Goal: Task Accomplishment & Management: Manage account settings

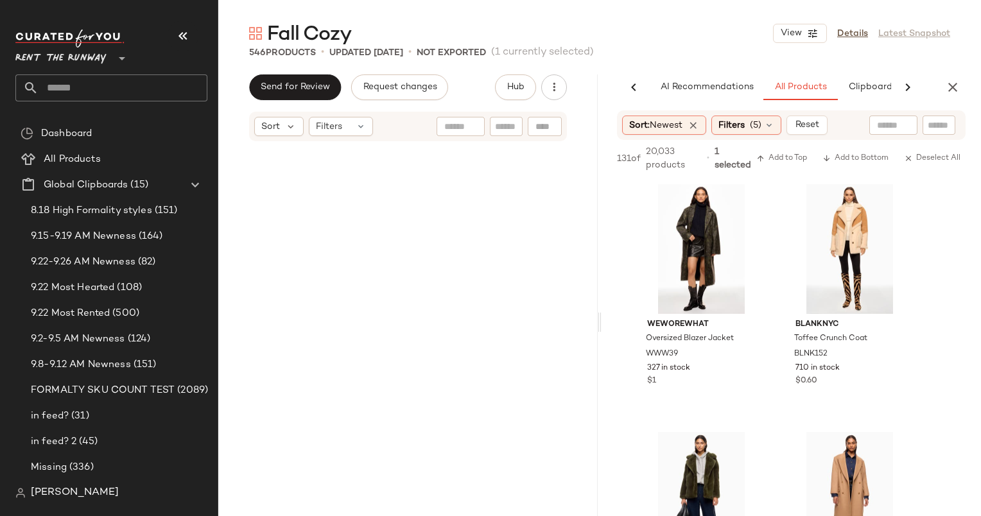
scroll to position [10150, 0]
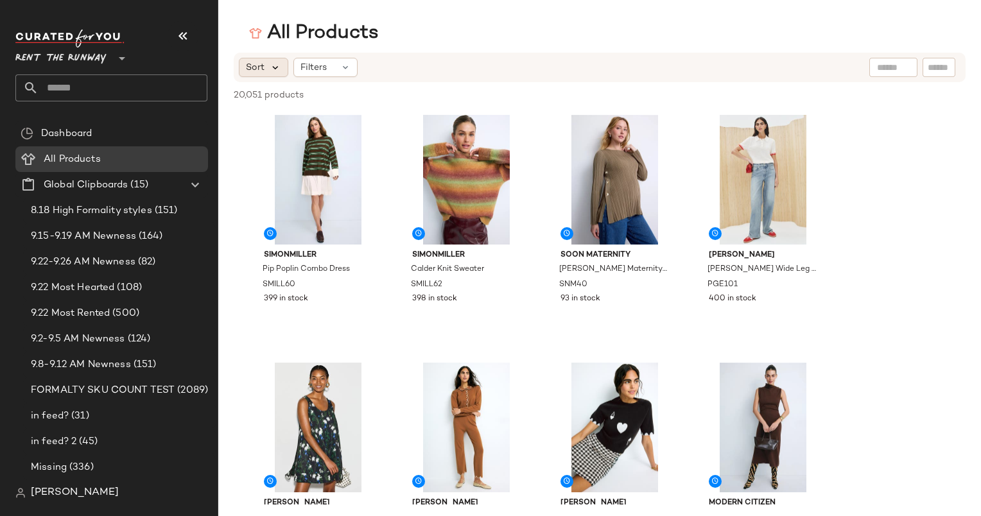
click at [277, 66] on icon at bounding box center [276, 68] width 12 height 12
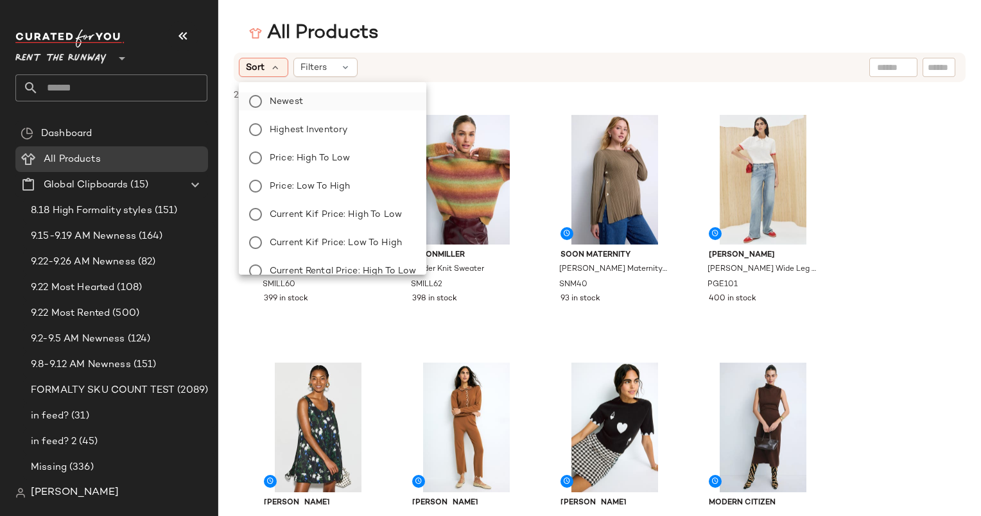
click at [311, 100] on label "Newest" at bounding box center [339, 101] width 151 height 18
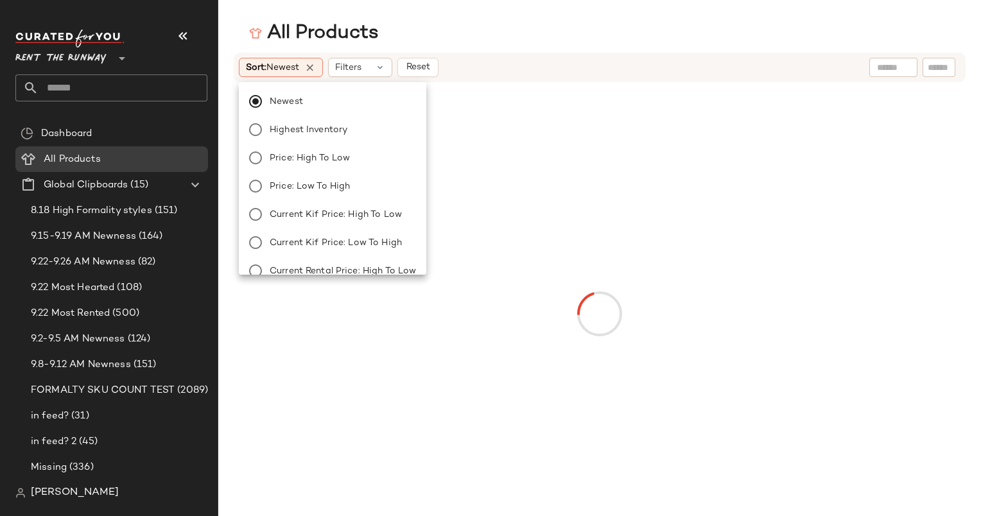
click at [489, 58] on div "Sort: Newest Filters Reset" at bounding box center [516, 67] width 555 height 19
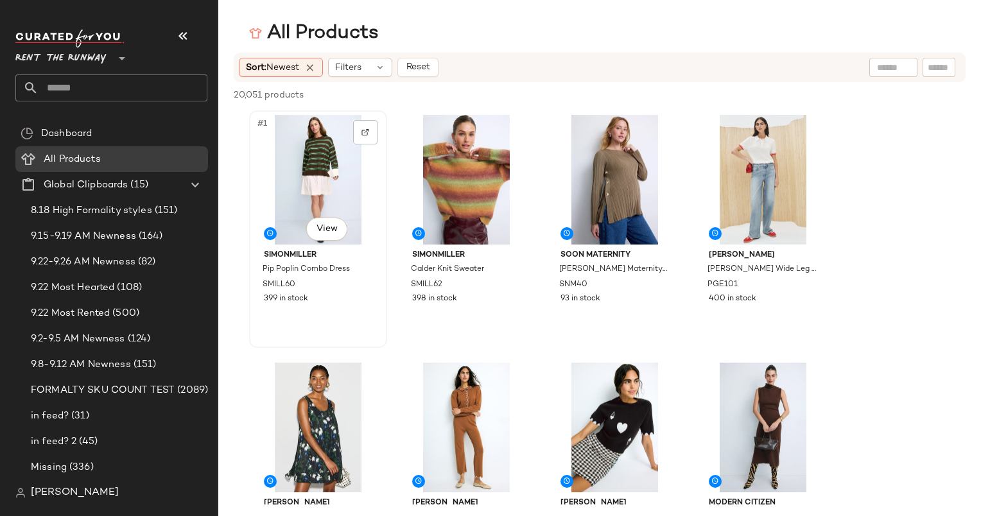
click at [316, 172] on div "#1 View" at bounding box center [318, 180] width 129 height 130
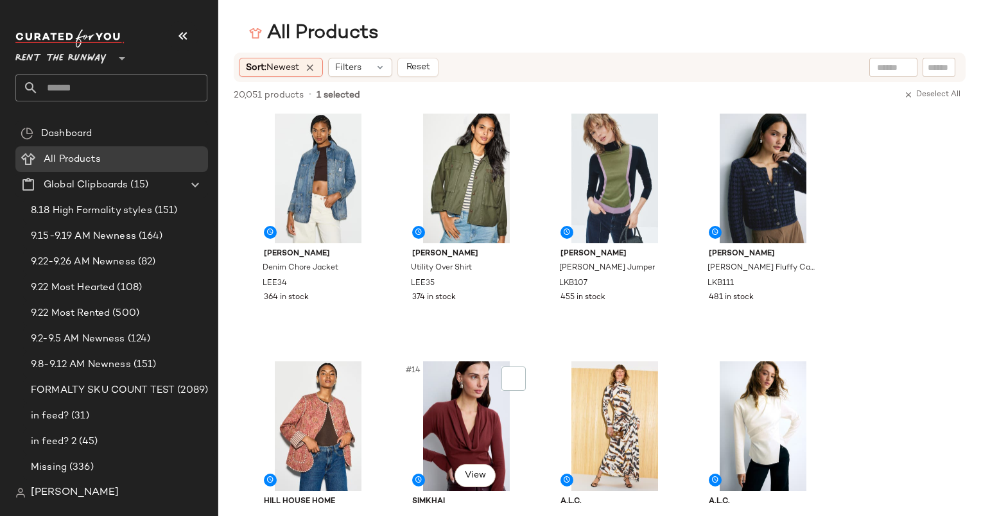
scroll to position [757, 0]
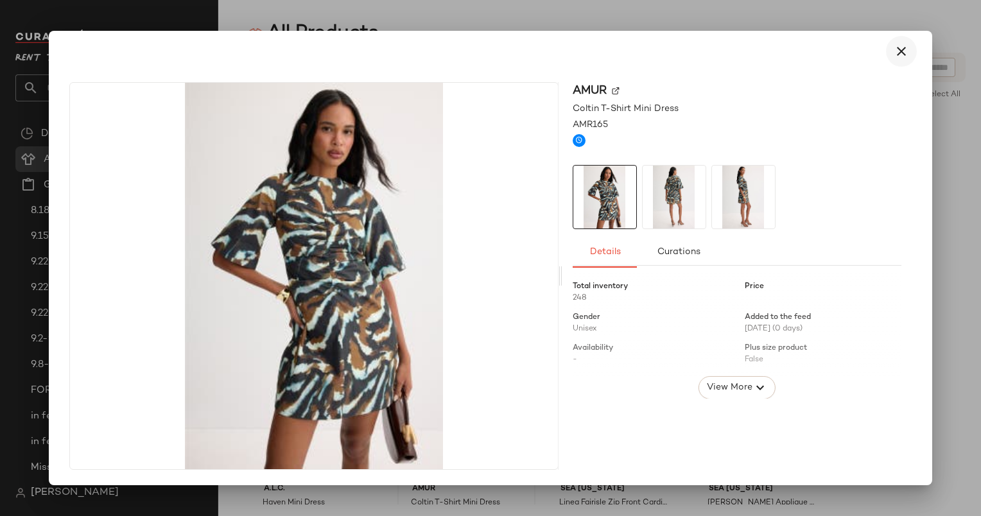
click at [899, 44] on icon "button" at bounding box center [900, 51] width 15 height 15
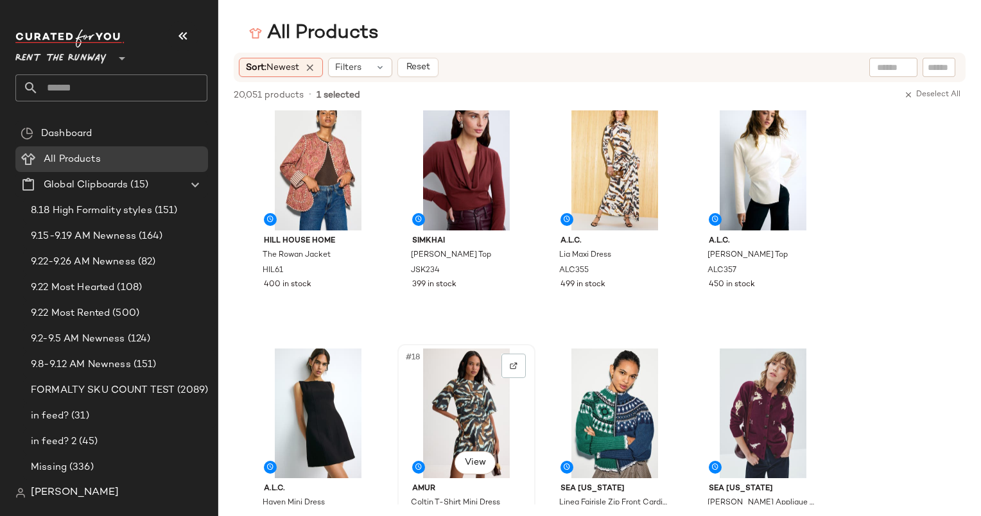
click at [457, 400] on div "#18 View" at bounding box center [466, 413] width 129 height 130
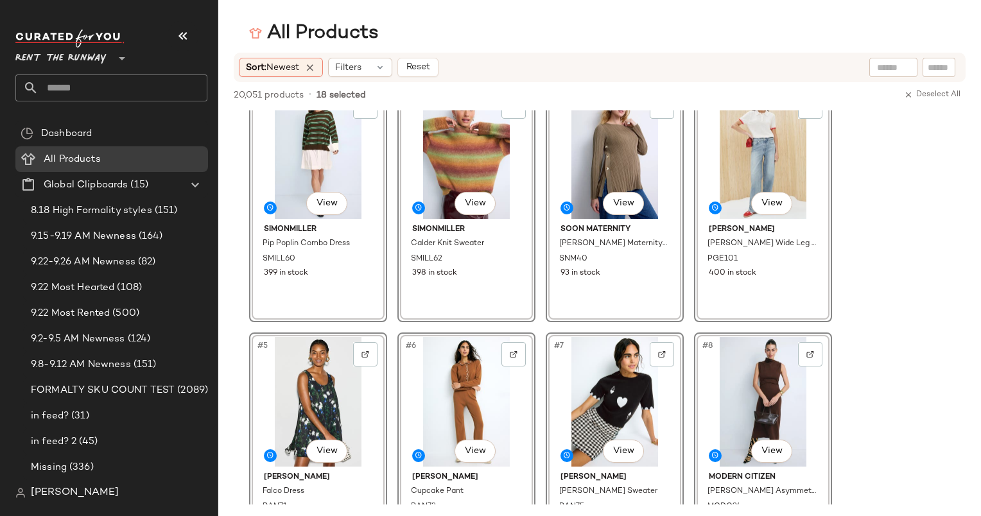
scroll to position [0, 0]
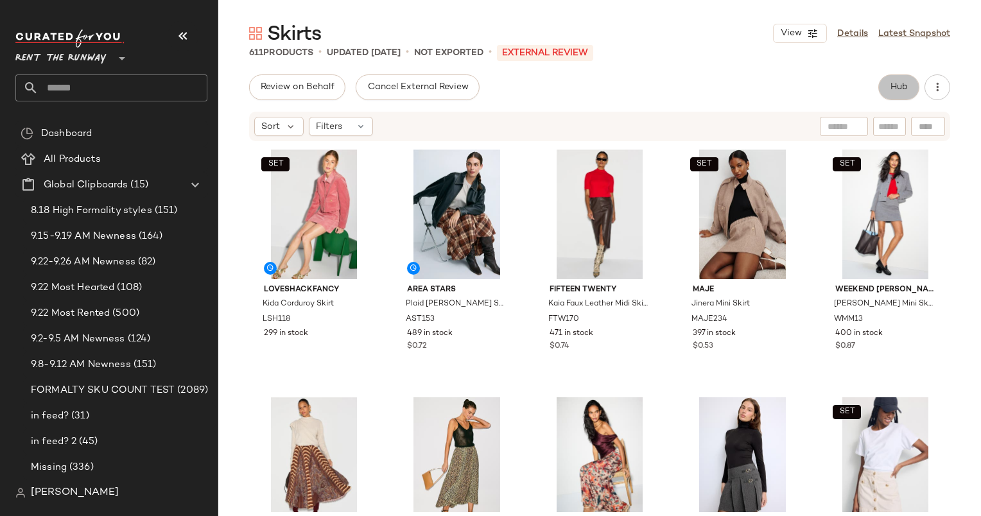
click at [895, 85] on span "Hub" at bounding box center [899, 87] width 18 height 10
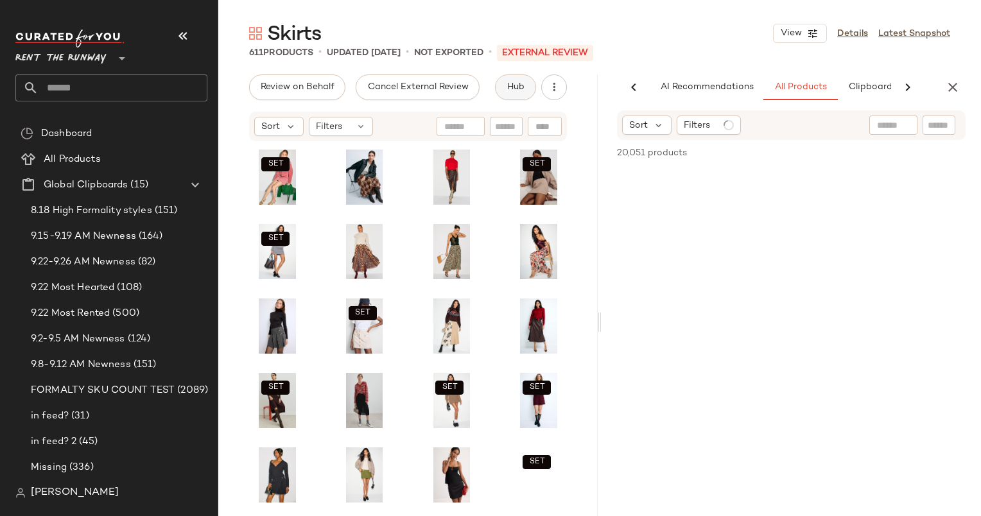
scroll to position [0, 66]
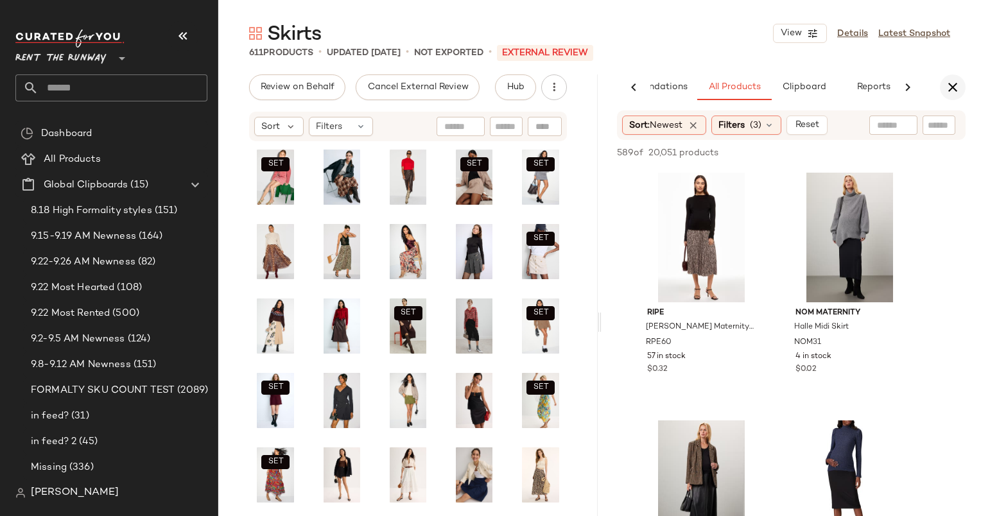
click at [952, 90] on icon "button" at bounding box center [952, 87] width 15 height 15
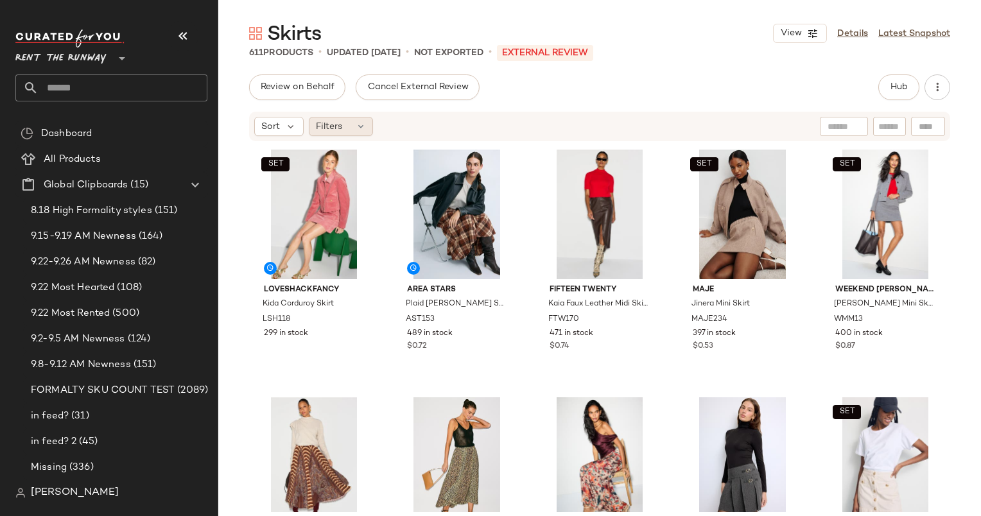
click at [338, 125] on span "Filters" at bounding box center [329, 126] width 26 height 13
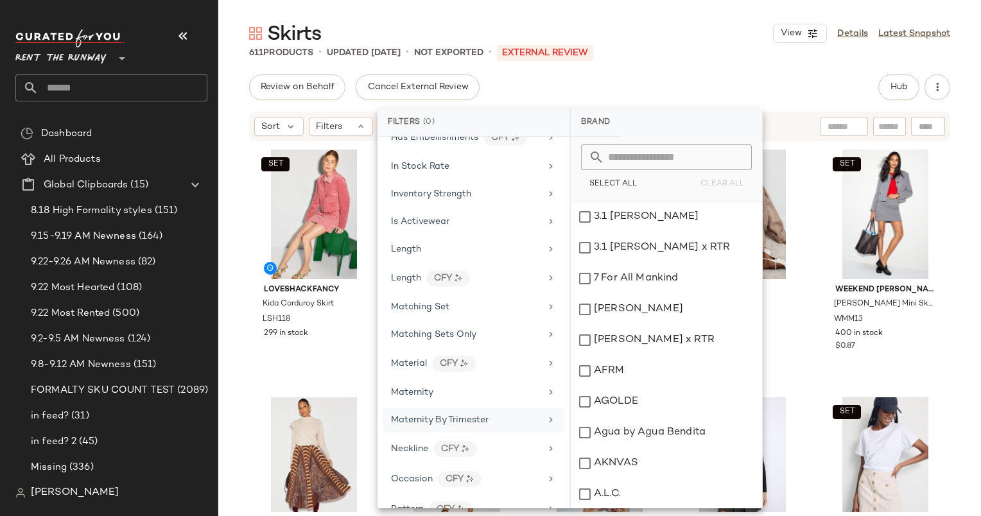
scroll to position [836, 0]
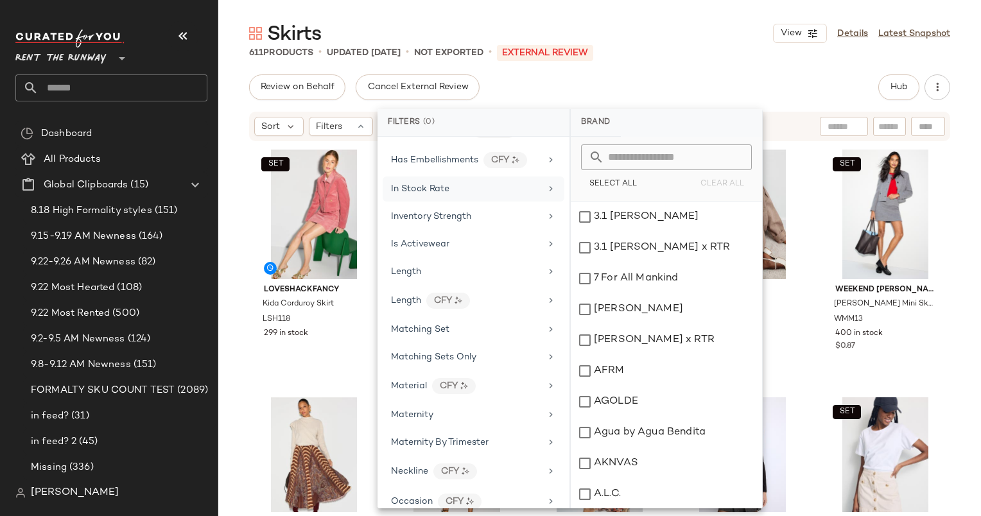
click at [448, 184] on span "In Stock Rate" at bounding box center [420, 189] width 58 height 10
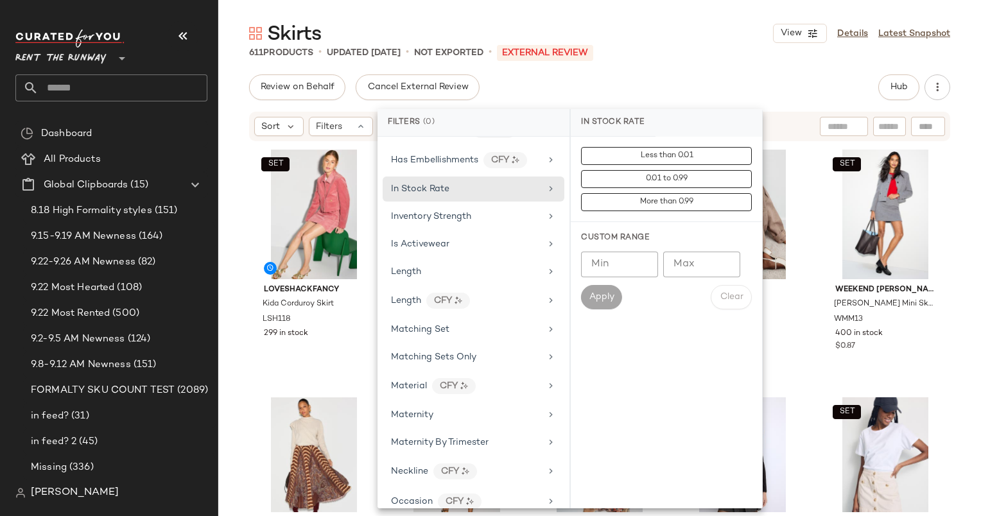
click at [608, 249] on div "Custom Range Min Min Max Max Apply Clear" at bounding box center [666, 271] width 191 height 98
click at [616, 264] on input "Min" at bounding box center [619, 265] width 77 height 26
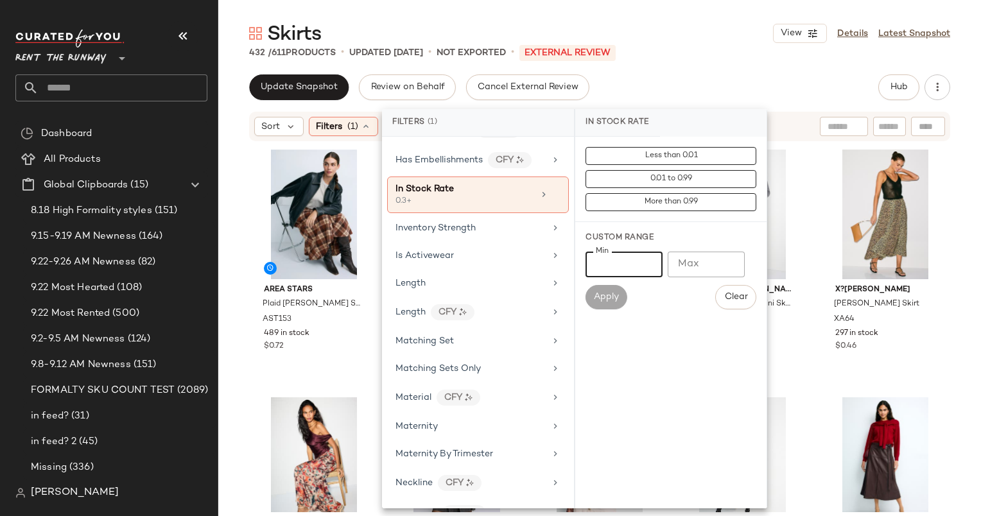
type input "***"
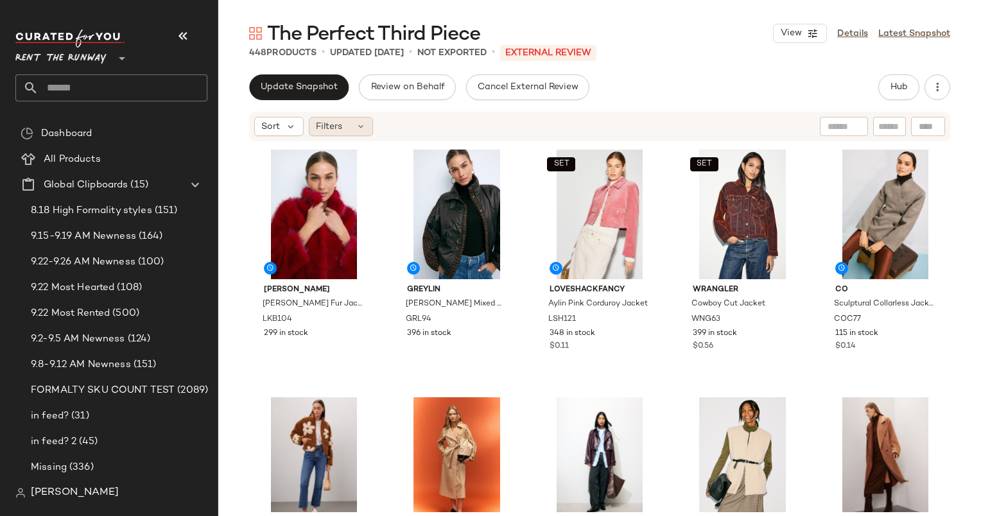
click at [357, 134] on div "Filters" at bounding box center [341, 126] width 64 height 19
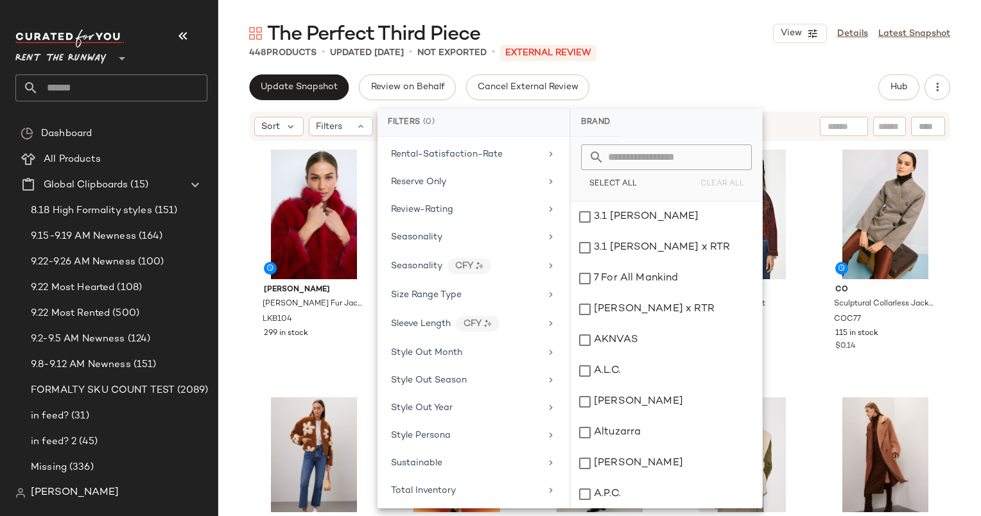
scroll to position [1499, 0]
click at [489, 230] on div "Seasonality" at bounding box center [466, 236] width 150 height 13
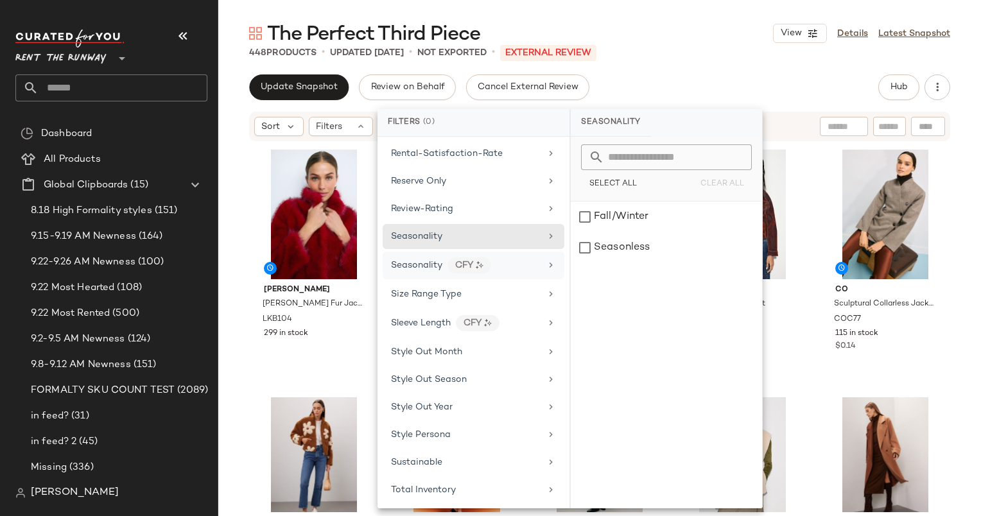
click at [519, 257] on div "Seasonality CFY" at bounding box center [466, 265] width 150 height 16
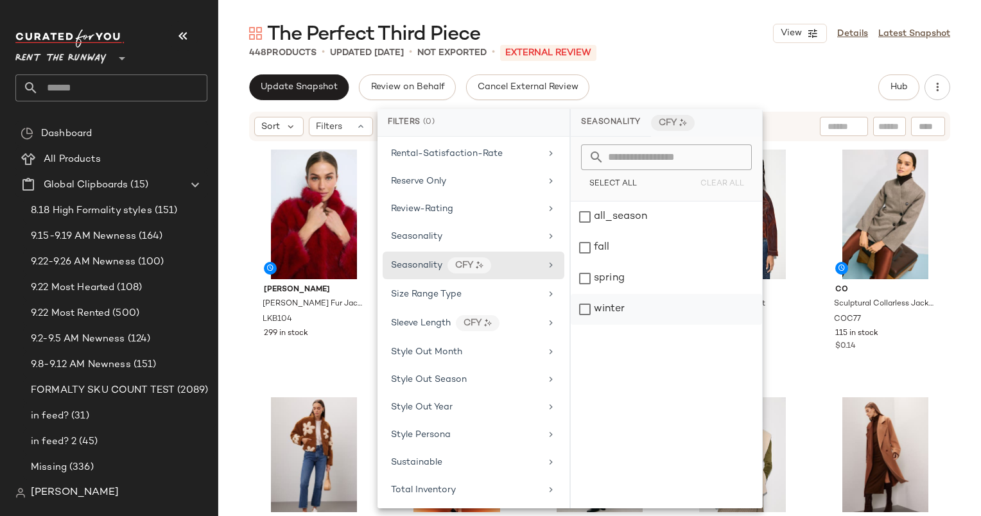
click at [635, 301] on div "winter" at bounding box center [666, 309] width 191 height 31
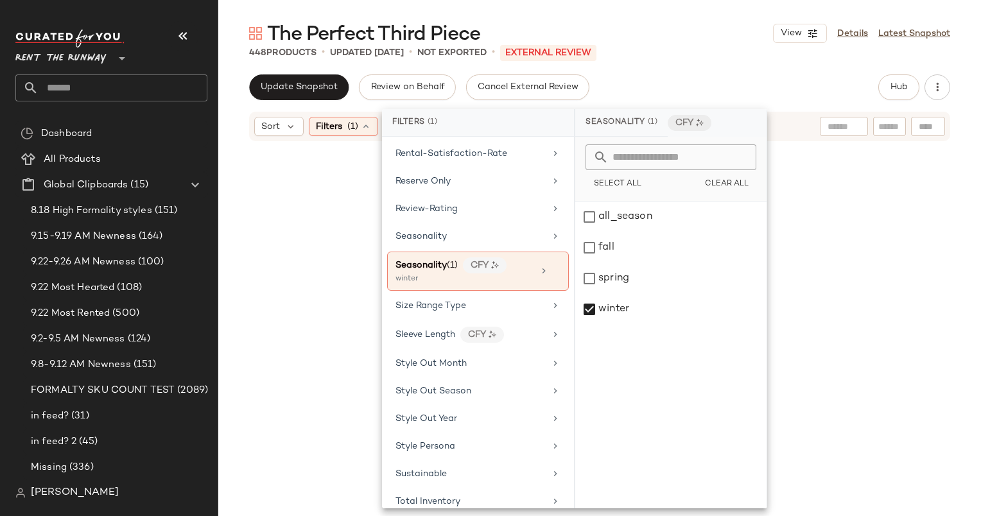
click at [674, 79] on div "Update Snapshot Review on Behalf Cancel External Review Hub" at bounding box center [599, 87] width 701 height 26
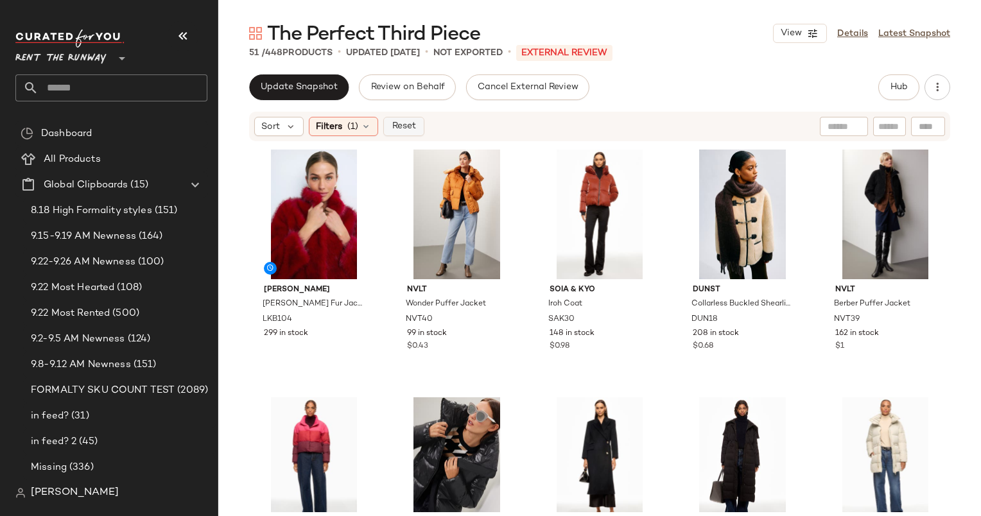
click at [410, 123] on span "Reset" at bounding box center [403, 126] width 24 height 10
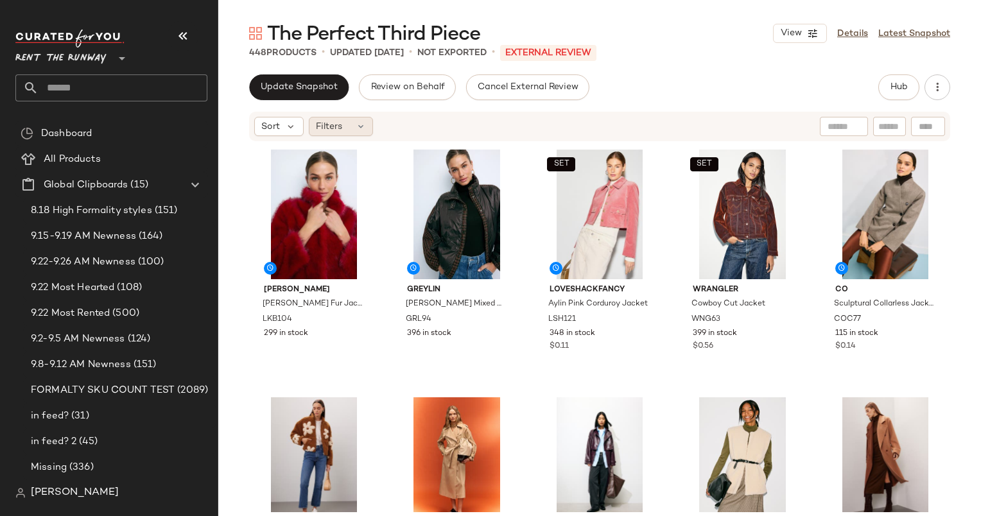
click at [339, 126] on span "Filters" at bounding box center [329, 126] width 26 height 13
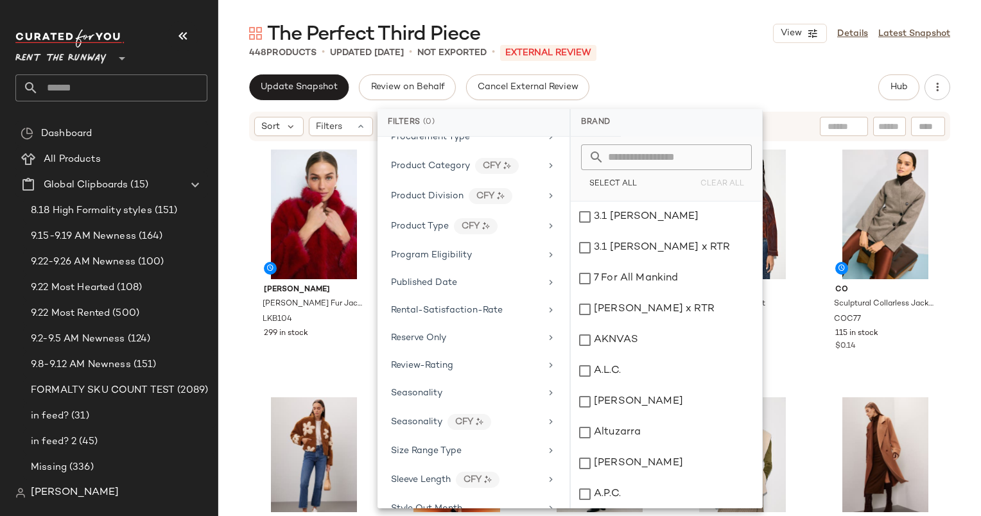
scroll to position [1348, 0]
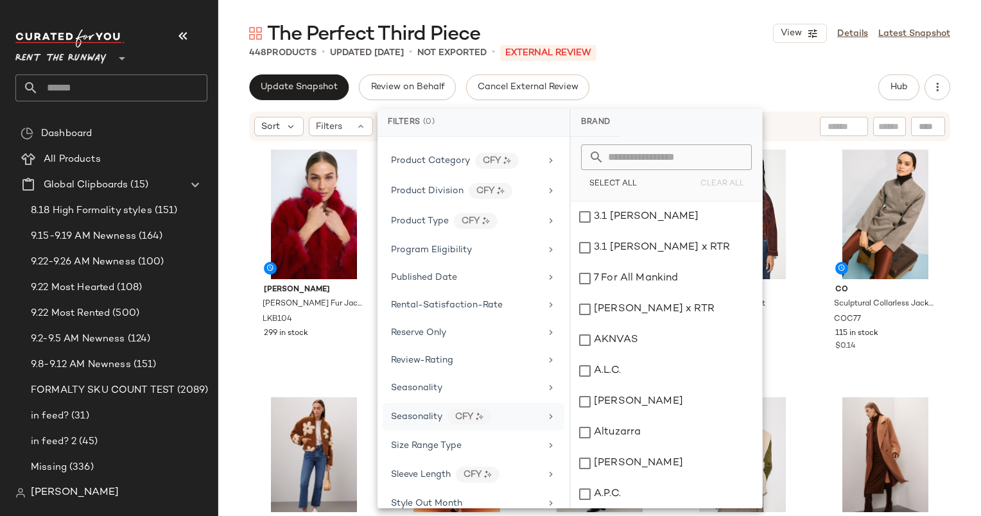
click at [529, 409] on div "Seasonality CFY" at bounding box center [466, 417] width 150 height 16
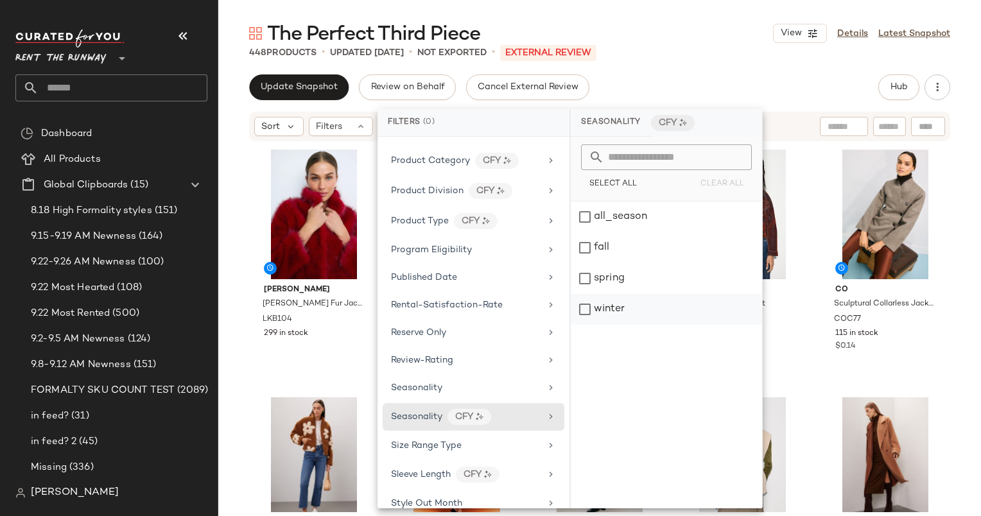
click at [632, 312] on div "winter" at bounding box center [666, 309] width 191 height 31
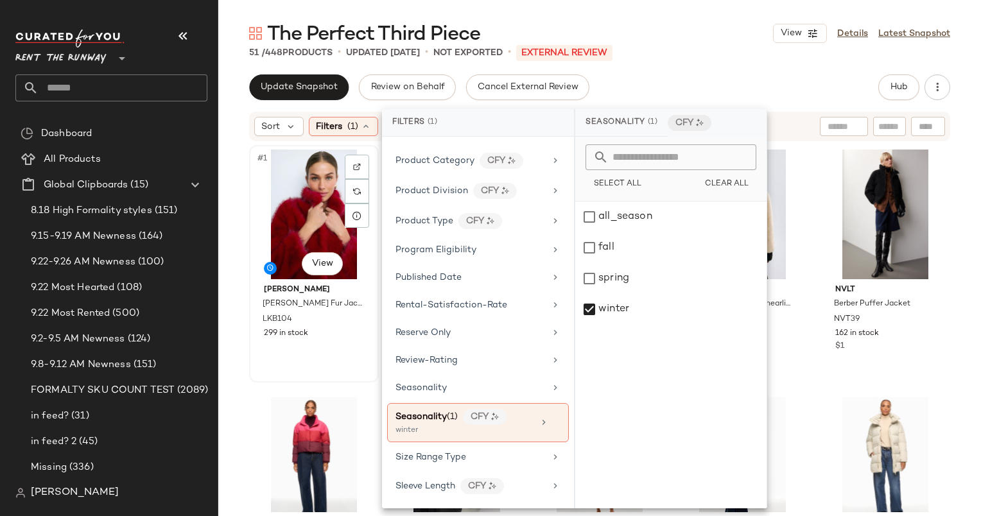
click at [316, 198] on div "#1 View" at bounding box center [314, 215] width 121 height 130
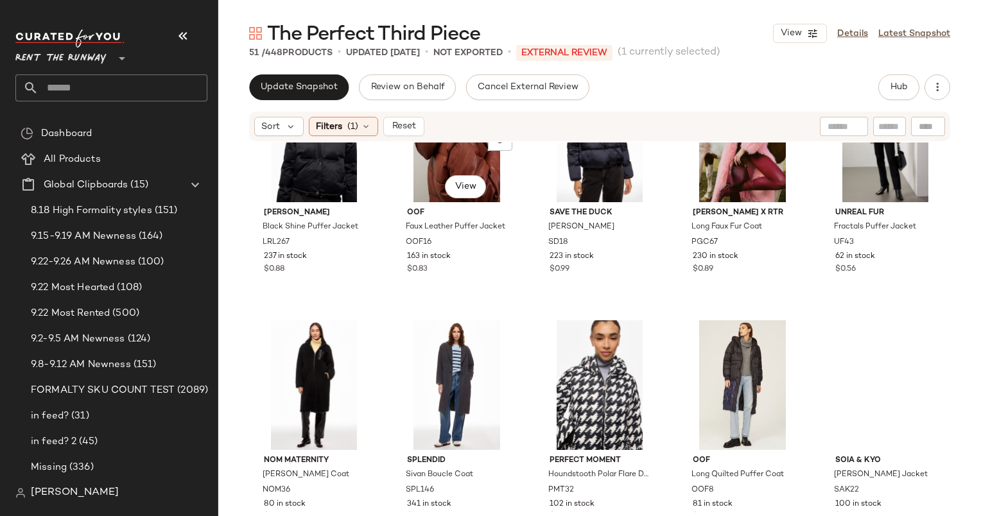
scroll to position [2357, 0]
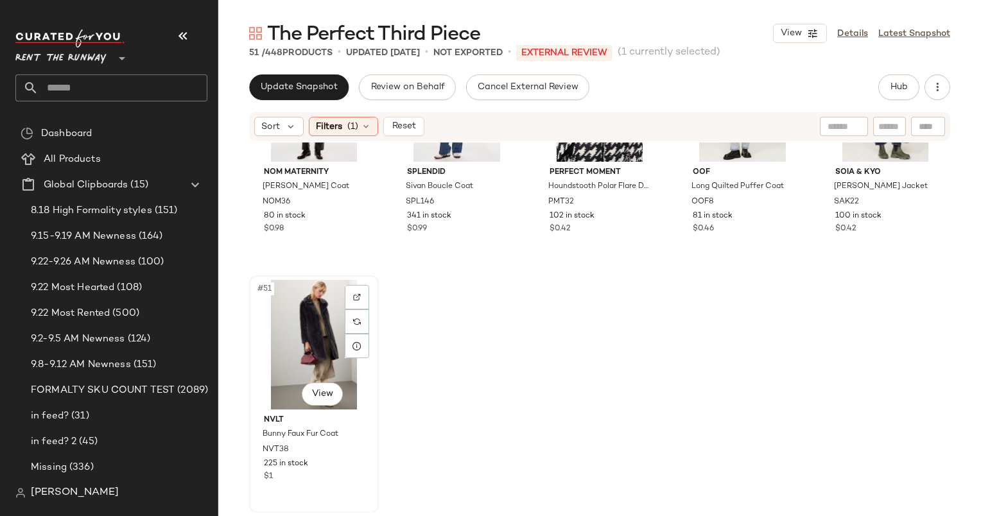
click at [311, 347] on div "#51 View" at bounding box center [314, 345] width 121 height 130
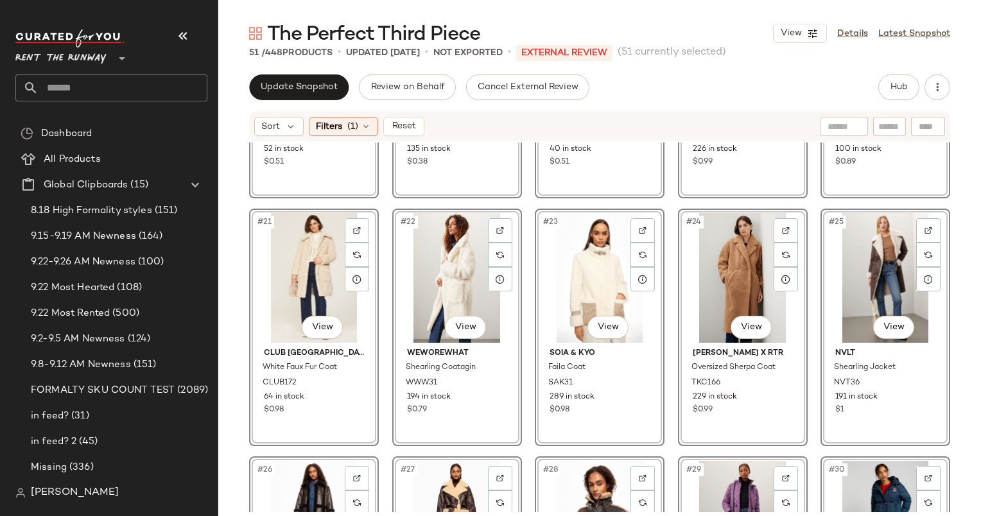
scroll to position [927, 0]
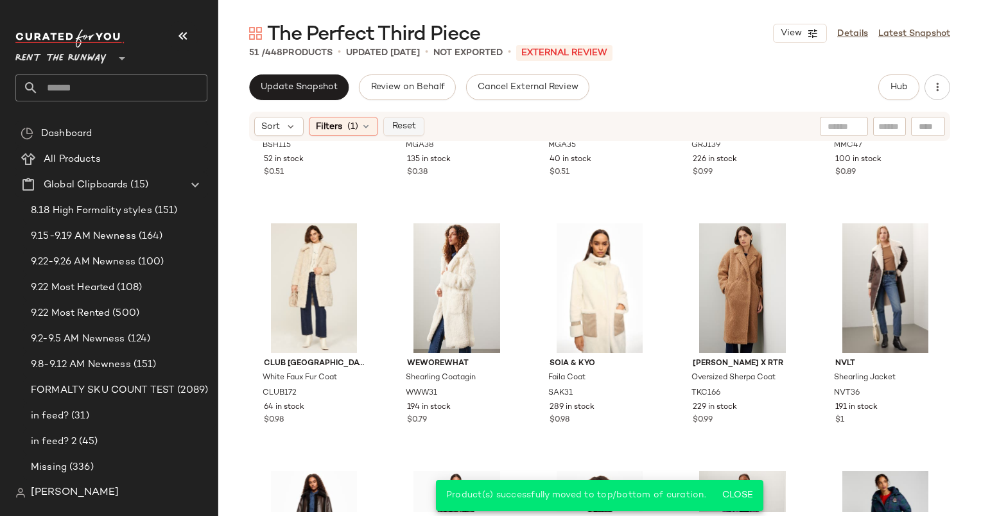
click at [409, 130] on span "Reset" at bounding box center [403, 126] width 24 height 10
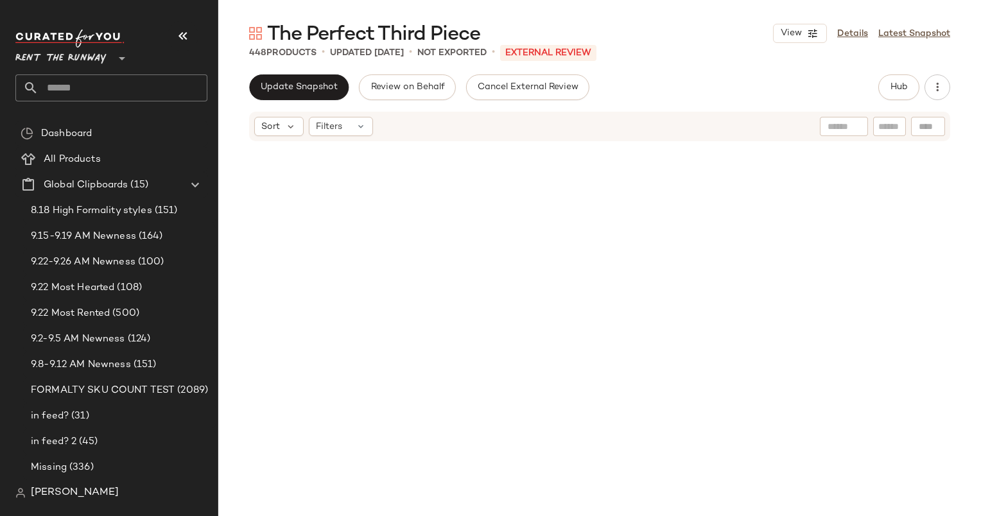
scroll to position [0, 0]
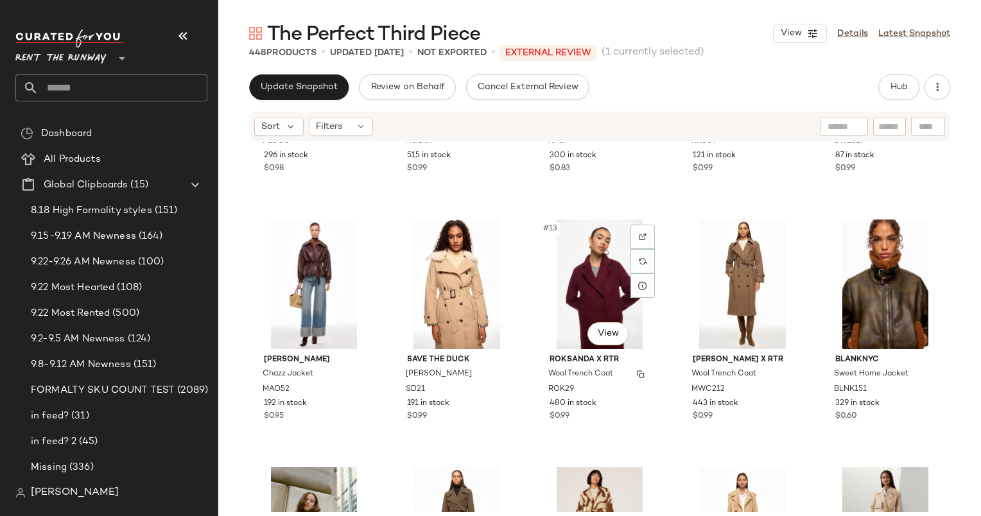
scroll to position [436, 0]
click at [943, 194] on div "PLAN C x RTR Classic Trench Coat PLCC8 296 in stock $0.98 Rosetta Getty x RTR L…" at bounding box center [599, 327] width 762 height 370
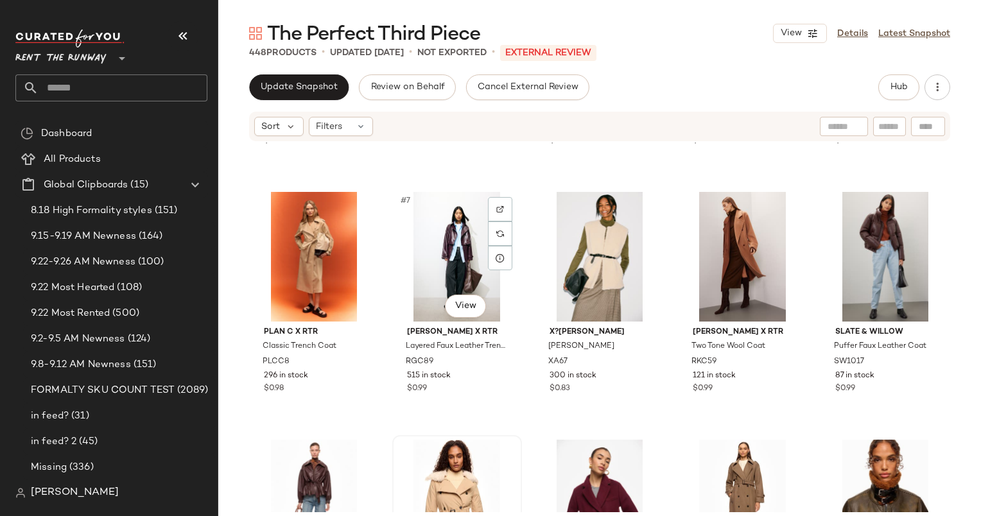
scroll to position [246, 0]
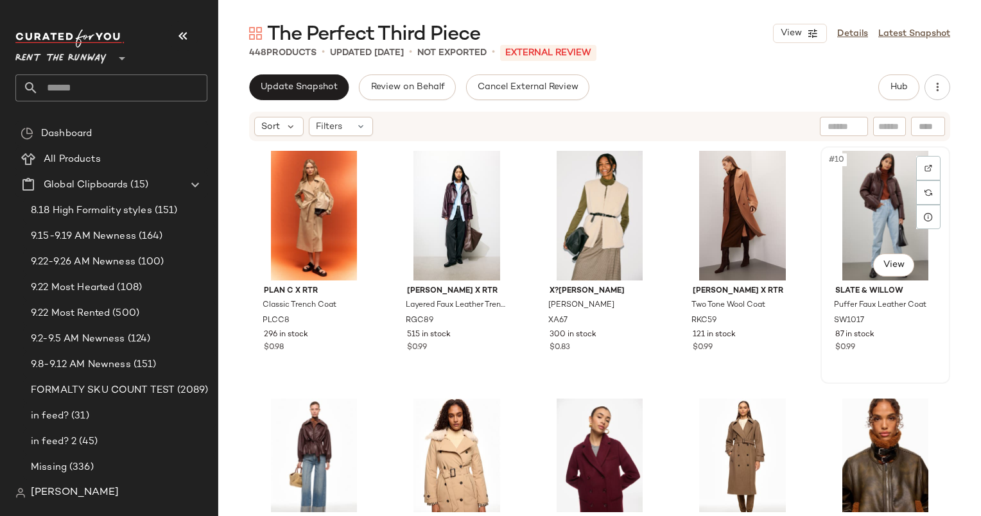
click at [845, 196] on div "#10 View" at bounding box center [885, 216] width 121 height 130
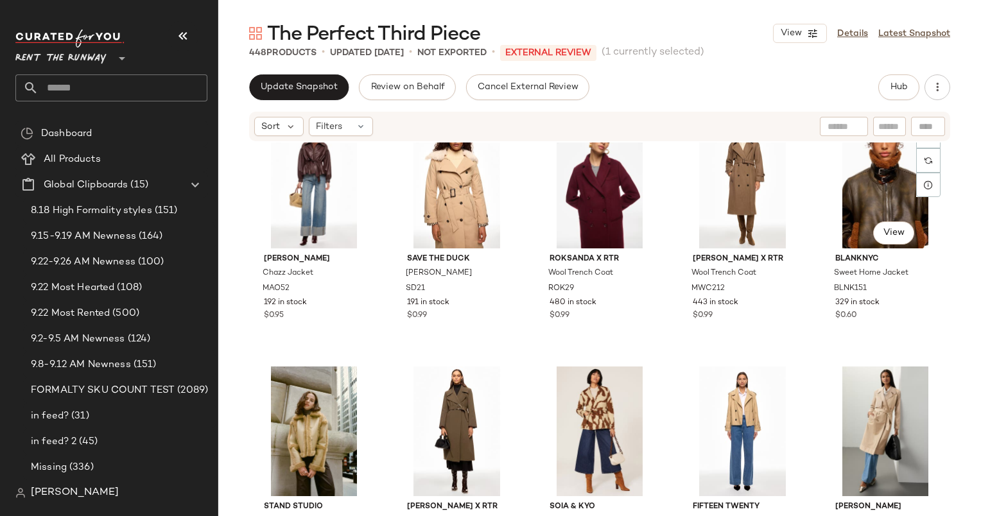
scroll to position [537, 0]
click at [956, 281] on div "Marie Oliver Chazz Jacket MAO52 192 in stock $0.95 Save the Duck Katrina Coat S…" at bounding box center [599, 327] width 762 height 370
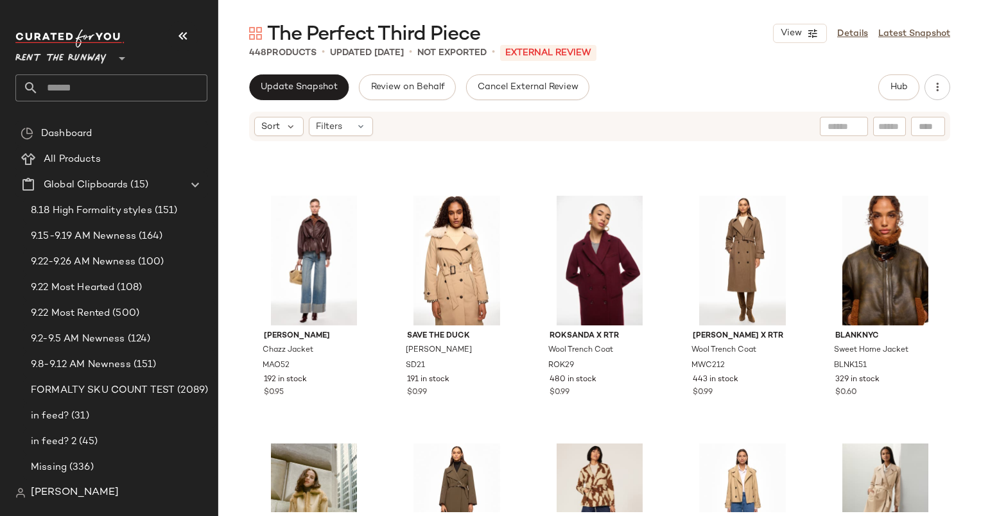
scroll to position [460, 0]
click at [940, 338] on div "#15 View BLANKNYC Sweet Home Jacket BLNK151 329 in stock $0.60" at bounding box center [884, 310] width 127 height 235
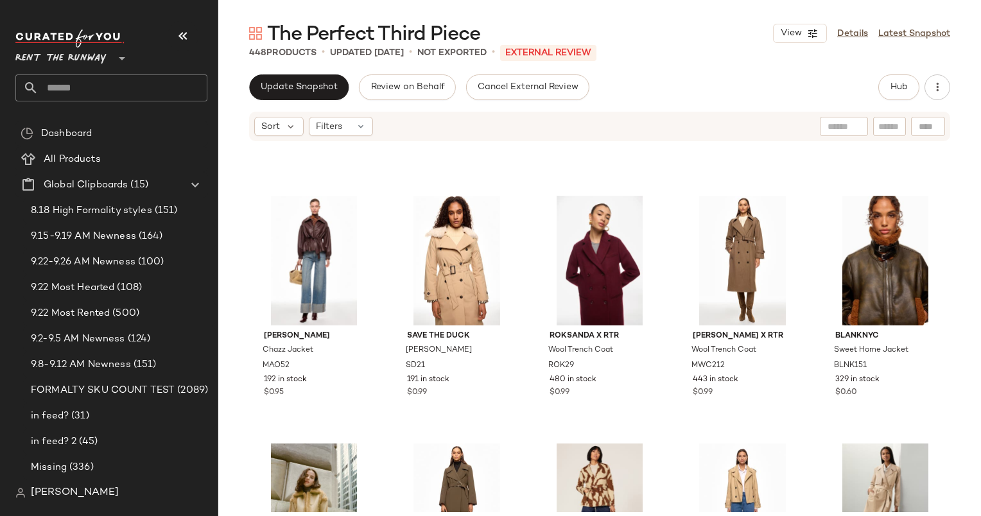
click at [959, 307] on div "Marie Oliver Chazz Jacket MAO52 192 in stock $0.95 Save the Duck Katrina Coat S…" at bounding box center [599, 327] width 762 height 370
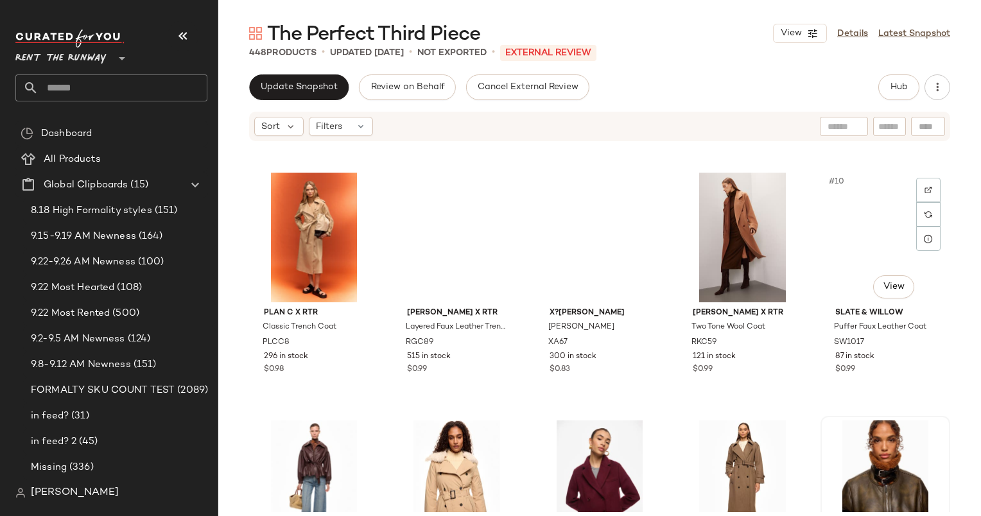
scroll to position [230, 0]
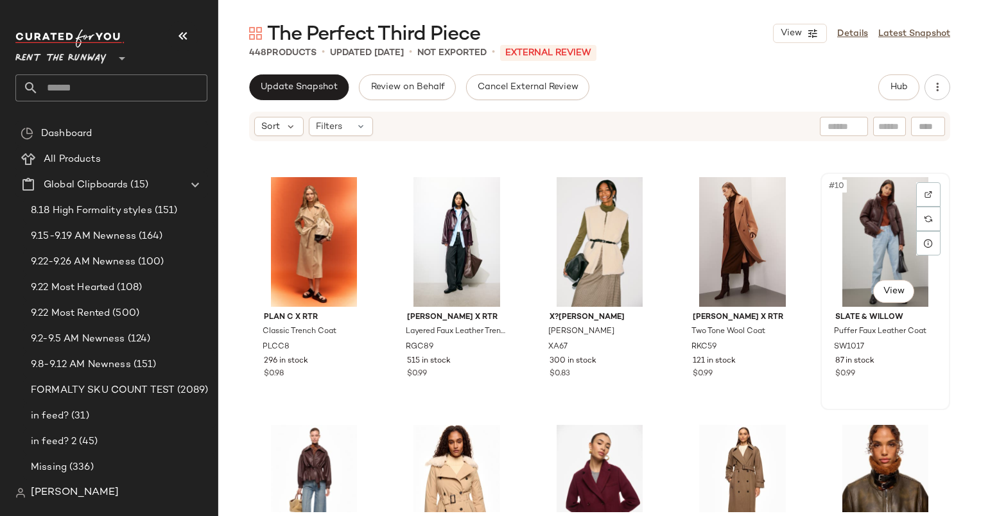
click at [875, 205] on div "#10 View" at bounding box center [885, 242] width 121 height 130
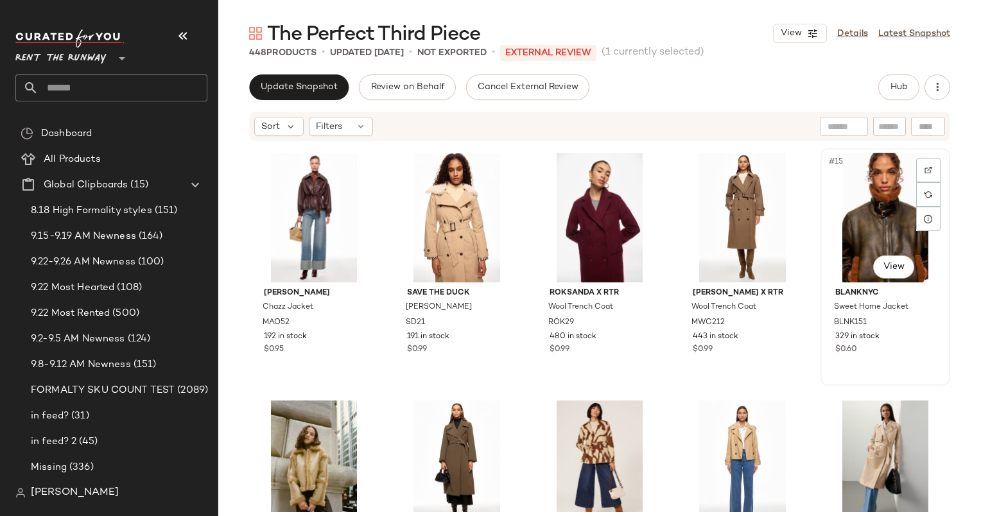
click at [868, 222] on div "#15 View" at bounding box center [885, 218] width 121 height 130
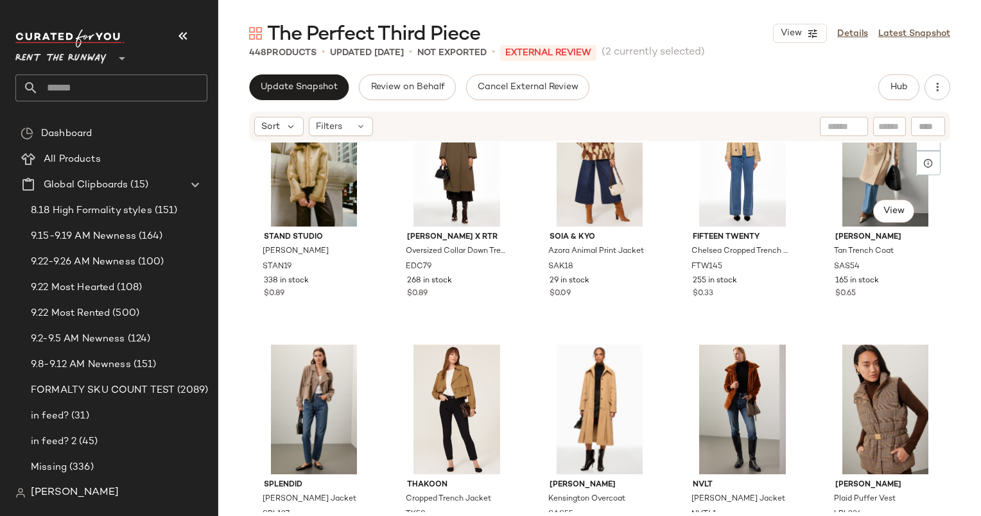
scroll to position [549, 0]
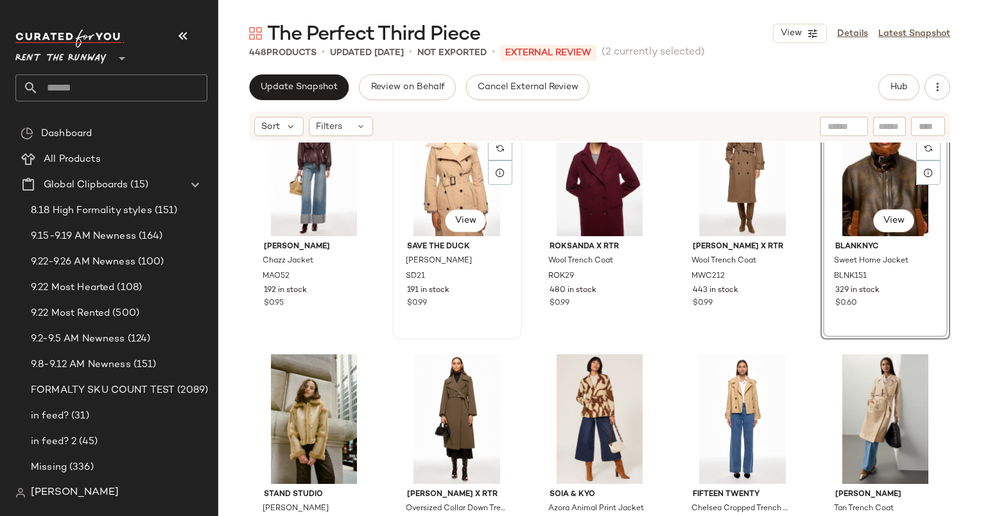
click at [438, 172] on div "#12 View" at bounding box center [457, 172] width 121 height 130
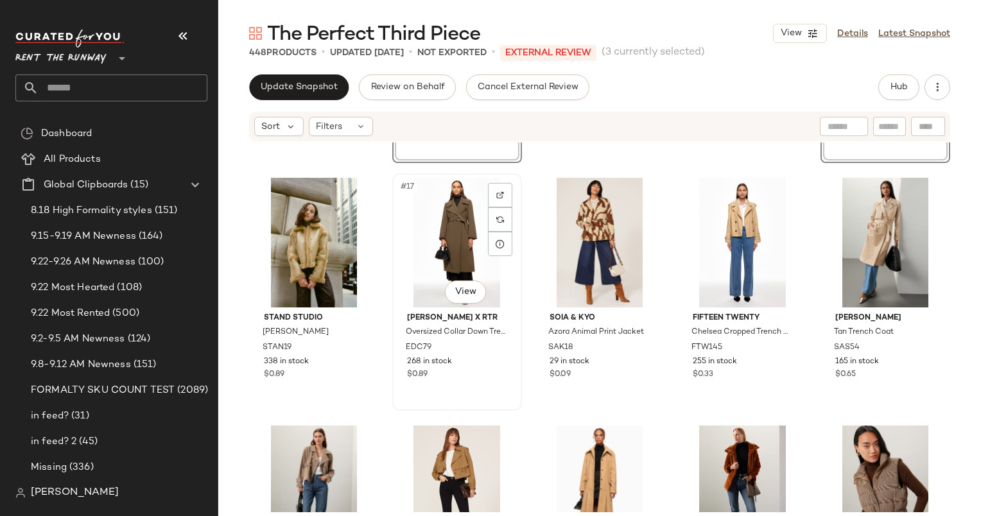
scroll to position [726, 0]
click at [294, 231] on div "#16 View" at bounding box center [314, 242] width 121 height 130
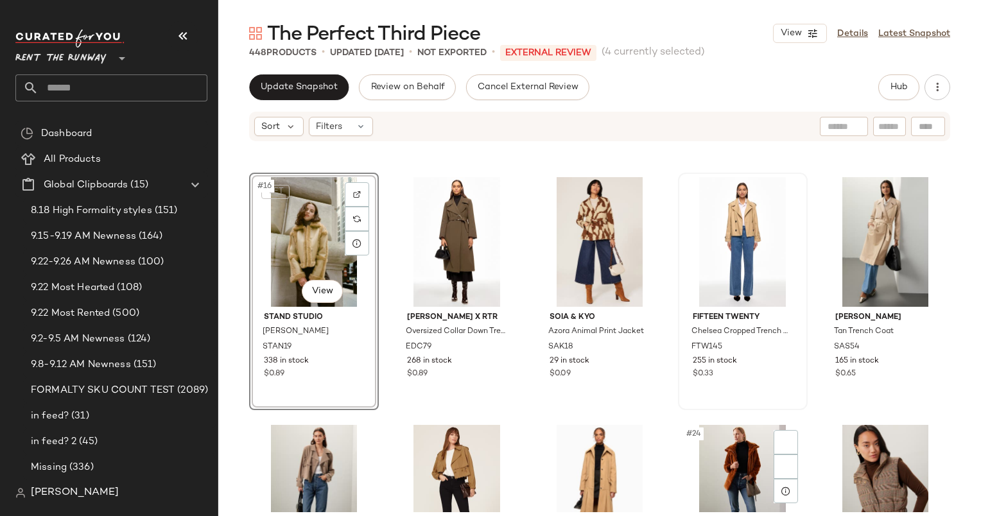
scroll to position [982, 0]
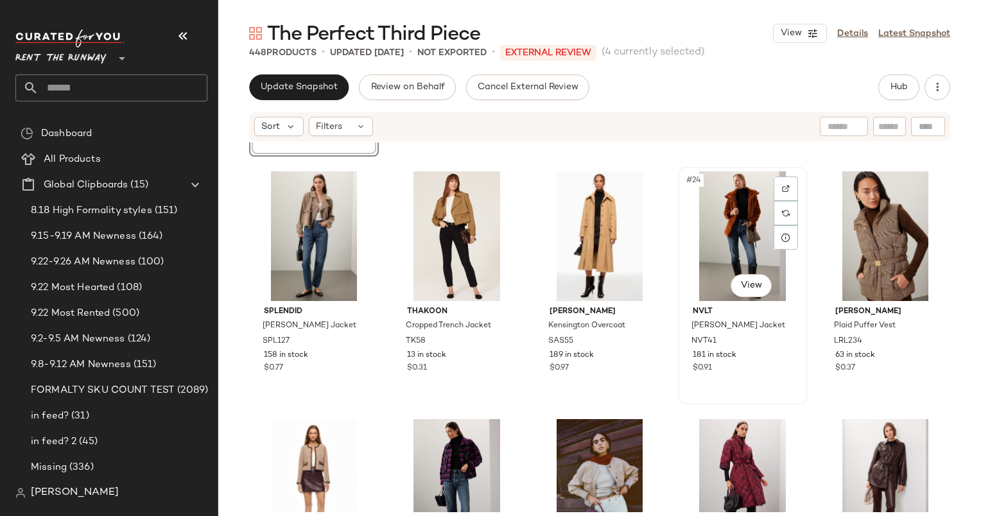
click at [713, 226] on div "#24 View" at bounding box center [742, 236] width 121 height 130
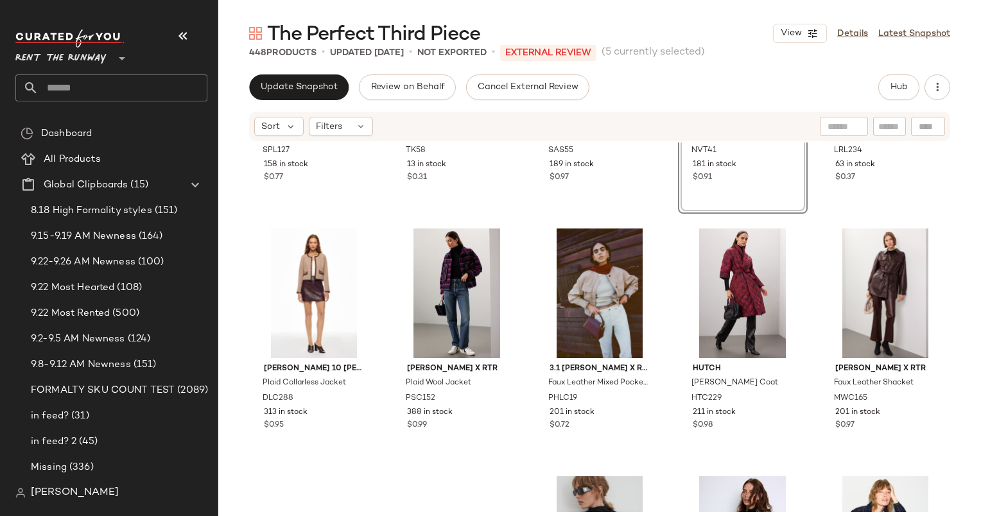
scroll to position [1191, 0]
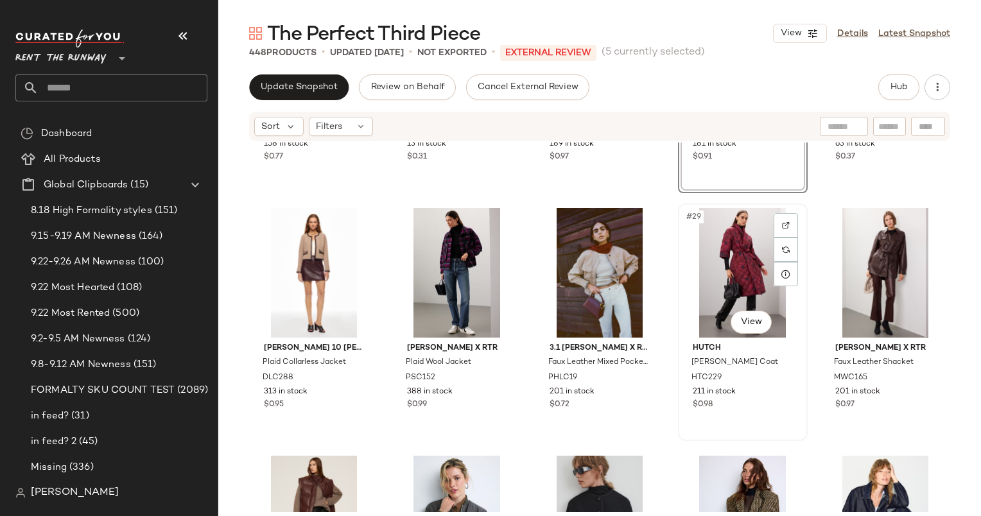
click at [737, 275] on div "#29 View" at bounding box center [742, 273] width 121 height 130
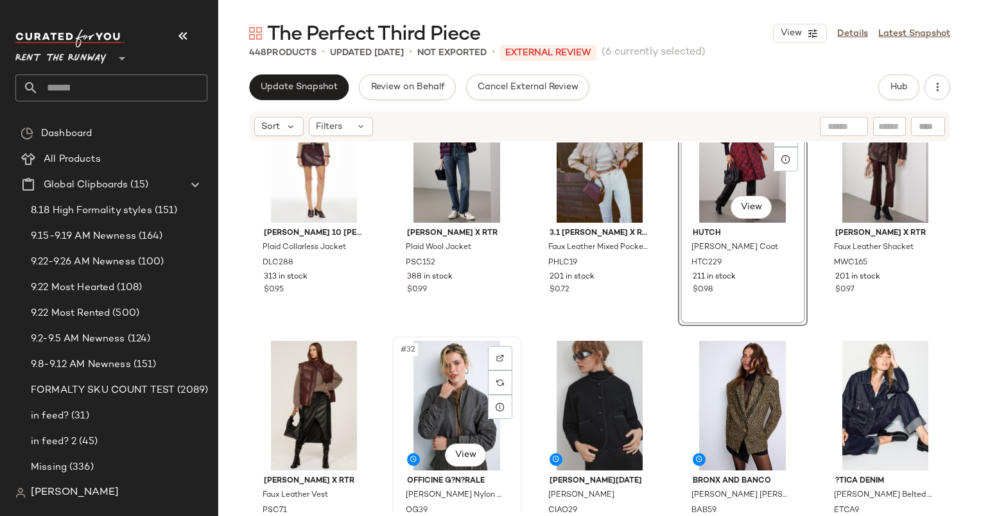
scroll to position [1431, 0]
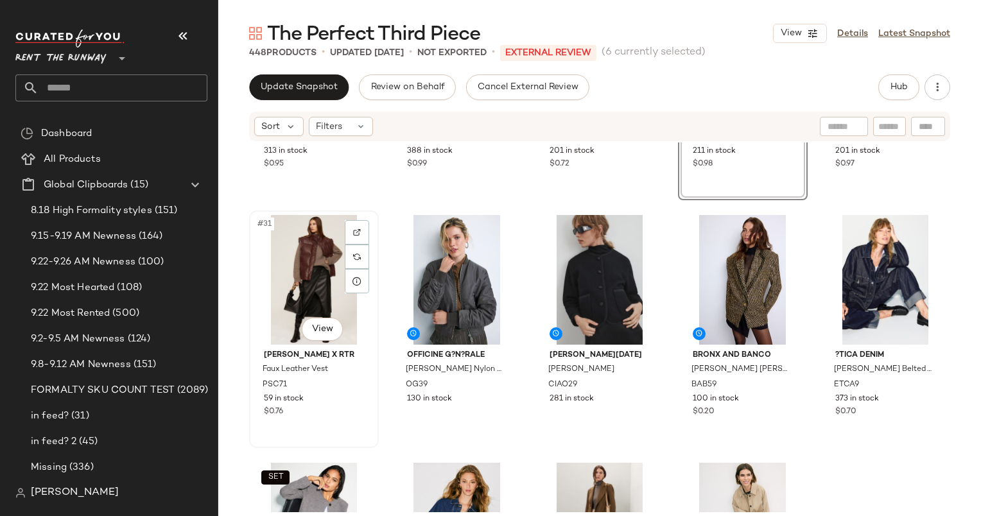
click at [291, 254] on div "#31 View" at bounding box center [314, 280] width 121 height 130
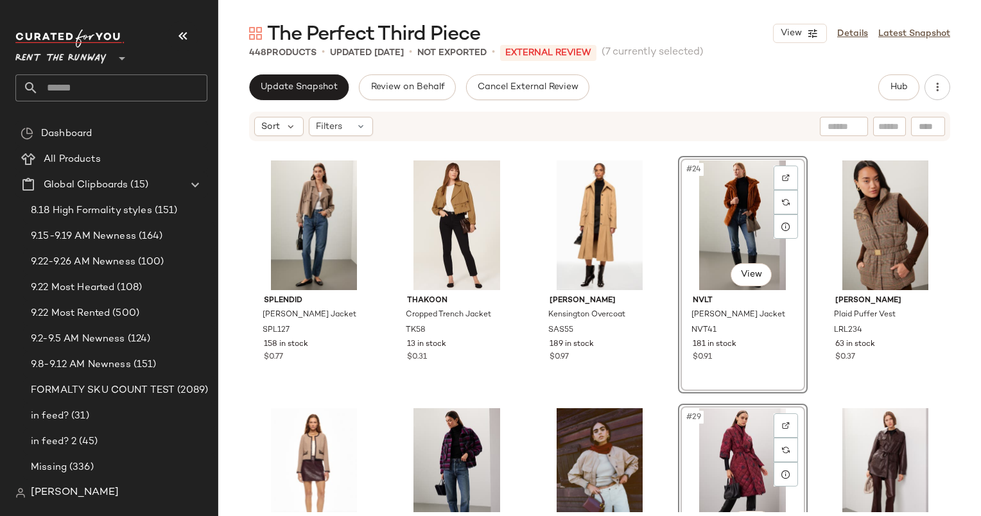
scroll to position [990, 0]
click at [885, 254] on div "#25 View" at bounding box center [885, 226] width 121 height 130
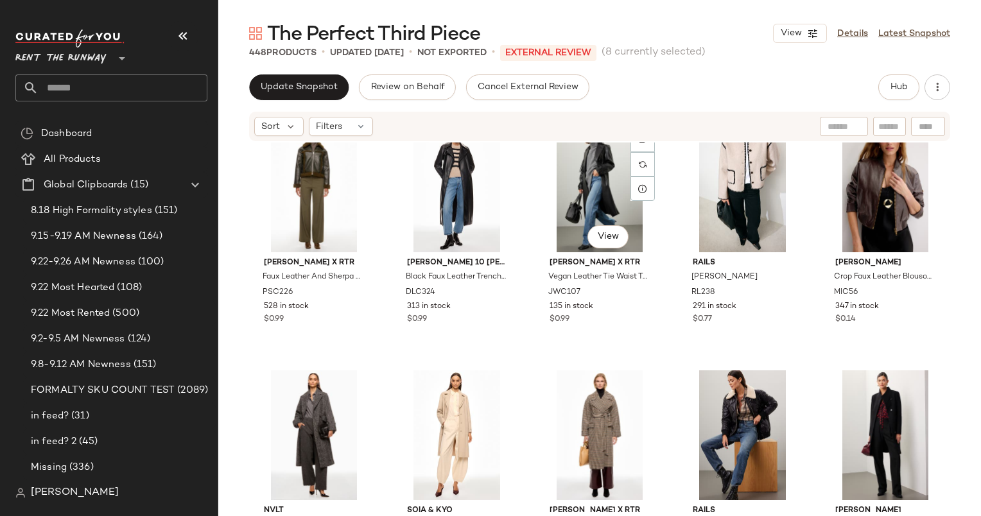
scroll to position [2268, 0]
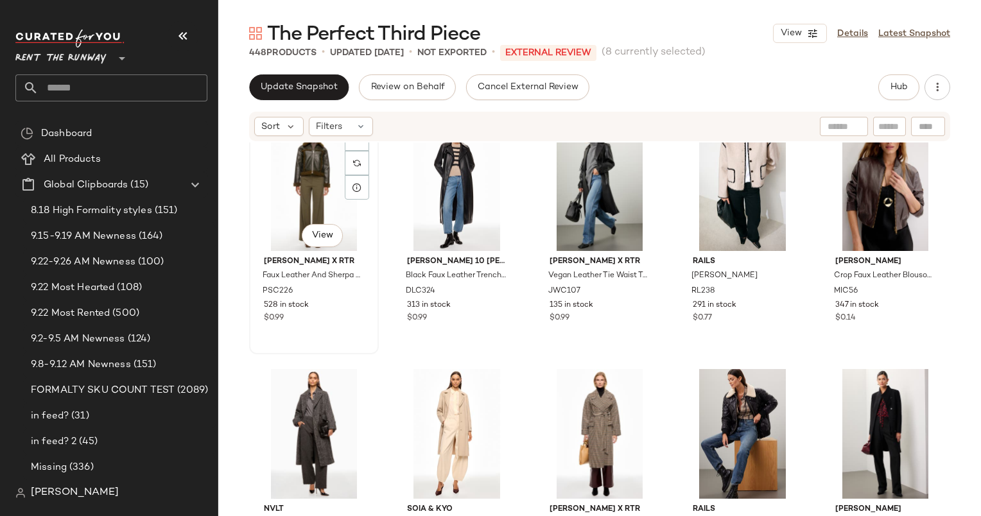
click at [305, 169] on div "#46 View" at bounding box center [314, 186] width 121 height 130
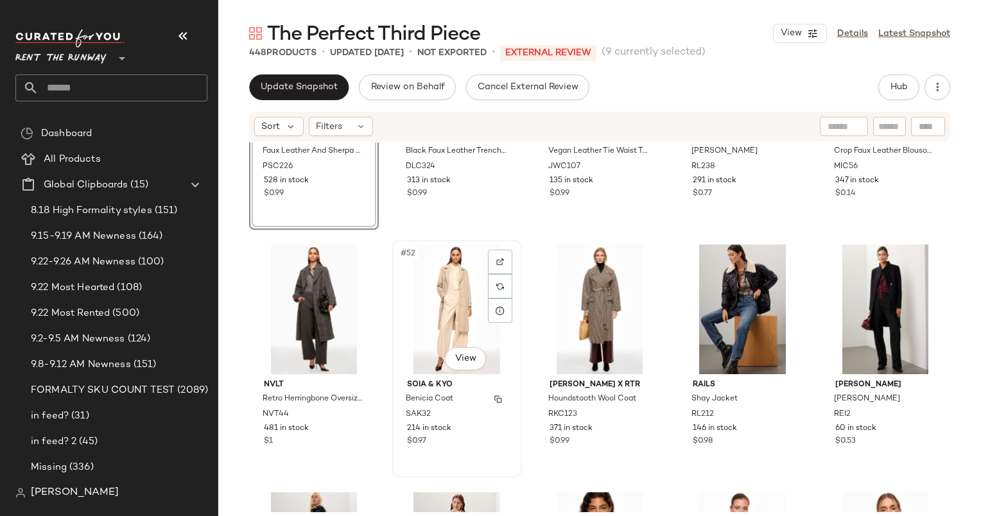
scroll to position [2408, 0]
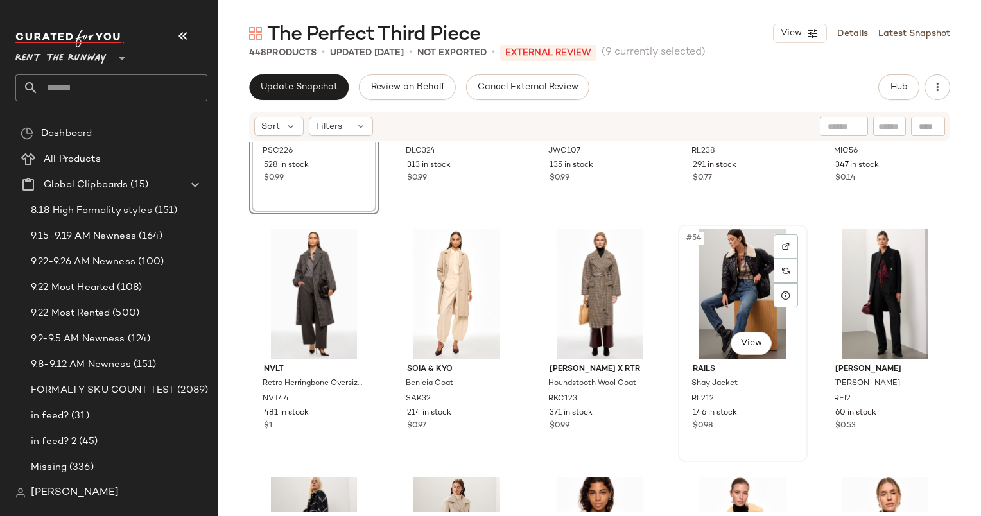
click at [719, 259] on div "#54 View" at bounding box center [742, 294] width 121 height 130
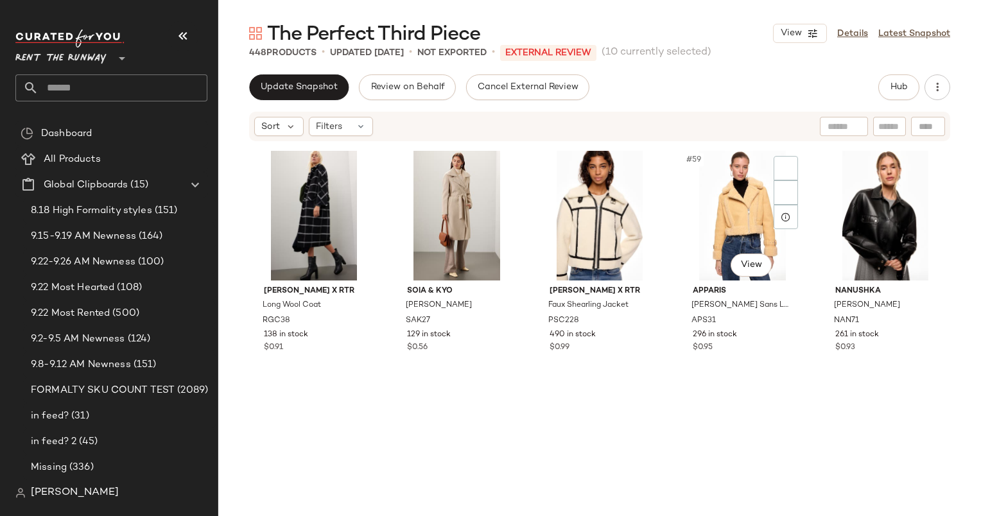
scroll to position [2735, 0]
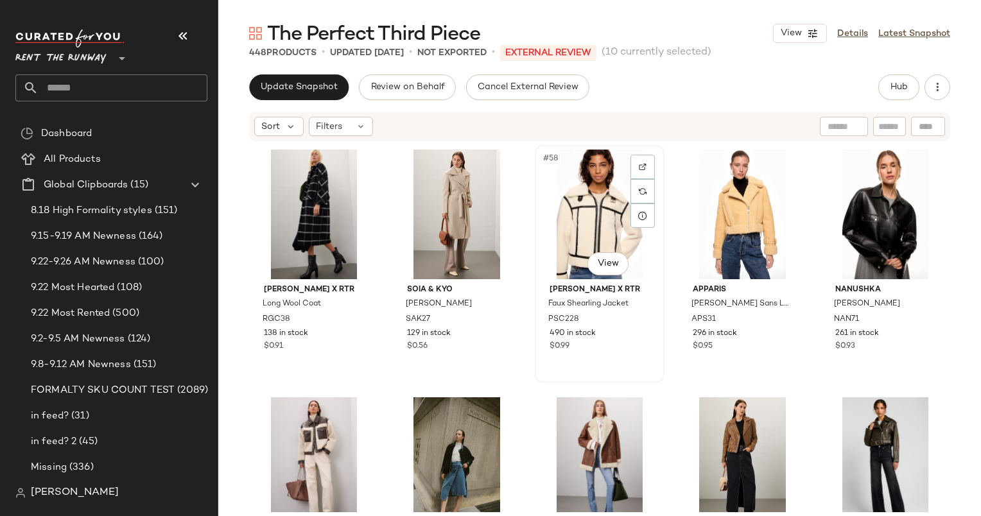
click at [587, 202] on div "#58 View" at bounding box center [599, 215] width 121 height 130
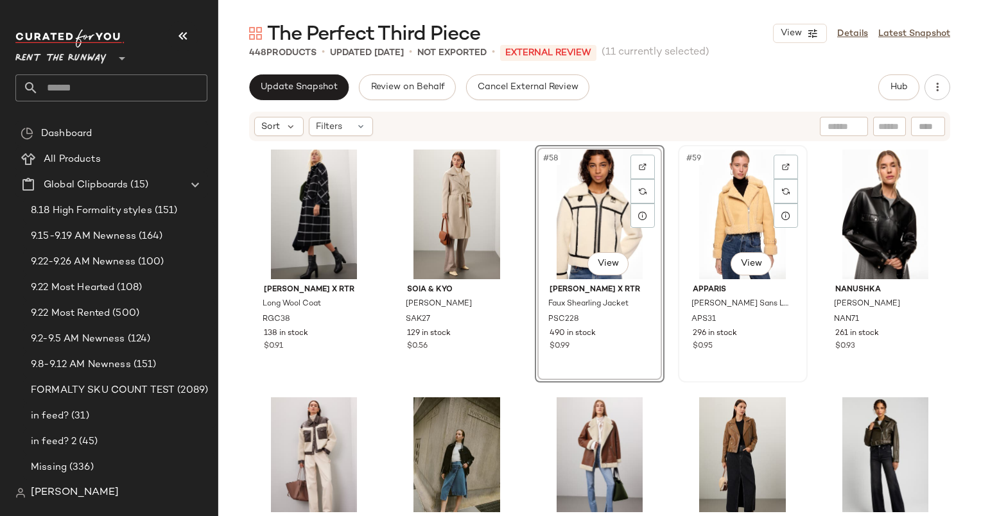
click at [750, 205] on div "#59 View" at bounding box center [742, 215] width 121 height 130
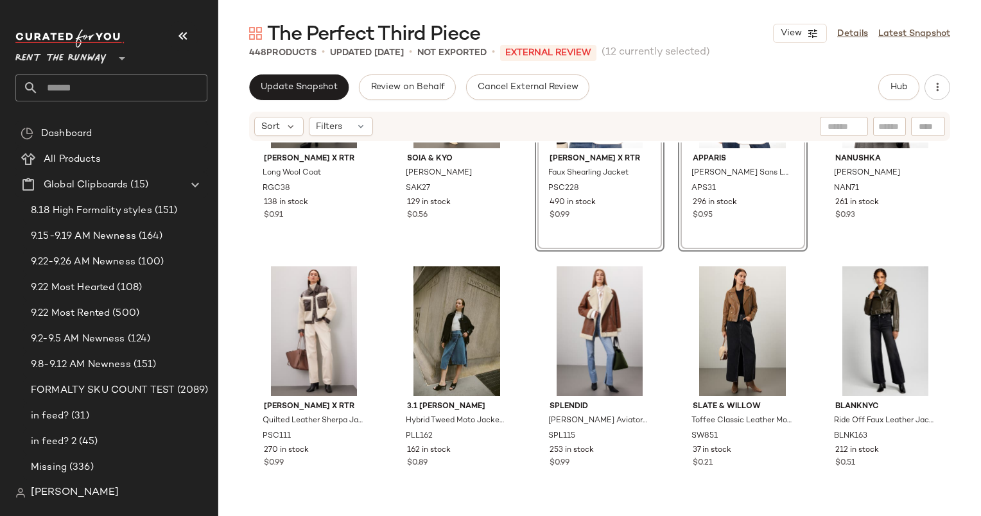
scroll to position [2867, 0]
click at [316, 316] on div "#61 View" at bounding box center [314, 331] width 121 height 130
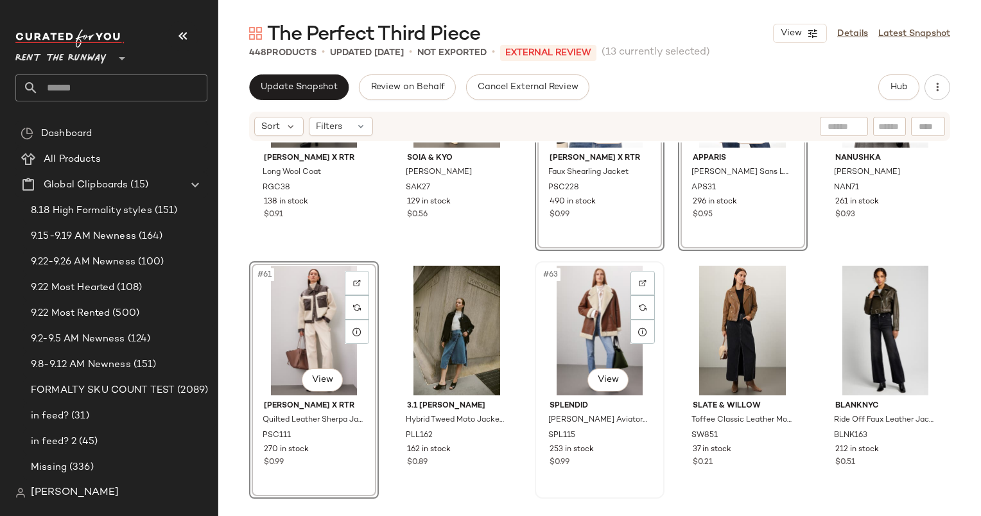
click at [585, 312] on div "#63 View" at bounding box center [599, 331] width 121 height 130
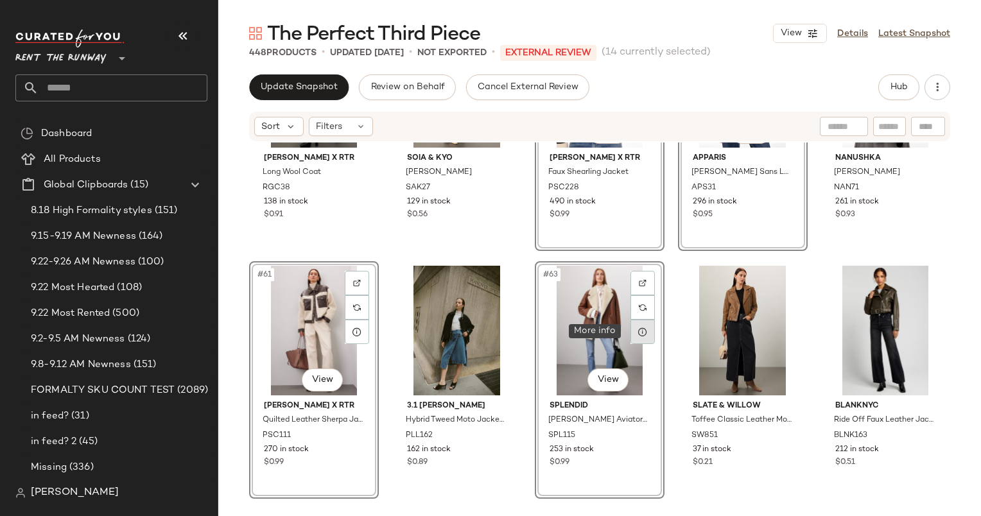
scroll to position [3203, 0]
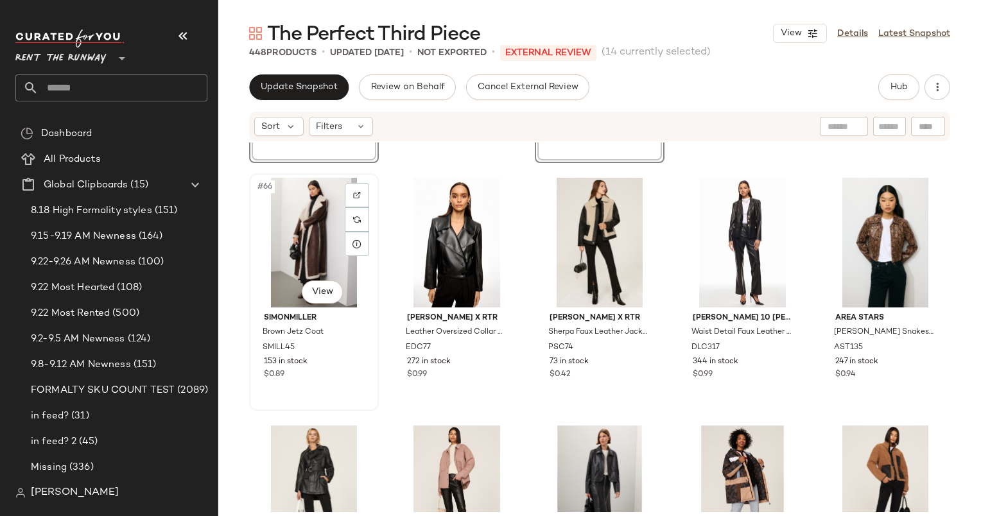
click at [315, 262] on div "#66 View" at bounding box center [314, 243] width 121 height 130
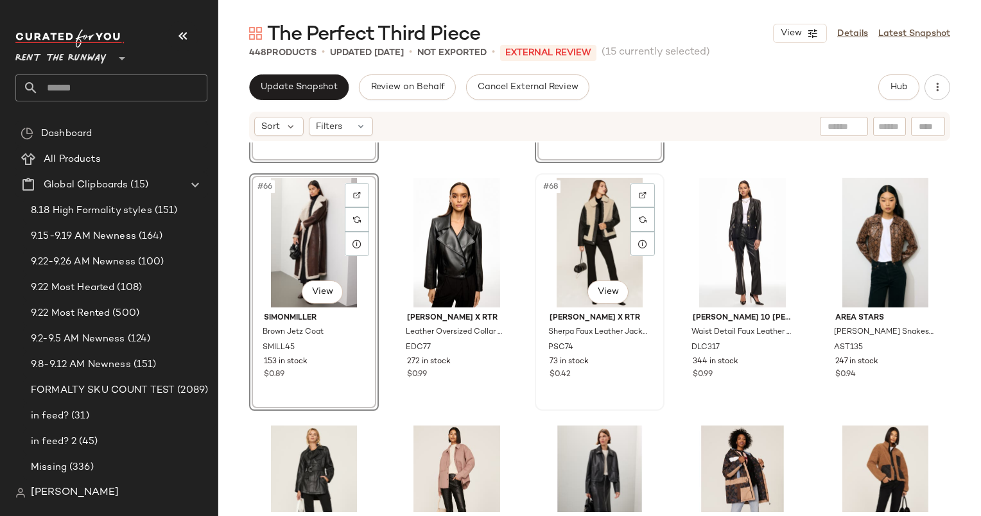
click at [590, 225] on div "#68 View" at bounding box center [599, 243] width 121 height 130
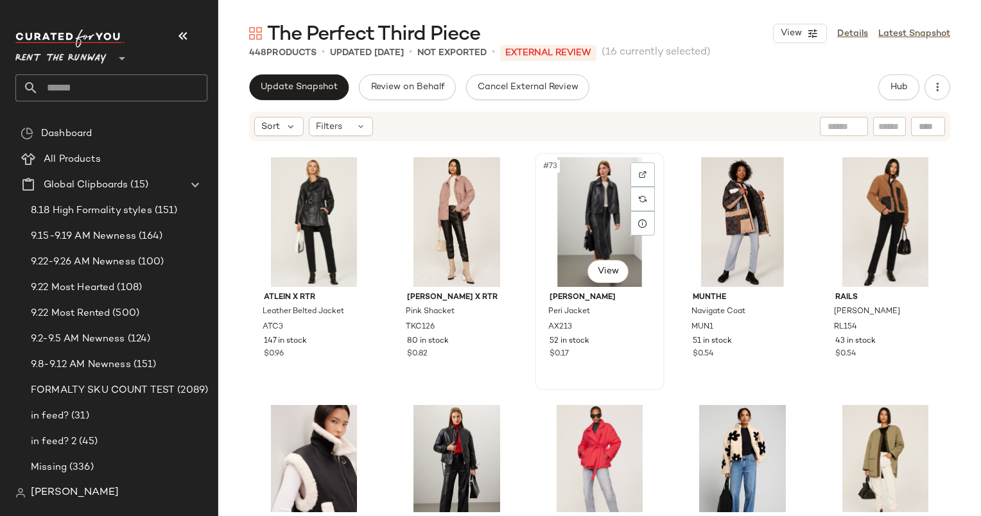
scroll to position [3472, 0]
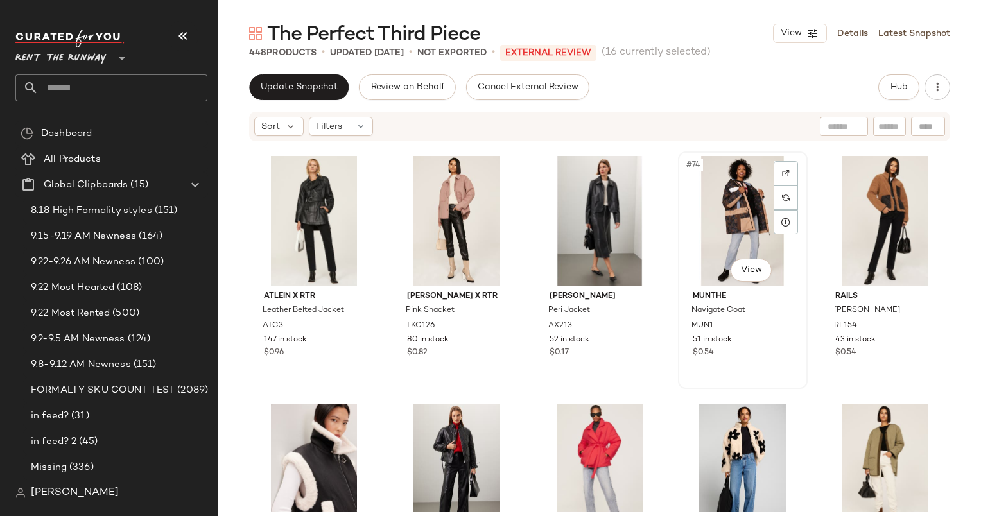
click at [709, 230] on div "#74 View" at bounding box center [742, 221] width 121 height 130
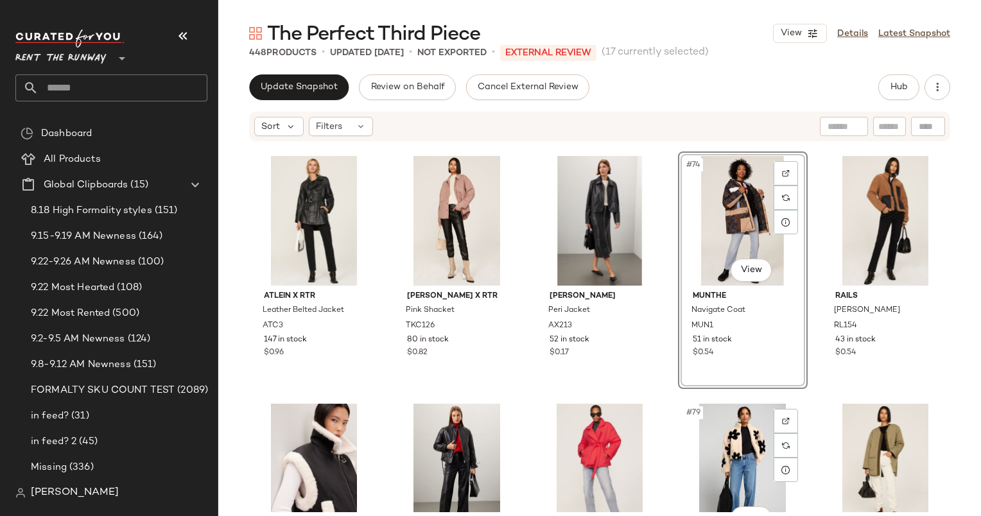
scroll to position [3679, 0]
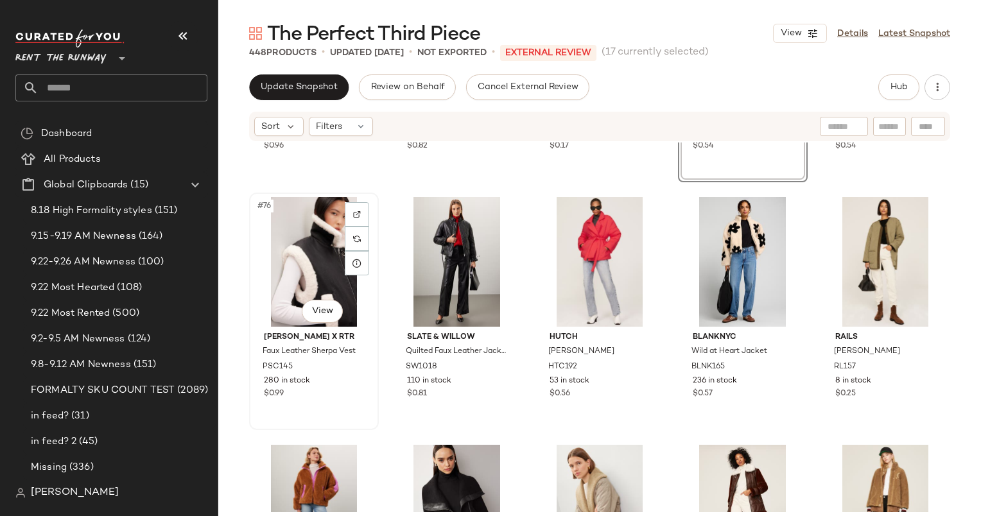
click at [305, 261] on div "#76 View" at bounding box center [314, 262] width 121 height 130
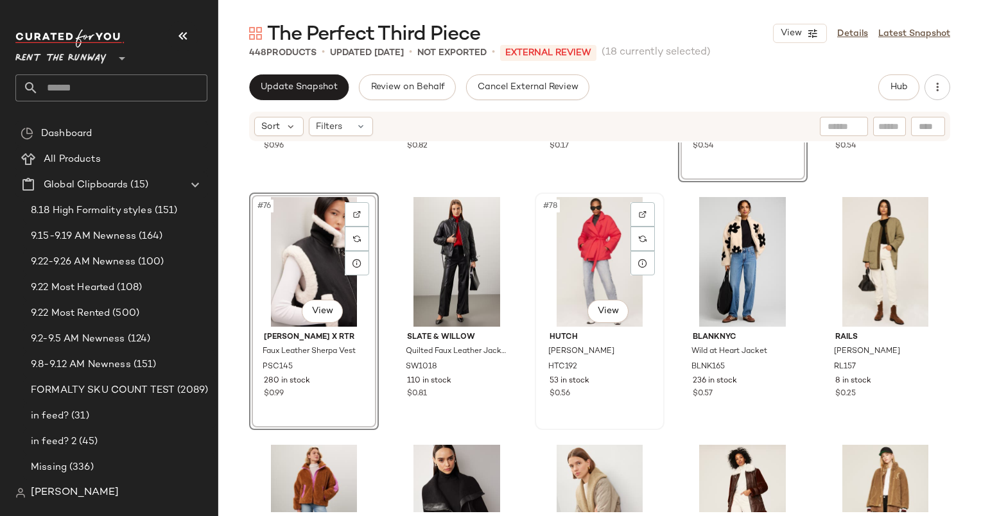
click at [592, 252] on div "#78 View" at bounding box center [599, 262] width 121 height 130
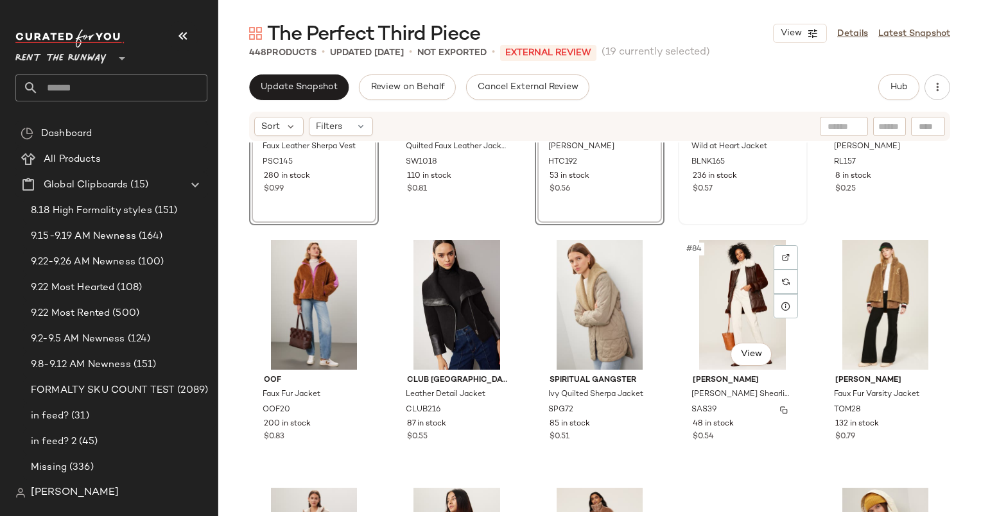
scroll to position [3887, 0]
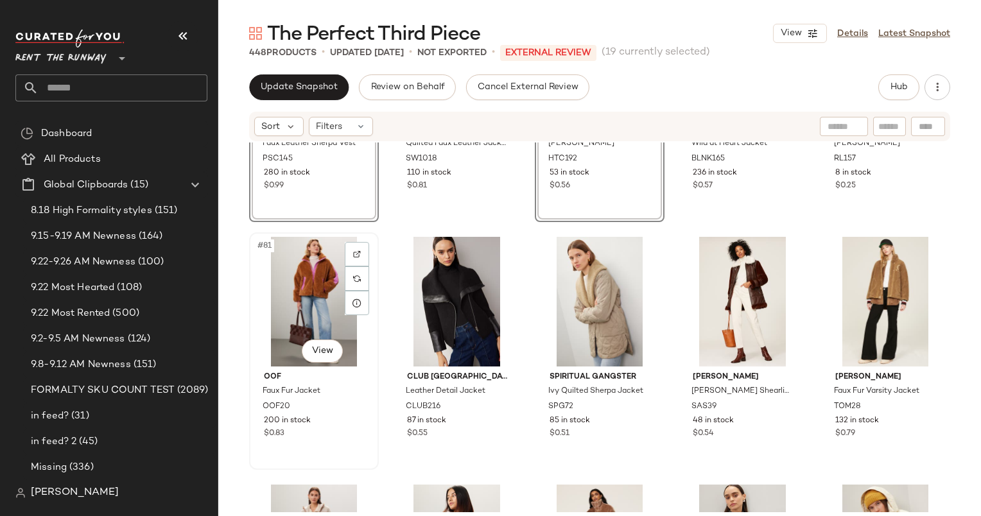
click at [327, 306] on div "#81 View" at bounding box center [314, 302] width 121 height 130
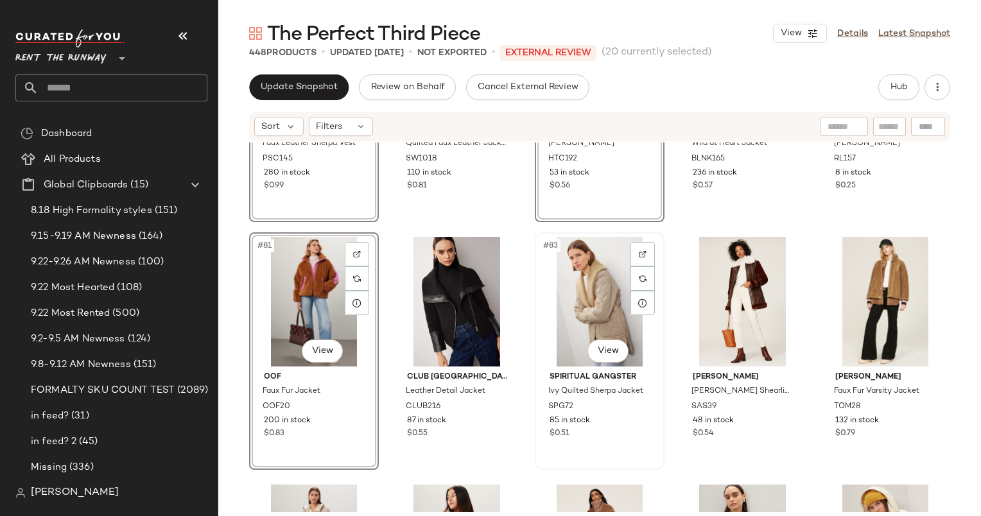
click at [572, 293] on div "#83 View" at bounding box center [599, 302] width 121 height 130
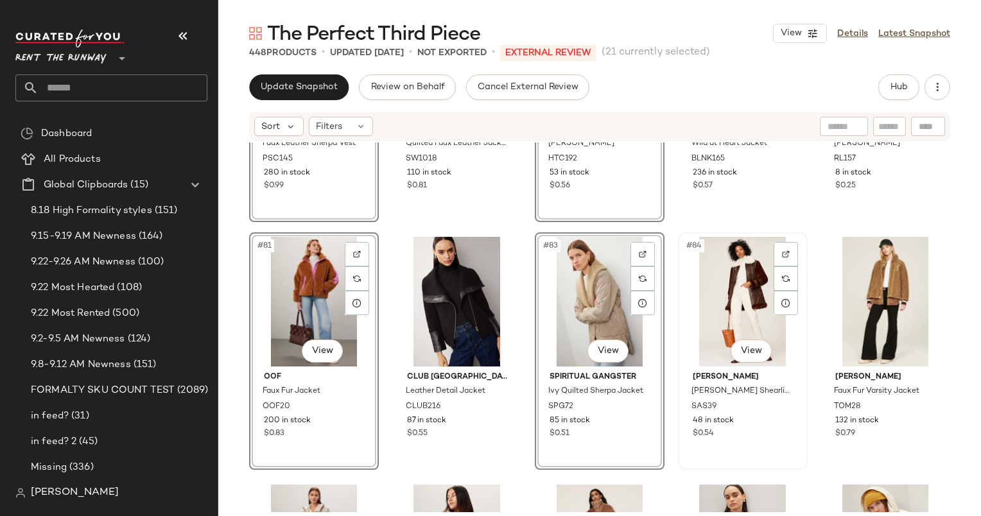
click at [726, 288] on div "#84 View" at bounding box center [742, 302] width 121 height 130
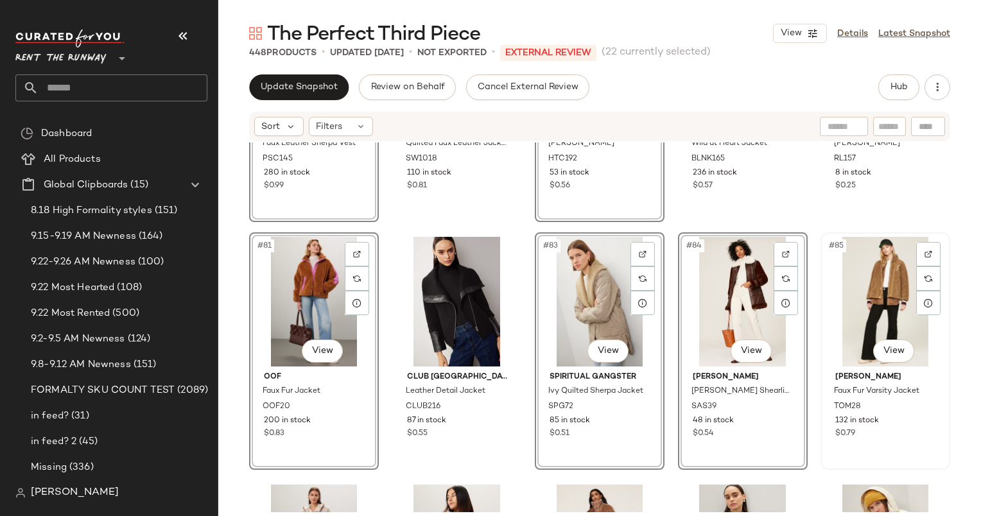
click at [873, 288] on div "#85 View" at bounding box center [885, 302] width 121 height 130
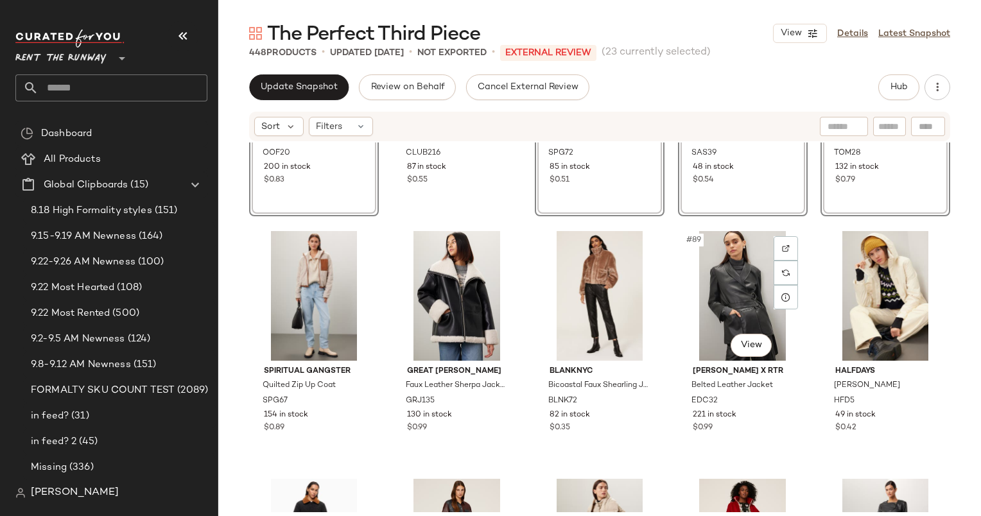
scroll to position [4141, 0]
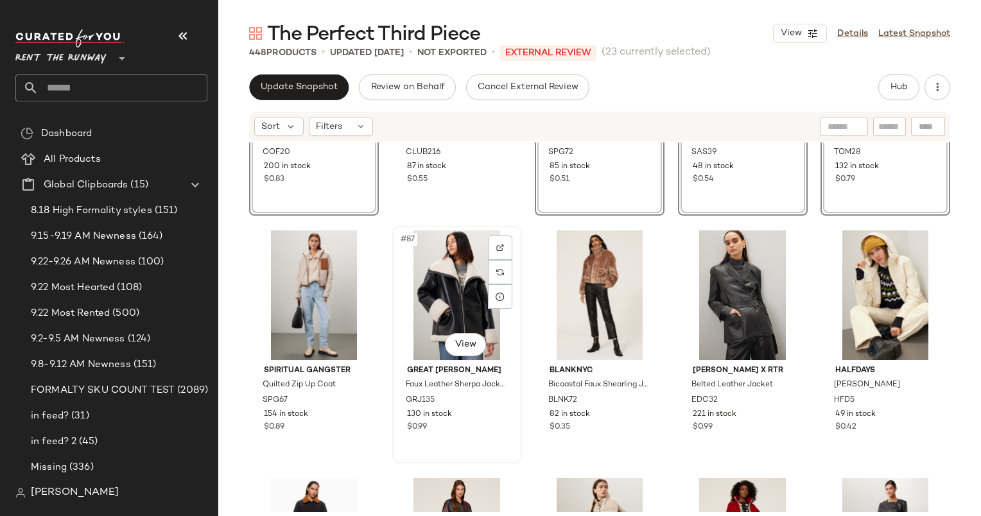
click at [462, 268] on div "#87 View" at bounding box center [457, 295] width 121 height 130
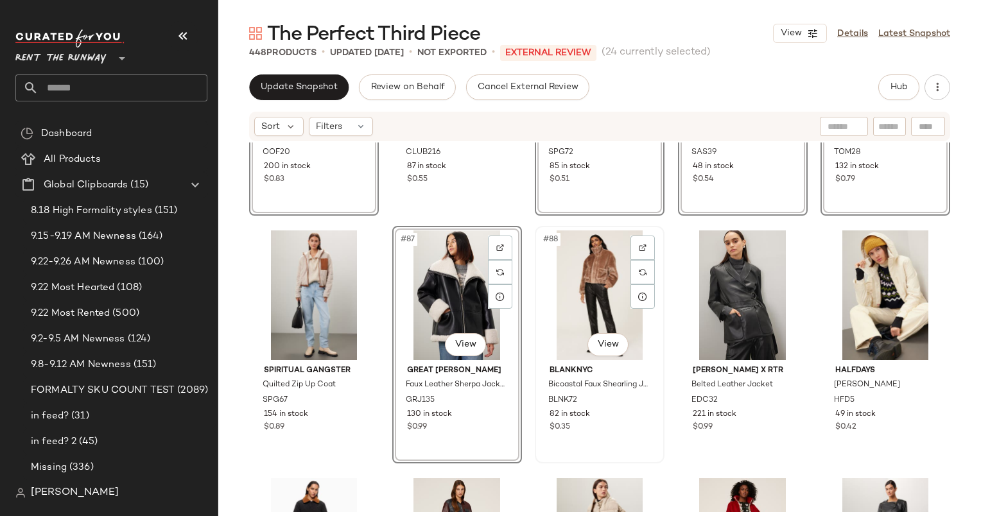
click at [592, 264] on div "#88 View" at bounding box center [599, 295] width 121 height 130
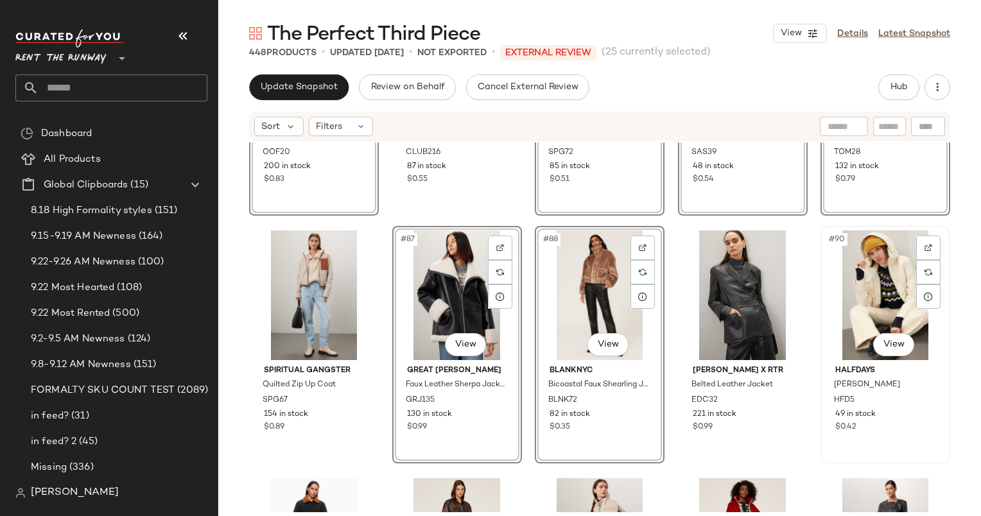
click at [857, 271] on div "#90 View" at bounding box center [885, 295] width 121 height 130
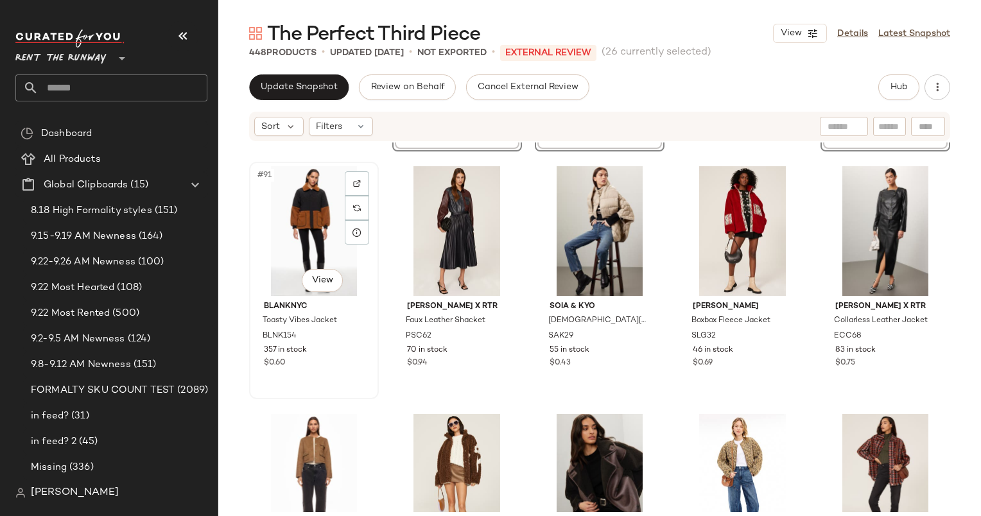
click at [303, 202] on div "#91 View" at bounding box center [314, 231] width 121 height 130
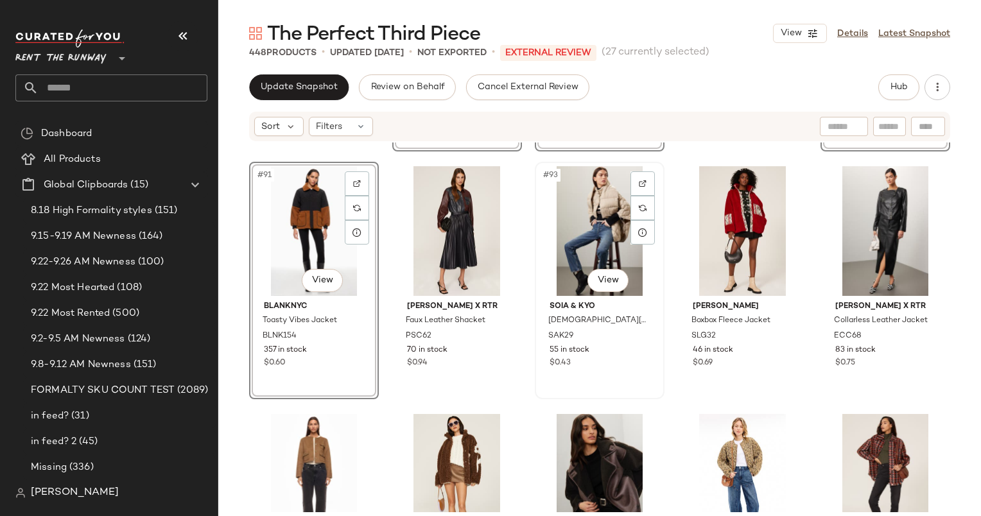
click at [596, 231] on div "#93 View" at bounding box center [599, 231] width 121 height 130
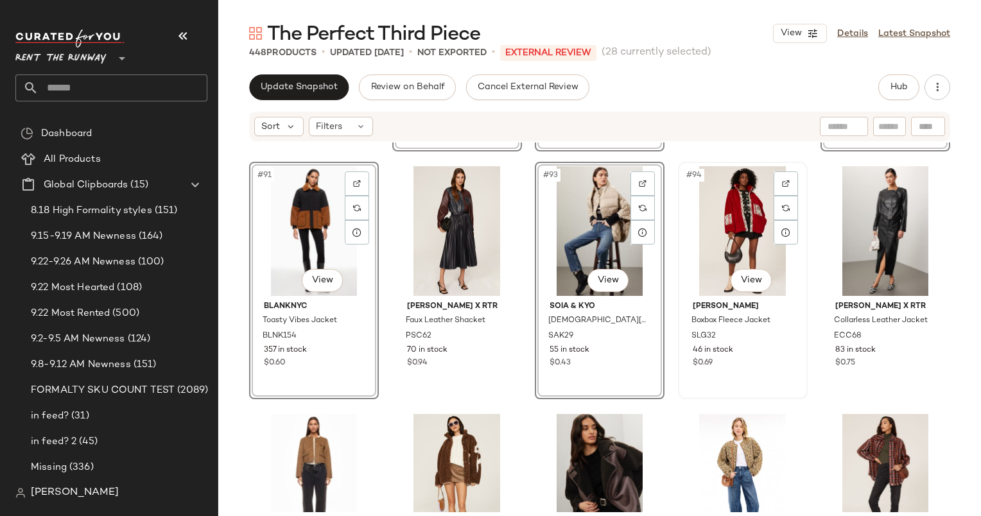
click at [719, 223] on div "#94 View" at bounding box center [742, 231] width 121 height 130
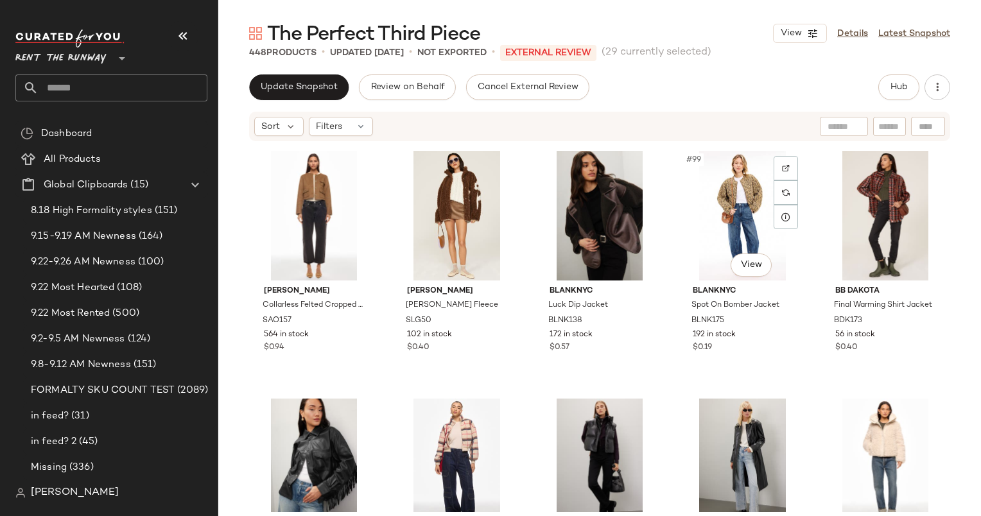
scroll to position [4716, 0]
click at [449, 185] on div "#97 View" at bounding box center [457, 216] width 121 height 130
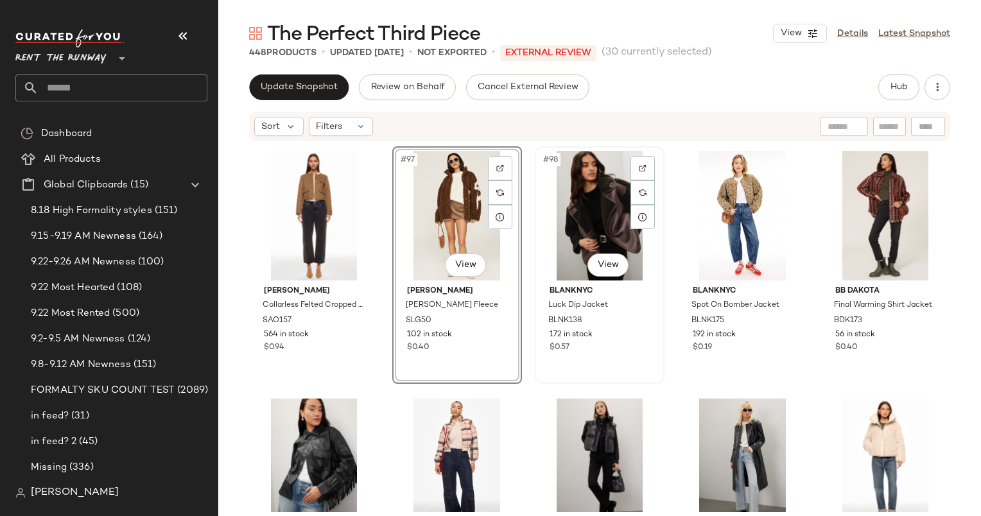
click at [598, 211] on div "#98 View" at bounding box center [599, 216] width 121 height 130
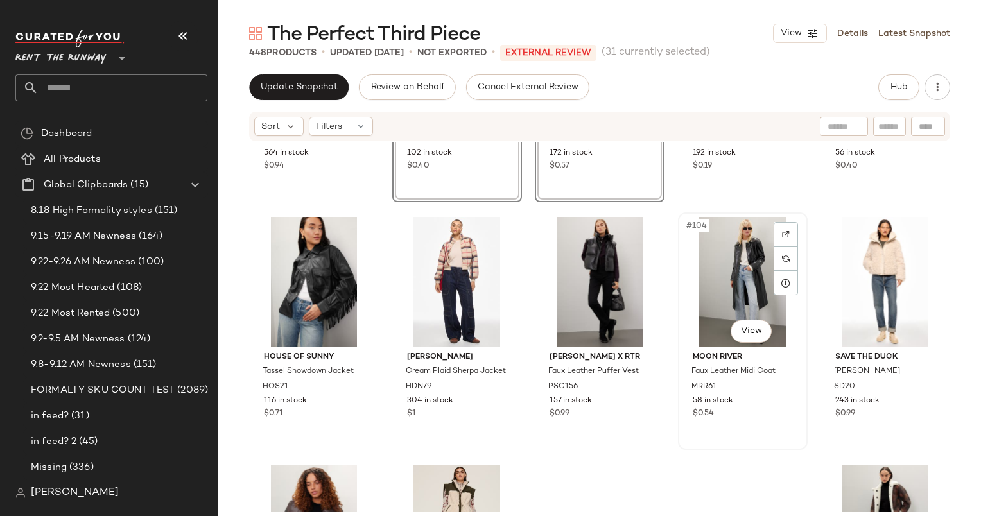
scroll to position [4964, 0]
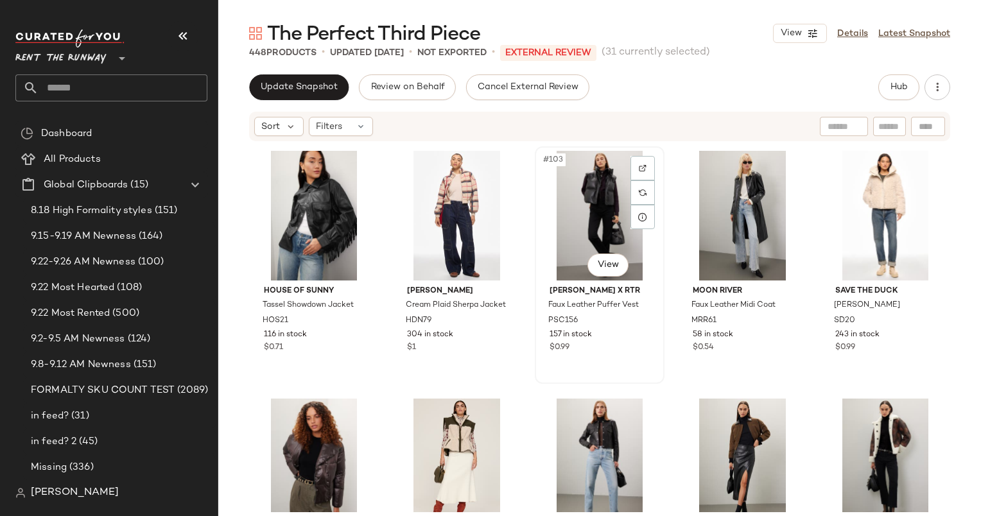
click at [599, 200] on div "#103 View" at bounding box center [599, 216] width 121 height 130
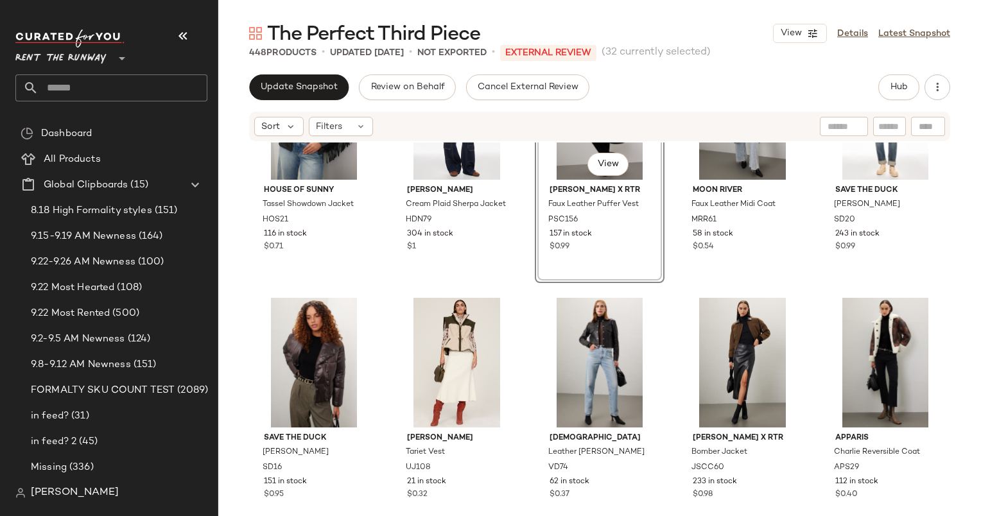
scroll to position [5082, 0]
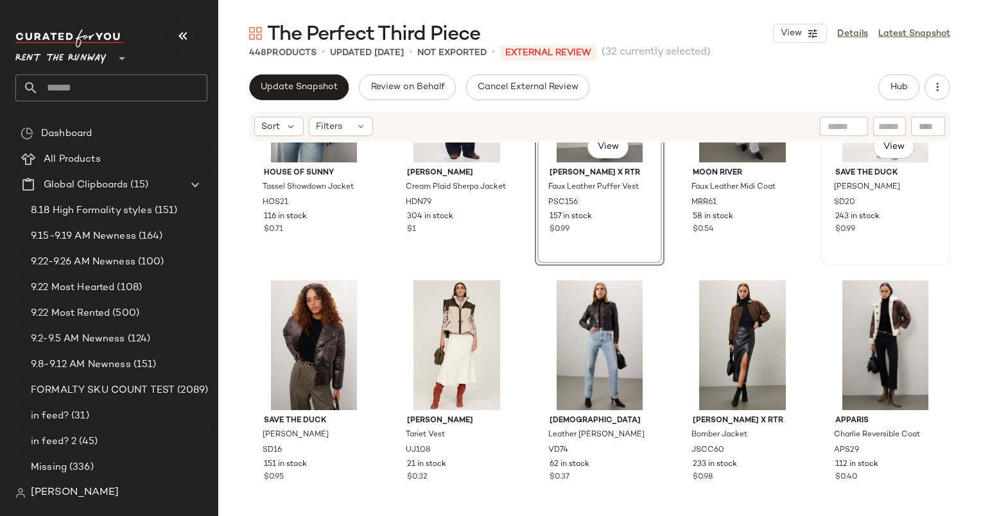
click at [841, 153] on div "#105 View" at bounding box center [885, 98] width 121 height 130
click at [306, 323] on div "#106 View" at bounding box center [314, 345] width 121 height 130
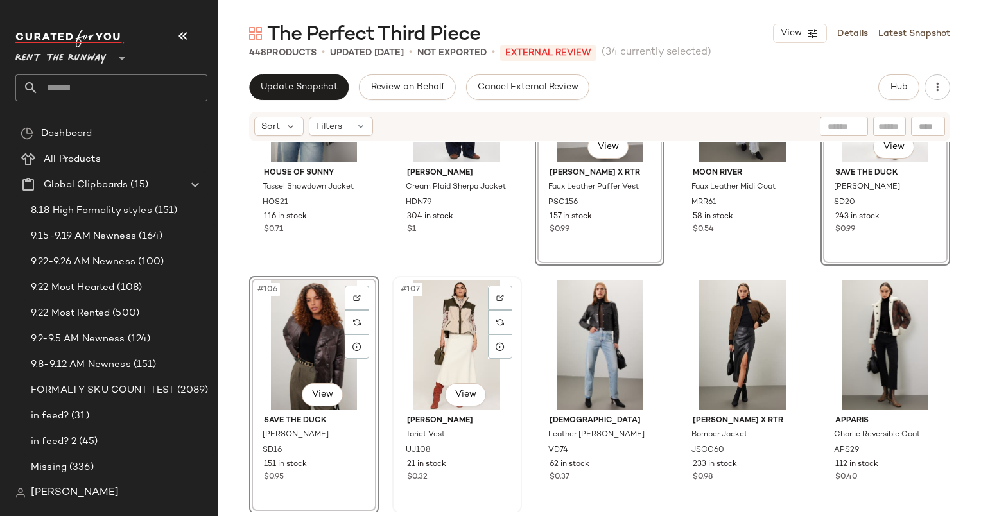
click at [444, 314] on div "#107 View" at bounding box center [457, 345] width 121 height 130
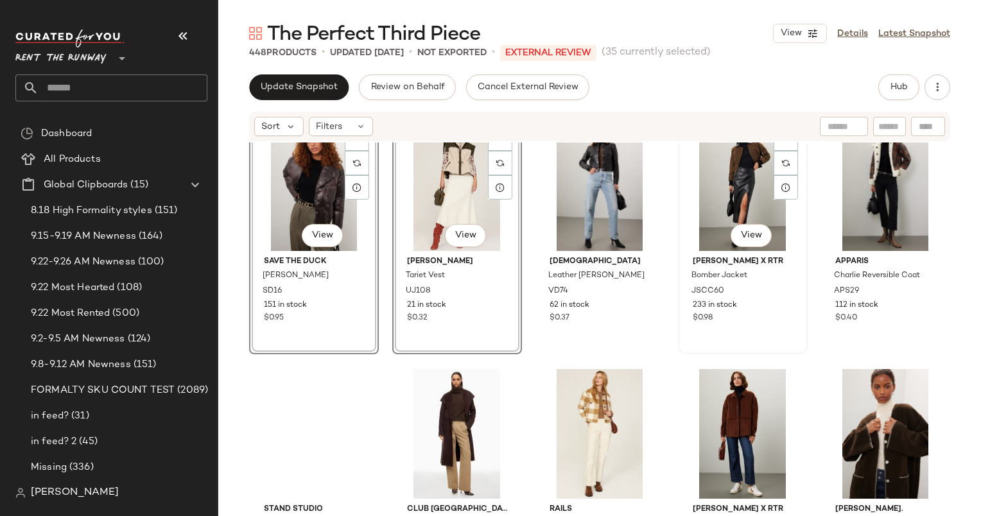
scroll to position [5244, 0]
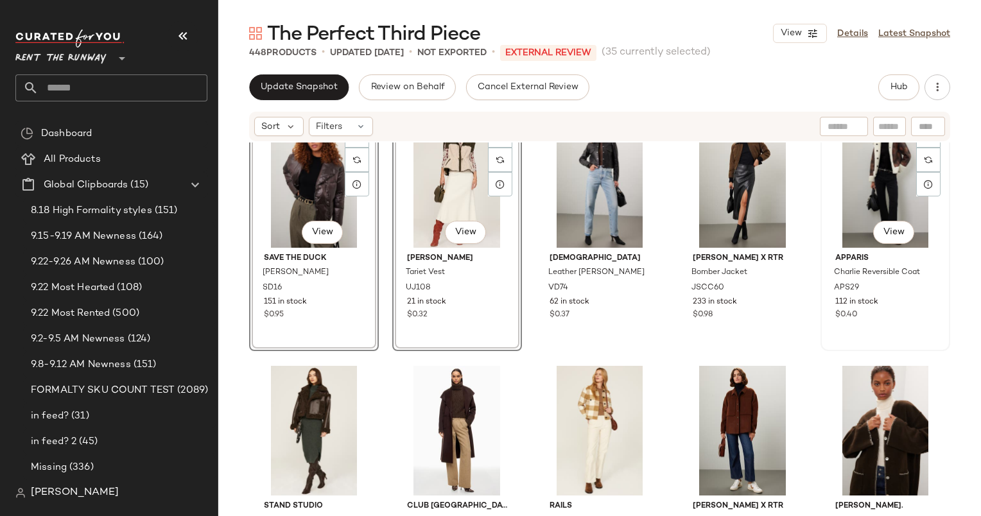
click at [842, 216] on div "#110 View" at bounding box center [885, 183] width 121 height 130
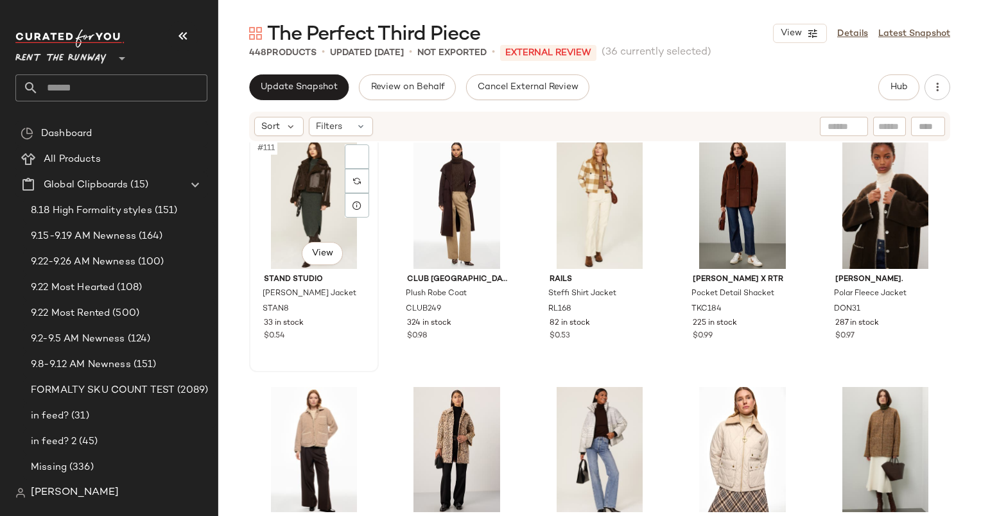
scroll to position [5428, 0]
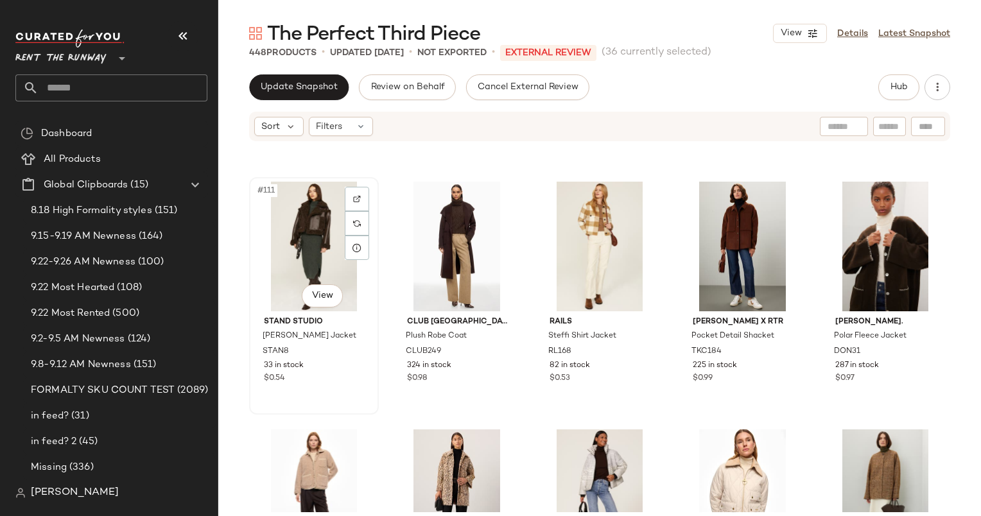
click at [315, 226] on div "#111 View" at bounding box center [314, 247] width 121 height 130
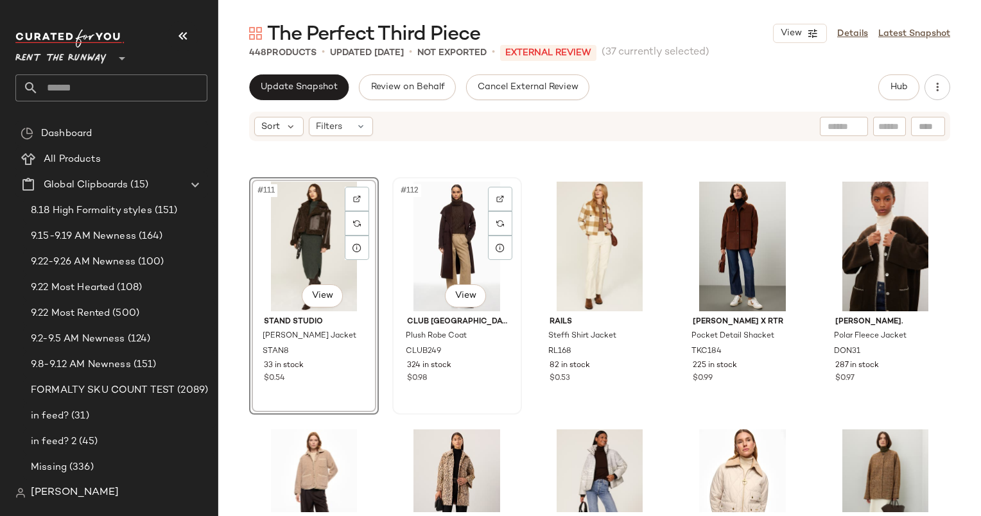
click at [460, 234] on div "#112 View" at bounding box center [457, 247] width 121 height 130
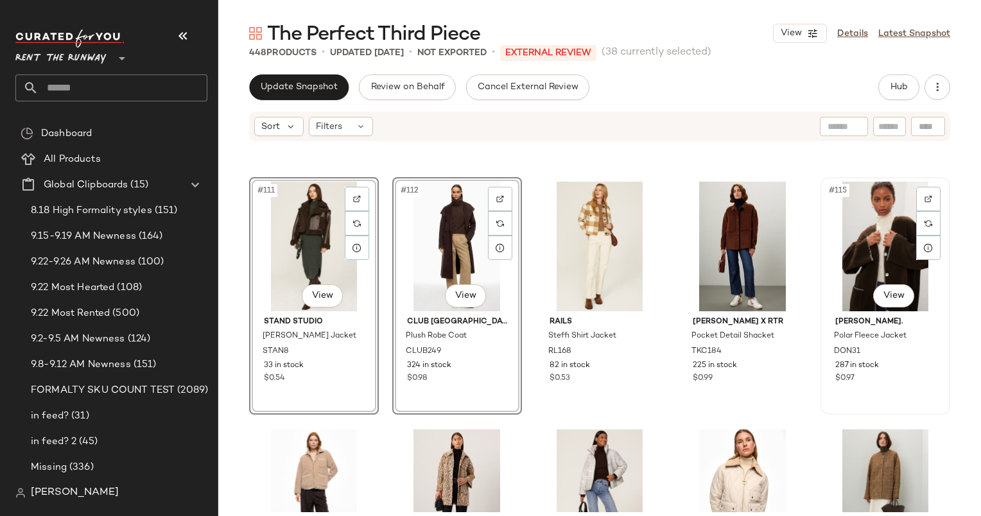
scroll to position [5690, 0]
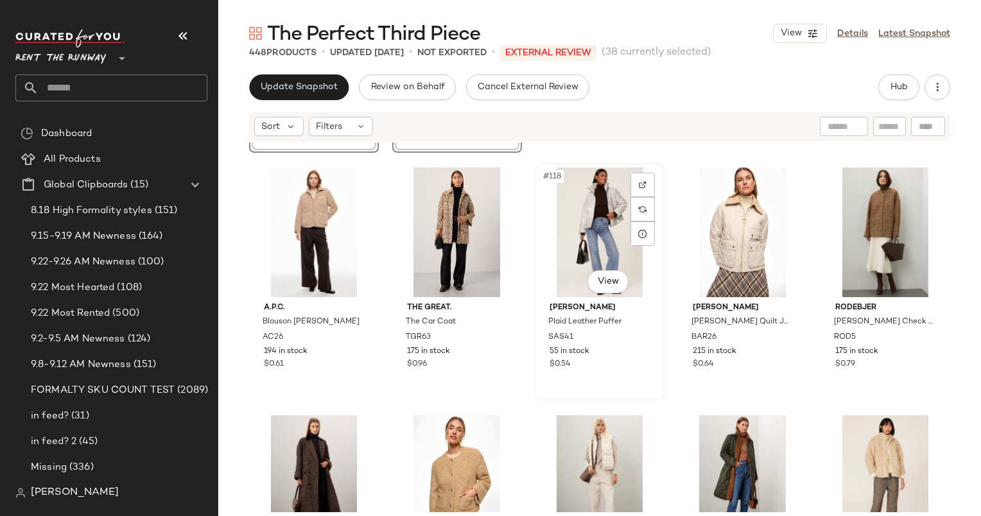
click at [591, 210] on div "#118 View" at bounding box center [599, 233] width 121 height 130
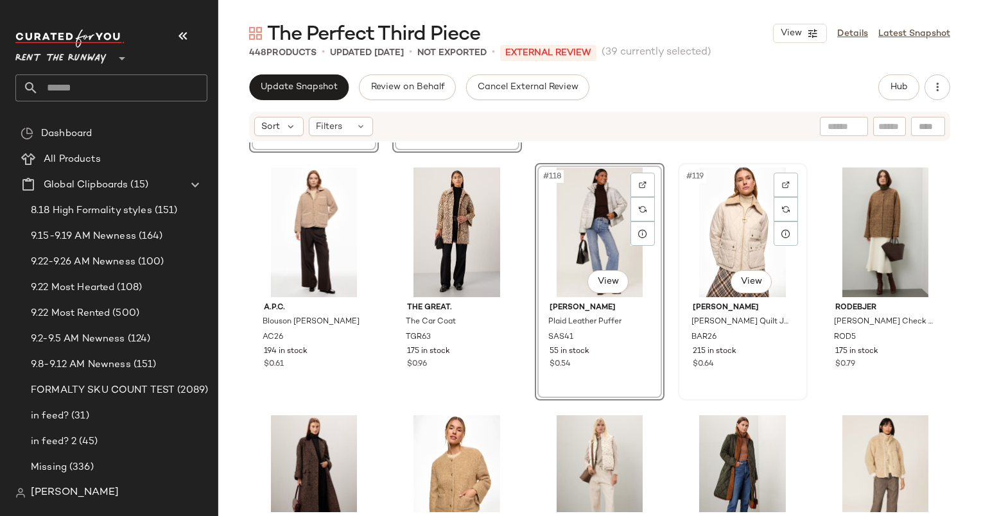
click at [753, 210] on div "#119 View" at bounding box center [742, 233] width 121 height 130
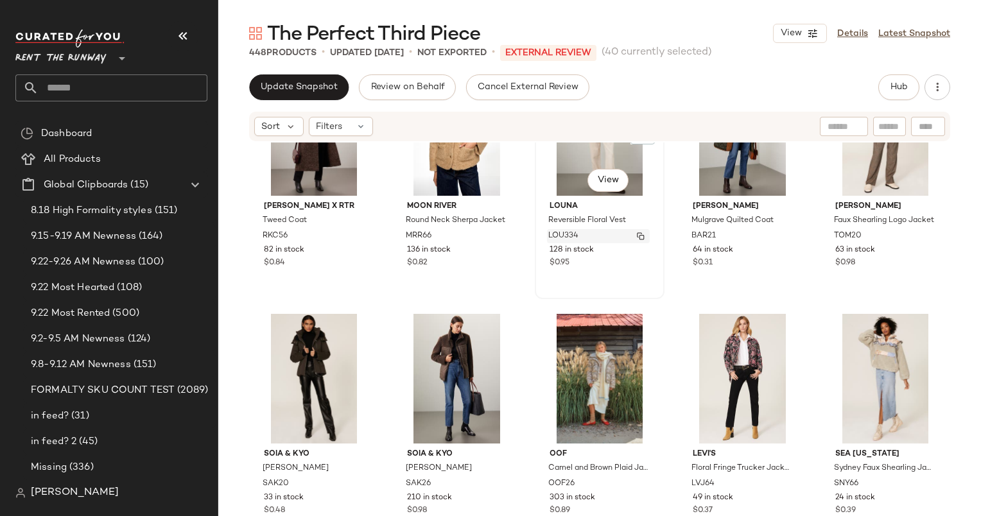
scroll to position [5962, 0]
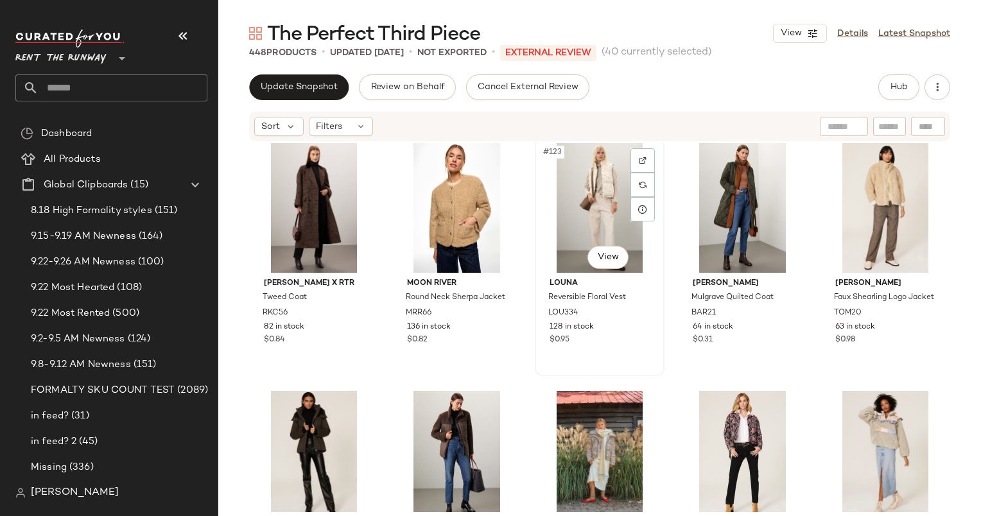
click at [579, 196] on div "#123 View" at bounding box center [599, 208] width 121 height 130
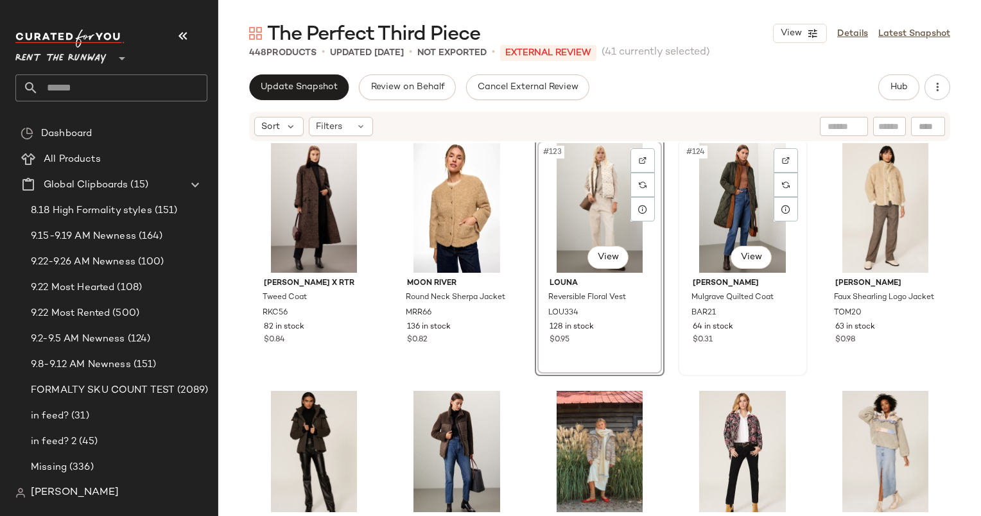
click at [732, 185] on div "#124 View" at bounding box center [742, 208] width 121 height 130
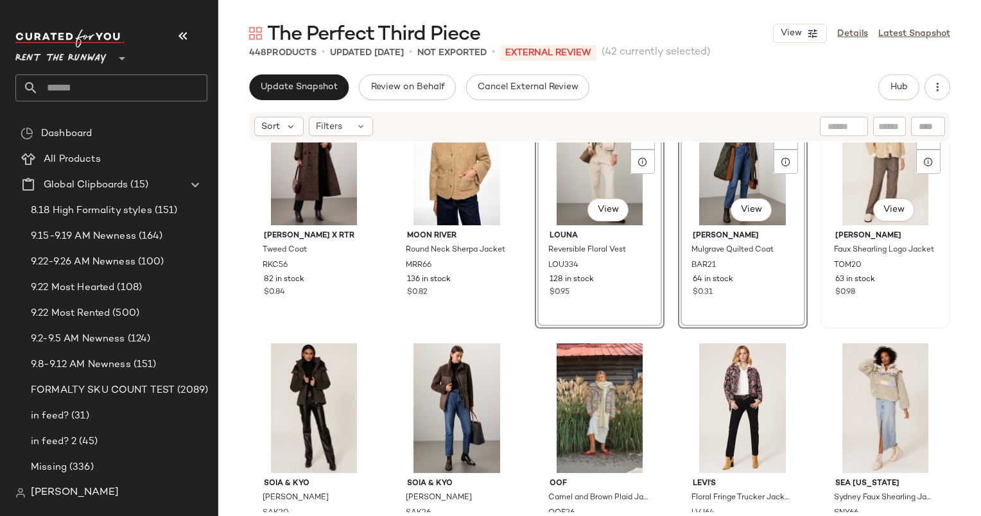
click at [872, 154] on div "#125 View" at bounding box center [885, 161] width 121 height 130
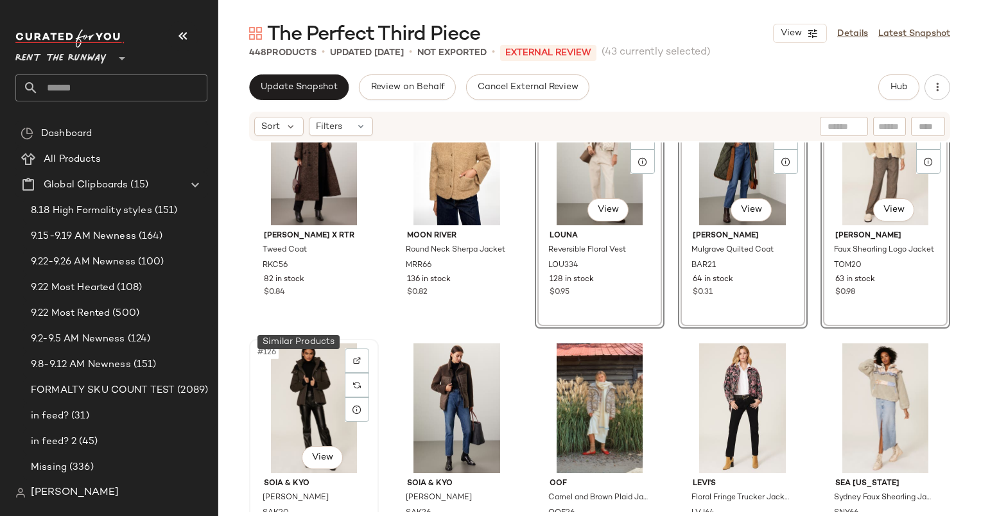
scroll to position [6117, 0]
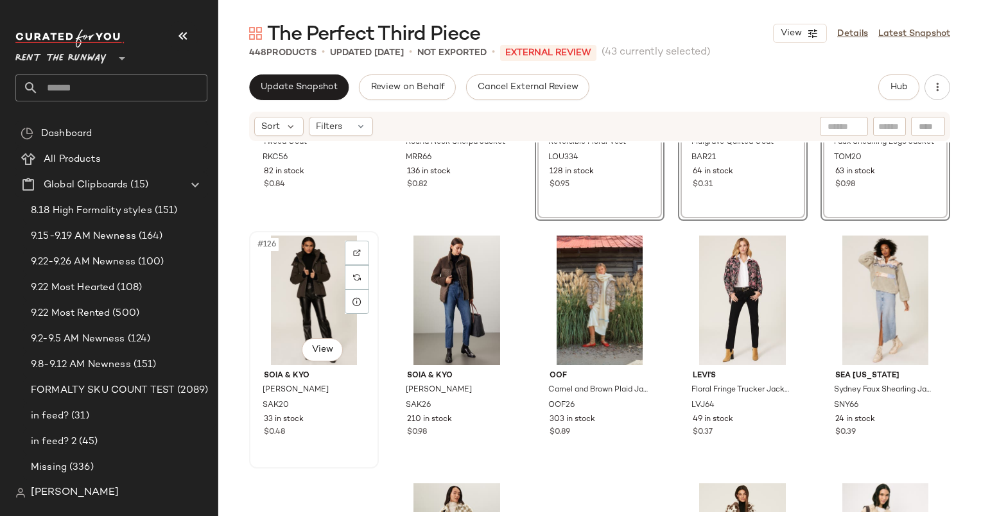
click at [292, 280] on div "#126 View" at bounding box center [314, 301] width 121 height 130
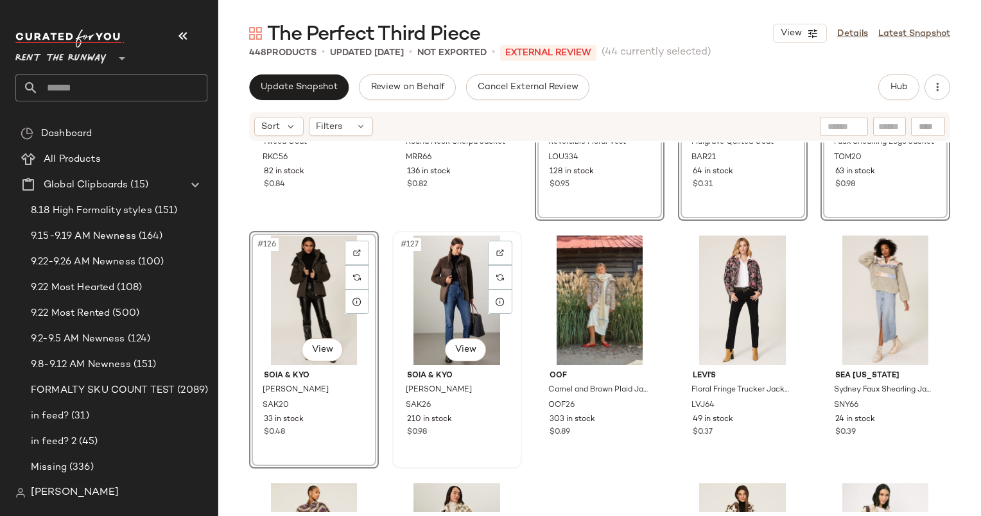
click at [441, 283] on div "#127 View" at bounding box center [457, 301] width 121 height 130
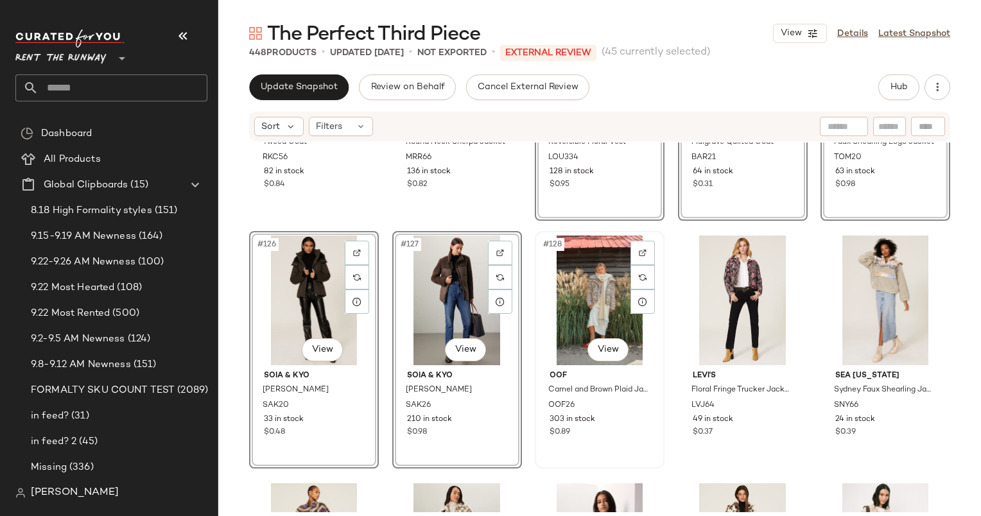
click at [588, 280] on div "#128 View" at bounding box center [599, 301] width 121 height 130
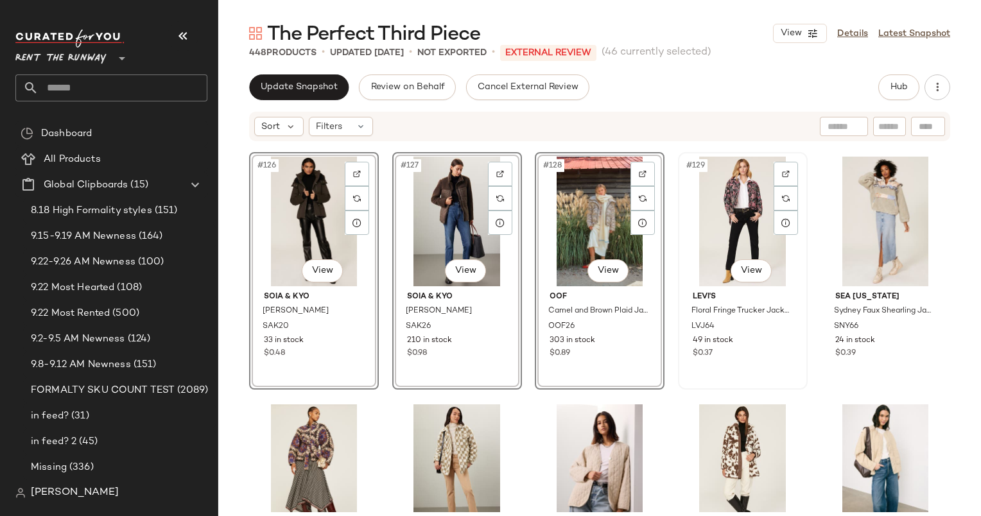
scroll to position [6197, 0]
click at [872, 205] on div "#130 View" at bounding box center [885, 221] width 121 height 130
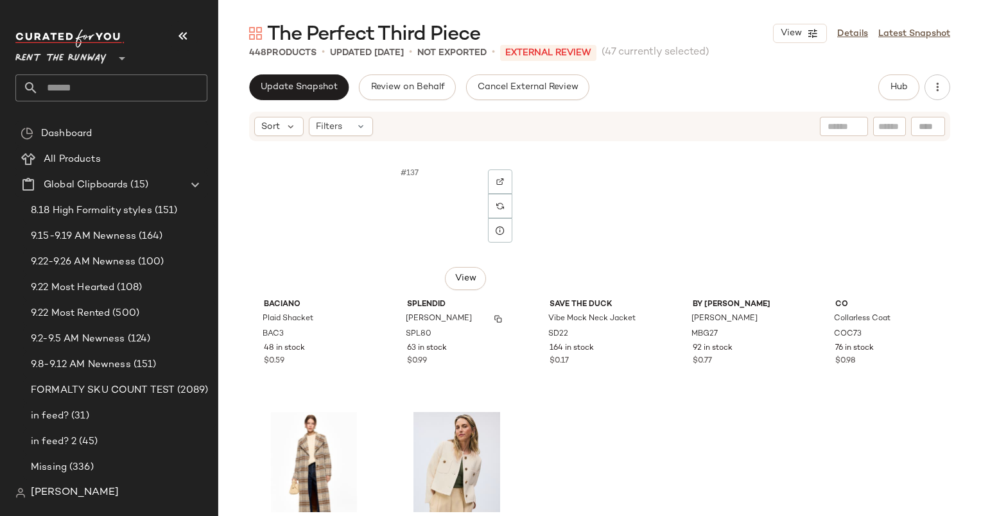
scroll to position [6682, 0]
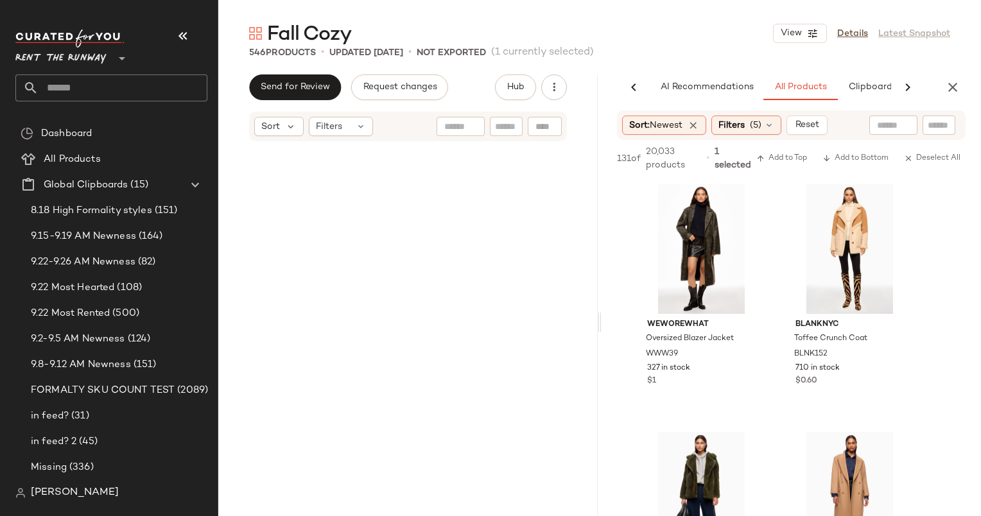
scroll to position [10150, 0]
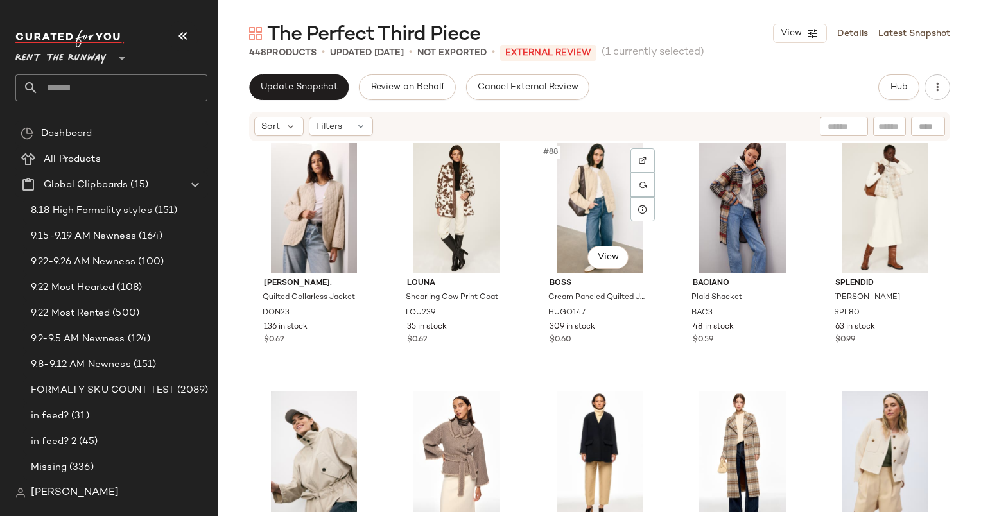
scroll to position [4267, 0]
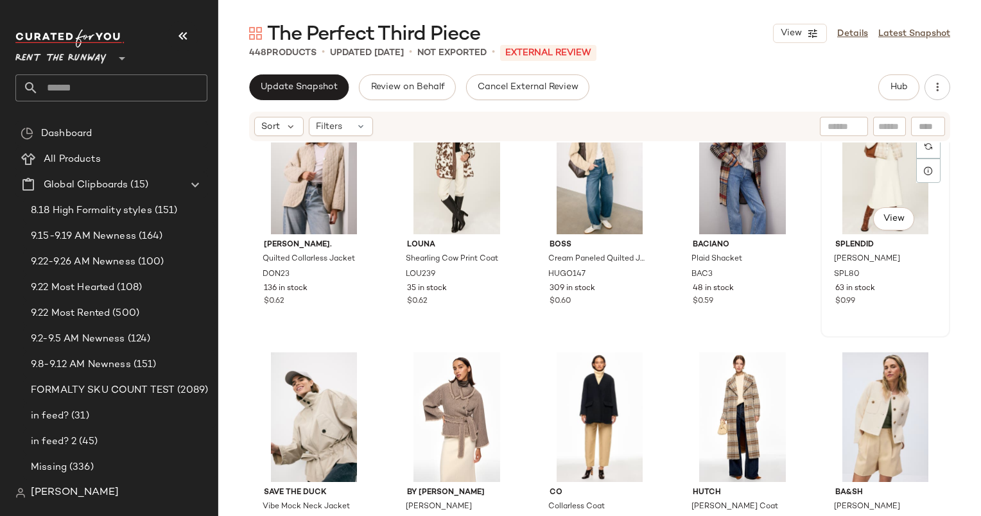
click at [849, 178] on div "#90 View" at bounding box center [885, 170] width 121 height 130
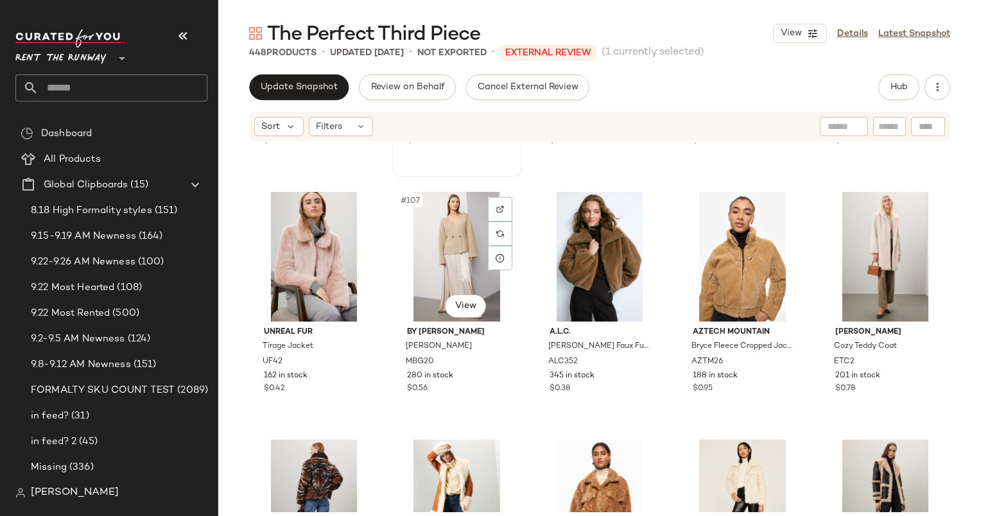
scroll to position [5213, 0]
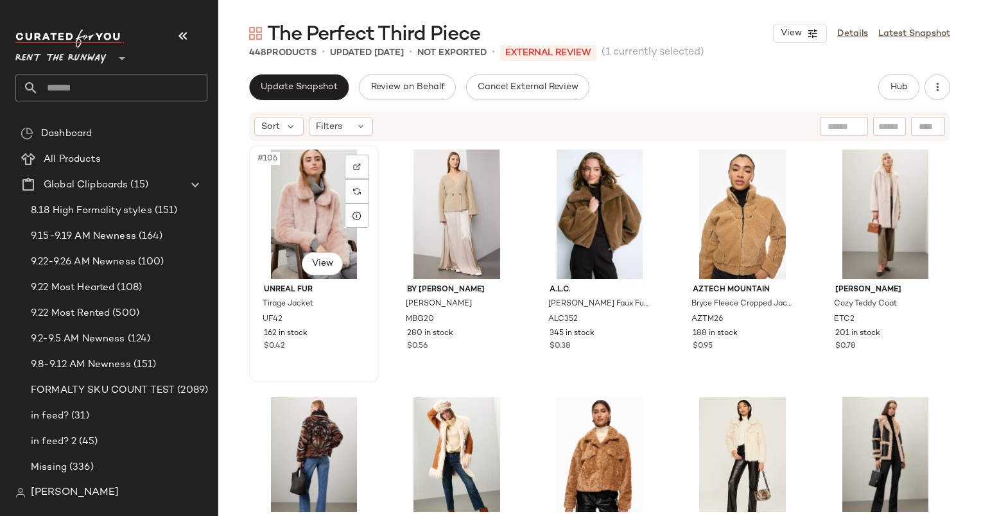
click at [316, 213] on div "#106 View" at bounding box center [314, 215] width 121 height 130
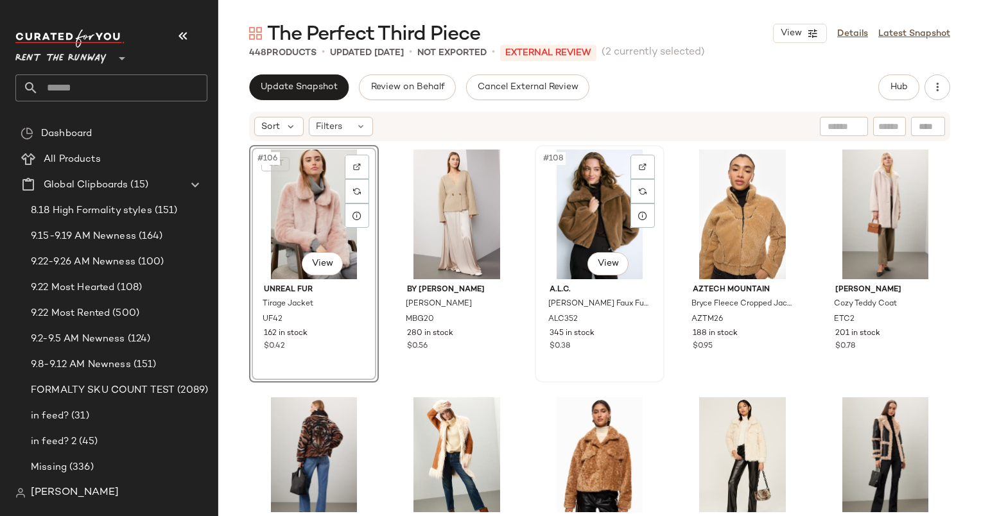
click at [597, 198] on div "#108 View" at bounding box center [599, 215] width 121 height 130
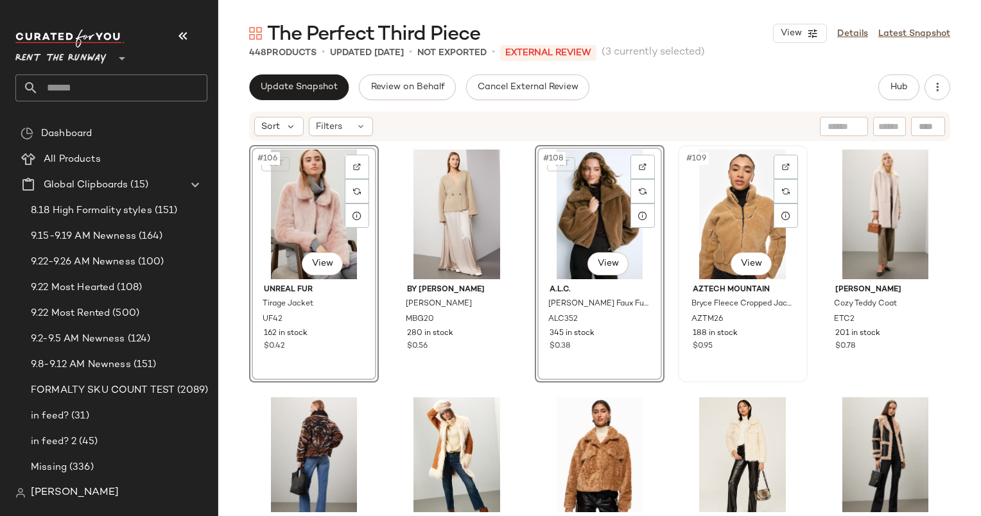
click at [735, 205] on div "#109 View" at bounding box center [742, 215] width 121 height 130
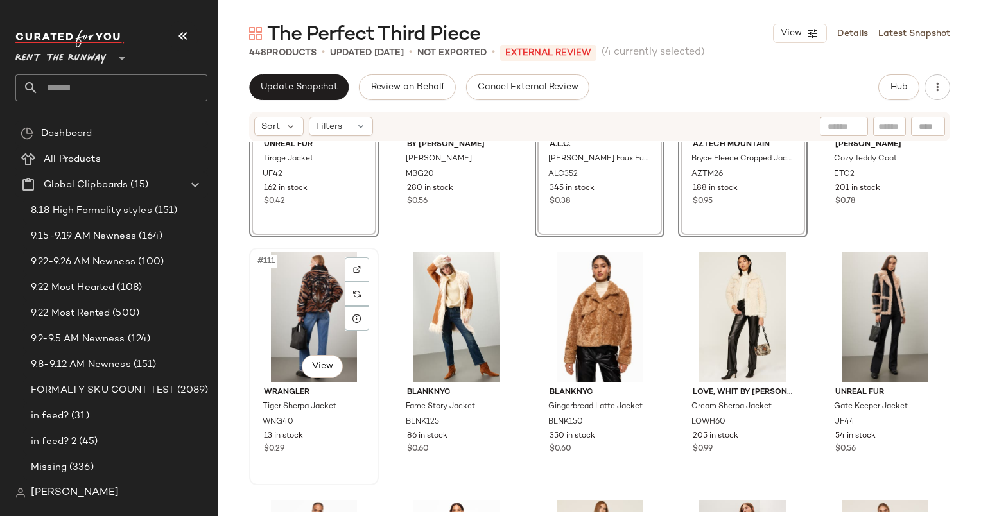
click at [318, 290] on div "#111 View" at bounding box center [314, 317] width 121 height 130
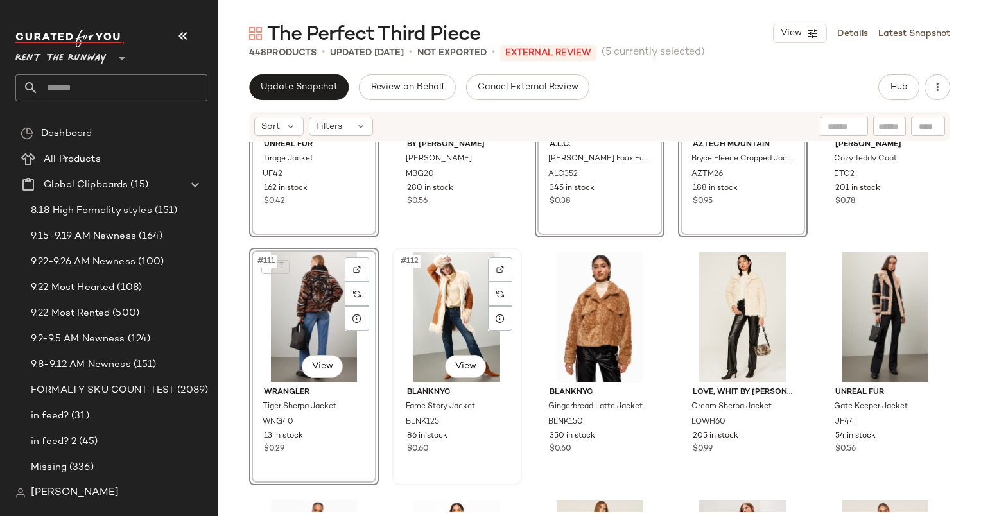
click at [439, 288] on div "#112 View" at bounding box center [457, 317] width 121 height 130
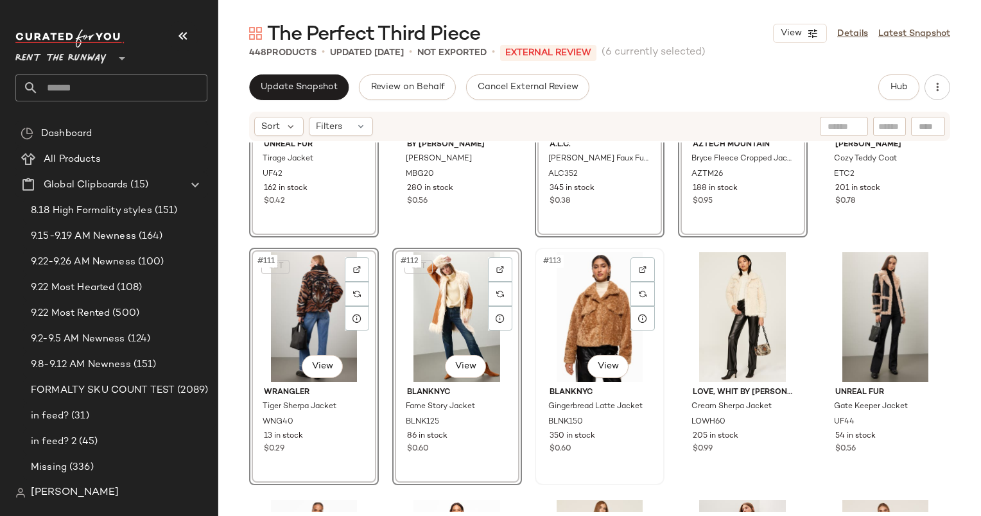
click at [598, 298] on div "#113 View" at bounding box center [599, 317] width 121 height 130
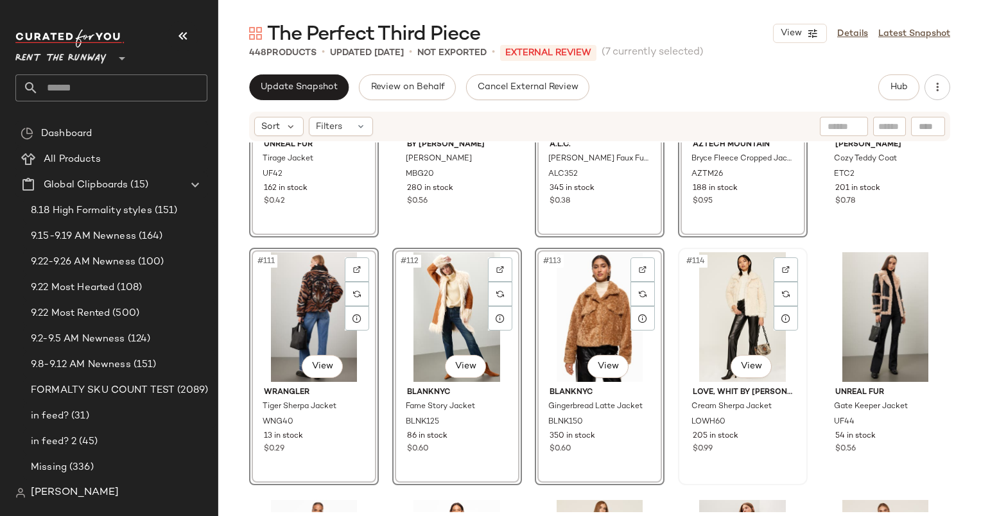
click at [733, 300] on div "#114 View" at bounding box center [742, 317] width 121 height 130
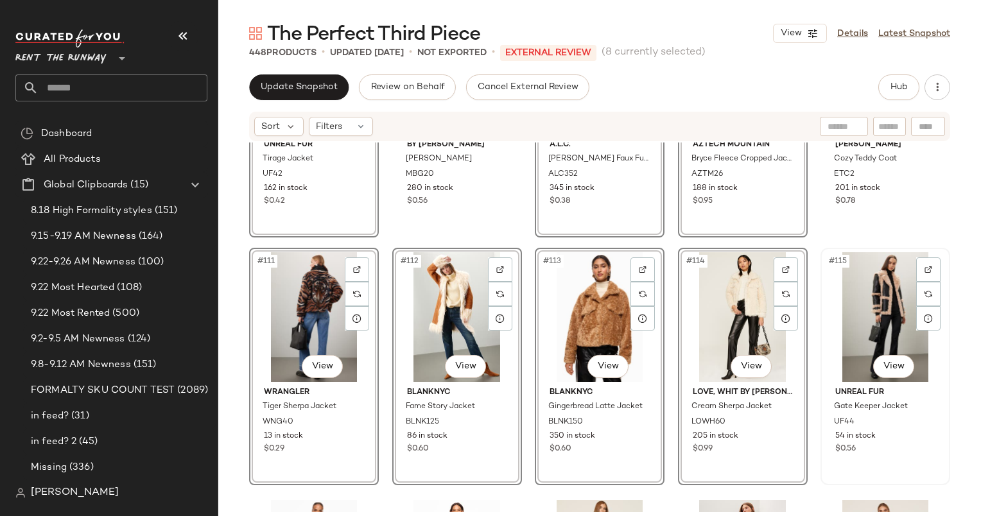
click at [856, 285] on div "#115 View" at bounding box center [885, 317] width 121 height 130
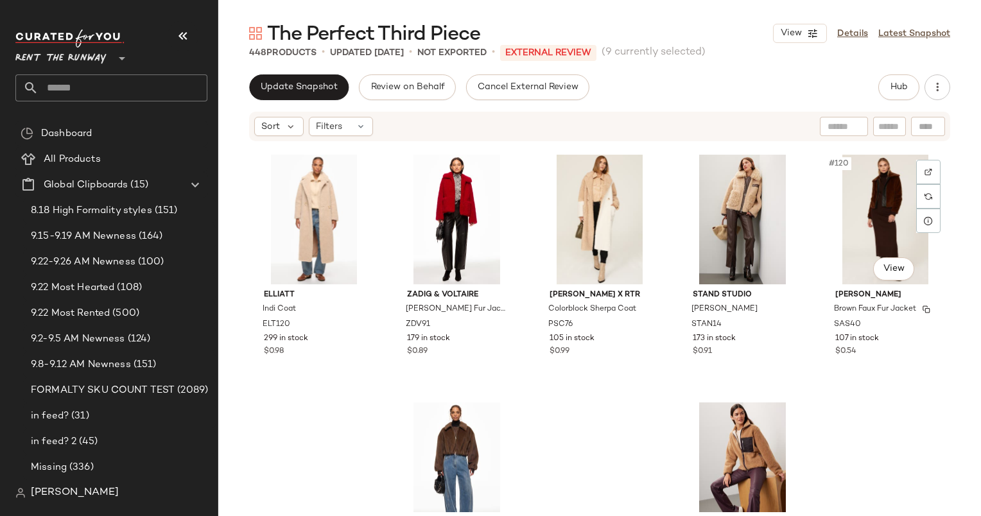
scroll to position [5731, 0]
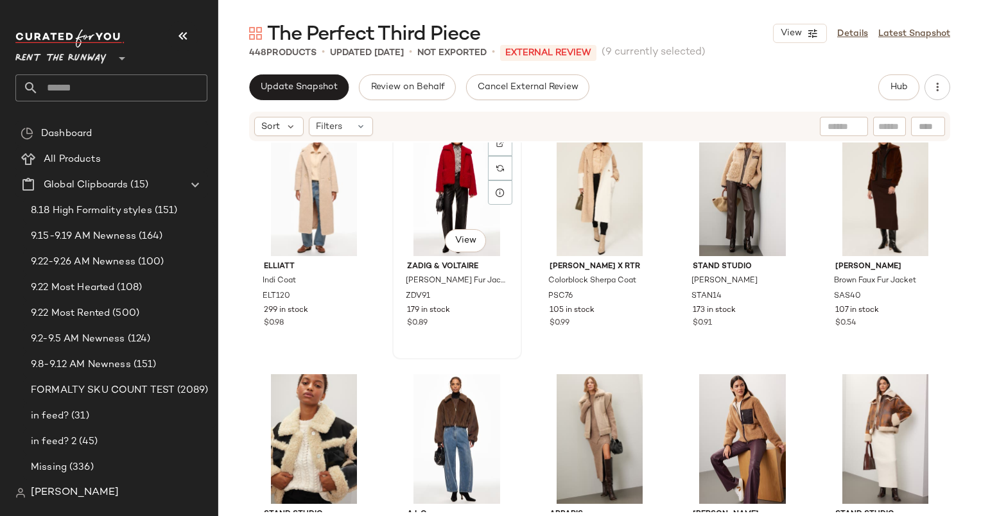
click at [440, 198] on div "#117 View" at bounding box center [457, 191] width 121 height 130
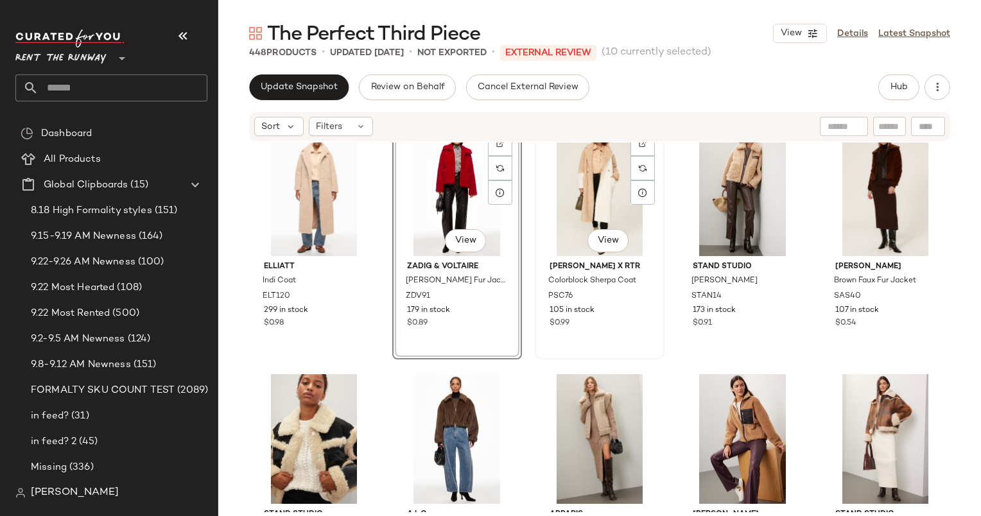
click at [571, 182] on div "#118 View" at bounding box center [599, 191] width 121 height 130
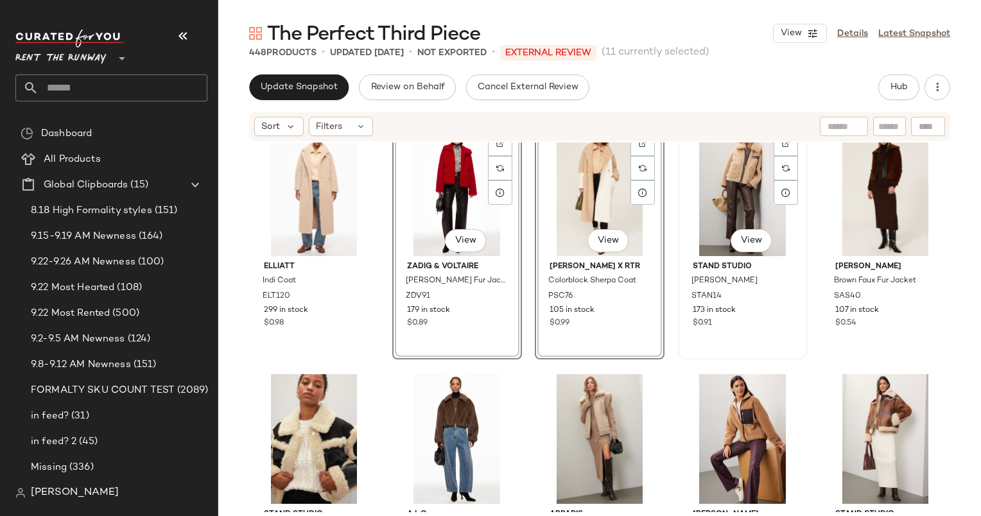
click at [724, 162] on div "#119 View" at bounding box center [742, 191] width 121 height 130
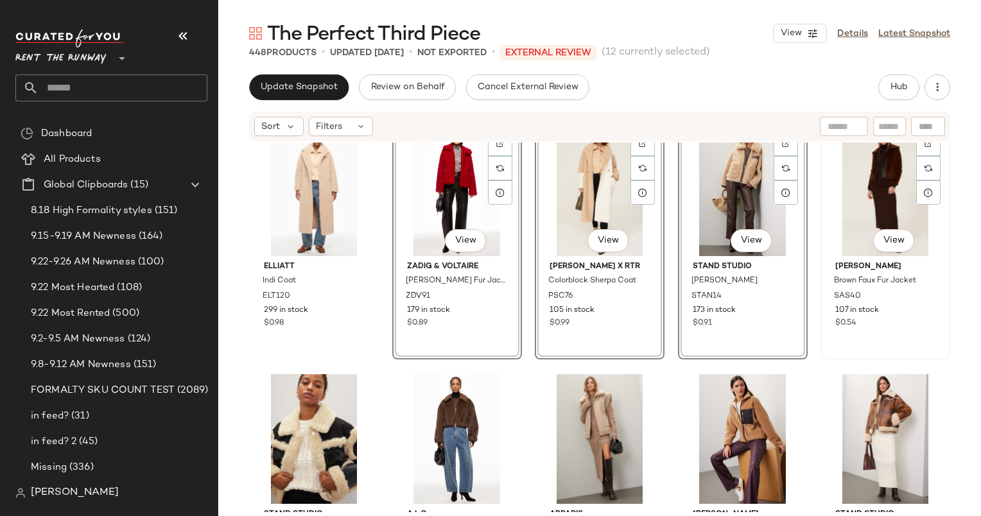
click at [829, 162] on div "#120 View" at bounding box center [885, 191] width 121 height 130
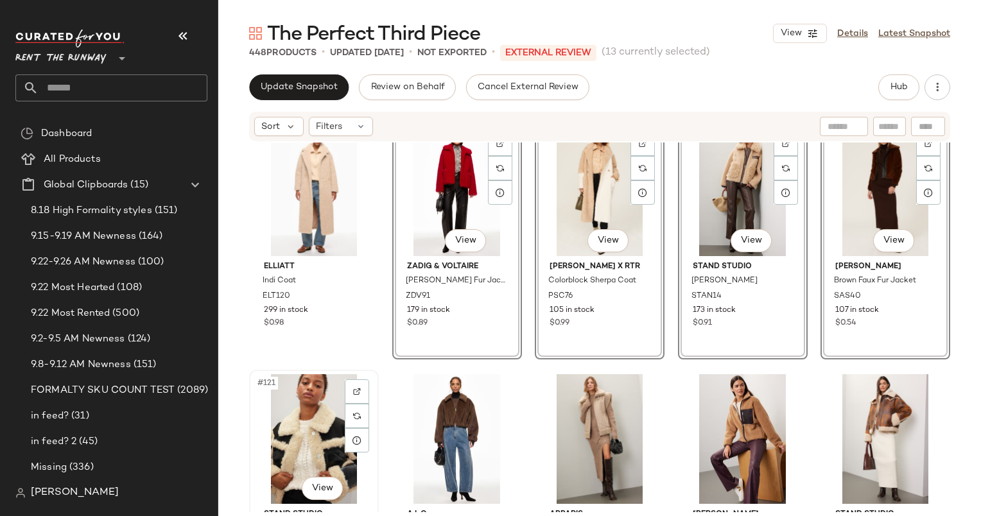
click at [299, 429] on div "#121 View" at bounding box center [314, 439] width 121 height 130
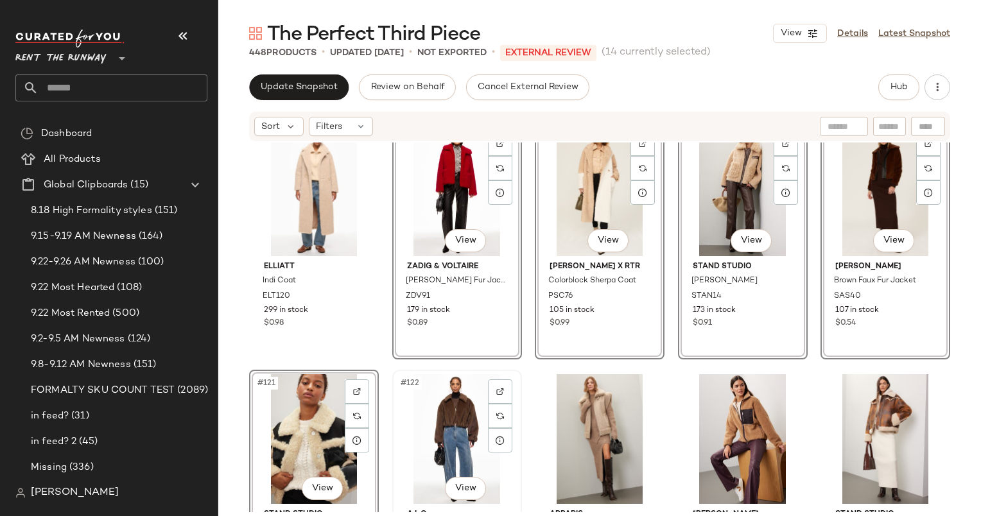
click at [436, 411] on div "#122 View" at bounding box center [457, 439] width 121 height 130
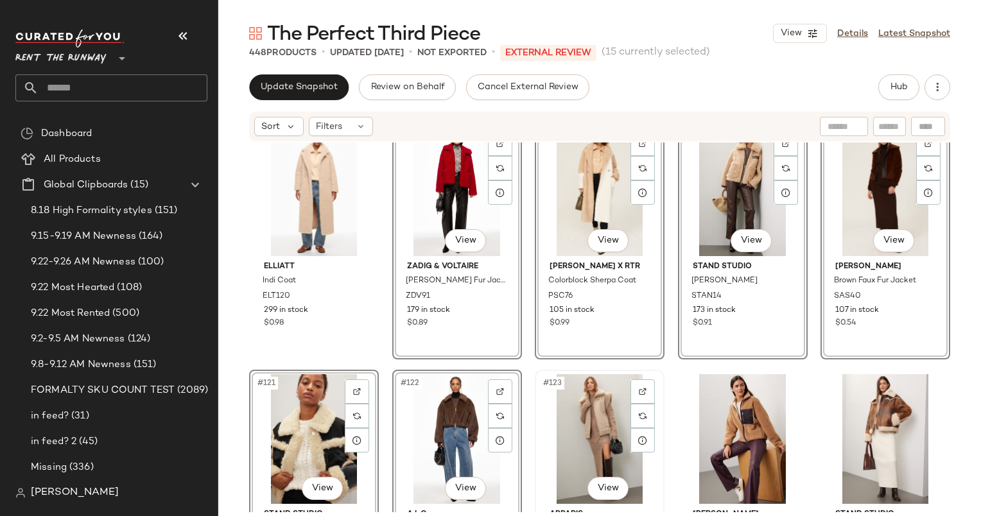
click at [594, 411] on div "#123 View" at bounding box center [599, 439] width 121 height 130
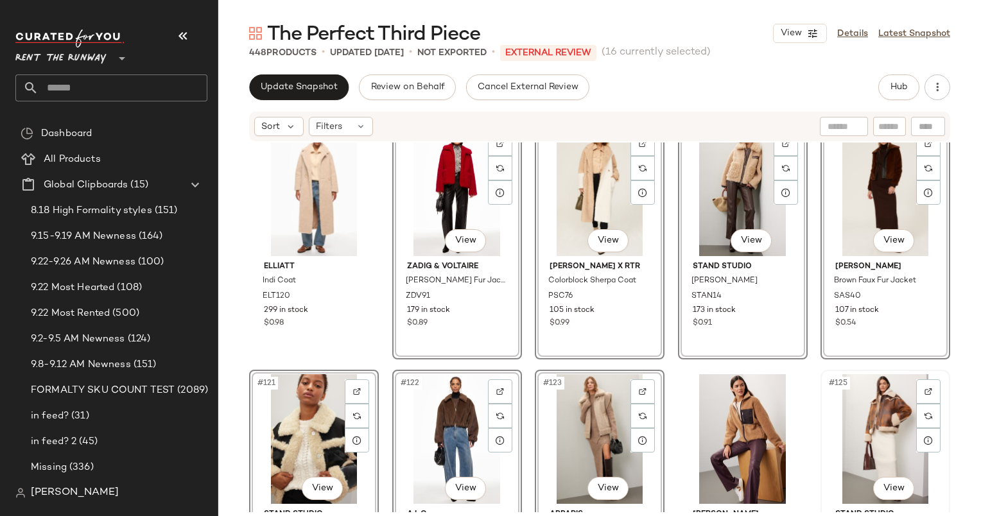
click at [870, 422] on div "#125 View" at bounding box center [885, 439] width 121 height 130
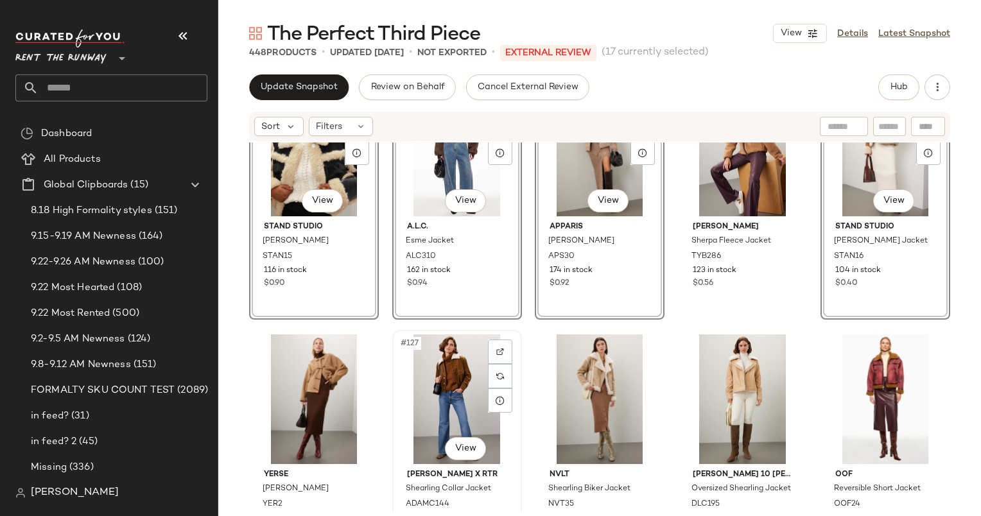
click at [444, 375] on div "#127 View" at bounding box center [457, 399] width 121 height 130
click at [449, 375] on div "#127 View" at bounding box center [457, 399] width 121 height 130
click at [592, 367] on div "#128 View" at bounding box center [599, 399] width 121 height 130
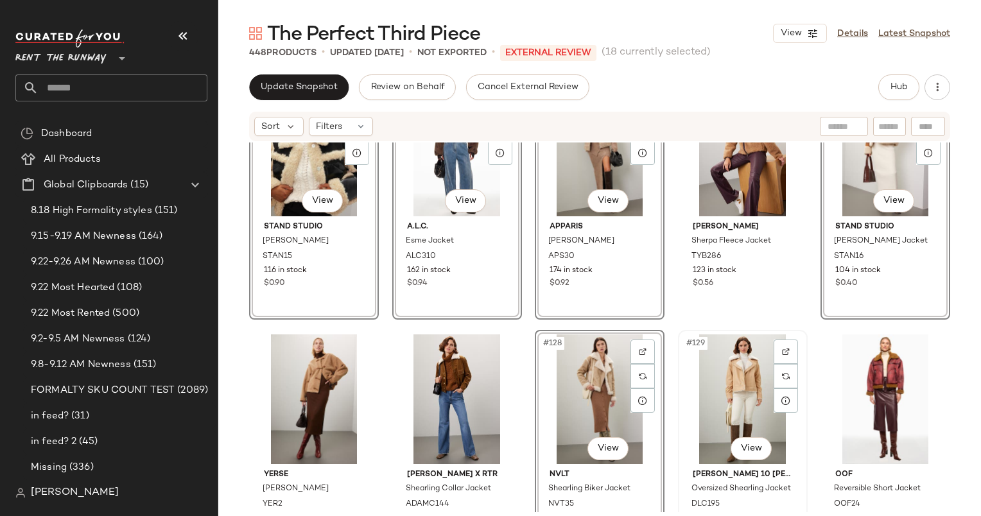
click at [718, 357] on div "#129 View" at bounding box center [742, 399] width 121 height 130
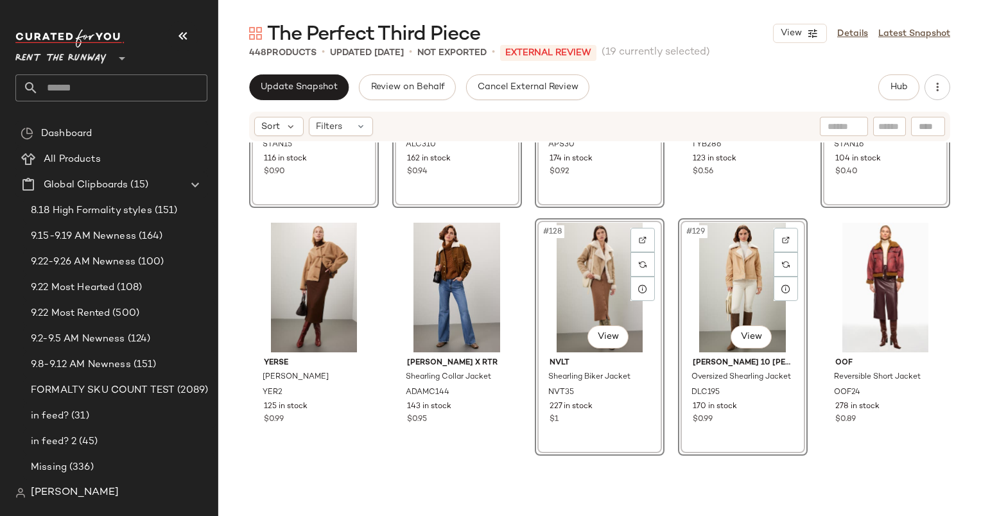
scroll to position [6132, 0]
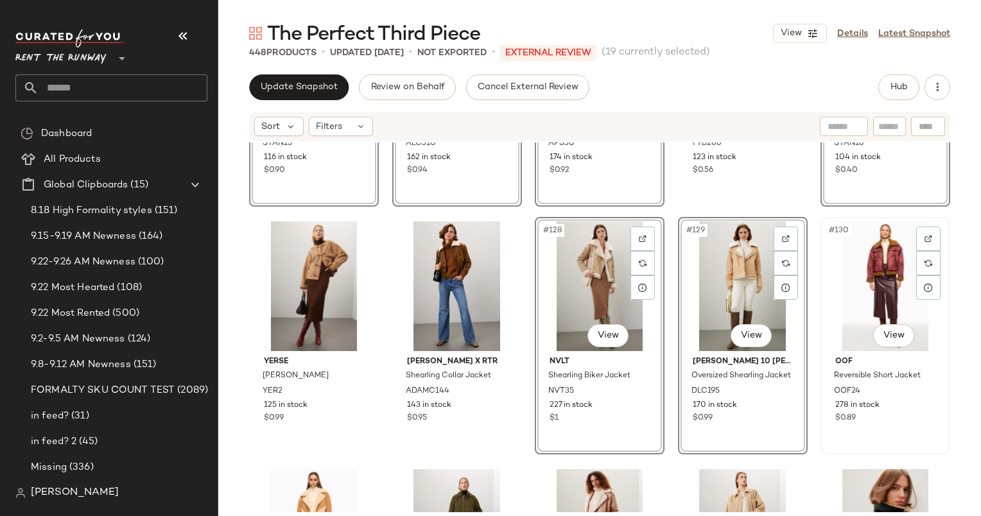
click at [869, 274] on div "#130 View" at bounding box center [885, 286] width 121 height 130
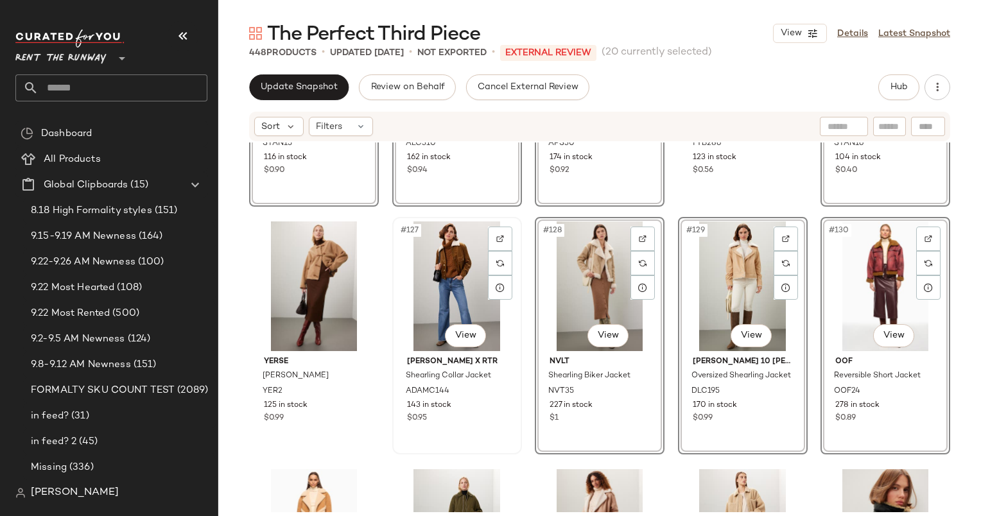
click at [414, 300] on div "#127 View" at bounding box center [457, 286] width 121 height 130
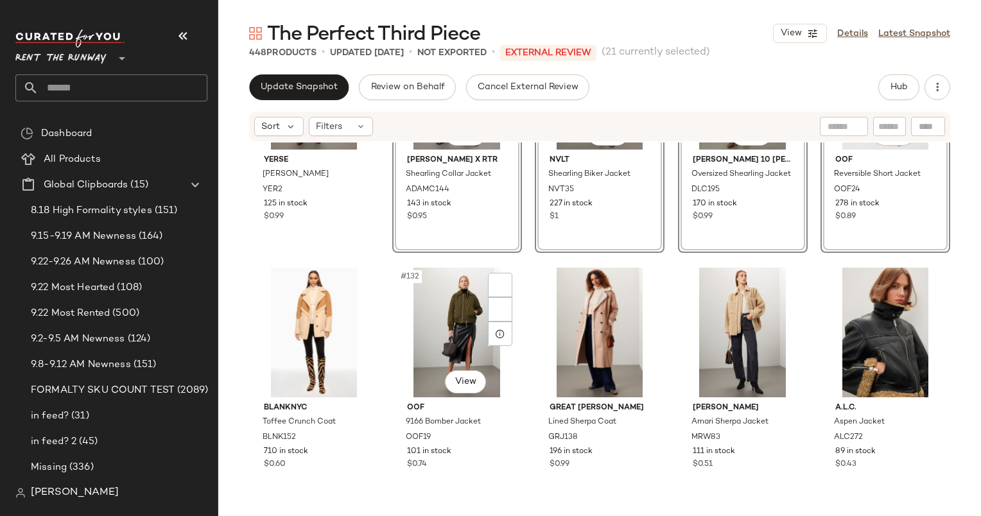
scroll to position [6333, 0]
click at [300, 316] on div "#131 View" at bounding box center [314, 333] width 121 height 130
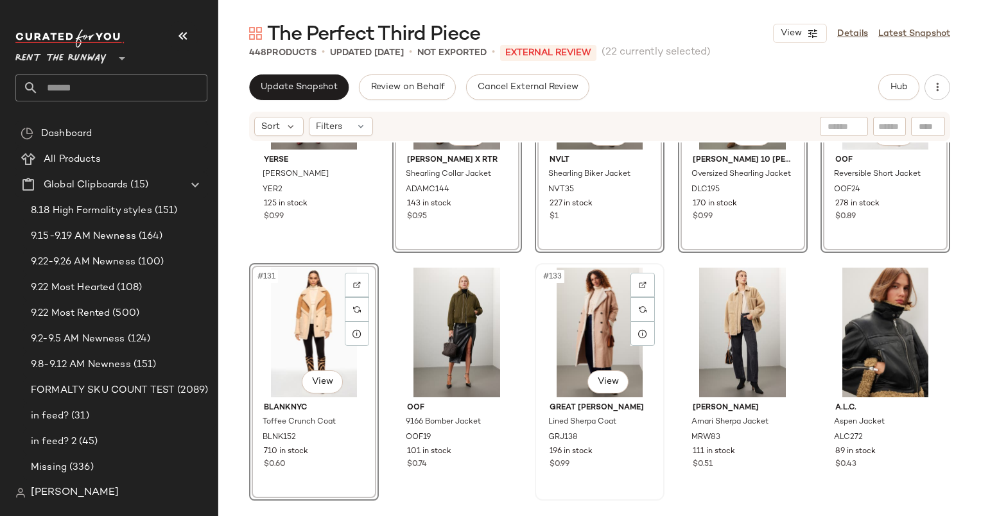
click at [583, 311] on div "#133 View" at bounding box center [599, 333] width 121 height 130
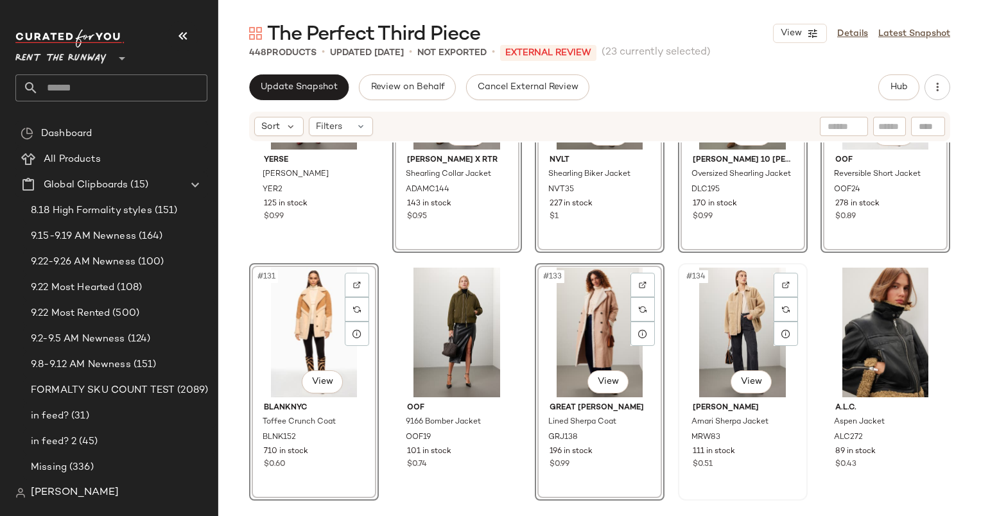
click at [719, 307] on div "#134 View" at bounding box center [742, 333] width 121 height 130
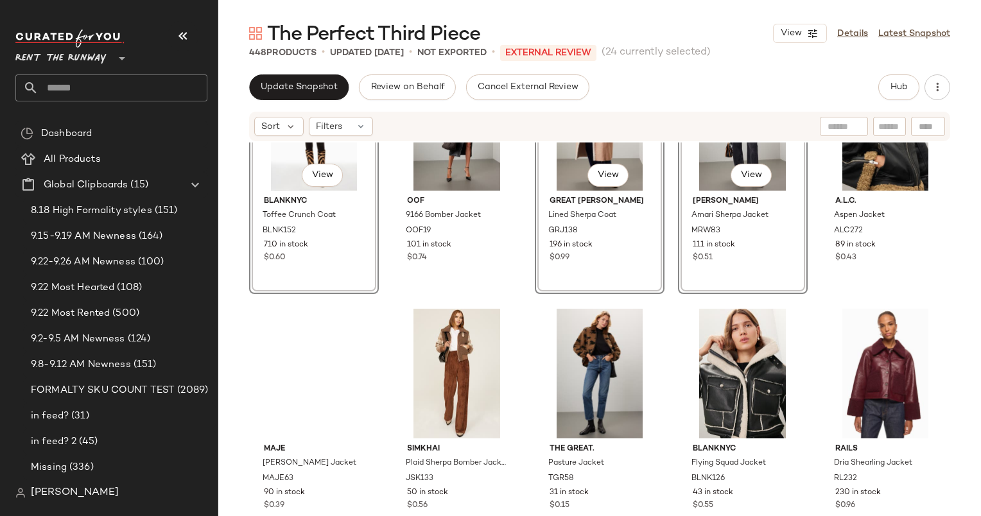
scroll to position [6566, 0]
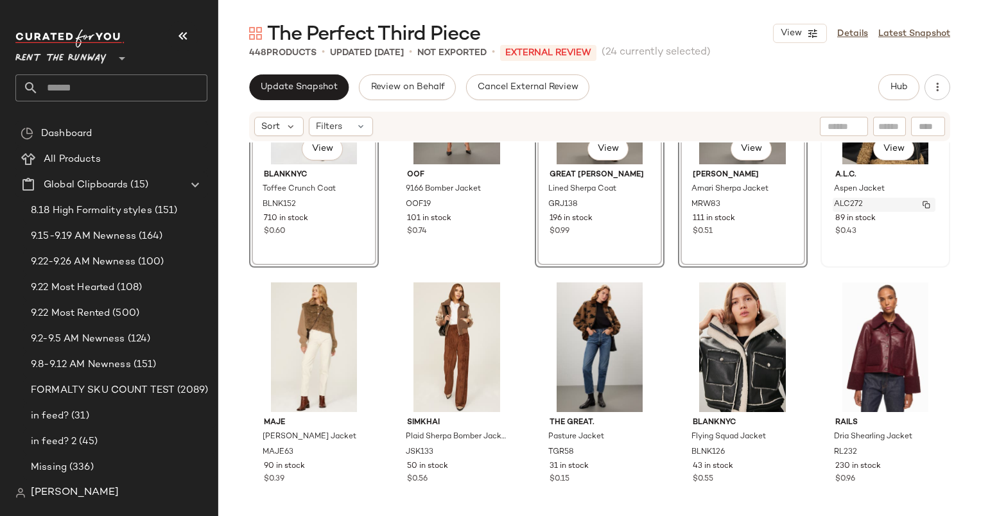
click at [907, 209] on div "ALC272" at bounding box center [883, 205] width 103 height 14
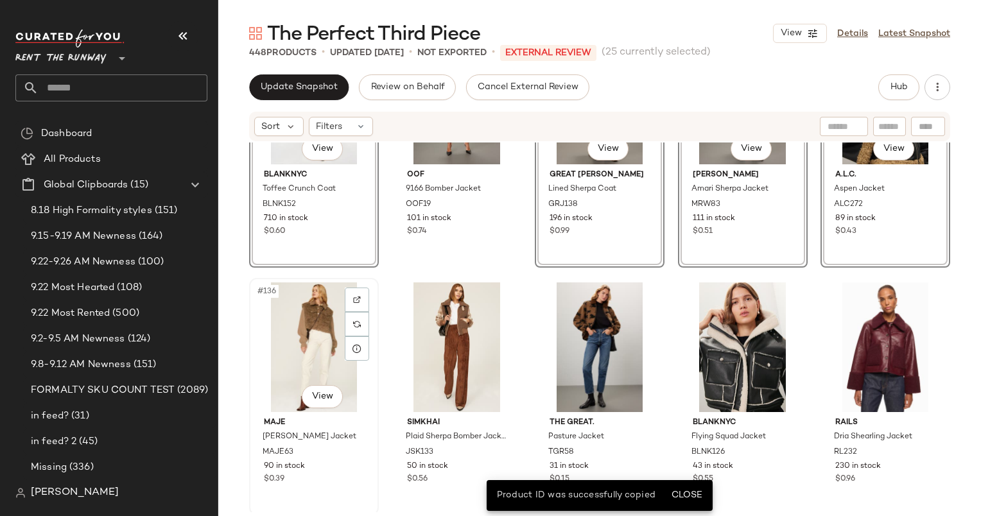
click at [304, 329] on div "#136 View" at bounding box center [314, 347] width 121 height 130
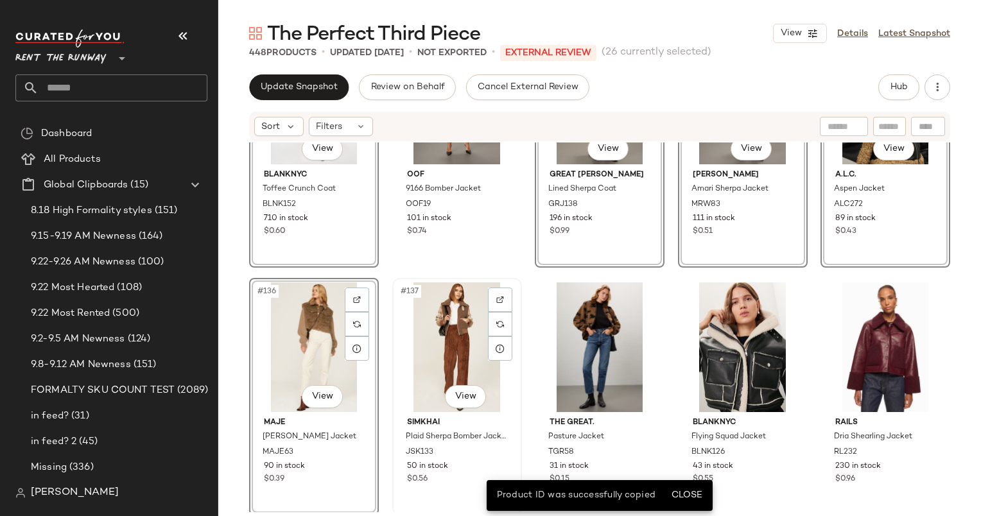
click at [452, 329] on div "#137 View" at bounding box center [457, 347] width 121 height 130
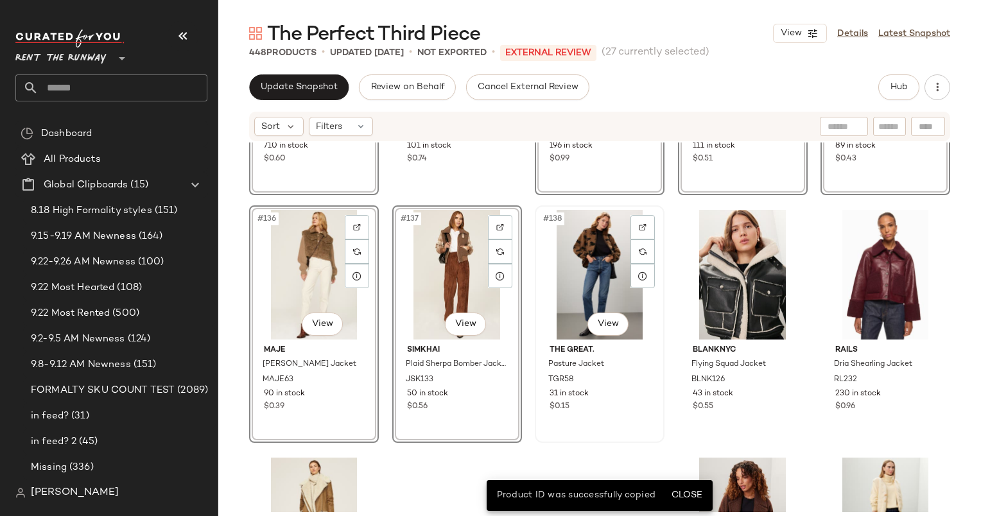
scroll to position [6640, 0]
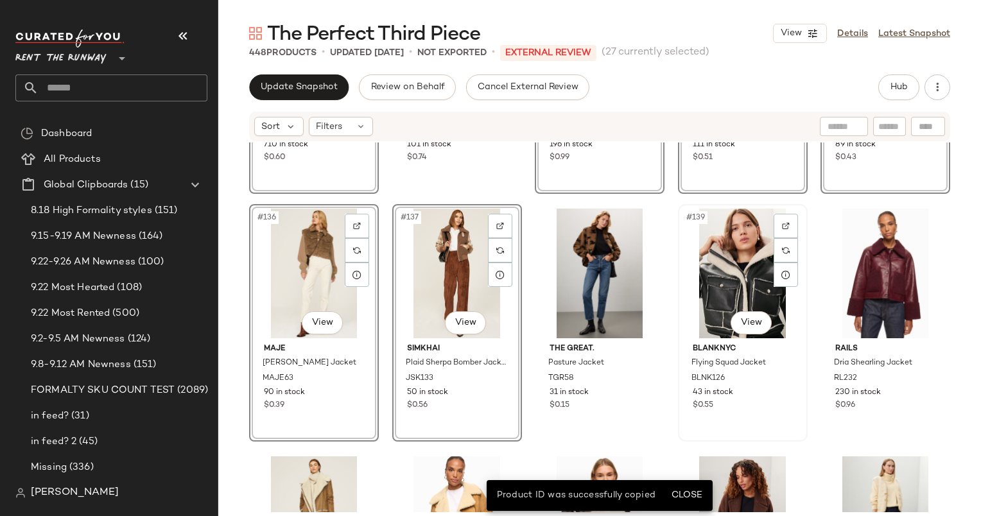
click at [734, 232] on div "#139 View" at bounding box center [742, 274] width 121 height 130
click at [851, 242] on div at bounding box center [885, 274] width 121 height 130
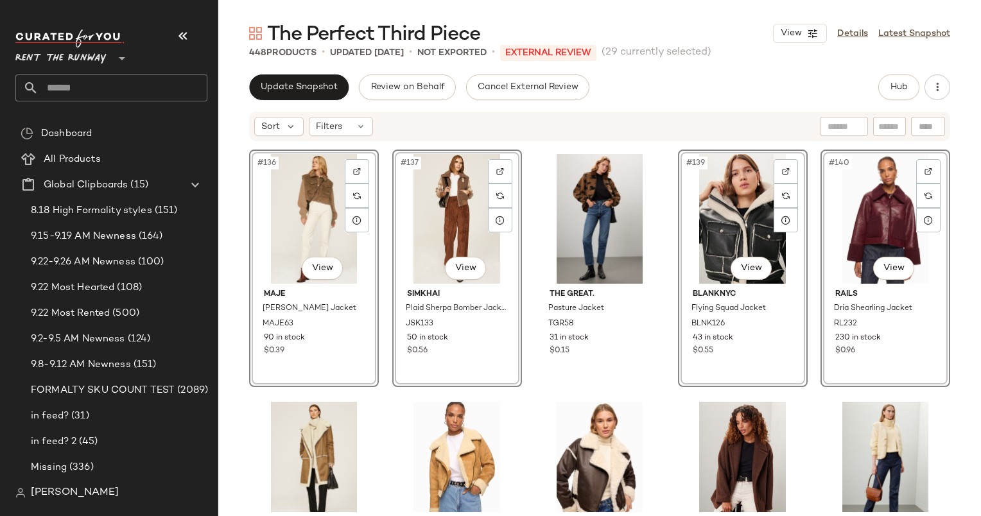
scroll to position [6863, 0]
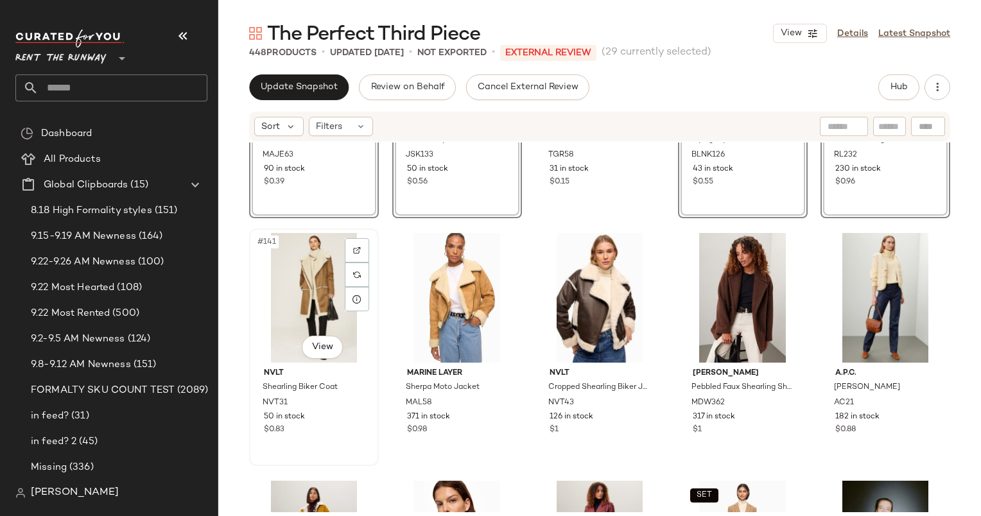
click at [316, 256] on div "#141 View" at bounding box center [314, 298] width 121 height 130
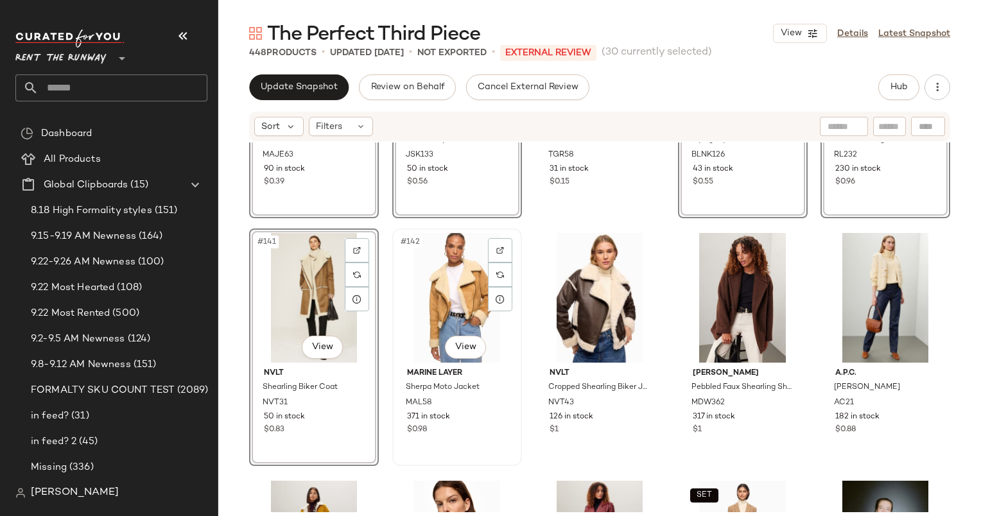
click at [438, 275] on div "#142 View" at bounding box center [457, 298] width 121 height 130
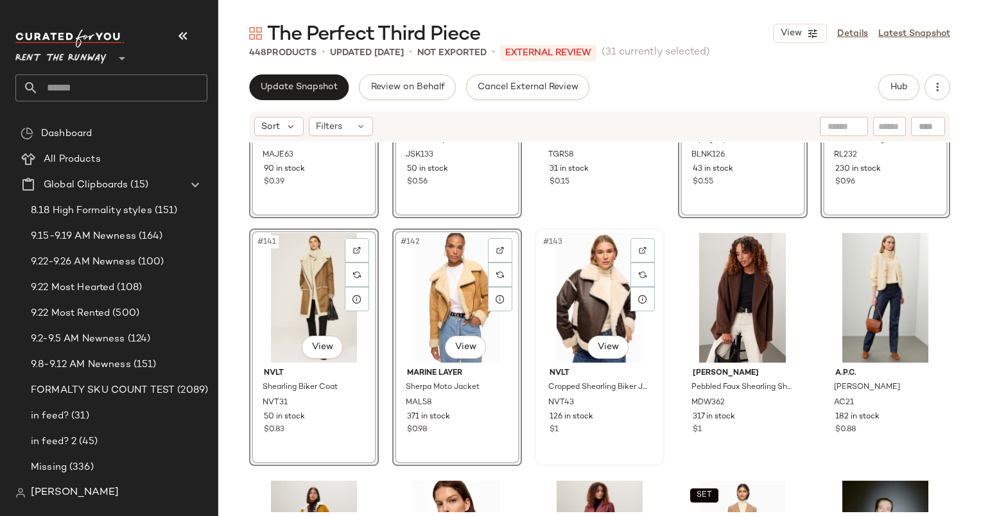
click at [605, 284] on div "#143 View" at bounding box center [599, 298] width 121 height 130
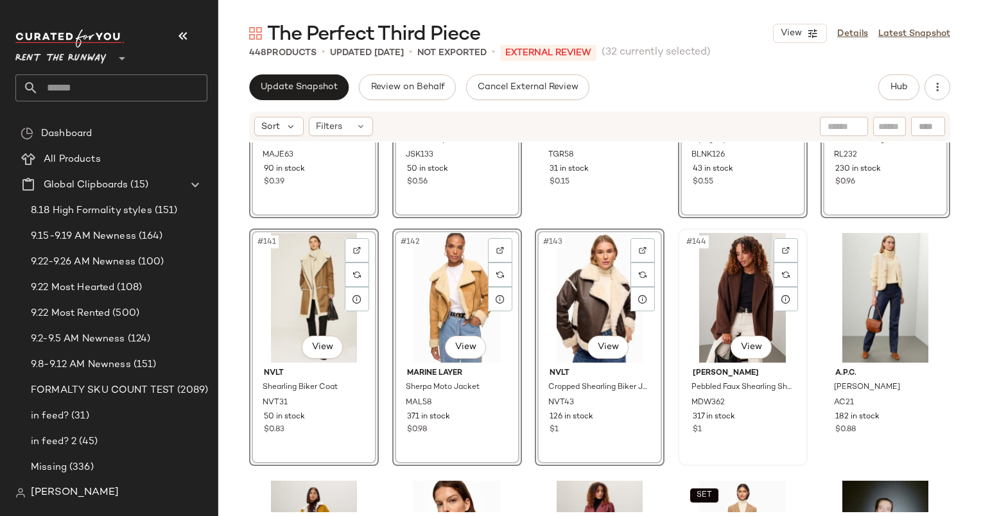
scroll to position [6984, 0]
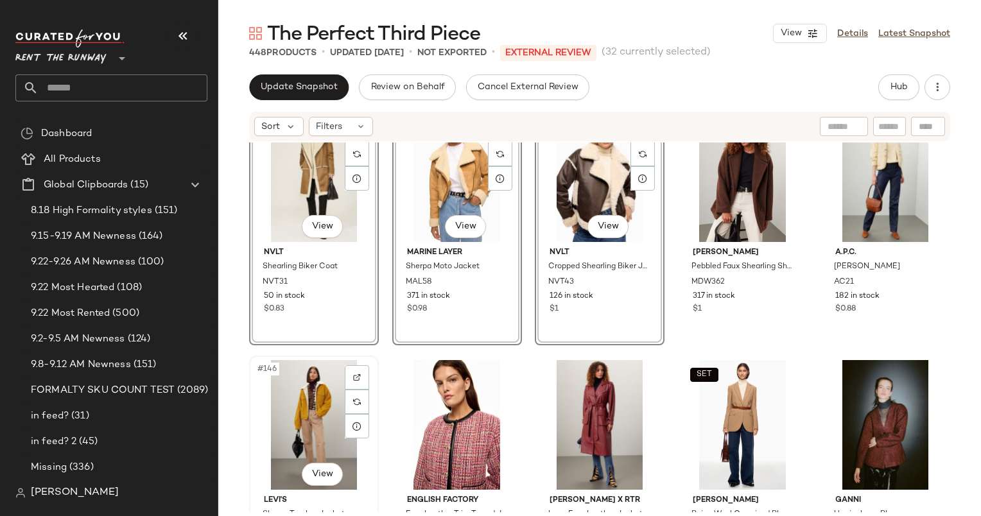
click at [309, 413] on div "#146 View" at bounding box center [314, 425] width 121 height 130
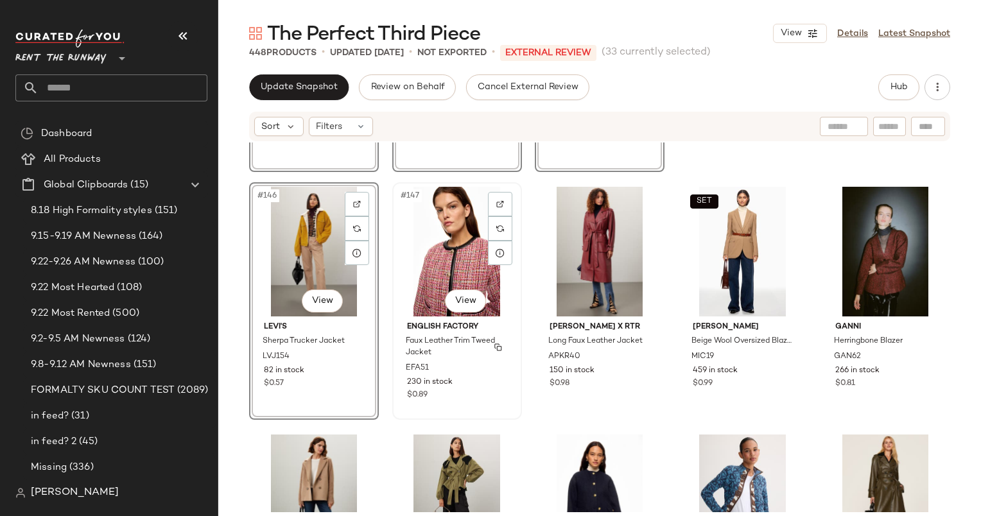
scroll to position [7158, 0]
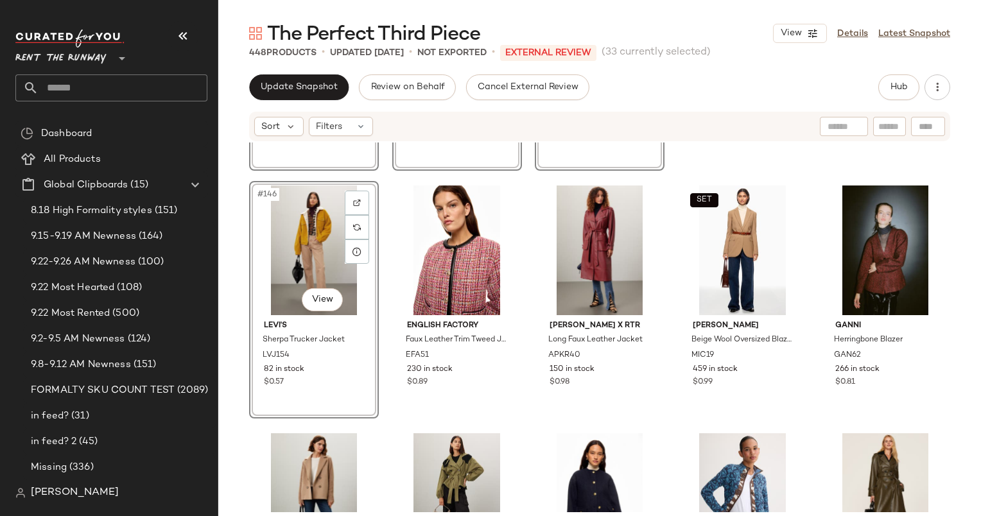
click at [307, 234] on div "#146 View" at bounding box center [314, 250] width 121 height 130
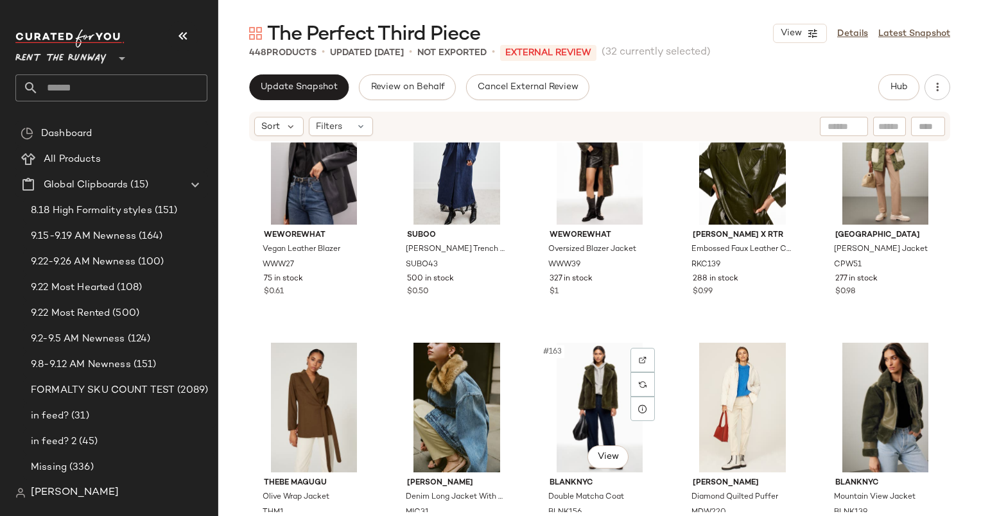
scroll to position [7744, 0]
click at [860, 190] on div "#160 View" at bounding box center [885, 161] width 121 height 130
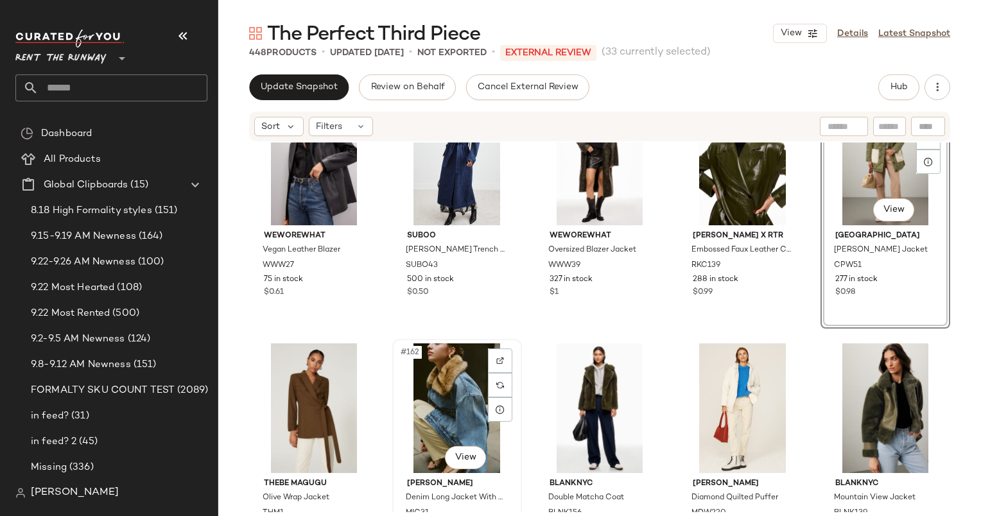
scroll to position [7935, 0]
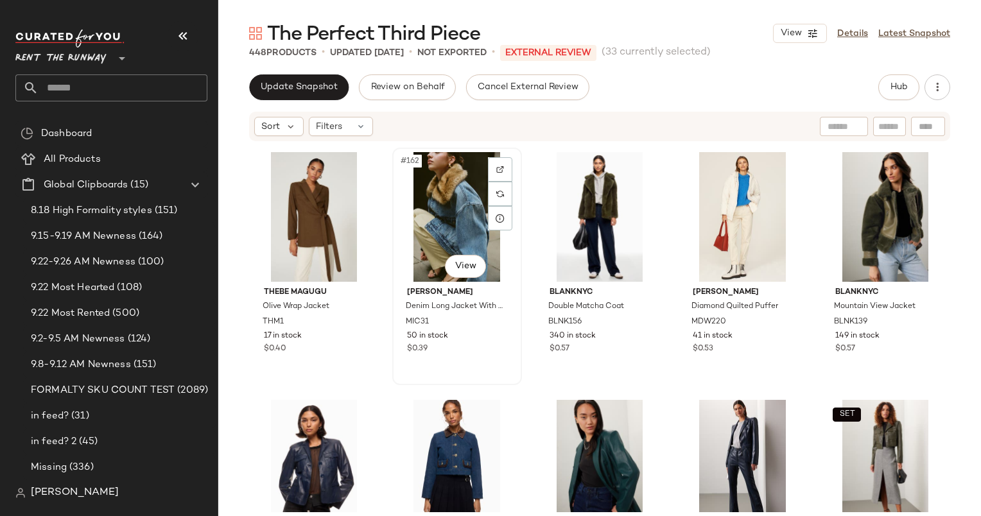
click at [437, 204] on div "#162 View" at bounding box center [457, 217] width 121 height 130
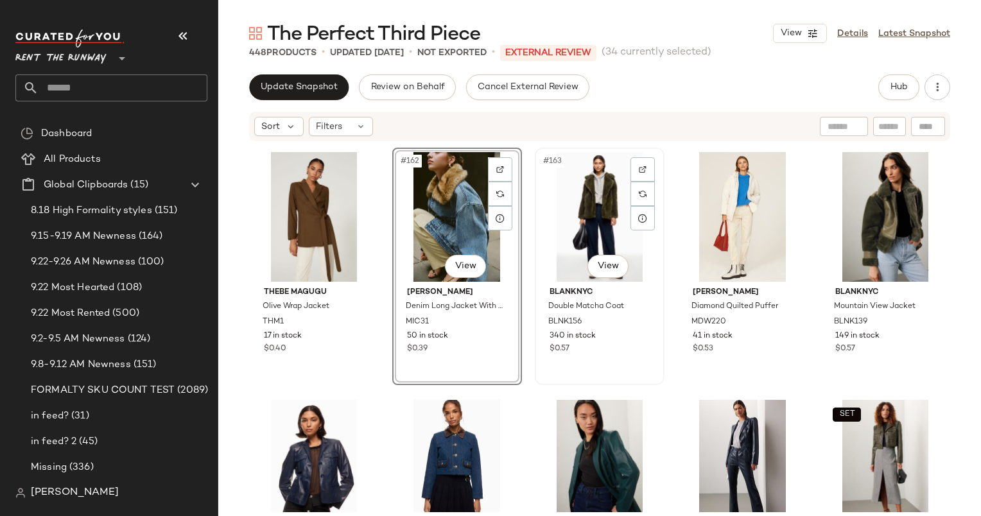
click at [575, 227] on div "#163 View" at bounding box center [599, 217] width 121 height 130
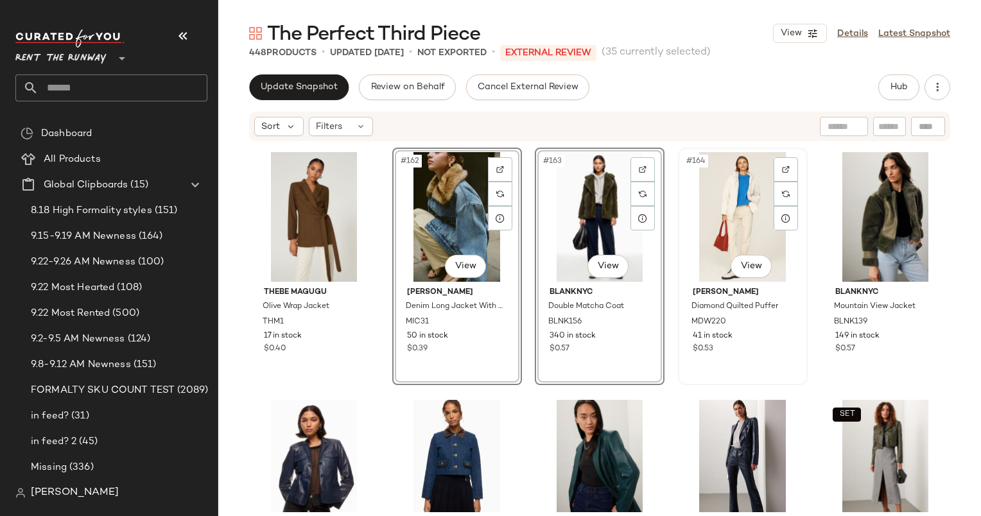
click at [742, 184] on div "#164 View" at bounding box center [742, 217] width 121 height 130
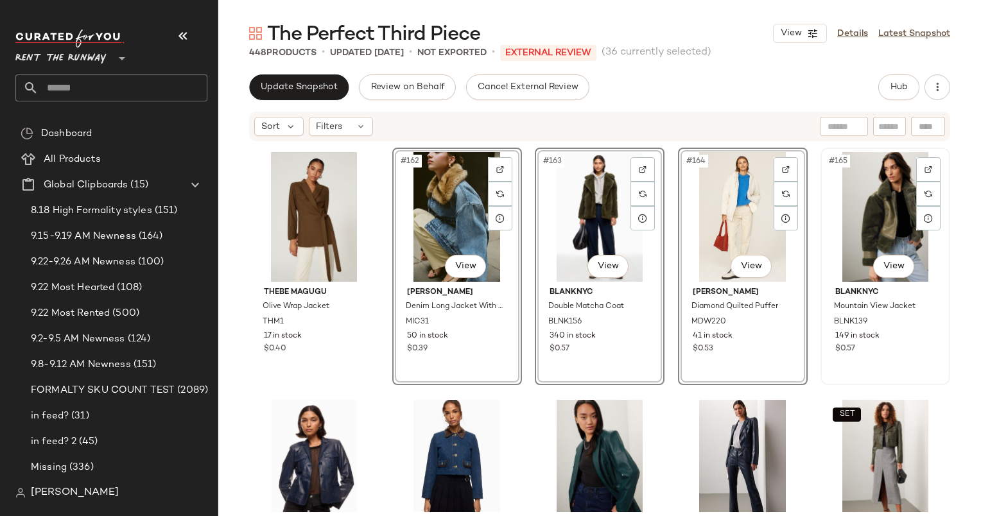
click at [848, 195] on div "#165 View" at bounding box center [885, 217] width 121 height 130
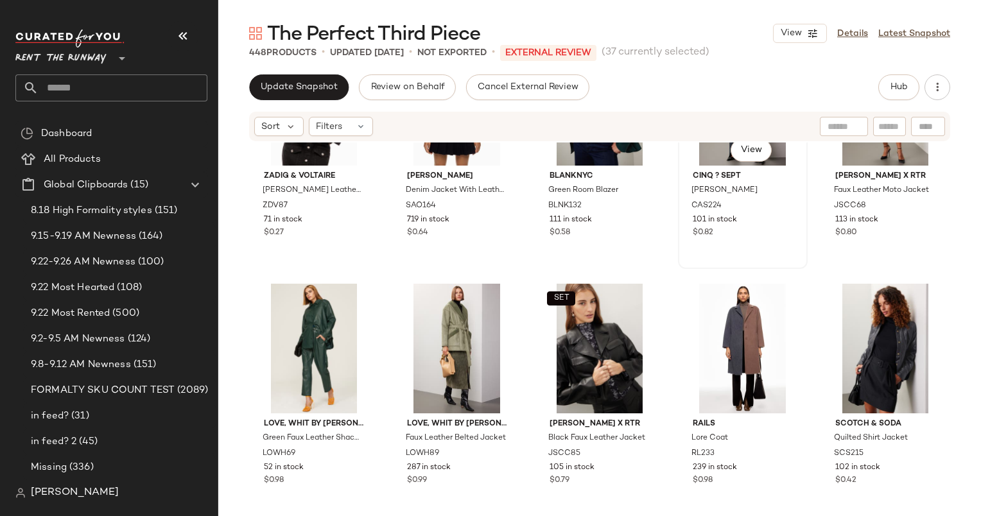
scroll to position [8305, 0]
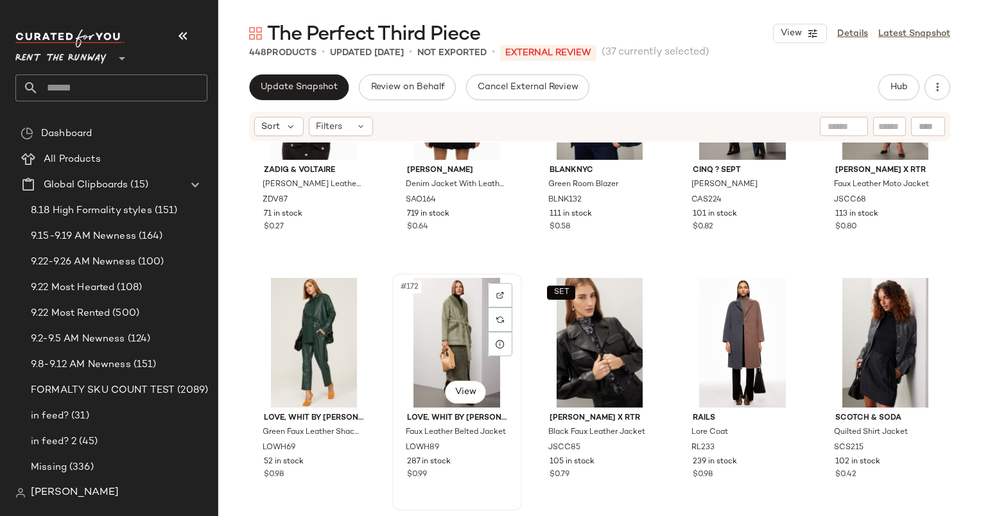
click at [418, 331] on div "#172 View" at bounding box center [457, 343] width 121 height 130
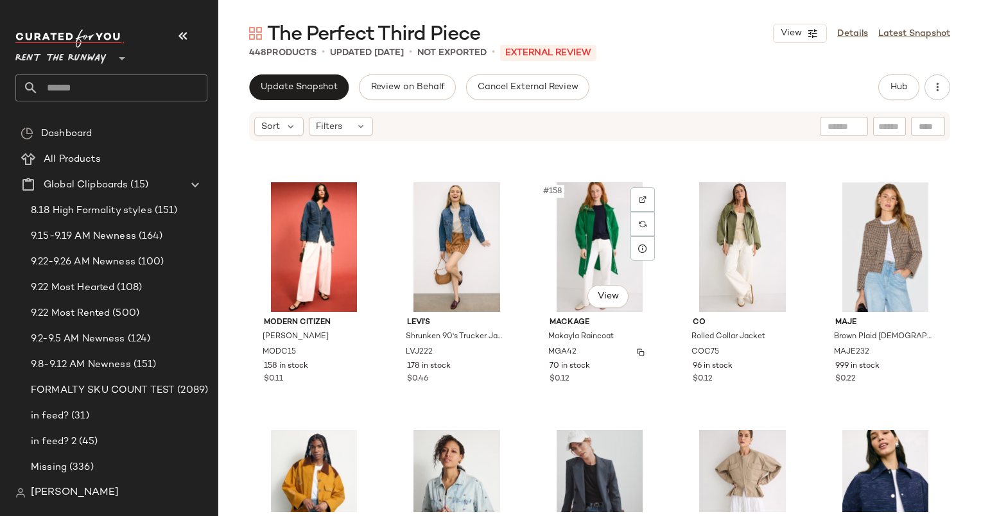
scroll to position [7665, 0]
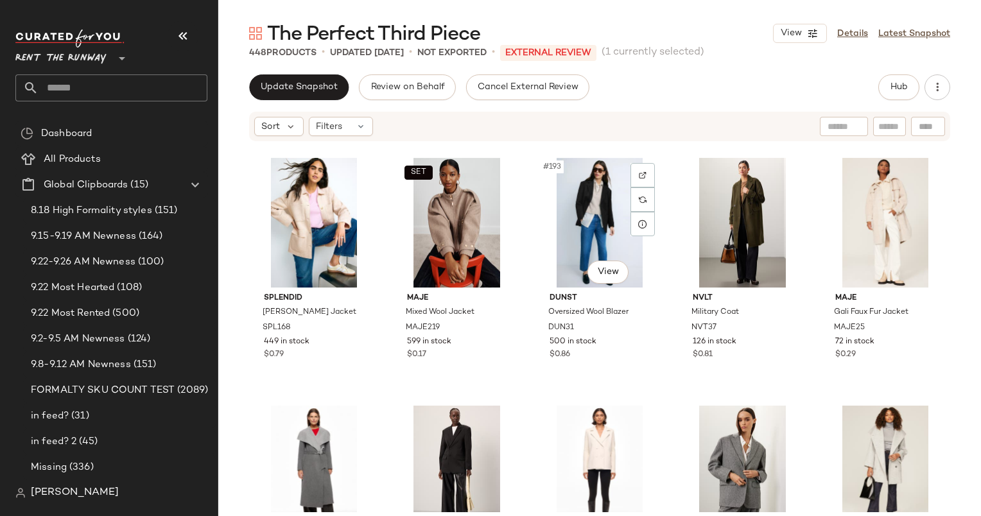
scroll to position [9448, 0]
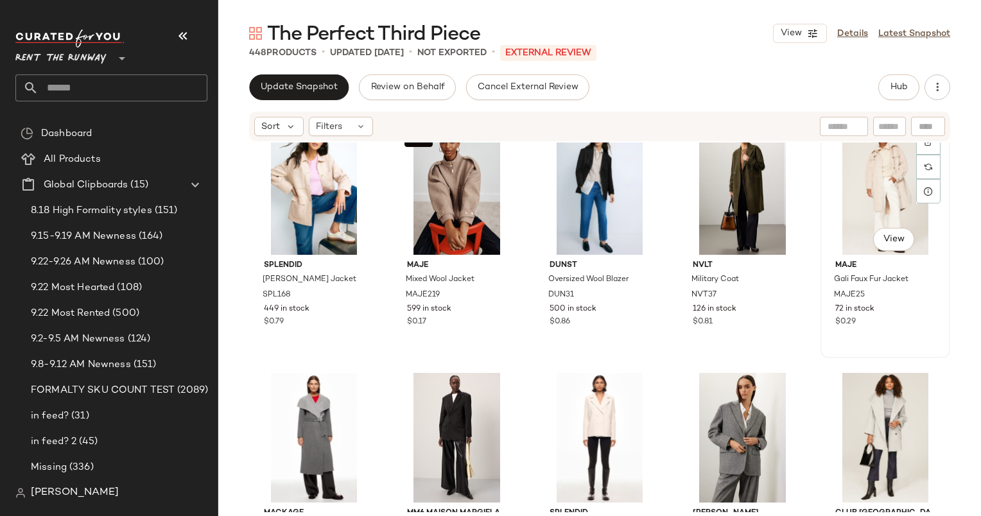
click at [863, 168] on div "#195 View" at bounding box center [885, 190] width 121 height 130
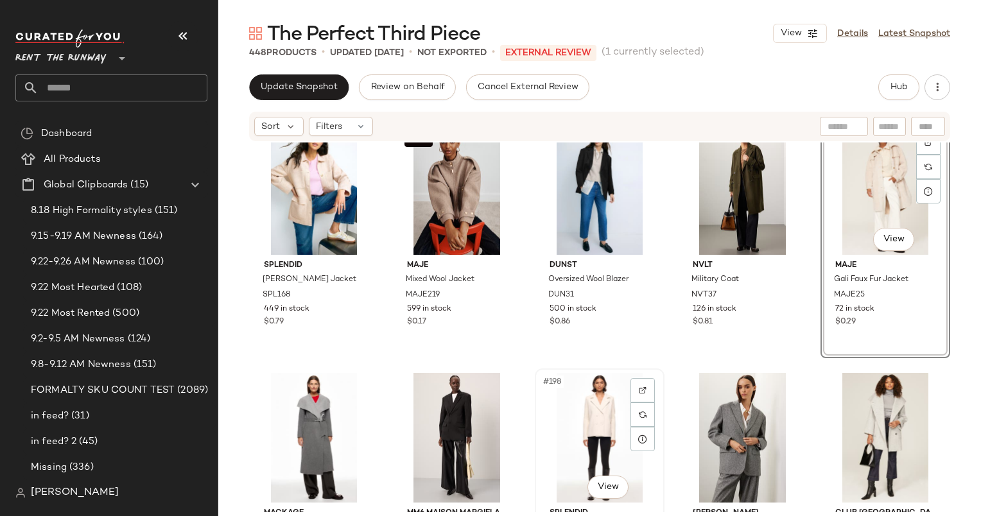
scroll to position [9552, 0]
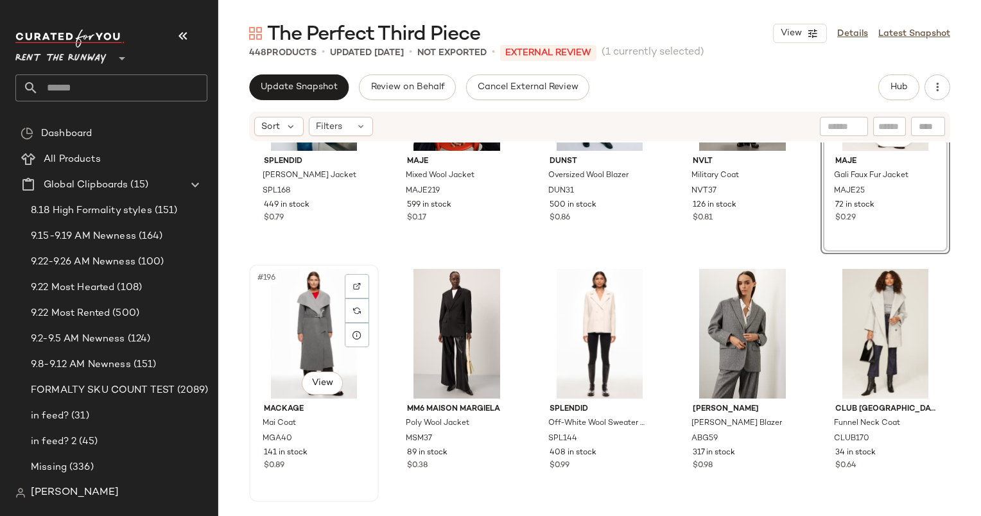
click at [288, 312] on div "#196 View" at bounding box center [314, 334] width 121 height 130
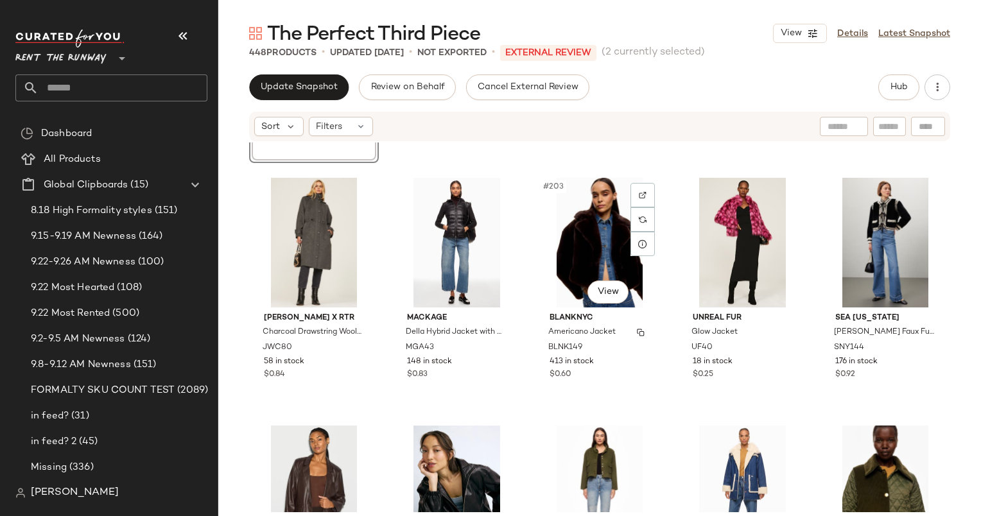
scroll to position [9892, 0]
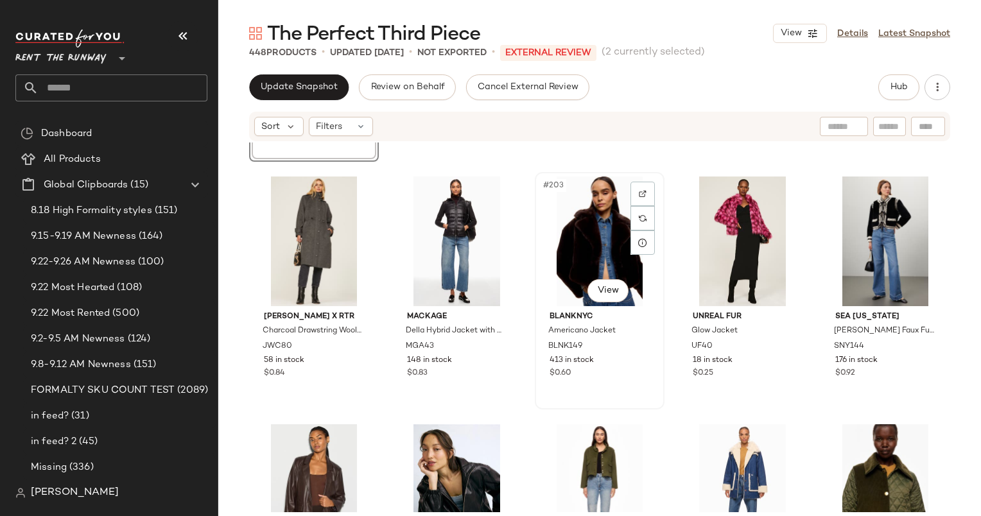
click at [585, 231] on div "#203 View" at bounding box center [599, 241] width 121 height 130
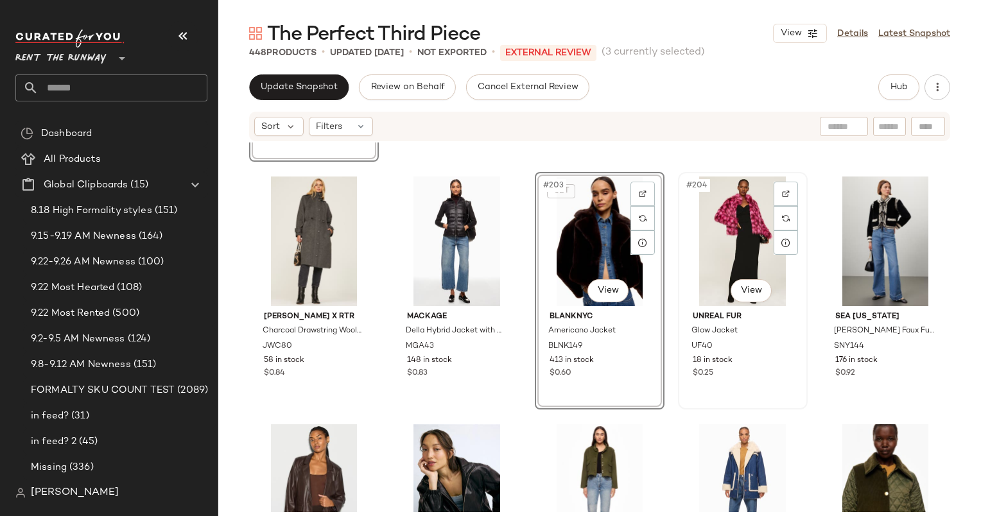
click at [706, 223] on div "#204 View" at bounding box center [742, 241] width 121 height 130
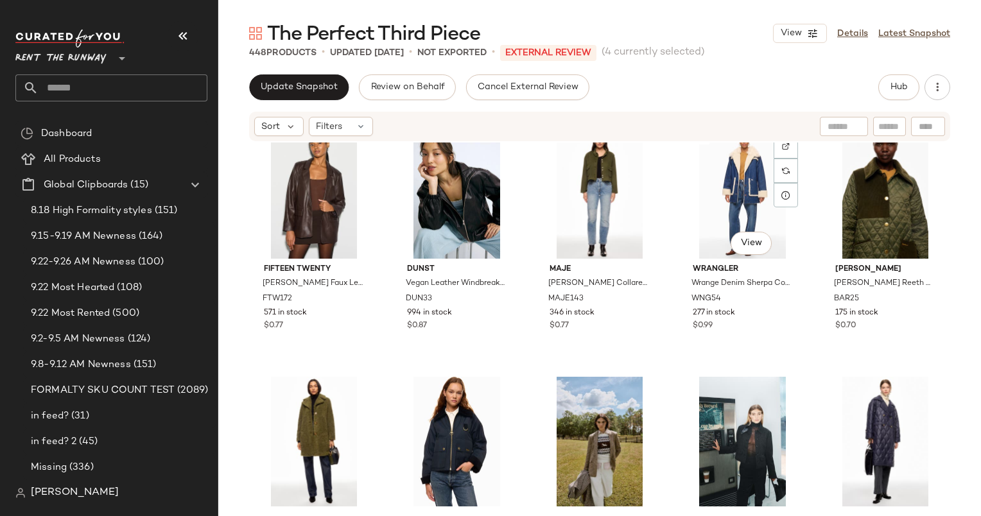
scroll to position [9935, 0]
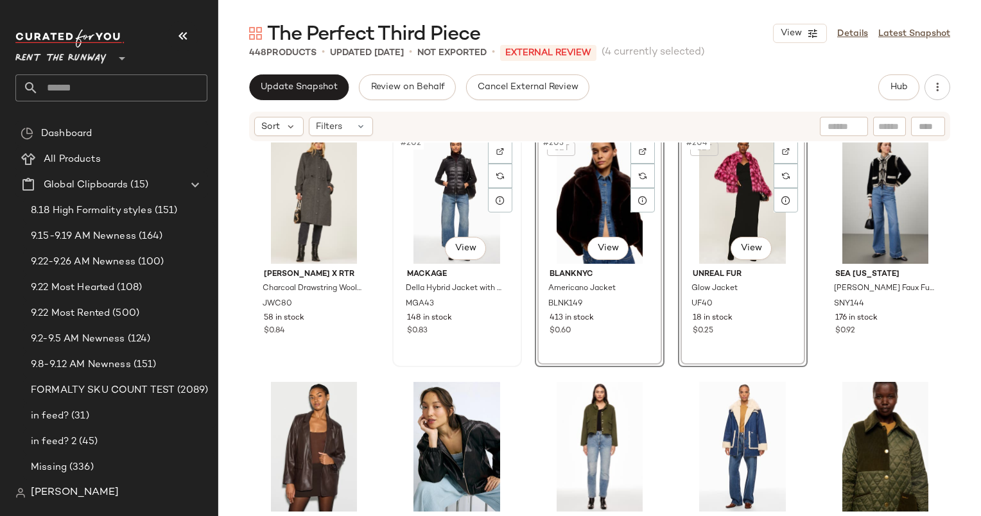
click at [428, 174] on div "#202 View" at bounding box center [457, 199] width 121 height 130
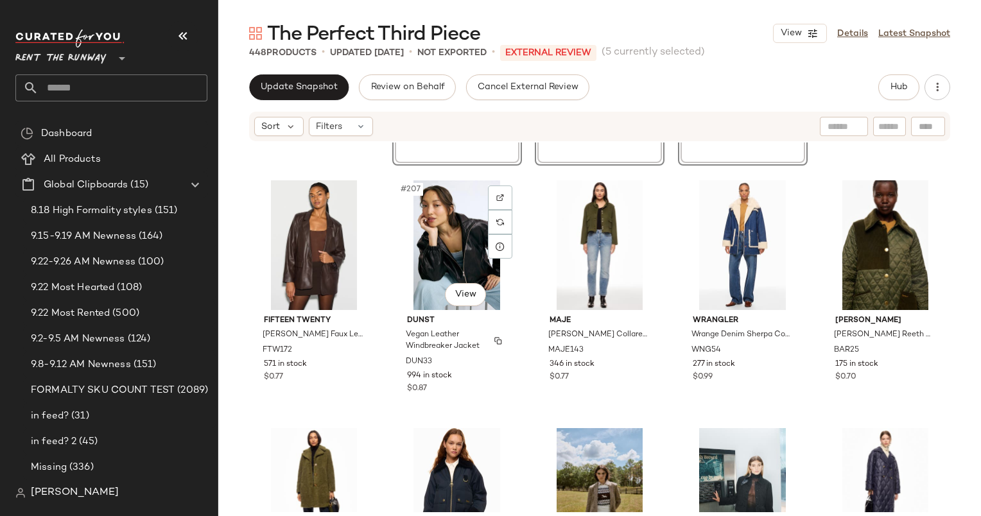
scroll to position [10222, 0]
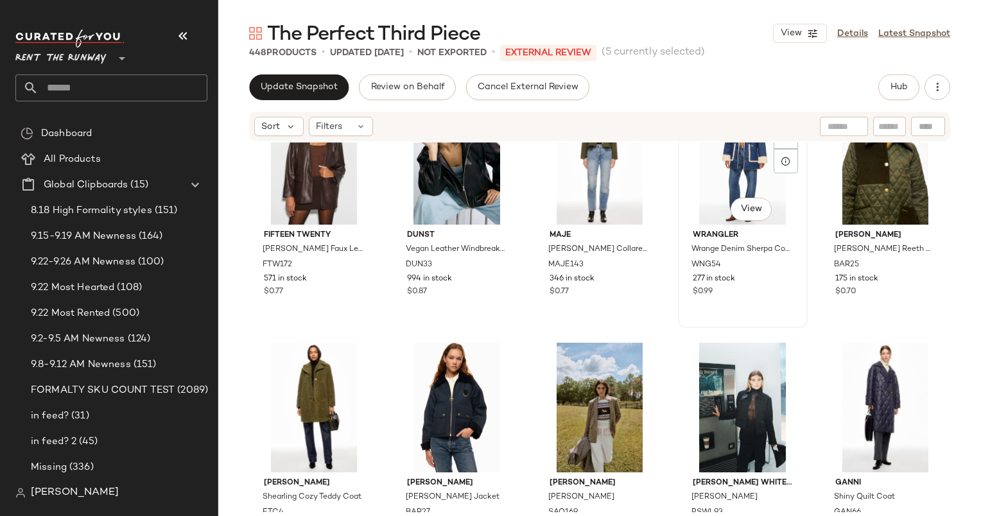
click at [752, 167] on div "#209 View" at bounding box center [742, 160] width 121 height 130
click at [868, 162] on div "#210 View" at bounding box center [885, 160] width 121 height 130
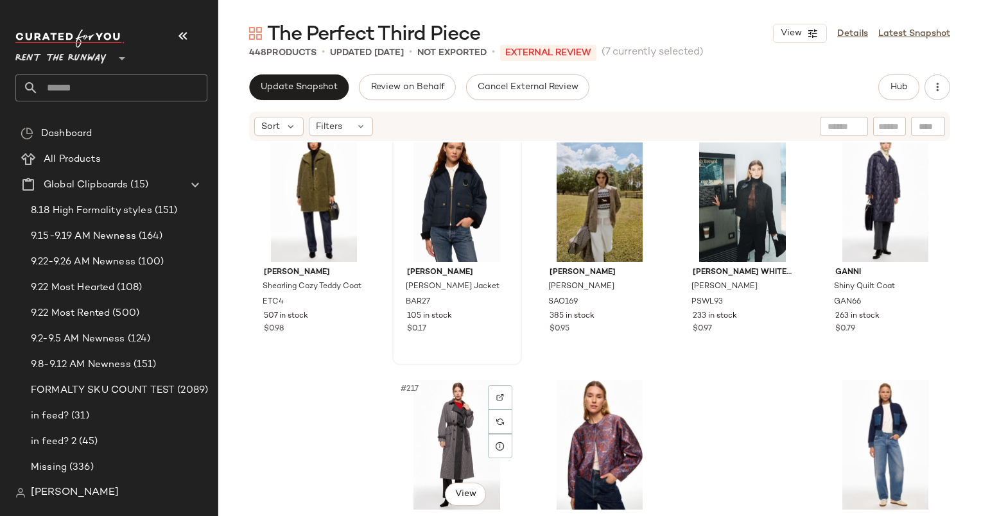
scroll to position [10434, 0]
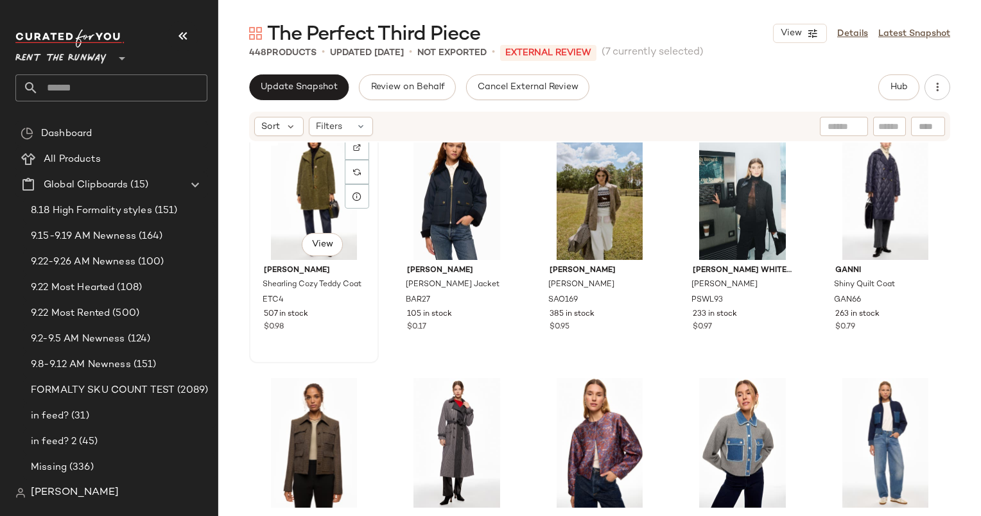
click at [293, 184] on div "#211 View" at bounding box center [314, 195] width 121 height 130
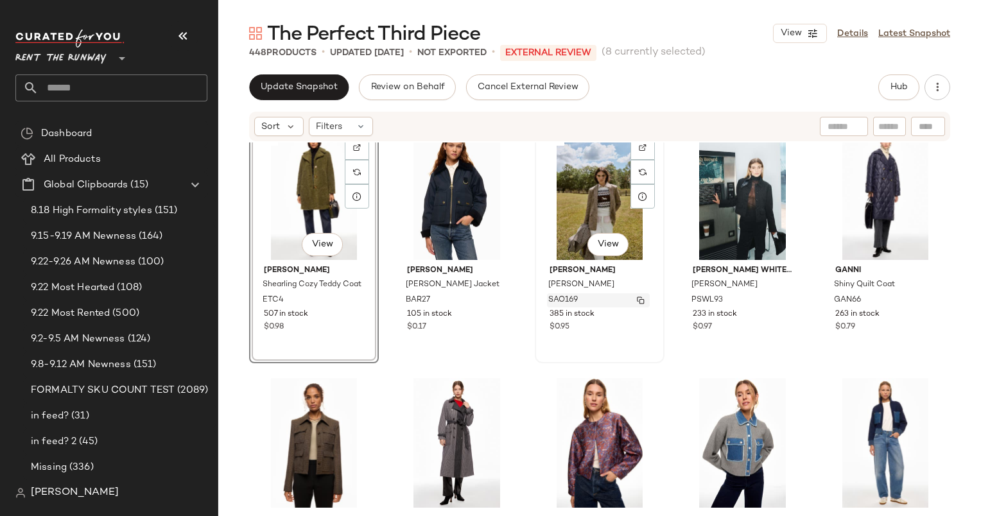
scroll to position [10494, 0]
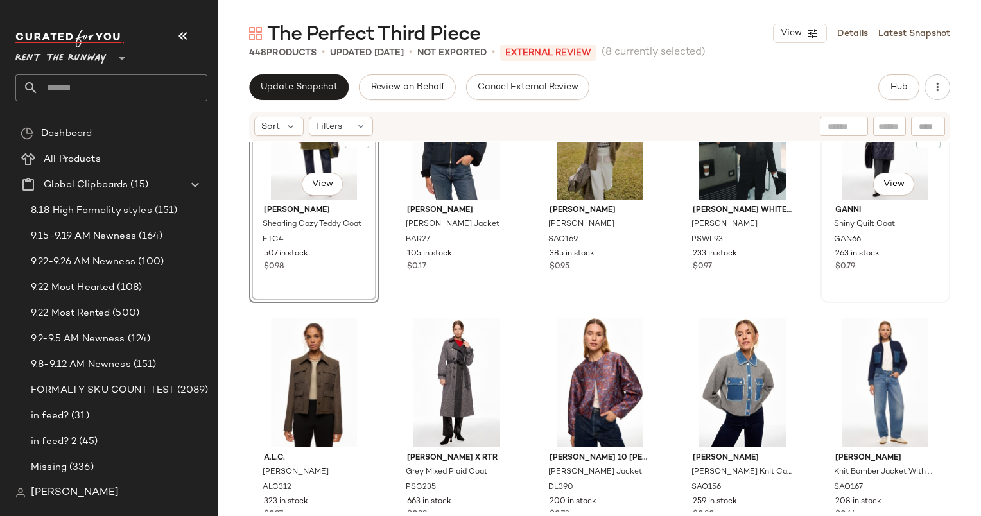
click at [839, 176] on div "#215 View" at bounding box center [885, 135] width 121 height 130
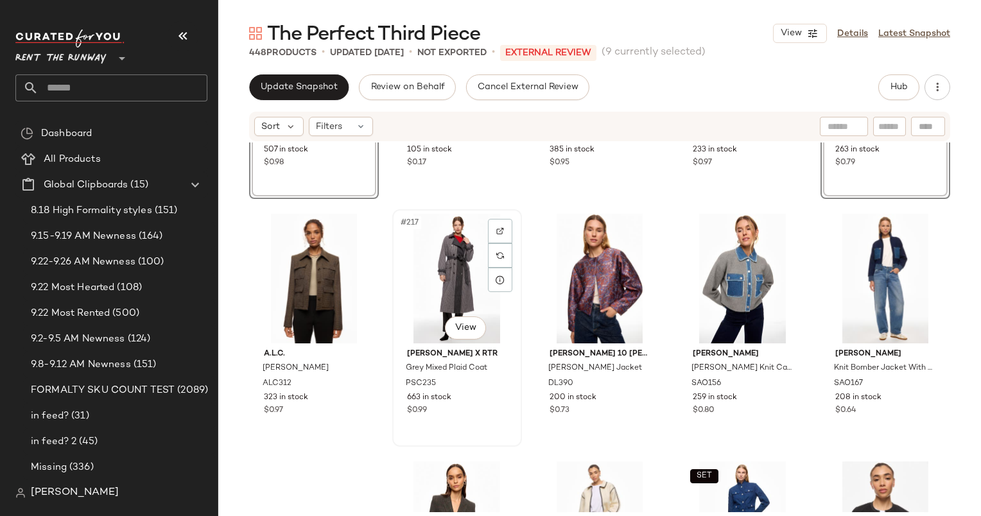
scroll to position [10600, 0]
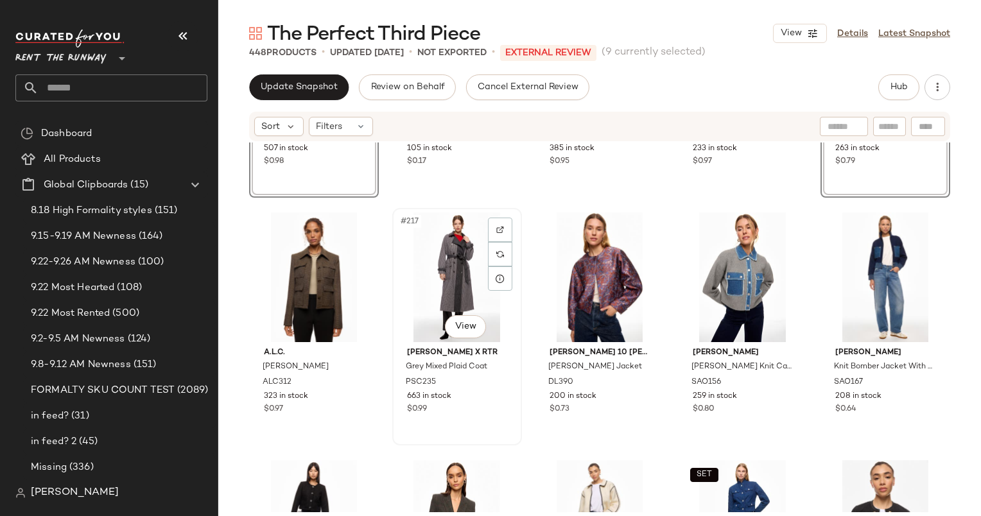
click at [429, 282] on div "#217 View" at bounding box center [457, 277] width 121 height 130
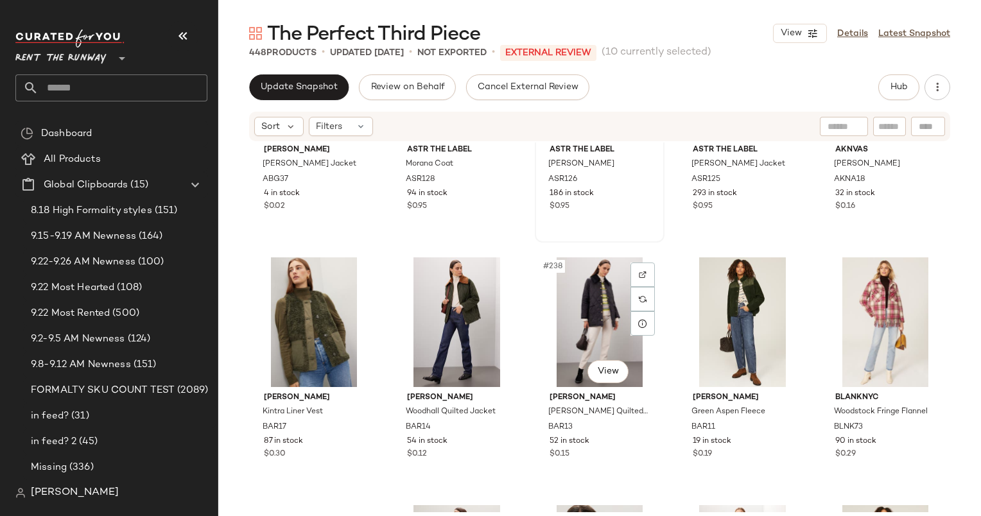
scroll to position [11546, 0]
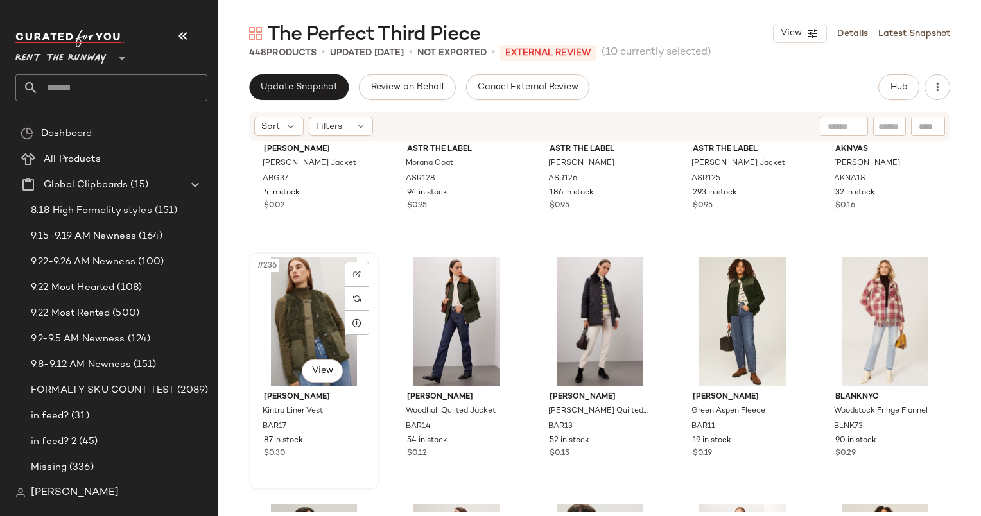
click at [308, 290] on div "#236 View" at bounding box center [314, 322] width 121 height 130
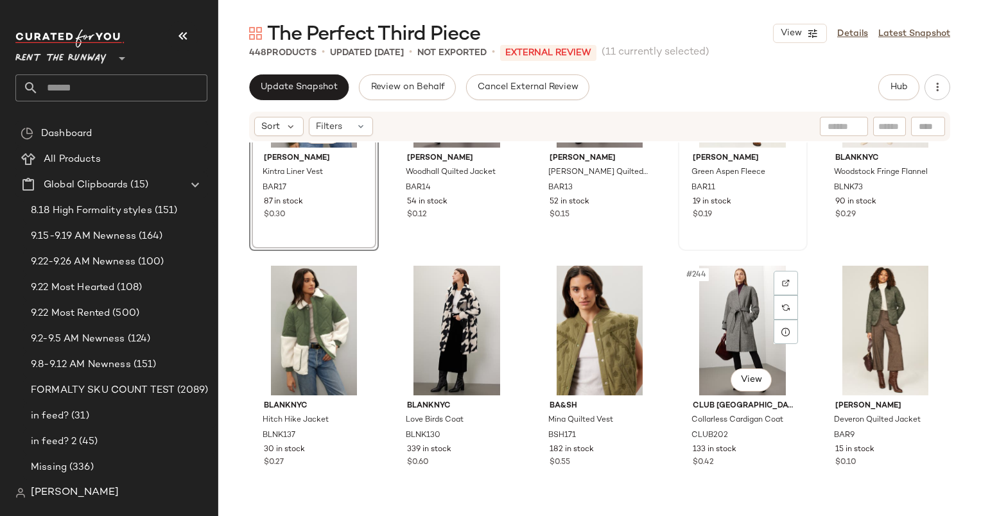
scroll to position [11842, 0]
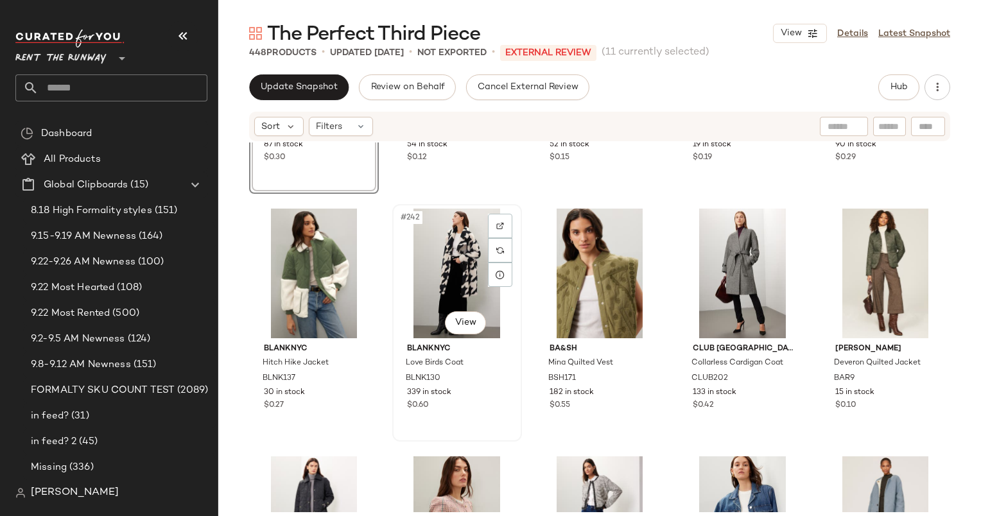
click at [431, 264] on div "#242 View" at bounding box center [457, 274] width 121 height 130
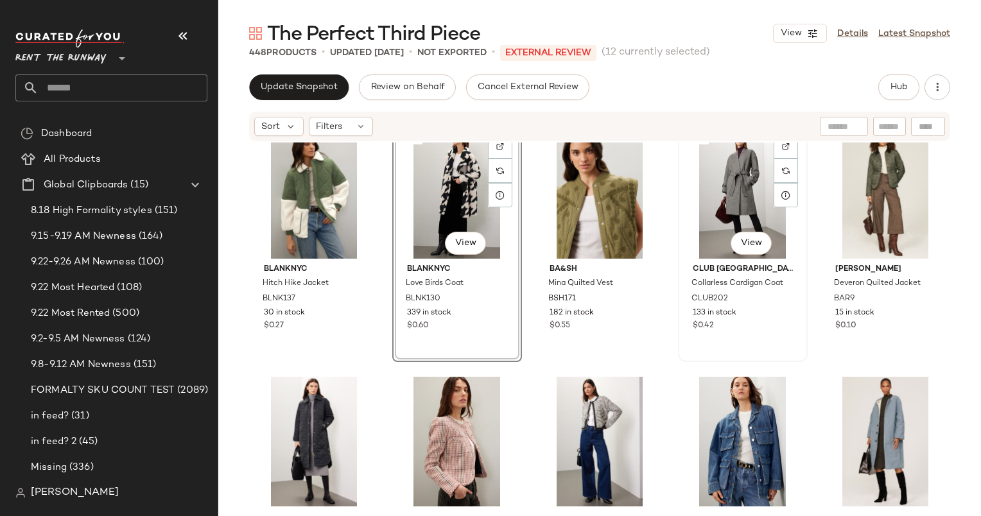
scroll to position [11927, 0]
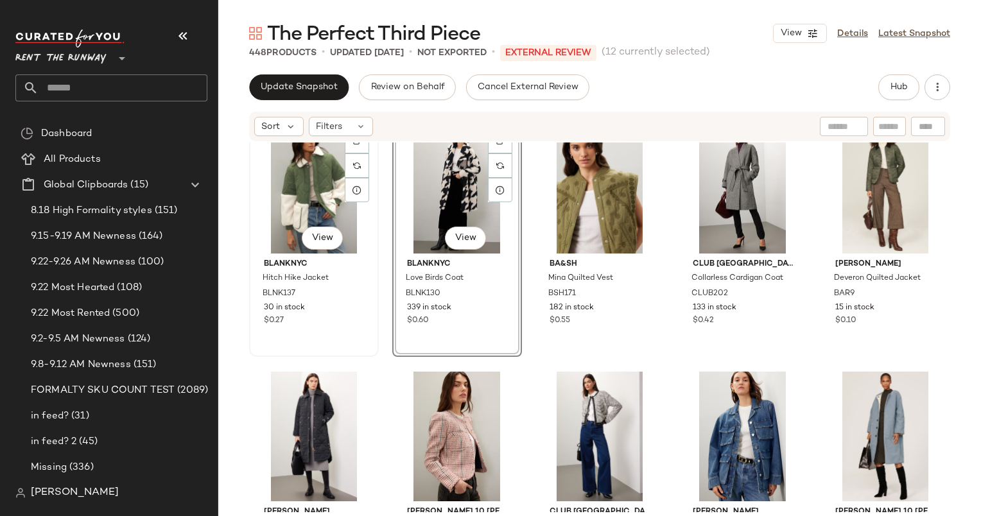
click at [310, 182] on div "#241 View" at bounding box center [314, 189] width 121 height 130
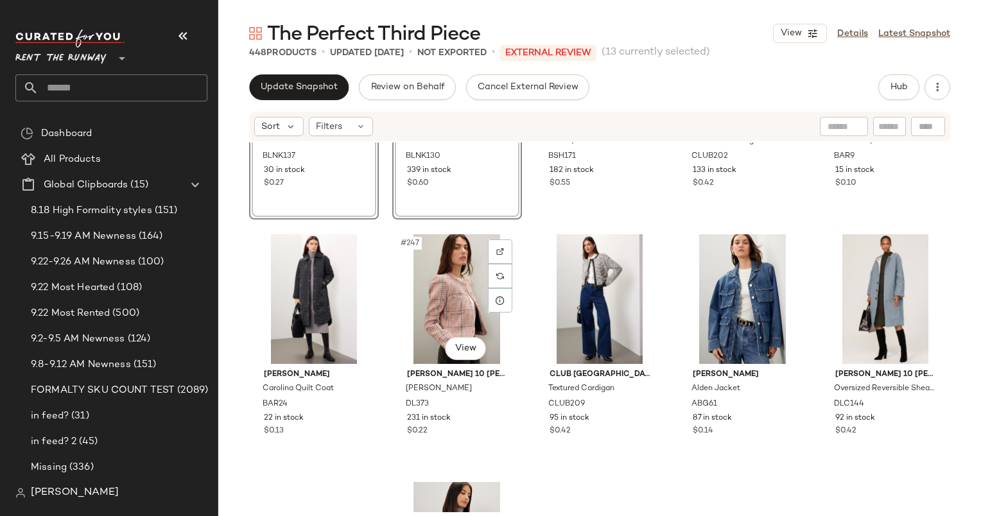
scroll to position [12082, 0]
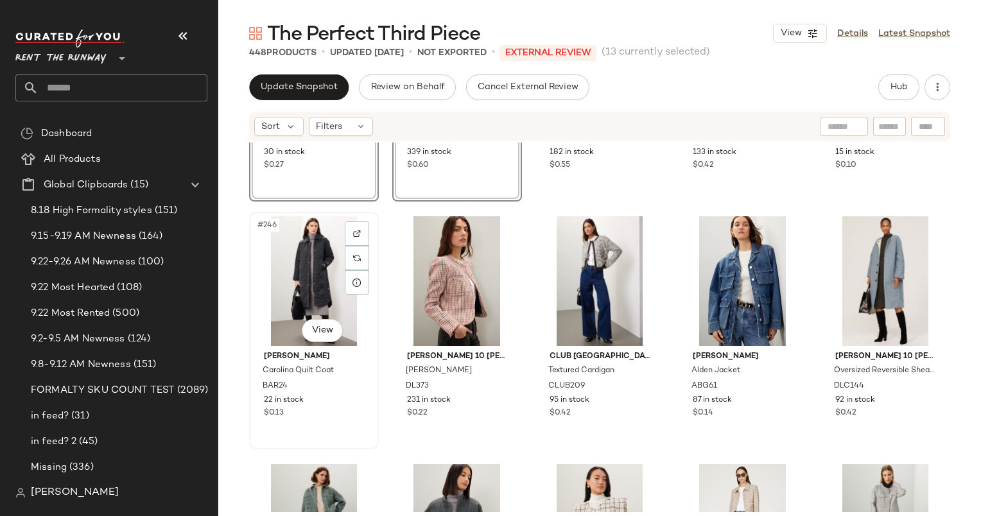
click at [310, 273] on div "#246 View" at bounding box center [314, 281] width 121 height 130
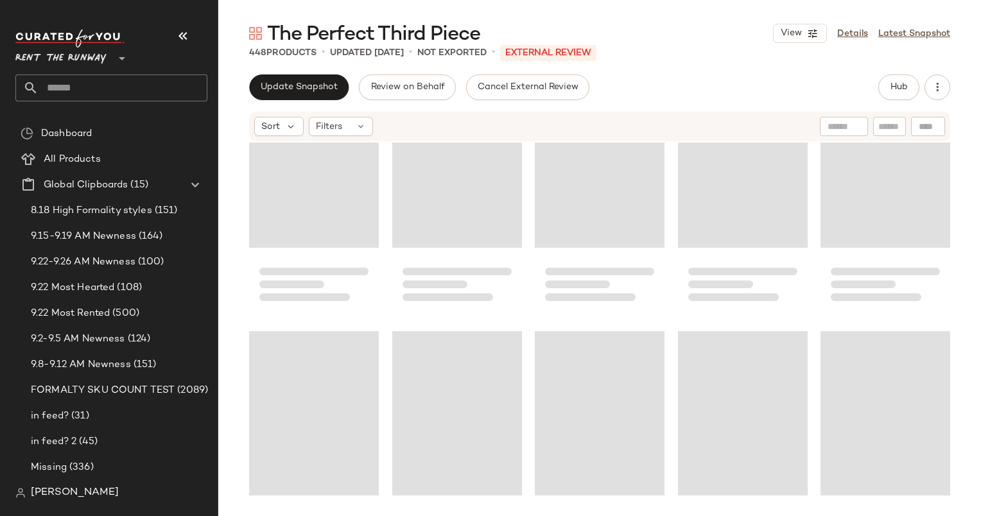
scroll to position [9822, 0]
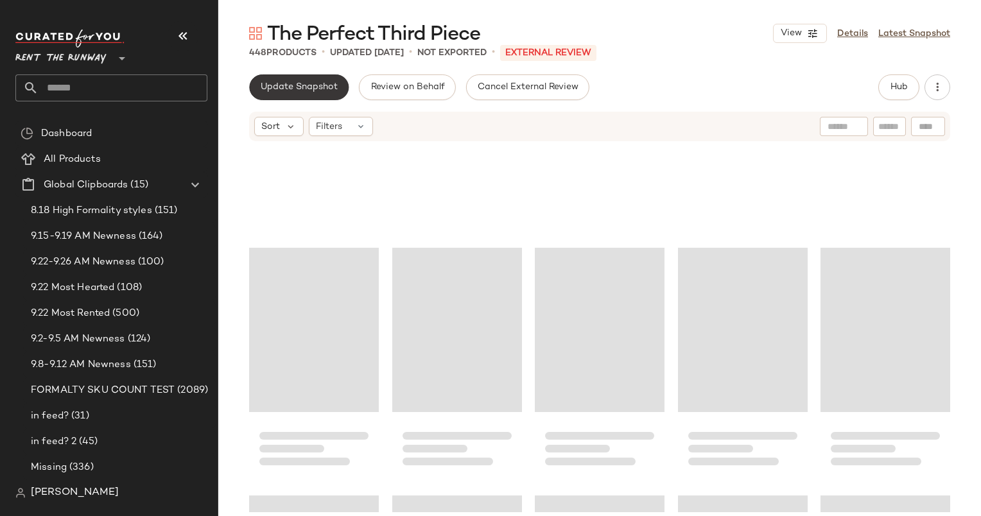
click at [322, 85] on span "Update Snapshot" at bounding box center [299, 87] width 78 height 10
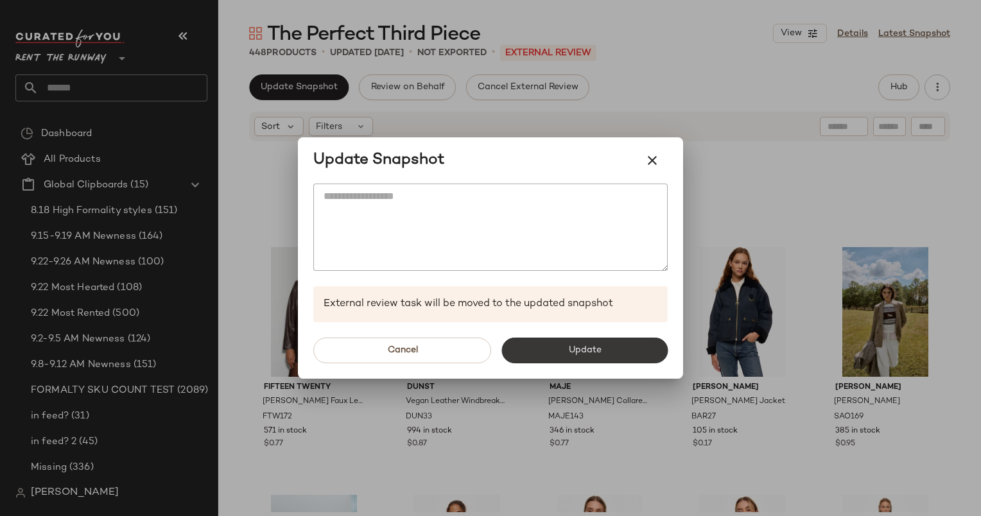
click at [547, 348] on button "Update" at bounding box center [584, 351] width 166 height 26
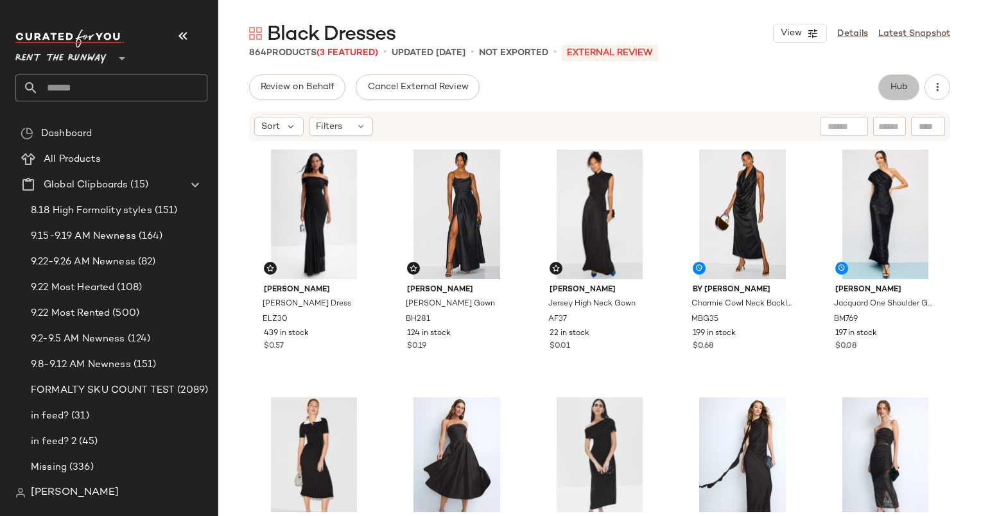
click at [907, 85] on span "Hub" at bounding box center [899, 87] width 18 height 10
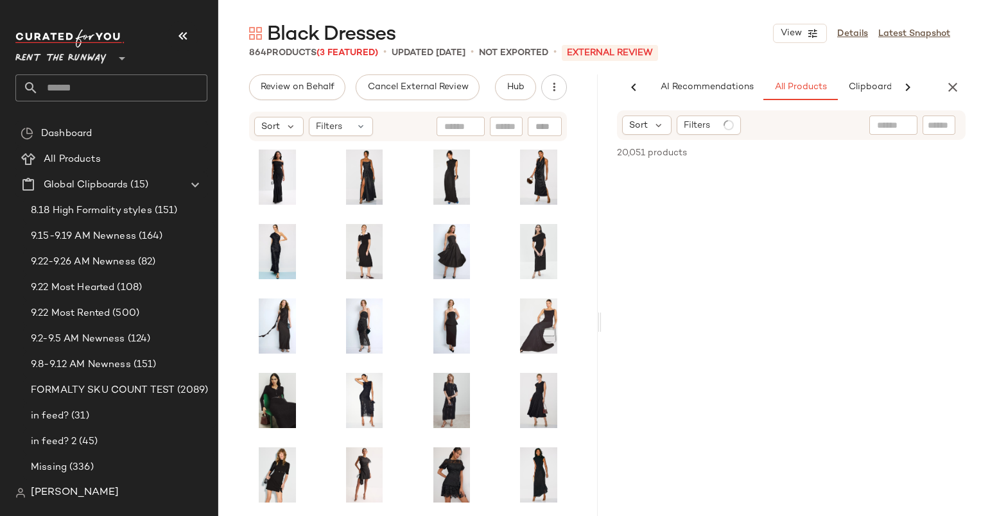
scroll to position [0, 79]
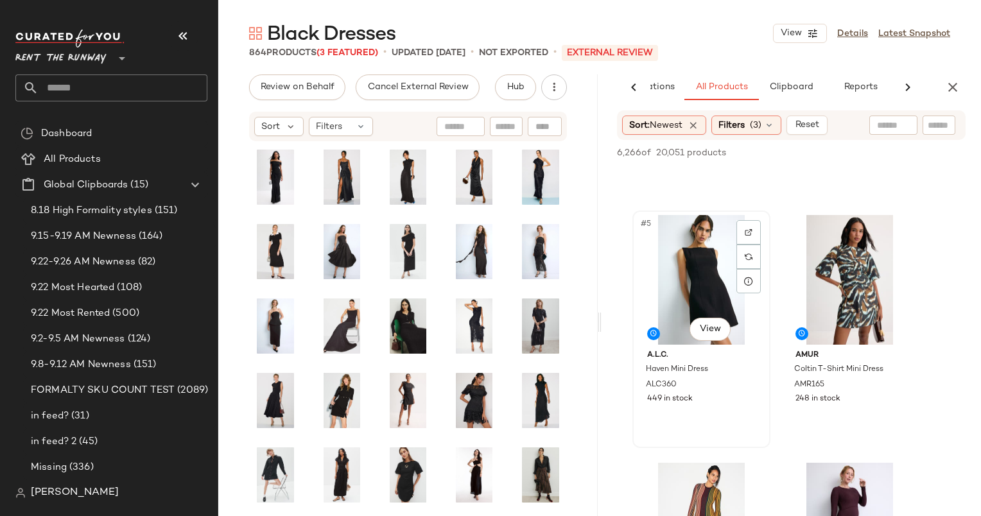
click at [686, 216] on div "#5 View" at bounding box center [701, 280] width 129 height 130
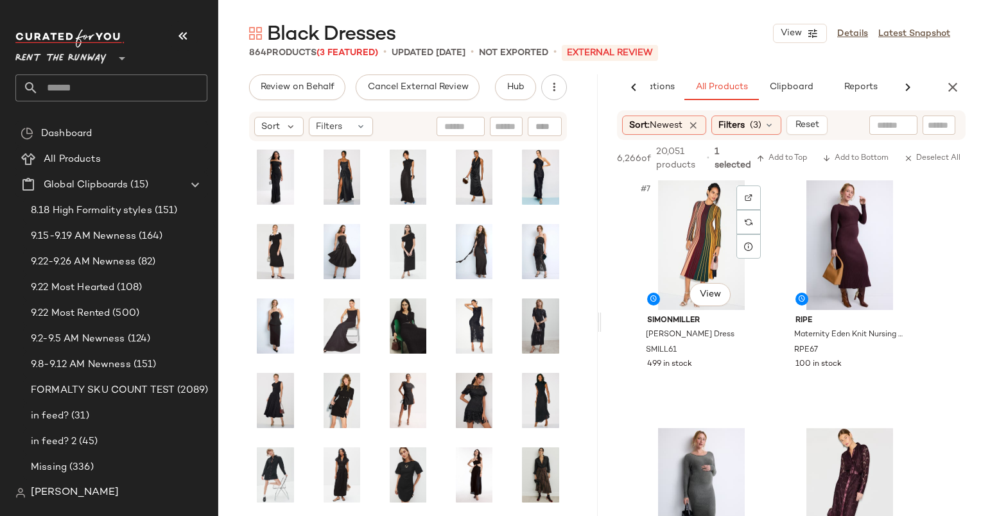
scroll to position [954, 0]
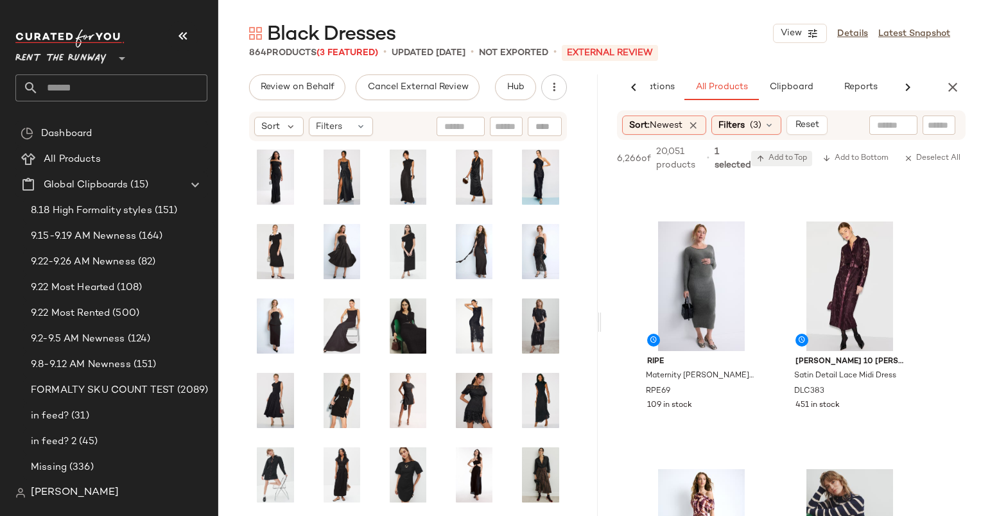
click at [784, 153] on button "Add to Top" at bounding box center [781, 158] width 61 height 15
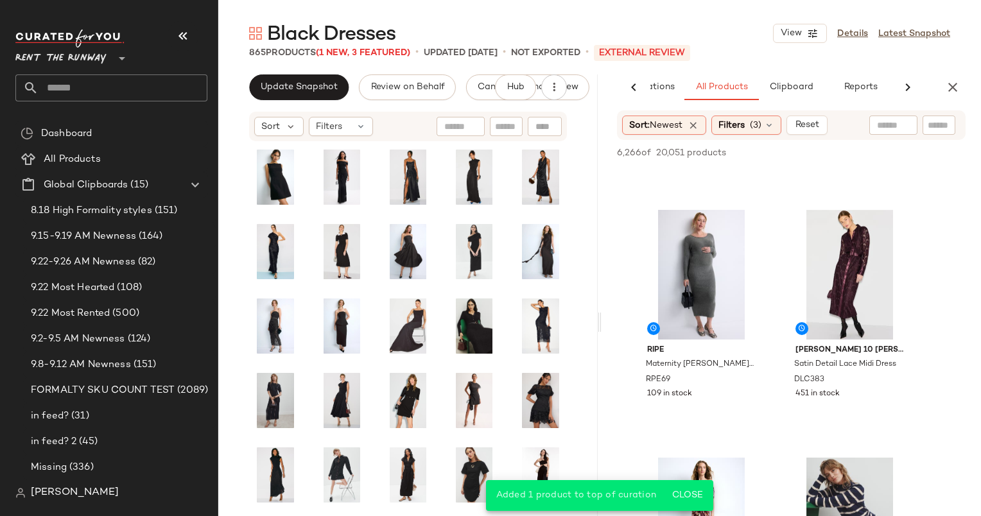
click at [962, 76] on div "AI Recommendations All Products Clipboard Reports" at bounding box center [790, 87] width 379 height 26
click at [958, 84] on icon "button" at bounding box center [952, 87] width 15 height 15
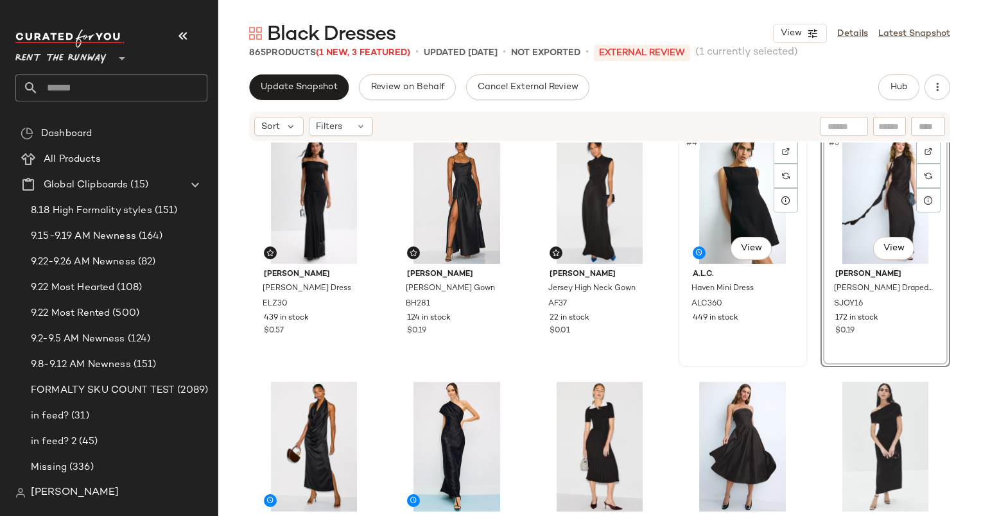
scroll to position [132, 0]
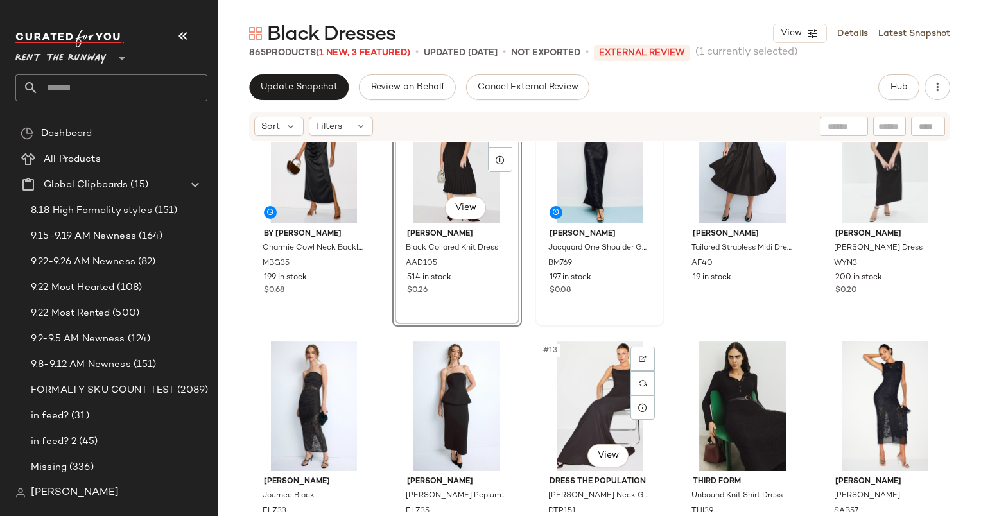
scroll to position [339, 0]
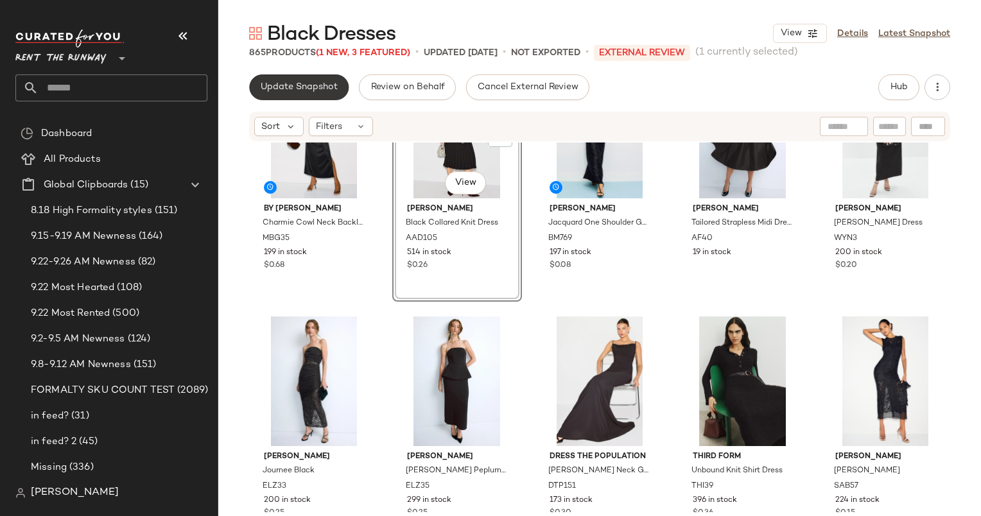
click at [298, 86] on span "Update Snapshot" at bounding box center [299, 87] width 78 height 10
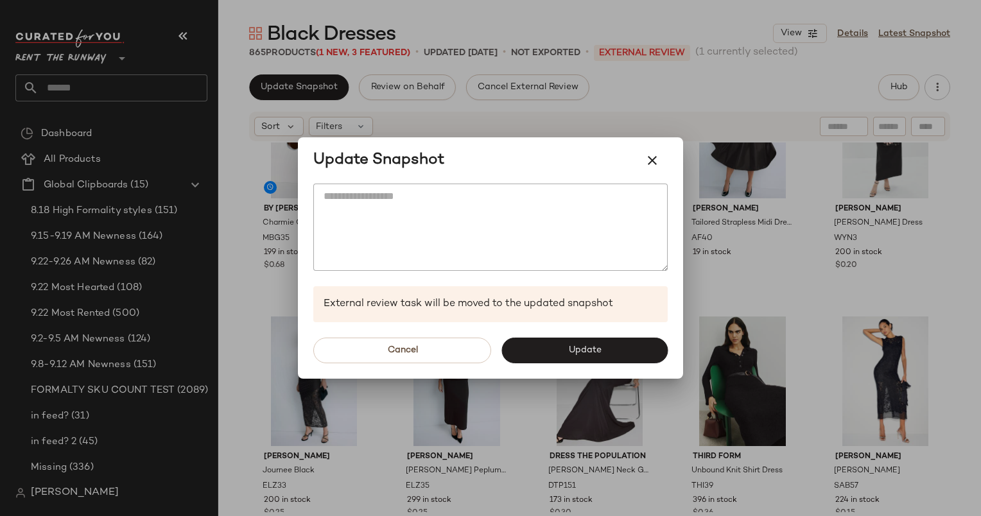
click at [659, 221] on textarea at bounding box center [490, 227] width 354 height 87
click at [717, 212] on div at bounding box center [490, 258] width 981 height 516
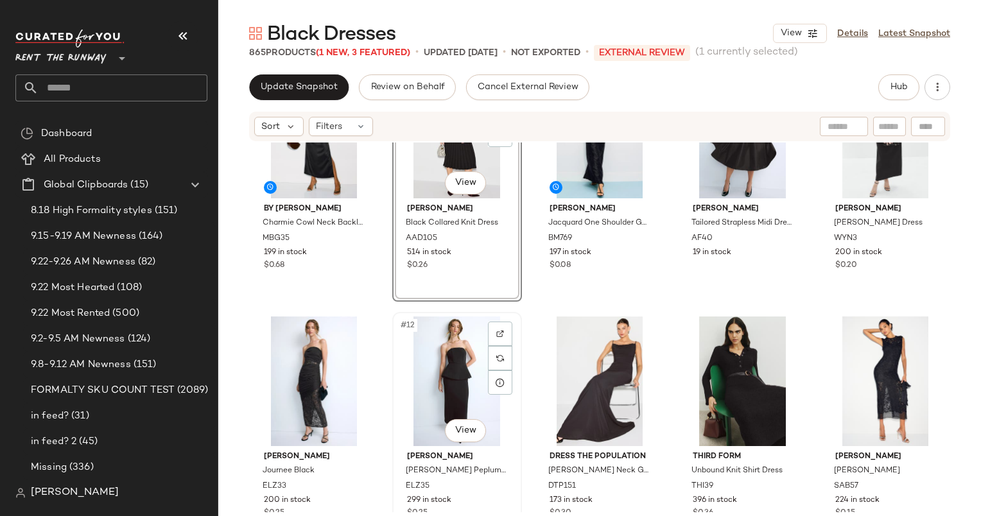
scroll to position [0, 0]
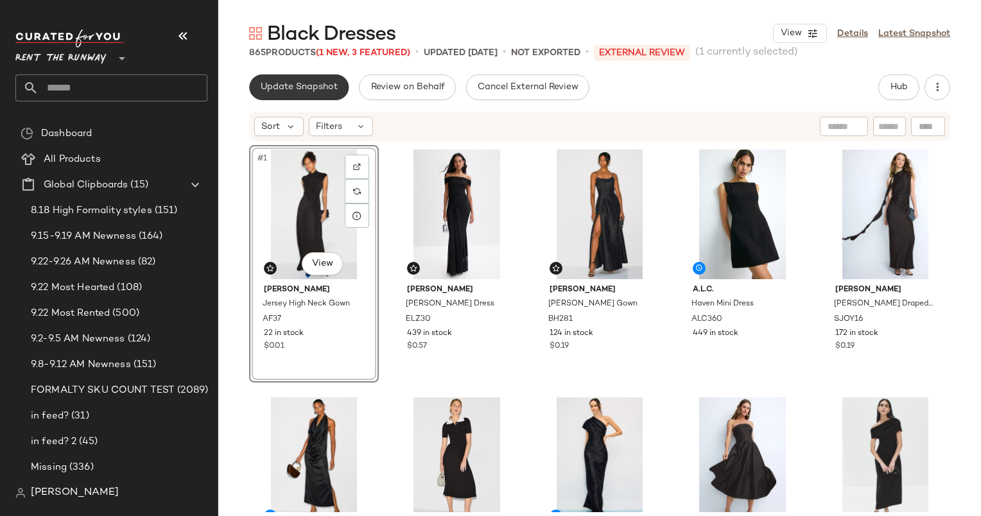
click at [304, 87] on span "Update Snapshot" at bounding box center [299, 87] width 78 height 10
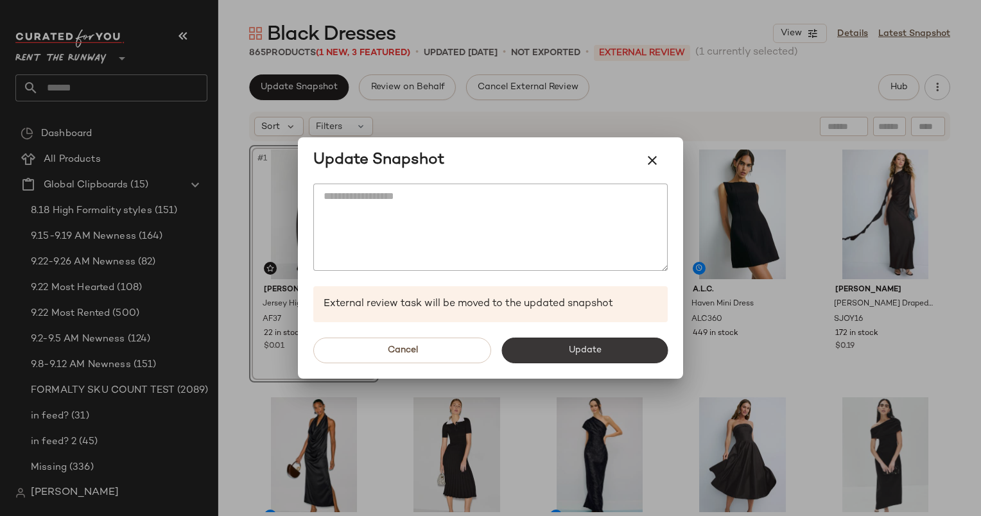
click at [575, 354] on span "Update" at bounding box center [583, 350] width 33 height 10
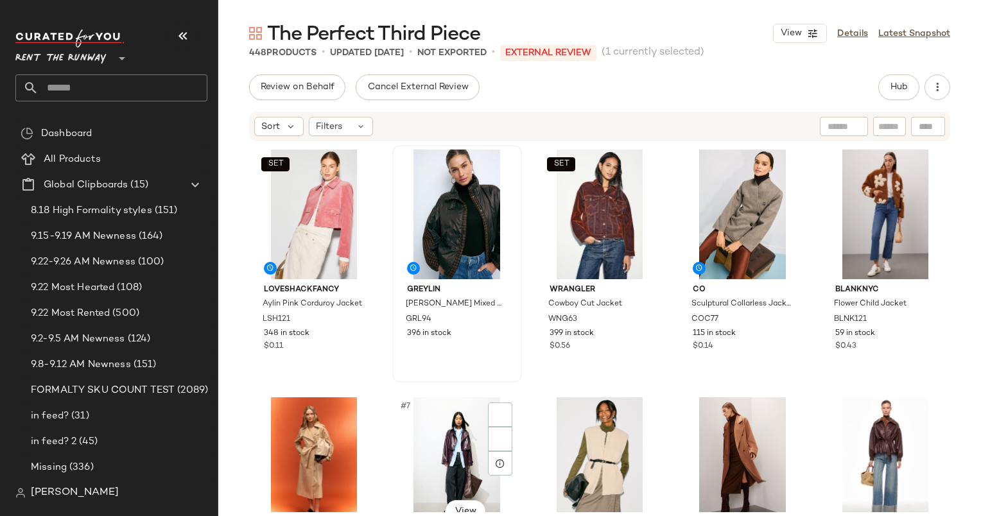
scroll to position [239, 0]
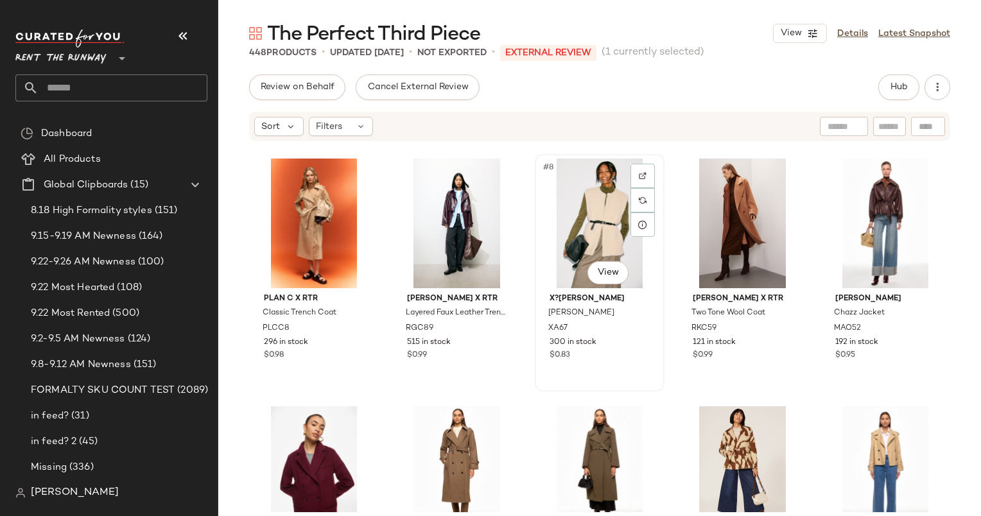
click at [568, 223] on div "#8 View" at bounding box center [599, 224] width 121 height 130
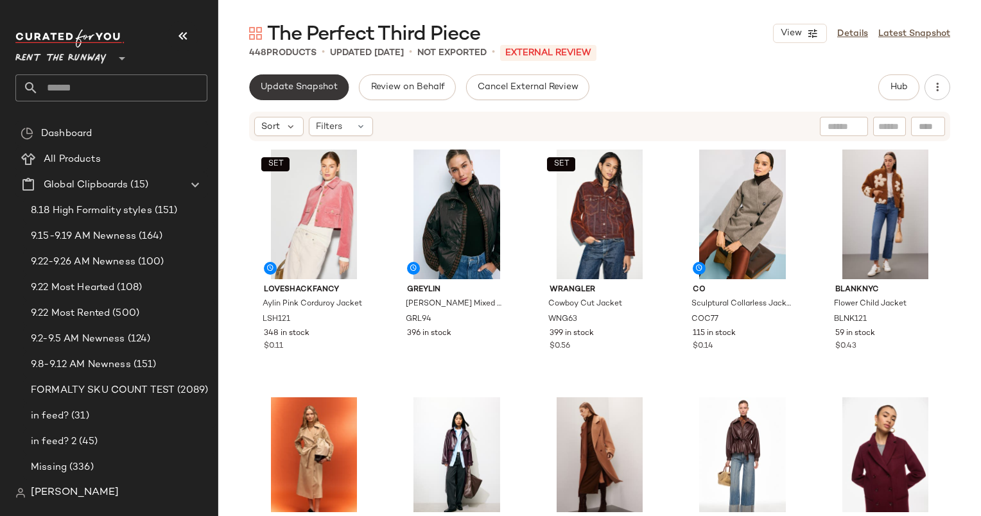
click at [293, 87] on span "Update Snapshot" at bounding box center [299, 87] width 78 height 10
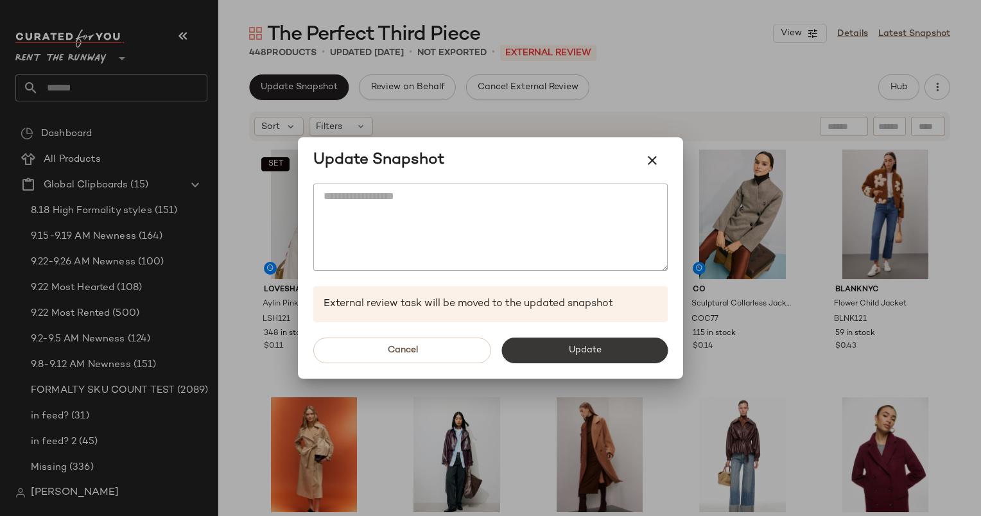
click at [583, 341] on button "Update" at bounding box center [584, 351] width 166 height 26
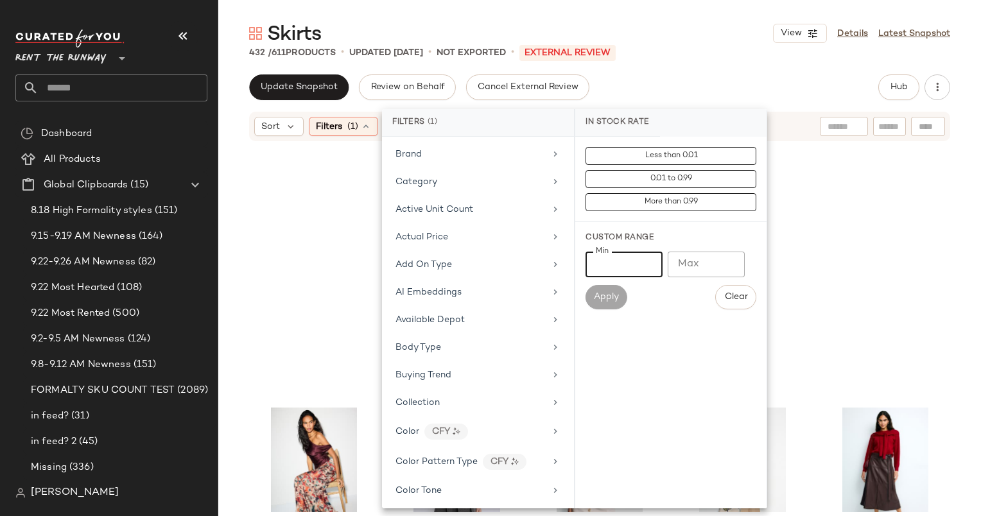
scroll to position [836, 0]
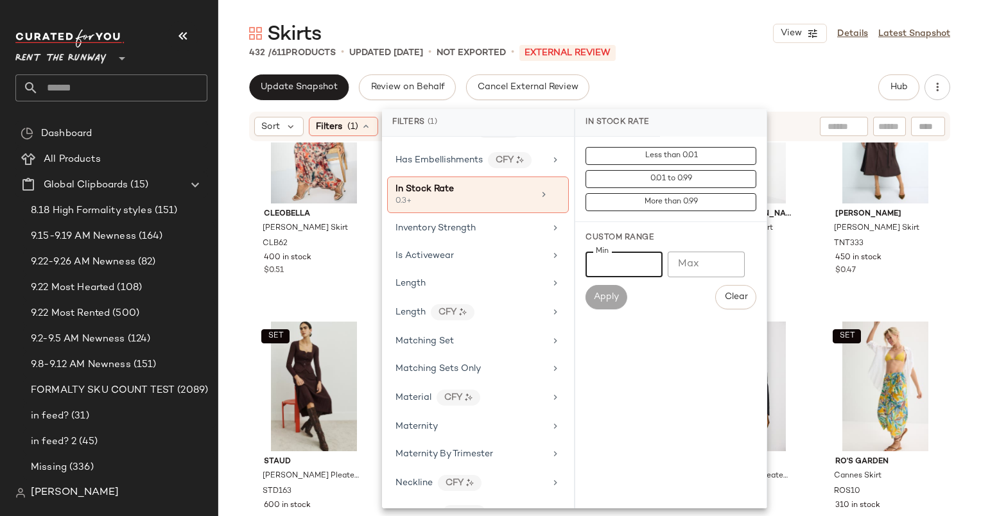
click at [721, 85] on div "Update Snapshot Review on Behalf Cancel External Review Hub" at bounding box center [599, 87] width 701 height 26
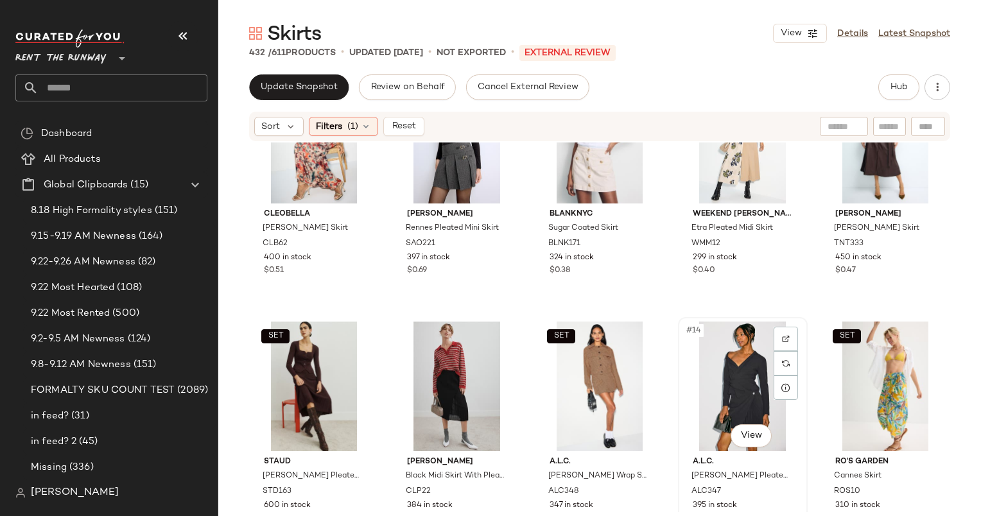
scroll to position [0, 0]
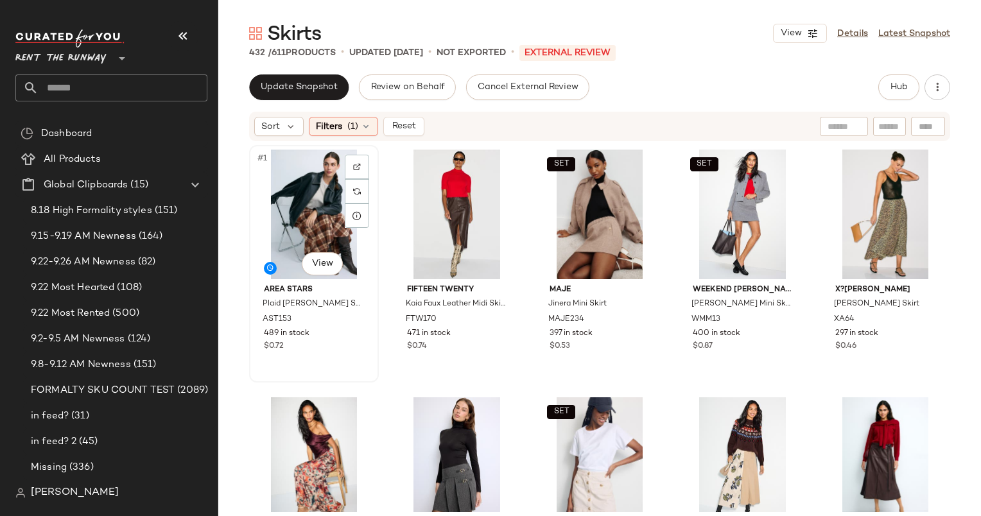
click at [288, 205] on div "#1 View" at bounding box center [314, 215] width 121 height 130
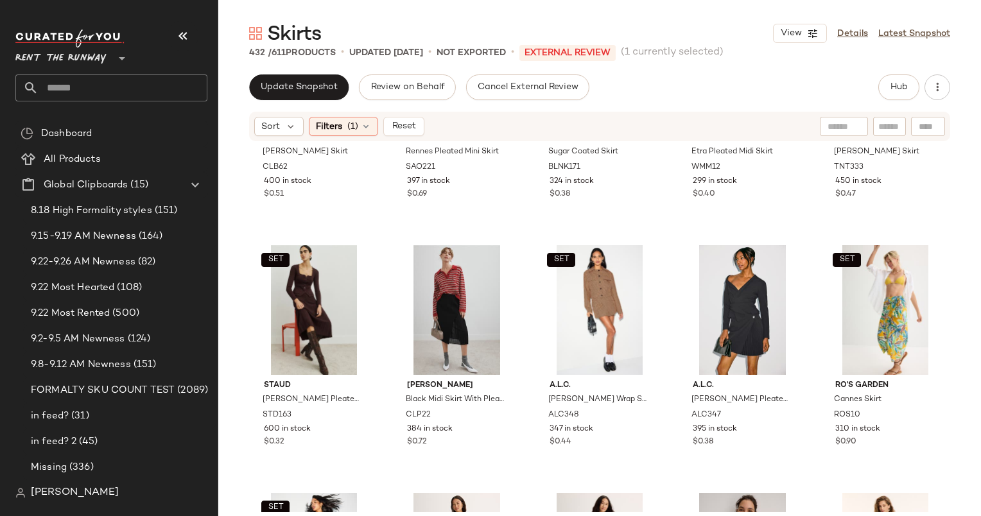
scroll to position [411, 0]
click at [727, 274] on div "#14 View" at bounding box center [742, 310] width 121 height 130
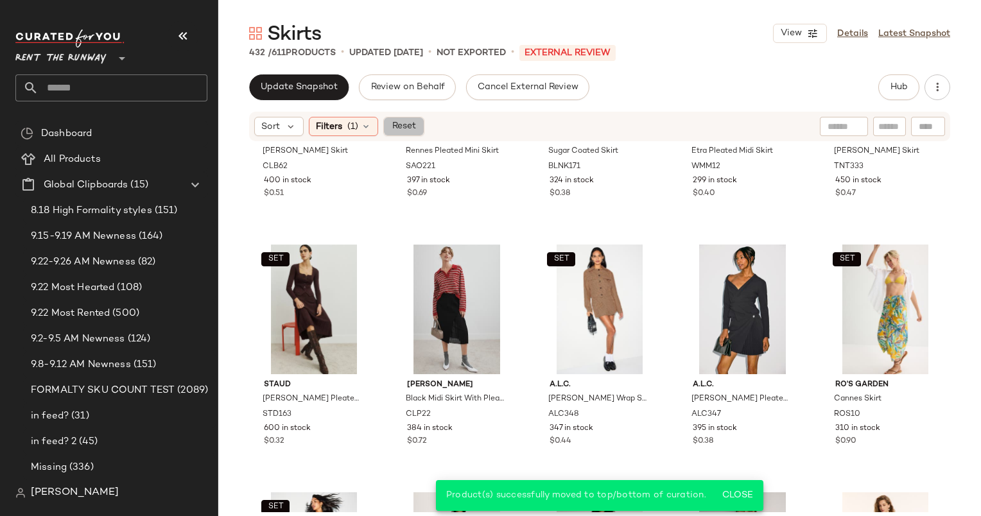
click at [408, 126] on span "Reset" at bounding box center [403, 126] width 24 height 10
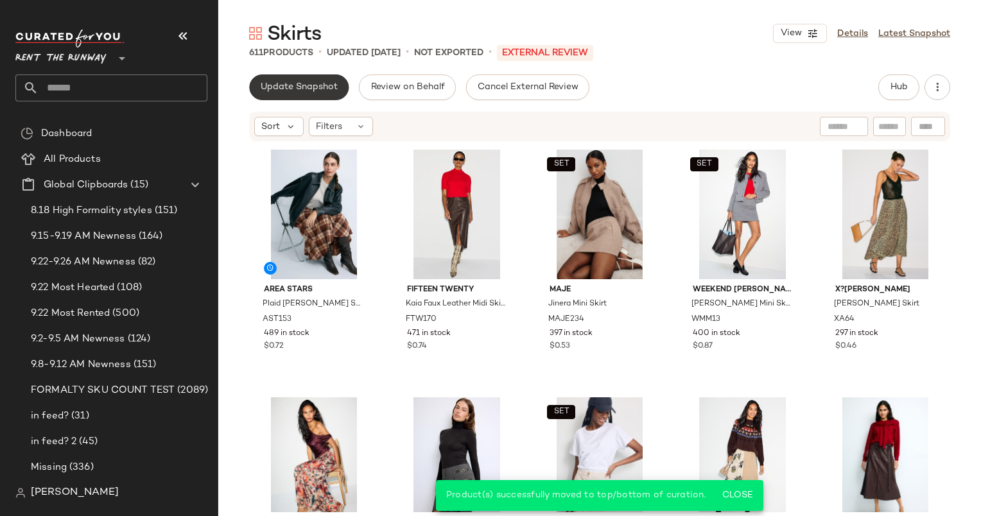
click at [303, 82] on span "Update Snapshot" at bounding box center [299, 87] width 78 height 10
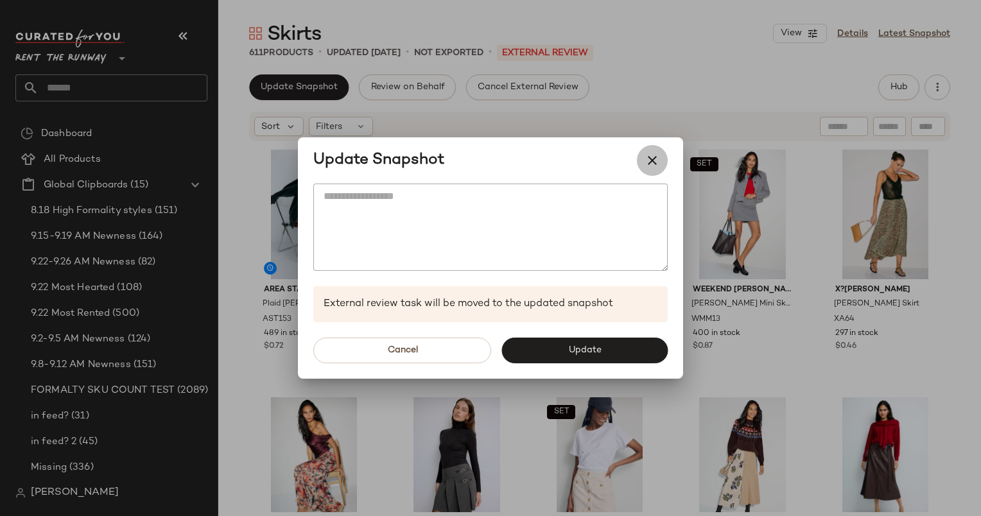
click at [657, 158] on icon "button" at bounding box center [651, 160] width 15 height 15
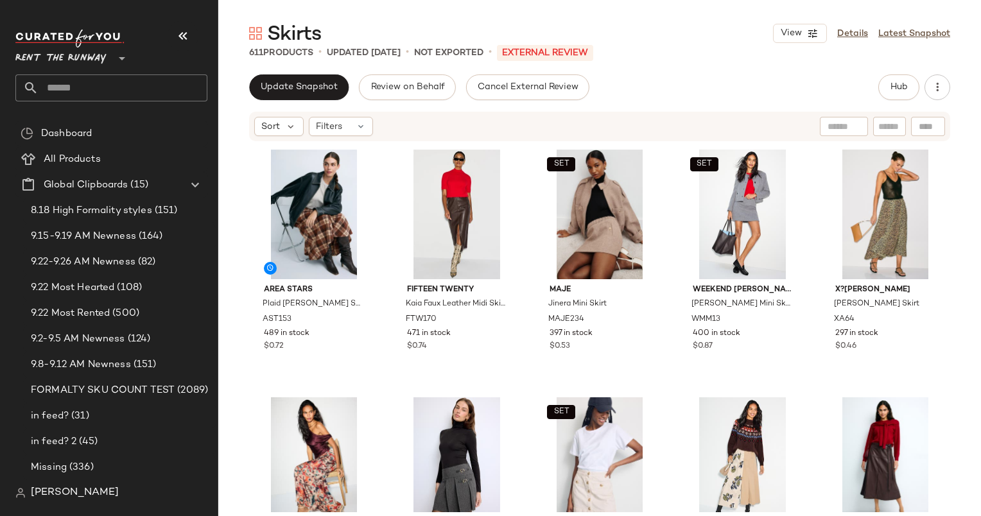
click at [887, 128] on input "text" at bounding box center [889, 126] width 22 height 13
paste input "******"
type input "******"
type input "*"
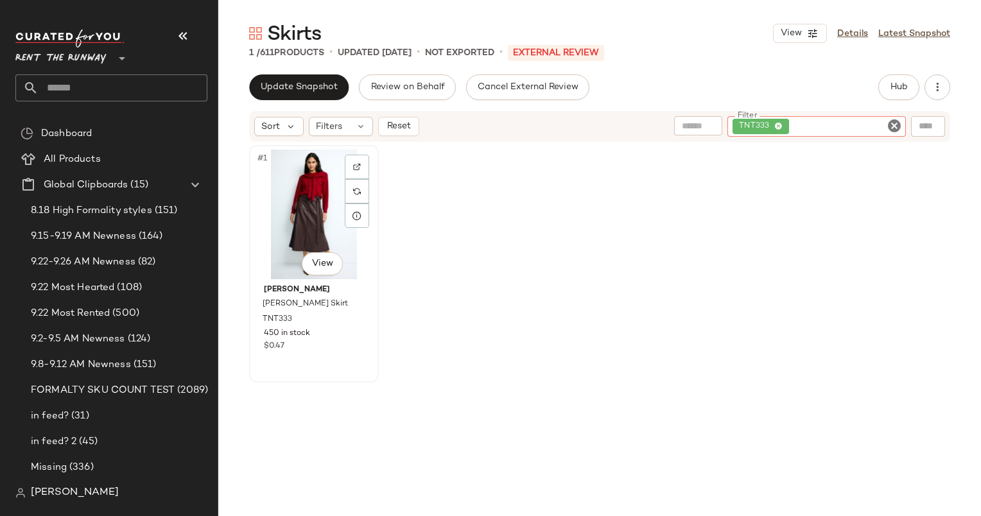
click at [288, 200] on div "#1 View" at bounding box center [314, 215] width 121 height 130
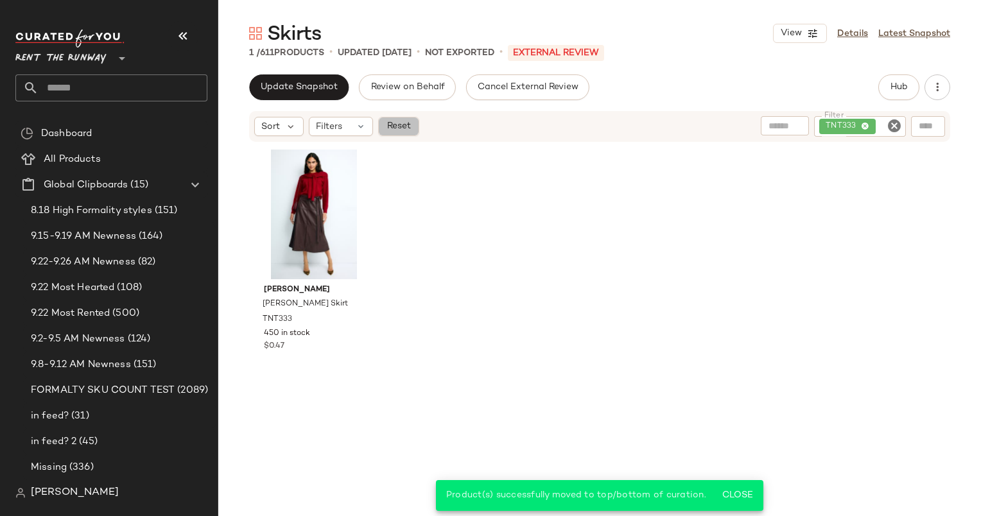
click at [413, 121] on button "Reset" at bounding box center [398, 126] width 41 height 19
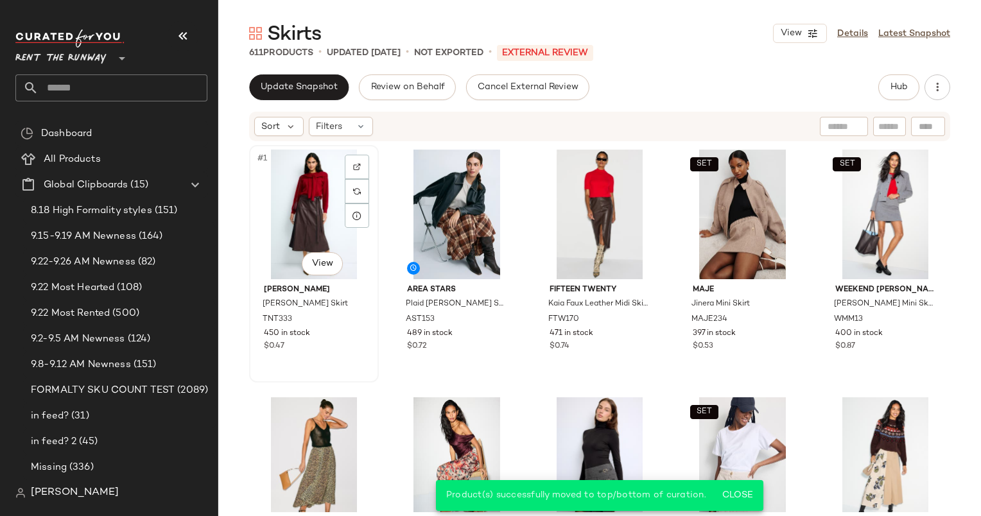
click at [316, 175] on div "#1 View" at bounding box center [314, 215] width 121 height 130
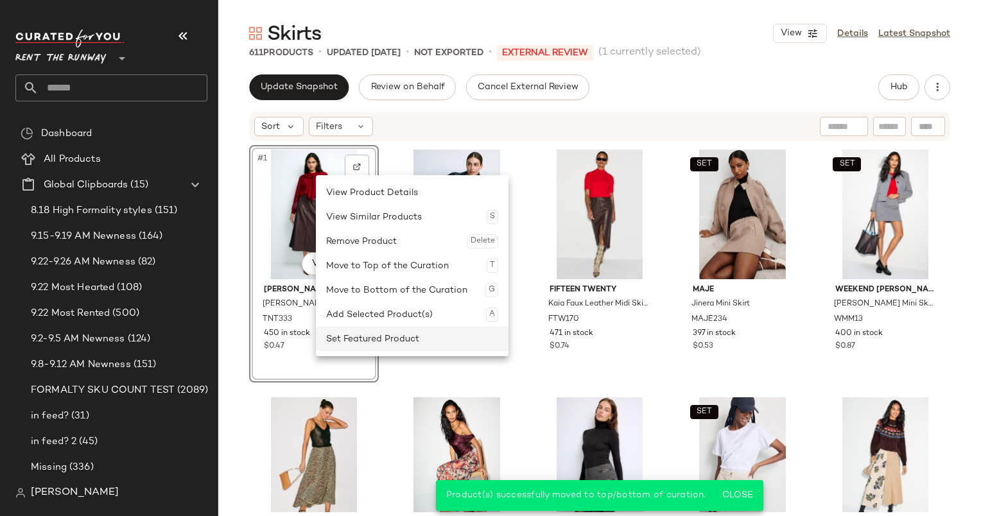
click at [413, 345] on div "Set Featured Product" at bounding box center [412, 339] width 172 height 24
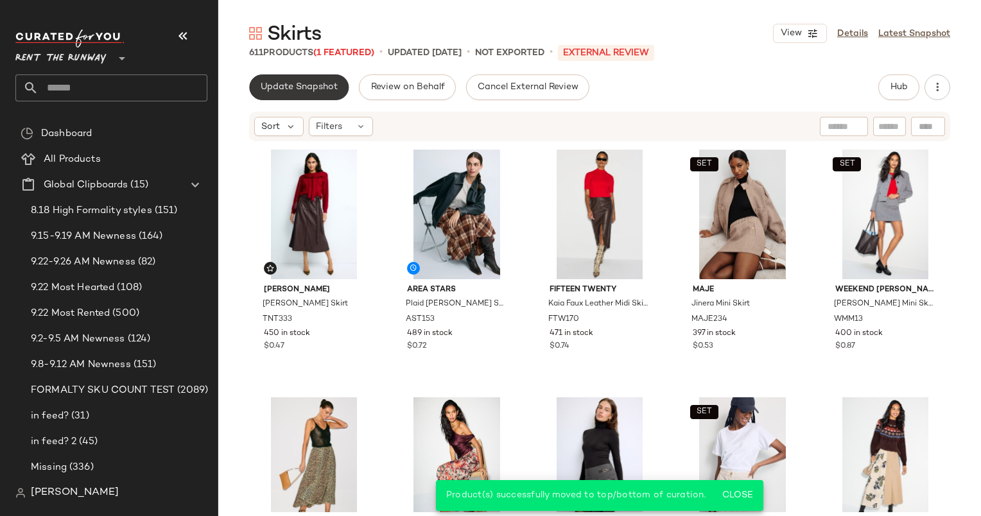
click at [323, 83] on span "Update Snapshot" at bounding box center [299, 87] width 78 height 10
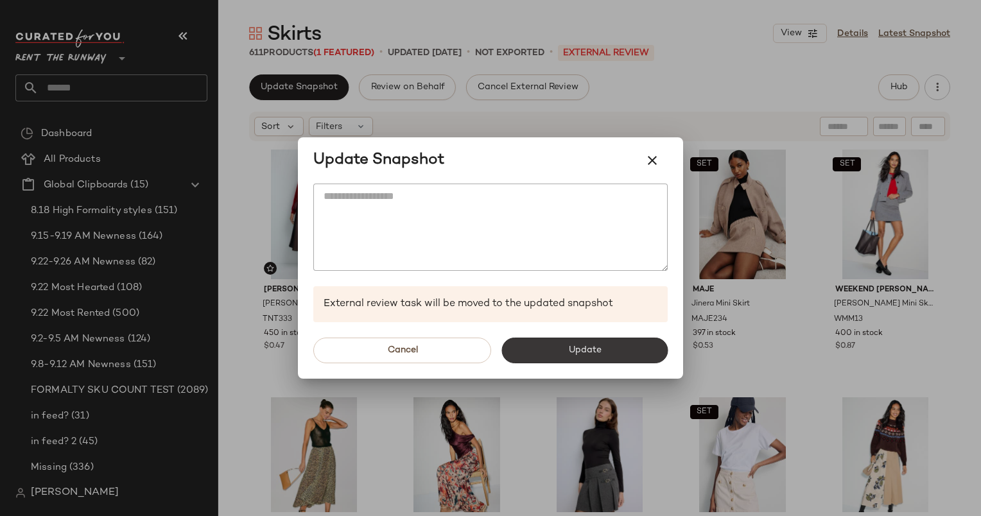
click at [585, 357] on button "Update" at bounding box center [584, 351] width 166 height 26
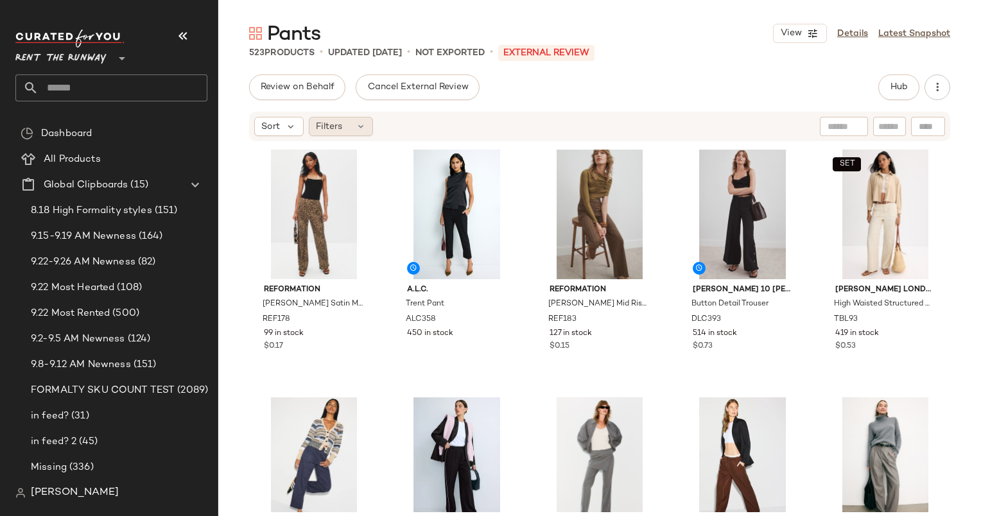
click at [365, 126] on icon at bounding box center [361, 126] width 10 height 10
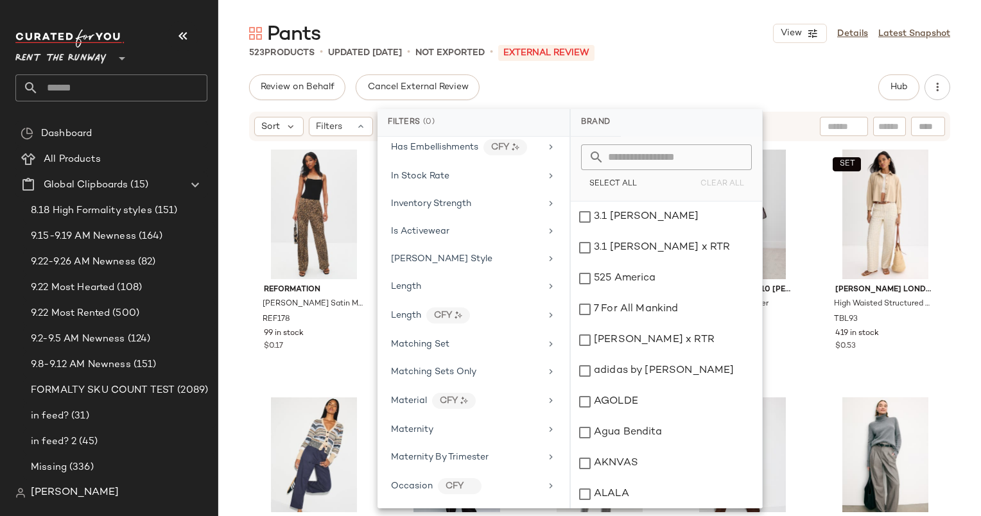
scroll to position [855, 0]
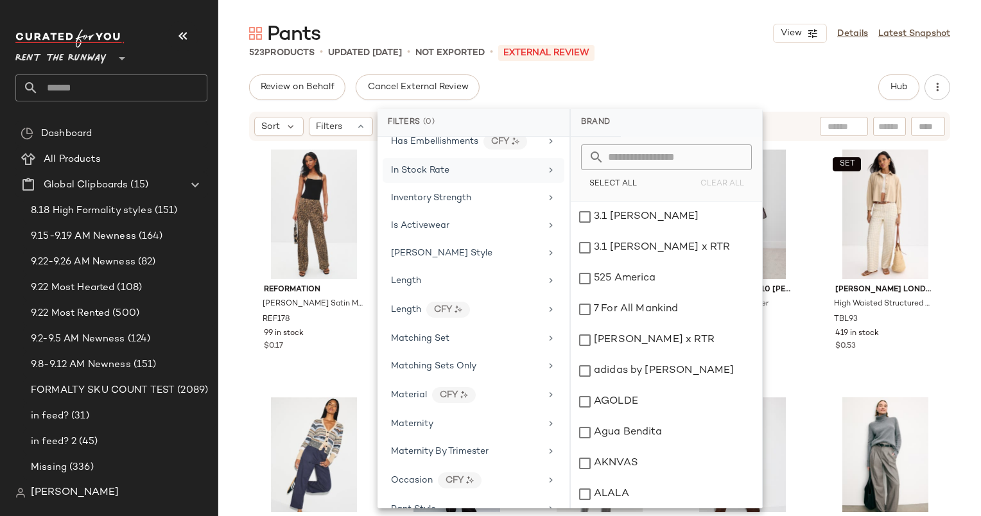
click at [396, 158] on div "In Stock Rate" at bounding box center [474, 170] width 182 height 25
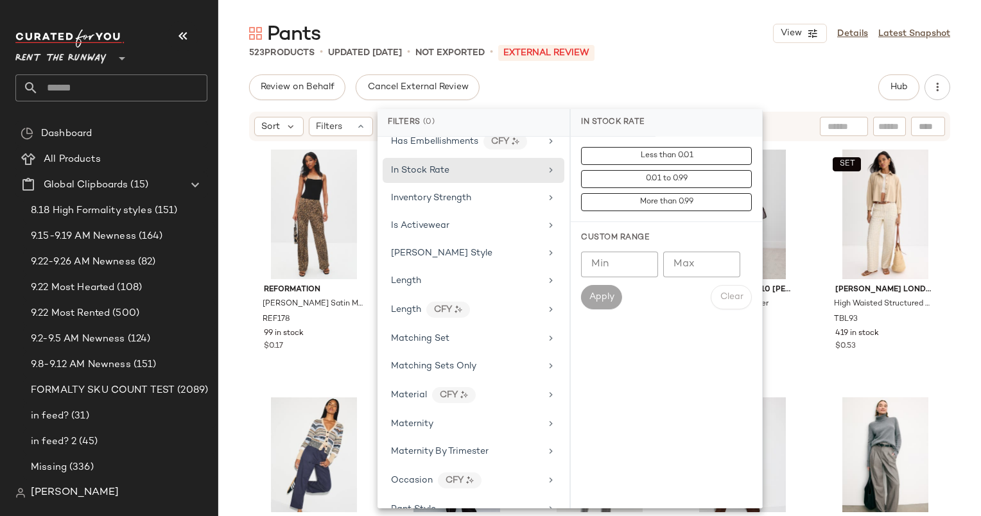
click at [604, 257] on input "Min" at bounding box center [619, 265] width 77 height 26
type input "***"
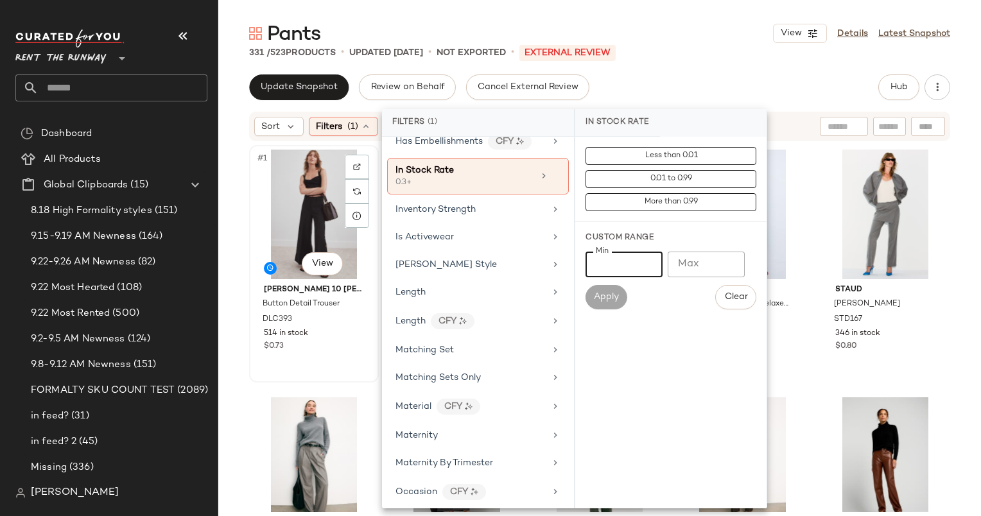
click at [324, 201] on div "#1 View" at bounding box center [314, 215] width 121 height 130
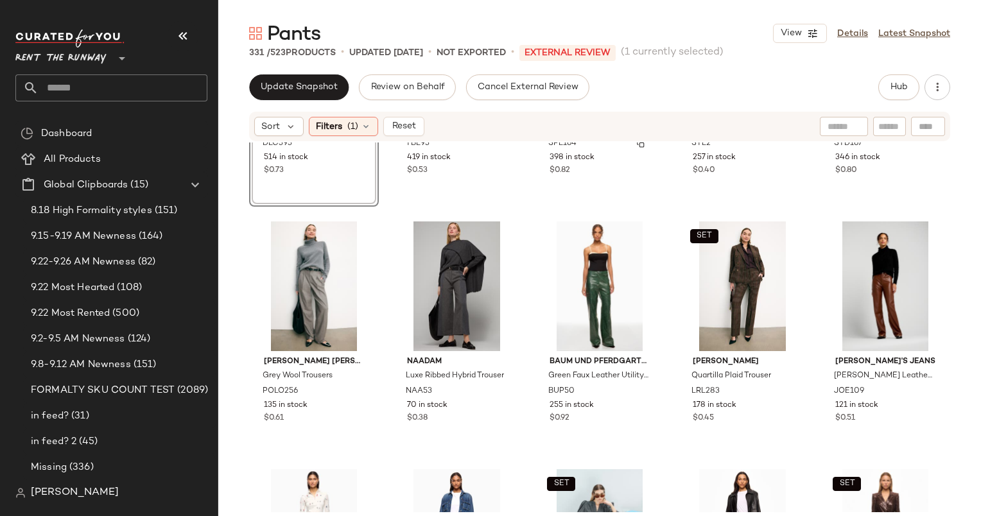
scroll to position [182, 0]
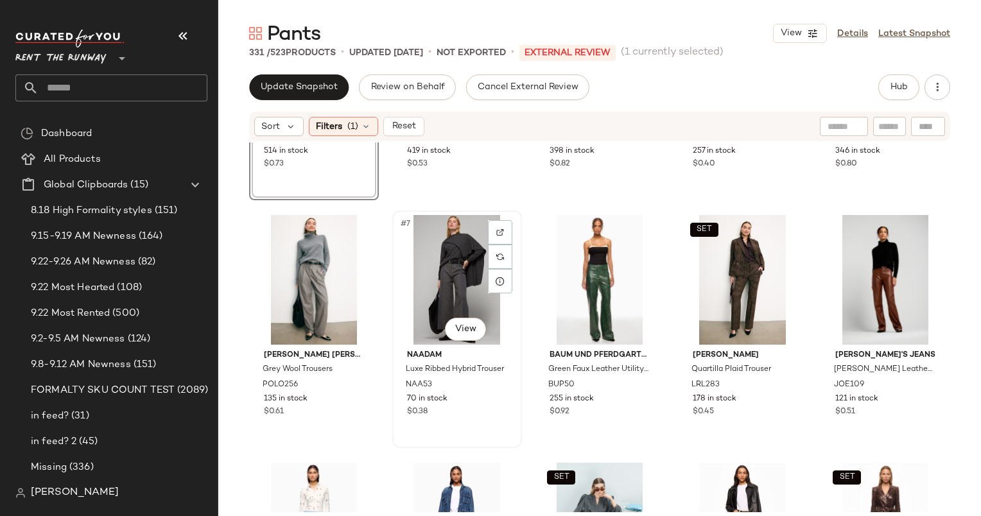
click at [455, 263] on div "#7 View" at bounding box center [457, 280] width 121 height 130
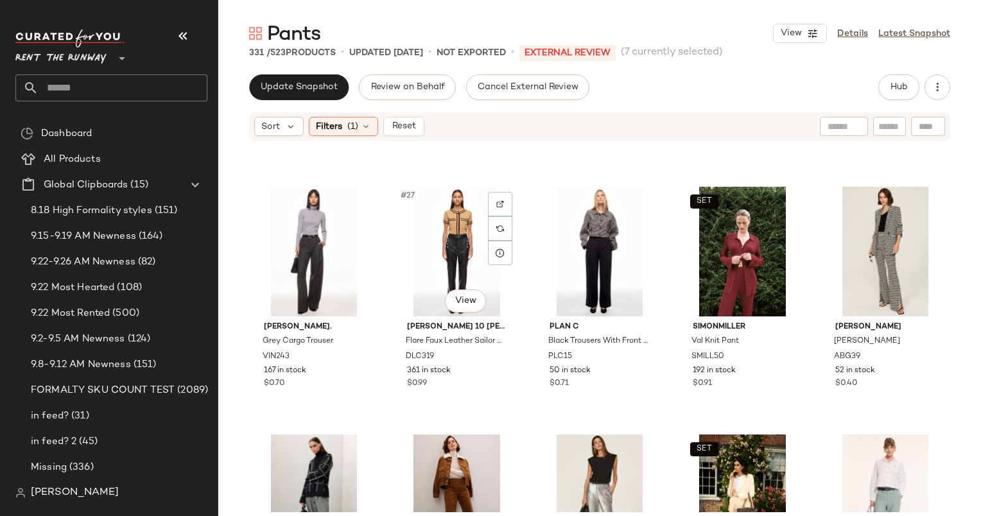
scroll to position [1212, 0]
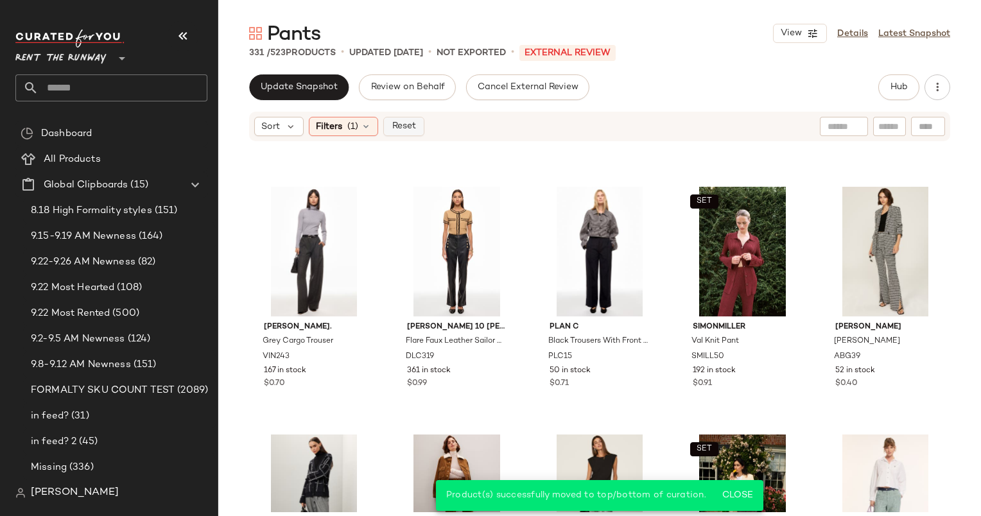
click at [417, 125] on button "Reset" at bounding box center [403, 126] width 41 height 19
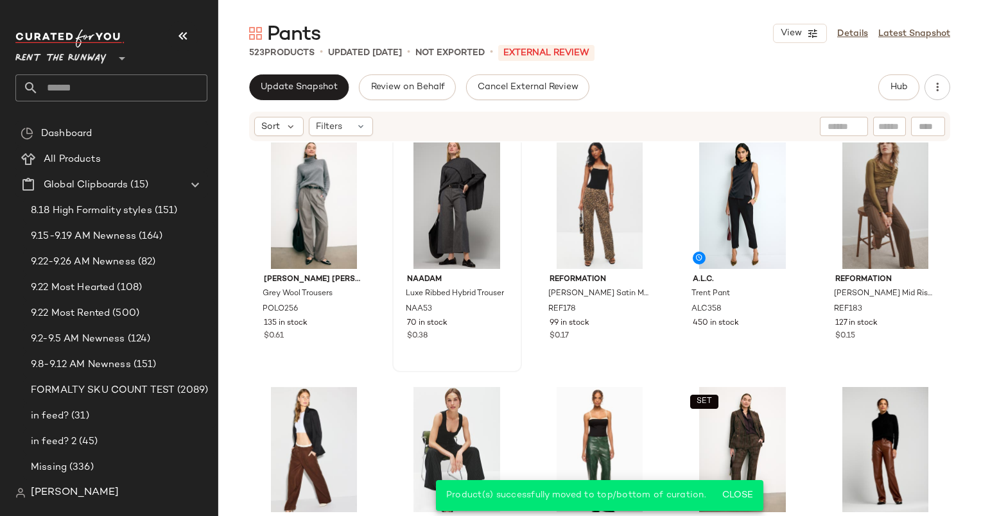
scroll to position [0, 0]
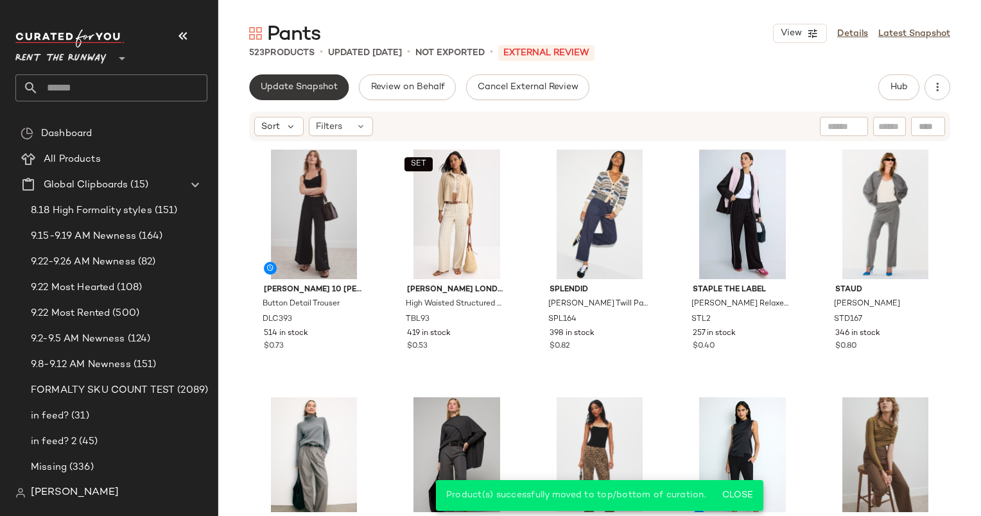
click at [329, 94] on button "Update Snapshot" at bounding box center [298, 87] width 99 height 26
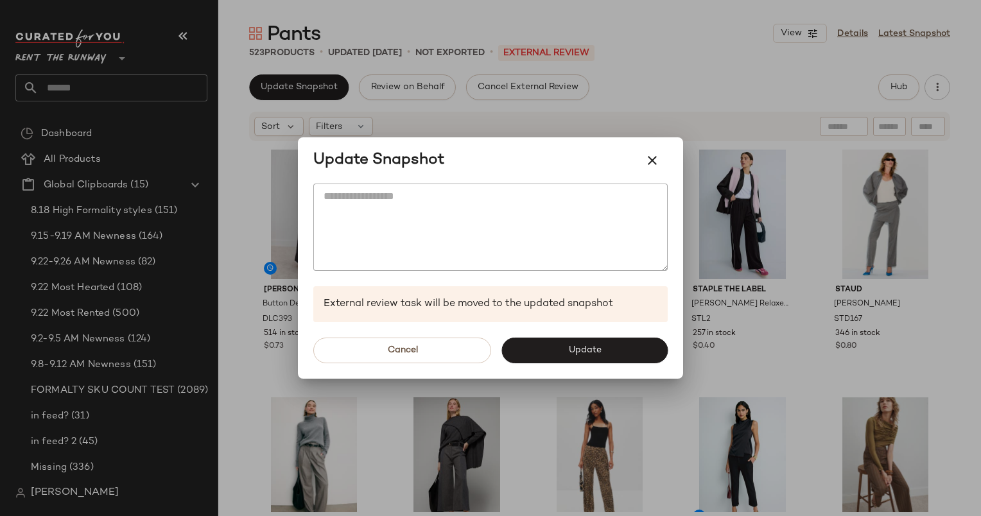
click at [823, 86] on div at bounding box center [490, 258] width 981 height 516
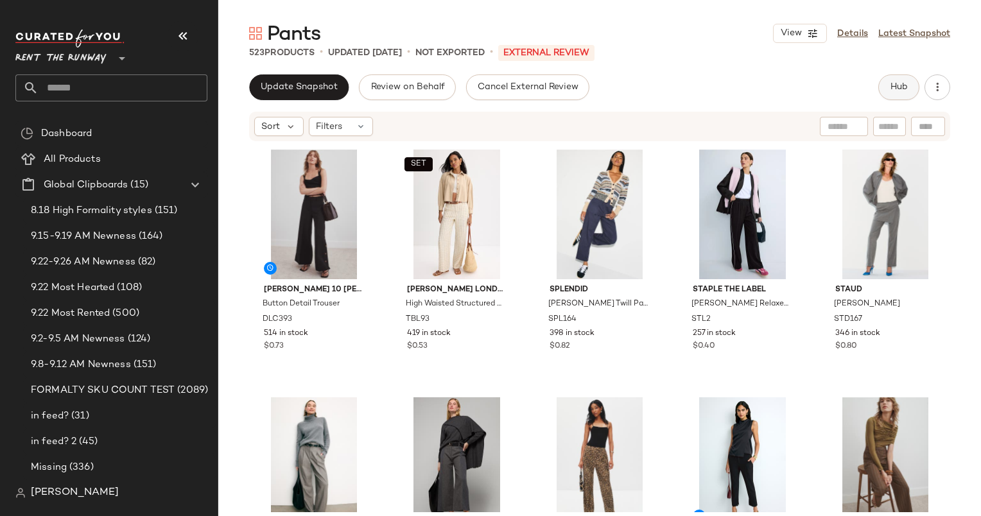
click at [910, 87] on button "Hub" at bounding box center [898, 87] width 41 height 26
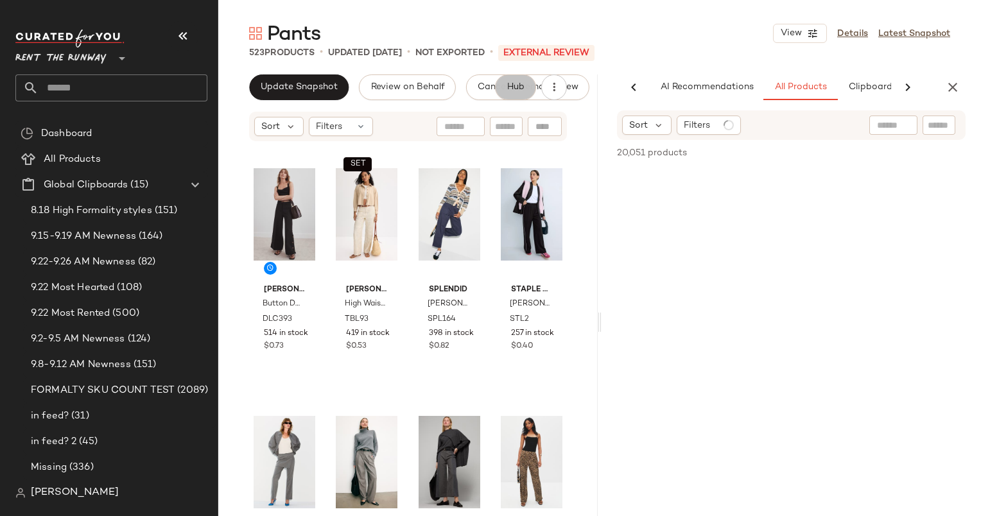
scroll to position [0, 66]
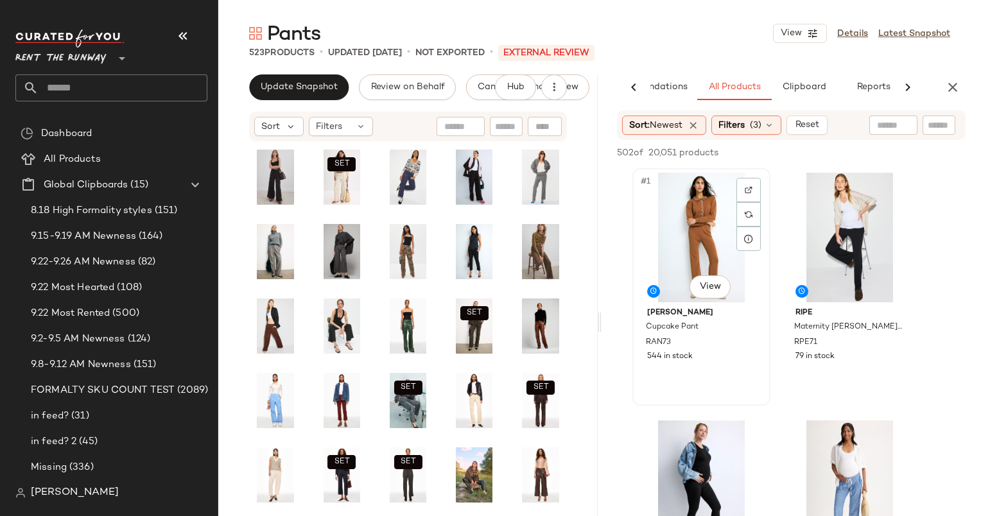
click at [712, 214] on div "#1 View" at bounding box center [701, 238] width 129 height 130
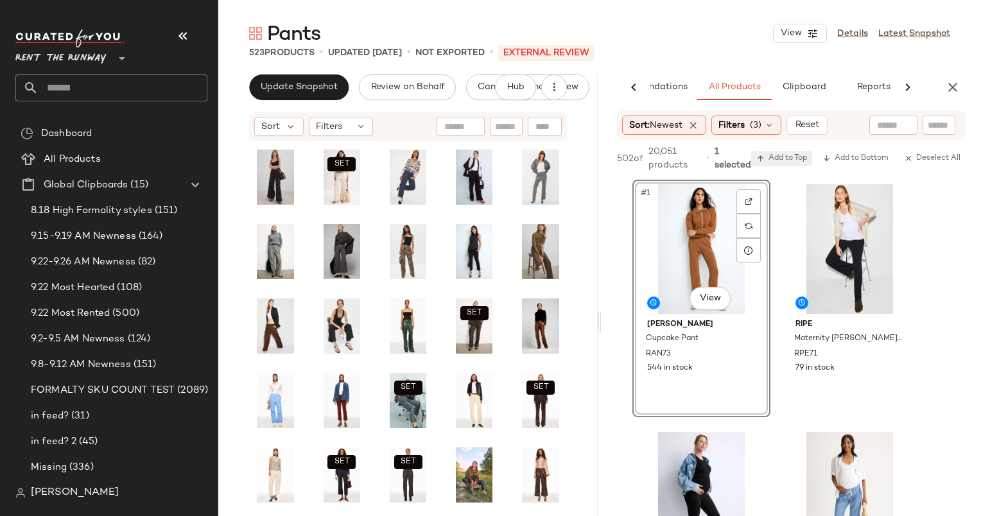
click at [783, 160] on span "Add to Top" at bounding box center [781, 158] width 51 height 9
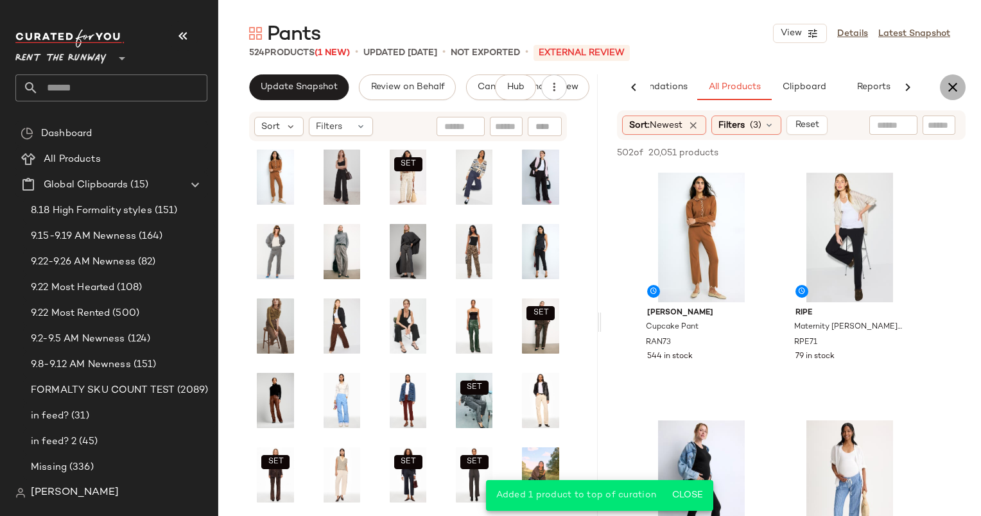
click at [950, 82] on icon "button" at bounding box center [952, 87] width 15 height 15
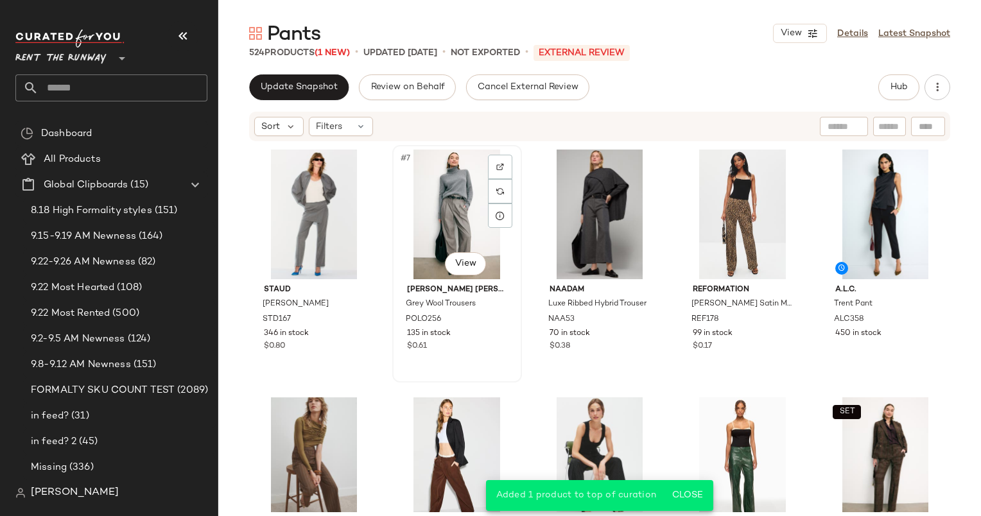
scroll to position [0, 0]
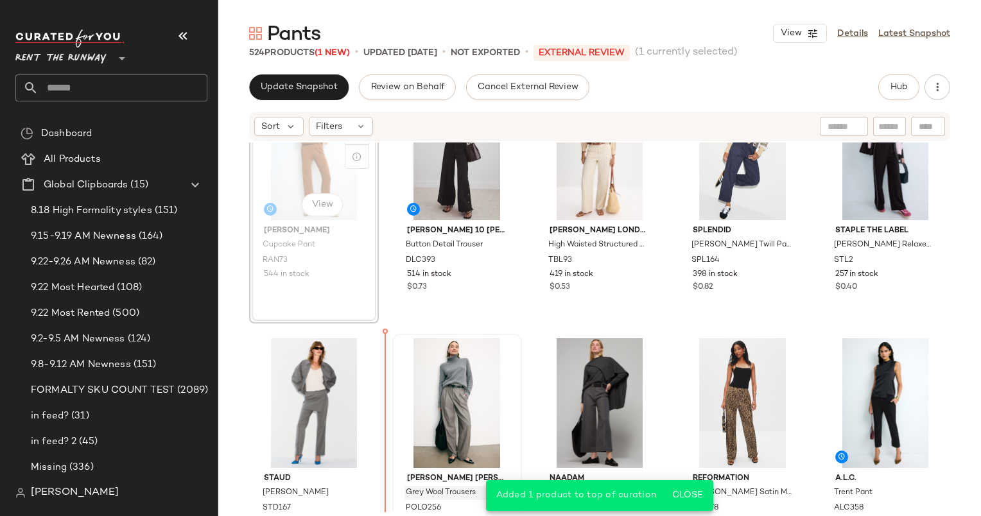
scroll to position [67, 0]
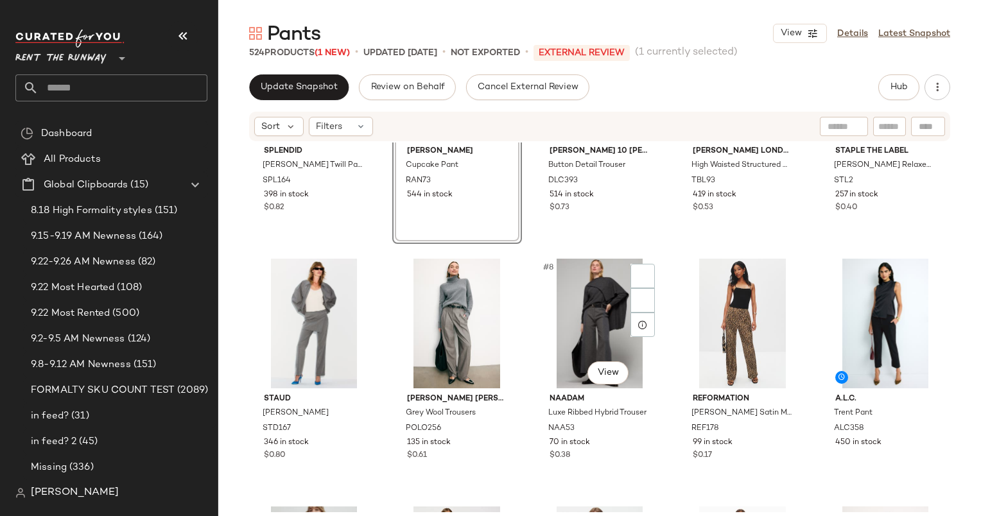
scroll to position [139, 0]
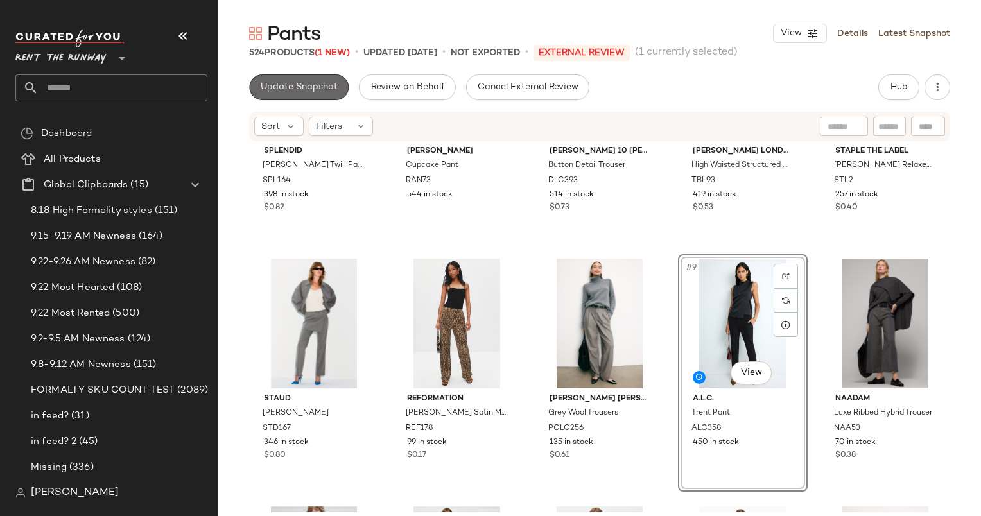
click at [297, 87] on span "Update Snapshot" at bounding box center [299, 87] width 78 height 10
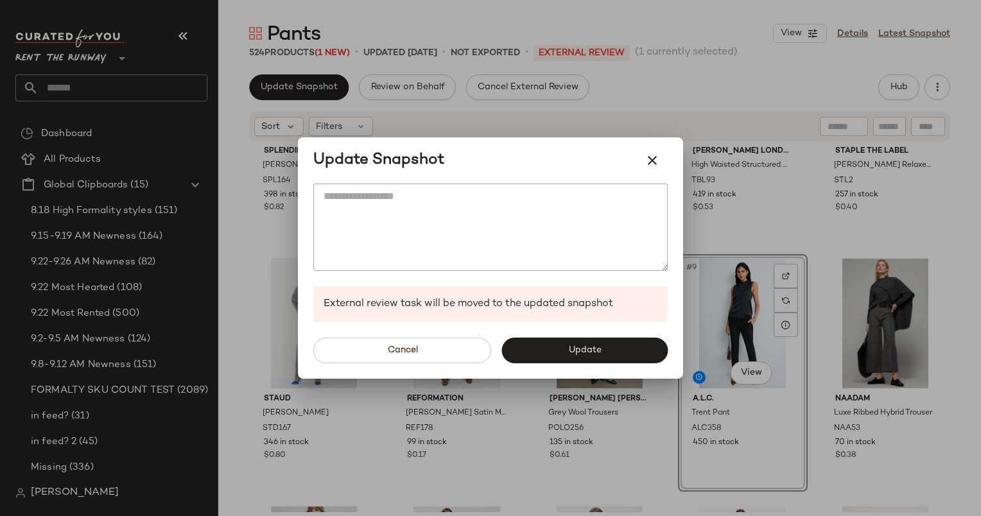
click at [768, 150] on div at bounding box center [490, 258] width 981 height 516
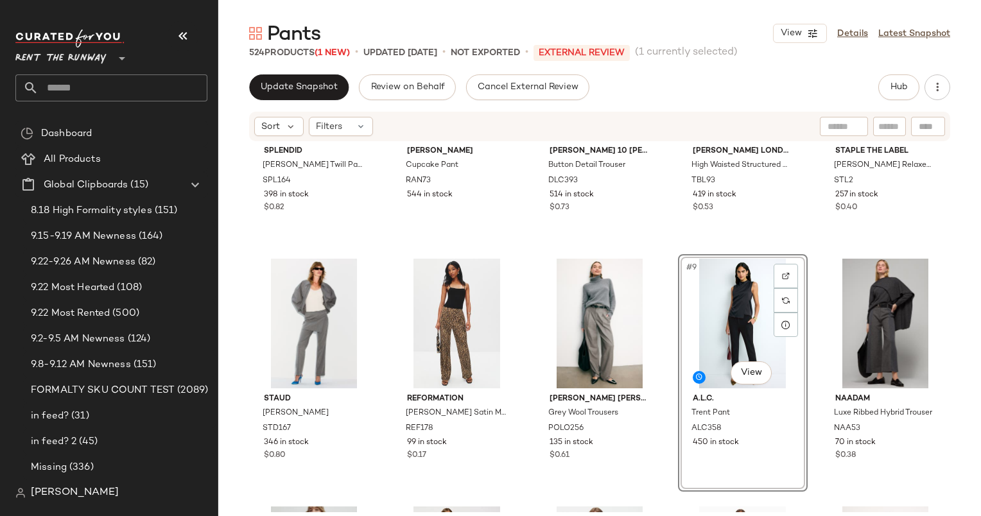
click at [896, 114] on div "Sort Filters" at bounding box center [599, 127] width 701 height 30
click at [896, 116] on div "Sort Filters" at bounding box center [599, 127] width 701 height 30
click at [895, 125] on input "Filter" at bounding box center [845, 126] width 109 height 13
paste input "******"
type input "******"
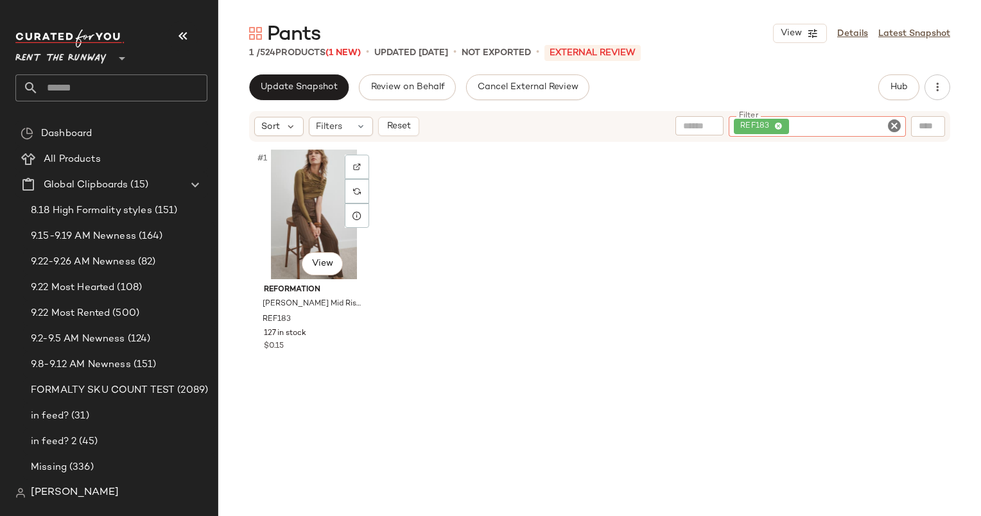
click at [298, 180] on div "#1 View" at bounding box center [314, 215] width 121 height 130
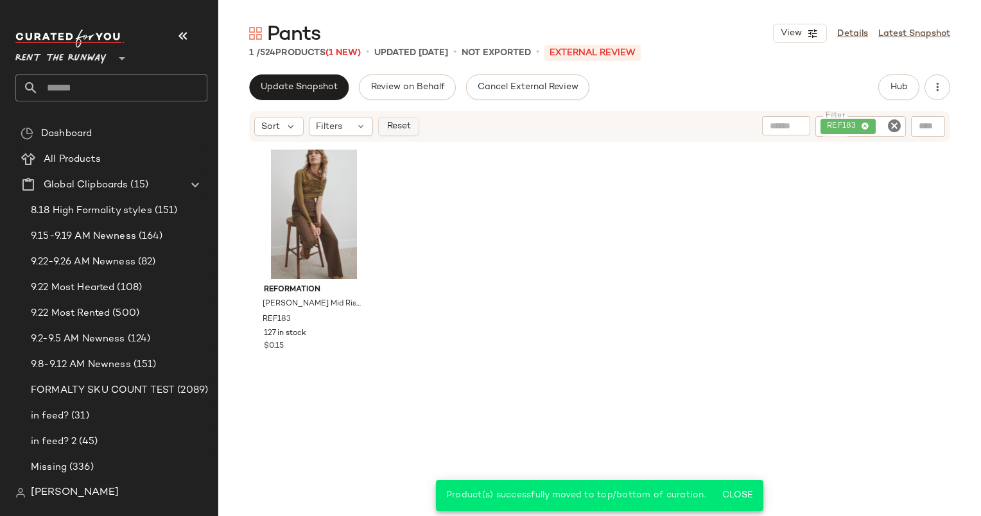
click at [404, 118] on button "Reset" at bounding box center [398, 126] width 41 height 19
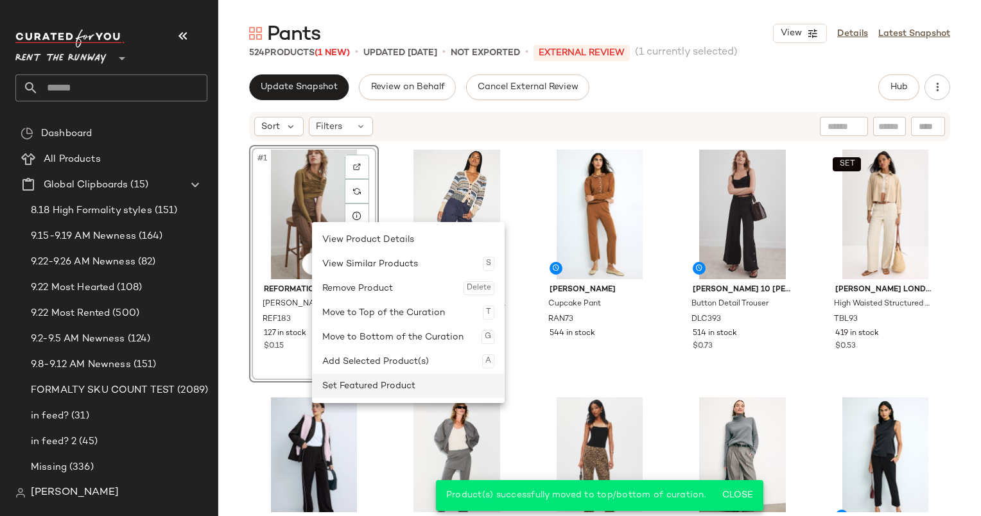
click at [383, 390] on div "Set Featured Product" at bounding box center [408, 386] width 172 height 24
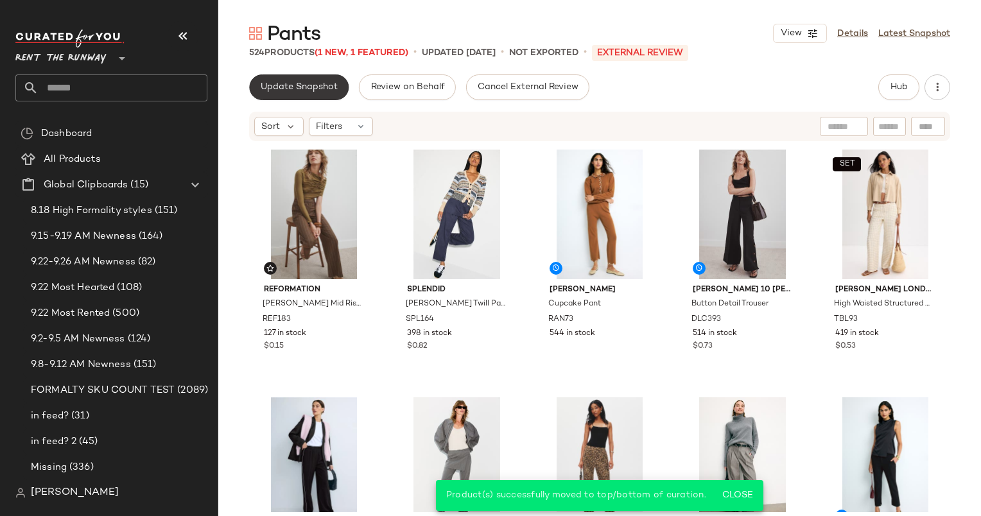
click at [296, 85] on span "Update Snapshot" at bounding box center [299, 87] width 78 height 10
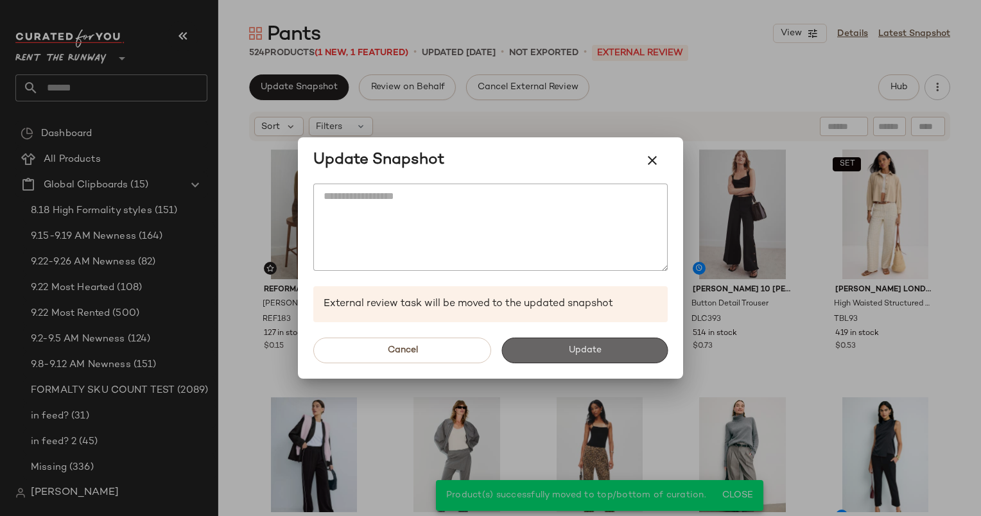
click at [597, 357] on button "Update" at bounding box center [584, 351] width 166 height 26
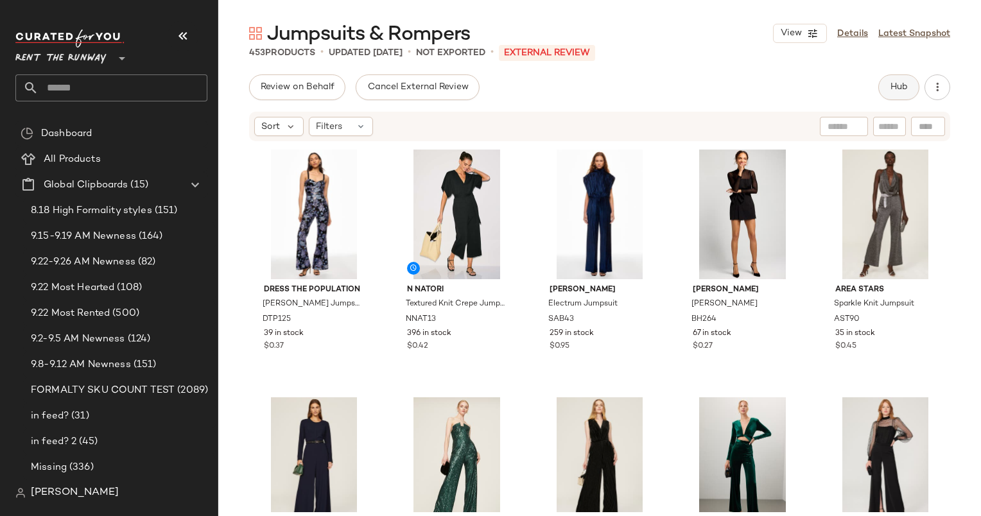
click at [899, 90] on span "Hub" at bounding box center [899, 87] width 18 height 10
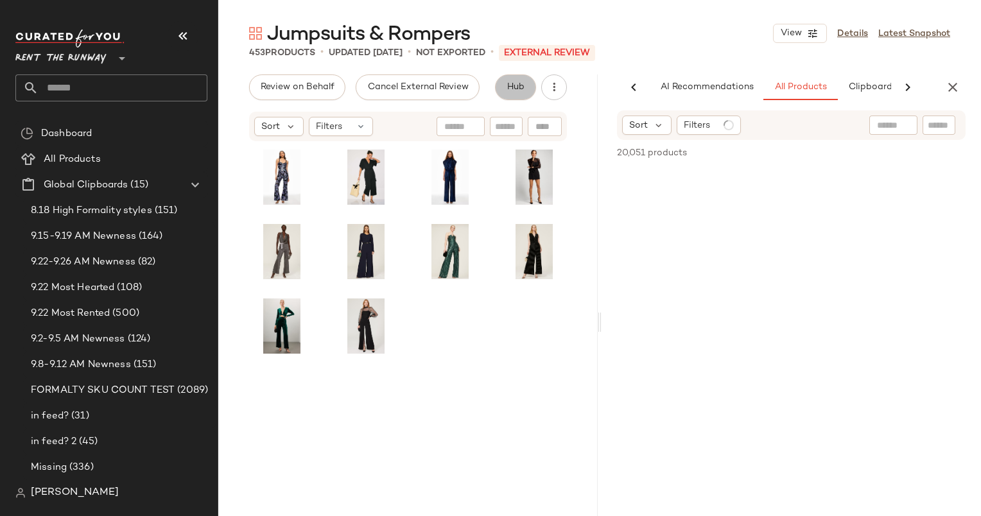
scroll to position [0, 66]
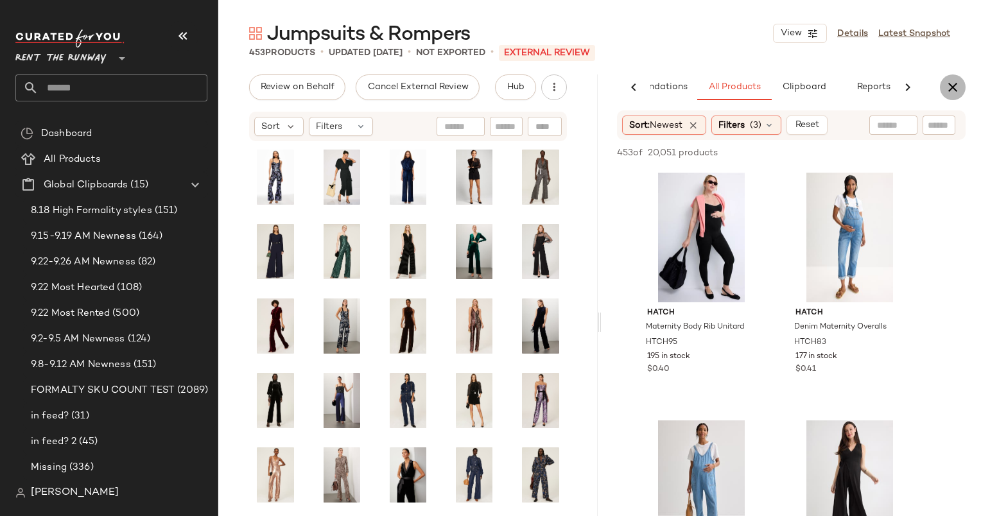
click at [947, 95] on button "button" at bounding box center [953, 87] width 26 height 26
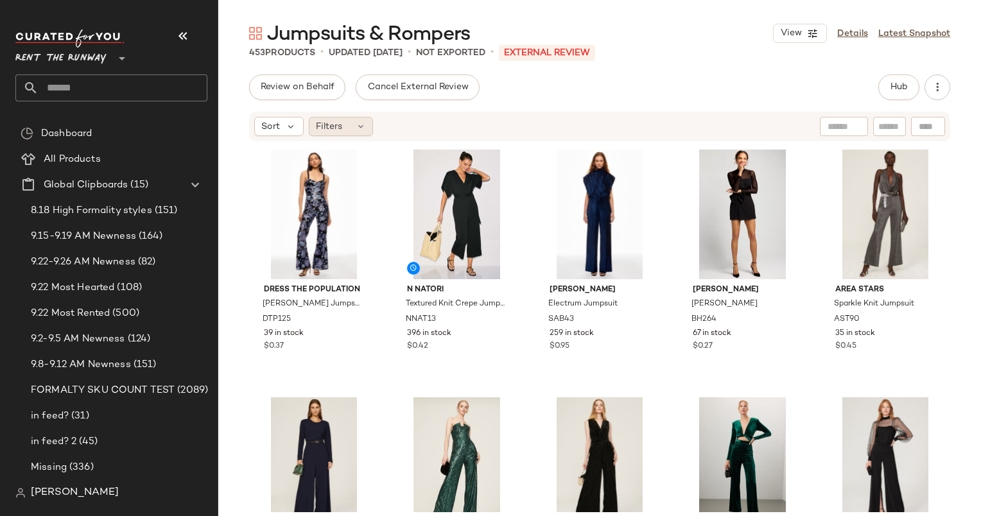
click at [346, 133] on div "Filters" at bounding box center [341, 126] width 64 height 19
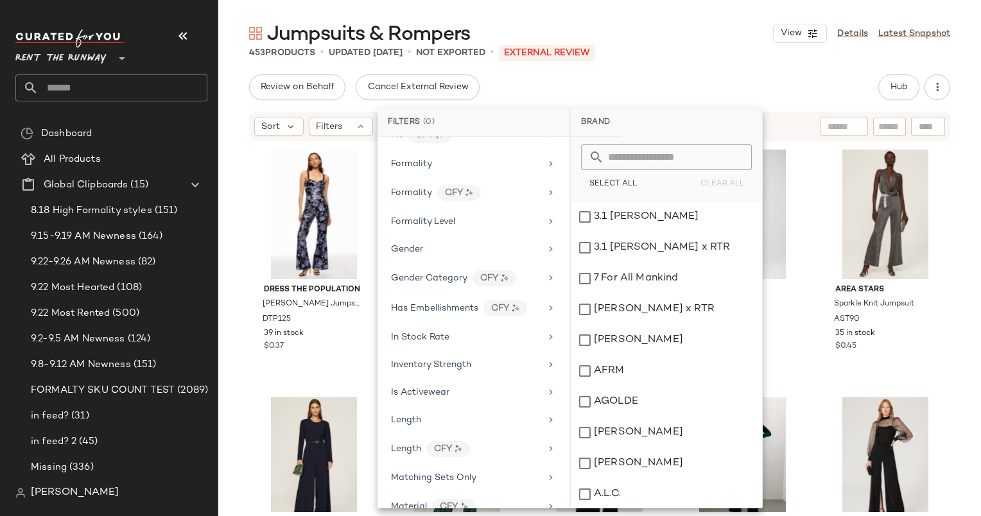
scroll to position [678, 0]
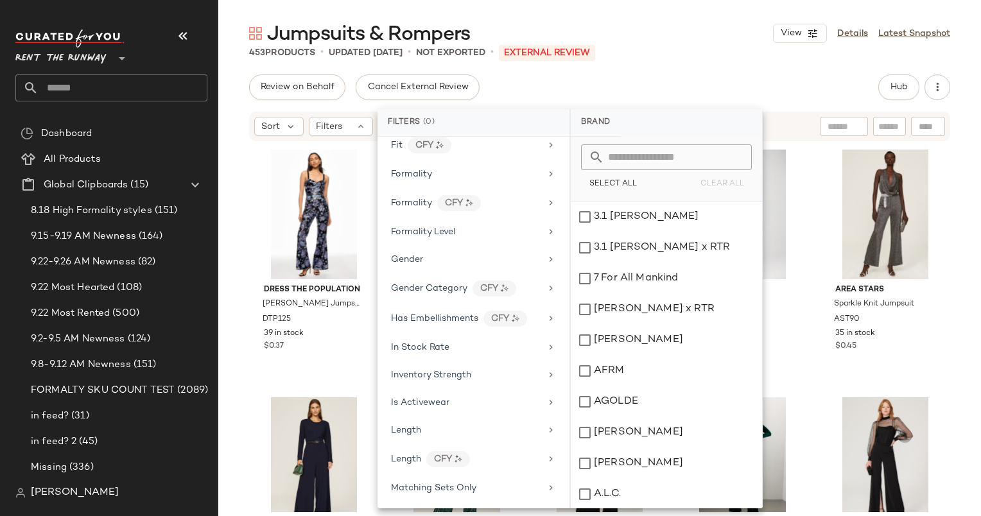
click at [452, 341] on div "In Stock Rate" at bounding box center [466, 347] width 150 height 13
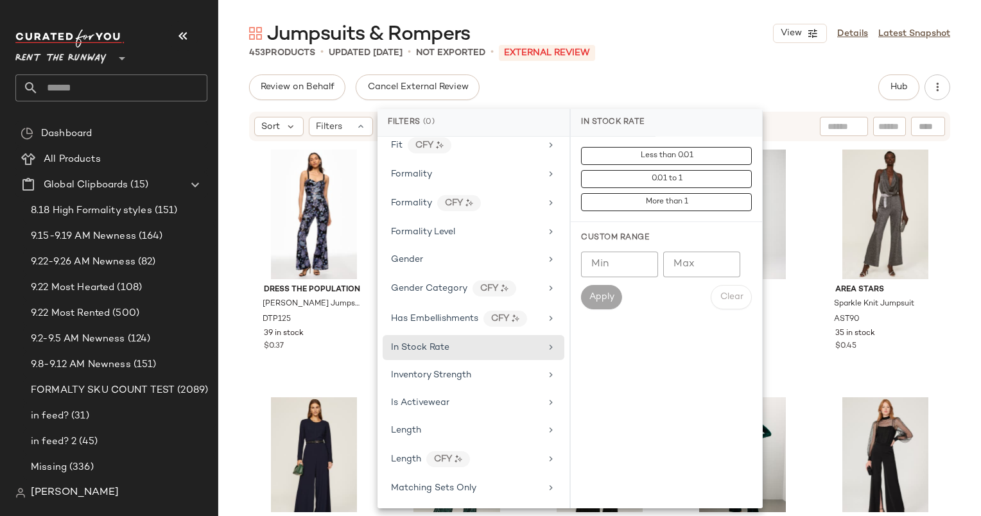
click at [607, 277] on div "Min Min Max Max Apply Clear" at bounding box center [666, 281] width 171 height 58
click at [606, 270] on input "Min" at bounding box center [619, 265] width 77 height 26
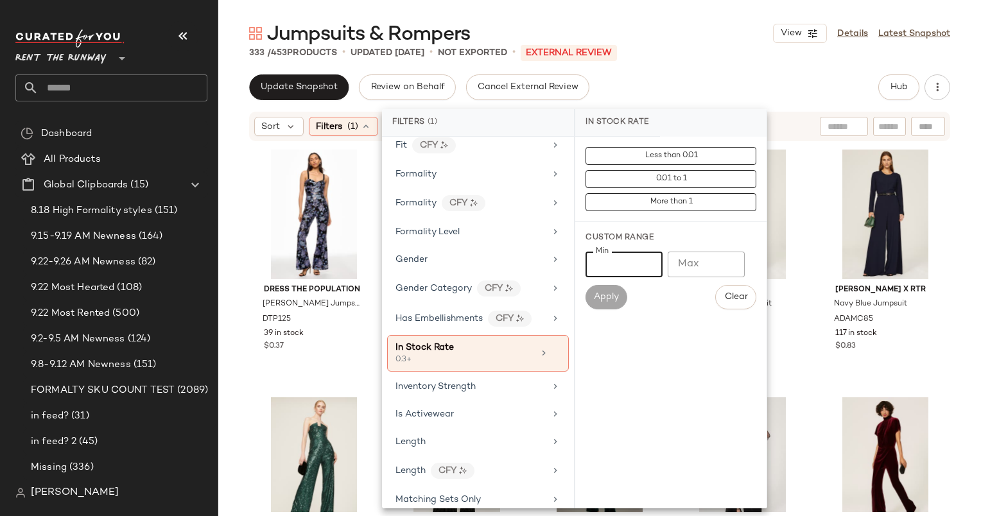
type input "***"
click at [699, 77] on div "Update Snapshot Review on Behalf Cancel External Review Hub" at bounding box center [599, 87] width 701 height 26
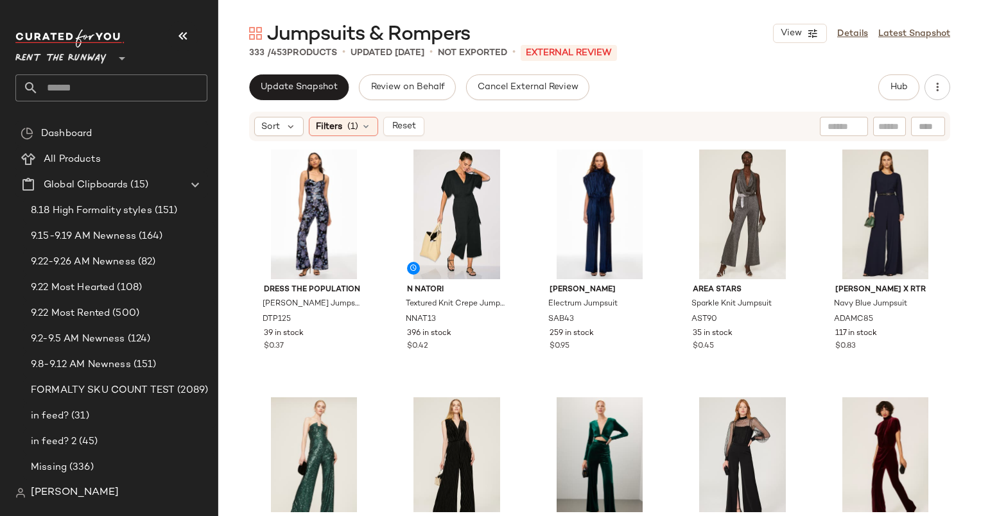
click at [639, 82] on div "Update Snapshot Review on Behalf Cancel External Review Hub" at bounding box center [599, 87] width 701 height 26
click at [275, 118] on div "Sort" at bounding box center [278, 126] width 49 height 19
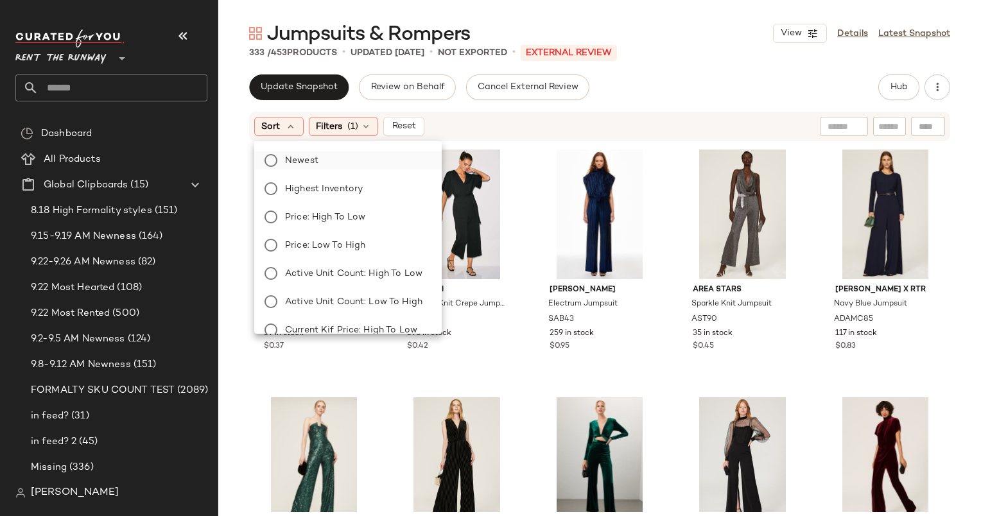
click at [349, 152] on label "Newest" at bounding box center [355, 160] width 151 height 18
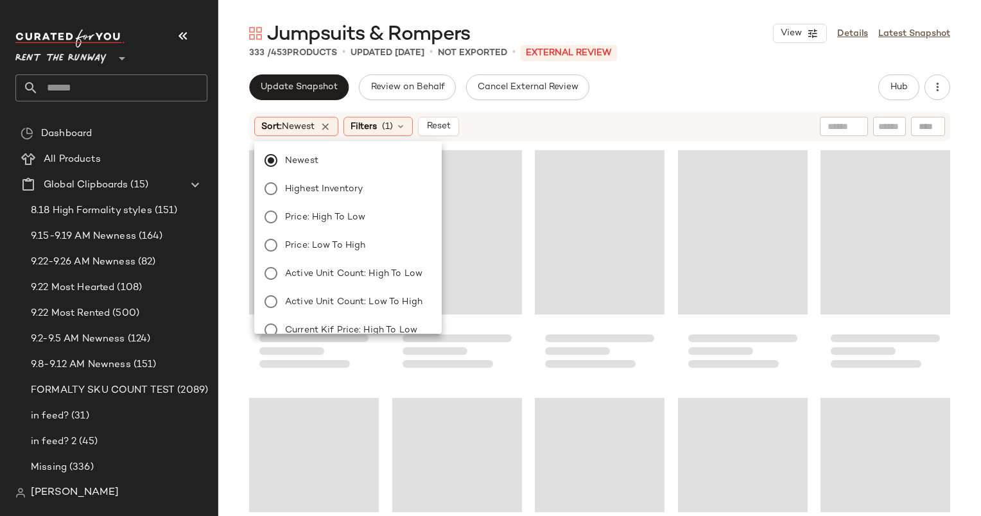
click at [487, 141] on div "Sort: Newest Filters (1) Reset" at bounding box center [599, 127] width 701 height 30
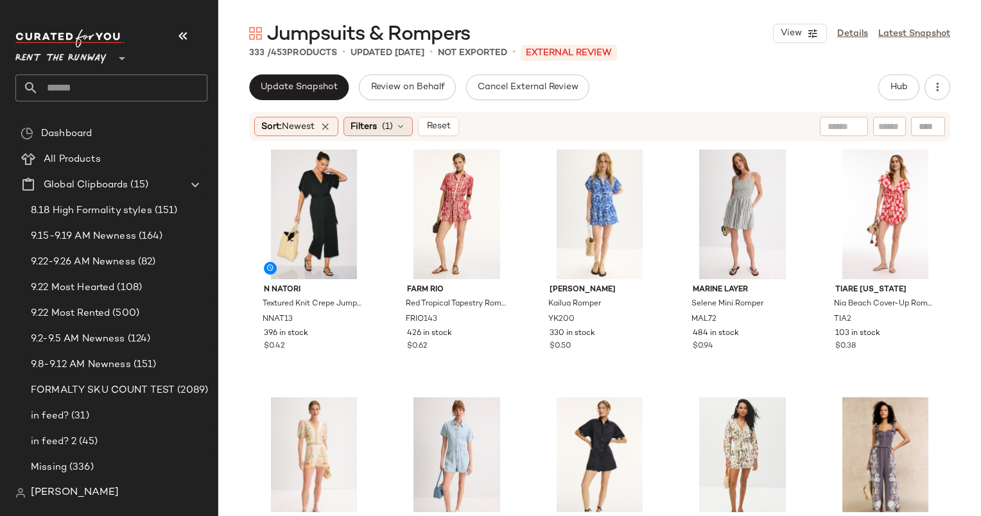
click at [393, 124] on span "(1)" at bounding box center [387, 126] width 11 height 13
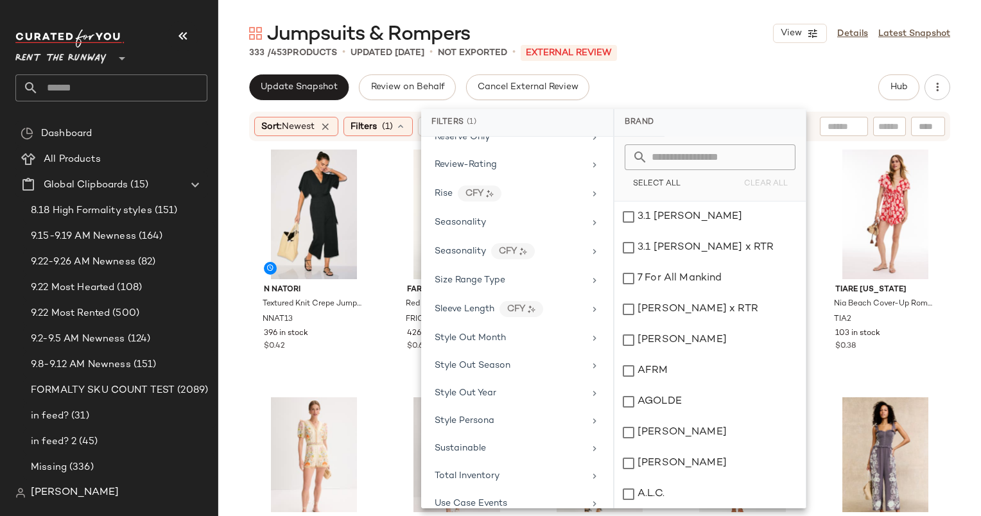
scroll to position [1527, 0]
click at [499, 218] on div "Seasonality" at bounding box center [517, 222] width 182 height 25
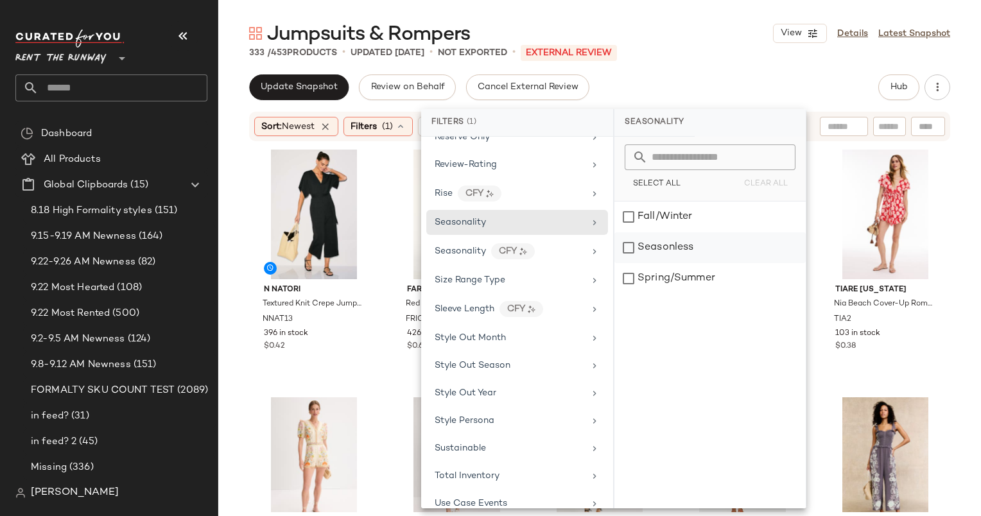
click at [662, 236] on div "Seasonless" at bounding box center [709, 247] width 191 height 31
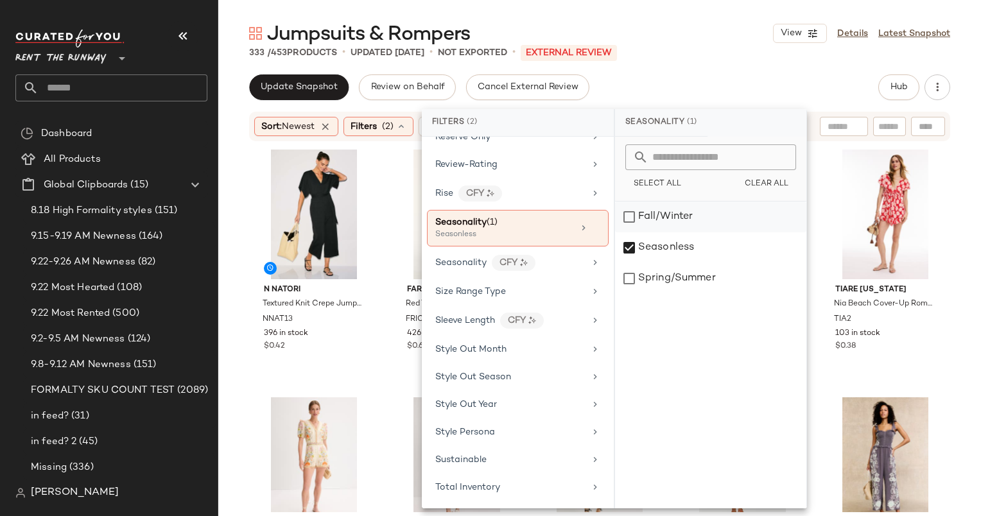
click at [660, 228] on div "Fall/Winter" at bounding box center [710, 217] width 191 height 31
click at [714, 80] on div "Update Snapshot Review on Behalf Cancel External Review Hub" at bounding box center [599, 87] width 701 height 26
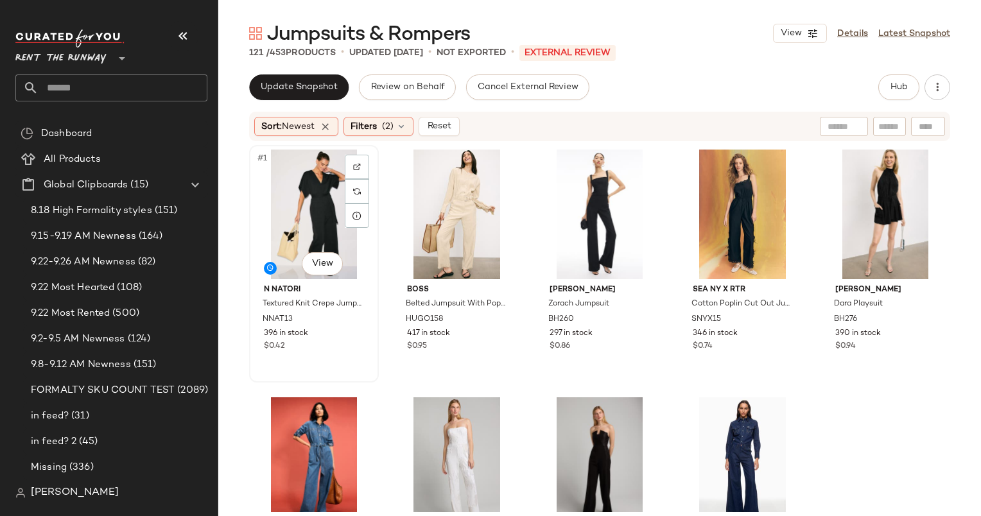
click at [298, 200] on div "#1 View" at bounding box center [314, 215] width 121 height 130
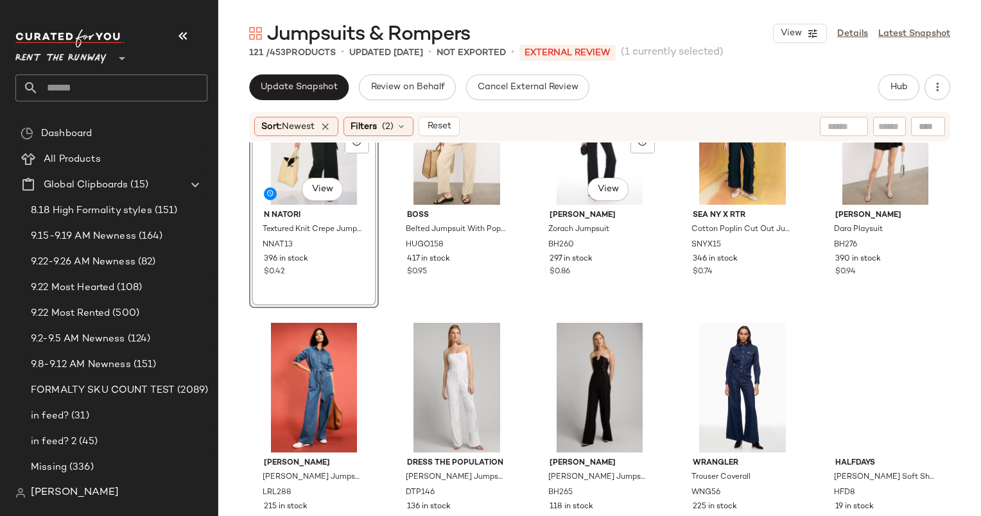
scroll to position [211, 0]
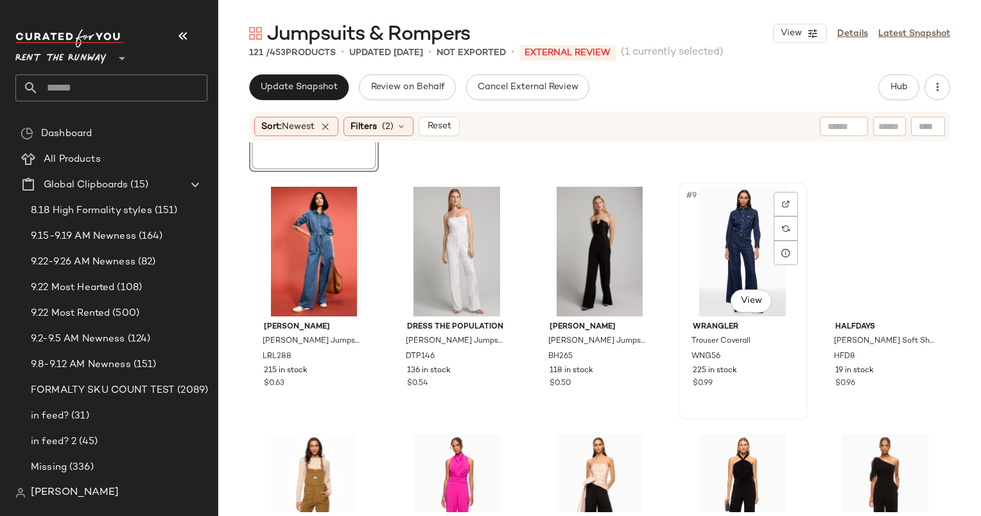
click at [714, 247] on div "#9 View" at bounding box center [742, 252] width 121 height 130
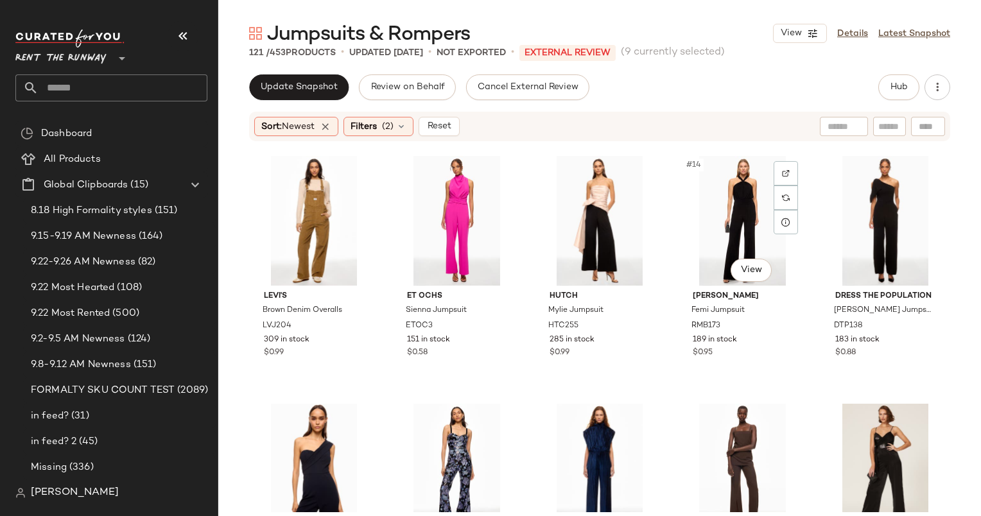
scroll to position [523, 0]
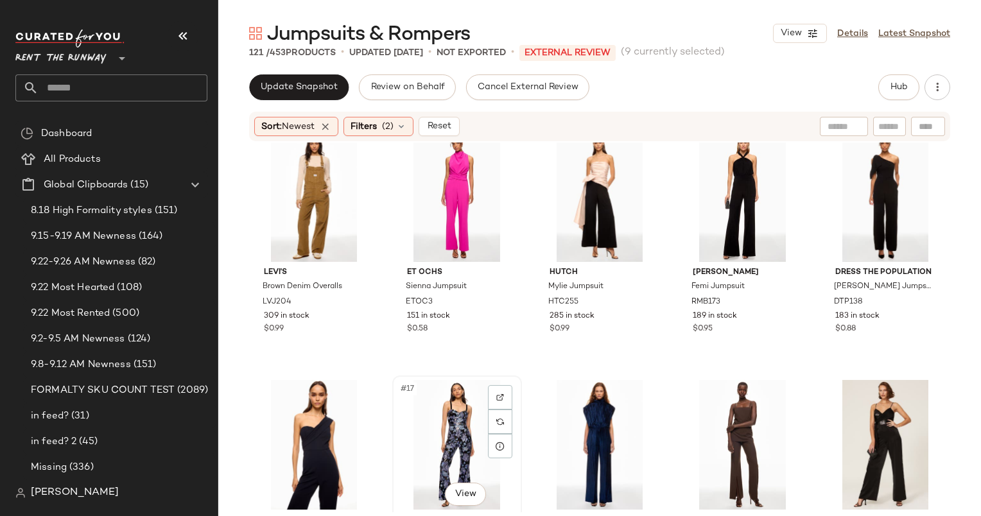
click at [450, 422] on div "#17 View" at bounding box center [457, 445] width 121 height 130
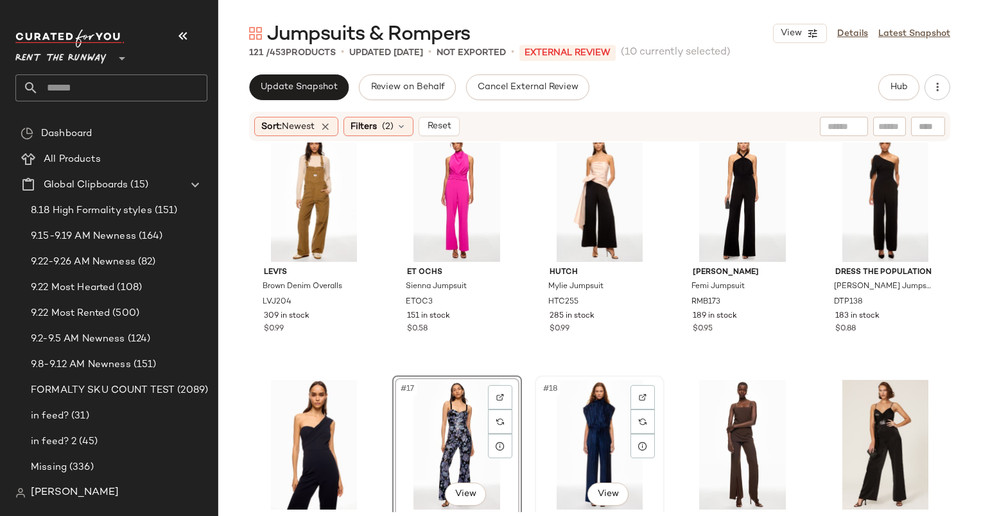
click at [574, 409] on div "#18 View" at bounding box center [599, 445] width 121 height 130
click at [737, 169] on div "#14 View" at bounding box center [742, 197] width 121 height 130
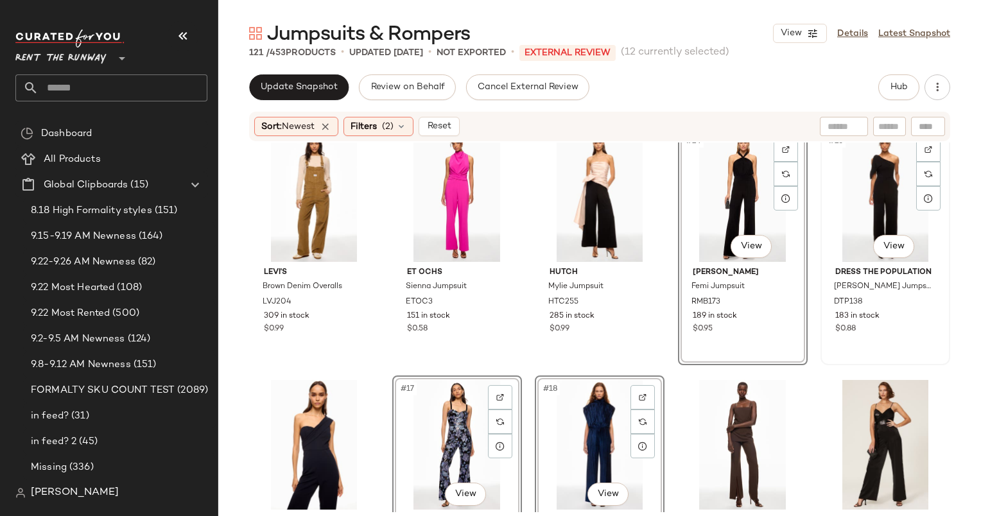
click at [861, 182] on div "#15 View" at bounding box center [885, 197] width 121 height 130
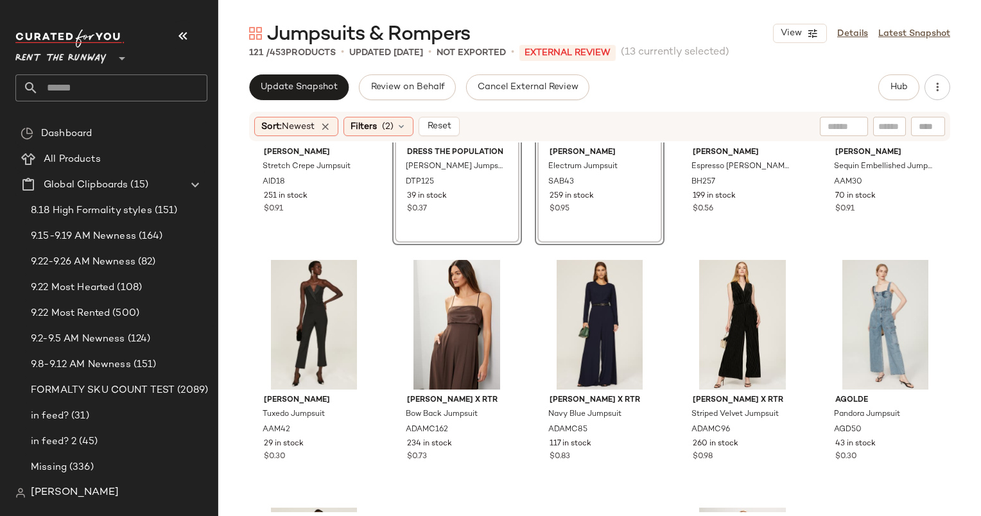
scroll to position [892, 0]
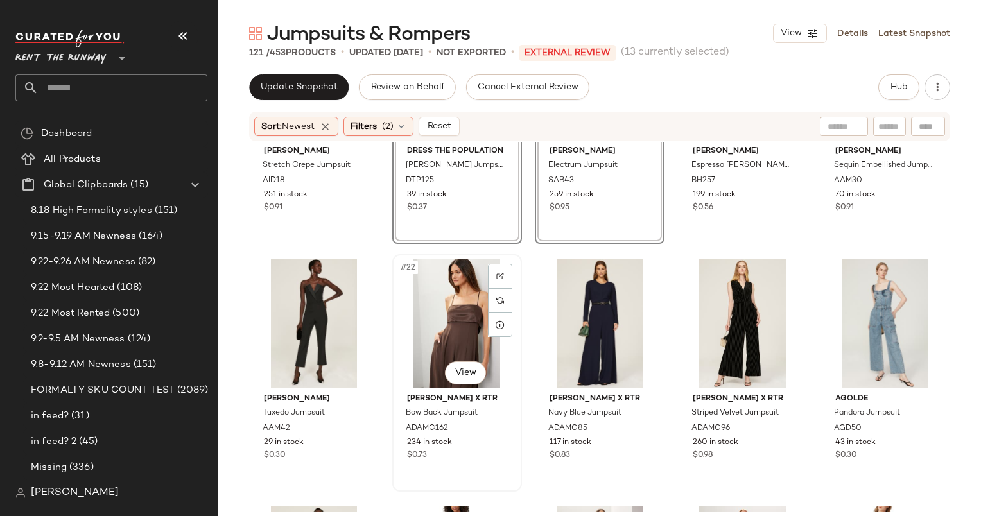
click at [443, 321] on div "#22 View" at bounding box center [457, 324] width 121 height 130
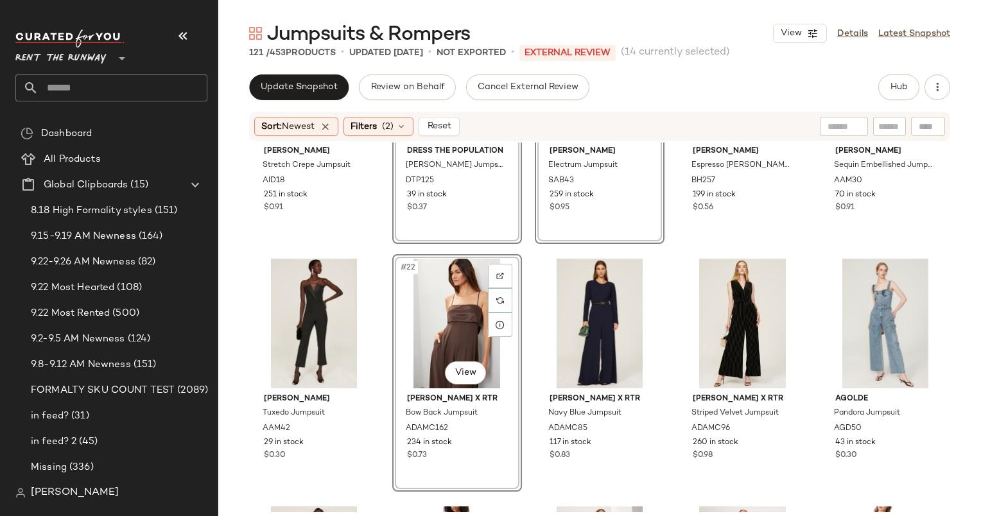
scroll to position [1083, 0]
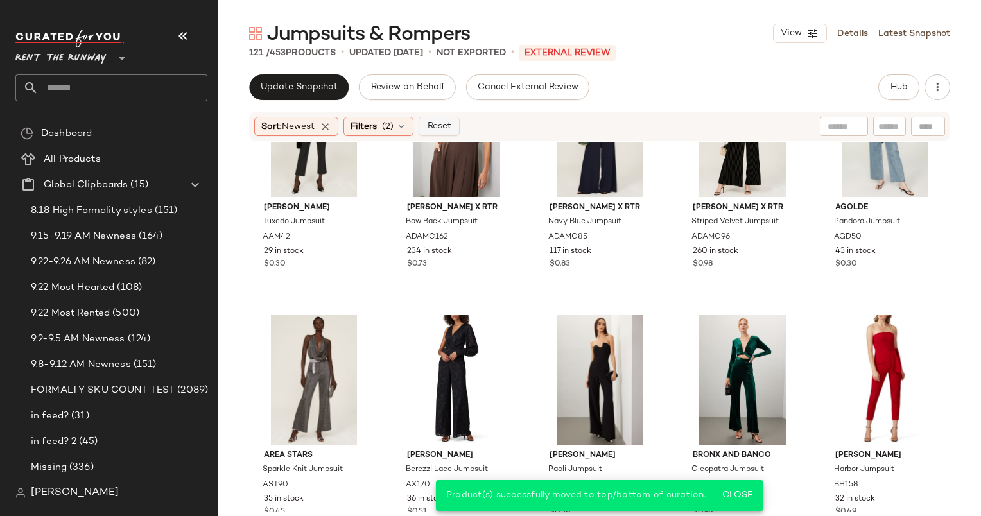
click at [426, 125] on button "Reset" at bounding box center [438, 126] width 41 height 19
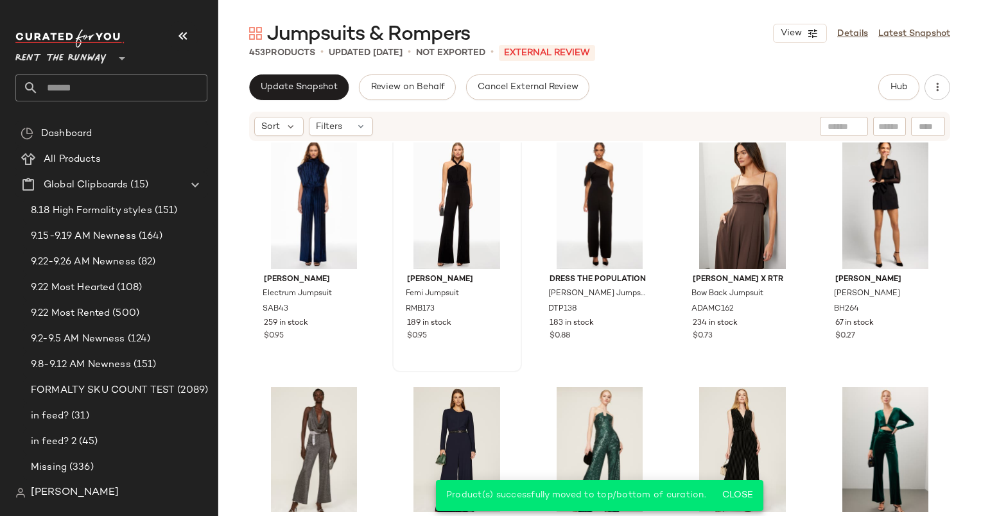
scroll to position [0, 0]
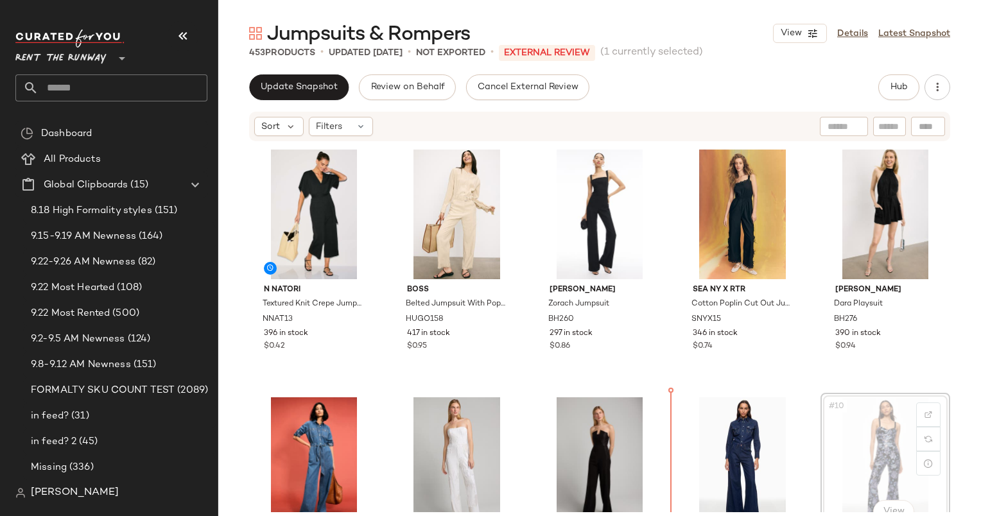
scroll to position [1, 0]
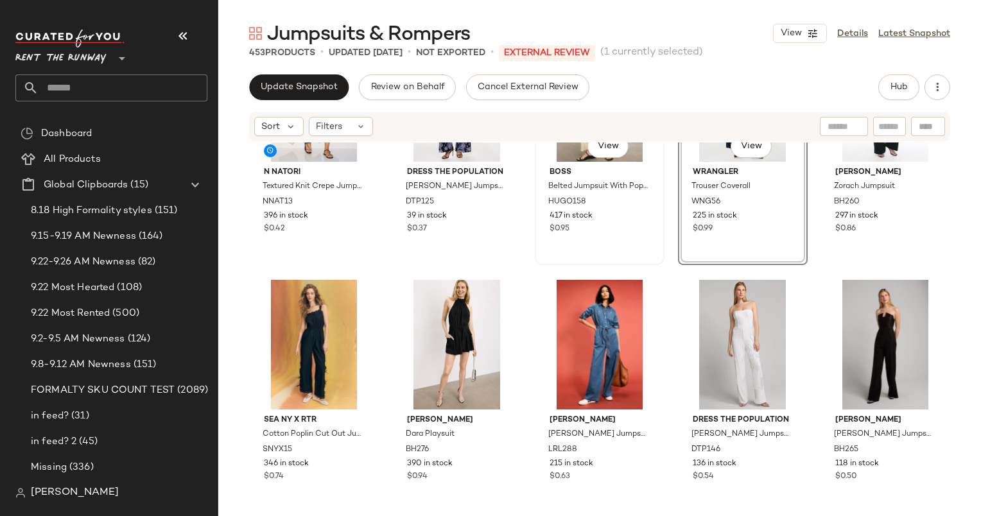
scroll to position [118, 0]
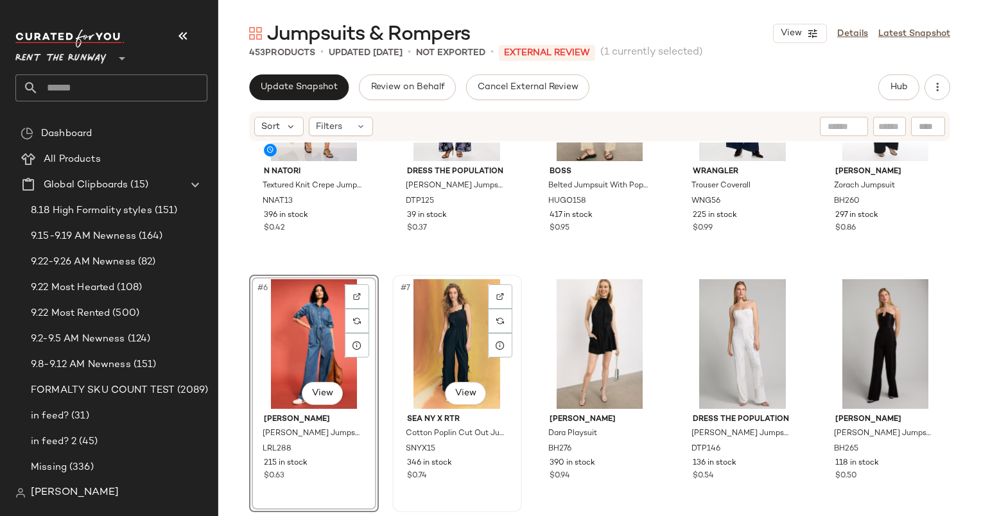
scroll to position [277, 0]
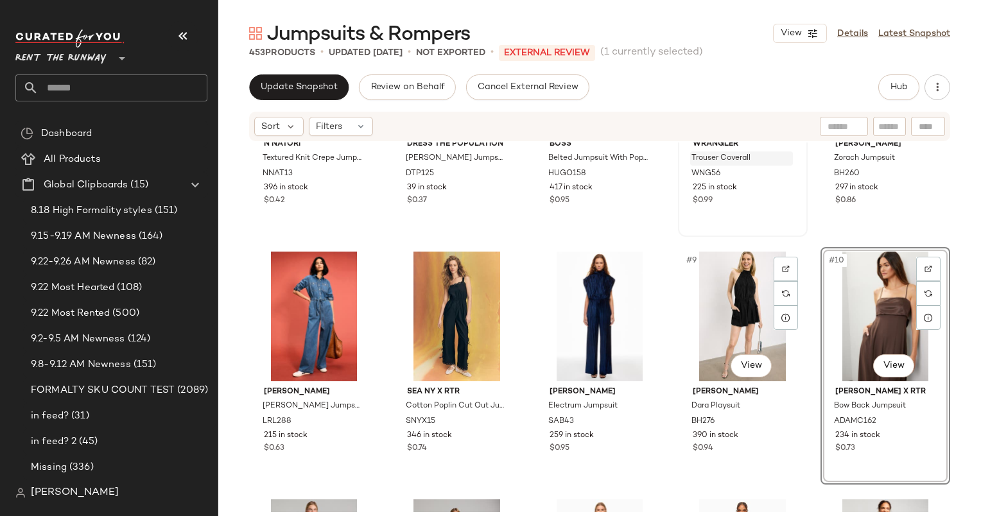
scroll to position [264, 0]
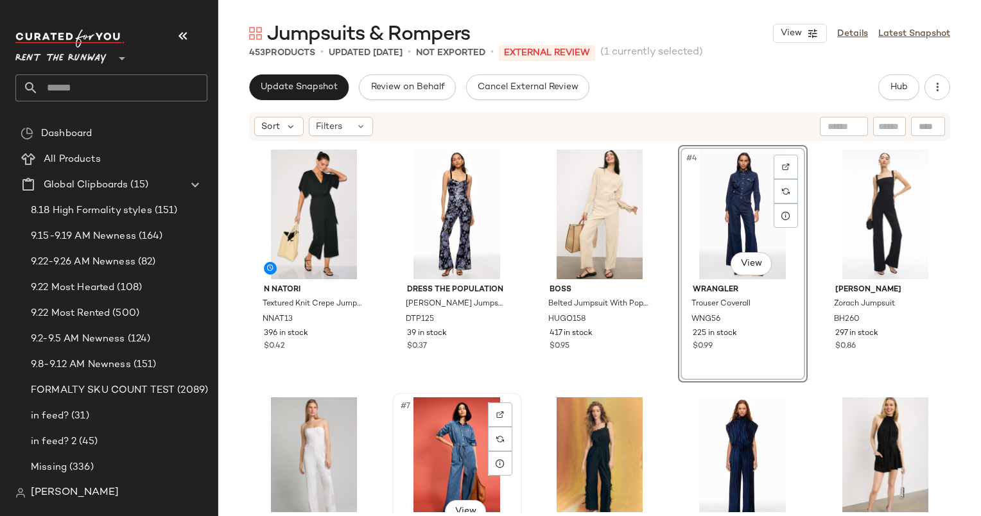
scroll to position [153, 0]
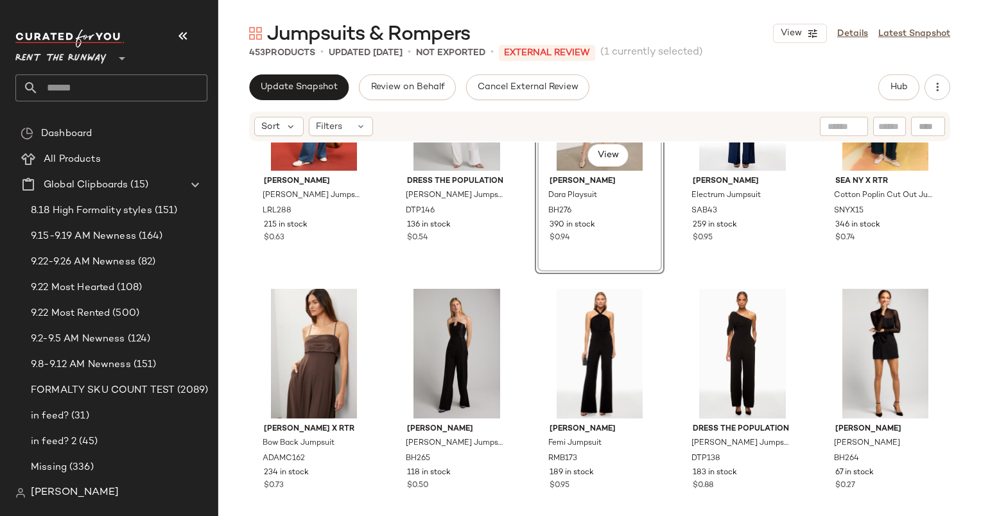
scroll to position [369, 0]
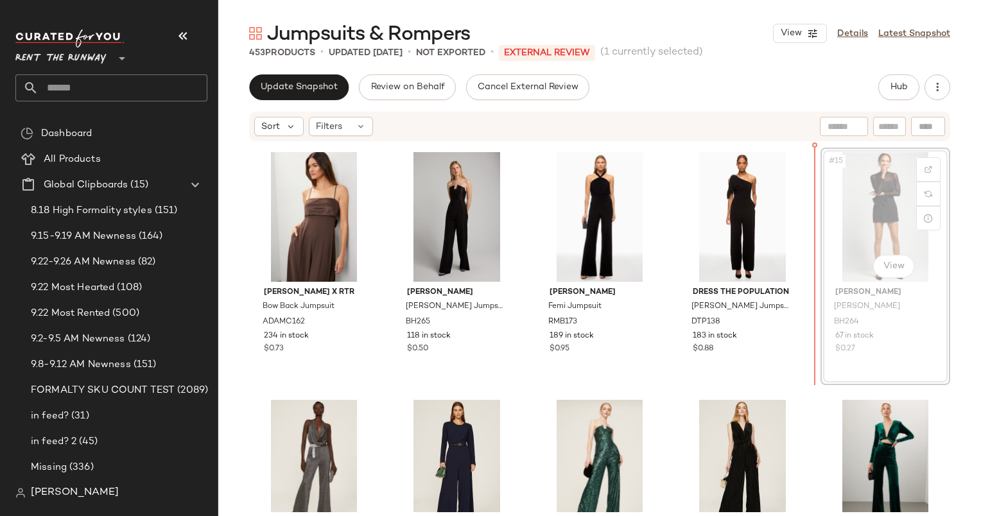
scroll to position [501, 0]
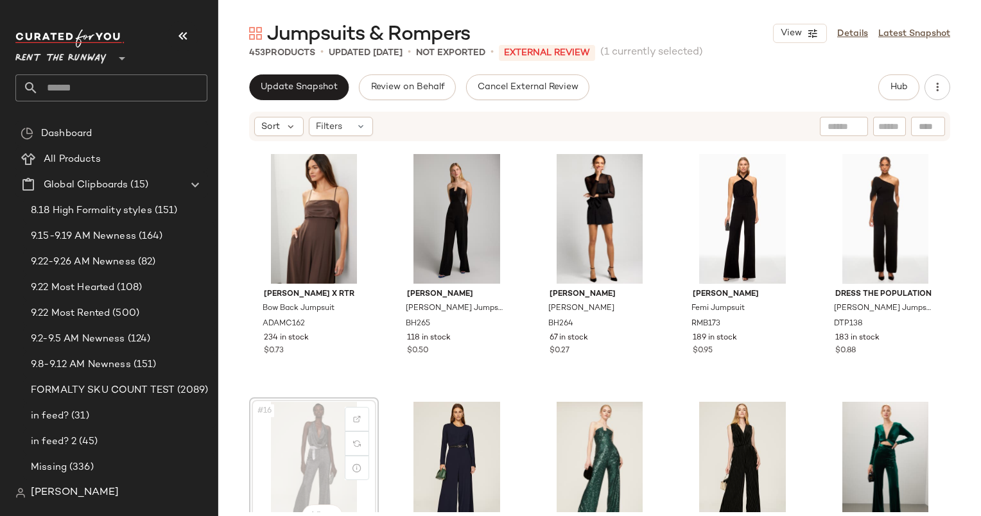
scroll to position [503, 0]
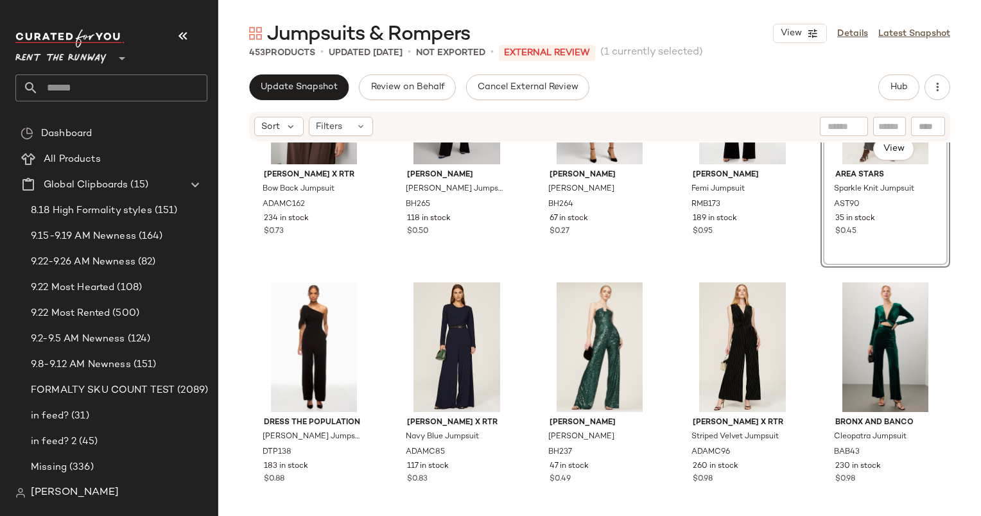
scroll to position [634, 0]
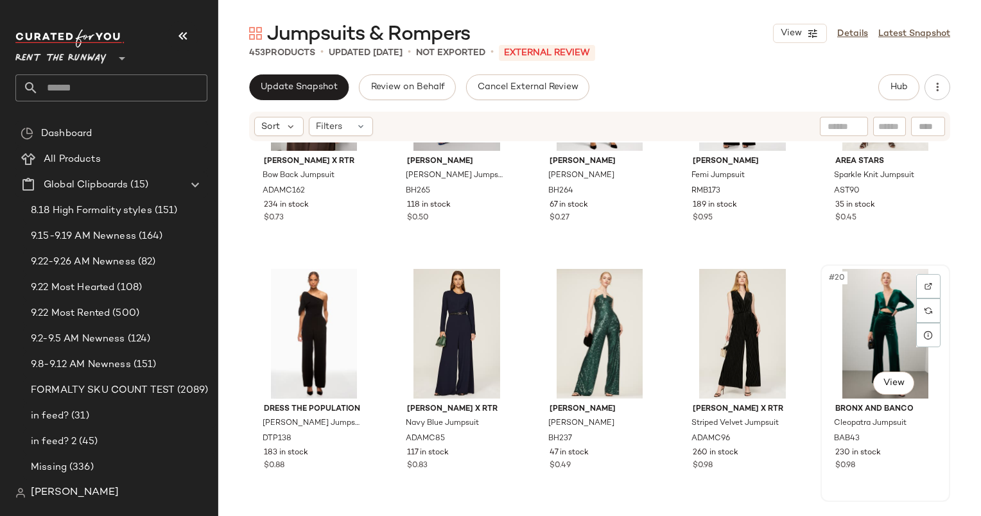
click at [888, 306] on div "#20 View" at bounding box center [885, 334] width 121 height 130
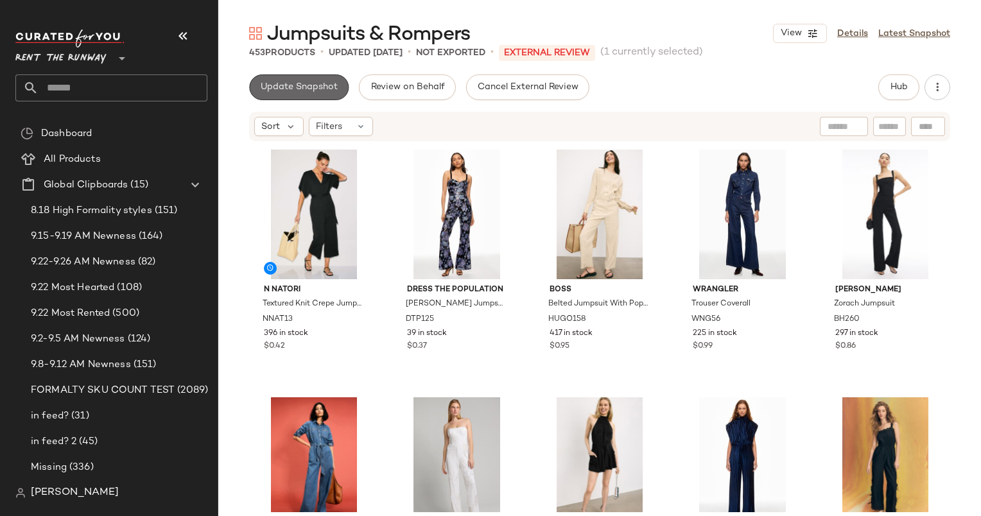
click at [288, 78] on button "Update Snapshot" at bounding box center [298, 87] width 99 height 26
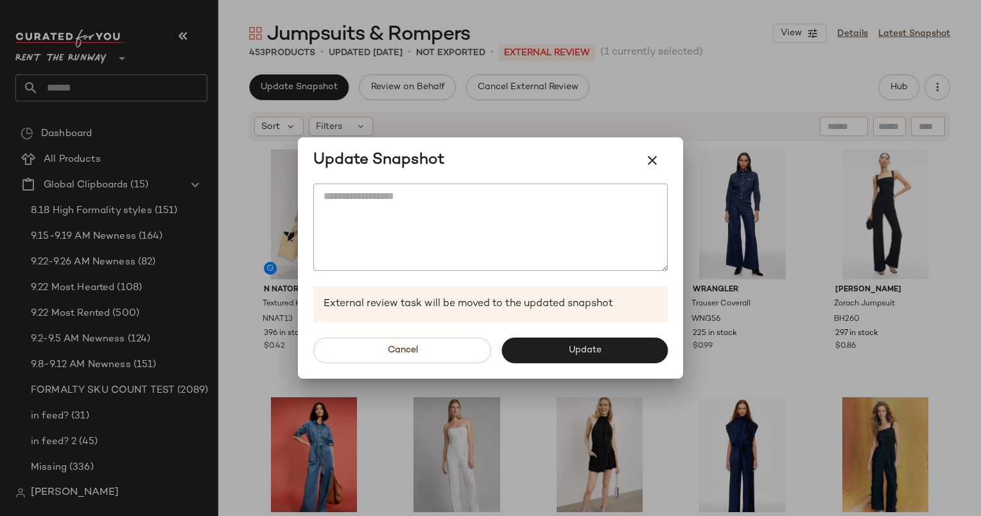
click at [680, 157] on div "Update Snapshot" at bounding box center [490, 160] width 385 height 46
click at [662, 157] on button "button" at bounding box center [652, 160] width 31 height 31
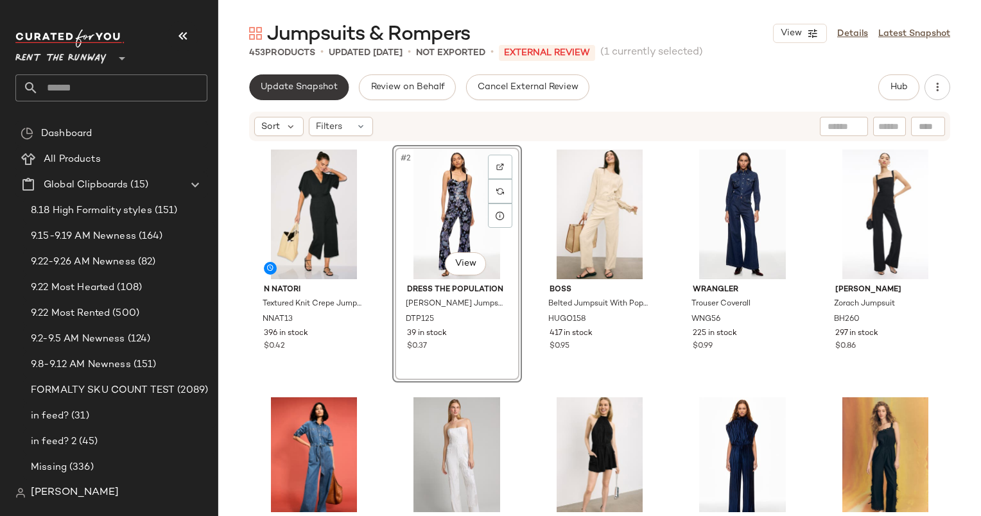
click at [286, 87] on span "Update Snapshot" at bounding box center [299, 87] width 78 height 10
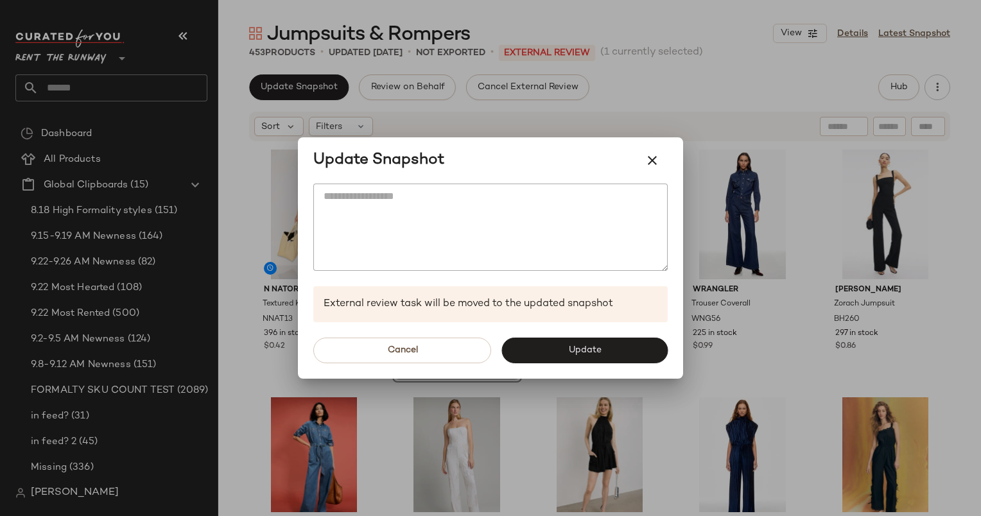
click at [465, 62] on div at bounding box center [490, 258] width 981 height 516
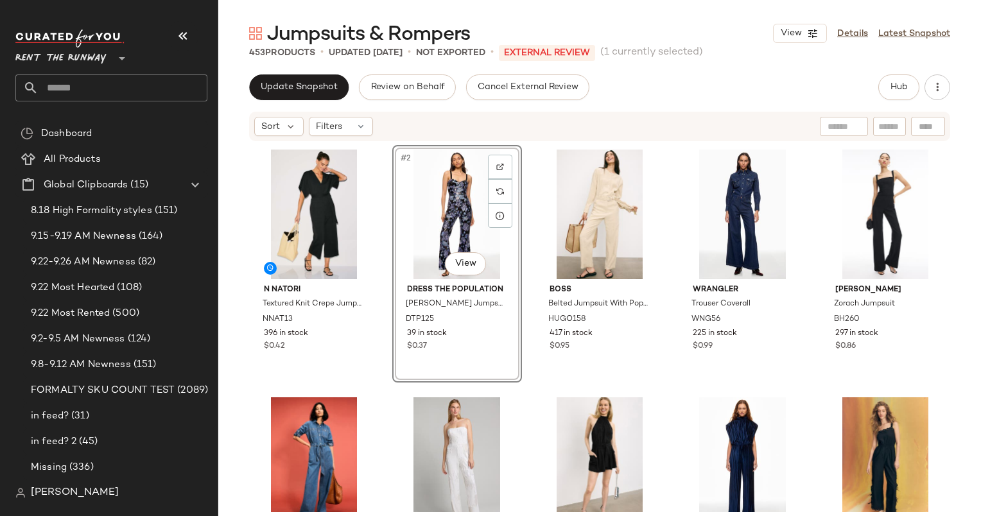
click at [891, 131] on input "text" at bounding box center [889, 126] width 22 height 13
paste input "****"
type input "****"
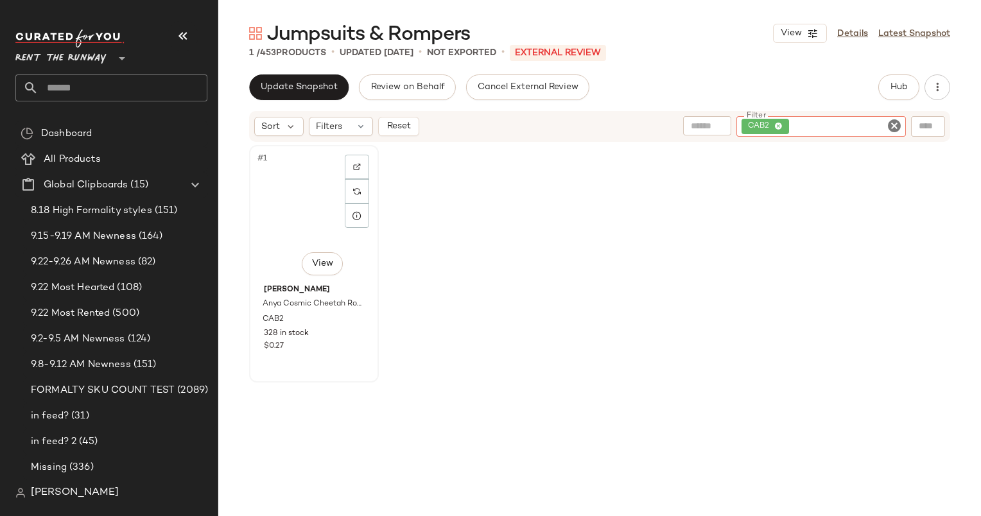
click at [305, 194] on div "#1 View" at bounding box center [314, 215] width 121 height 130
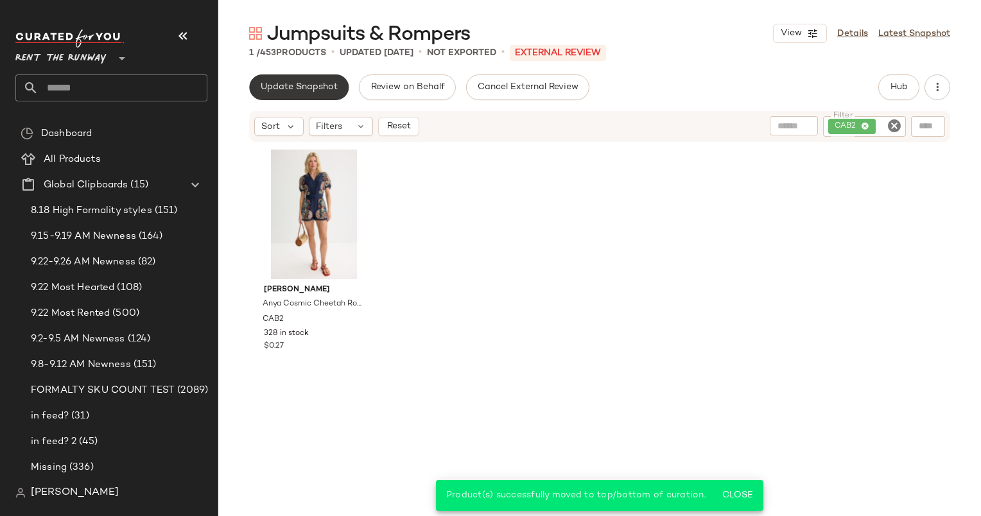
click at [312, 84] on span "Update Snapshot" at bounding box center [299, 87] width 78 height 10
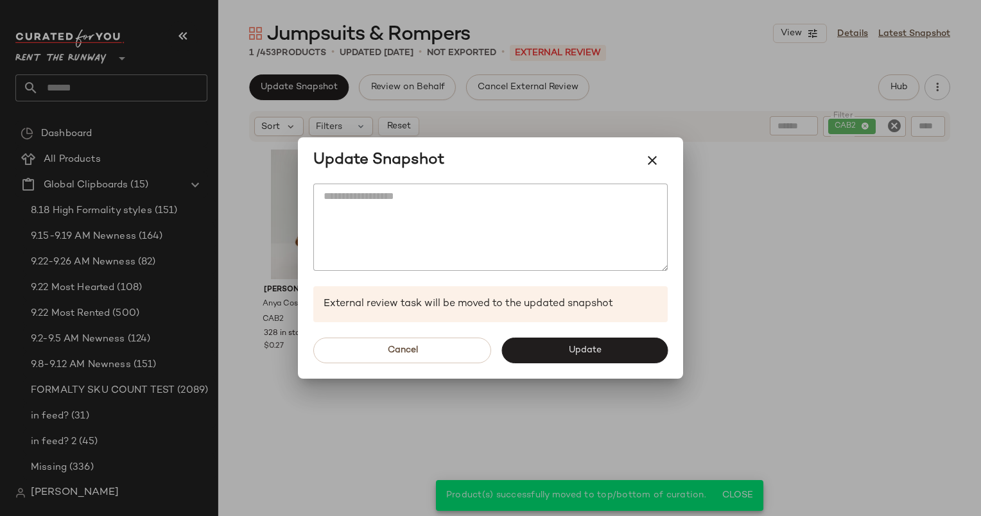
click at [396, 119] on div at bounding box center [490, 258] width 981 height 516
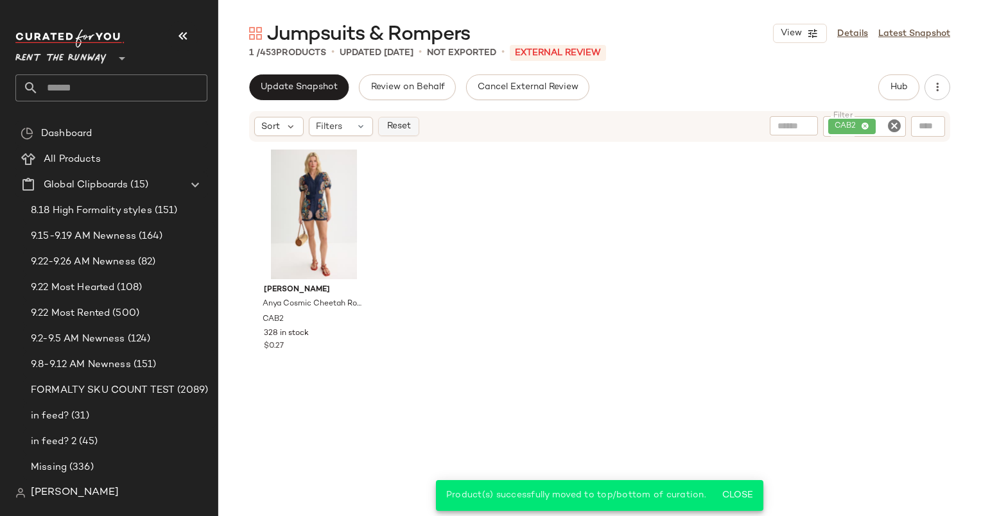
click at [400, 123] on span "Reset" at bounding box center [398, 126] width 24 height 10
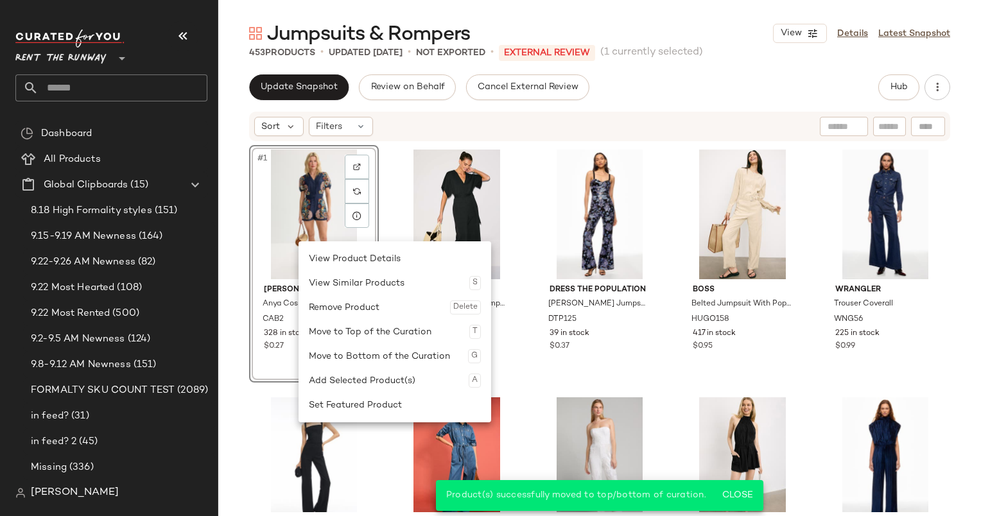
click at [388, 418] on div "View Product Details View Similar Products S Remove Product Delete Move to Top …" at bounding box center [394, 331] width 193 height 181
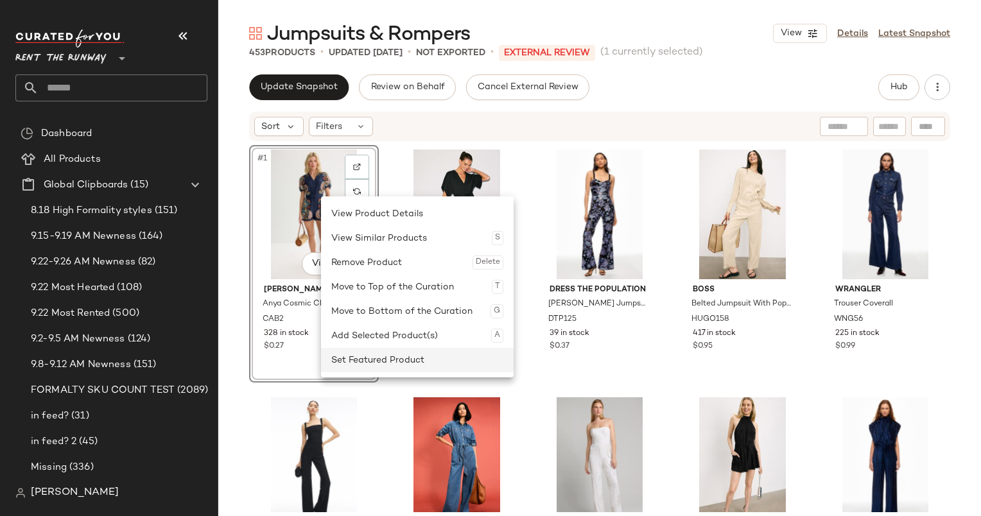
click at [394, 362] on div "Set Featured Product" at bounding box center [417, 360] width 172 height 24
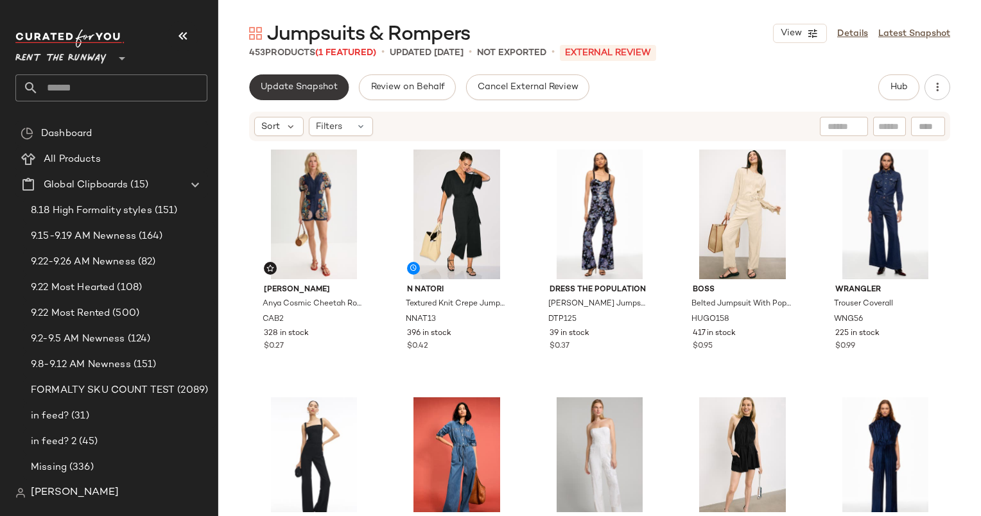
click at [290, 82] on span "Update Snapshot" at bounding box center [299, 87] width 78 height 10
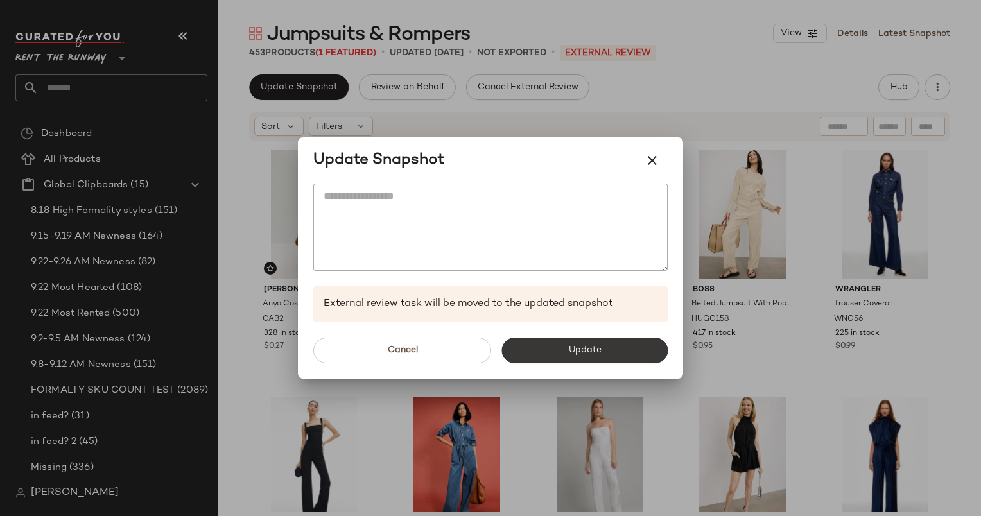
click at [551, 347] on button "Update" at bounding box center [584, 351] width 166 height 26
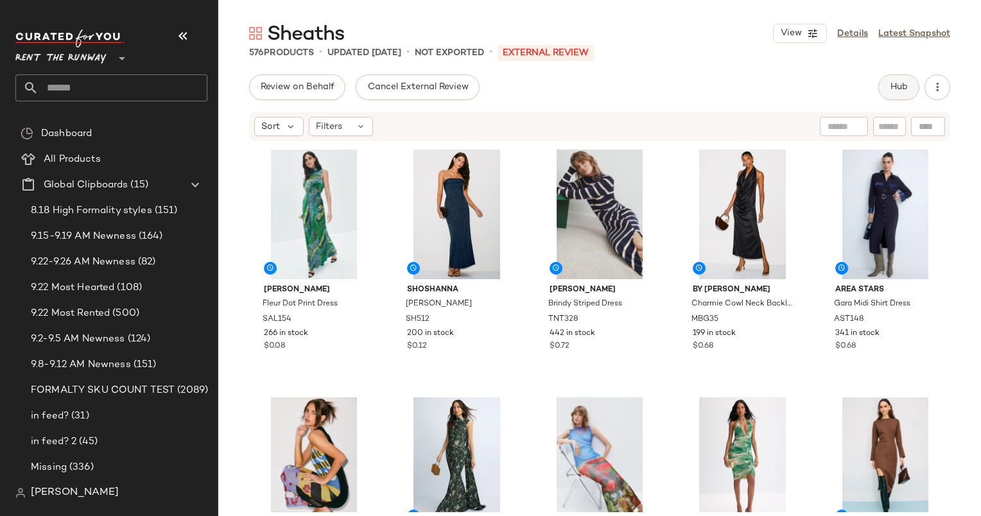
click at [904, 87] on span "Hub" at bounding box center [899, 87] width 18 height 10
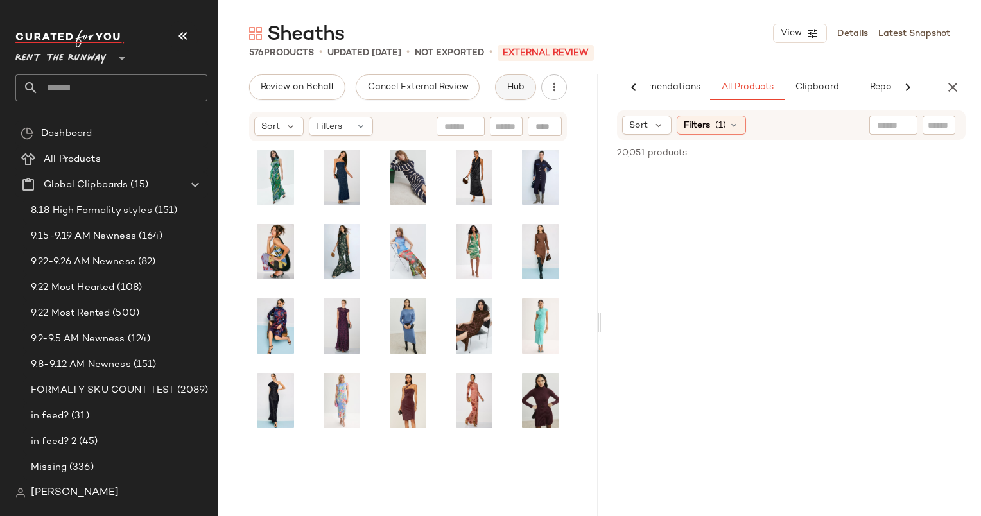
scroll to position [0, 53]
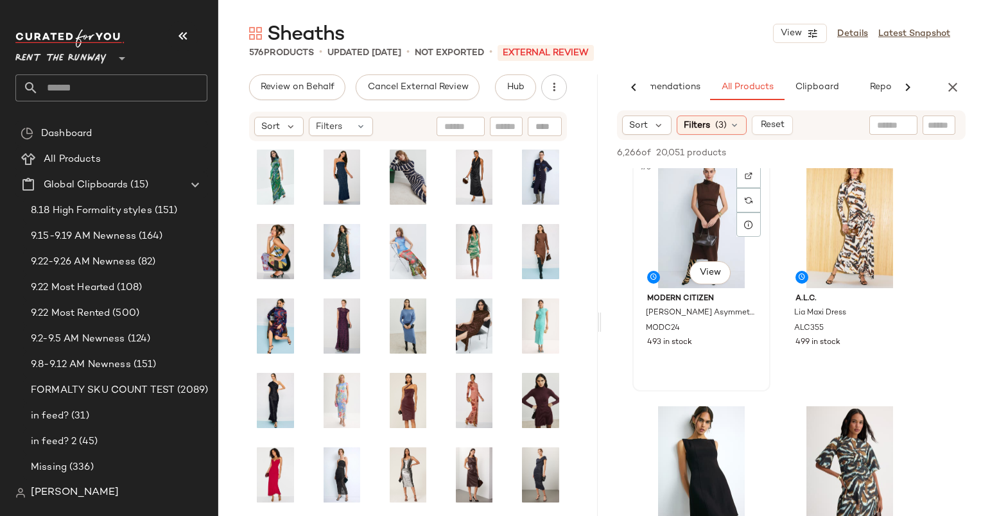
click at [688, 236] on div "#3 View" at bounding box center [701, 224] width 129 height 130
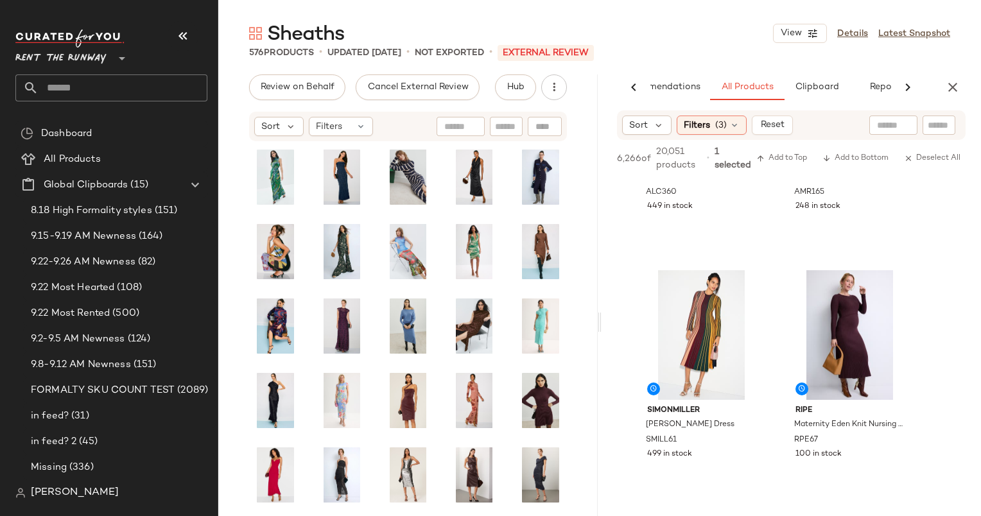
scroll to position [737, 0]
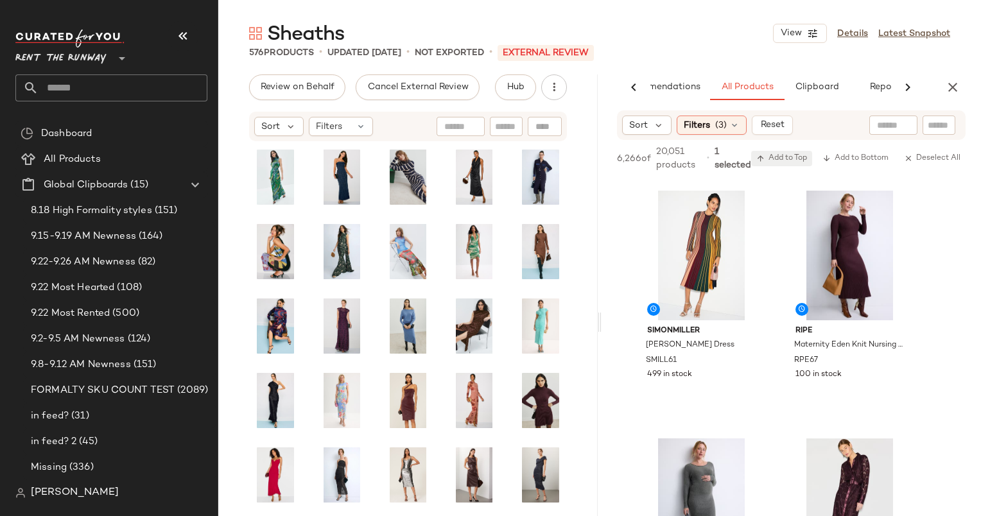
click at [800, 159] on span "Add to Top" at bounding box center [781, 158] width 51 height 9
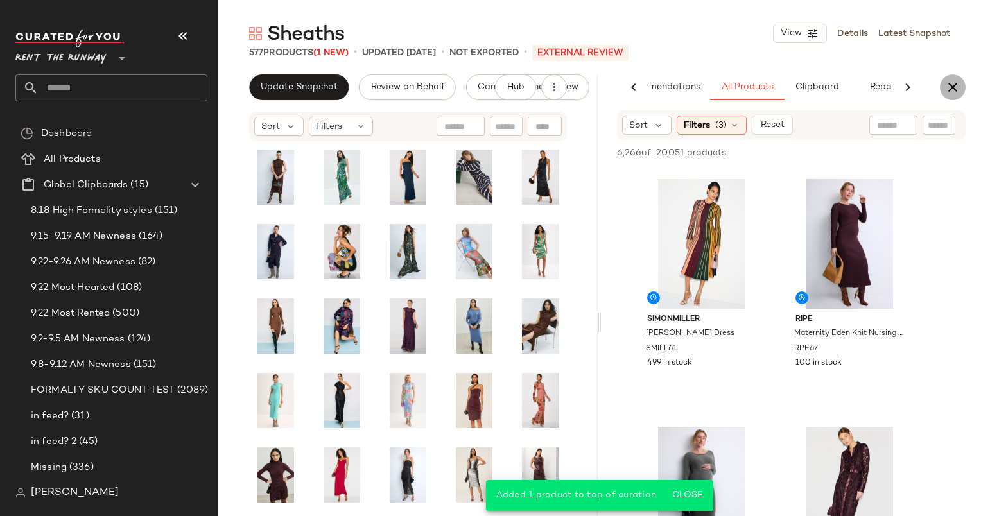
click at [960, 82] on button "button" at bounding box center [953, 87] width 26 height 26
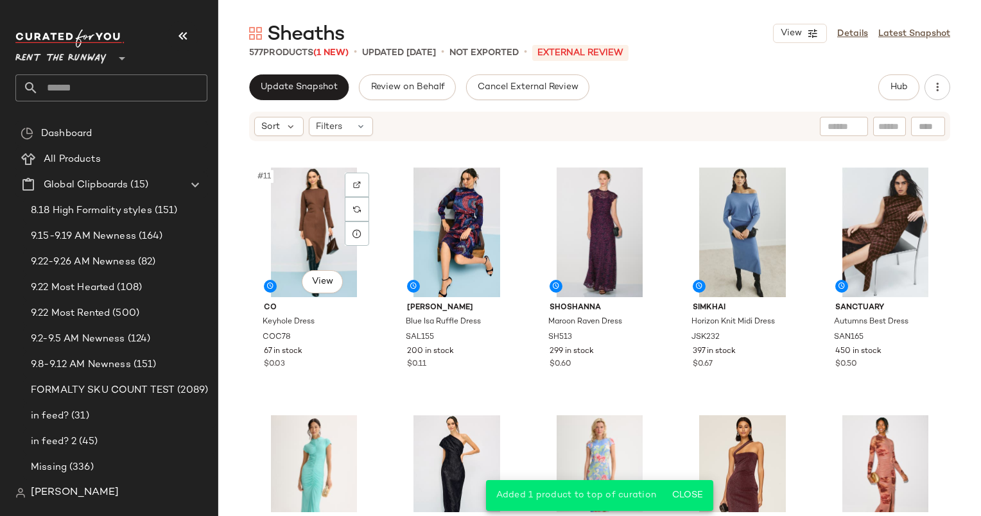
scroll to position [489, 0]
click at [275, 218] on div "#11 View" at bounding box center [314, 231] width 121 height 130
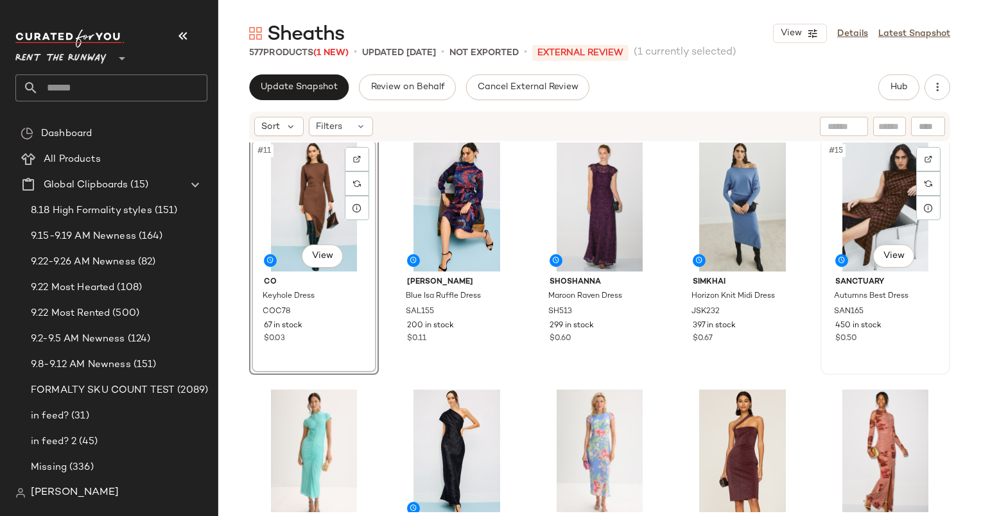
click at [868, 183] on div "#15 View" at bounding box center [885, 207] width 121 height 130
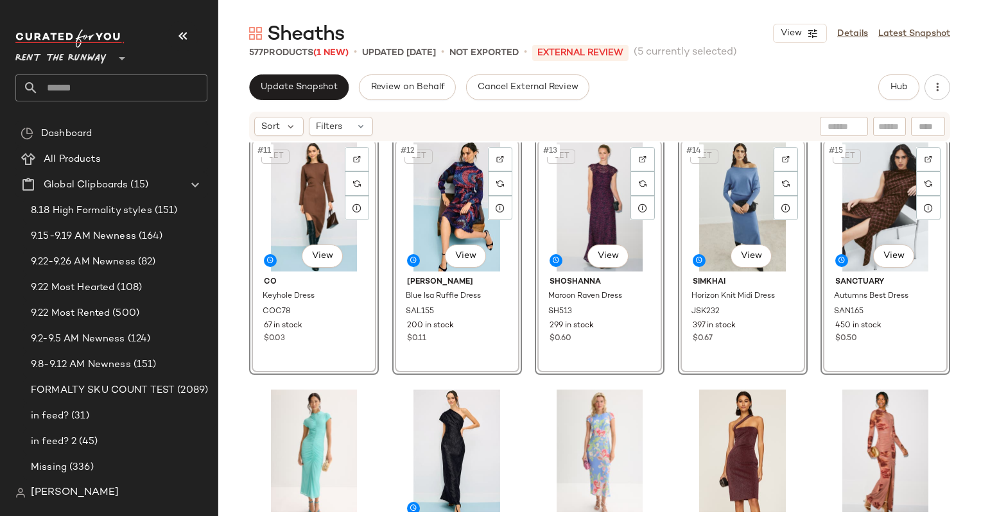
scroll to position [793, 0]
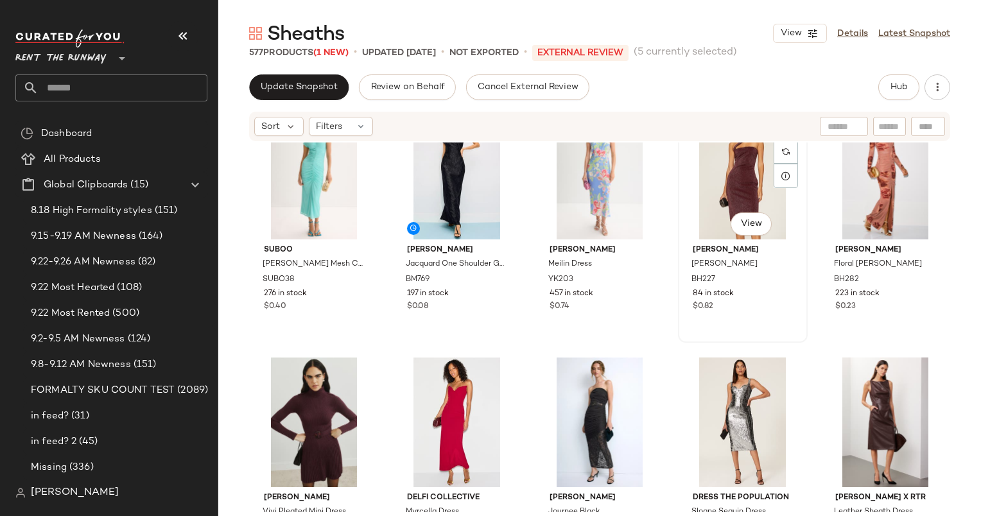
click at [719, 180] on div "#19 View" at bounding box center [742, 175] width 121 height 130
click at [873, 205] on div "#20 View" at bounding box center [885, 175] width 121 height 130
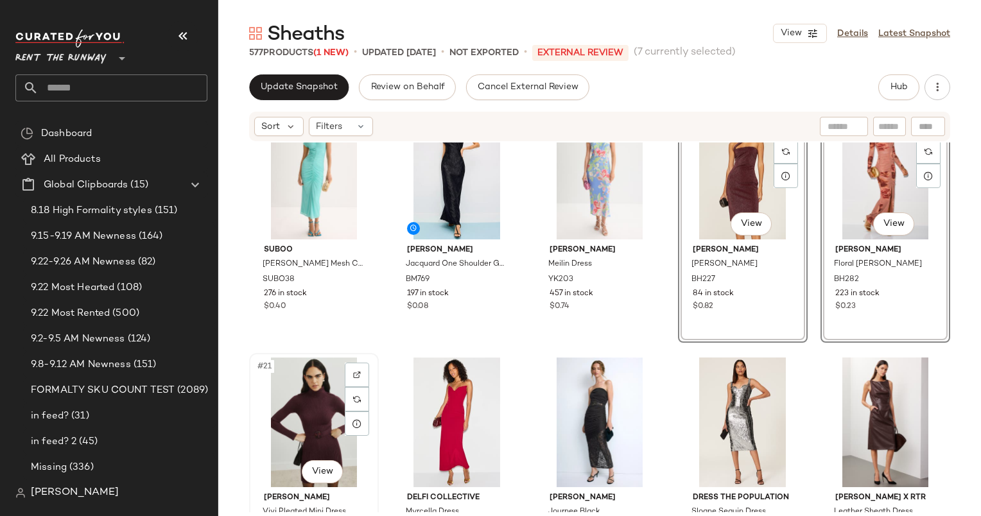
click at [323, 393] on div "#21 View" at bounding box center [314, 422] width 121 height 130
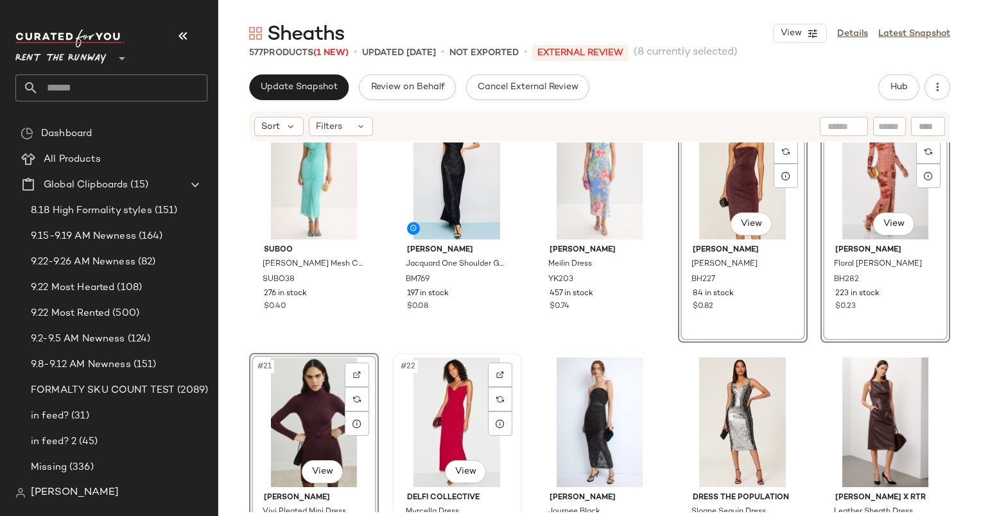
click at [430, 406] on div "#22 View" at bounding box center [457, 422] width 121 height 130
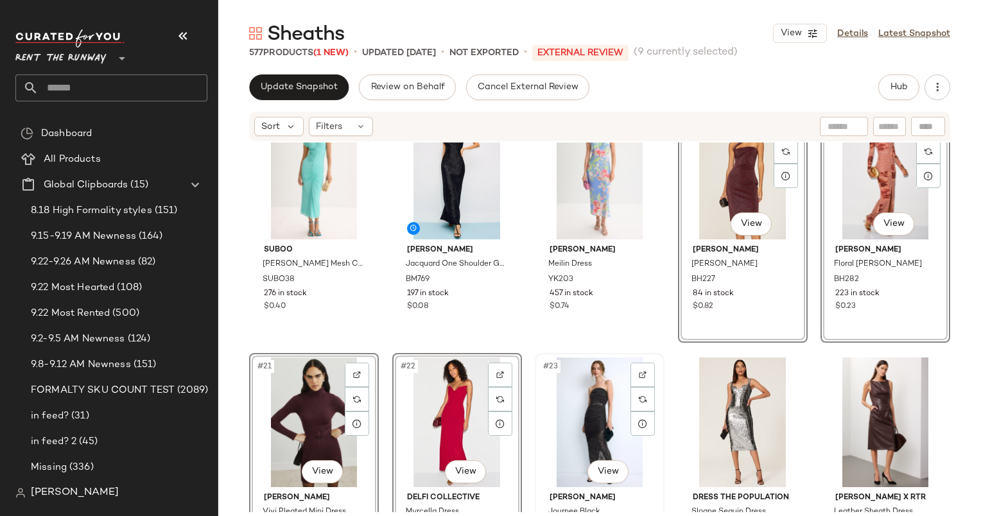
click at [590, 414] on div "#23 View" at bounding box center [599, 422] width 121 height 130
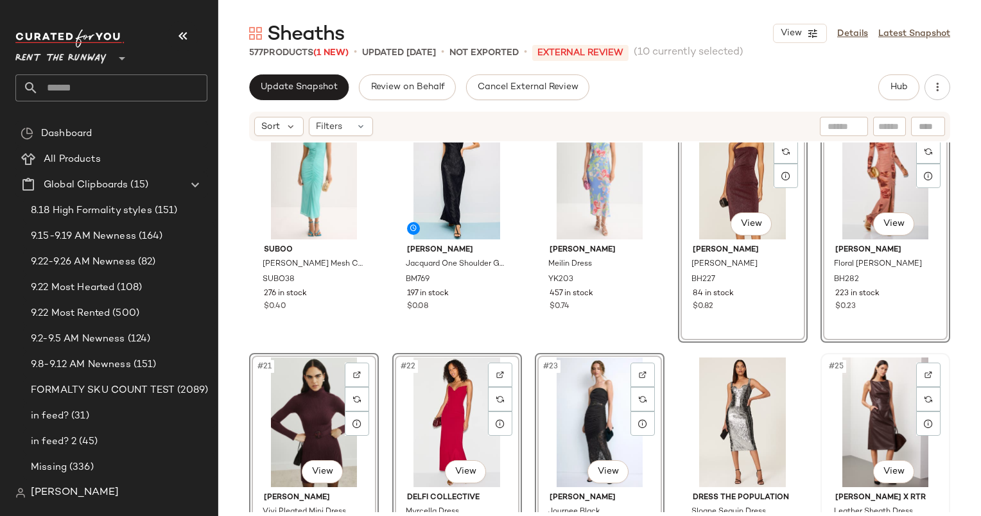
click at [846, 403] on div "#25 View" at bounding box center [885, 422] width 121 height 130
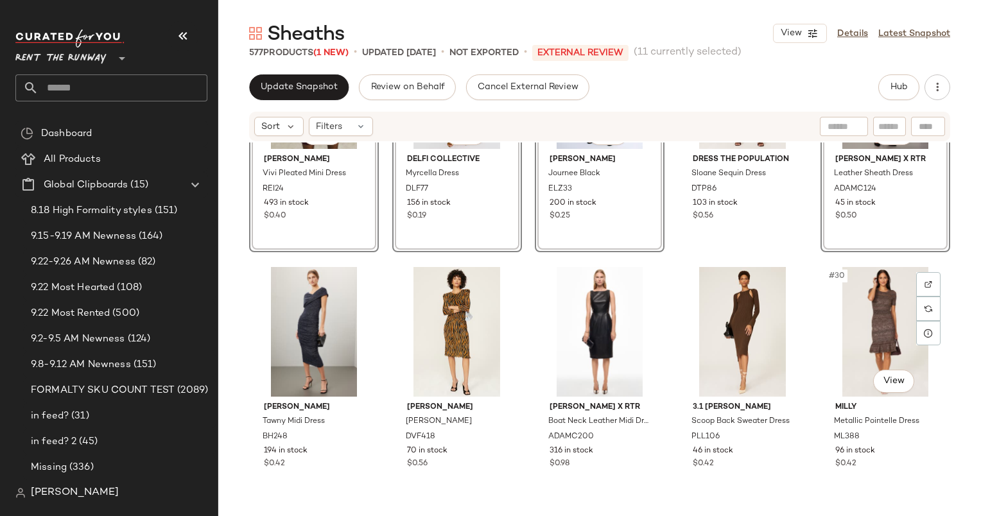
scroll to position [1132, 0]
click at [737, 302] on div "#29 View" at bounding box center [742, 331] width 121 height 130
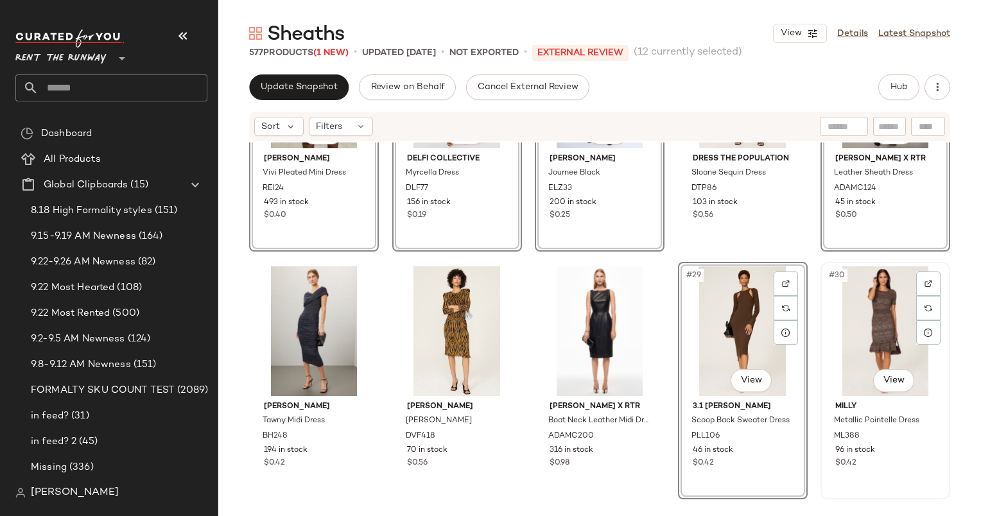
click at [872, 317] on div "#30 View" at bounding box center [885, 331] width 121 height 130
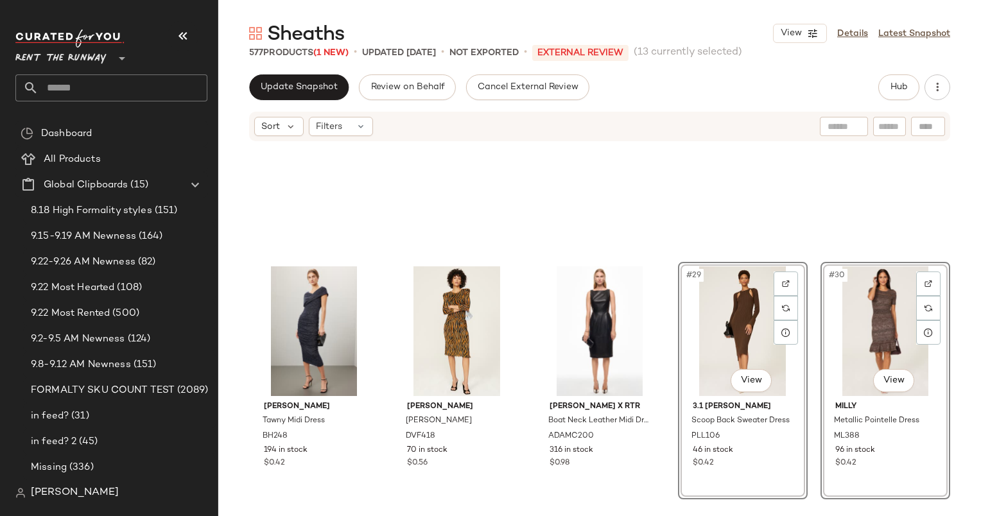
scroll to position [1317, 0]
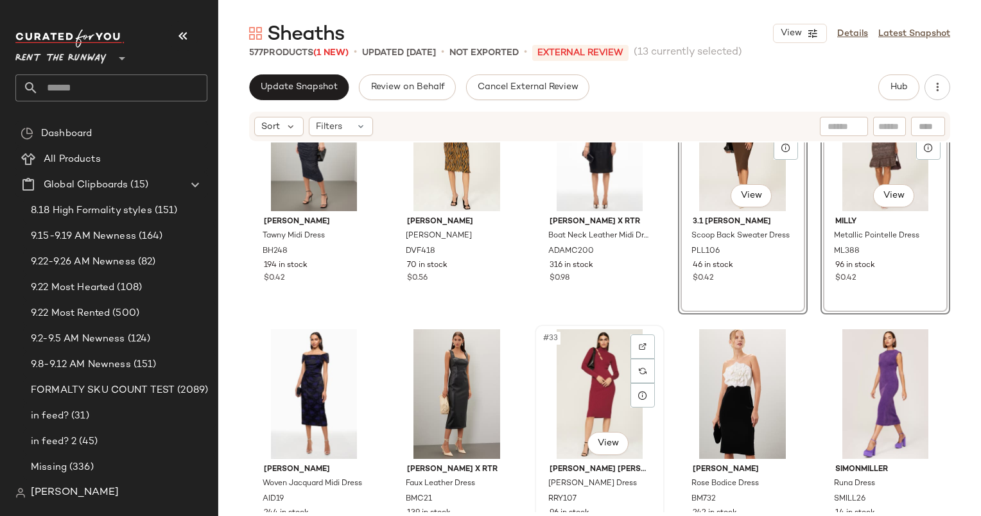
click at [608, 403] on div "#33 View" at bounding box center [599, 394] width 121 height 130
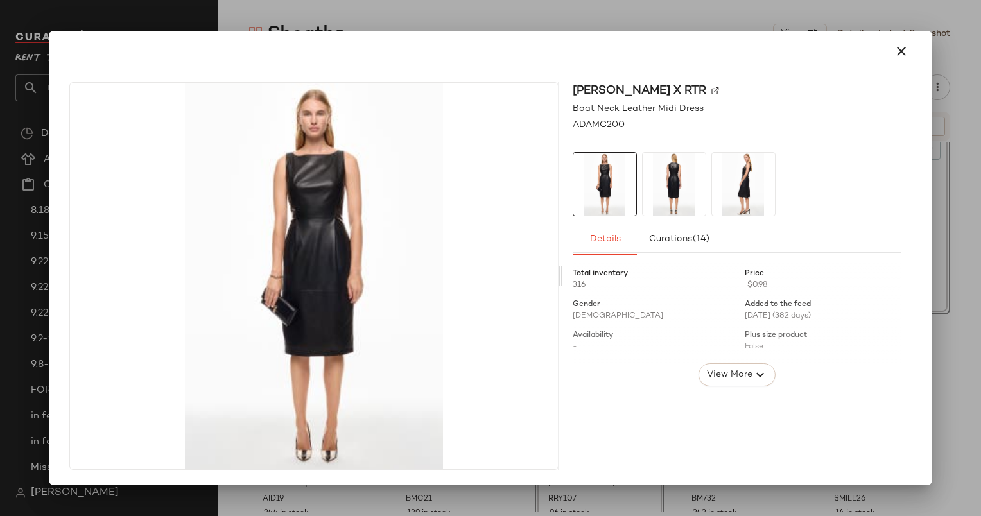
click at [916, 47] on div at bounding box center [490, 51] width 872 height 41
click at [906, 50] on icon "button" at bounding box center [900, 51] width 15 height 15
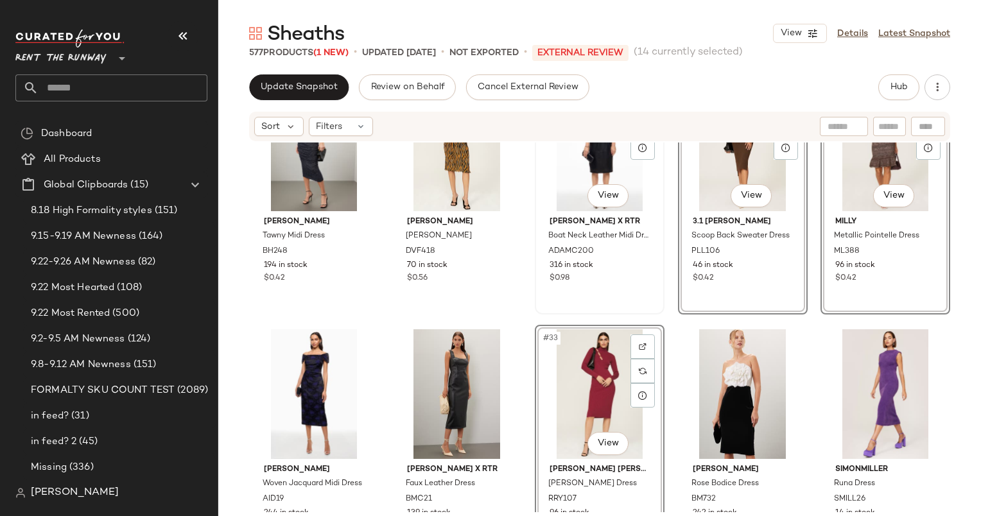
click at [555, 159] on div "#28 View" at bounding box center [599, 147] width 121 height 130
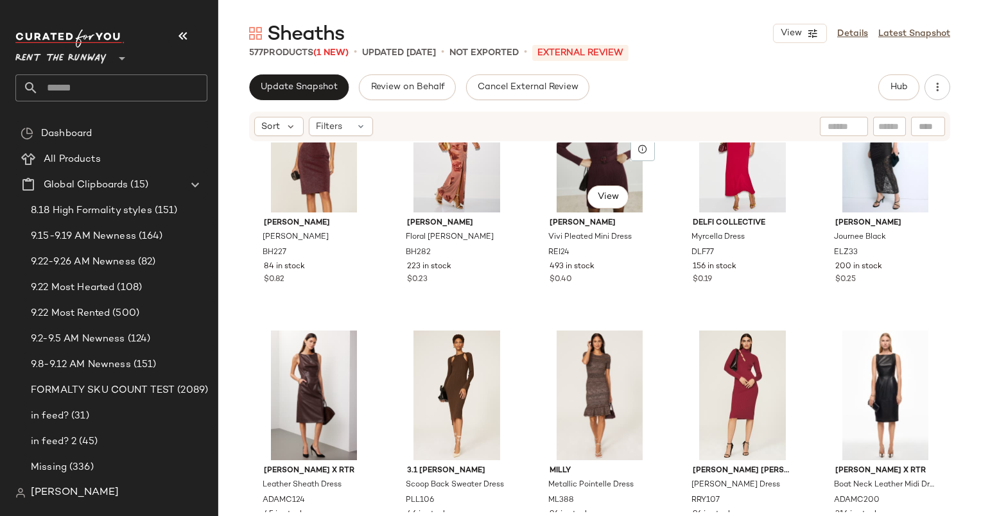
scroll to position [557, 0]
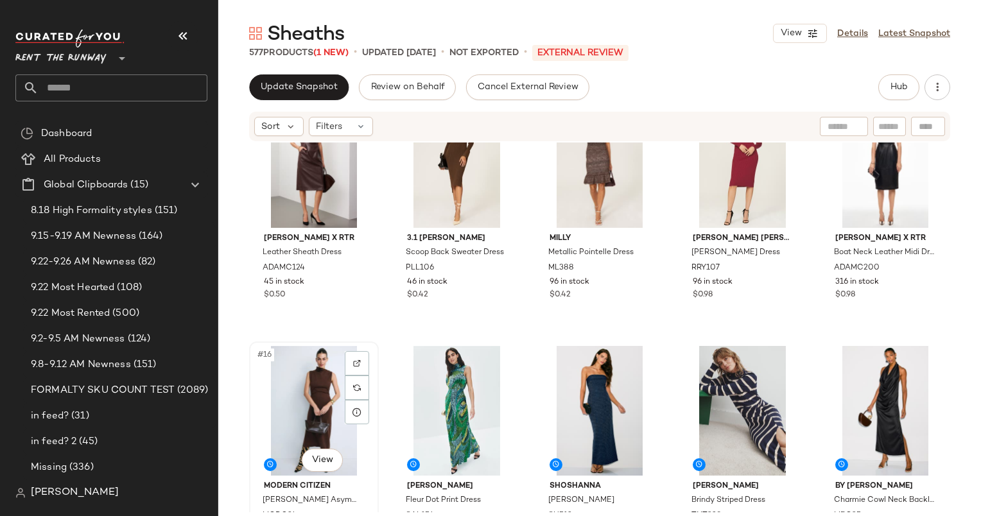
click at [289, 380] on div "#16 View" at bounding box center [314, 411] width 121 height 130
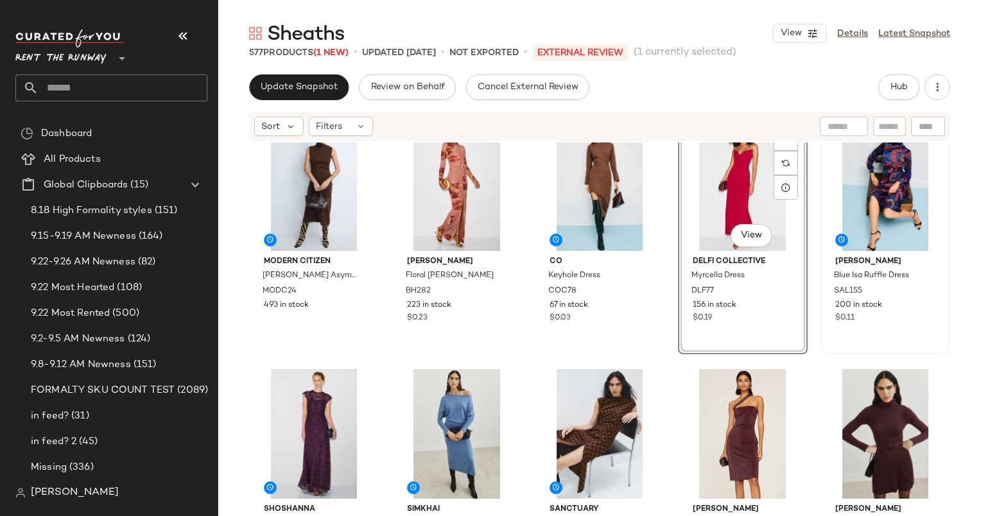
scroll to position [31, 0]
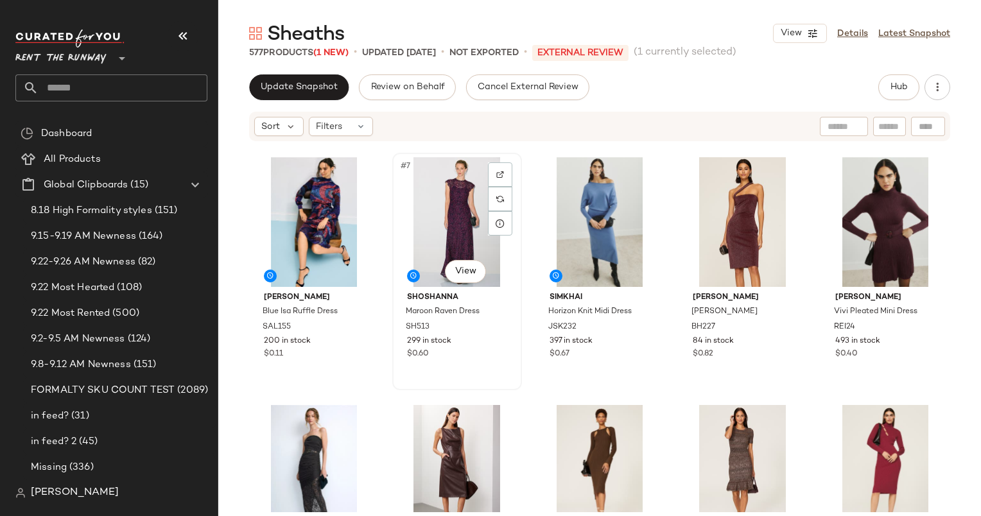
scroll to position [259, 0]
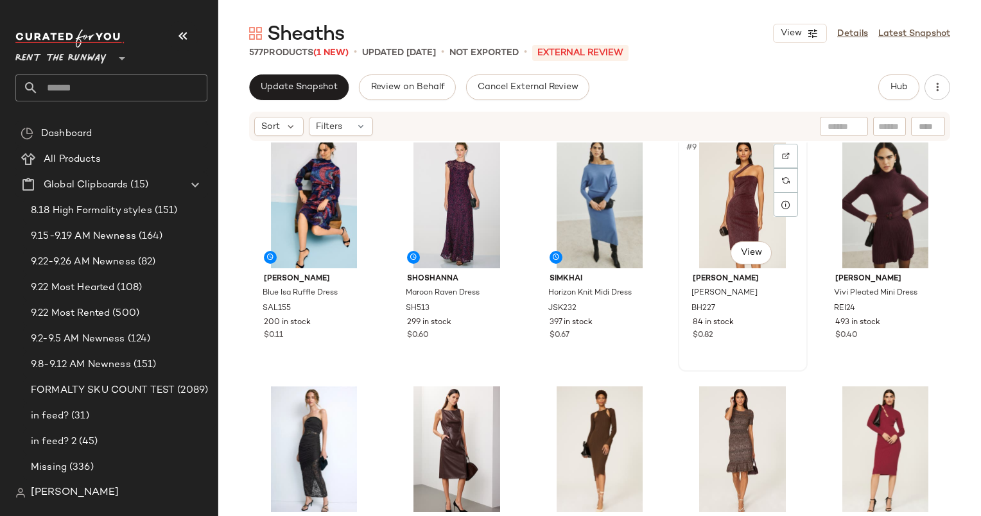
scroll to position [257, 0]
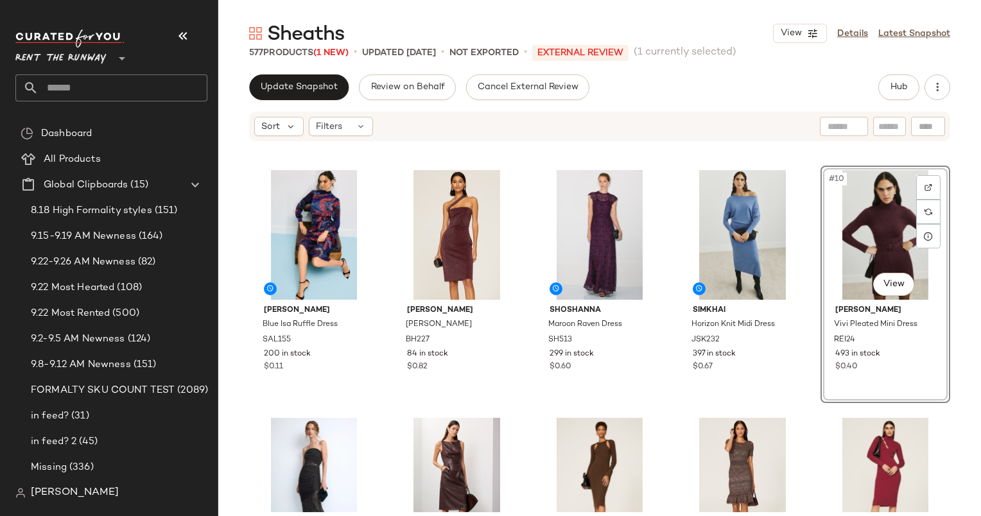
scroll to position [284, 0]
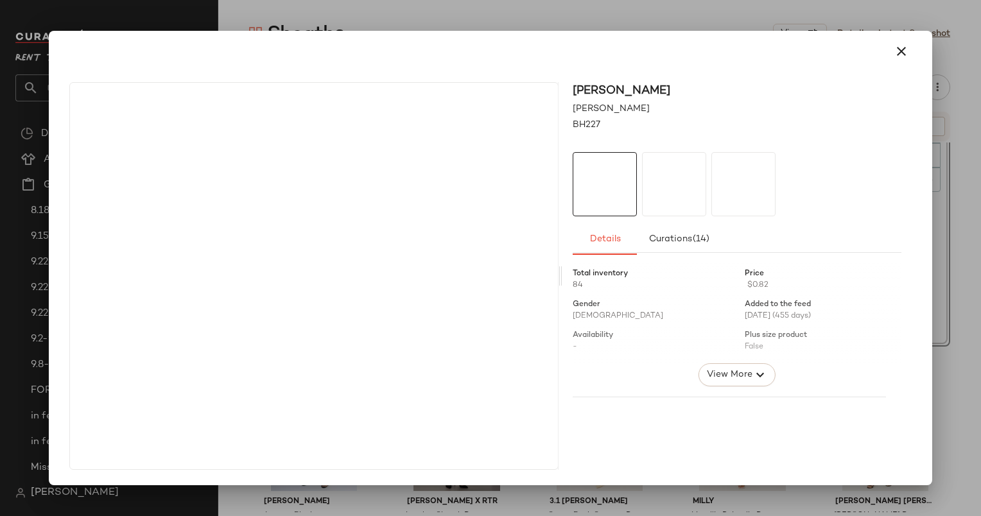
drag, startPoint x: 439, startPoint y: 231, endPoint x: 915, endPoint y: 295, distance: 479.9
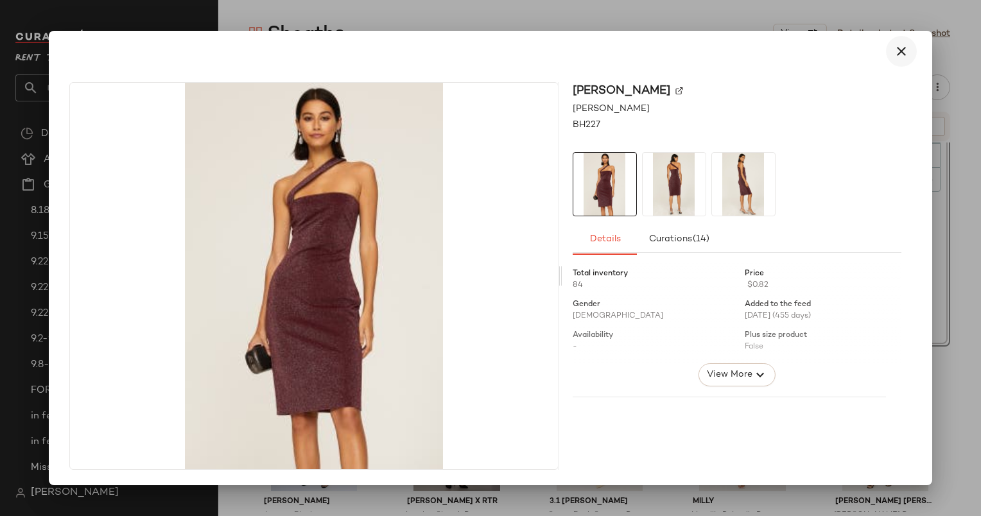
click at [916, 54] on button "button" at bounding box center [901, 51] width 31 height 31
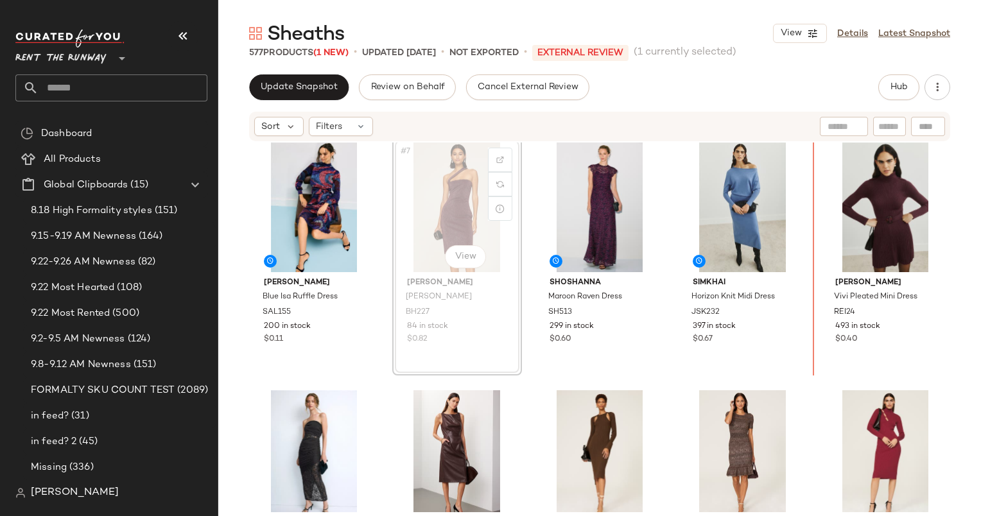
scroll to position [243, 0]
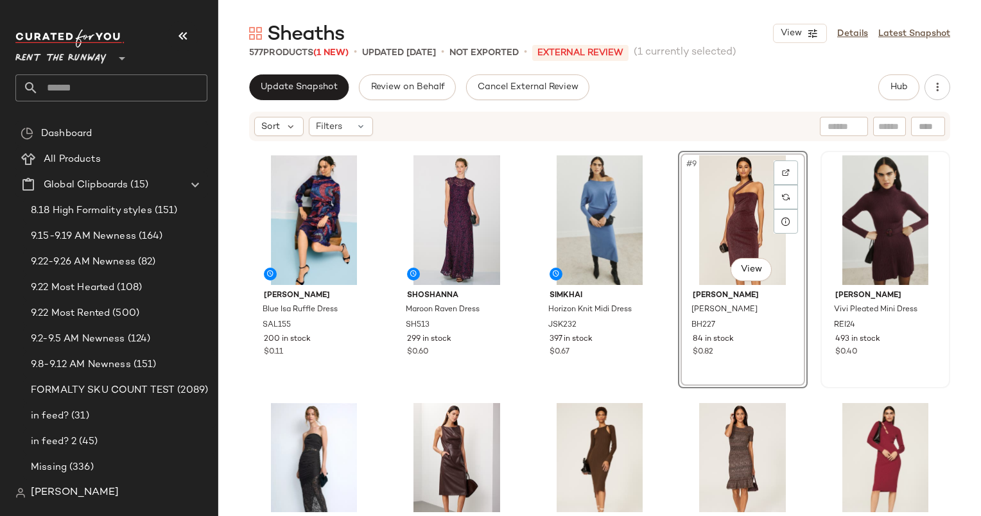
scroll to position [270, 0]
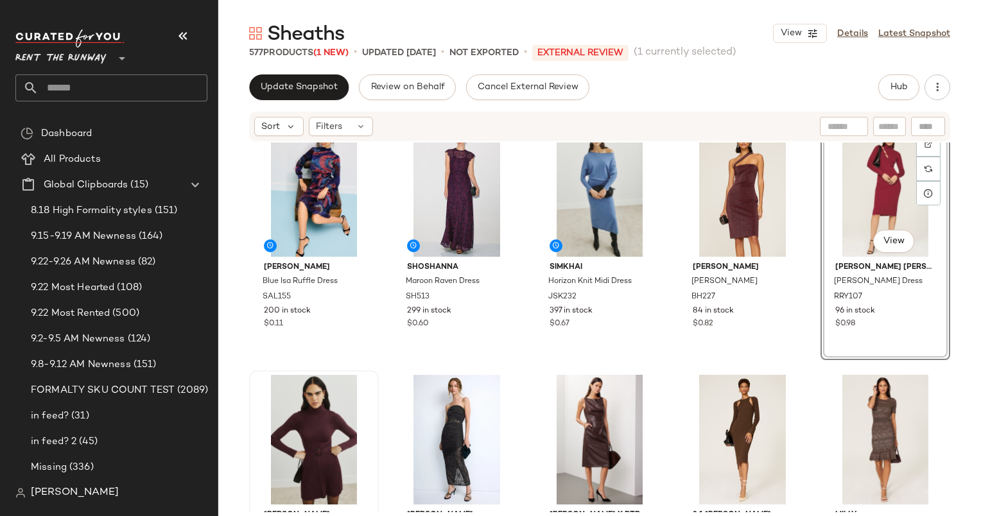
scroll to position [188, 0]
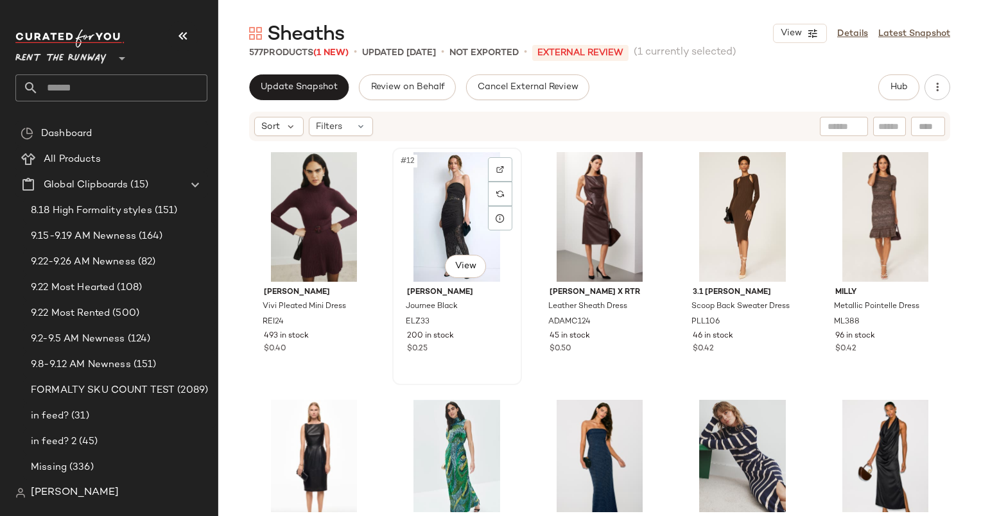
scroll to position [504, 0]
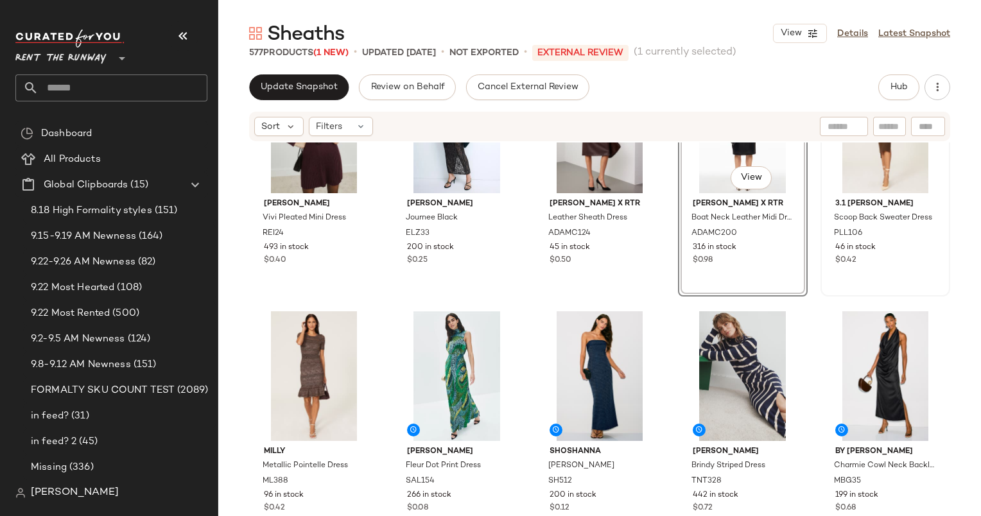
scroll to position [596, 0]
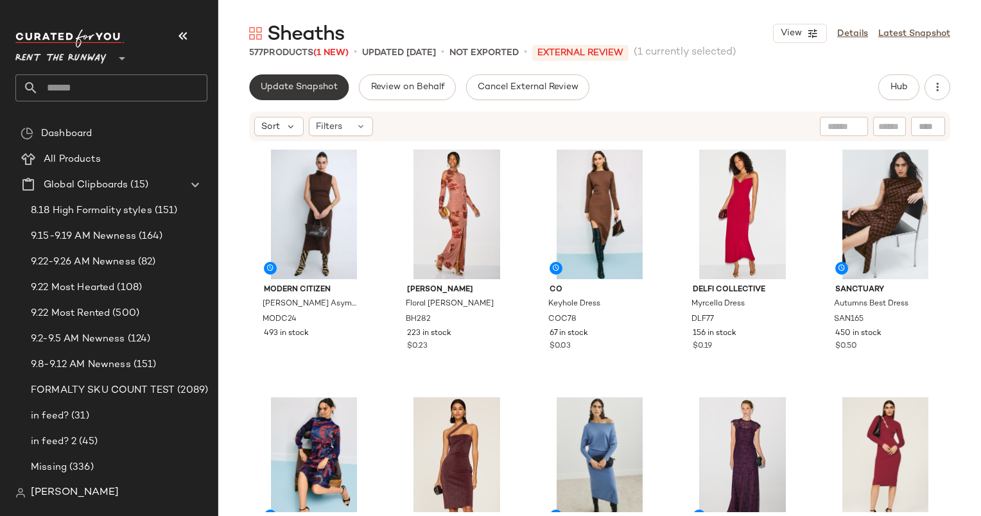
click at [303, 94] on button "Update Snapshot" at bounding box center [298, 87] width 99 height 26
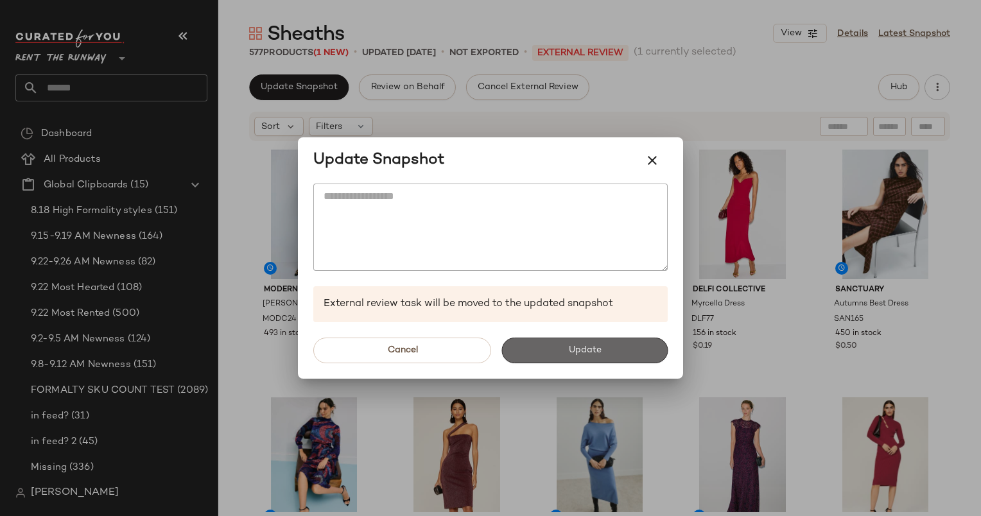
click at [579, 338] on button "Update" at bounding box center [584, 351] width 166 height 26
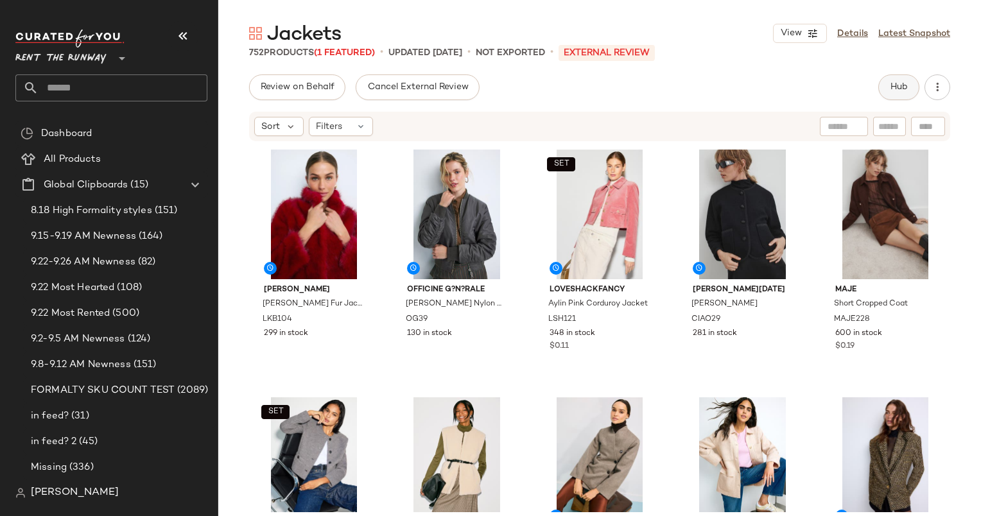
click at [899, 83] on span "Hub" at bounding box center [899, 87] width 18 height 10
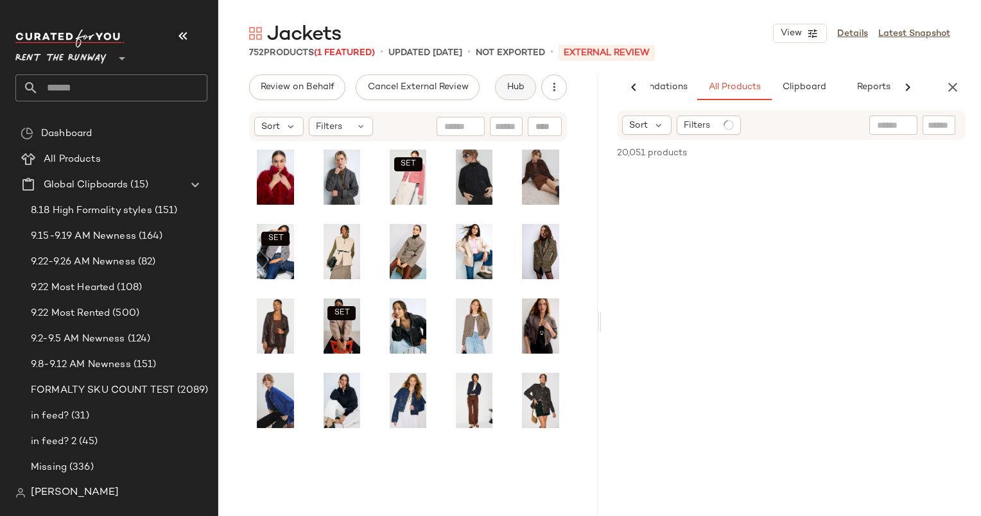
scroll to position [0, 66]
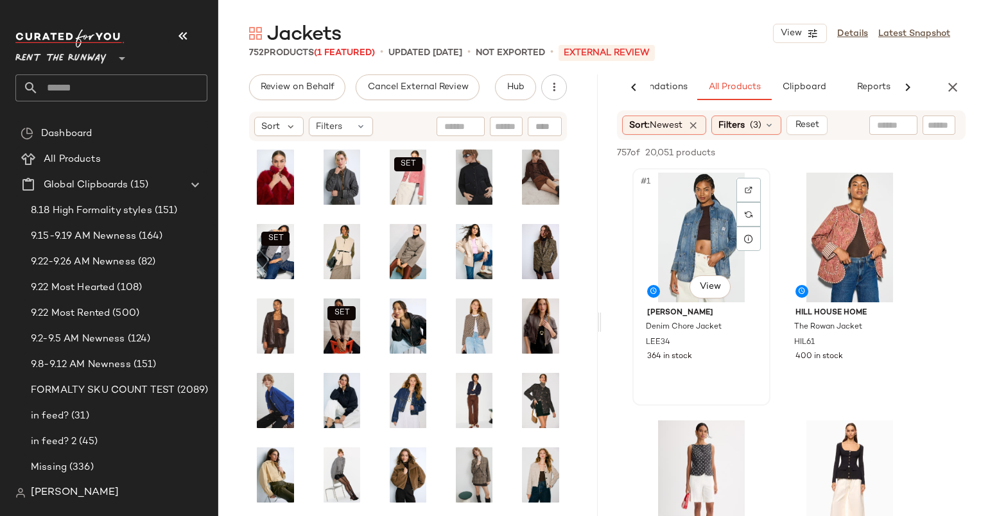
click at [682, 221] on div "#1 View" at bounding box center [701, 238] width 129 height 130
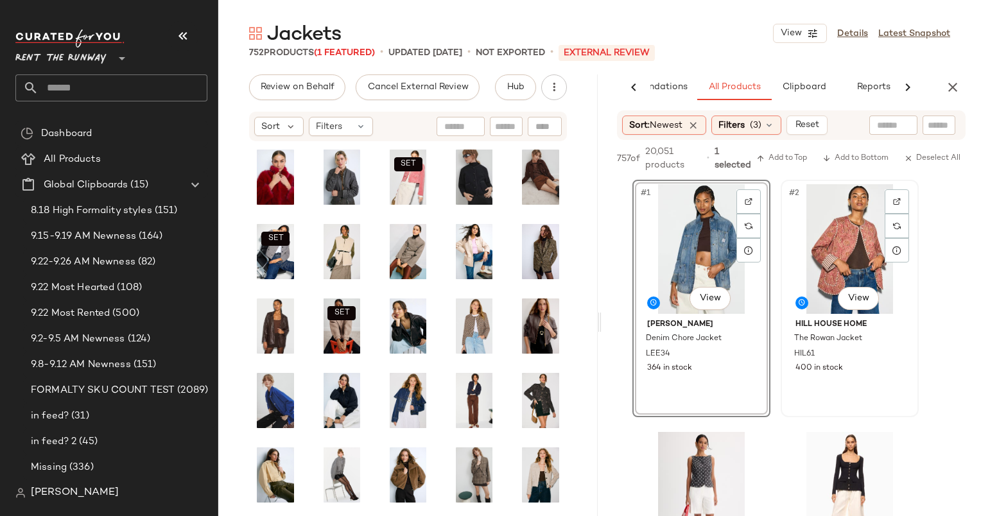
click at [849, 241] on div "#2 View" at bounding box center [849, 249] width 129 height 130
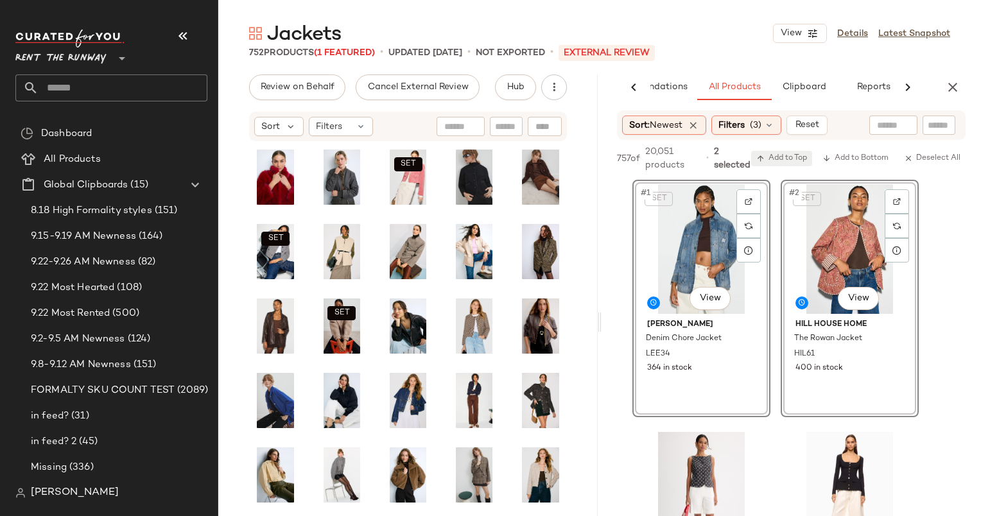
click at [793, 154] on span "Add to Top" at bounding box center [781, 158] width 51 height 9
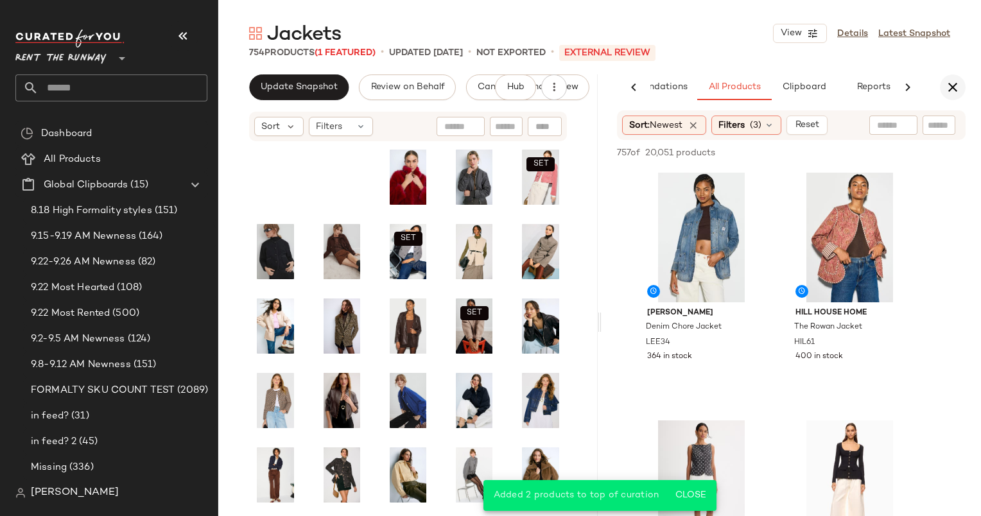
click at [949, 88] on icon "button" at bounding box center [952, 87] width 15 height 15
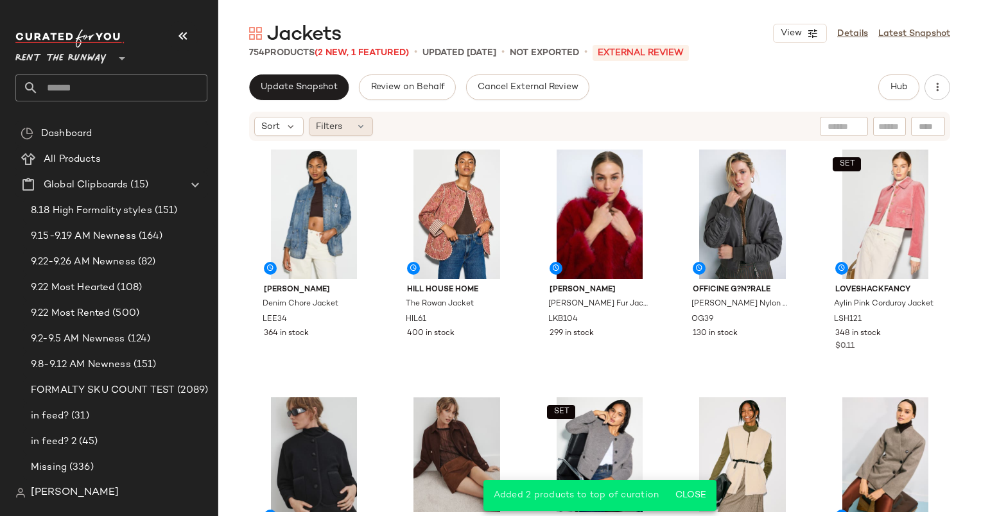
click at [323, 126] on span "Filters" at bounding box center [329, 126] width 26 height 13
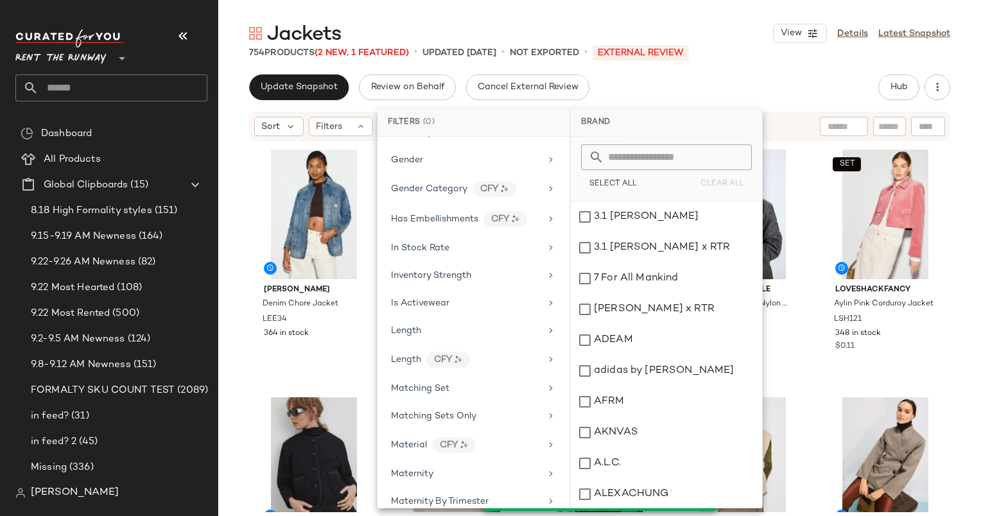
scroll to position [761, 0]
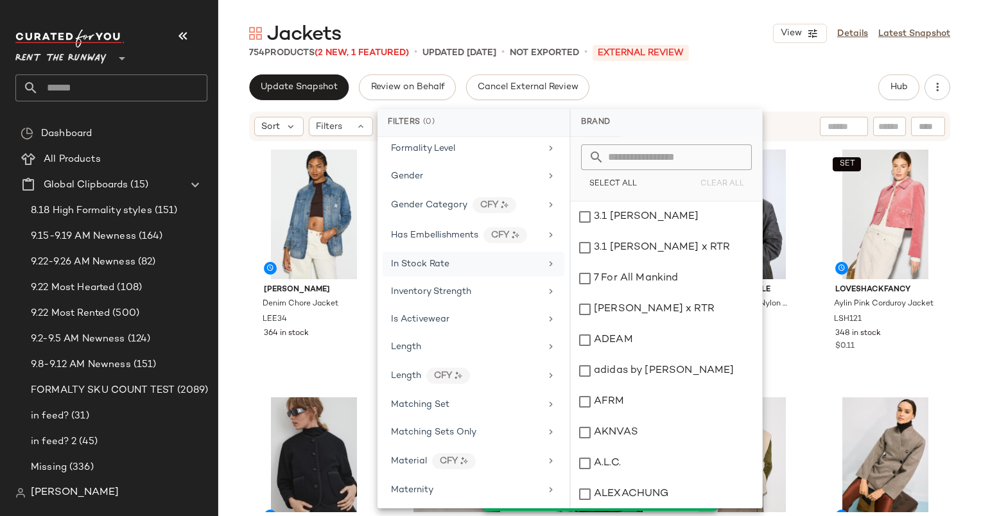
click at [418, 259] on span "In Stock Rate" at bounding box center [420, 264] width 58 height 10
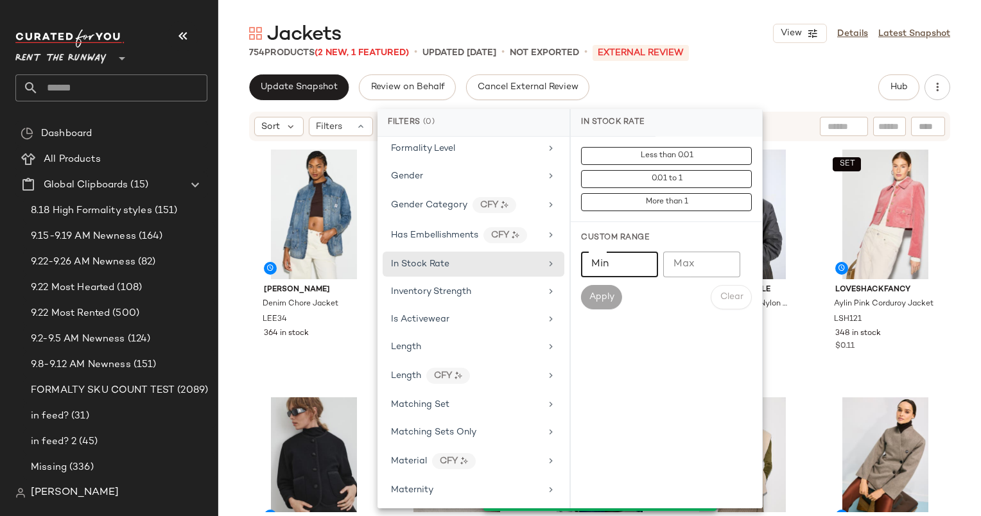
click at [596, 264] on input "Min" at bounding box center [619, 265] width 77 height 26
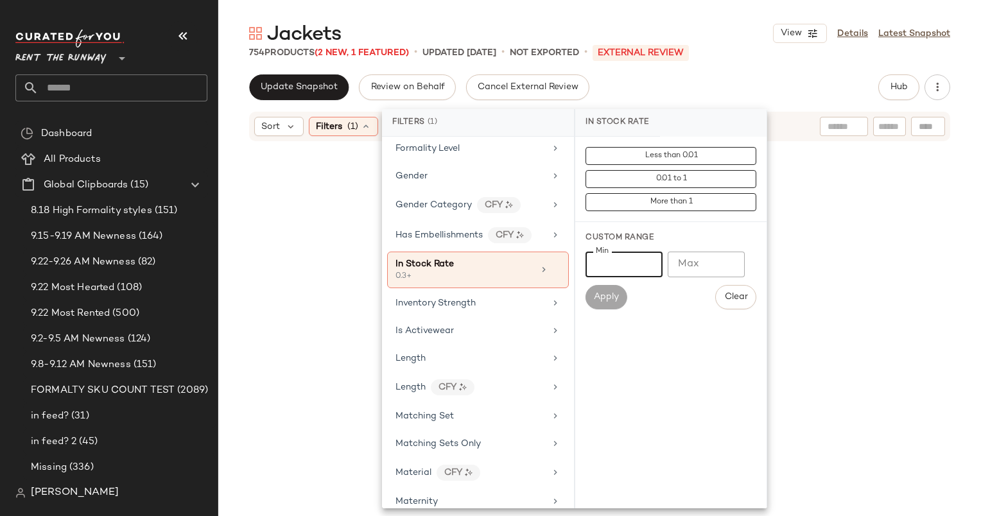
type input "***"
click at [789, 53] on div "754 Products (2 New, 1 Featured) • updated [DATE] • Not Exported • External REV…" at bounding box center [599, 52] width 762 height 13
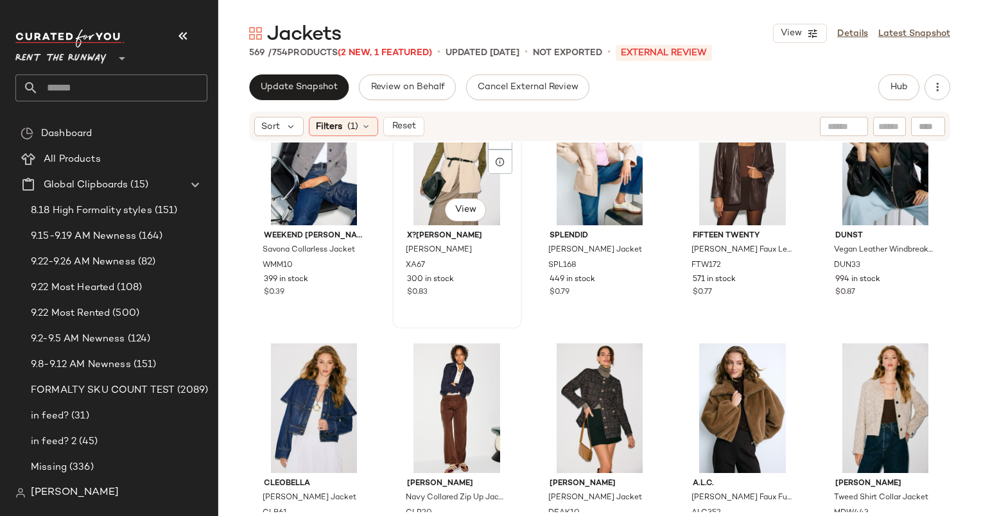
scroll to position [0, 0]
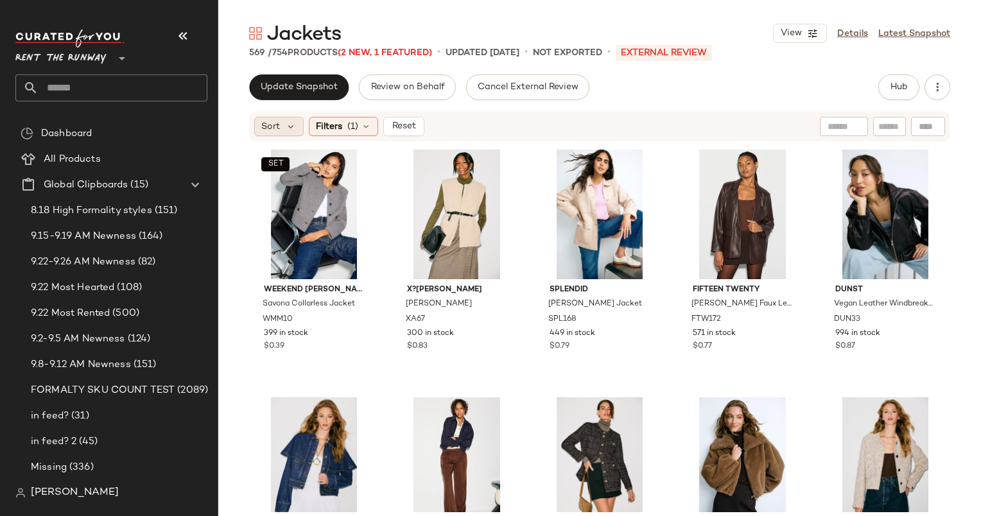
click at [278, 124] on span "Sort" at bounding box center [270, 126] width 19 height 13
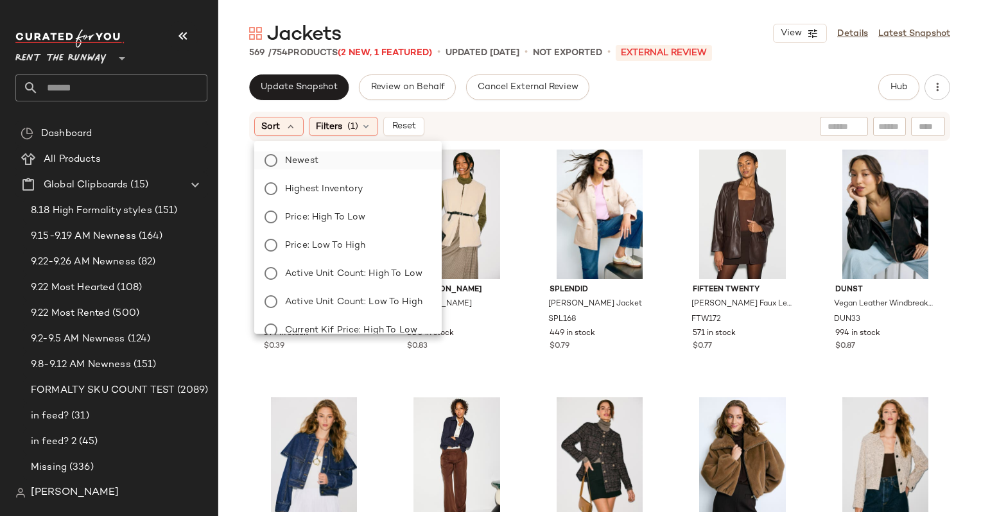
click at [352, 156] on label "Newest" at bounding box center [355, 160] width 151 height 18
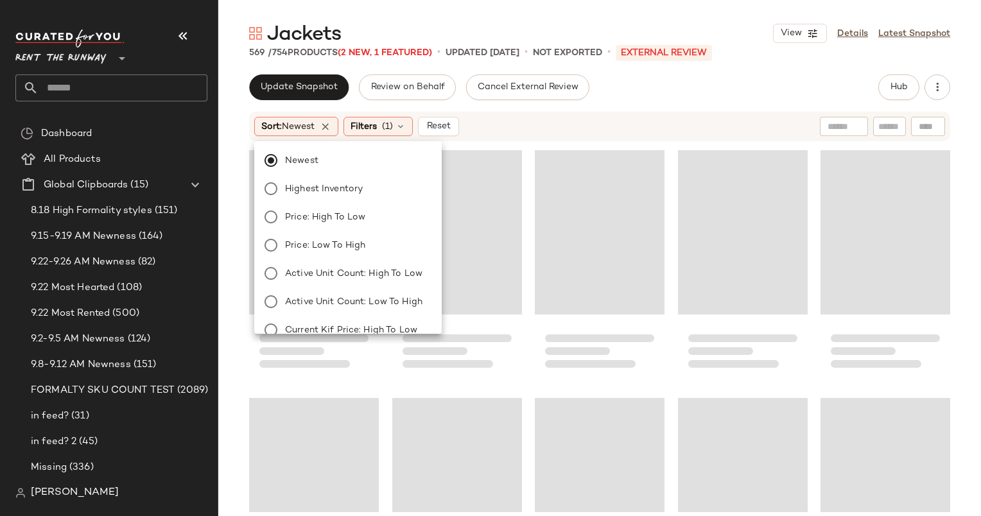
click at [504, 127] on div "Sort: Newest Filters (1) Reset" at bounding box center [516, 126] width 524 height 19
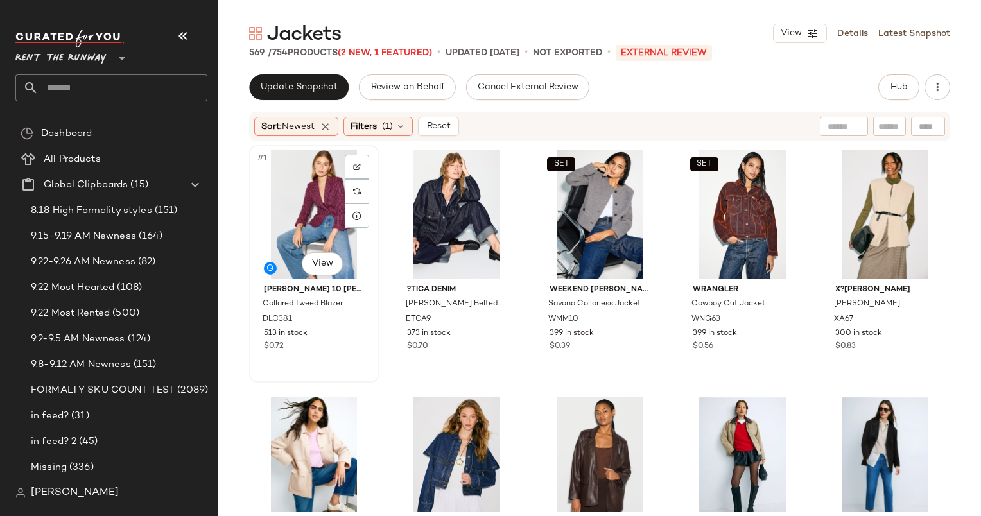
click at [318, 190] on div "#1 View" at bounding box center [314, 215] width 121 height 130
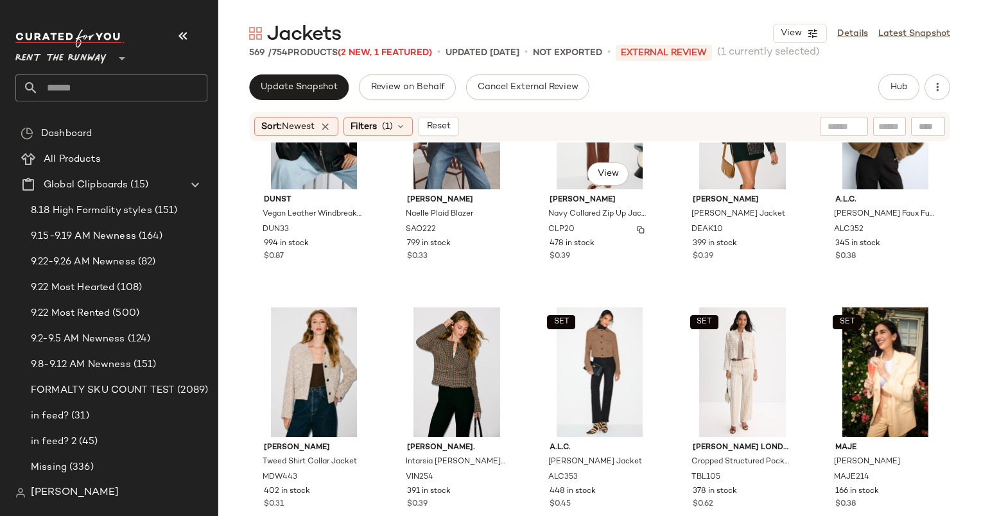
scroll to position [598, 0]
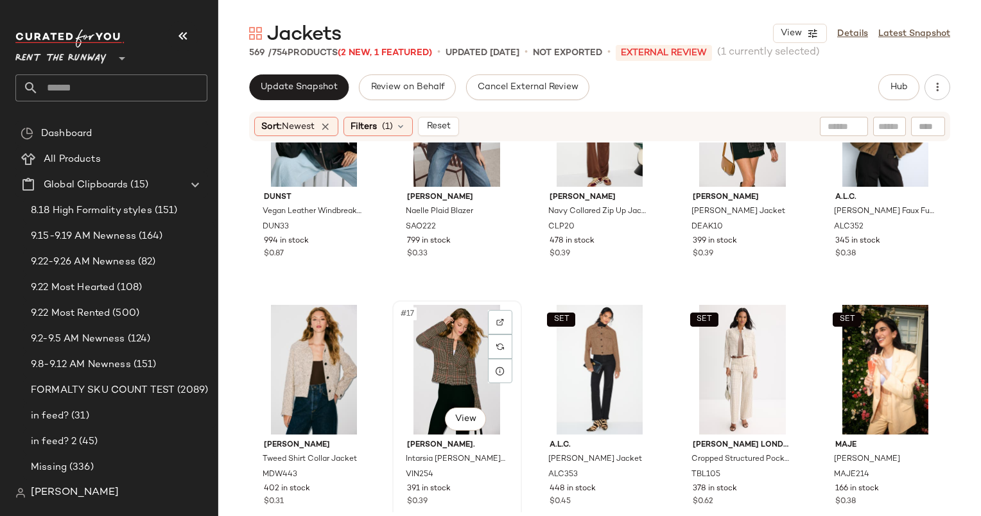
click at [447, 347] on div "#17 View" at bounding box center [457, 370] width 121 height 130
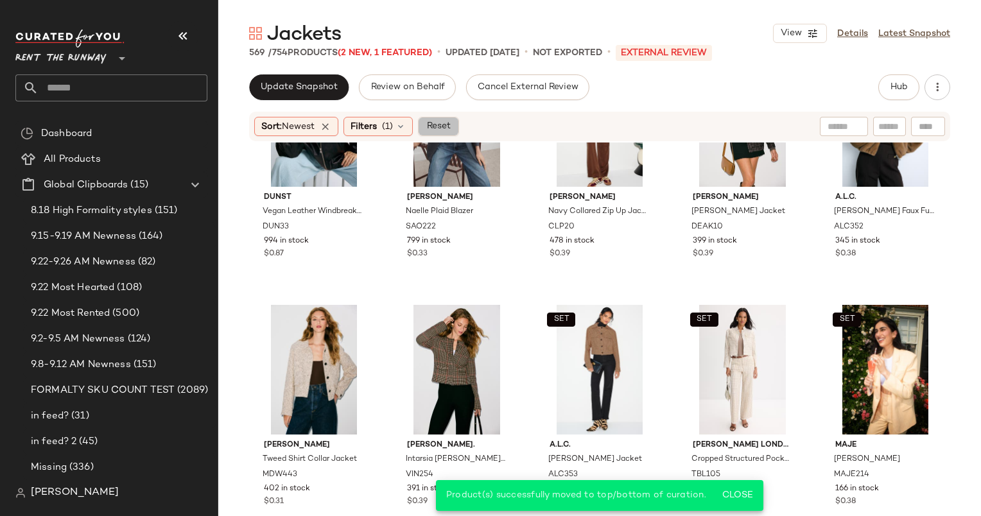
click at [440, 130] on span "Reset" at bounding box center [438, 126] width 24 height 10
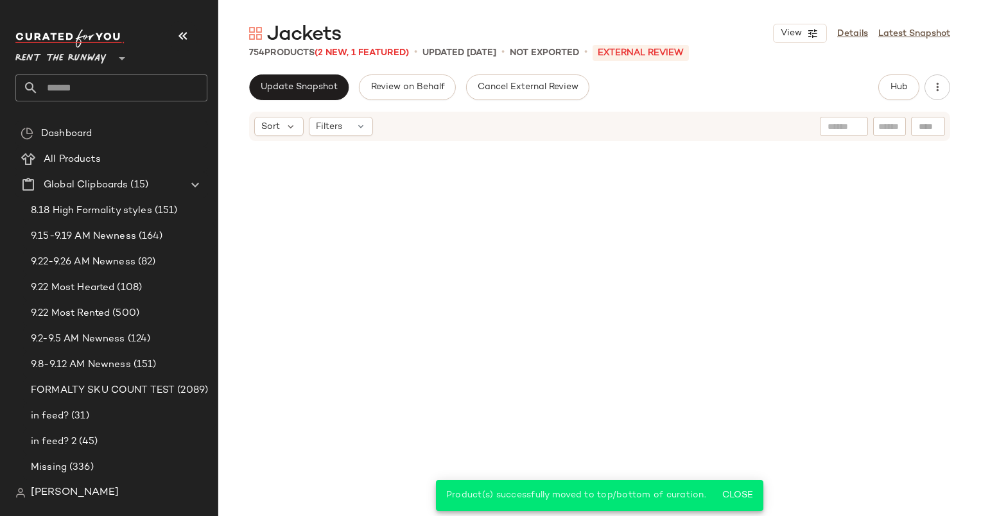
scroll to position [753, 0]
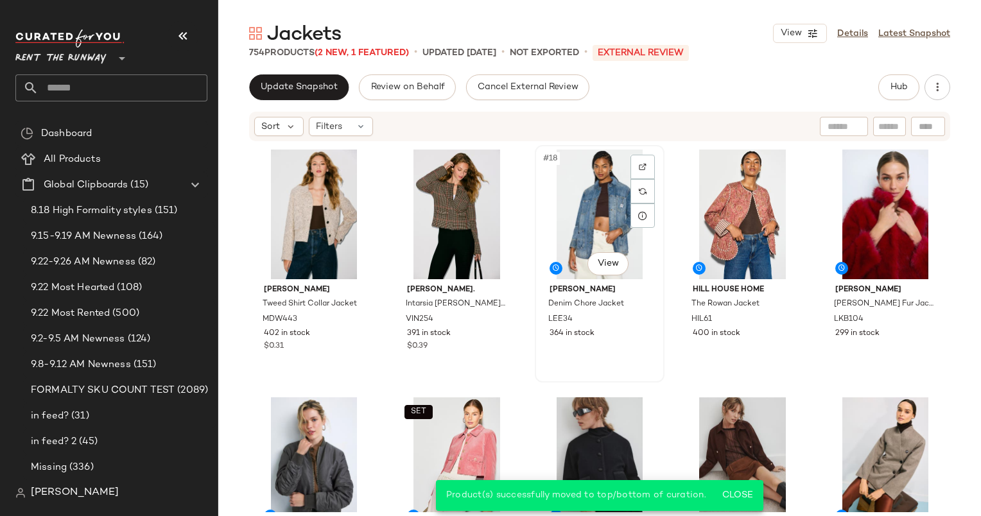
click at [580, 190] on div "#18 View" at bounding box center [599, 215] width 121 height 130
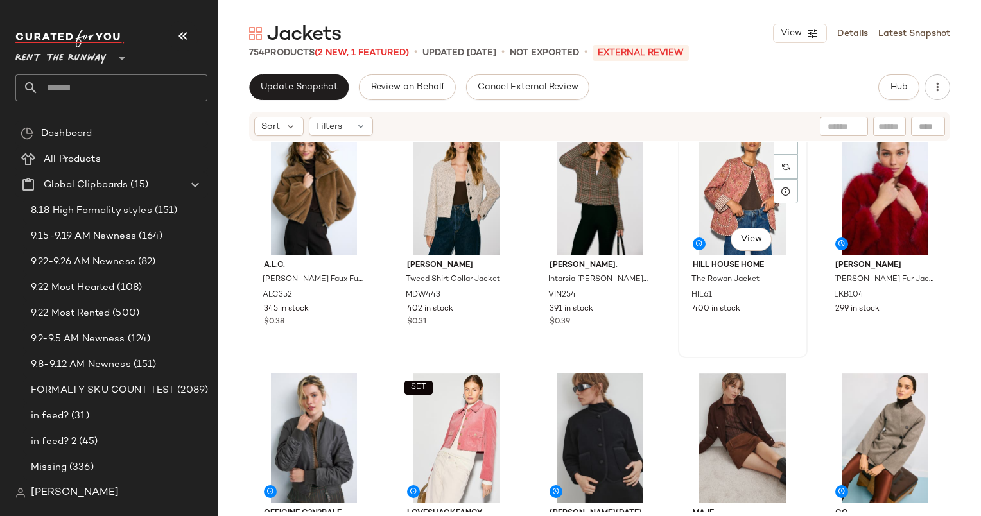
scroll to position [796, 0]
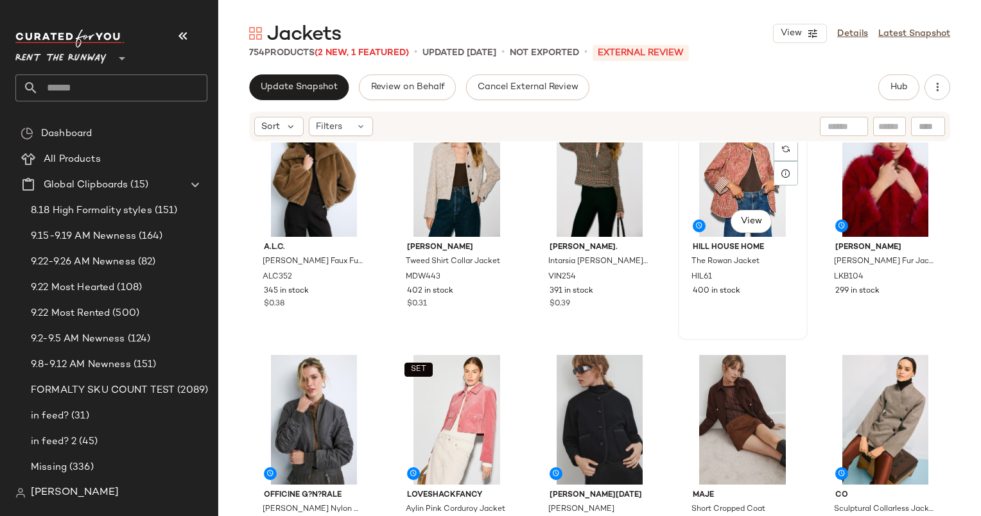
click at [715, 194] on div "#19 View" at bounding box center [742, 172] width 121 height 130
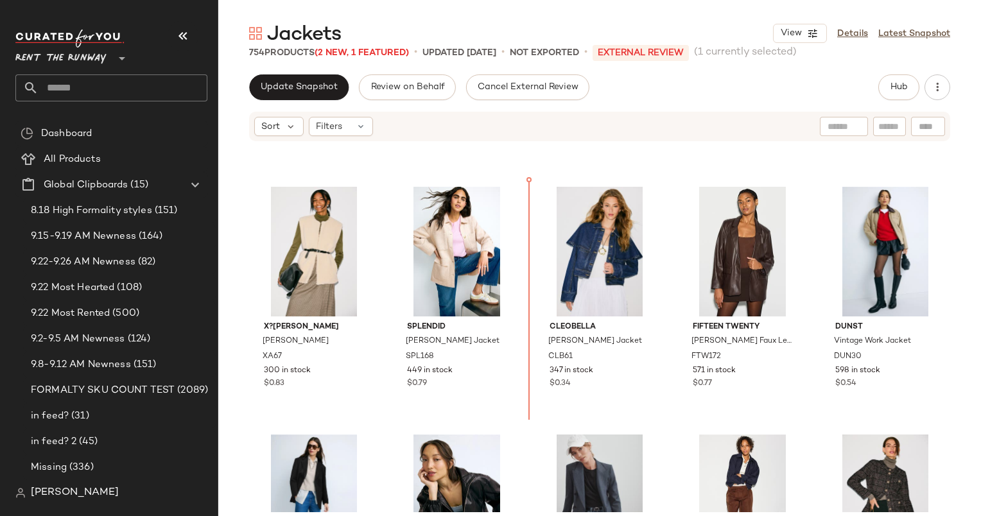
scroll to position [214, 0]
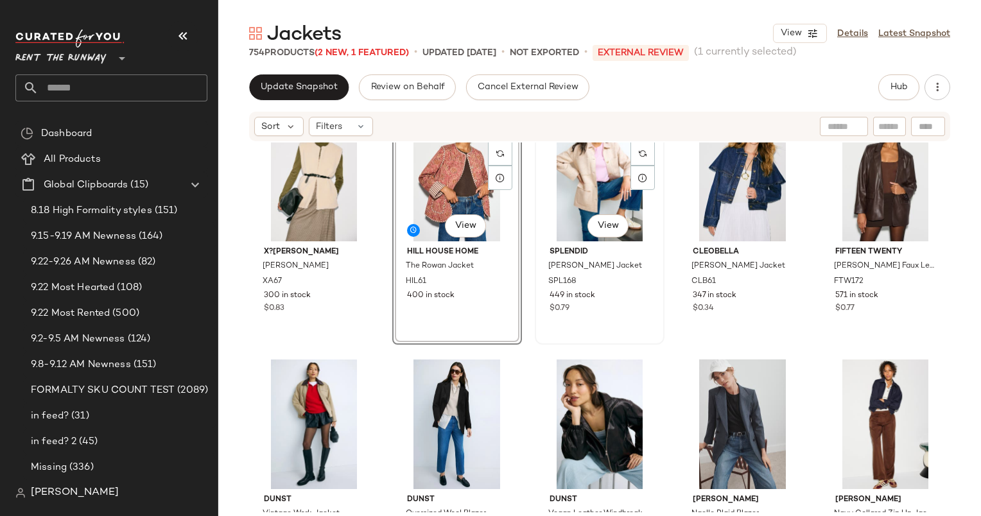
scroll to position [305, 0]
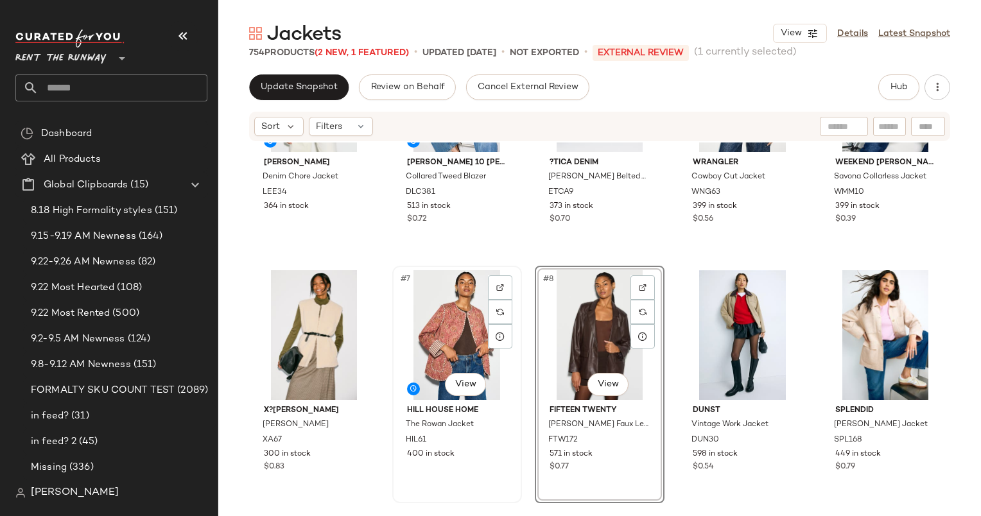
scroll to position [126, 0]
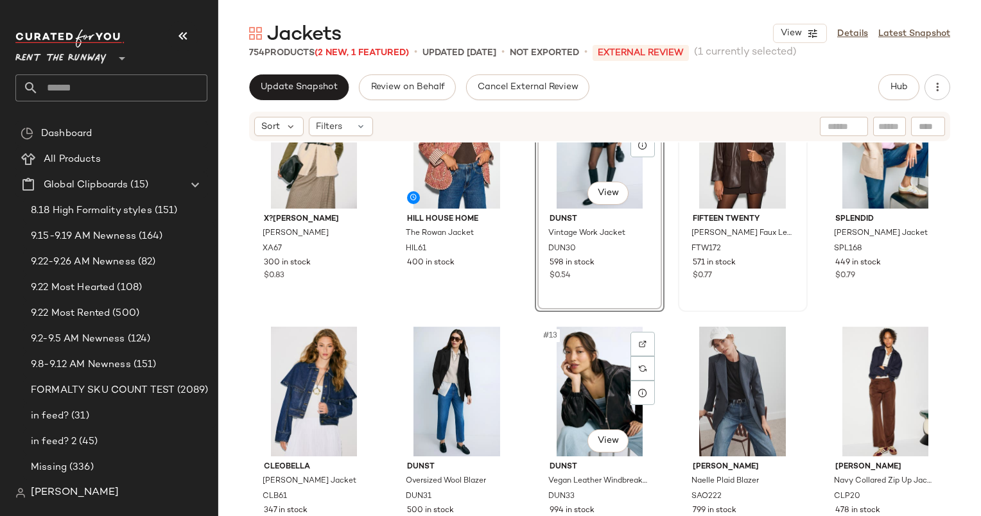
scroll to position [218, 0]
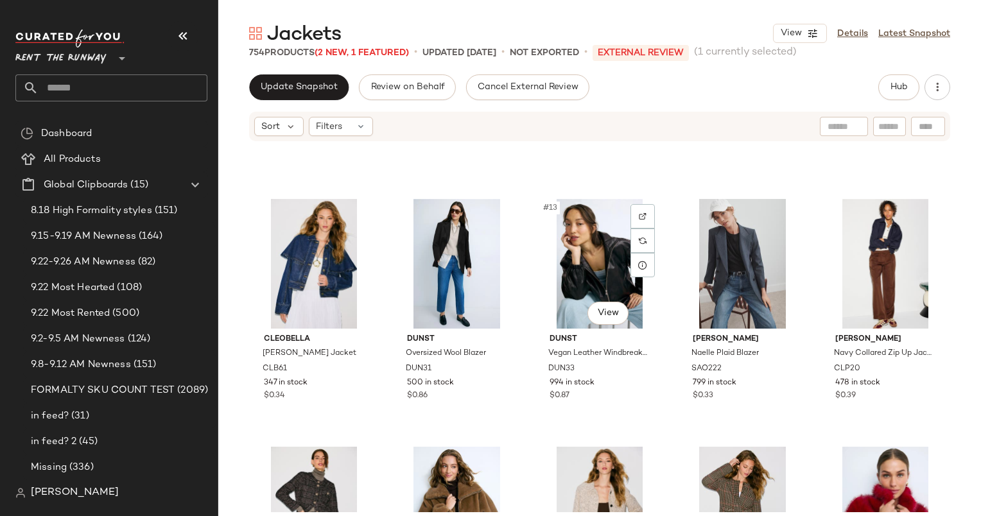
scroll to position [644, 0]
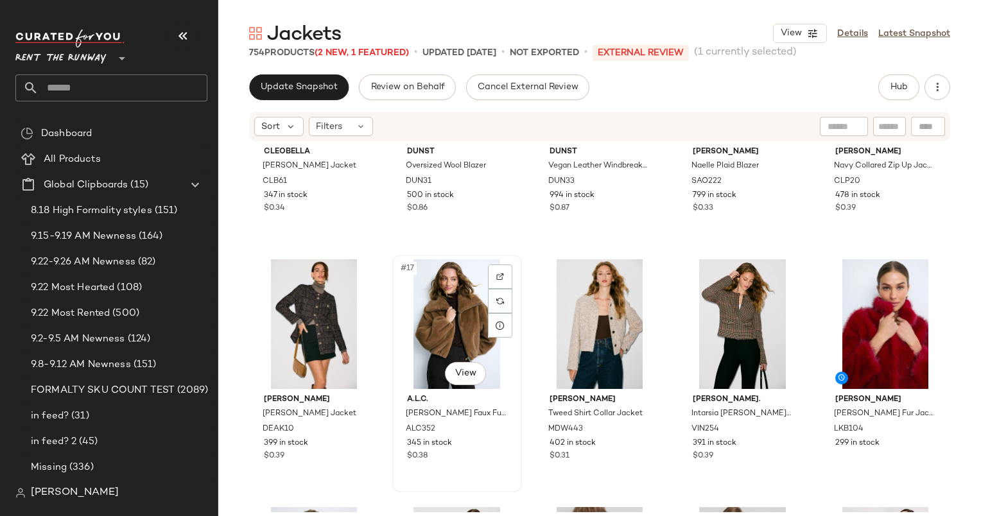
click at [440, 295] on div "#17 View" at bounding box center [457, 324] width 121 height 130
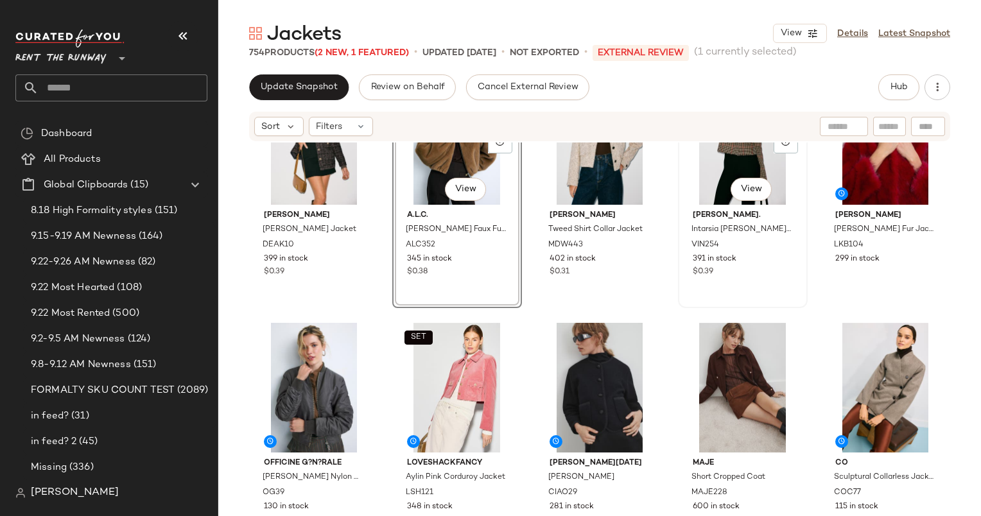
scroll to position [829, 0]
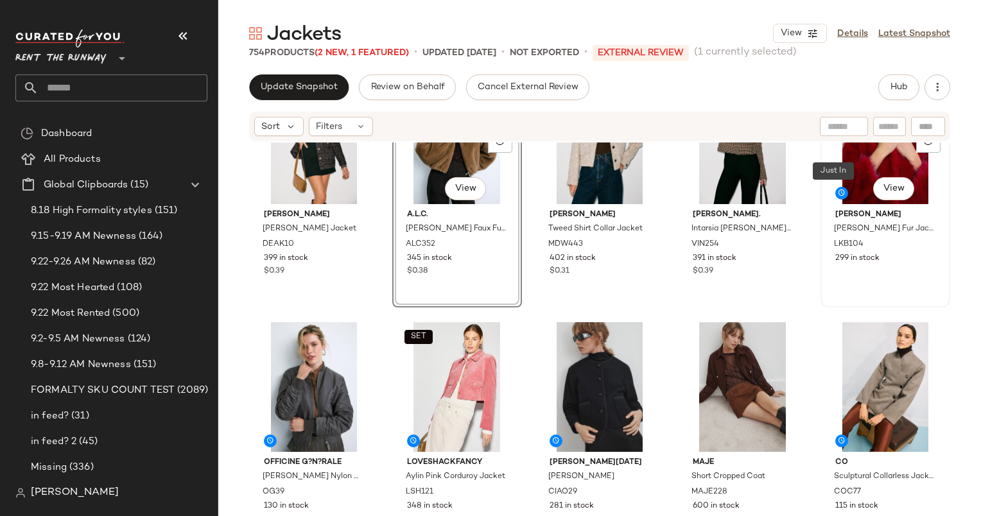
click at [835, 187] on span at bounding box center [841, 193] width 13 height 13
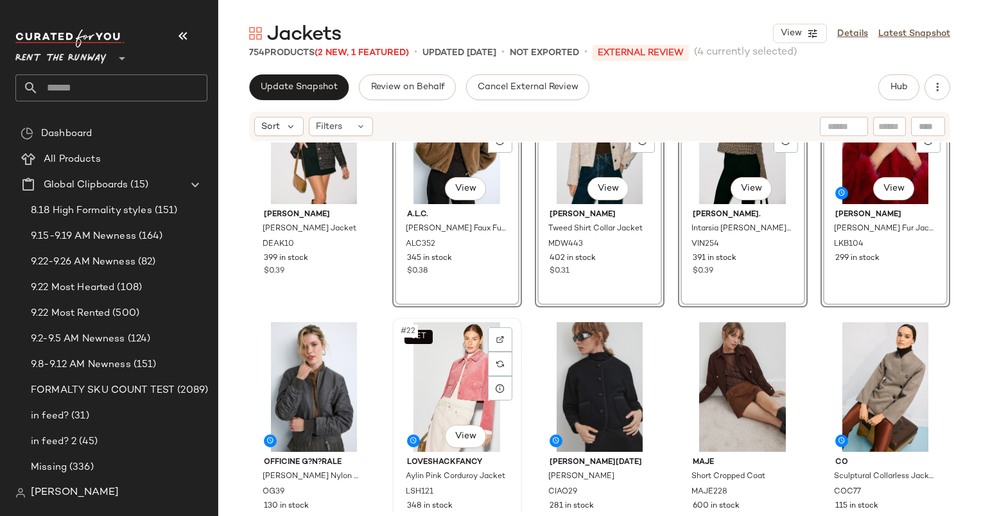
click at [445, 414] on div "SET #22 View" at bounding box center [457, 387] width 121 height 130
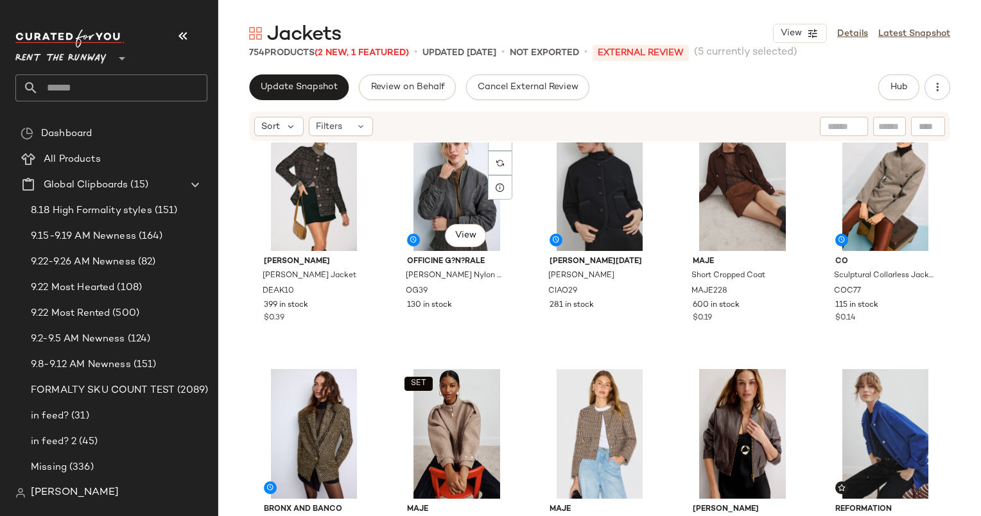
scroll to position [801, 0]
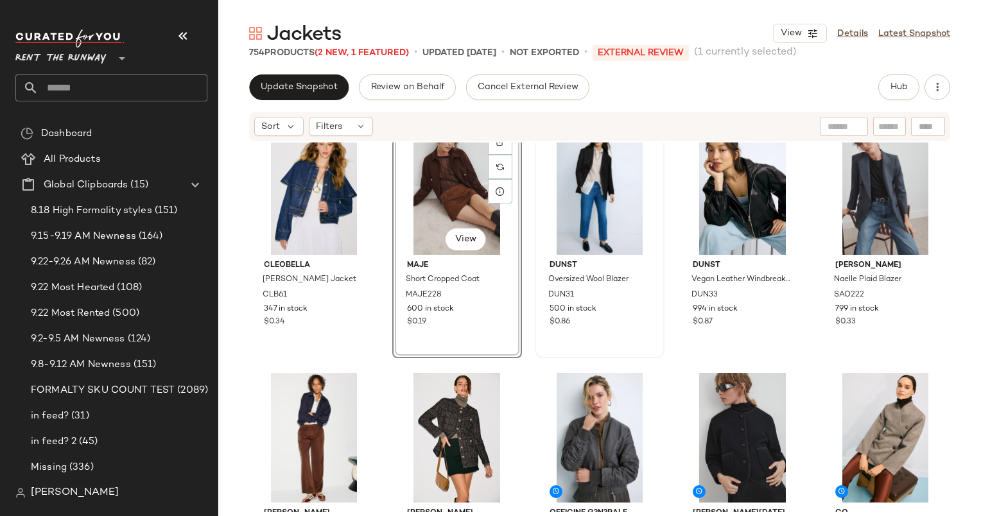
scroll to position [788, 0]
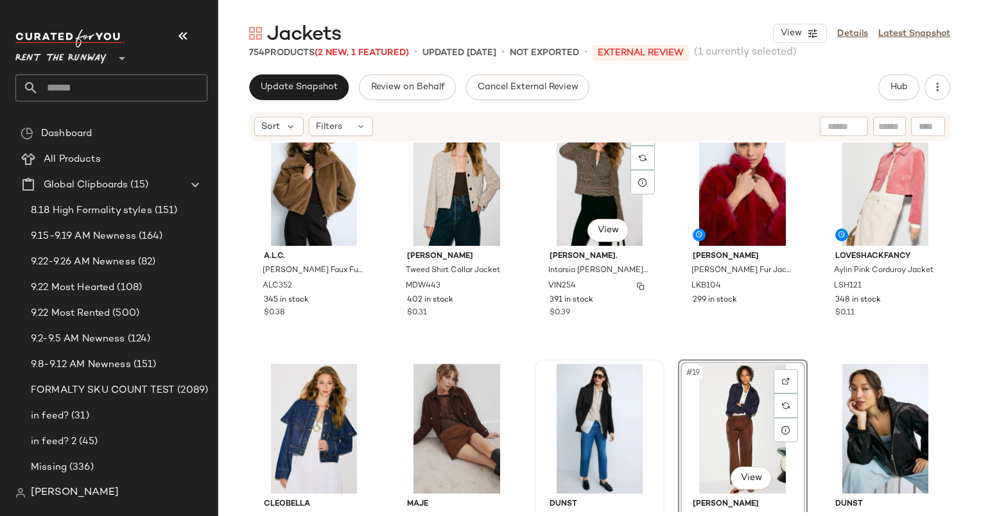
scroll to position [788, 0]
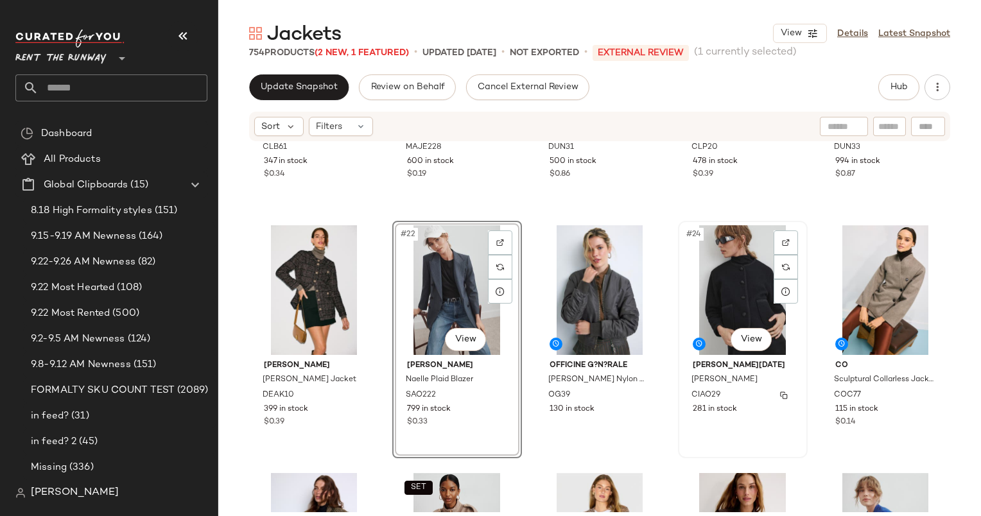
scroll to position [928, 0]
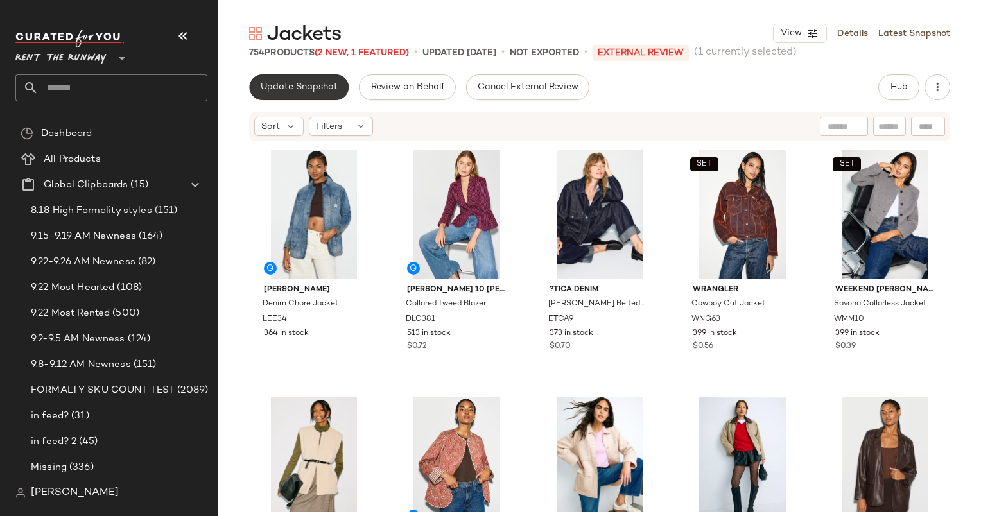
click at [302, 78] on button "Update Snapshot" at bounding box center [298, 87] width 99 height 26
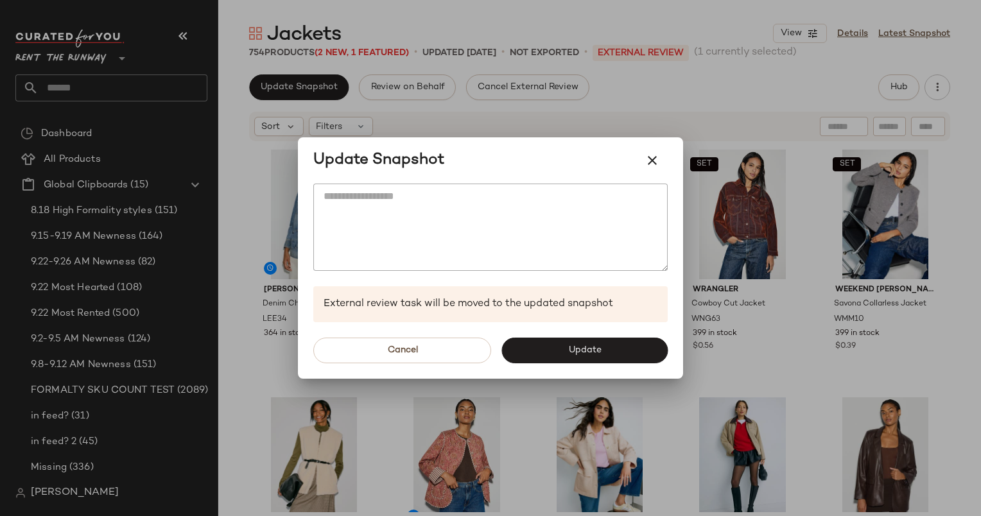
click at [655, 95] on div at bounding box center [490, 258] width 981 height 516
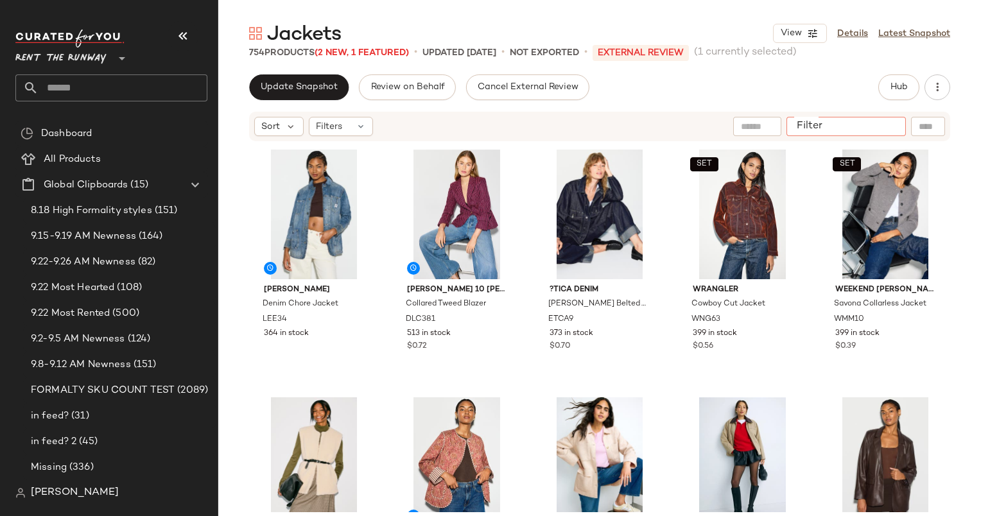
click at [898, 121] on input "Filter" at bounding box center [845, 126] width 109 height 13
paste input "*******"
type input "*******"
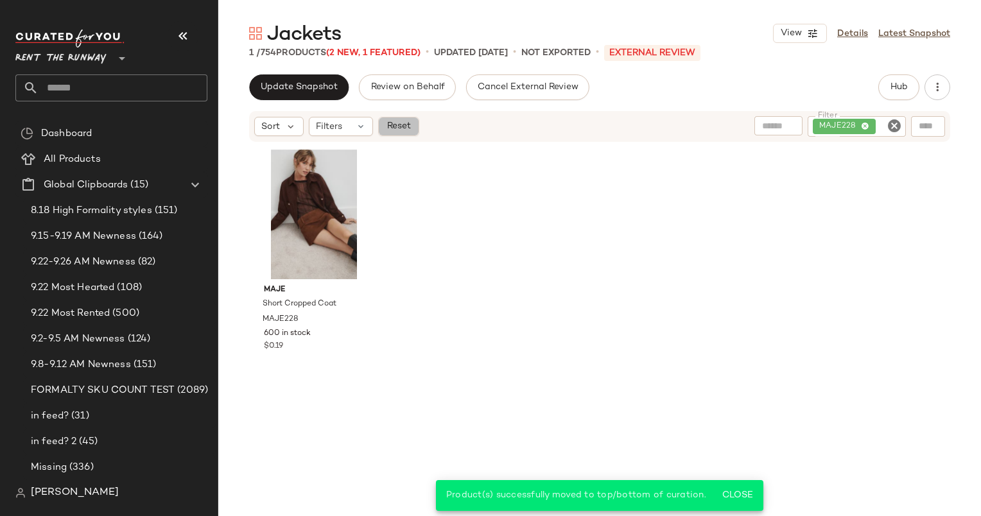
click at [403, 119] on button "Reset" at bounding box center [398, 126] width 41 height 19
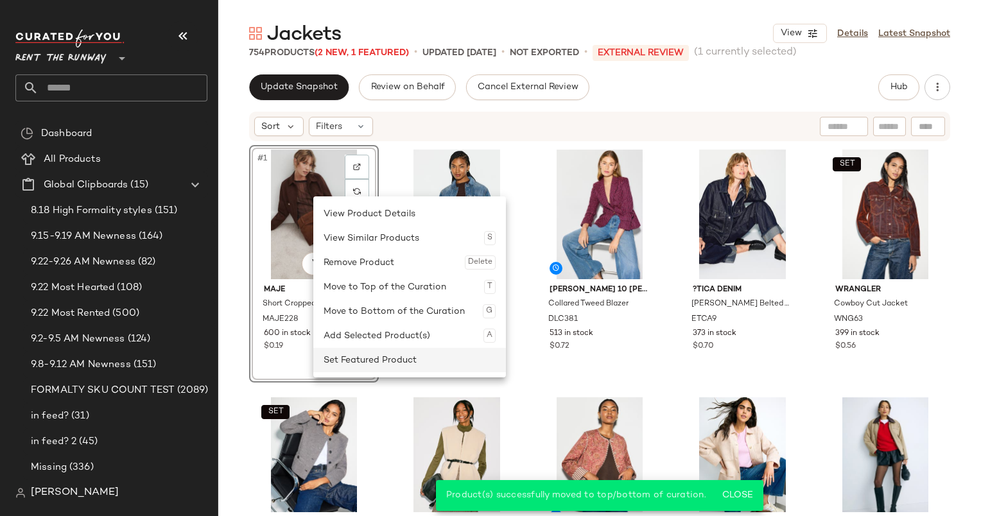
click at [412, 352] on div "Set Featured Product" at bounding box center [409, 360] width 172 height 24
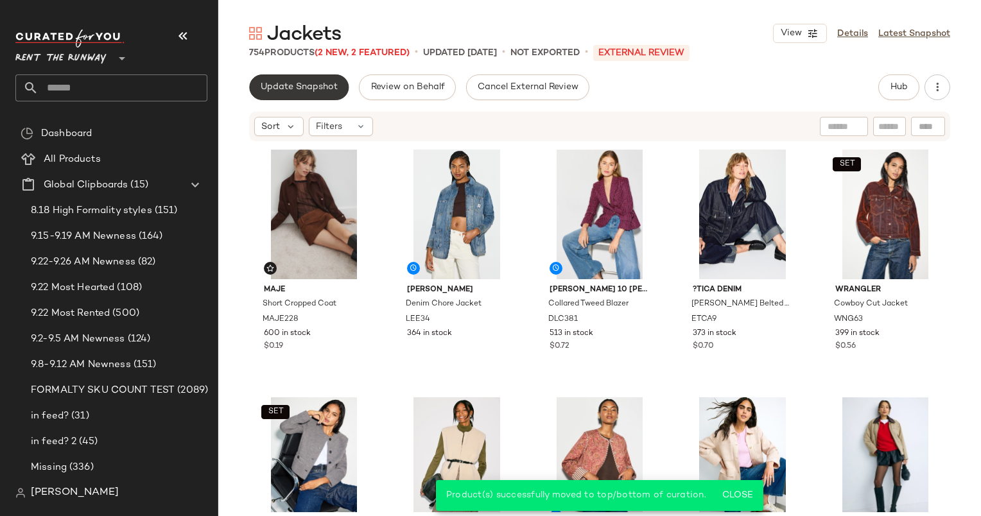
click at [318, 90] on span "Update Snapshot" at bounding box center [299, 87] width 78 height 10
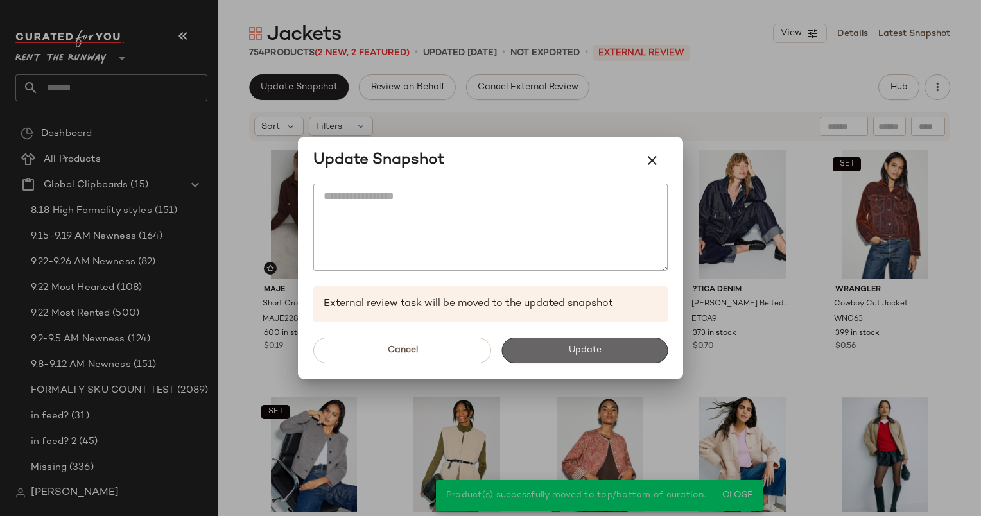
click at [547, 341] on button "Update" at bounding box center [584, 351] width 166 height 26
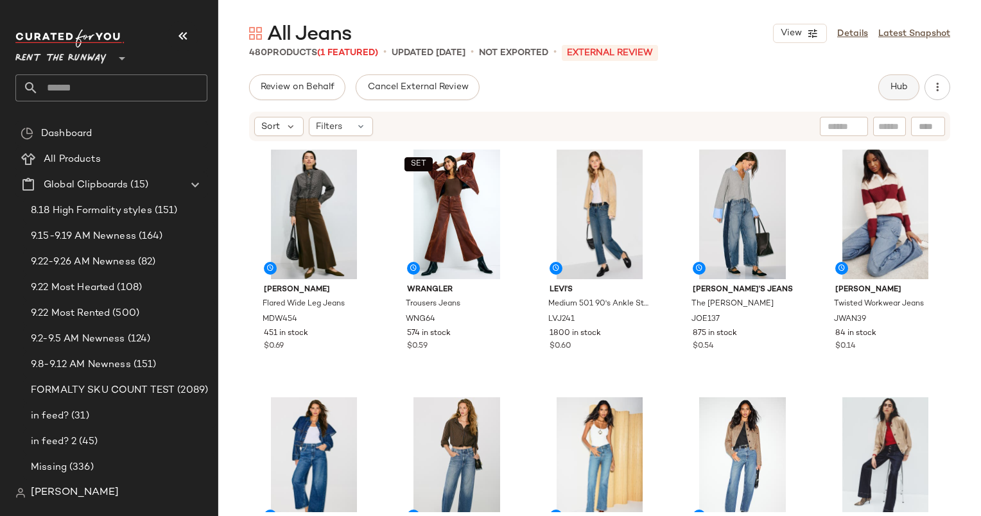
click at [908, 92] on button "Hub" at bounding box center [898, 87] width 41 height 26
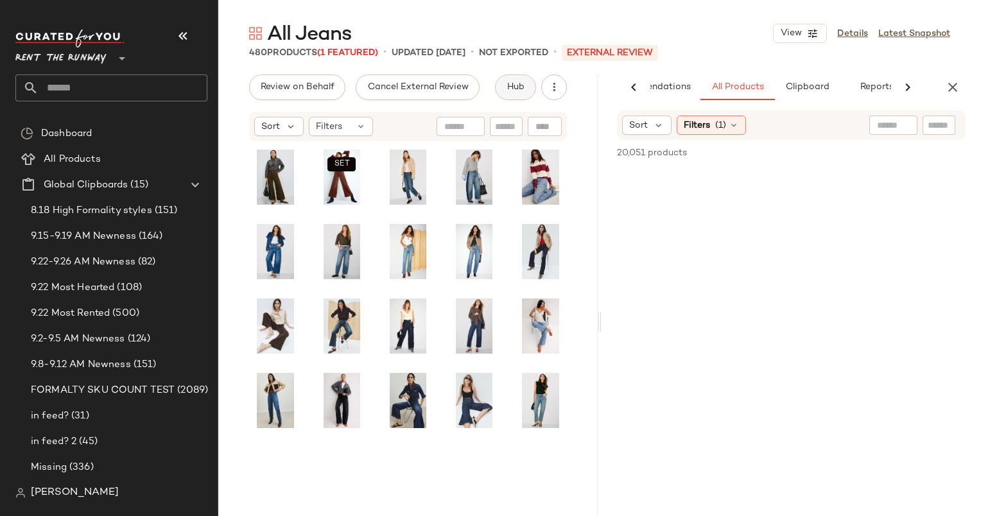
scroll to position [0, 66]
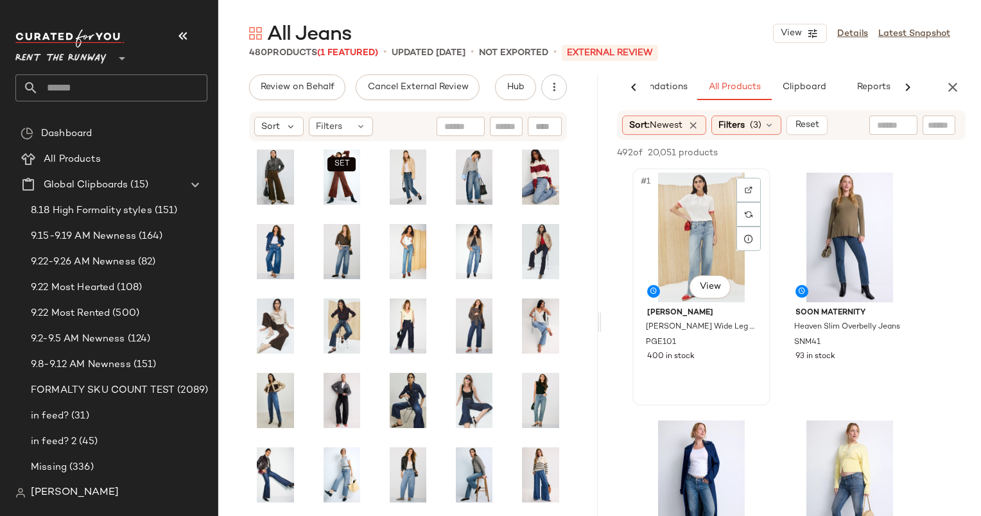
click at [680, 232] on div "#1 View" at bounding box center [701, 238] width 129 height 130
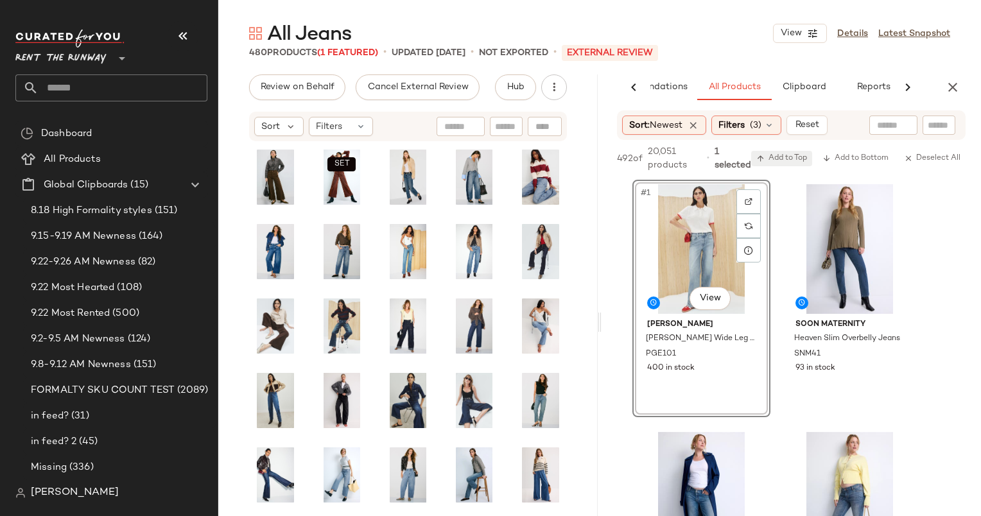
click at [790, 152] on button "Add to Top" at bounding box center [781, 158] width 61 height 15
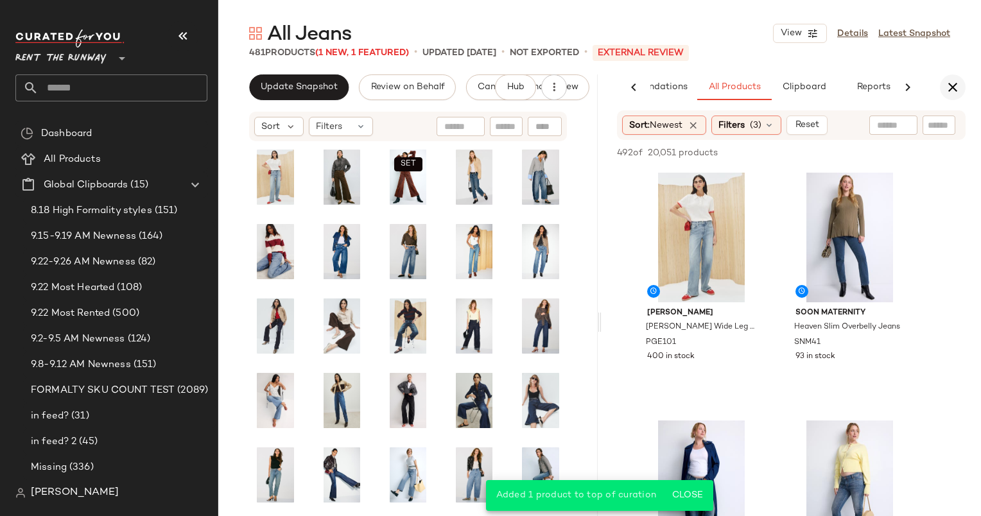
click at [957, 80] on icon "button" at bounding box center [952, 87] width 15 height 15
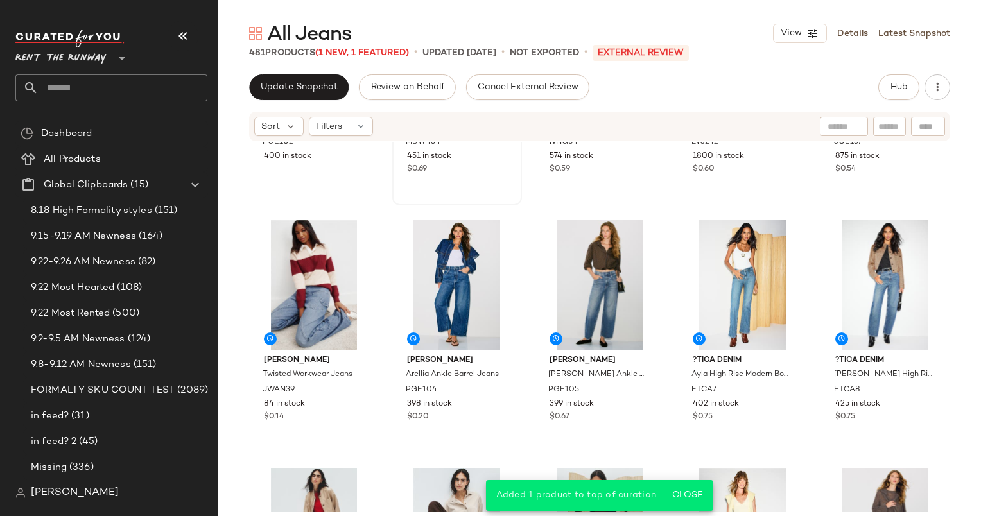
scroll to position [0, 0]
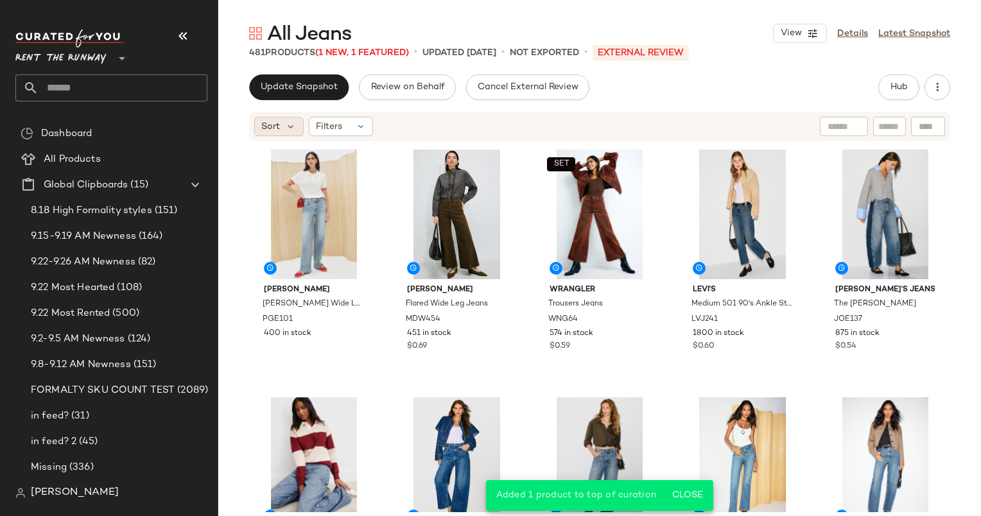
click at [268, 121] on span "Sort" at bounding box center [270, 126] width 19 height 13
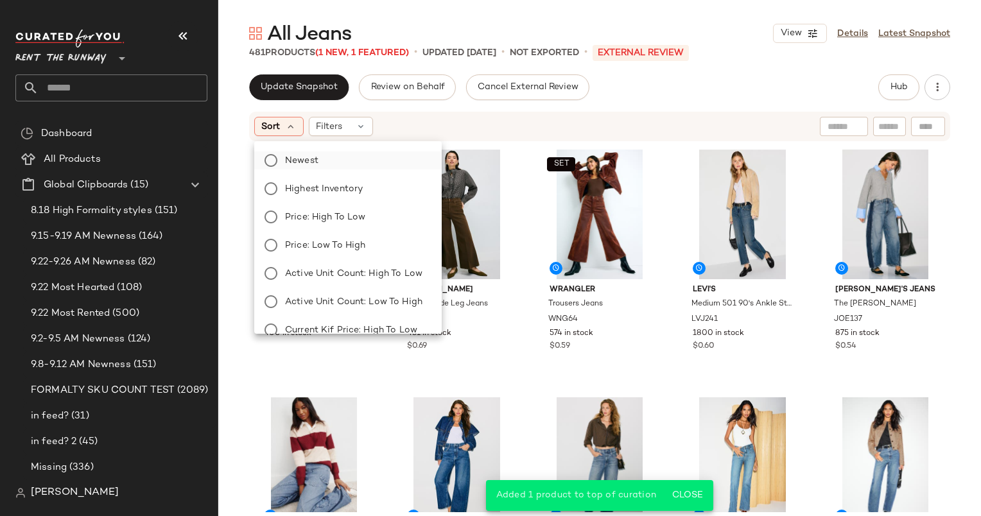
click at [329, 157] on label "Newest" at bounding box center [355, 160] width 151 height 18
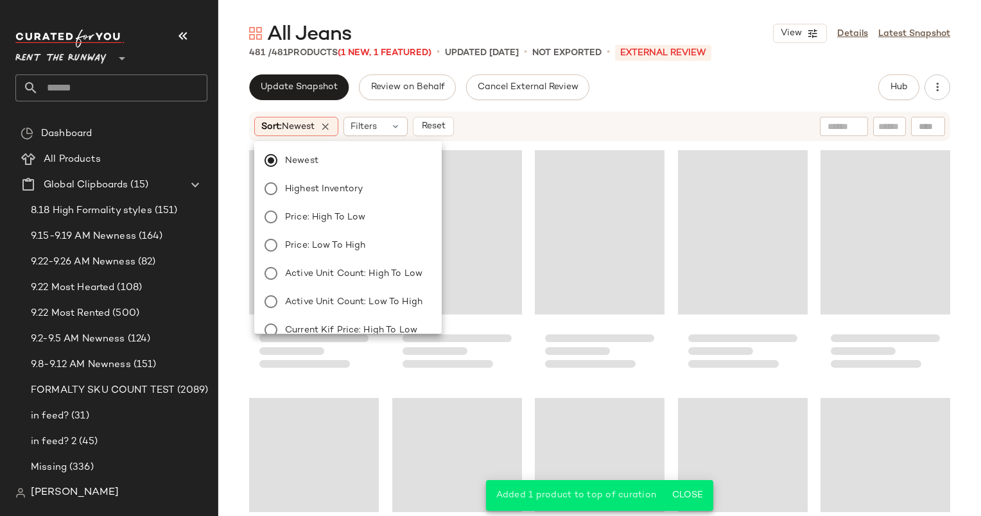
click at [467, 131] on div "Sort: Newest Filters Reset" at bounding box center [516, 126] width 524 height 19
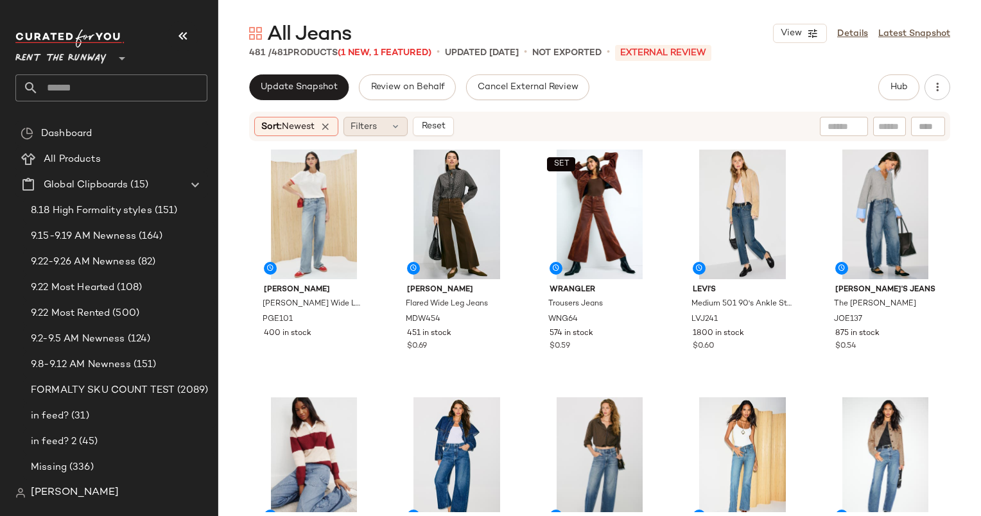
click at [377, 128] on span "Filters" at bounding box center [363, 126] width 26 height 13
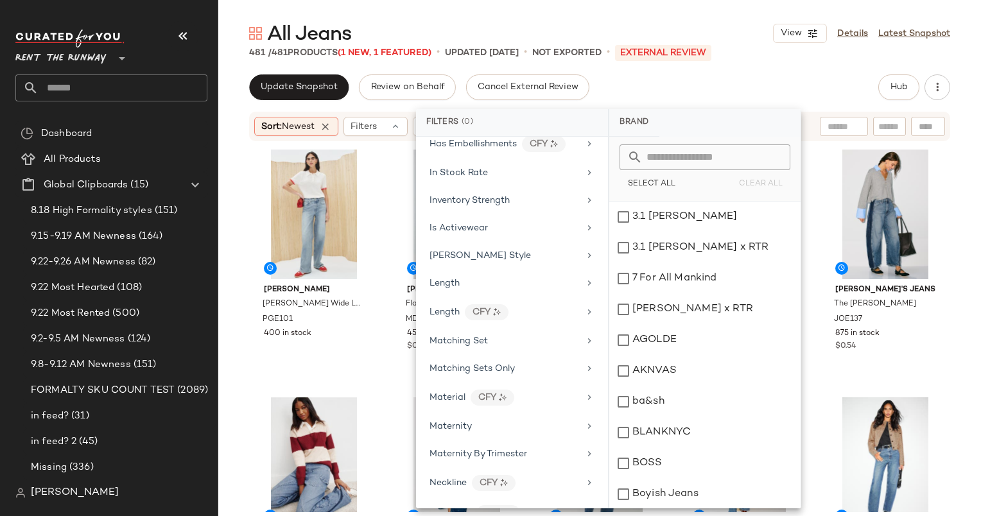
scroll to position [852, 0]
click at [497, 172] on div "In Stock Rate" at bounding box center [512, 173] width 182 height 25
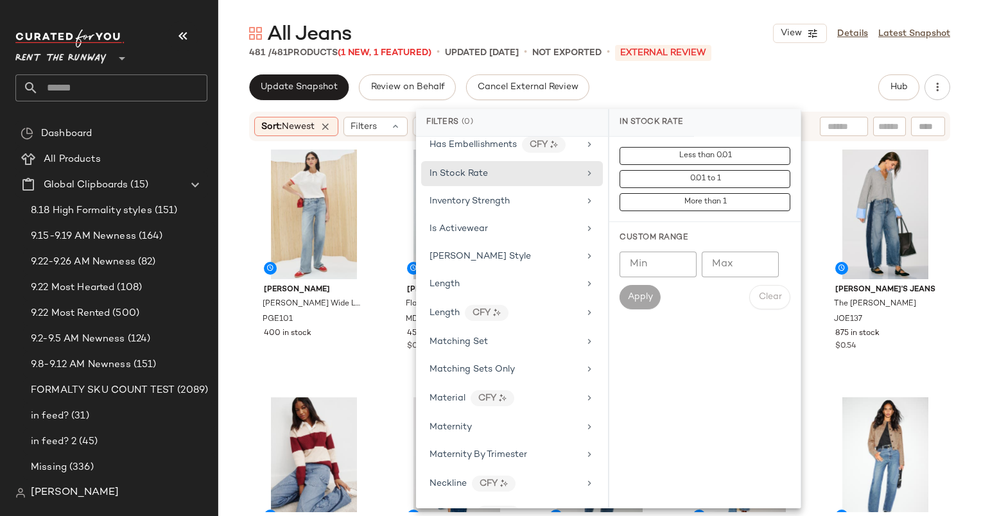
click at [639, 271] on input "Min" at bounding box center [657, 265] width 77 height 26
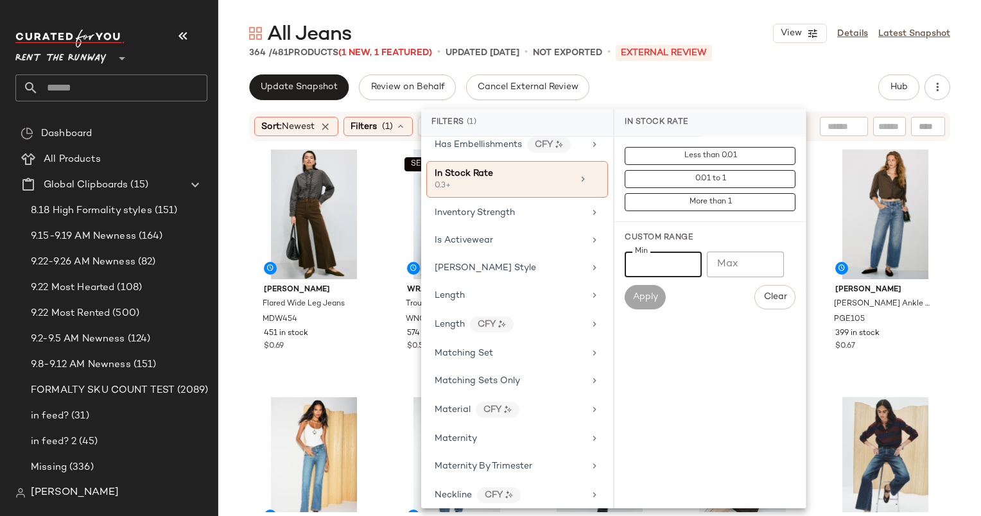
type input "***"
click at [632, 77] on div "Update Snapshot Review on Behalf Cancel External Review Hub" at bounding box center [599, 87] width 701 height 26
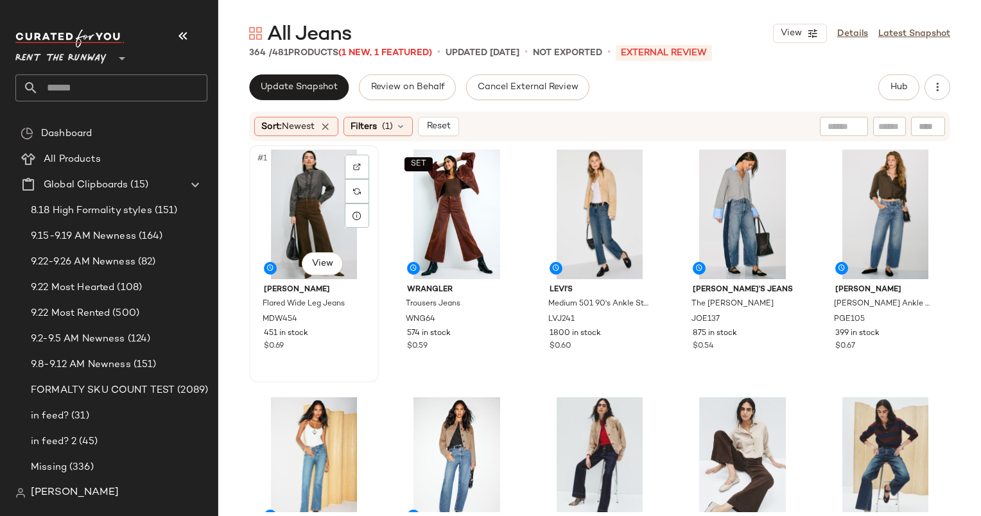
click at [297, 198] on div "#1 View" at bounding box center [314, 215] width 121 height 130
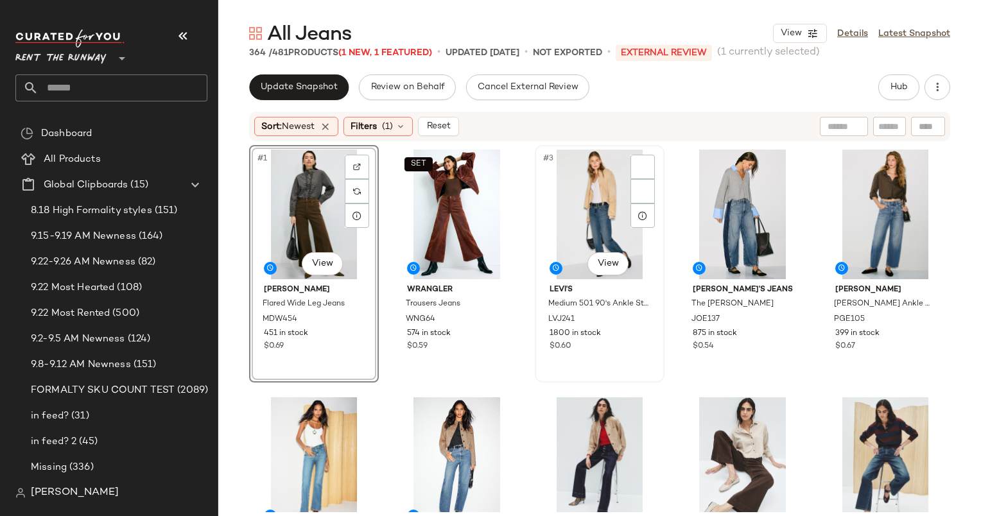
click at [590, 198] on div "#3 View" at bounding box center [599, 215] width 121 height 130
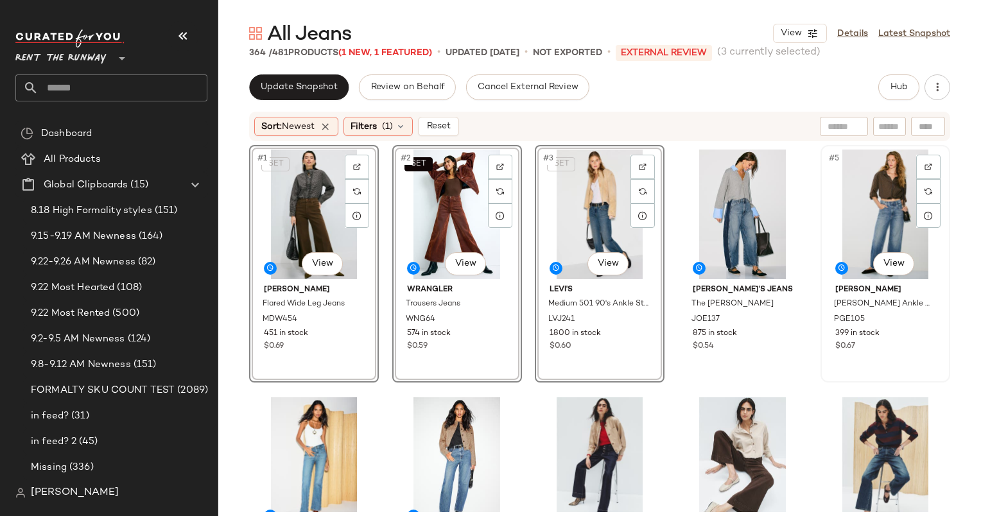
click at [862, 178] on div "#5 View" at bounding box center [885, 215] width 121 height 130
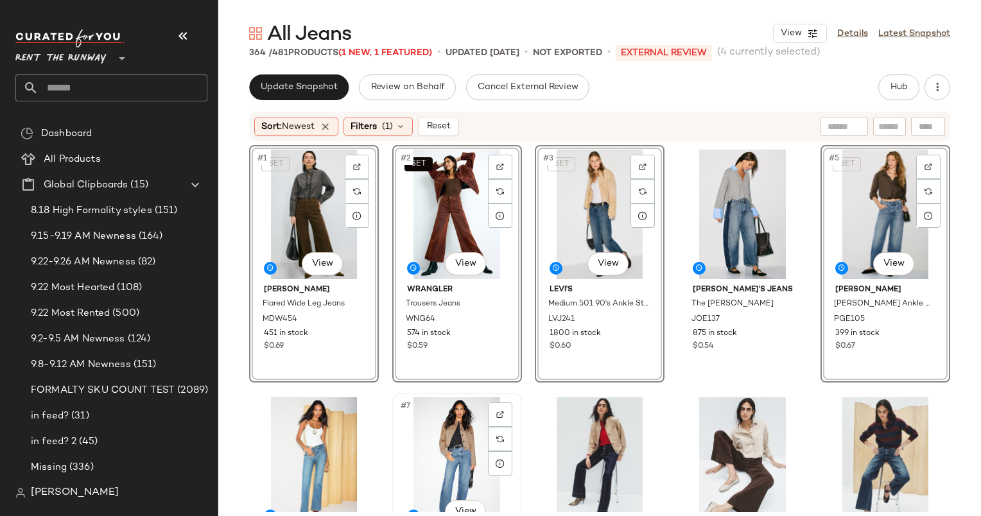
click at [440, 420] on div "#7 View" at bounding box center [457, 462] width 121 height 130
click at [574, 422] on div "#8 View" at bounding box center [599, 462] width 121 height 130
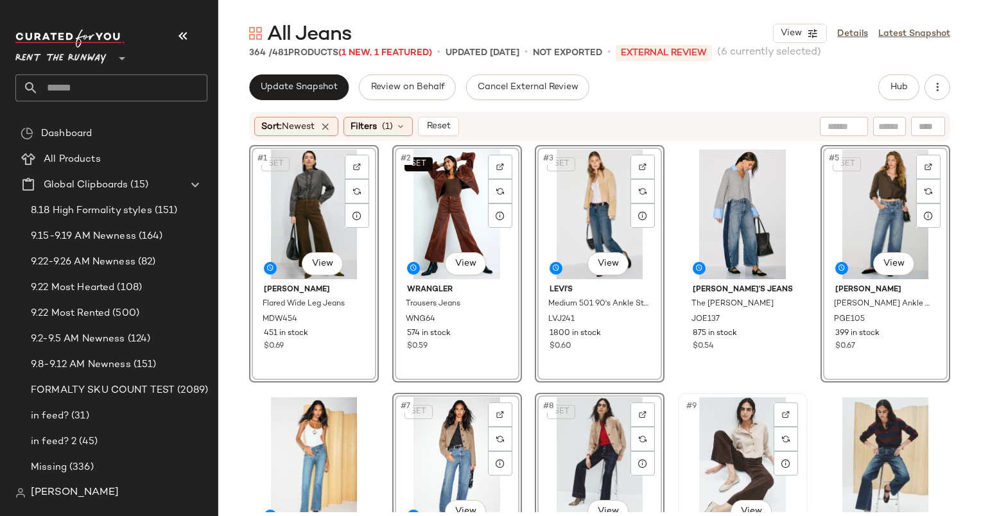
click at [724, 427] on div "#9 View" at bounding box center [742, 462] width 121 height 130
click at [852, 427] on div "#10 View" at bounding box center [885, 462] width 121 height 130
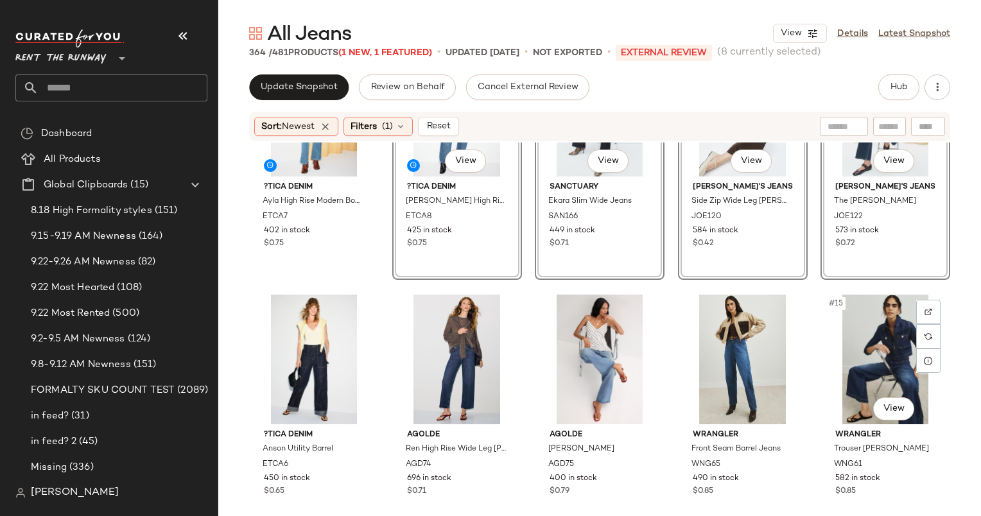
scroll to position [362, 0]
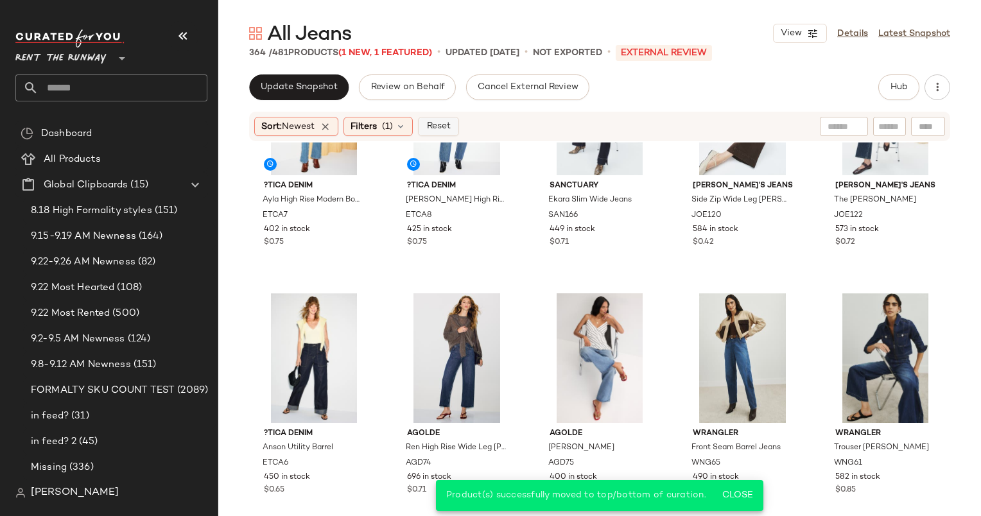
click at [459, 123] on button "Reset" at bounding box center [438, 126] width 41 height 19
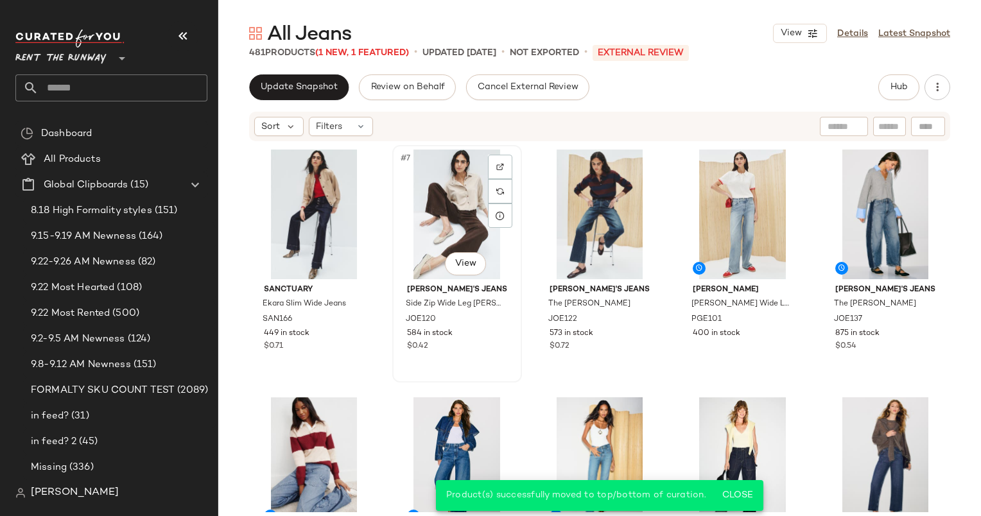
scroll to position [0, 0]
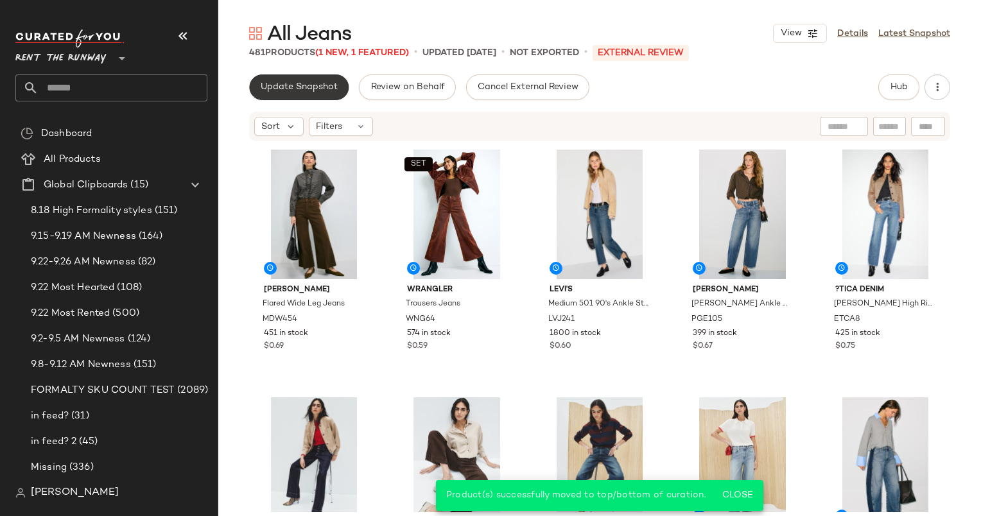
click at [282, 92] on span "Update Snapshot" at bounding box center [299, 87] width 78 height 10
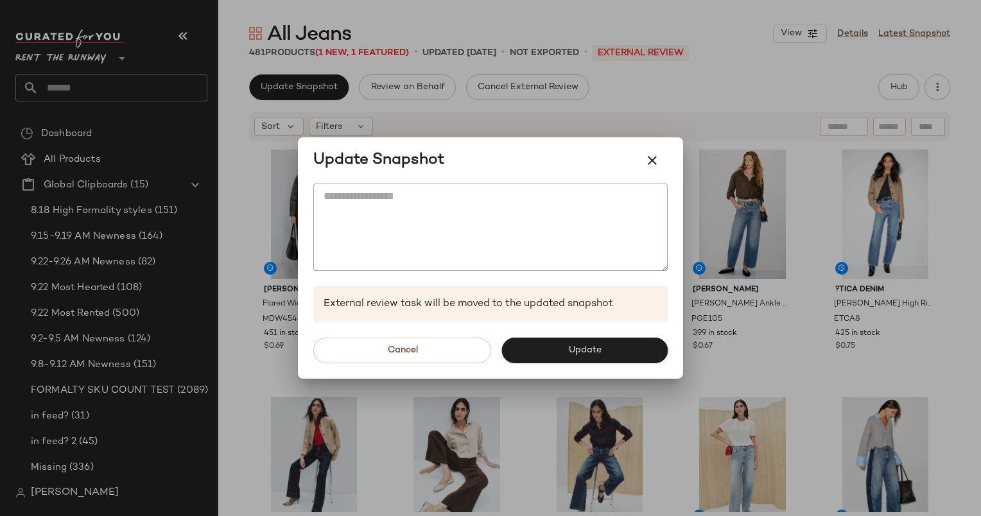
click at [752, 194] on div at bounding box center [490, 258] width 981 height 516
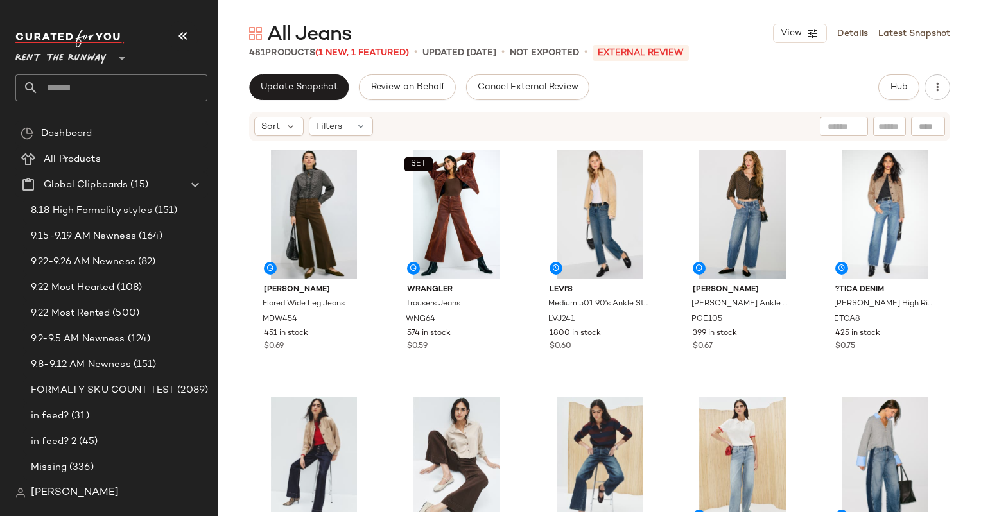
click at [893, 125] on input "text" at bounding box center [889, 126] width 22 height 13
paste input "******"
type input "******"
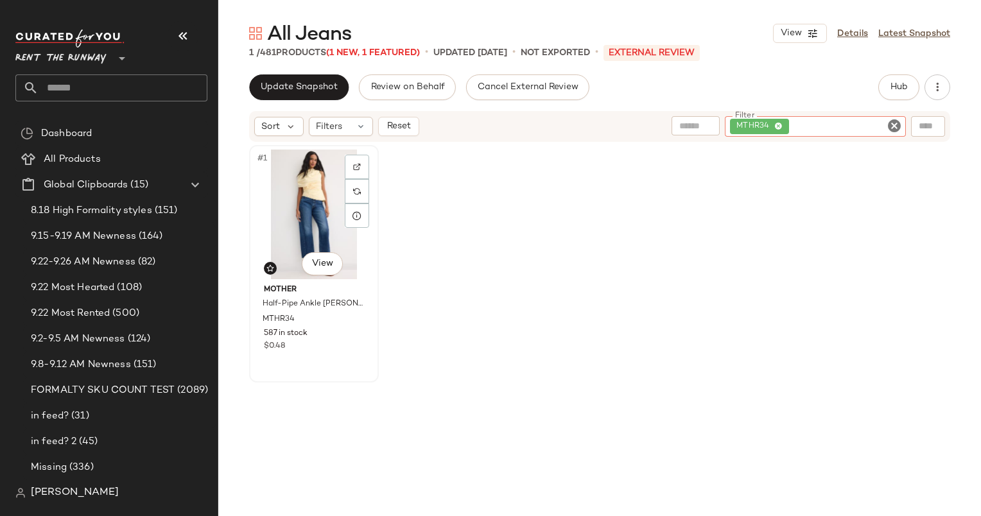
click at [316, 283] on div "MOTHER Half-Pipe Ankle Jean MTHR34 587 in stock $0.48" at bounding box center [314, 316] width 121 height 74
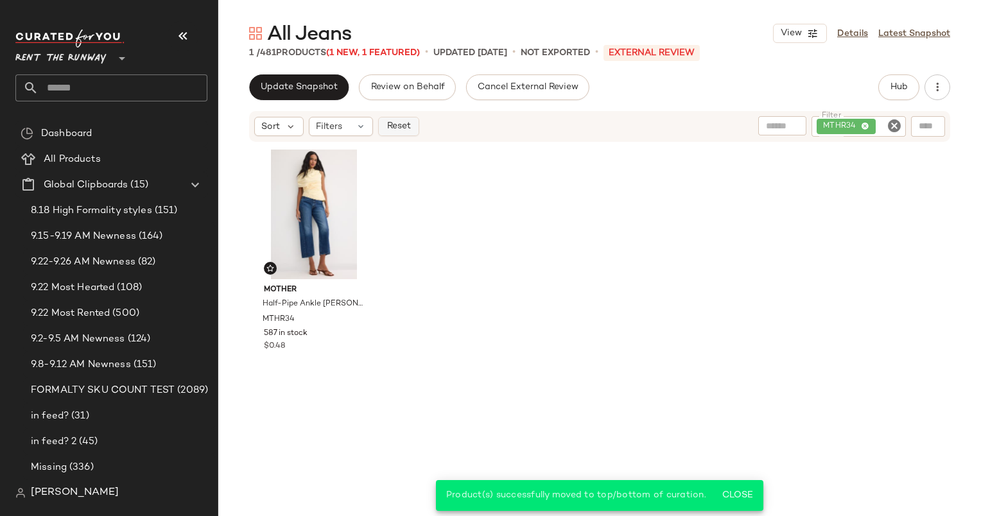
click at [402, 126] on span "Reset" at bounding box center [398, 126] width 24 height 10
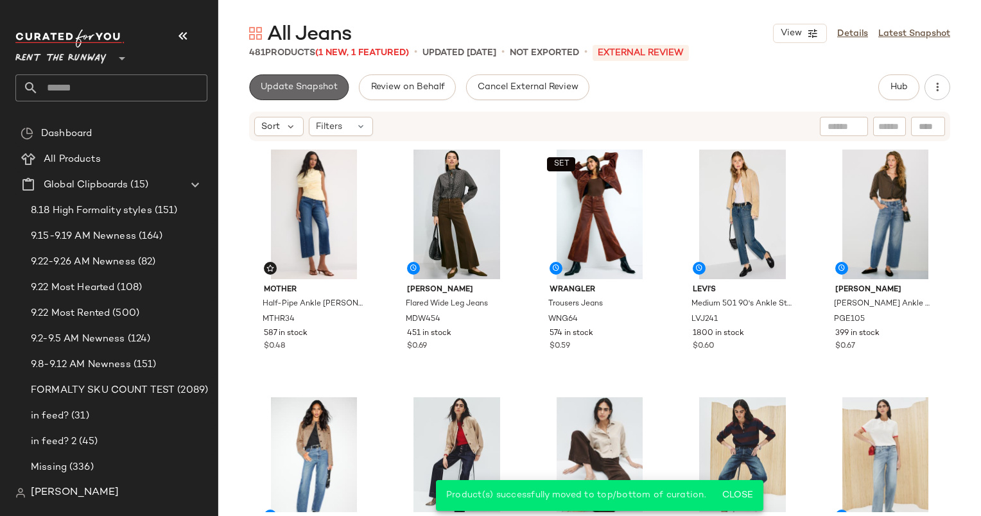
click at [309, 92] on span "Update Snapshot" at bounding box center [299, 87] width 78 height 10
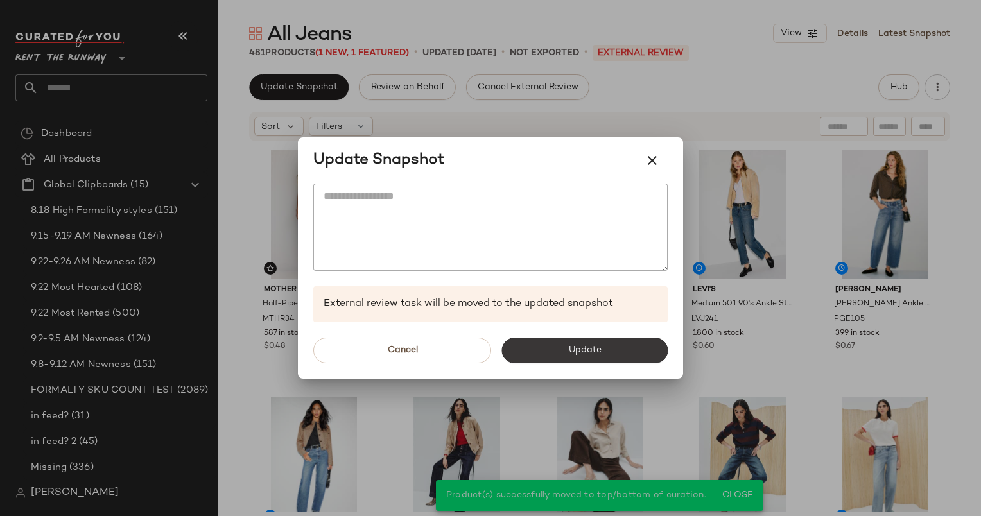
click at [565, 359] on button "Update" at bounding box center [584, 351] width 166 height 26
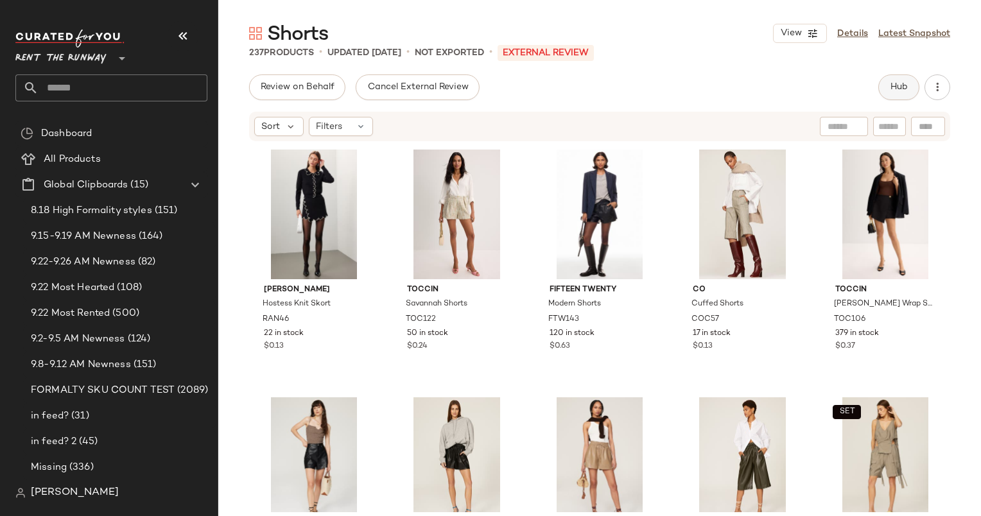
click at [904, 85] on span "Hub" at bounding box center [899, 87] width 18 height 10
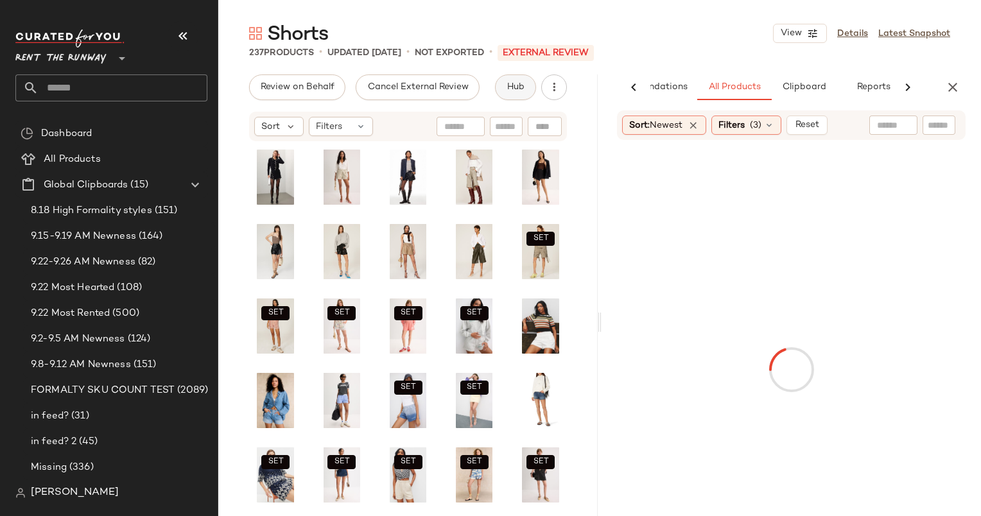
scroll to position [0, 66]
click at [959, 89] on icon "button" at bounding box center [952, 87] width 15 height 15
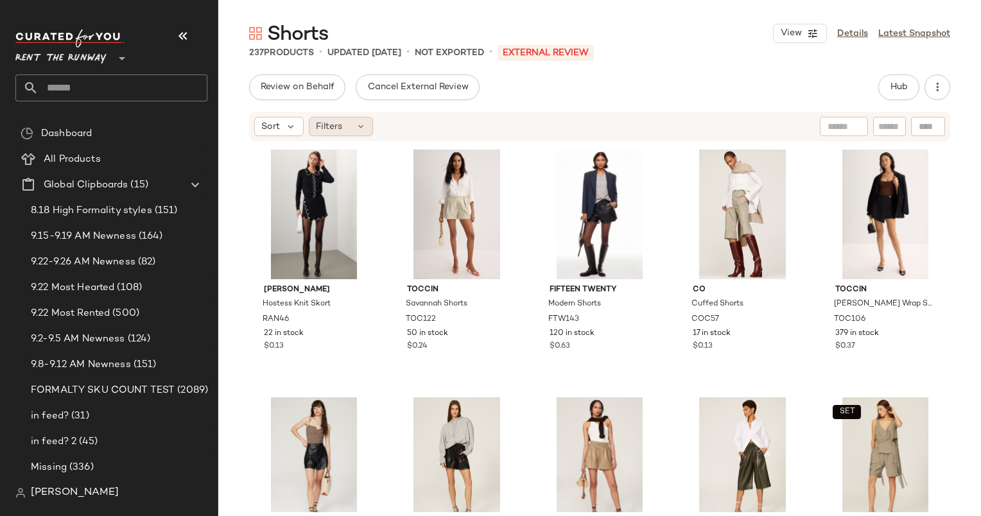
click at [328, 133] on span "Filters" at bounding box center [329, 126] width 26 height 13
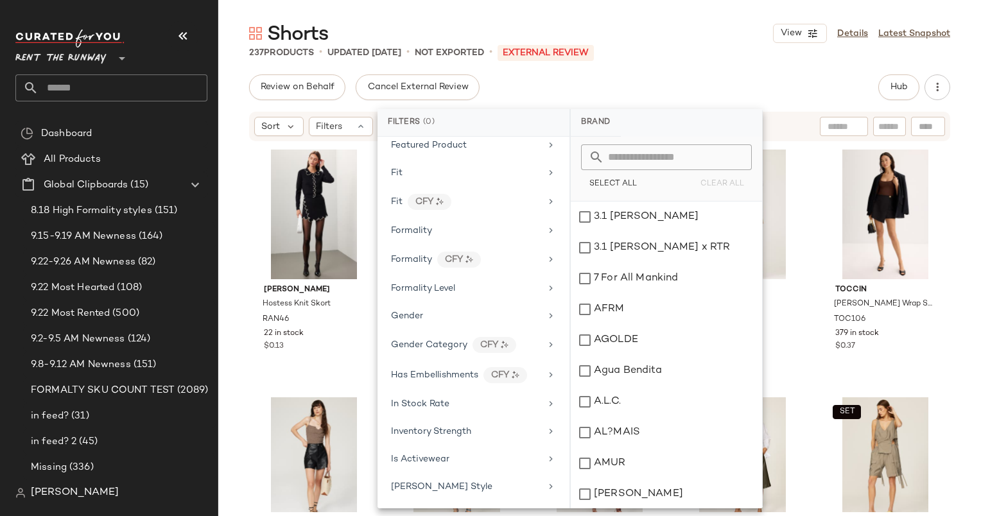
scroll to position [623, 0]
click at [443, 397] on span "In Stock Rate" at bounding box center [420, 402] width 58 height 10
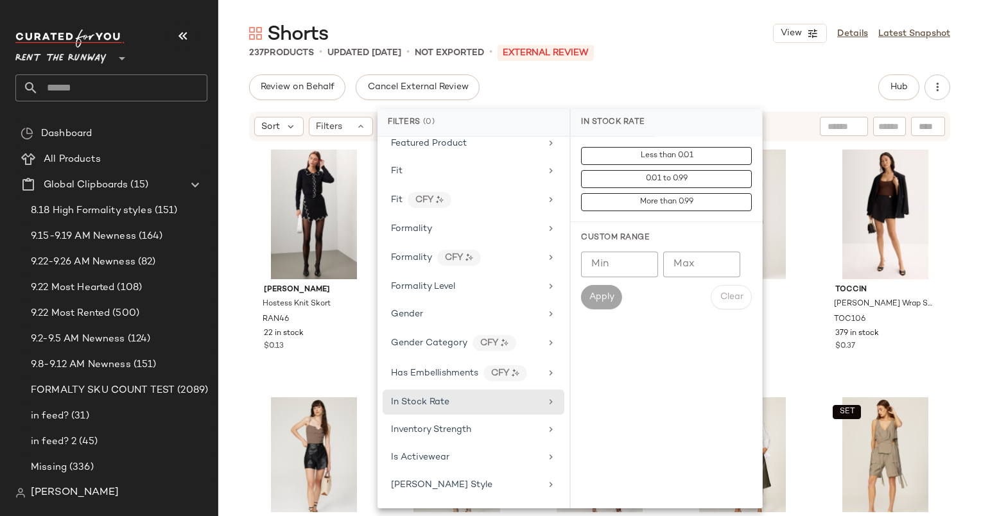
click at [628, 262] on input "Min" at bounding box center [619, 265] width 77 height 26
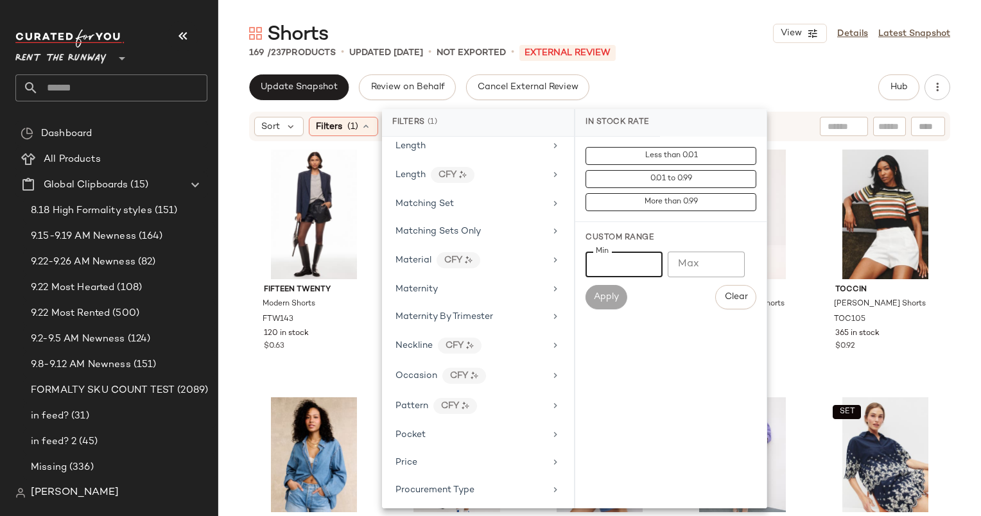
scroll to position [1582, 0]
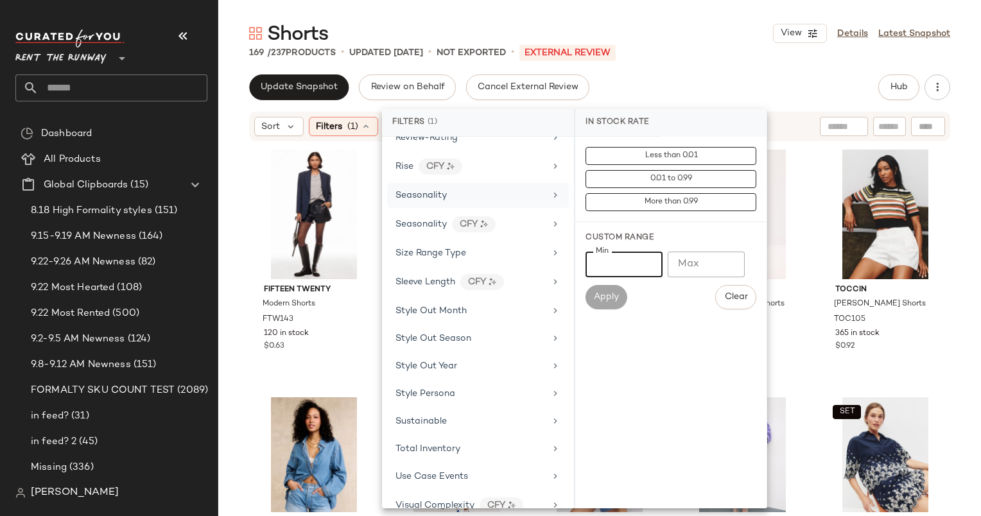
type input "***"
click at [513, 187] on div "Seasonality" at bounding box center [478, 195] width 182 height 25
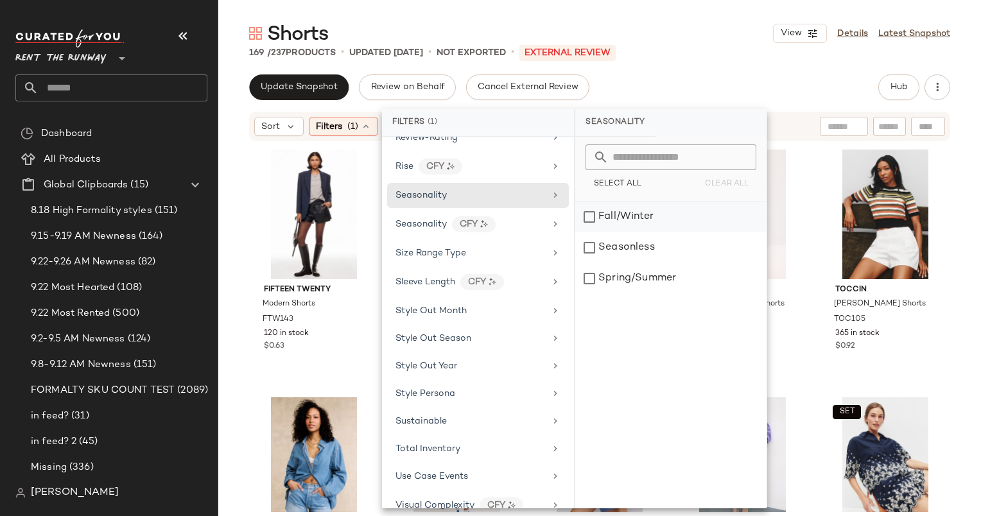
click at [634, 217] on div "Fall/Winter" at bounding box center [670, 217] width 191 height 31
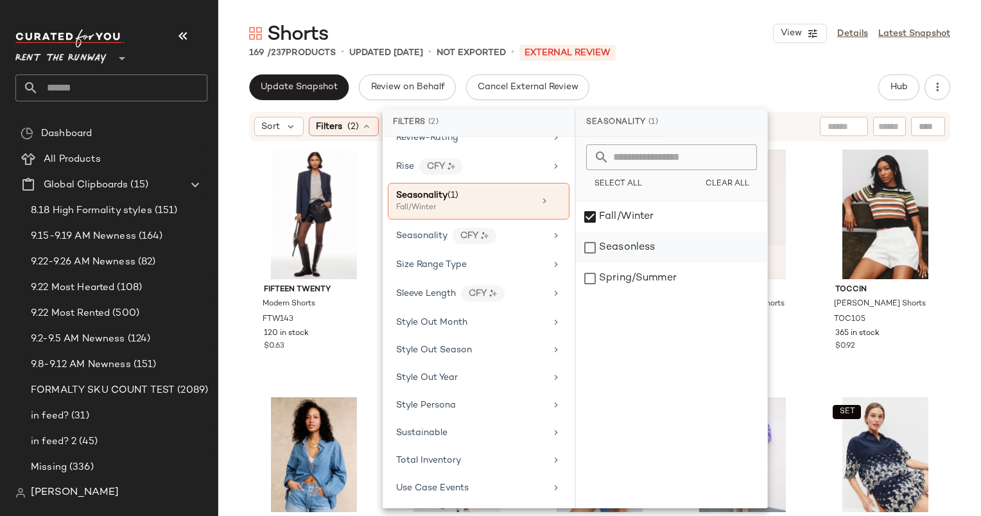
click at [649, 261] on div "Seasonless" at bounding box center [671, 247] width 191 height 31
click at [744, 15] on main "Shorts View Details Latest Snapshot 169 / 237 Products • updated Sep 22nd • Not…" at bounding box center [490, 258] width 981 height 516
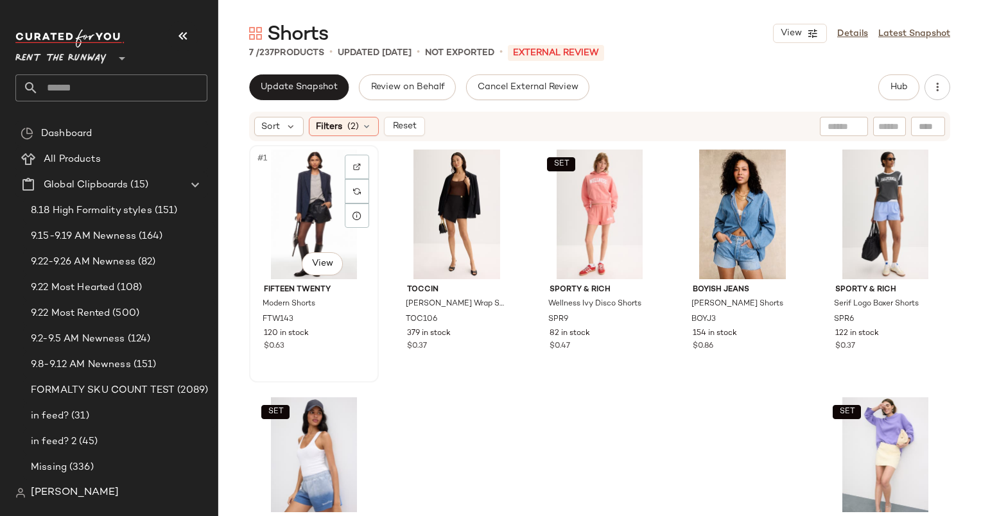
click at [304, 213] on div "#1 View" at bounding box center [314, 215] width 121 height 130
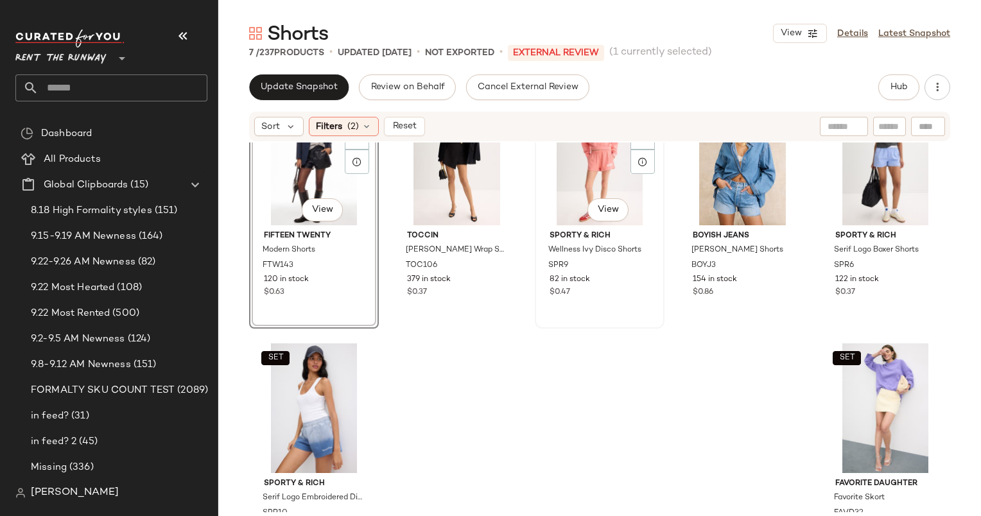
scroll to position [47, 0]
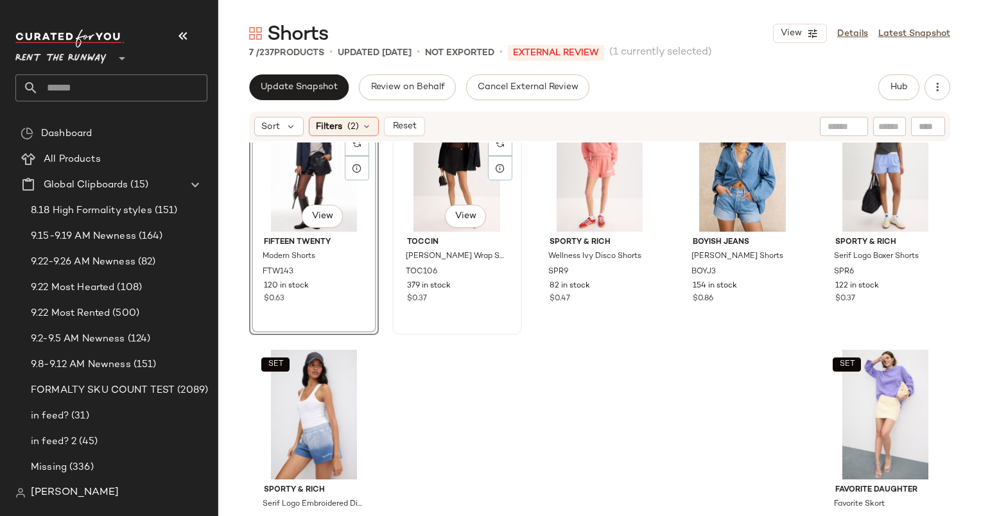
click at [476, 193] on div "#2 View" at bounding box center [457, 167] width 121 height 130
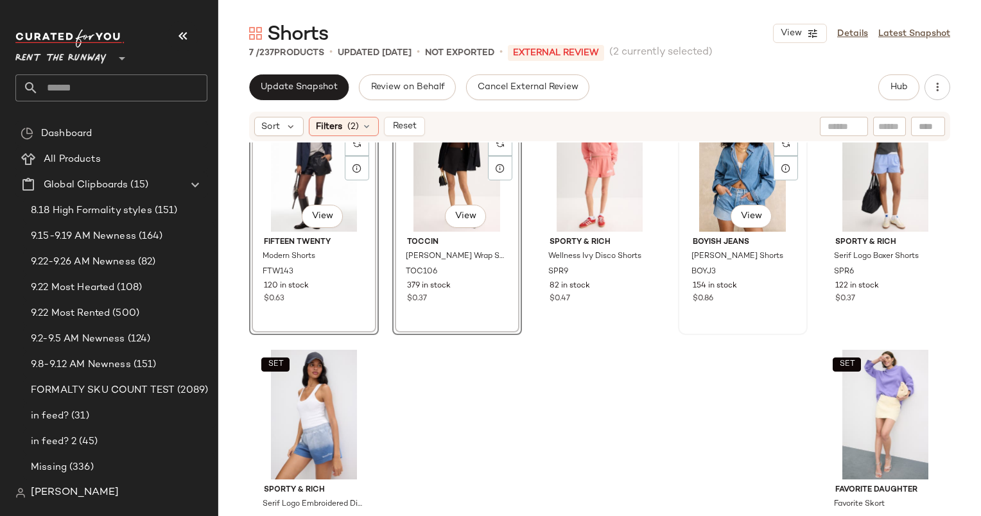
click at [725, 176] on div "#4 View" at bounding box center [742, 167] width 121 height 130
click at [804, 173] on div "SET #1 View Fifteen Twenty Modern Shorts FTW143 120 in stock $0.63 SET #2 View …" at bounding box center [599, 281] width 701 height 367
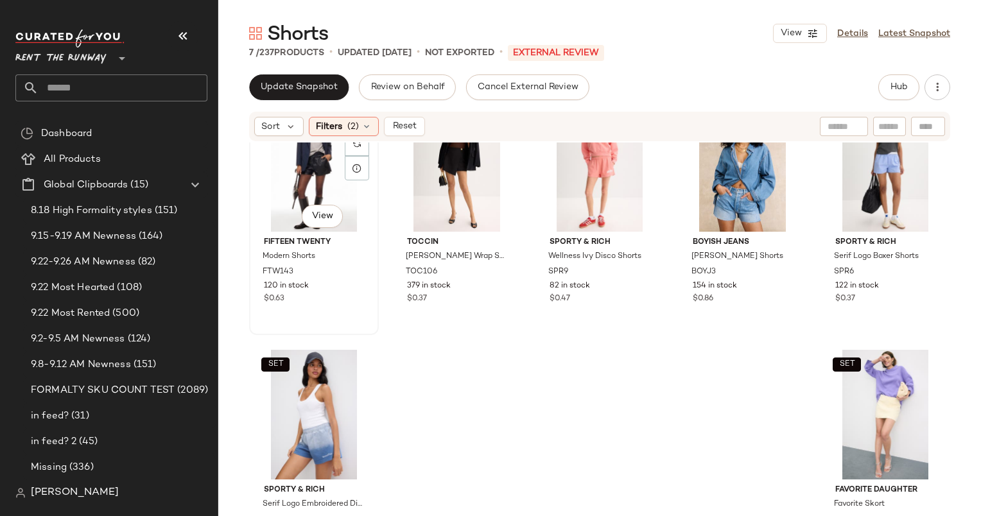
click at [302, 175] on div "#1 View" at bounding box center [314, 167] width 121 height 130
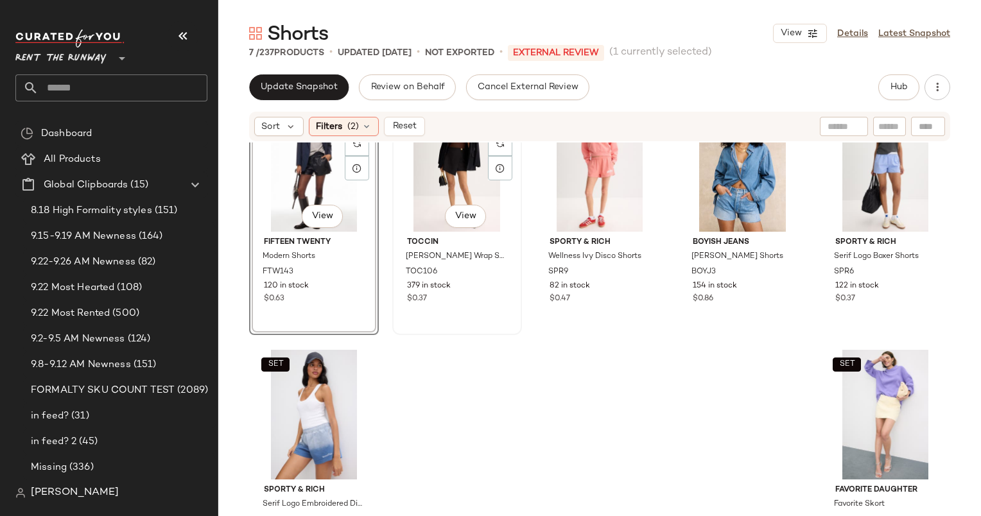
click at [429, 184] on div "#2 View" at bounding box center [457, 167] width 121 height 130
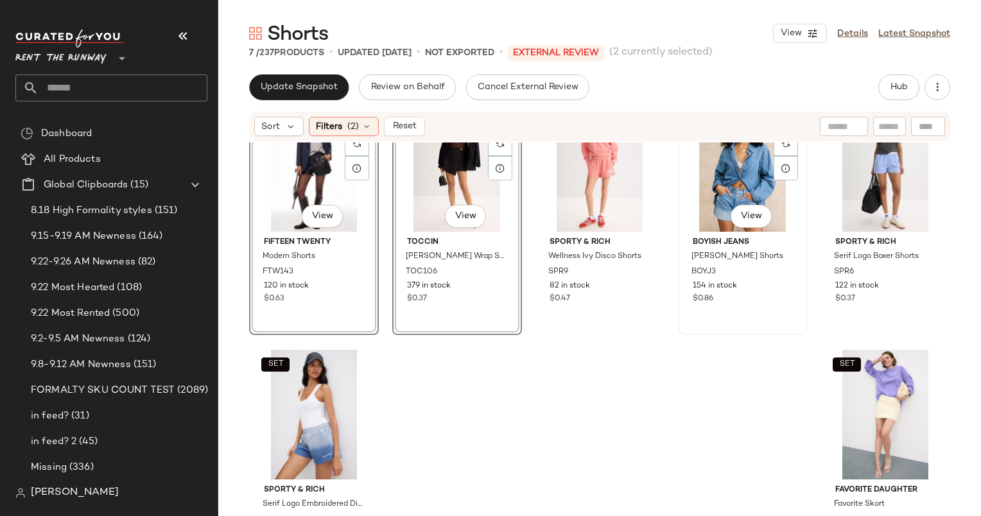
click at [730, 182] on div "#4 View" at bounding box center [742, 167] width 121 height 130
click at [855, 178] on div "#5 View" at bounding box center [885, 167] width 121 height 130
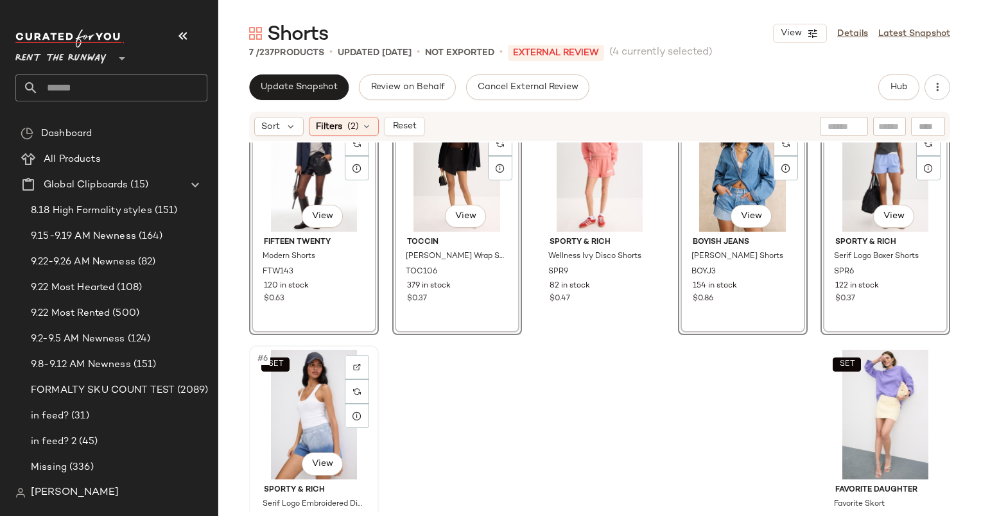
click at [293, 406] on div "SET #6 View" at bounding box center [314, 415] width 121 height 130
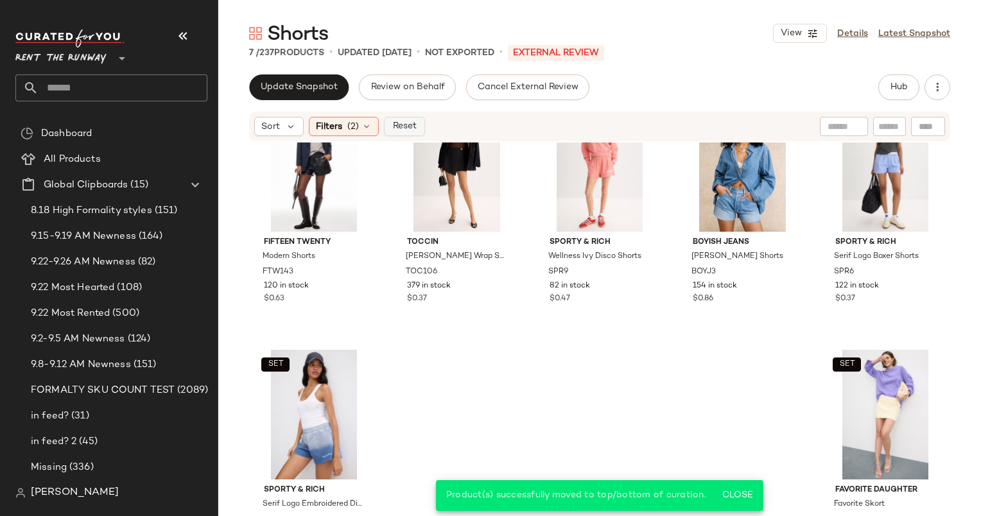
click at [416, 125] on button "Reset" at bounding box center [404, 126] width 41 height 19
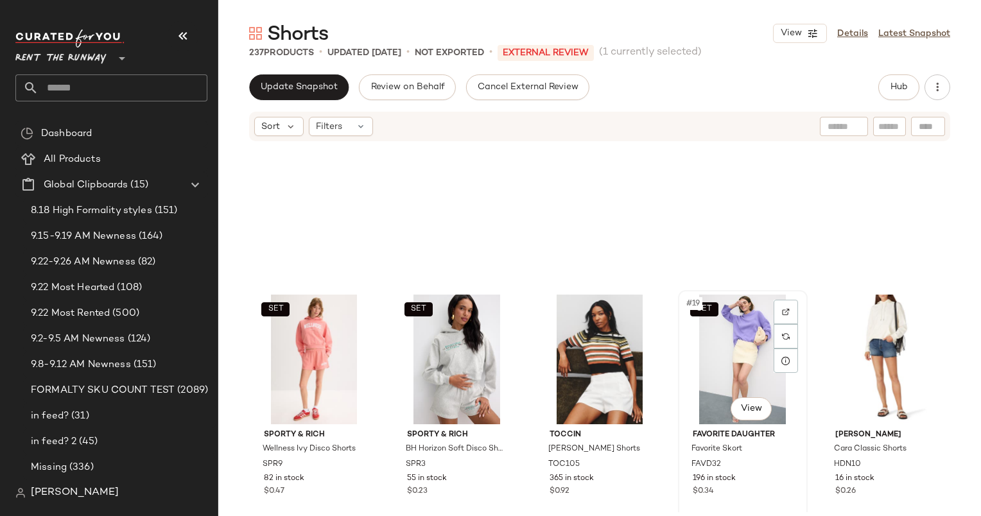
scroll to position [866, 0]
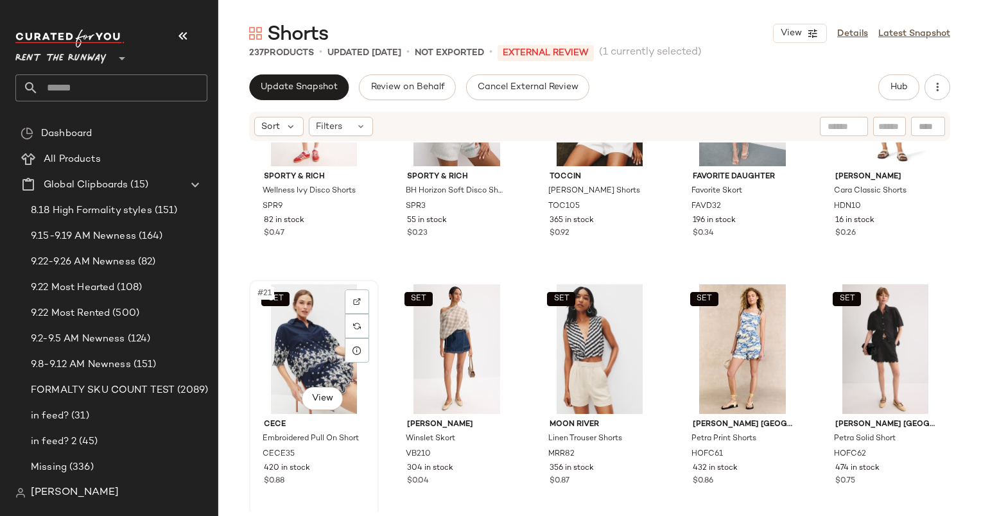
click at [302, 321] on div "SET #21 View" at bounding box center [314, 349] width 121 height 130
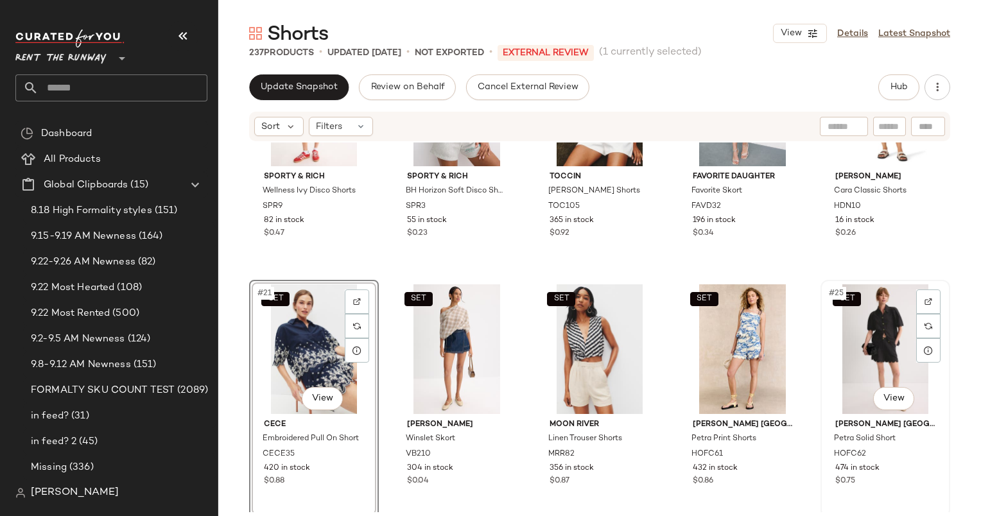
click at [867, 341] on div "SET #25 View" at bounding box center [885, 349] width 121 height 130
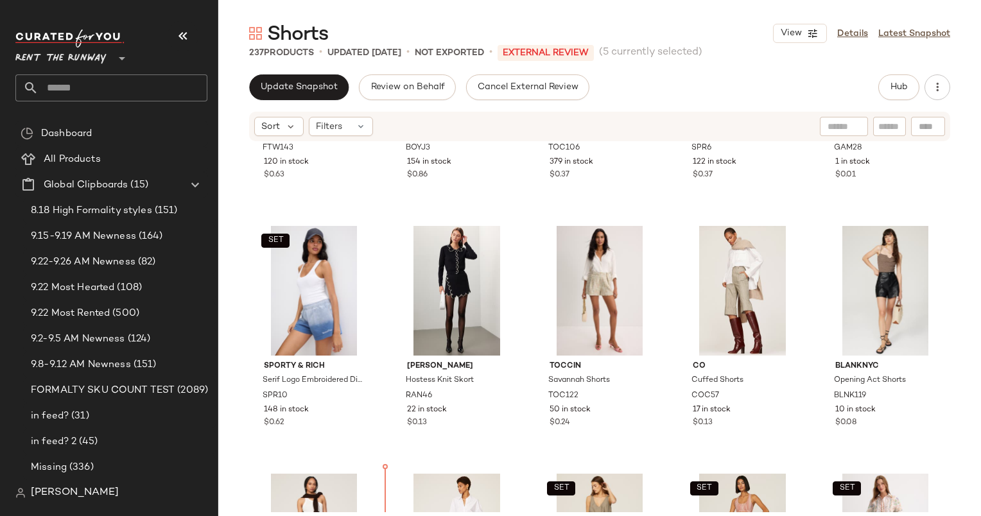
scroll to position [238, 0]
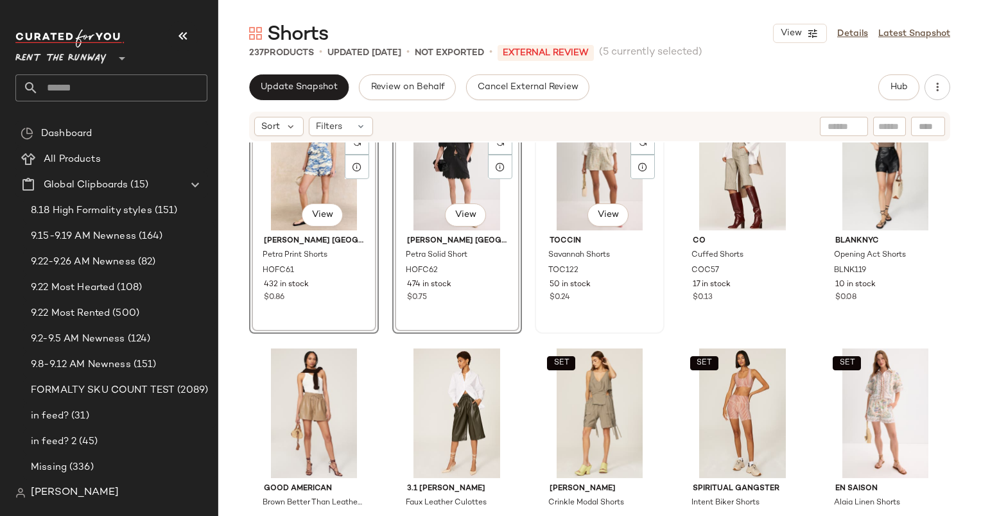
click at [586, 288] on span "50 in stock" at bounding box center [569, 285] width 41 height 12
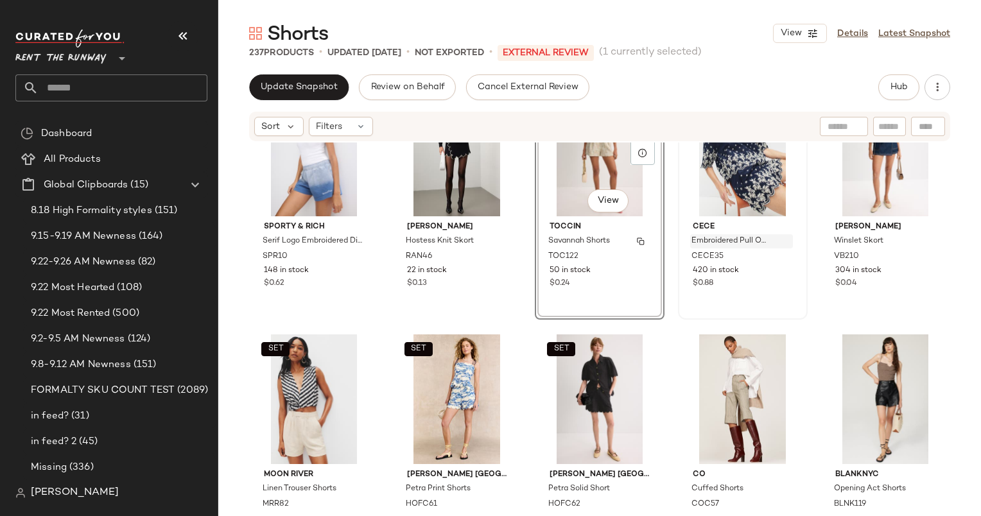
scroll to position [336, 0]
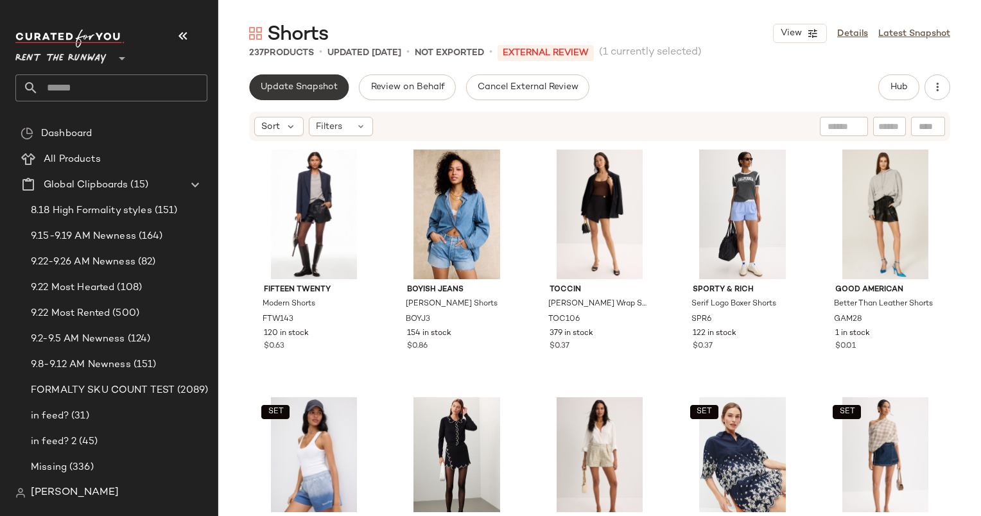
click at [311, 87] on span "Update Snapshot" at bounding box center [299, 87] width 78 height 10
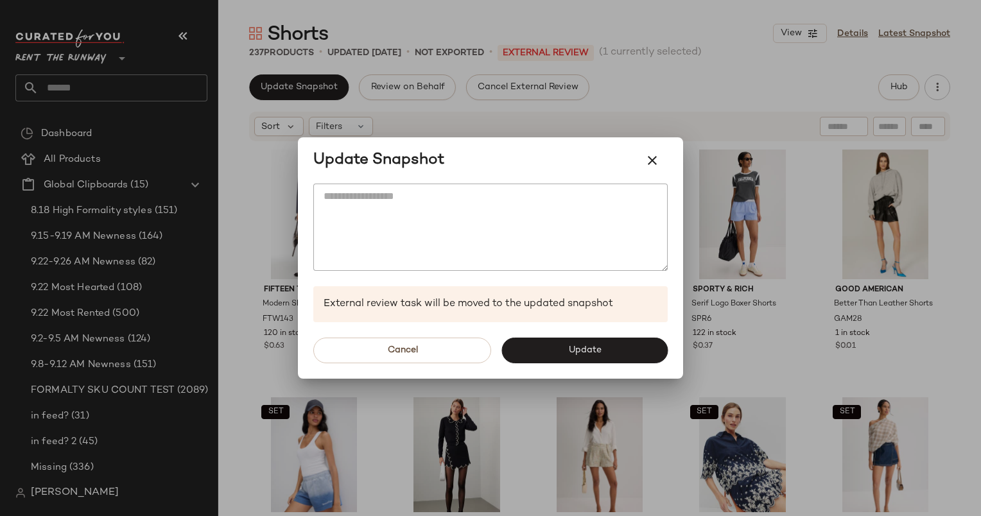
click at [753, 125] on div at bounding box center [490, 258] width 981 height 516
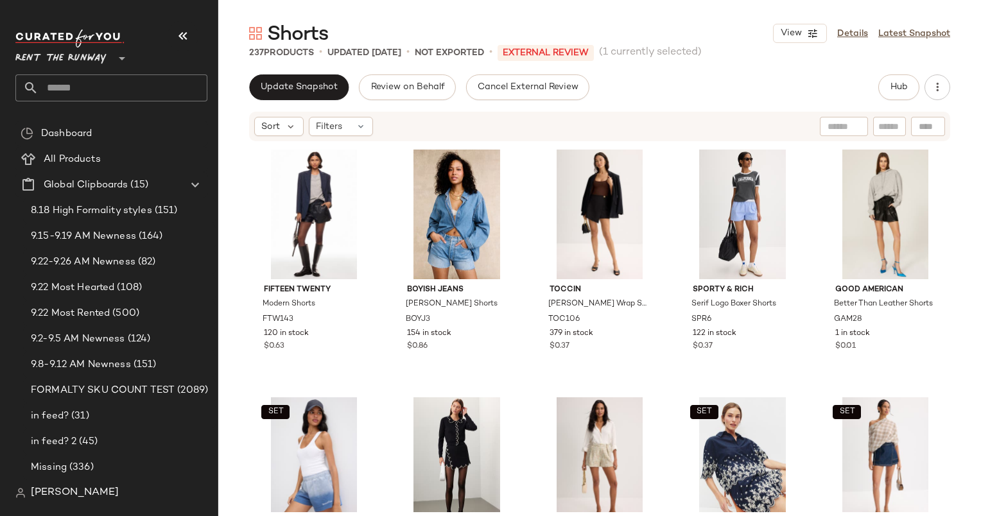
click at [897, 128] on input "text" at bounding box center [889, 126] width 22 height 13
paste input "******"
type input "******"
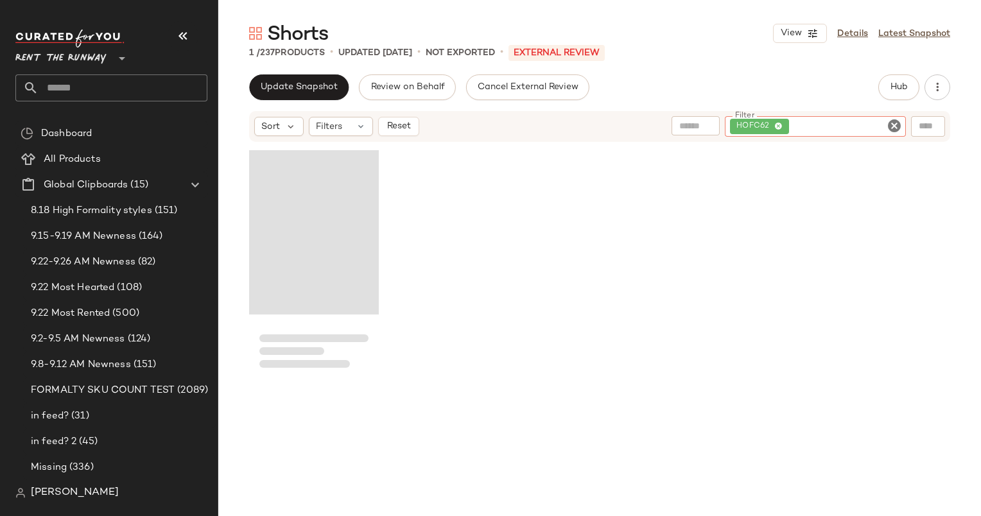
click at [297, 245] on div "Loading..." at bounding box center [314, 232] width 130 height 164
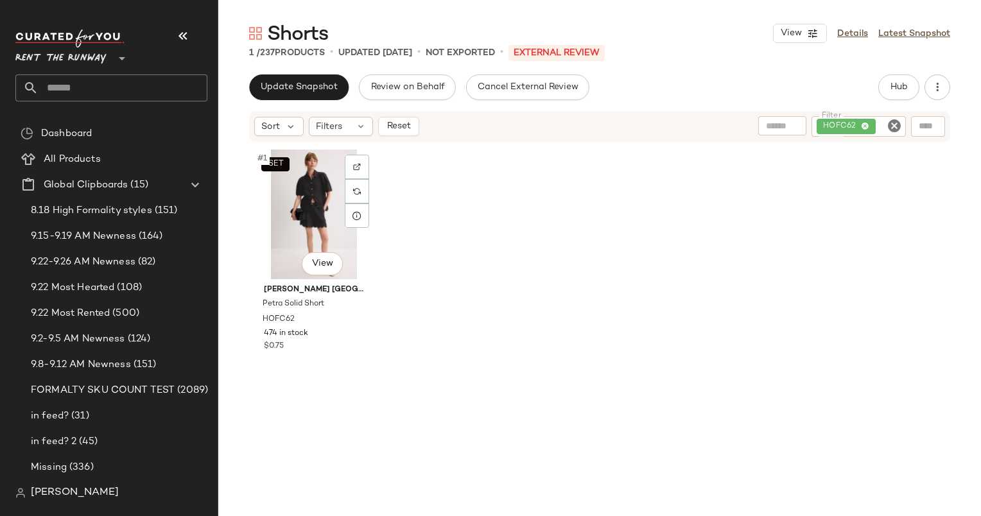
click at [297, 245] on div "SET #1 View" at bounding box center [314, 215] width 121 height 130
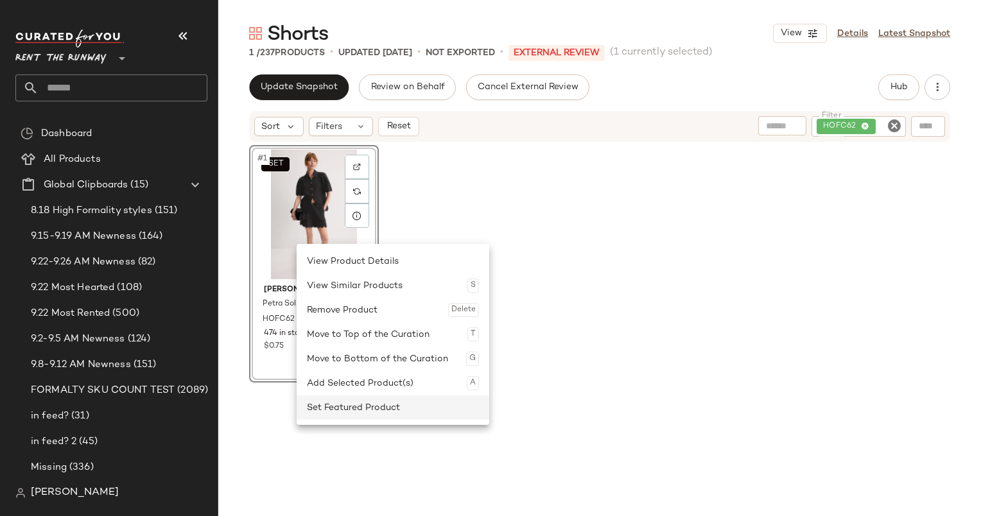
click at [365, 406] on div "Set Featured Product" at bounding box center [393, 407] width 172 height 24
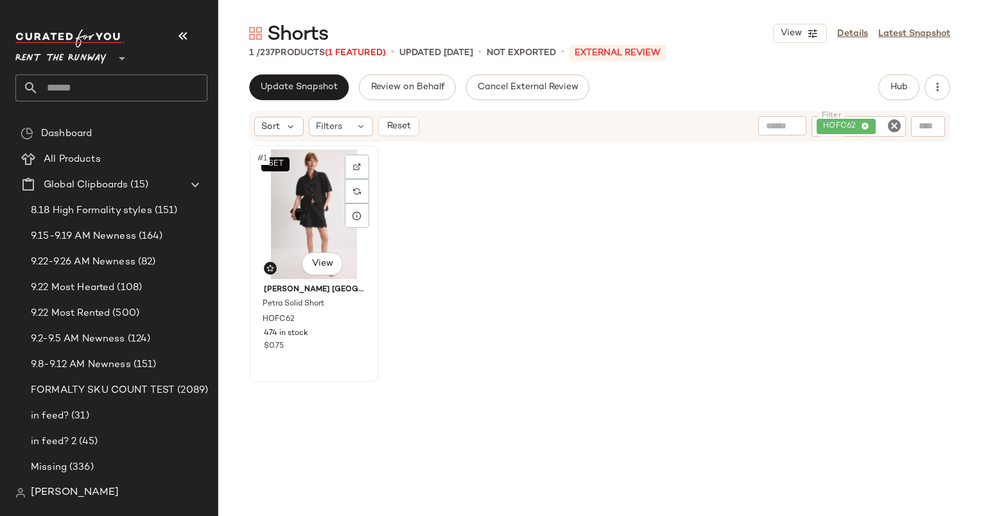
click at [268, 236] on div "SET #1 View" at bounding box center [314, 215] width 121 height 130
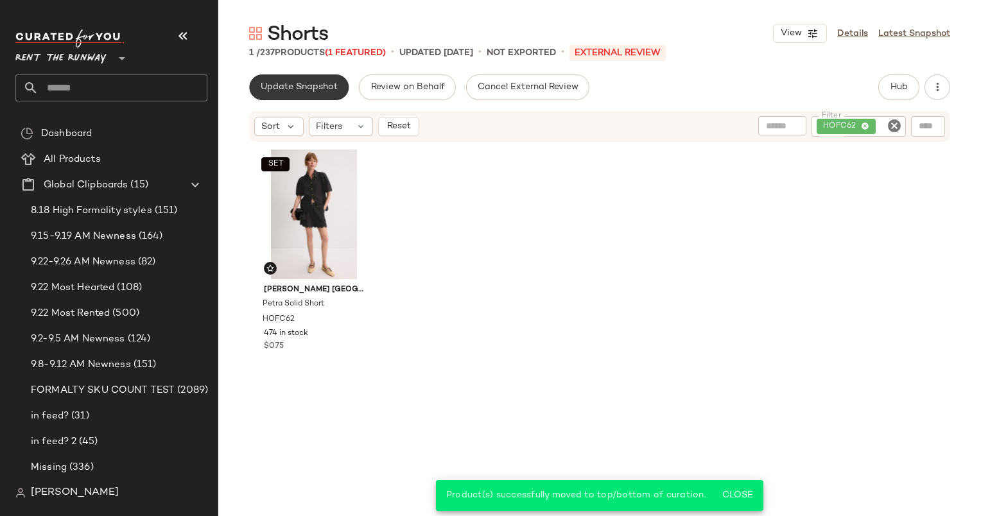
click at [304, 90] on span "Update Snapshot" at bounding box center [299, 87] width 78 height 10
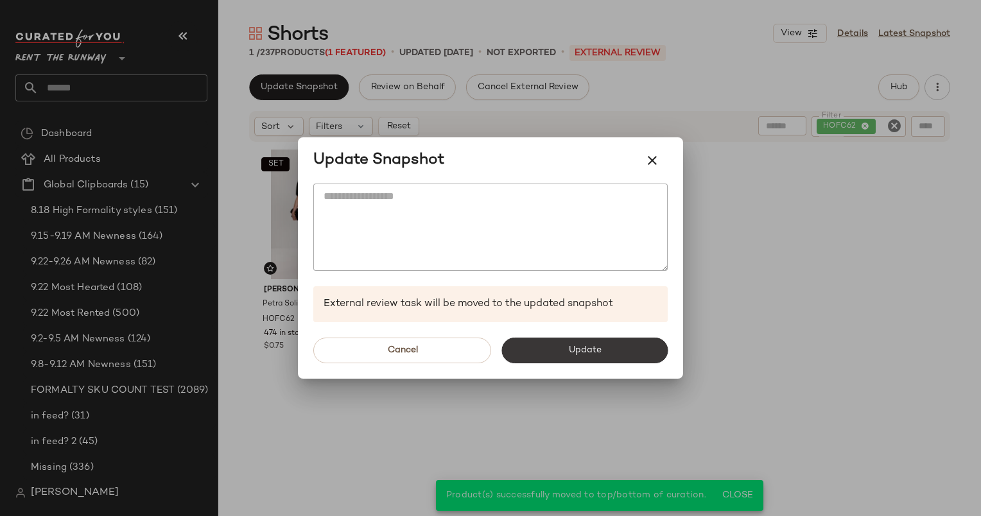
click at [524, 352] on button "Update" at bounding box center [584, 351] width 166 height 26
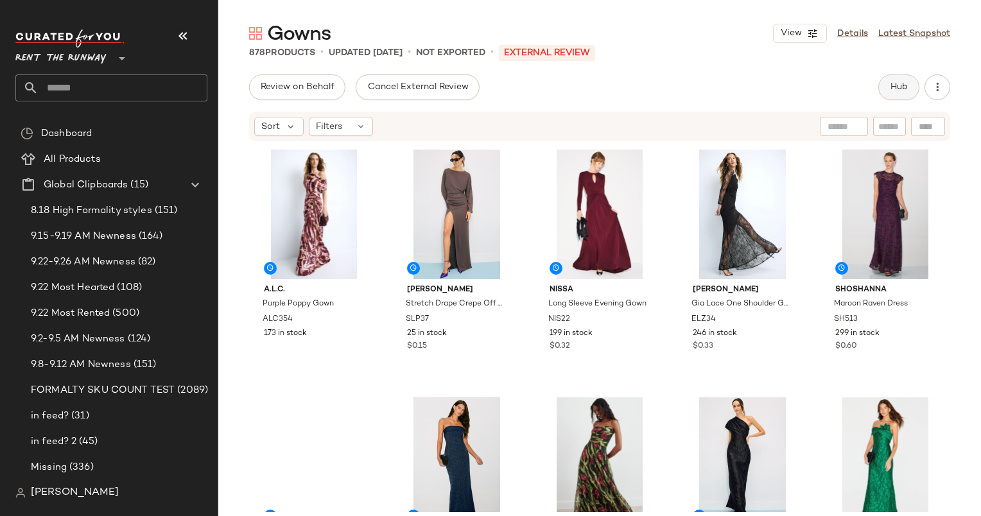
click at [892, 79] on button "Hub" at bounding box center [898, 87] width 41 height 26
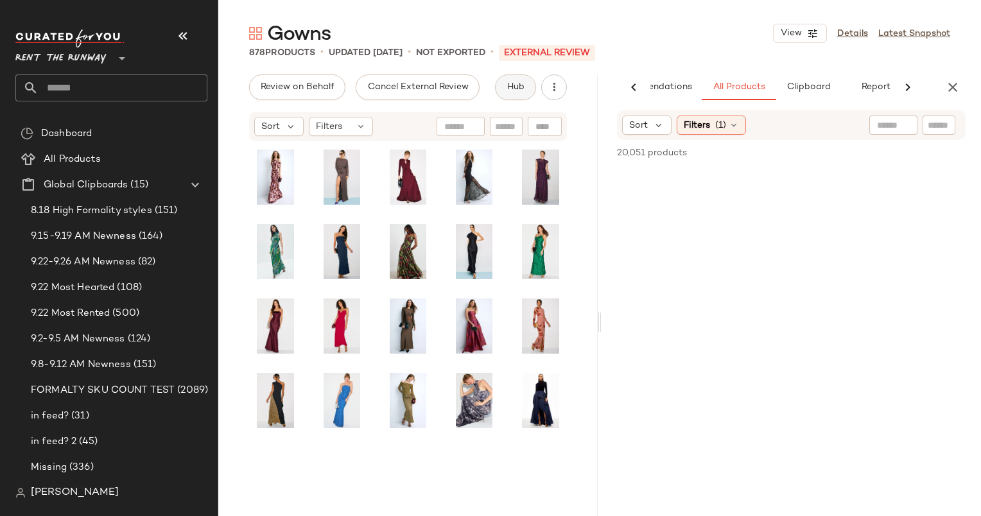
scroll to position [0, 66]
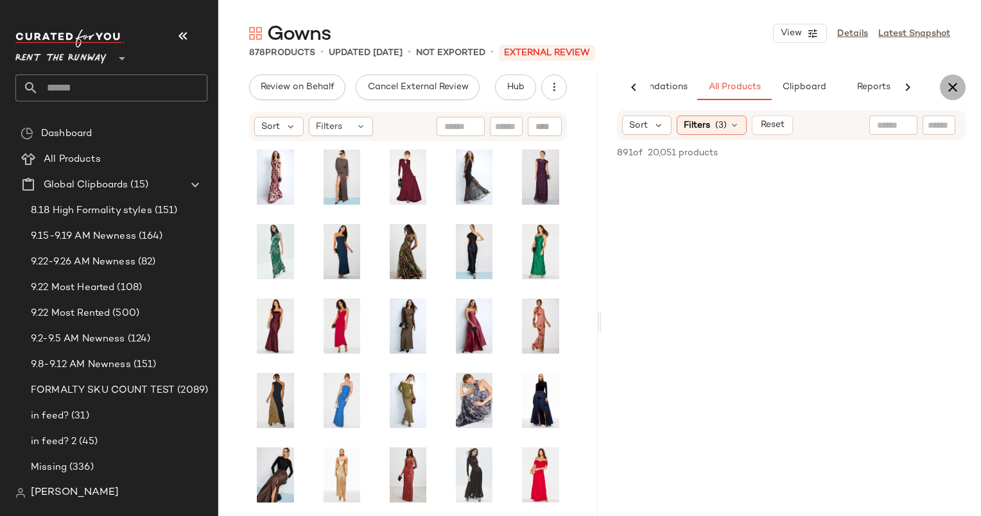
click at [964, 86] on button "button" at bounding box center [953, 87] width 26 height 26
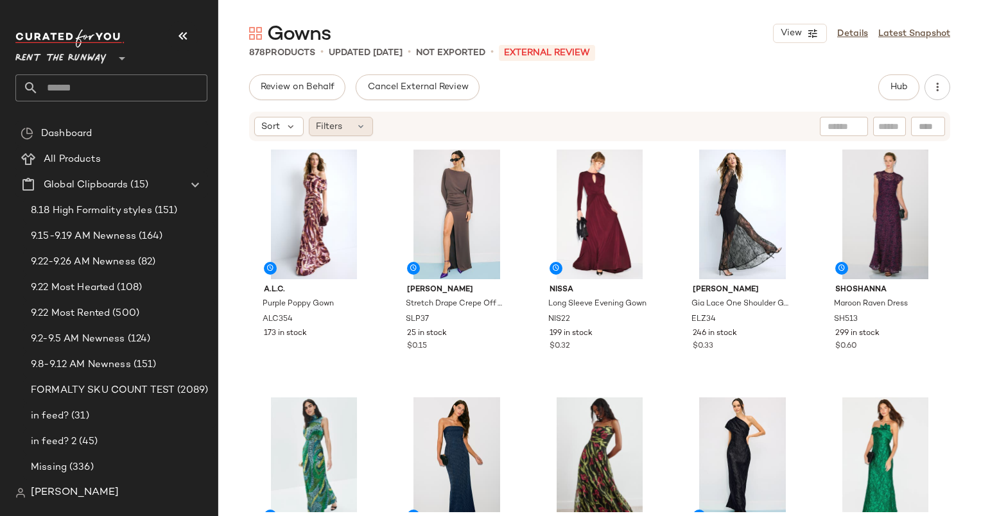
click at [338, 127] on span "Filters" at bounding box center [329, 126] width 26 height 13
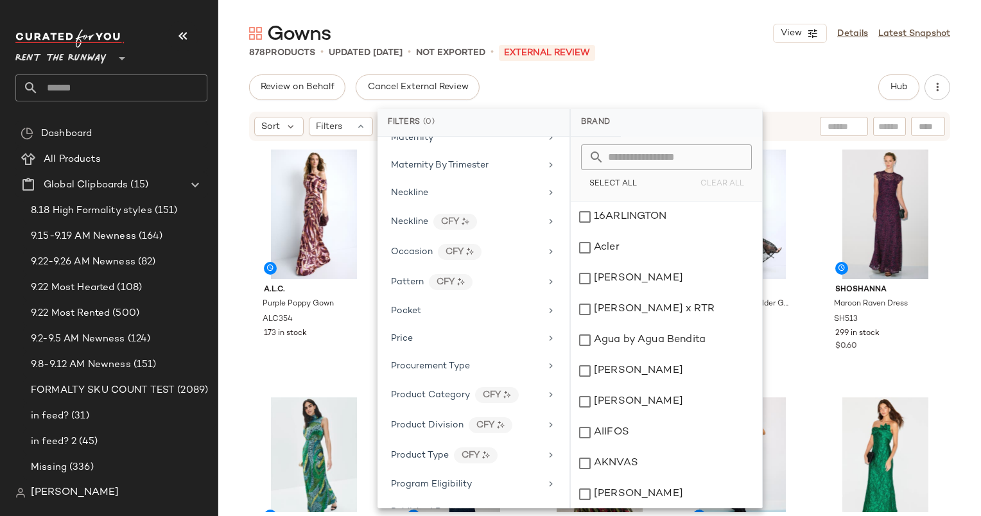
scroll to position [864, 0]
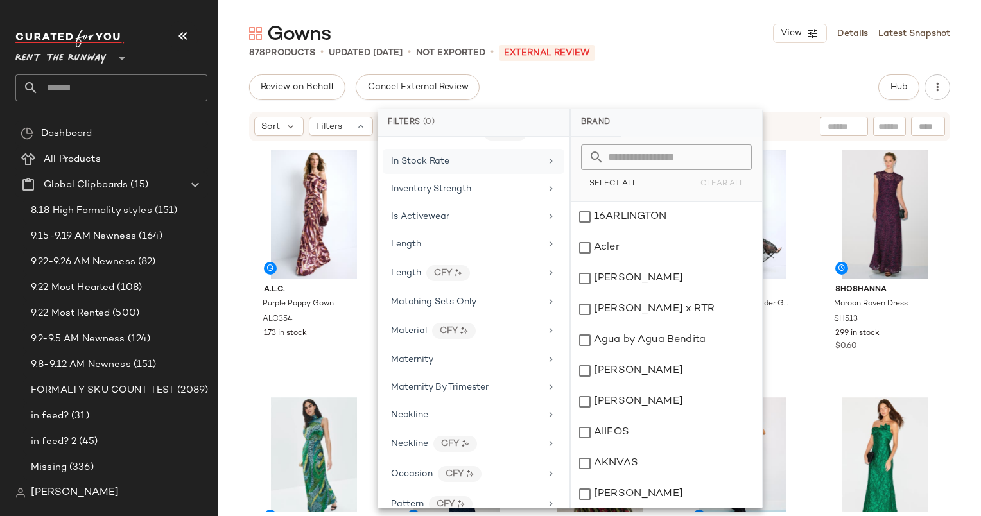
click at [383, 149] on div "In Stock Rate" at bounding box center [474, 161] width 182 height 25
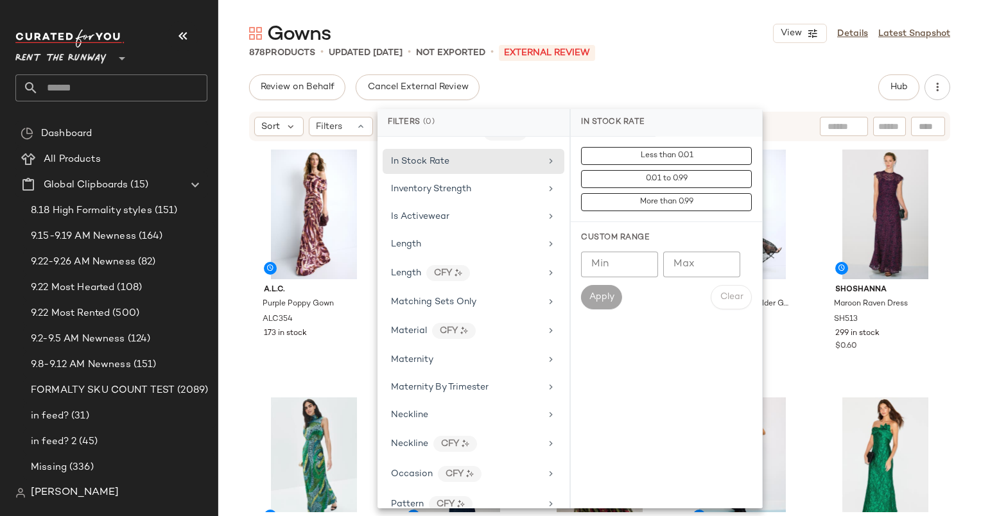
click at [601, 278] on div "Min Min Max Max Apply Clear" at bounding box center [666, 281] width 171 height 58
click at [598, 253] on input "Min" at bounding box center [619, 265] width 77 height 26
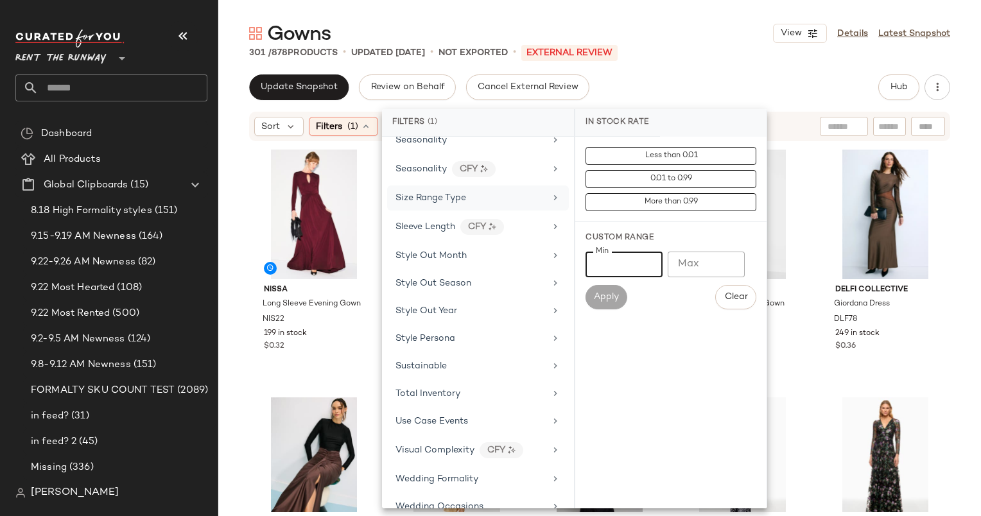
scroll to position [1516, 0]
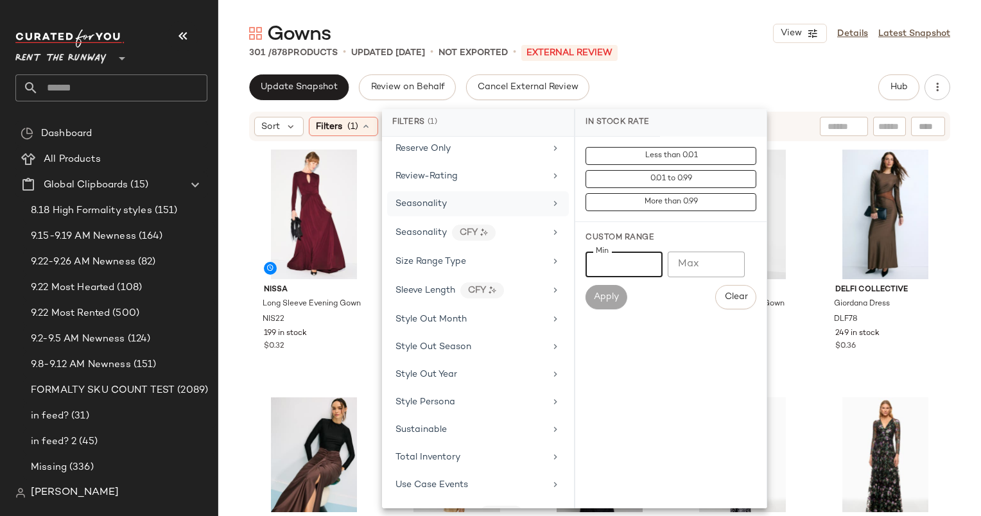
type input "***"
click at [516, 197] on div "Seasonality" at bounding box center [470, 203] width 150 height 13
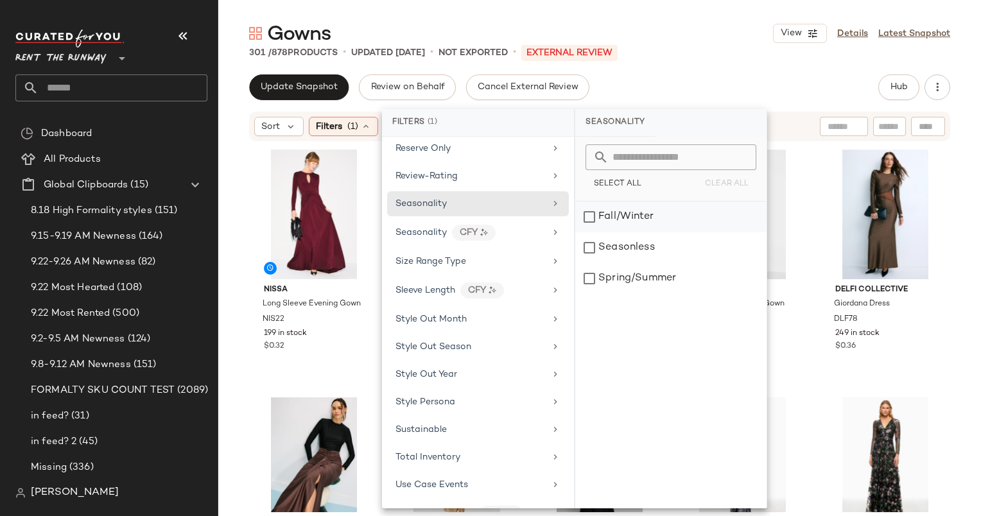
click at [662, 230] on div "Fall/Winter" at bounding box center [670, 217] width 191 height 31
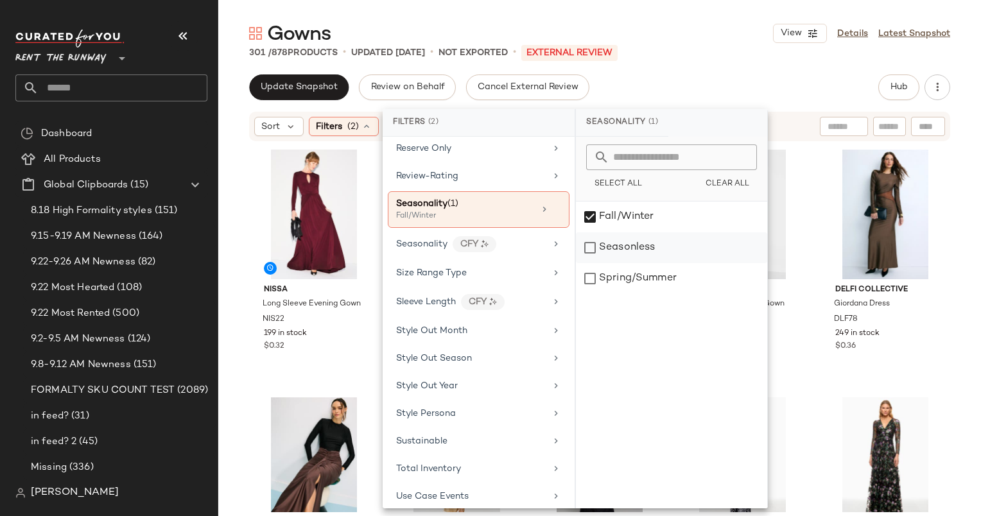
click at [660, 255] on div "Seasonless" at bounding box center [671, 247] width 191 height 31
click at [662, 78] on div "Update Snapshot Review on Behalf Cancel External Review Hub" at bounding box center [599, 87] width 701 height 26
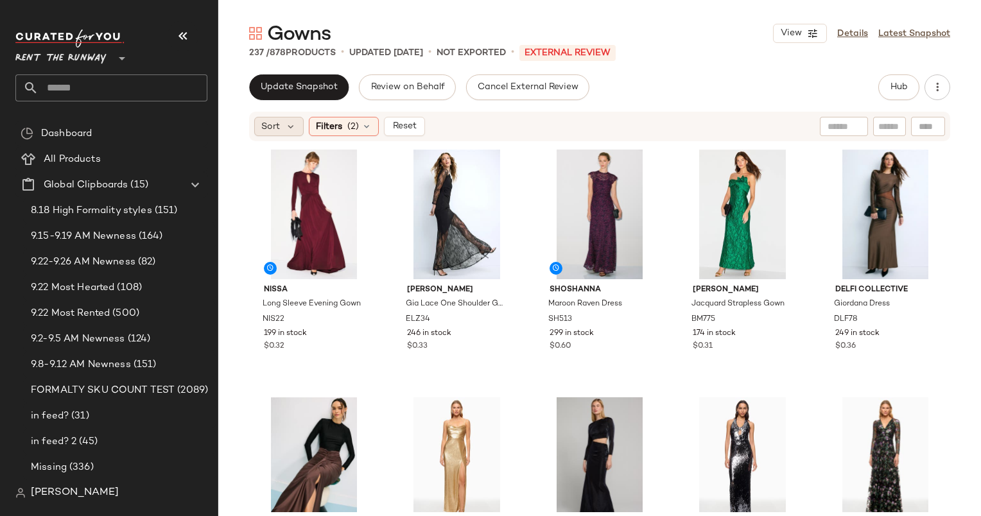
click at [270, 125] on span "Sort" at bounding box center [270, 126] width 19 height 13
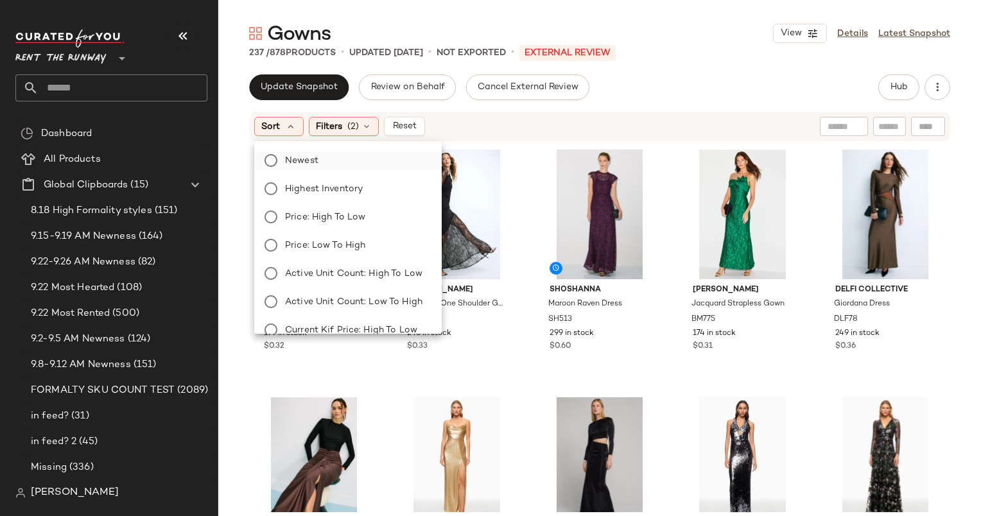
click at [339, 163] on label "Newest" at bounding box center [355, 160] width 151 height 18
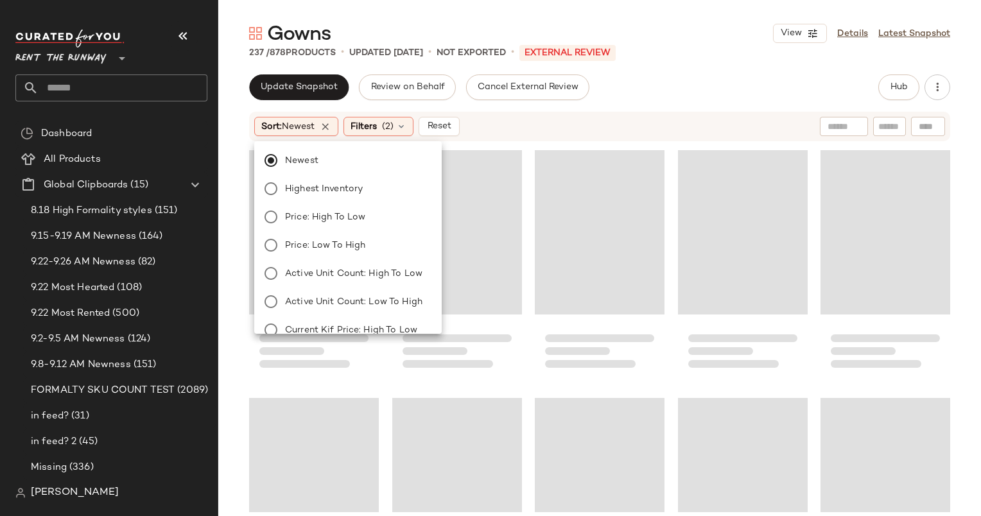
click at [563, 115] on div "Sort: Newest Filters (2) Reset" at bounding box center [599, 127] width 701 height 30
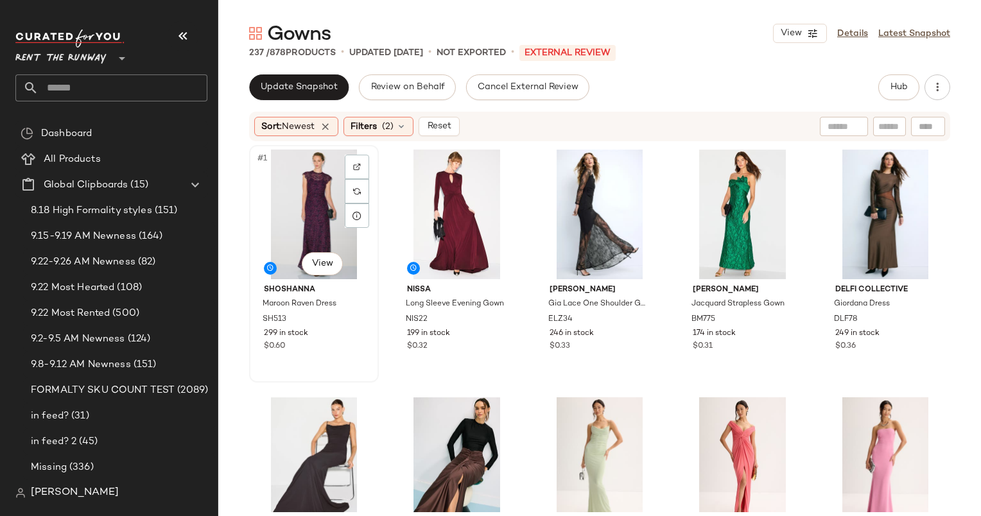
click at [297, 218] on div "#1 View" at bounding box center [314, 215] width 121 height 130
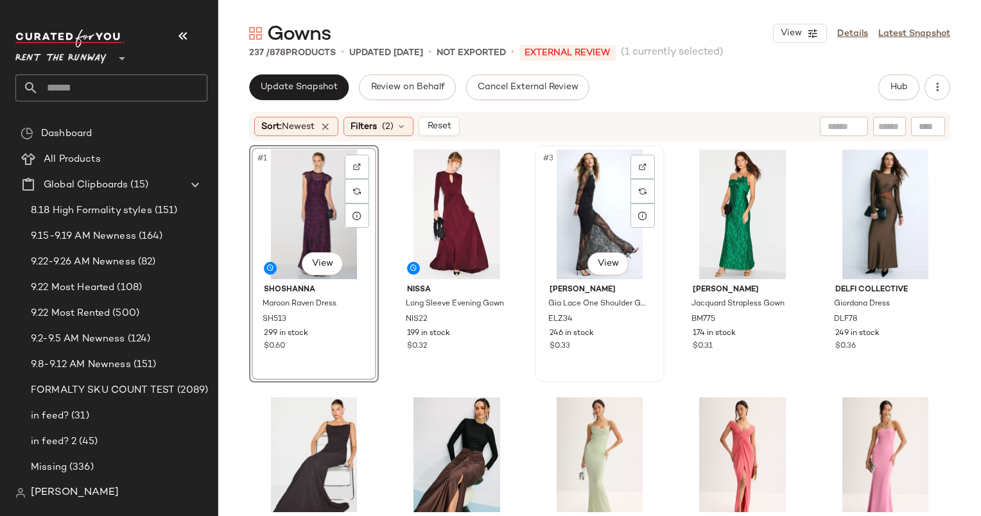
click at [587, 206] on div "#3 View" at bounding box center [599, 215] width 121 height 130
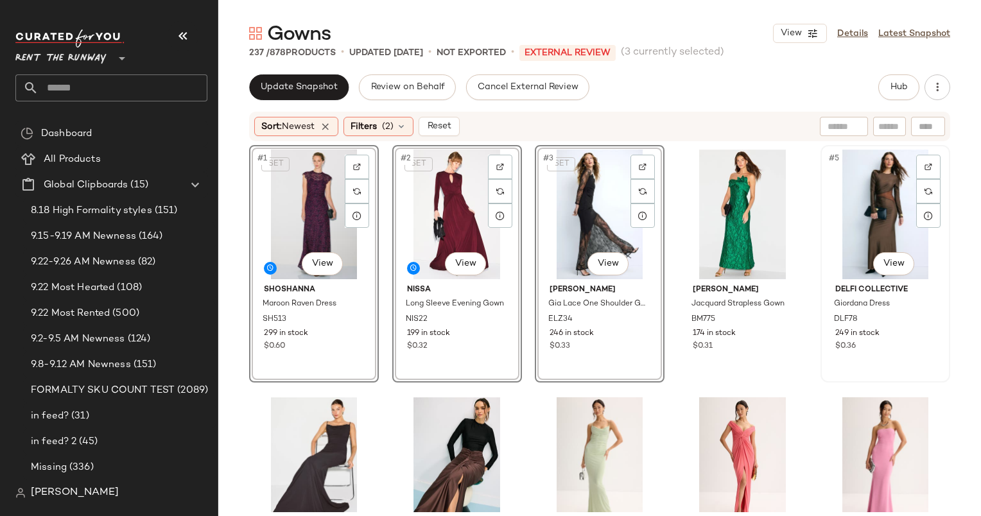
click at [856, 182] on div "#5 View" at bounding box center [885, 215] width 121 height 130
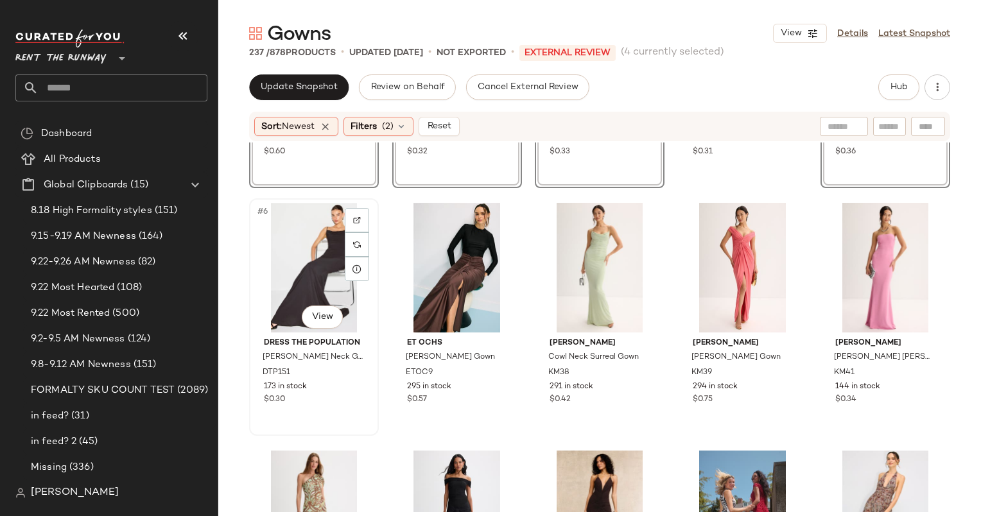
click at [329, 251] on div "#6 View" at bounding box center [314, 268] width 121 height 130
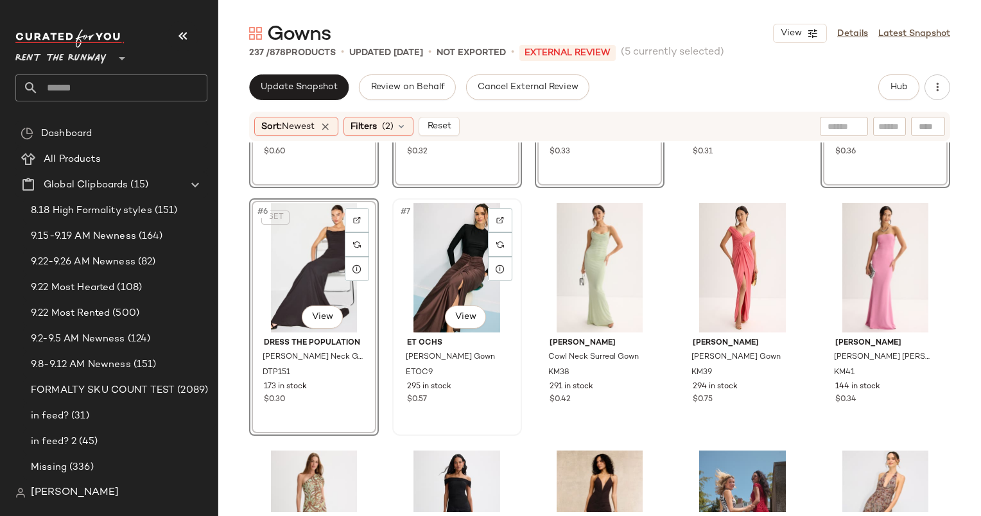
click at [434, 249] on div "#7 View" at bounding box center [457, 268] width 121 height 130
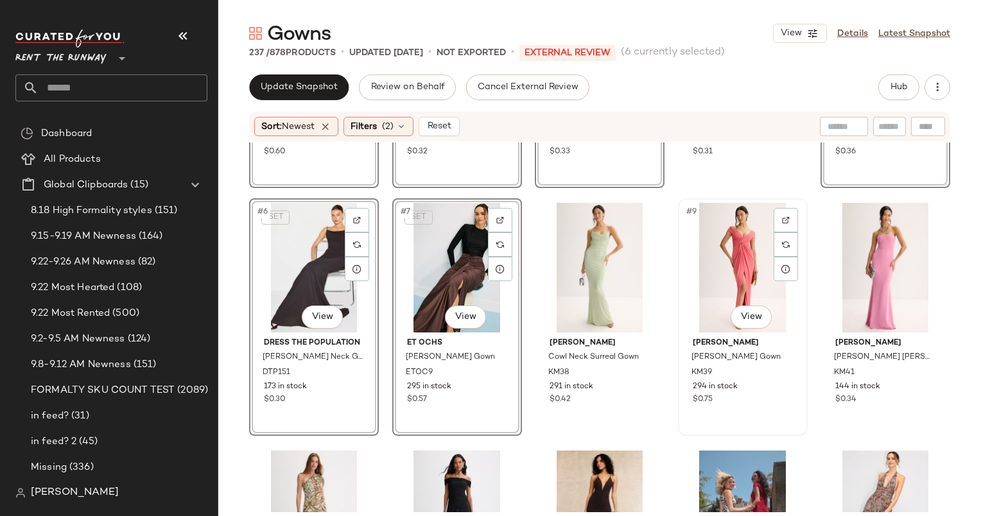
click at [726, 263] on div "#9 View" at bounding box center [742, 268] width 121 height 130
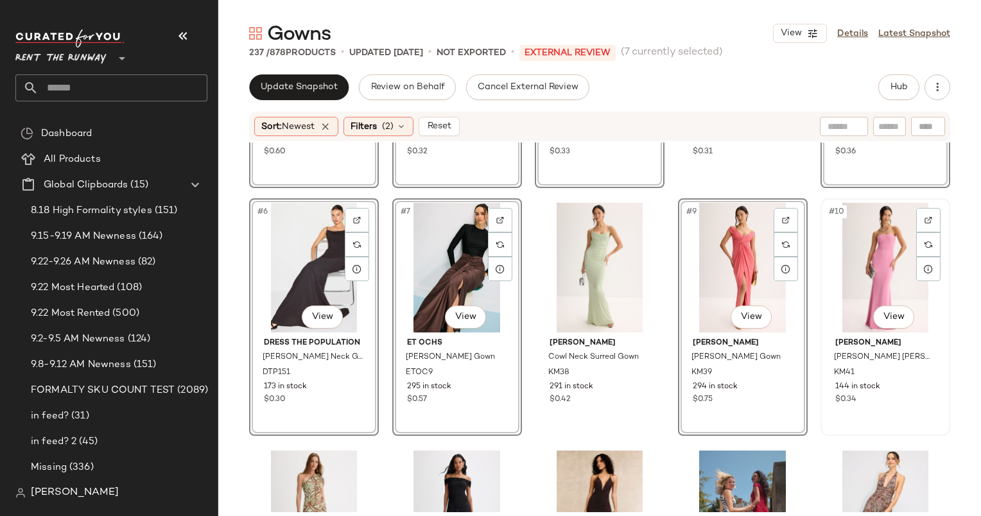
click at [868, 257] on div "#10 View" at bounding box center [885, 268] width 121 height 130
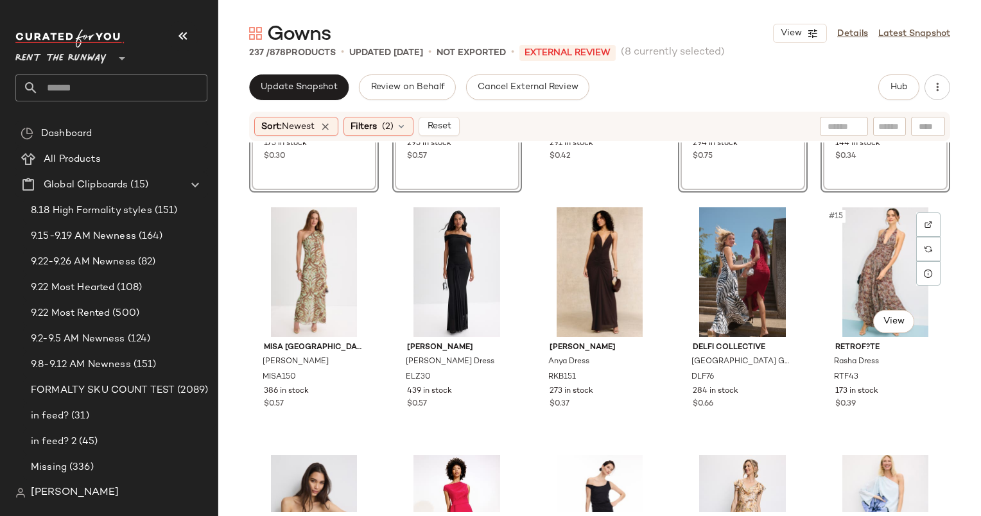
scroll to position [451, 0]
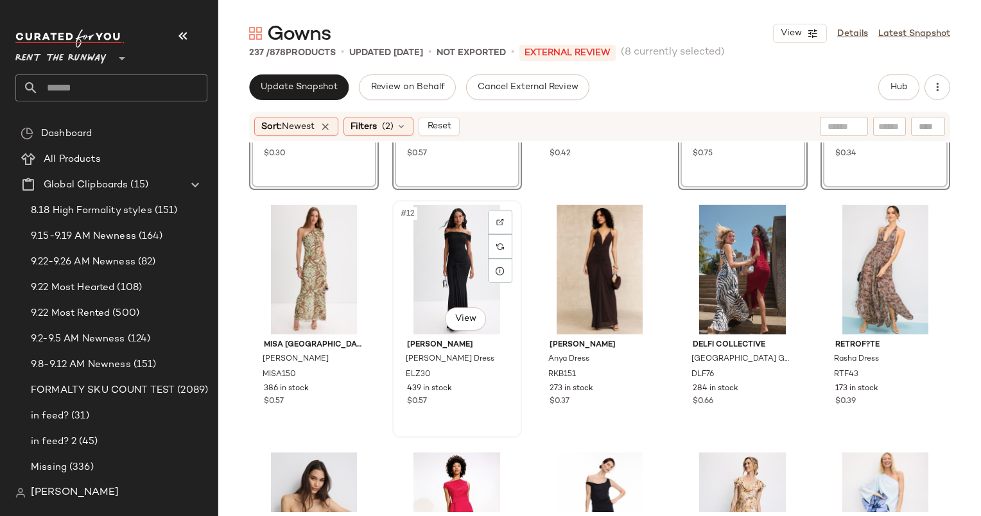
click at [456, 240] on div "#12 View" at bounding box center [457, 270] width 121 height 130
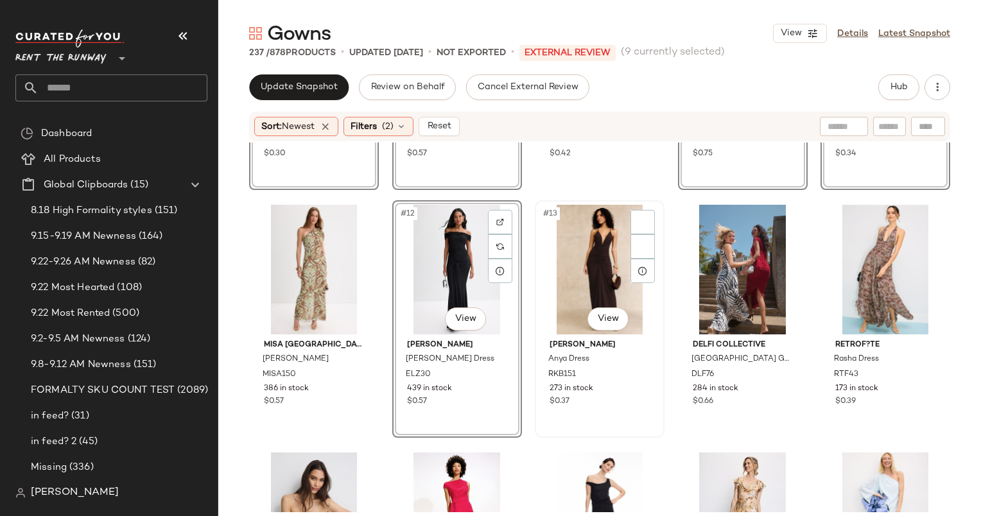
click at [598, 246] on div "#13 View" at bounding box center [599, 270] width 121 height 130
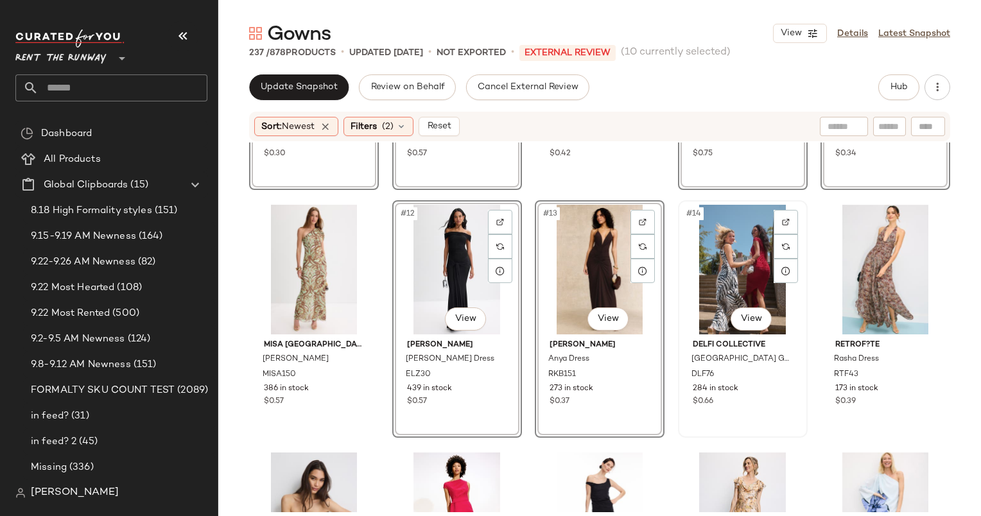
click at [719, 248] on div "#14 View" at bounding box center [742, 270] width 121 height 130
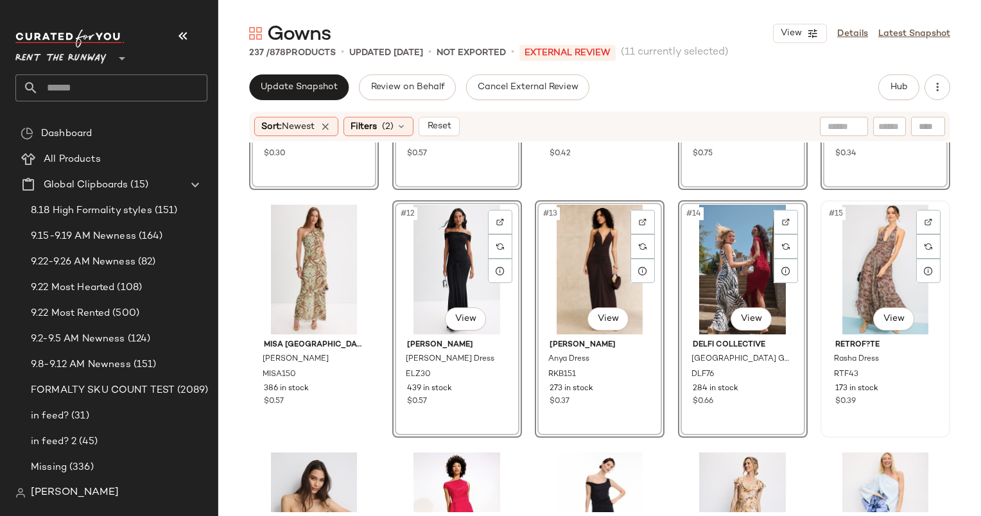
click at [830, 248] on div "#15 View" at bounding box center [885, 270] width 121 height 130
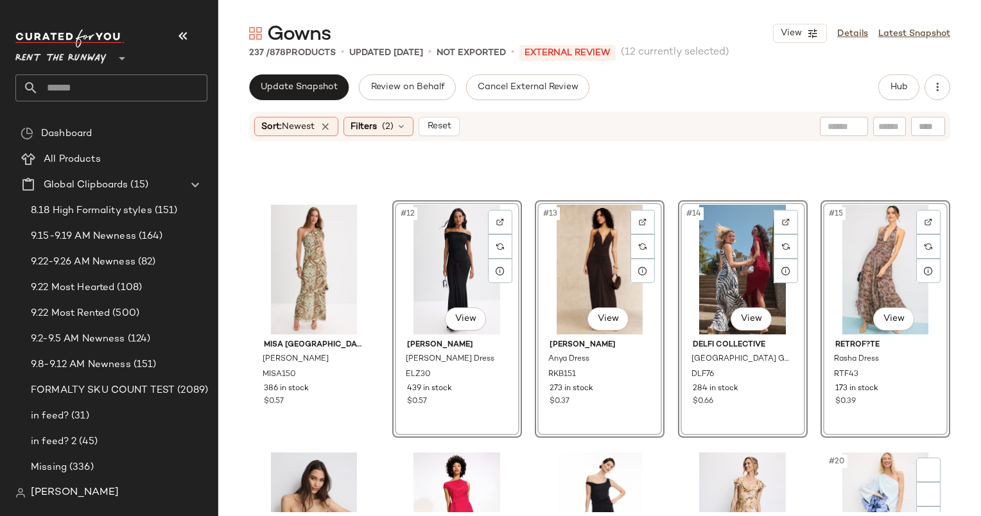
scroll to position [682, 0]
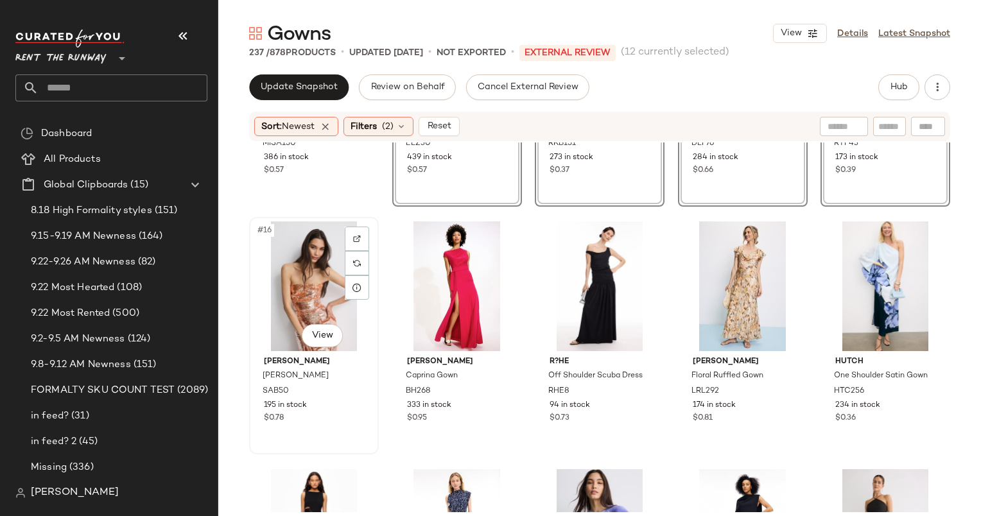
click at [300, 305] on div "#16 View" at bounding box center [314, 286] width 121 height 130
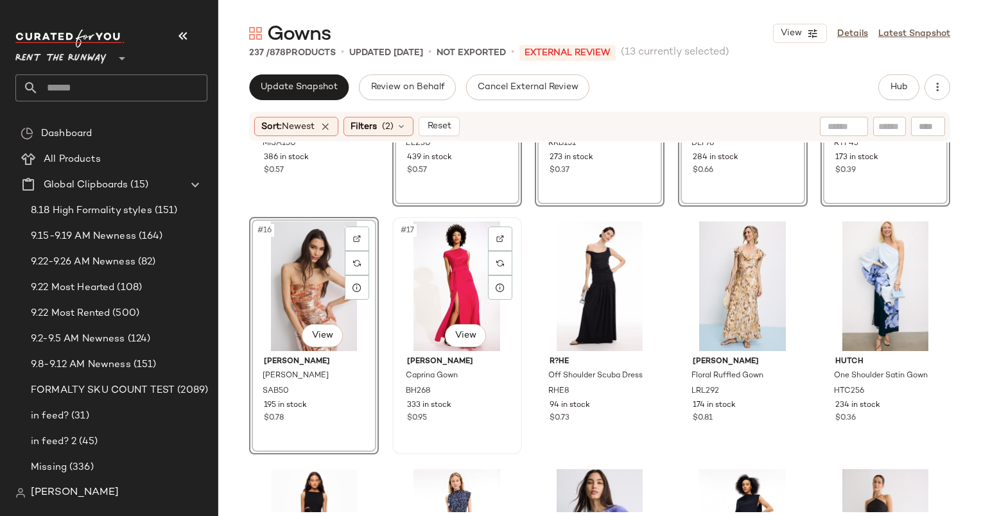
click at [447, 285] on div "#17 View" at bounding box center [457, 286] width 121 height 130
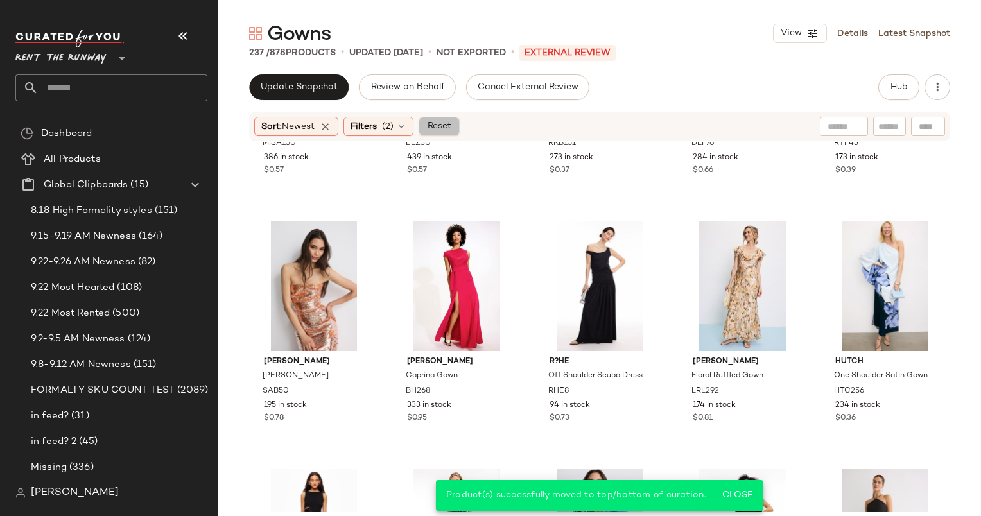
click at [456, 119] on button "Reset" at bounding box center [438, 126] width 41 height 19
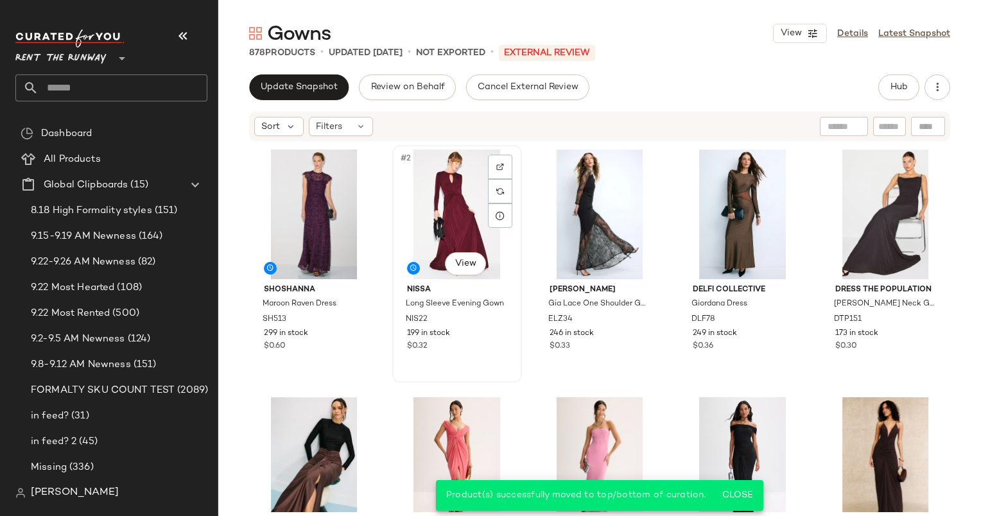
scroll to position [288, 0]
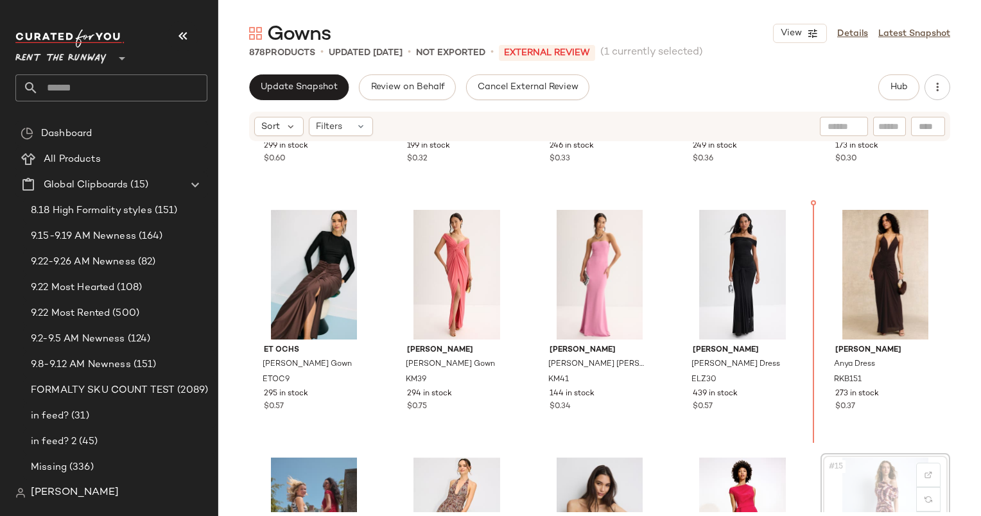
scroll to position [191, 0]
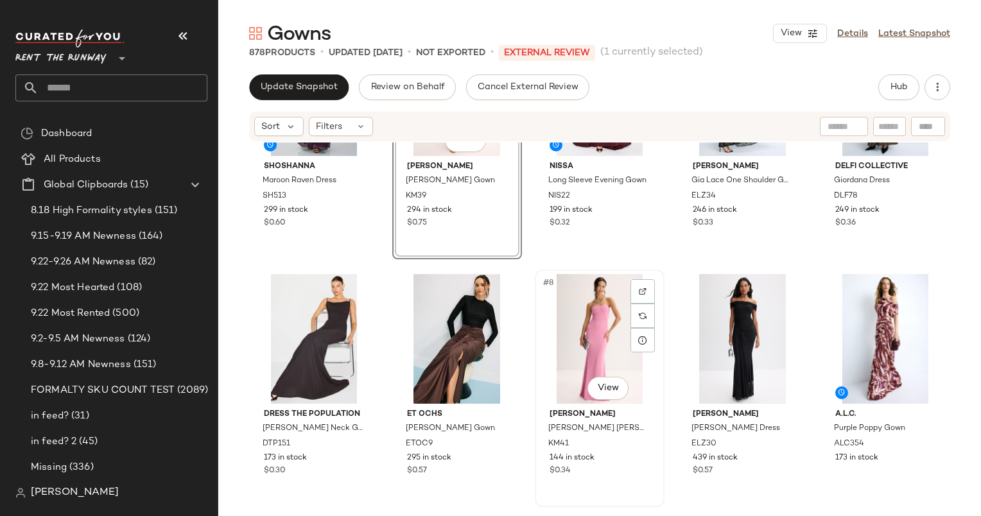
scroll to position [125, 0]
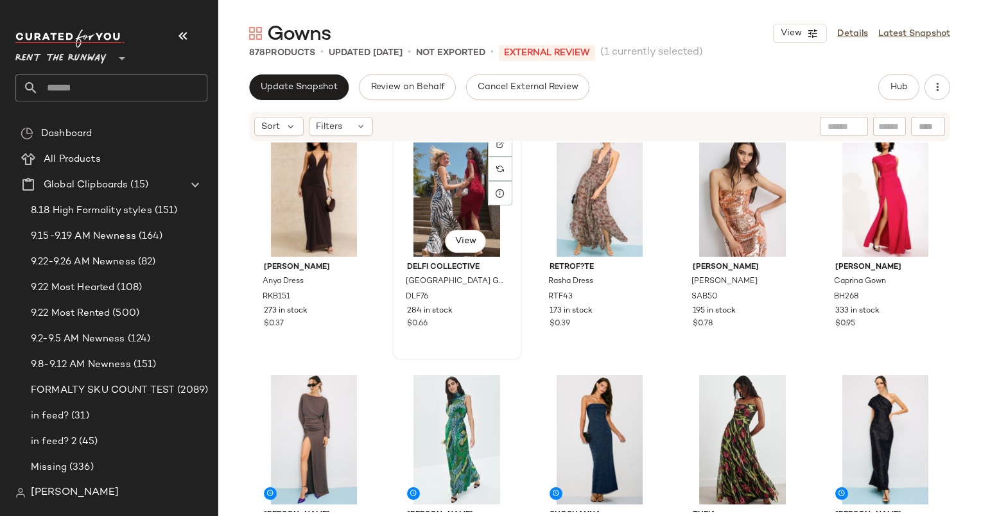
scroll to position [504, 0]
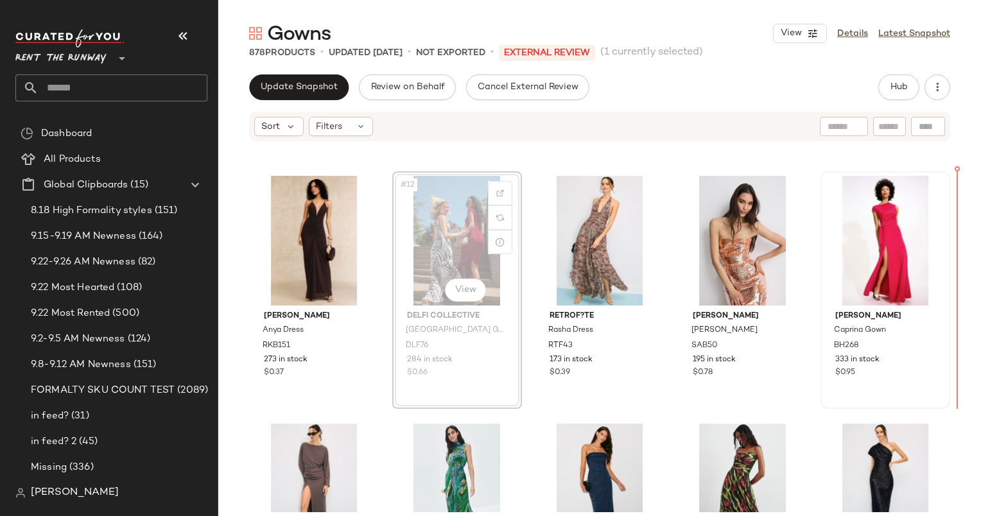
scroll to position [473, 0]
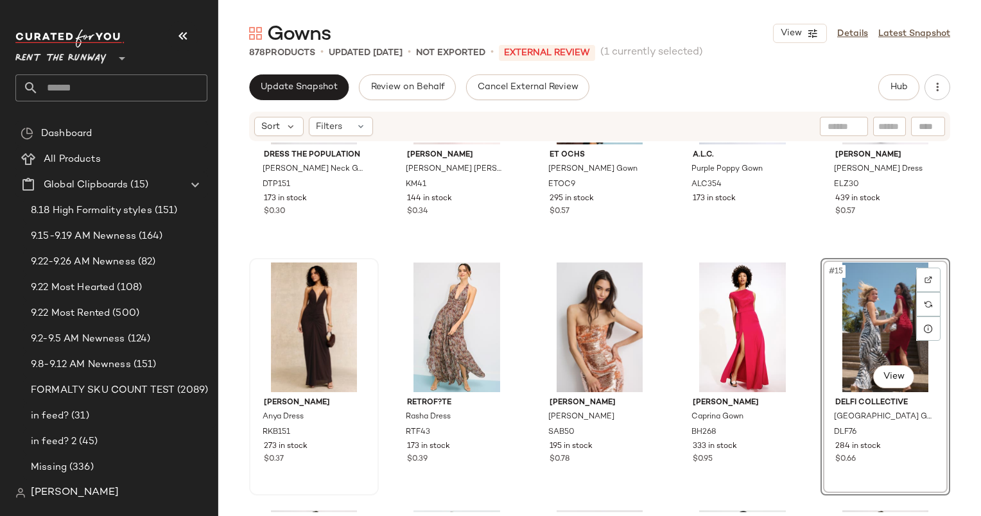
scroll to position [393, 0]
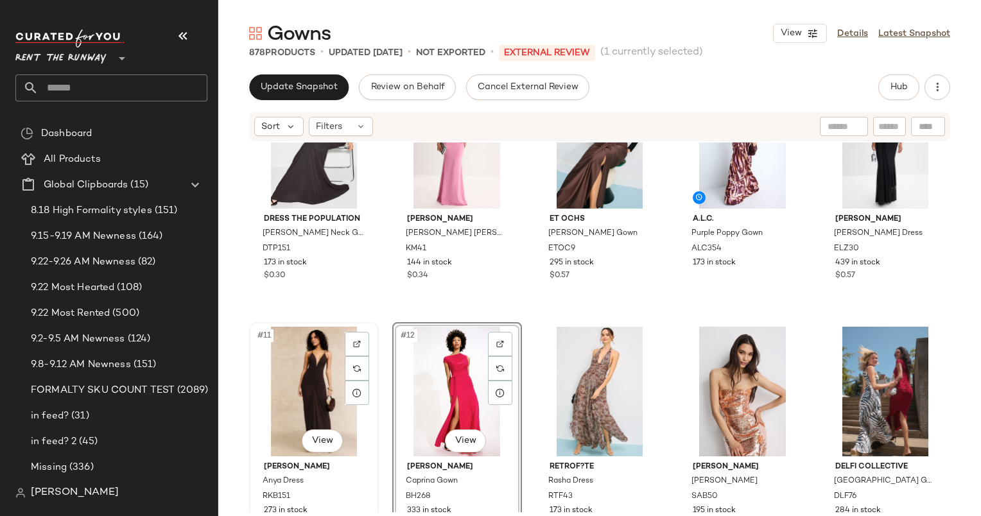
scroll to position [355, 0]
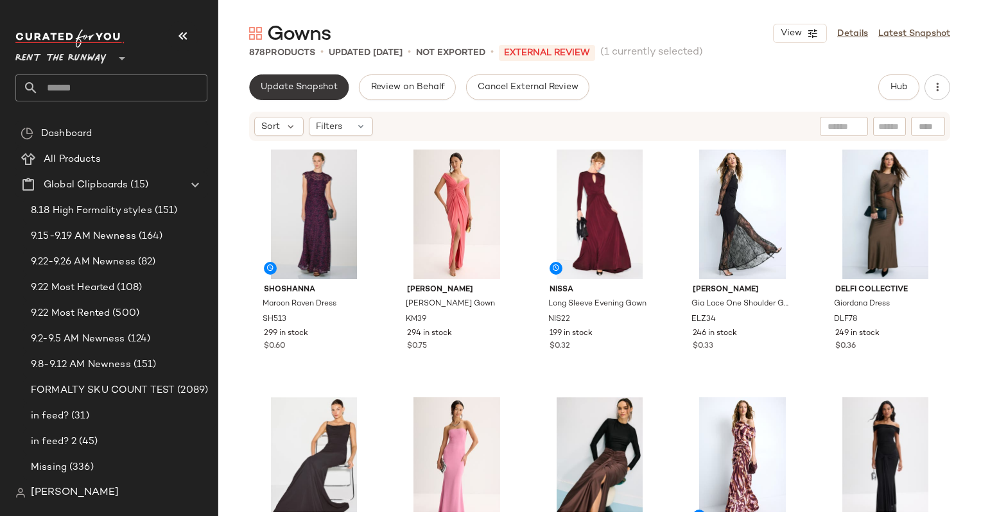
click at [295, 82] on span "Update Snapshot" at bounding box center [299, 87] width 78 height 10
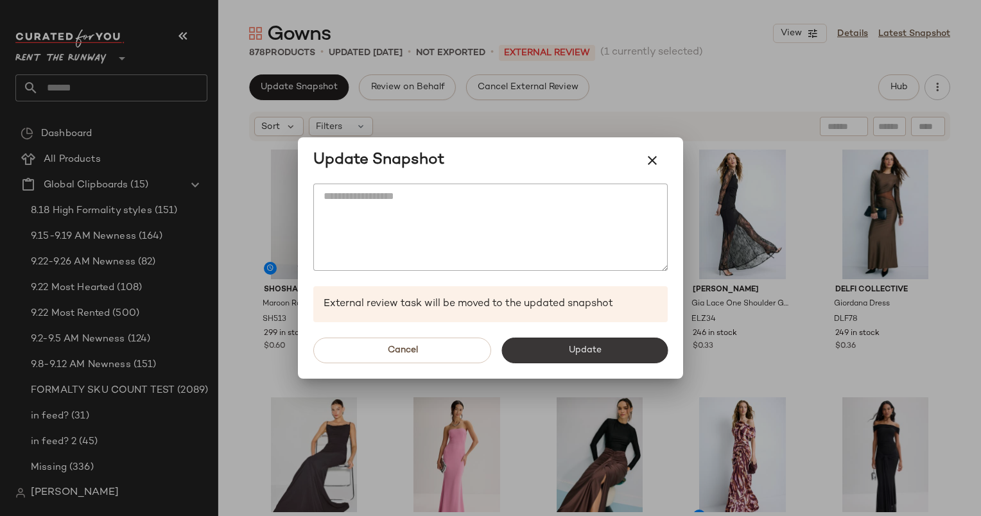
click at [621, 349] on button "Update" at bounding box center [584, 351] width 166 height 26
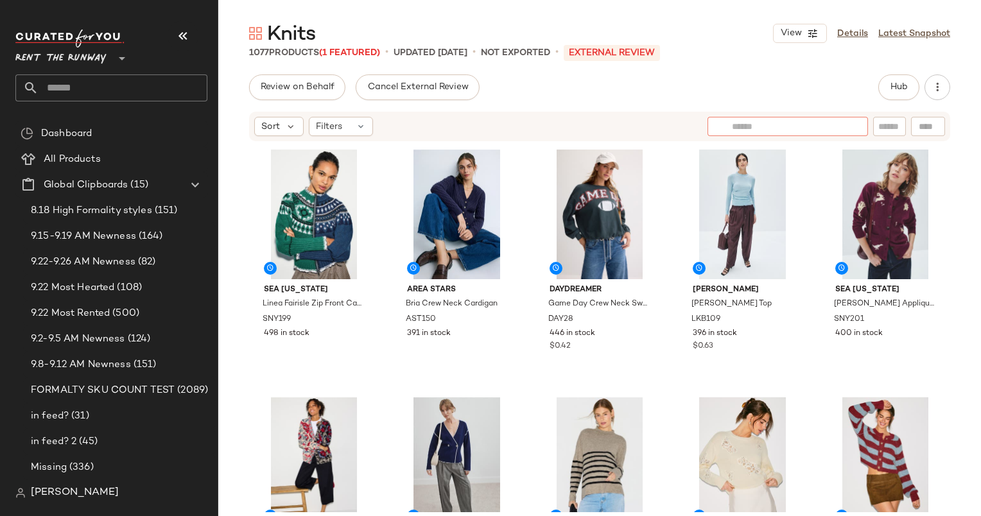
click at [859, 117] on div at bounding box center [787, 126] width 160 height 19
click at [891, 96] on button "Hub" at bounding box center [898, 87] width 41 height 26
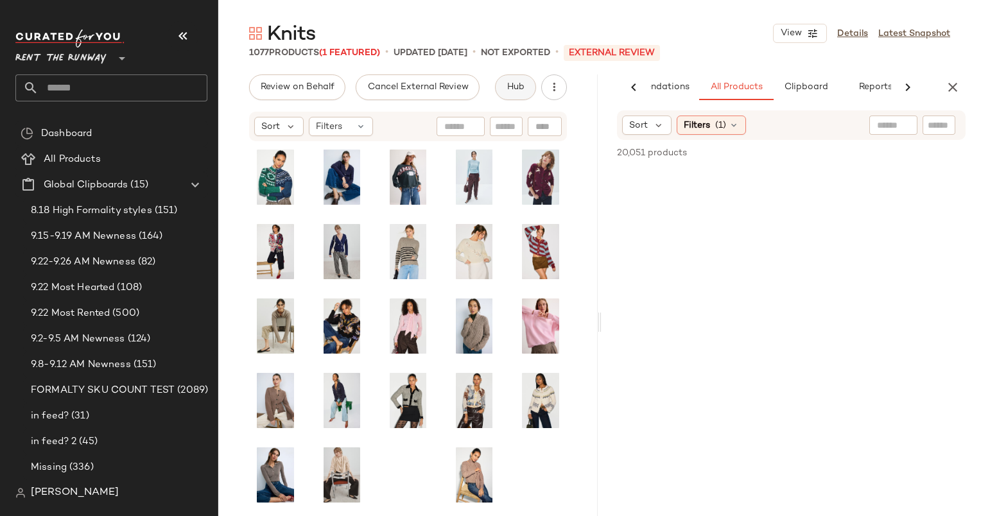
scroll to position [0, 66]
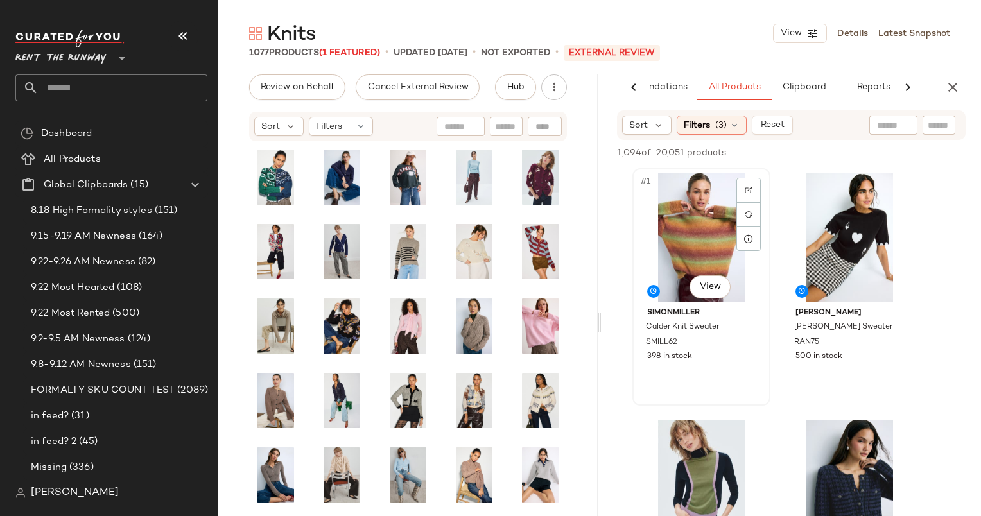
click at [699, 236] on div "#1 View" at bounding box center [701, 238] width 129 height 130
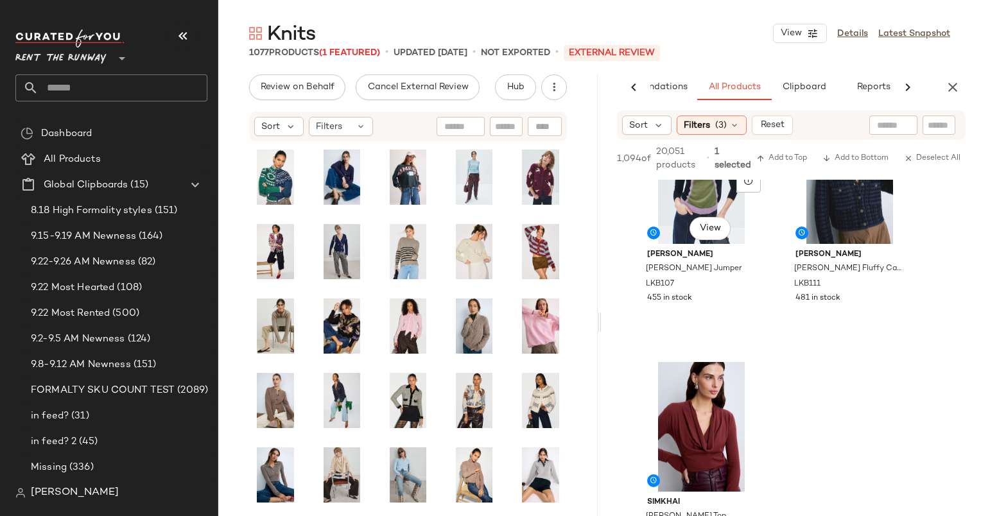
scroll to position [318, 0]
click at [694, 361] on div at bounding box center [701, 426] width 129 height 130
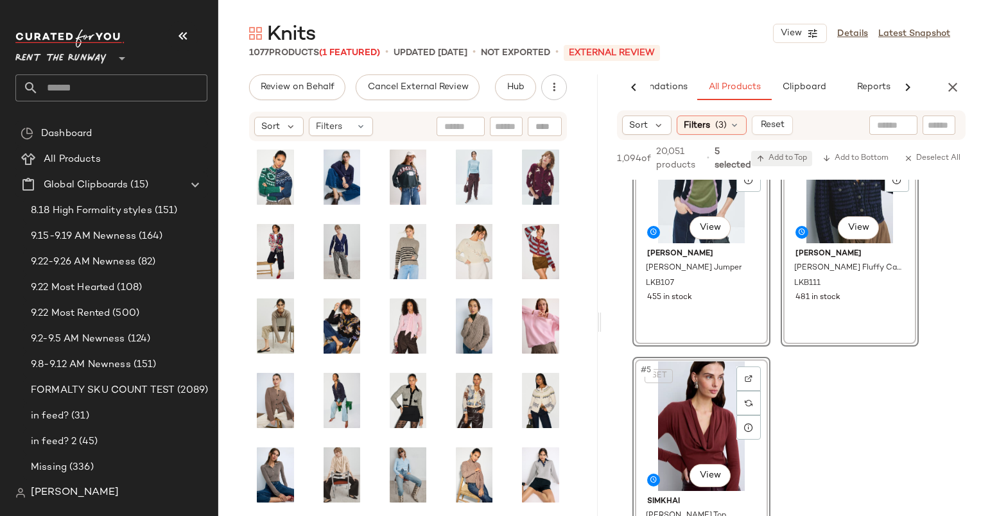
click at [789, 157] on span "Add to Top" at bounding box center [781, 158] width 51 height 9
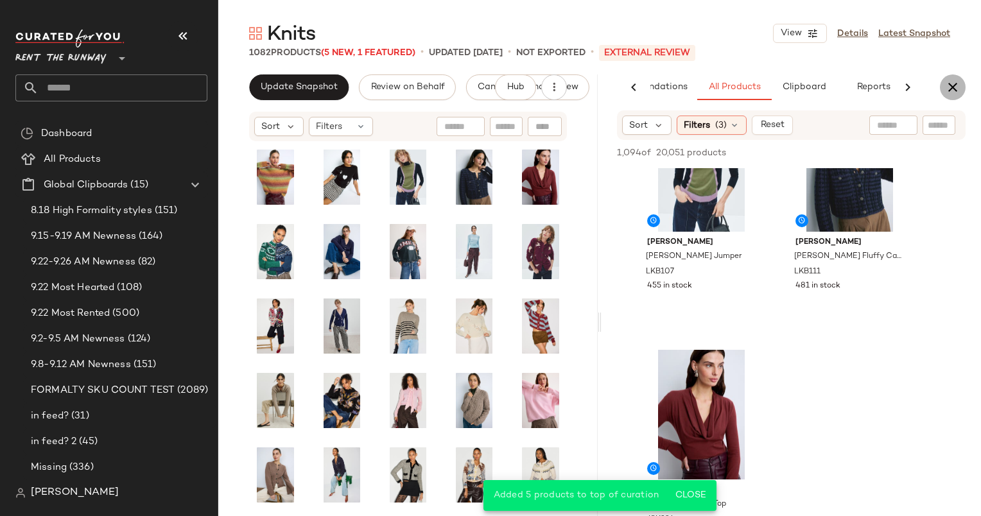
click at [950, 92] on icon "button" at bounding box center [952, 87] width 15 height 15
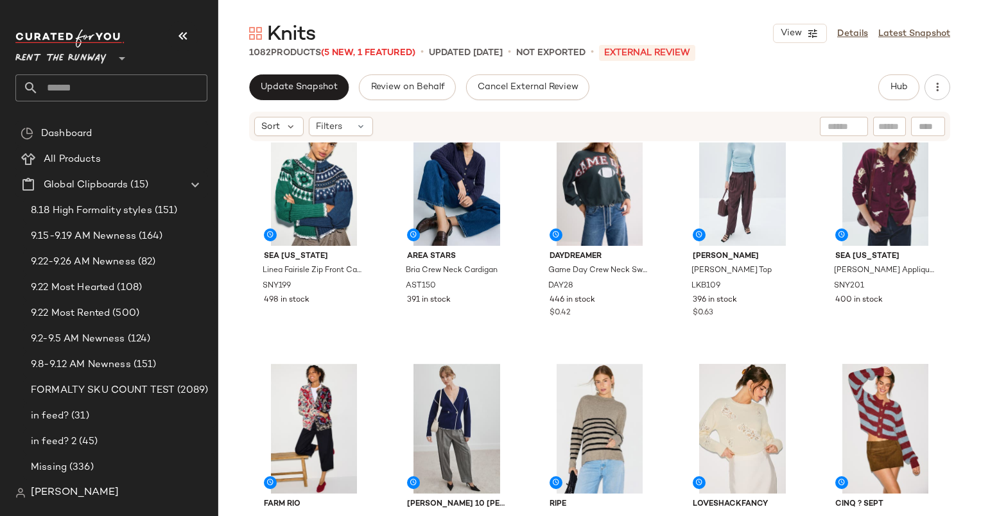
scroll to position [0, 0]
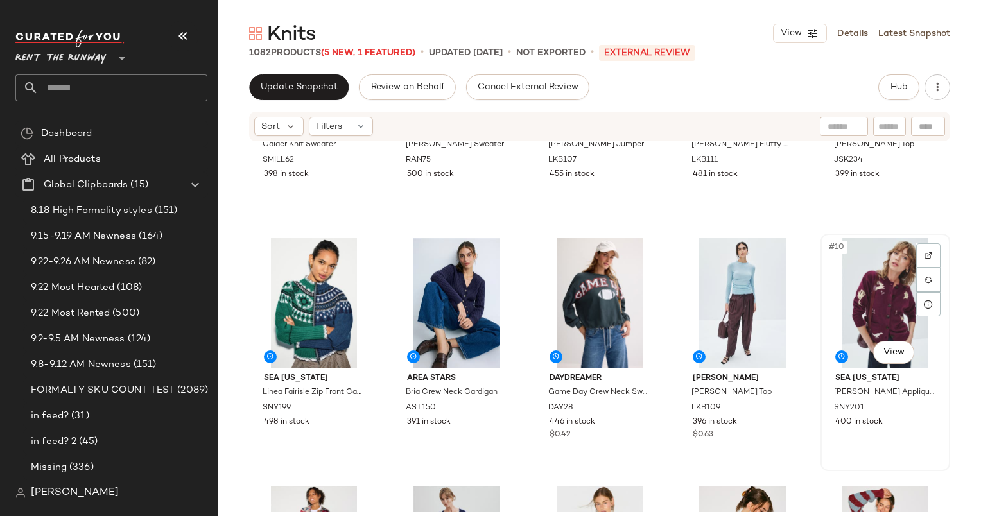
click at [841, 280] on div "#10 View" at bounding box center [885, 303] width 121 height 130
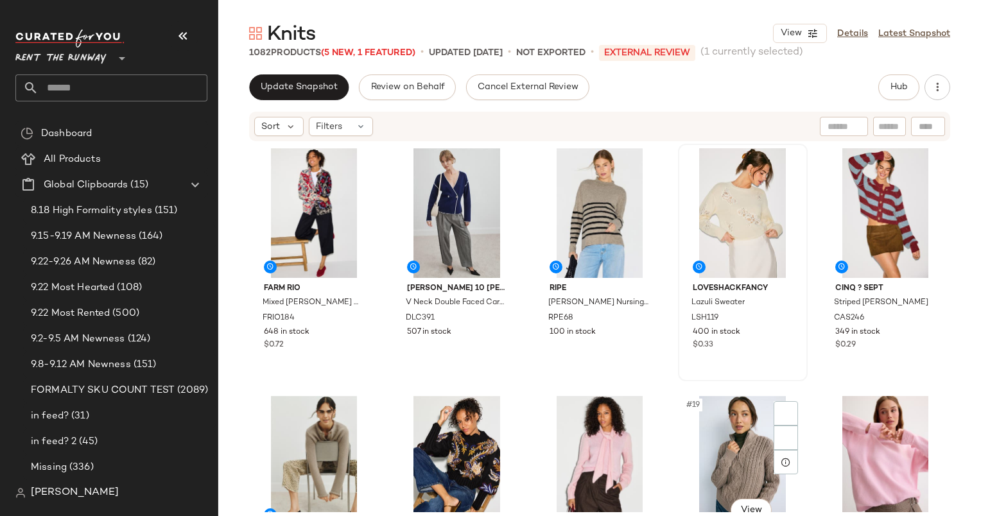
scroll to position [664, 0]
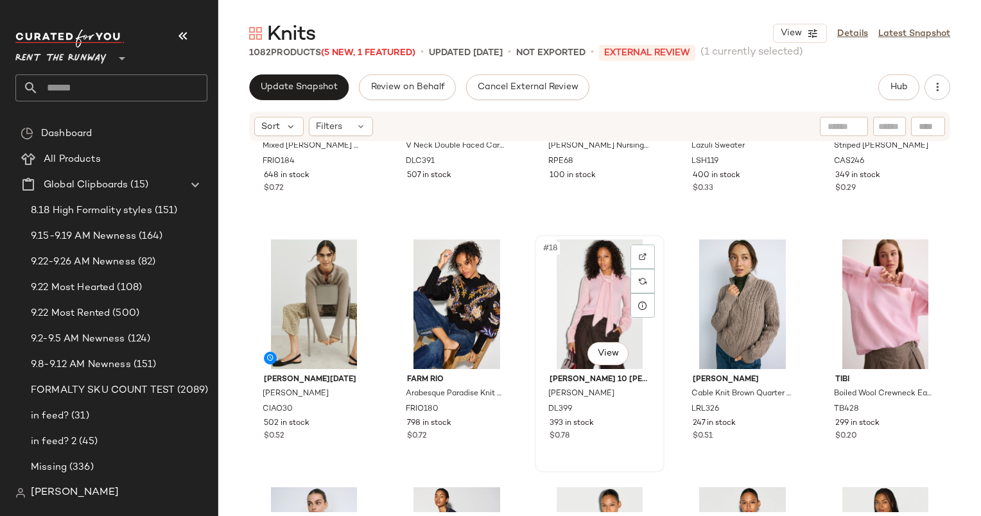
click at [596, 286] on div "#18 View" at bounding box center [599, 304] width 121 height 130
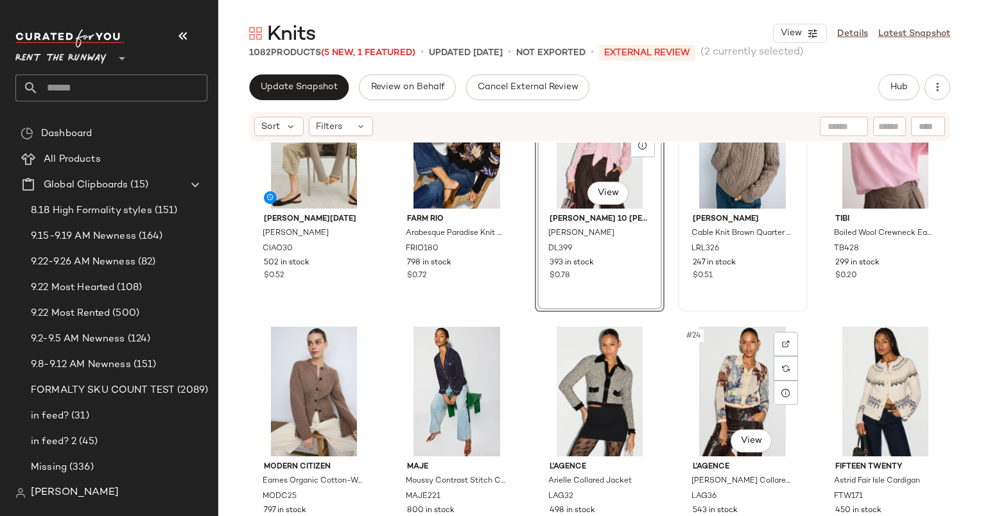
scroll to position [850, 0]
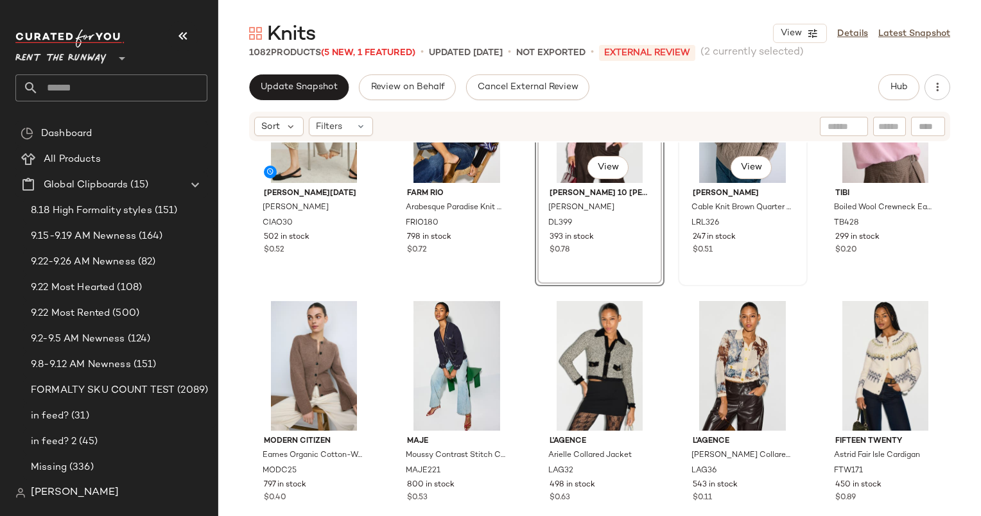
click at [708, 159] on div "#19 View" at bounding box center [742, 118] width 121 height 130
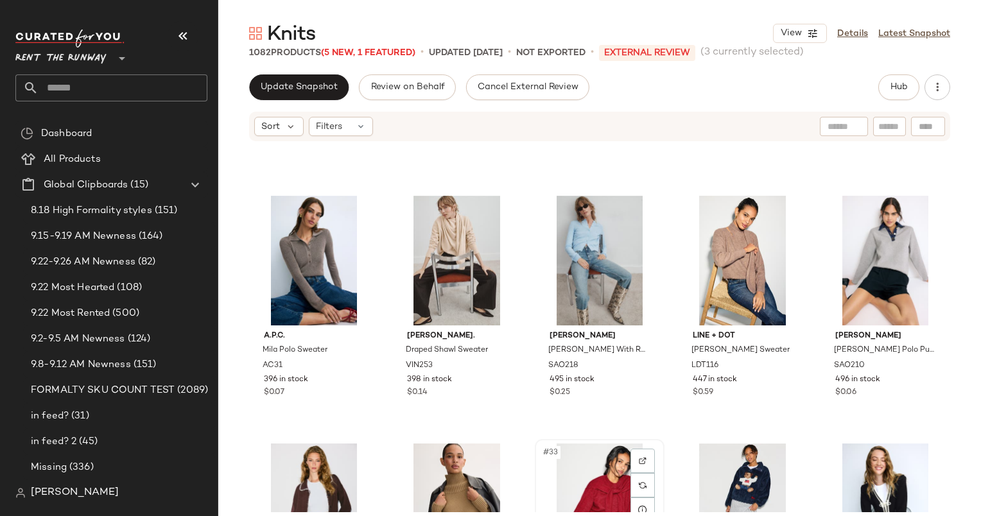
scroll to position [1295, 0]
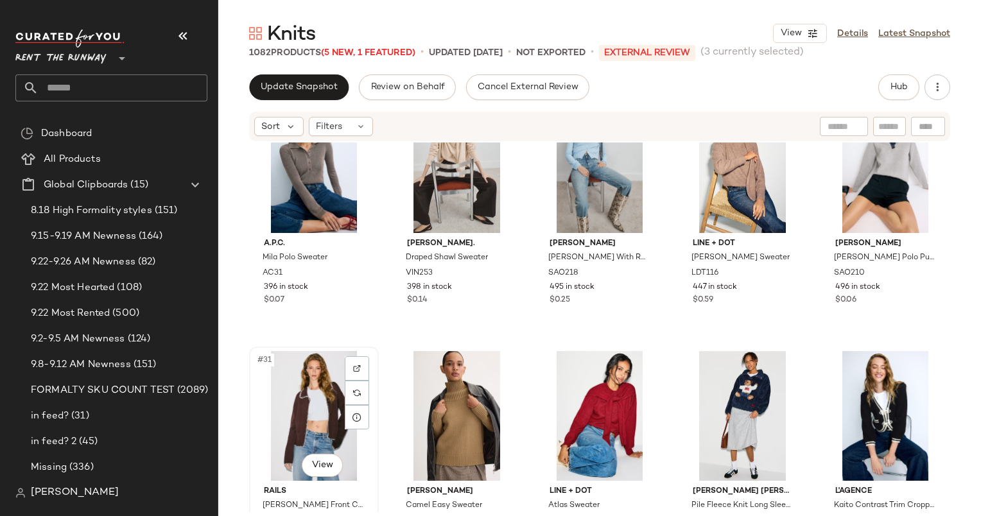
click at [304, 408] on div "#31 View" at bounding box center [314, 416] width 121 height 130
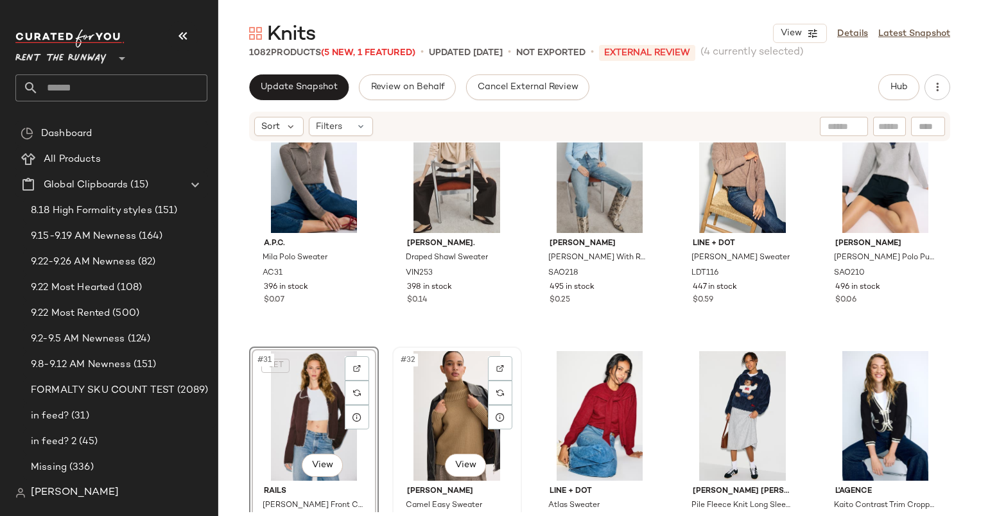
click at [442, 427] on div "#32 View" at bounding box center [457, 416] width 121 height 130
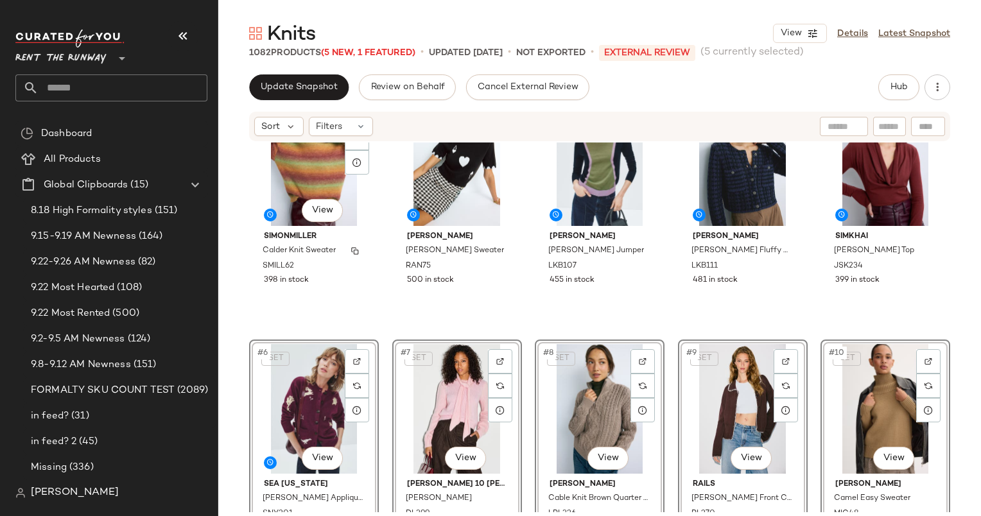
scroll to position [45, 0]
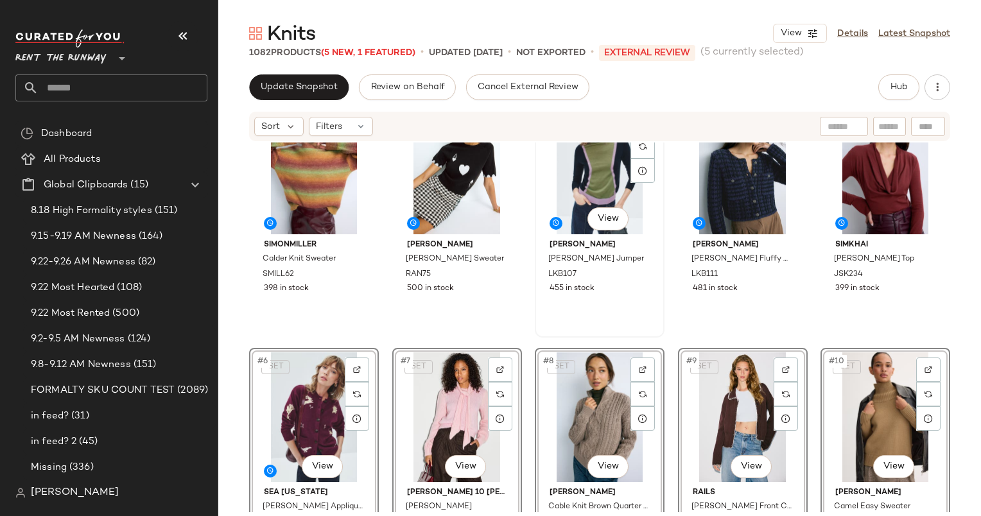
click at [539, 249] on div "[PERSON_NAME] [PERSON_NAME] Jumper LKB107 455 in stock" at bounding box center [599, 265] width 121 height 62
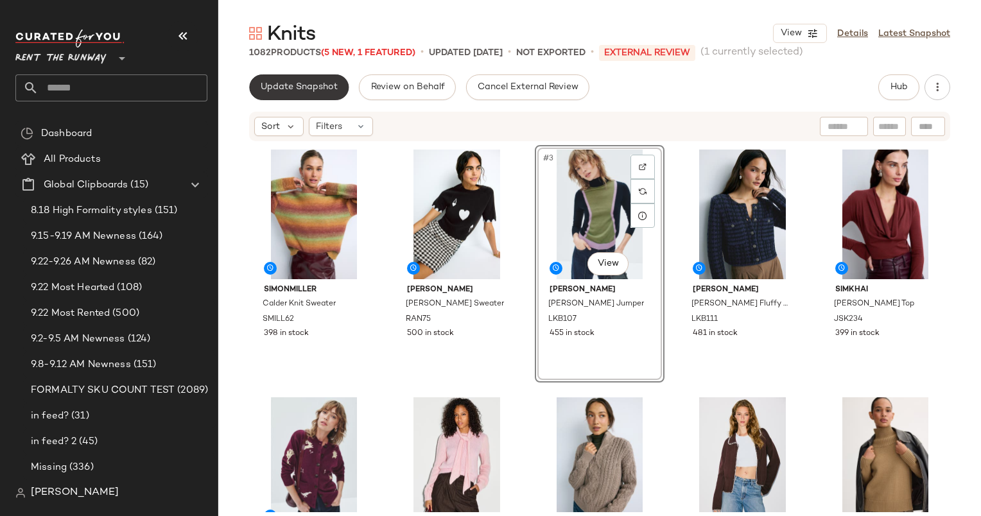
click at [288, 90] on span "Update Snapshot" at bounding box center [299, 87] width 78 height 10
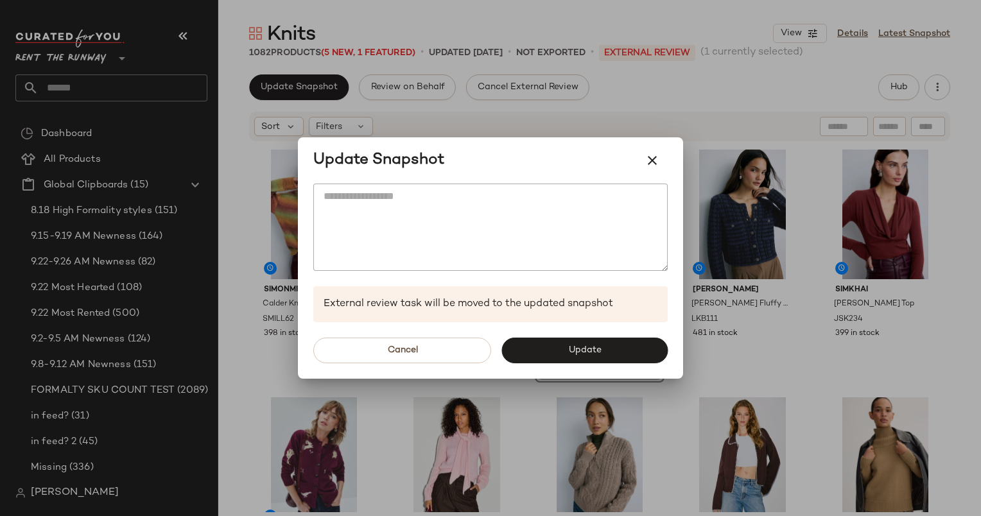
click at [733, 93] on div at bounding box center [490, 258] width 981 height 516
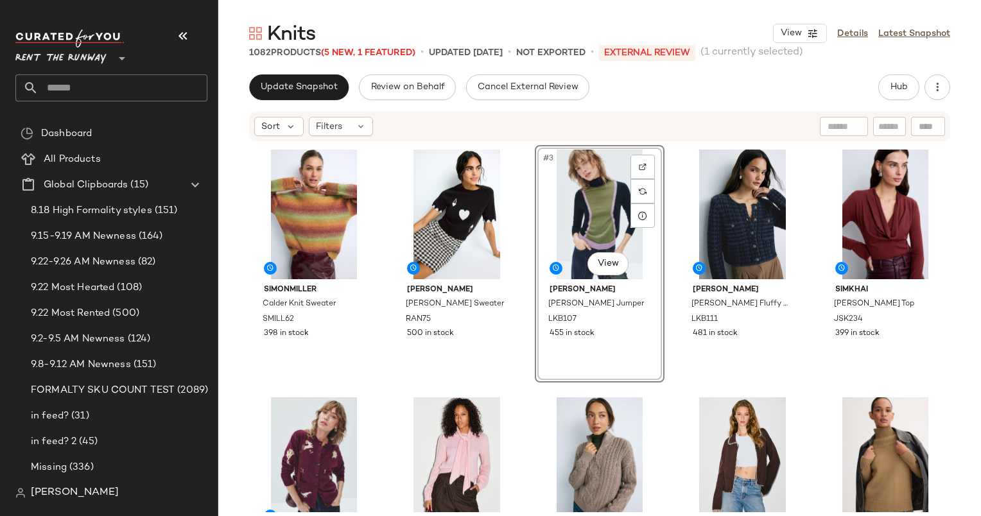
click at [886, 126] on input "text" at bounding box center [889, 126] width 22 height 13
paste input "******"
type input "******"
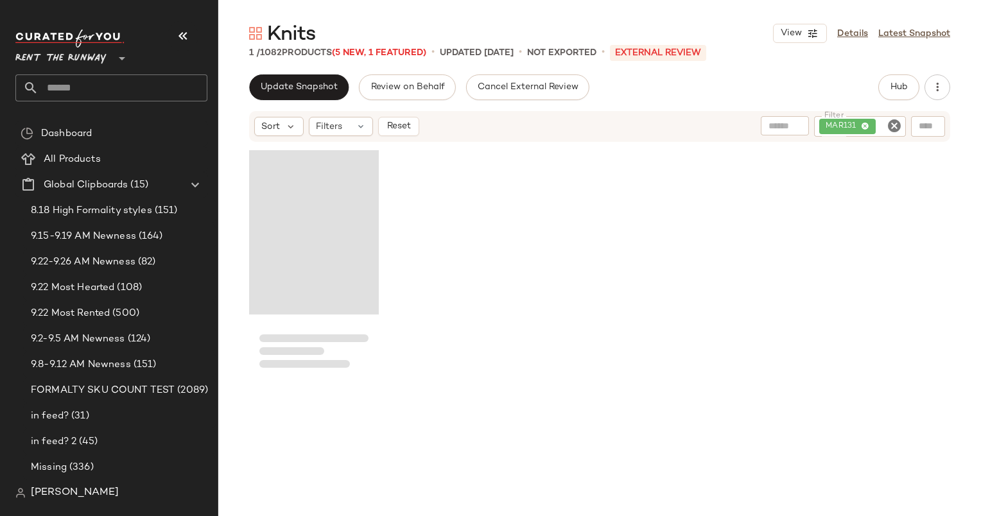
click at [308, 194] on div "Loading..." at bounding box center [314, 232] width 130 height 164
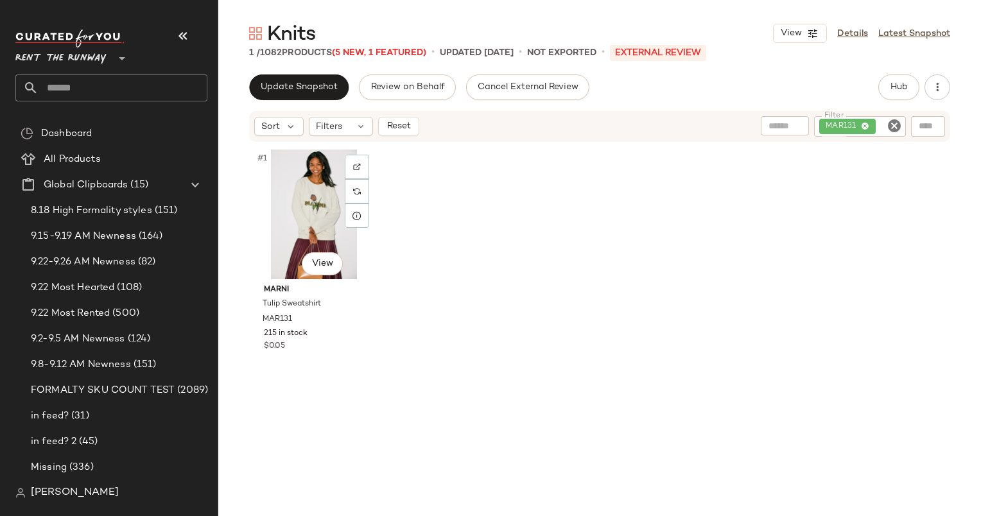
click at [308, 194] on div "#1 View" at bounding box center [314, 215] width 121 height 130
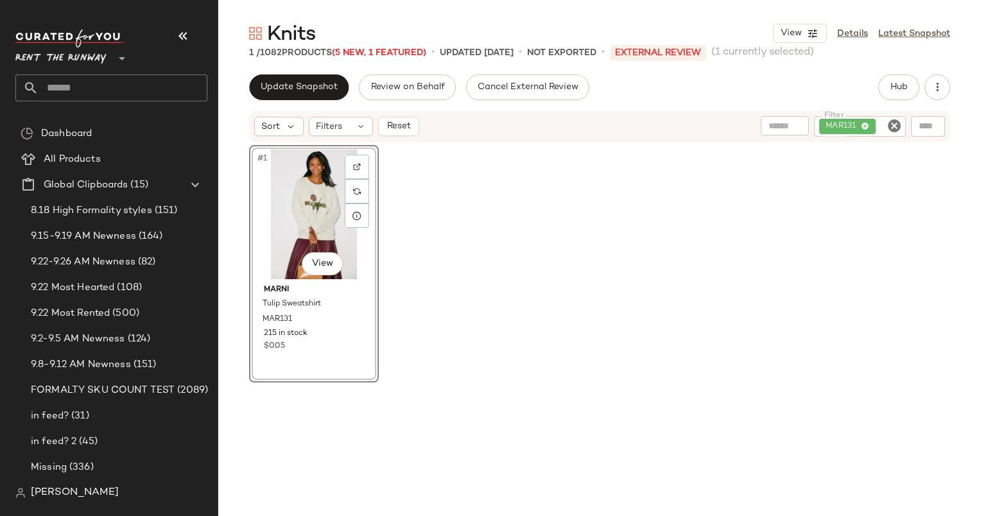
click at [311, 194] on div "#1 View" at bounding box center [314, 215] width 121 height 130
click at [313, 194] on div "#1 View" at bounding box center [314, 215] width 121 height 130
click at [304, 365] on div "#1 View Marni Tulip Sweatshirt MAR131 215 in stock $0.05" at bounding box center [314, 263] width 130 height 237
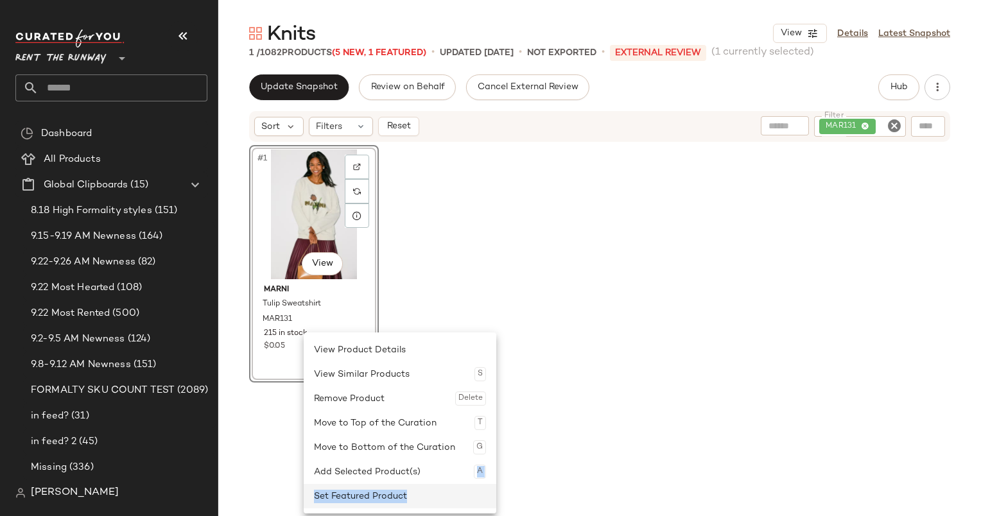
drag, startPoint x: 383, startPoint y: 483, endPoint x: 405, endPoint y: 493, distance: 24.7
click at [405, 493] on div "View Product Details View Similar Products S Remove Product Delete Move to Top …" at bounding box center [400, 422] width 193 height 181
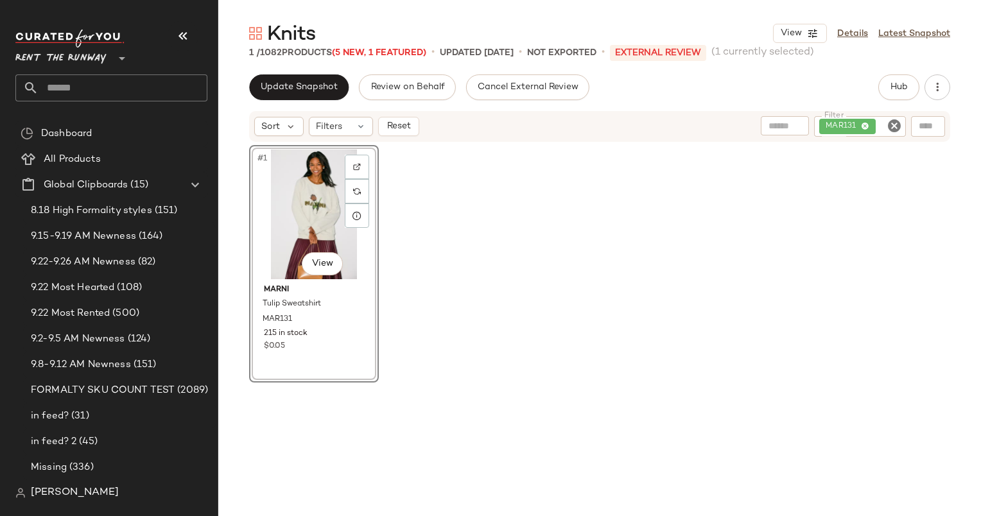
drag, startPoint x: 405, startPoint y: 493, endPoint x: 555, endPoint y: 263, distance: 274.5
click at [555, 263] on div "#1 View Marni Tulip Sweatshirt MAR131 215 in stock $0.05" at bounding box center [599, 301] width 701 height 313
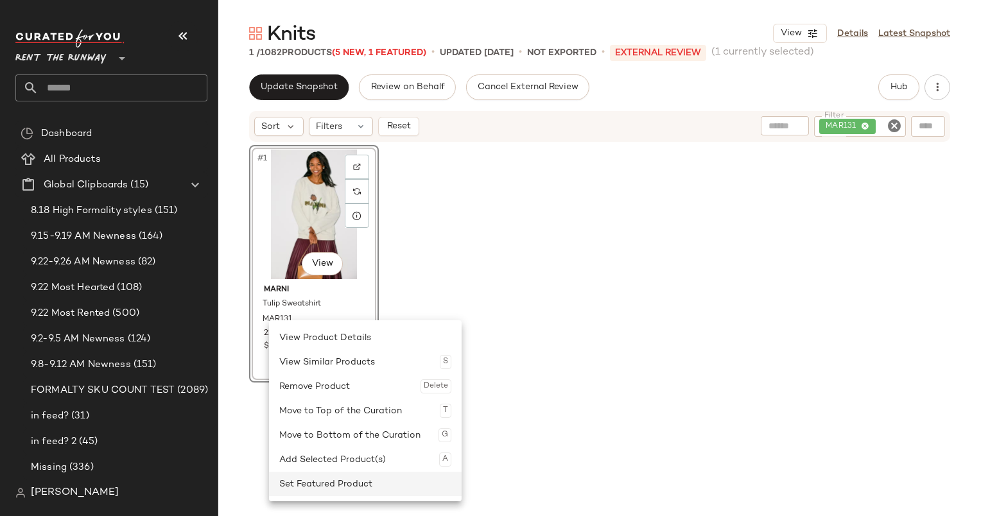
click at [378, 477] on div "Set Featured Product" at bounding box center [365, 484] width 172 height 24
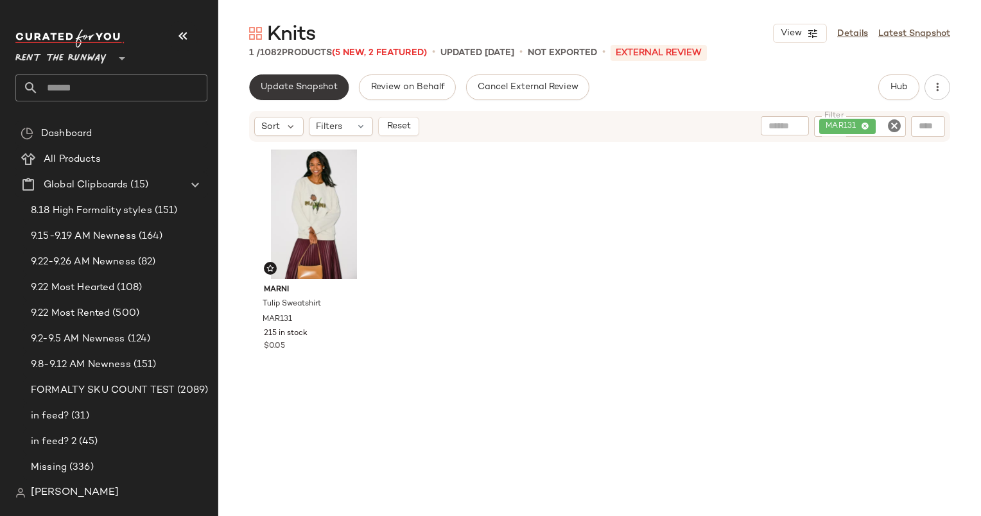
click at [277, 85] on span "Update Snapshot" at bounding box center [299, 87] width 78 height 10
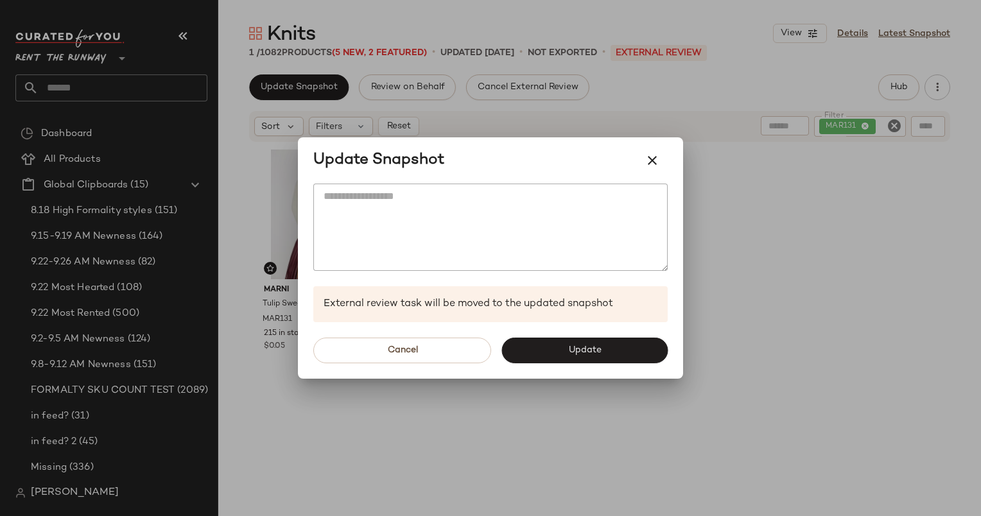
click at [716, 71] on div at bounding box center [490, 258] width 981 height 516
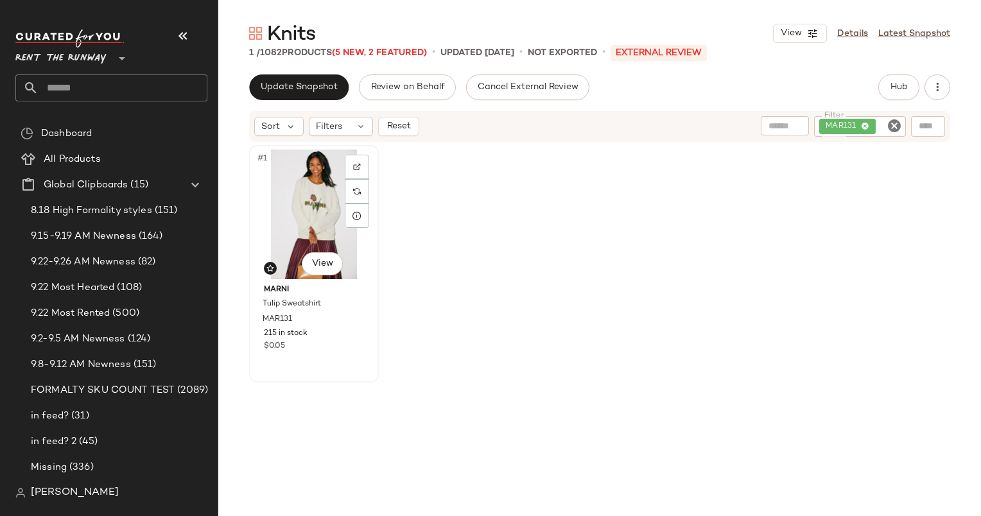
click at [320, 182] on div "#1 View" at bounding box center [314, 215] width 121 height 130
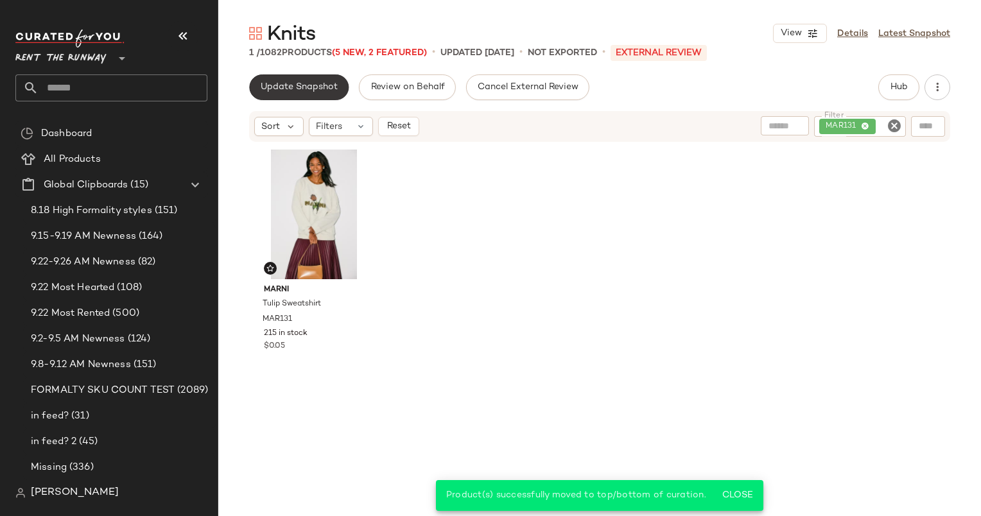
click at [311, 84] on span "Update Snapshot" at bounding box center [299, 87] width 78 height 10
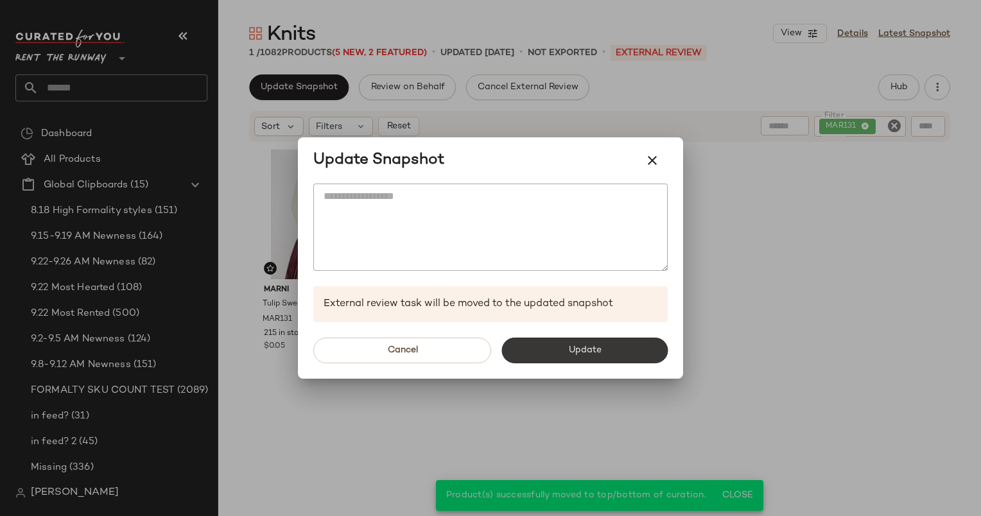
click at [557, 344] on button "Update" at bounding box center [584, 351] width 166 height 26
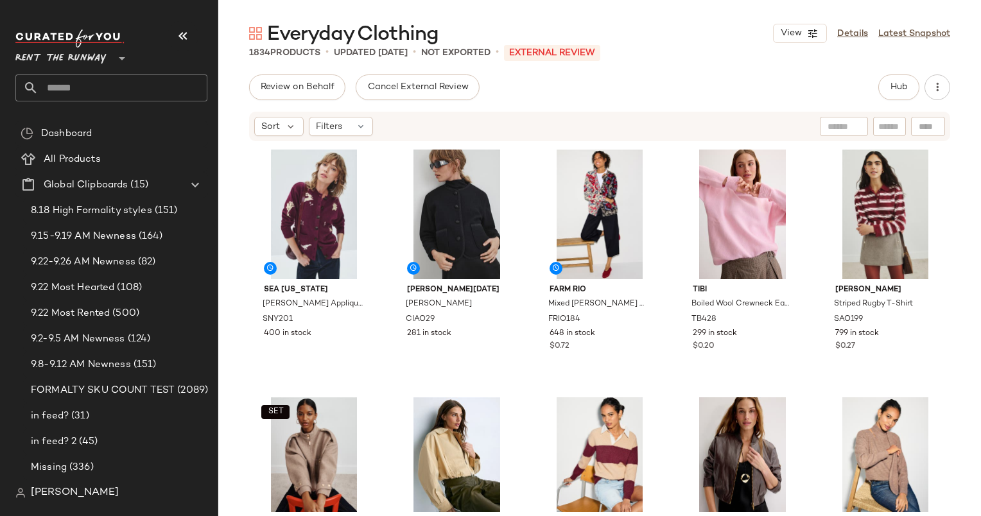
click at [918, 77] on div "Hub" at bounding box center [898, 87] width 41 height 26
click at [894, 92] on button "Hub" at bounding box center [898, 87] width 41 height 26
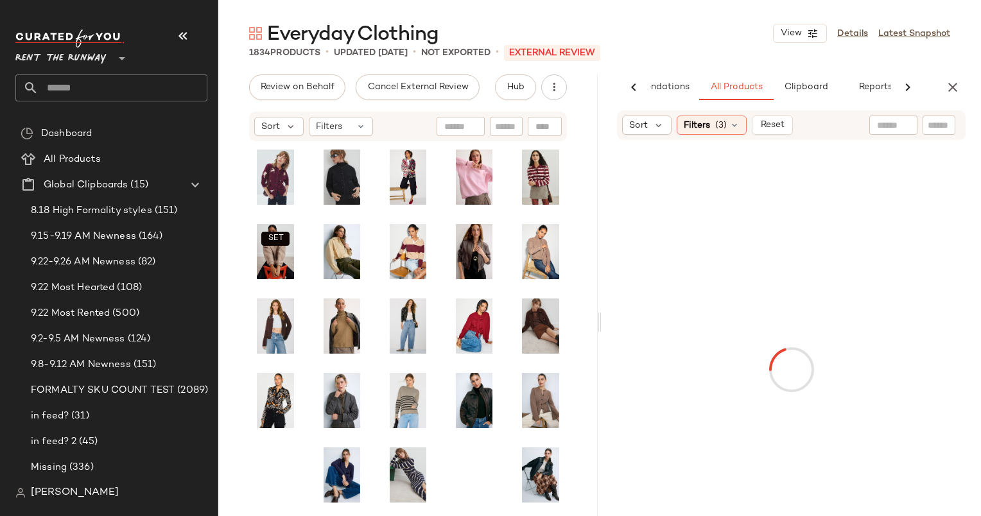
scroll to position [0, 66]
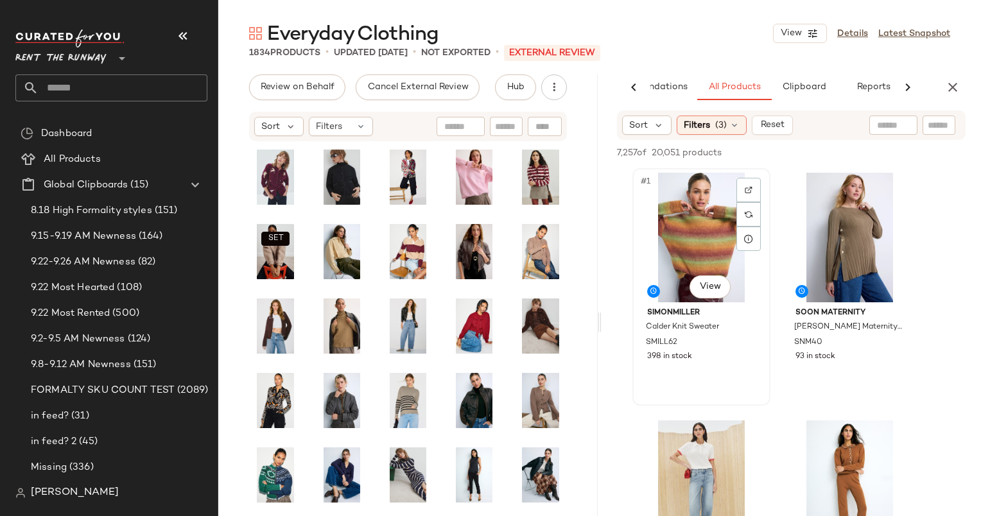
click at [700, 230] on div "#1 View" at bounding box center [701, 238] width 129 height 130
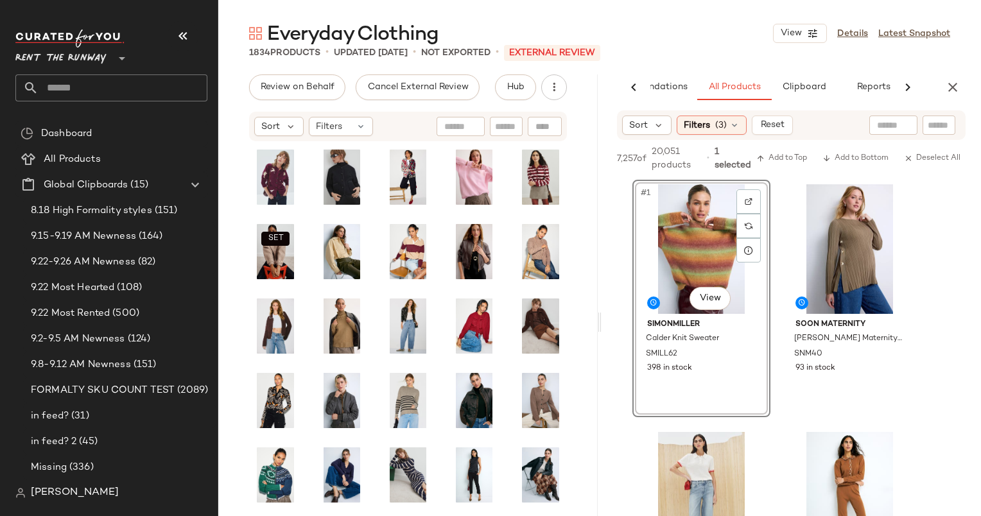
scroll to position [198, 0]
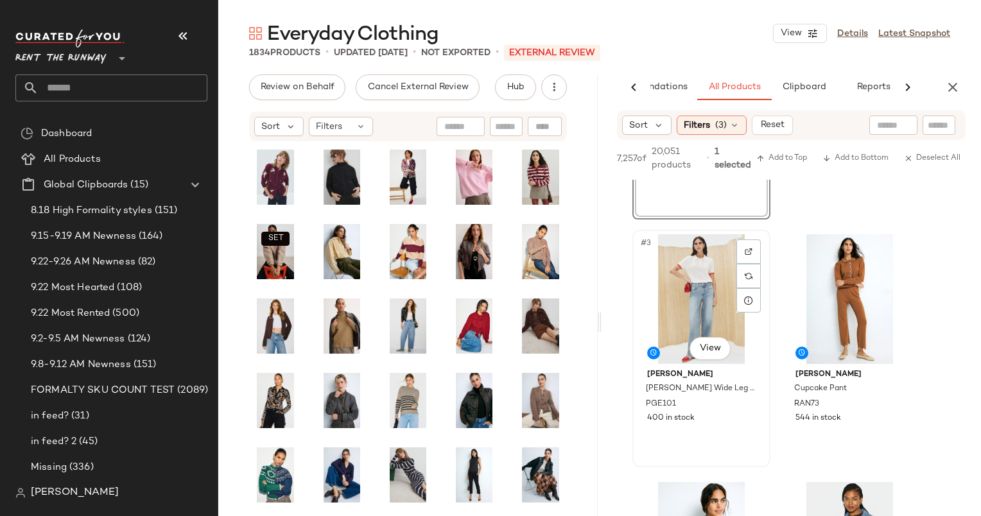
click at [703, 268] on div "#3 View" at bounding box center [701, 299] width 129 height 130
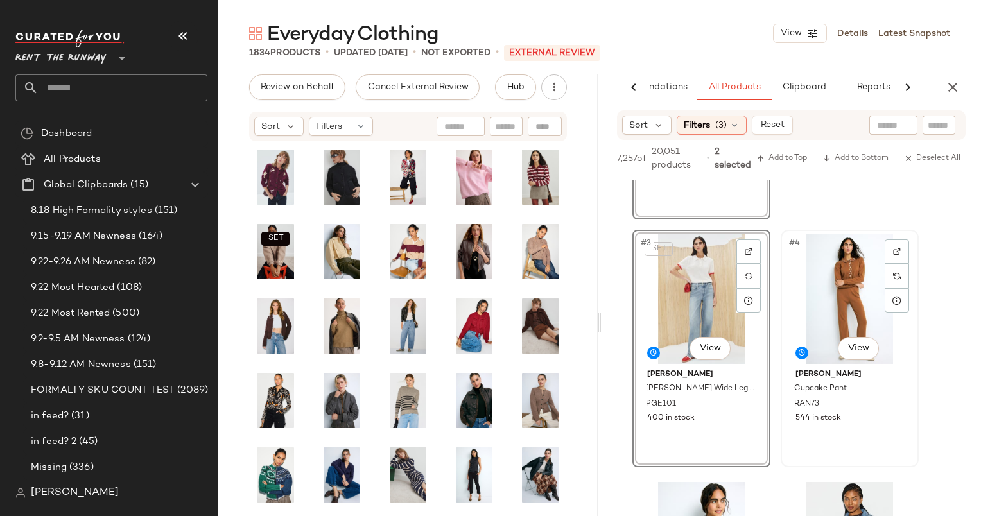
click at [834, 283] on div "#4 View" at bounding box center [849, 299] width 129 height 130
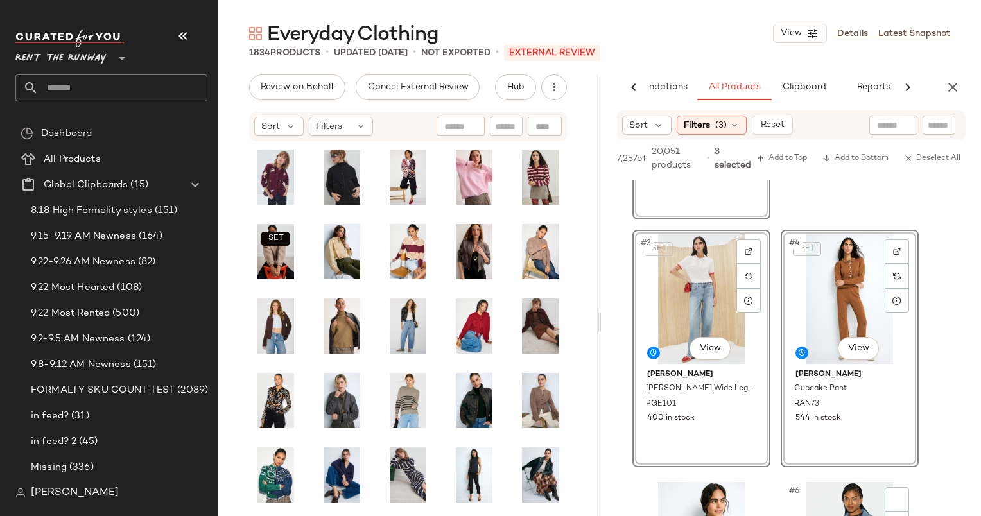
scroll to position [454, 0]
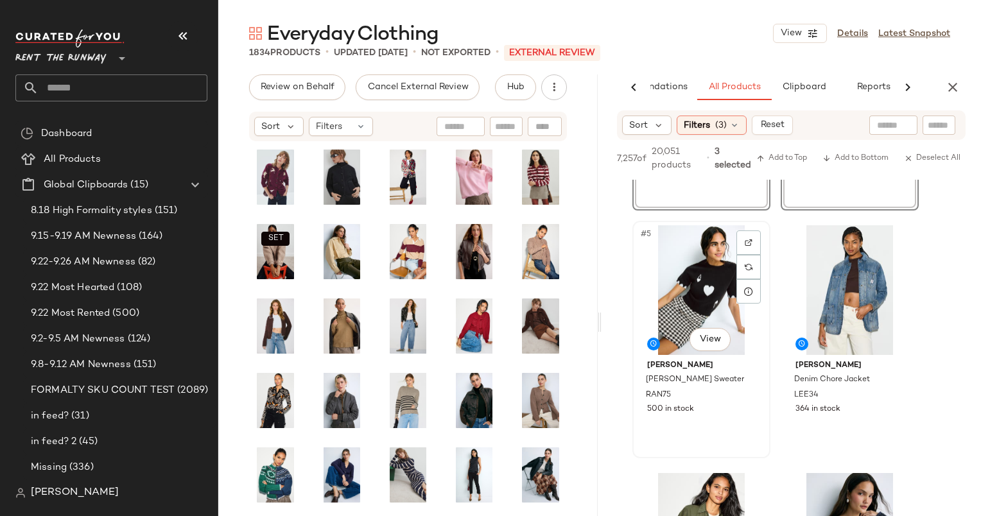
click at [714, 260] on div "#5 View" at bounding box center [701, 290] width 129 height 130
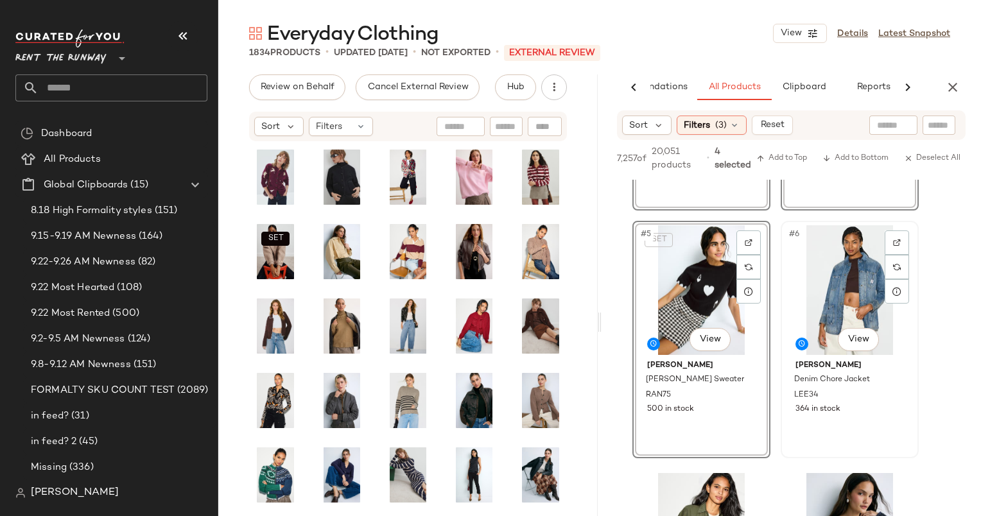
click at [814, 298] on div "#6 View" at bounding box center [849, 290] width 129 height 130
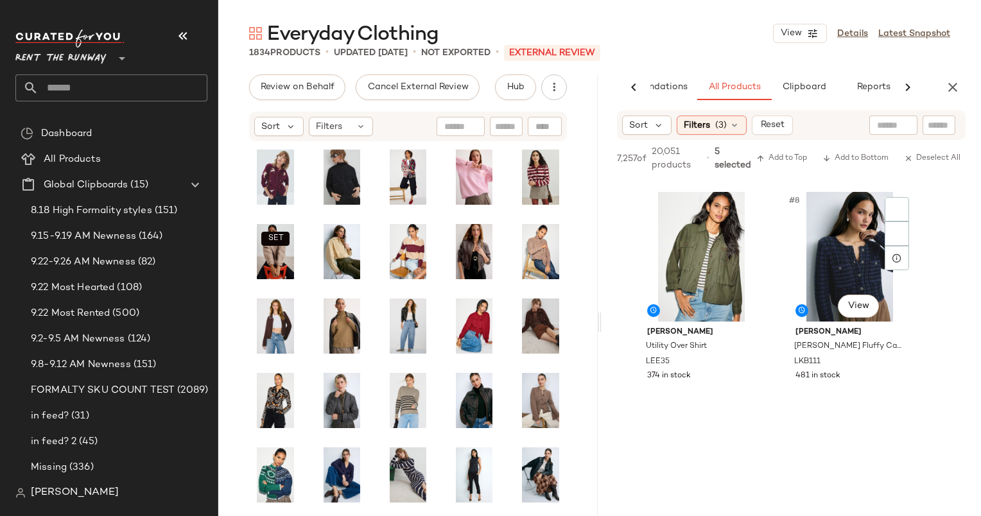
scroll to position [736, 0]
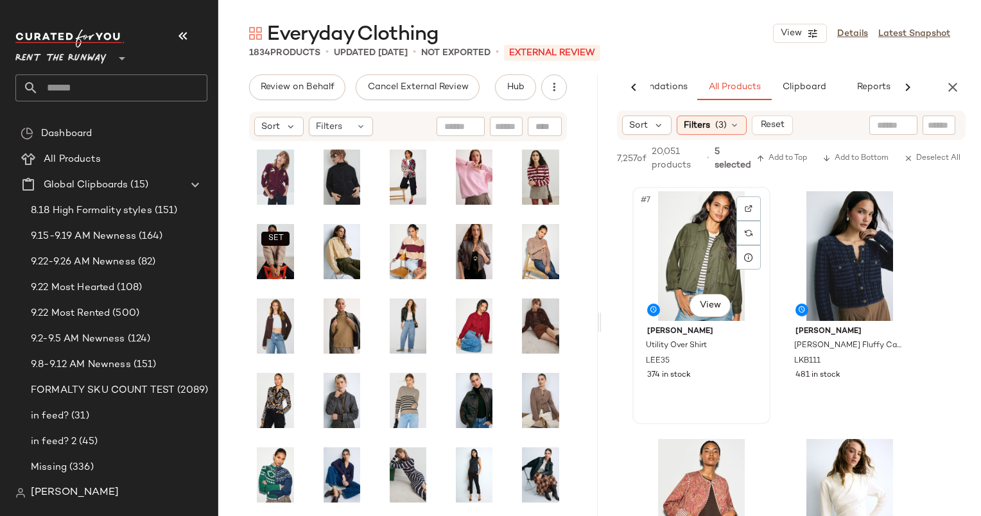
click at [687, 246] on div "#7 View" at bounding box center [701, 256] width 129 height 130
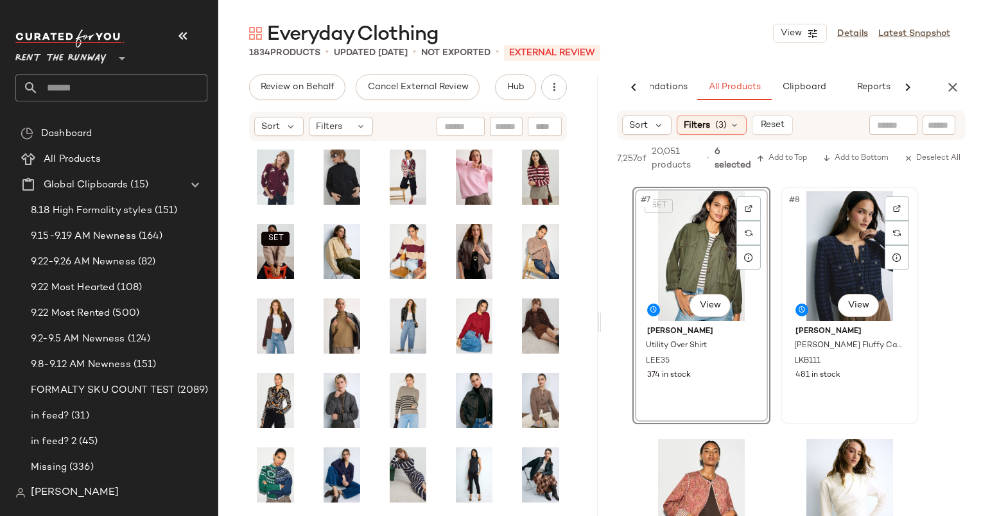
click at [838, 263] on div "#8 View" at bounding box center [849, 256] width 129 height 130
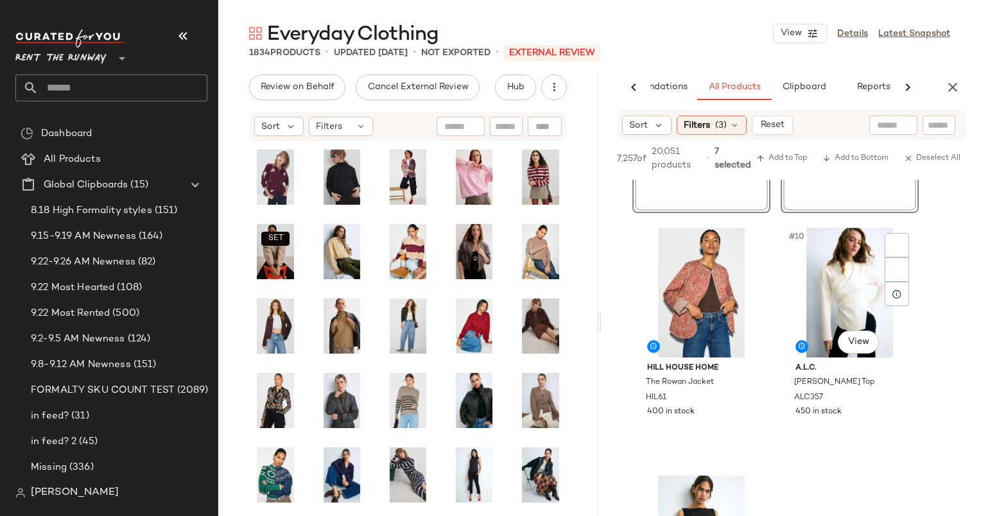
scroll to position [947, 0]
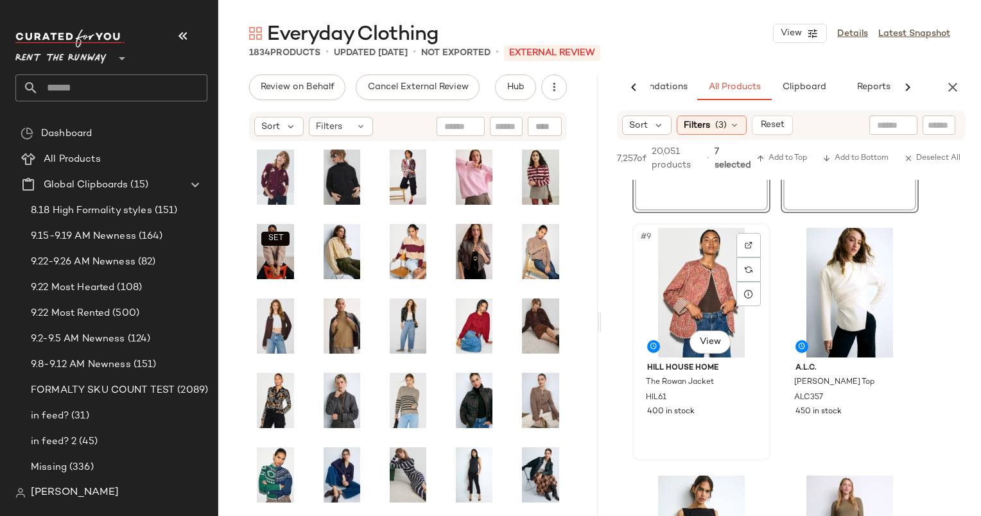
click at [691, 265] on div "#9 View" at bounding box center [701, 293] width 129 height 130
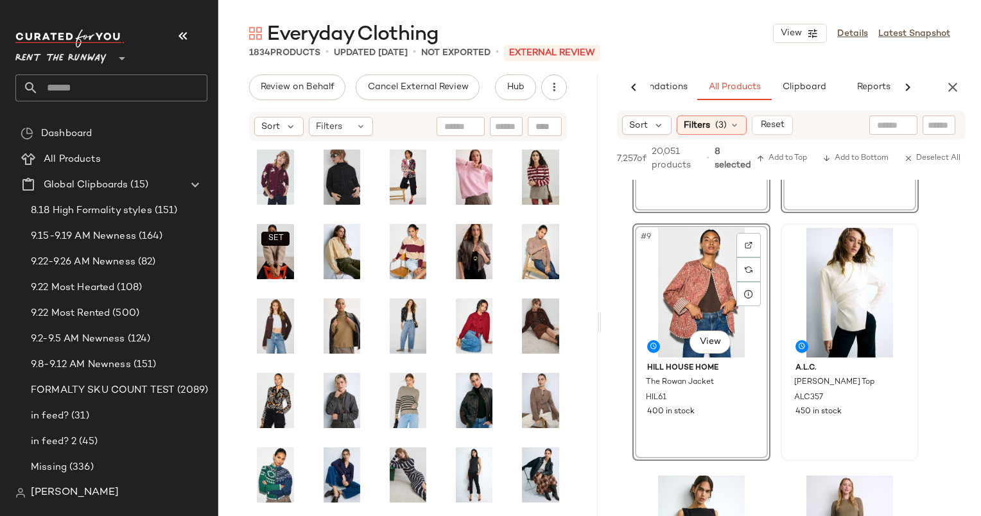
click at [845, 270] on div at bounding box center [849, 293] width 129 height 130
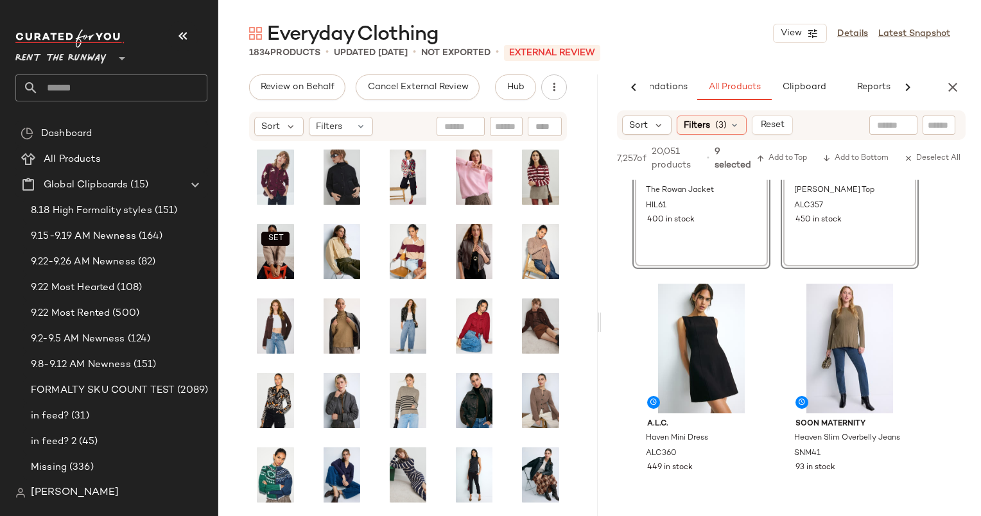
scroll to position [1140, 0]
click at [836, 241] on div "#10 View A.L.C. [PERSON_NAME] Top ALC357 450 in stock" at bounding box center [849, 149] width 138 height 237
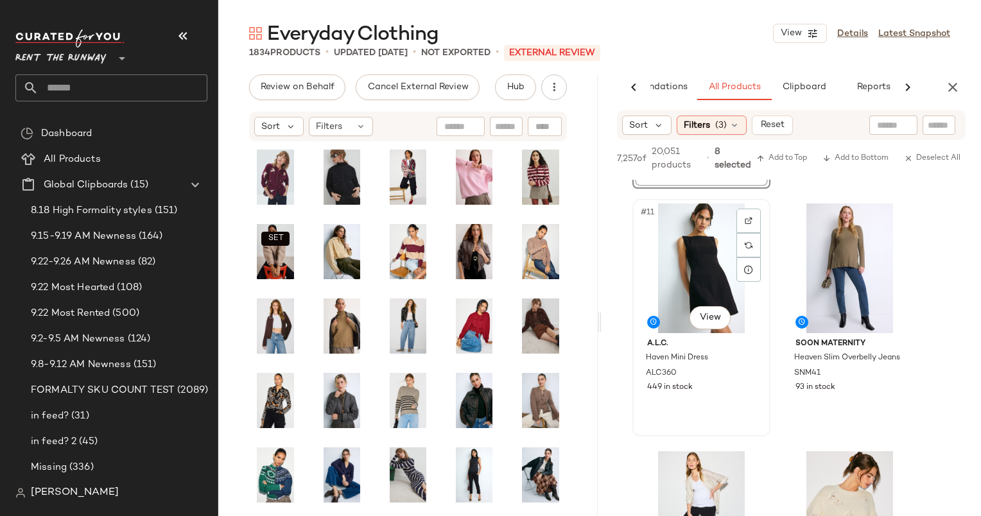
scroll to position [1222, 0]
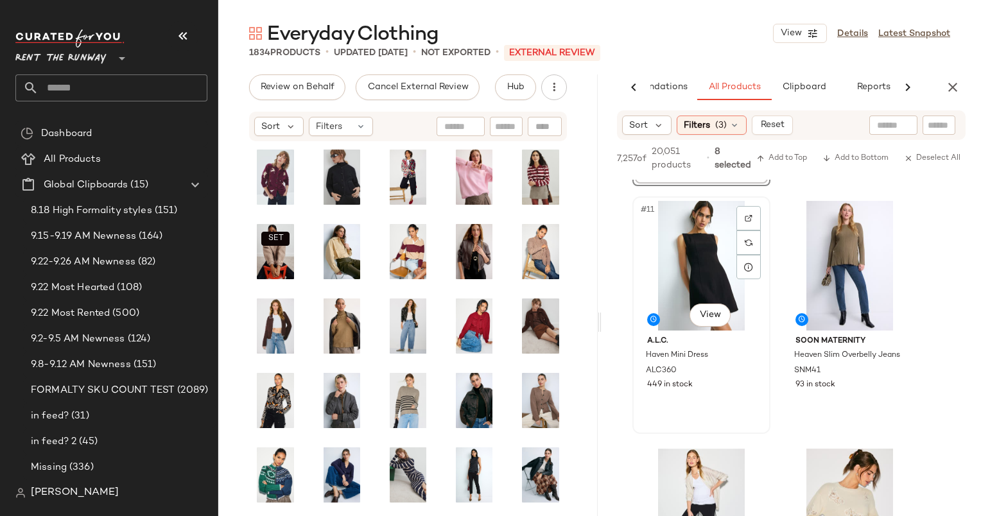
click at [690, 262] on div "#11 View" at bounding box center [701, 266] width 129 height 130
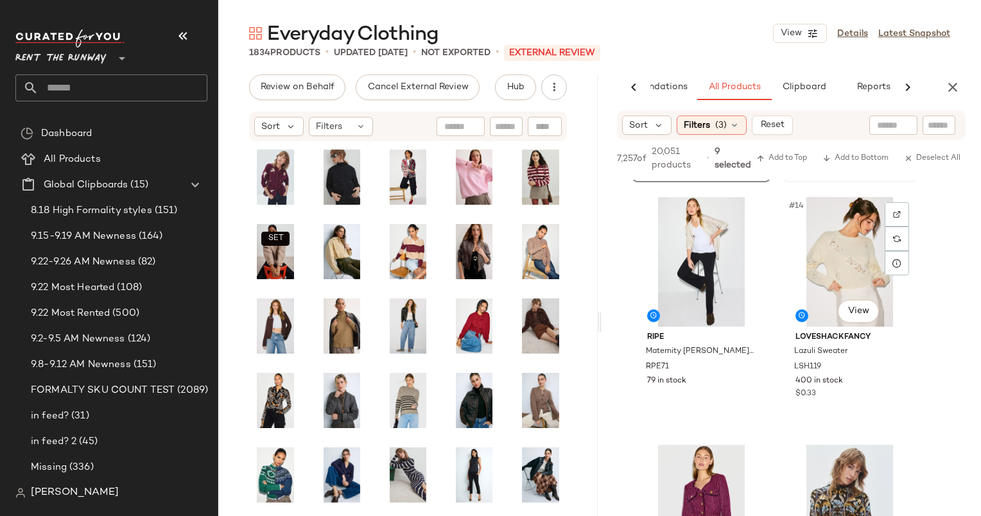
scroll to position [1475, 0]
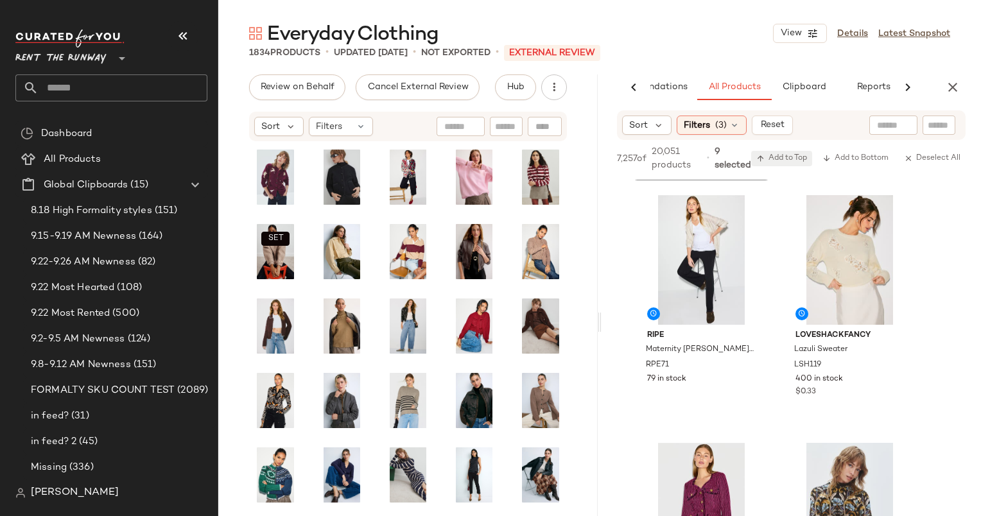
click at [795, 159] on span "Add to Top" at bounding box center [781, 158] width 51 height 9
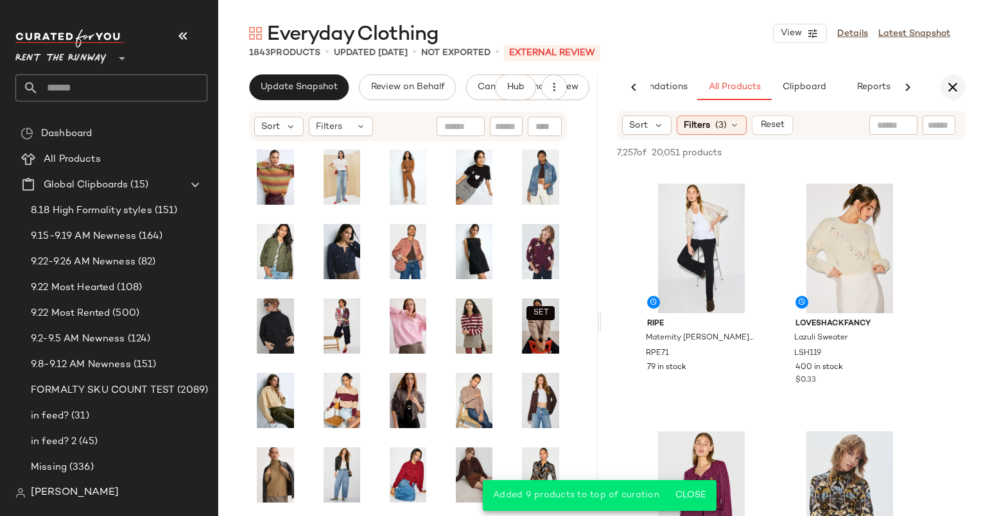
click at [955, 76] on button "button" at bounding box center [953, 87] width 26 height 26
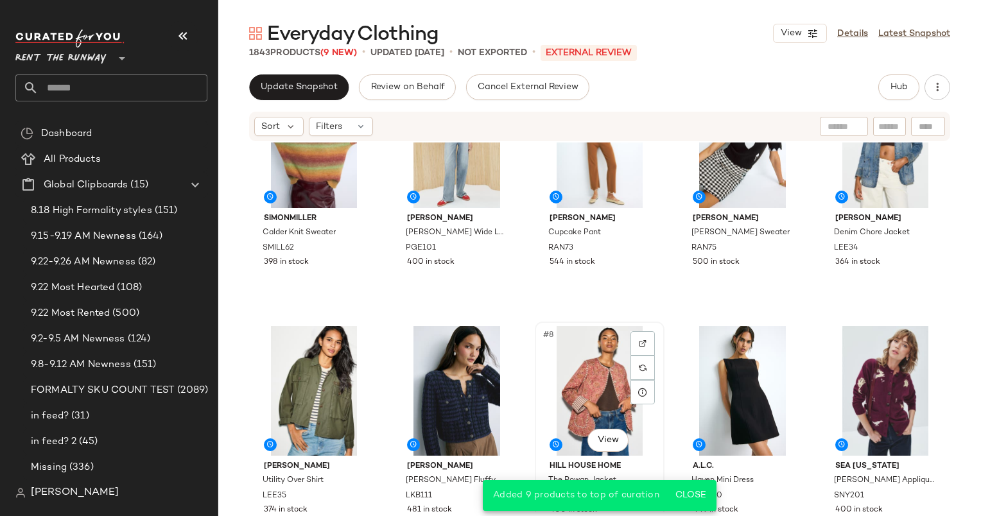
scroll to position [72, 0]
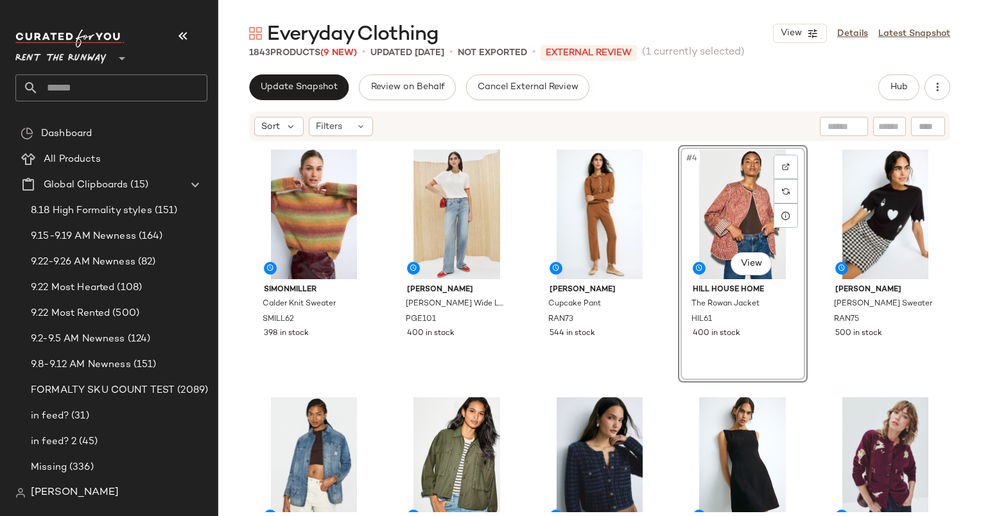
drag, startPoint x: 847, startPoint y: 386, endPoint x: 784, endPoint y: 359, distance: 68.2
click at [784, 359] on div "SIMONMILLER Calder Knit Sweater SMILL62 398 in stock [PERSON_NAME] Wide Leg Jea…" at bounding box center [599, 328] width 701 height 367
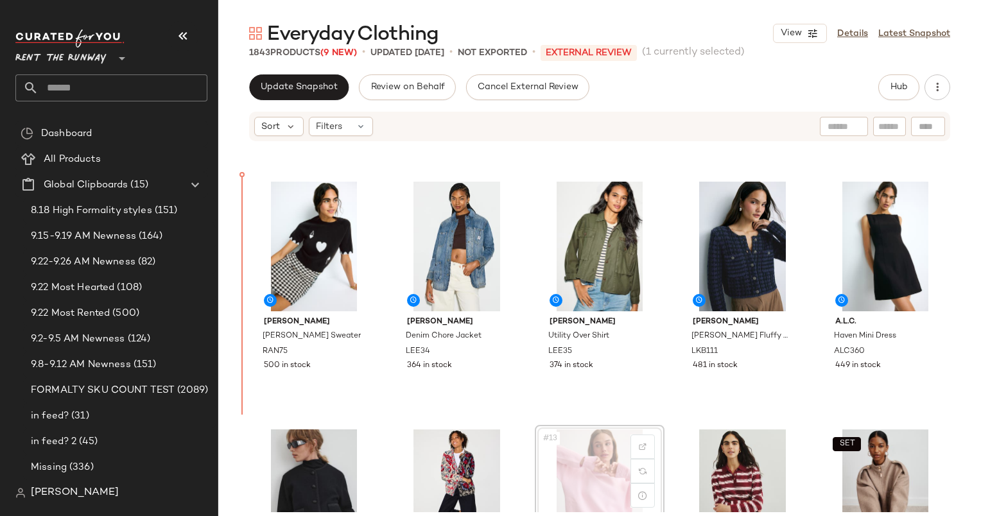
scroll to position [198, 0]
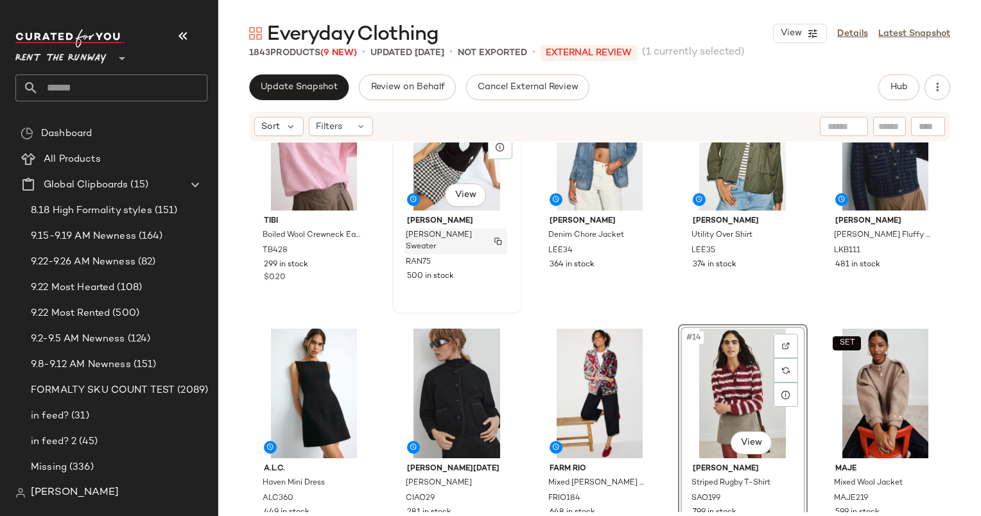
scroll to position [325, 0]
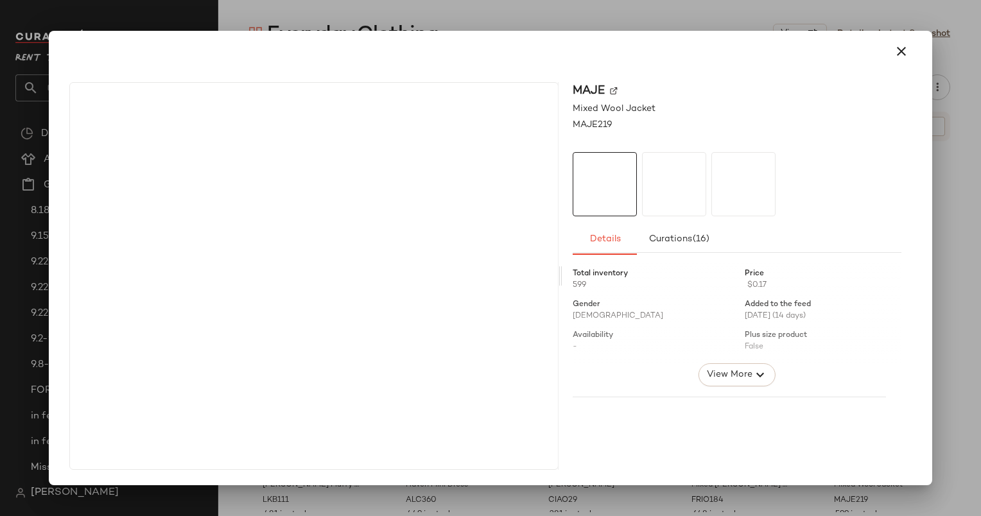
drag, startPoint x: 895, startPoint y: 428, endPoint x: 415, endPoint y: 243, distance: 514.6
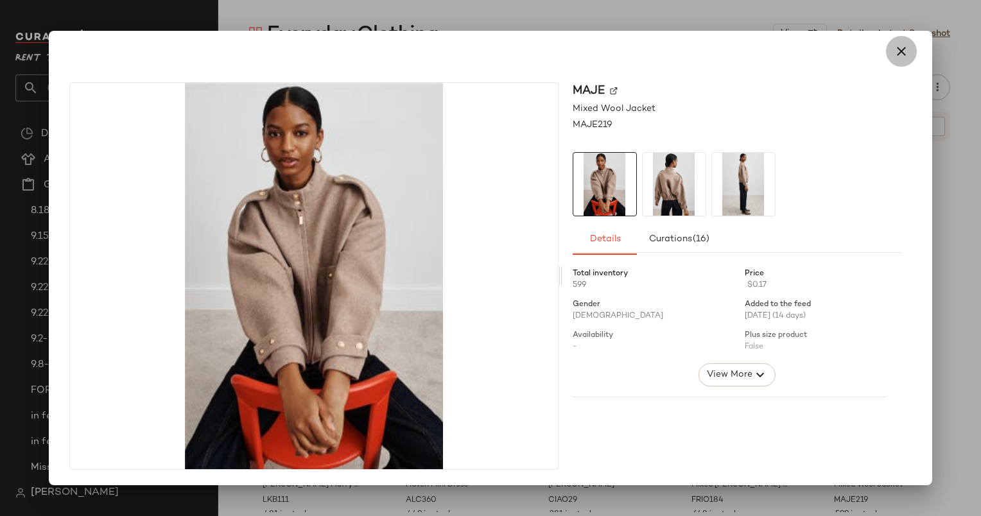
click at [895, 49] on icon "button" at bounding box center [900, 51] width 15 height 15
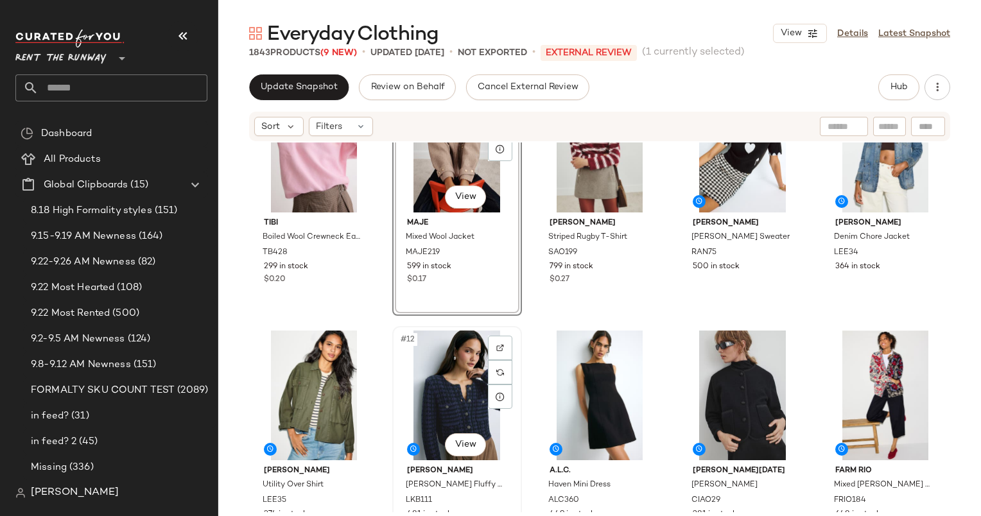
scroll to position [263, 0]
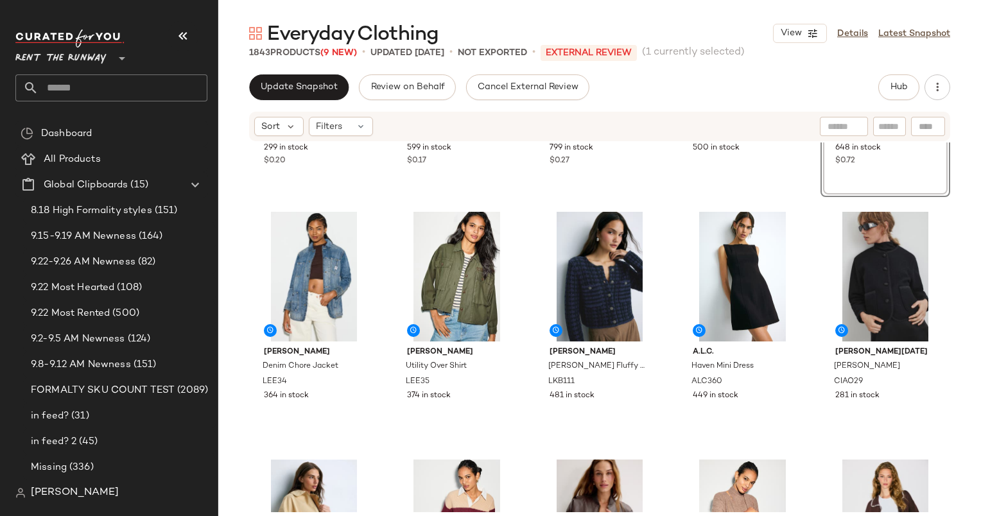
scroll to position [503, 0]
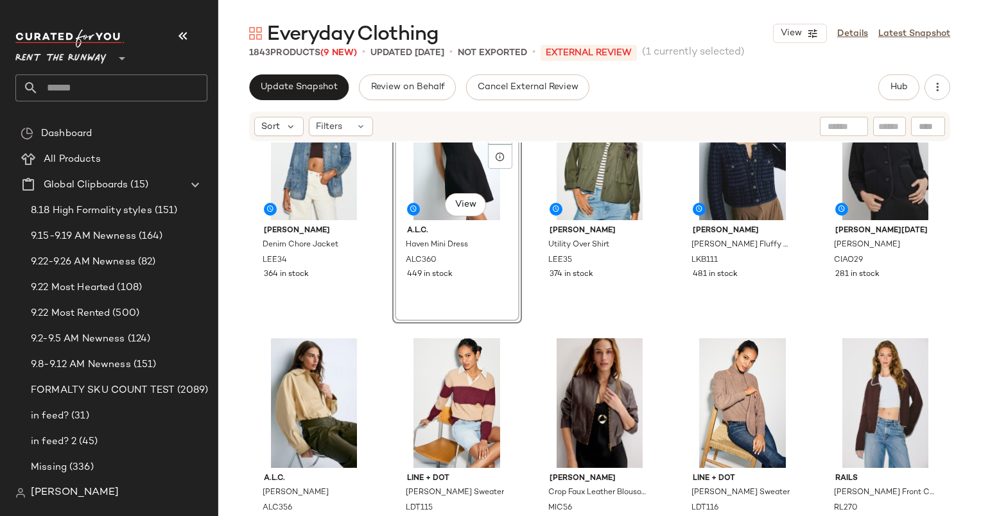
scroll to position [530, 0]
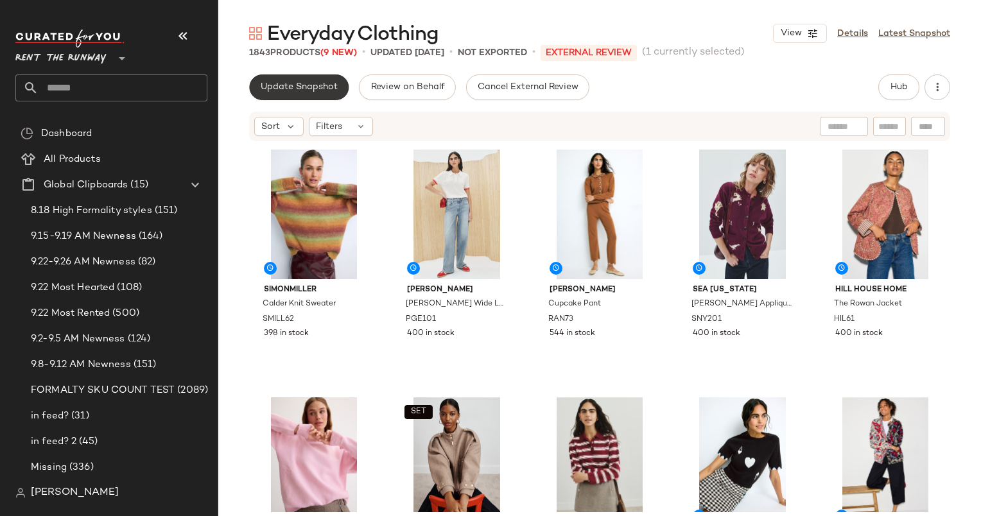
click at [275, 82] on span "Update Snapshot" at bounding box center [299, 87] width 78 height 10
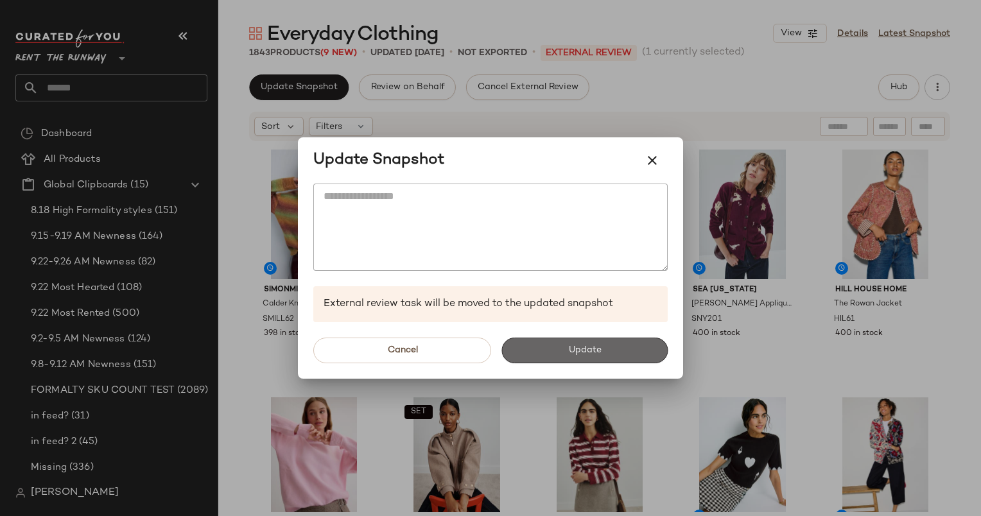
click at [564, 338] on button "Update" at bounding box center [584, 351] width 166 height 26
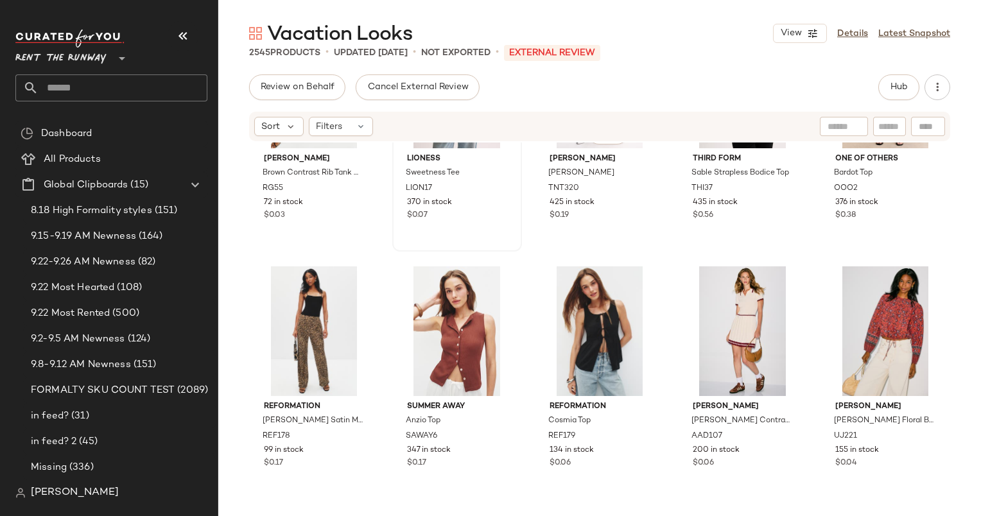
scroll to position [132, 0]
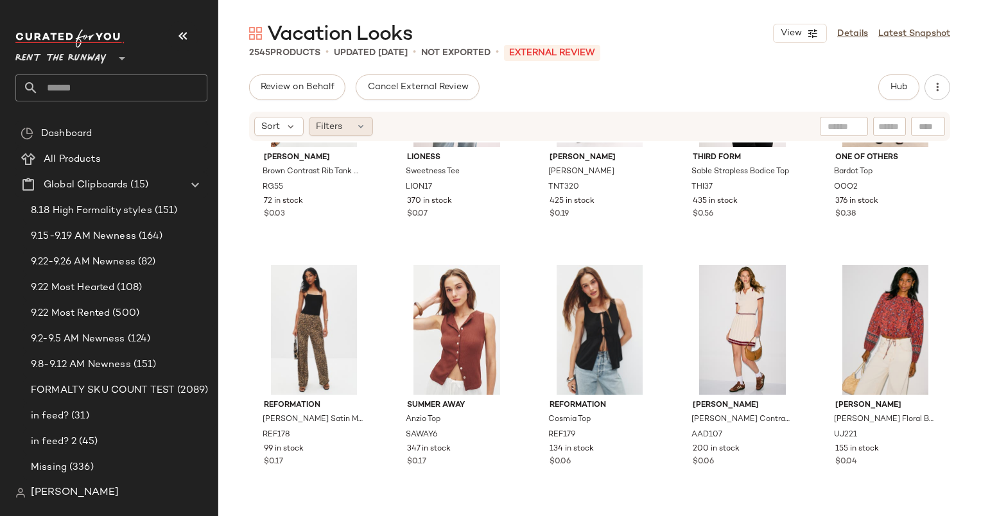
click at [344, 131] on div "Filters" at bounding box center [341, 126] width 64 height 19
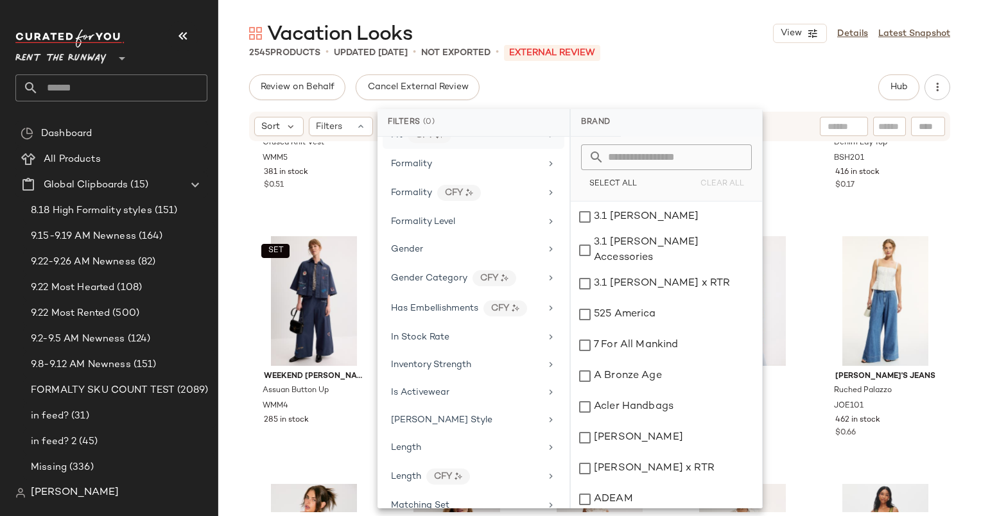
scroll to position [688, 0]
click at [446, 325] on div "In Stock Rate" at bounding box center [474, 337] width 182 height 25
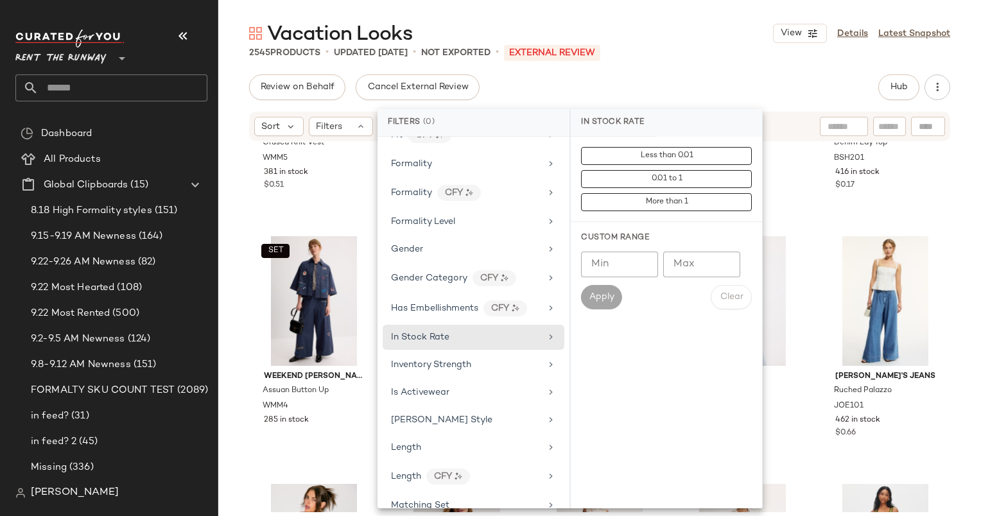
click at [617, 249] on div "Custom Range Min Min Max Max Apply Clear" at bounding box center [666, 271] width 191 height 98
click at [623, 261] on input "Min" at bounding box center [619, 265] width 77 height 26
type input "***"
click at [602, 298] on span "Apply" at bounding box center [602, 297] width 26 height 10
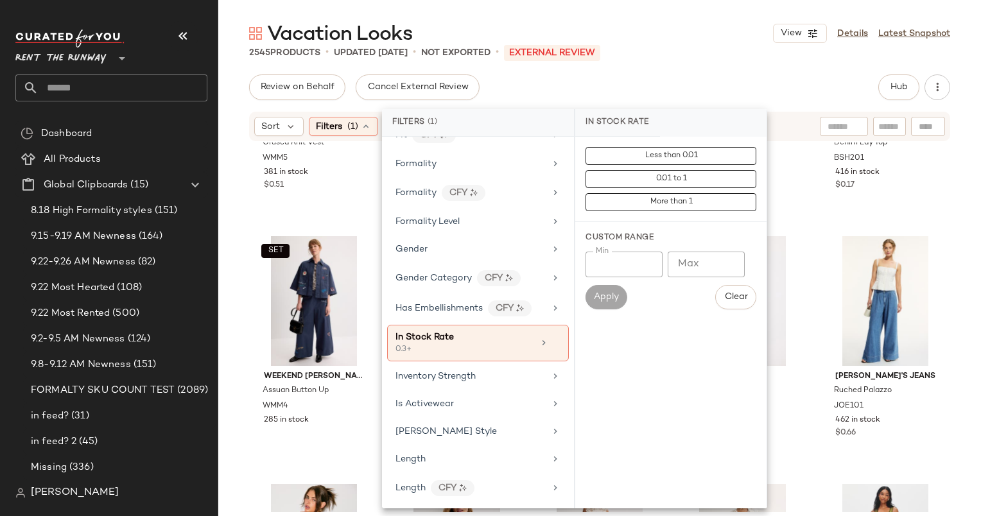
click at [672, 44] on div "Vacation Looks View Details Latest Snapshot" at bounding box center [599, 34] width 762 height 26
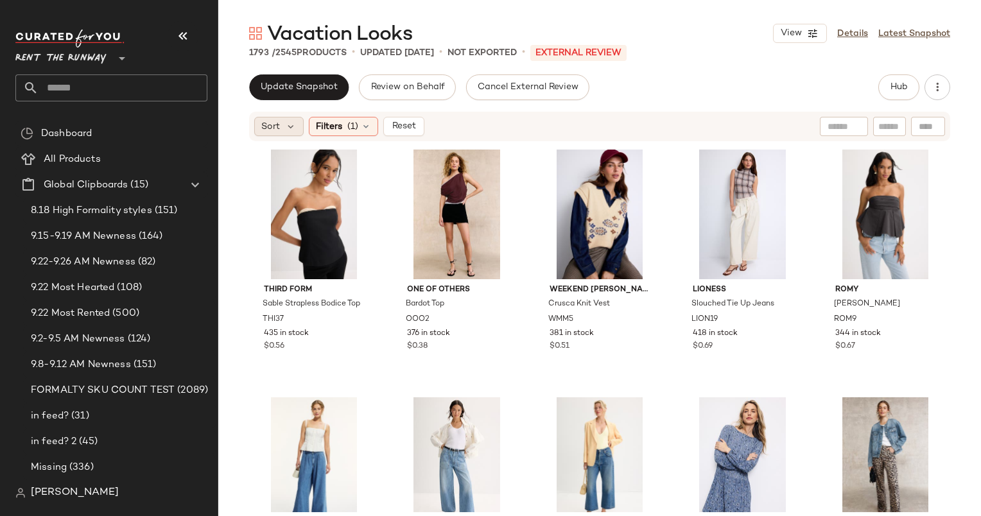
click at [261, 128] on span "Sort" at bounding box center [270, 126] width 19 height 13
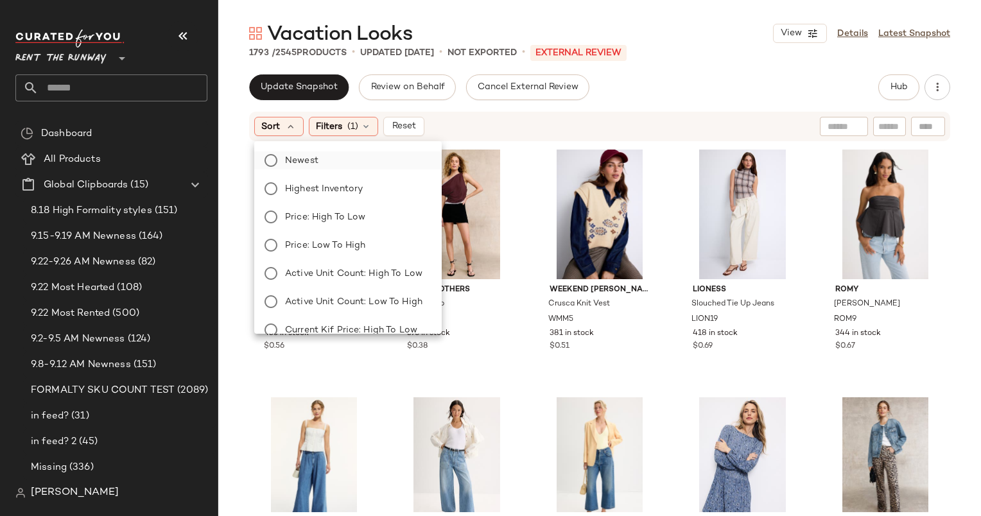
click at [352, 167] on label "Newest" at bounding box center [355, 160] width 151 height 18
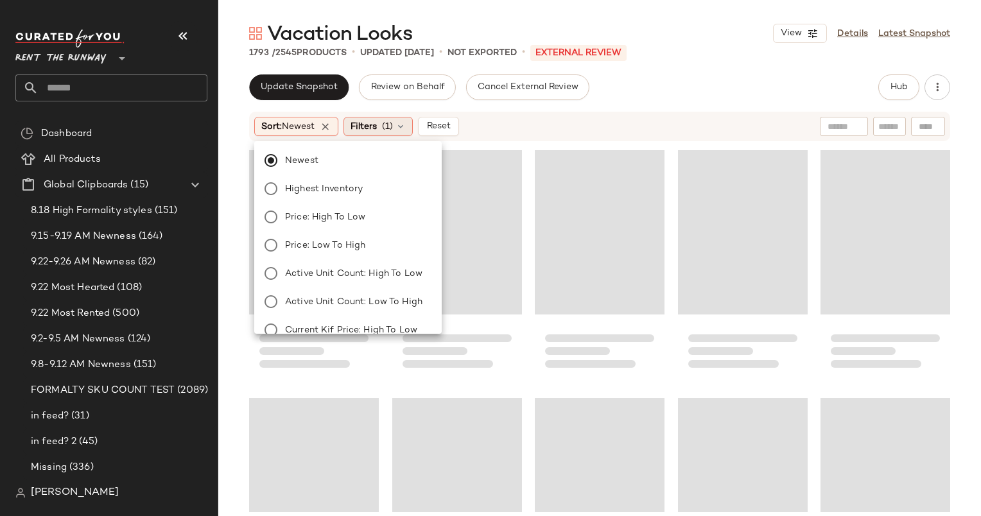
click at [371, 128] on span "Filters" at bounding box center [363, 126] width 26 height 13
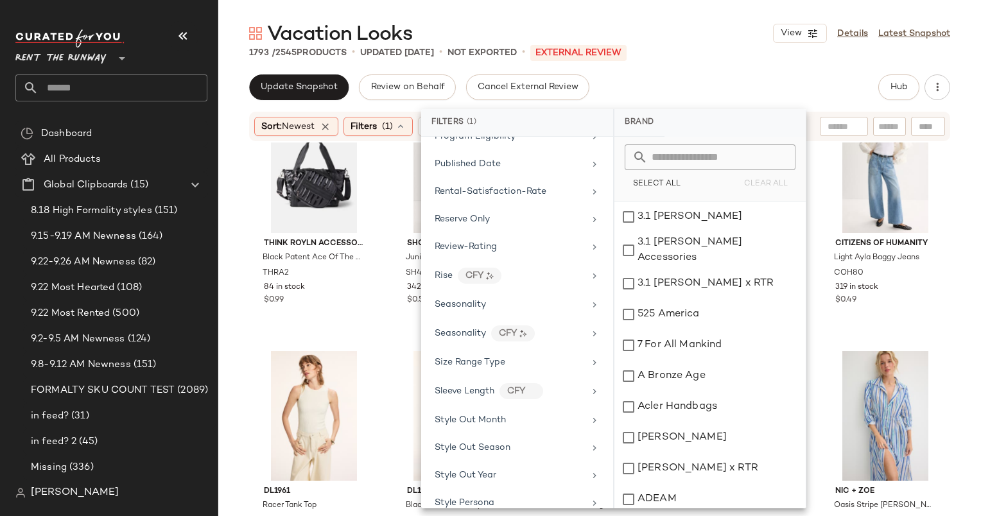
scroll to position [1719, 0]
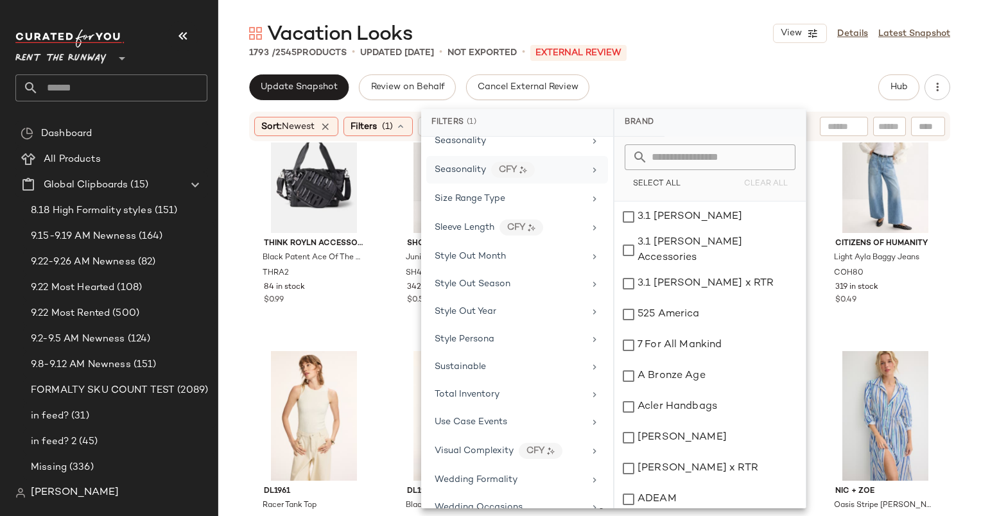
click at [452, 165] on span "Seasonality" at bounding box center [459, 170] width 51 height 10
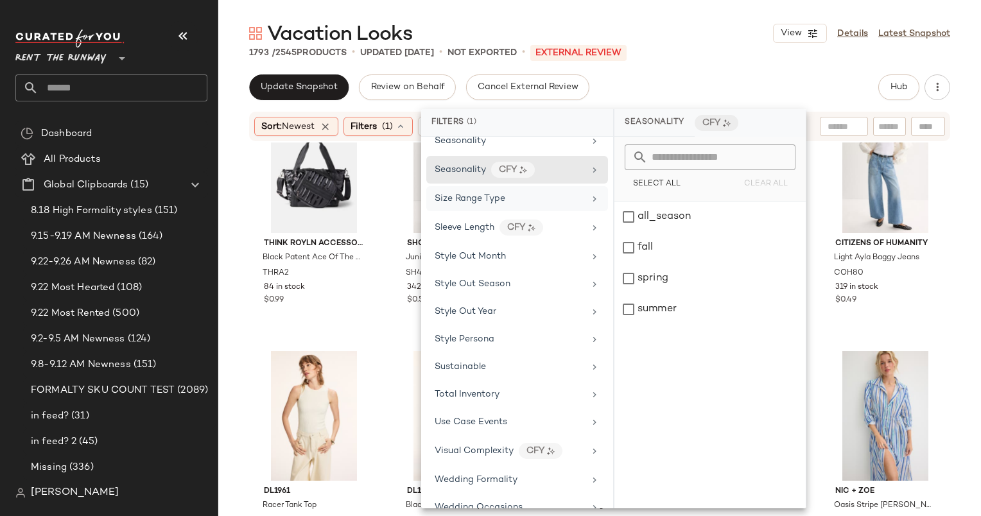
scroll to position [1576, 0]
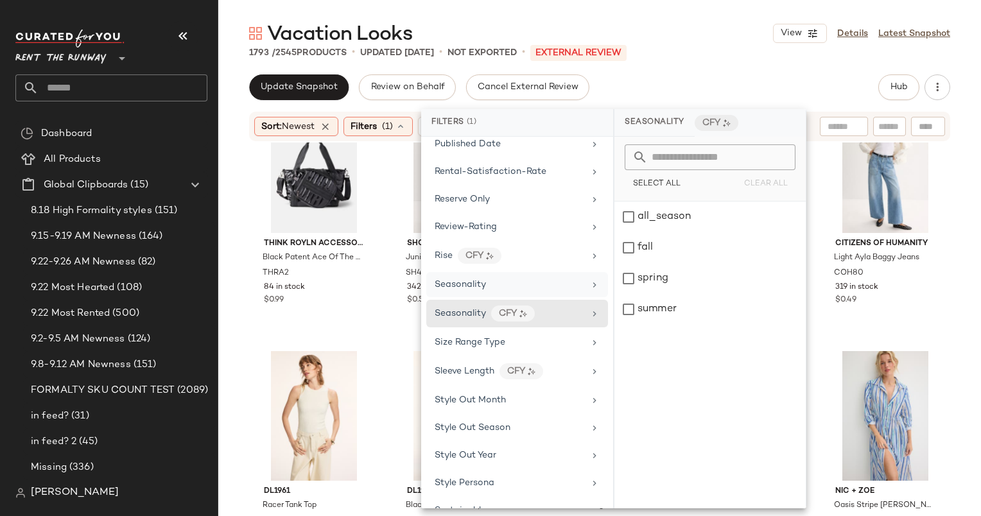
click at [501, 278] on div "Seasonality" at bounding box center [509, 284] width 150 height 13
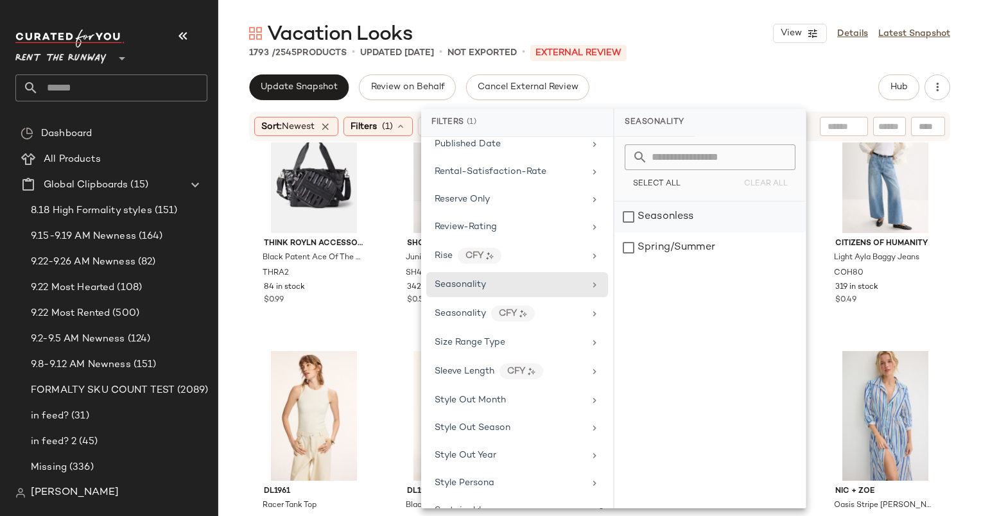
click at [652, 228] on div "Seasonless" at bounding box center [709, 217] width 191 height 31
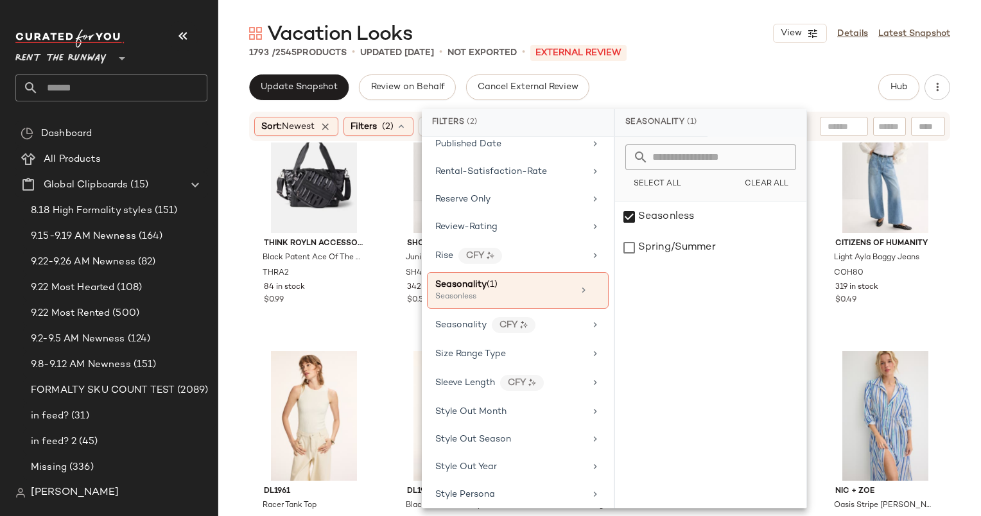
click at [671, 56] on div "1793 / 2545 Products • updated [DATE] • Not Exported • External REVIEW" at bounding box center [599, 52] width 762 height 13
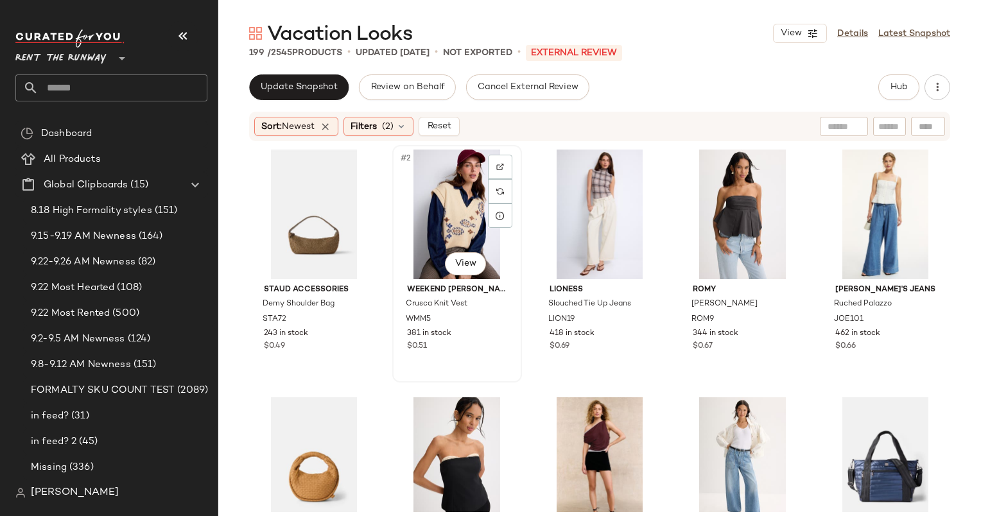
click at [460, 211] on div "#2 View" at bounding box center [457, 215] width 121 height 130
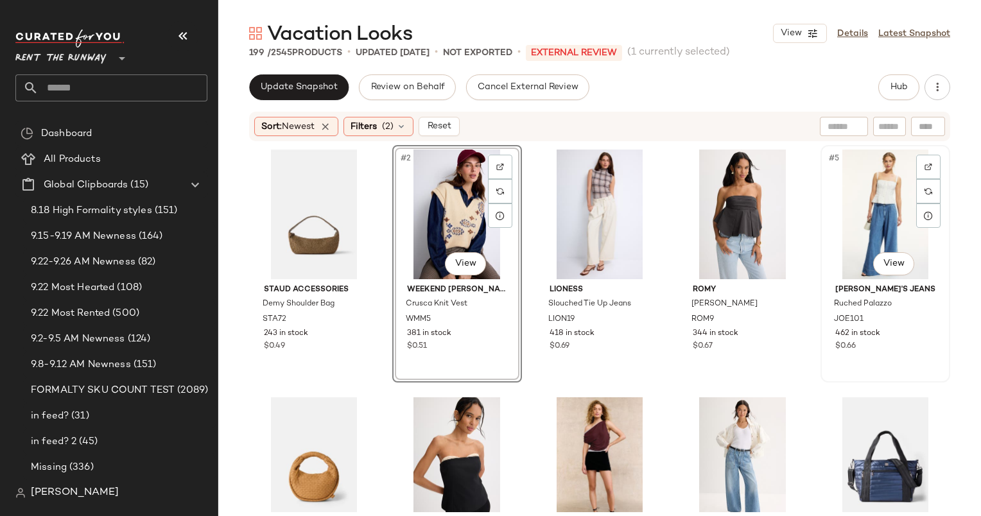
click at [872, 210] on div "#5 View" at bounding box center [885, 215] width 121 height 130
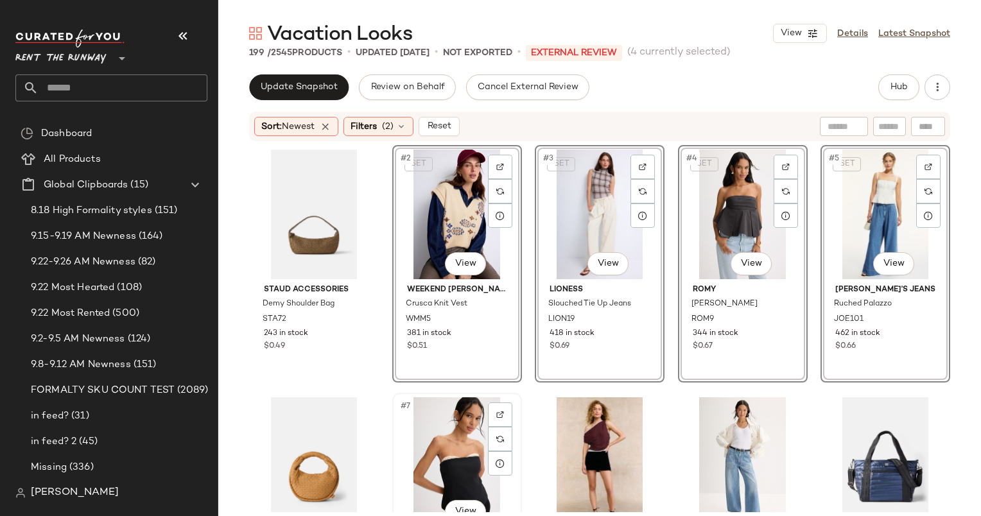
click at [445, 439] on div "#7 View" at bounding box center [457, 462] width 121 height 130
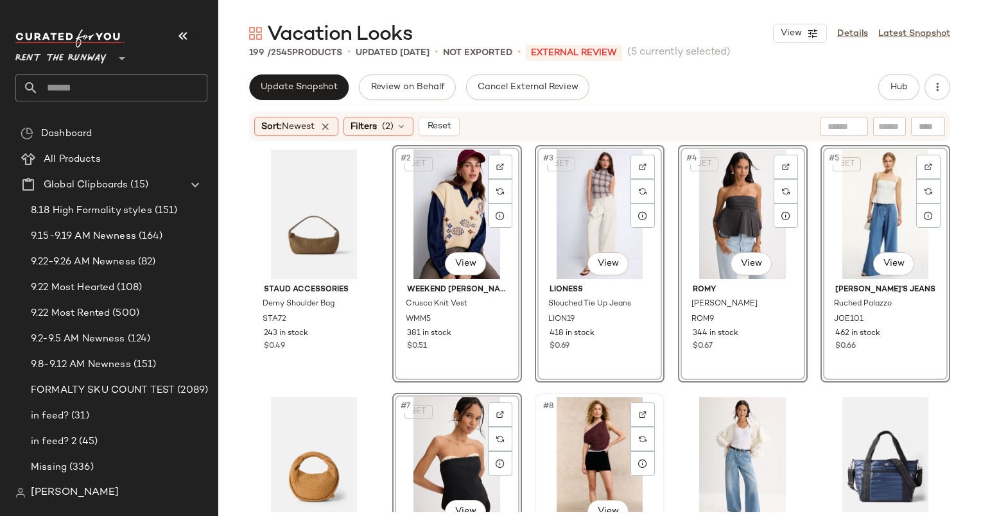
click at [583, 430] on div "#8 View" at bounding box center [599, 462] width 121 height 130
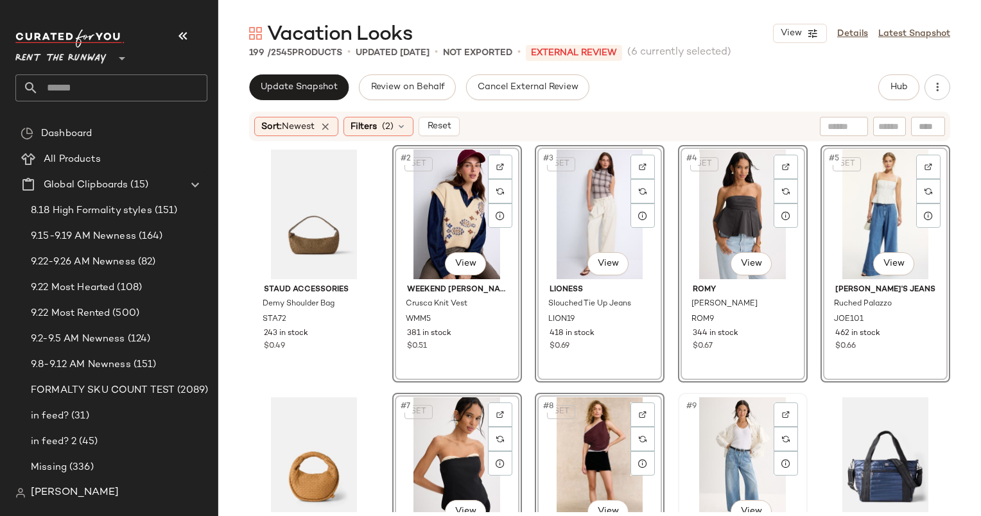
click at [728, 438] on div "#9 View" at bounding box center [742, 462] width 121 height 130
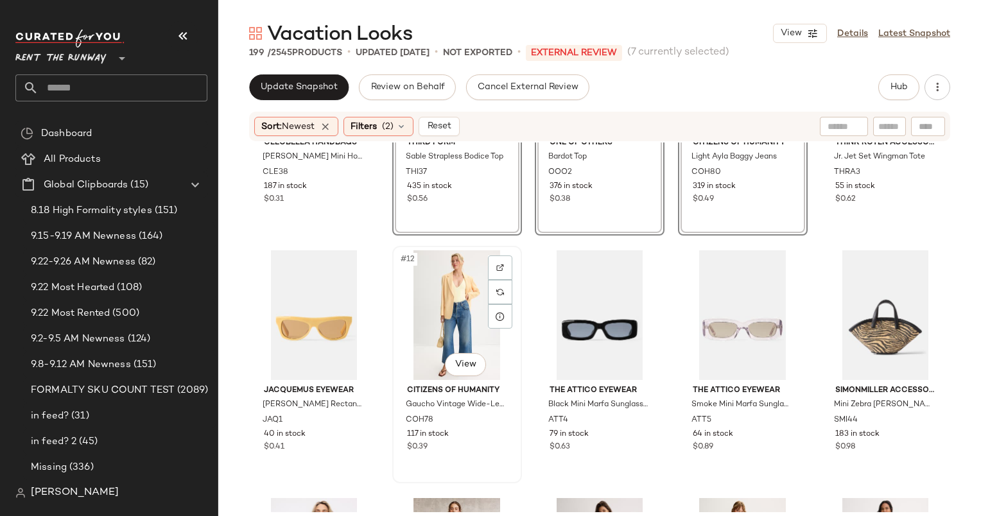
click at [442, 300] on div "#12 View" at bounding box center [457, 315] width 121 height 130
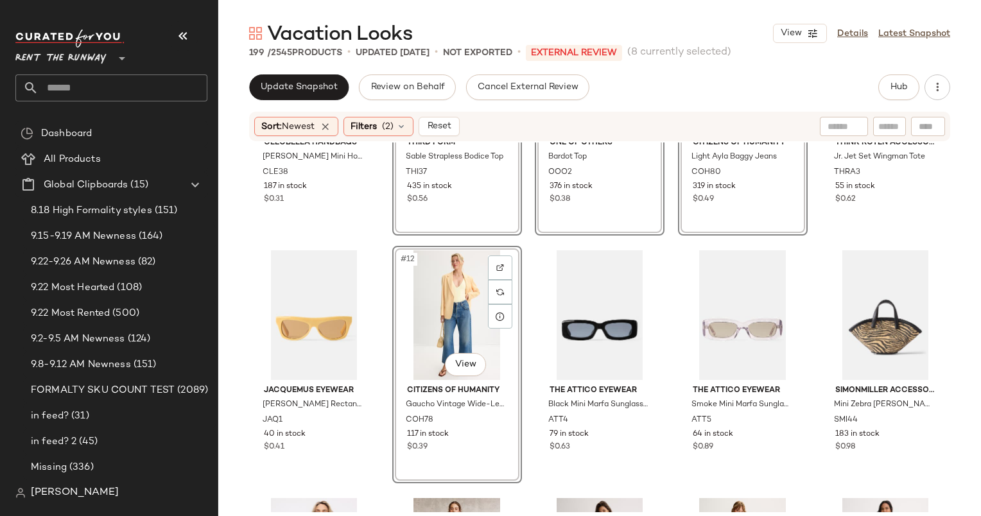
scroll to position [783, 0]
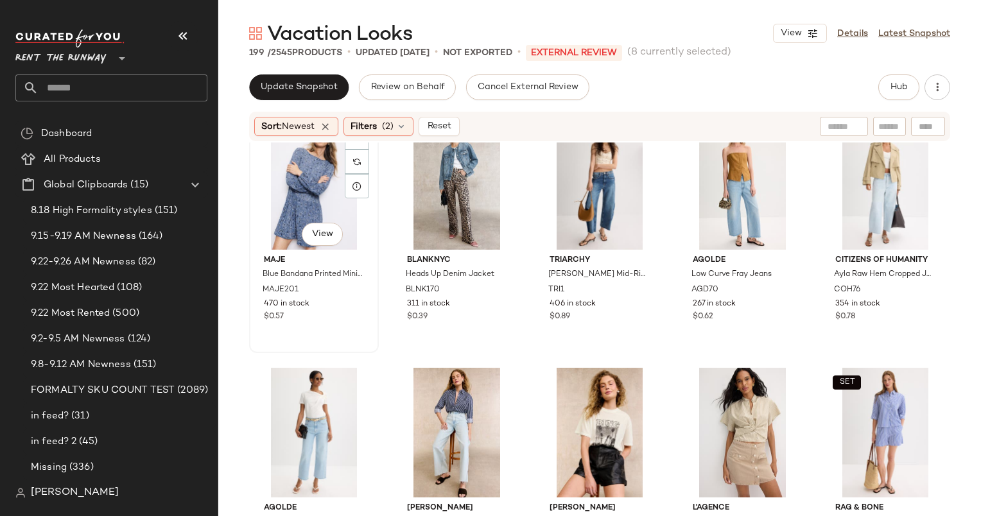
click at [297, 203] on div "#16 View" at bounding box center [314, 185] width 121 height 130
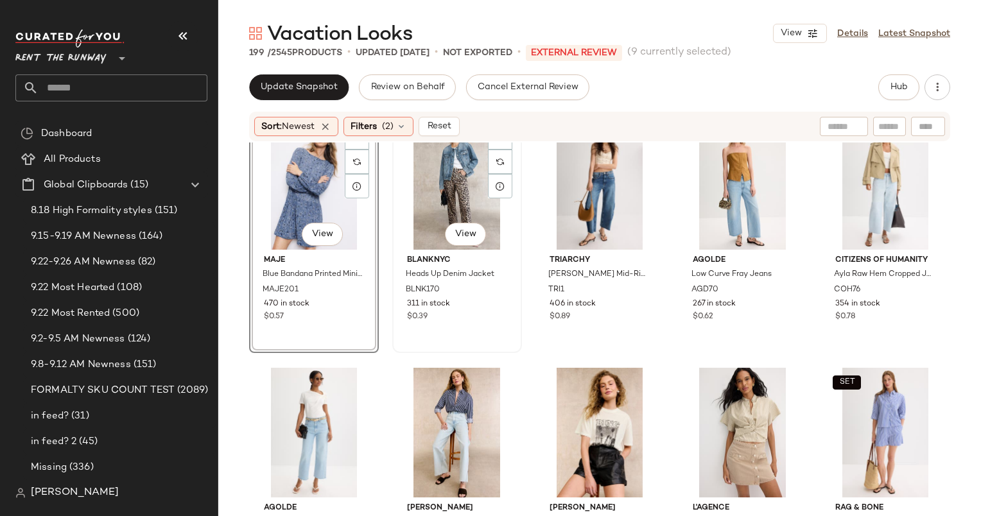
click at [418, 209] on div "#17 View" at bounding box center [457, 185] width 121 height 130
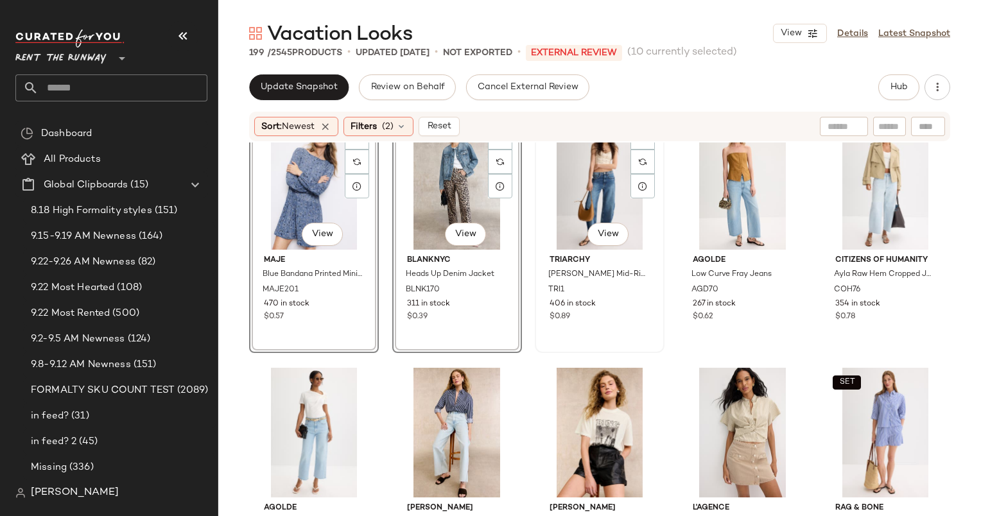
click at [603, 175] on div "#18 View" at bounding box center [599, 185] width 121 height 130
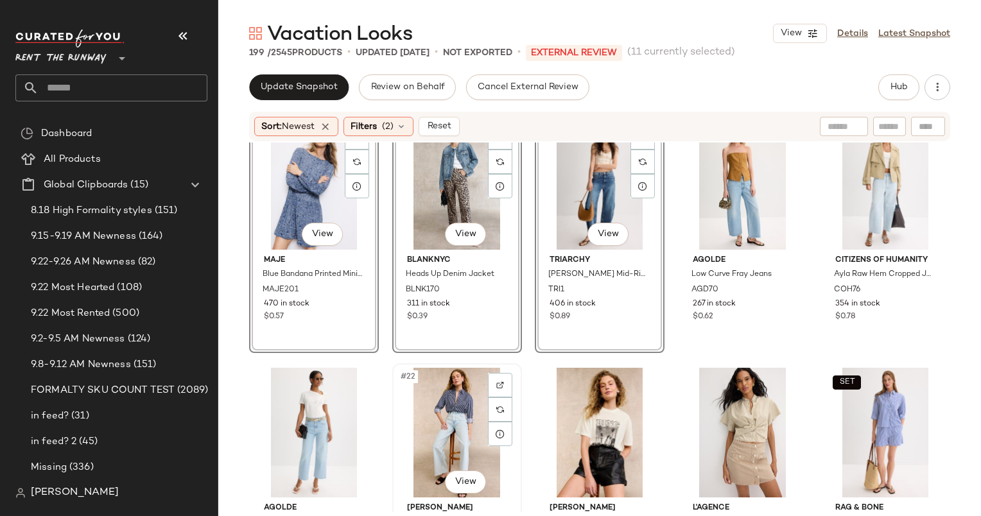
click at [435, 400] on div "#22 View" at bounding box center [457, 433] width 121 height 130
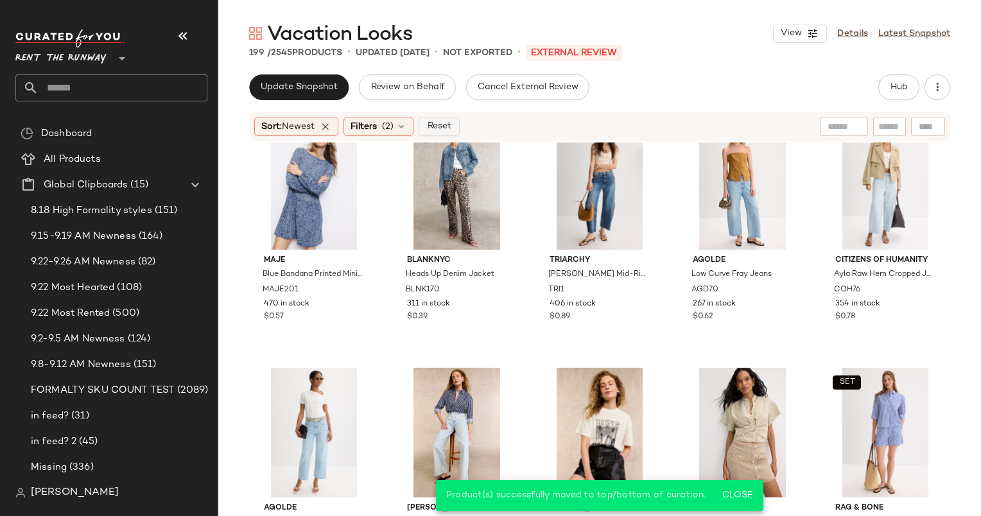
click at [434, 119] on button "Reset" at bounding box center [438, 126] width 41 height 19
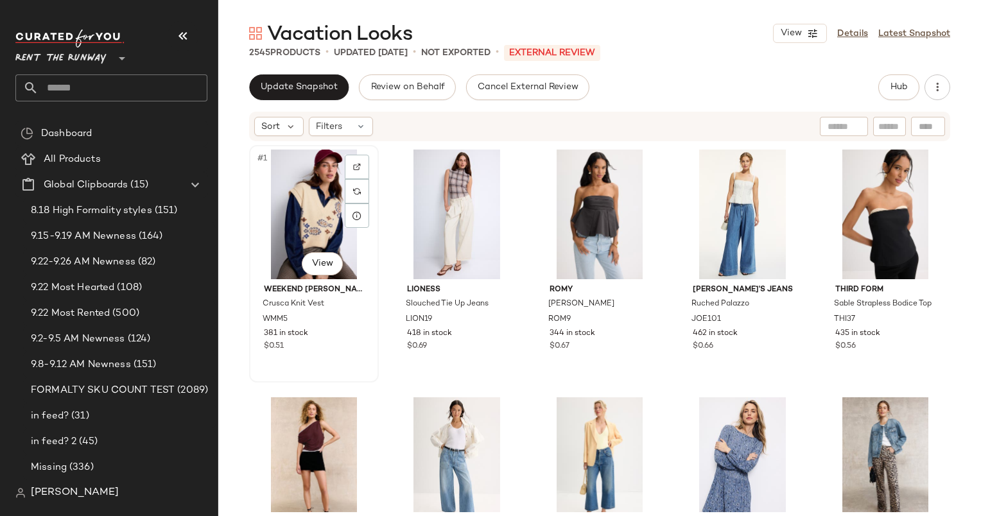
click at [311, 230] on div "#1 View" at bounding box center [314, 215] width 121 height 130
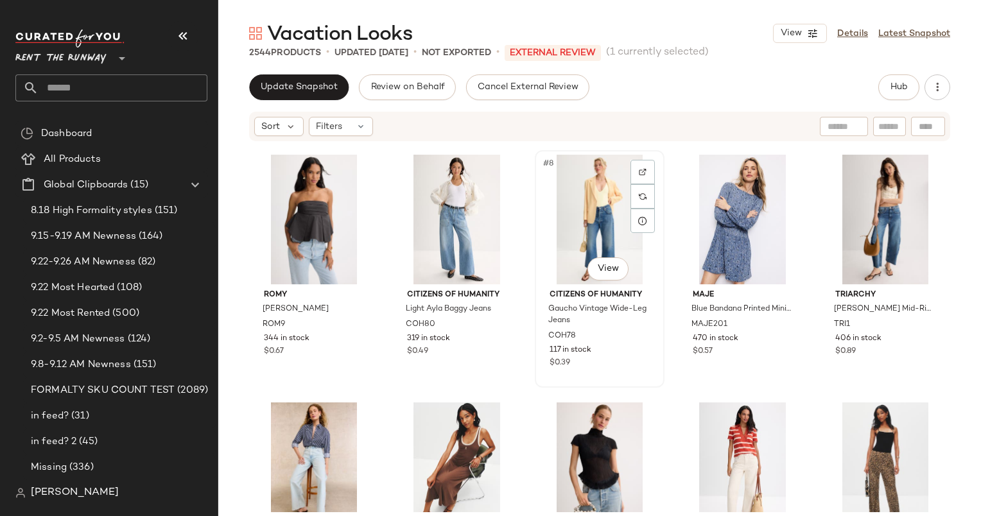
scroll to position [243, 0]
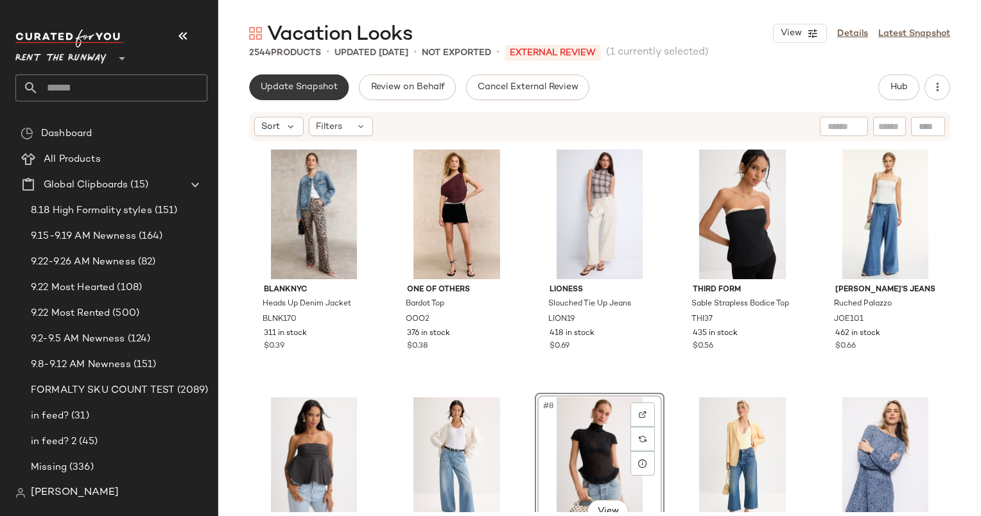
click at [285, 85] on span "Update Snapshot" at bounding box center [299, 87] width 78 height 10
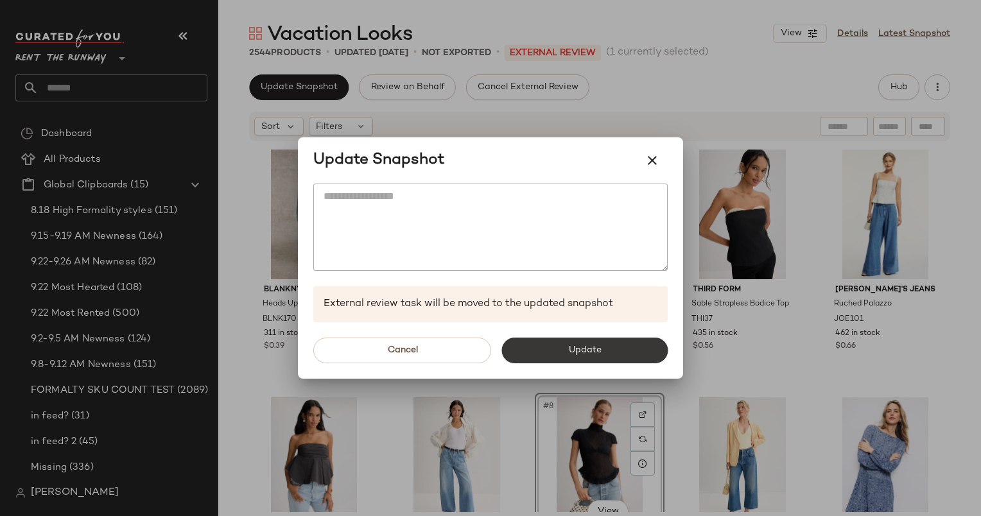
click at [592, 338] on button "Update" at bounding box center [584, 351] width 166 height 26
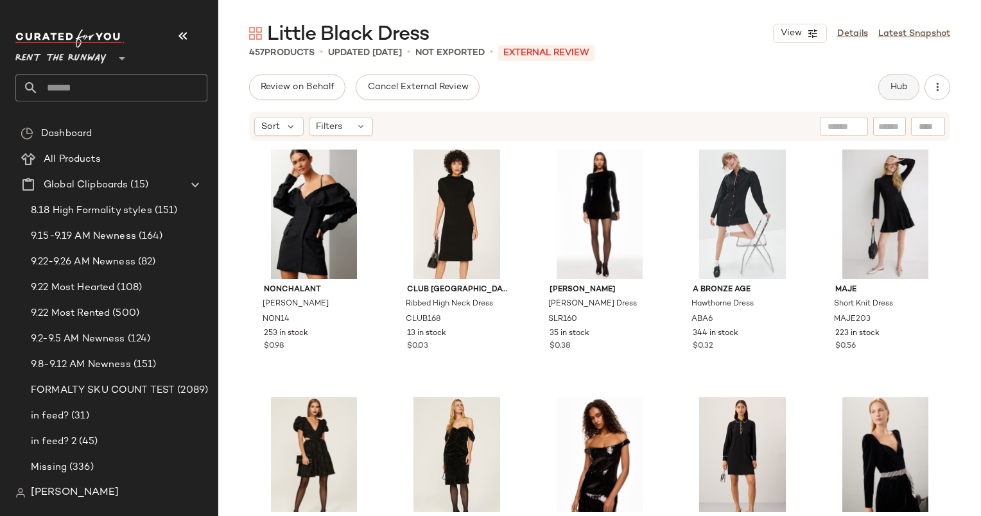
click at [894, 85] on span "Hub" at bounding box center [899, 87] width 18 height 10
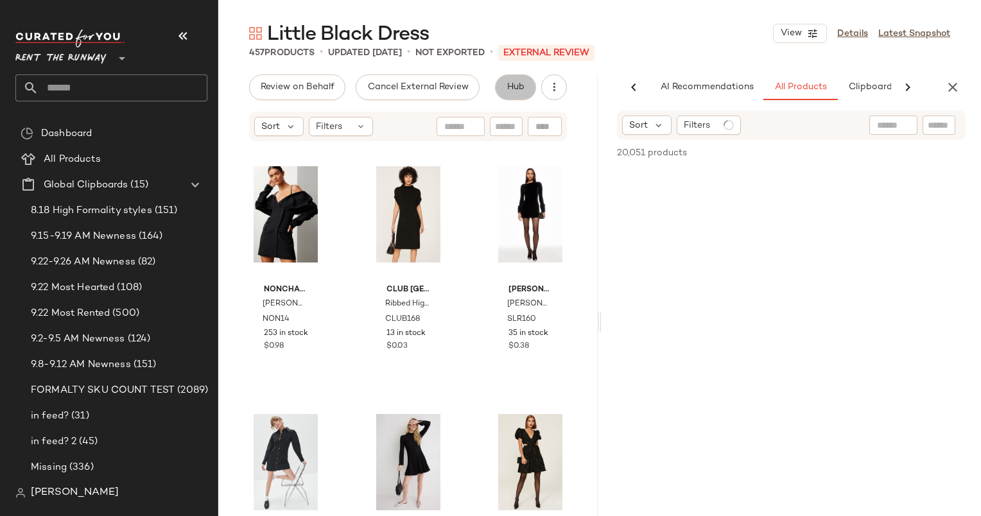
scroll to position [0, 79]
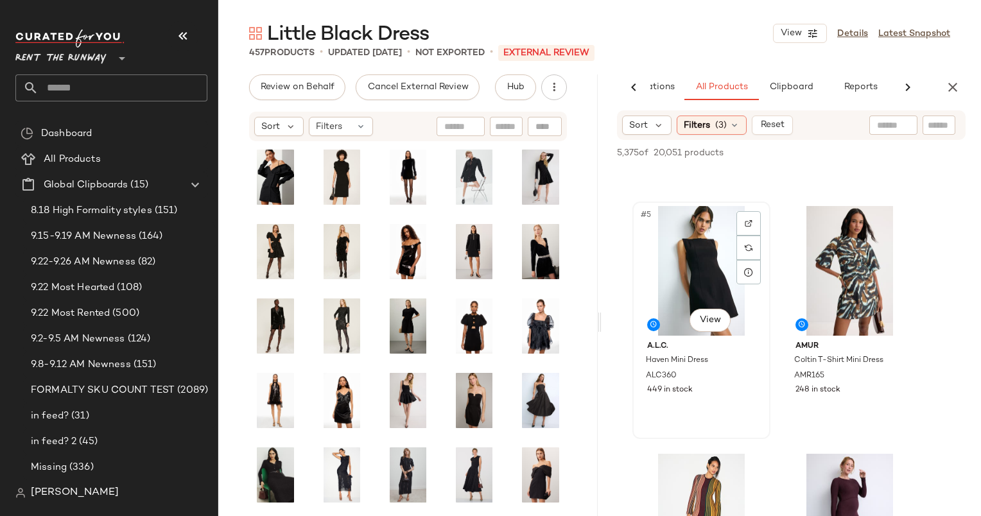
click at [680, 257] on div "#5 View" at bounding box center [701, 271] width 129 height 130
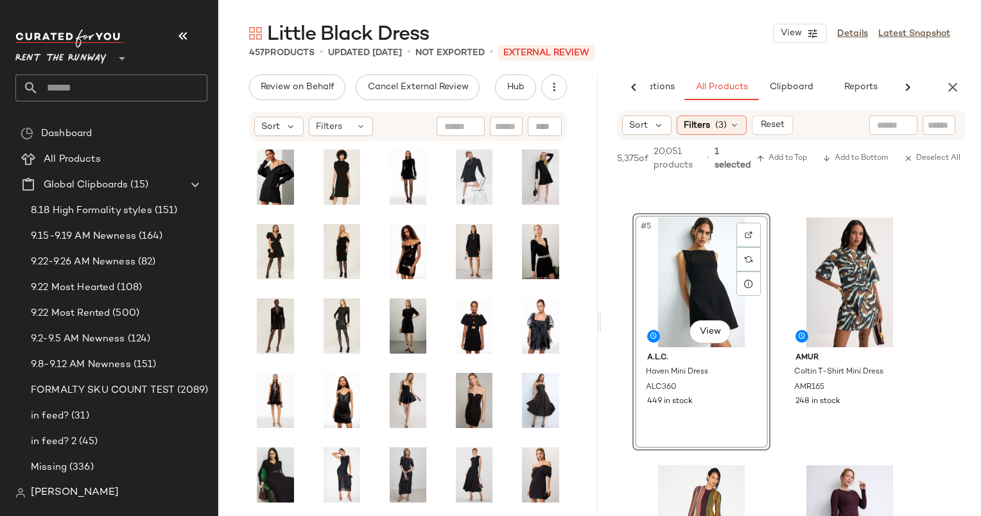
scroll to position [701, 0]
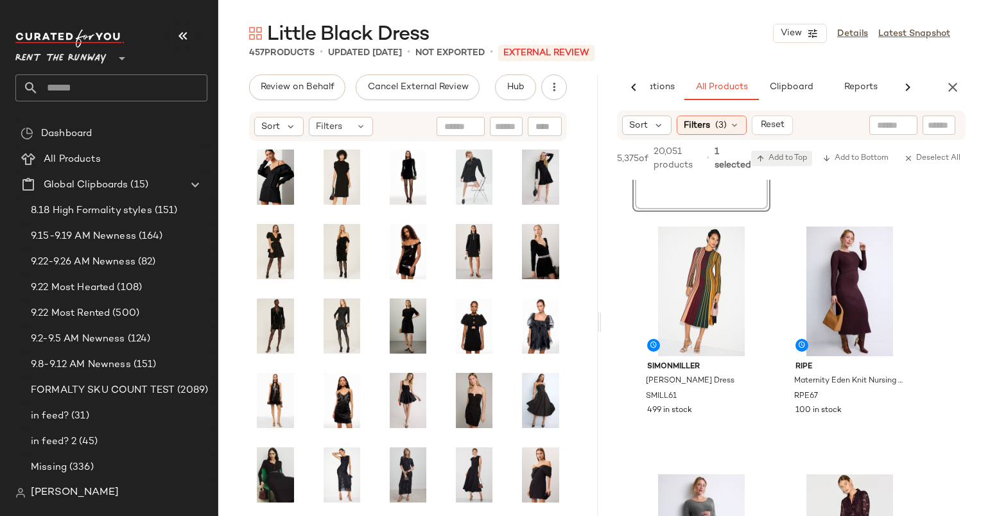
click at [785, 161] on span "Add to Top" at bounding box center [781, 158] width 51 height 9
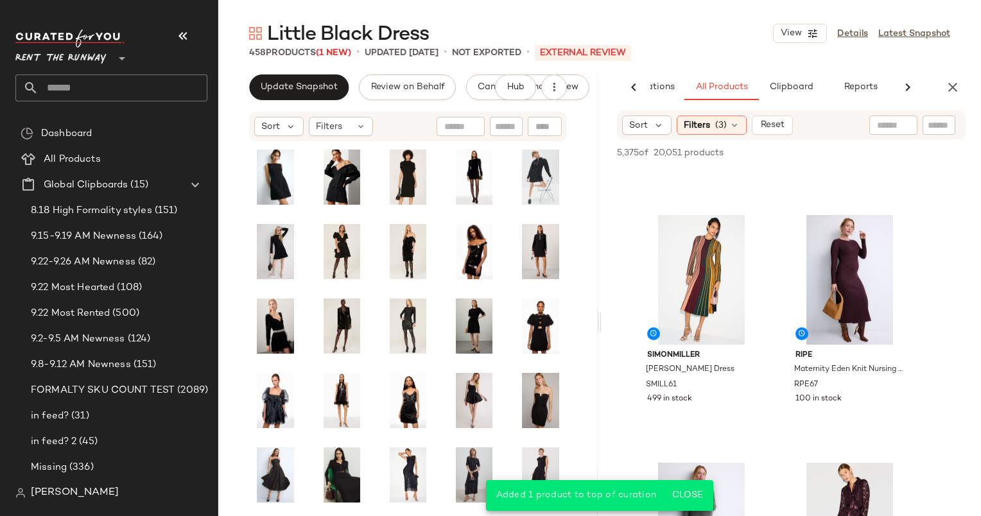
click at [966, 89] on div "AI Recommendations All Products Clipboard Reports" at bounding box center [790, 87] width 379 height 26
click at [965, 88] on div "AI Recommendations All Products Clipboard Reports" at bounding box center [790, 87] width 379 height 26
click at [956, 87] on icon "button" at bounding box center [952, 87] width 15 height 15
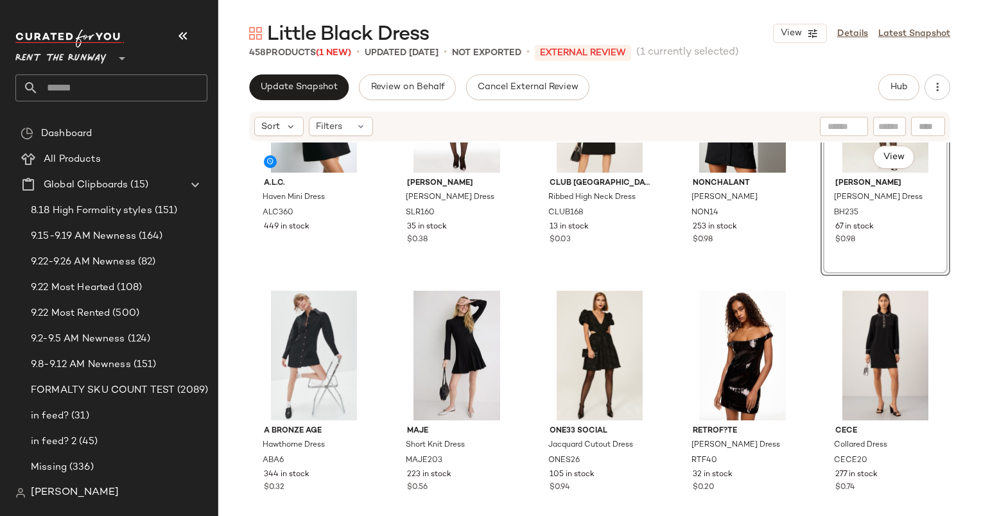
scroll to position [131, 0]
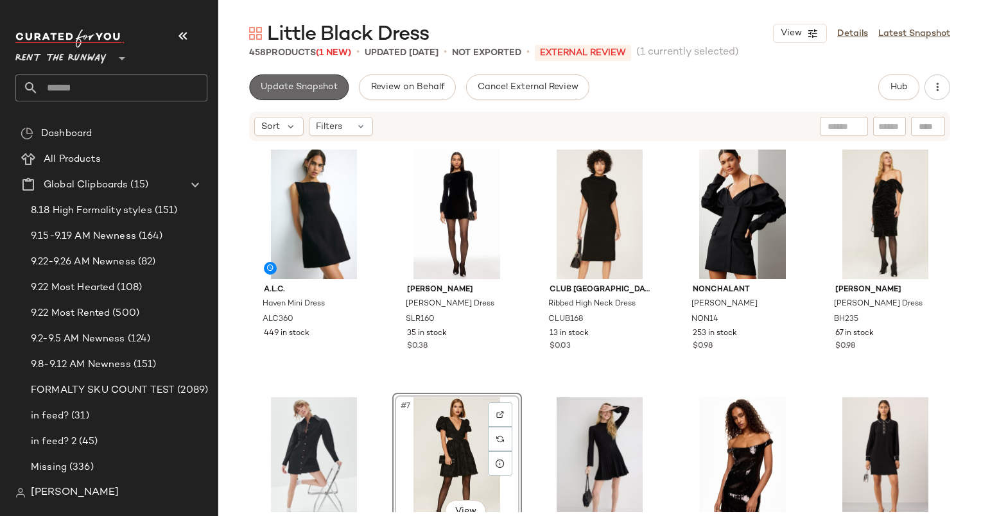
click at [318, 78] on button "Update Snapshot" at bounding box center [298, 87] width 99 height 26
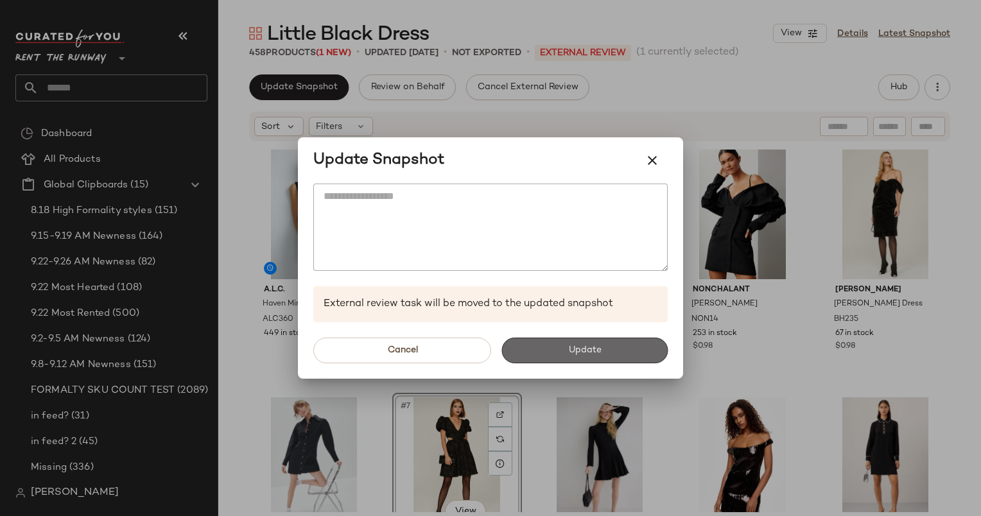
click at [580, 344] on button "Update" at bounding box center [584, 351] width 166 height 26
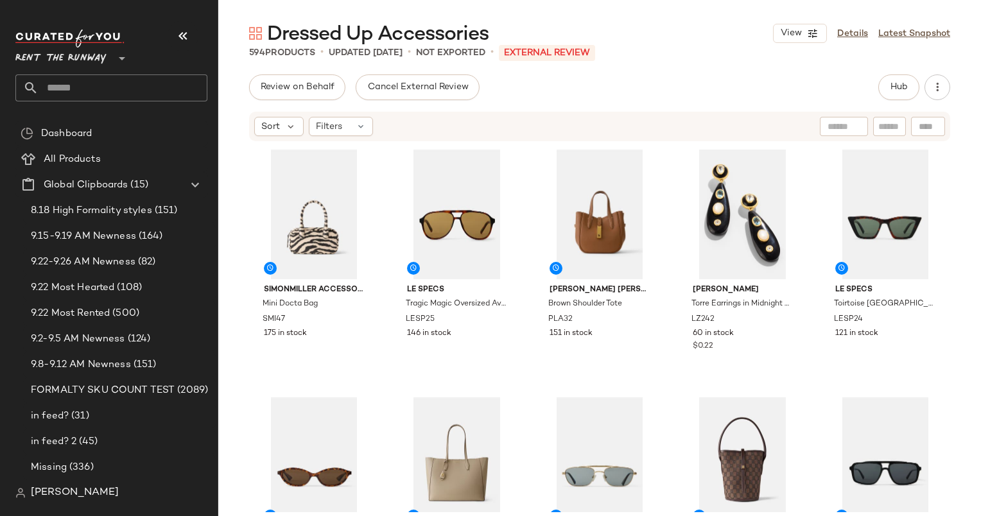
click at [915, 100] on div "Review on Behalf Cancel External Review Hub Sort Filters SIMONMILLER Accessorie…" at bounding box center [599, 321] width 762 height 495
click at [913, 98] on button "Hub" at bounding box center [898, 87] width 41 height 26
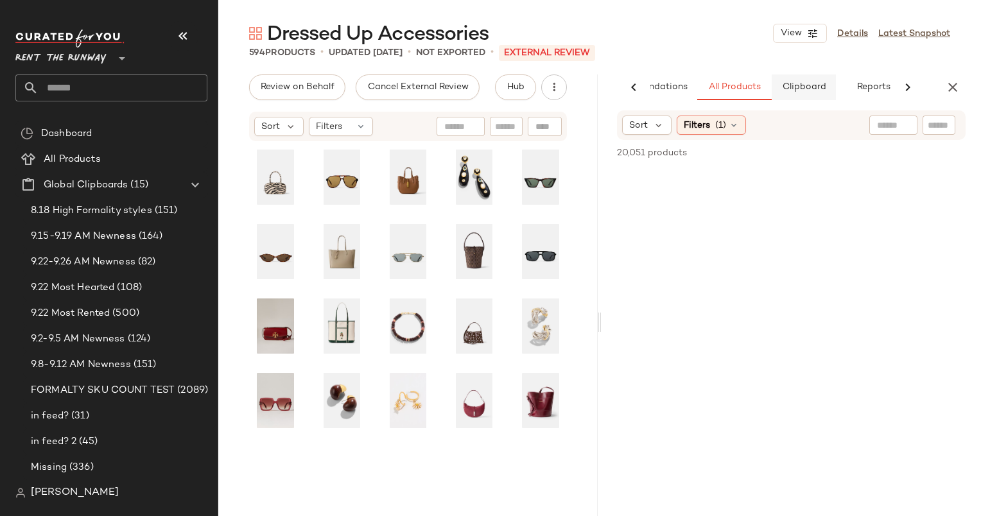
scroll to position [0, 66]
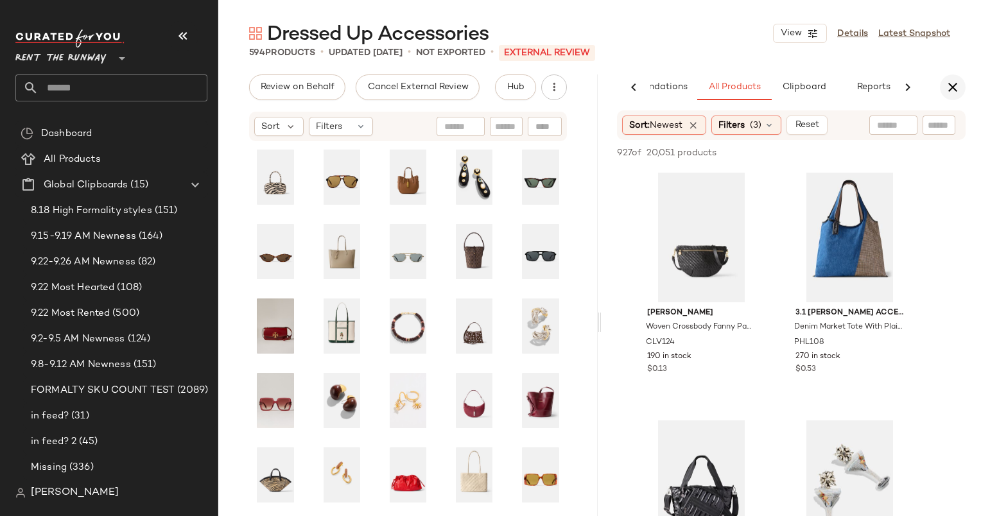
click at [958, 89] on icon "button" at bounding box center [952, 87] width 15 height 15
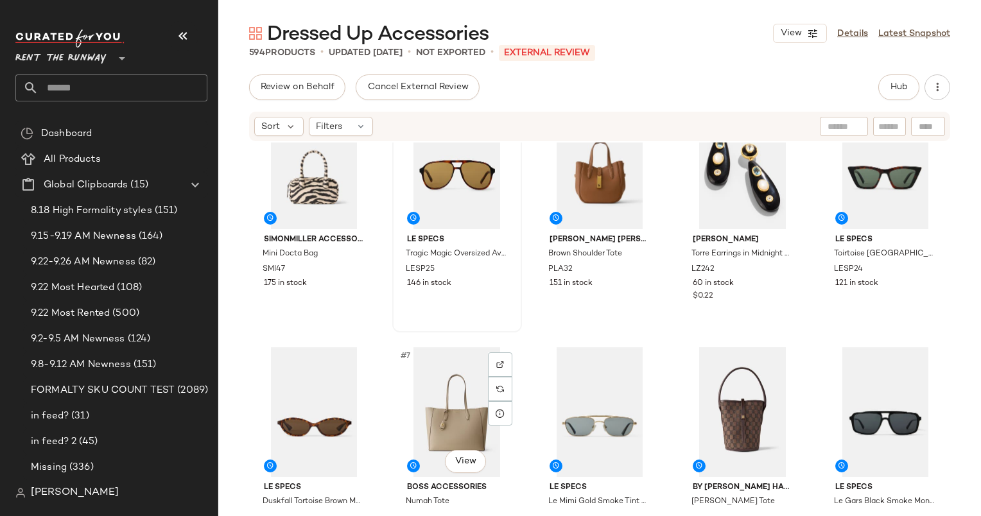
scroll to position [51, 0]
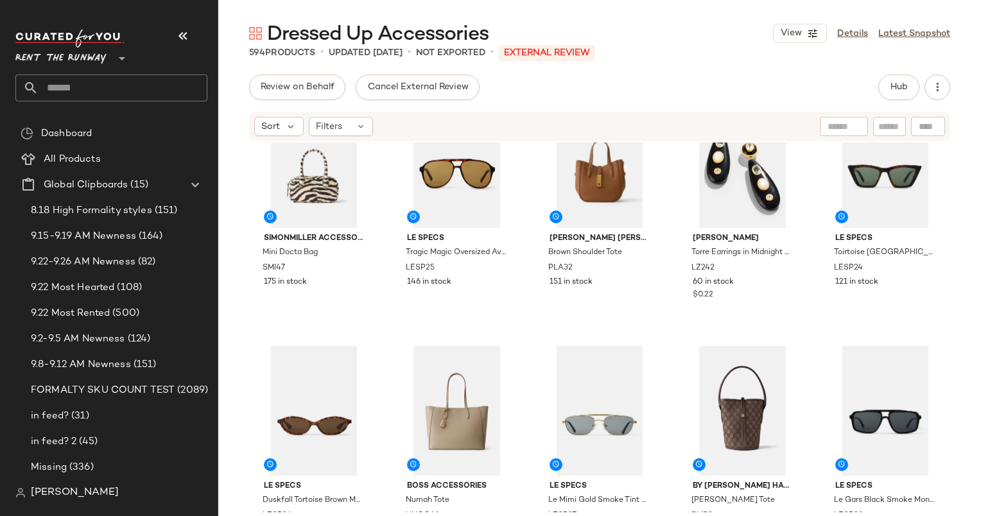
click at [341, 113] on div "Sort Filters" at bounding box center [599, 127] width 701 height 30
click at [372, 141] on div "Sort Filters" at bounding box center [599, 126] width 762 height 32
click at [362, 135] on div "Filters" at bounding box center [341, 126] width 64 height 19
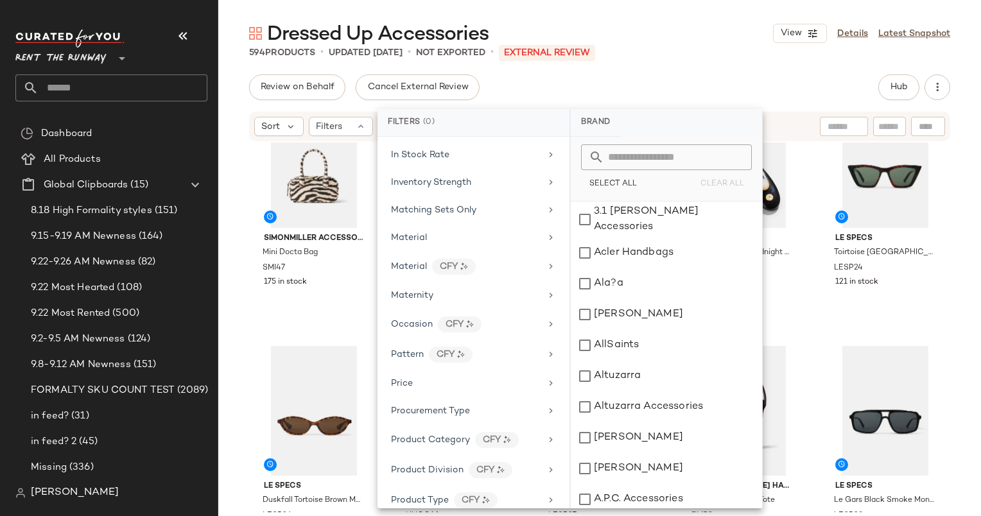
scroll to position [646, 0]
click at [404, 159] on div "In Stock Rate" at bounding box center [474, 155] width 182 height 25
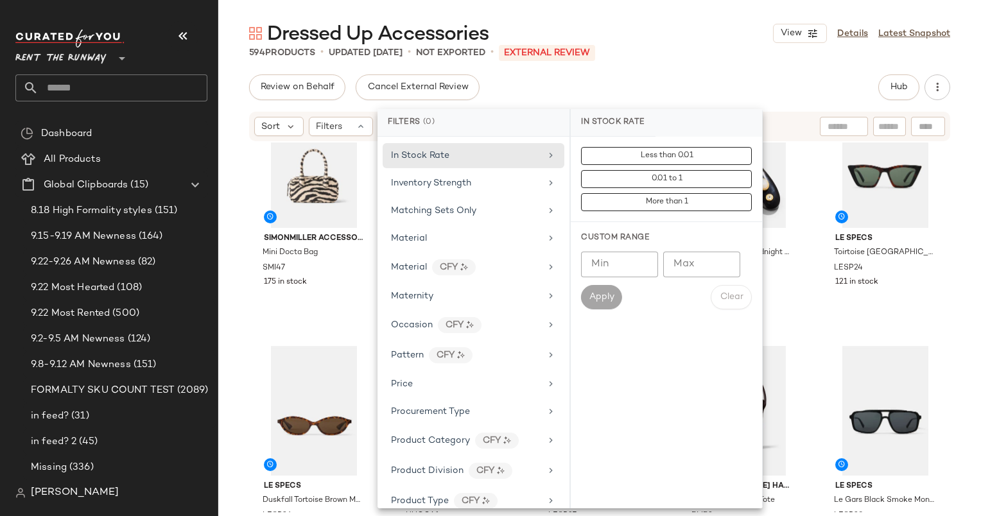
click at [589, 250] on div "Custom Range Min Min Max Max Apply Clear" at bounding box center [666, 271] width 191 height 98
click at [598, 255] on input "Min" at bounding box center [619, 265] width 77 height 26
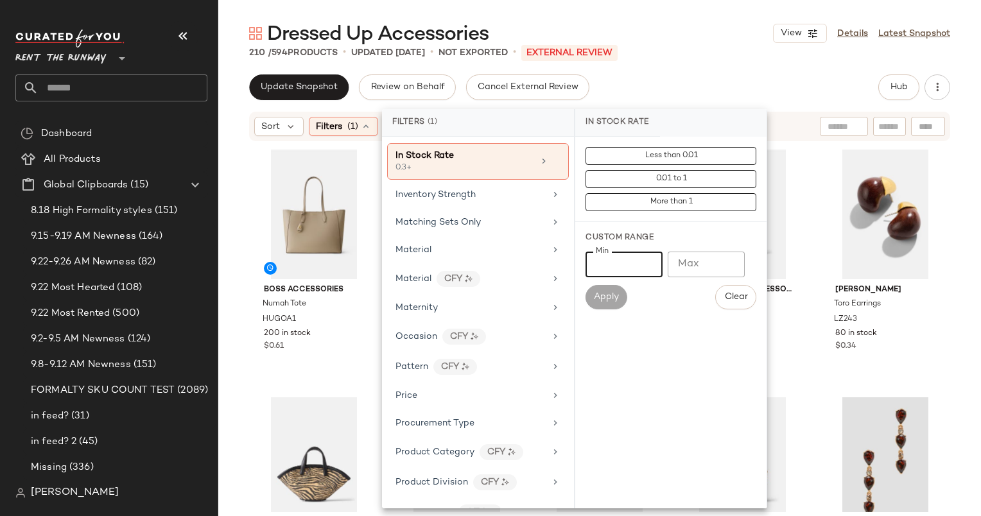
type input "***"
click at [666, 64] on div "Dressed Up Accessories View Details Latest Snapshot 210 / 594 Products • update…" at bounding box center [599, 268] width 762 height 495
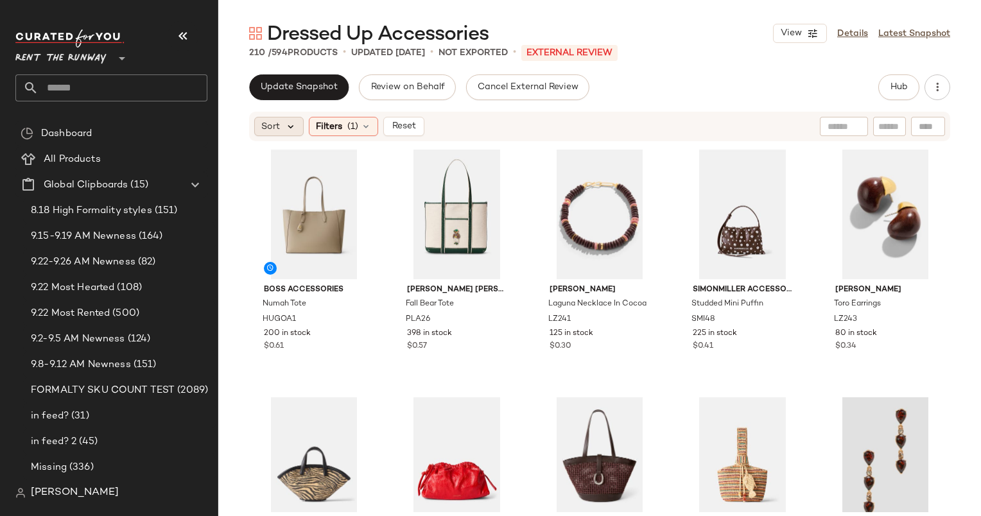
click at [285, 124] on icon at bounding box center [291, 127] width 12 height 12
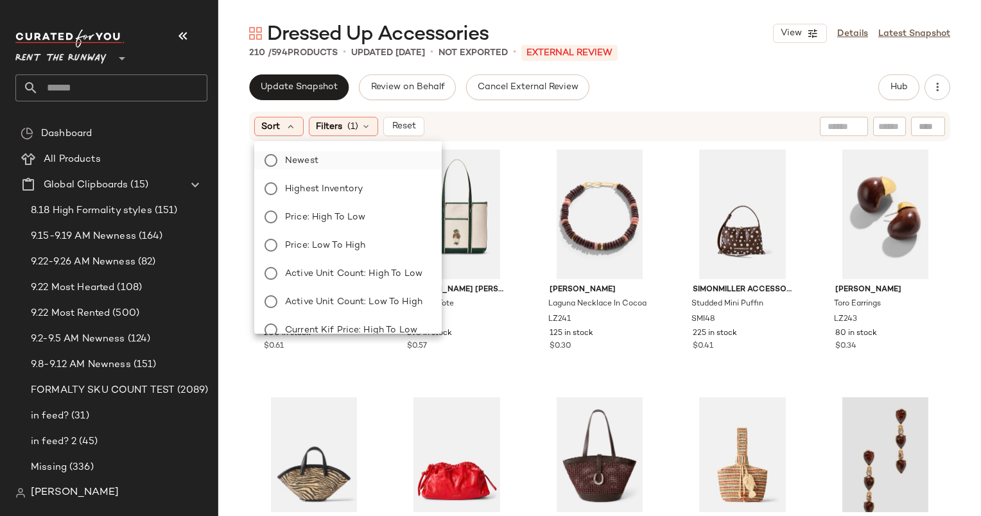
click at [354, 166] on label "Newest" at bounding box center [355, 160] width 151 height 18
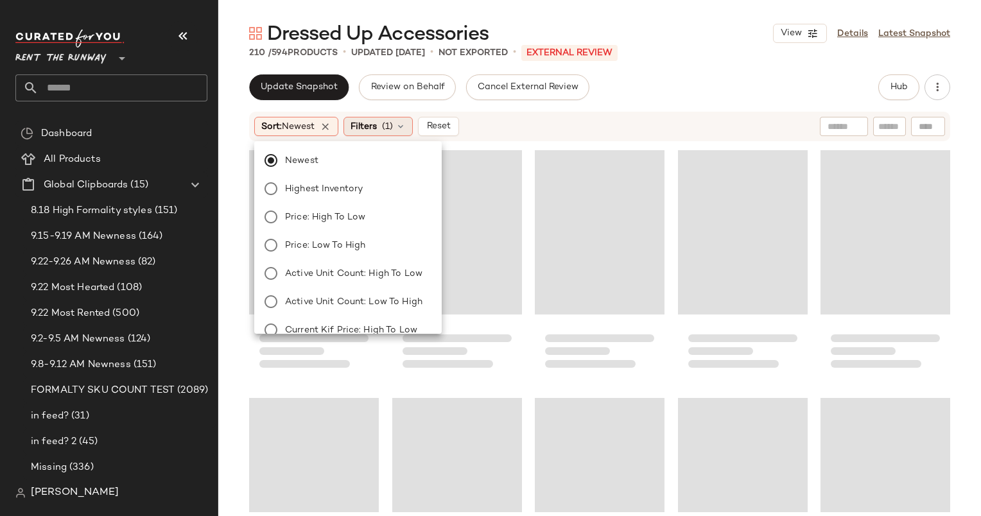
click at [377, 125] on span "Filters" at bounding box center [363, 126] width 26 height 13
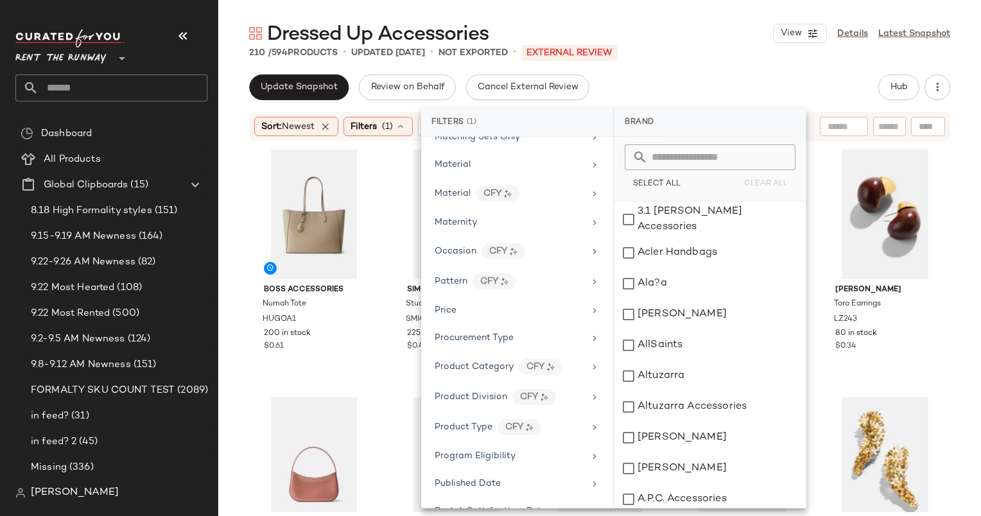
scroll to position [1105, 0]
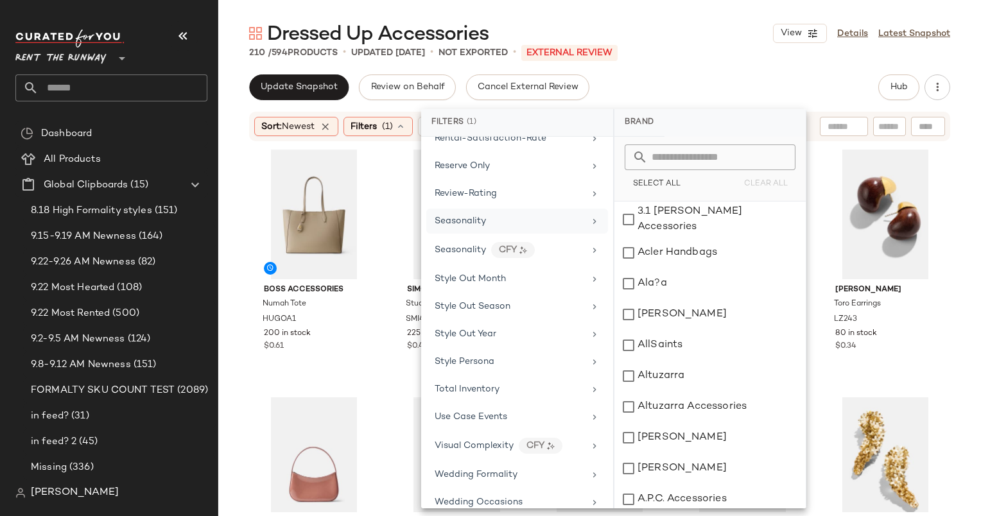
click at [524, 214] on div "Seasonality" at bounding box center [509, 220] width 150 height 13
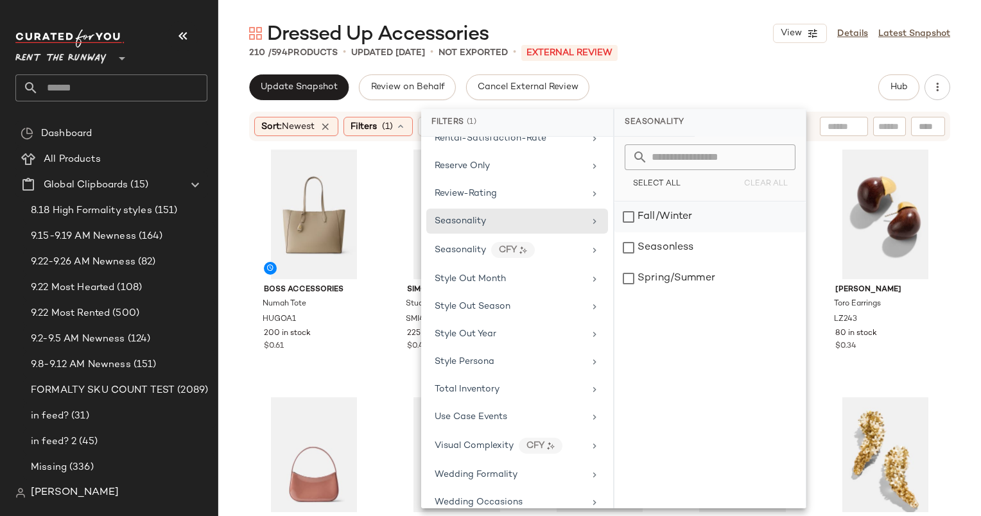
click at [706, 223] on div "Fall/Winter" at bounding box center [709, 217] width 191 height 31
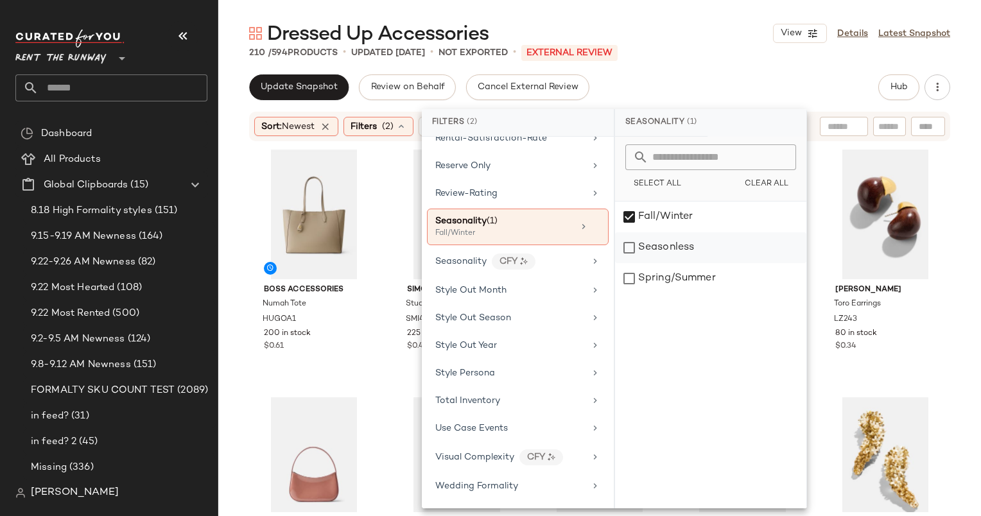
click at [693, 254] on div "Seasonless" at bounding box center [710, 247] width 191 height 31
click at [711, 74] on div "Update Snapshot Review on Behalf Cancel External Review Hub" at bounding box center [599, 87] width 701 height 26
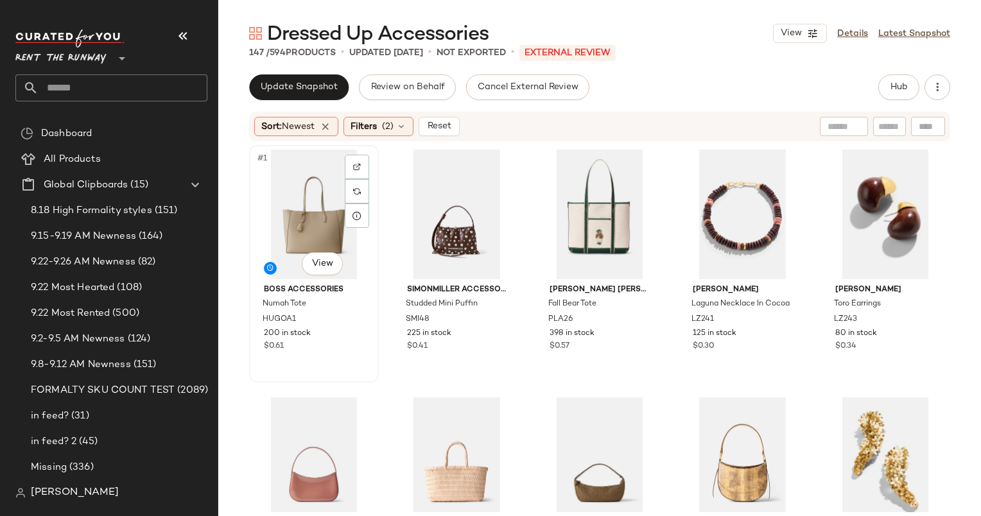
click at [277, 228] on div "#1 View" at bounding box center [314, 215] width 121 height 130
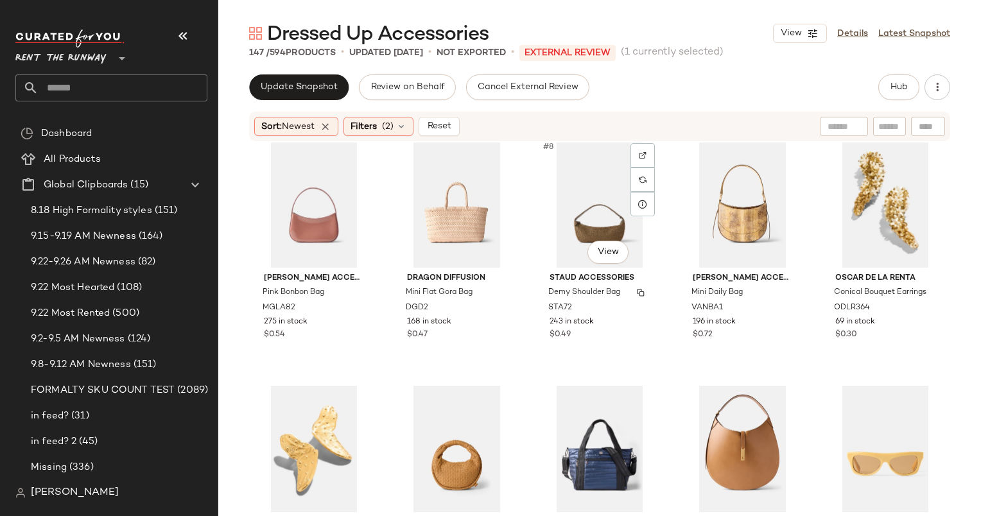
scroll to position [386, 0]
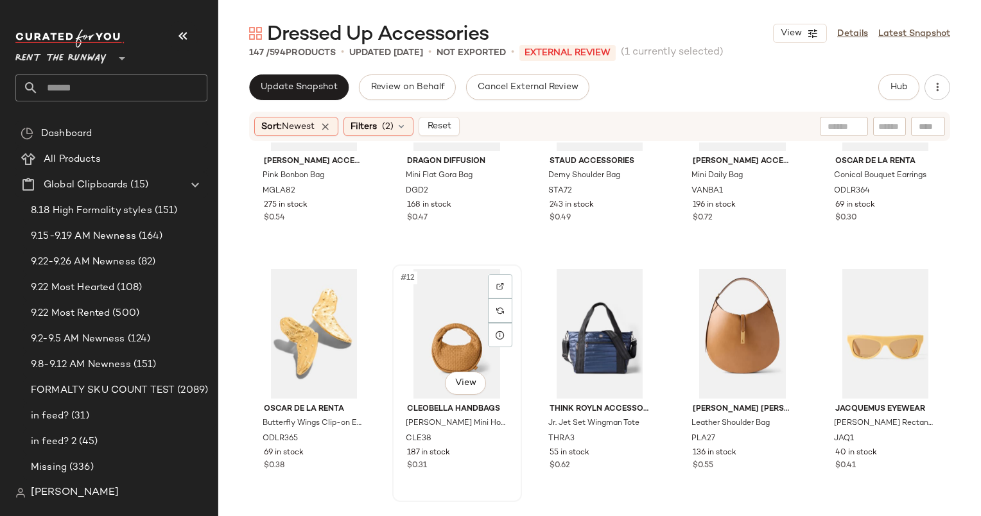
click at [443, 313] on div "#12 View" at bounding box center [457, 334] width 121 height 130
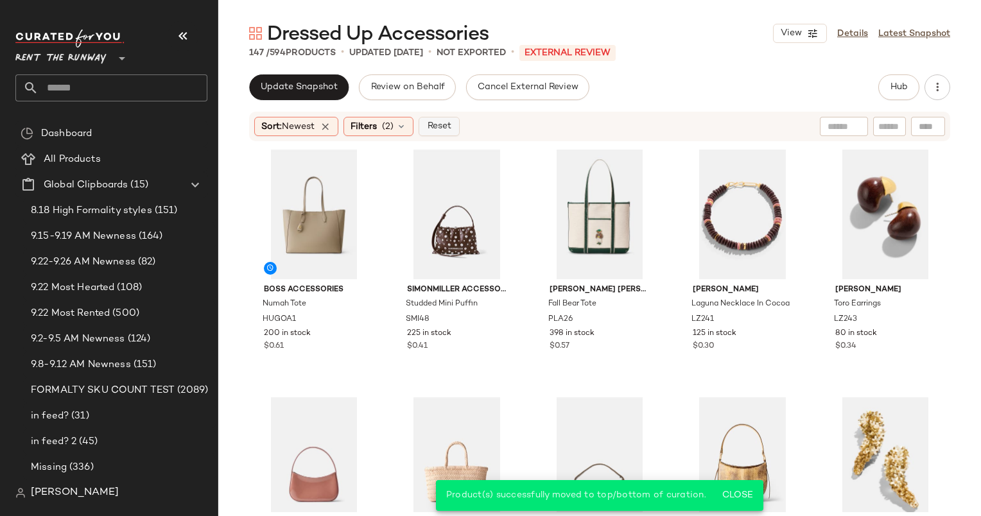
click at [429, 134] on button "Reset" at bounding box center [438, 126] width 41 height 19
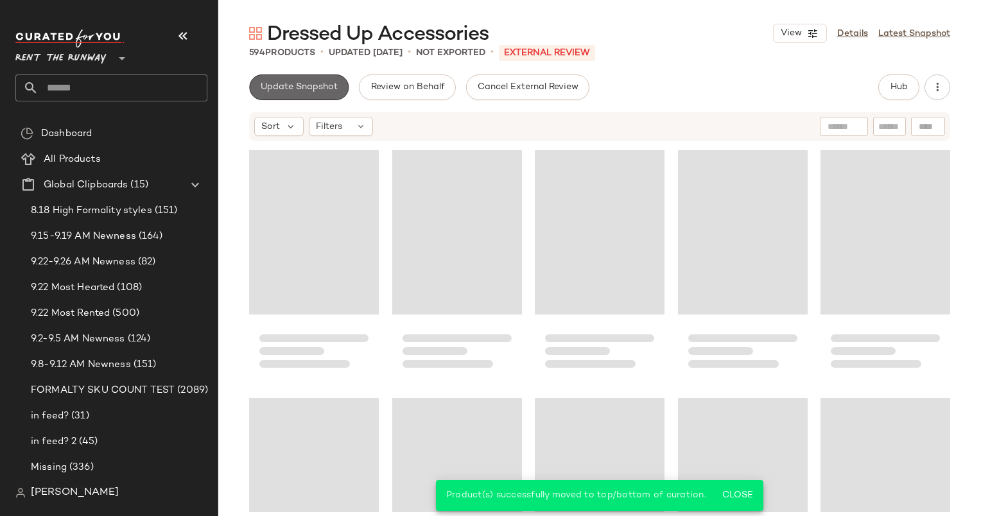
click at [321, 94] on button "Update Snapshot" at bounding box center [298, 87] width 99 height 26
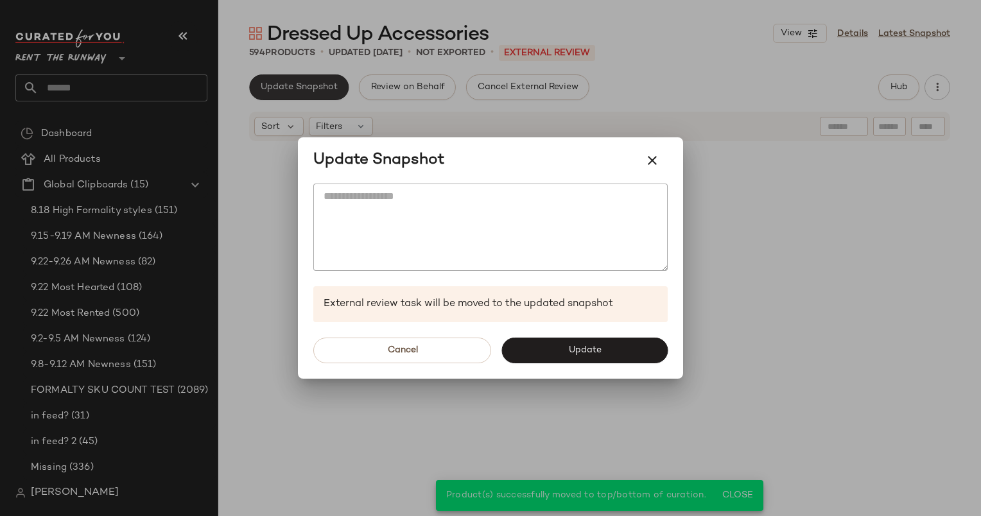
scroll to position [506, 0]
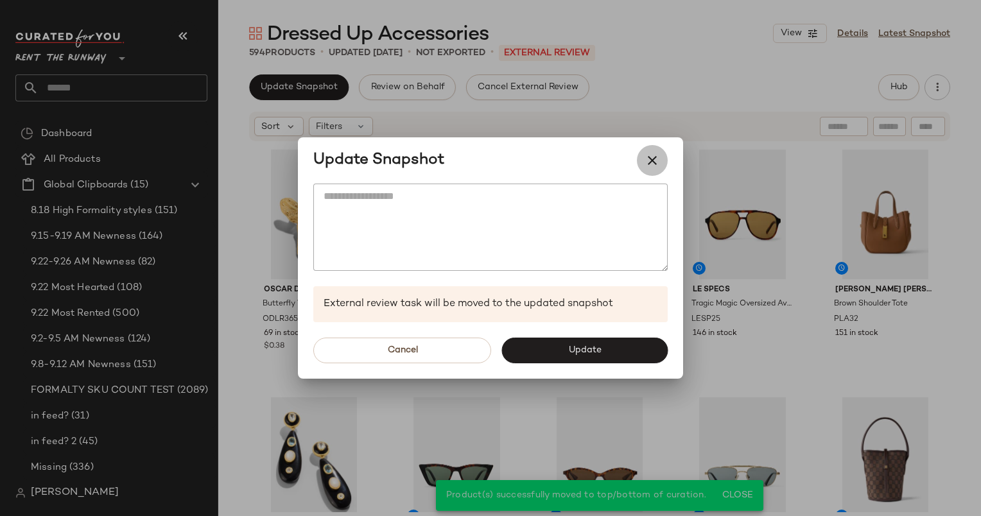
click at [641, 159] on button "button" at bounding box center [652, 160] width 31 height 31
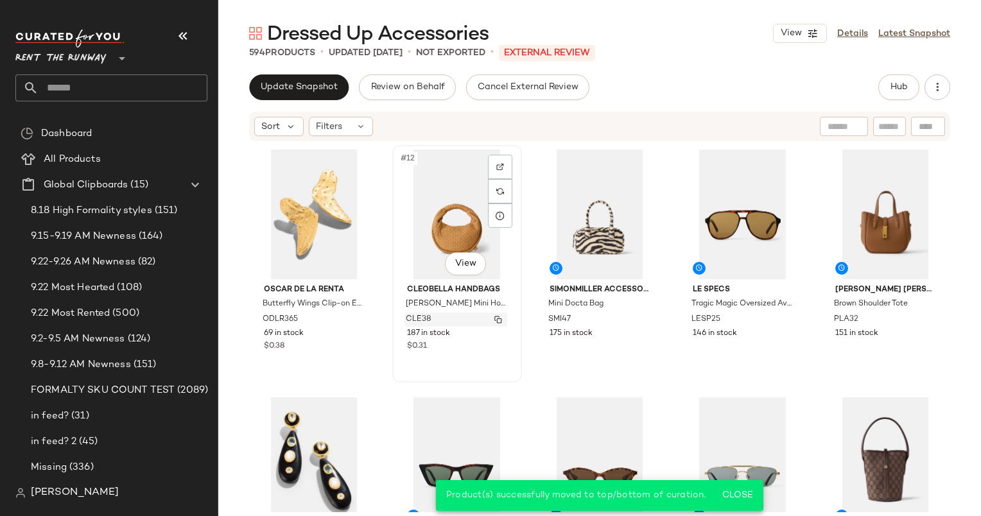
scroll to position [0, 0]
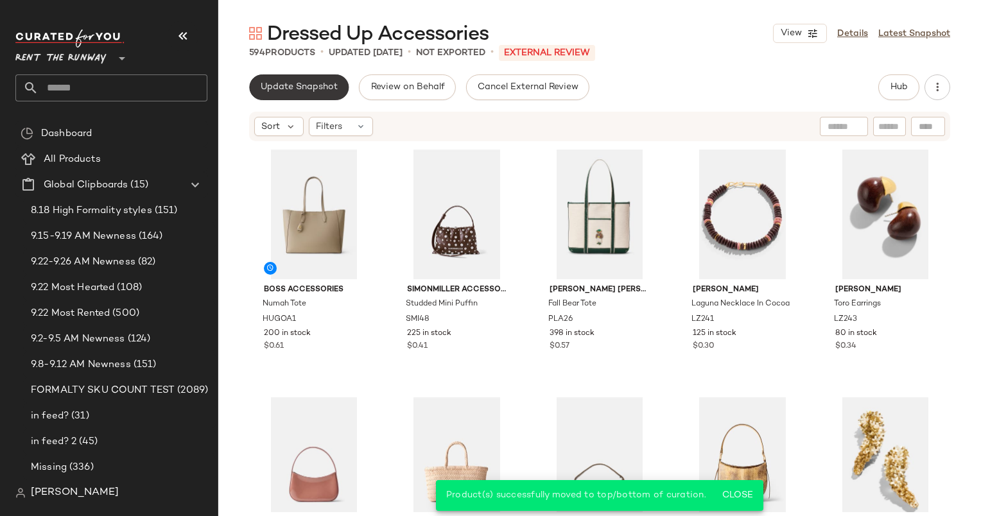
click at [280, 87] on span "Update Snapshot" at bounding box center [299, 87] width 78 height 10
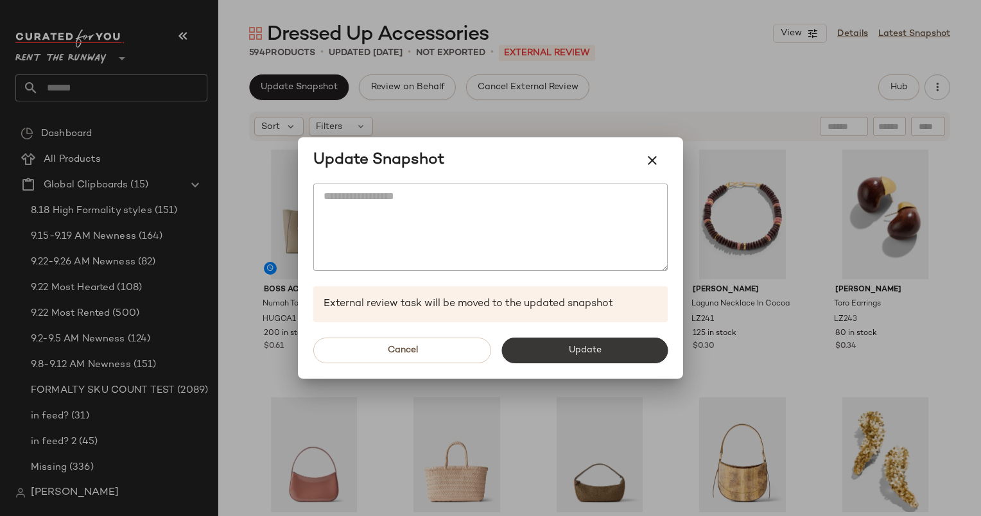
click at [616, 345] on button "Update" at bounding box center [584, 351] width 166 height 26
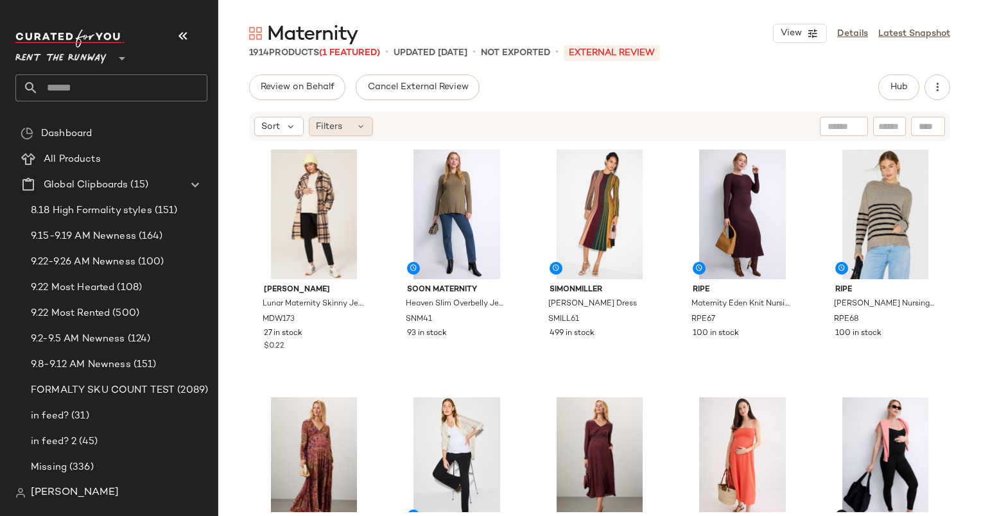
click at [333, 133] on div "Filters" at bounding box center [341, 126] width 64 height 19
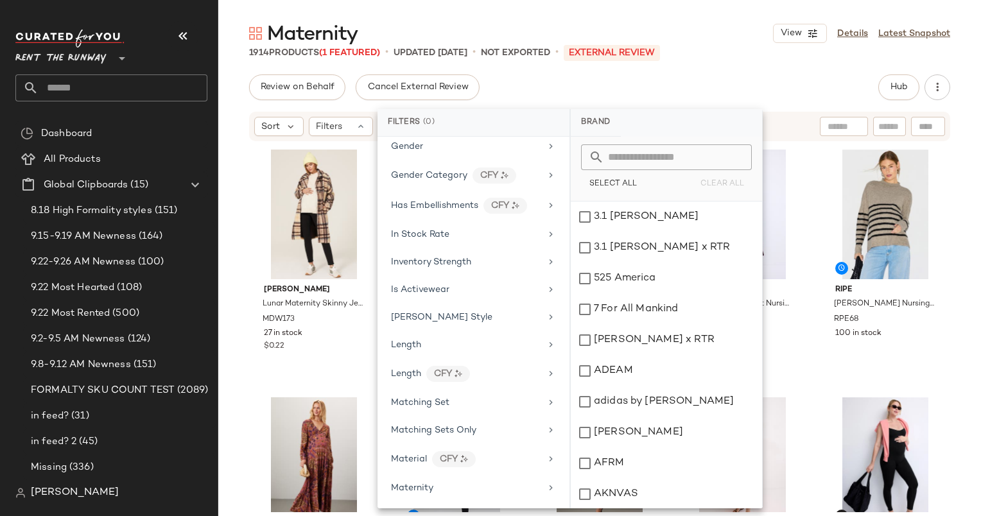
scroll to position [791, 0]
click at [433, 261] on div "Inventory Strength" at bounding box center [474, 262] width 182 height 25
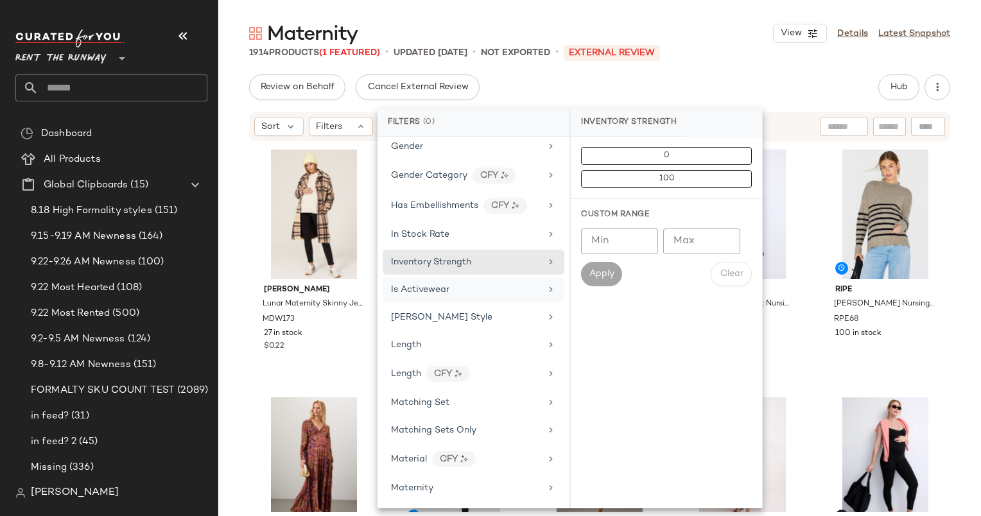
click at [450, 283] on div "Is Activewear" at bounding box center [466, 289] width 150 height 13
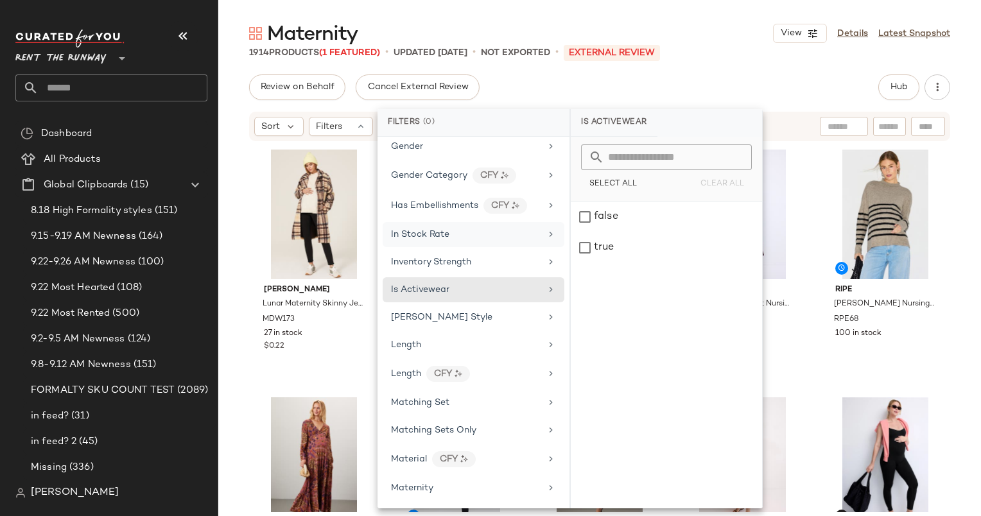
click at [431, 230] on span "In Stock Rate" at bounding box center [420, 235] width 58 height 10
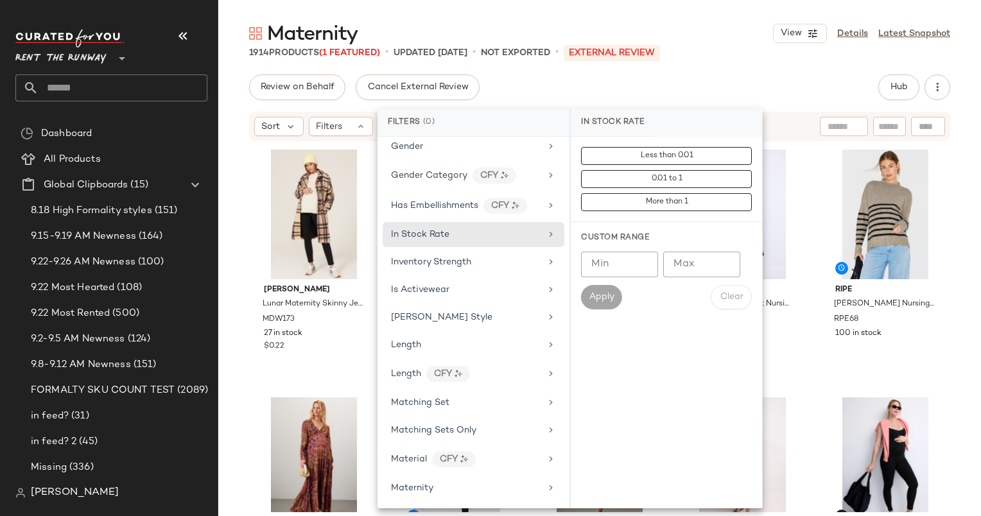
click at [648, 267] on input "Min" at bounding box center [619, 265] width 77 height 26
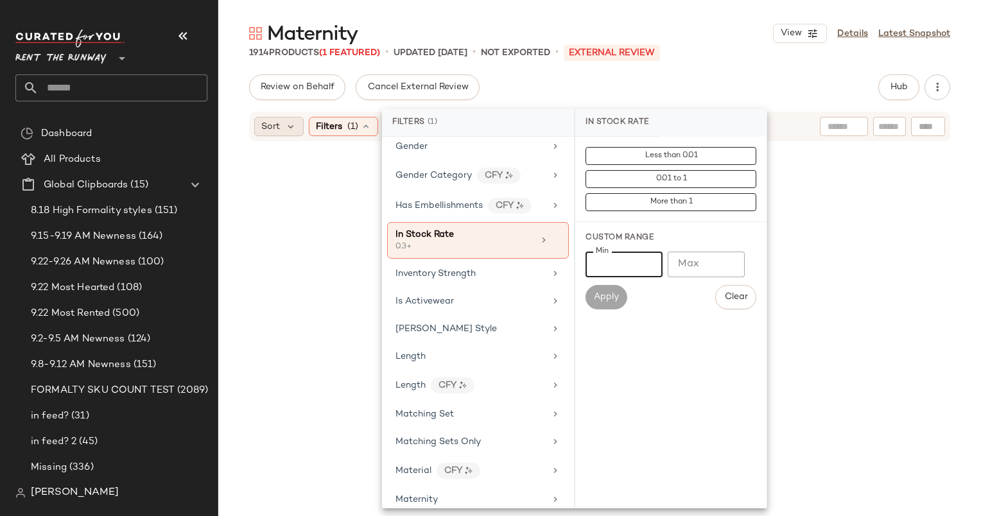
type input "***"
click at [279, 120] on span "Sort" at bounding box center [270, 126] width 19 height 13
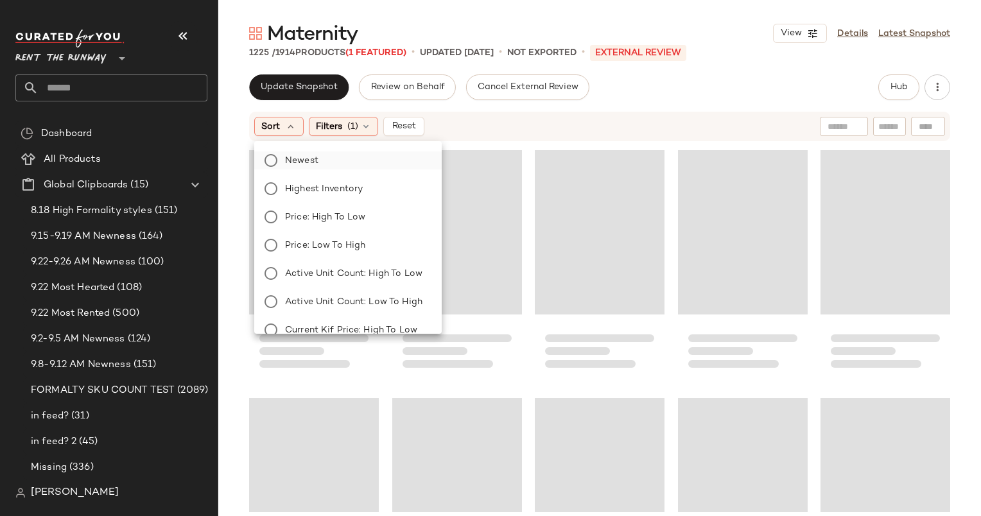
click at [329, 164] on label "Newest" at bounding box center [355, 160] width 151 height 18
click at [448, 119] on button "Reset" at bounding box center [438, 126] width 41 height 19
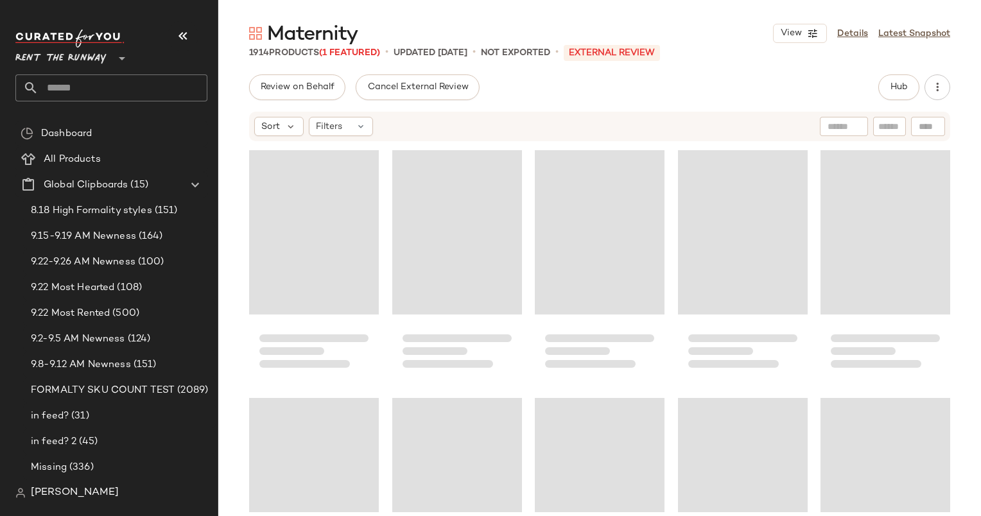
click at [328, 136] on div "Sort Filters" at bounding box center [599, 127] width 701 height 30
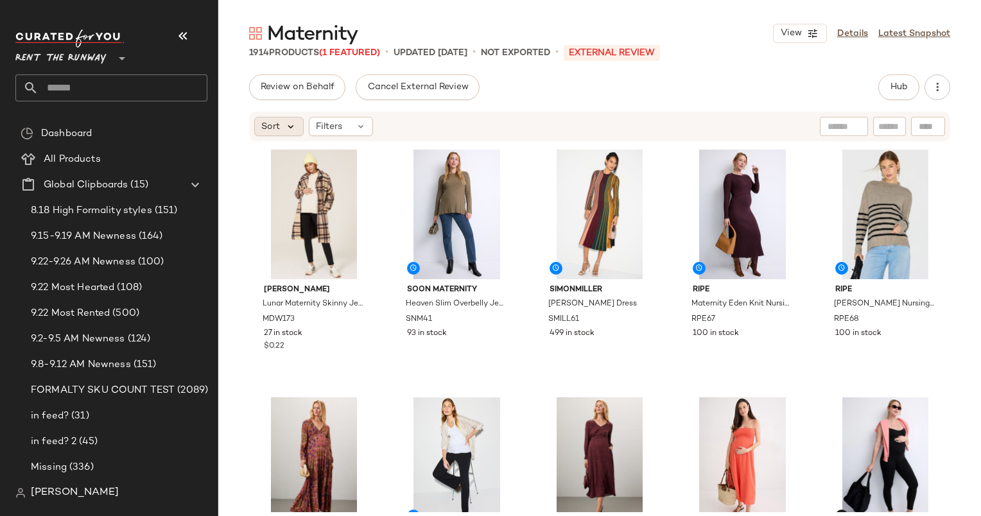
click at [285, 122] on icon at bounding box center [291, 127] width 12 height 12
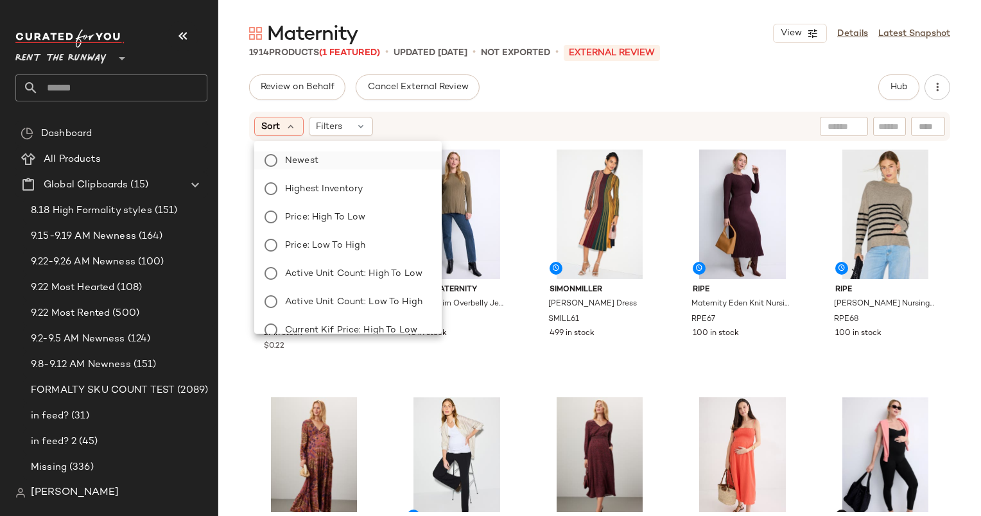
click at [323, 164] on label "Newest" at bounding box center [355, 160] width 151 height 18
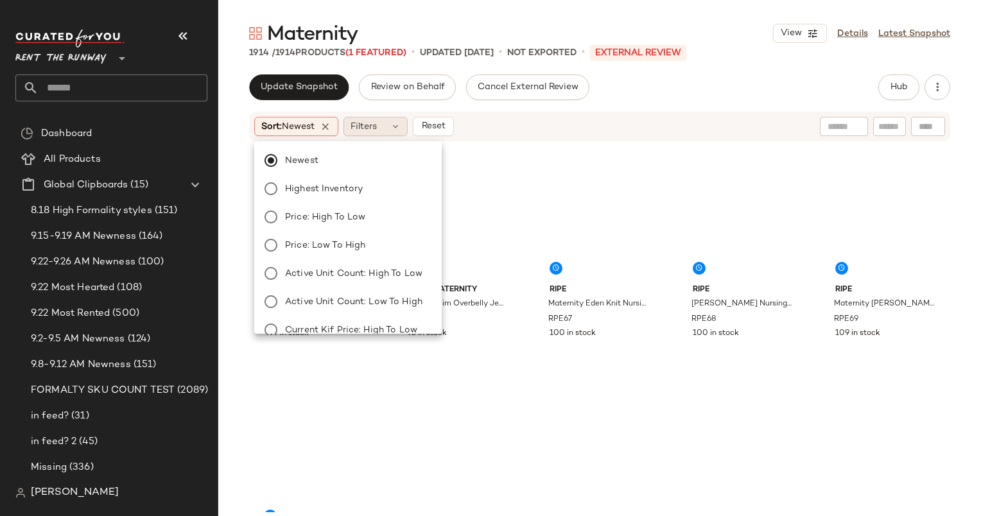
click at [370, 130] on span "Filters" at bounding box center [363, 126] width 26 height 13
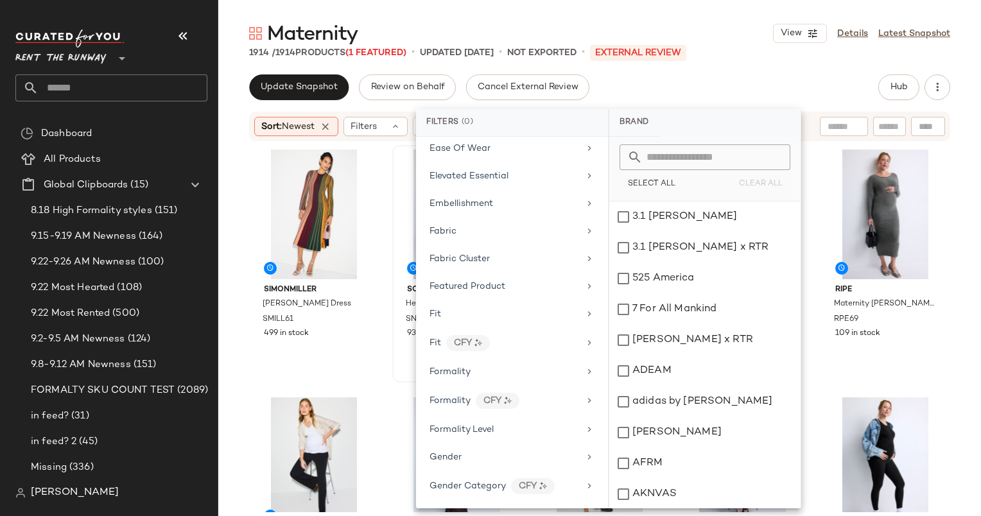
scroll to position [721, 0]
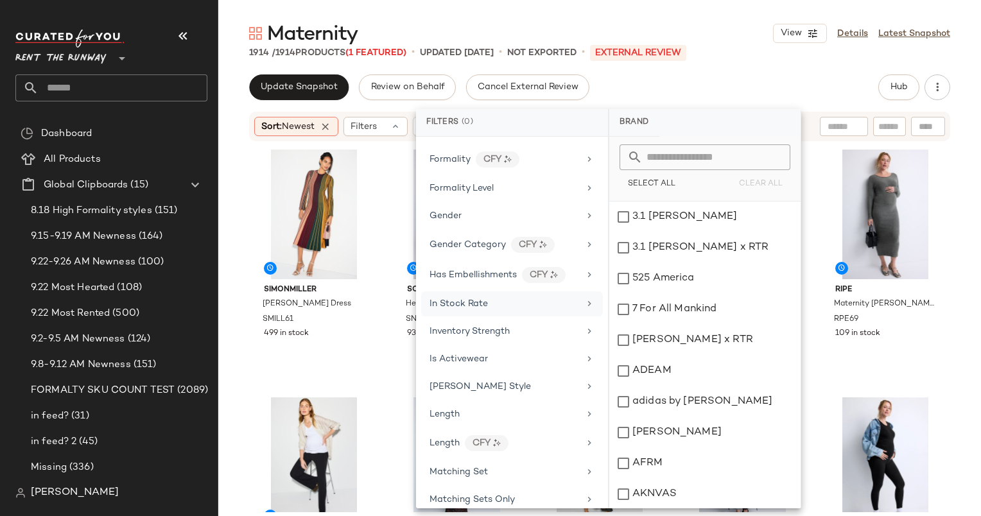
click at [433, 291] on div "In Stock Rate" at bounding box center [512, 303] width 182 height 25
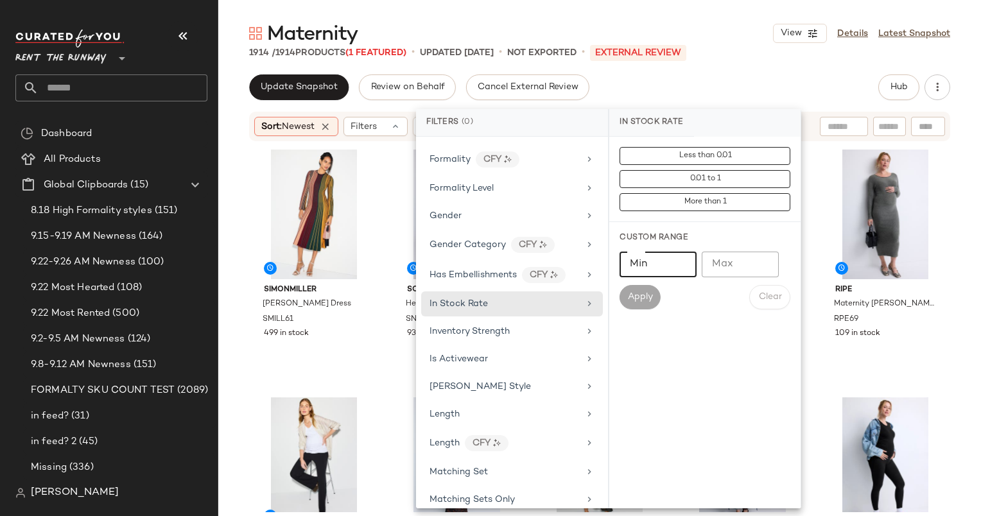
click at [639, 272] on input "Min" at bounding box center [657, 265] width 77 height 26
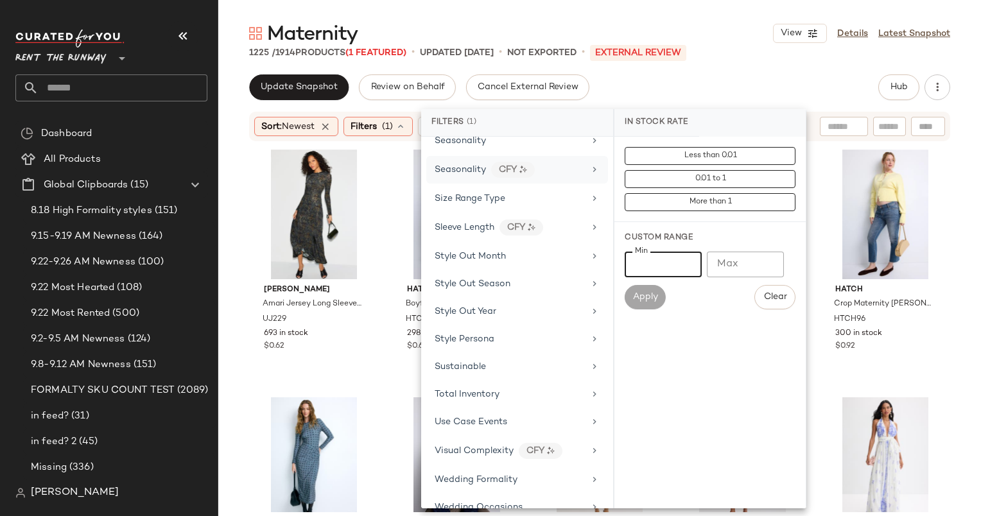
scroll to position [1639, 0]
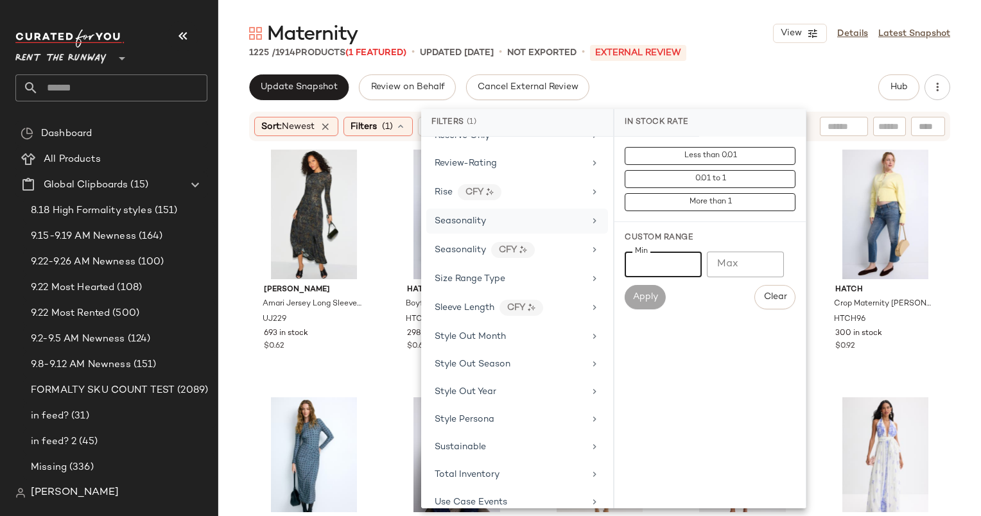
type input "***"
click at [490, 214] on div "Seasonality" at bounding box center [509, 220] width 150 height 13
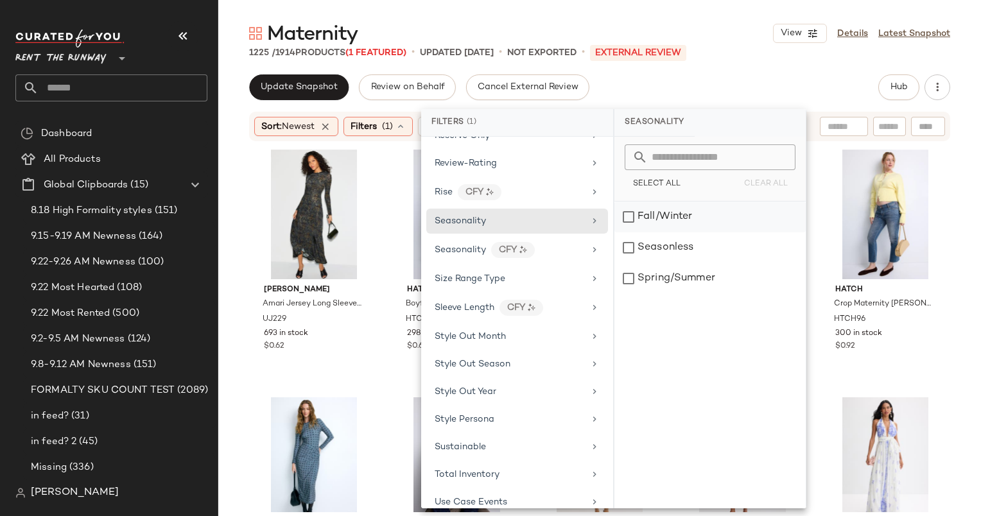
click at [646, 223] on div "Fall/Winter" at bounding box center [709, 217] width 191 height 31
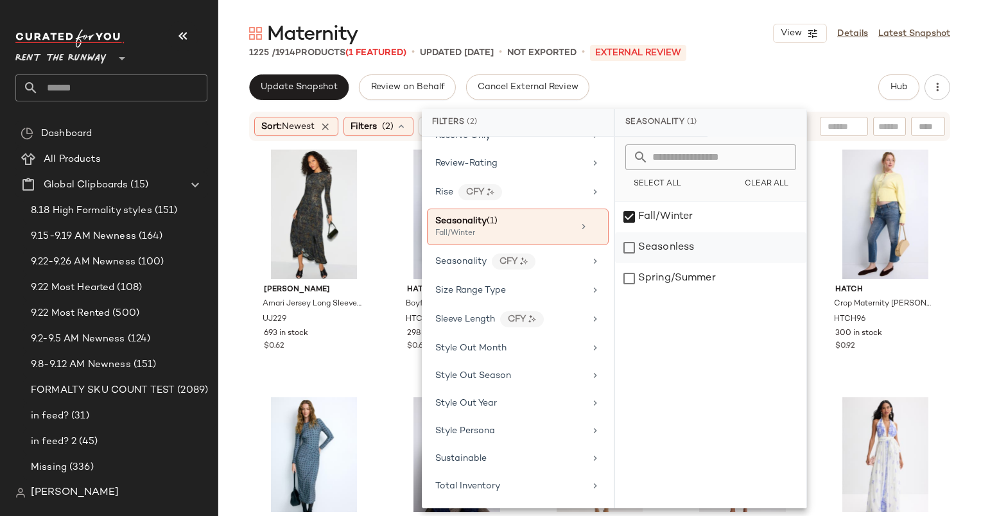
click at [657, 243] on div "Seasonless" at bounding box center [710, 247] width 191 height 31
click at [640, 108] on div "Update Snapshot Review on Behalf Cancel External Review Hub Sort: Newest Filter…" at bounding box center [599, 321] width 762 height 495
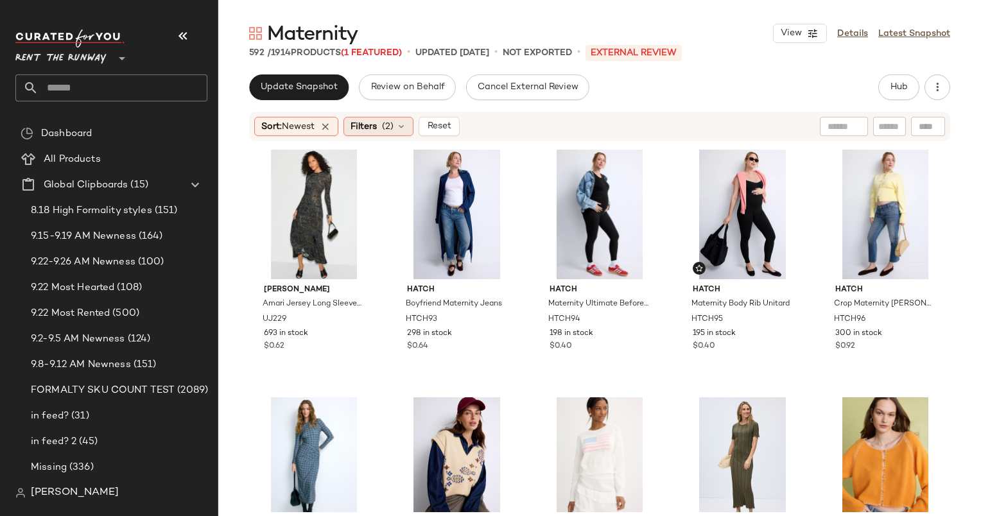
click at [361, 132] on span "Filters" at bounding box center [363, 126] width 26 height 13
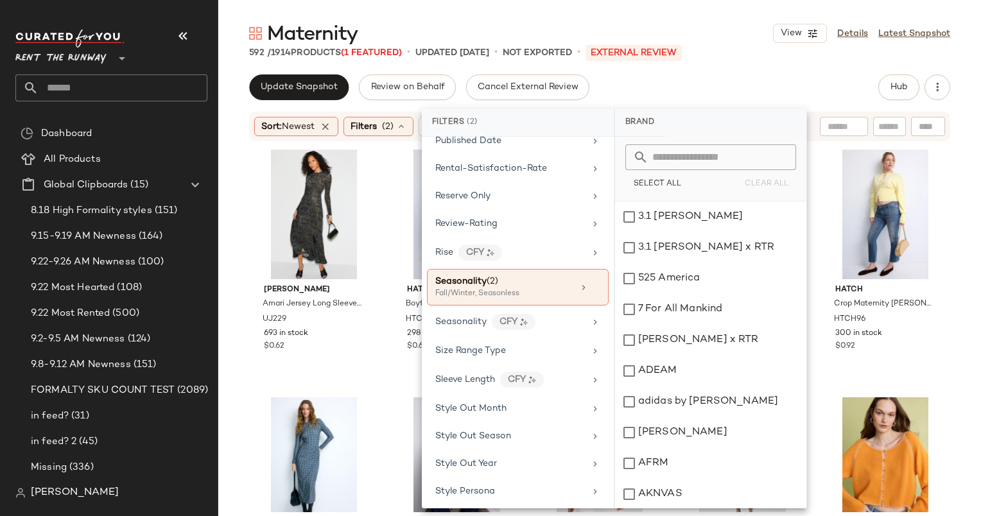
scroll to position [1586, 0]
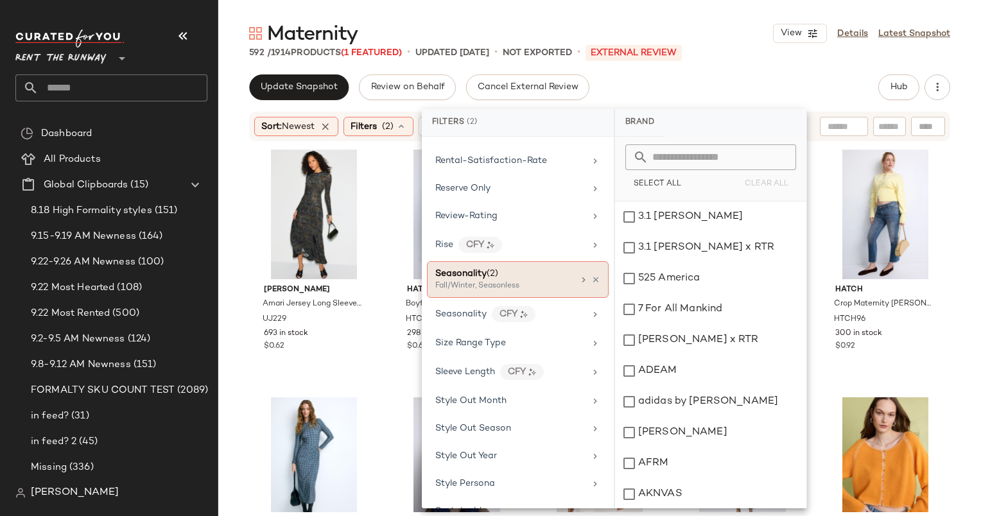
click at [537, 280] on div "Fall/Winter, Seasonless" at bounding box center [499, 286] width 128 height 12
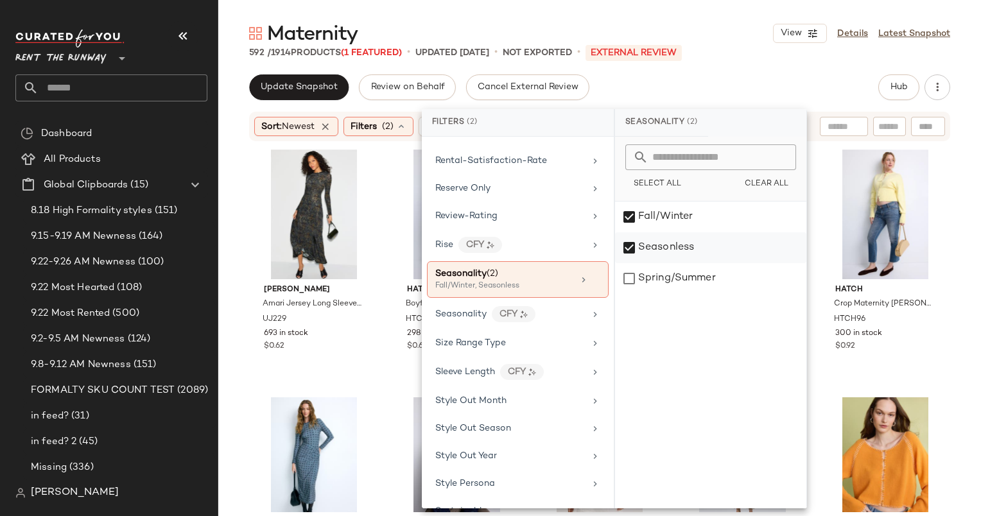
click at [711, 254] on div "Seasonless" at bounding box center [710, 247] width 191 height 31
click at [685, 86] on div "Update Snapshot Review on Behalf Cancel External Review Hub" at bounding box center [599, 87] width 701 height 26
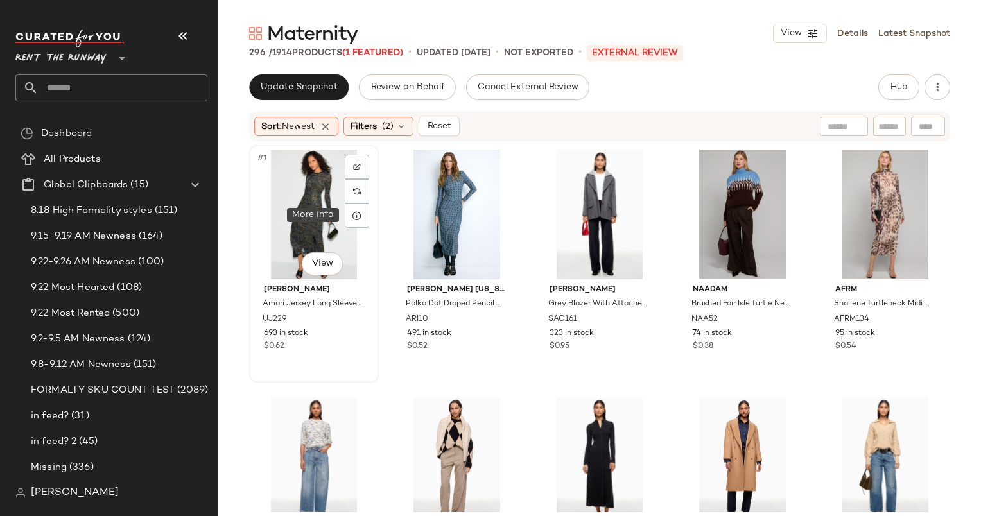
click at [307, 200] on div "#1 View" at bounding box center [314, 215] width 121 height 130
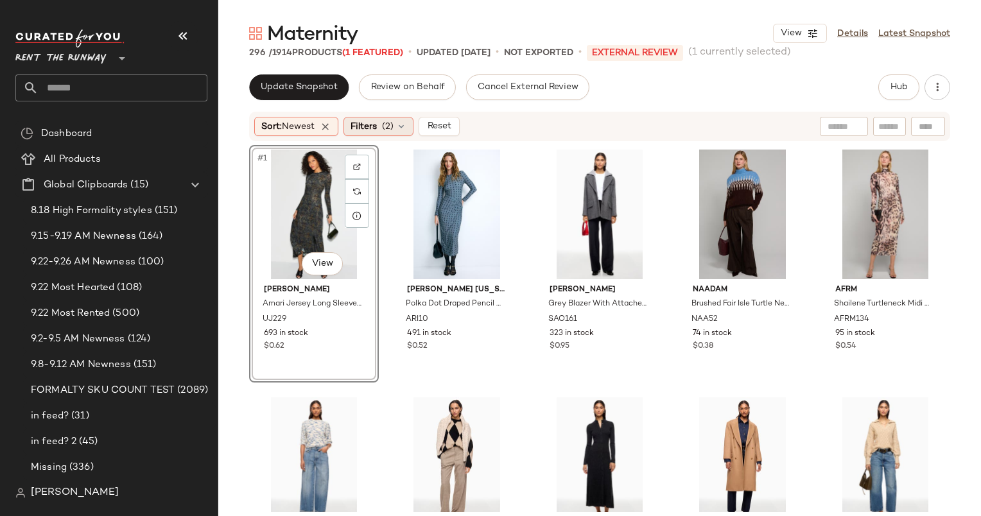
click at [390, 117] on div "Filters (2)" at bounding box center [378, 126] width 70 height 19
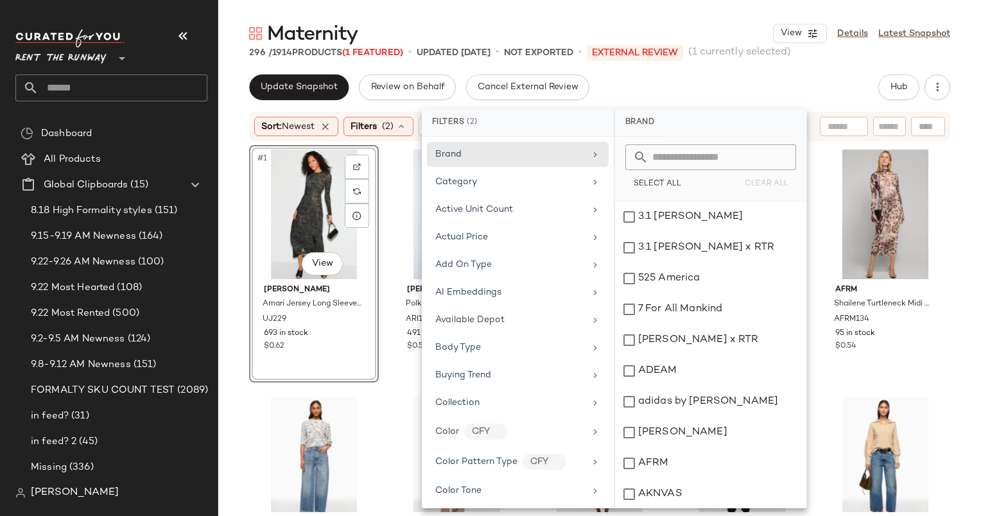
click at [390, 117] on div "Filters (2)" at bounding box center [378, 126] width 70 height 19
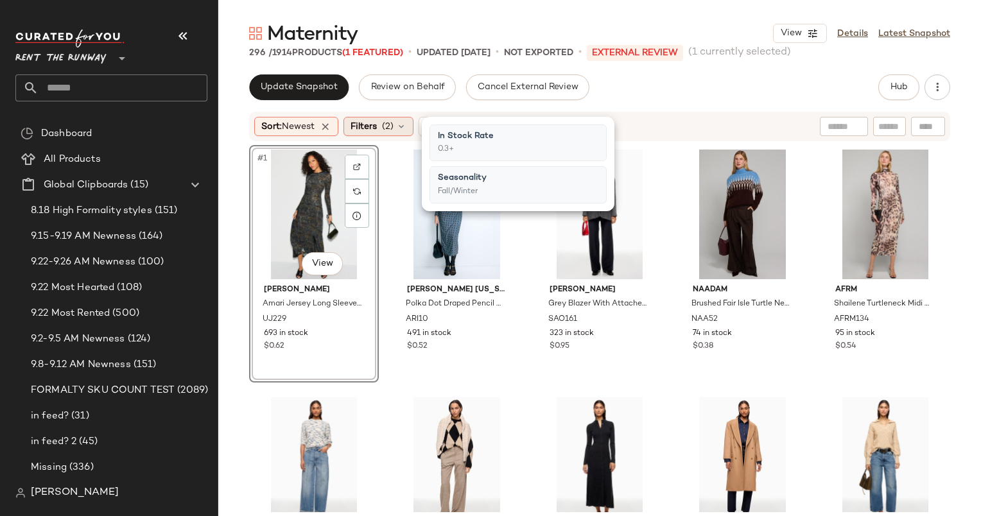
click at [390, 117] on div "Filters (2)" at bounding box center [378, 126] width 70 height 19
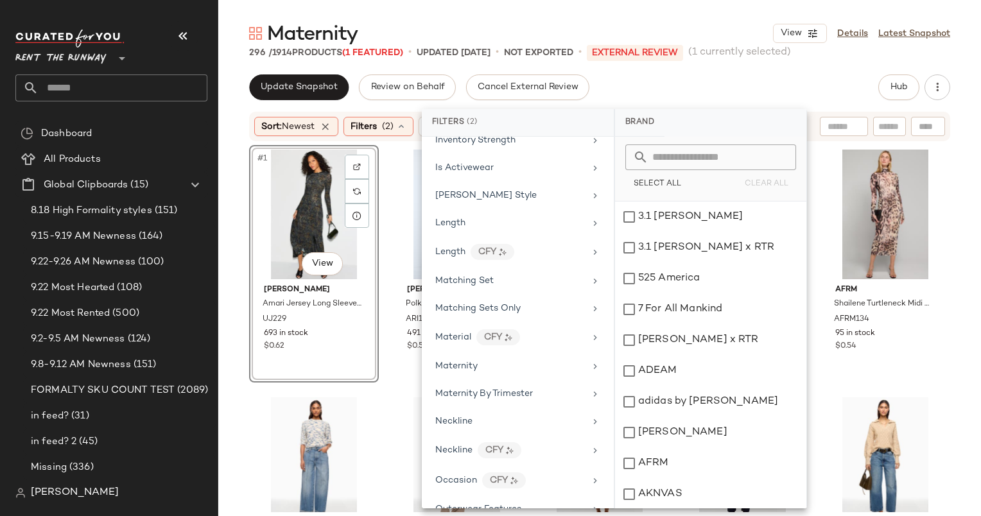
scroll to position [1017, 0]
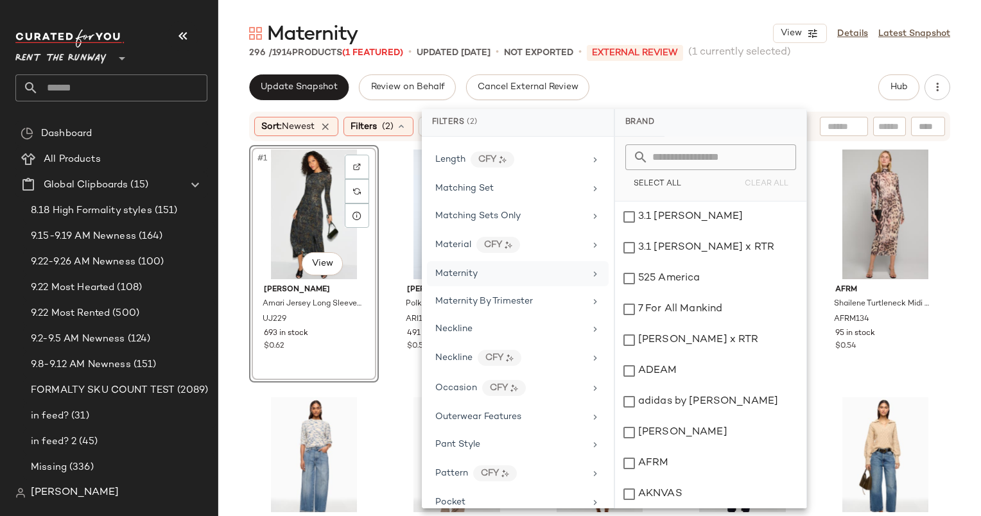
click at [524, 267] on div "Maternity" at bounding box center [510, 273] width 150 height 13
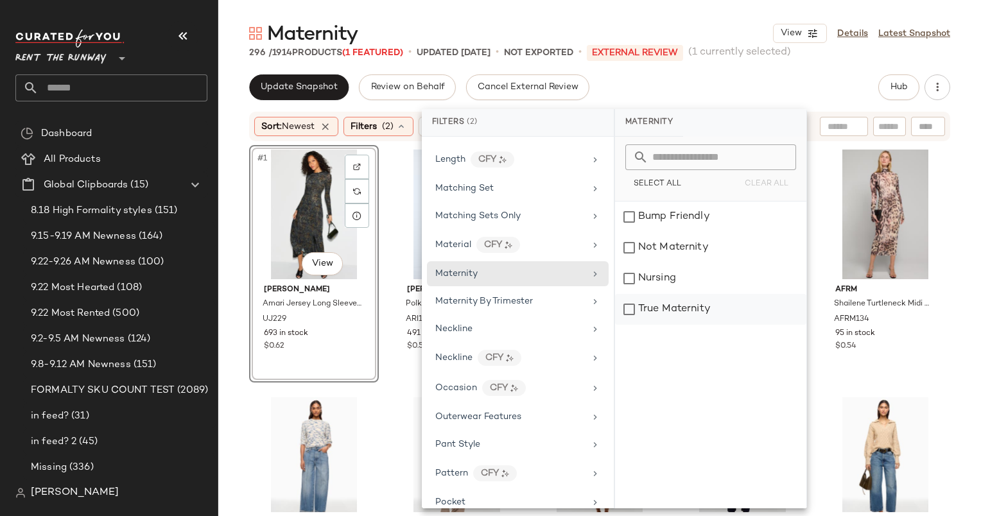
click at [684, 311] on div "True Maternity" at bounding box center [710, 309] width 191 height 31
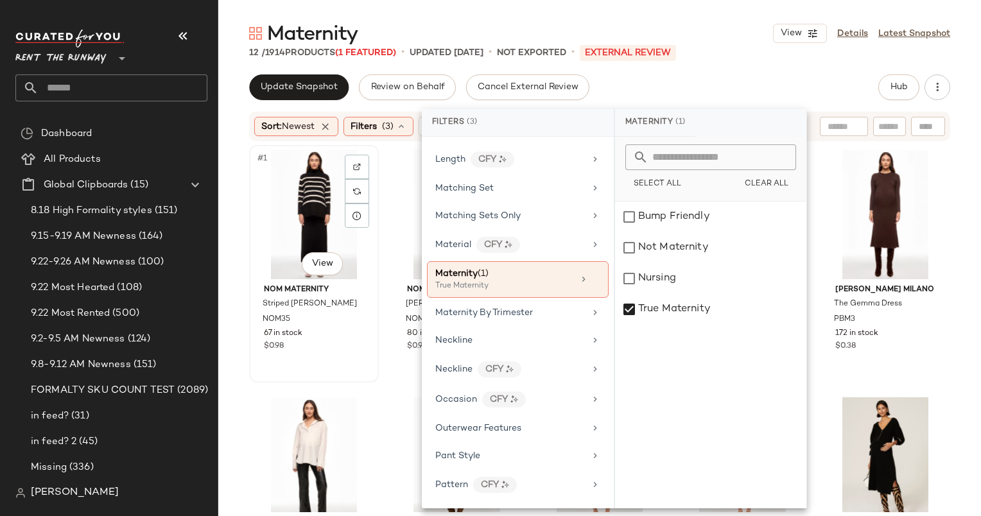
click at [305, 214] on div "#1 View" at bounding box center [314, 215] width 121 height 130
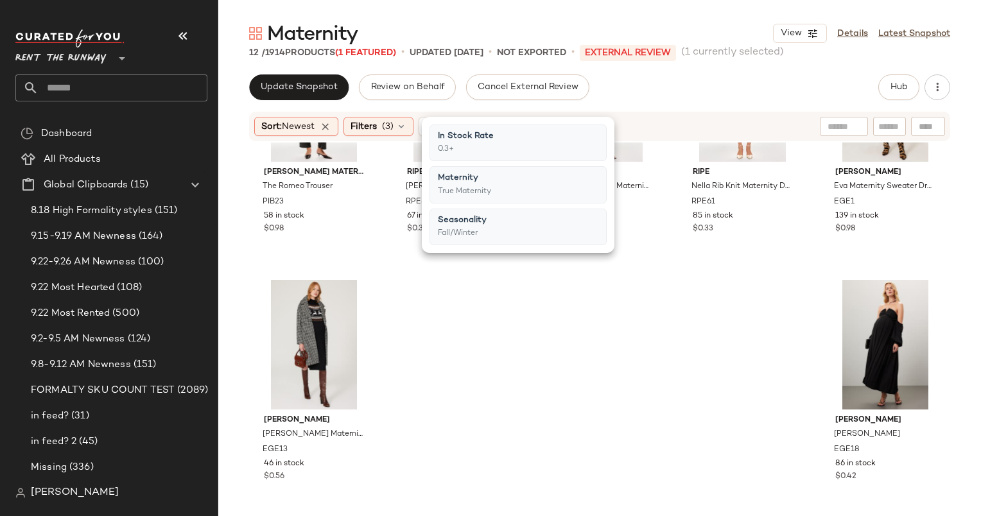
scroll to position [375, 0]
click at [857, 352] on div "#12 View" at bounding box center [885, 345] width 121 height 130
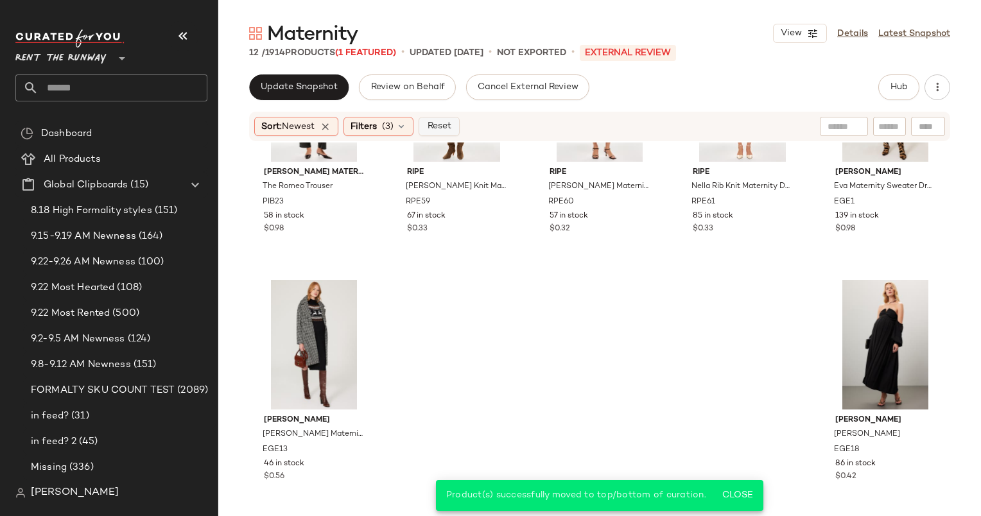
click at [447, 122] on span "Reset" at bounding box center [438, 126] width 24 height 10
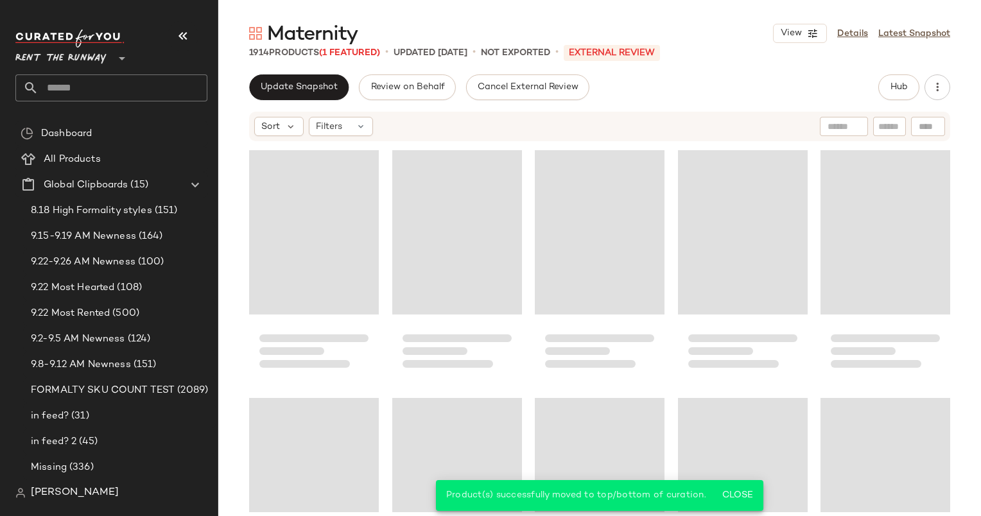
scroll to position [506, 0]
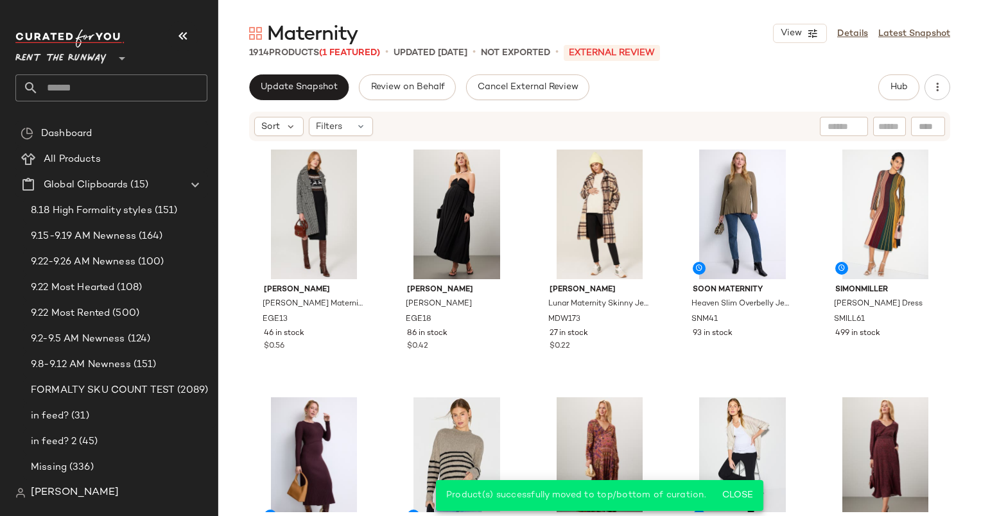
click at [888, 122] on input "text" at bounding box center [889, 126] width 22 height 13
paste input "******"
type input "******"
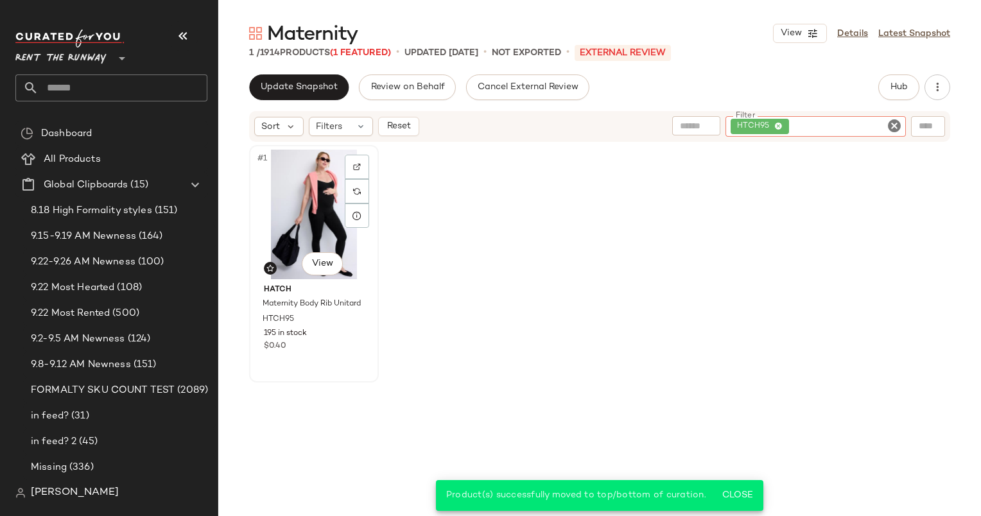
click at [299, 211] on div "#1 View" at bounding box center [314, 215] width 121 height 130
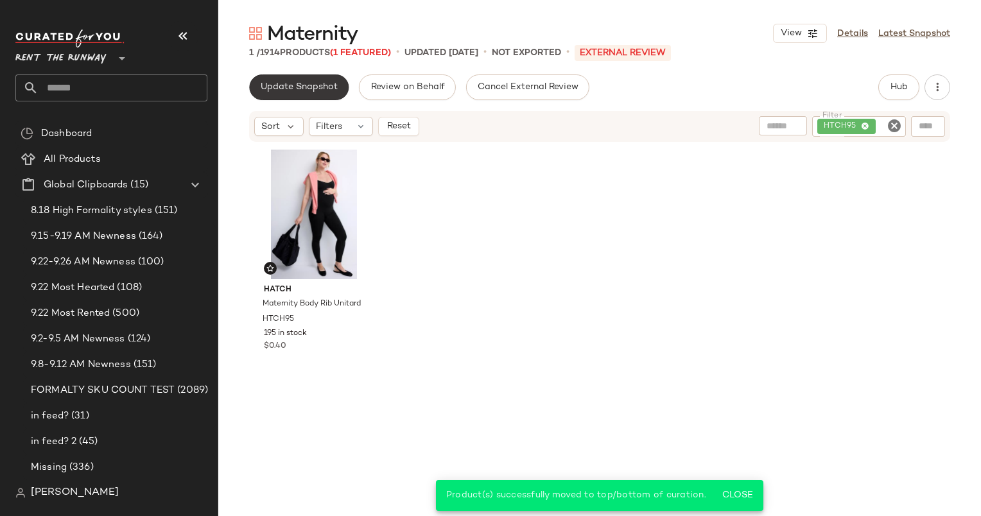
click at [302, 80] on button "Update Snapshot" at bounding box center [298, 87] width 99 height 26
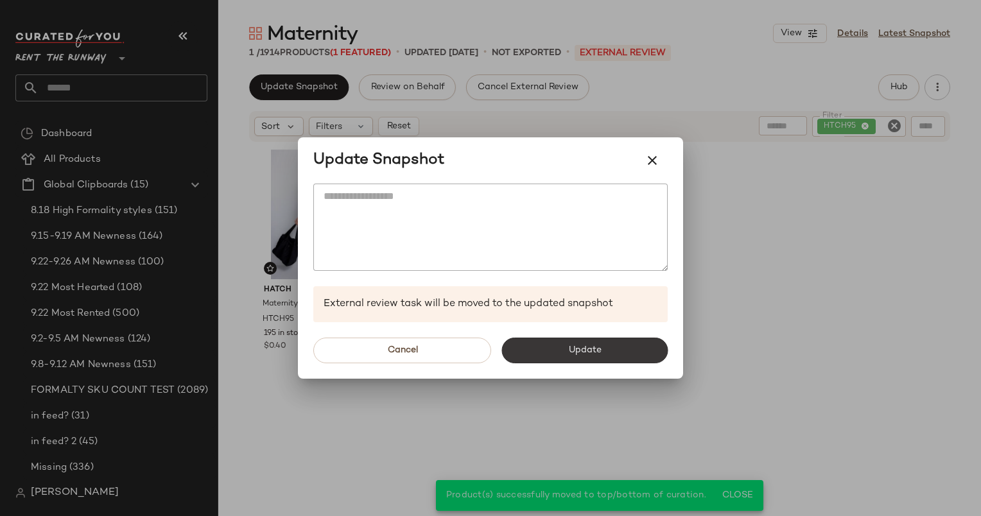
click at [626, 352] on button "Update" at bounding box center [584, 351] width 166 height 26
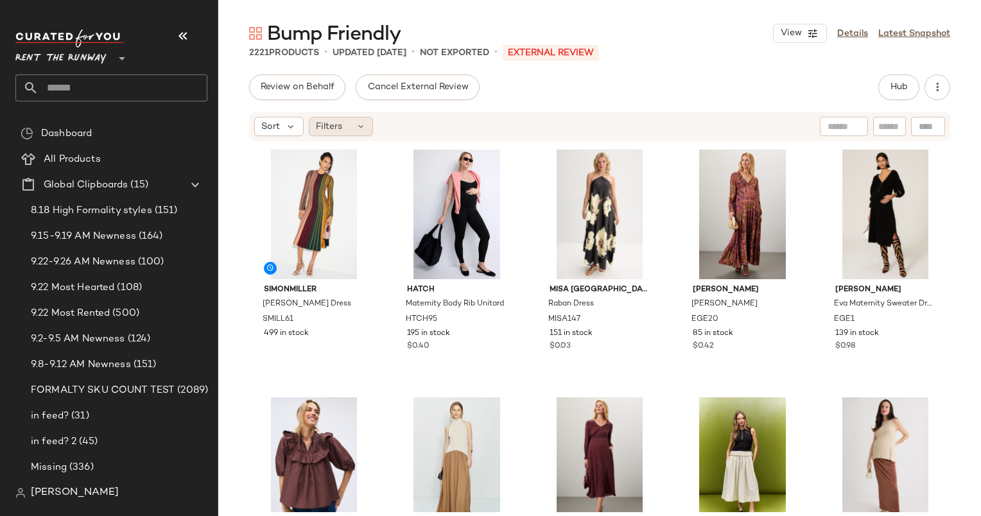
click at [336, 131] on span "Filters" at bounding box center [329, 126] width 26 height 13
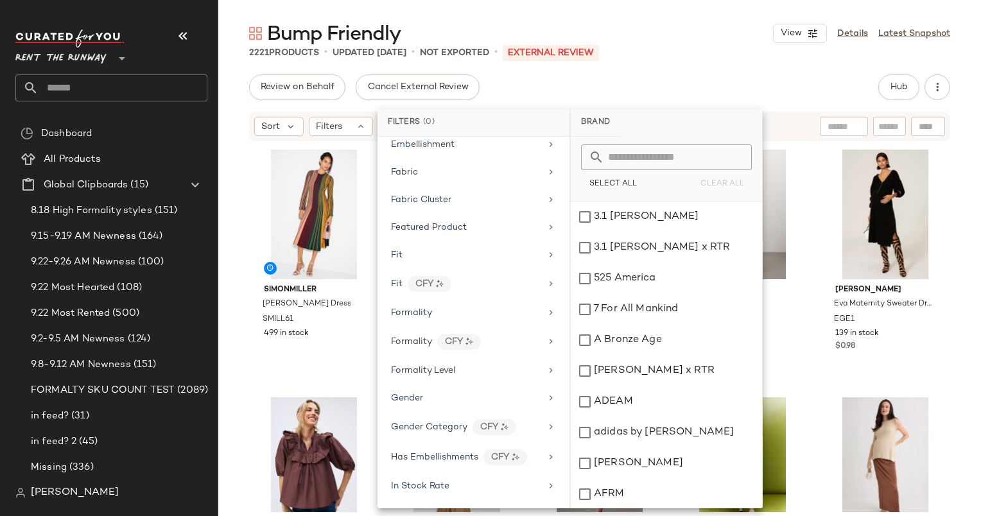
scroll to position [626, 0]
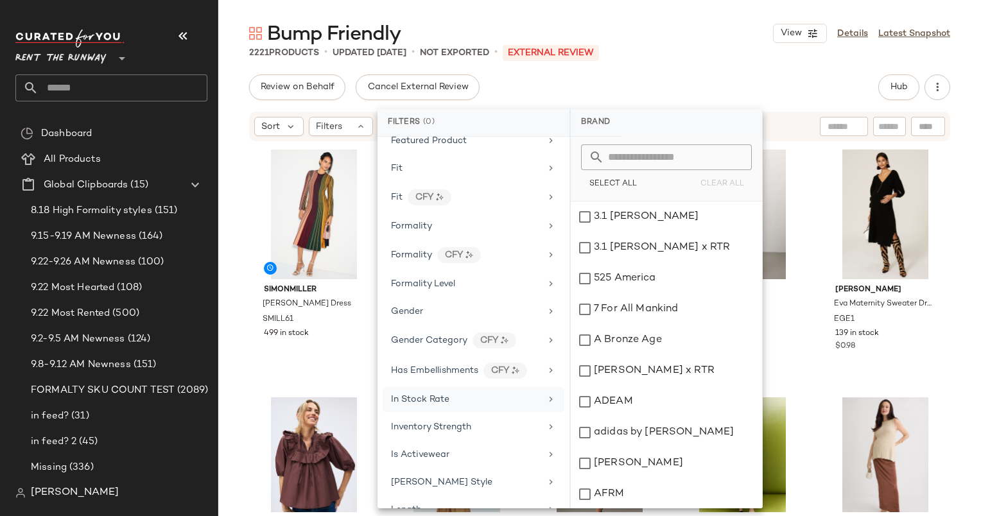
click at [497, 393] on div "In Stock Rate" at bounding box center [466, 399] width 150 height 13
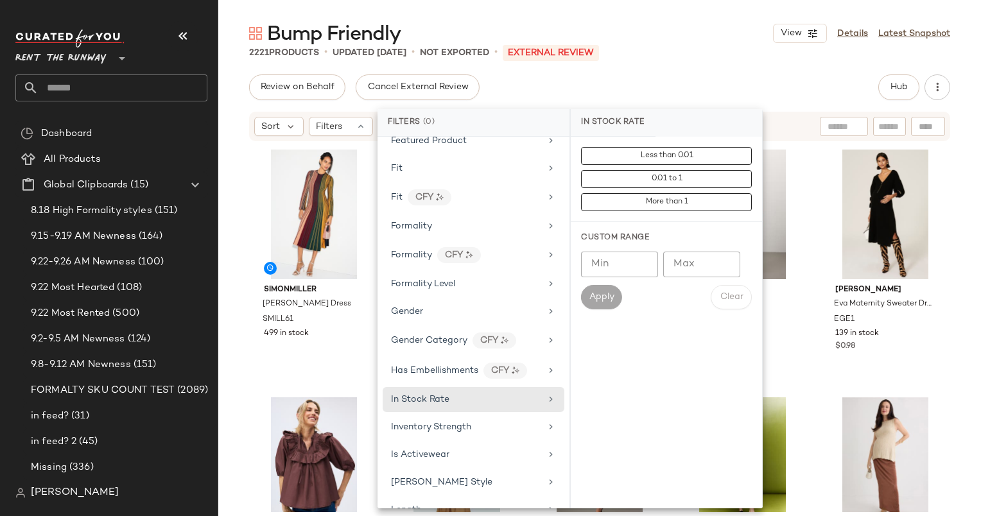
click at [617, 254] on input "Min" at bounding box center [619, 265] width 77 height 26
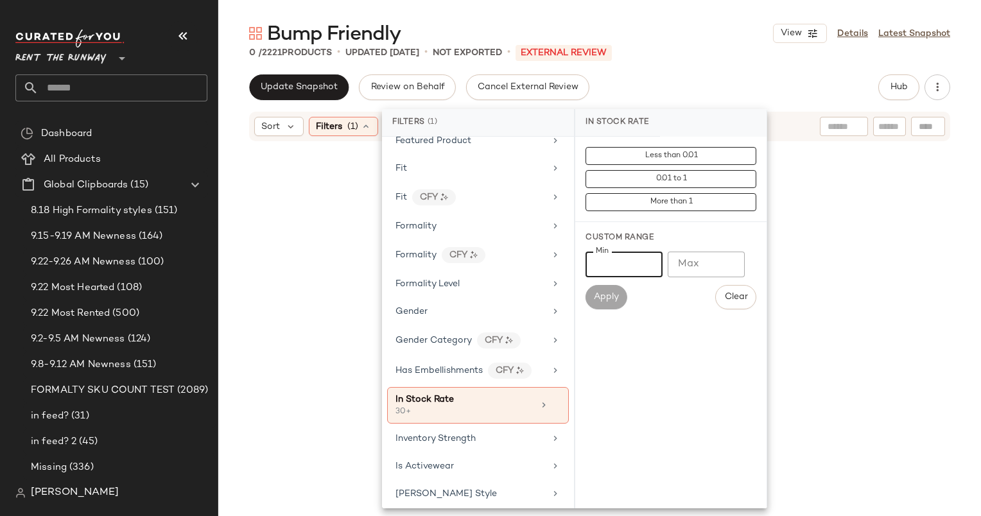
click at [617, 265] on input "**" at bounding box center [623, 265] width 77 height 26
type input "*"
click at [617, 265] on input "**" at bounding box center [623, 265] width 77 height 26
type input "*"
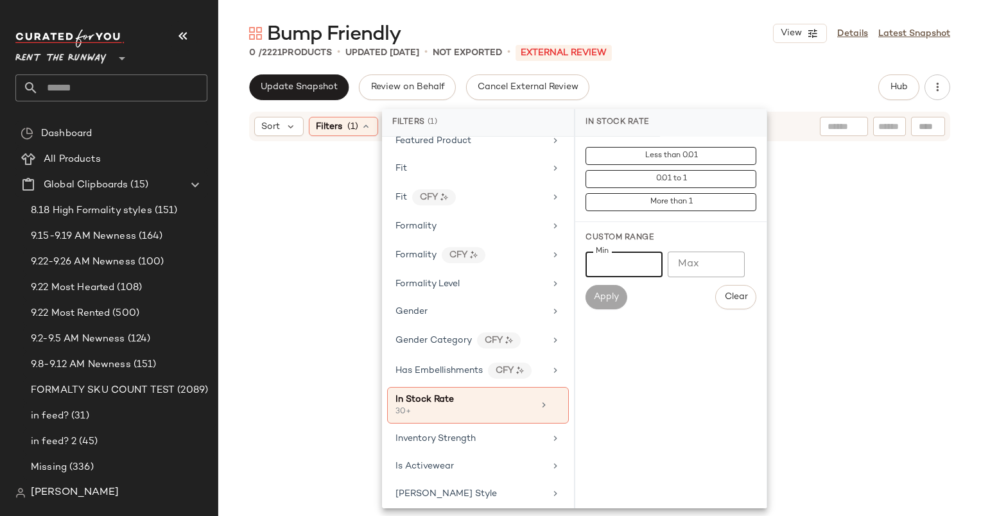
click at [617, 265] on input "**" at bounding box center [623, 265] width 77 height 26
type input "*"
type input "***"
click at [608, 295] on span "Apply" at bounding box center [606, 297] width 26 height 10
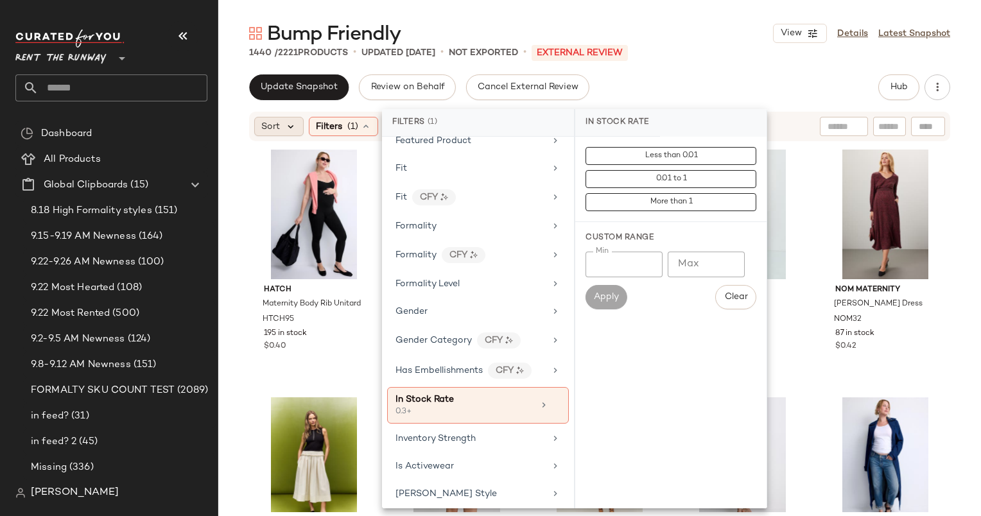
click at [289, 125] on icon at bounding box center [291, 127] width 12 height 12
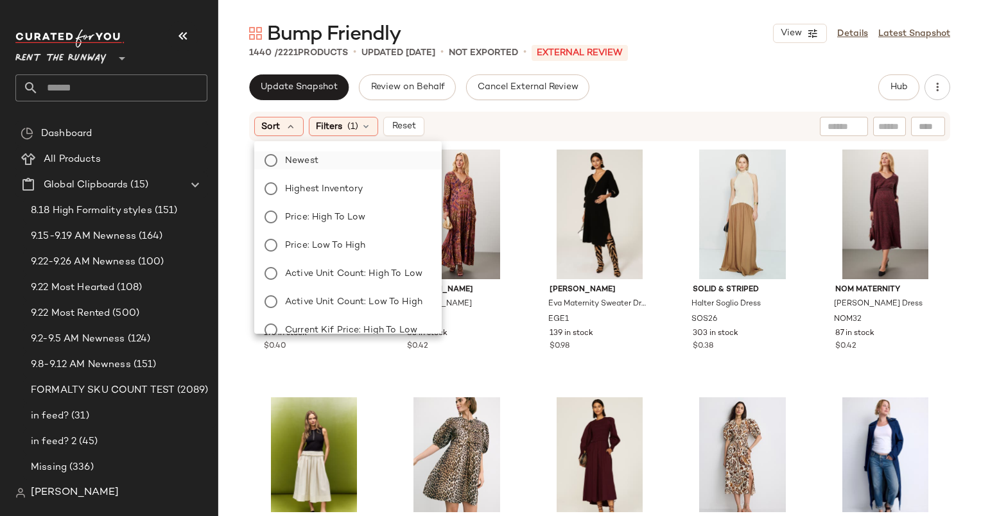
click at [344, 159] on label "Newest" at bounding box center [355, 160] width 151 height 18
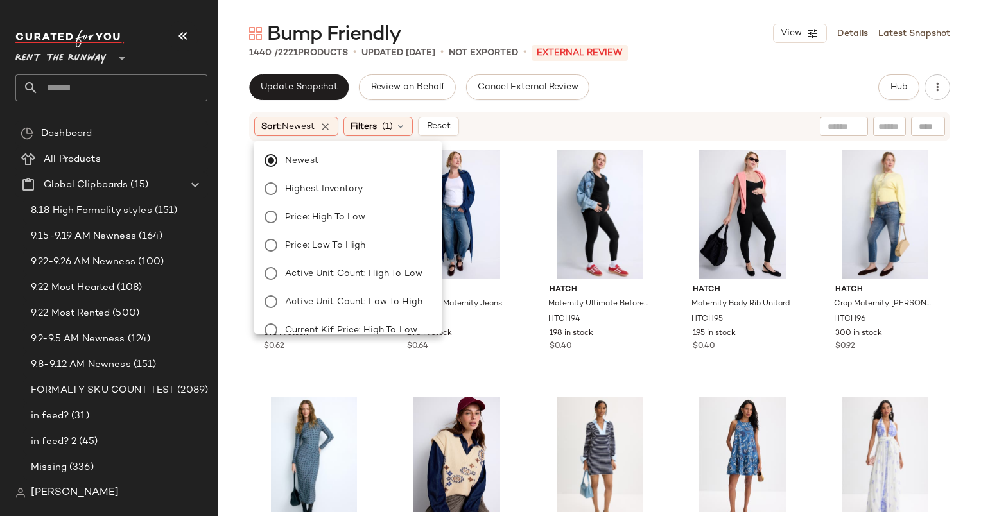
click at [614, 129] on div "Sort: Newest Filters (1) Reset" at bounding box center [516, 126] width 524 height 19
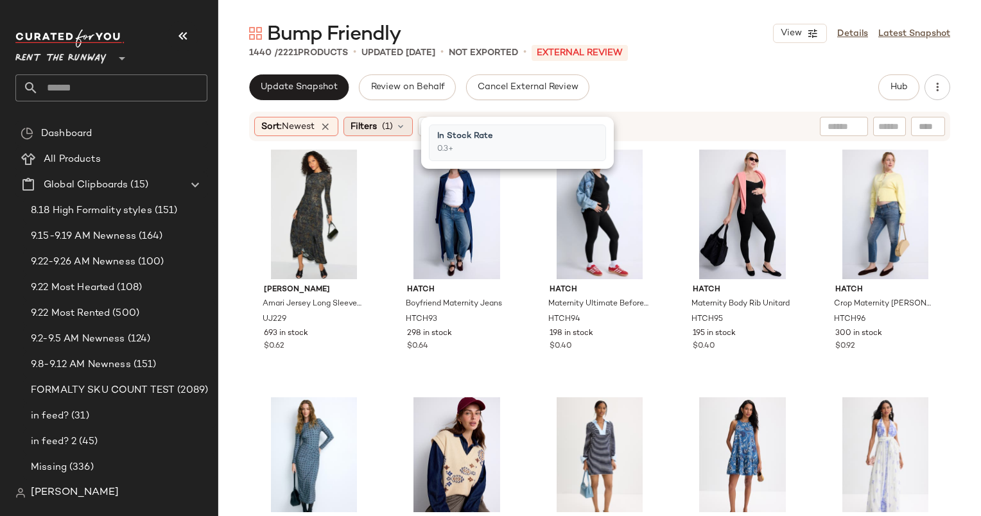
click at [400, 123] on icon at bounding box center [400, 126] width 10 height 10
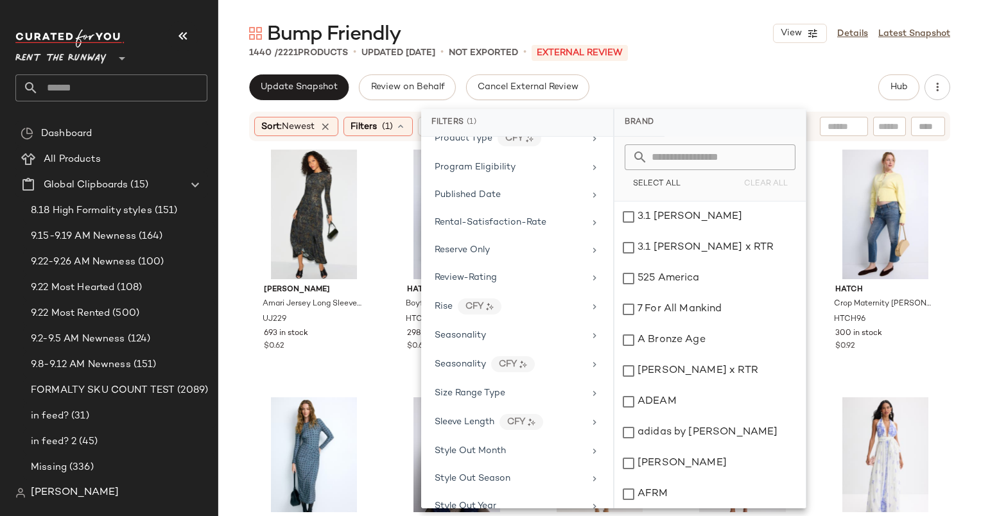
scroll to position [1658, 0]
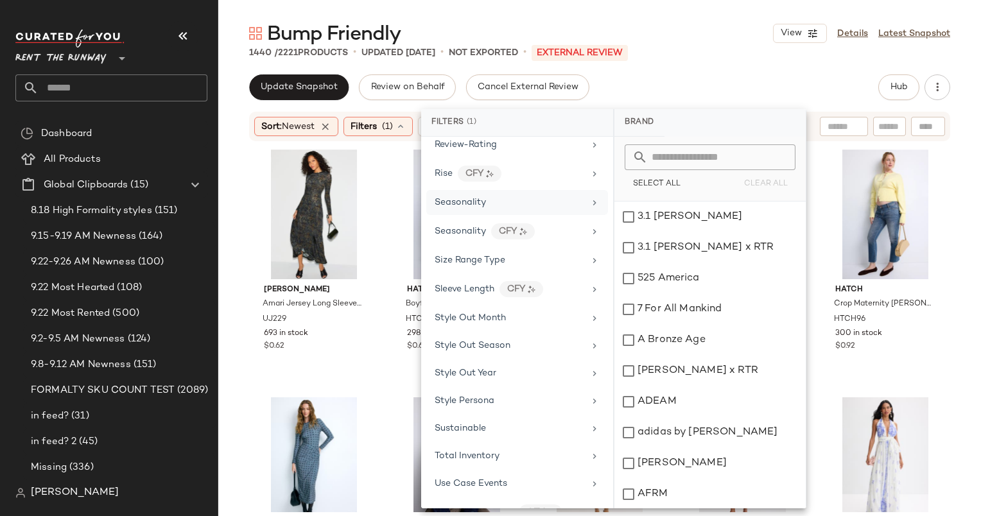
click at [528, 196] on div "Seasonality" at bounding box center [509, 202] width 150 height 13
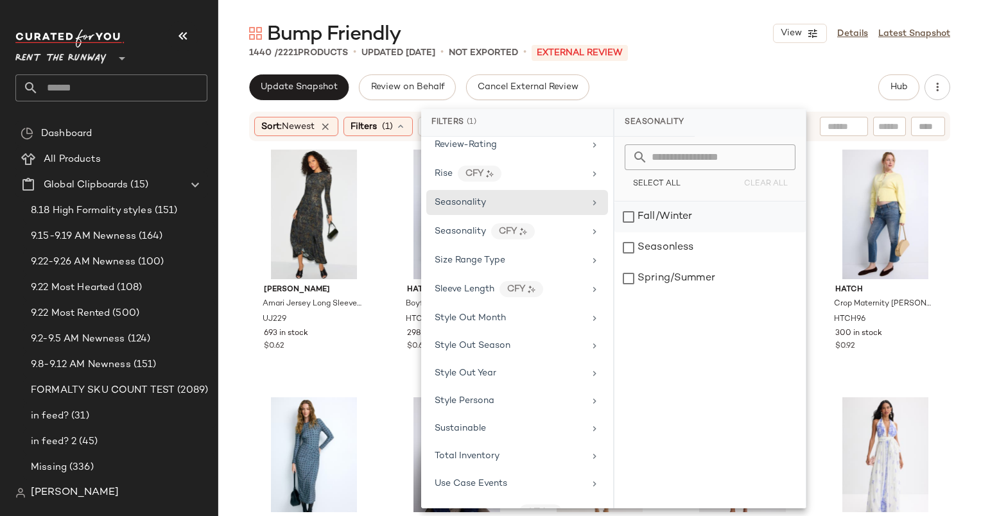
click at [643, 219] on div "Fall/Winter" at bounding box center [709, 217] width 191 height 31
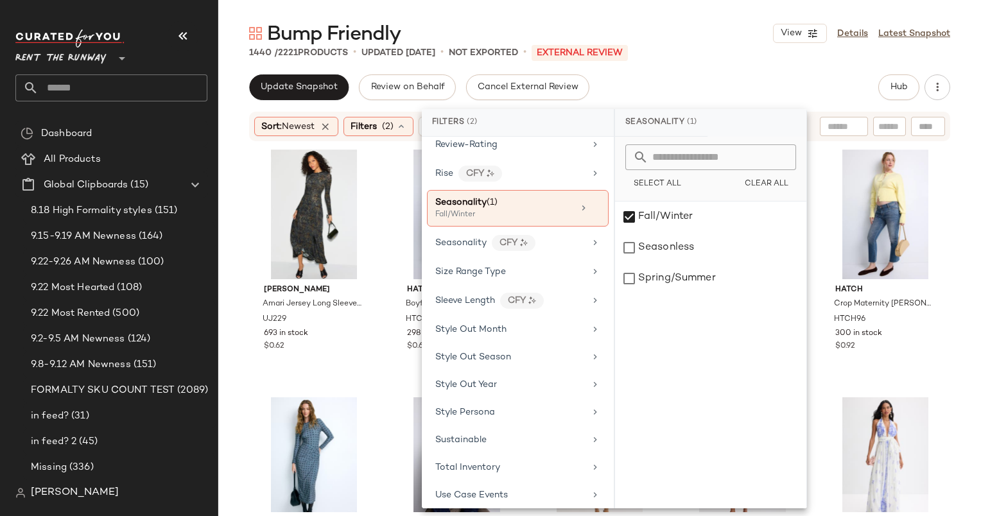
click at [716, 89] on div "Update Snapshot Review on Behalf Cancel External Review Hub" at bounding box center [599, 87] width 701 height 26
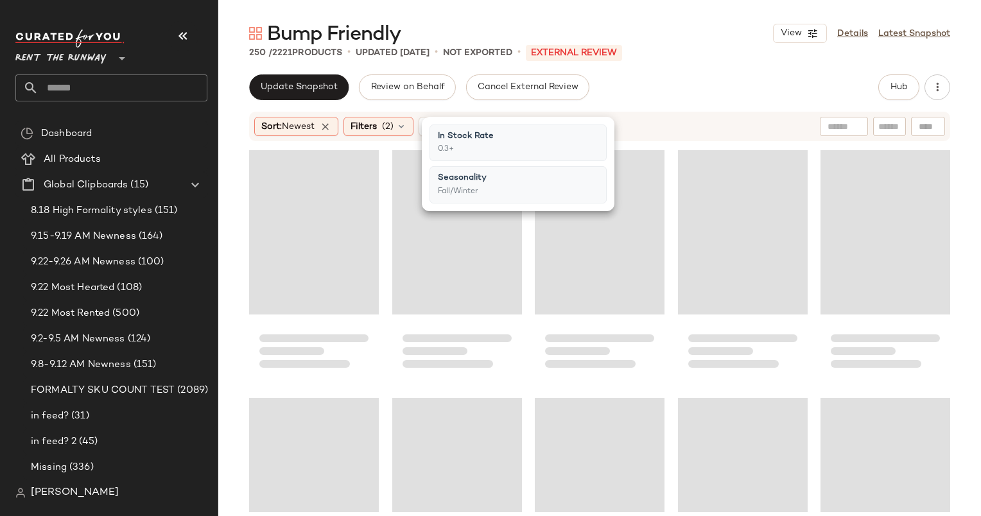
click at [716, 89] on div "Update Snapshot Review on Behalf Cancel External Review Hub" at bounding box center [599, 87] width 701 height 26
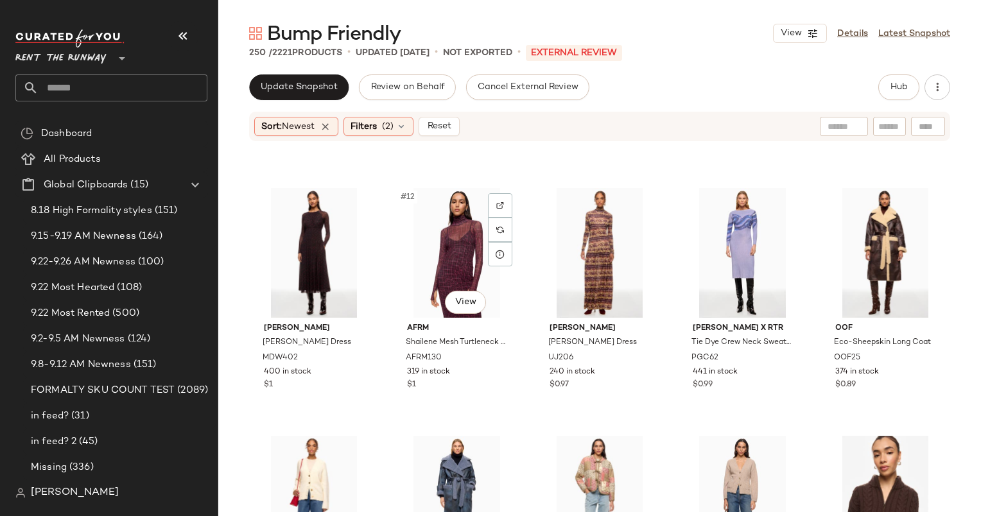
scroll to position [477, 0]
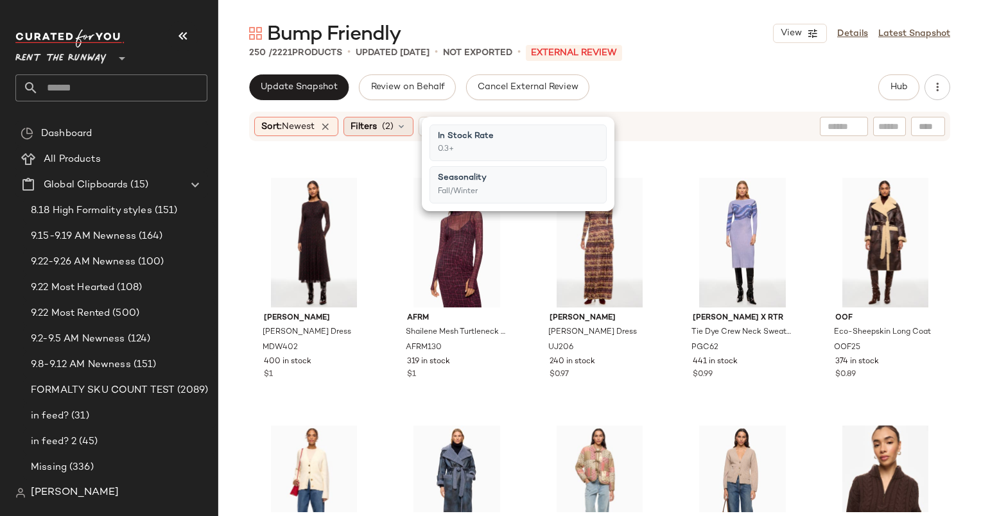
click at [403, 123] on icon at bounding box center [401, 126] width 10 height 10
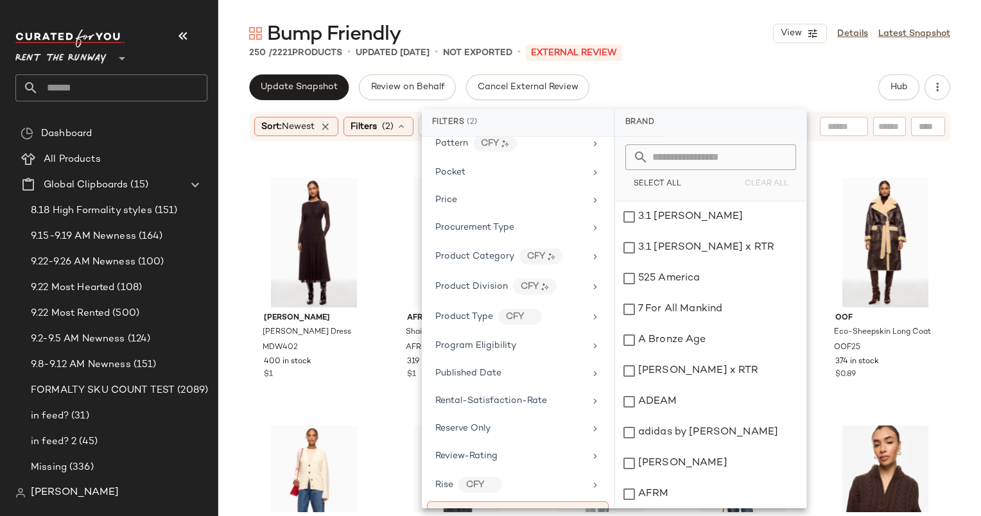
scroll to position [1569, 0]
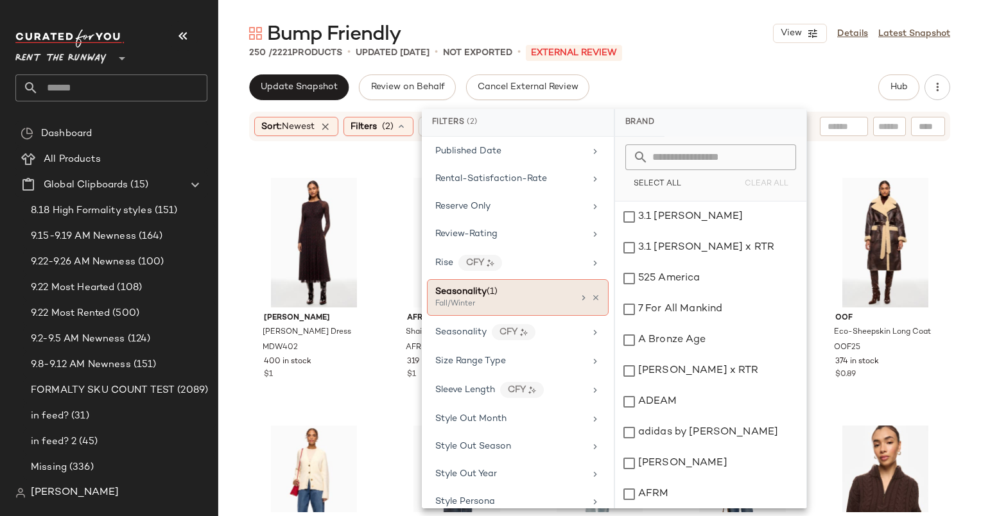
click at [533, 285] on div "Seasonality (1)" at bounding box center [504, 291] width 138 height 13
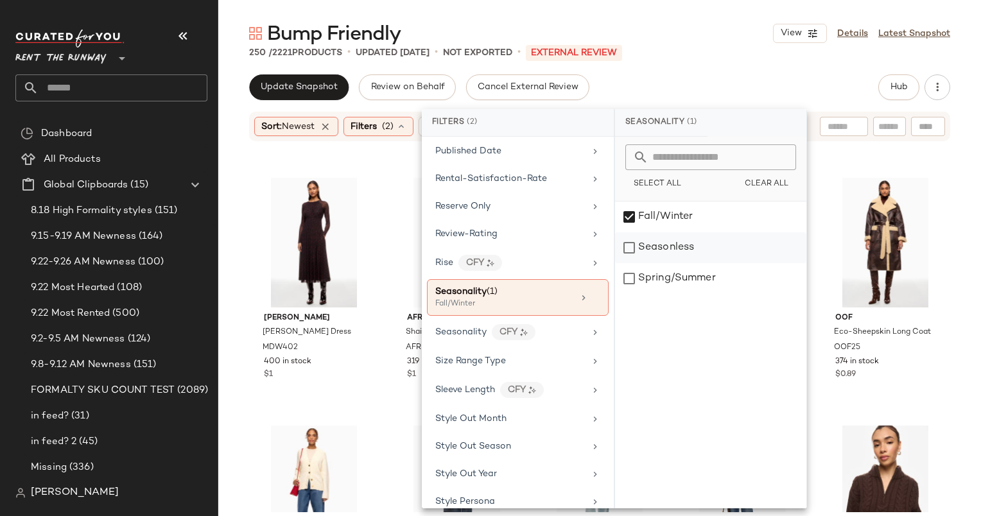
click at [666, 241] on div "Seasonless" at bounding box center [710, 247] width 191 height 31
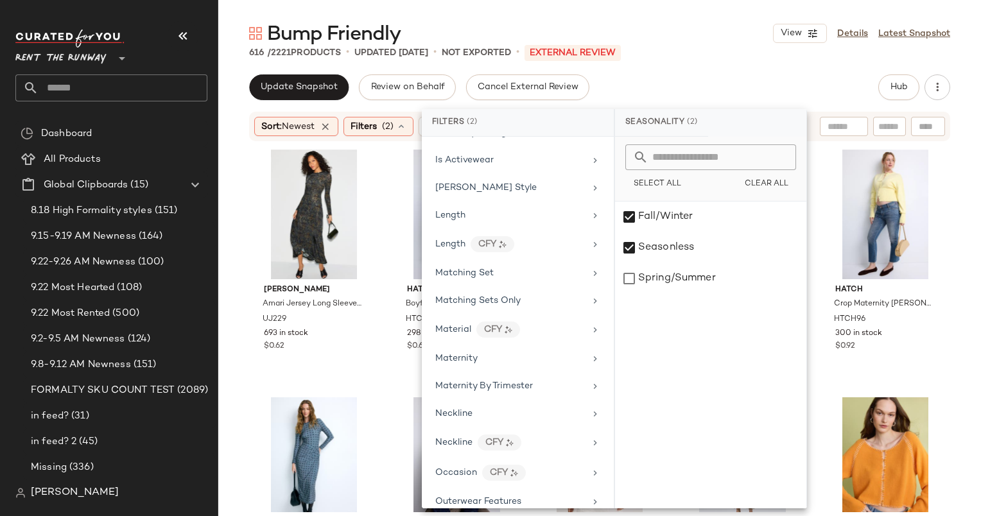
scroll to position [932, 0]
click at [491, 352] on div "Maternity" at bounding box center [510, 358] width 150 height 13
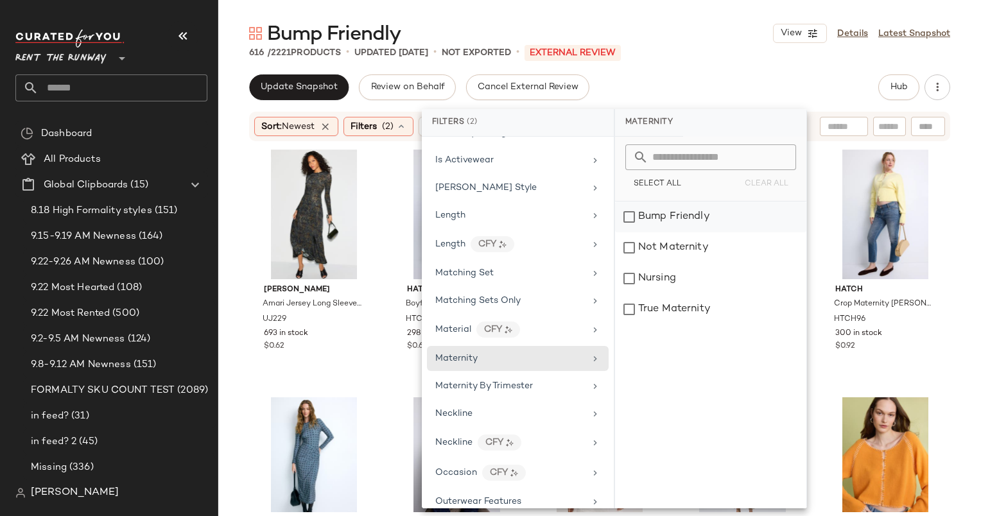
click at [675, 226] on div "Bump Friendly" at bounding box center [710, 217] width 191 height 31
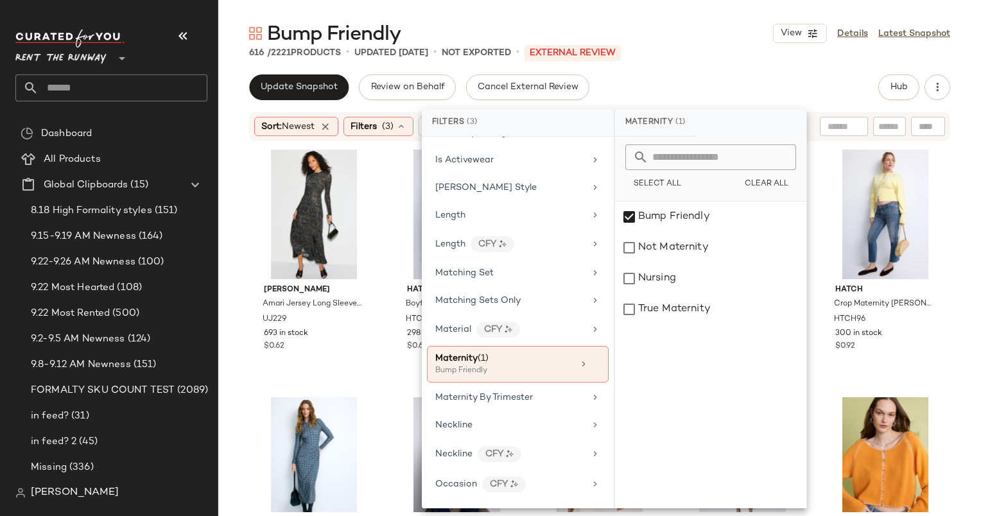
click at [716, 75] on div "Update Snapshot Review on Behalf Cancel External Review Hub" at bounding box center [599, 87] width 701 height 26
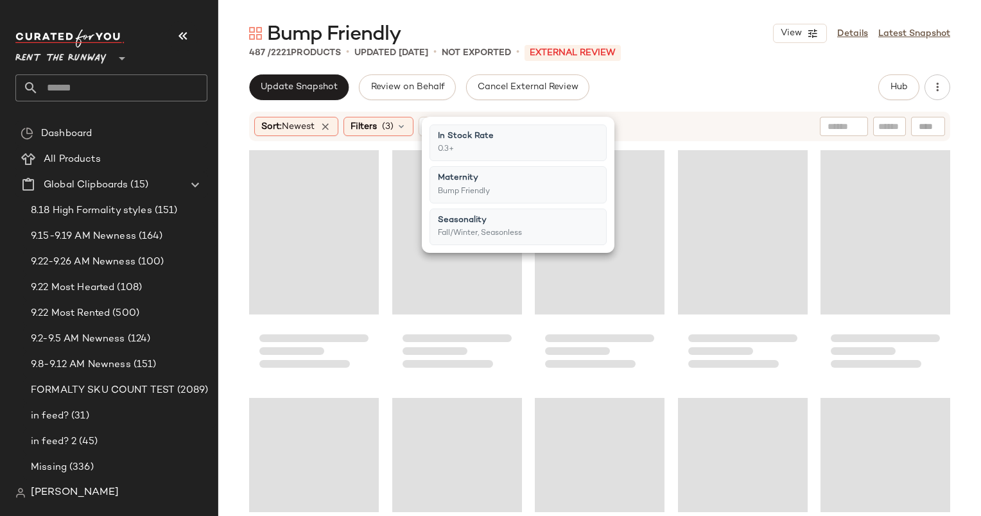
click at [716, 75] on div "Update Snapshot Review on Behalf Cancel External Review Hub" at bounding box center [599, 87] width 701 height 26
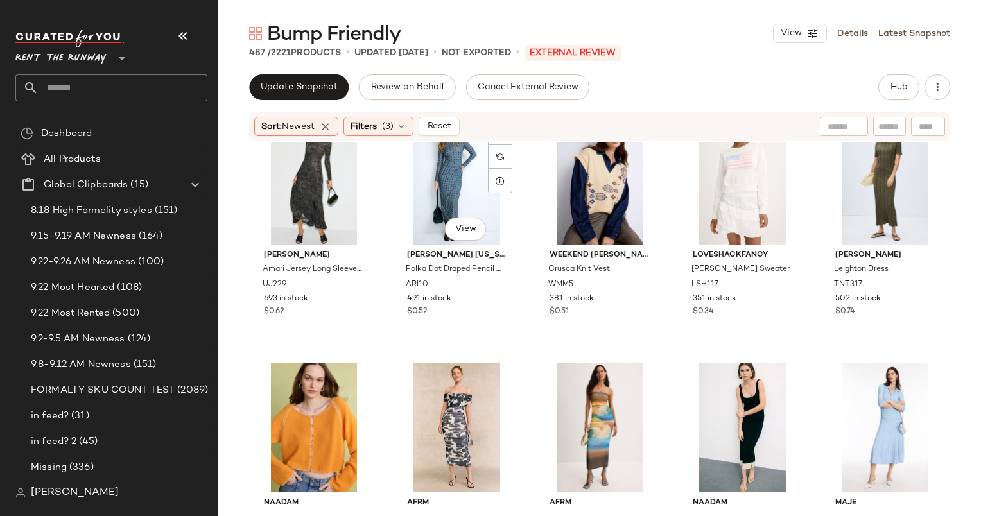
scroll to position [0, 0]
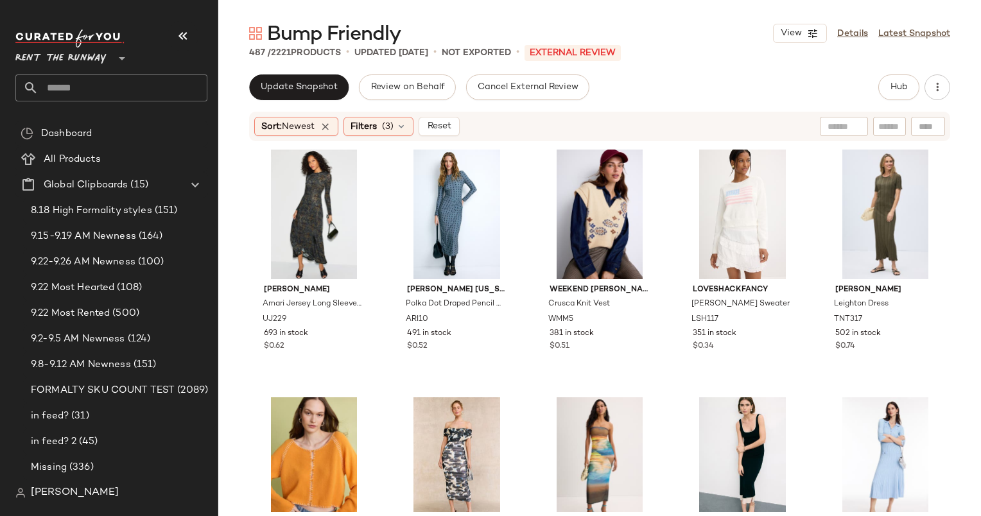
click at [845, 131] on div at bounding box center [844, 126] width 48 height 19
type input "*****"
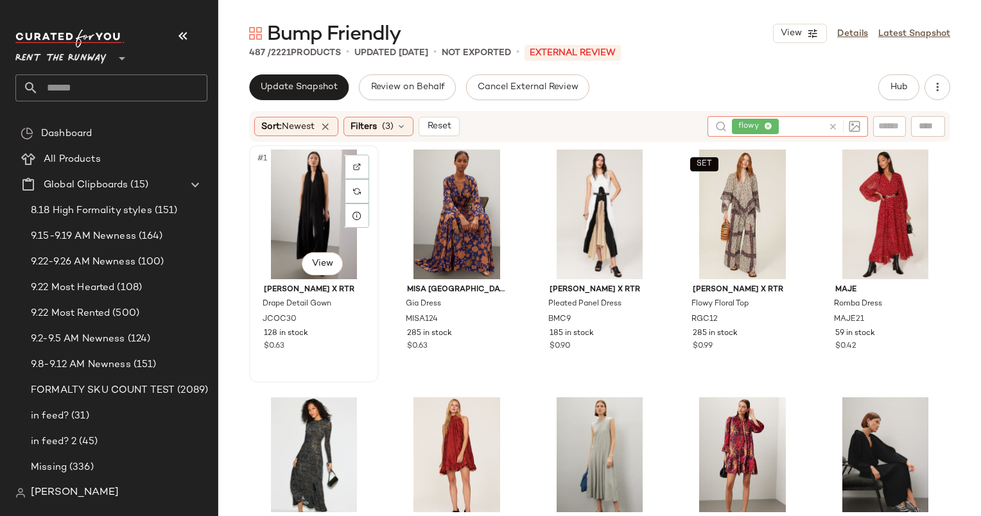
click at [280, 204] on div "#1 View" at bounding box center [314, 215] width 121 height 130
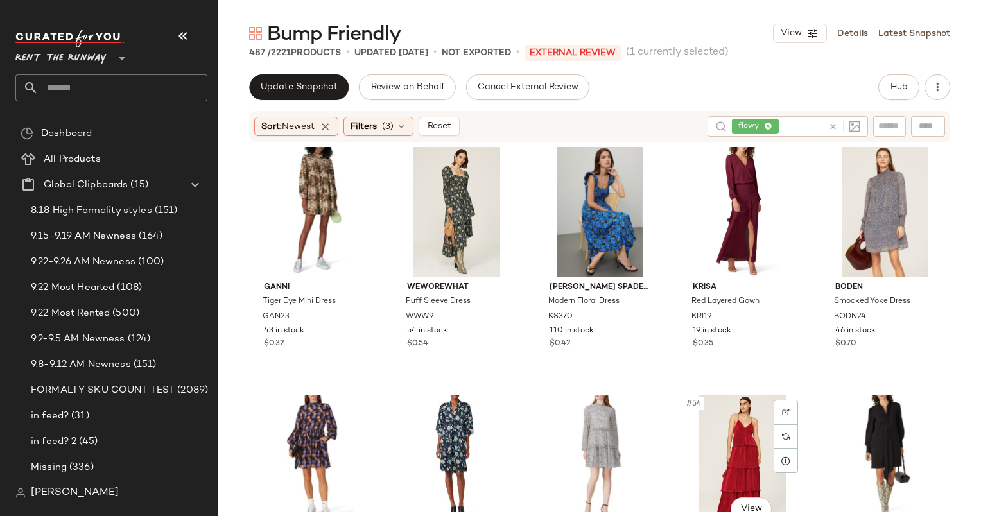
scroll to position [2240, 0]
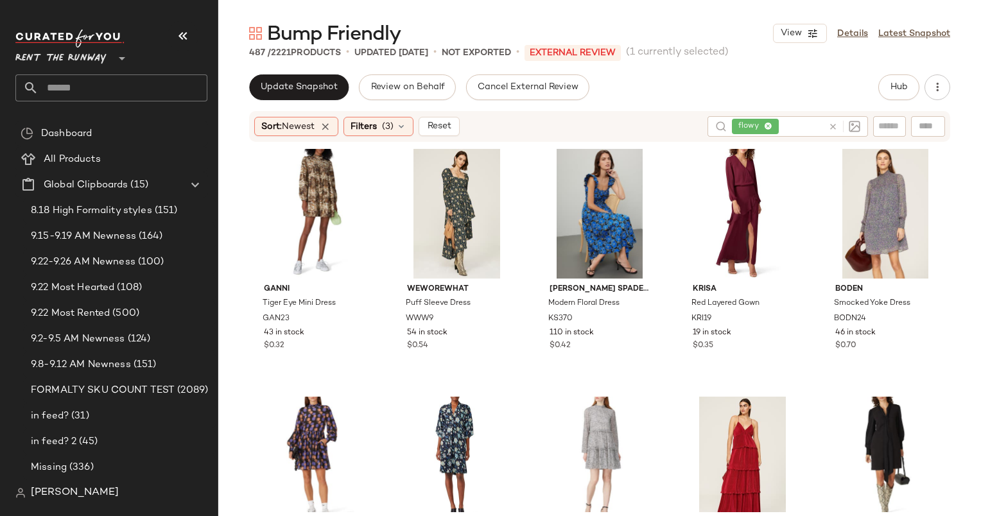
click at [400, 116] on div "Sort: Newest Filters (3) Reset flowy" at bounding box center [599, 126] width 701 height 31
click at [406, 126] on icon at bounding box center [401, 126] width 10 height 10
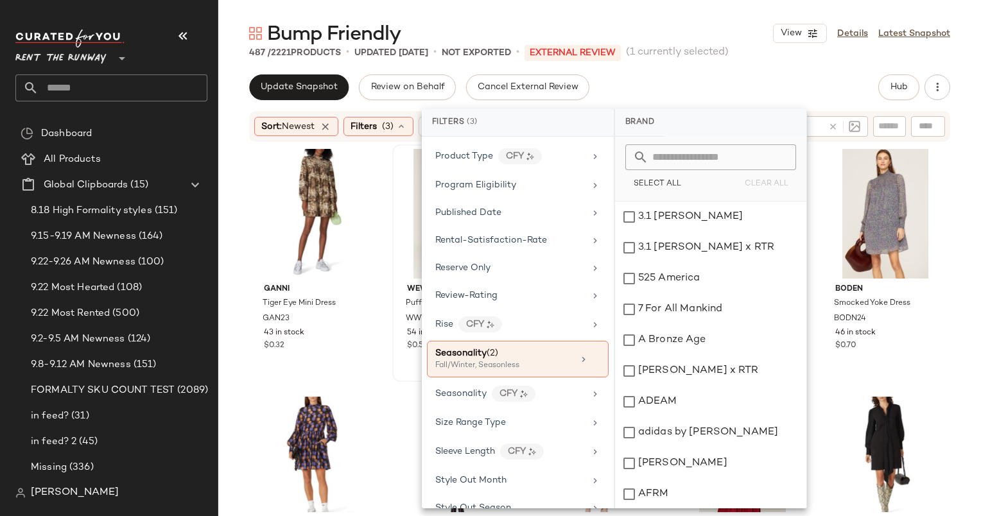
scroll to position [1591, 0]
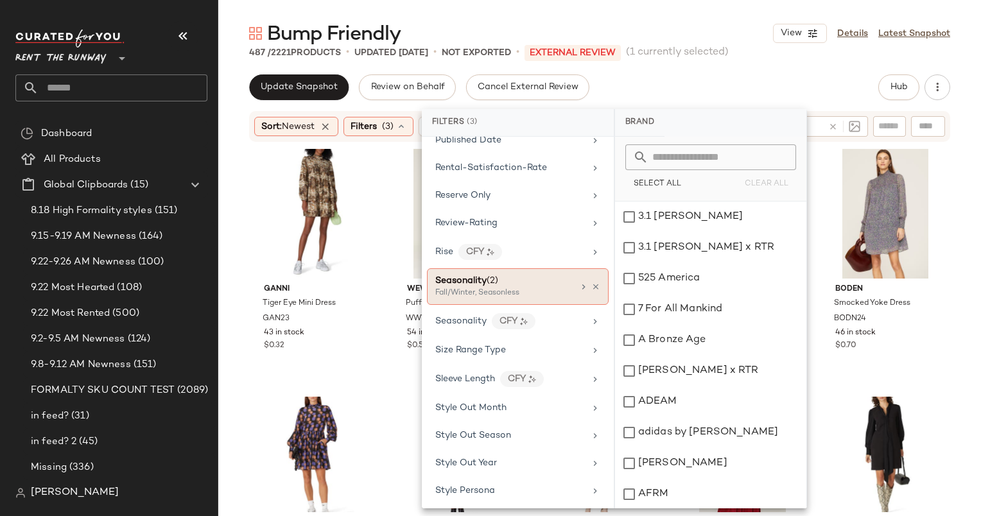
click at [519, 288] on div "Fall/Winter, Seasonless" at bounding box center [499, 294] width 128 height 12
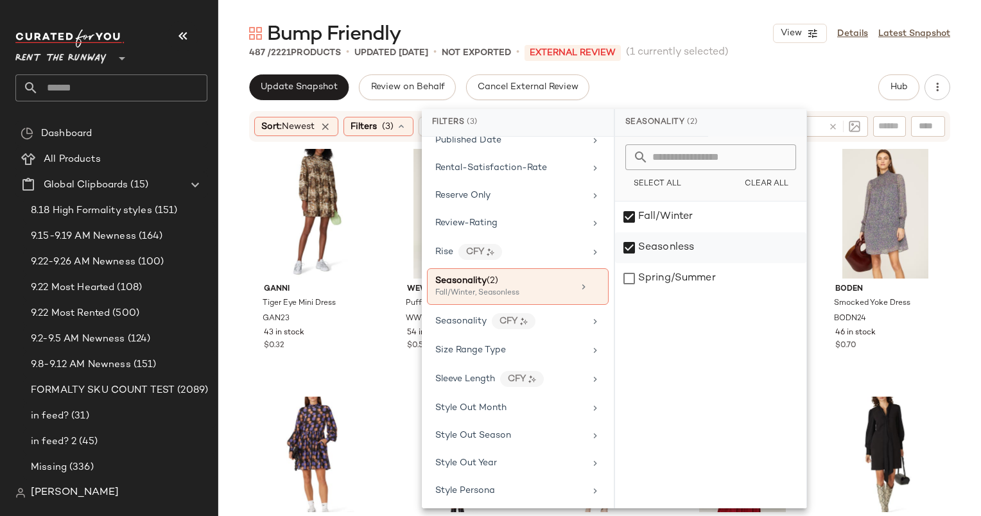
click at [728, 241] on div "Seasonless" at bounding box center [710, 247] width 191 height 31
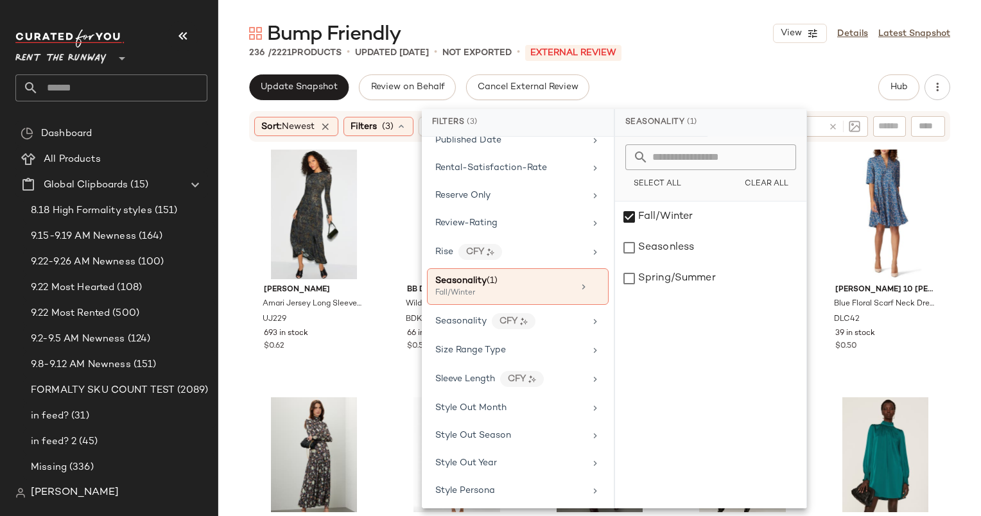
click at [709, 69] on div "Bump Friendly View Details Latest Snapshot 236 / 2221 Products • updated [DATE]…" at bounding box center [599, 268] width 762 height 495
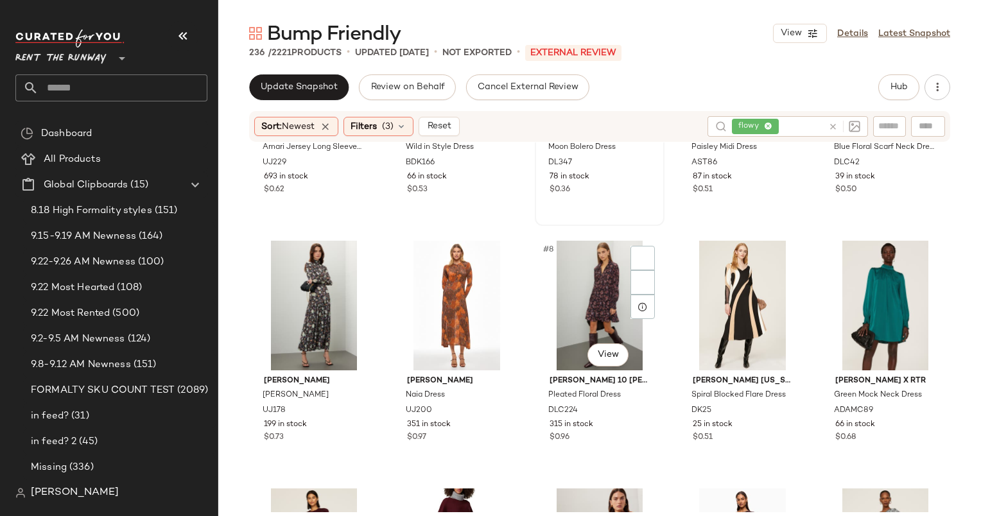
scroll to position [200, 0]
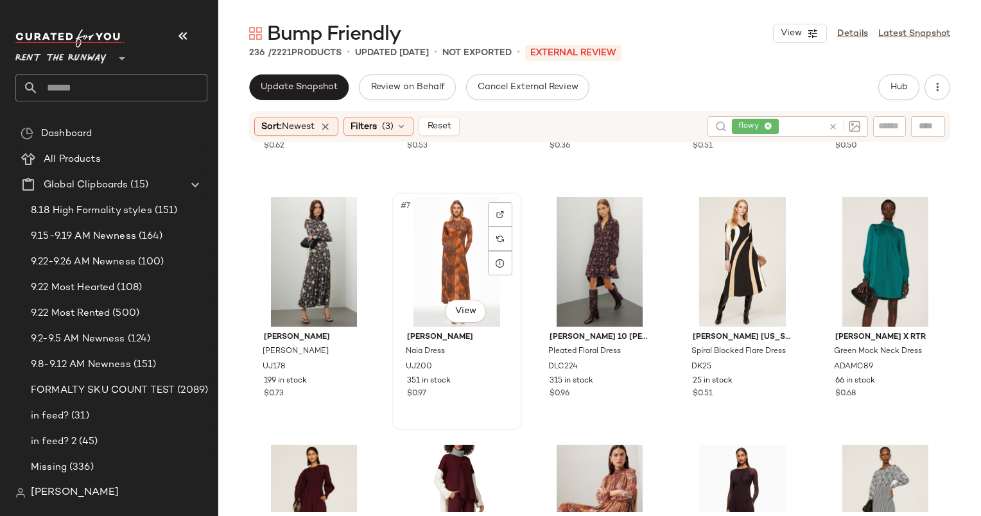
click at [449, 237] on div "#7 View" at bounding box center [457, 262] width 121 height 130
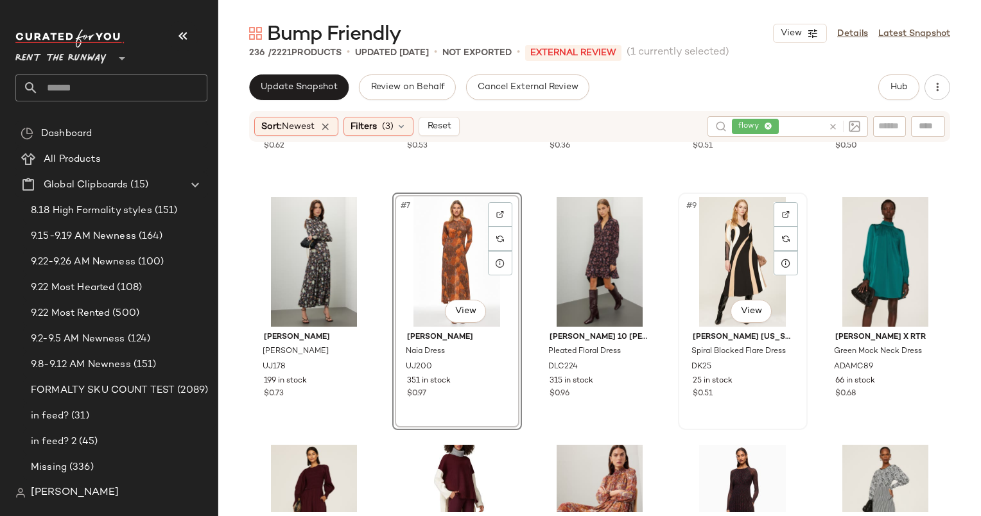
click at [714, 239] on div "#9 View" at bounding box center [742, 262] width 121 height 130
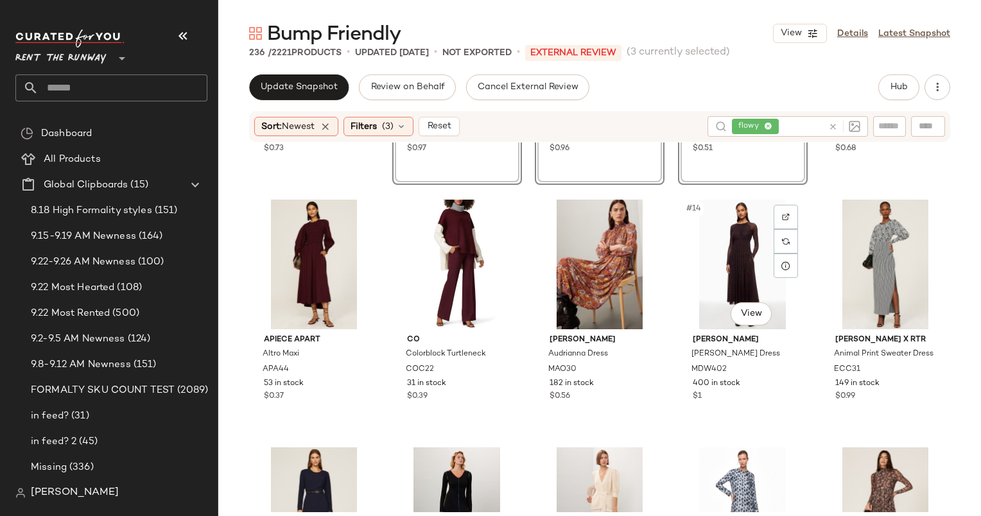
scroll to position [456, 0]
click at [298, 236] on div "#11 View" at bounding box center [314, 264] width 121 height 130
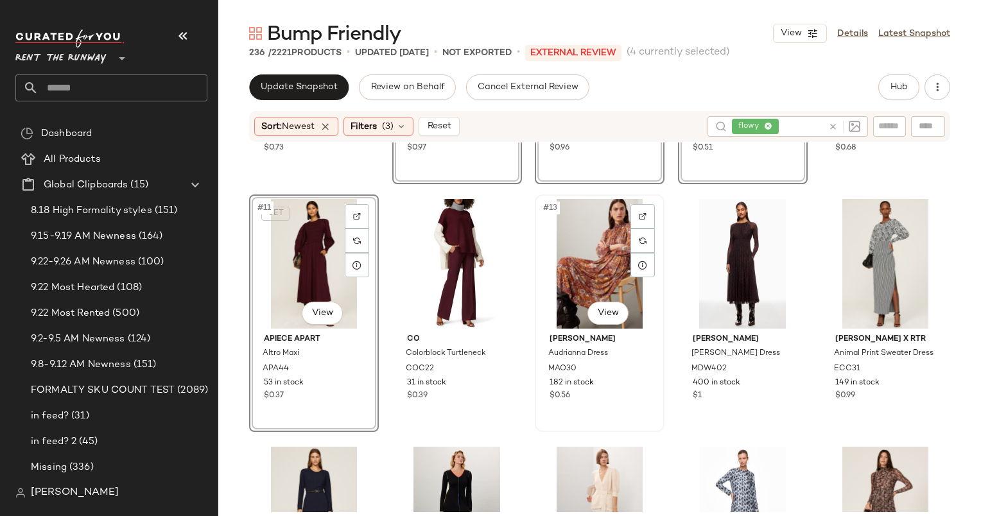
click at [560, 254] on div "#13 View" at bounding box center [599, 264] width 121 height 130
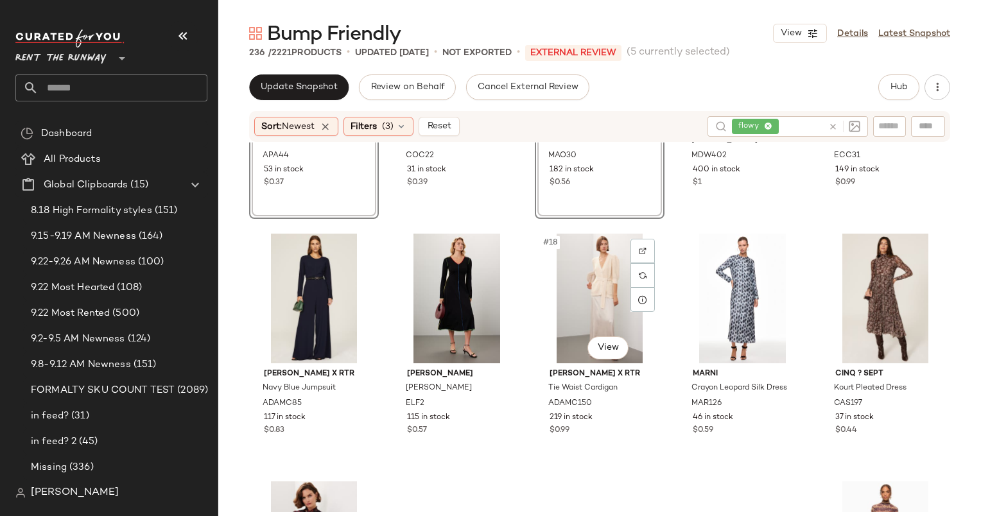
scroll to position [723, 0]
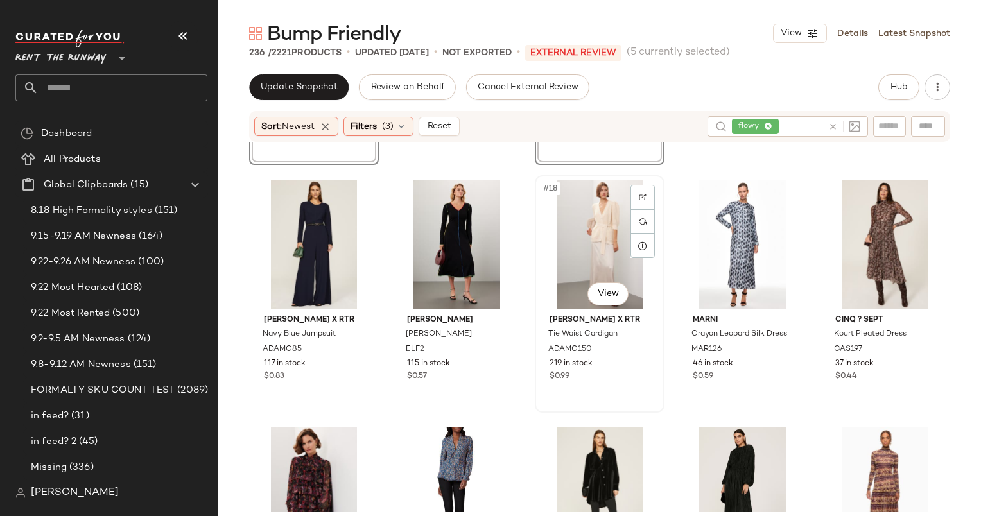
click at [599, 229] on div "#18 View" at bounding box center [599, 245] width 121 height 130
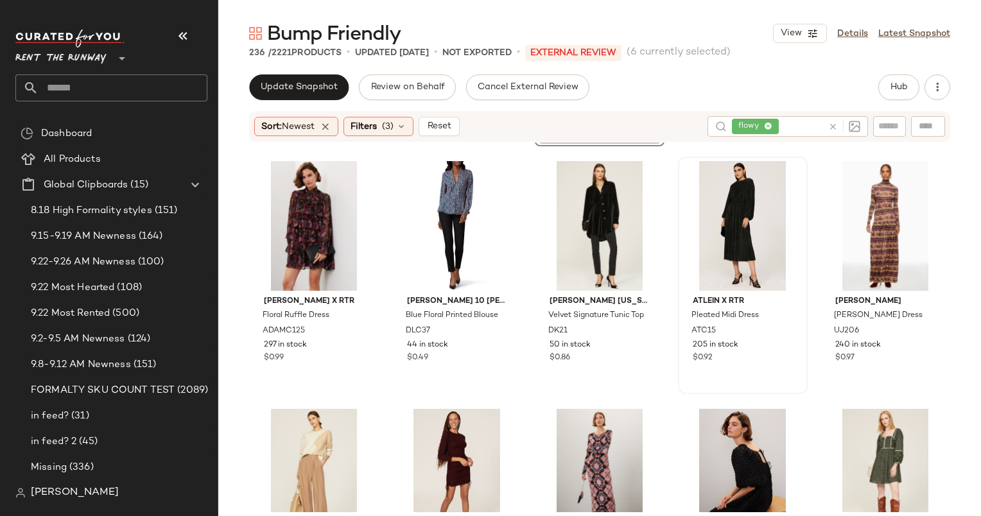
scroll to position [801, 0]
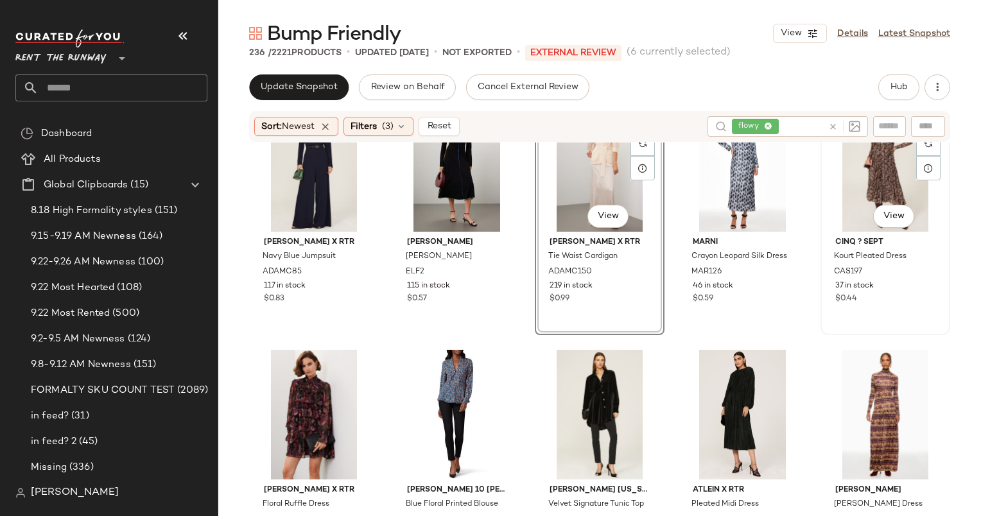
click at [829, 193] on div "#20 View" at bounding box center [885, 167] width 121 height 130
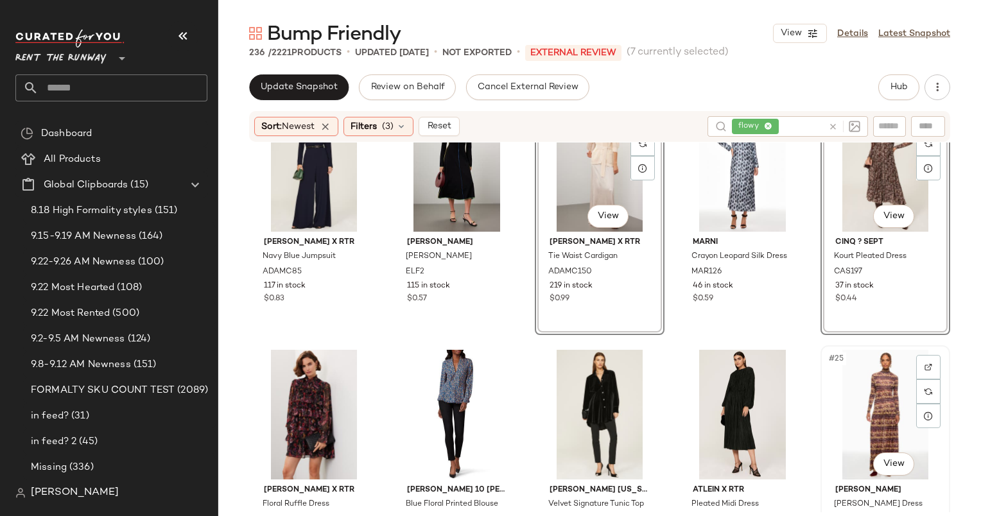
click at [851, 357] on div "#25 View" at bounding box center [885, 415] width 121 height 130
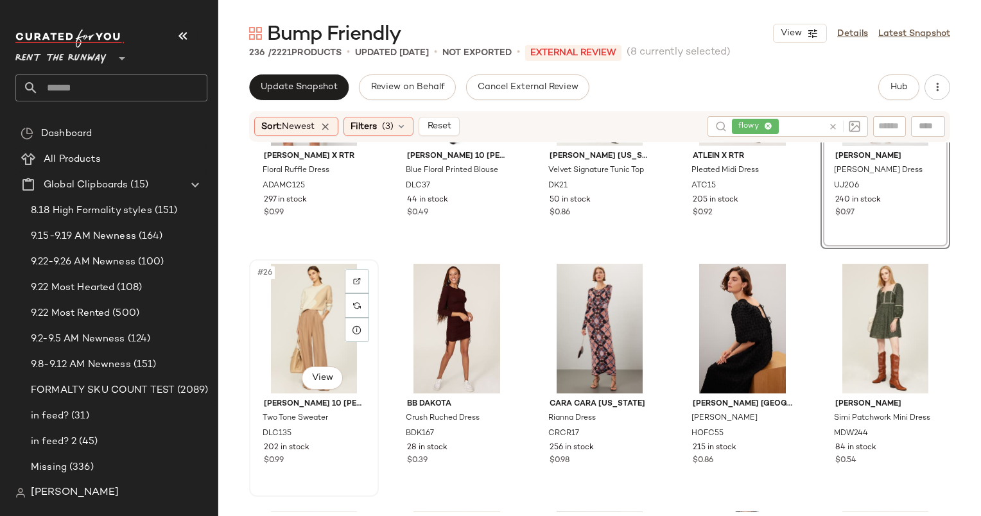
click at [286, 302] on div "#26 View" at bounding box center [314, 329] width 121 height 130
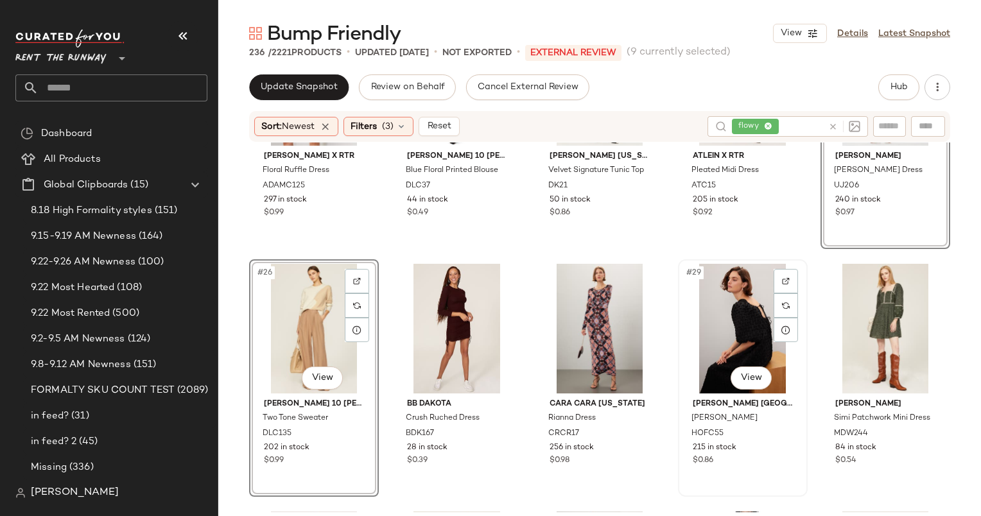
click at [712, 344] on div "#29 View" at bounding box center [742, 329] width 121 height 130
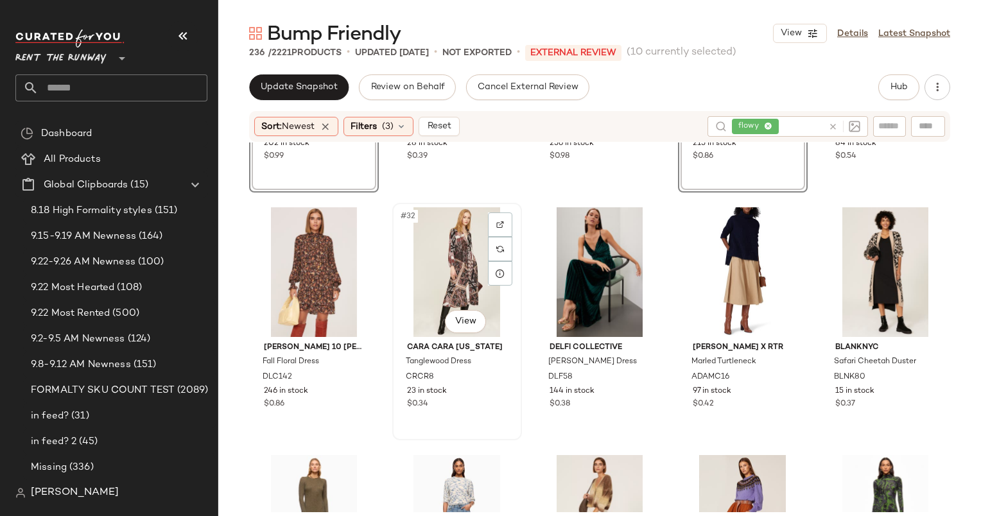
click at [443, 257] on div "#32 View" at bounding box center [457, 272] width 121 height 130
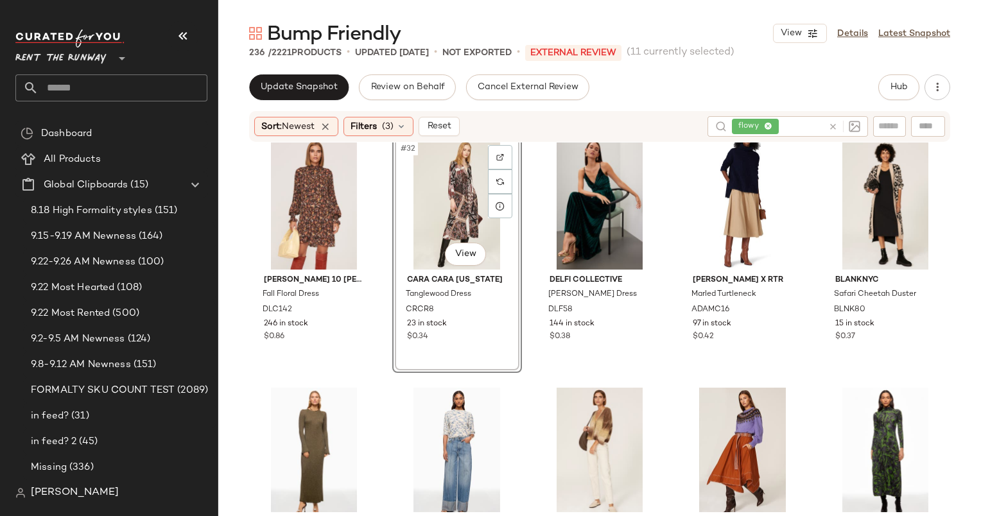
scroll to position [1567, 0]
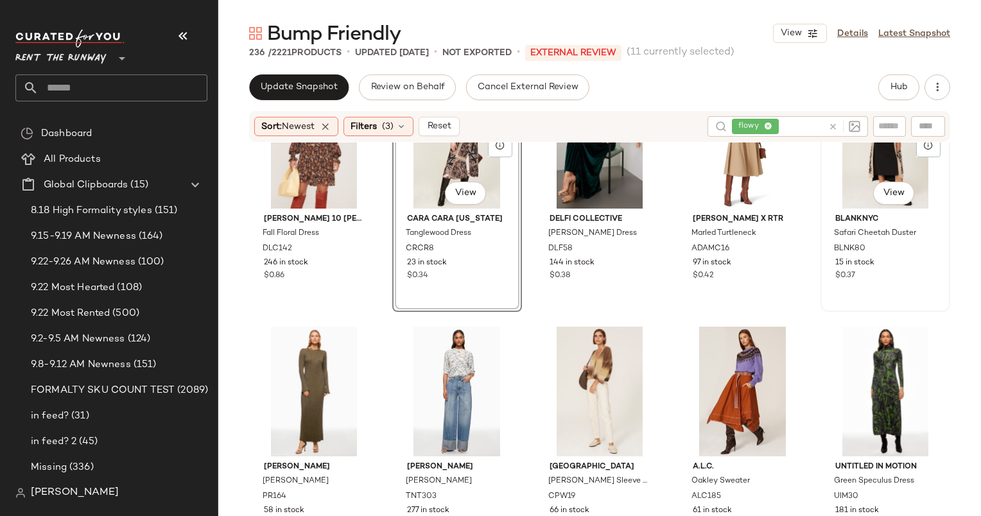
click at [847, 187] on div "#35 View" at bounding box center [885, 144] width 121 height 130
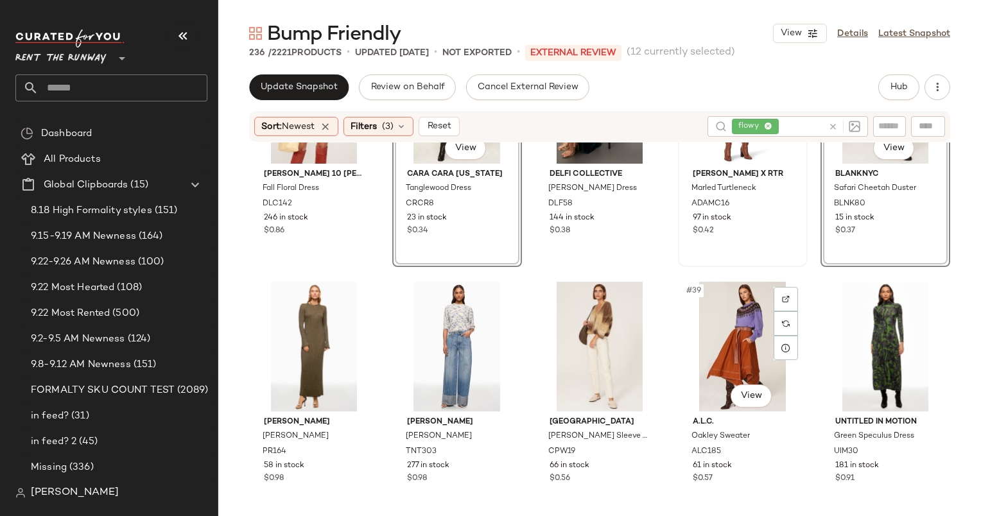
scroll to position [1584, 0]
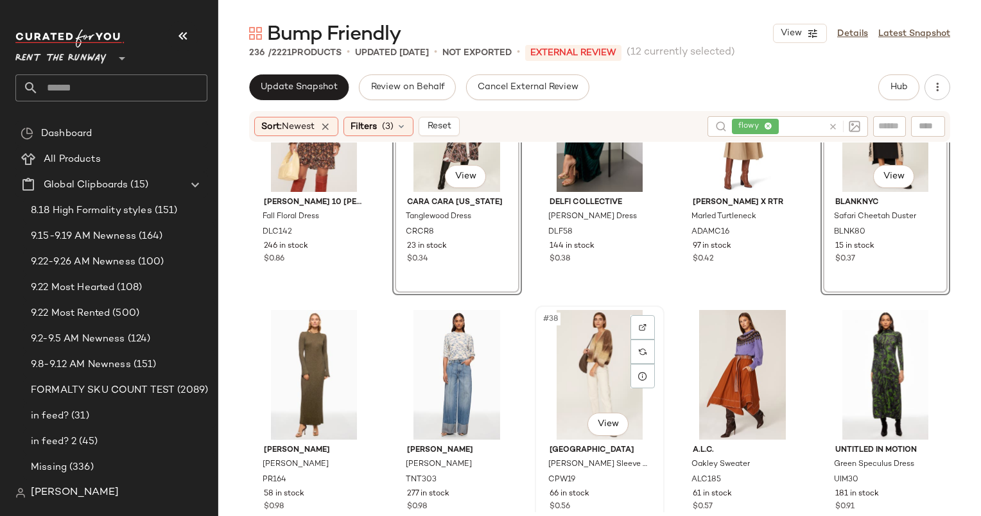
click at [588, 357] on div "#38 View" at bounding box center [599, 375] width 121 height 130
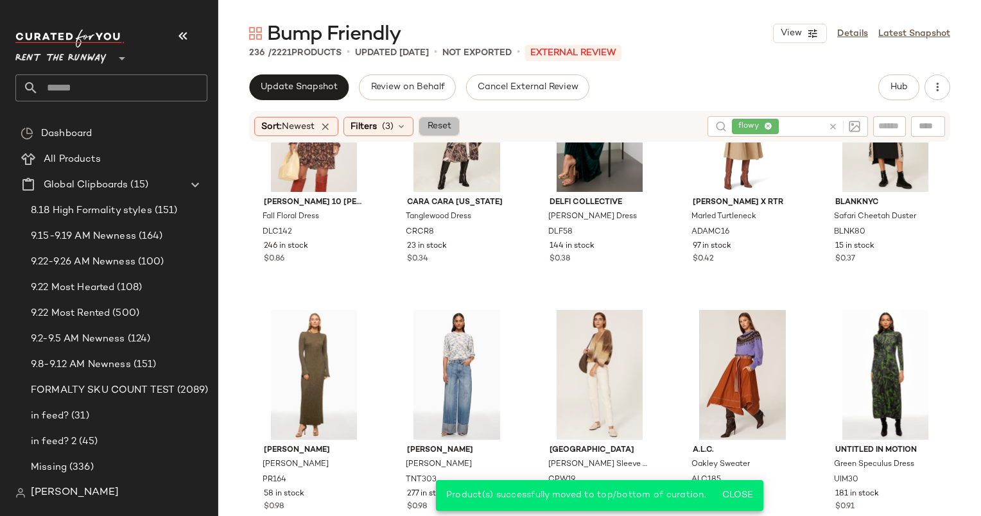
click at [433, 133] on button "Reset" at bounding box center [438, 126] width 41 height 19
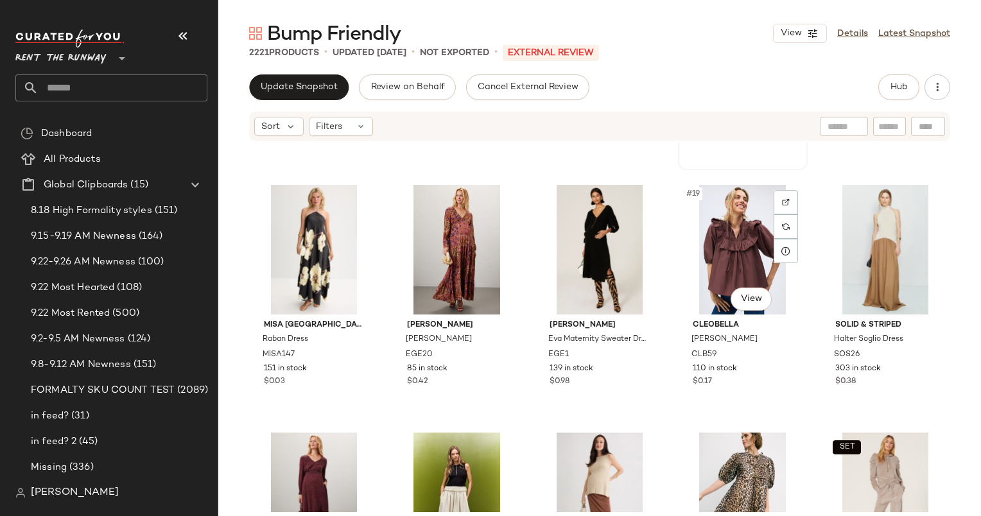
scroll to position [718, 0]
click at [451, 219] on div "#17 View" at bounding box center [457, 250] width 121 height 130
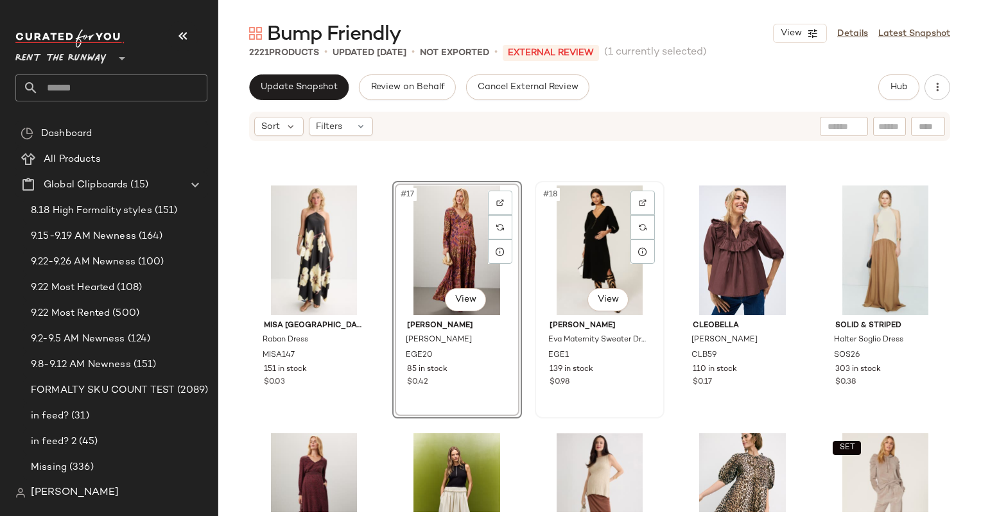
click at [611, 252] on div "#18 View" at bounding box center [599, 250] width 121 height 130
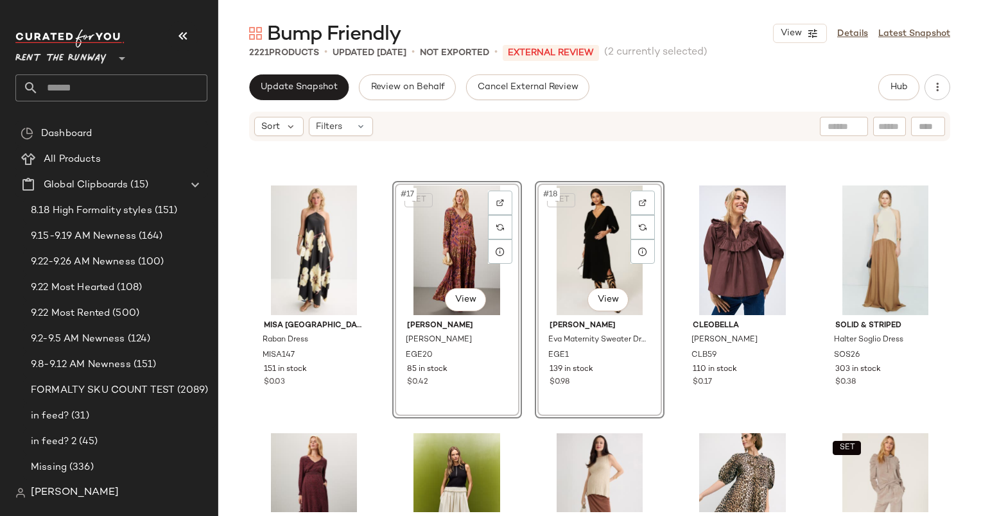
scroll to position [878, 0]
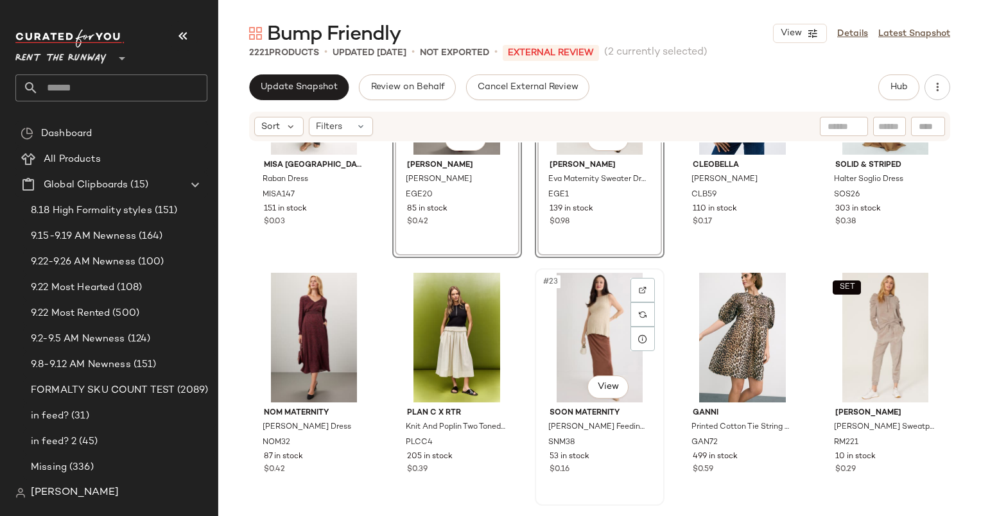
click at [596, 296] on div "#23 View" at bounding box center [599, 338] width 121 height 130
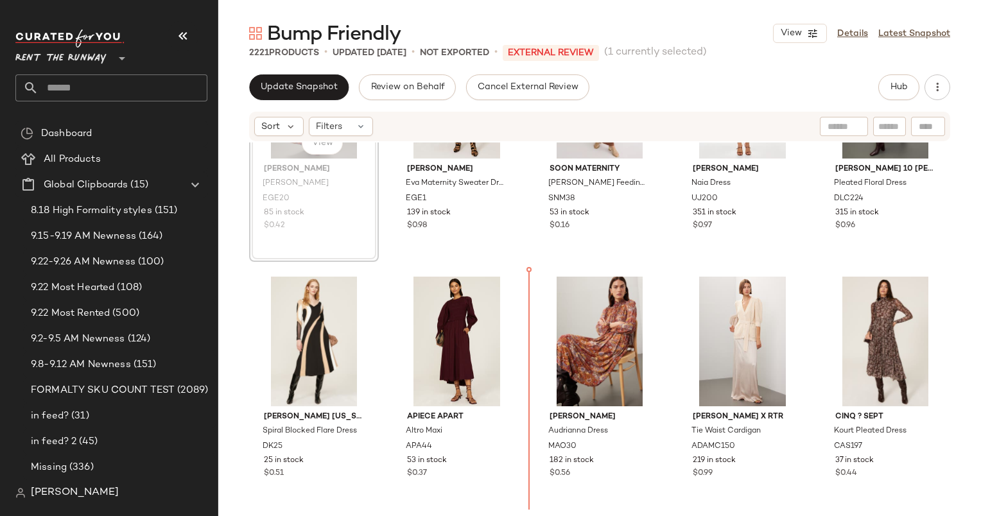
scroll to position [138, 0]
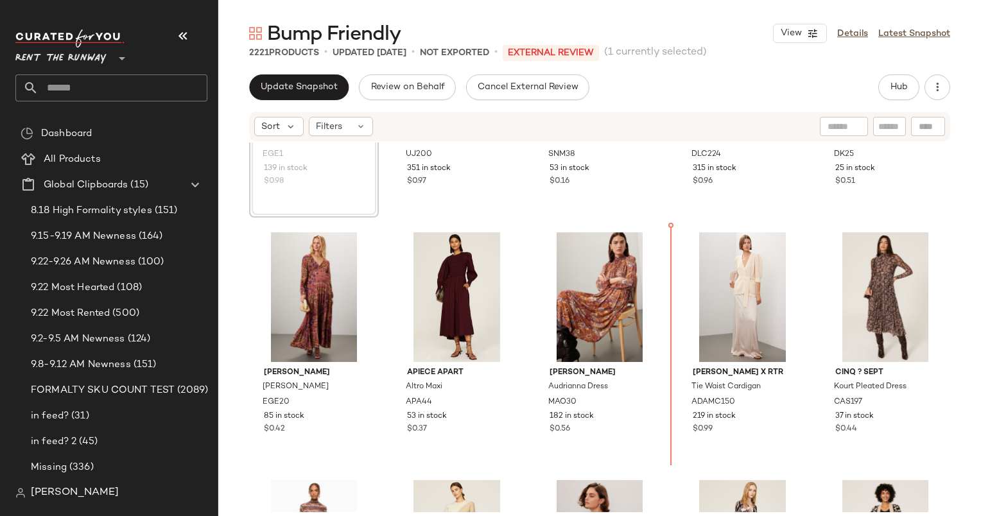
scroll to position [188, 0]
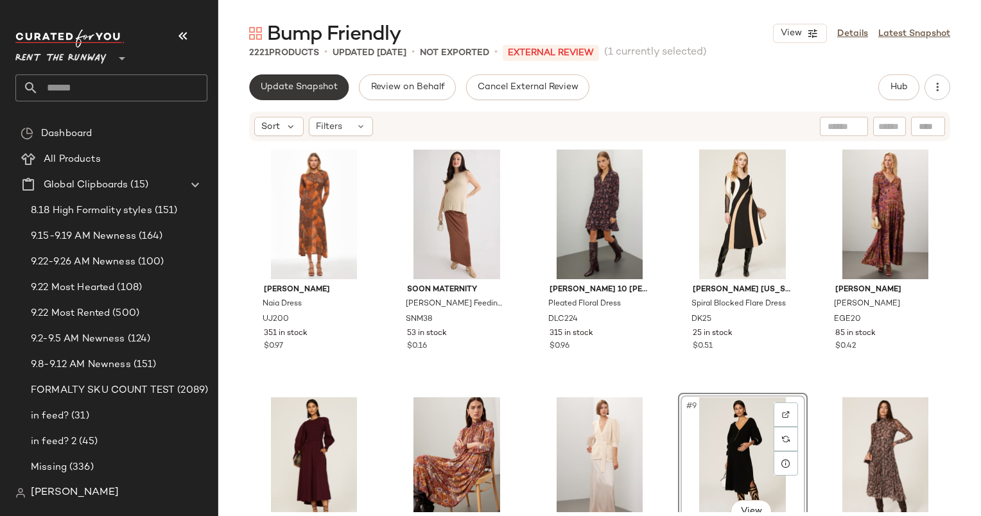
click at [305, 77] on button "Update Snapshot" at bounding box center [298, 87] width 99 height 26
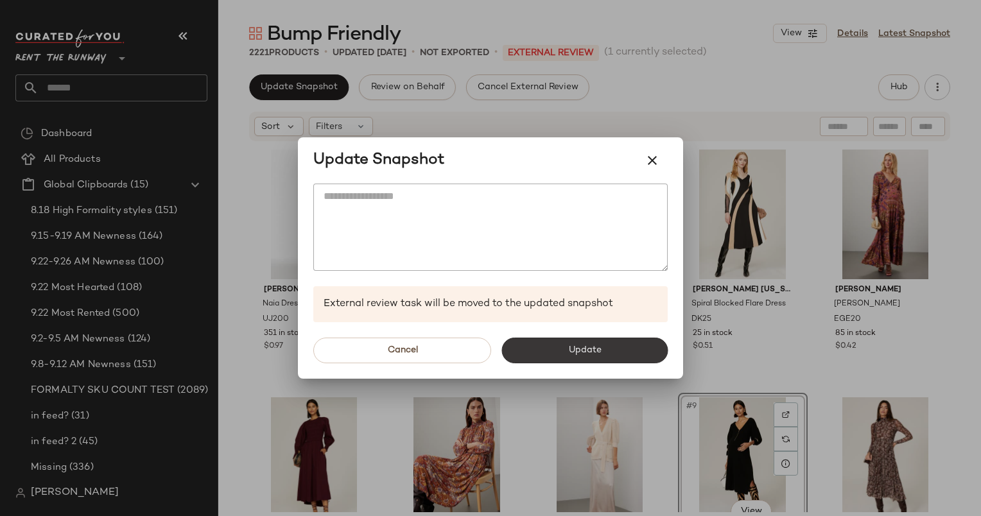
click at [603, 358] on button "Update" at bounding box center [584, 351] width 166 height 26
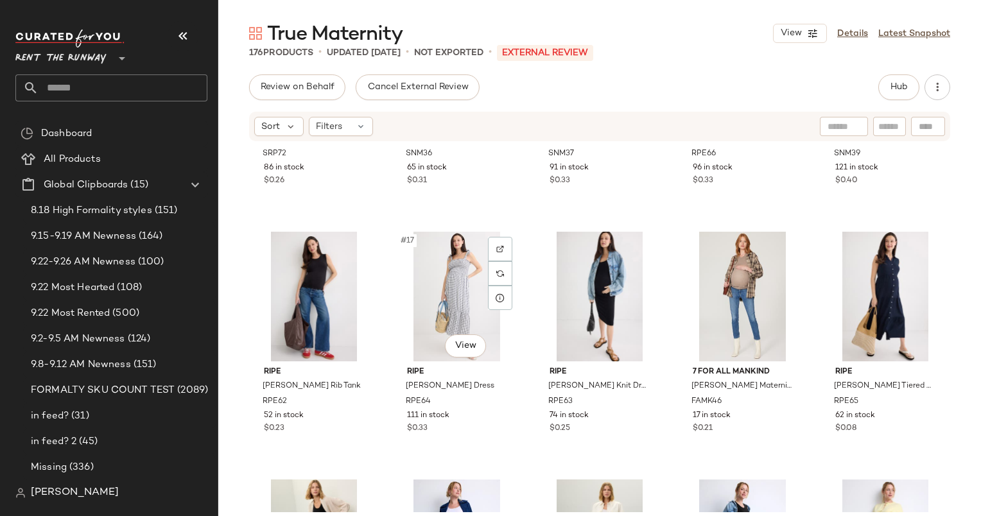
scroll to position [672, 0]
click at [343, 129] on div "Filters" at bounding box center [341, 126] width 64 height 19
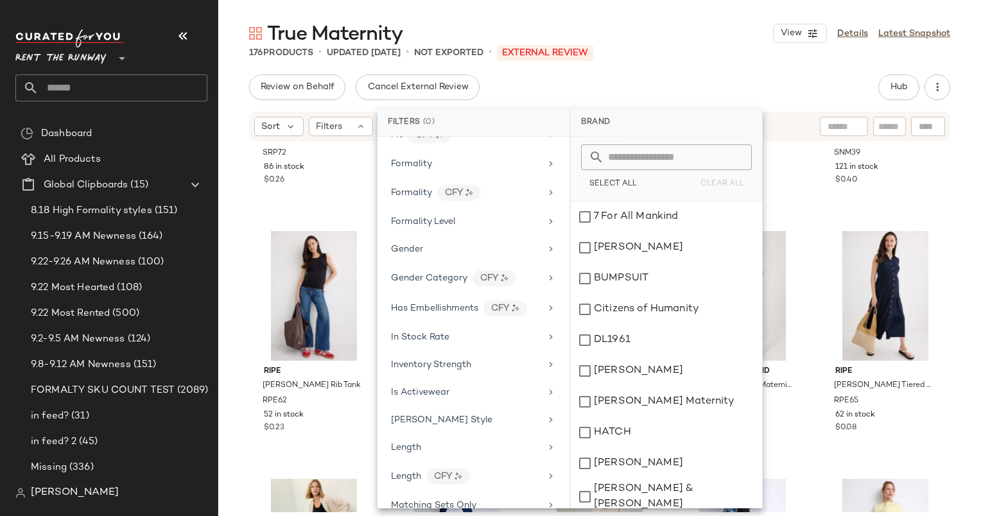
scroll to position [691, 0]
click at [472, 356] on div "Inventory Strength" at bounding box center [466, 362] width 150 height 13
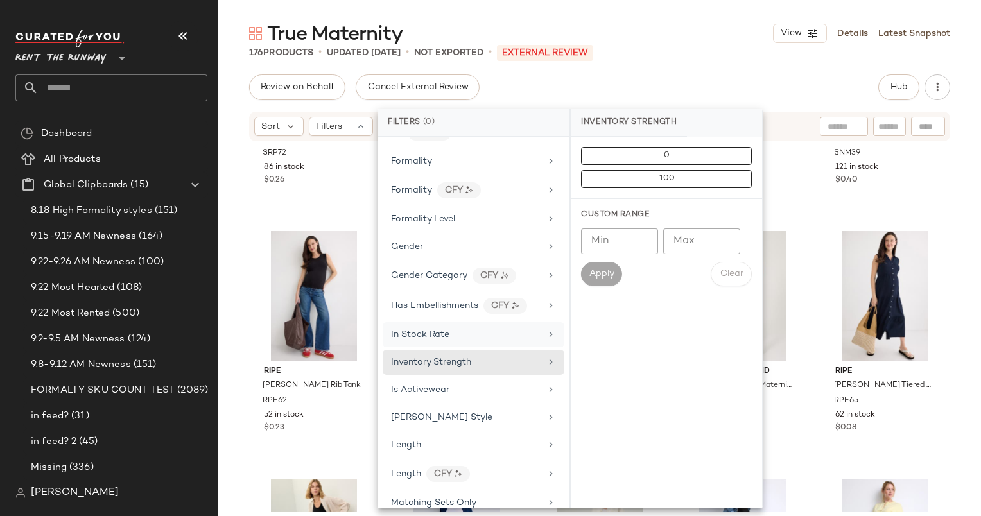
click at [485, 336] on div "In Stock Rate" at bounding box center [474, 334] width 182 height 25
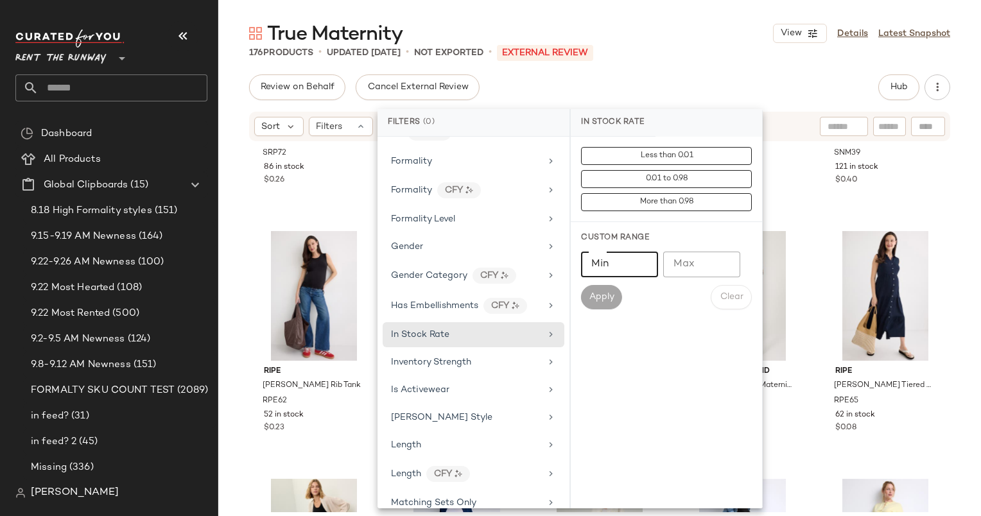
click at [606, 254] on input "Min" at bounding box center [619, 265] width 77 height 26
type input "***"
click at [596, 295] on span "Apply" at bounding box center [602, 297] width 26 height 10
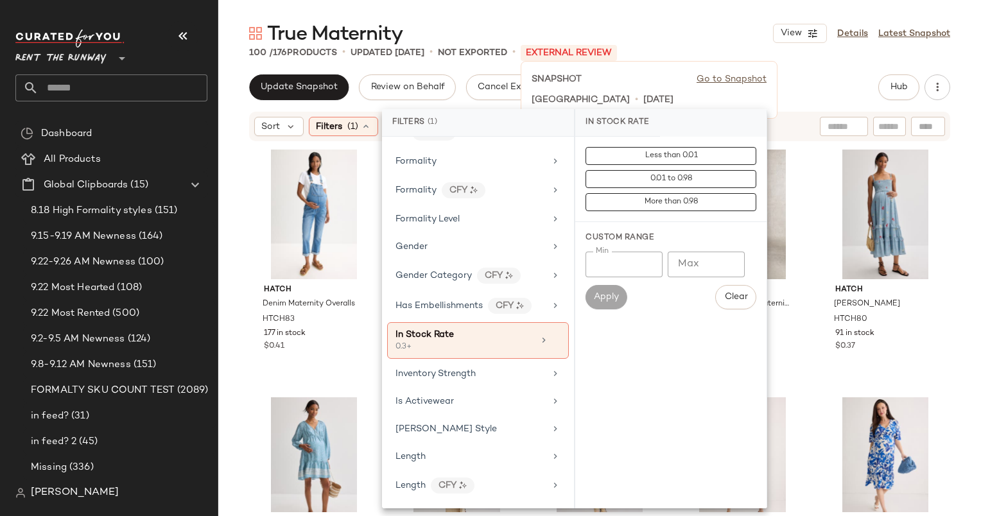
click at [617, 56] on p "External REVIEW" at bounding box center [568, 53] width 96 height 16
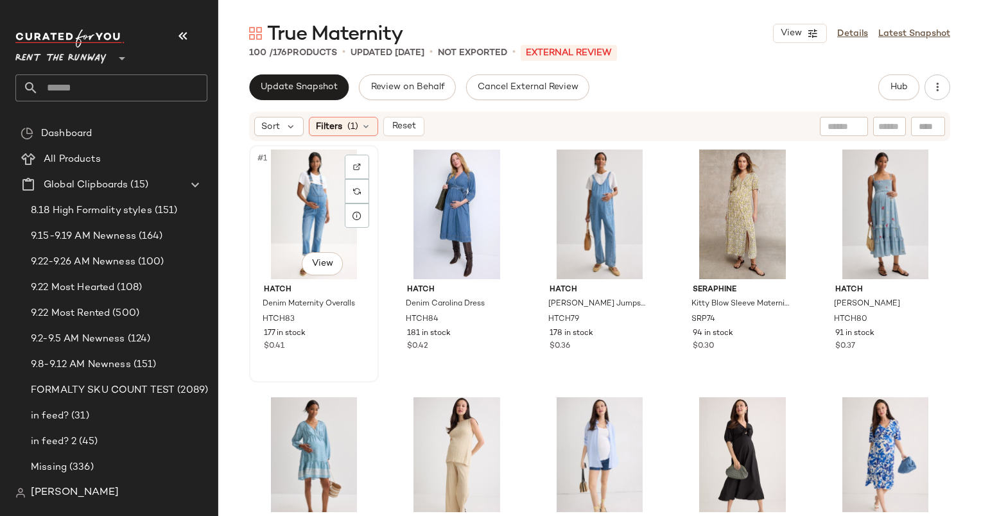
click at [280, 194] on div "#1 View" at bounding box center [314, 215] width 121 height 130
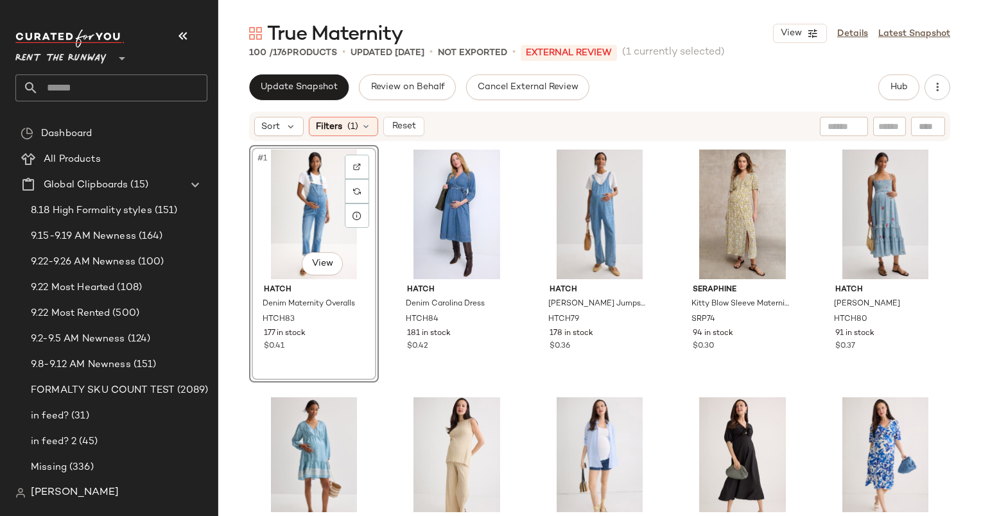
click at [298, 115] on div "Sort Filters (1) Reset" at bounding box center [599, 127] width 701 height 30
click at [274, 129] on span "Sort" at bounding box center [270, 126] width 19 height 13
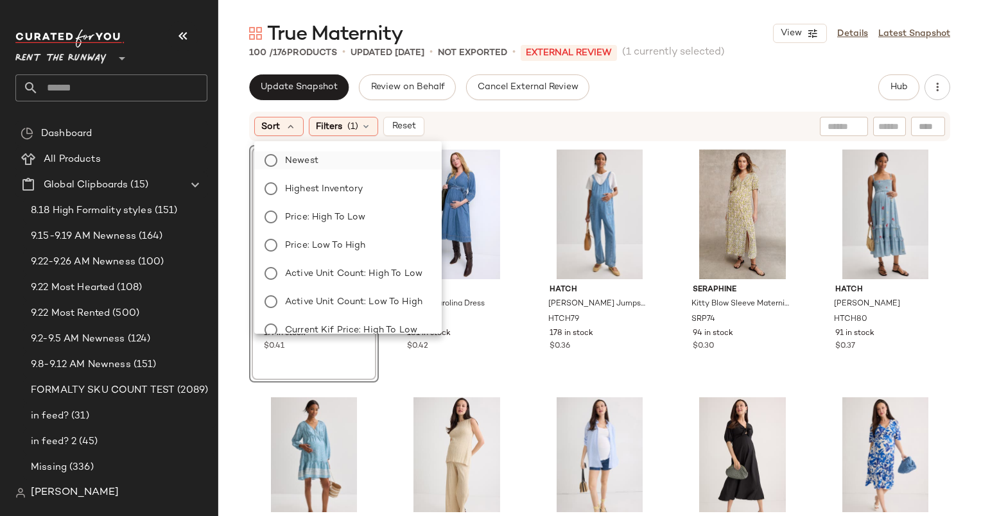
click at [320, 167] on label "Newest" at bounding box center [355, 160] width 151 height 18
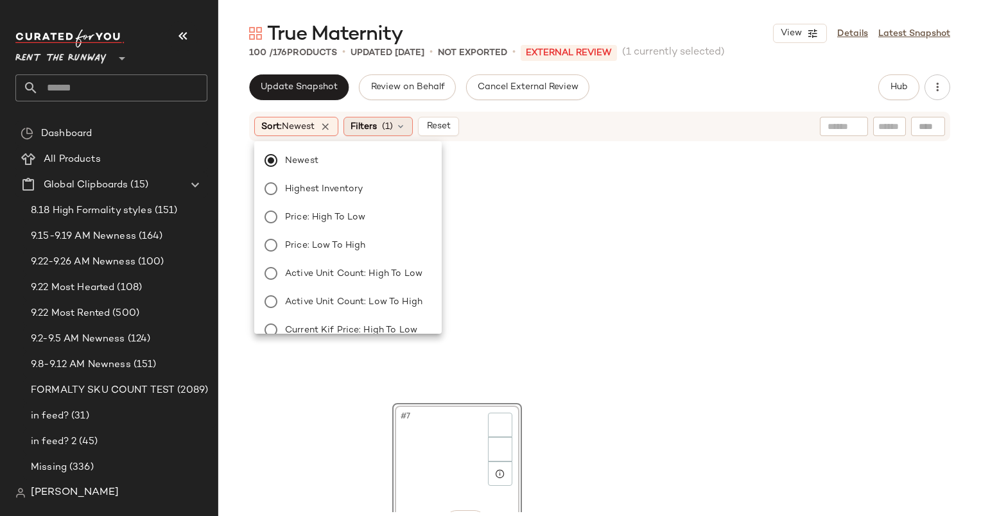
click at [383, 123] on div "Filters (1)" at bounding box center [377, 126] width 69 height 19
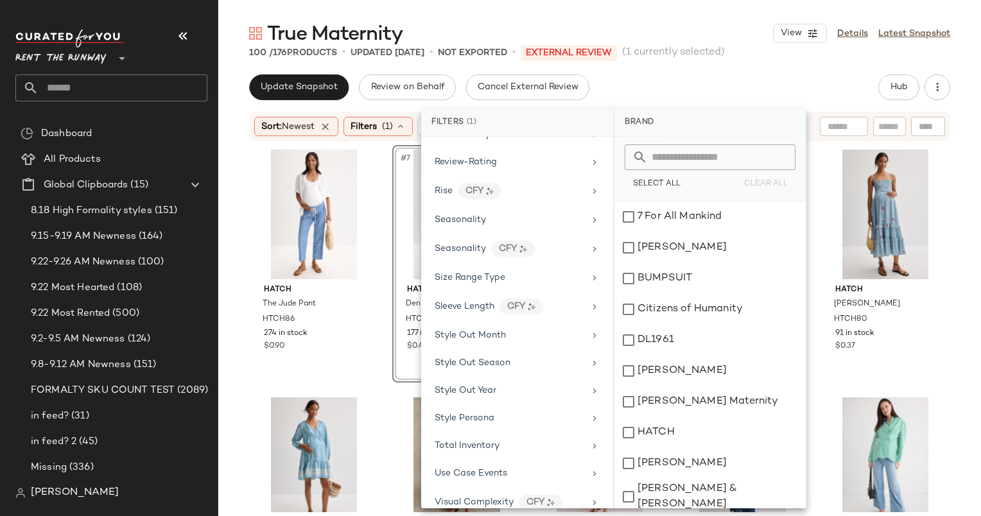
scroll to position [1637, 0]
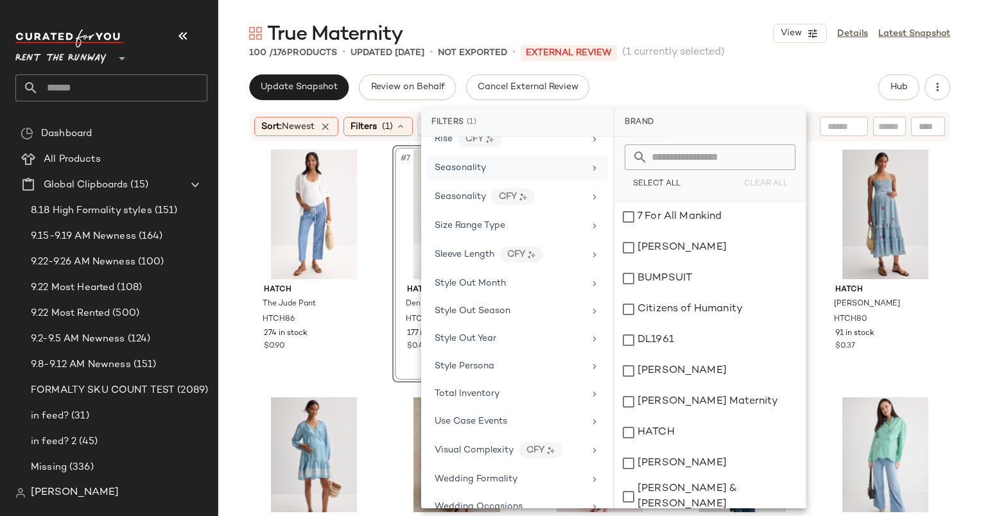
click at [470, 163] on span "Seasonality" at bounding box center [459, 168] width 51 height 10
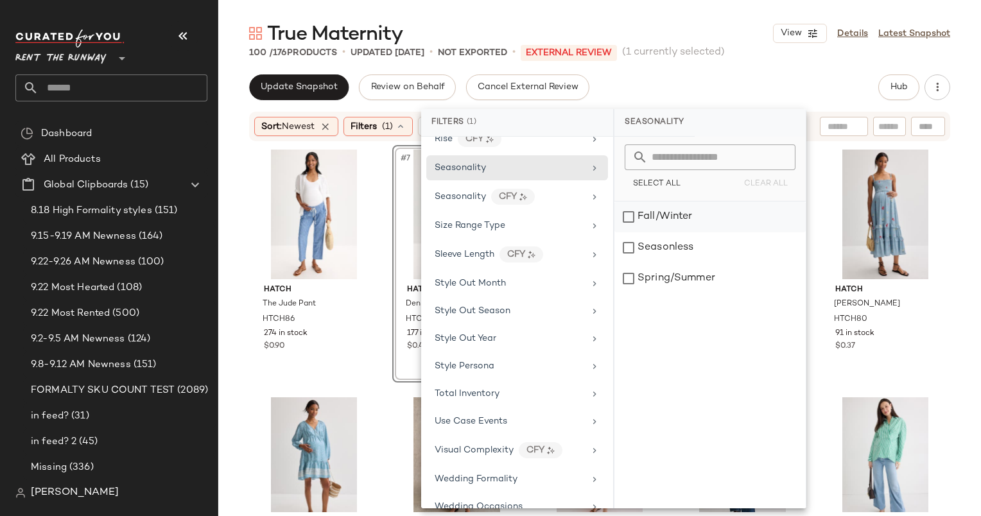
click at [709, 223] on div "Fall/Winter" at bounding box center [709, 217] width 191 height 31
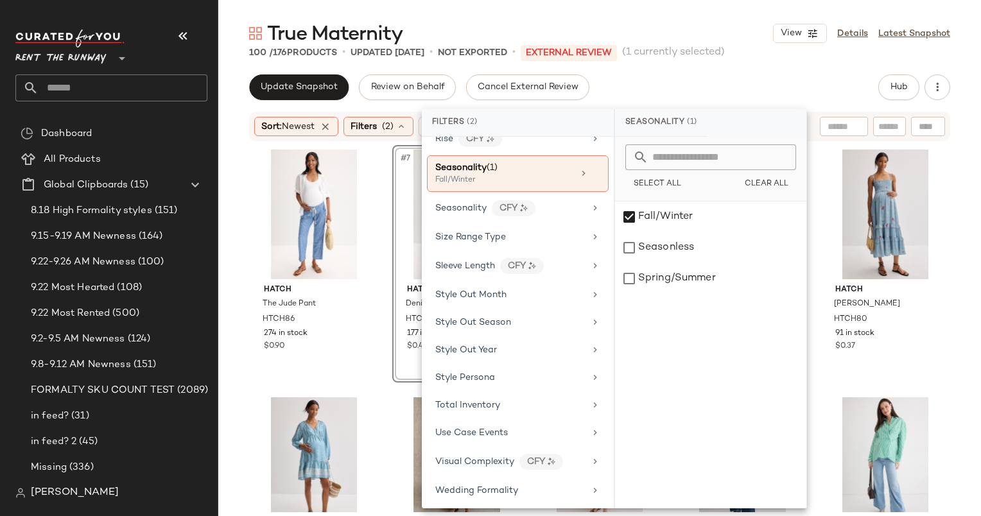
click at [649, 85] on div "Update Snapshot Review on Behalf Cancel External Review Hub" at bounding box center [599, 87] width 701 height 26
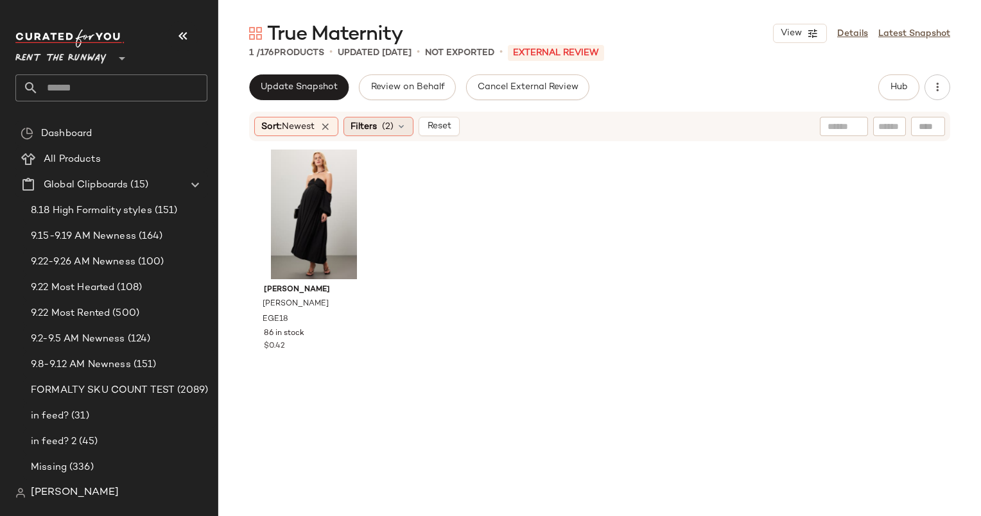
click at [393, 123] on span "(2)" at bounding box center [388, 126] width 12 height 13
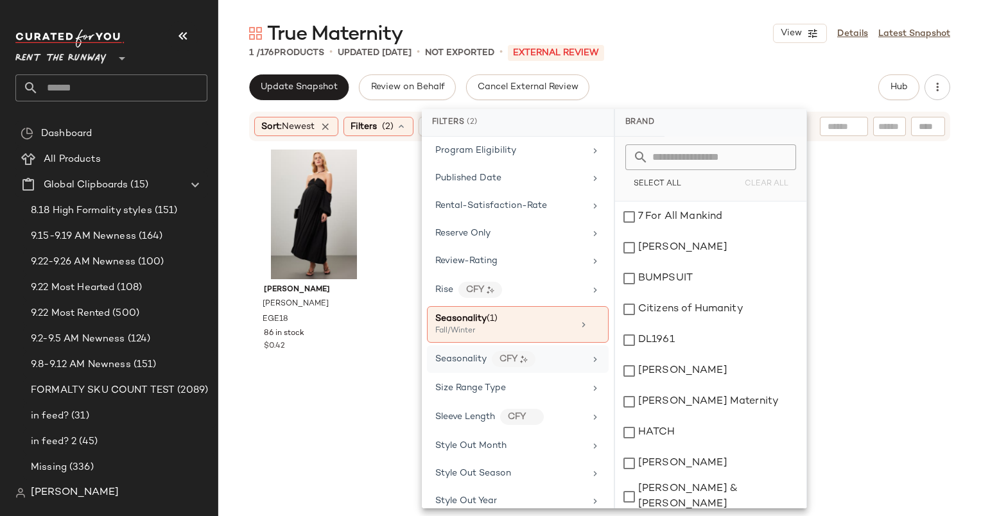
scroll to position [1599, 0]
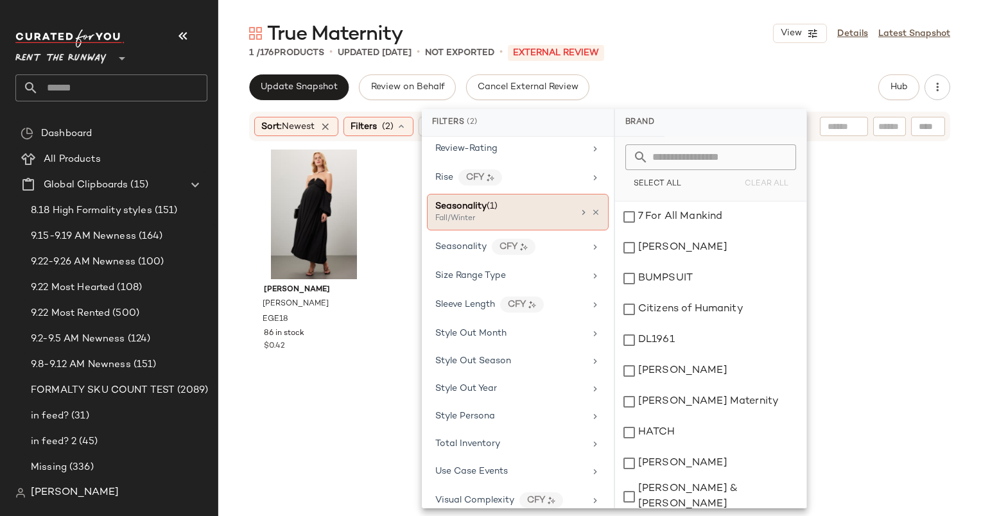
click at [506, 213] on div "Fall/Winter" at bounding box center [499, 219] width 128 height 12
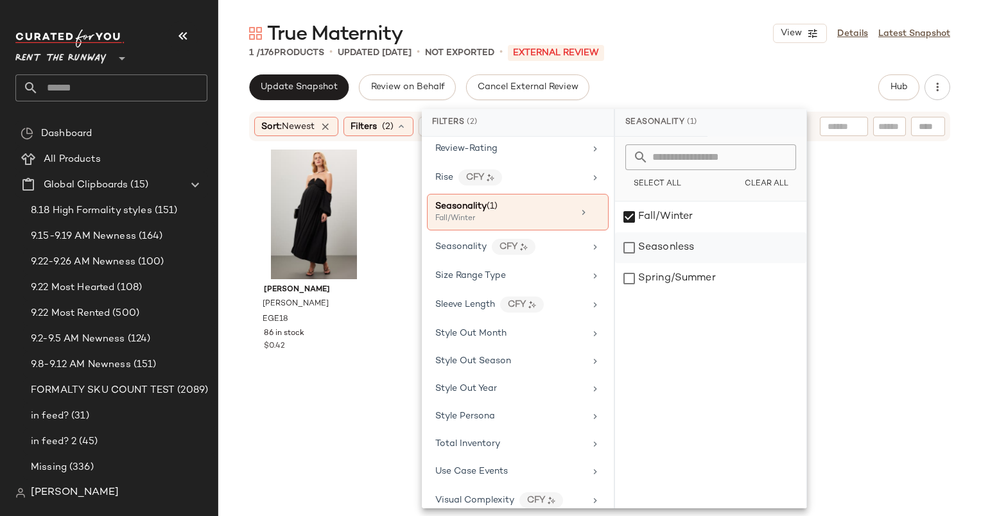
click at [657, 246] on div "Seasonless" at bounding box center [710, 247] width 191 height 31
click at [662, 100] on div "Update Snapshot Review on Behalf Cancel External Review Hub Sort: Newest Filter…" at bounding box center [599, 295] width 762 height 442
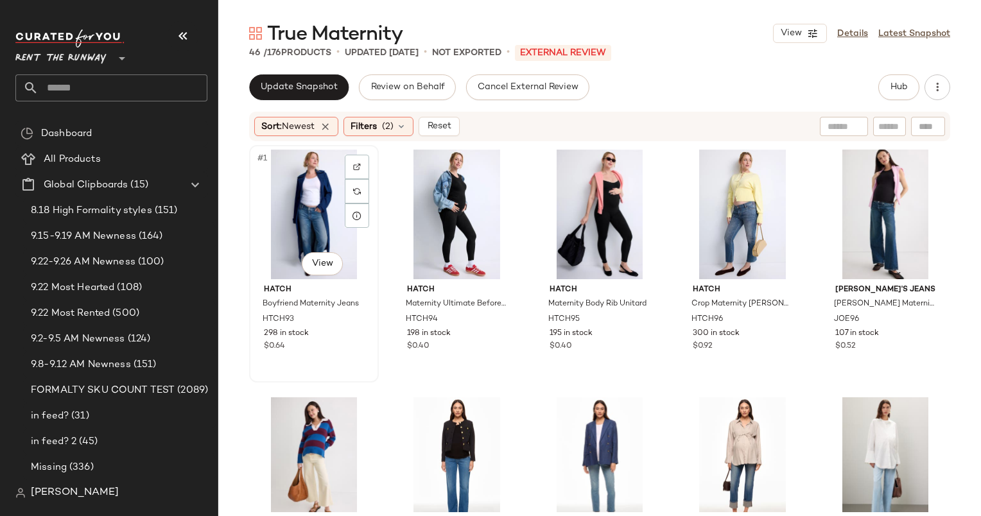
click at [293, 194] on div "#1 View" at bounding box center [314, 215] width 121 height 130
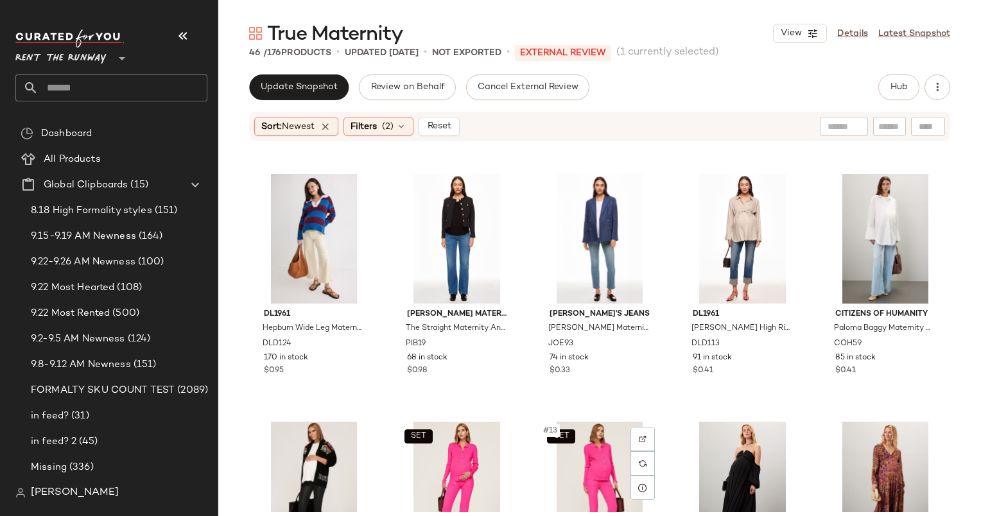
scroll to position [236, 0]
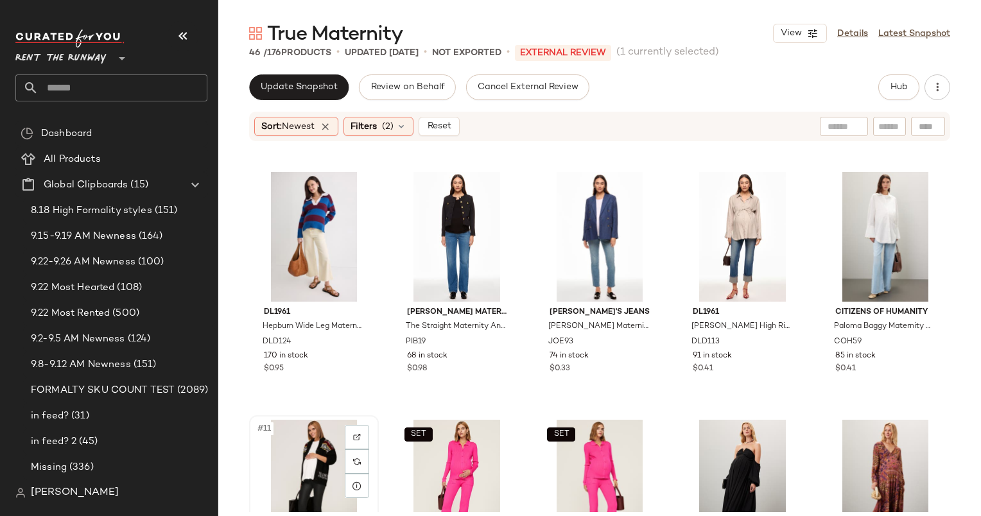
click at [295, 457] on div "#11 View" at bounding box center [314, 485] width 121 height 130
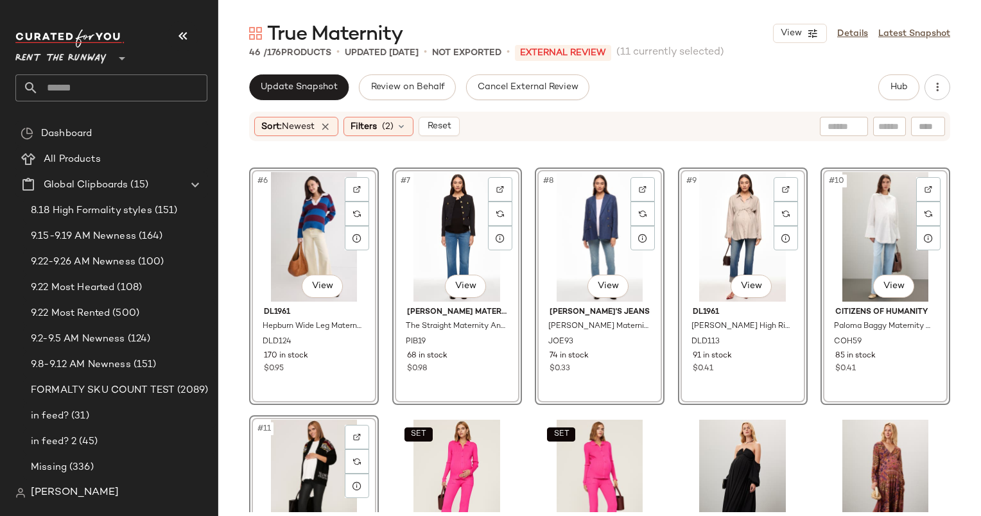
scroll to position [603, 0]
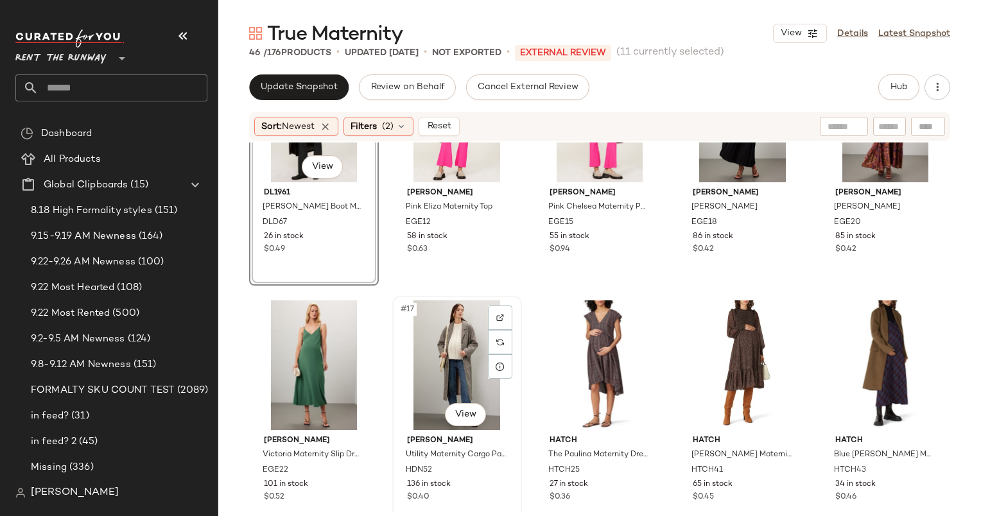
click at [422, 393] on div "#17 View" at bounding box center [457, 365] width 121 height 130
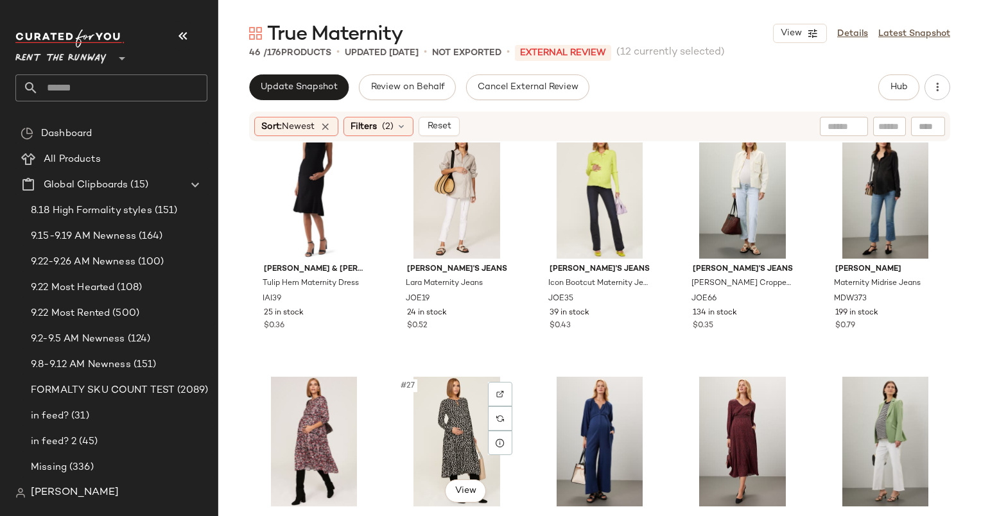
scroll to position [1024, 0]
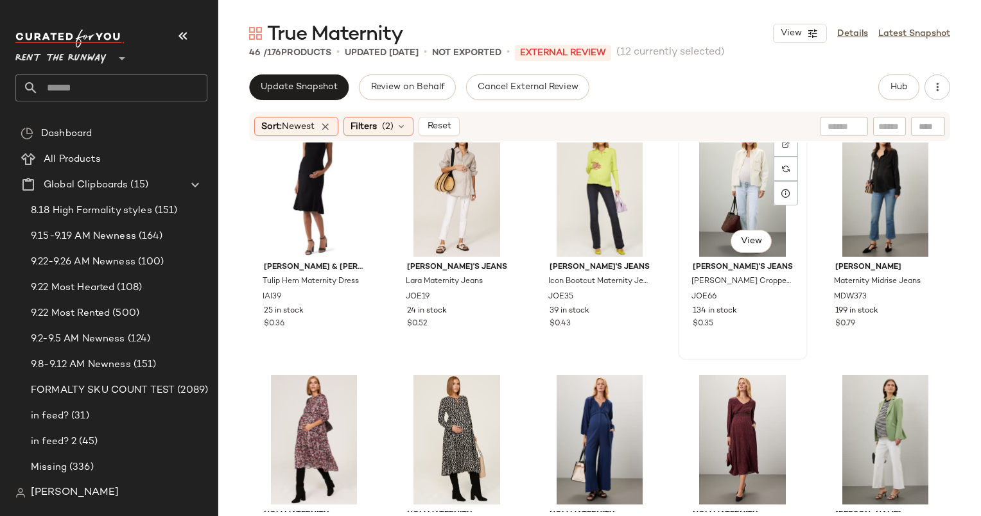
click at [726, 176] on div "#24 View" at bounding box center [742, 192] width 121 height 130
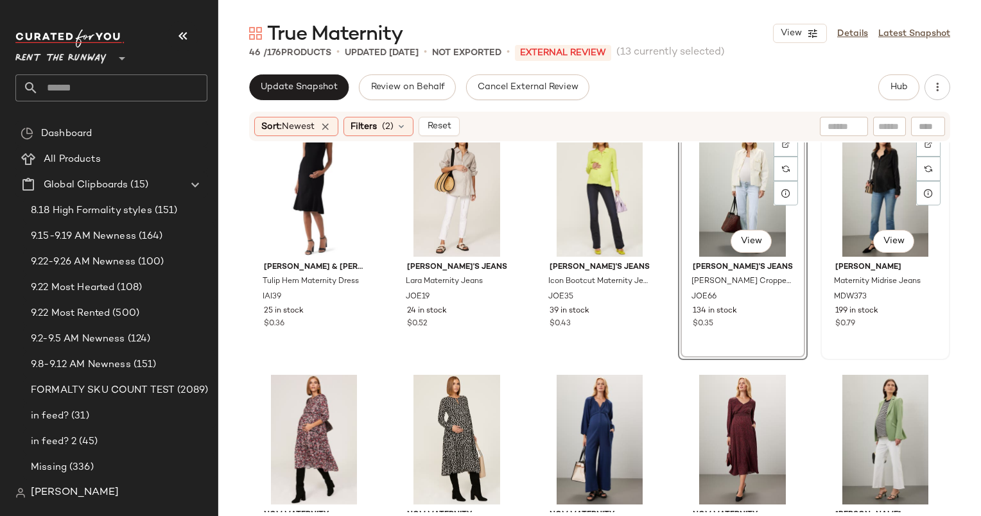
click at [889, 173] on div "#25 View" at bounding box center [885, 192] width 121 height 130
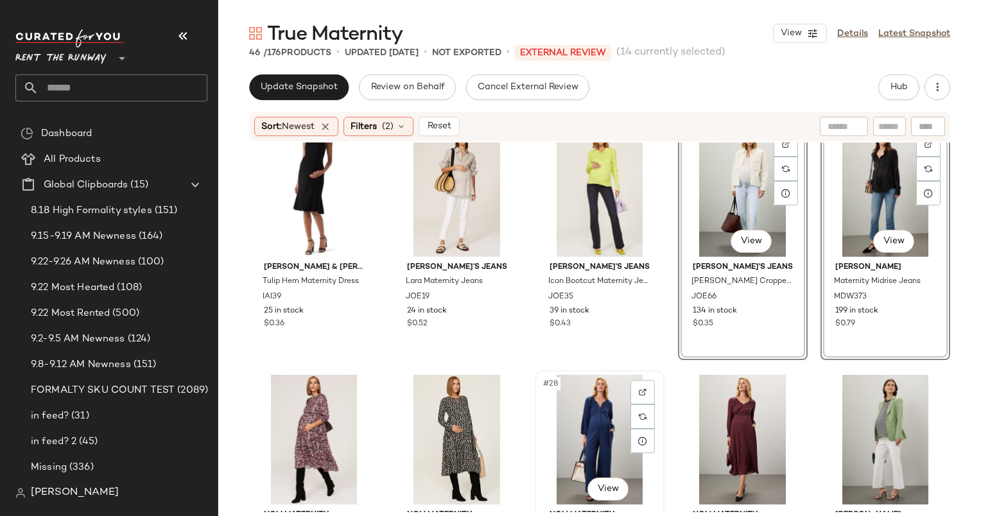
click at [581, 434] on div "#28 View" at bounding box center [599, 440] width 121 height 130
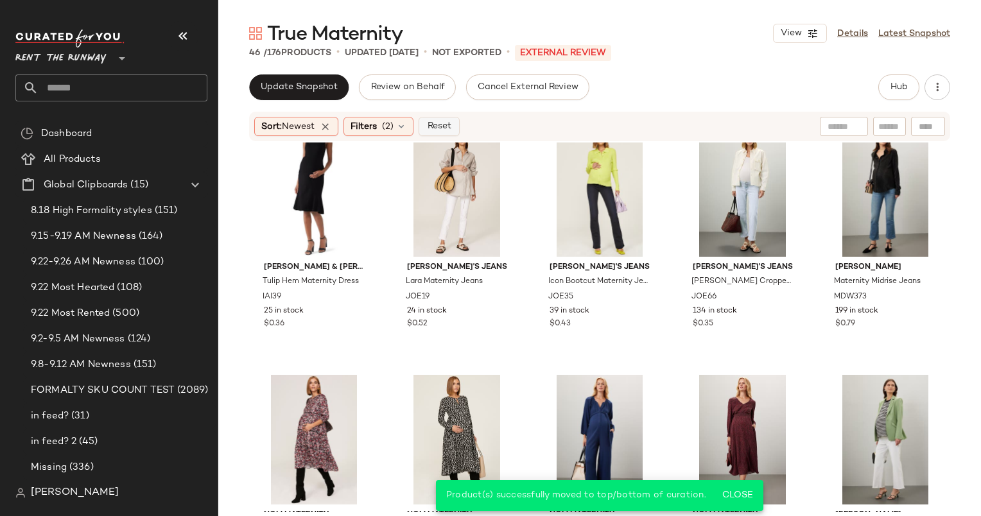
click at [451, 128] on span "Reset" at bounding box center [438, 126] width 24 height 10
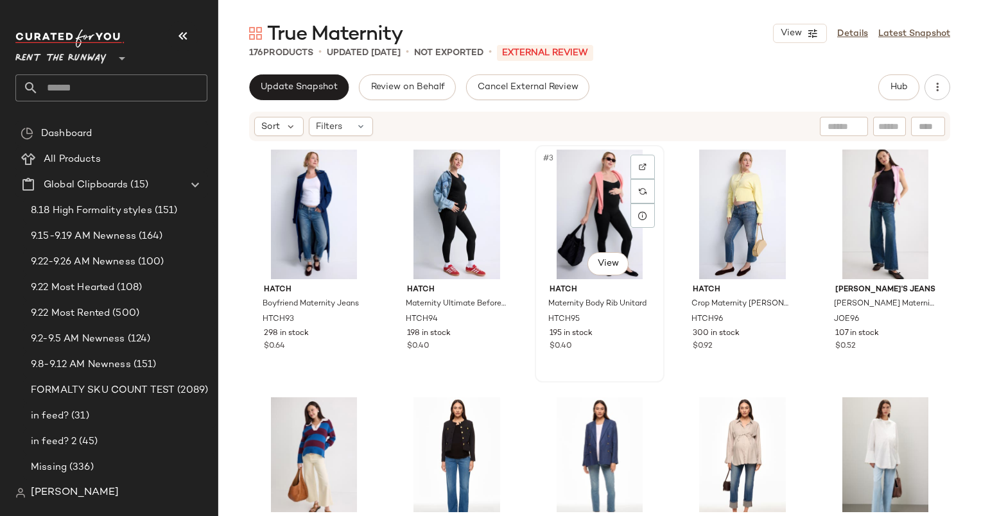
click at [611, 180] on div "#3 View" at bounding box center [599, 215] width 121 height 130
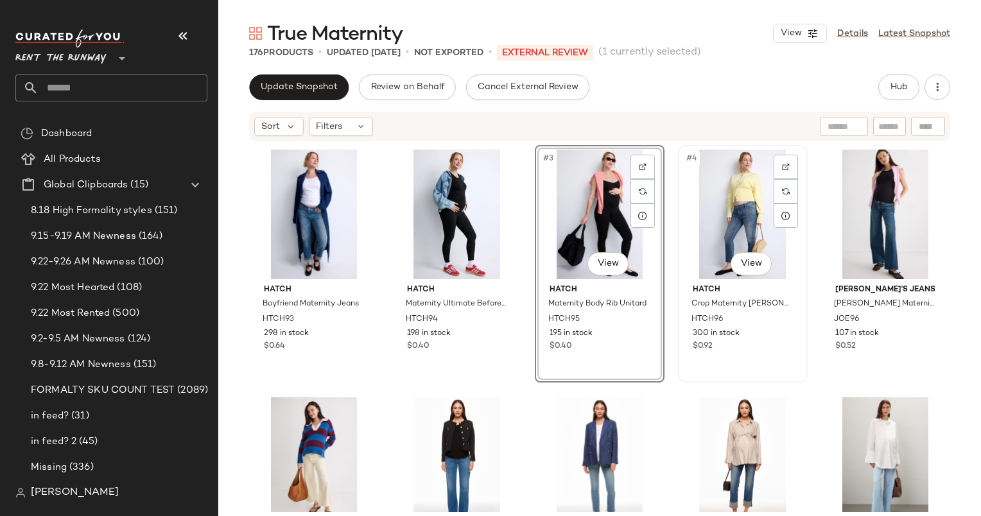
click at [724, 211] on div "#4 View" at bounding box center [742, 215] width 121 height 130
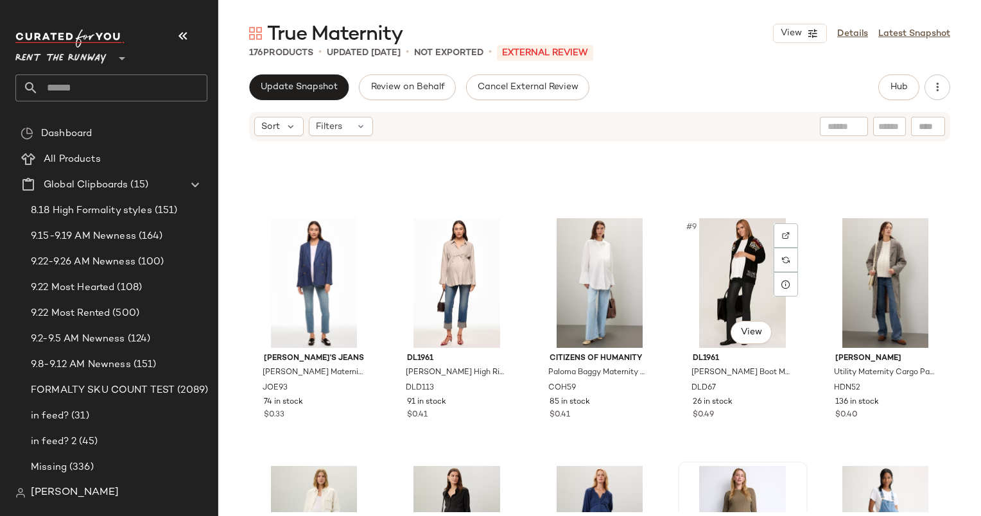
scroll to position [362, 0]
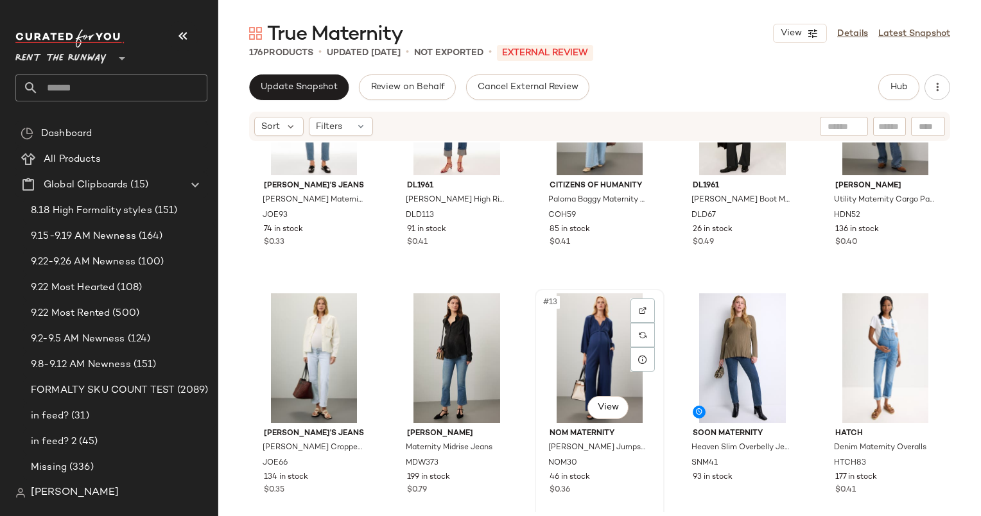
click at [591, 349] on div "#13 View" at bounding box center [599, 358] width 121 height 130
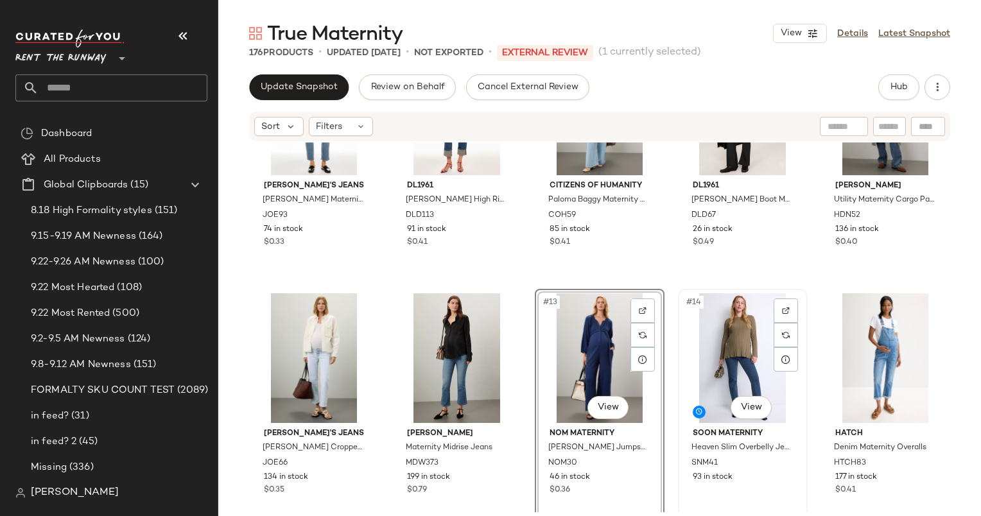
click at [721, 338] on div "#14 View" at bounding box center [742, 358] width 121 height 130
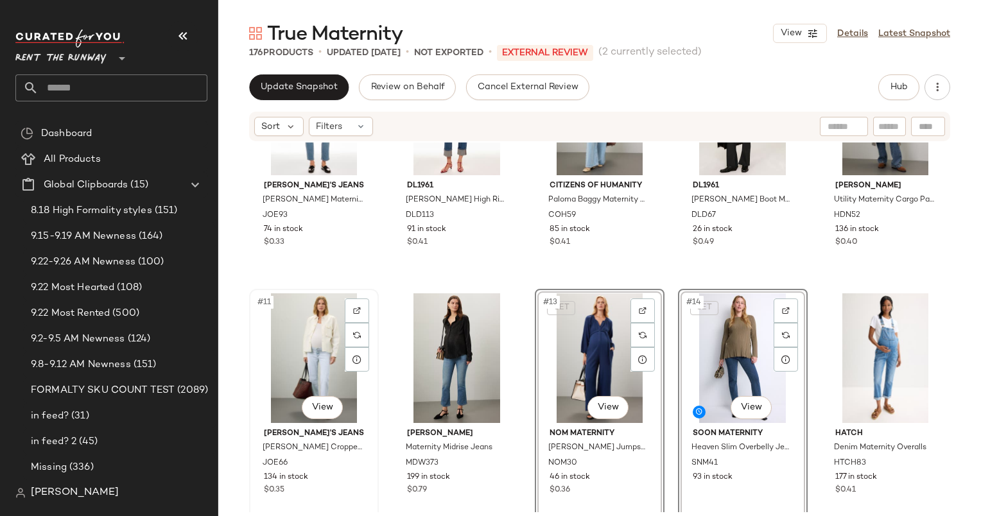
click at [318, 332] on div "#11 View" at bounding box center [314, 358] width 121 height 130
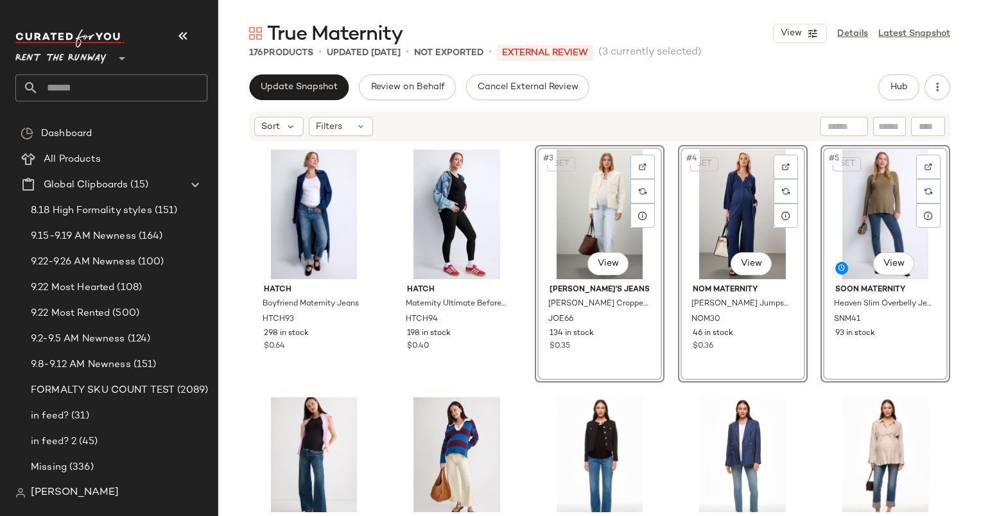
click at [549, 266] on div "SET #3 View" at bounding box center [599, 215] width 121 height 130
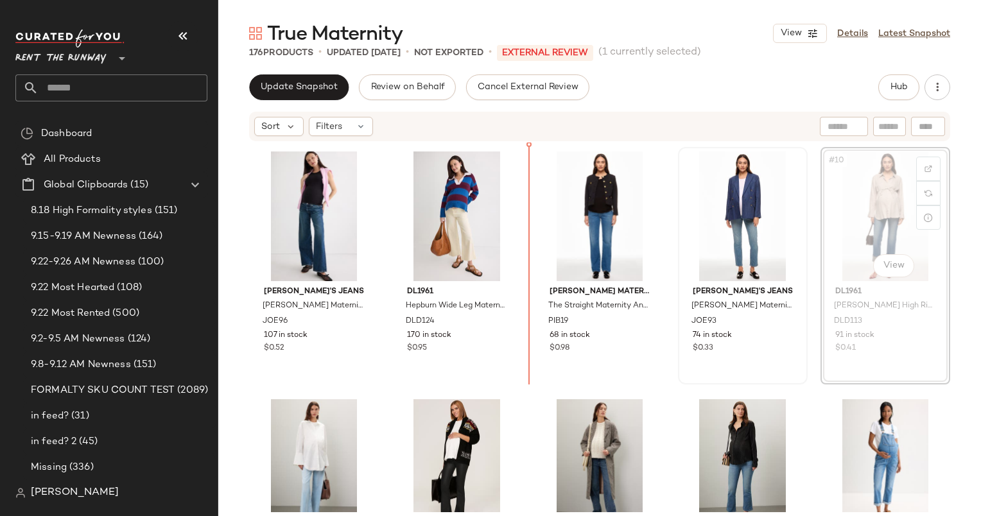
scroll to position [245, 0]
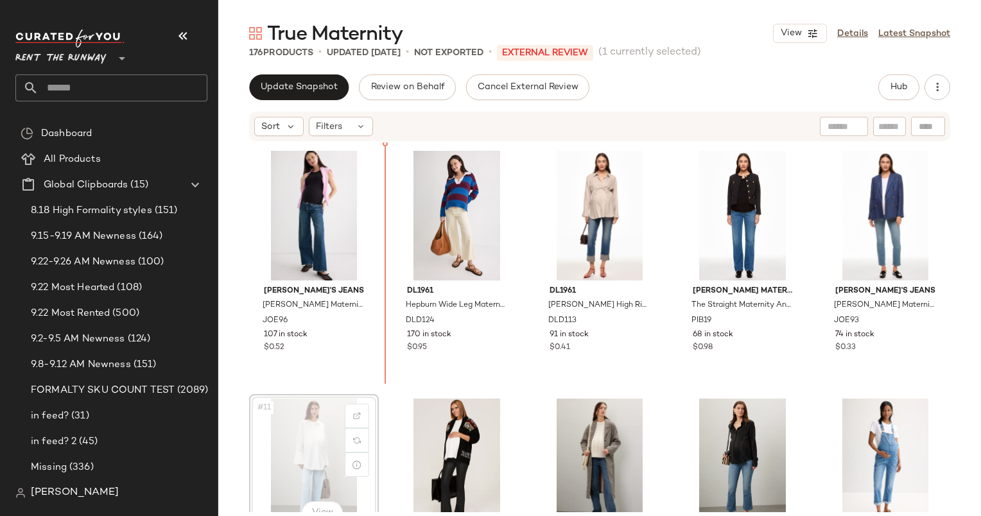
scroll to position [244, 0]
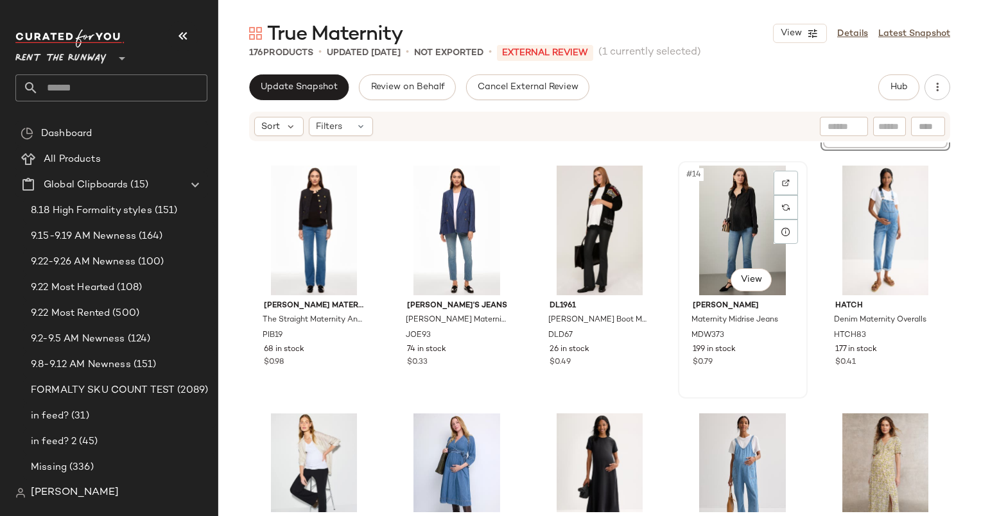
scroll to position [493, 0]
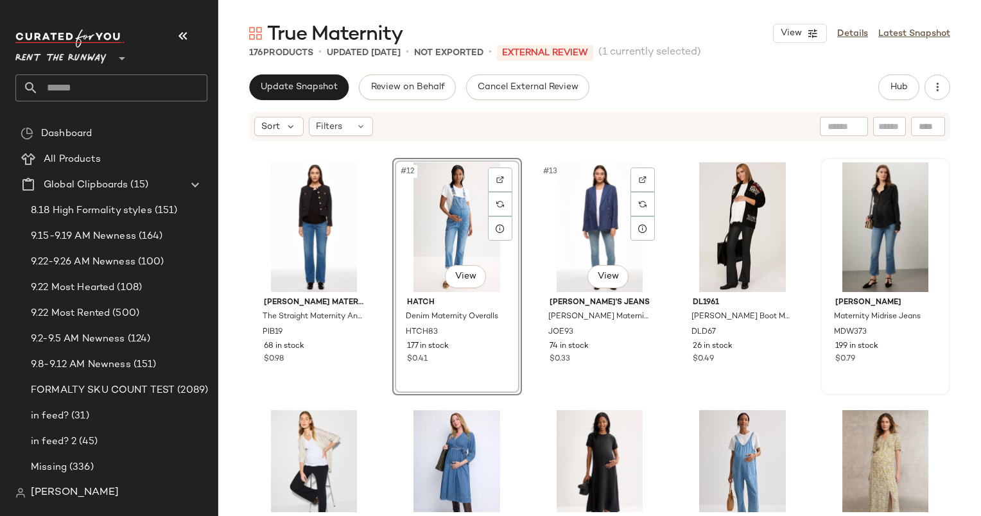
scroll to position [490, 0]
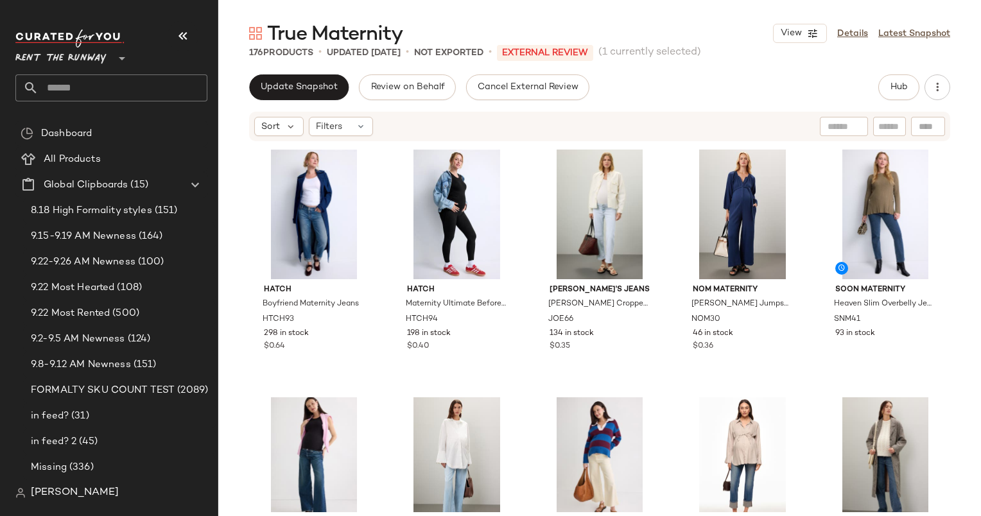
click at [318, 71] on div "True Maternity View Details Latest Snapshot 176 Products • updated Sep 23rd • N…" at bounding box center [599, 268] width 762 height 495
click at [277, 90] on span "Update Snapshot" at bounding box center [299, 87] width 78 height 10
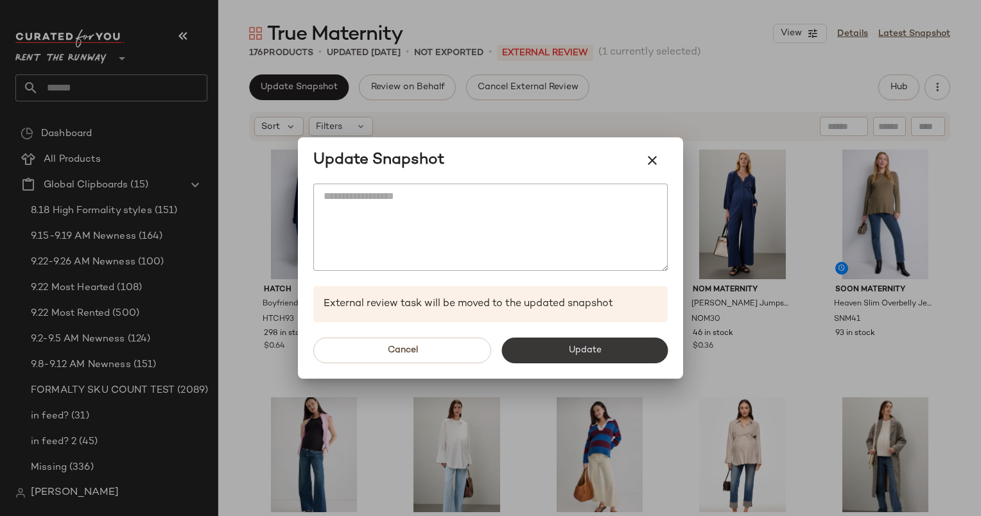
click at [606, 343] on button "Update" at bounding box center [584, 351] width 166 height 26
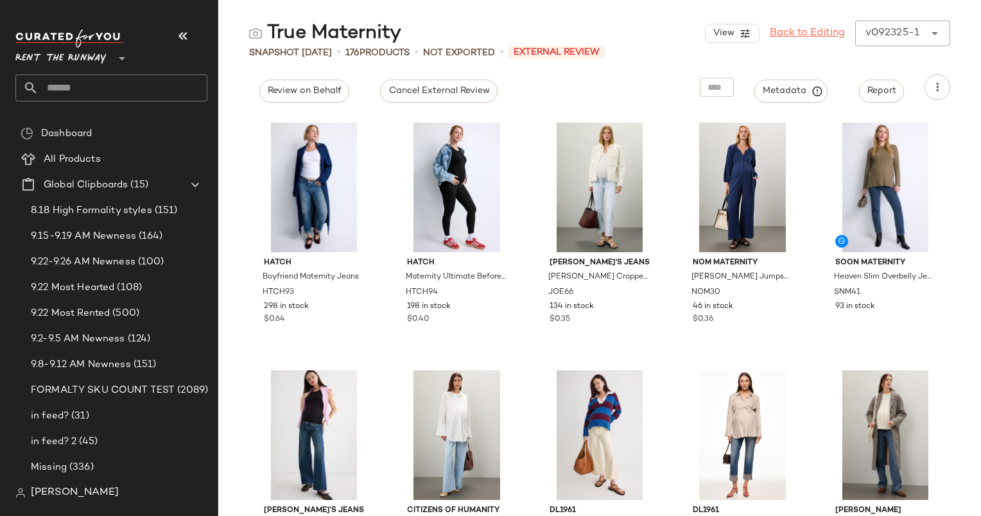
click at [811, 26] on link "Back to Editing" at bounding box center [806, 33] width 75 height 15
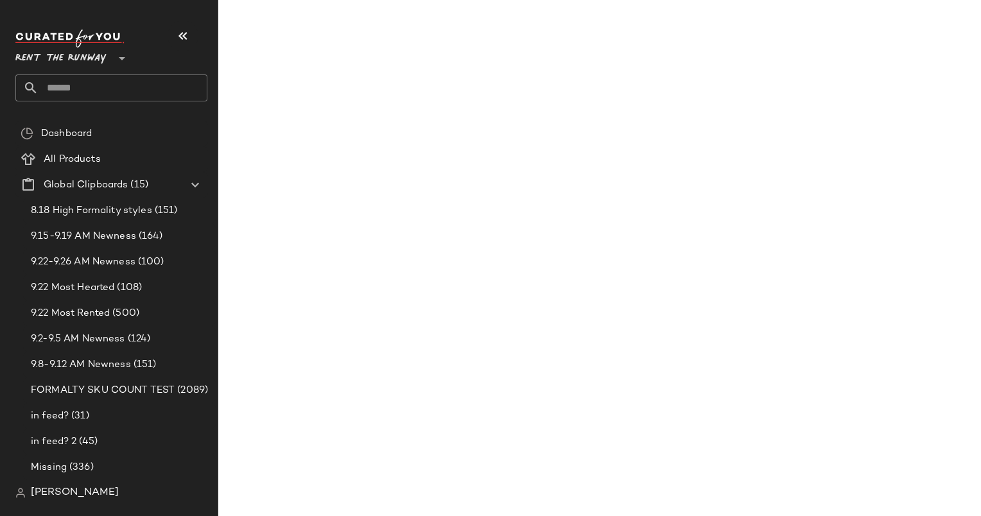
click at [816, 36] on link "Back to Editing" at bounding box center [806, 33] width 75 height 15
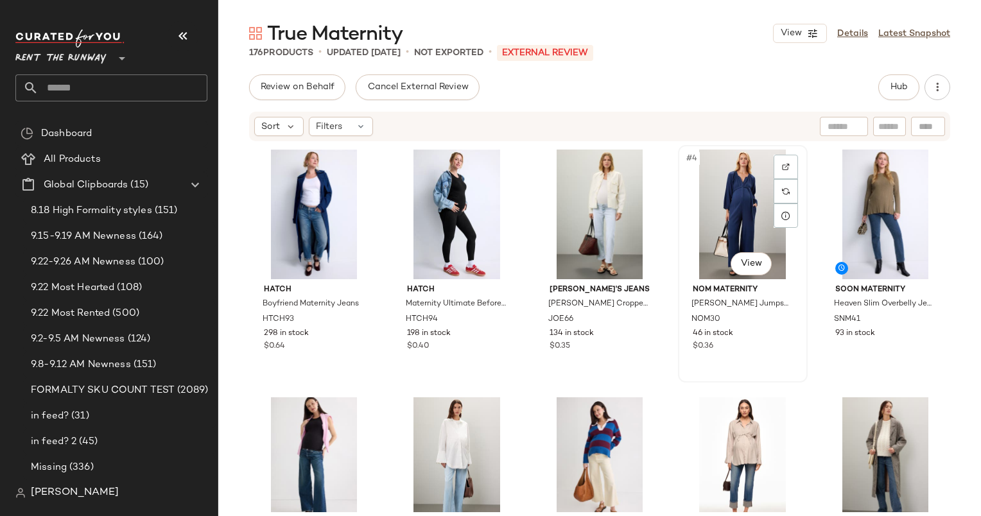
click at [721, 190] on div "#4 View" at bounding box center [742, 215] width 121 height 130
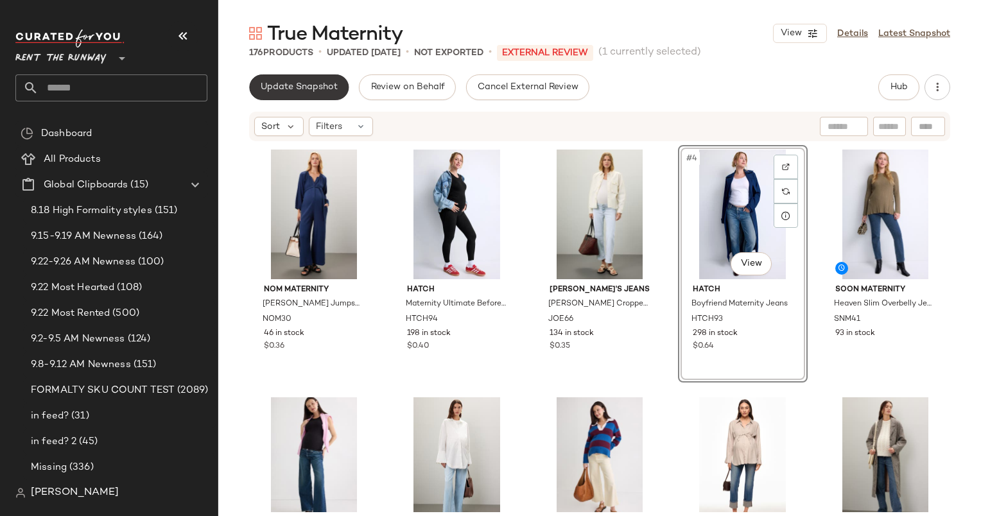
click at [286, 87] on span "Update Snapshot" at bounding box center [299, 87] width 78 height 10
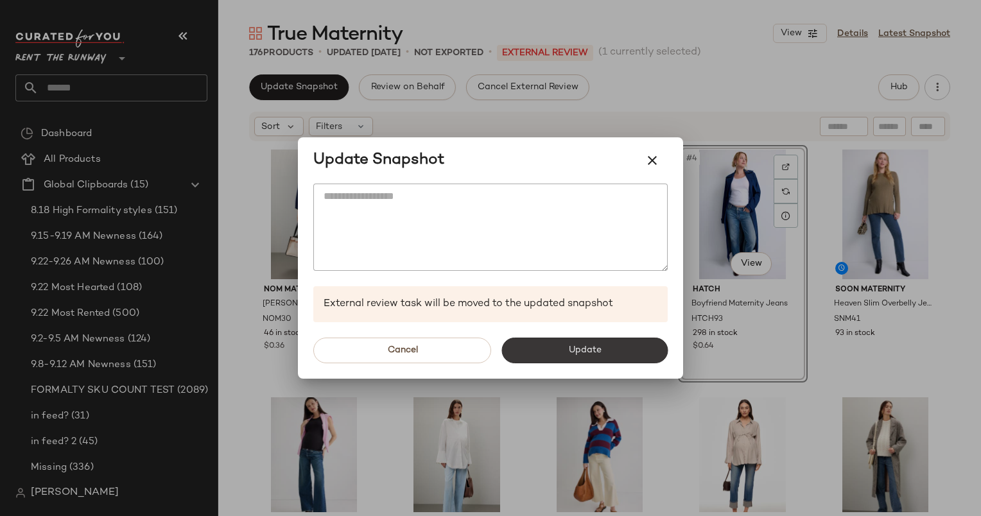
click at [566, 348] on button "Update" at bounding box center [584, 351] width 166 height 26
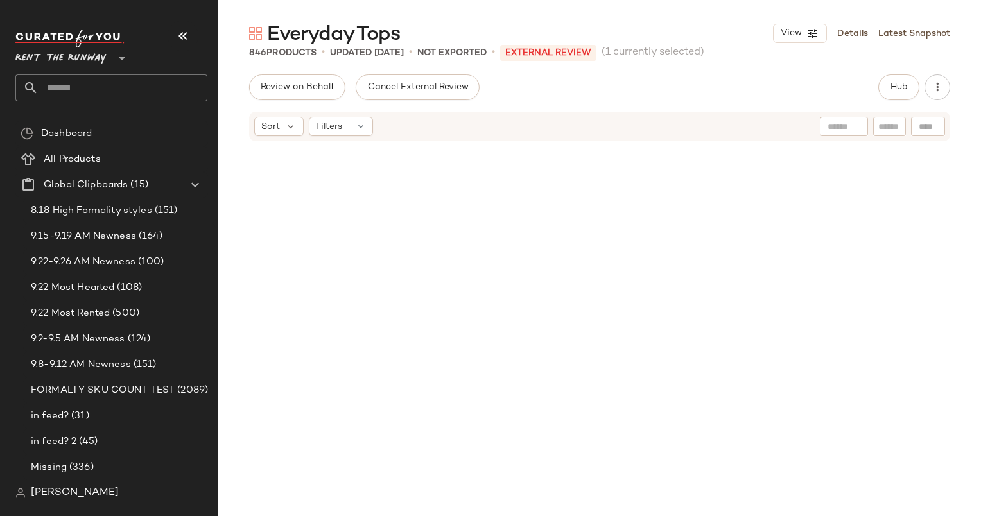
scroll to position [37407, 0]
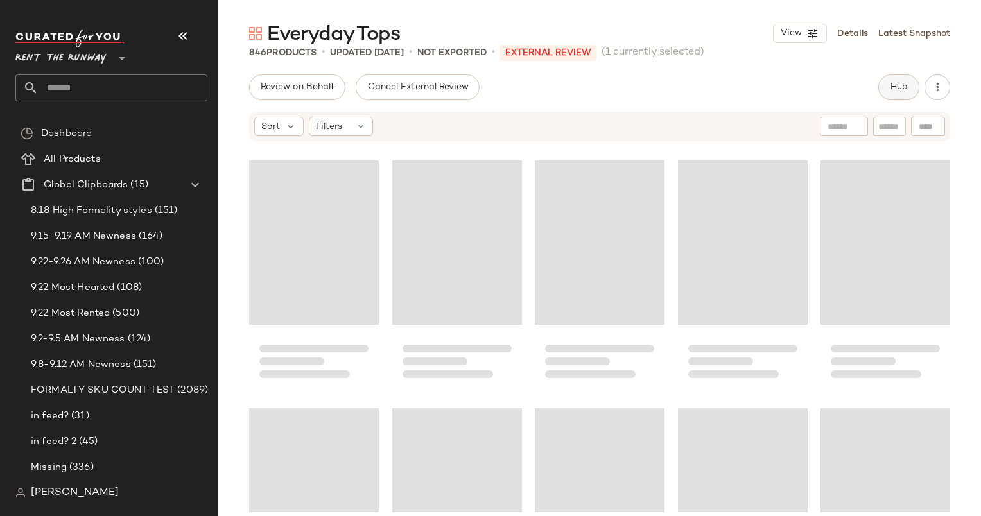
click at [897, 82] on span "Hub" at bounding box center [899, 87] width 18 height 10
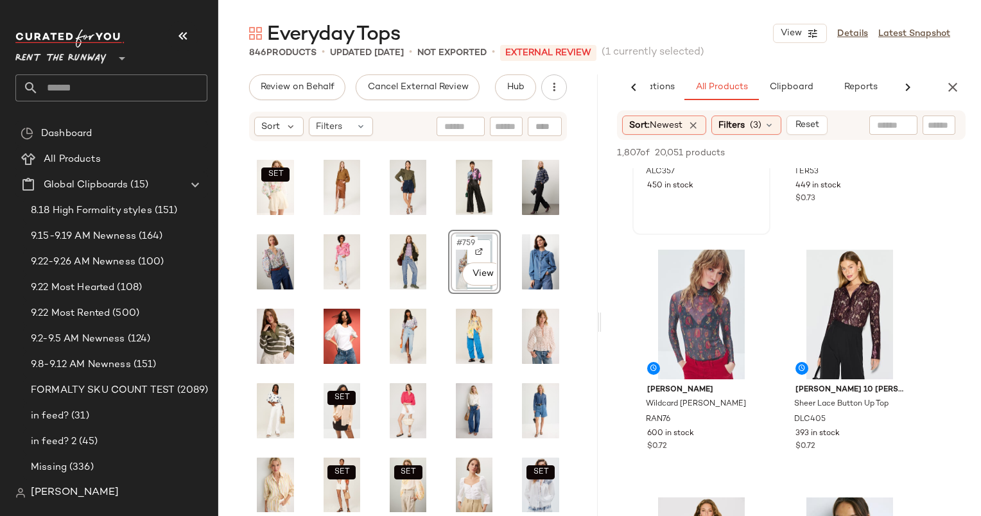
scroll to position [420, 0]
click at [950, 92] on icon "button" at bounding box center [952, 87] width 15 height 15
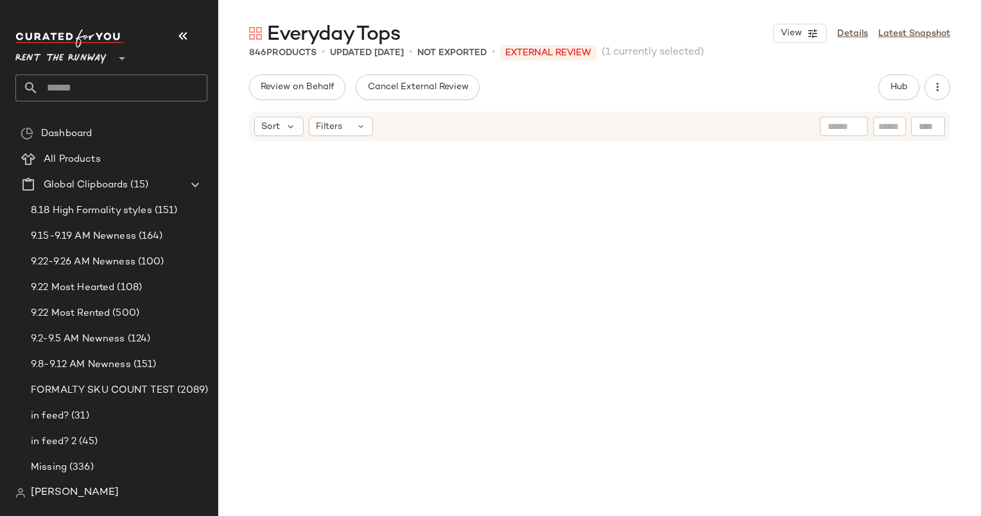
scroll to position [13685, 0]
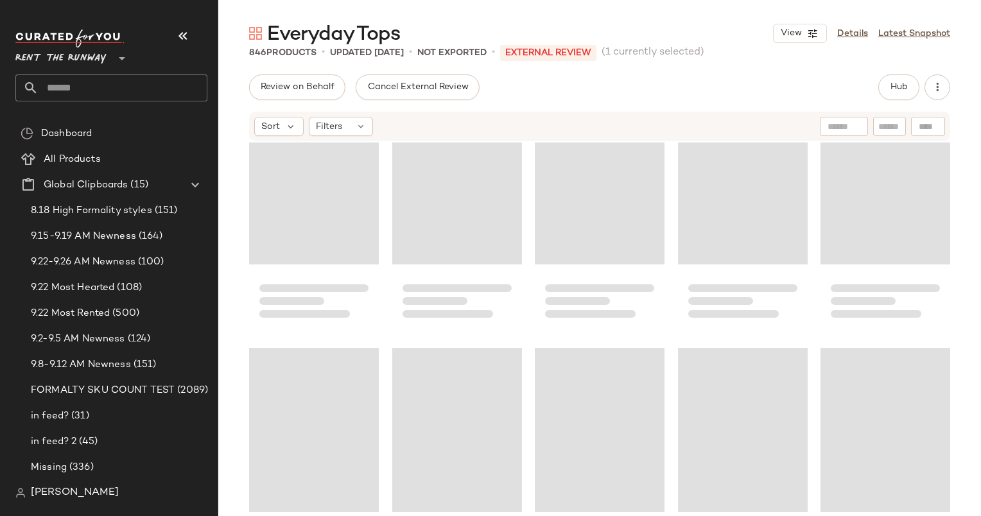
click at [332, 131] on span "Filters" at bounding box center [329, 126] width 26 height 13
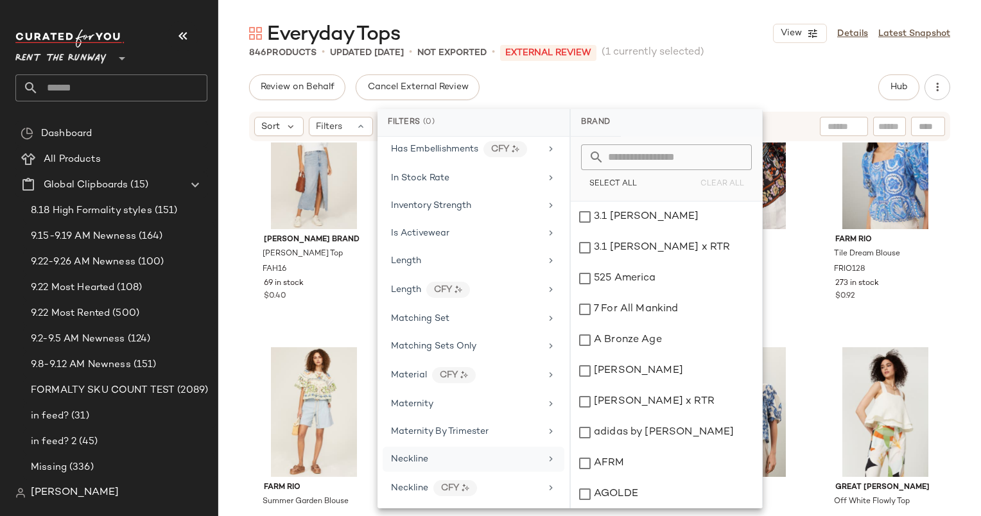
scroll to position [841, 0]
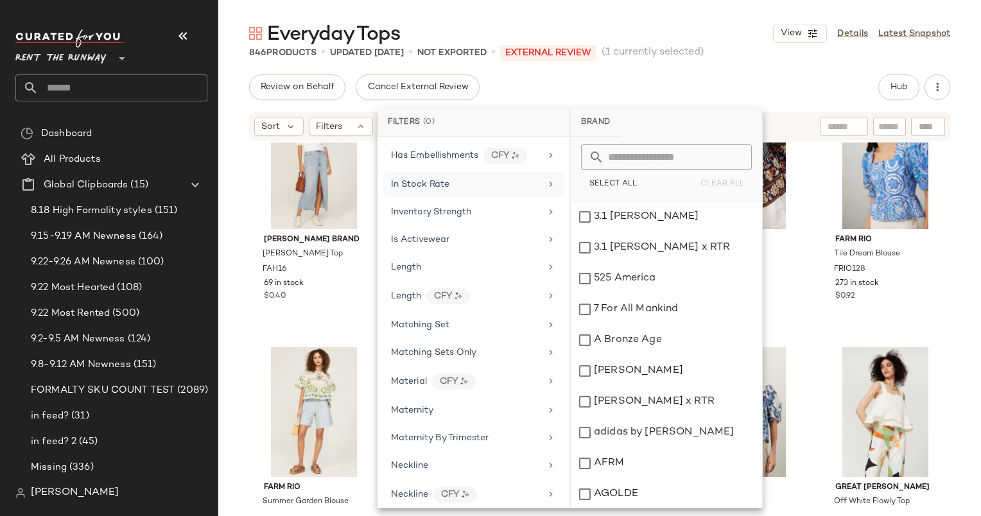
click at [393, 172] on div "In Stock Rate" at bounding box center [474, 184] width 182 height 25
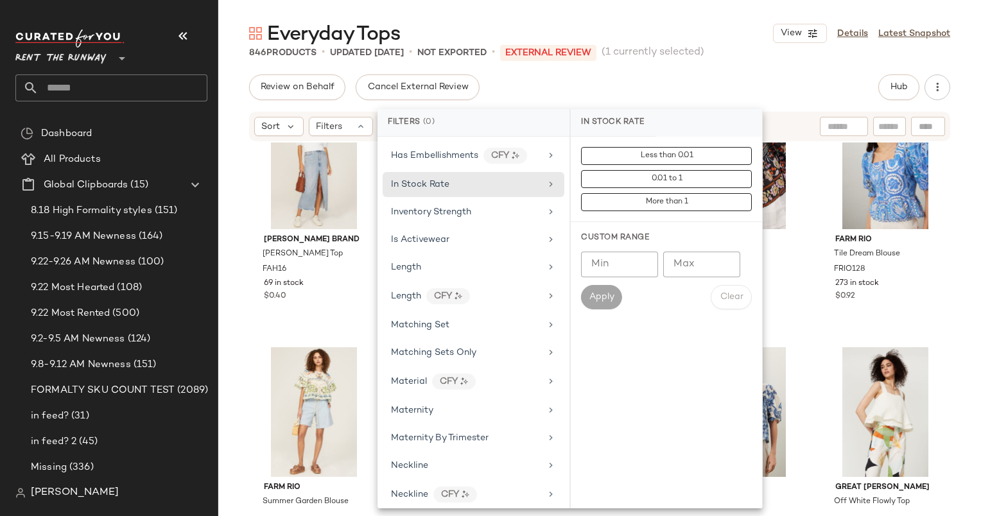
click at [594, 259] on input "Min" at bounding box center [619, 265] width 77 height 26
click at [624, 257] on input "**" at bounding box center [619, 265] width 77 height 26
type input "*"
type input "***"
click at [608, 297] on span "Apply" at bounding box center [602, 297] width 26 height 10
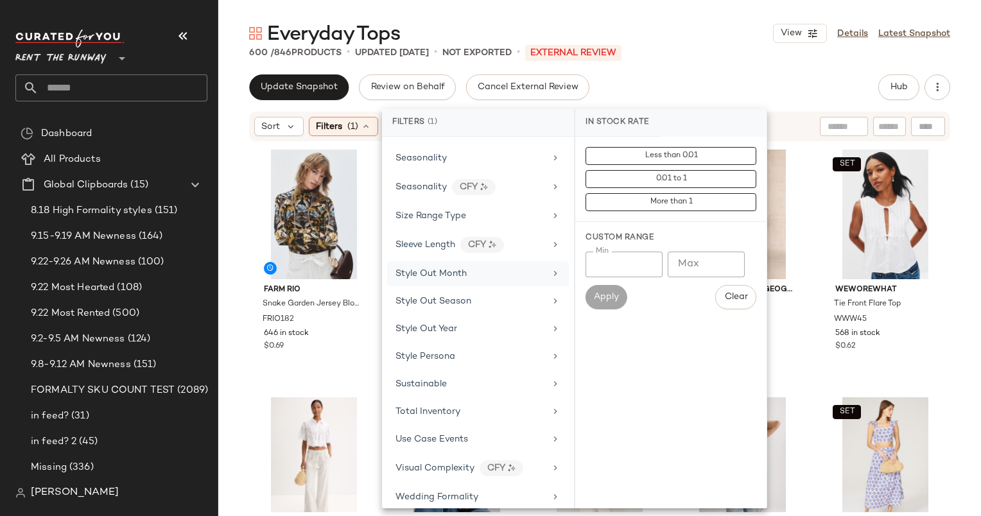
scroll to position [1588, 0]
click at [414, 156] on div "Seasonality" at bounding box center [478, 158] width 182 height 25
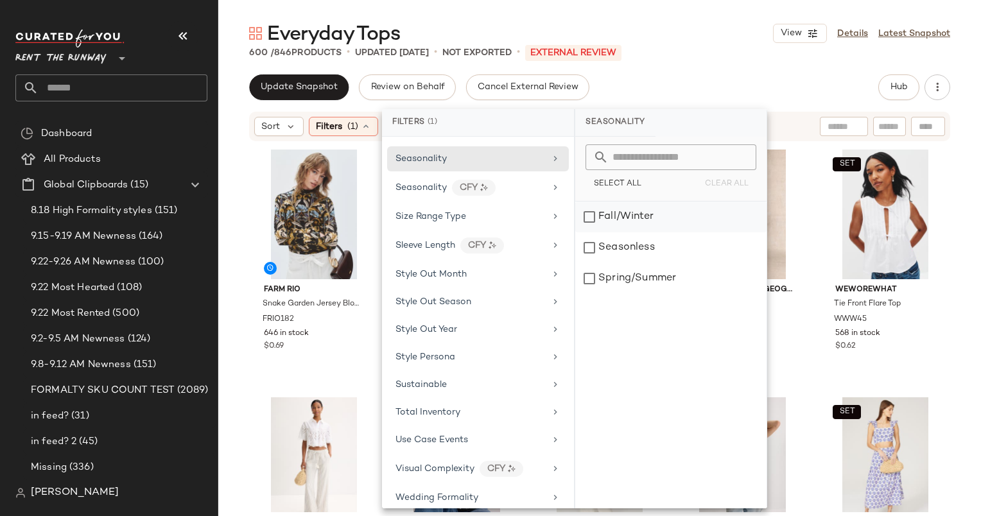
click at [634, 216] on div "Fall/Winter" at bounding box center [670, 217] width 191 height 31
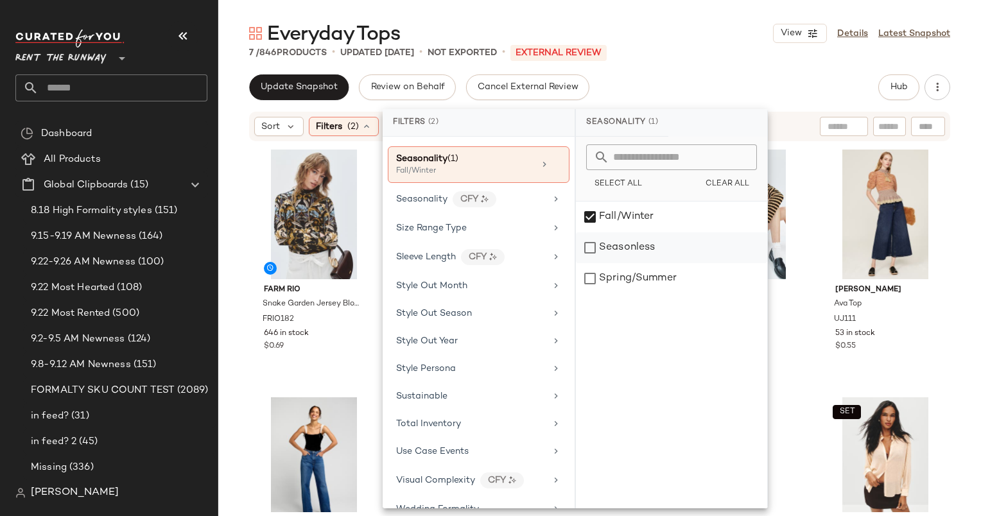
click at [639, 246] on div "Seasonless" at bounding box center [671, 247] width 191 height 31
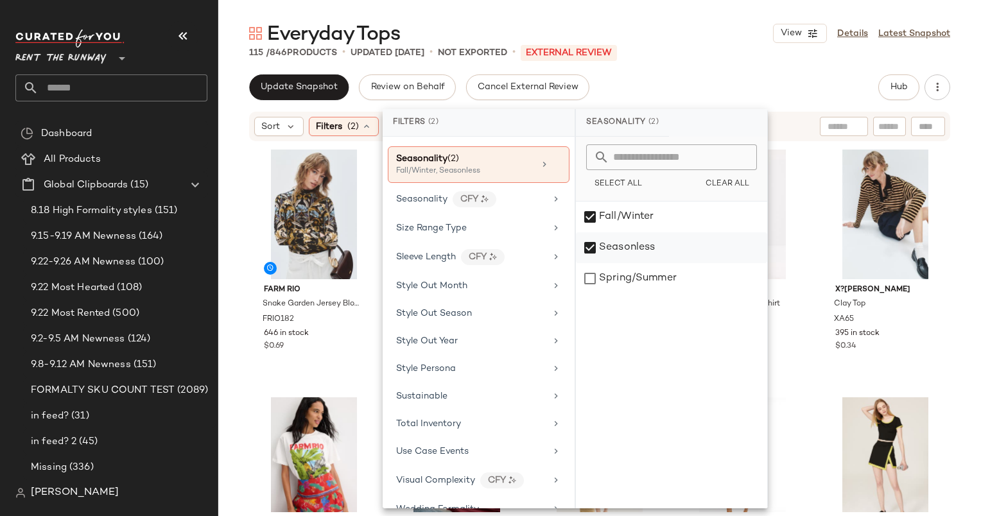
drag, startPoint x: 639, startPoint y: 246, endPoint x: 609, endPoint y: 248, distance: 29.5
click at [609, 248] on div "Seasonless" at bounding box center [671, 247] width 191 height 31
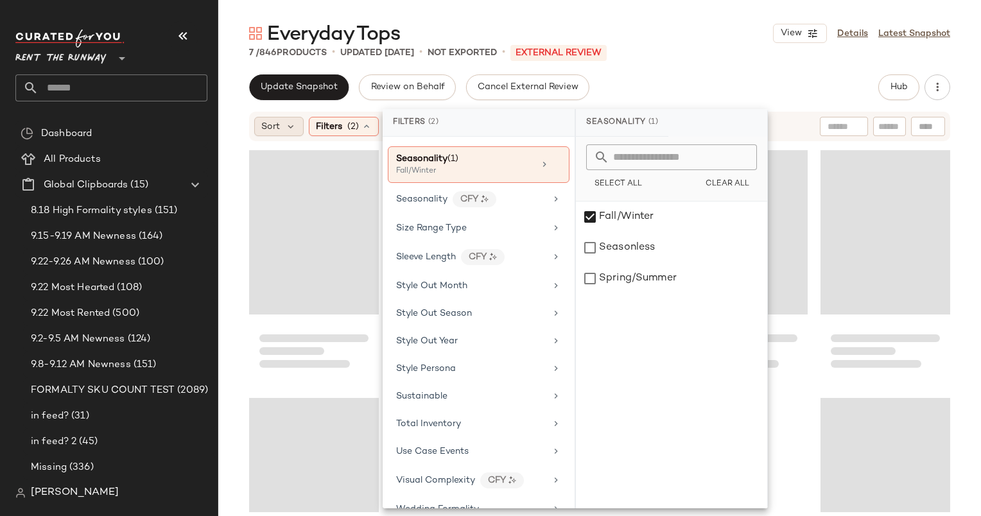
click at [272, 123] on span "Sort" at bounding box center [270, 126] width 19 height 13
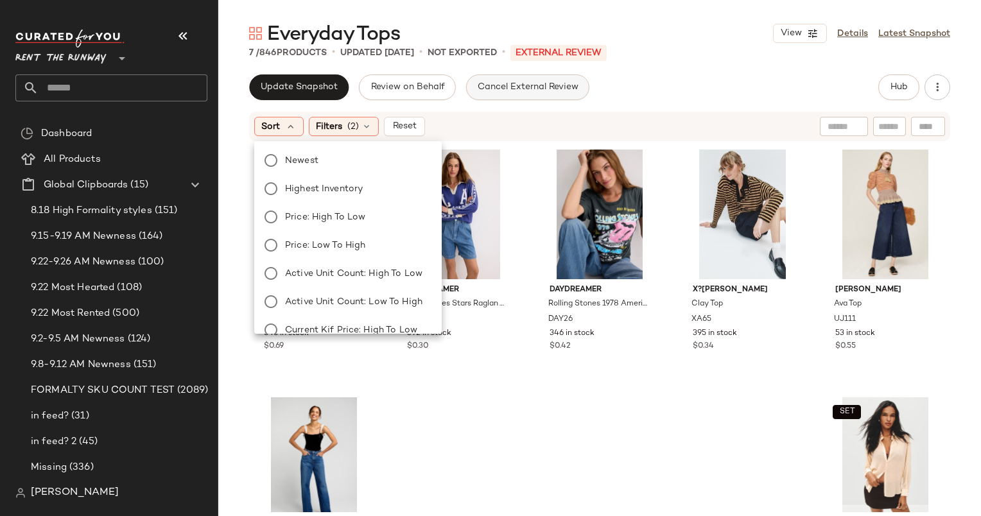
click at [559, 90] on span "Cancel External Review" at bounding box center [527, 87] width 101 height 10
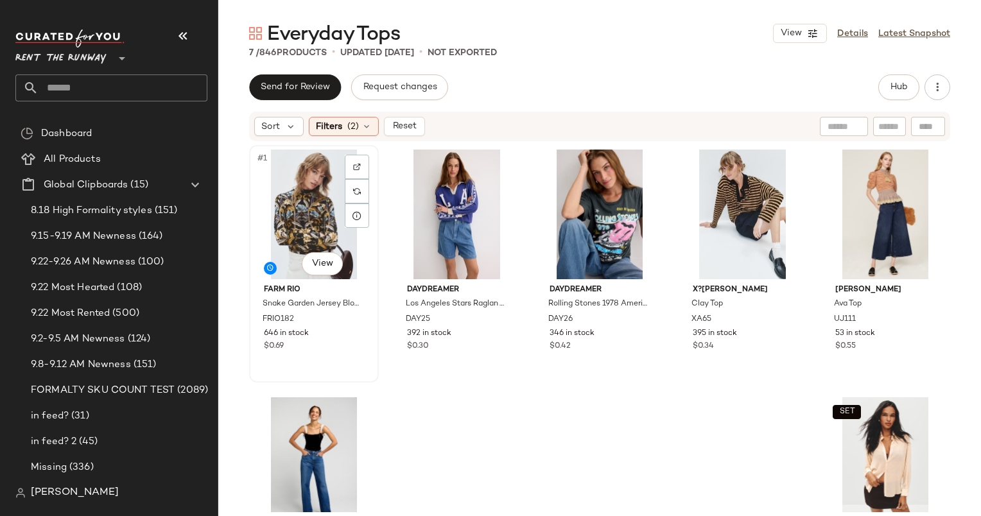
click at [272, 251] on div "#1 View" at bounding box center [314, 215] width 121 height 130
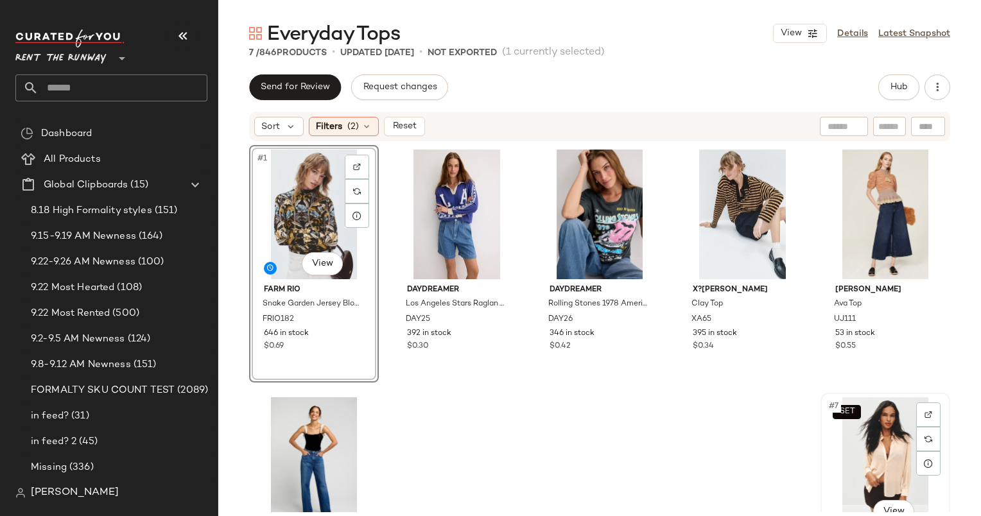
click at [870, 434] on div "SET #7 View" at bounding box center [885, 462] width 121 height 130
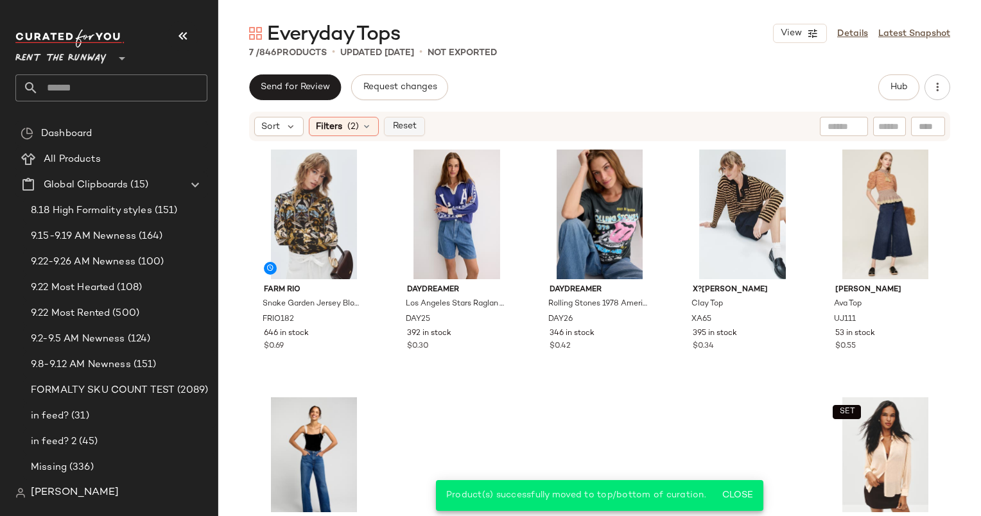
click at [408, 118] on button "Reset" at bounding box center [404, 126] width 41 height 19
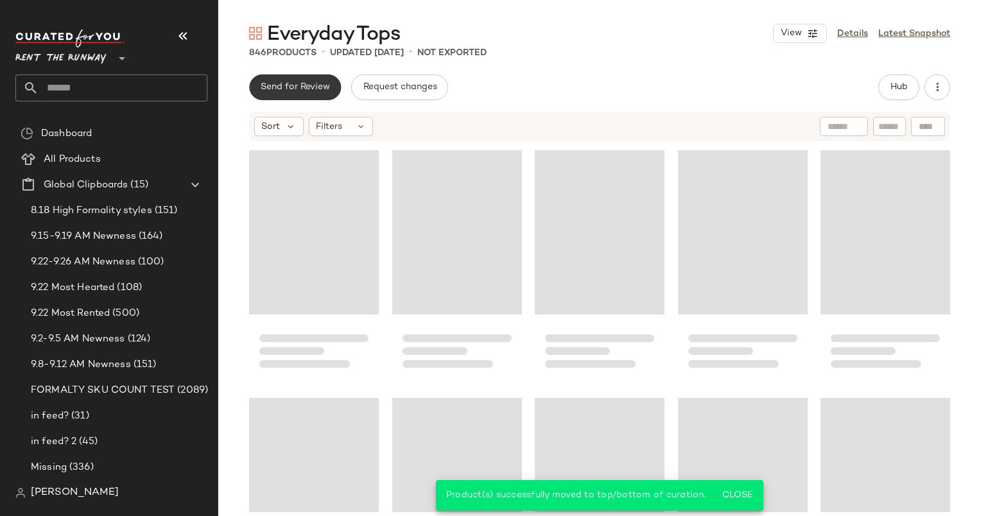
click at [305, 82] on span "Send for Review" at bounding box center [295, 87] width 70 height 10
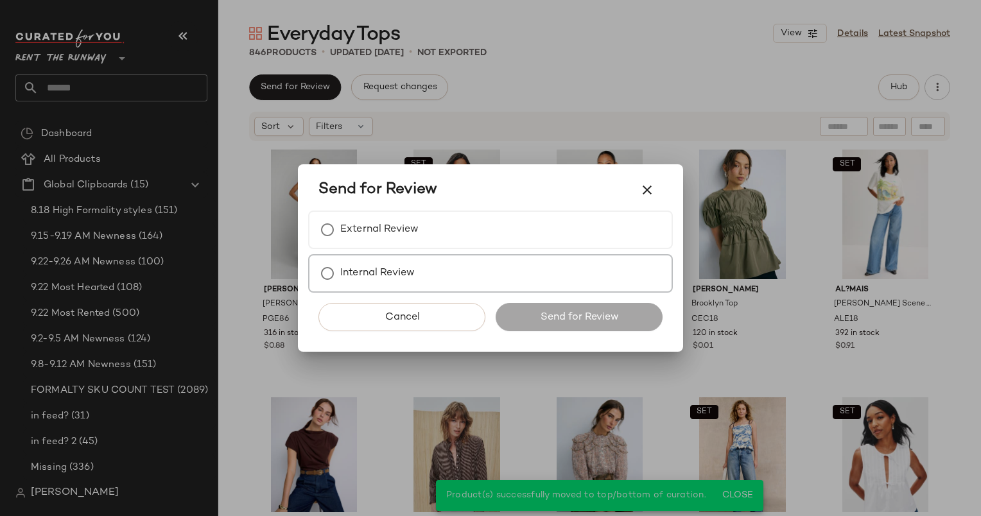
click at [569, 254] on div "Internal Review" at bounding box center [490, 273] width 365 height 39
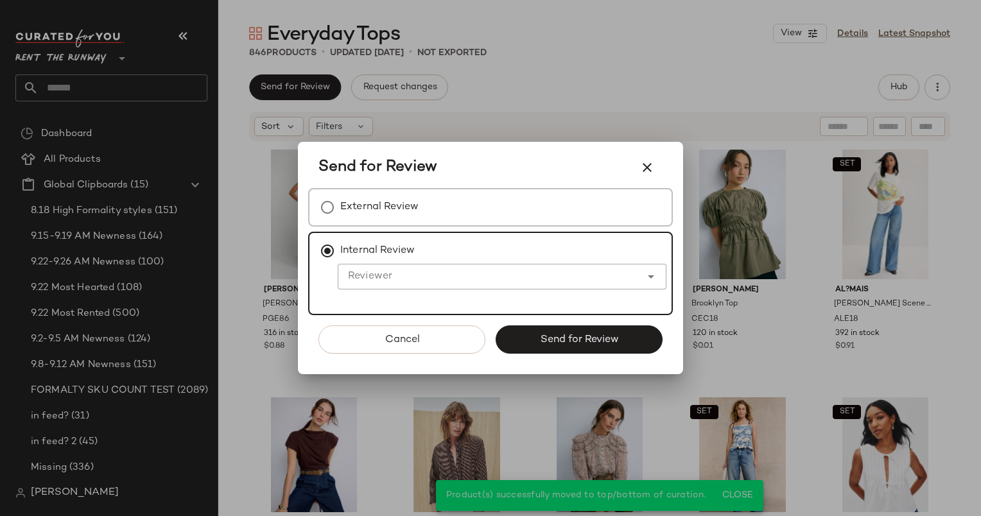
click at [522, 216] on div "External Review" at bounding box center [490, 207] width 365 height 39
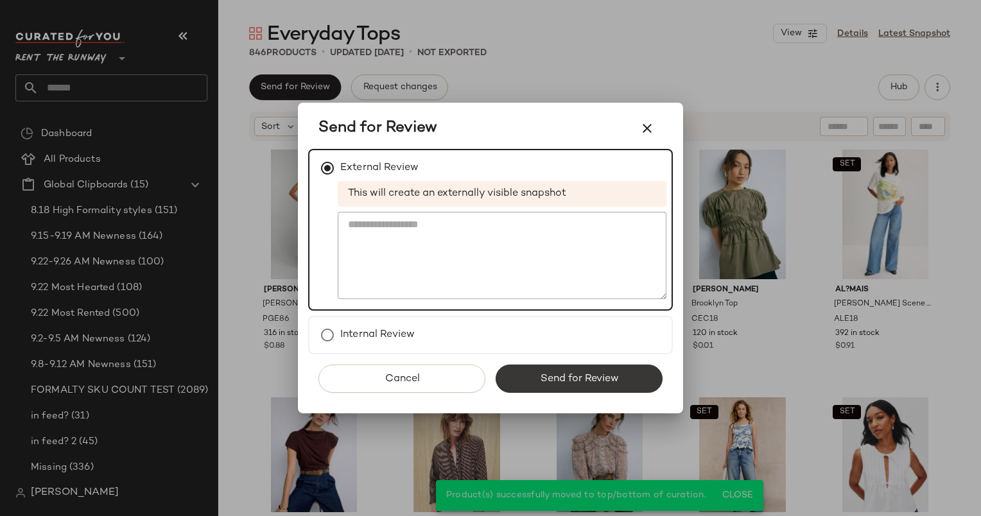
click at [598, 374] on span "Send for Review" at bounding box center [578, 379] width 79 height 12
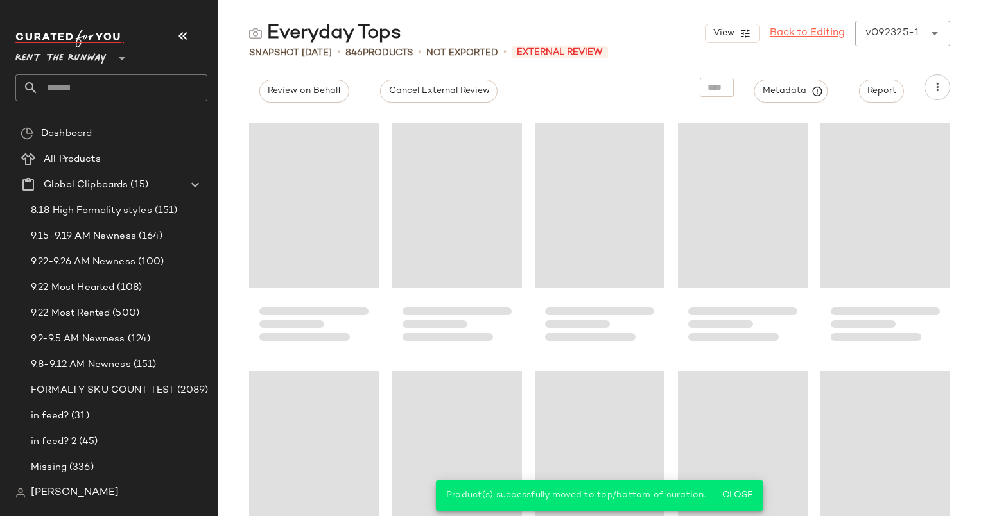
click at [771, 30] on link "Back to Editing" at bounding box center [806, 33] width 75 height 15
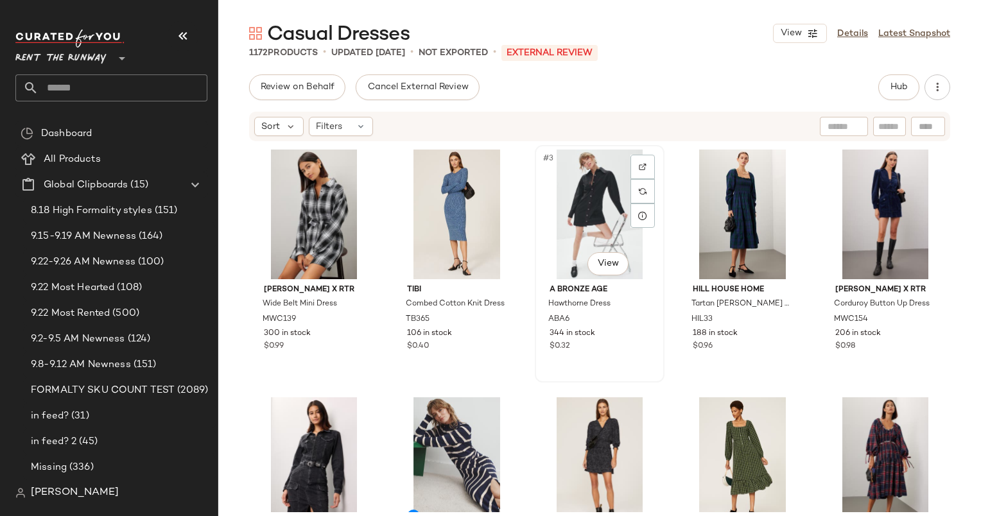
click at [633, 286] on span "A Bronze Age" at bounding box center [599, 290] width 100 height 12
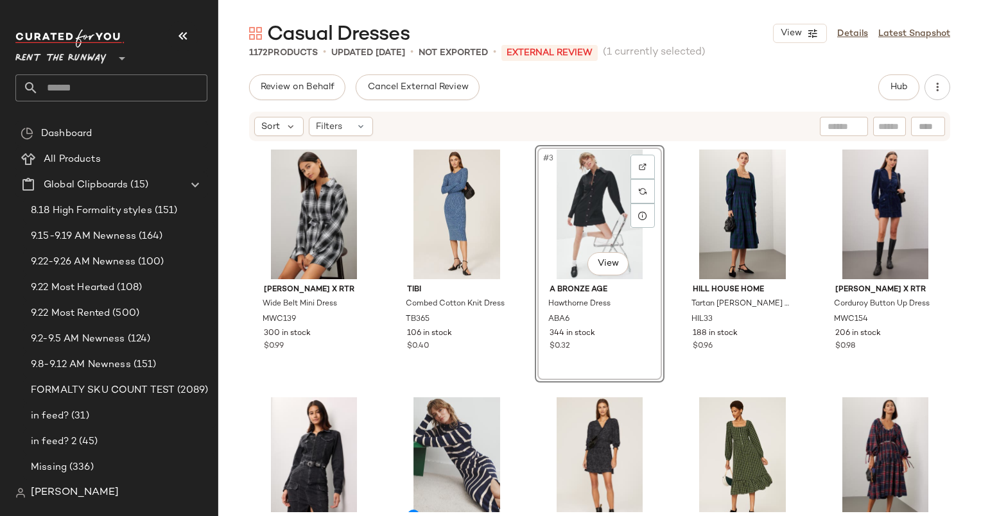
click at [367, 144] on div "Marissa Webb x RTR Wide Belt Mini Dress MWC139 300 in stock $0.99 Tibi Combed C…" at bounding box center [599, 327] width 762 height 370
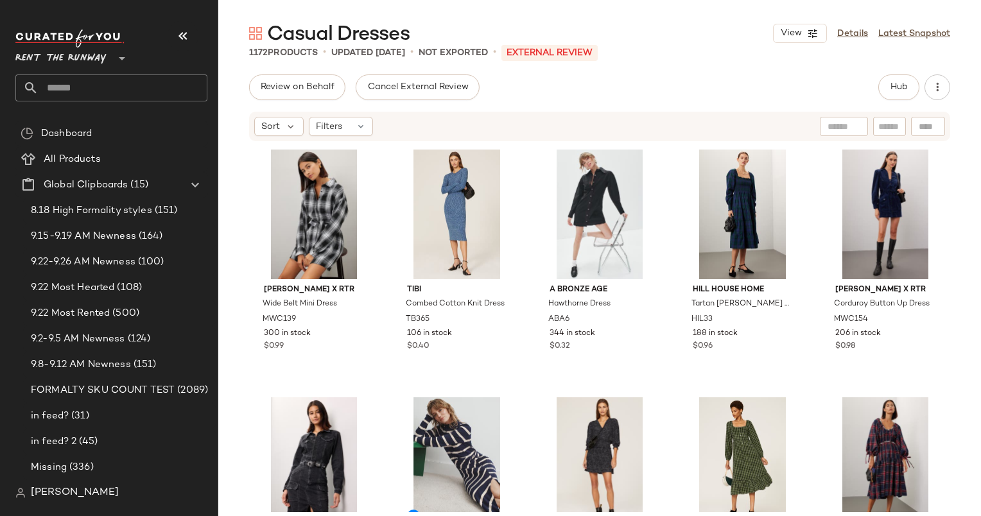
click at [362, 140] on div "Sort Filters" at bounding box center [599, 127] width 701 height 30
click at [356, 134] on div "Filters" at bounding box center [341, 126] width 64 height 19
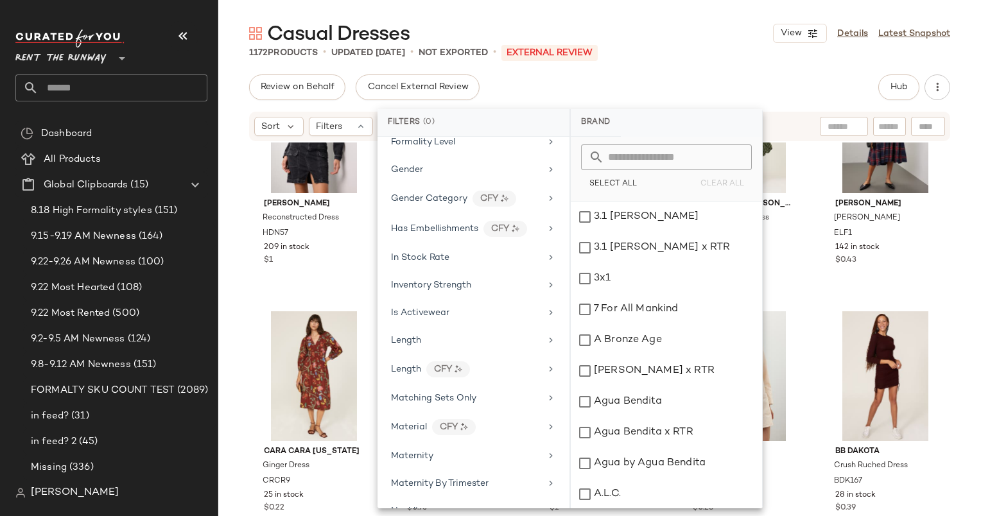
scroll to position [769, 0]
click at [427, 252] on span "In Stock Rate" at bounding box center [420, 257] width 58 height 10
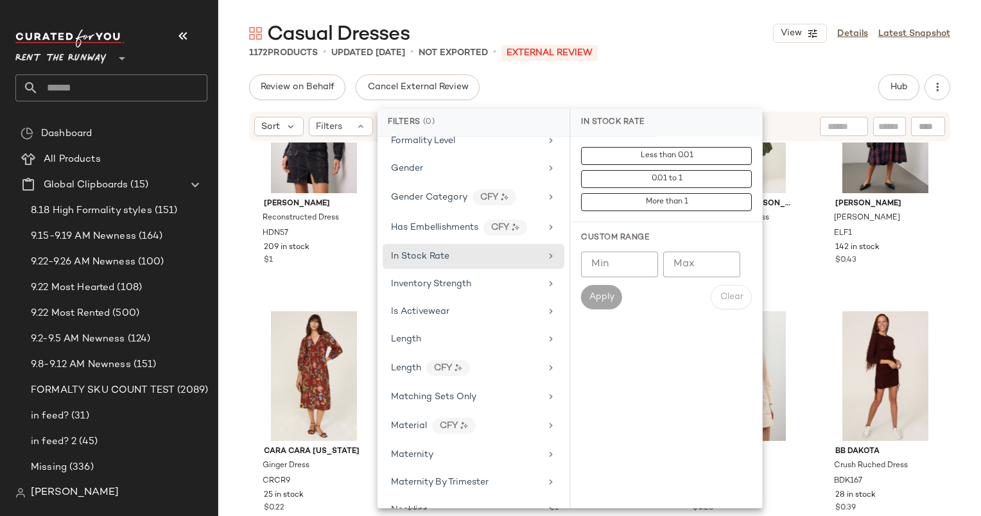
click at [597, 271] on input "Min" at bounding box center [619, 265] width 77 height 26
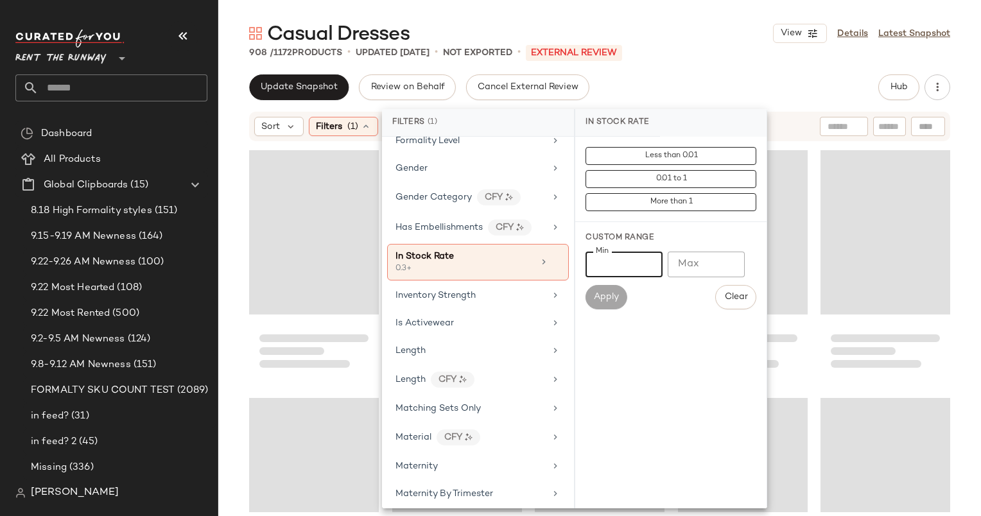
type input "***"
click at [701, 67] on div "Casual Dresses View Details Latest Snapshot 908 / 1172 Products • updated Sep 2…" at bounding box center [599, 268] width 762 height 495
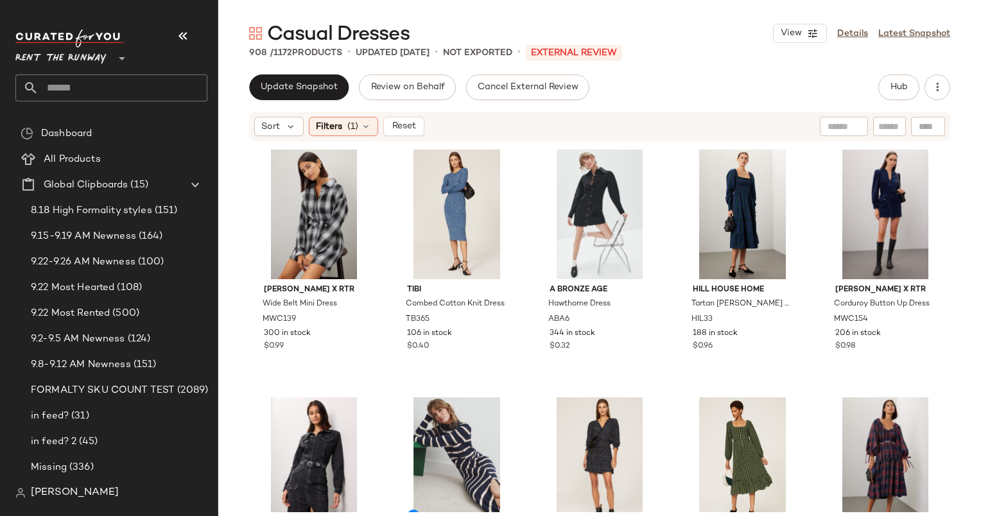
click at [270, 136] on div "Sort Filters (1) Reset" at bounding box center [599, 127] width 701 height 30
click at [277, 128] on span "Sort" at bounding box center [270, 126] width 19 height 13
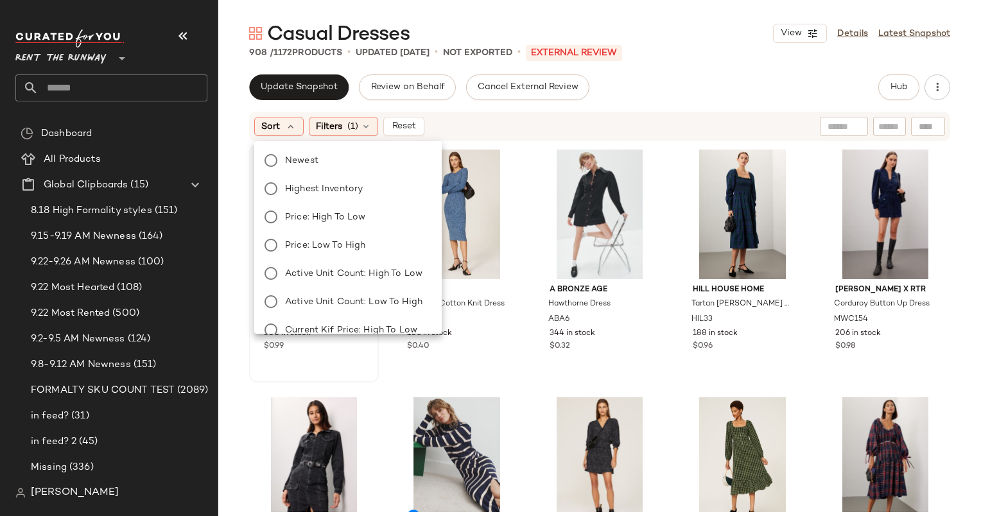
click at [357, 164] on label "Newest" at bounding box center [355, 160] width 151 height 18
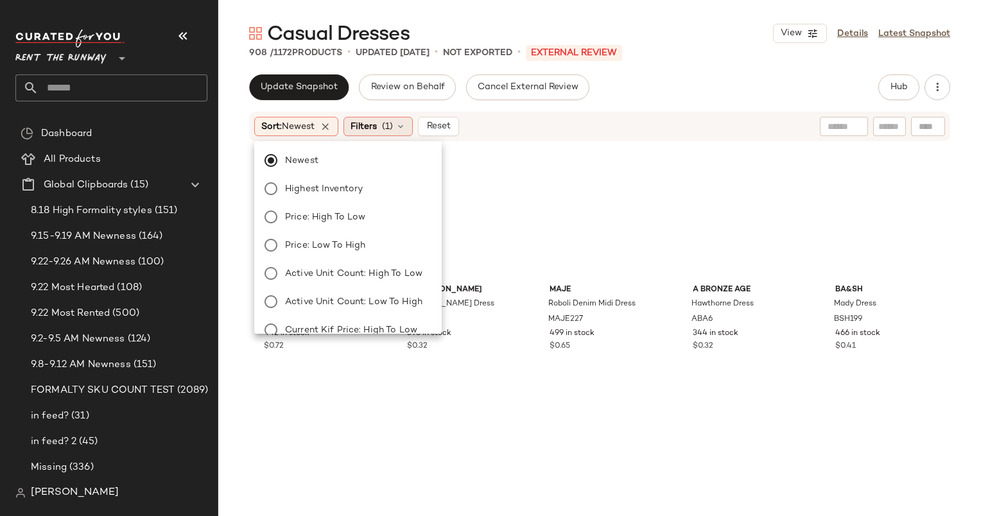
click at [362, 134] on div "Filters (1)" at bounding box center [377, 126] width 69 height 19
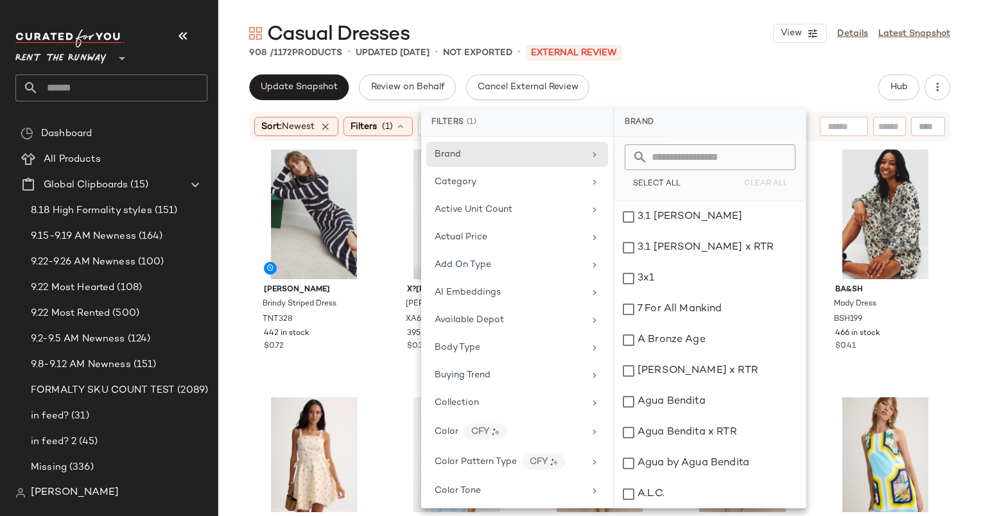
click at [687, 74] on div "Casual Dresses View Details Latest Snapshot 908 / 1172 Products • updated Sep 2…" at bounding box center [599, 268] width 762 height 495
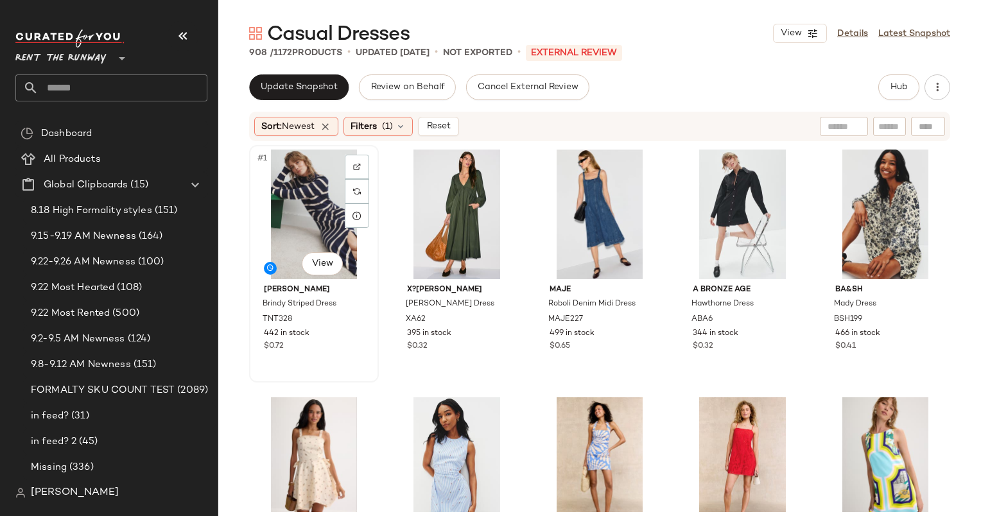
click at [309, 199] on div "#1 View" at bounding box center [314, 215] width 121 height 130
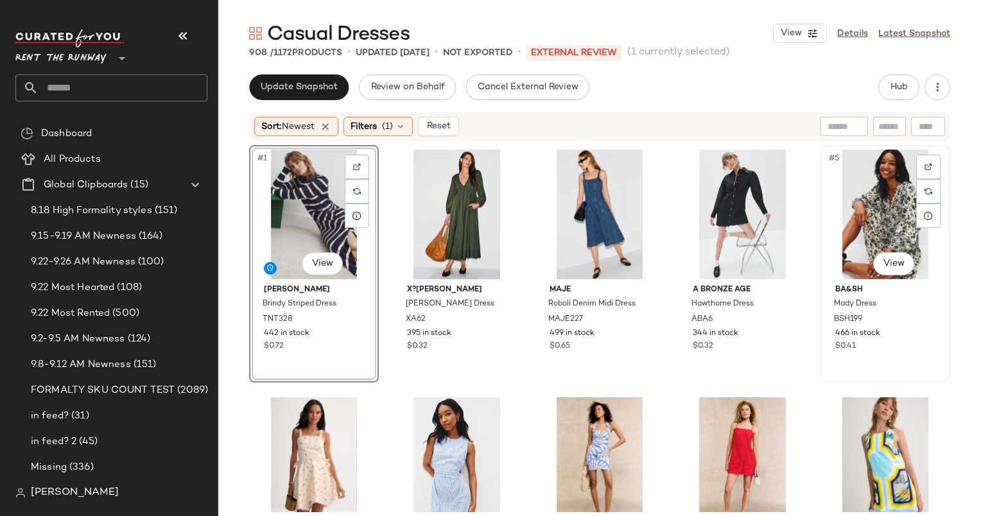
click at [854, 205] on div "#5 View" at bounding box center [885, 215] width 121 height 130
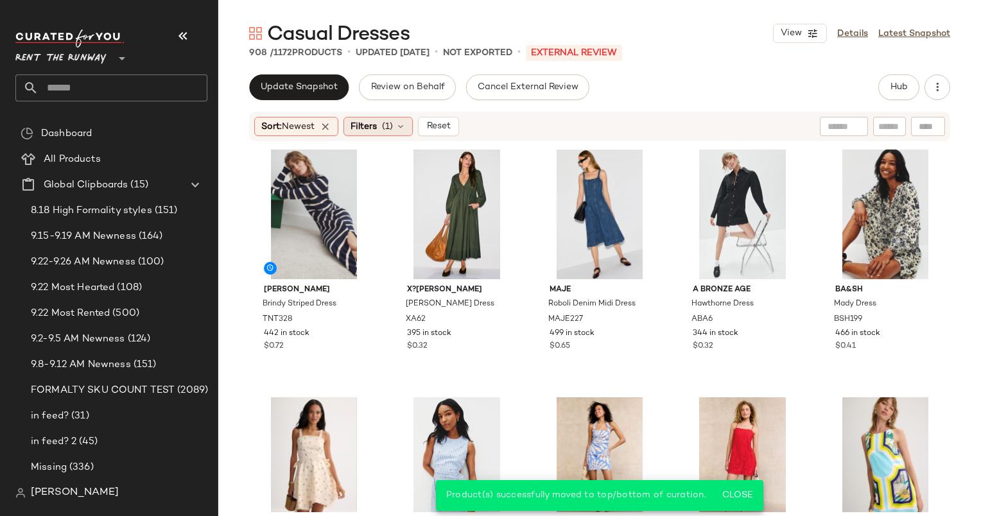
click at [375, 123] on span "Filters" at bounding box center [363, 126] width 26 height 13
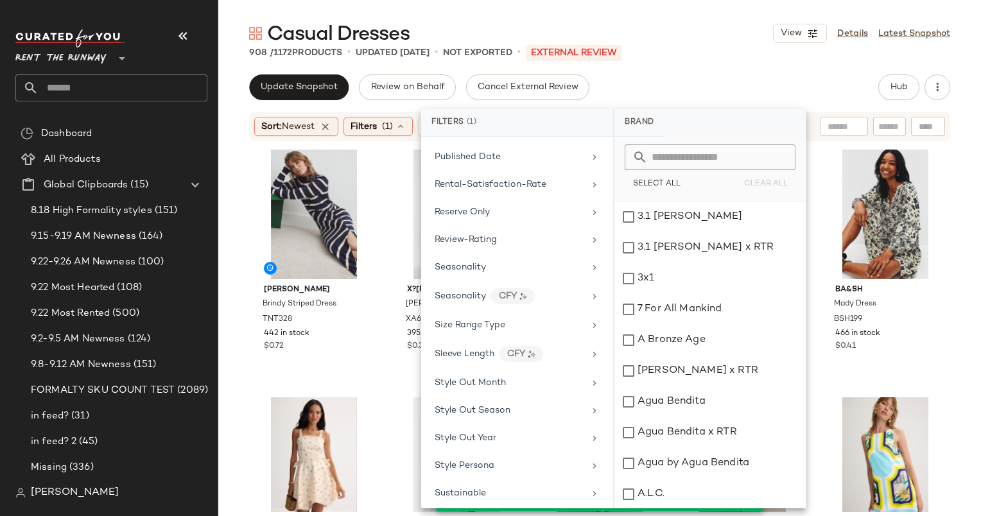
scroll to position [1455, 0]
click at [541, 280] on div "Seasonality CFY" at bounding box center [517, 294] width 182 height 28
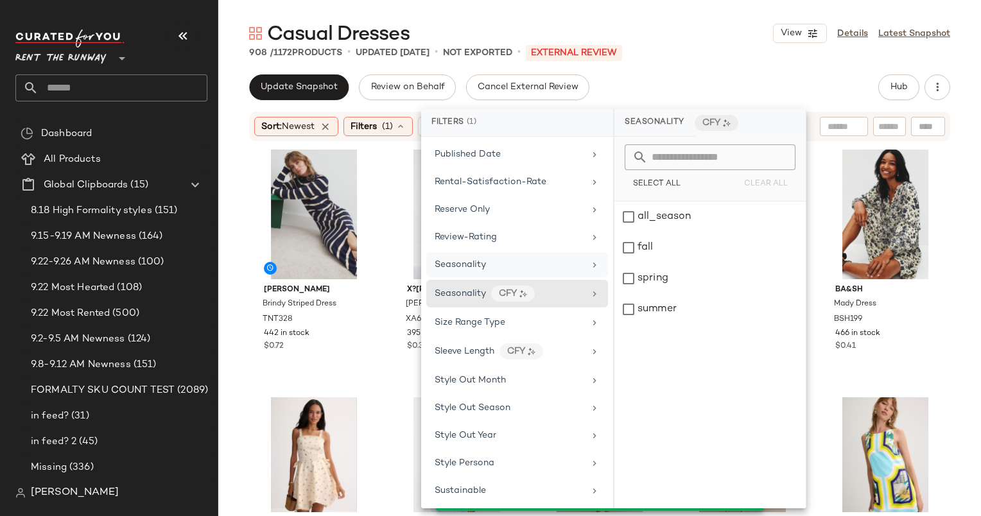
click at [541, 257] on div "Seasonality" at bounding box center [517, 264] width 182 height 25
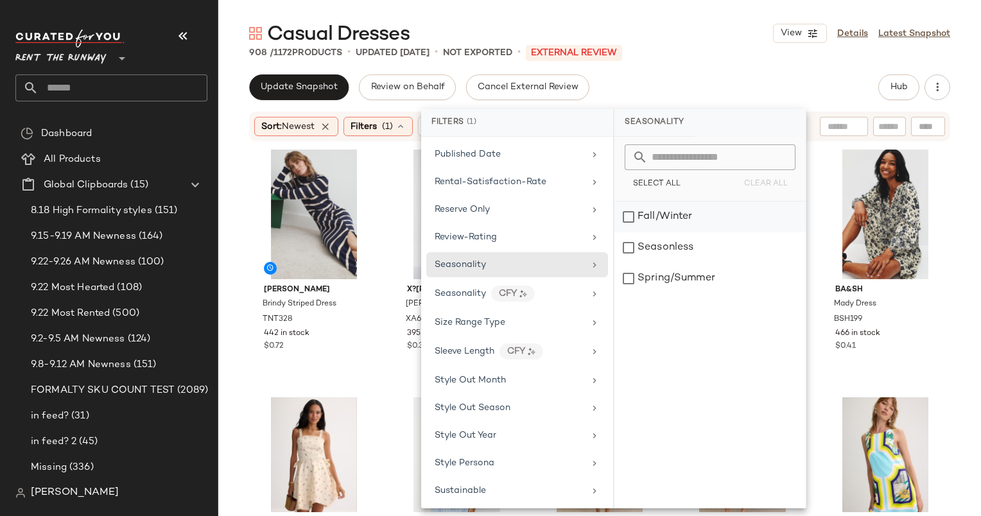
click at [655, 208] on div "Fall/Winter" at bounding box center [709, 217] width 191 height 31
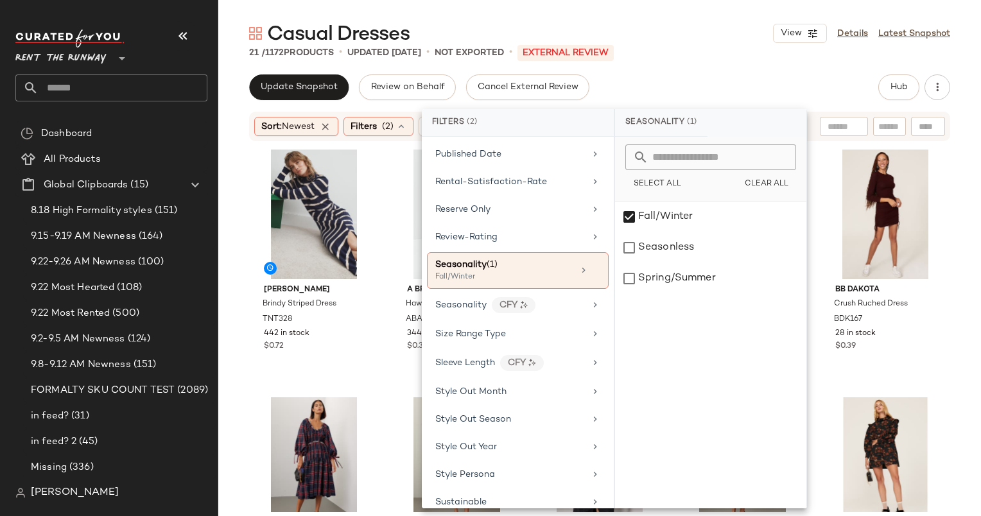
click at [659, 113] on div "Seasonality (1)" at bounding box center [661, 123] width 92 height 28
click at [698, 53] on div "21 / 1172 Products • updated Sep 23rd • Not Exported • External REVIEW" at bounding box center [599, 52] width 762 height 13
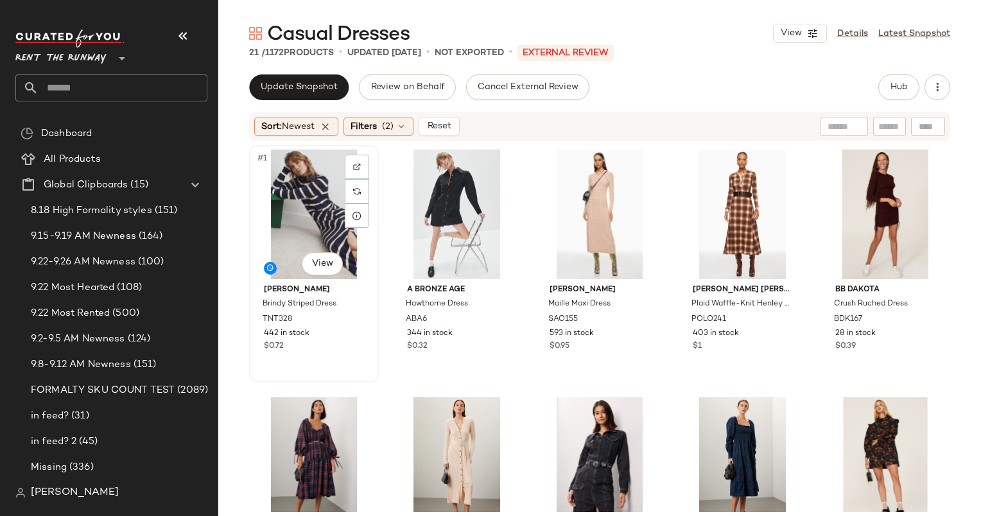
click at [307, 209] on div "#1 View" at bounding box center [314, 215] width 121 height 130
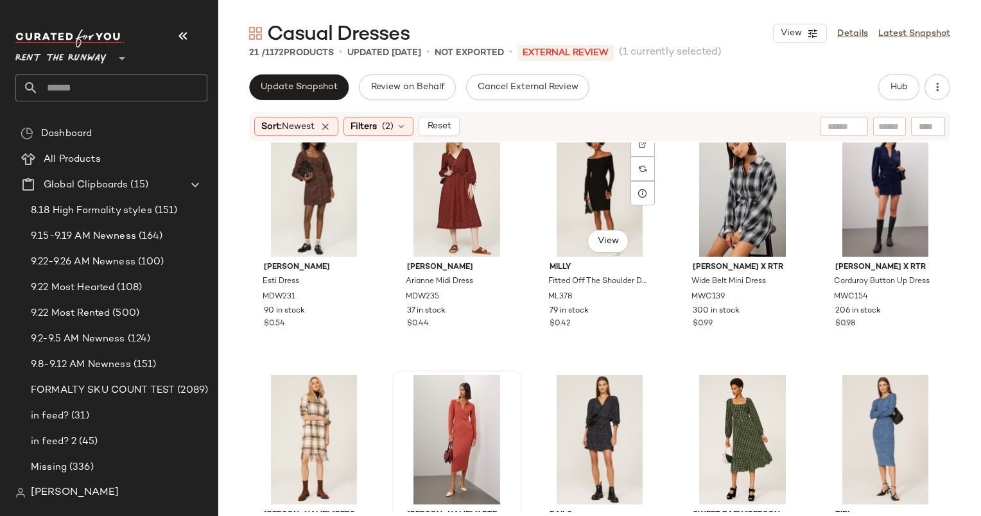
scroll to position [529, 0]
click at [588, 198] on div "#13 View" at bounding box center [599, 191] width 121 height 130
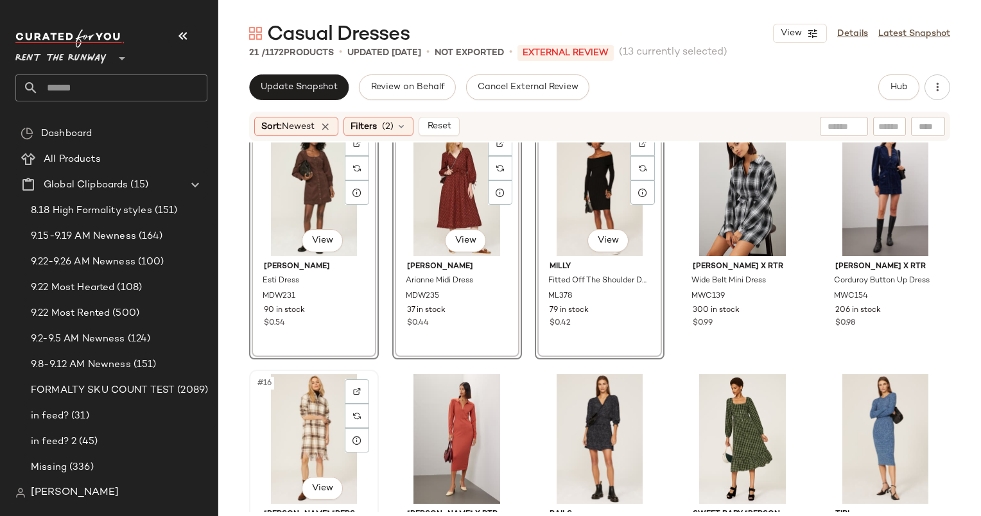
click at [312, 421] on div "#16 View" at bounding box center [314, 439] width 121 height 130
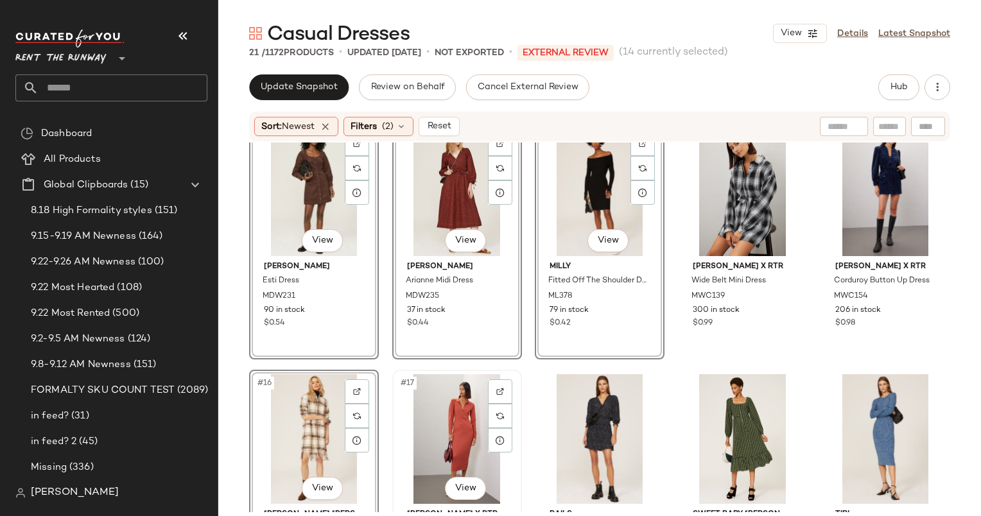
click at [456, 409] on div "#17 View" at bounding box center [457, 439] width 121 height 130
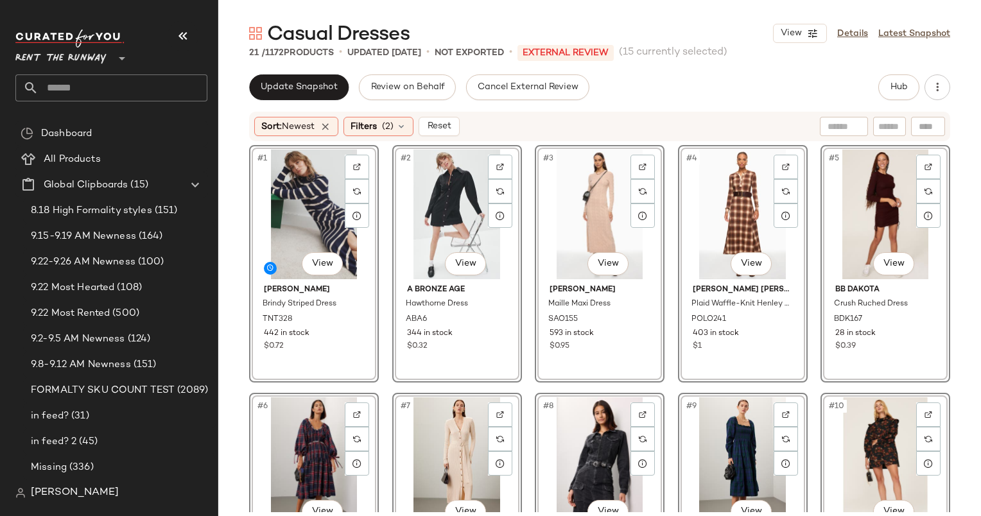
click at [297, 190] on div "#1 View" at bounding box center [314, 215] width 121 height 130
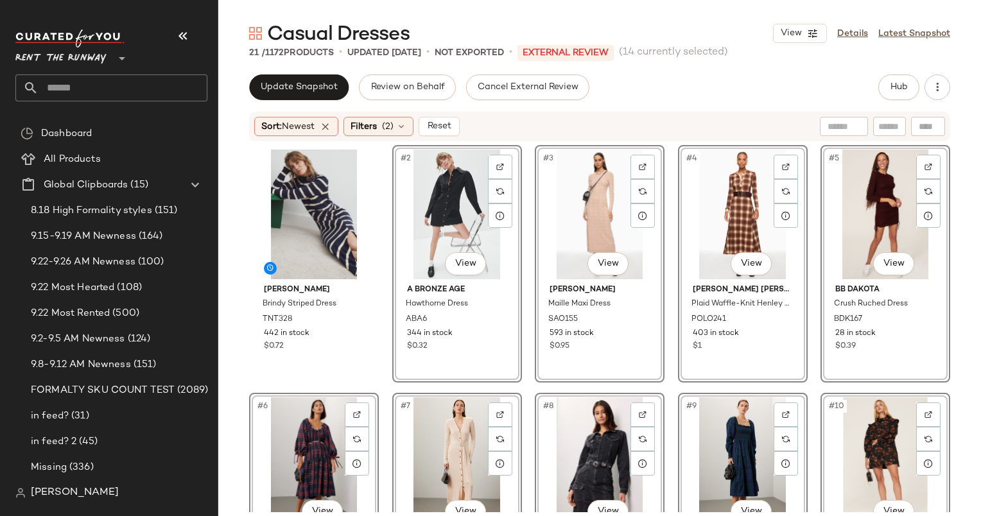
click at [432, 200] on div "#2 View" at bounding box center [457, 215] width 121 height 130
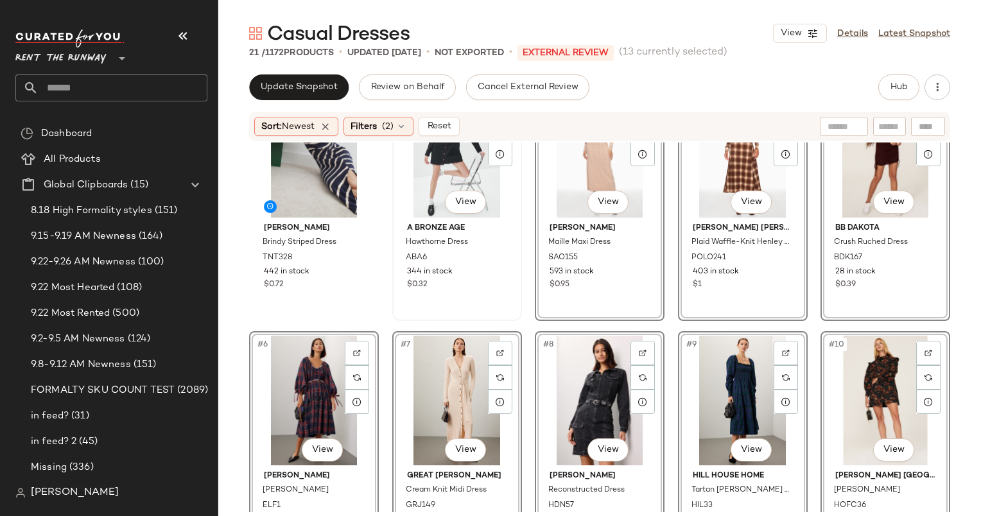
scroll to position [63, 0]
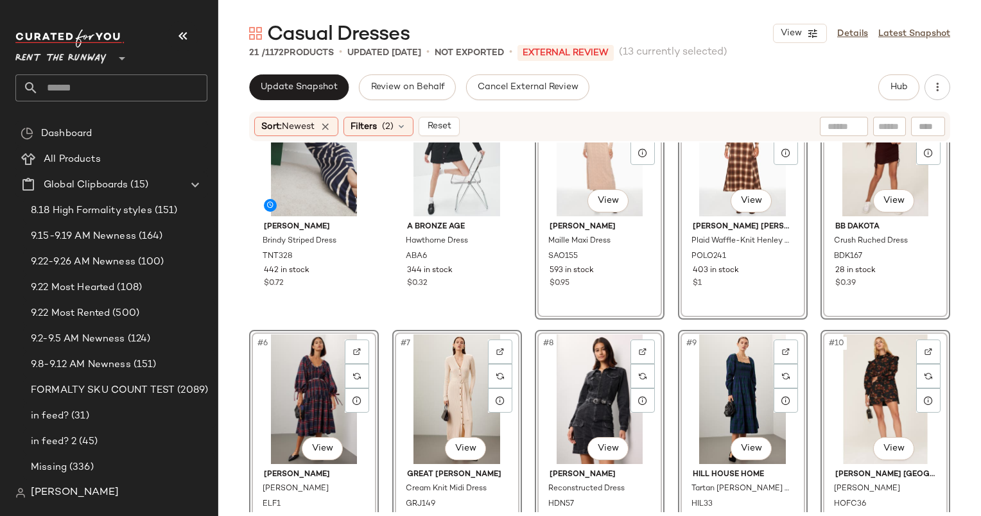
click at [591, 384] on div "#8 View" at bounding box center [599, 399] width 121 height 130
click at [716, 365] on div "#9 View" at bounding box center [742, 399] width 121 height 130
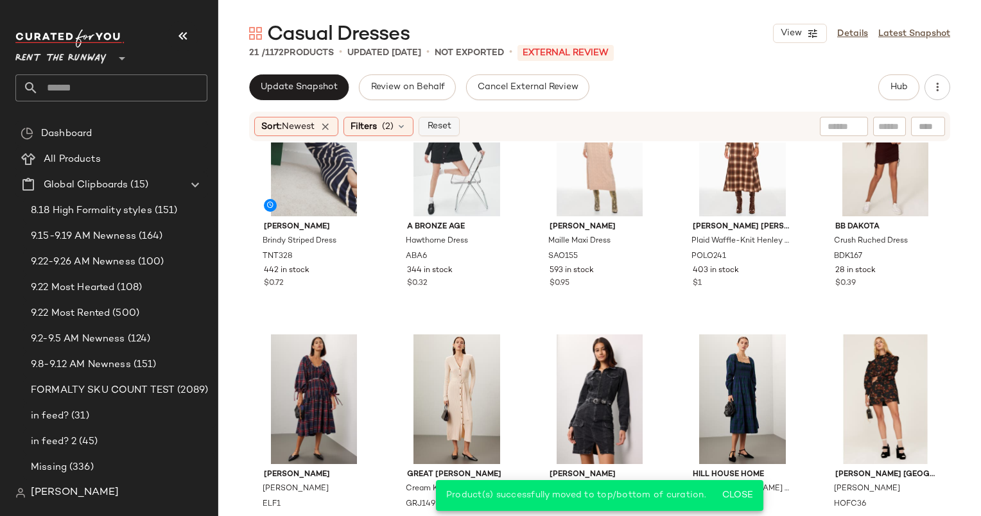
click at [438, 127] on span "Reset" at bounding box center [438, 126] width 24 height 10
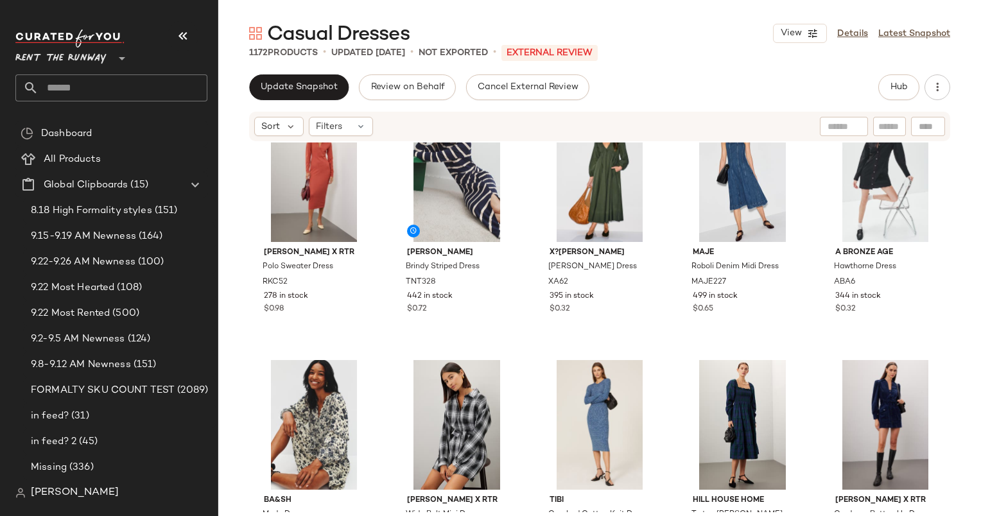
scroll to position [542, 0]
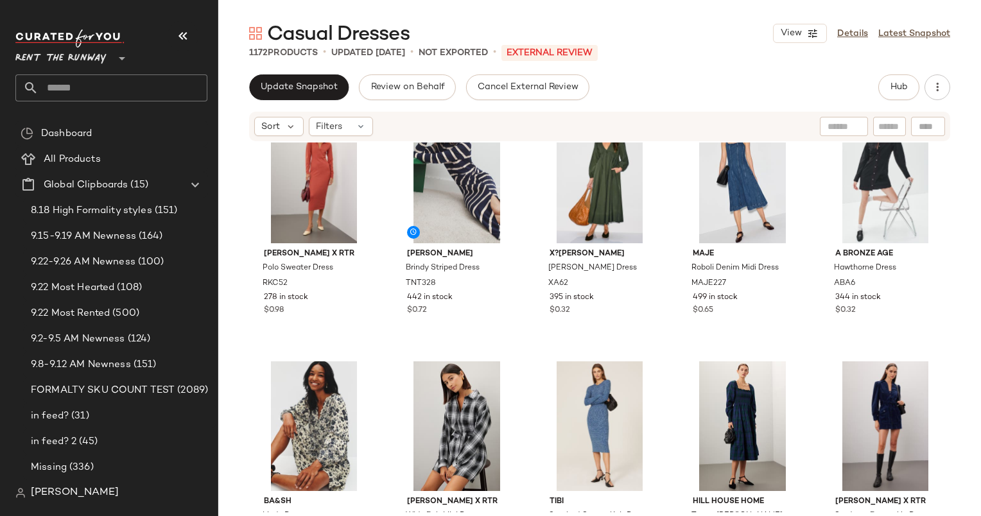
click at [521, 303] on div "Ronny Kobo x RTR Polo Sweater Dress RKC52 278 in stock $0.98 Tanya Taylor Brind…" at bounding box center [599, 327] width 762 height 370
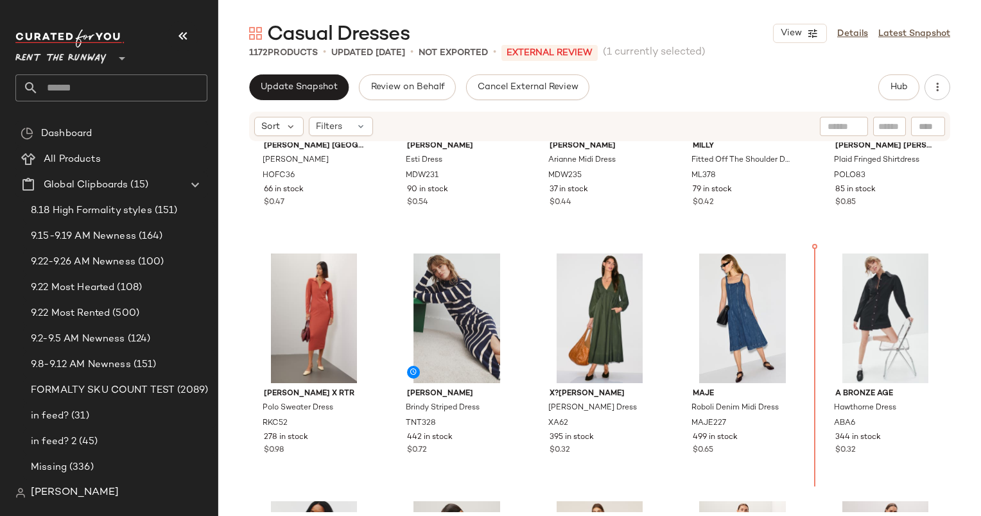
scroll to position [435, 0]
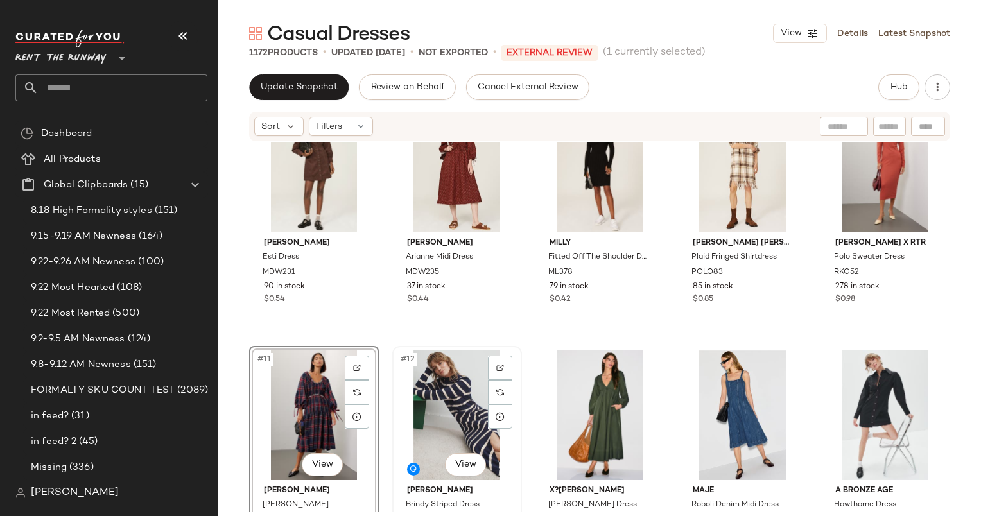
scroll to position [290, 0]
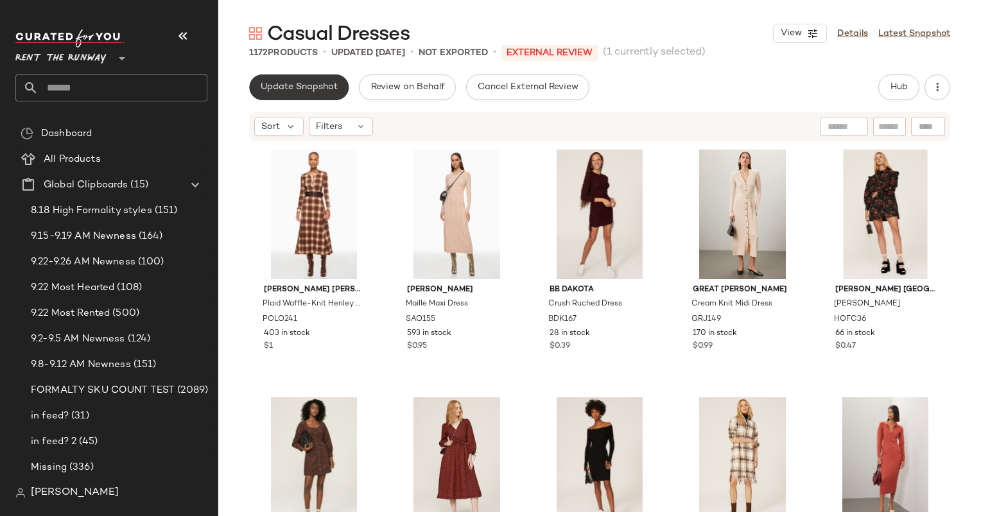
click at [288, 99] on button "Update Snapshot" at bounding box center [298, 87] width 99 height 26
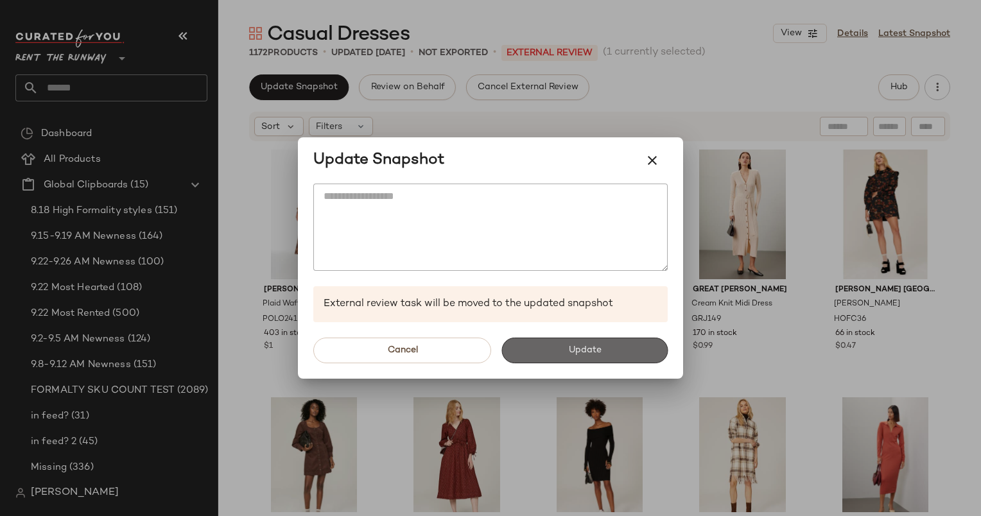
click at [559, 347] on button "Update" at bounding box center [584, 351] width 166 height 26
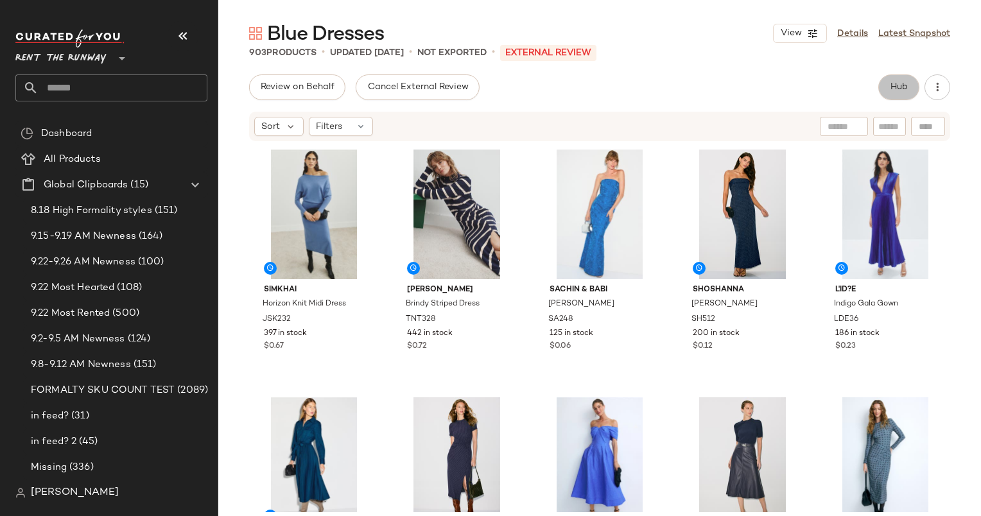
click at [911, 83] on button "Hub" at bounding box center [898, 87] width 41 height 26
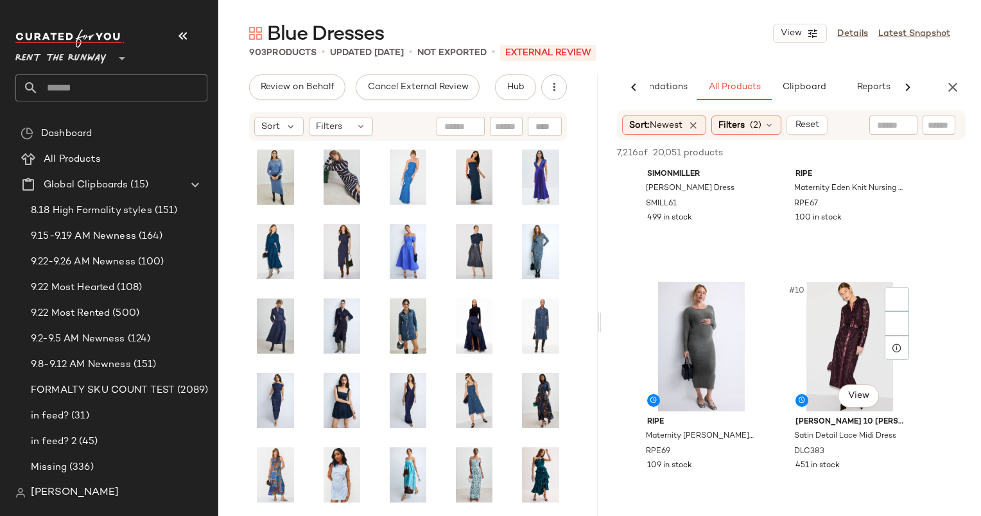
scroll to position [957, 0]
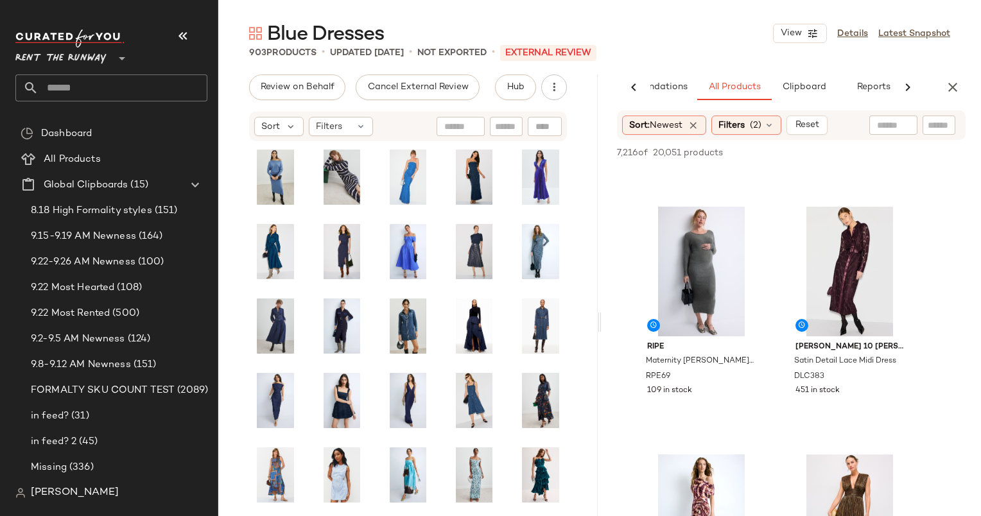
click at [965, 89] on div "AI Recommendations All Products Clipboard Reports" at bounding box center [790, 87] width 379 height 26
click at [952, 89] on icon "button" at bounding box center [952, 87] width 15 height 15
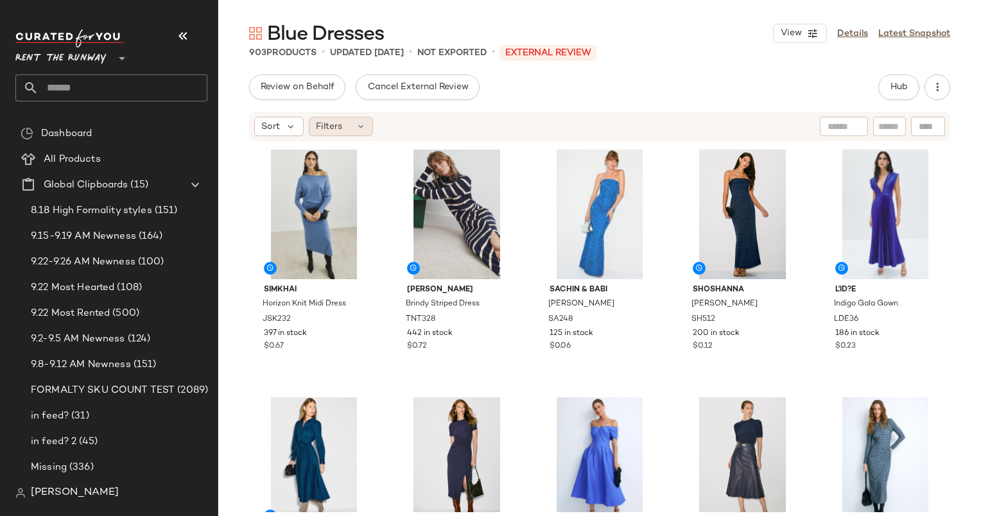
click at [346, 127] on div "Filters" at bounding box center [341, 126] width 64 height 19
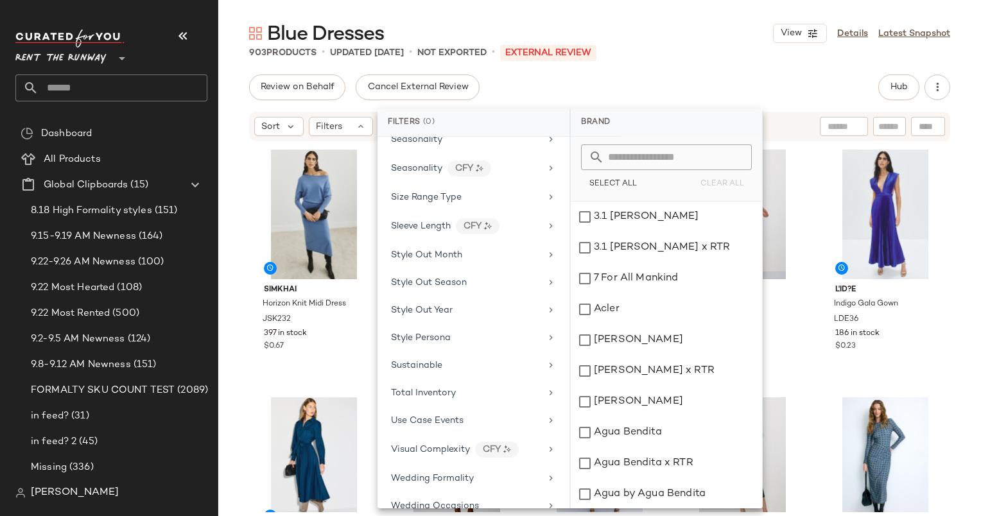
scroll to position [1535, 0]
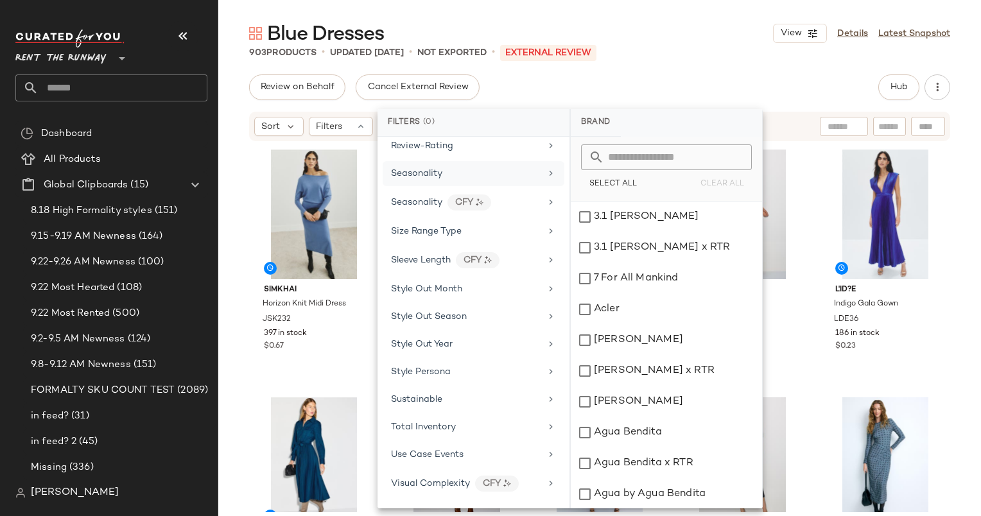
click at [451, 167] on div "Seasonality" at bounding box center [466, 173] width 150 height 13
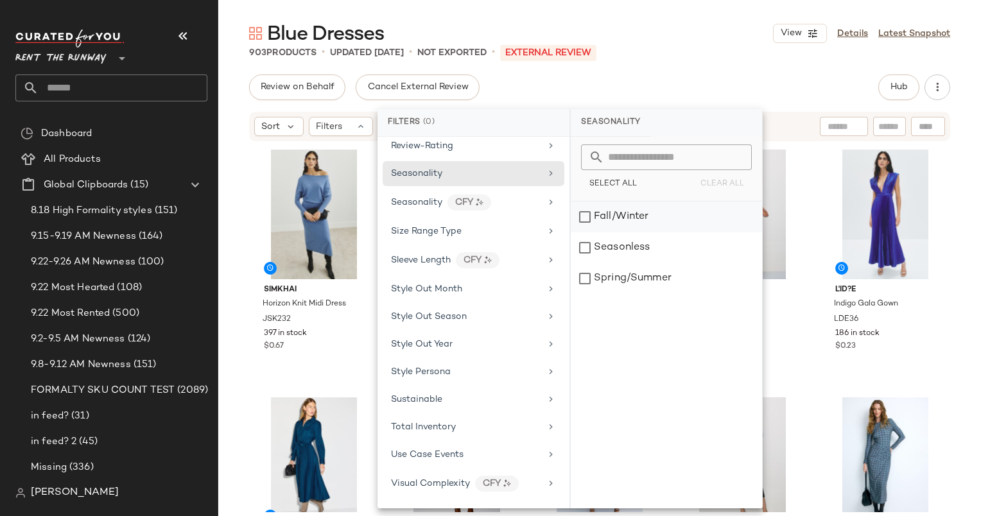
click at [652, 227] on div "Fall/Winter" at bounding box center [666, 217] width 191 height 31
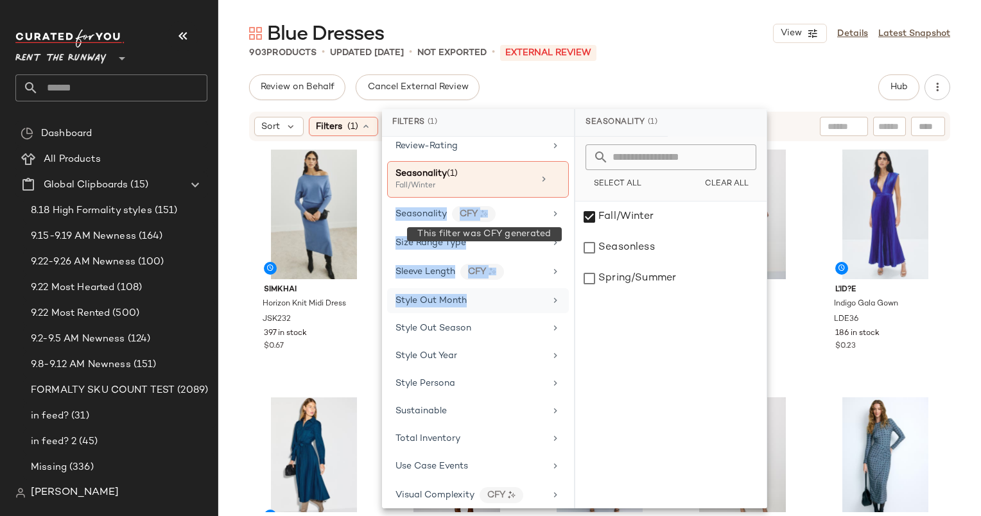
drag, startPoint x: 468, startPoint y: 182, endPoint x: 477, endPoint y: 282, distance: 99.9
click at [477, 282] on div "Brand Category Active Unit Count Actual Price Add On Type AI Embeddings Availab…" at bounding box center [478, 323] width 192 height 372
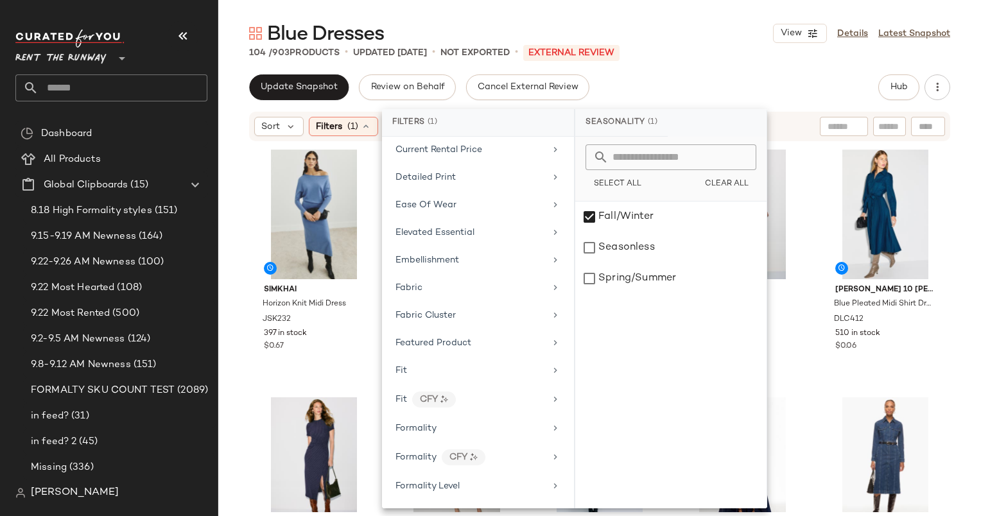
scroll to position [610, 0]
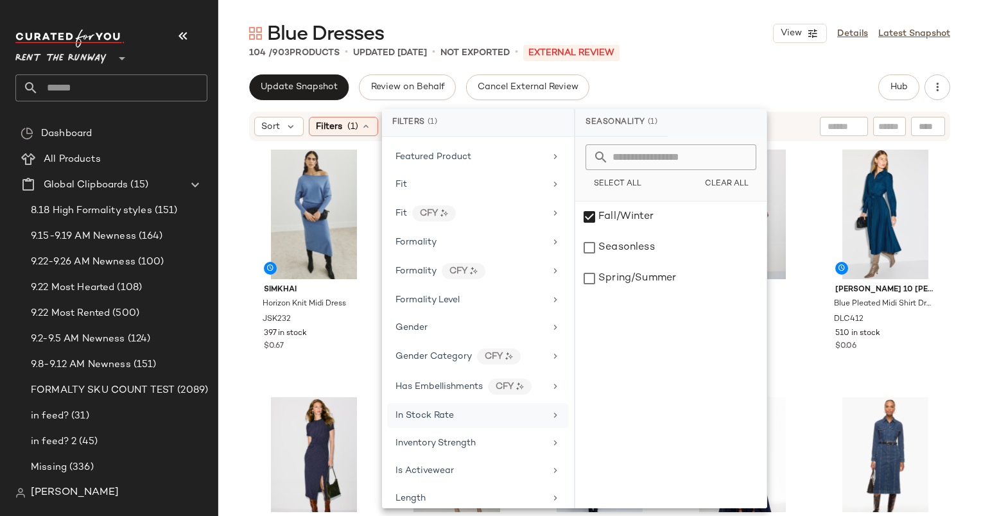
click at [431, 411] on span "In Stock Rate" at bounding box center [424, 416] width 58 height 10
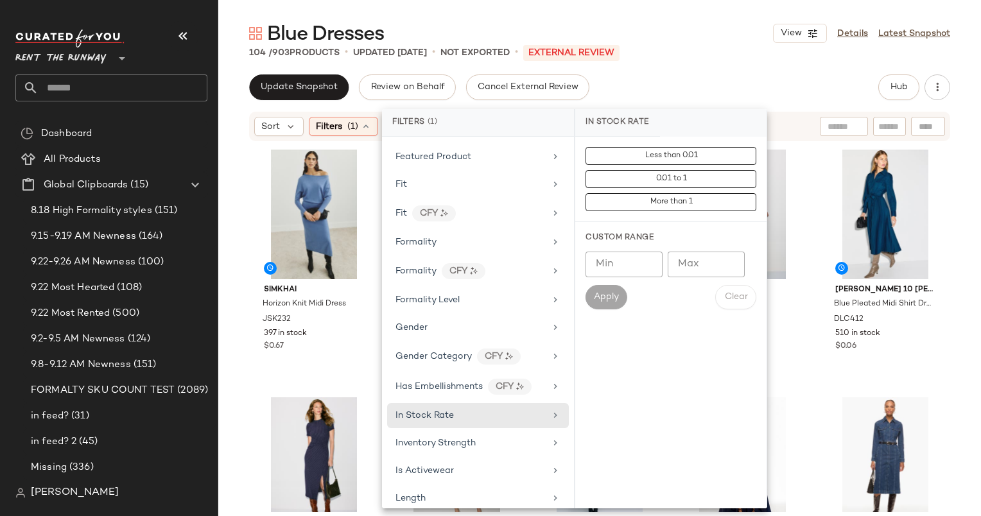
click at [643, 280] on div "Min Min Max Max Apply Clear" at bounding box center [670, 281] width 171 height 58
click at [634, 272] on input "Min" at bounding box center [623, 265] width 77 height 26
click at [634, 272] on input "*" at bounding box center [623, 265] width 77 height 26
type input "***"
click at [633, 308] on div "Apply Clear" at bounding box center [670, 297] width 171 height 24
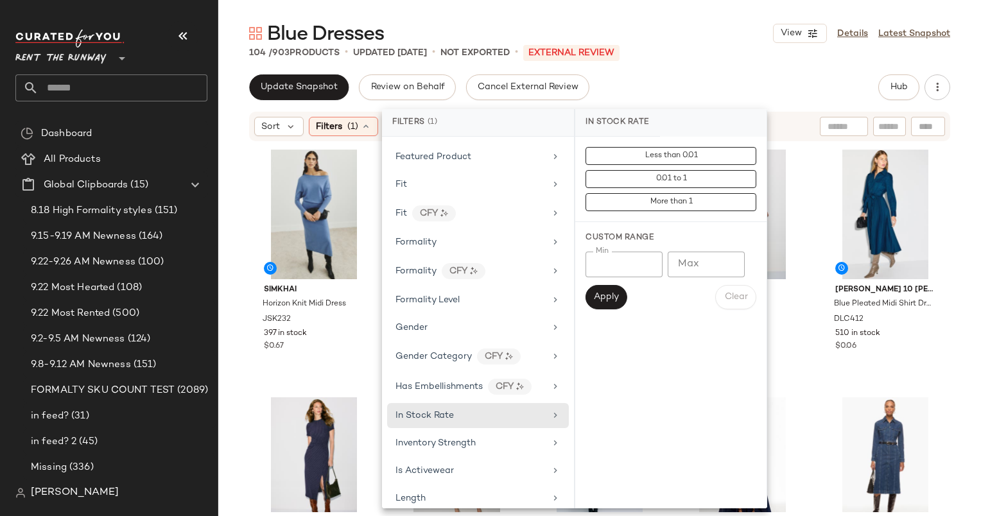
click at [631, 308] on div "Apply Clear" at bounding box center [670, 297] width 171 height 24
click at [614, 302] on span "Apply" at bounding box center [606, 297] width 26 height 10
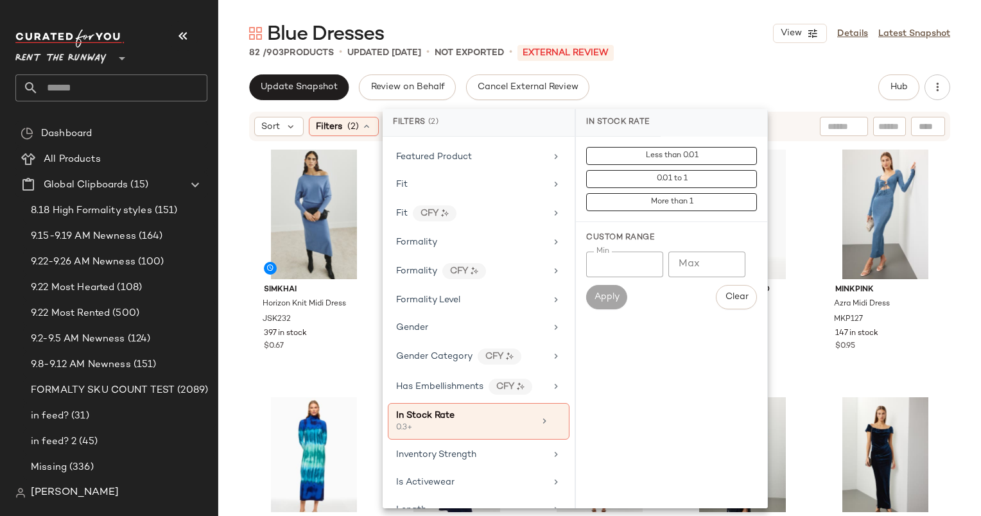
click at [689, 68] on div "Blue Dresses View Details Latest Snapshot 82 / 903 Products • updated Sep 22nd …" at bounding box center [599, 268] width 762 height 495
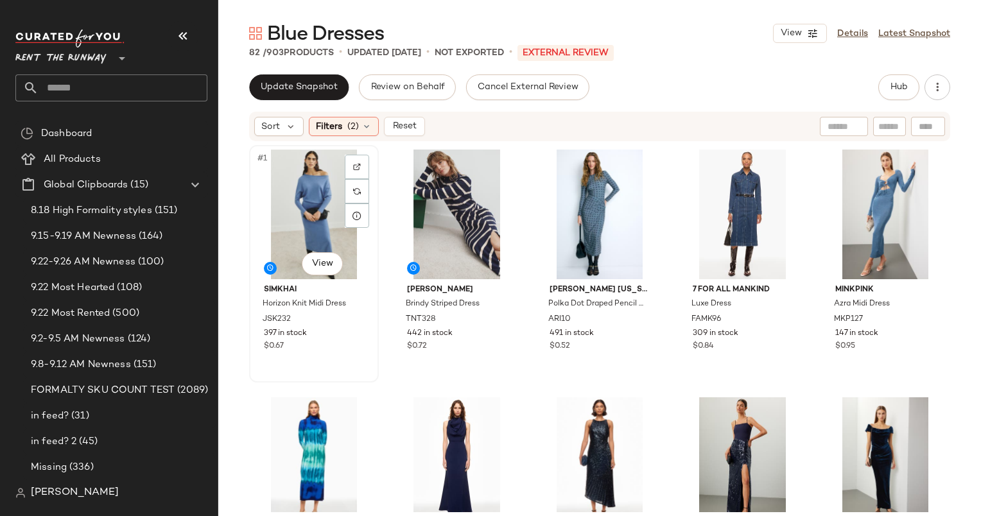
click at [309, 231] on div "#1 View" at bounding box center [314, 215] width 121 height 130
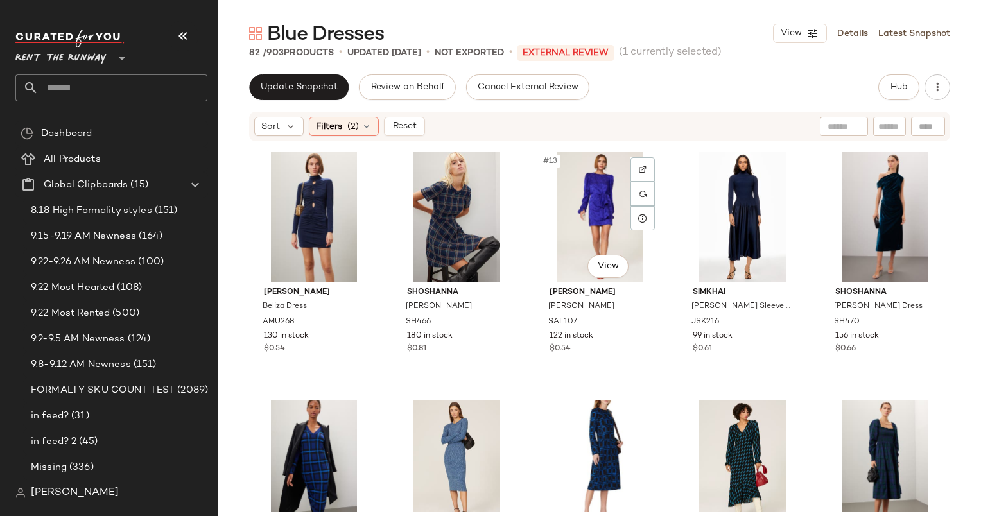
scroll to position [477, 0]
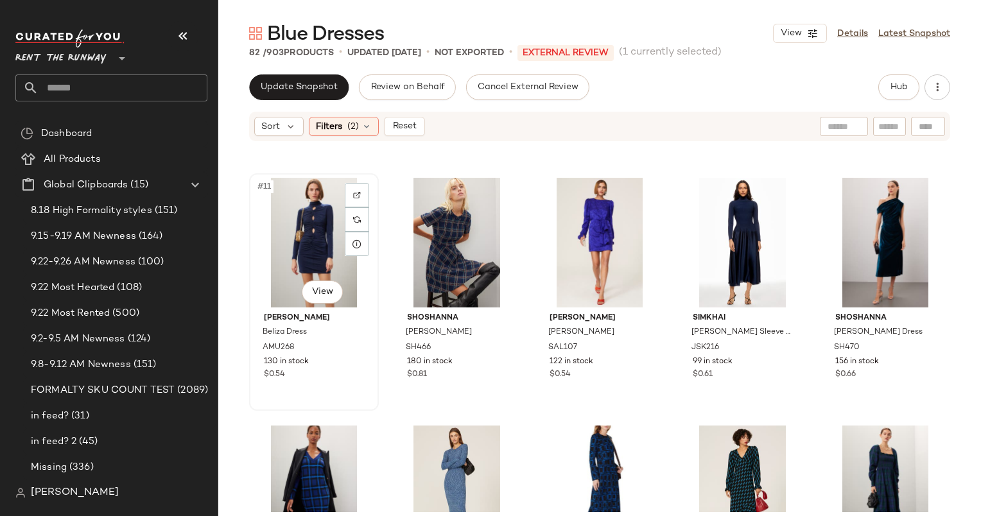
click at [289, 225] on div "#11 View" at bounding box center [314, 243] width 121 height 130
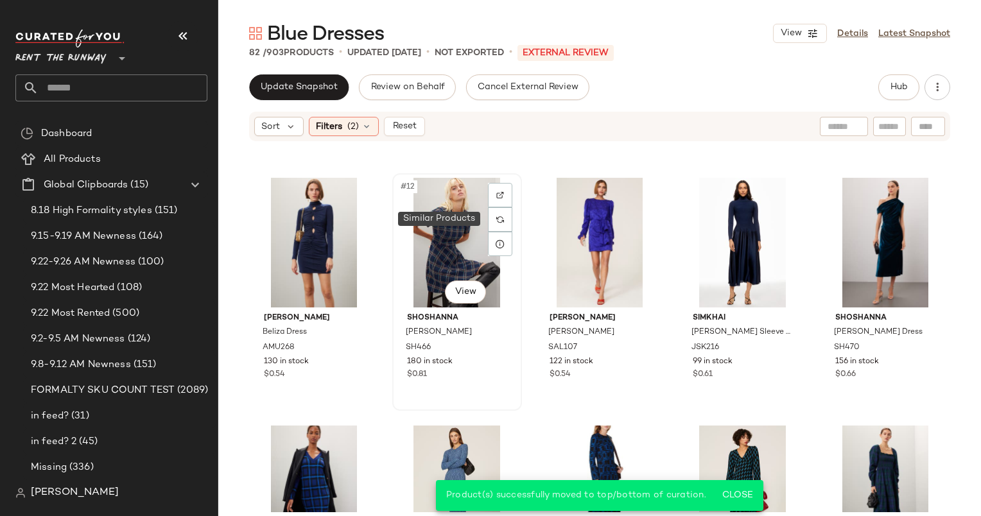
click at [493, 225] on div at bounding box center [500, 219] width 24 height 24
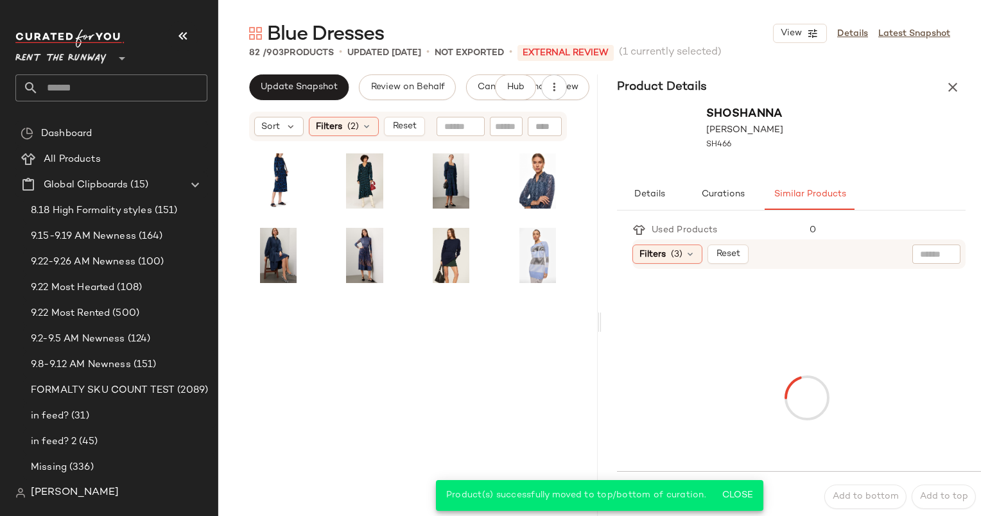
scroll to position [74, 0]
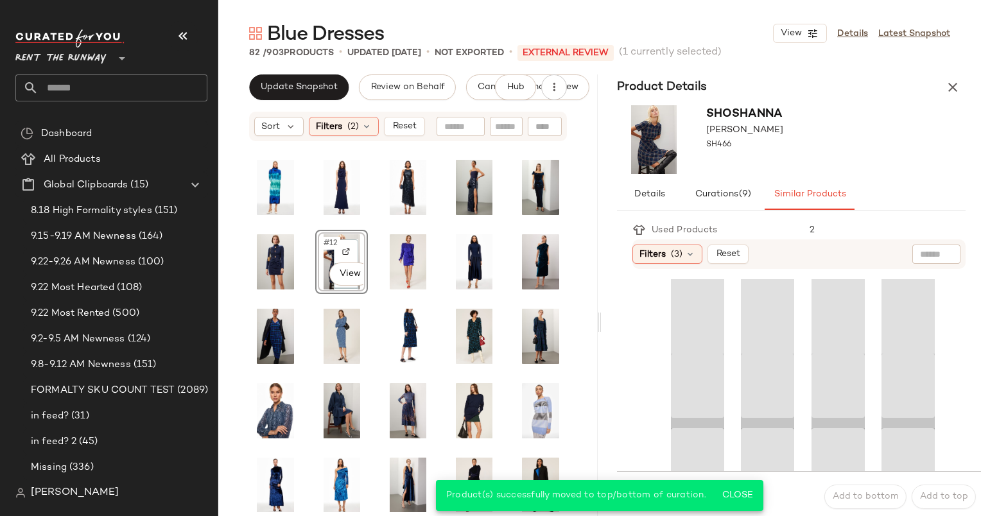
click at [968, 80] on div "Product Details" at bounding box center [790, 87] width 379 height 26
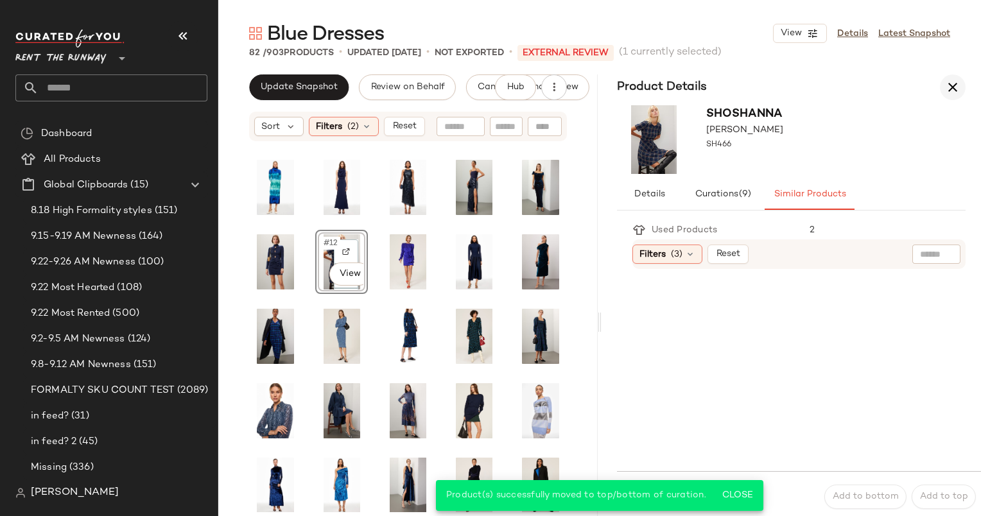
click at [956, 85] on icon "button" at bounding box center [952, 87] width 15 height 15
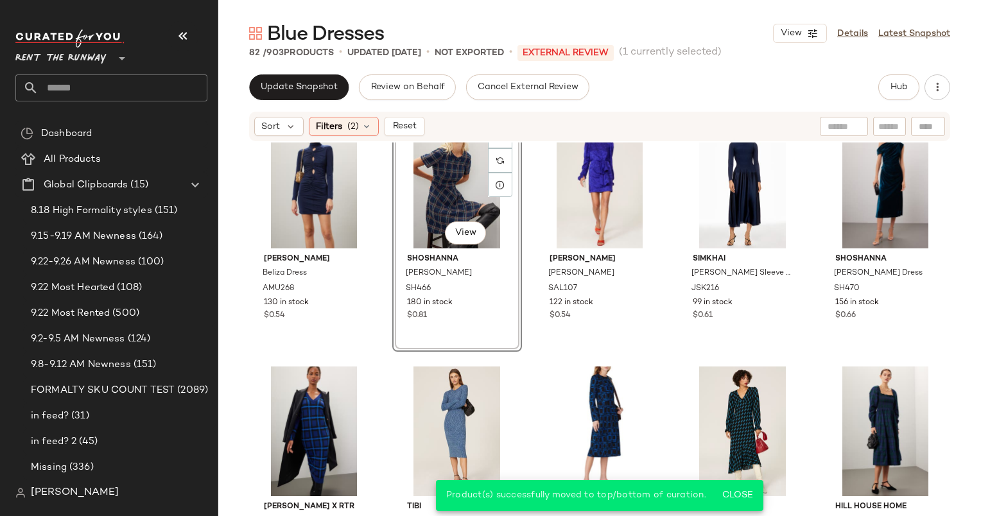
scroll to position [537, 0]
click at [721, 199] on div "#14 View" at bounding box center [742, 183] width 121 height 130
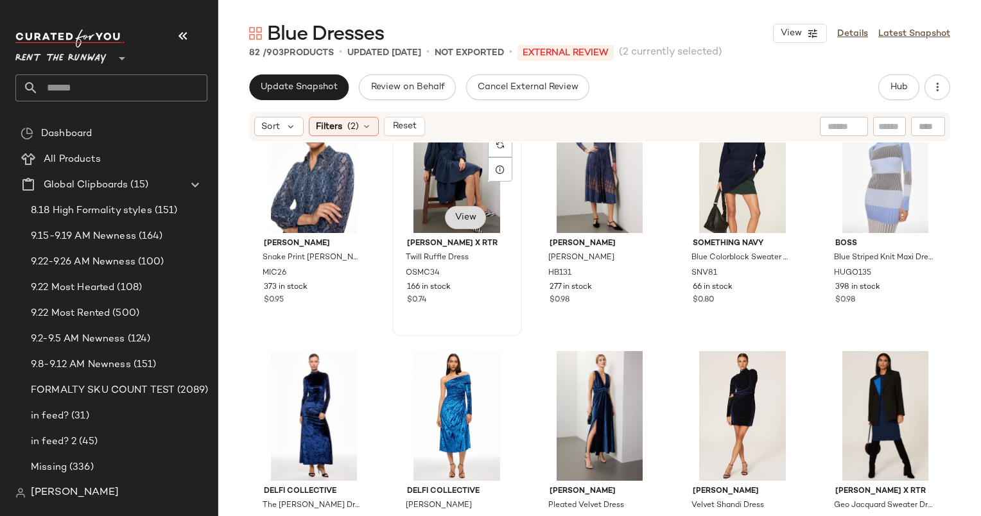
scroll to position [1024, 0]
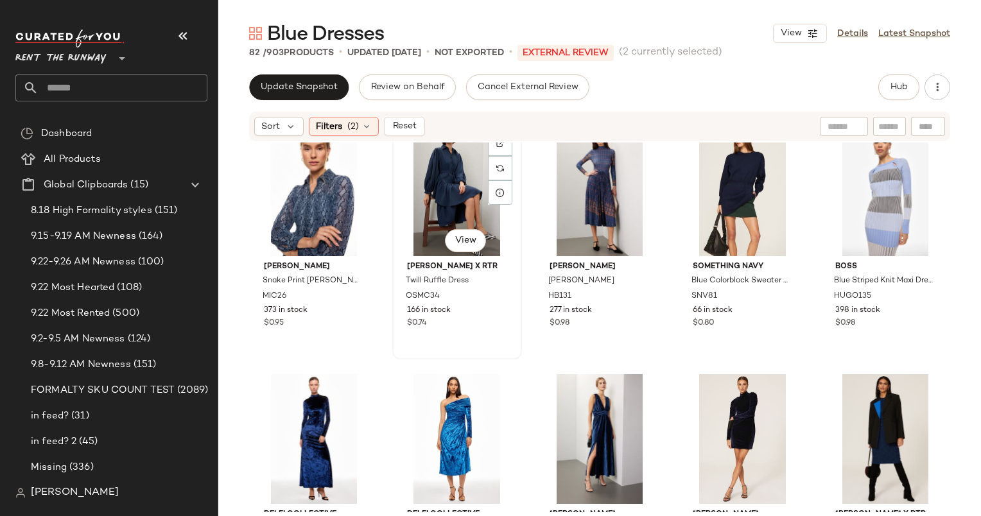
click at [433, 187] on div "#22 View" at bounding box center [457, 191] width 121 height 130
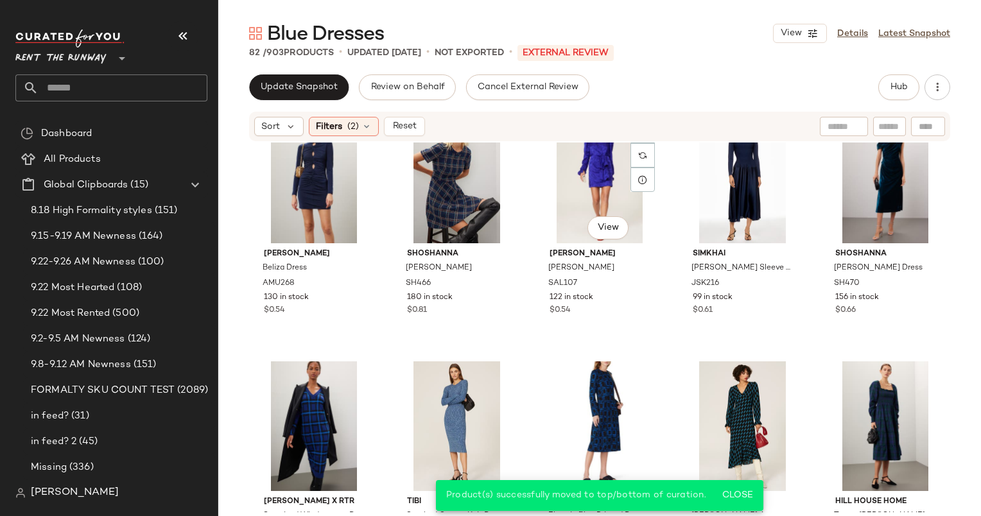
scroll to position [332, 0]
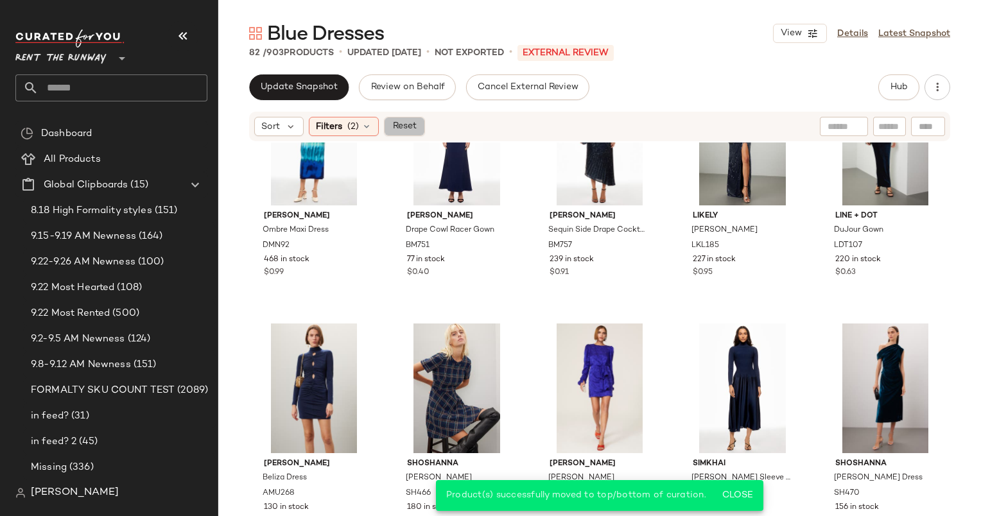
click at [404, 128] on span "Reset" at bounding box center [403, 126] width 24 height 10
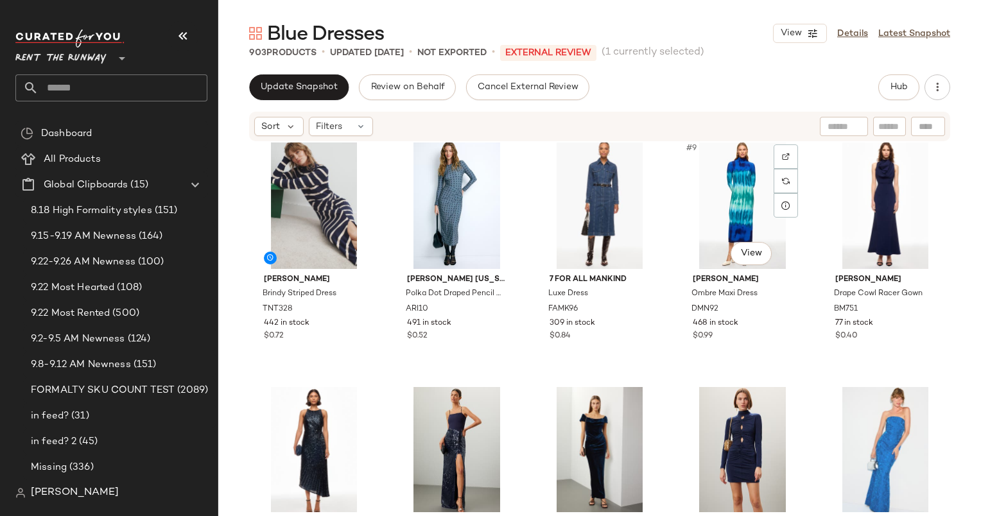
scroll to position [269, 0]
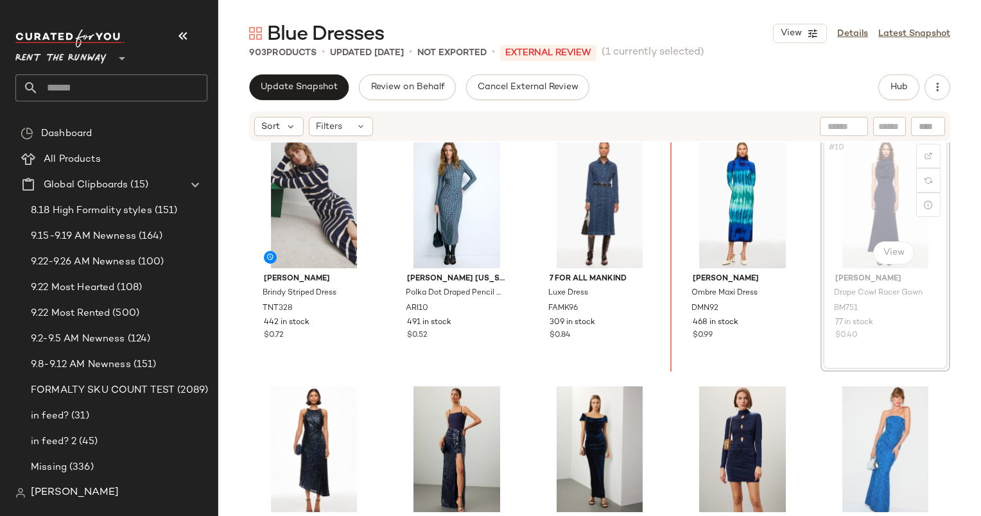
scroll to position [266, 0]
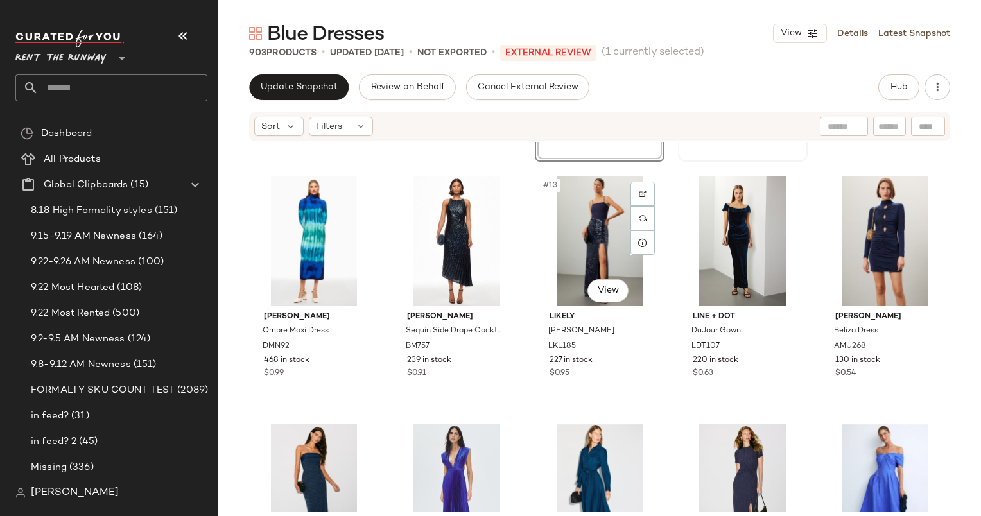
scroll to position [483, 0]
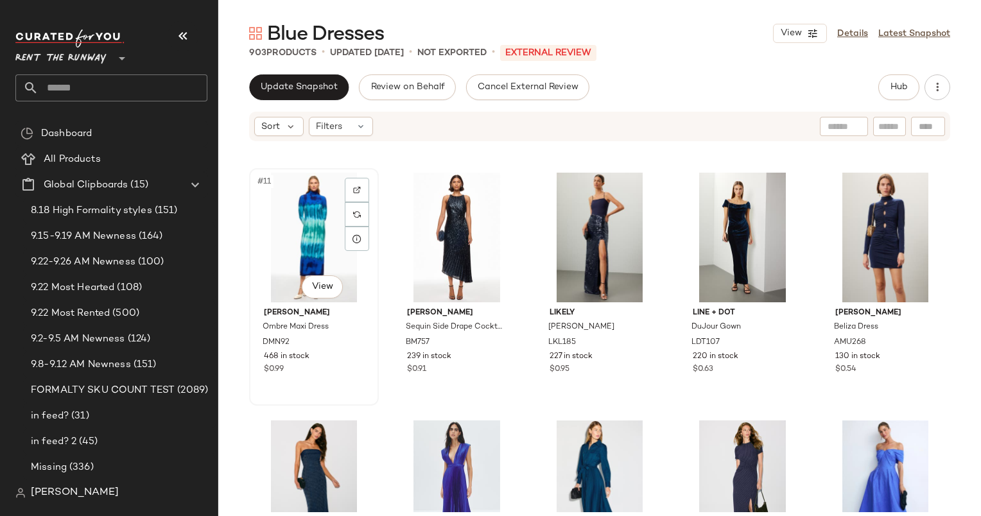
click at [314, 204] on div "#11 View" at bounding box center [314, 238] width 121 height 130
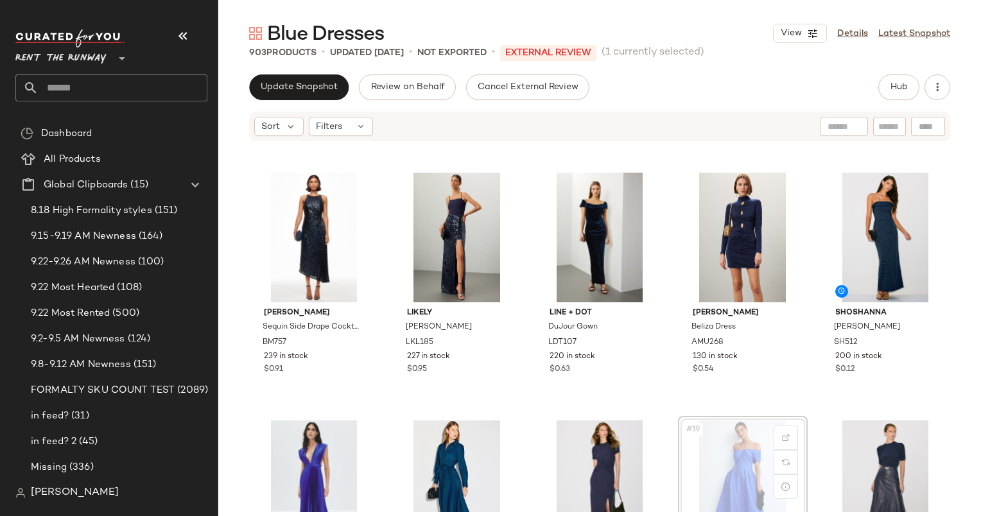
scroll to position [483, 0]
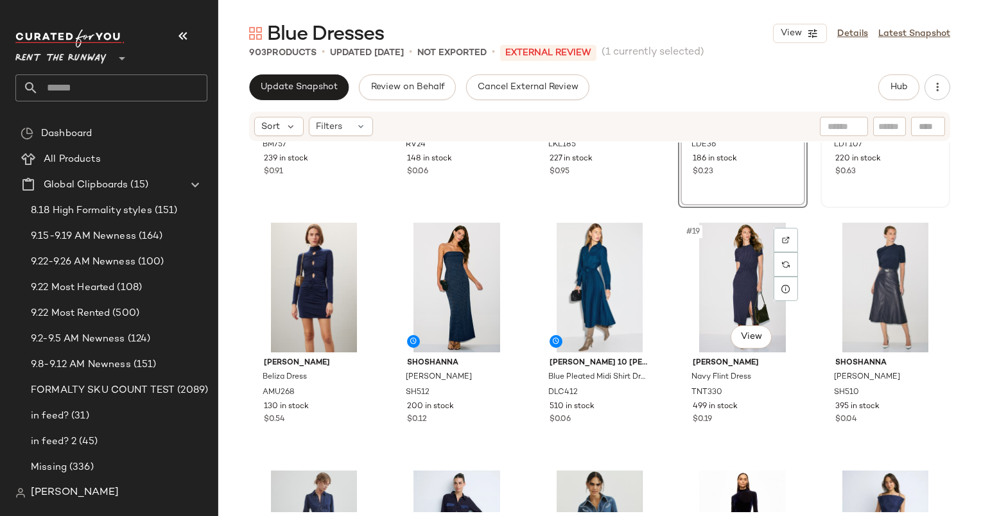
scroll to position [683, 0]
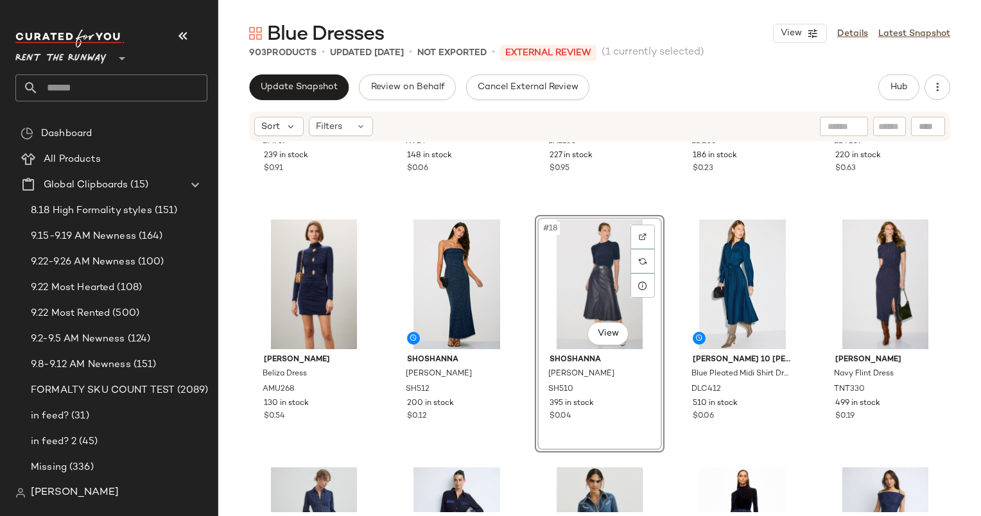
click at [263, 69] on div "Blue Dresses View Details Latest Snapshot 903 Products • updated Sep 23rd • Not…" at bounding box center [599, 268] width 762 height 495
click at [300, 90] on span "Update Snapshot" at bounding box center [299, 87] width 78 height 10
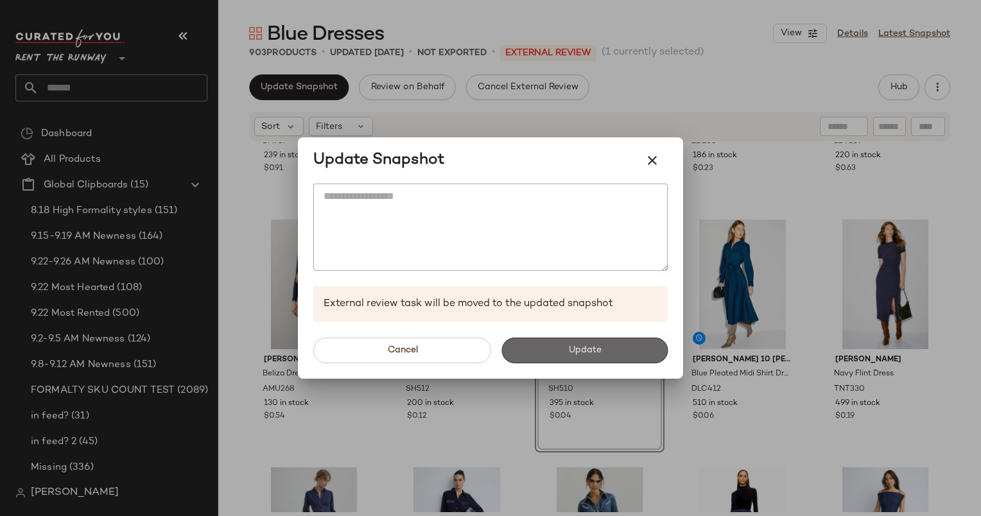
click at [607, 348] on button "Update" at bounding box center [584, 351] width 166 height 26
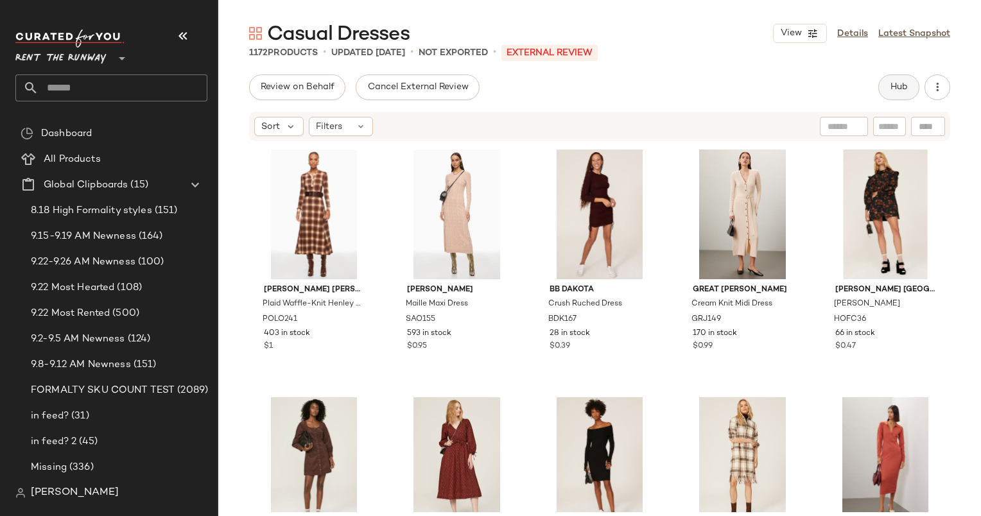
click at [881, 89] on button "Hub" at bounding box center [898, 87] width 41 height 26
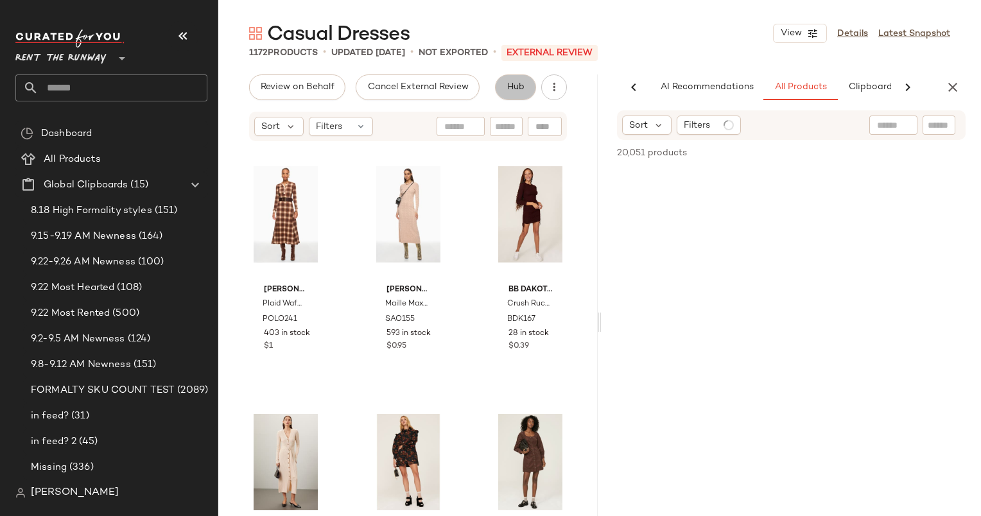
scroll to position [0, 66]
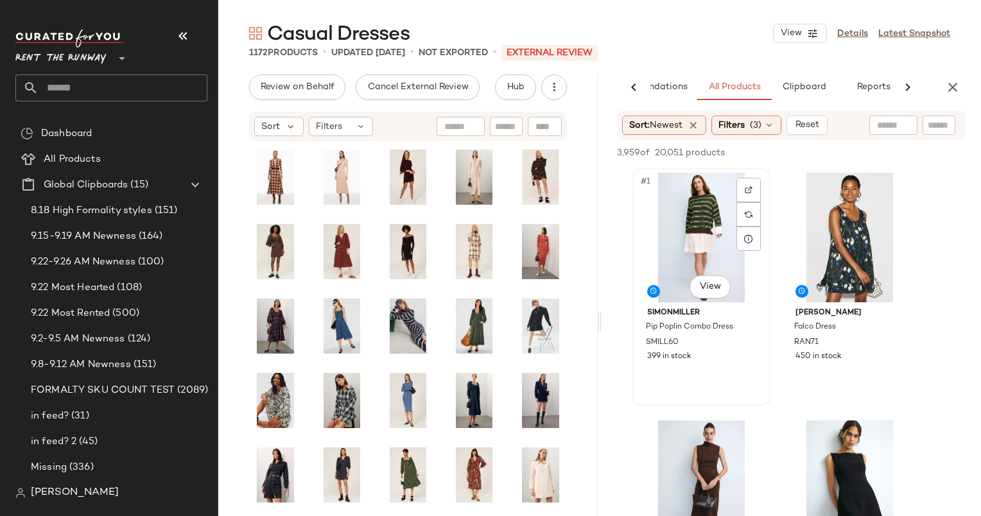
click at [699, 219] on div "#1 View" at bounding box center [701, 238] width 129 height 130
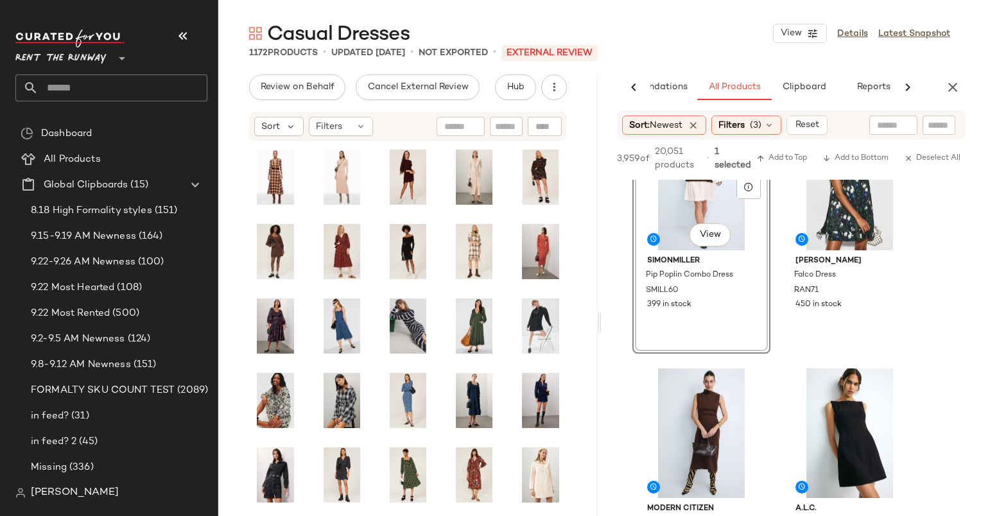
scroll to position [82, 0]
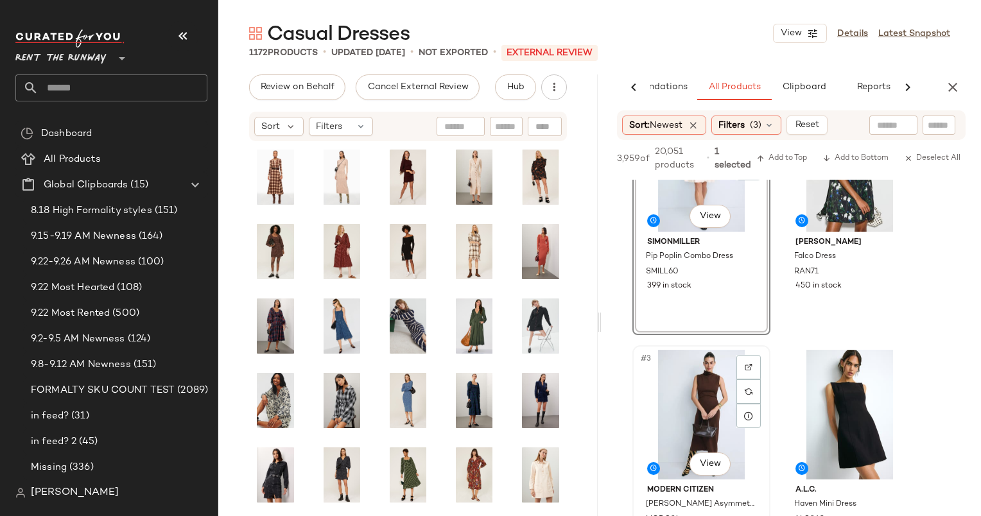
click at [681, 375] on div "#3 View" at bounding box center [701, 415] width 129 height 130
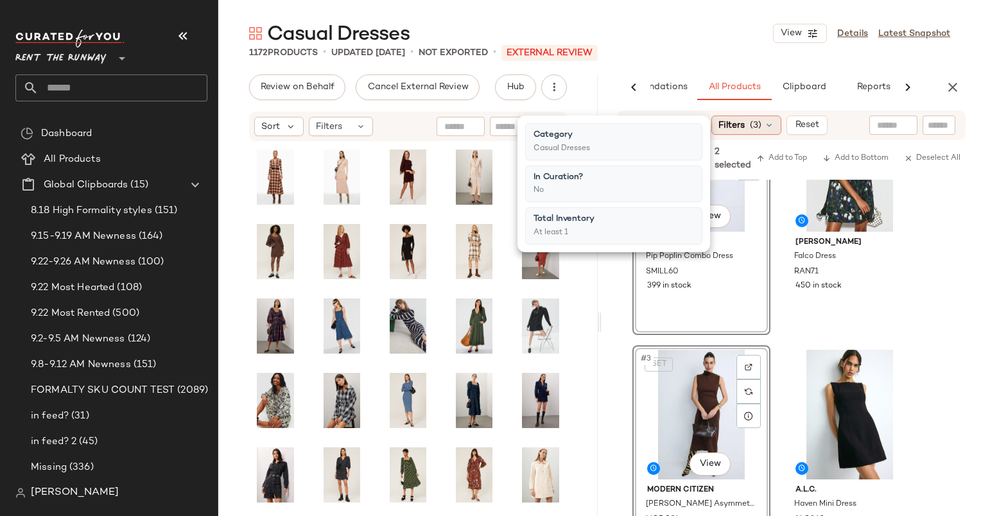
click at [750, 116] on div "Filters (3)" at bounding box center [746, 125] width 70 height 19
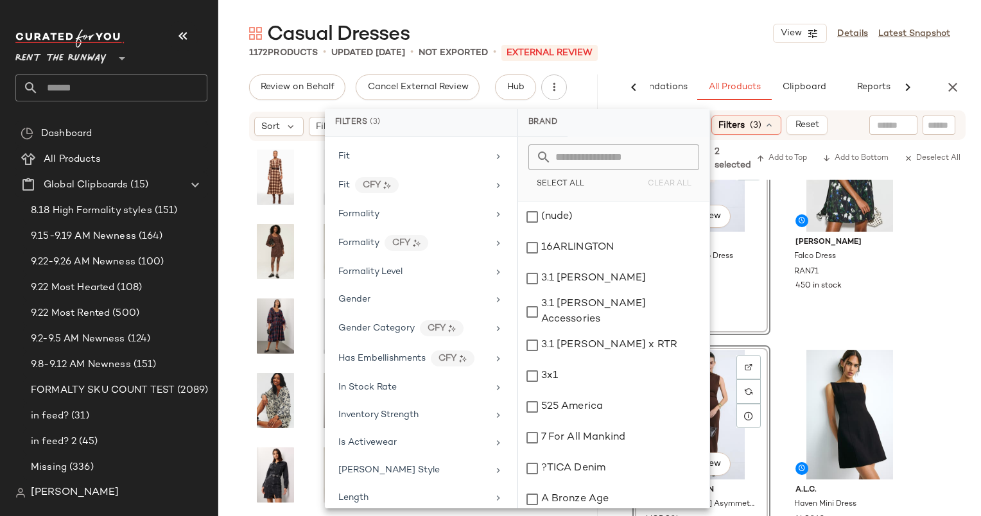
scroll to position [707, 0]
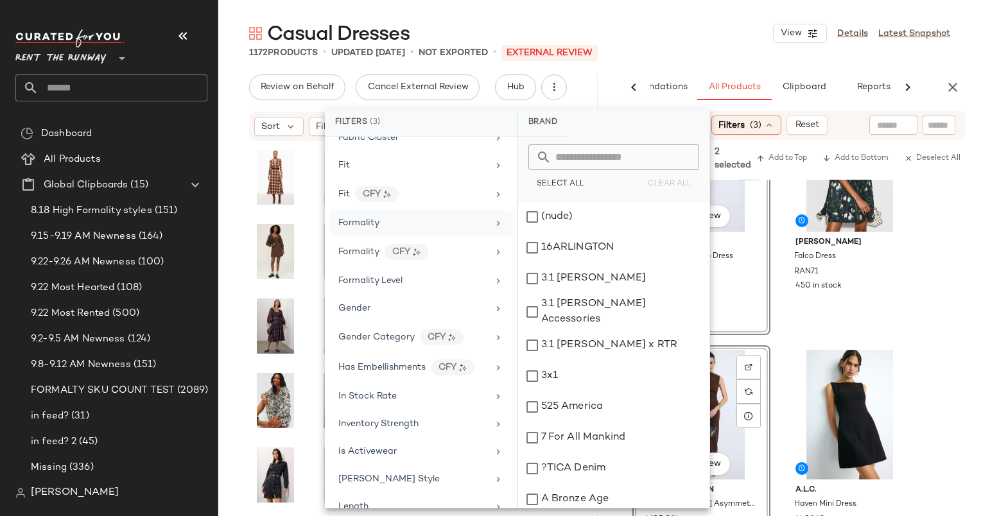
click at [418, 221] on div "Formality" at bounding box center [413, 222] width 150 height 13
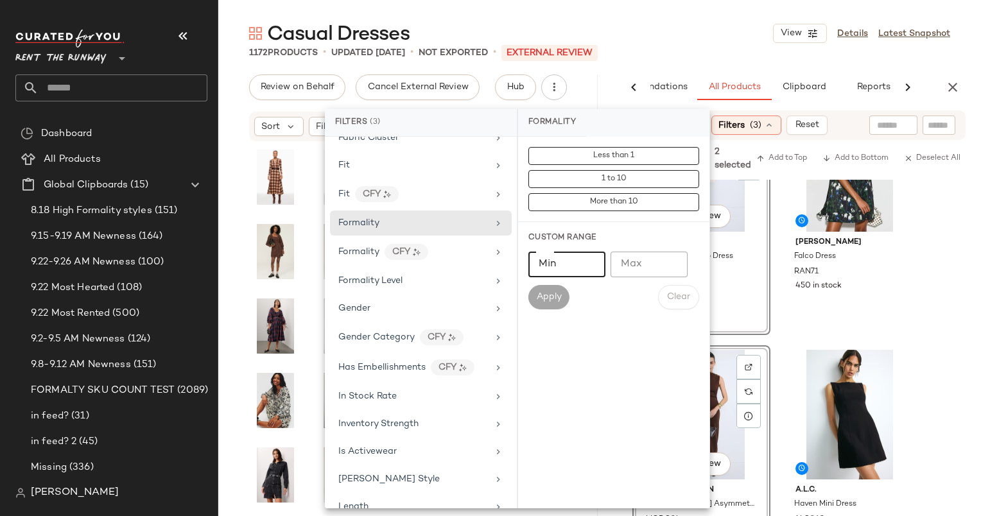
click at [569, 270] on input "Min" at bounding box center [566, 265] width 77 height 26
click at [637, 271] on input "Max" at bounding box center [648, 265] width 77 height 26
type input "*"
click at [547, 290] on button "Apply" at bounding box center [548, 297] width 41 height 24
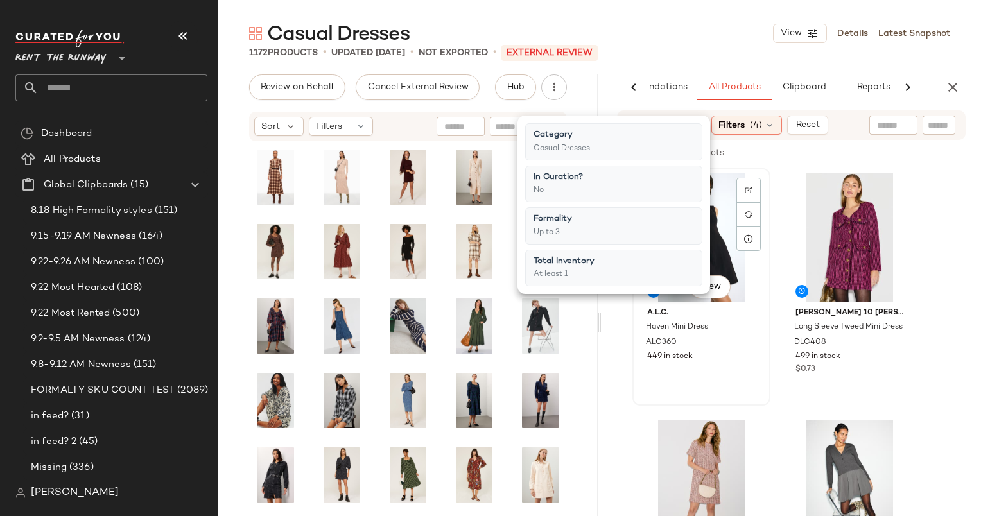
click at [719, 200] on div "#1 View" at bounding box center [701, 238] width 129 height 130
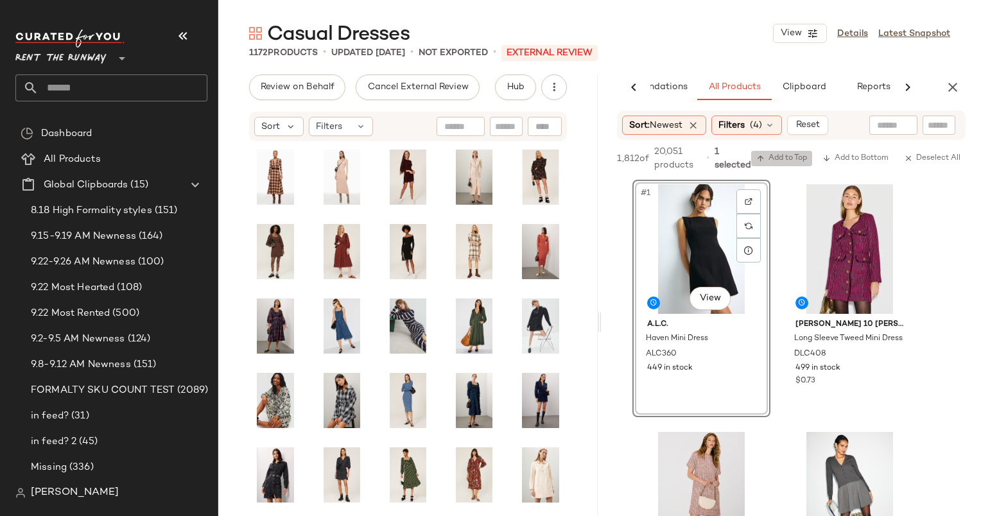
click at [787, 152] on button "Add to Top" at bounding box center [781, 158] width 61 height 15
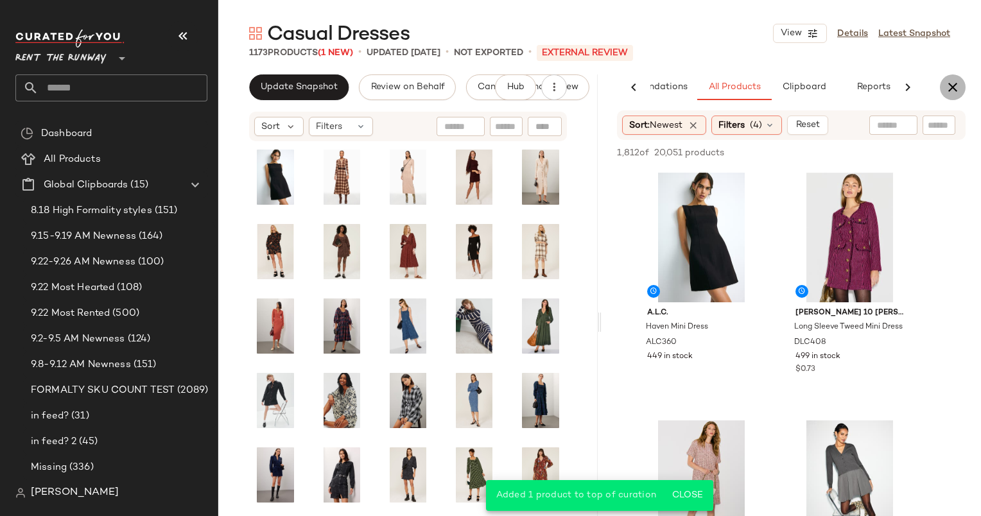
click at [956, 84] on icon "button" at bounding box center [952, 87] width 15 height 15
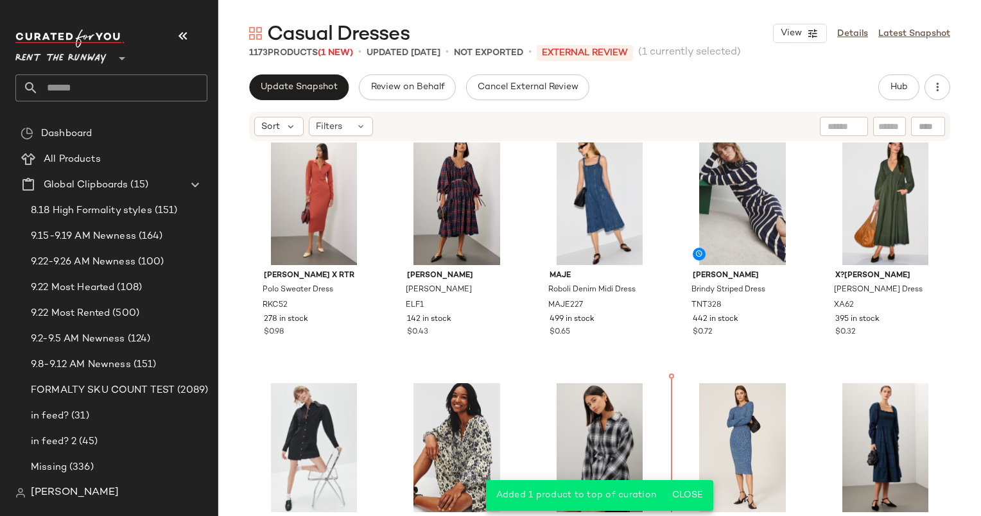
scroll to position [527, 0]
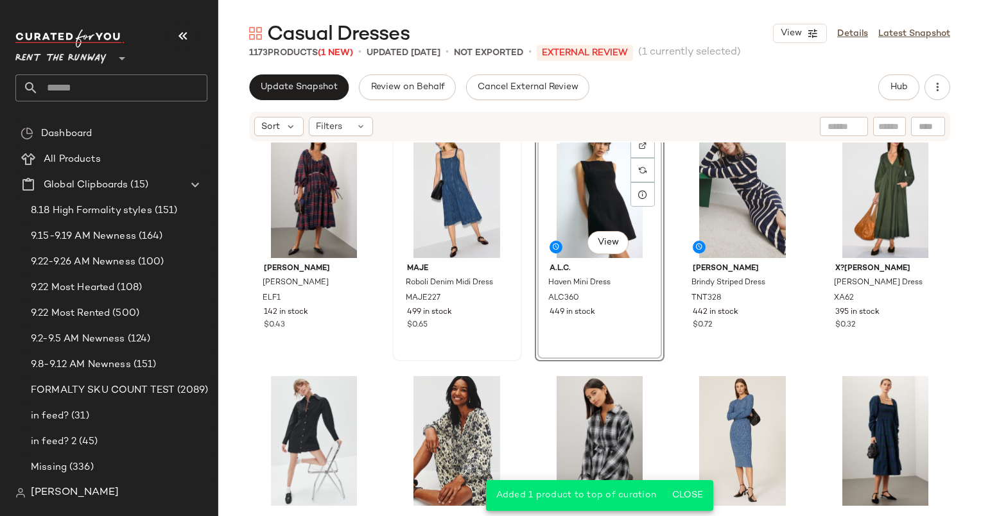
scroll to position [485, 0]
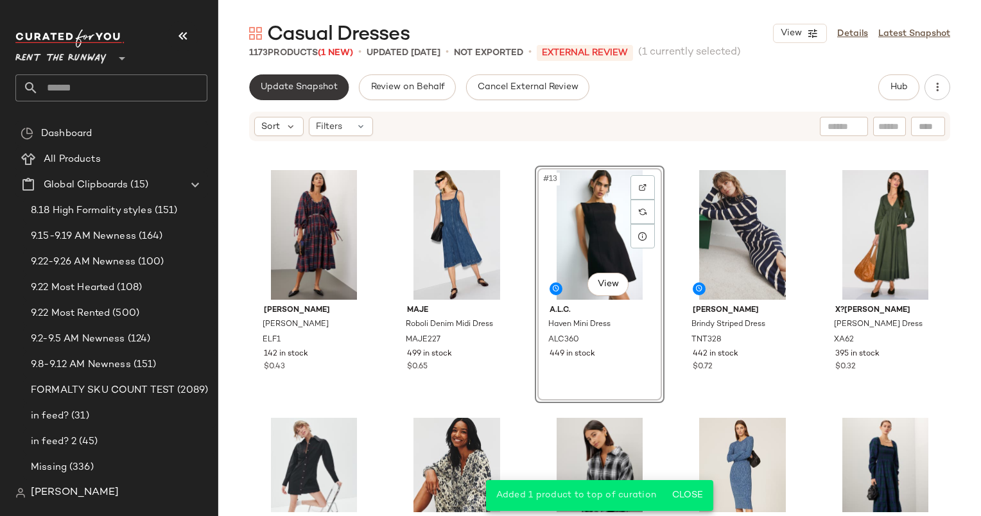
click at [261, 80] on button "Update Snapshot" at bounding box center [298, 87] width 99 height 26
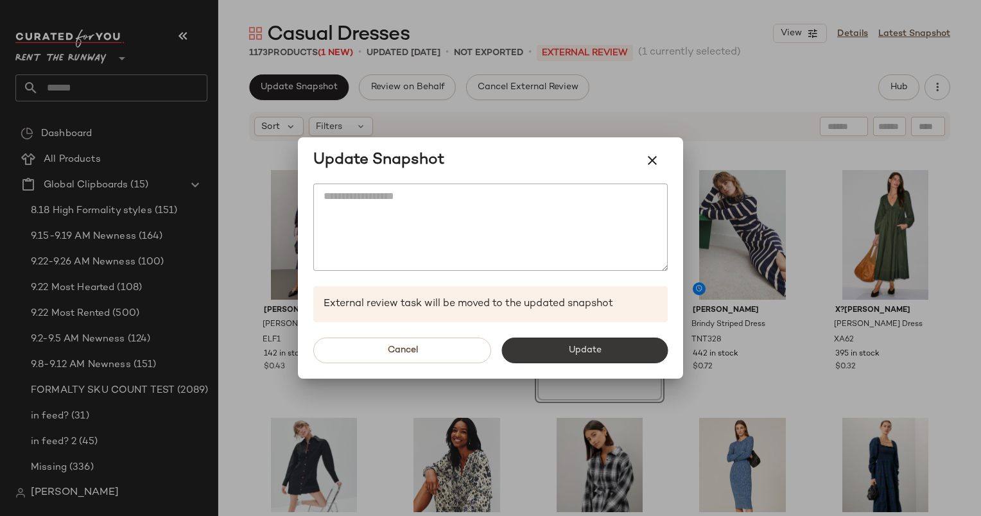
click at [596, 349] on span "Update" at bounding box center [583, 350] width 33 height 10
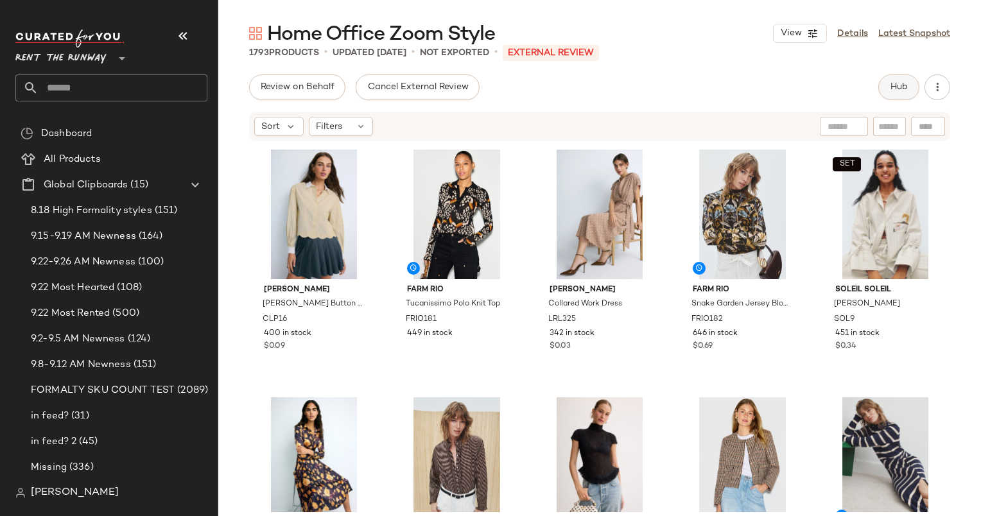
click at [906, 85] on span "Hub" at bounding box center [899, 87] width 18 height 10
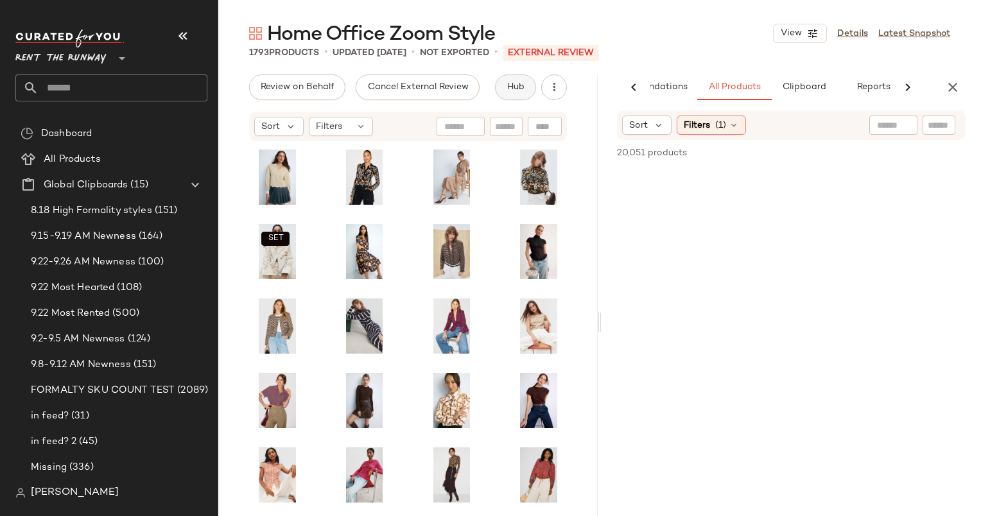
scroll to position [0, 66]
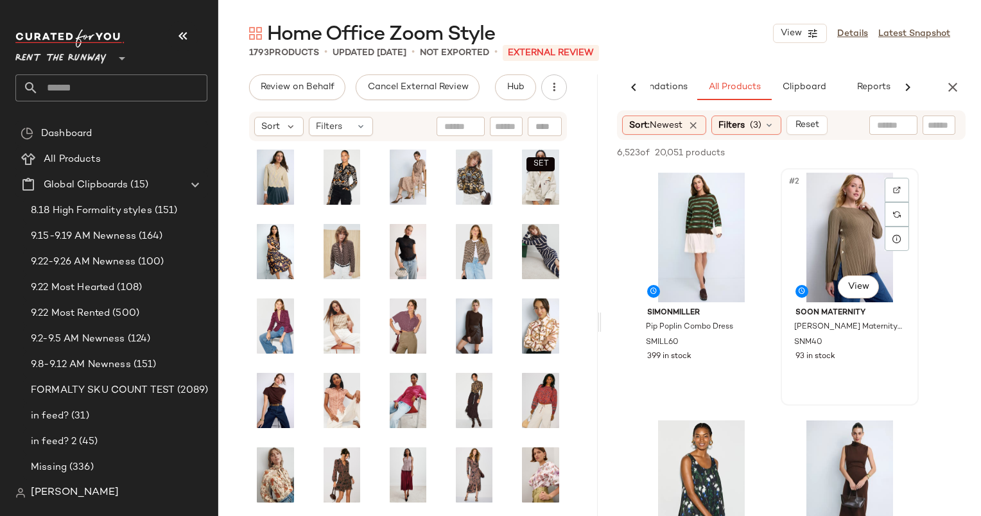
click at [914, 331] on div "soon maternity [PERSON_NAME] Maternity Knit Feeding Top SNM40 93 in stock" at bounding box center [849, 333] width 129 height 62
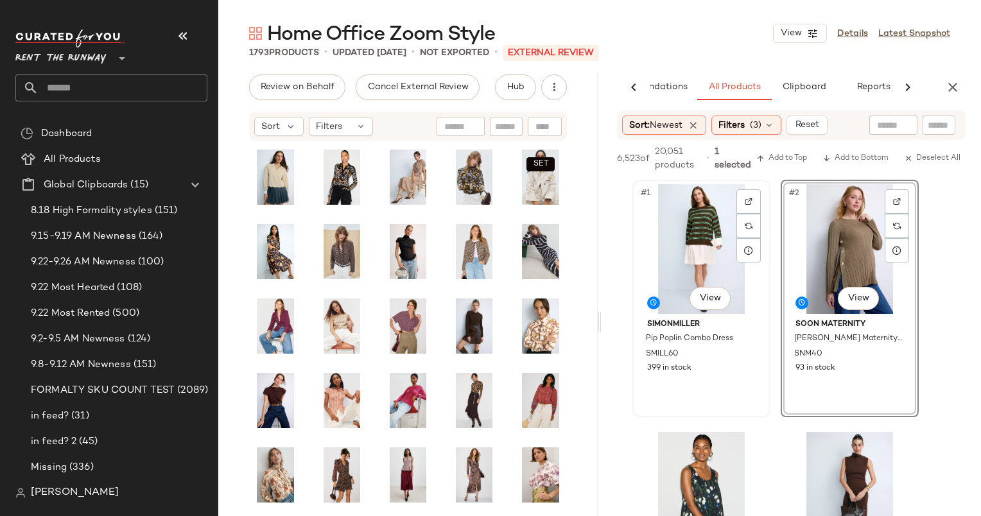
click at [683, 259] on div "#1 View" at bounding box center [701, 249] width 129 height 130
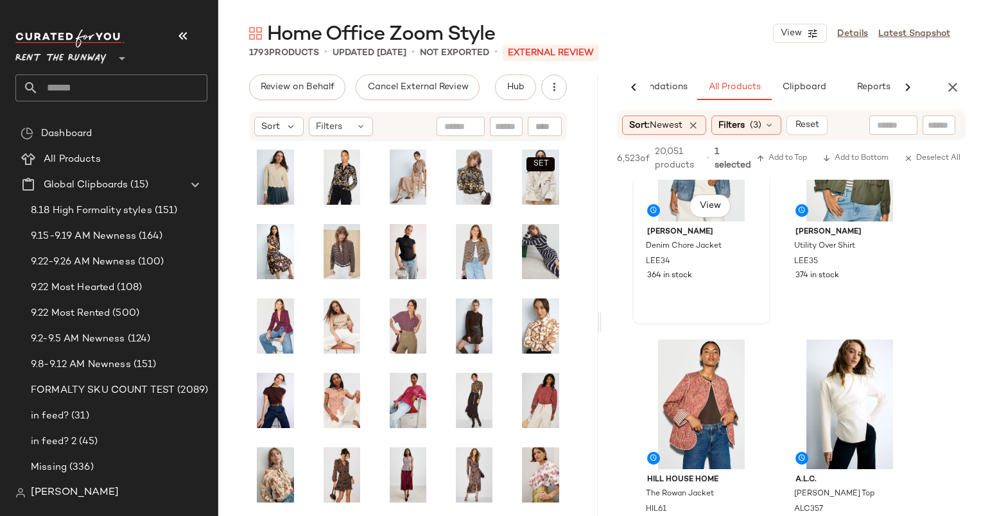
scroll to position [463, 0]
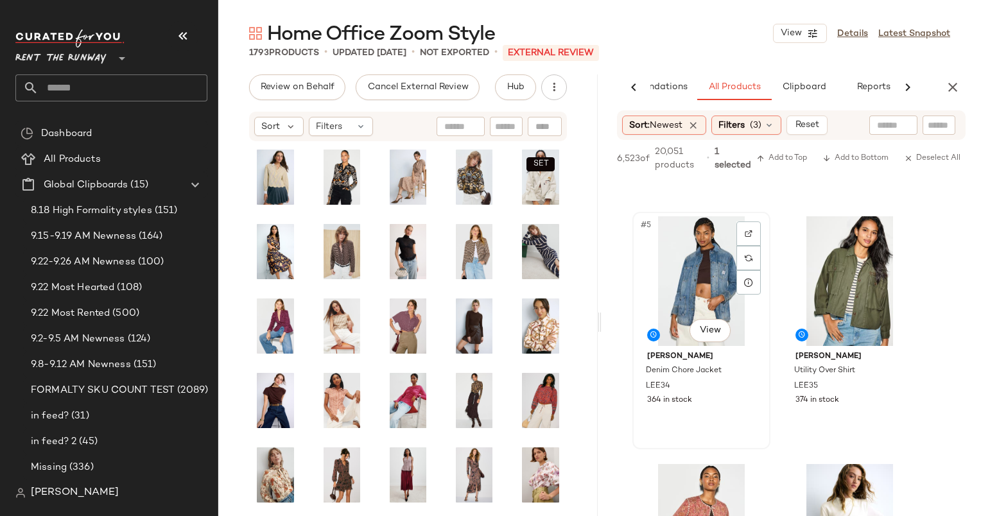
click at [709, 288] on div "#5 View" at bounding box center [701, 281] width 129 height 130
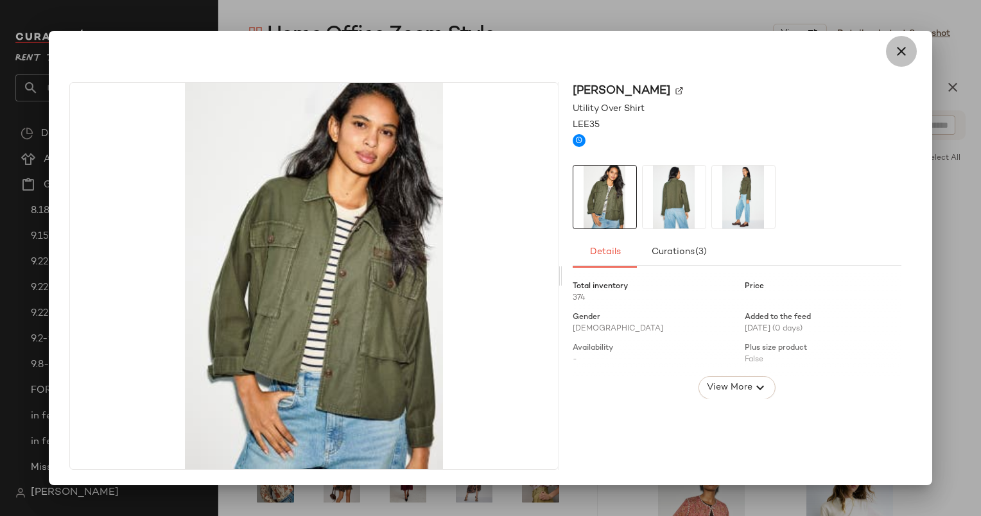
click at [914, 56] on button "button" at bounding box center [901, 51] width 31 height 31
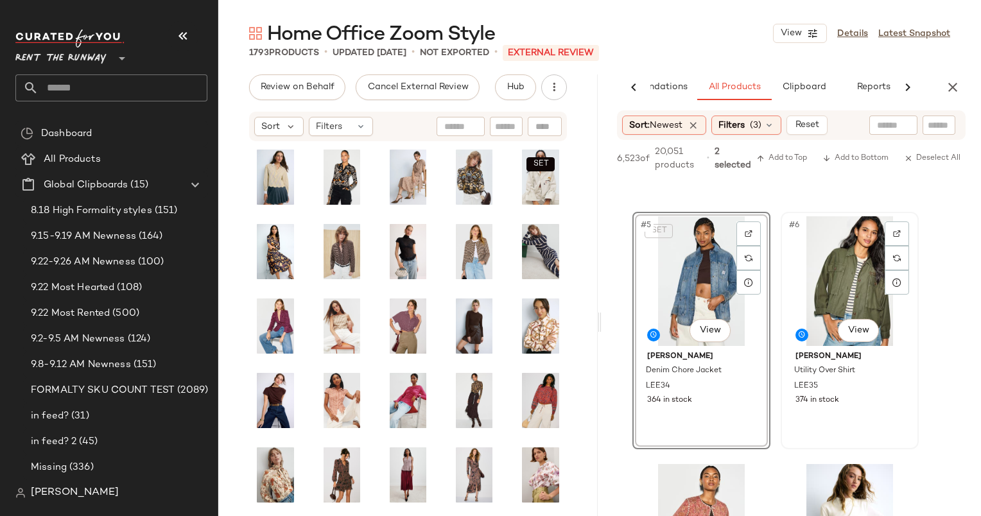
click at [819, 298] on div "#6 View" at bounding box center [849, 281] width 129 height 130
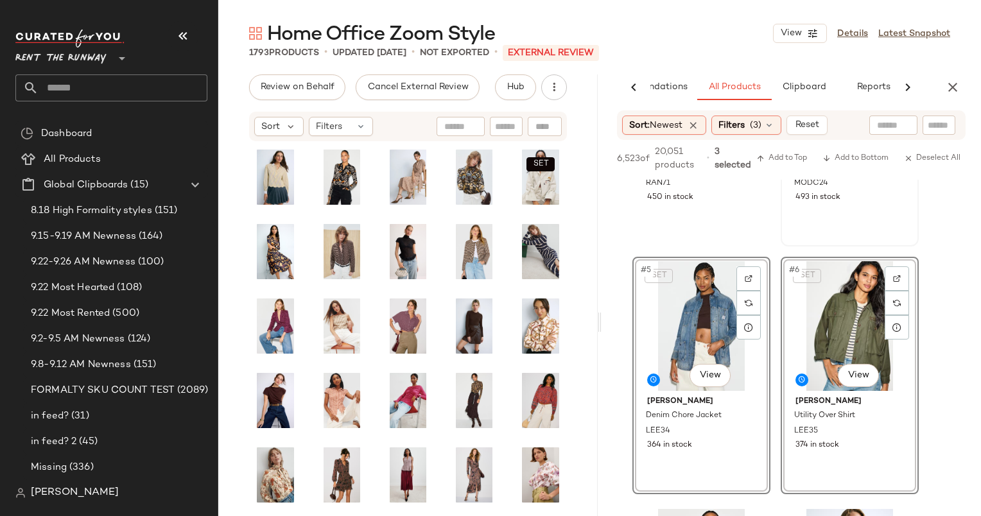
scroll to position [420, 0]
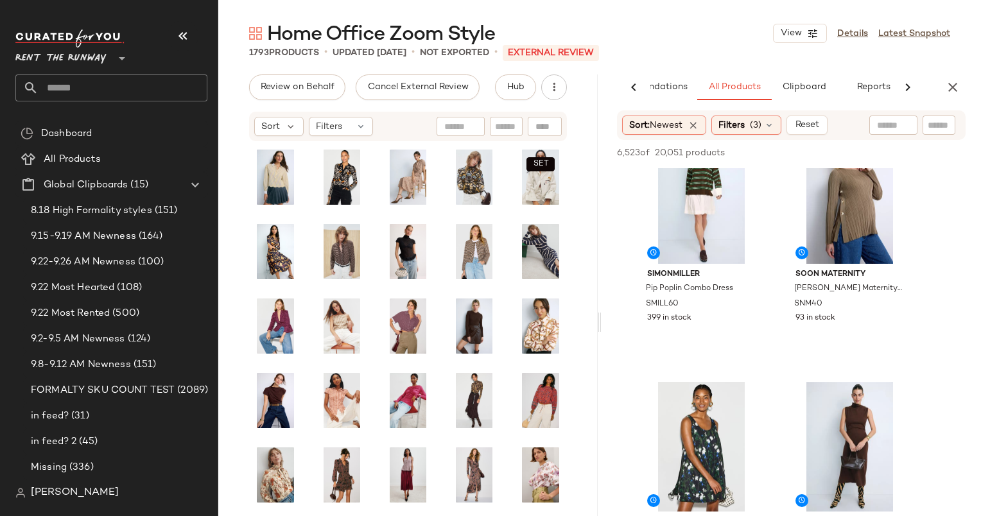
scroll to position [0, 0]
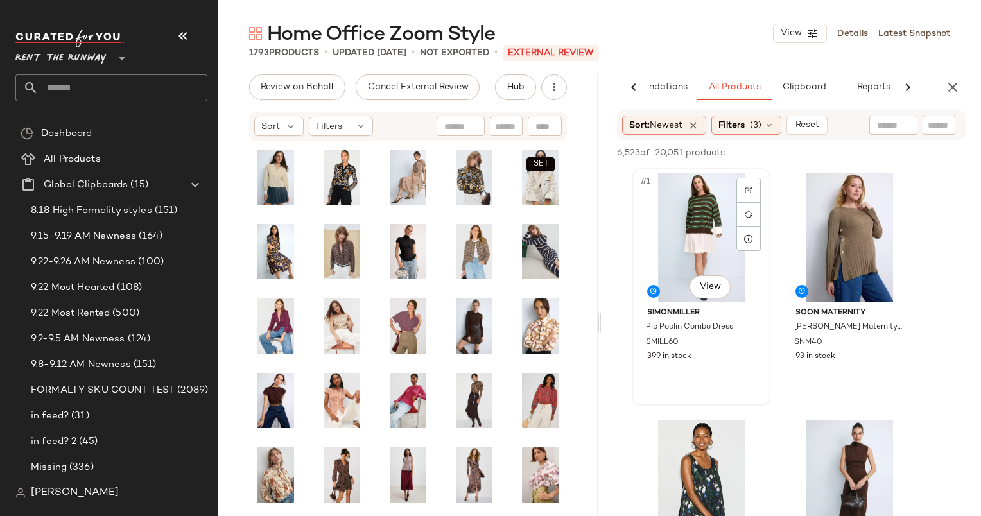
click at [710, 225] on div "#1 View" at bounding box center [701, 238] width 129 height 130
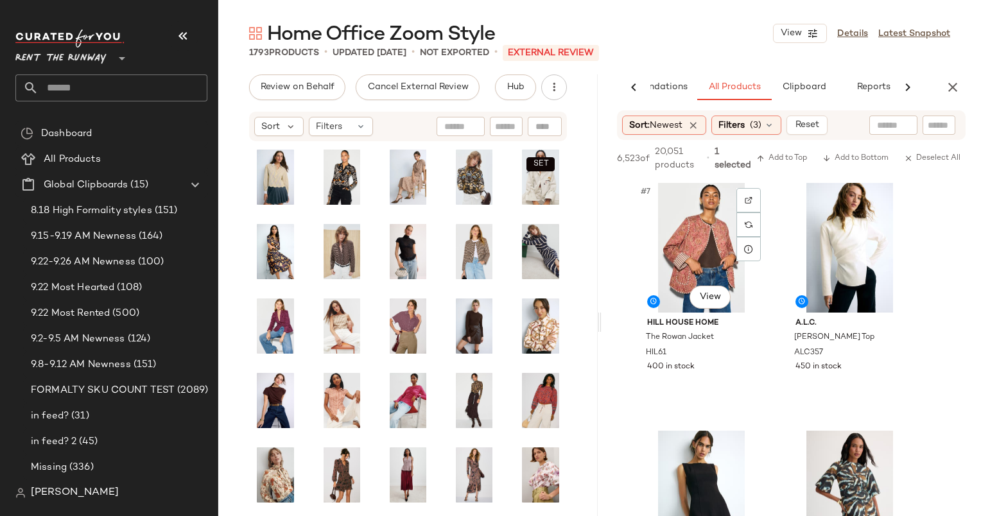
scroll to position [744, 0]
click at [710, 226] on div "#7 View" at bounding box center [701, 249] width 129 height 130
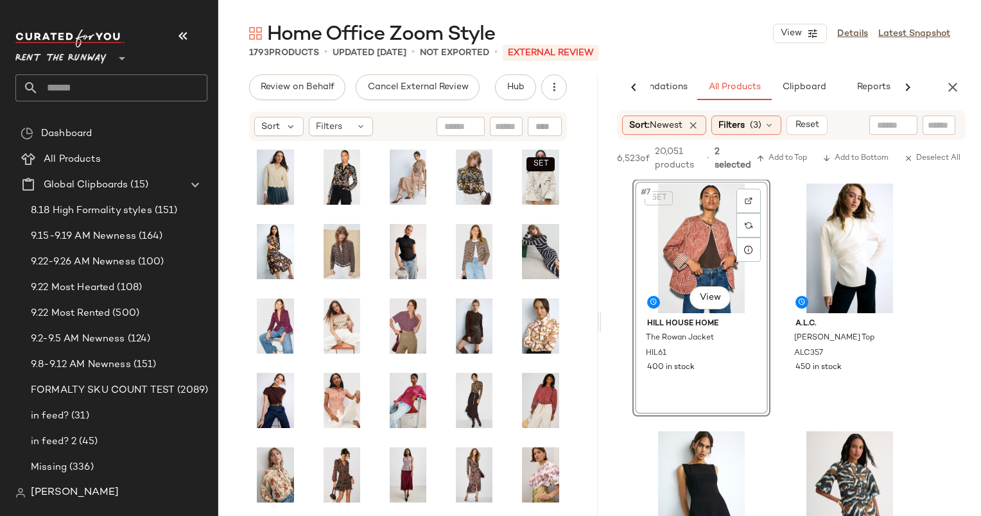
click at [710, 226] on div "SET #7 View" at bounding box center [701, 249] width 129 height 130
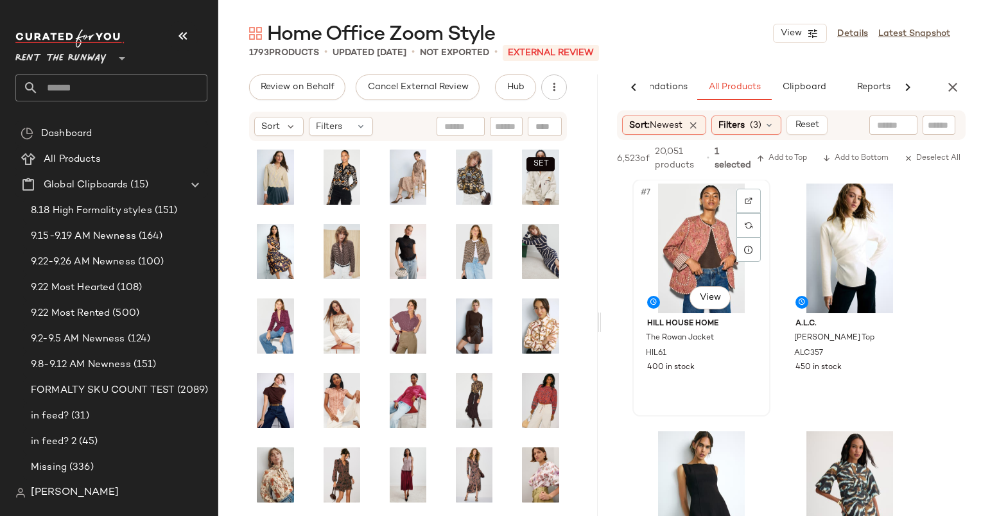
click at [710, 226] on div "#7 View" at bounding box center [701, 249] width 129 height 130
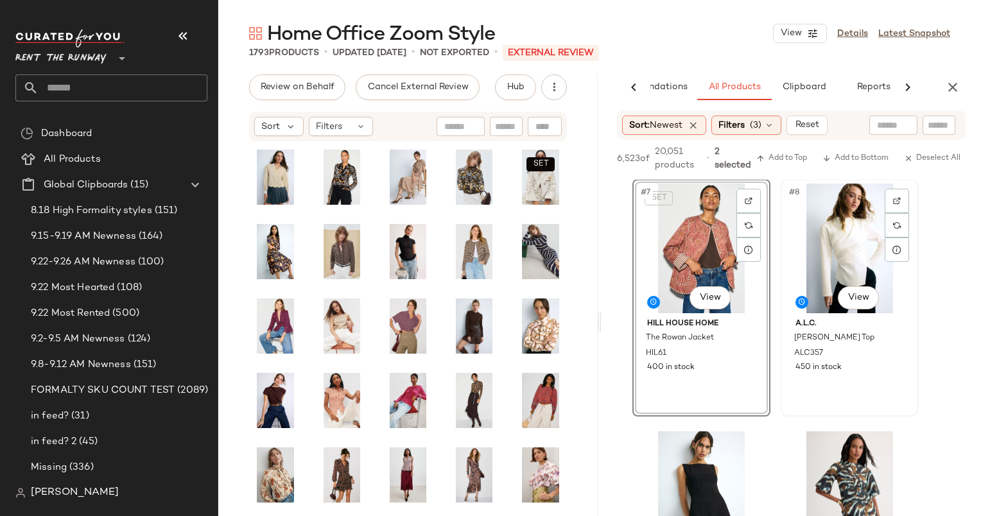
click at [843, 219] on div "#8 View" at bounding box center [849, 249] width 129 height 130
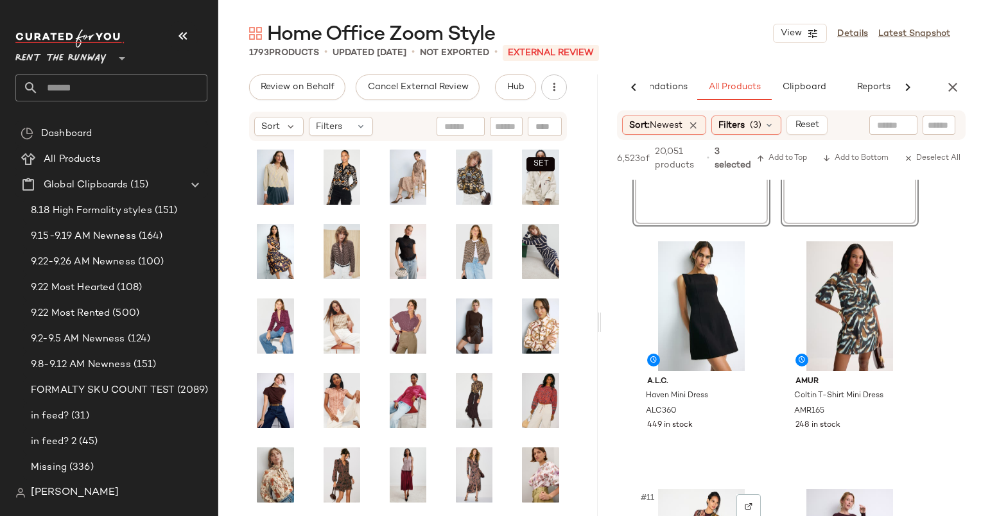
scroll to position [626, 0]
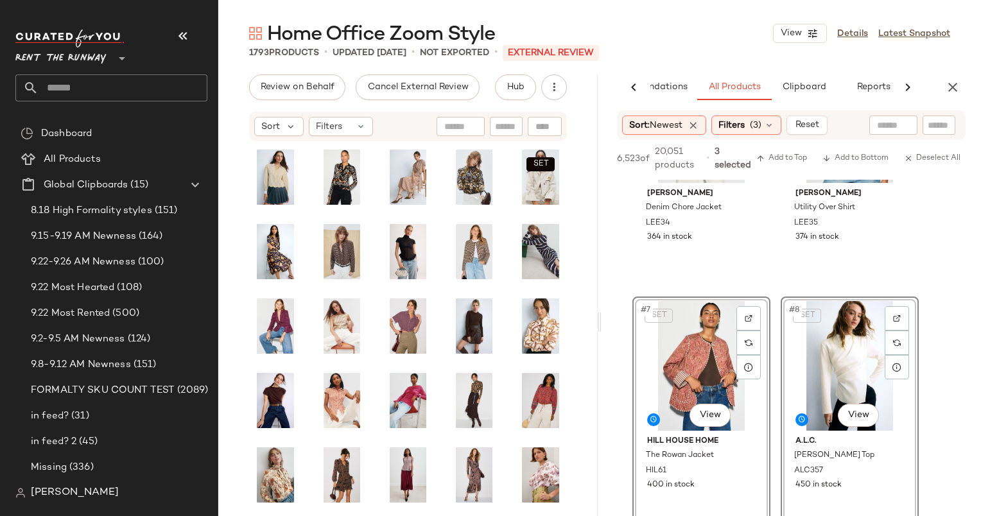
click at [775, 149] on div "6,523 of 20,051 products • 3 selected Add to Top Add to Bottom Deselect All" at bounding box center [790, 160] width 379 height 40
click at [796, 154] on span "Add to Top" at bounding box center [781, 158] width 51 height 9
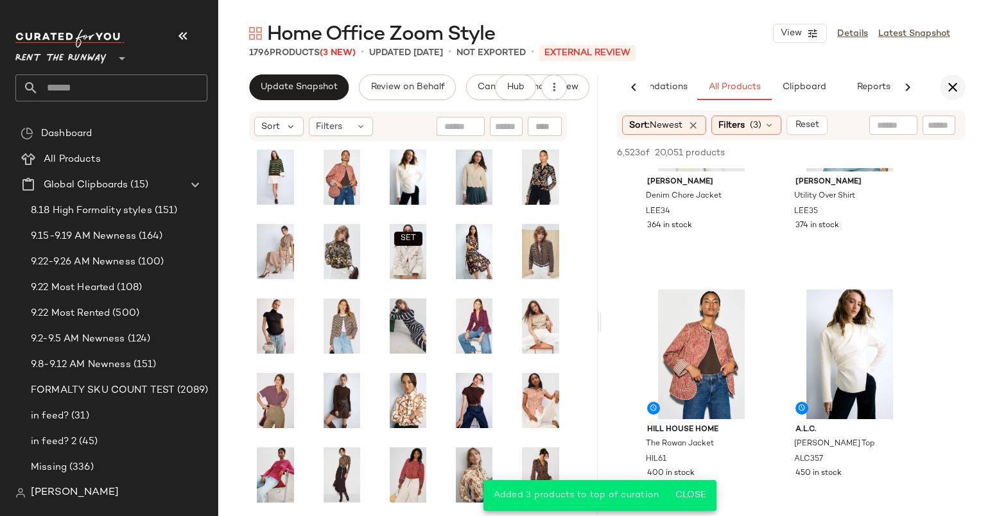
click at [950, 92] on icon "button" at bounding box center [952, 87] width 15 height 15
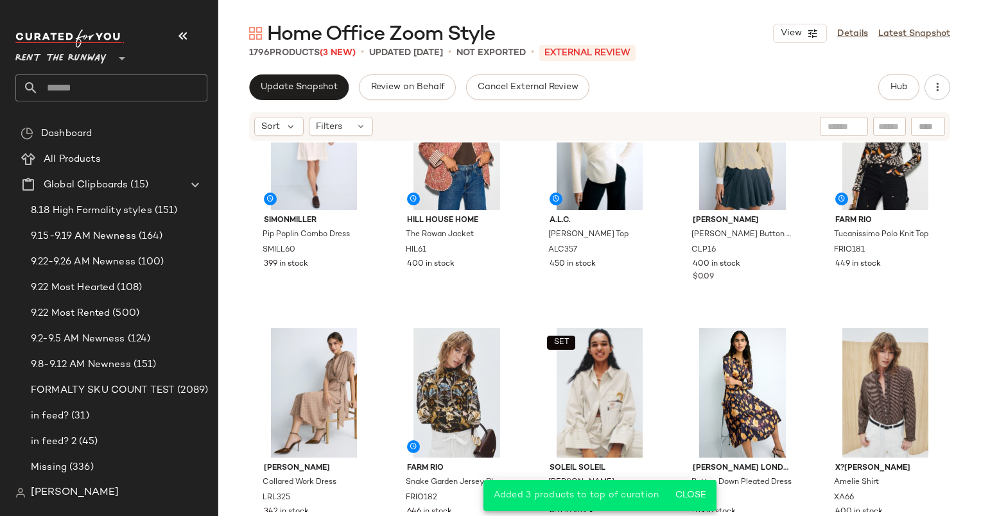
scroll to position [0, 0]
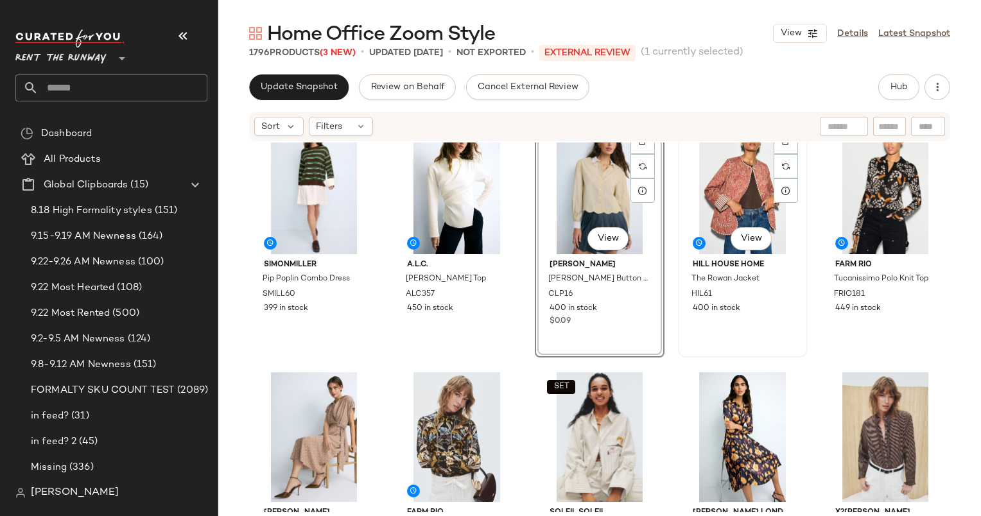
scroll to position [22, 0]
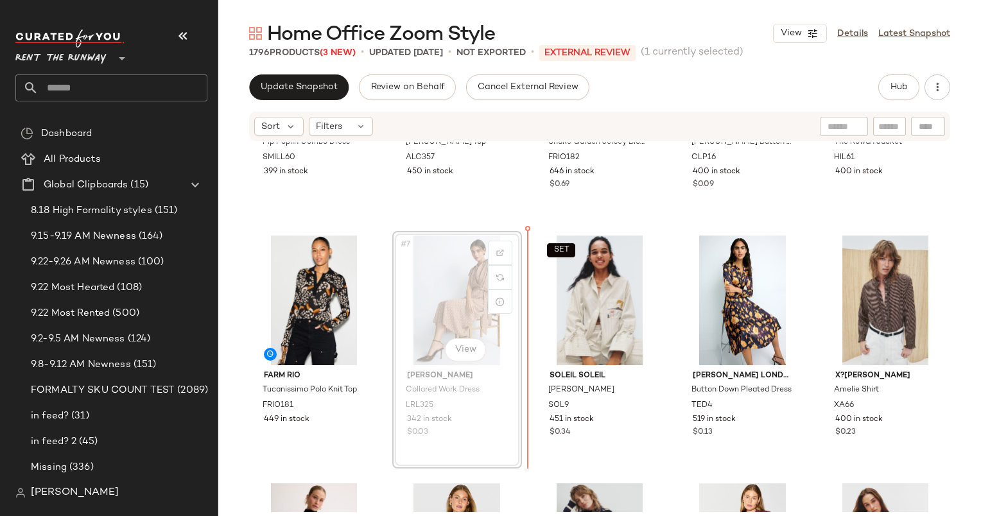
scroll to position [189, 0]
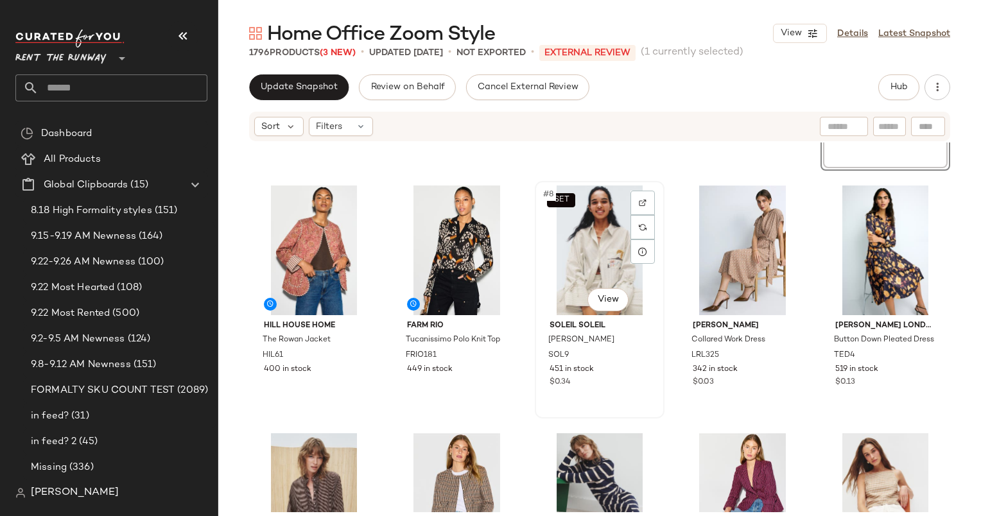
scroll to position [228, 0]
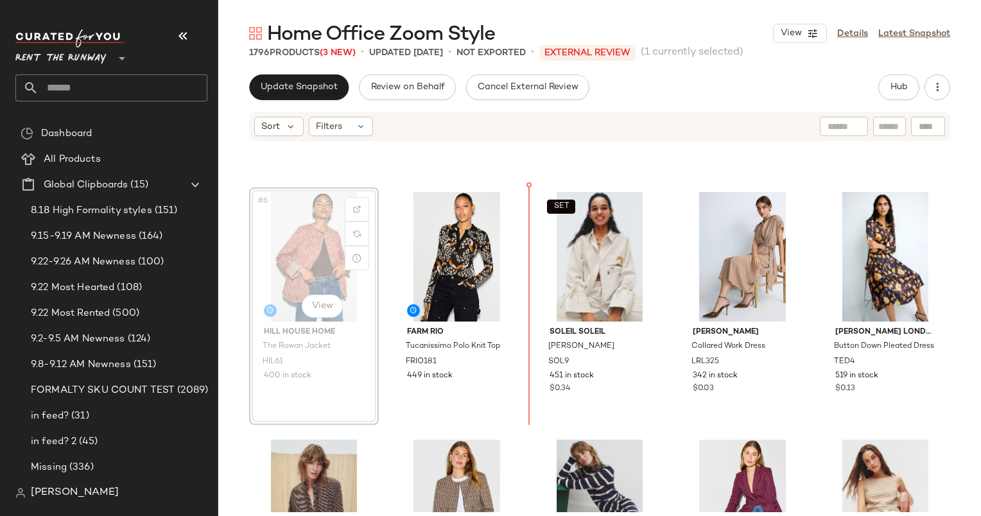
scroll to position [215, 0]
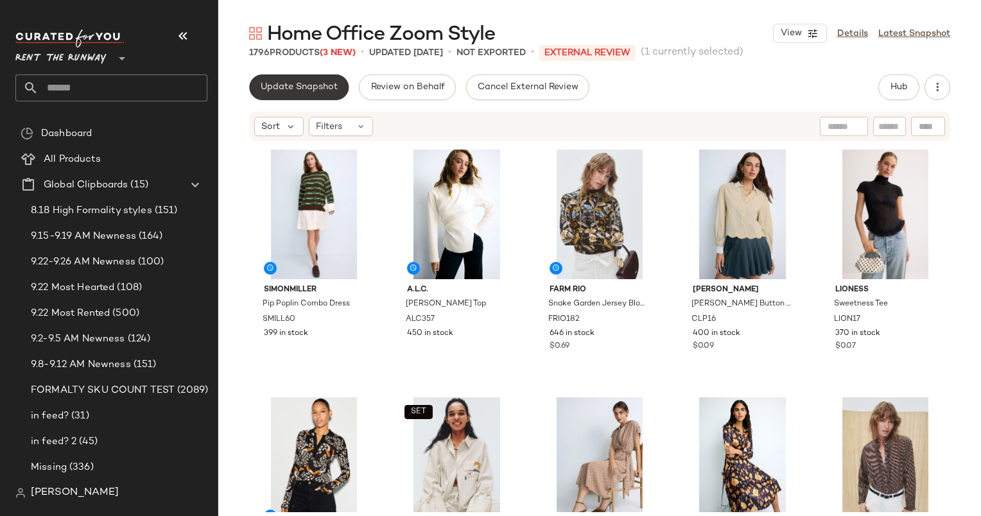
click at [302, 98] on div "Update Snapshot Review on Behalf Cancel External Review Hub Sort Filters SIMONM…" at bounding box center [599, 321] width 762 height 495
click at [275, 83] on span "Update Snapshot" at bounding box center [299, 87] width 78 height 10
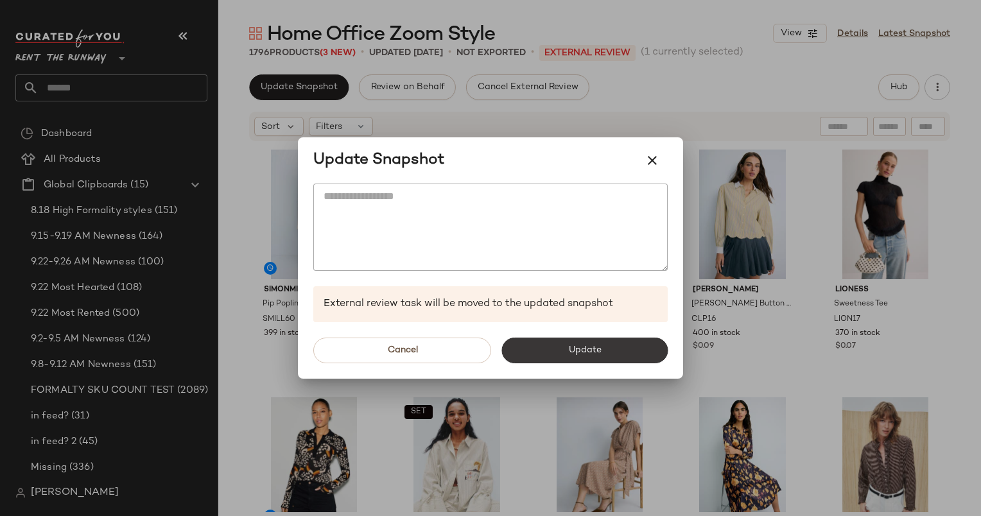
click at [575, 354] on span "Update" at bounding box center [583, 350] width 33 height 10
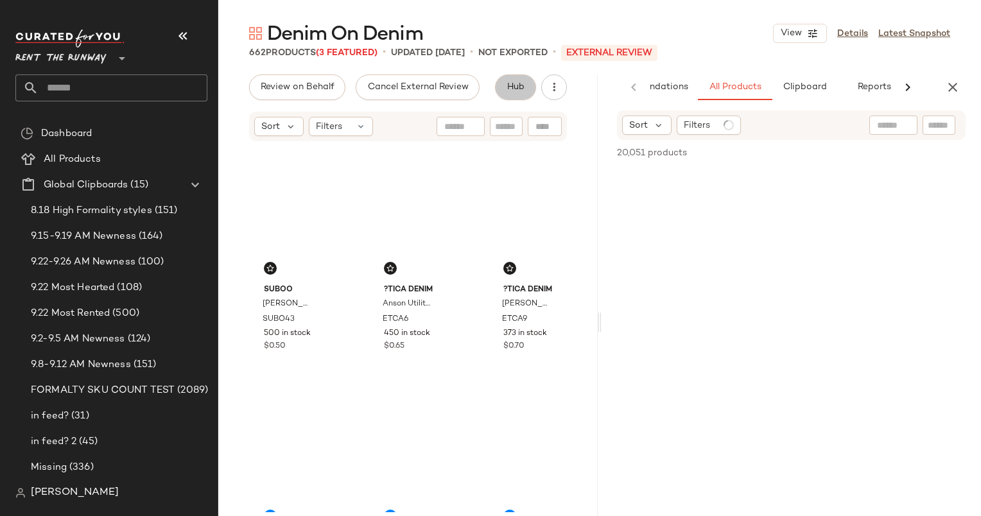
scroll to position [0, 66]
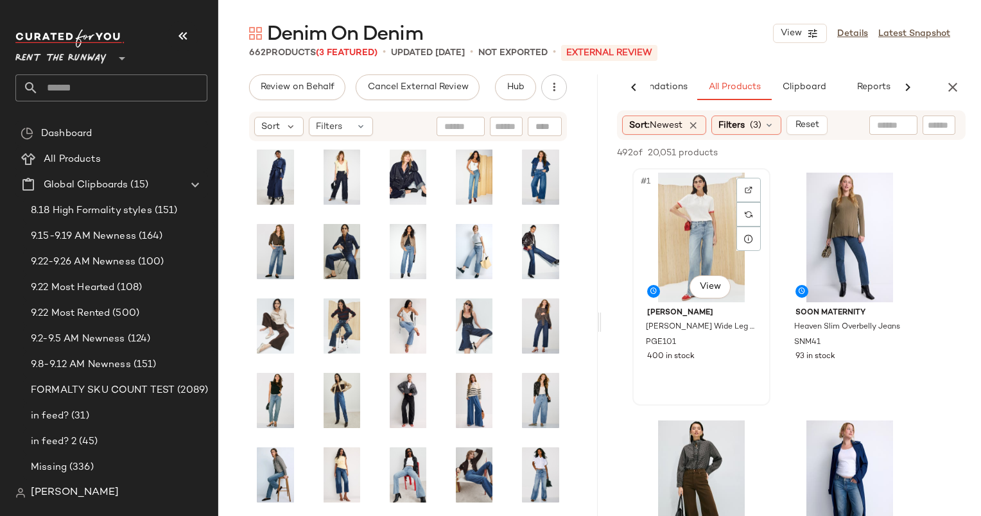
click at [706, 232] on div "#1 View" at bounding box center [701, 238] width 129 height 130
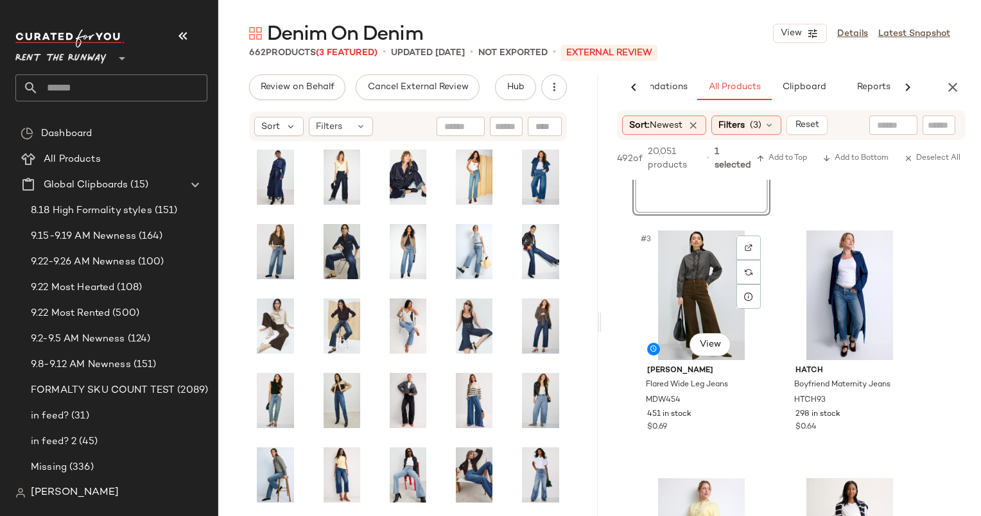
scroll to position [202, 0]
click at [782, 155] on span "Add to Top" at bounding box center [781, 158] width 51 height 9
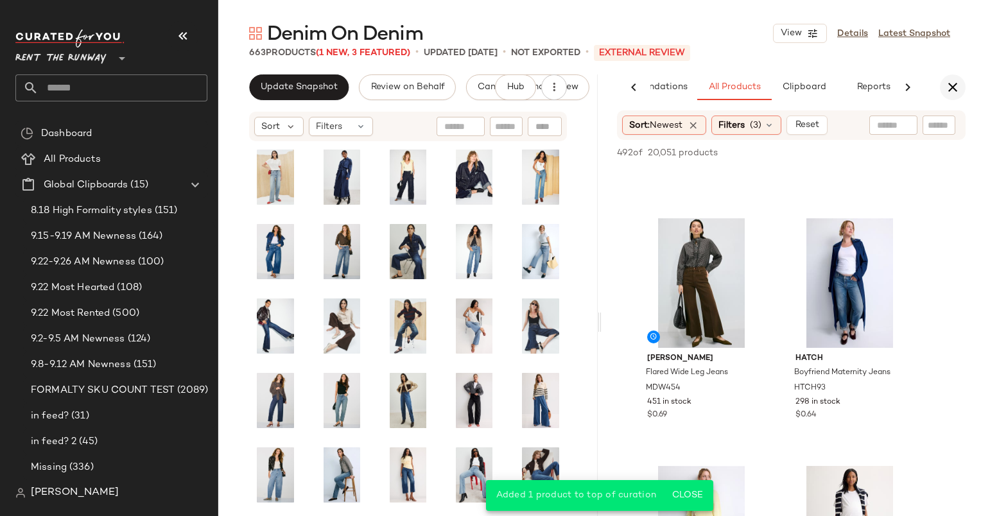
click at [956, 80] on icon "button" at bounding box center [952, 87] width 15 height 15
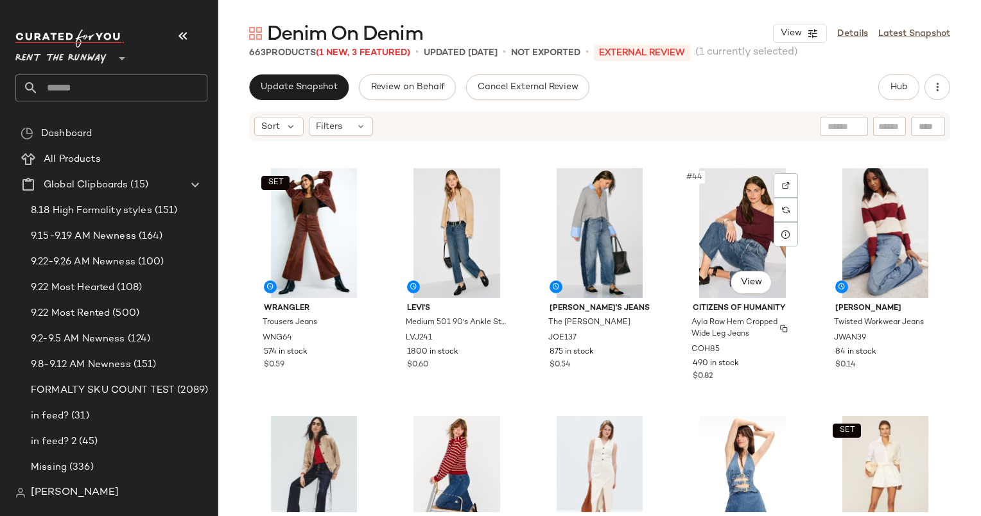
scroll to position [1974, 0]
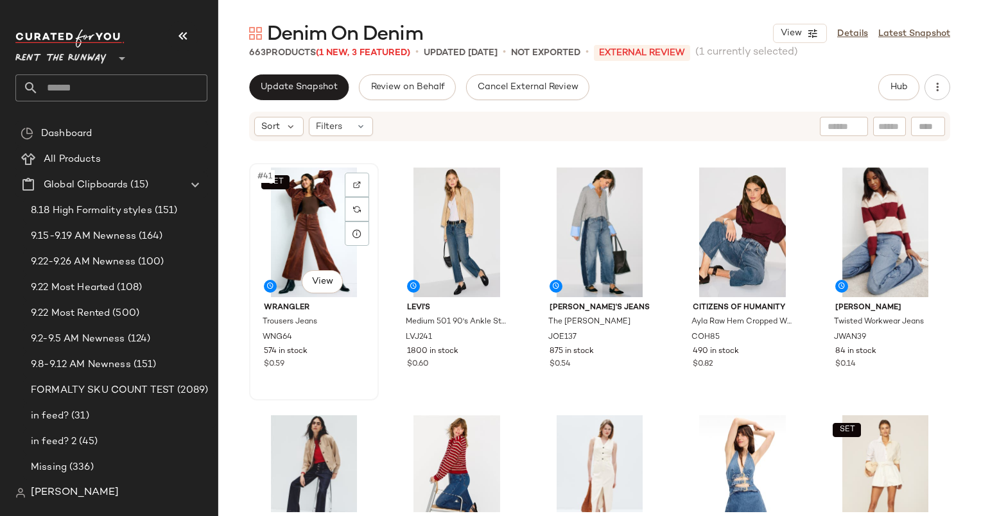
click at [298, 227] on div "SET #41 View" at bounding box center [314, 233] width 121 height 130
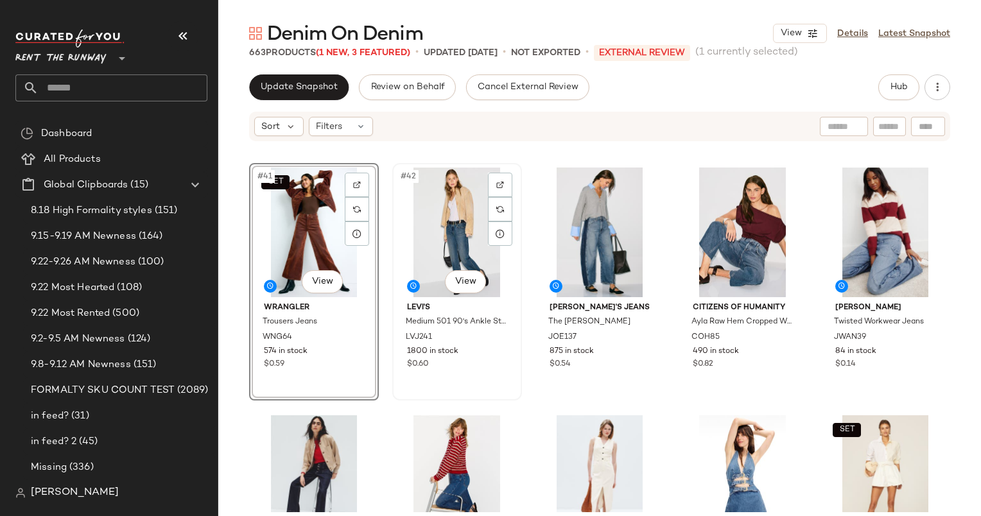
click at [470, 223] on div "#42 View" at bounding box center [457, 233] width 121 height 130
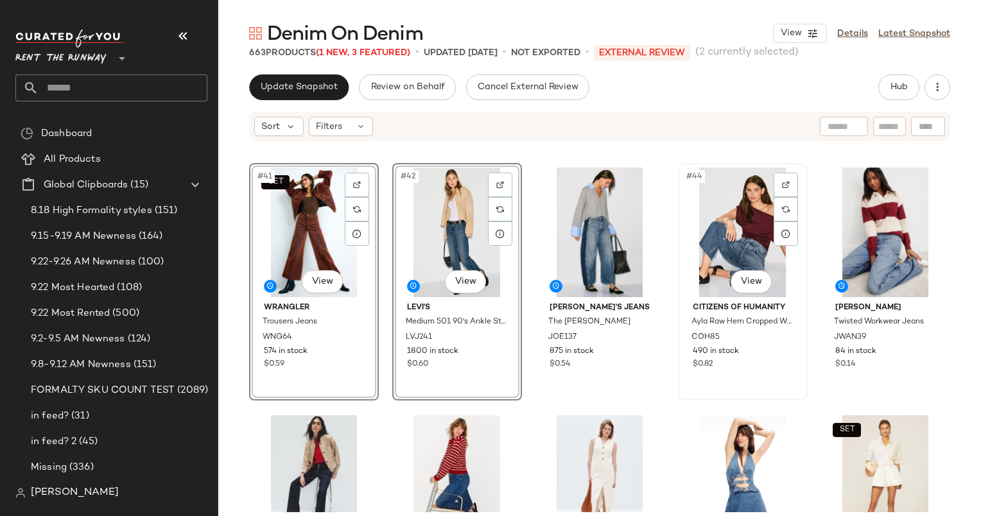
click at [740, 221] on div "#44 View" at bounding box center [742, 233] width 121 height 130
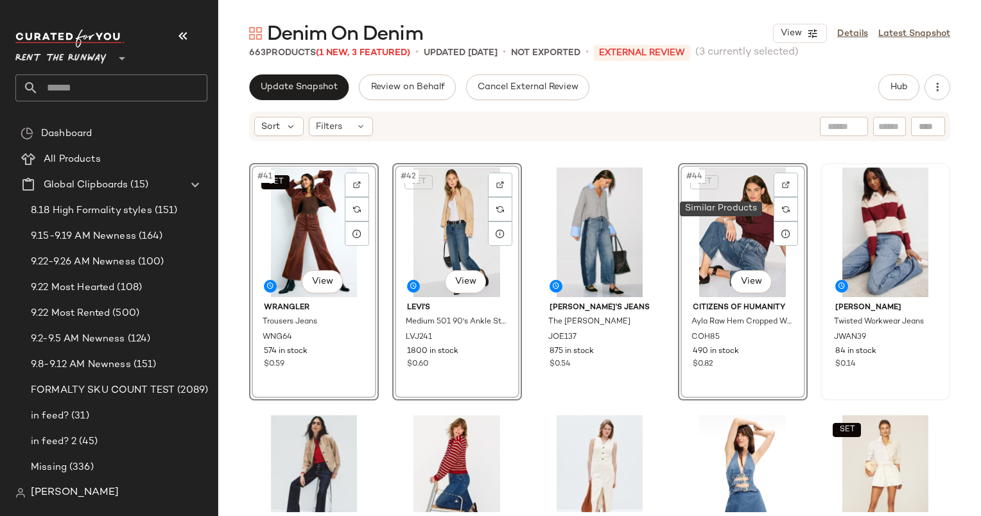
click at [838, 221] on div at bounding box center [885, 233] width 121 height 130
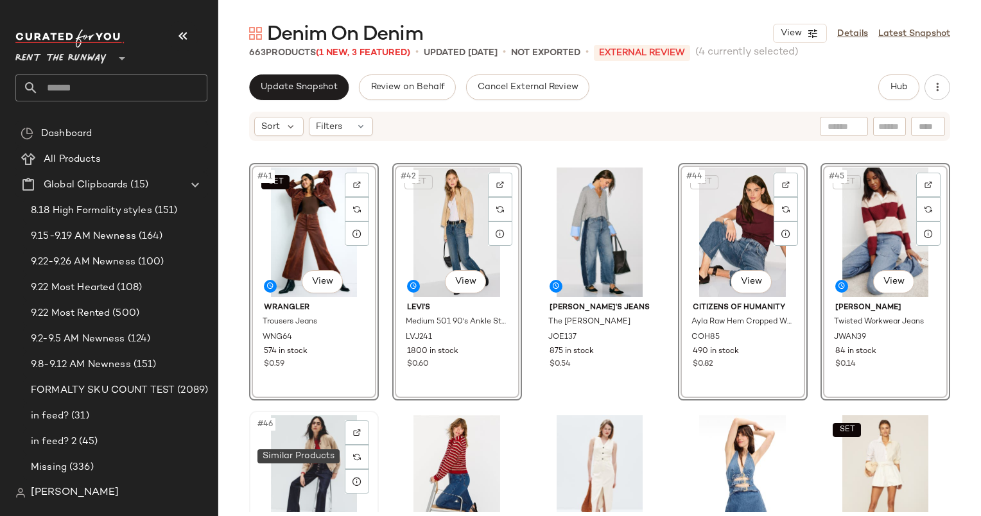
click at [322, 452] on div "#46 View" at bounding box center [314, 480] width 121 height 130
click at [449, 445] on div "#47 View" at bounding box center [457, 480] width 121 height 130
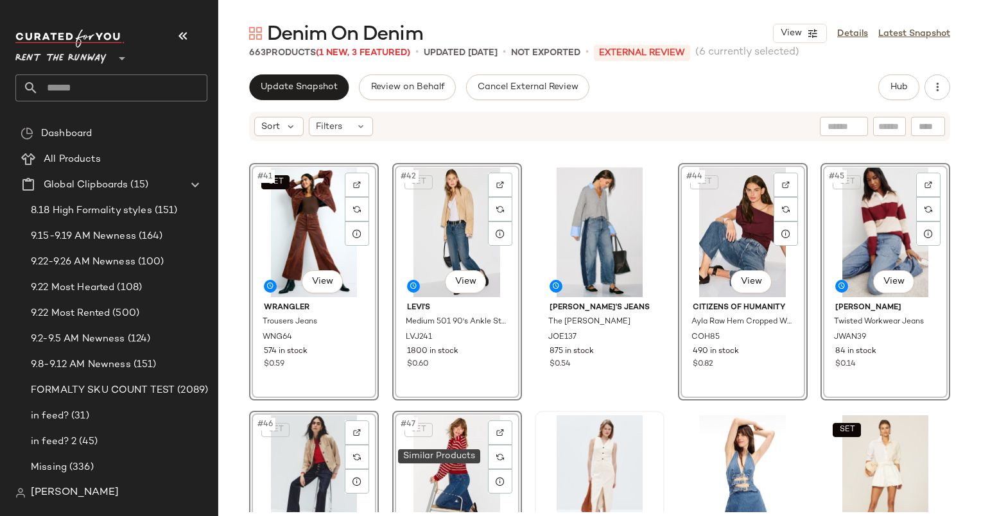
click at [583, 454] on div at bounding box center [599, 480] width 121 height 130
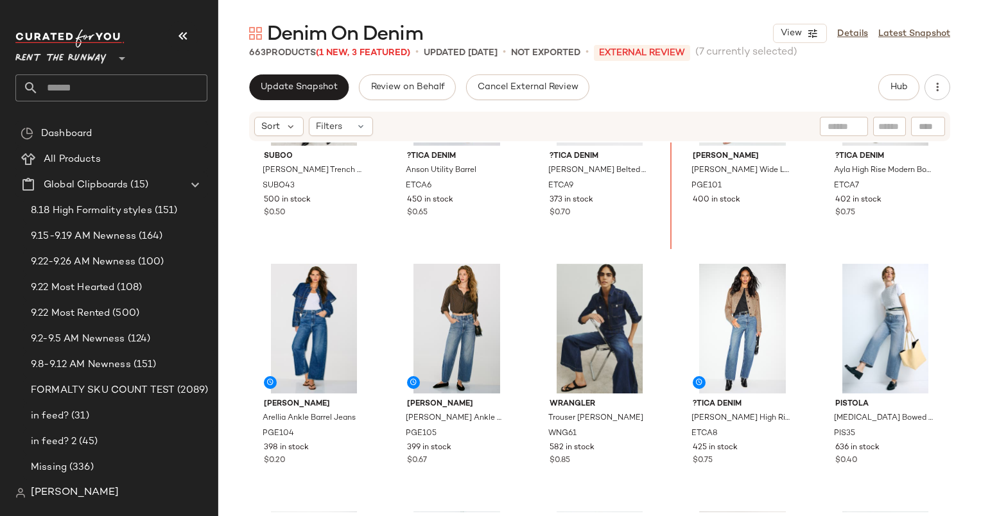
scroll to position [7, 0]
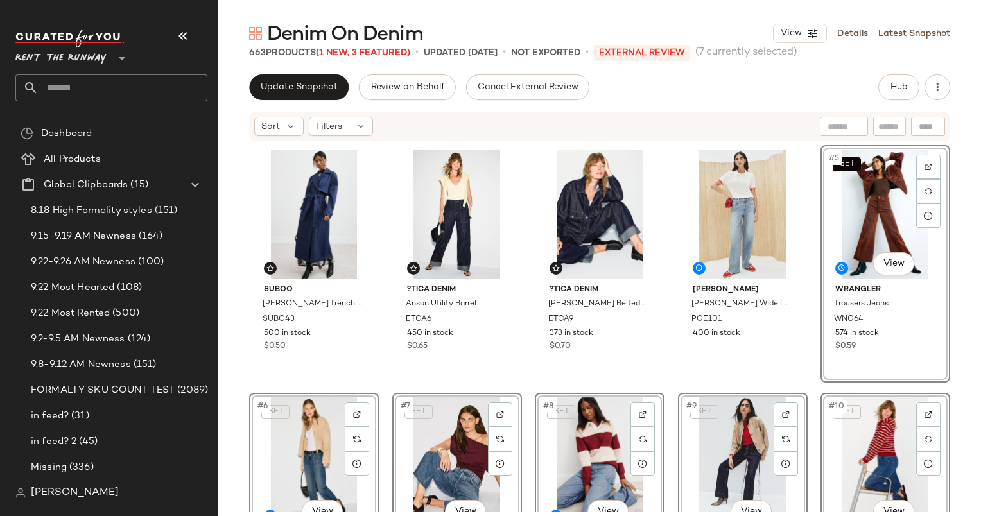
scroll to position [305, 0]
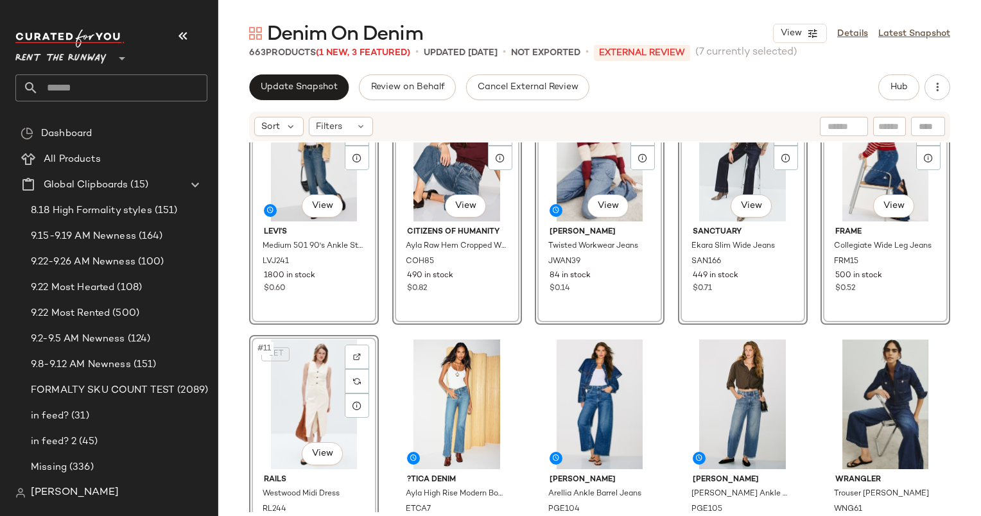
click at [670, 368] on div "Suboo [PERSON_NAME] Denim Trench Coat SUBO43 500 in stock $0.50 ?TICA Denim Ans…" at bounding box center [599, 327] width 762 height 370
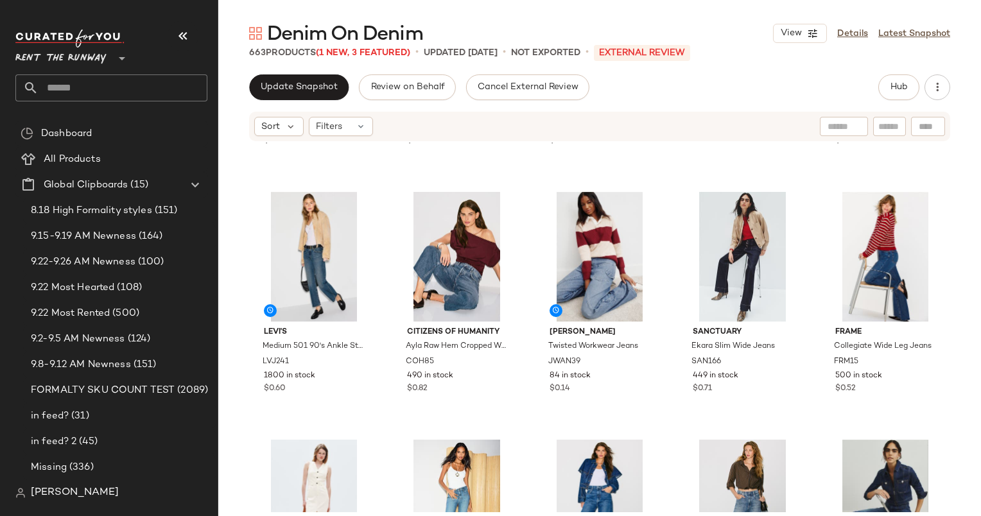
scroll to position [205, 0]
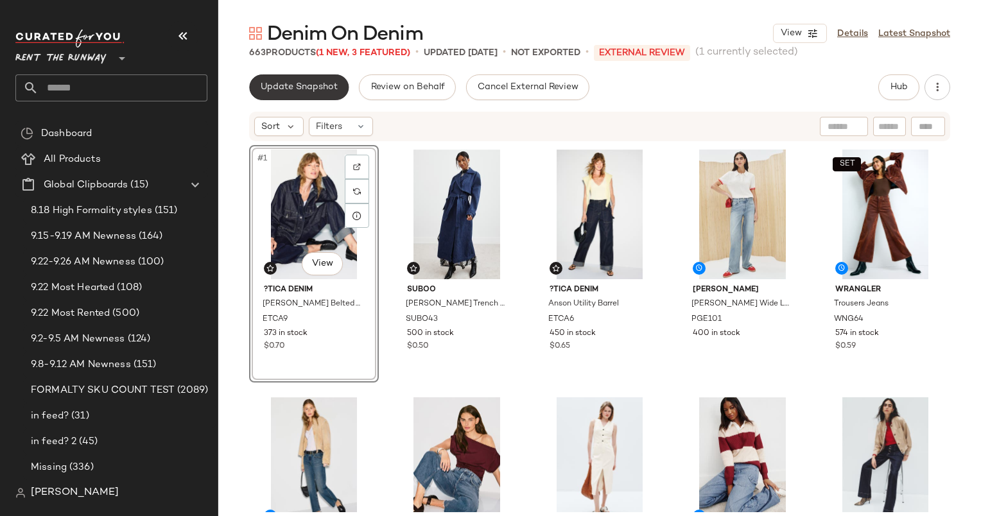
click at [277, 80] on button "Update Snapshot" at bounding box center [298, 87] width 99 height 26
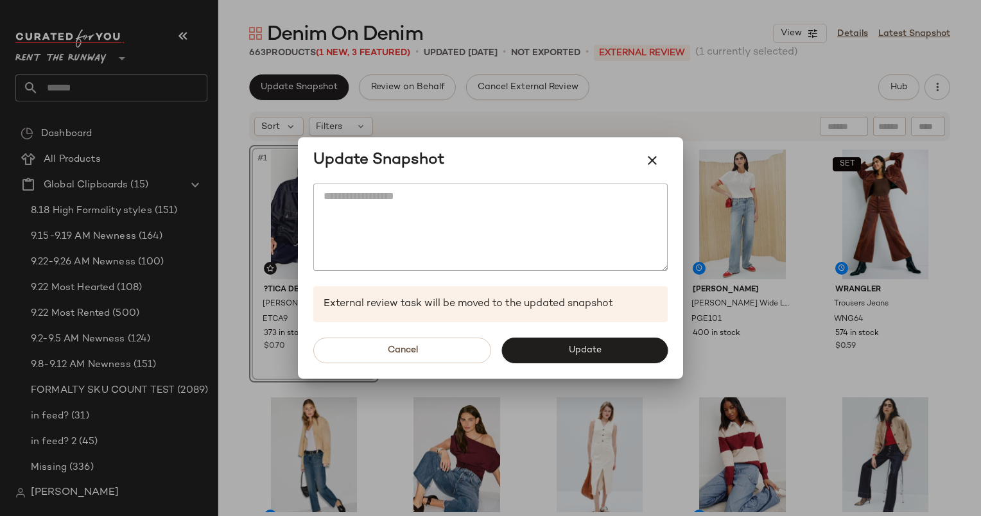
click at [580, 365] on div "Cancel Update" at bounding box center [490, 350] width 385 height 56
click at [567, 351] on button "Update" at bounding box center [584, 351] width 166 height 26
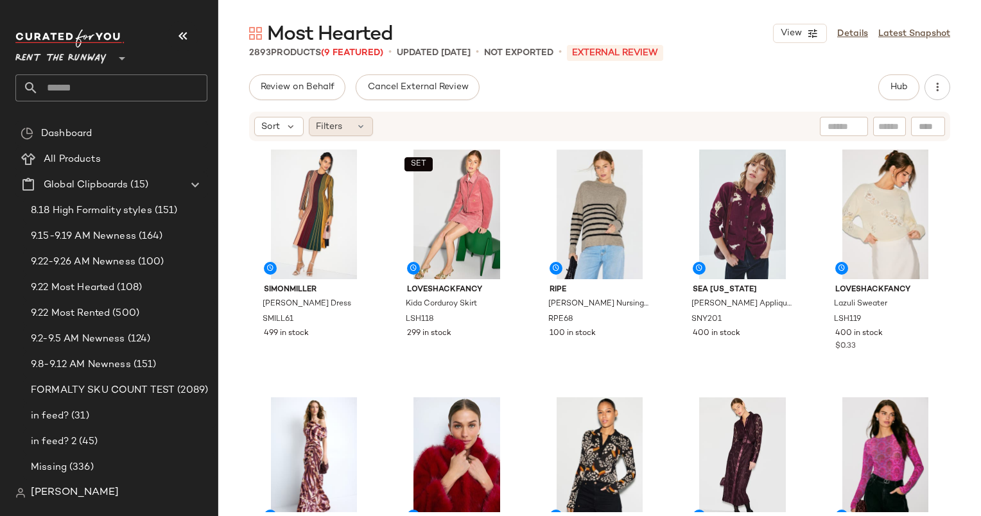
click at [322, 132] on span "Filters" at bounding box center [329, 126] width 26 height 13
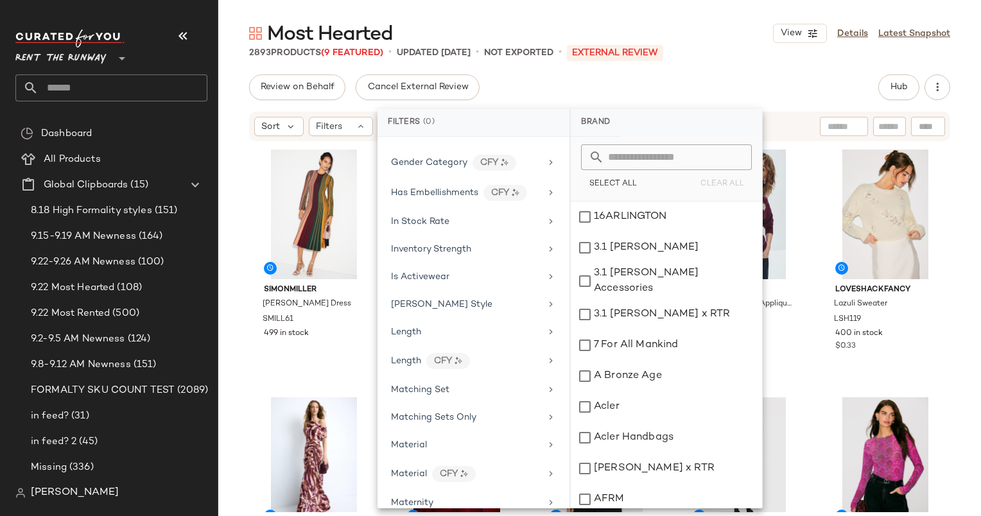
scroll to position [802, 0]
click at [400, 218] on span "In Stock Rate" at bounding box center [420, 223] width 58 height 10
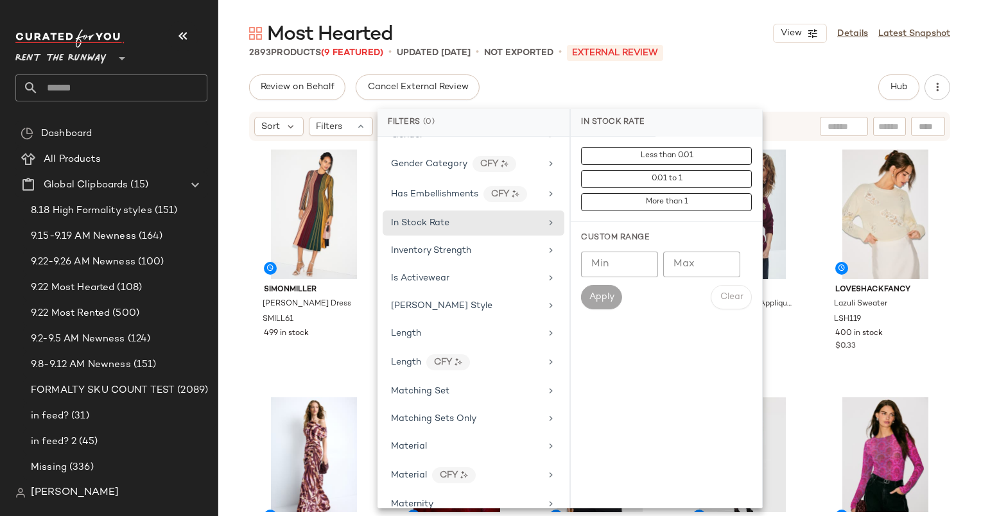
click at [597, 264] on input "Min" at bounding box center [619, 265] width 77 height 26
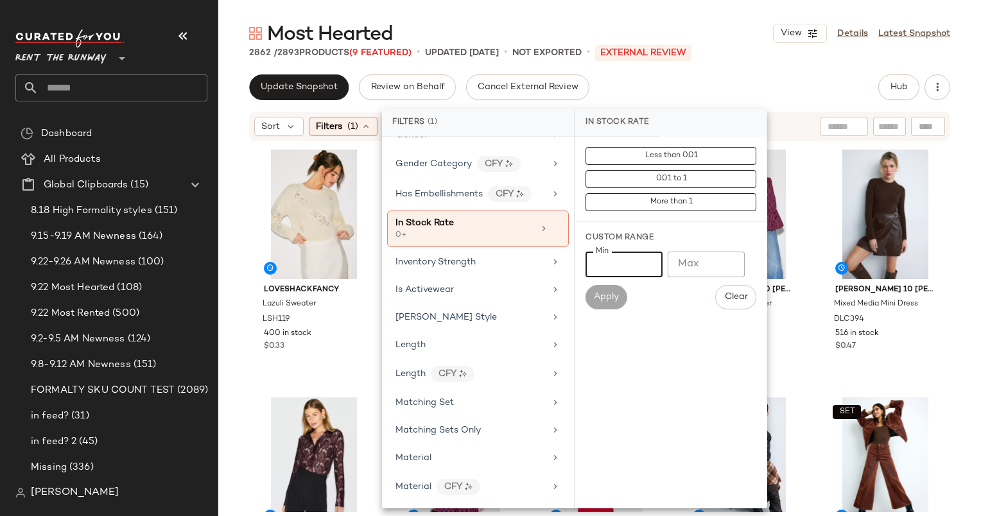
click at [611, 264] on input "*" at bounding box center [623, 265] width 77 height 26
type input "***"
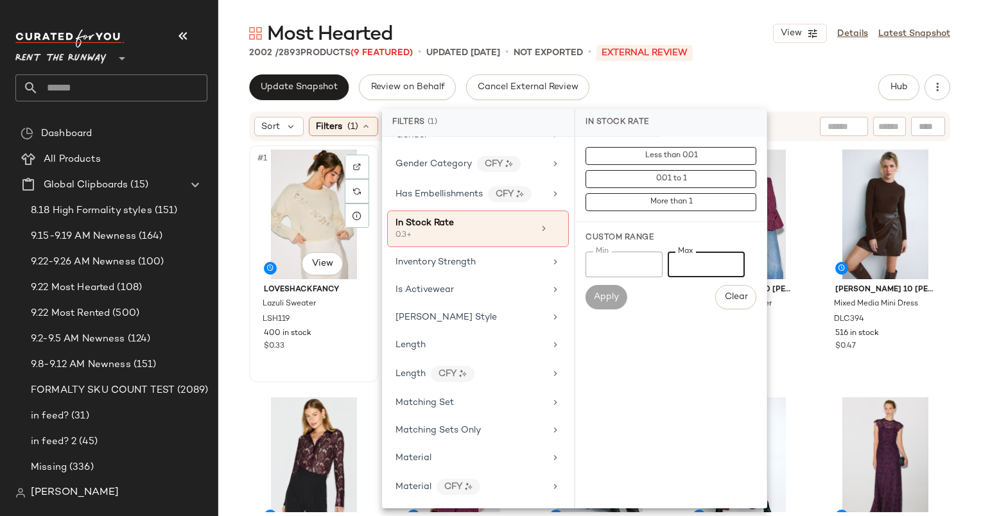
click at [294, 196] on div "#1 View" at bounding box center [314, 215] width 121 height 130
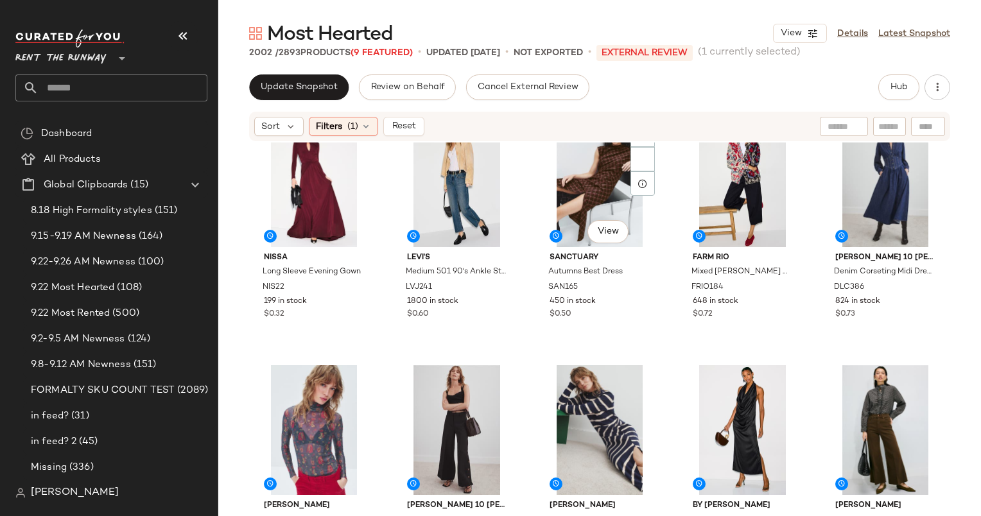
scroll to position [537, 0]
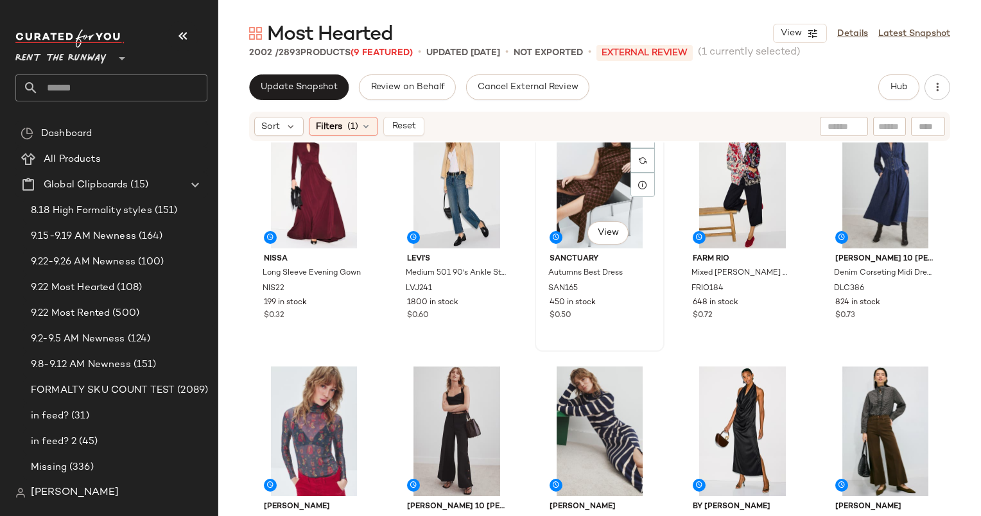
click at [579, 182] on div "#13 View" at bounding box center [599, 184] width 121 height 130
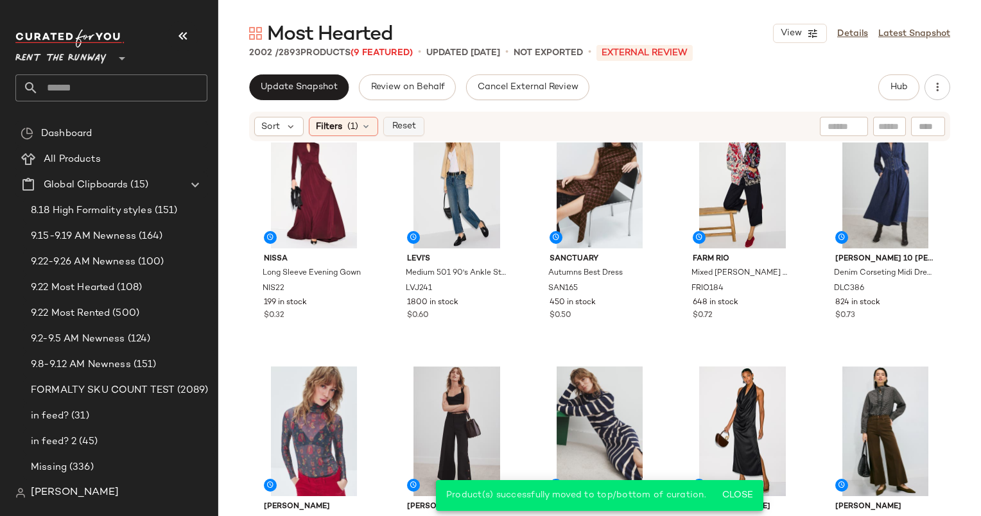
click at [410, 119] on button "Reset" at bounding box center [403, 126] width 41 height 19
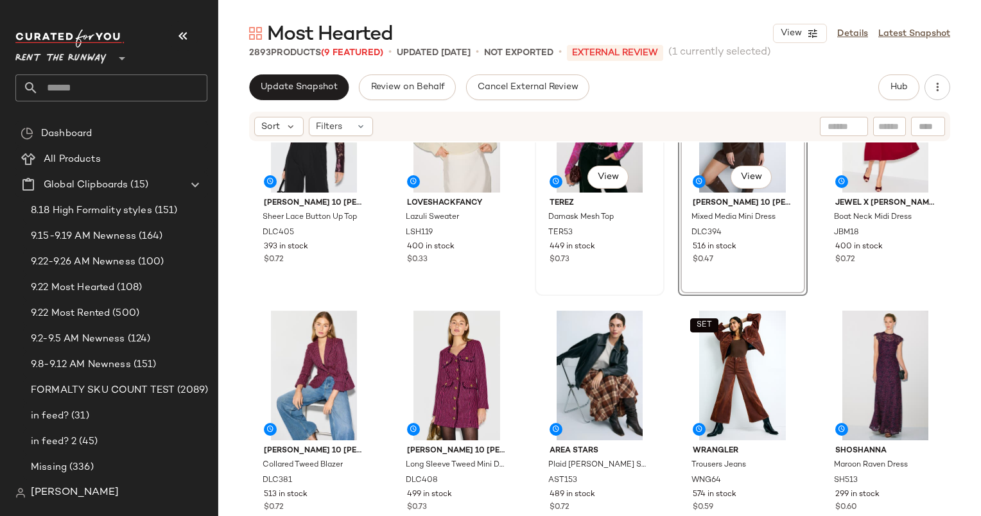
scroll to position [128, 0]
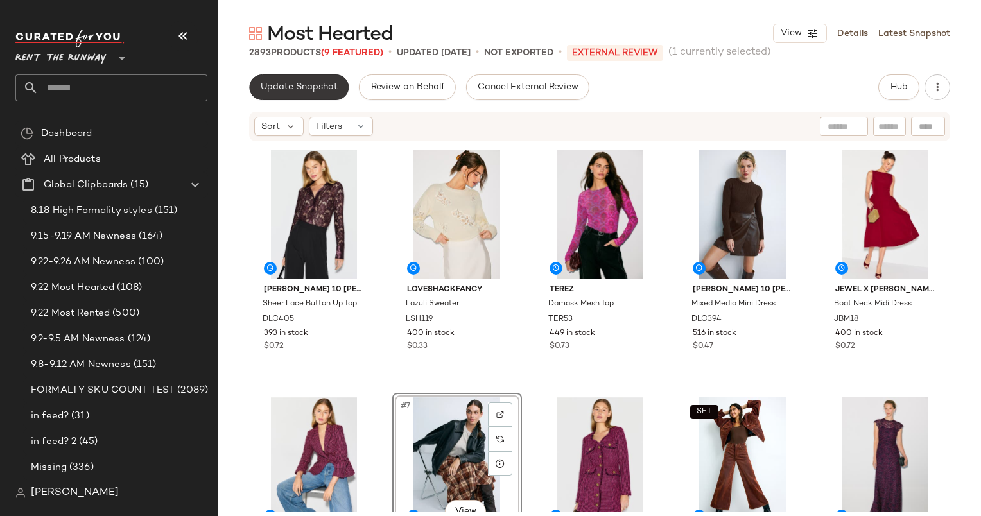
click at [250, 90] on button "Update Snapshot" at bounding box center [298, 87] width 99 height 26
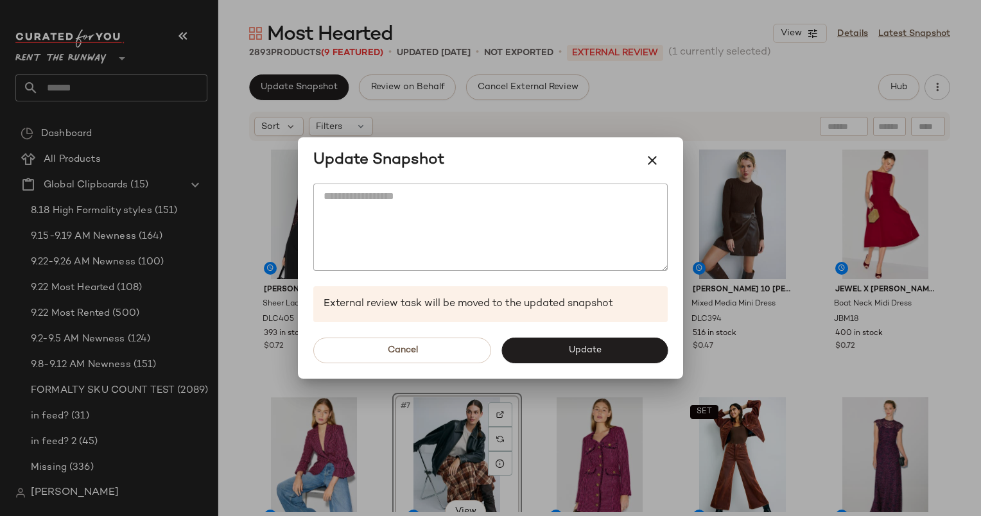
click at [555, 363] on div "Cancel Update" at bounding box center [490, 350] width 385 height 56
click at [572, 352] on span "Update" at bounding box center [583, 350] width 33 height 10
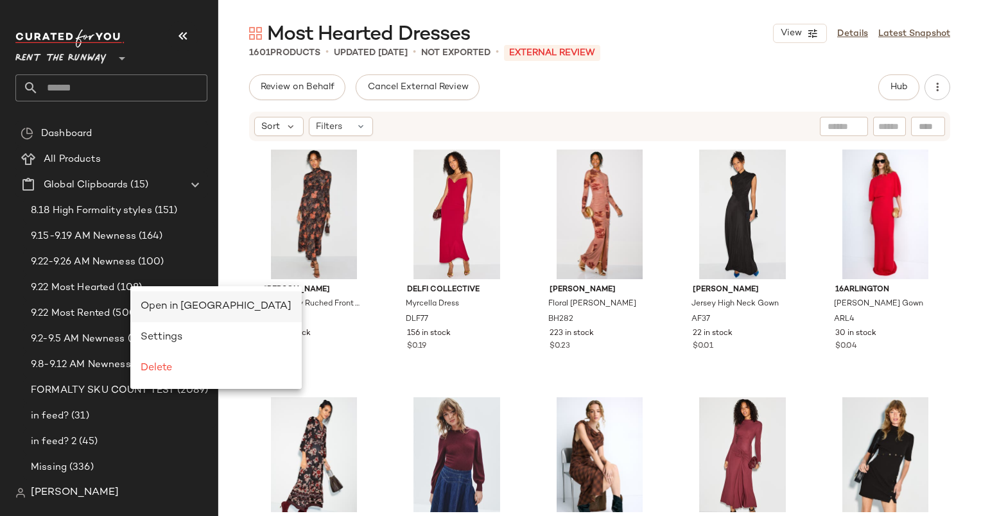
click at [196, 306] on span "Open in Split View" at bounding box center [216, 306] width 151 height 11
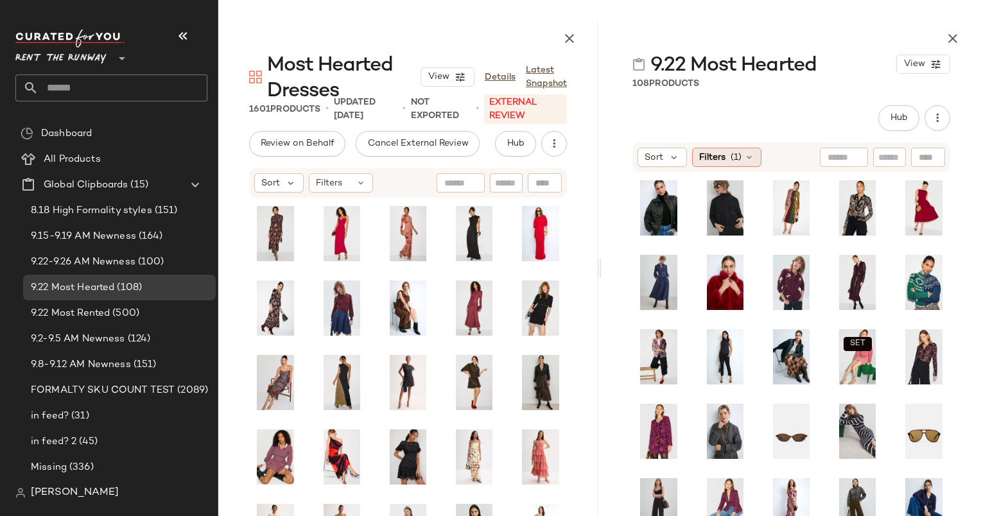
click at [719, 154] on span "Filters" at bounding box center [712, 157] width 26 height 13
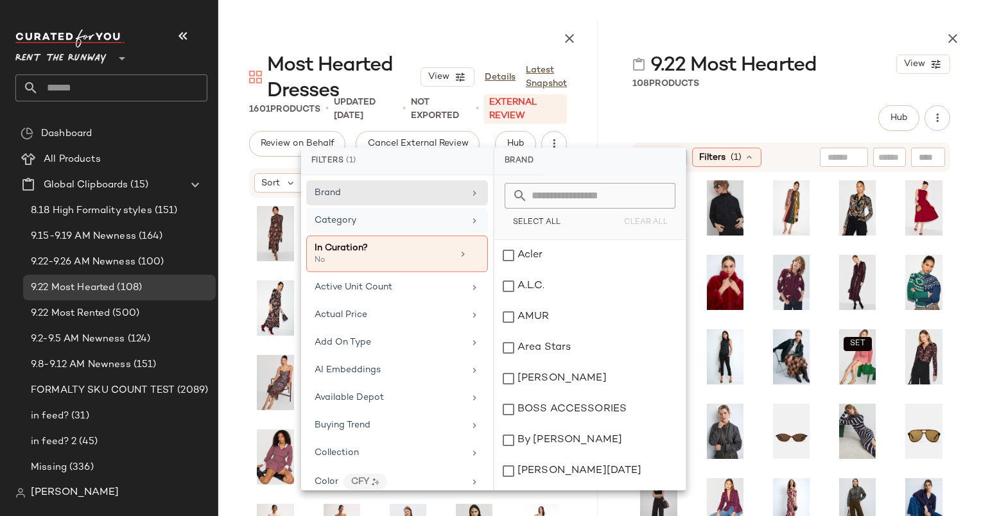
click at [413, 218] on div "Category" at bounding box center [389, 220] width 150 height 13
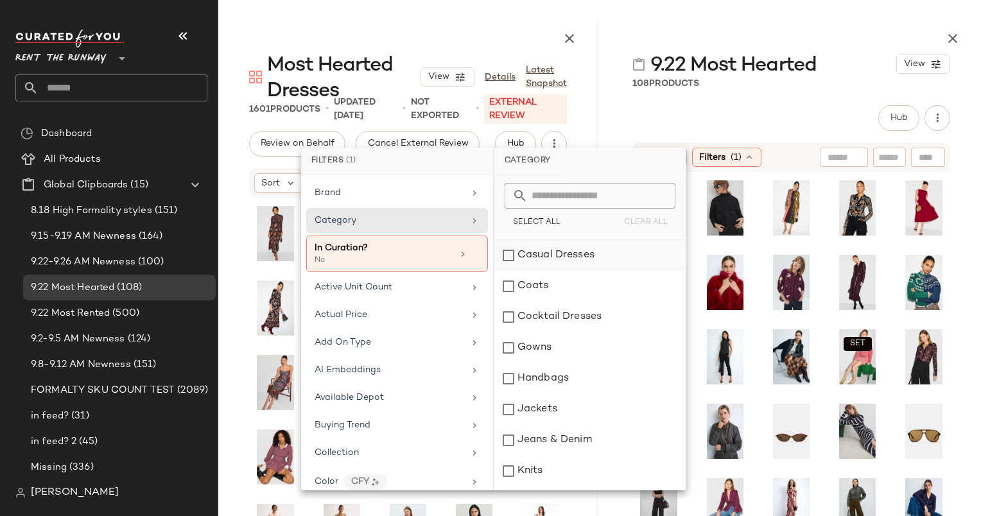
click at [560, 257] on div "Casual Dresses" at bounding box center [589, 255] width 191 height 31
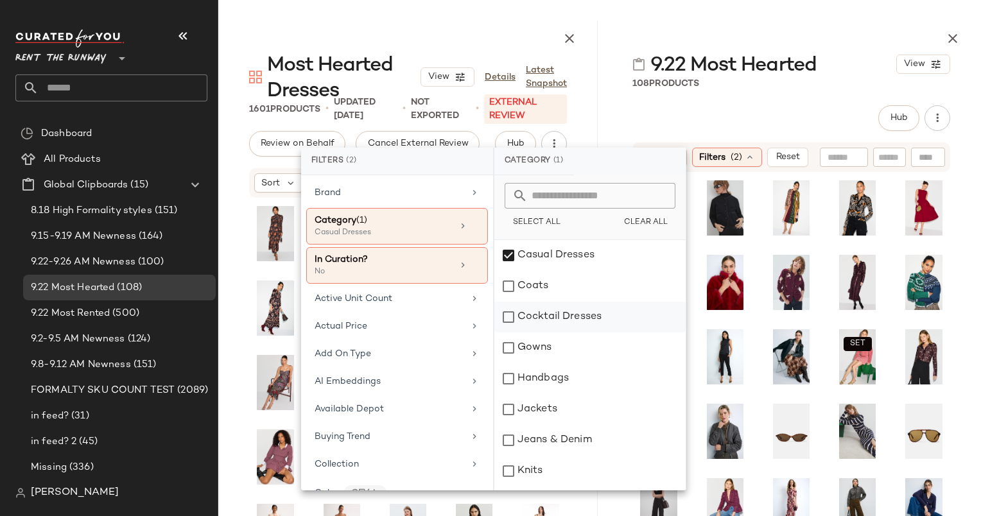
click at [563, 316] on div "Cocktail Dresses" at bounding box center [589, 317] width 191 height 31
click at [537, 343] on div "Gowns" at bounding box center [589, 347] width 191 height 31
click at [711, 135] on div "Hub Sort Filters (2) Reset SET SET" at bounding box center [790, 352] width 379 height 495
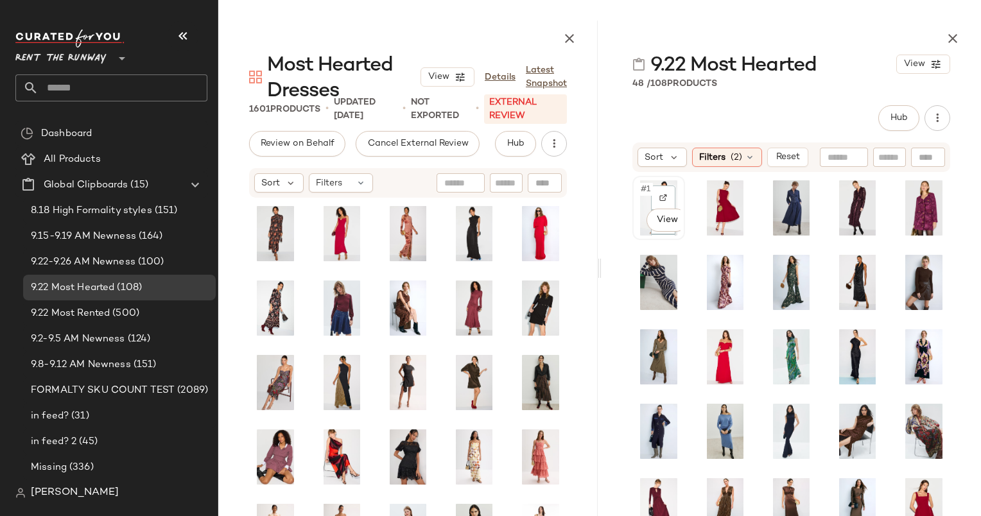
click at [634, 191] on div "#1 View" at bounding box center [658, 208] width 50 height 62
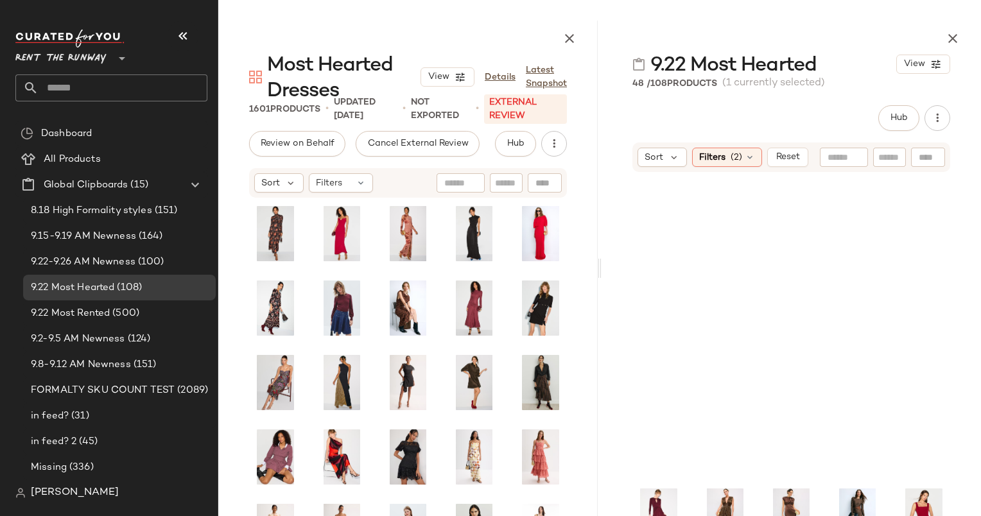
scroll to position [303, 0]
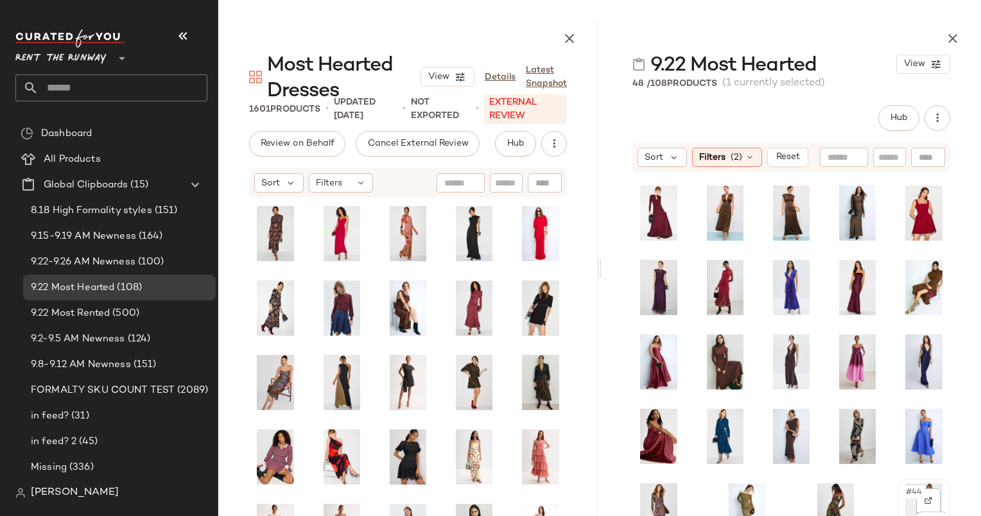
click at [902, 490] on div "#44 View" at bounding box center [924, 510] width 44 height 55
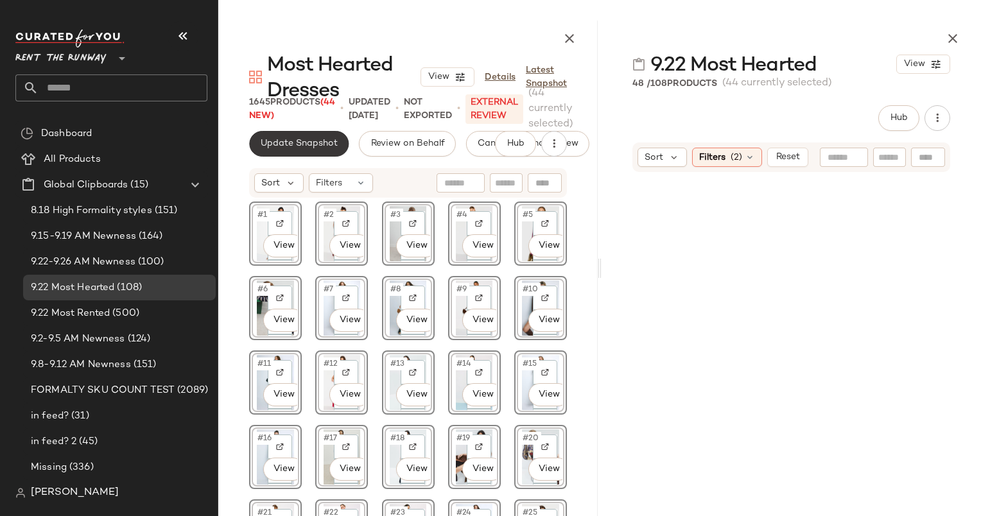
click at [295, 146] on span "Update Snapshot" at bounding box center [299, 144] width 78 height 10
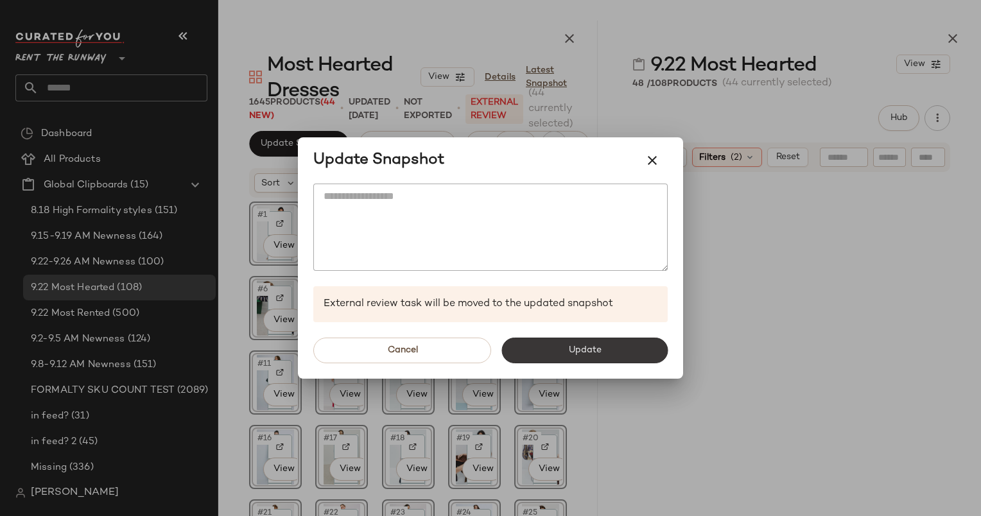
click at [596, 347] on span "Update" at bounding box center [583, 350] width 33 height 10
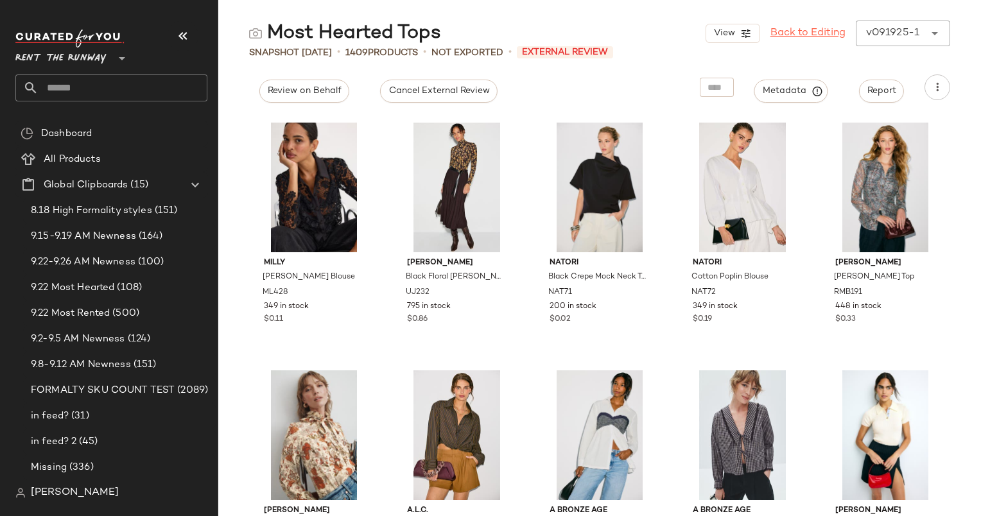
click at [820, 34] on link "Back to Editing" at bounding box center [807, 33] width 75 height 15
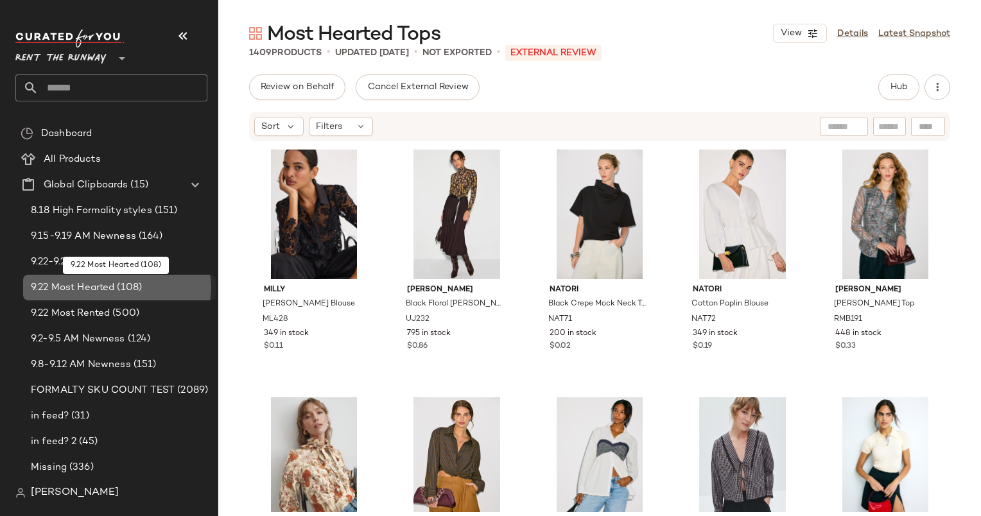
drag, startPoint x: 121, startPoint y: 282, endPoint x: 118, endPoint y: 275, distance: 7.5
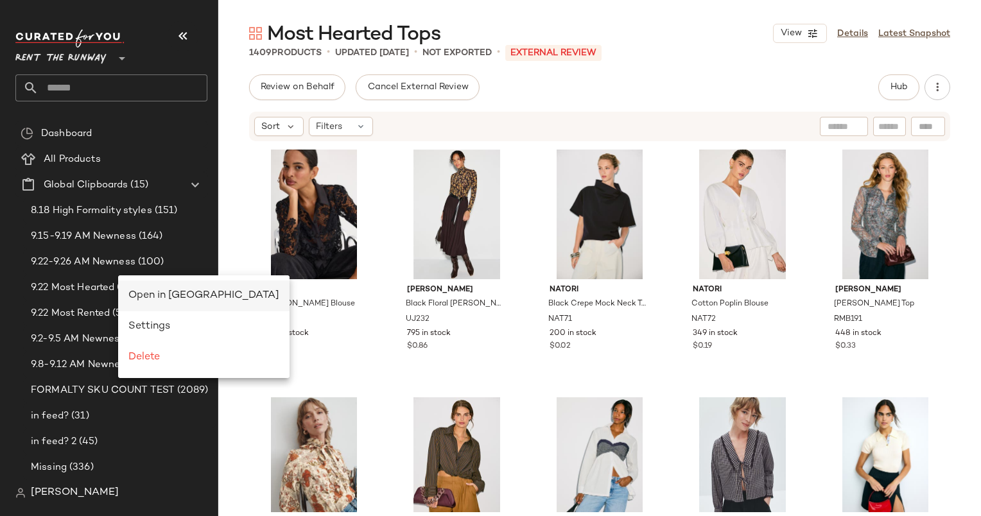
click at [169, 287] on div "Open in [GEOGRAPHIC_DATA]" at bounding box center [203, 295] width 171 height 31
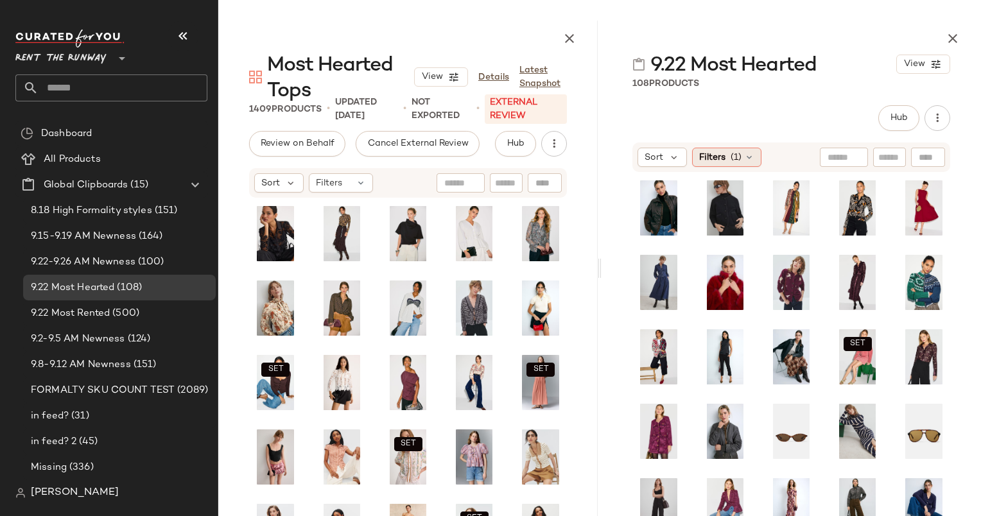
click at [731, 159] on span "(1)" at bounding box center [735, 157] width 11 height 13
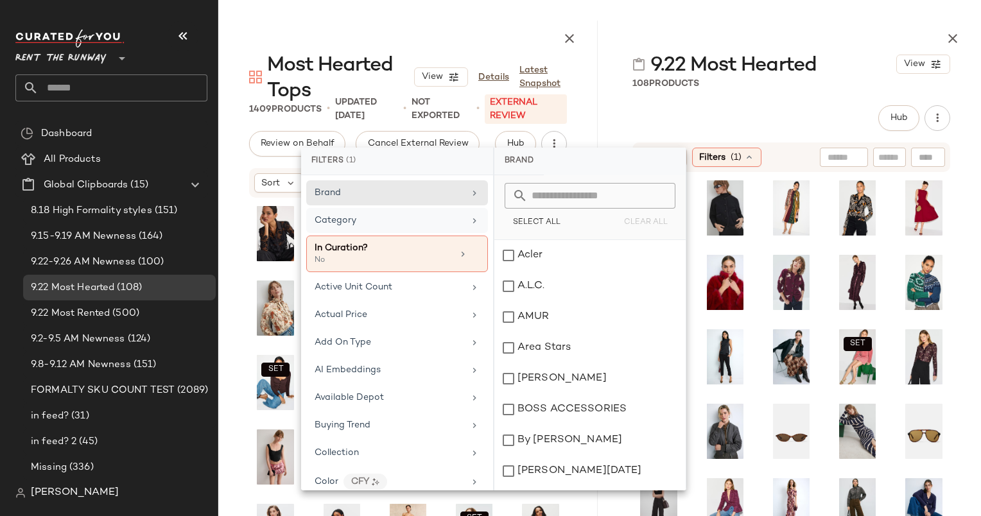
click at [455, 215] on div "Category" at bounding box center [389, 220] width 150 height 13
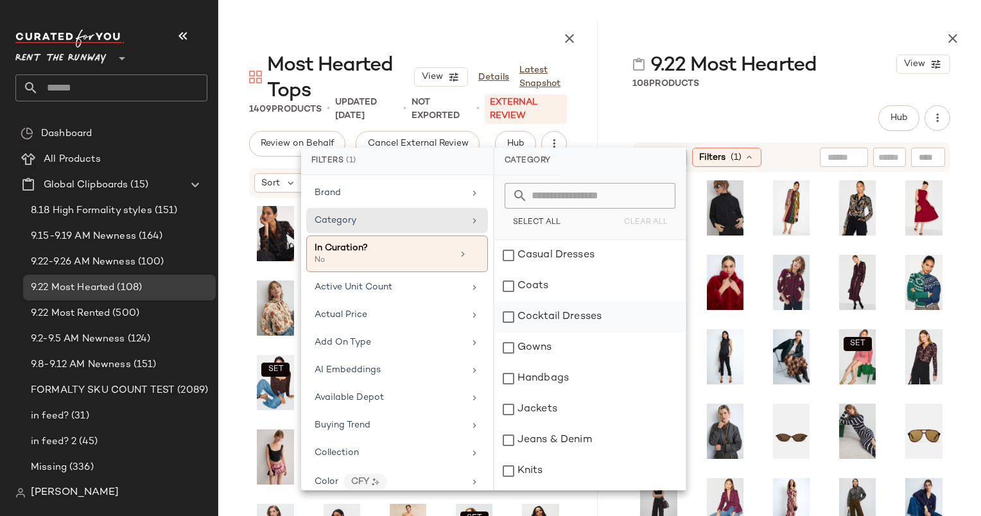
scroll to position [119, 0]
click at [571, 467] on div "Tops" at bounding box center [589, 475] width 191 height 31
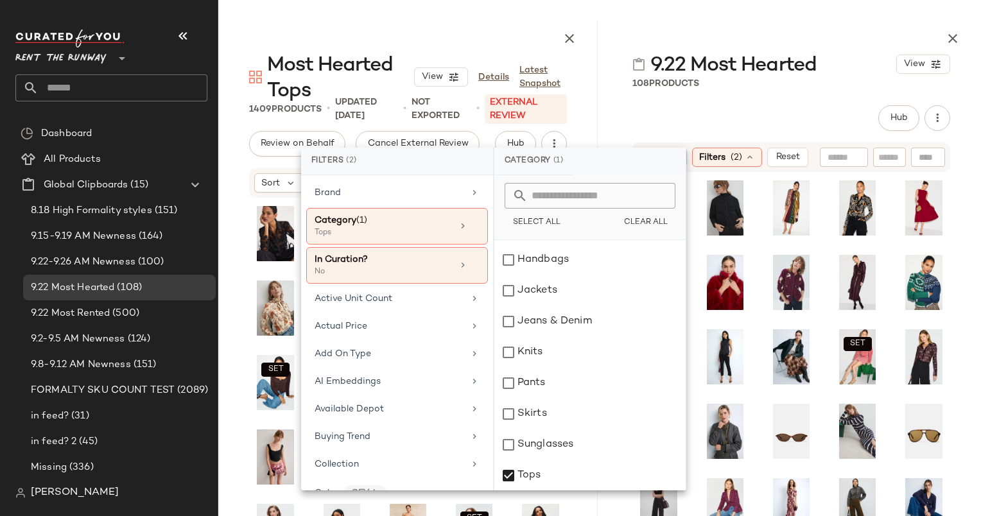
click at [778, 131] on div "Hub Sort Filters (2) Reset SET SET" at bounding box center [790, 352] width 379 height 495
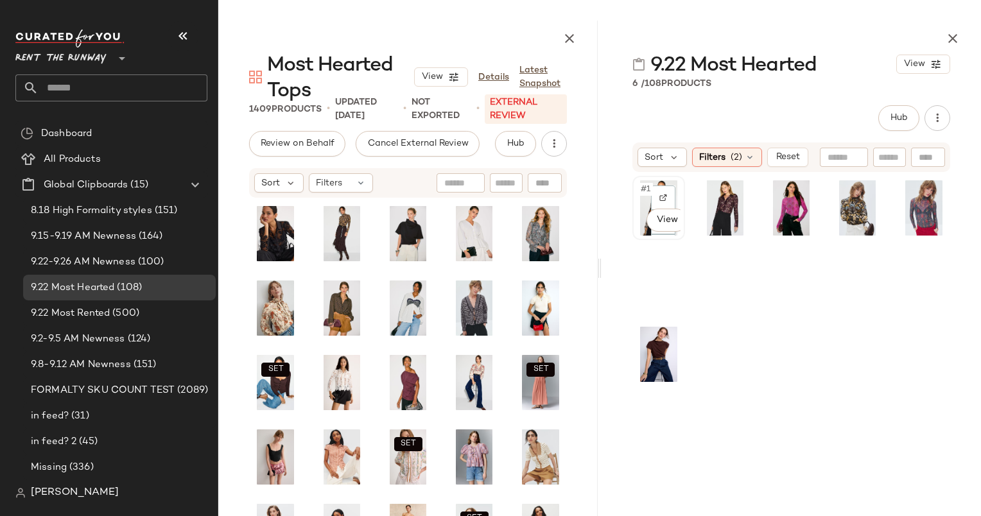
click at [642, 187] on span "#1" at bounding box center [645, 189] width 13 height 13
click at [632, 347] on div "#6 View" at bounding box center [658, 354] width 53 height 64
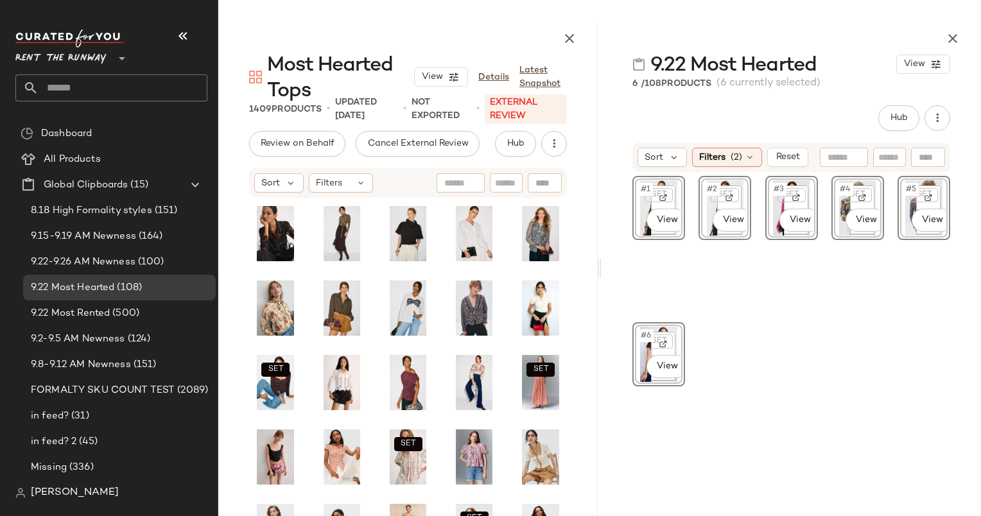
drag, startPoint x: 591, startPoint y: 342, endPoint x: 228, endPoint y: 244, distance: 375.7
drag, startPoint x: 228, startPoint y: 244, endPoint x: 621, endPoint y: 219, distance: 392.9
click at [621, 219] on div "SET #1 View SET #2 View SET #3 View SET #4 View SET #5 View SET #6 View" at bounding box center [790, 315] width 379 height 285
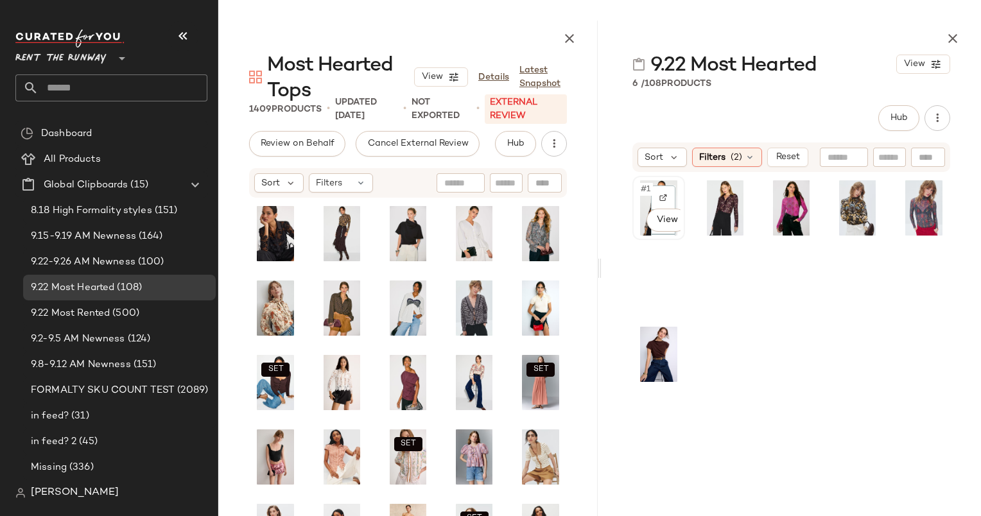
click at [648, 184] on span "#1" at bounding box center [645, 189] width 13 height 13
click at [643, 334] on span "#6" at bounding box center [646, 335] width 14 height 13
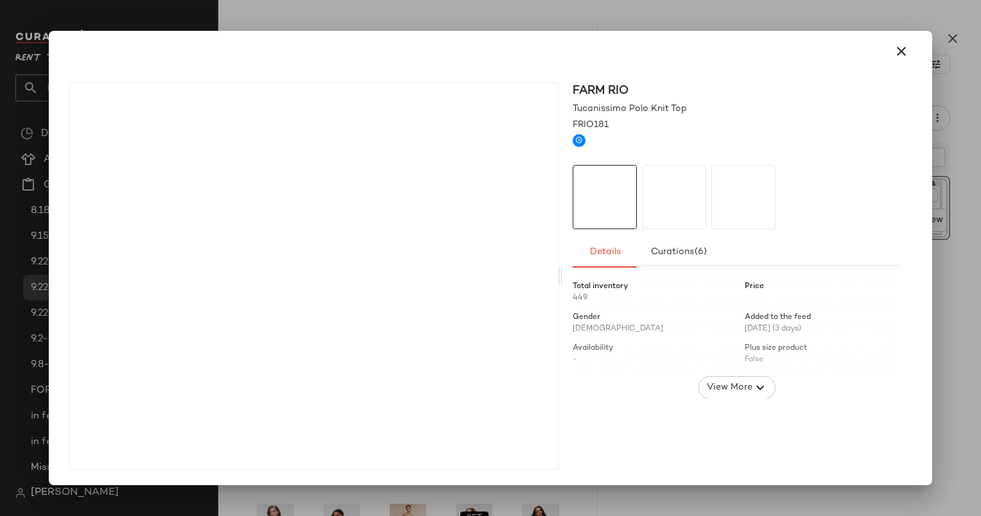
drag, startPoint x: 636, startPoint y: 208, endPoint x: 329, endPoint y: 264, distance: 311.9
click at [329, 264] on body "Rent the Runway ** Dashboard All Products Global Clipboards (15) 8.18 High Form…" at bounding box center [490, 258] width 981 height 516
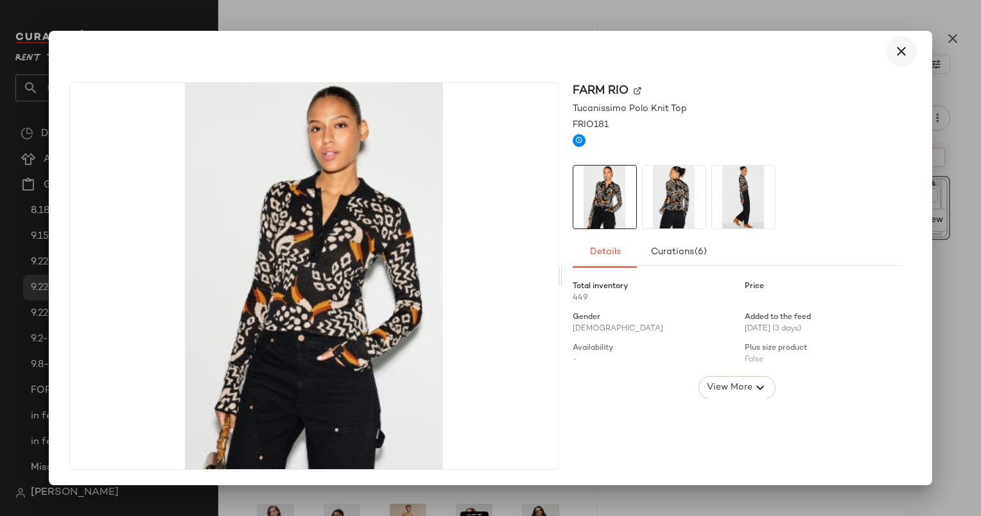
click at [909, 47] on button "button" at bounding box center [901, 51] width 31 height 31
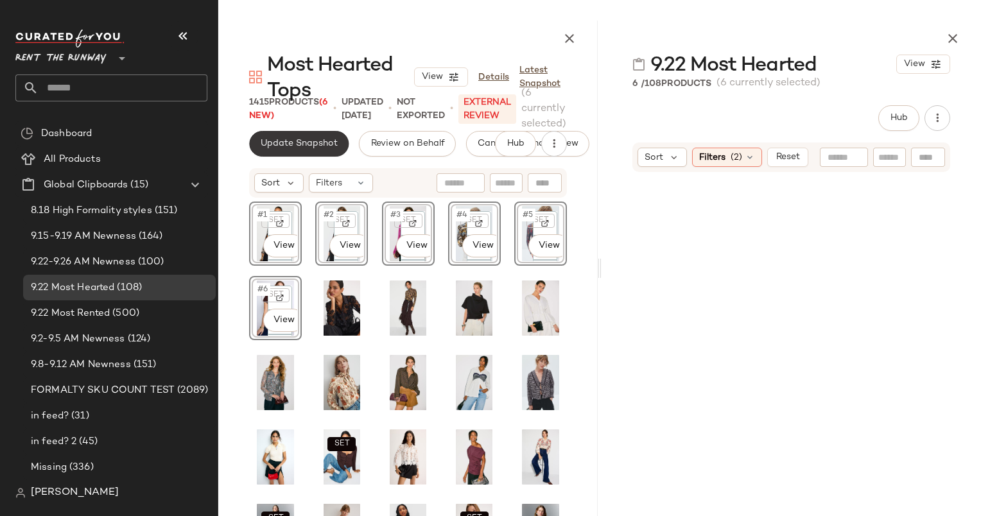
click at [272, 142] on span "Update Snapshot" at bounding box center [299, 144] width 78 height 10
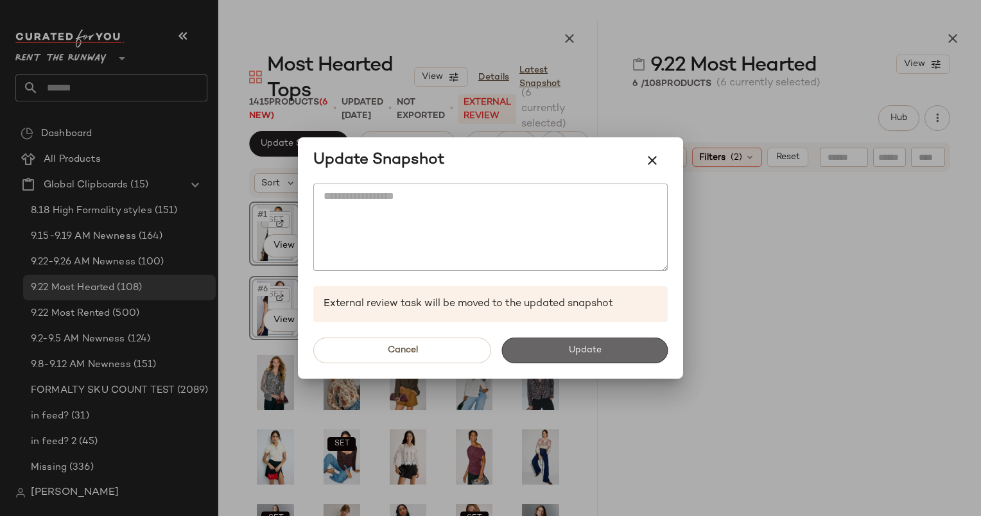
click at [547, 362] on button "Update" at bounding box center [584, 351] width 166 height 26
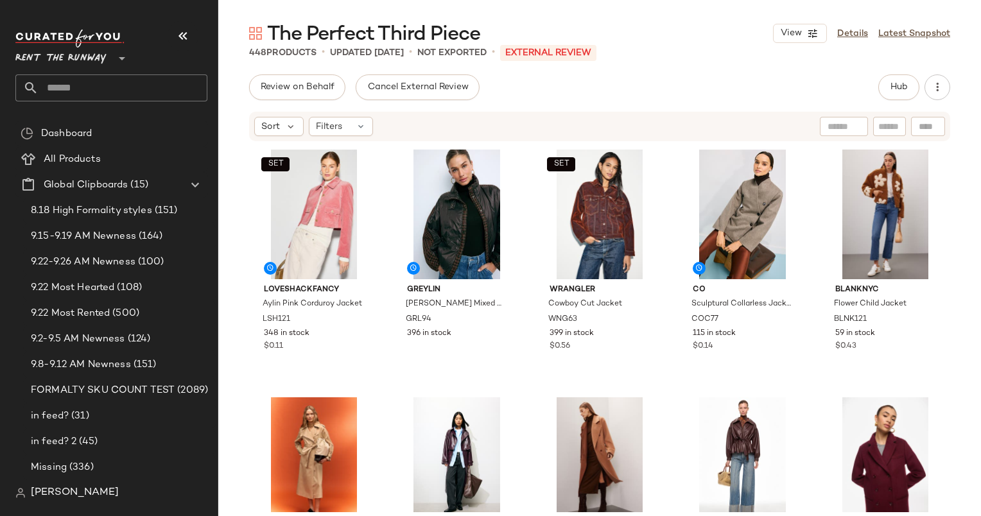
click at [911, 26] on div "View Details Latest Snapshot" at bounding box center [861, 33] width 177 height 19
click at [920, 37] on link "Latest Snapshot" at bounding box center [914, 33] width 72 height 13
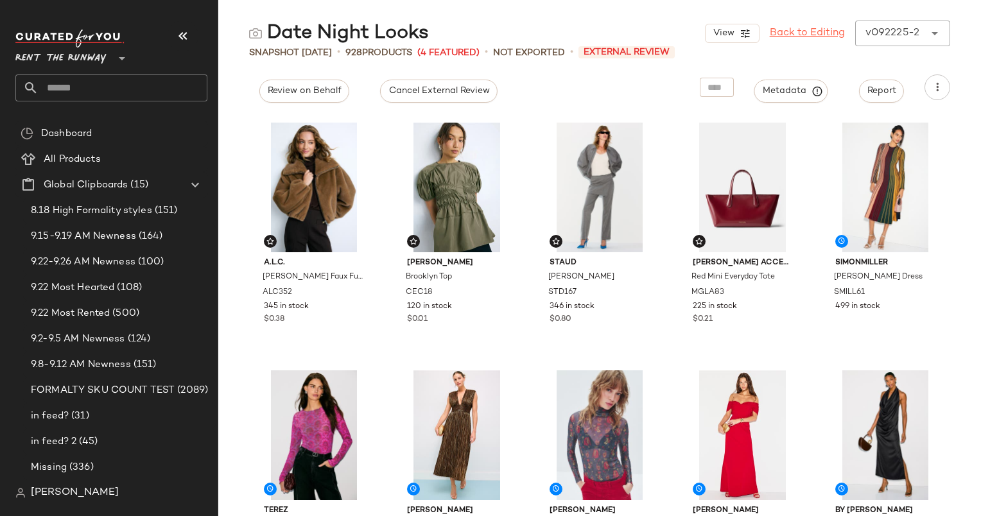
click at [798, 32] on link "Back to Editing" at bounding box center [806, 33] width 75 height 15
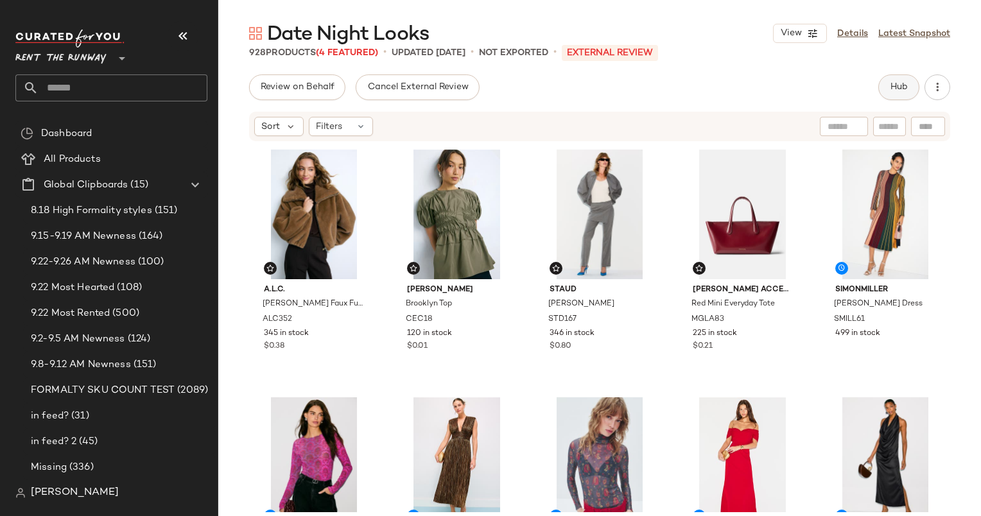
click at [898, 85] on span "Hub" at bounding box center [899, 87] width 18 height 10
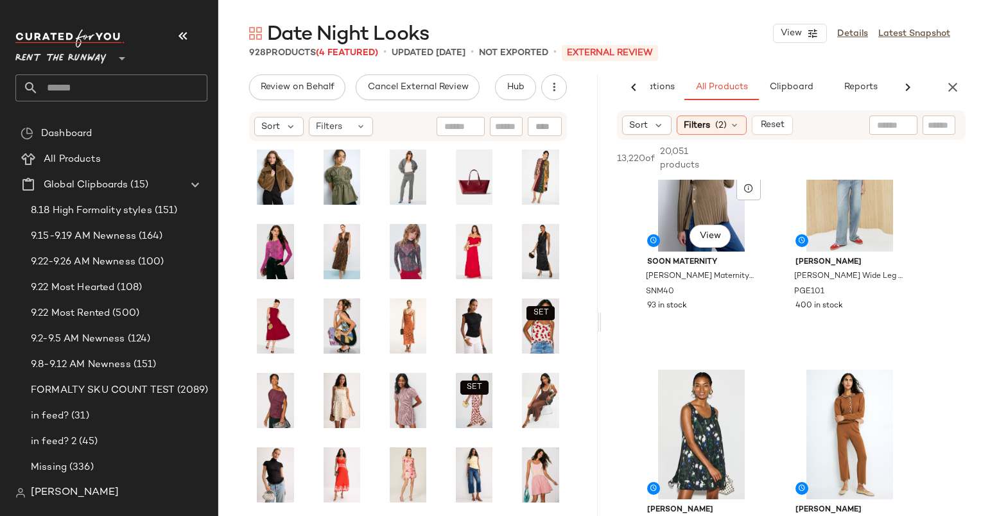
scroll to position [518, 0]
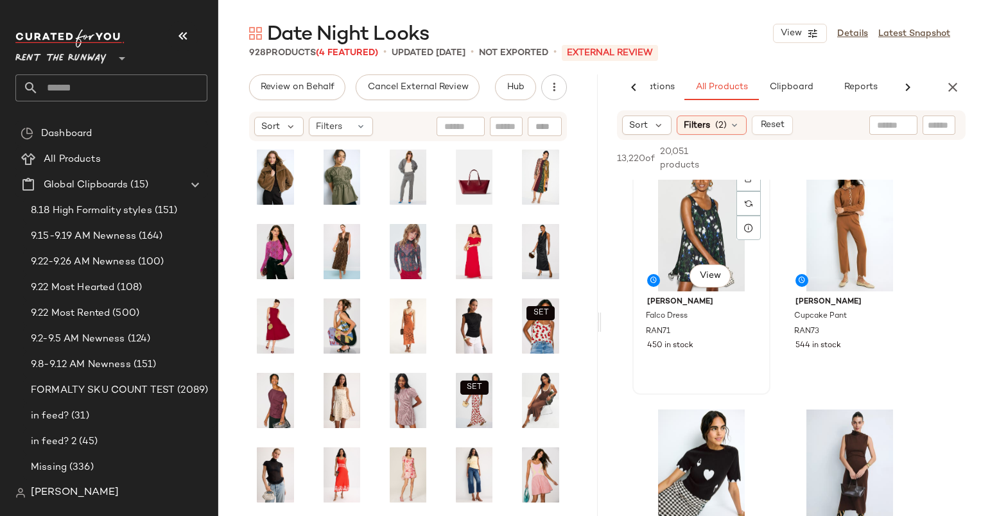
click at [693, 237] on div "#5 View" at bounding box center [701, 227] width 129 height 130
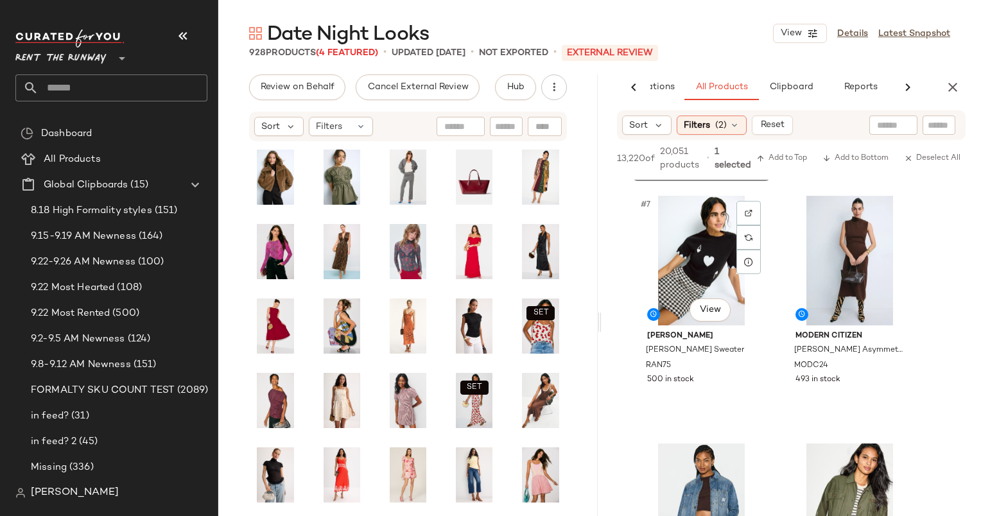
scroll to position [734, 0]
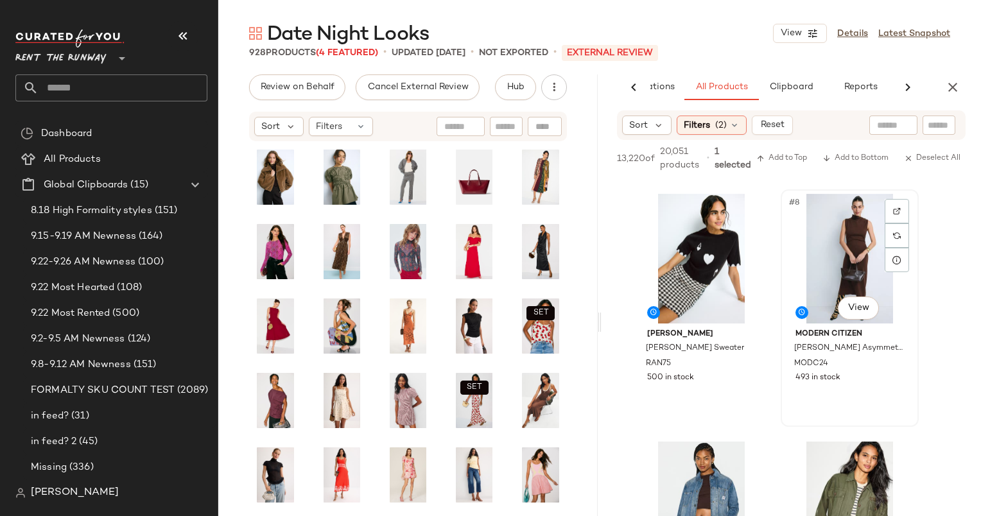
click at [844, 254] on div "#8 View" at bounding box center [849, 259] width 129 height 130
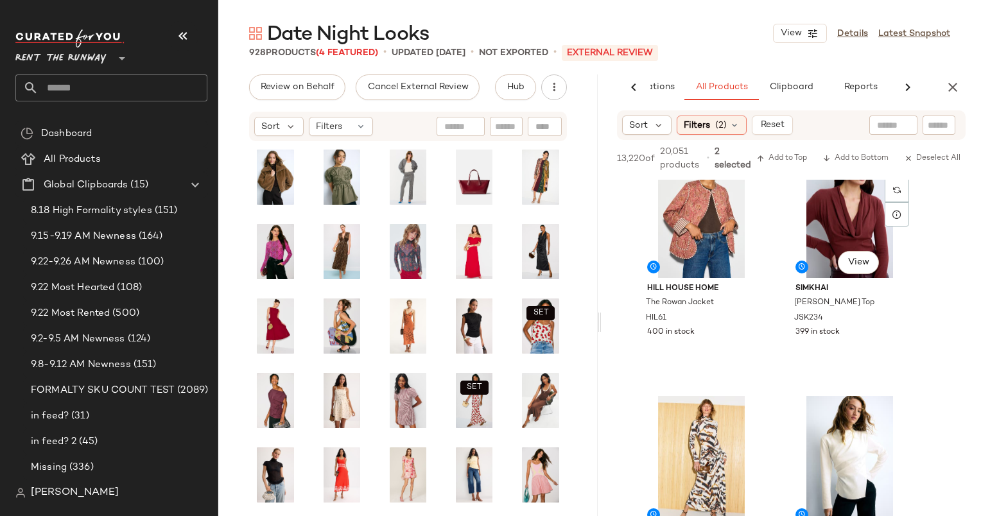
scroll to position [1525, 0]
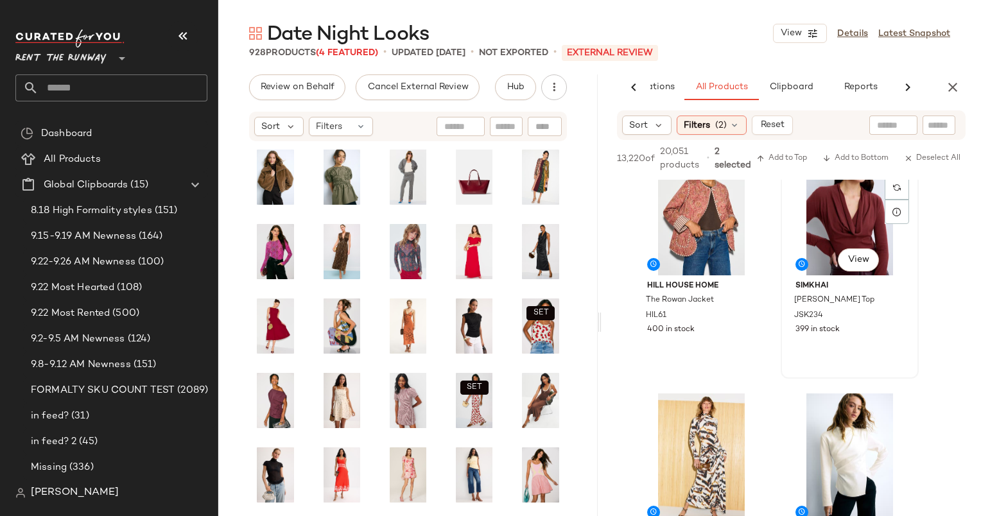
click at [847, 217] on div "#14 View" at bounding box center [849, 211] width 129 height 130
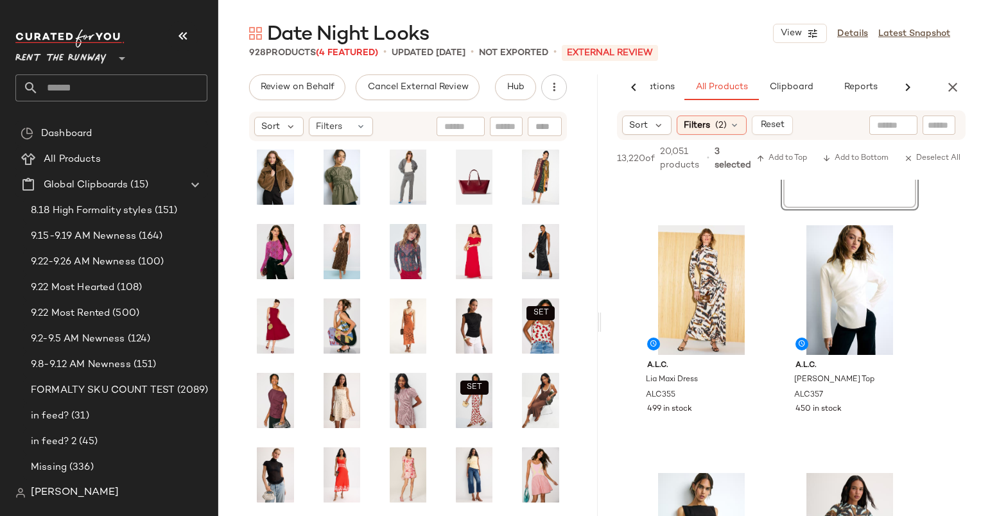
scroll to position [1712, 0]
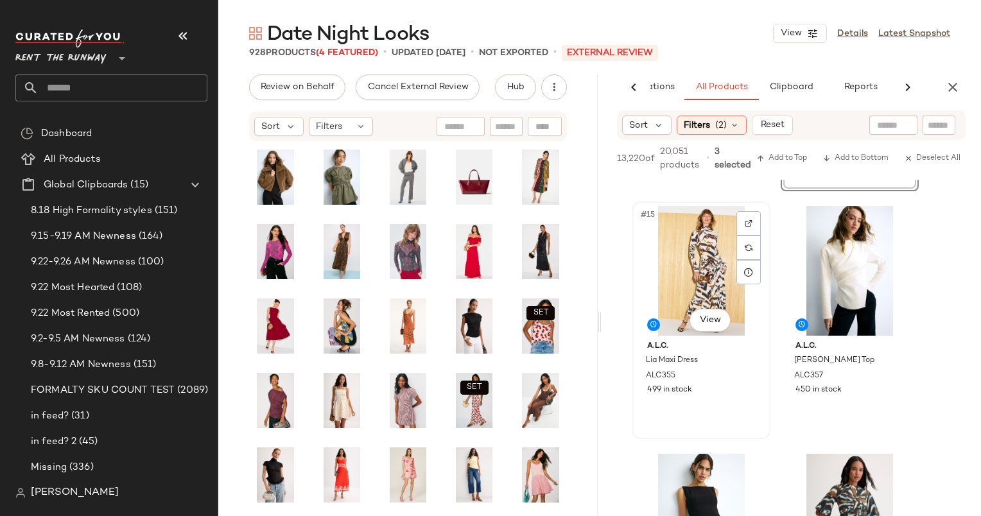
click at [698, 232] on div "#15 View" at bounding box center [701, 271] width 129 height 130
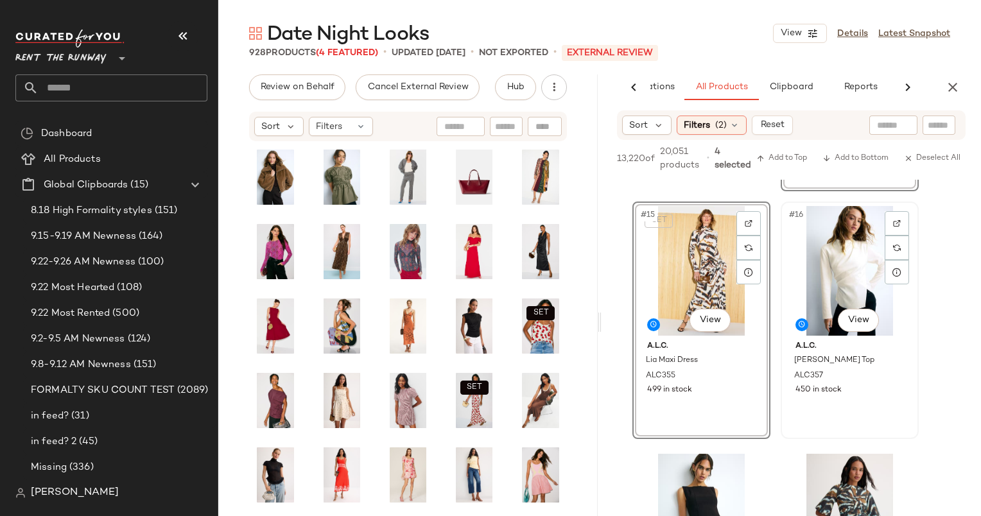
click at [855, 273] on div "#16 View" at bounding box center [849, 271] width 129 height 130
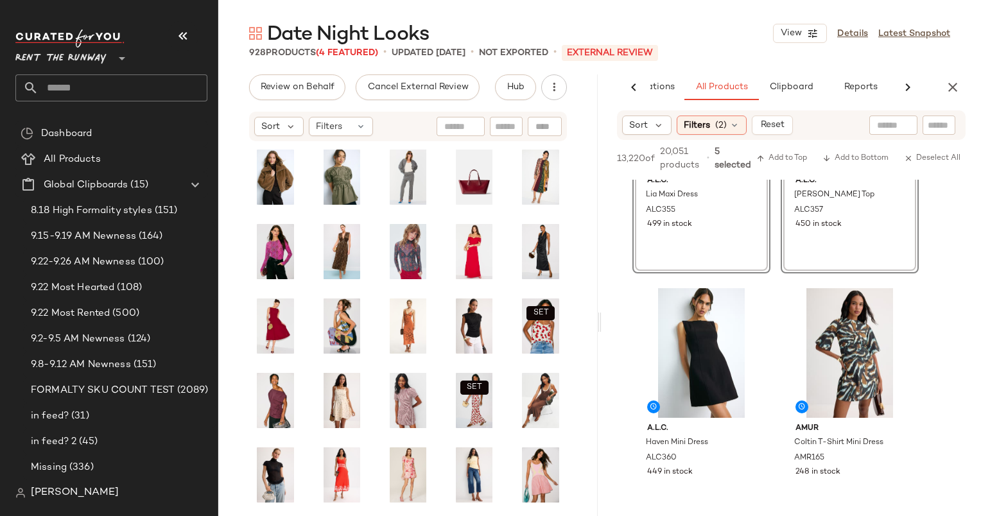
scroll to position [1945, 0]
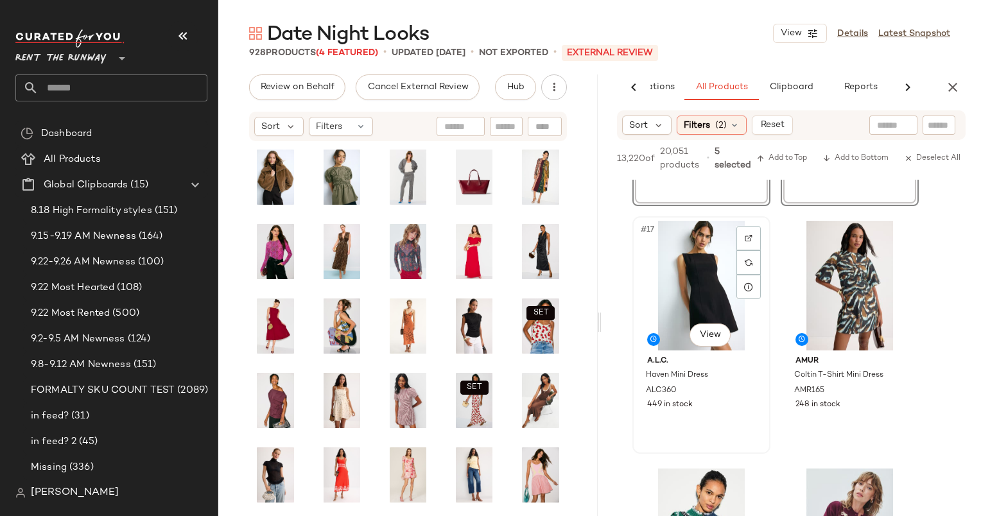
click at [702, 246] on div "#17 View" at bounding box center [701, 286] width 129 height 130
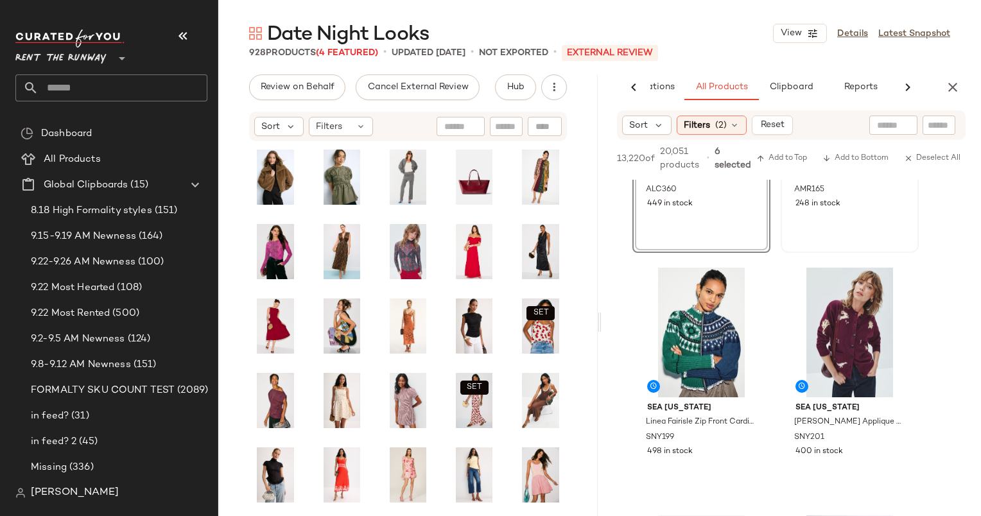
scroll to position [2000, 0]
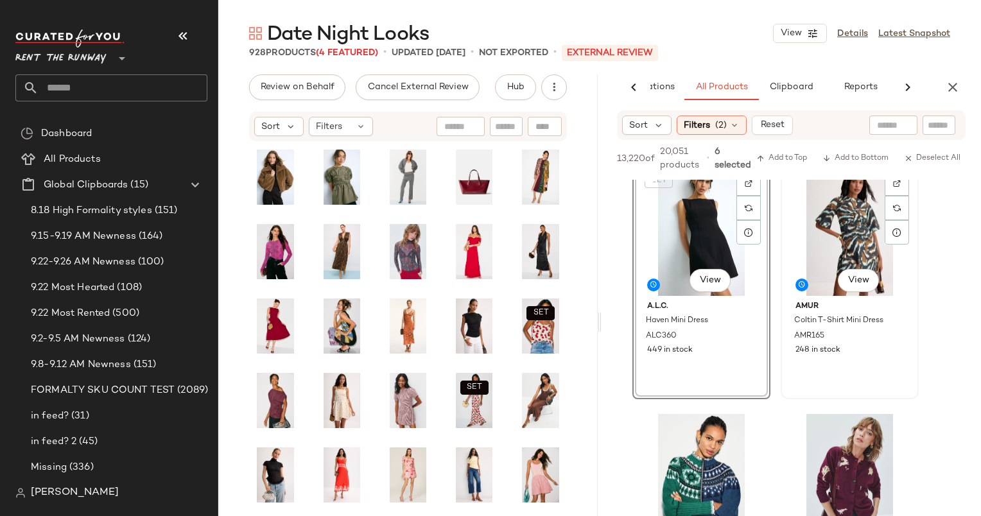
click at [841, 234] on div "#18 View" at bounding box center [849, 231] width 129 height 130
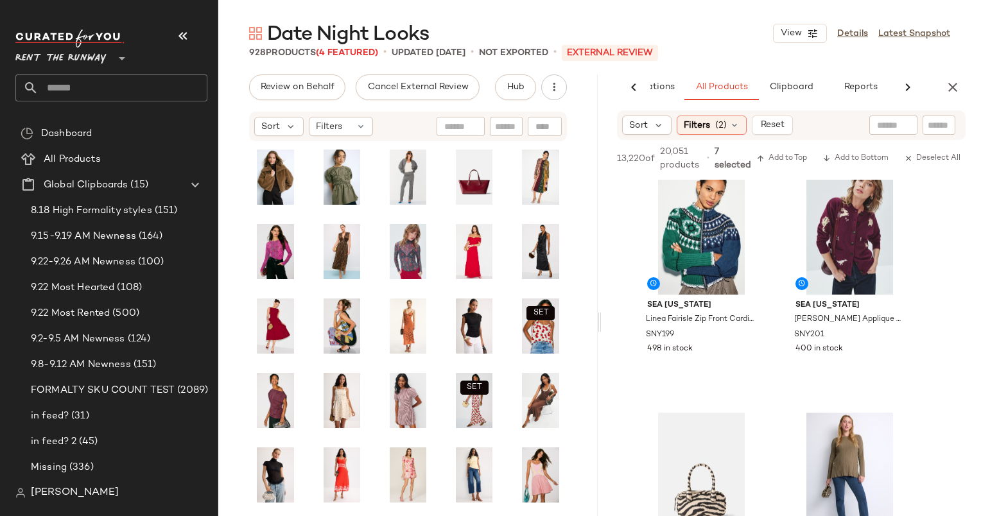
scroll to position [2253, 0]
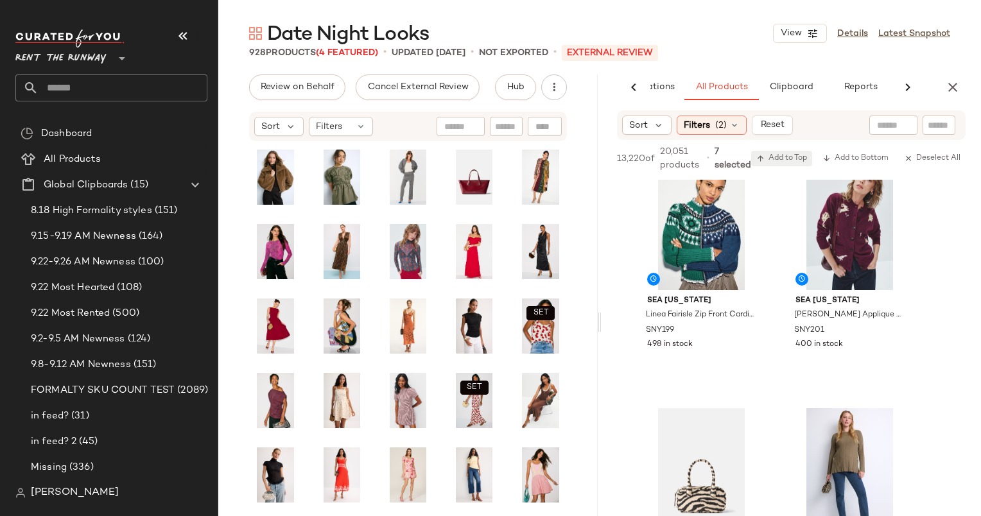
click at [785, 161] on span "Add to Top" at bounding box center [781, 158] width 51 height 9
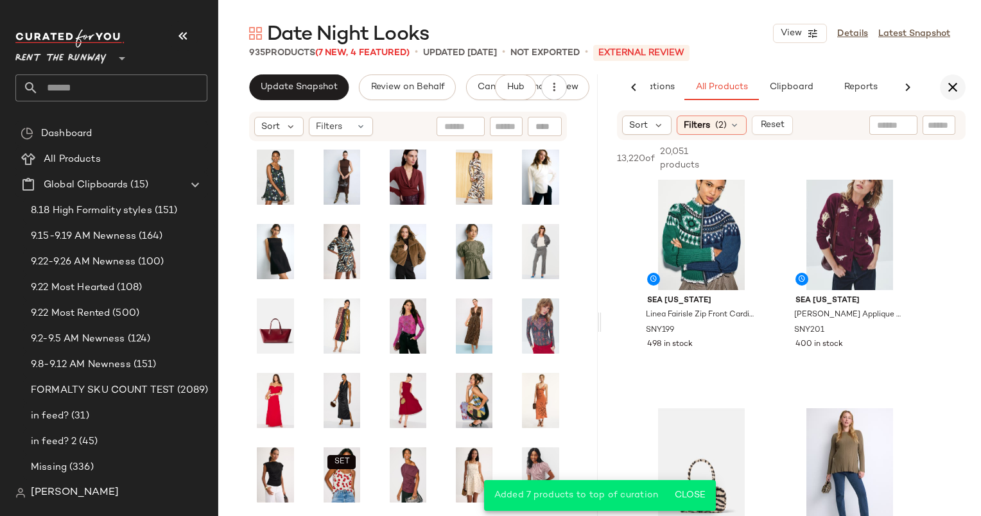
click at [954, 94] on icon "button" at bounding box center [952, 87] width 15 height 15
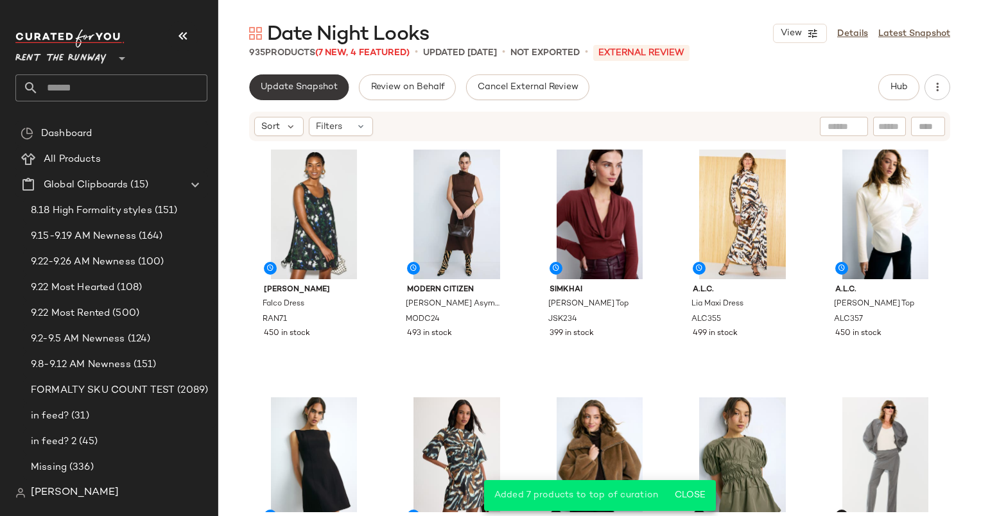
click at [313, 90] on span "Update Snapshot" at bounding box center [299, 87] width 78 height 10
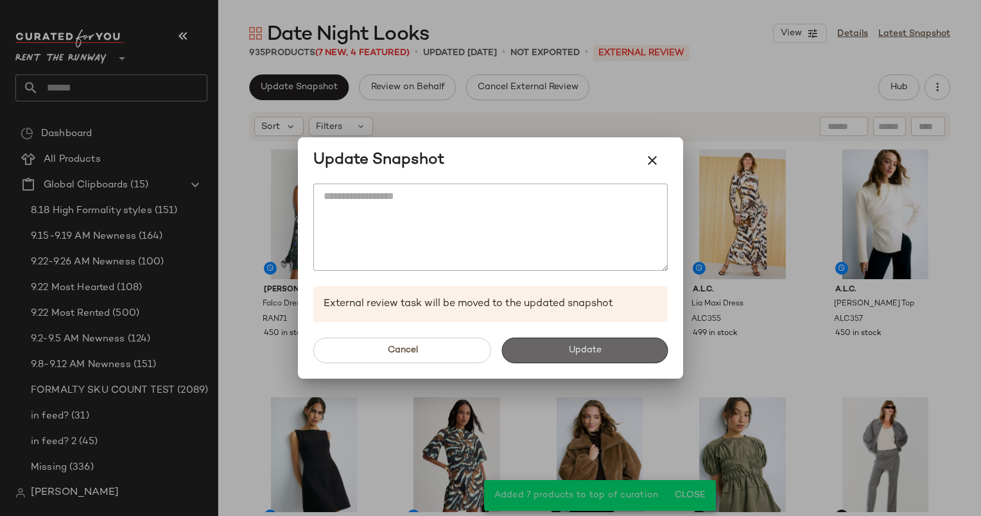
click at [593, 352] on span "Update" at bounding box center [583, 350] width 33 height 10
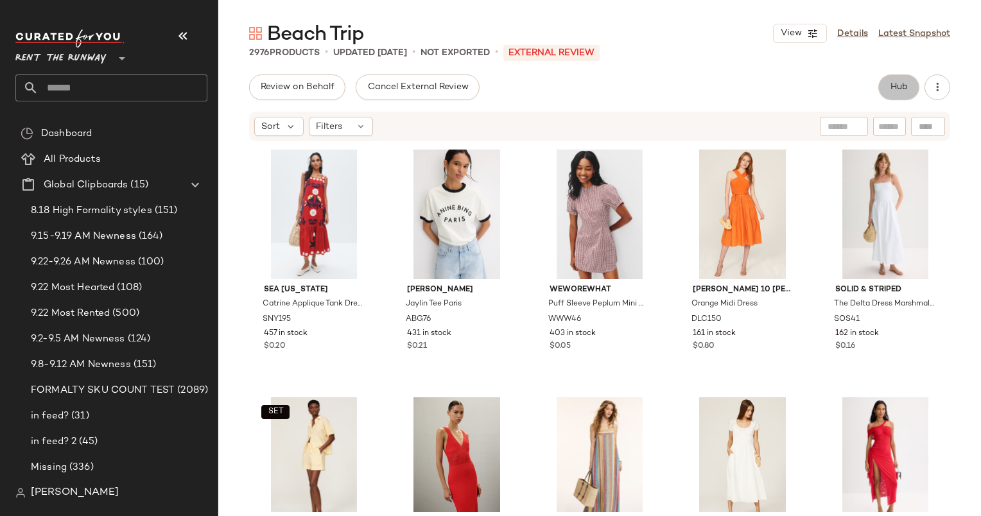
click at [910, 90] on button "Hub" at bounding box center [898, 87] width 41 height 26
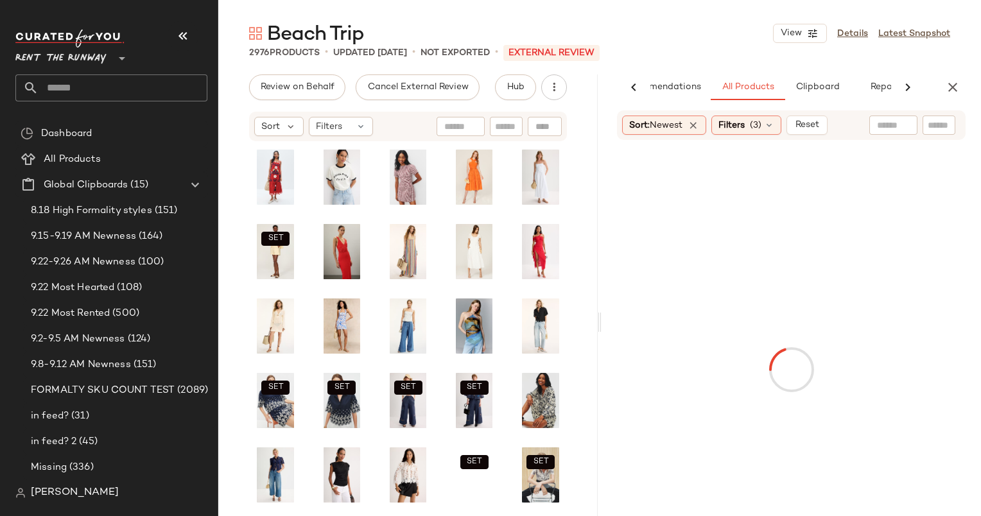
scroll to position [0, 53]
click at [953, 87] on icon "button" at bounding box center [952, 87] width 15 height 15
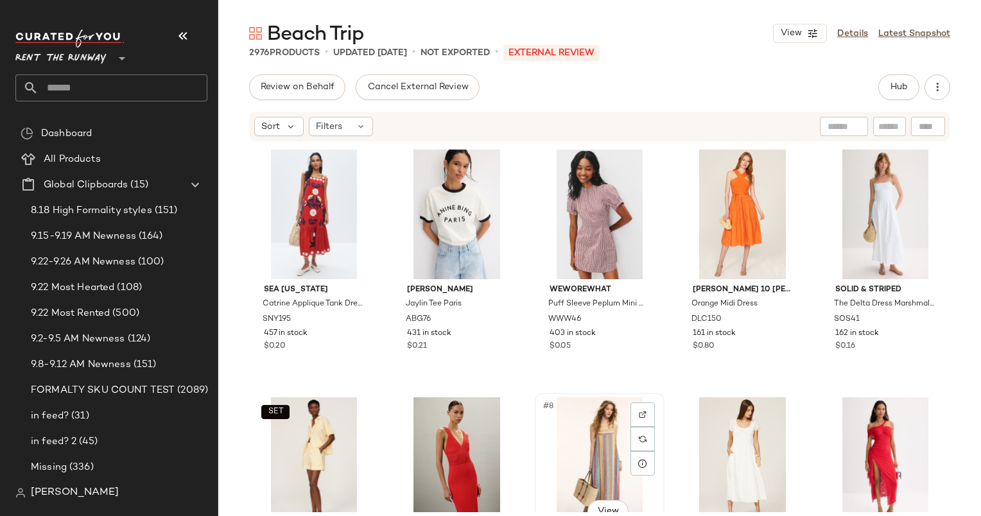
scroll to position [69, 0]
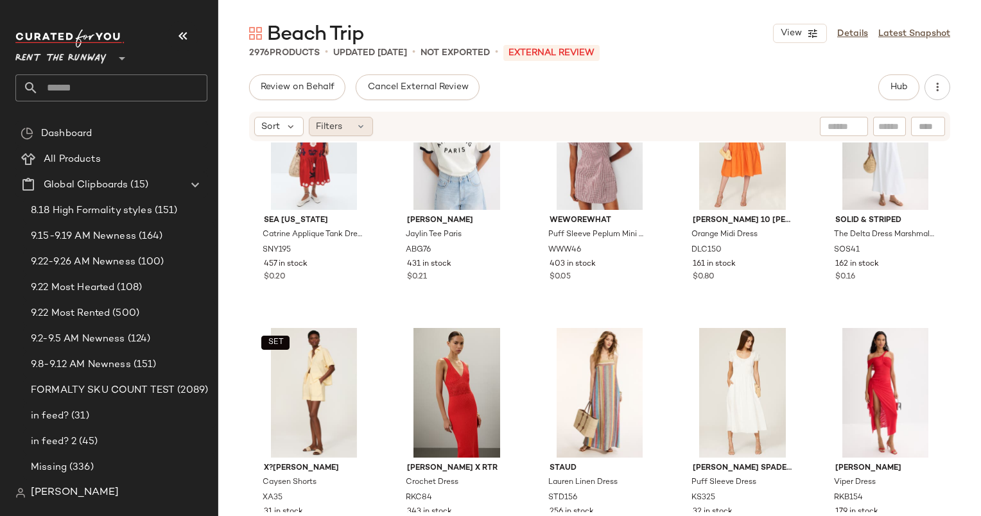
click at [326, 129] on span "Filters" at bounding box center [329, 126] width 26 height 13
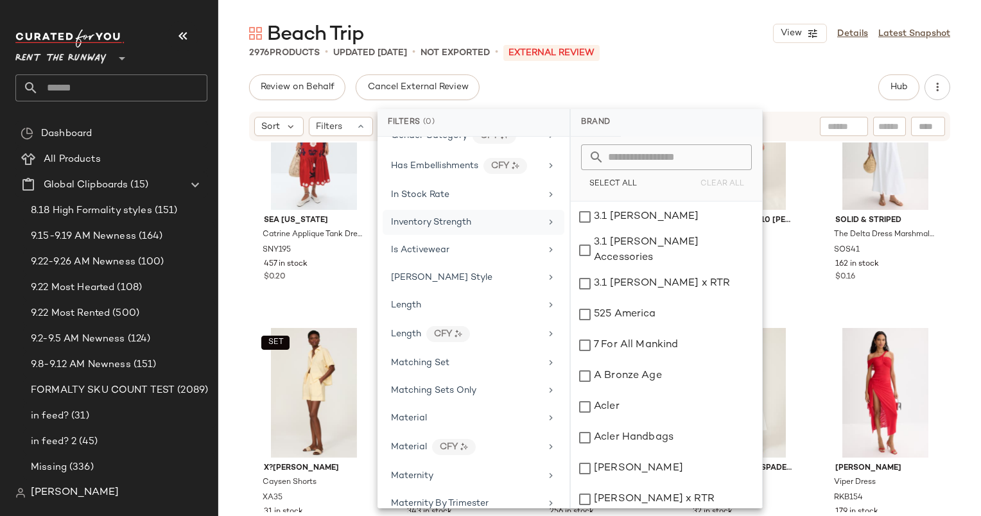
scroll to position [875, 0]
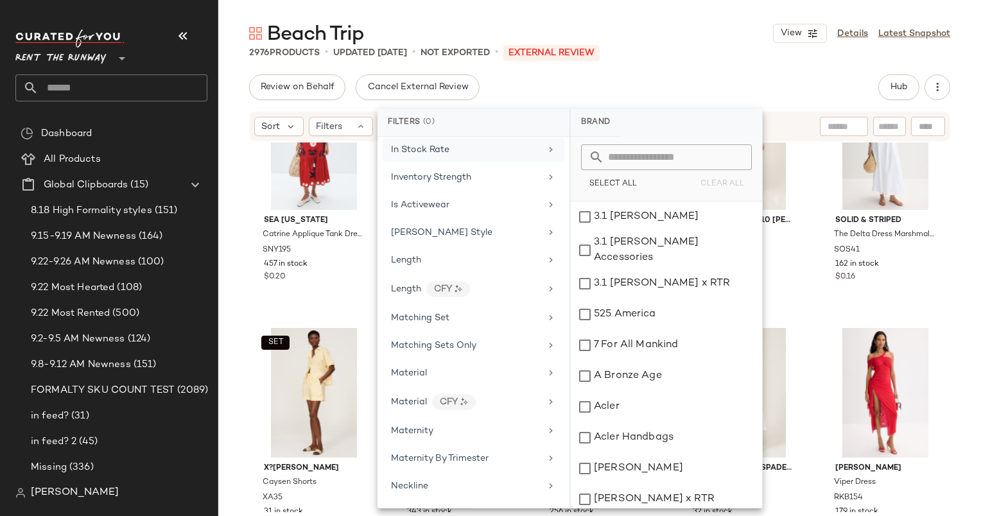
click at [432, 145] on span "In Stock Rate" at bounding box center [420, 150] width 58 height 10
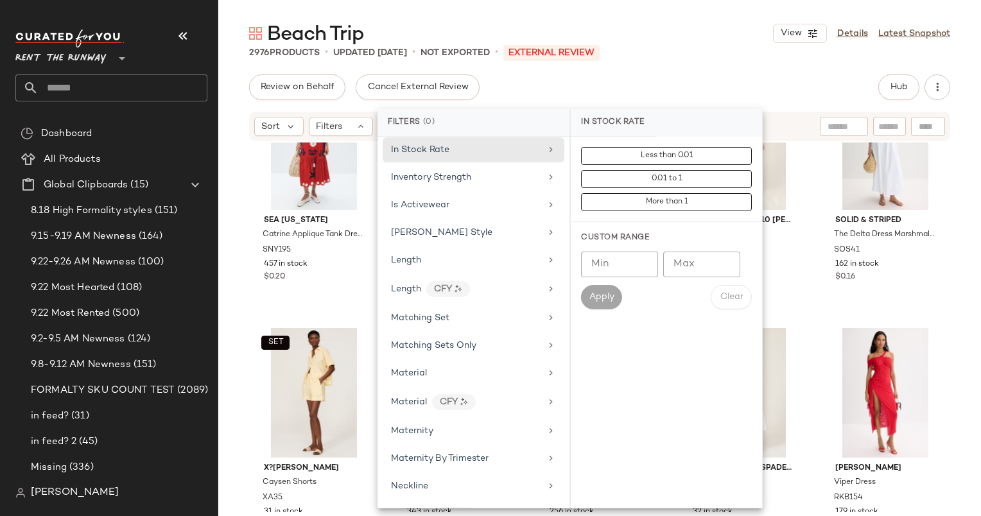
click at [628, 254] on input "Min" at bounding box center [619, 265] width 77 height 26
type input "***"
type input "*****"
type input "******"
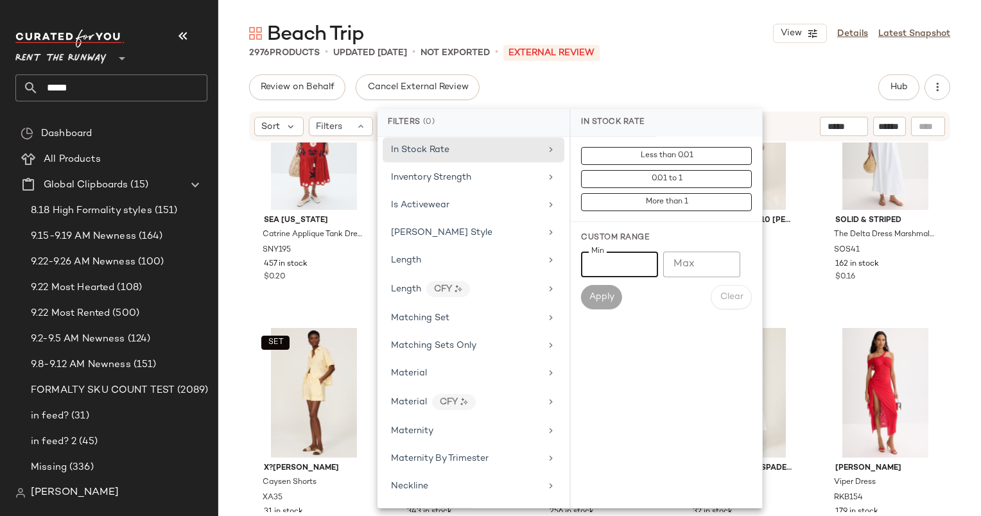
type input "*"
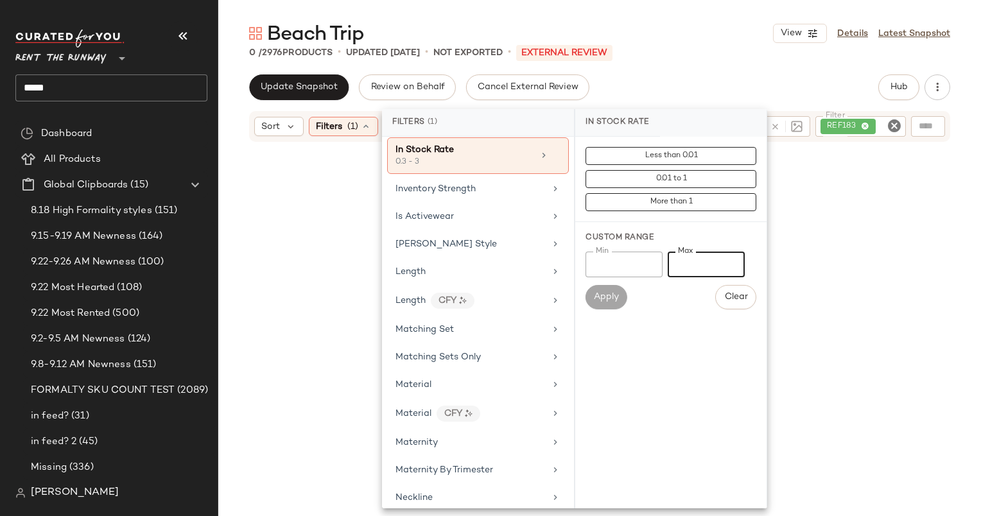
click at [696, 259] on input "*" at bounding box center [705, 265] width 77 height 26
click at [602, 299] on span "Apply" at bounding box center [606, 297] width 26 height 10
click at [823, 242] on div at bounding box center [599, 301] width 701 height 313
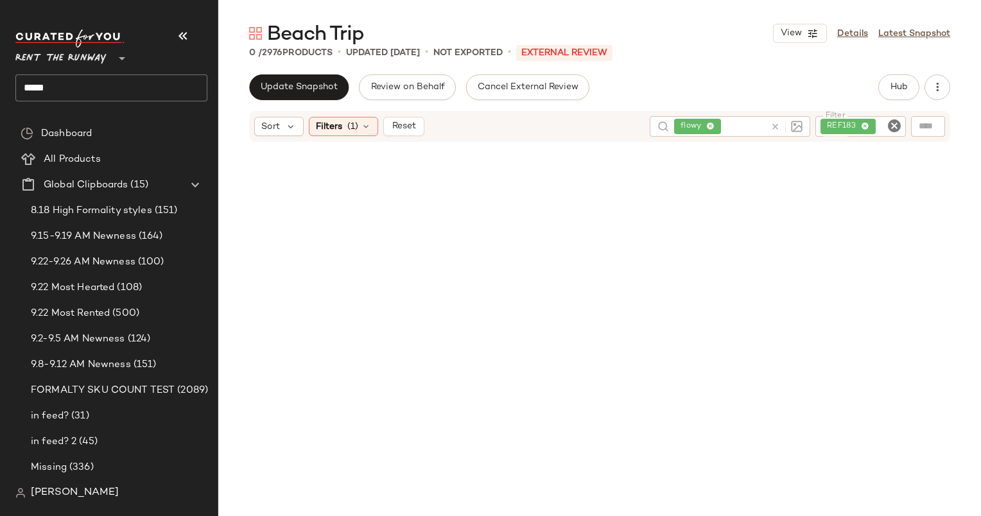
click at [894, 134] on div "REF183" at bounding box center [860, 126] width 90 height 21
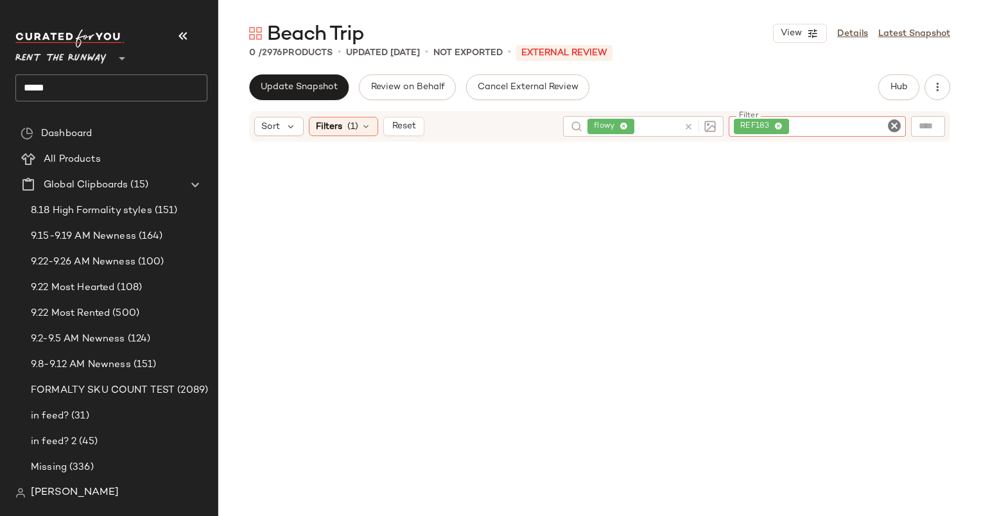
click at [886, 130] on input "Filter" at bounding box center [845, 126] width 109 height 13
click at [892, 127] on icon "Clear Filter" at bounding box center [893, 125] width 15 height 15
click at [746, 121] on div "flowy" at bounding box center [787, 126] width 160 height 21
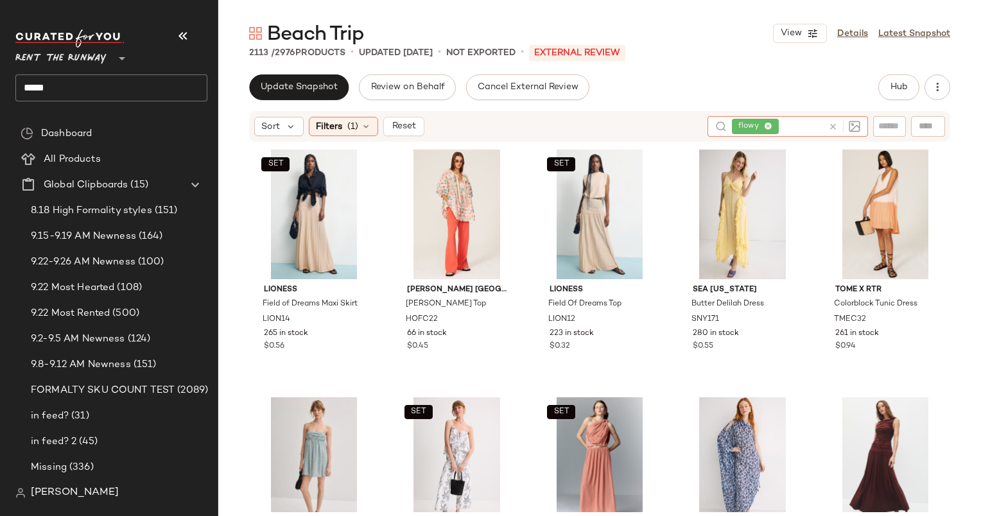
click at [829, 126] on icon at bounding box center [833, 127] width 10 height 10
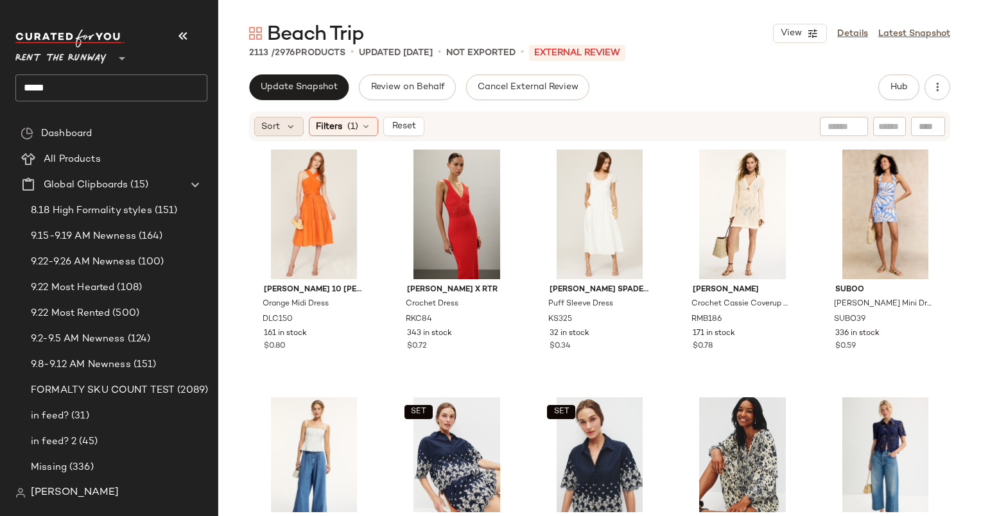
click at [261, 123] on span "Sort" at bounding box center [270, 126] width 19 height 13
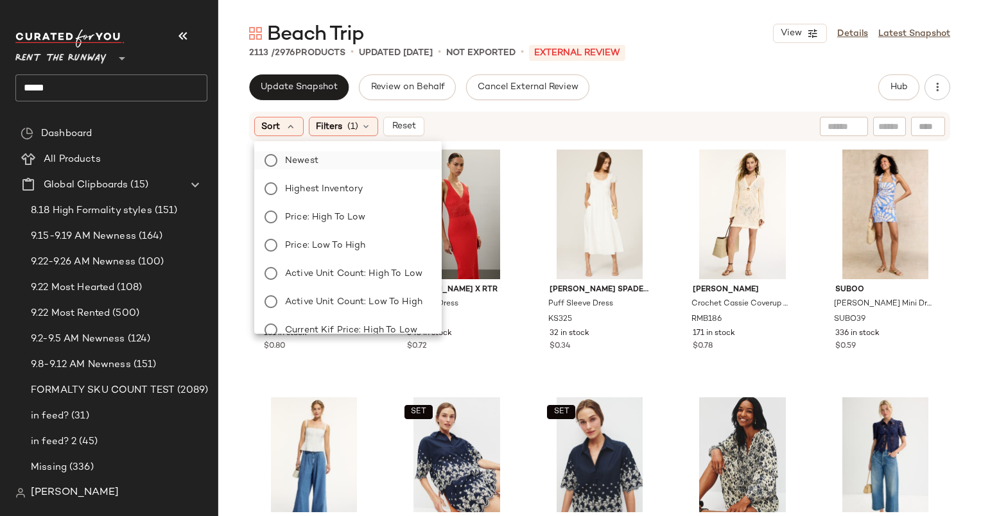
click at [338, 159] on label "Newest" at bounding box center [355, 160] width 151 height 18
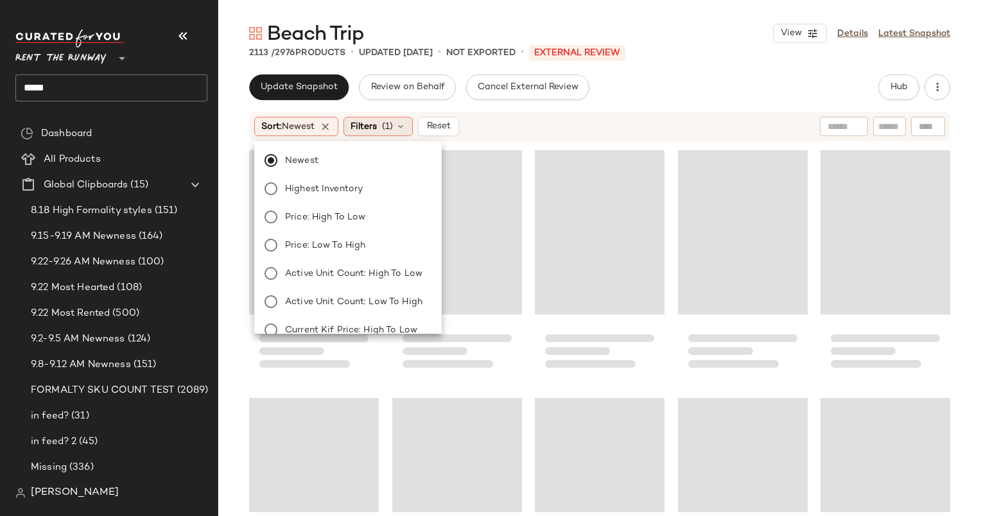
click at [366, 124] on span "Filters" at bounding box center [363, 126] width 26 height 13
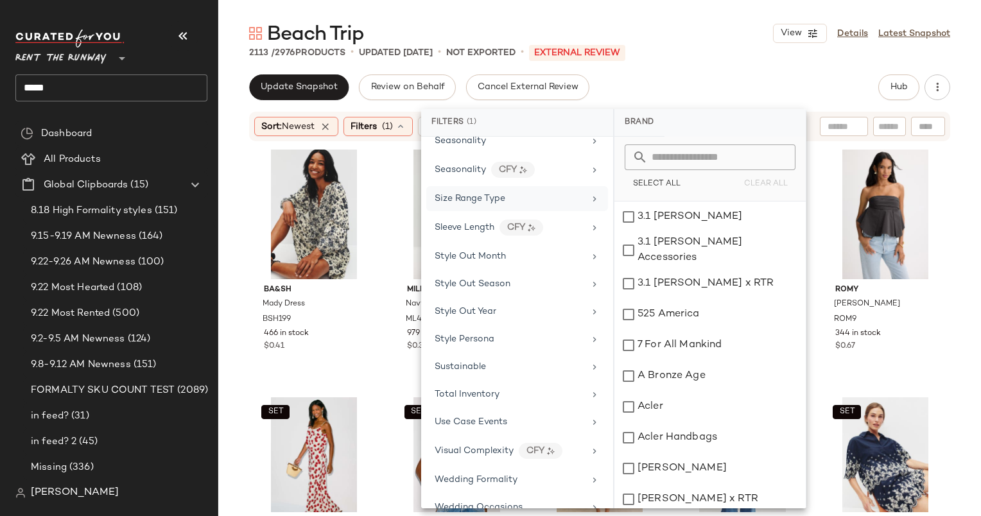
scroll to position [1679, 0]
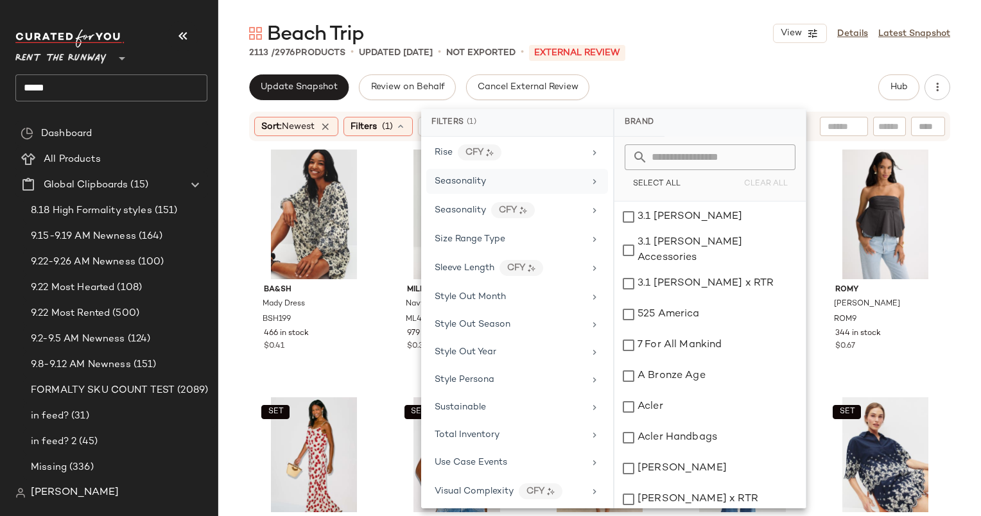
click at [526, 175] on div "Seasonality" at bounding box center [509, 181] width 150 height 13
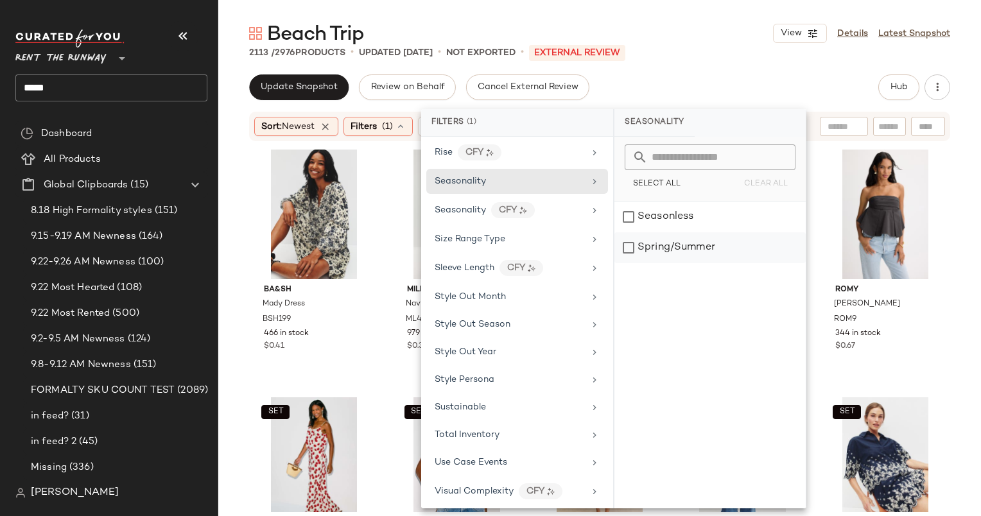
click at [685, 236] on div "Spring/Summer" at bounding box center [709, 247] width 191 height 31
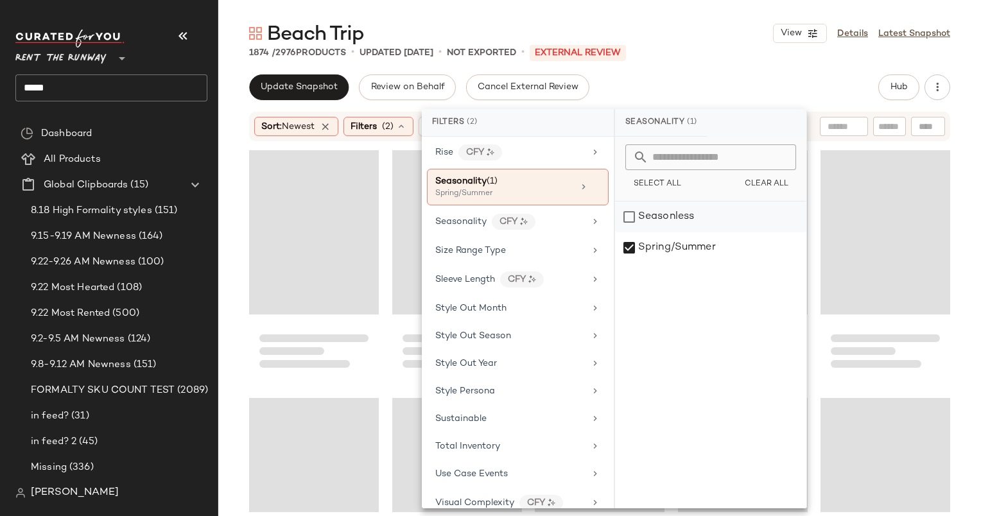
drag, startPoint x: 685, startPoint y: 236, endPoint x: 637, endPoint y: 211, distance: 54.5
click at [637, 211] on div "Seasonless" at bounding box center [710, 217] width 191 height 31
click at [676, 243] on div "Spring/Summer" at bounding box center [710, 247] width 191 height 31
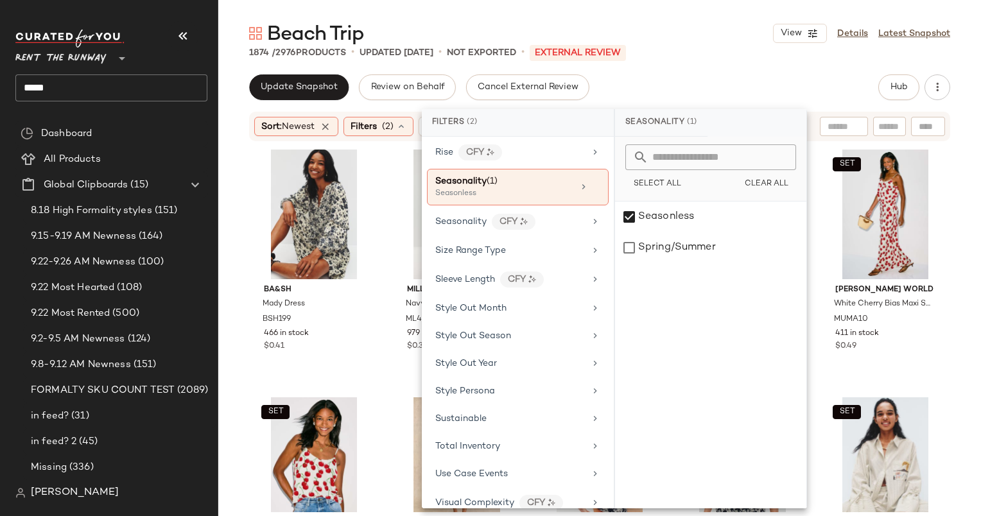
click at [695, 96] on div "Update Snapshot Review on Behalf Cancel External Review Hub" at bounding box center [599, 87] width 701 height 26
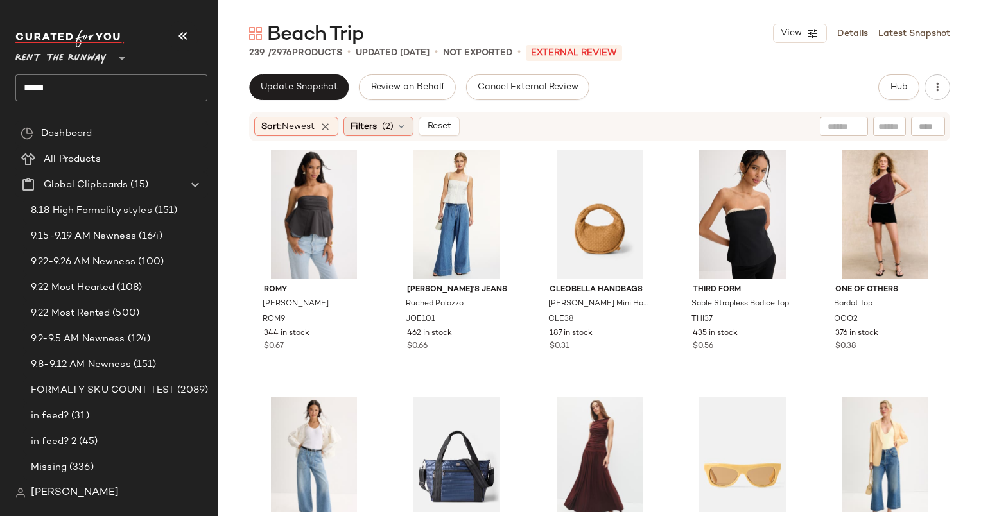
click at [369, 118] on div "Filters (2)" at bounding box center [378, 126] width 70 height 19
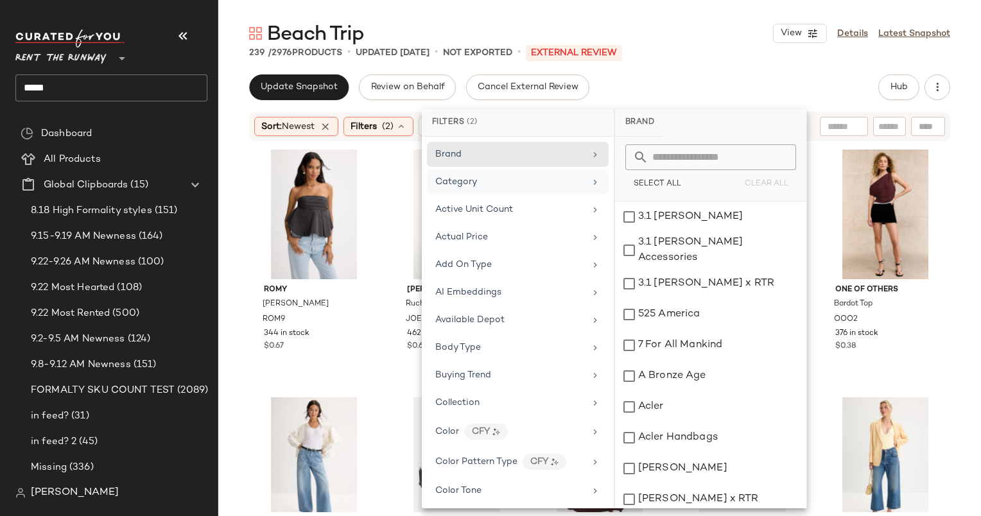
click at [483, 180] on div "Category" at bounding box center [510, 181] width 150 height 13
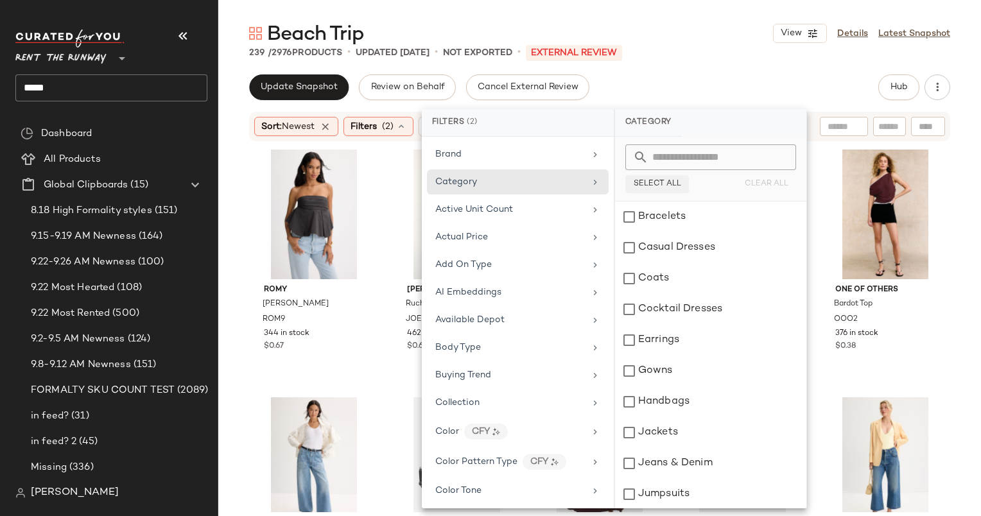
click at [639, 189] on button "Select All" at bounding box center [657, 184] width 64 height 18
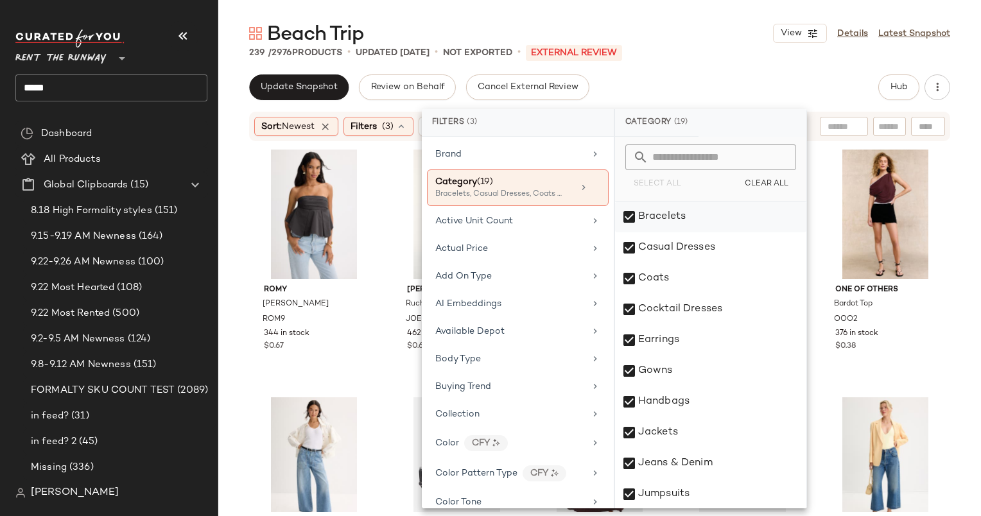
click at [680, 227] on div "Bracelets" at bounding box center [710, 217] width 191 height 31
click at [703, 338] on div "Earrings" at bounding box center [710, 340] width 191 height 31
click at [732, 395] on div "Handbags" at bounding box center [710, 401] width 191 height 31
click at [726, 465] on div "Sunglasses" at bounding box center [710, 462] width 191 height 31
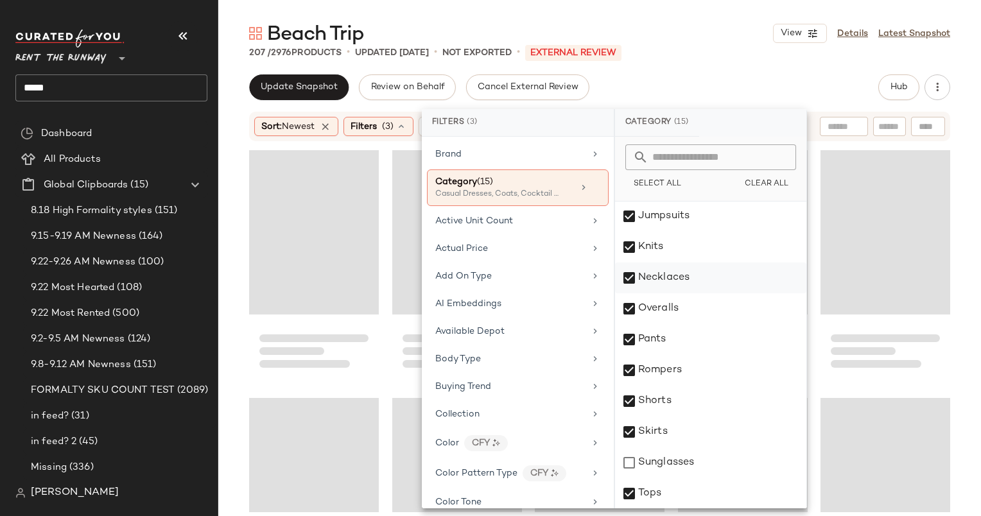
click at [655, 279] on div "Necklaces" at bounding box center [710, 277] width 191 height 31
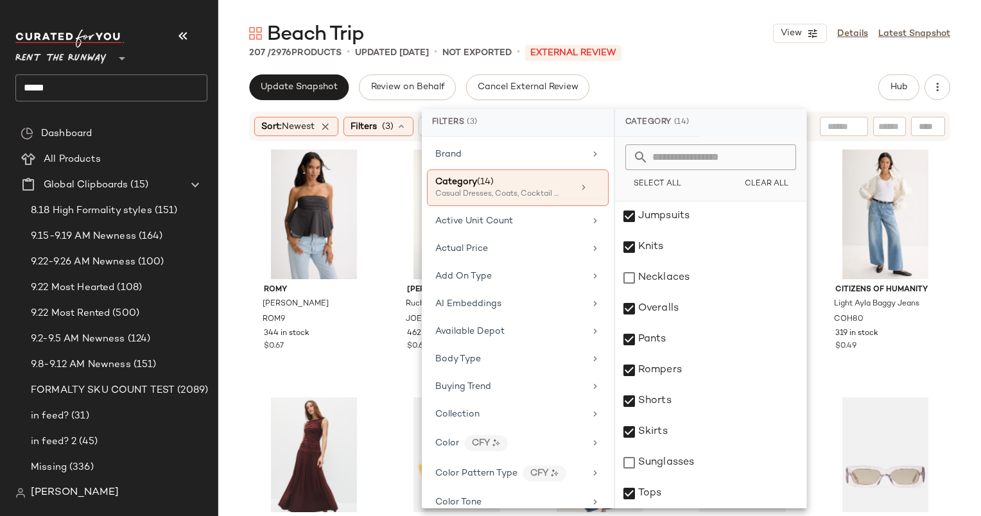
click at [683, 62] on div "Beach Trip View Details Latest Snapshot 207 / 2976 Products • updated Sep 22nd …" at bounding box center [599, 268] width 762 height 495
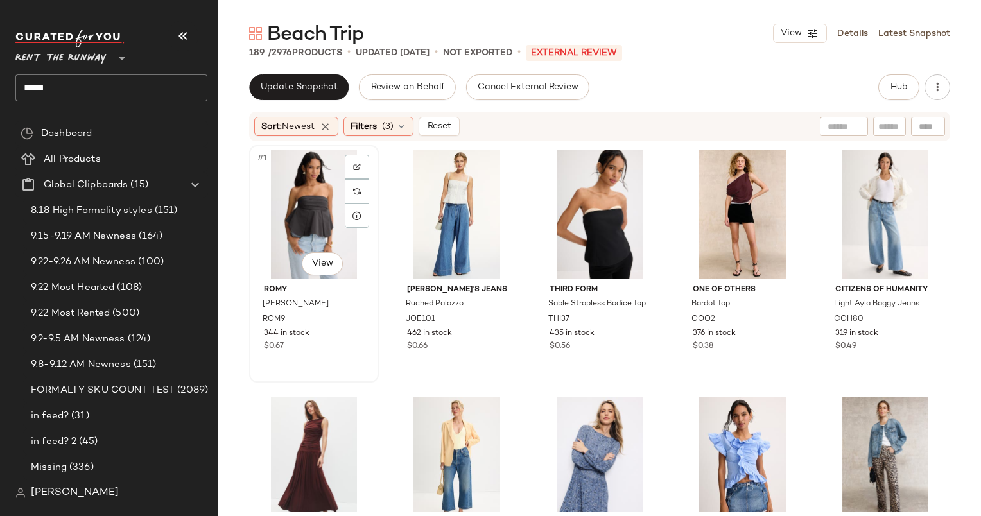
click at [311, 182] on div "#1 View" at bounding box center [314, 215] width 121 height 130
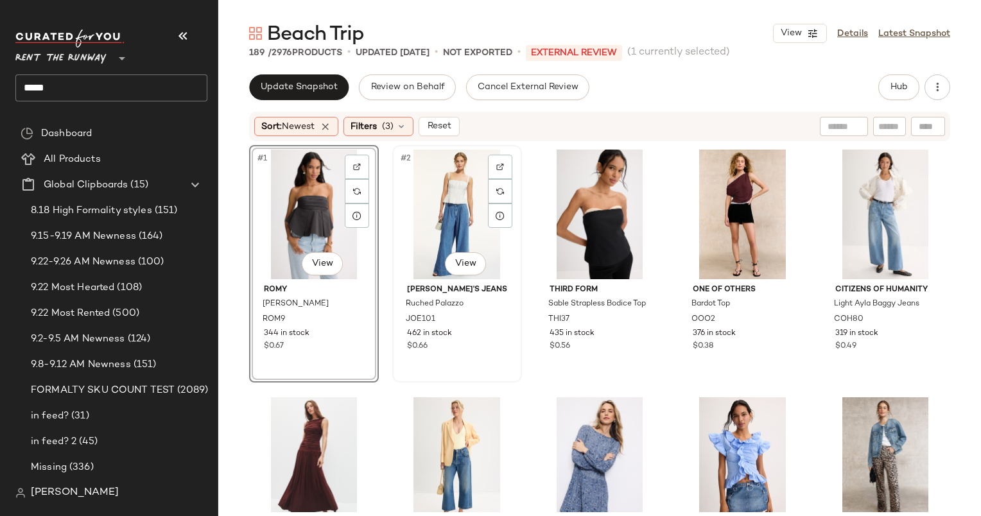
click at [436, 196] on div "#2 View" at bounding box center [457, 215] width 121 height 130
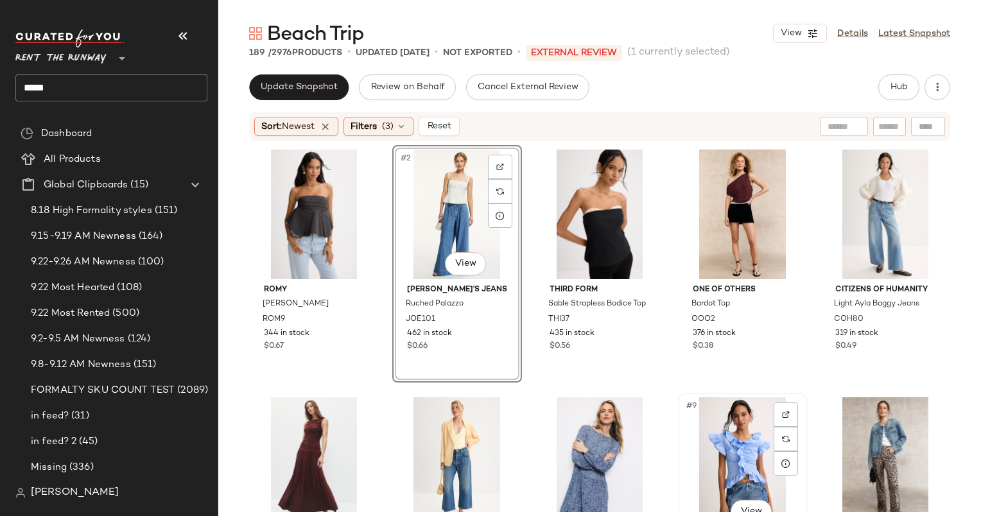
scroll to position [199, 0]
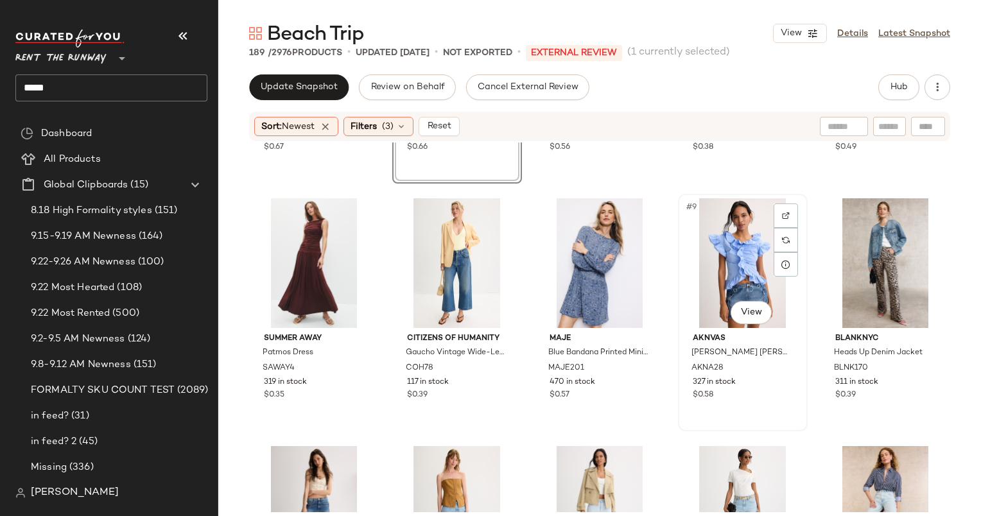
click at [716, 269] on div "#9 View" at bounding box center [742, 263] width 121 height 130
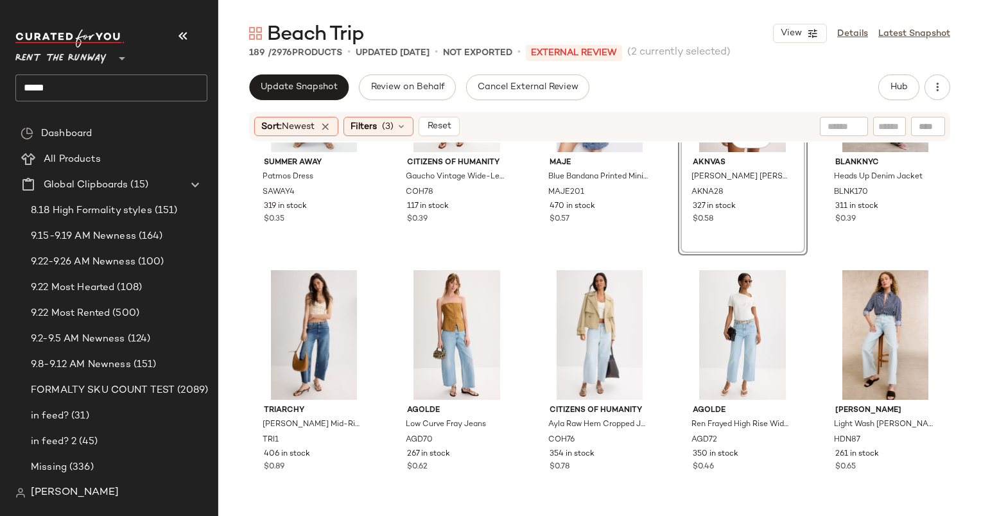
scroll to position [386, 0]
click at [608, 226] on div "#8 View Maje Blue Bandana Printed Mini Dress MAJE201 470 in stock $0.57" at bounding box center [599, 135] width 127 height 235
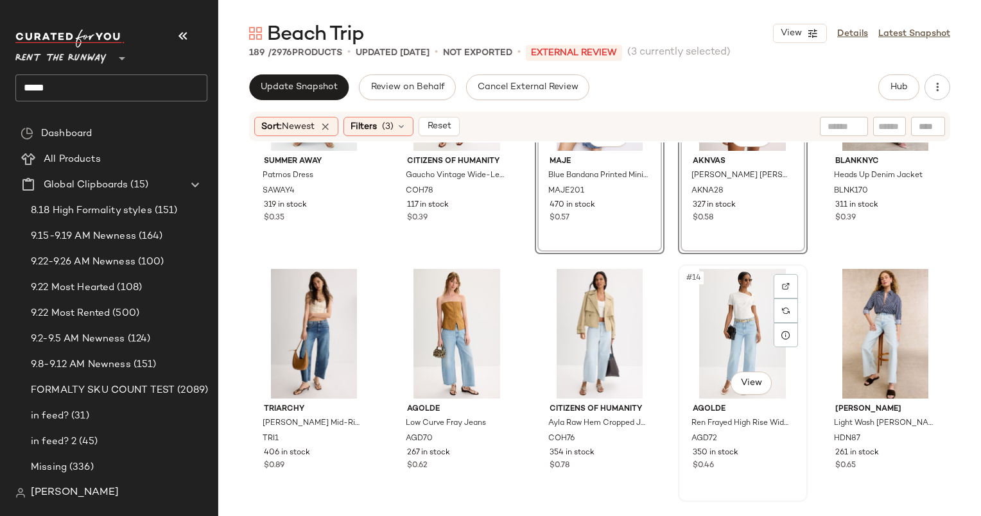
click at [729, 302] on div "#14 View" at bounding box center [742, 334] width 121 height 130
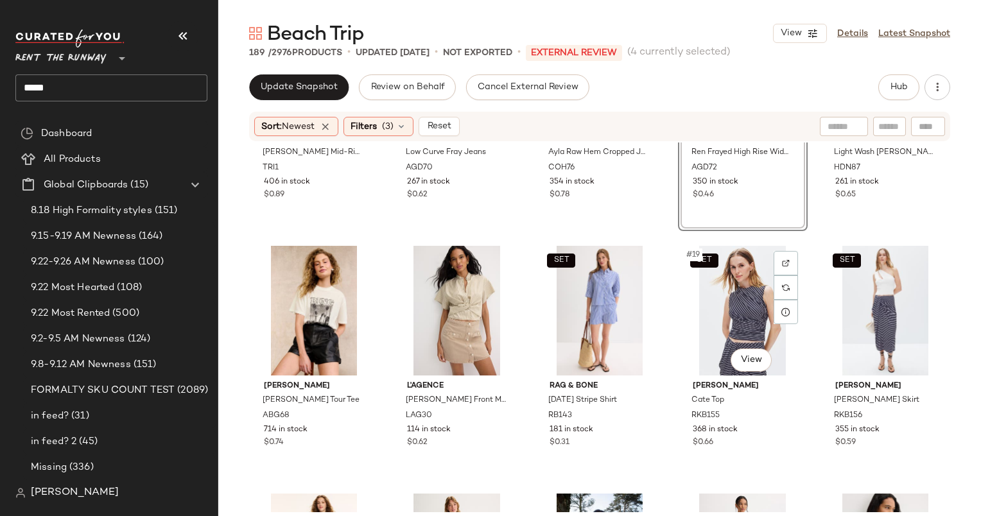
scroll to position [672, 0]
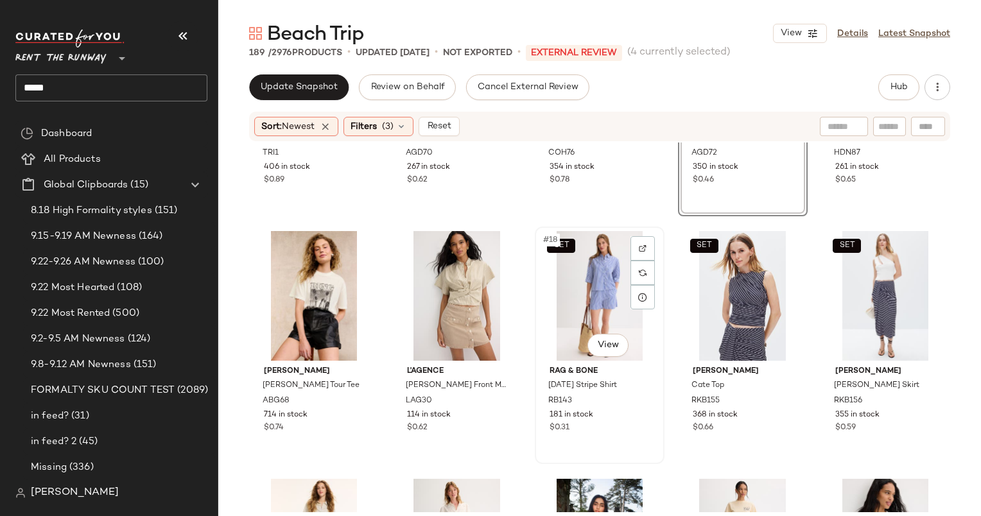
click at [560, 305] on div "SET #18 View" at bounding box center [599, 296] width 121 height 130
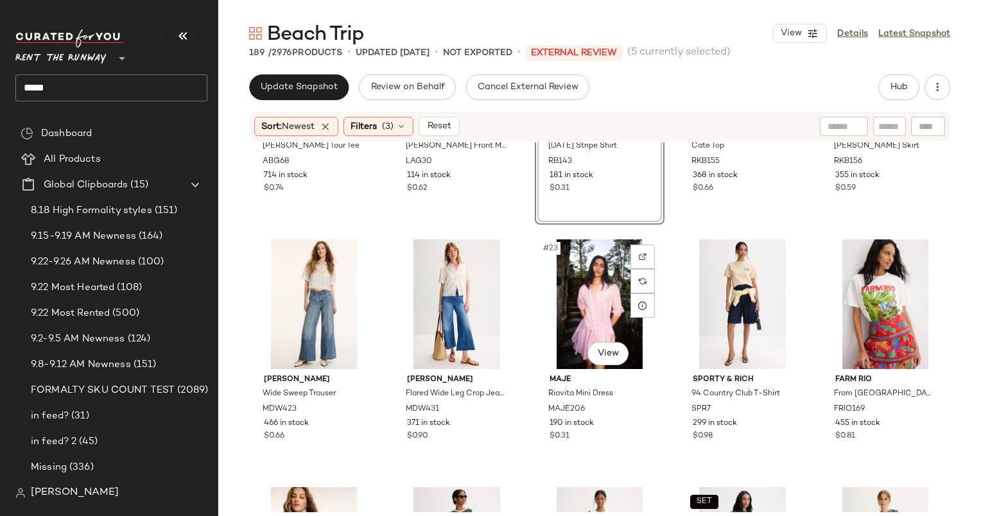
scroll to position [911, 0]
click at [752, 197] on div "SET #19 View Ronny Kobo Cate Top RKB155 368 in stock $0.66" at bounding box center [742, 105] width 127 height 235
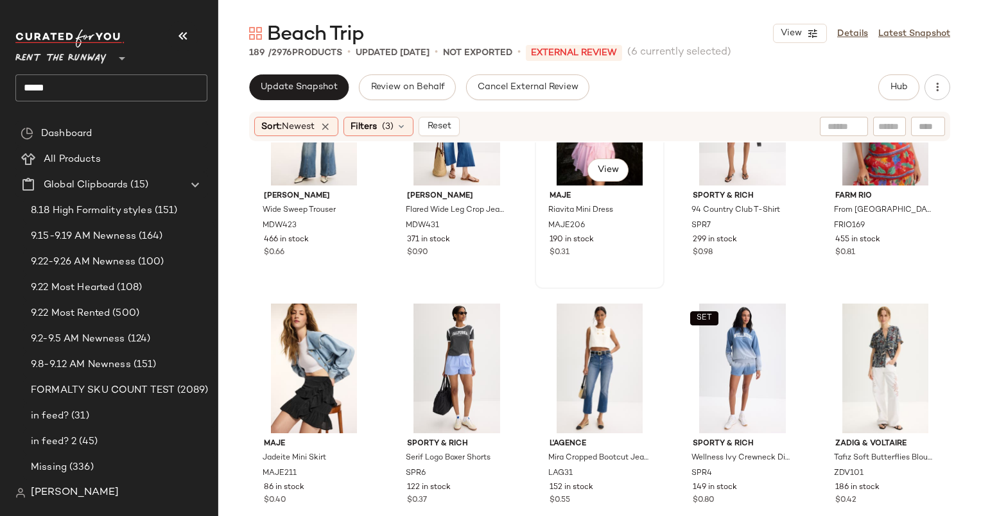
scroll to position [1106, 0]
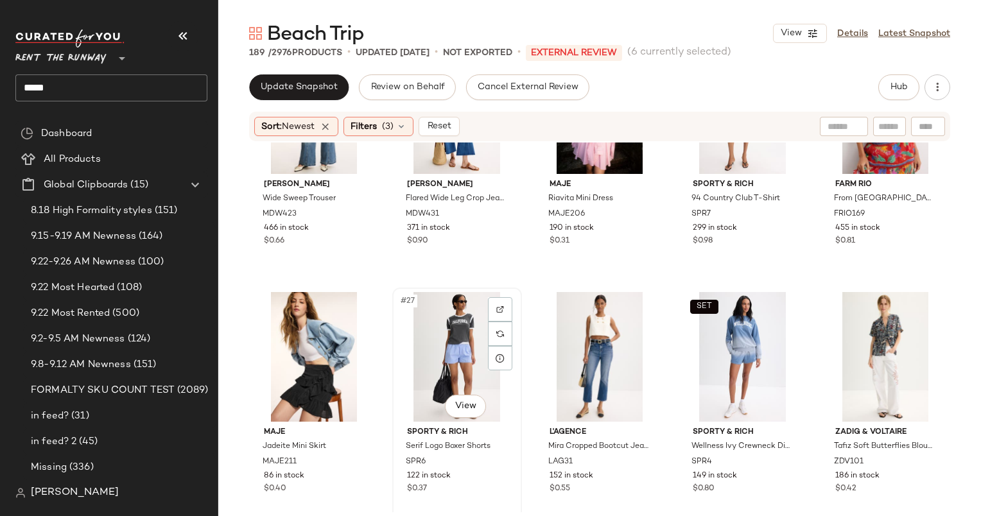
click at [435, 321] on div "#27 View" at bounding box center [457, 357] width 121 height 130
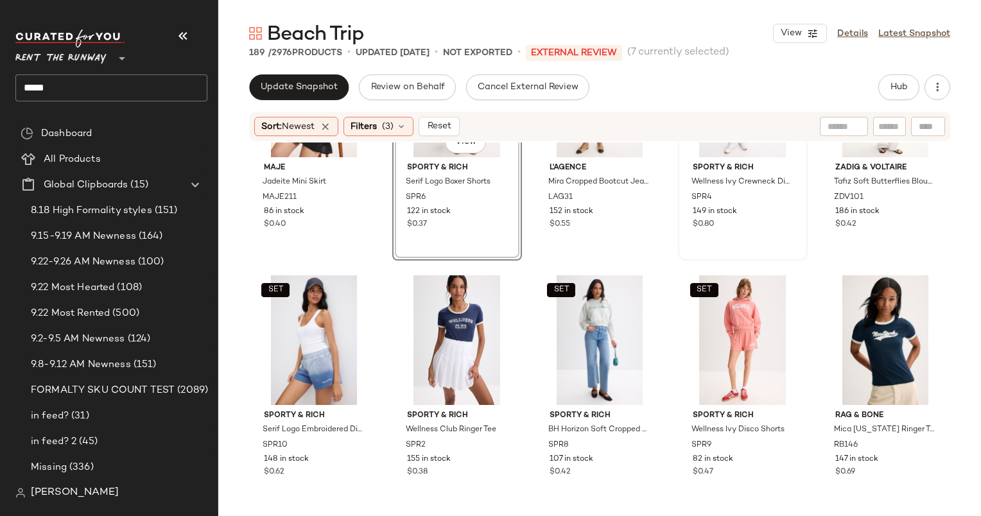
scroll to position [1425, 0]
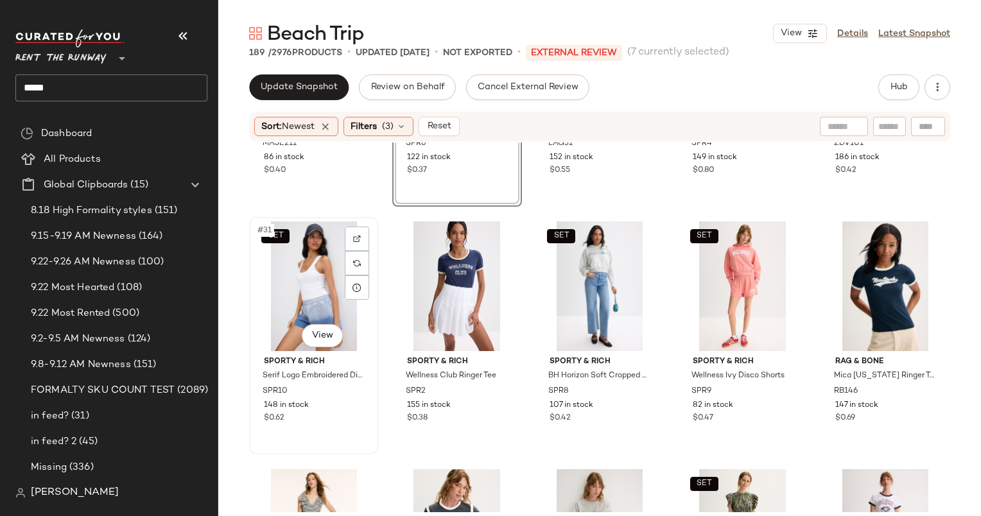
click at [298, 291] on div "SET #31 View" at bounding box center [314, 286] width 121 height 130
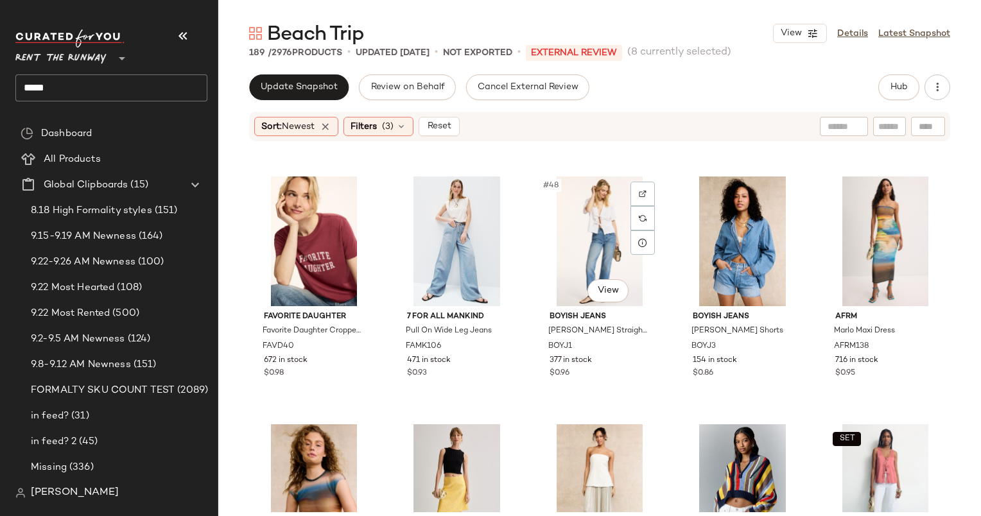
scroll to position [2214, 0]
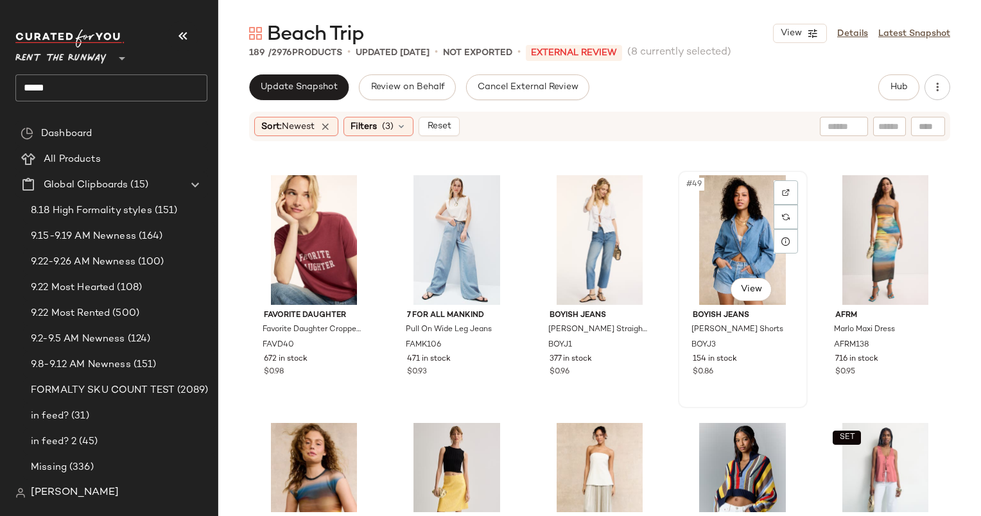
click at [730, 243] on div "#49 View" at bounding box center [742, 240] width 121 height 130
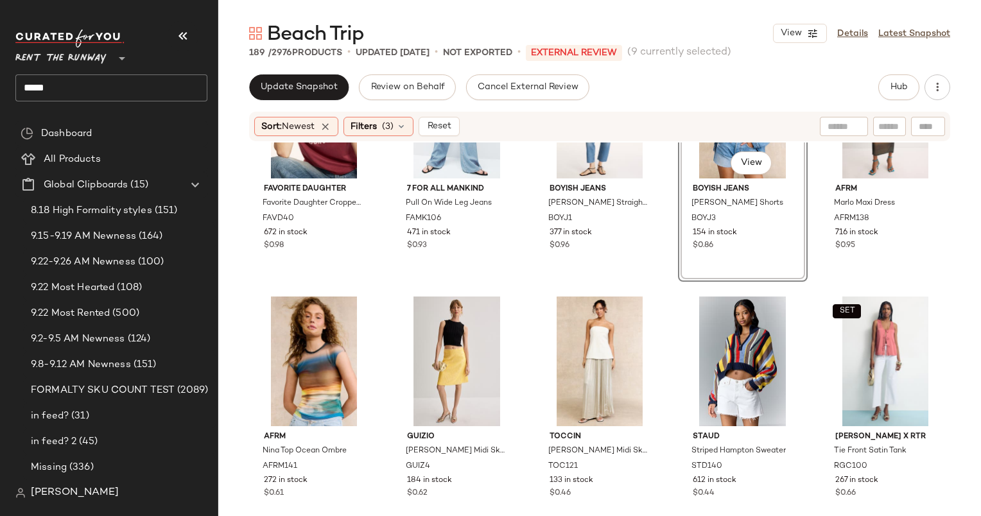
scroll to position [2343, 0]
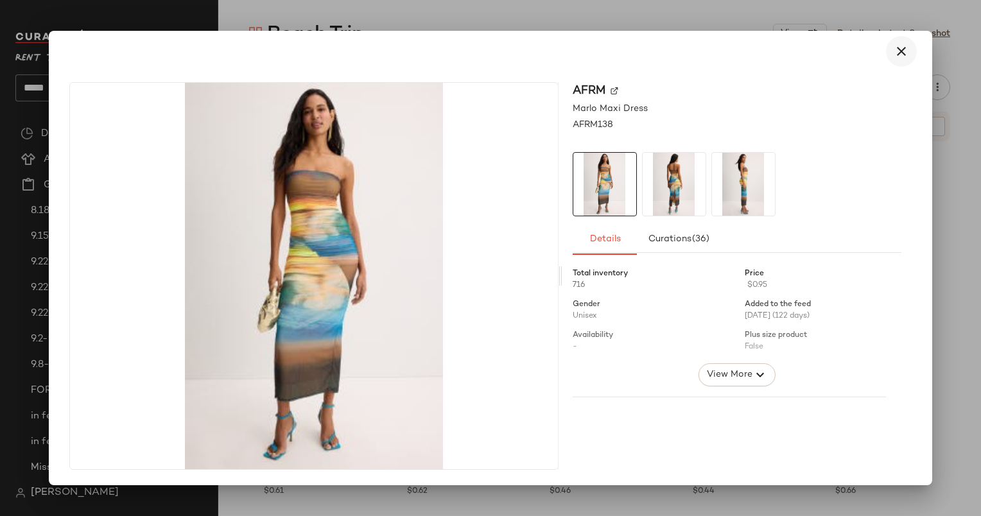
click at [897, 53] on icon "button" at bounding box center [900, 51] width 15 height 15
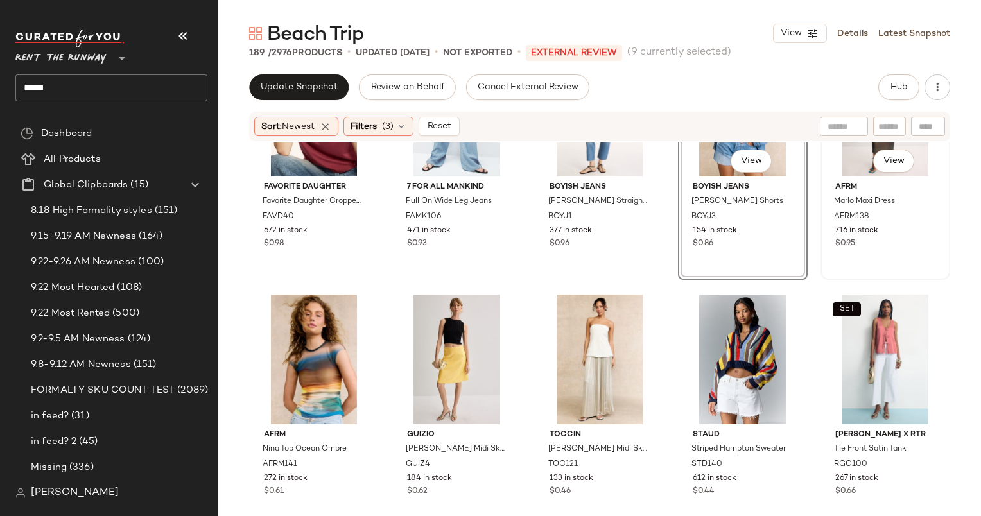
click at [870, 264] on div "#50 View AFRM Marlo Maxi Dress AFRM138 716 in stock $0.95" at bounding box center [884, 161] width 127 height 235
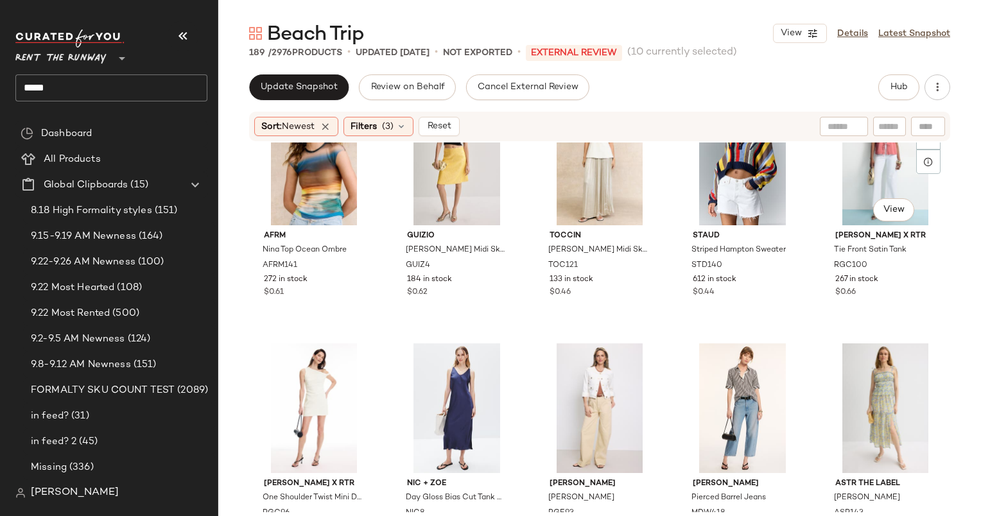
scroll to position [2579, 0]
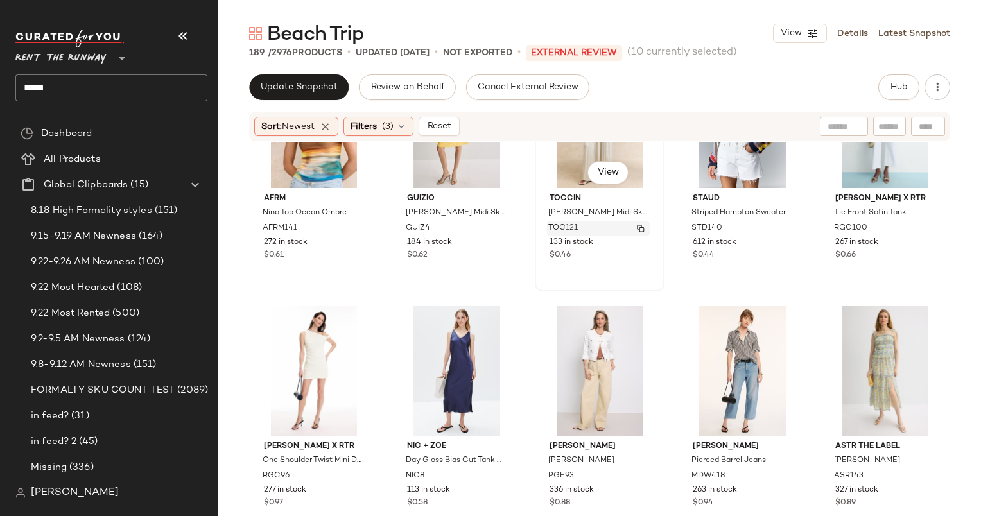
click at [638, 230] on img "button" at bounding box center [641, 229] width 8 height 8
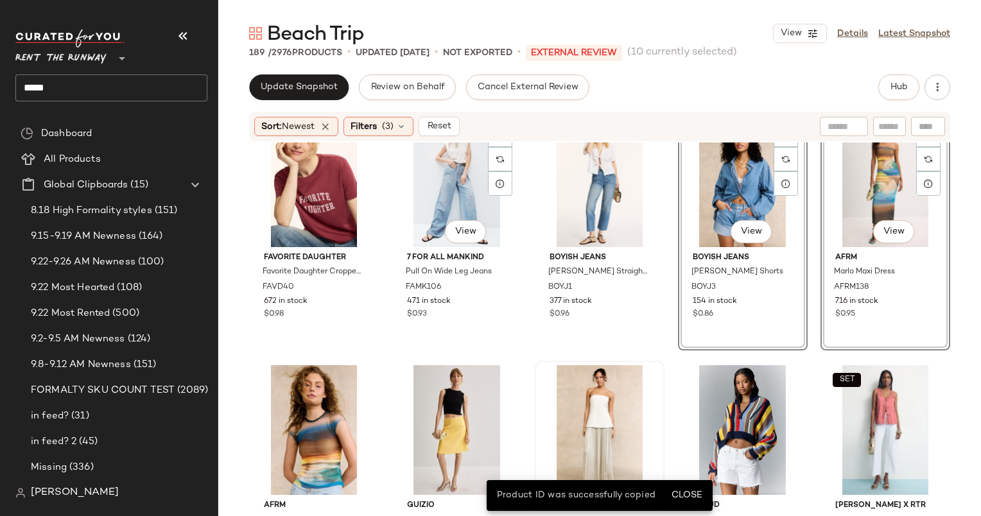
scroll to position [2345, 0]
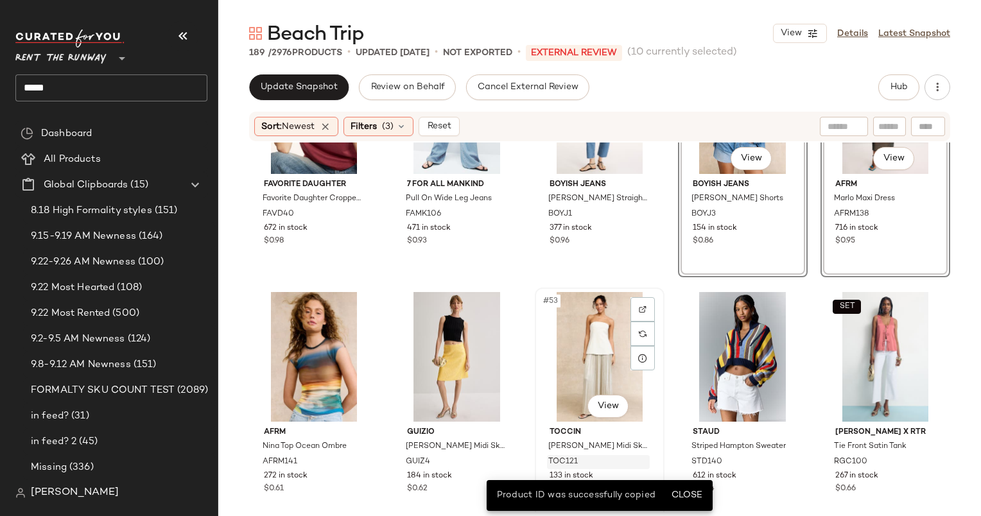
click at [578, 342] on div "#53 View" at bounding box center [599, 357] width 121 height 130
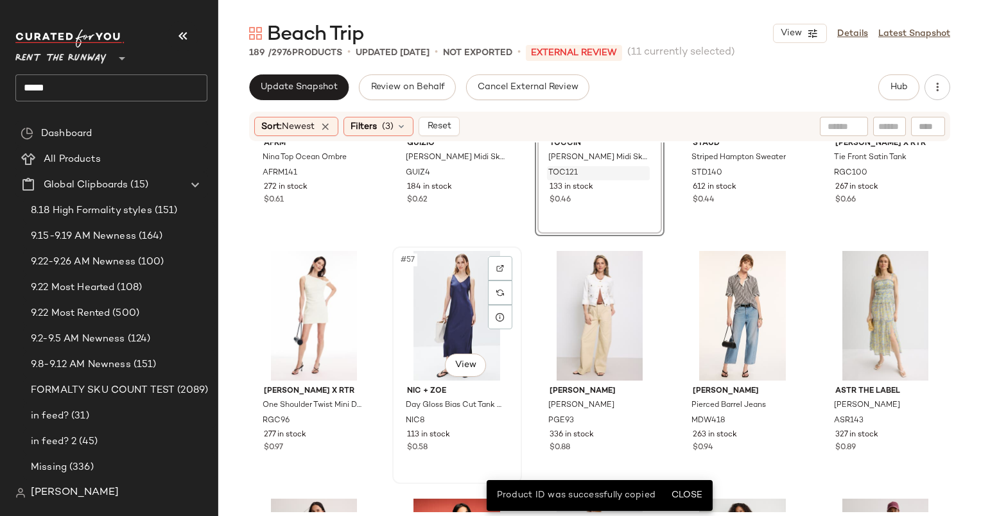
click at [440, 311] on div "#57 View" at bounding box center [457, 316] width 121 height 130
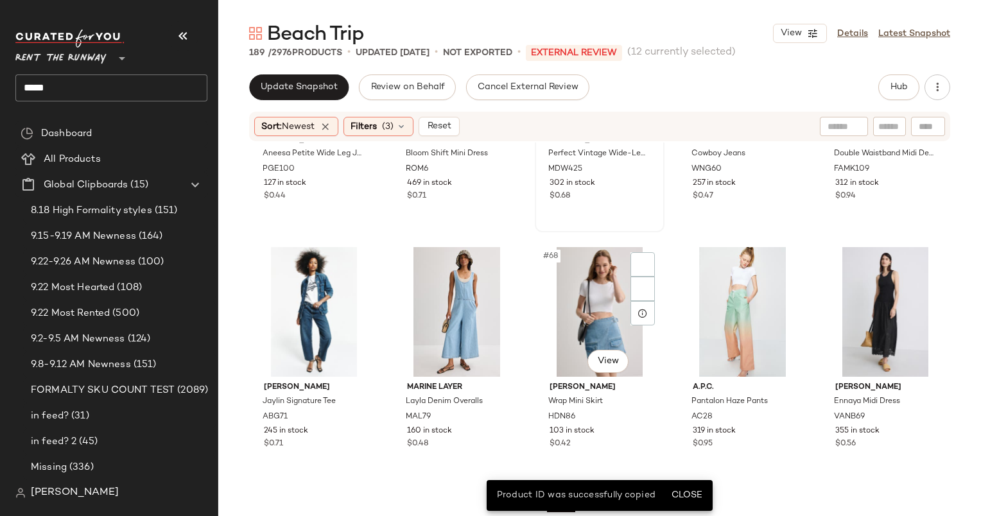
scroll to position [3133, 0]
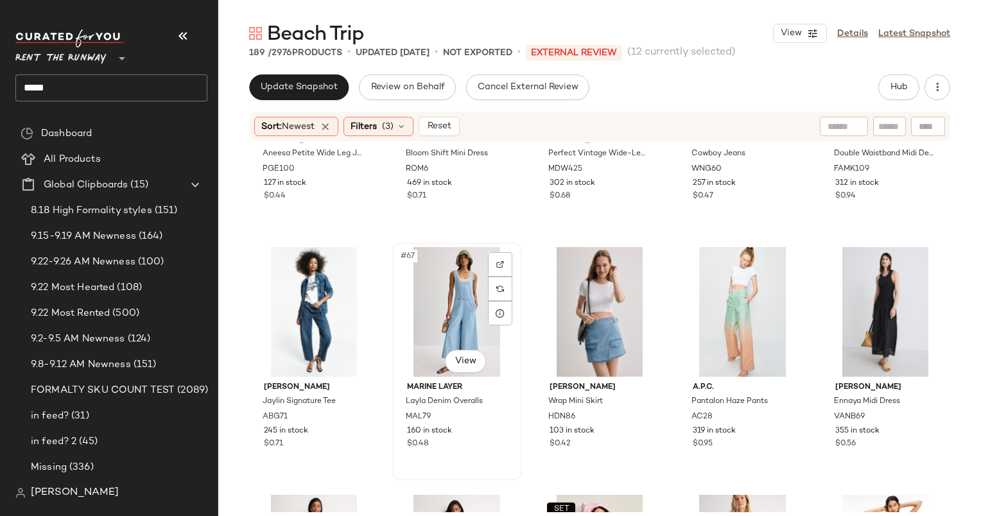
click at [459, 296] on div "#67 View" at bounding box center [457, 312] width 121 height 130
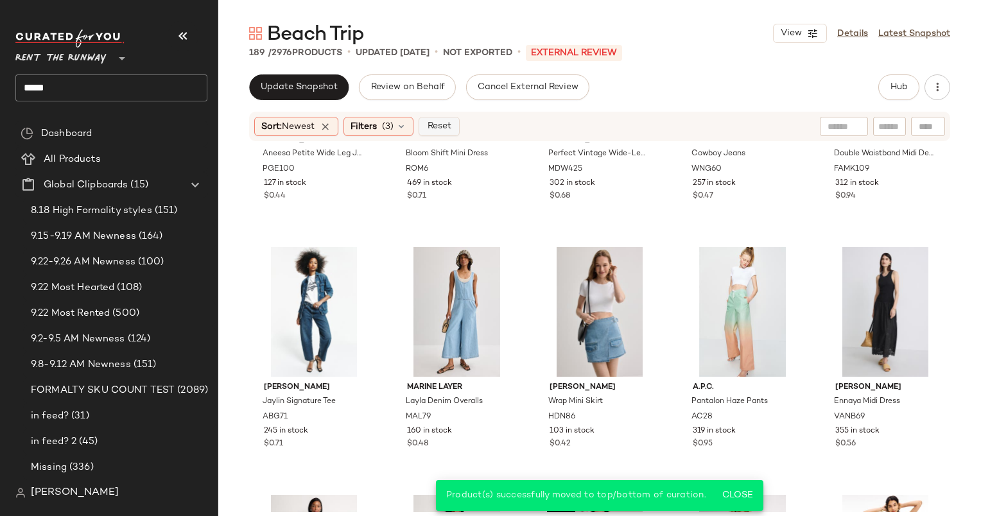
click at [442, 128] on span "Reset" at bounding box center [438, 126] width 24 height 10
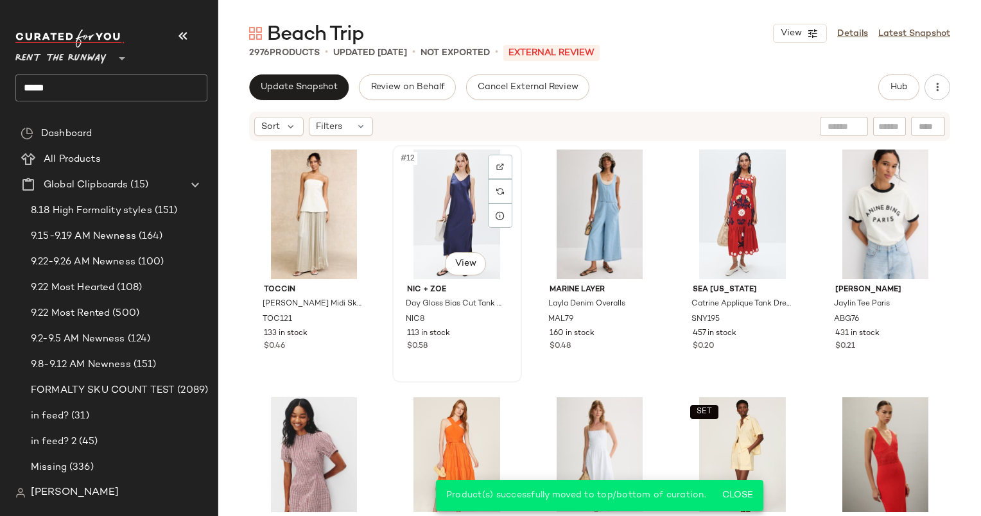
scroll to position [411, 0]
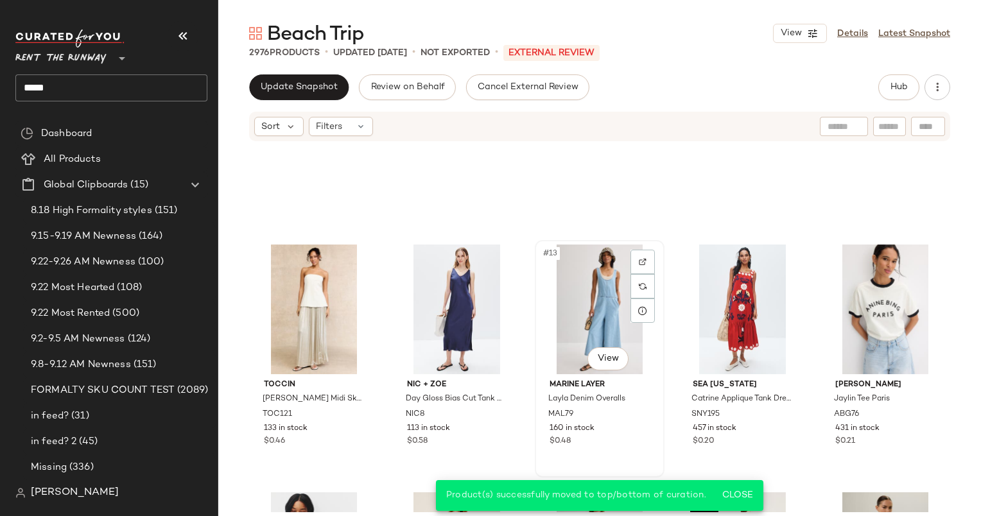
click at [600, 277] on div "#13 View" at bounding box center [599, 310] width 121 height 130
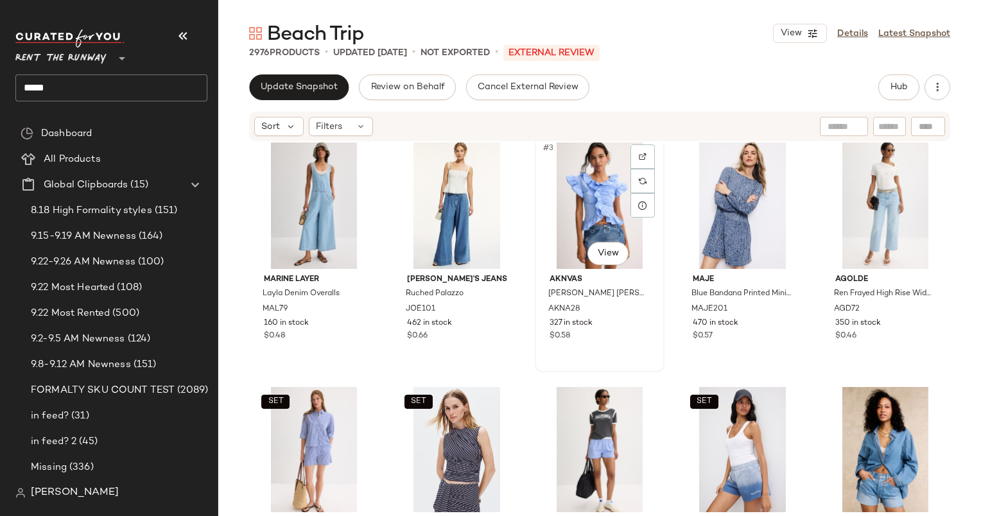
scroll to position [0, 0]
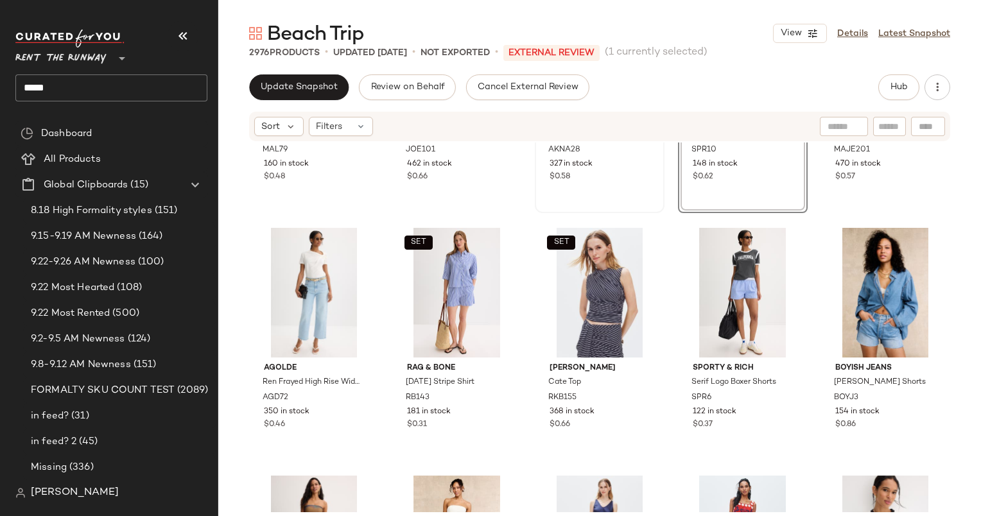
scroll to position [298, 0]
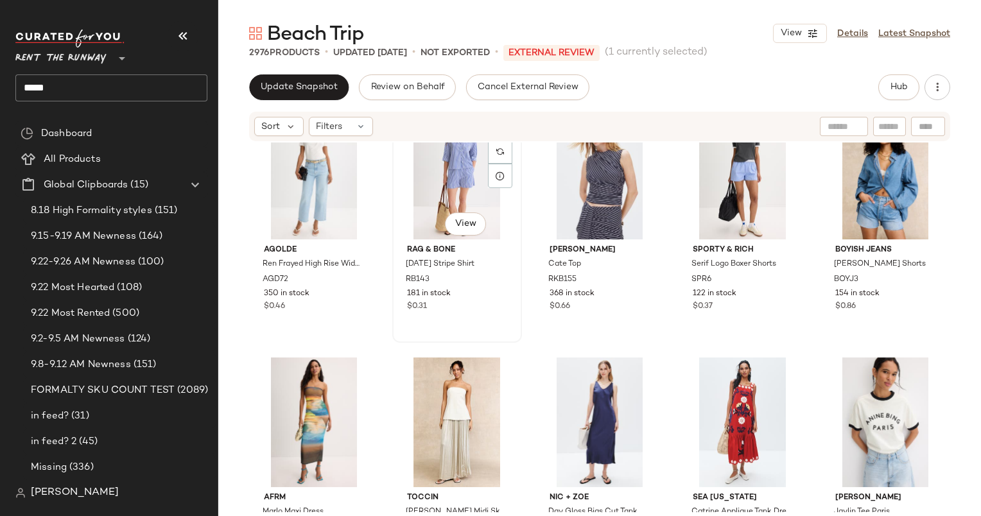
click at [431, 190] on div "SET #7 View" at bounding box center [457, 175] width 121 height 130
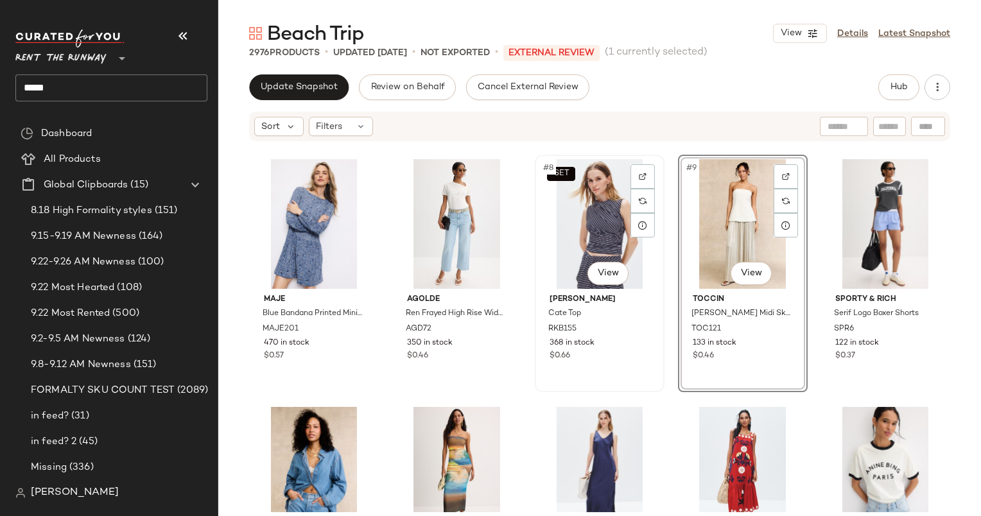
scroll to position [425, 0]
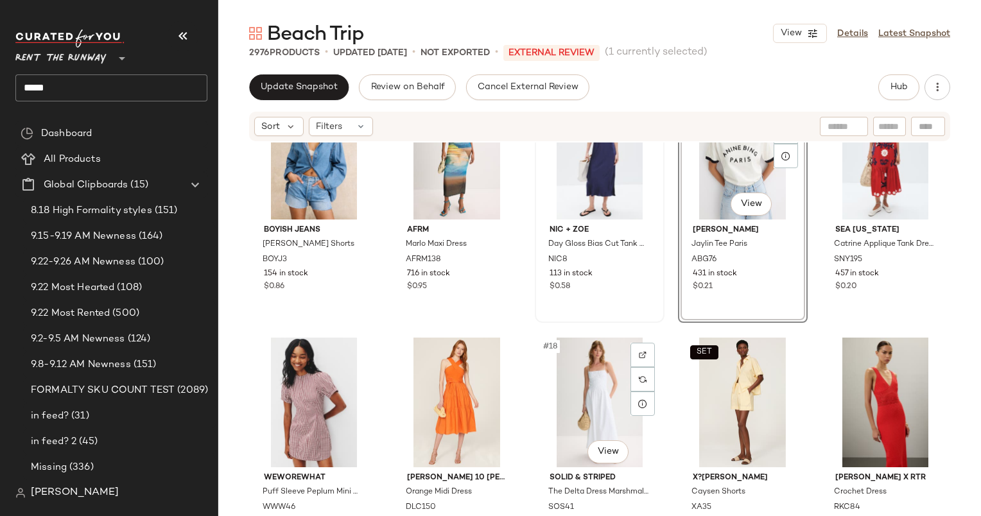
scroll to position [566, 0]
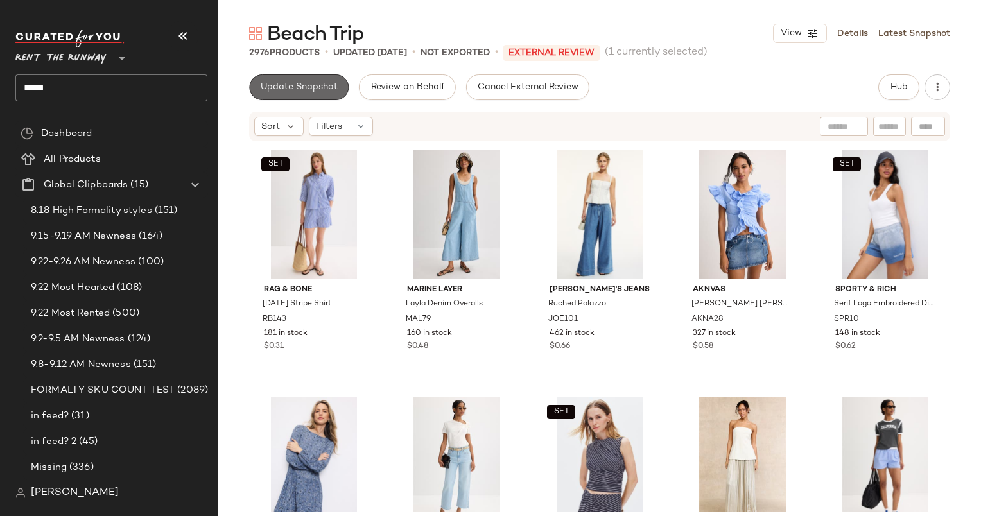
click at [304, 77] on button "Update Snapshot" at bounding box center [298, 87] width 99 height 26
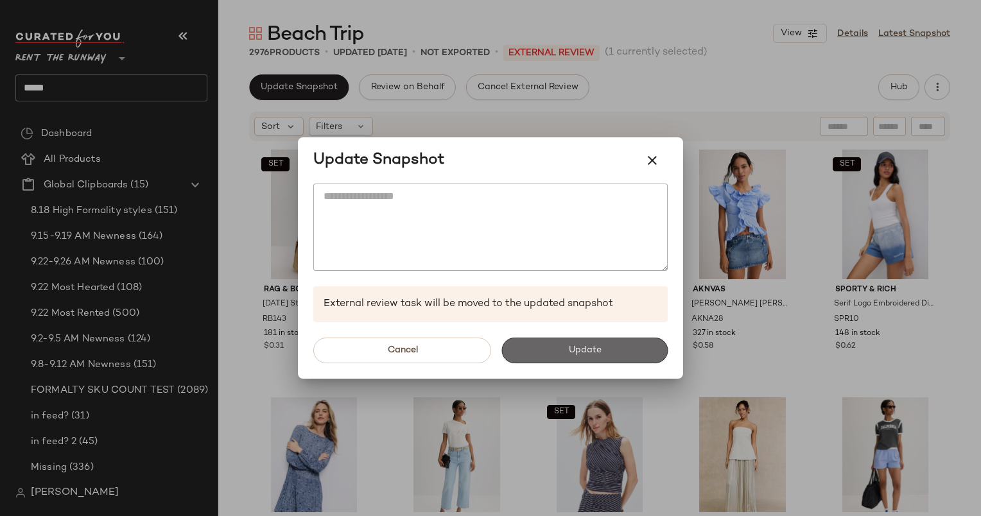
click at [589, 349] on span "Update" at bounding box center [583, 350] width 33 height 10
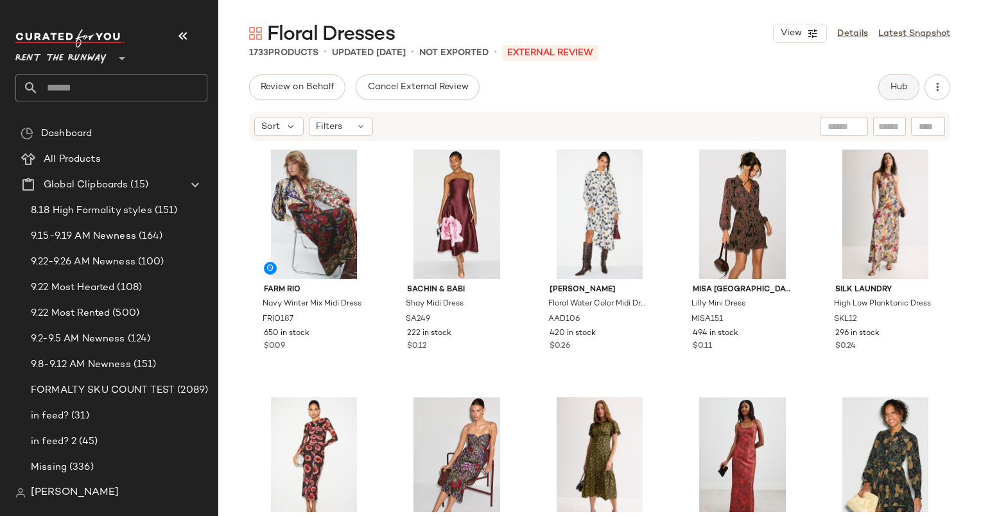
click at [902, 81] on button "Hub" at bounding box center [898, 87] width 41 height 26
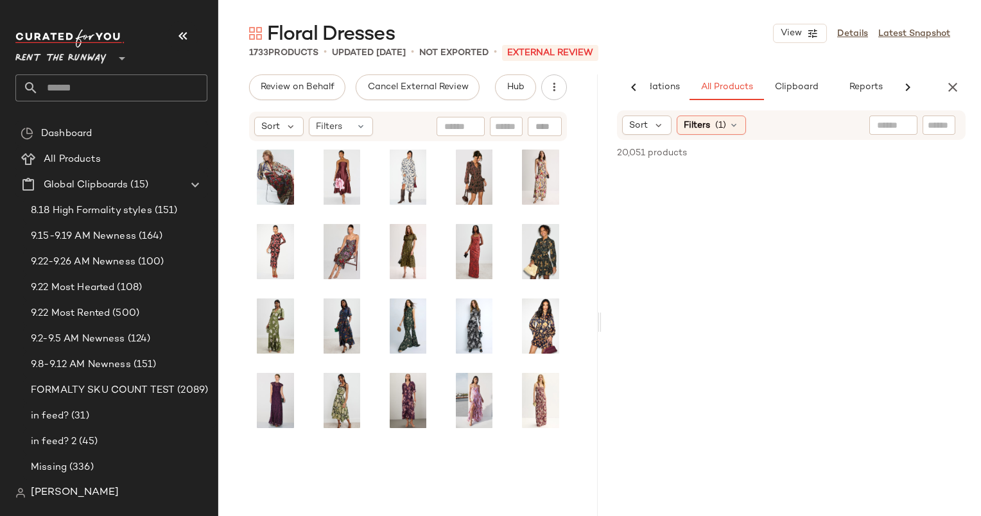
scroll to position [0, 79]
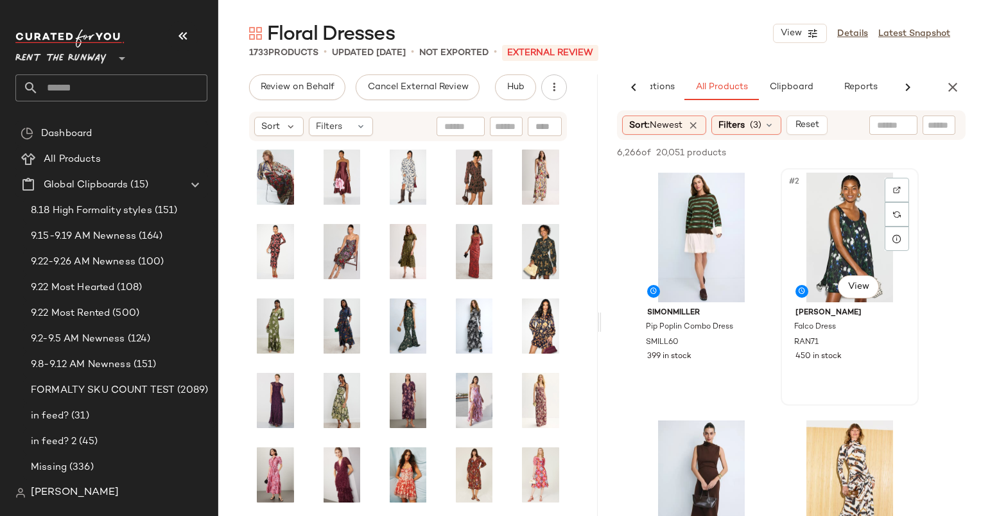
click at [832, 228] on div "#2 View" at bounding box center [849, 238] width 129 height 130
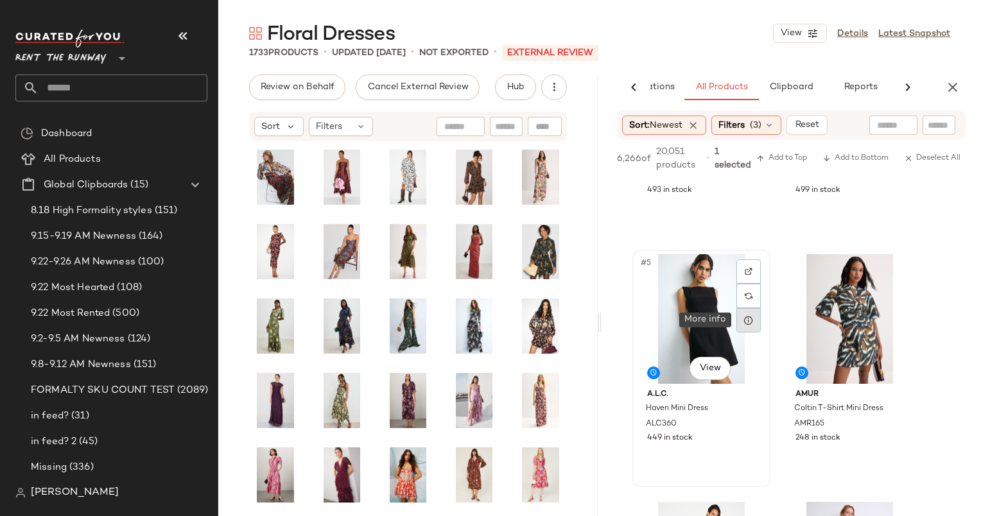
scroll to position [703, 0]
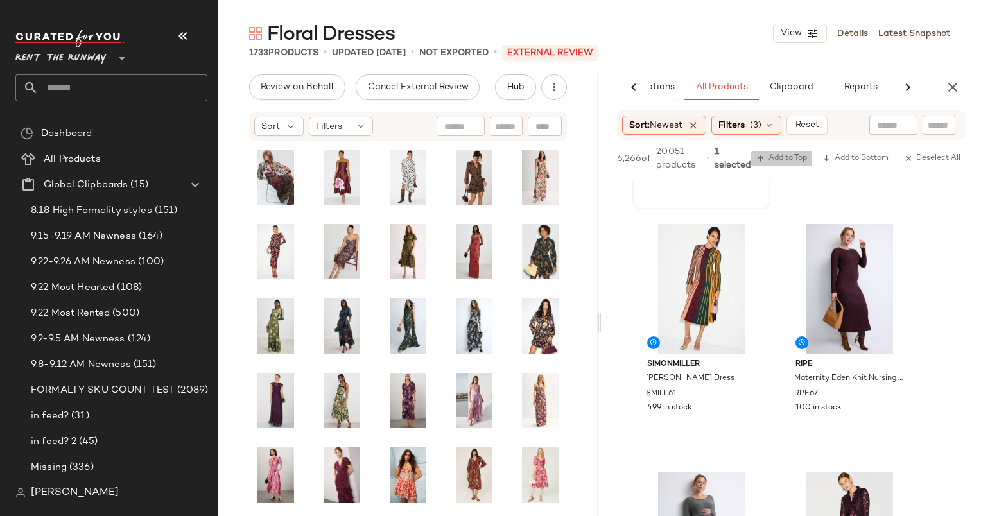
click at [760, 151] on button "Add to Top" at bounding box center [781, 158] width 61 height 15
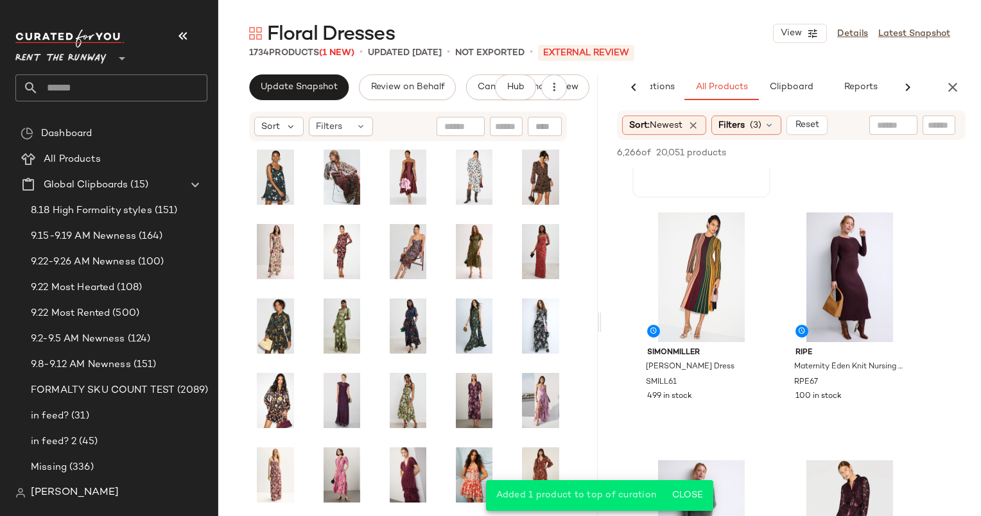
click at [936, 90] on div "AI Recommendations All Products Clipboard Reports" at bounding box center [770, 87] width 338 height 26
click at [958, 89] on icon "button" at bounding box center [952, 87] width 15 height 15
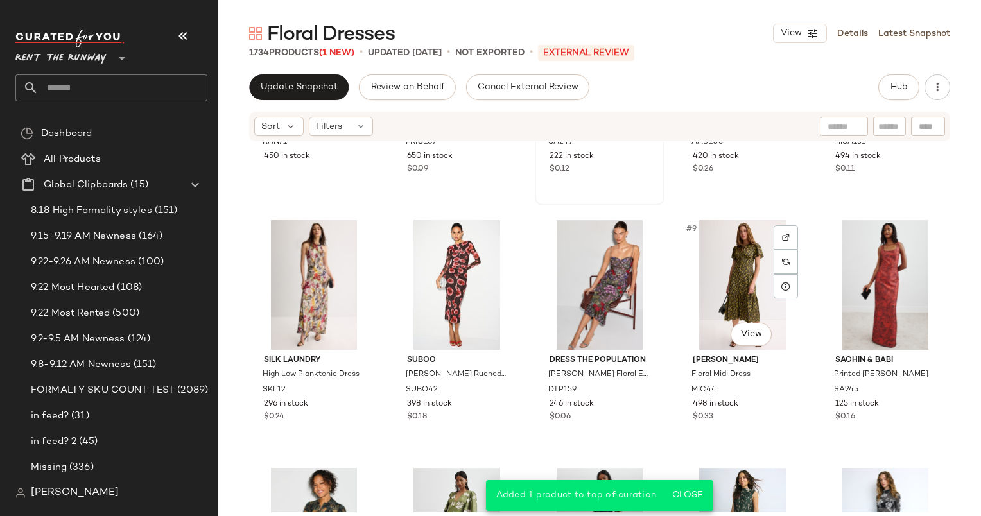
scroll to position [112, 0]
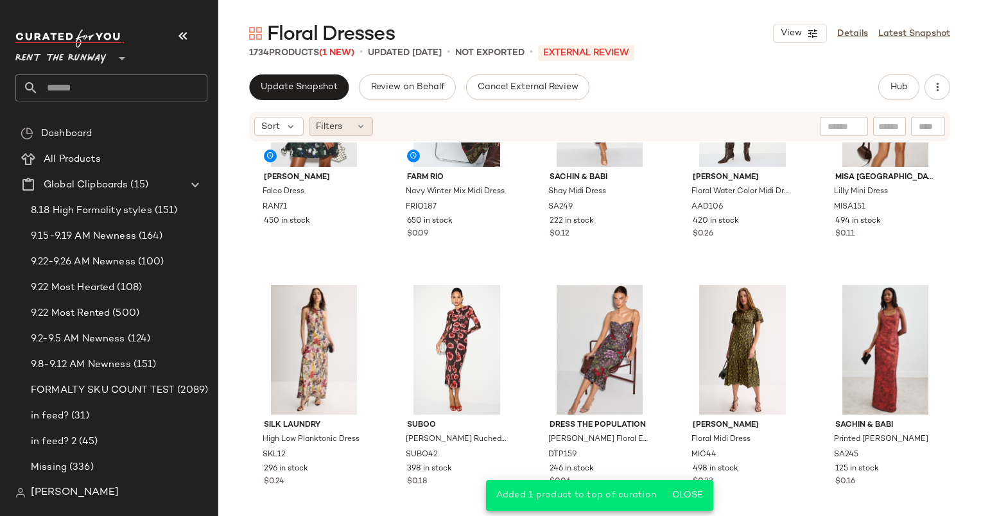
click at [350, 131] on div "Filters" at bounding box center [341, 126] width 64 height 19
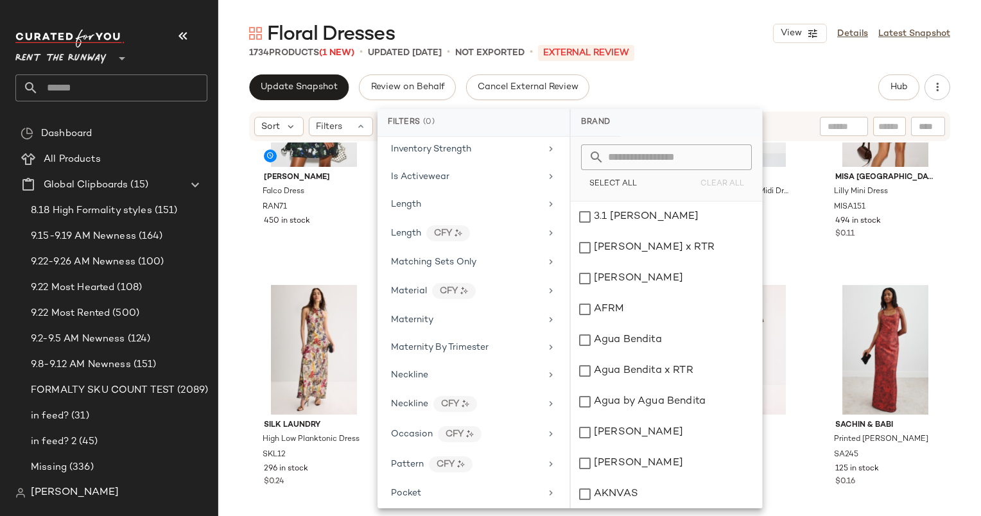
scroll to position [750, 0]
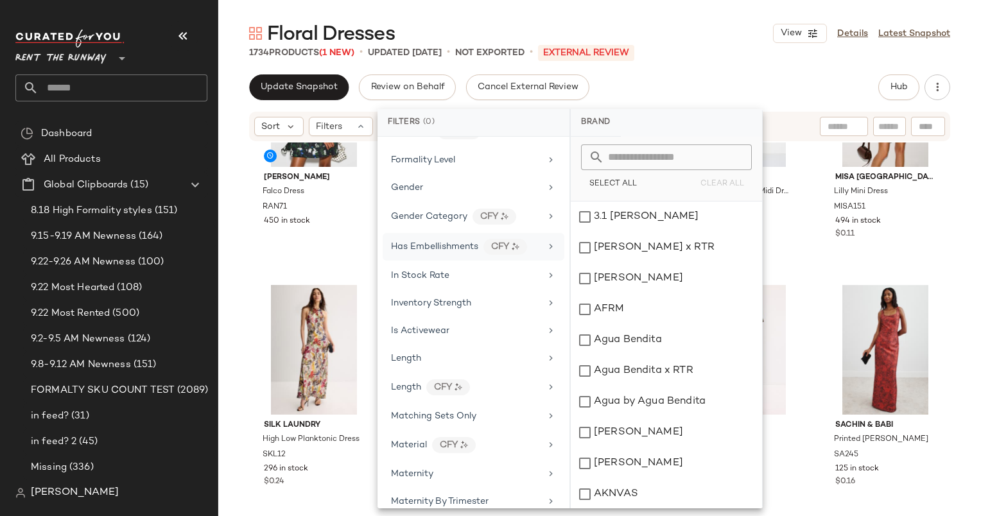
click at [460, 250] on div "Has Embellishments CFY" at bounding box center [474, 247] width 182 height 28
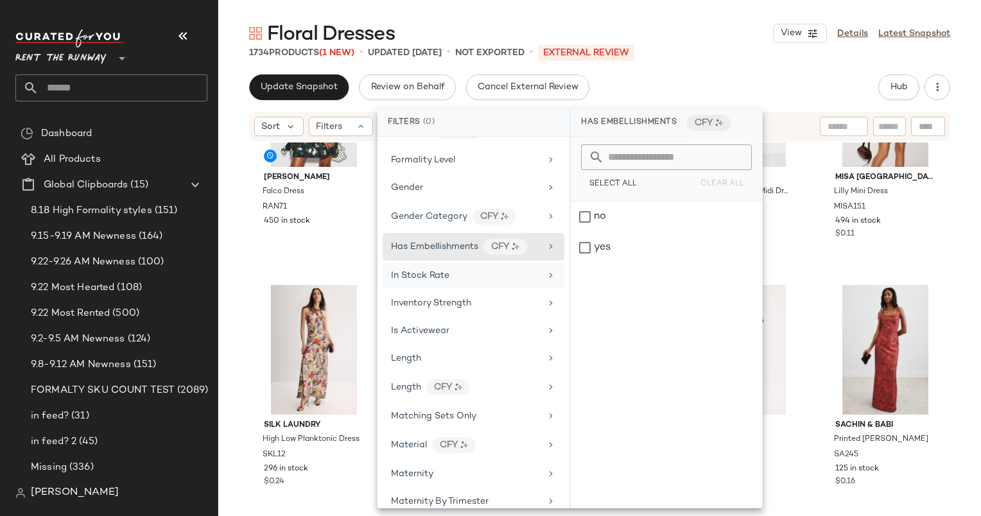
click at [476, 263] on div "In Stock Rate" at bounding box center [474, 275] width 182 height 25
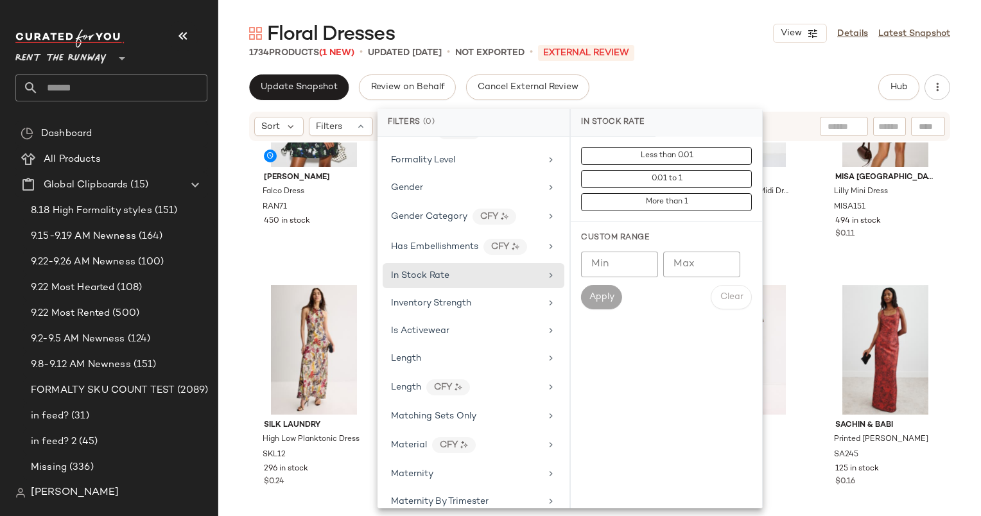
click at [613, 241] on div "Custom Range" at bounding box center [666, 238] width 171 height 12
click at [623, 254] on input "Min" at bounding box center [619, 265] width 77 height 26
type input "***"
type input "*****"
click at [605, 298] on span "Apply" at bounding box center [602, 297] width 26 height 10
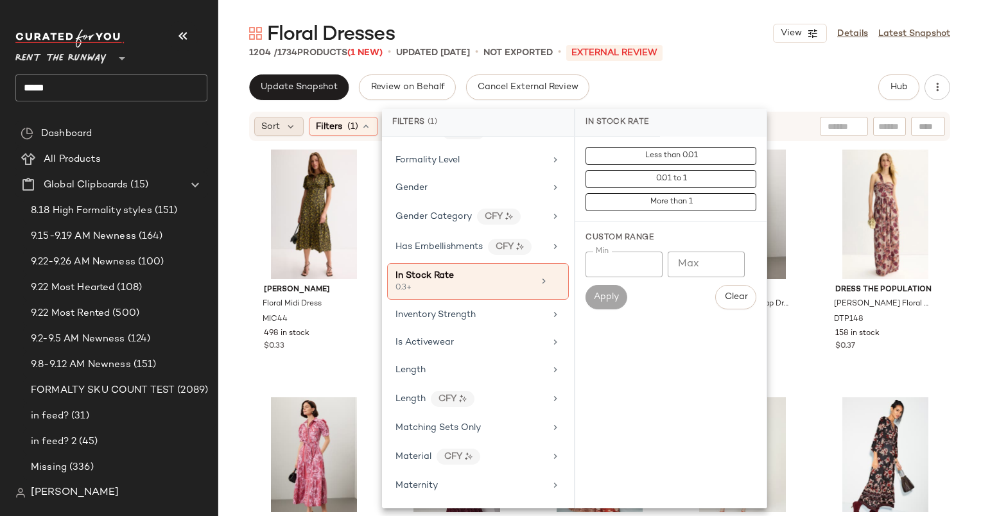
click at [270, 134] on div "Sort" at bounding box center [278, 126] width 49 height 19
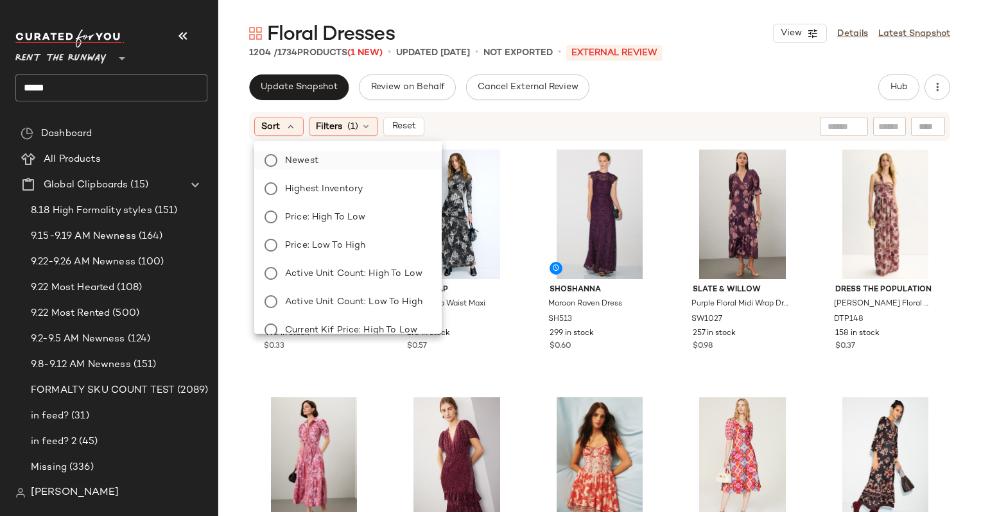
click at [344, 162] on label "Newest" at bounding box center [355, 160] width 151 height 18
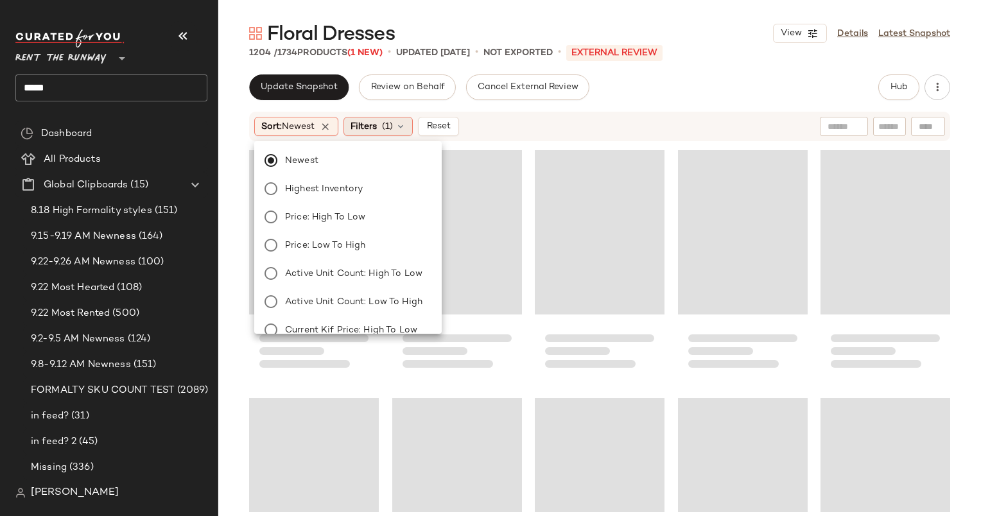
click at [410, 126] on div "Filters (1)" at bounding box center [377, 126] width 69 height 19
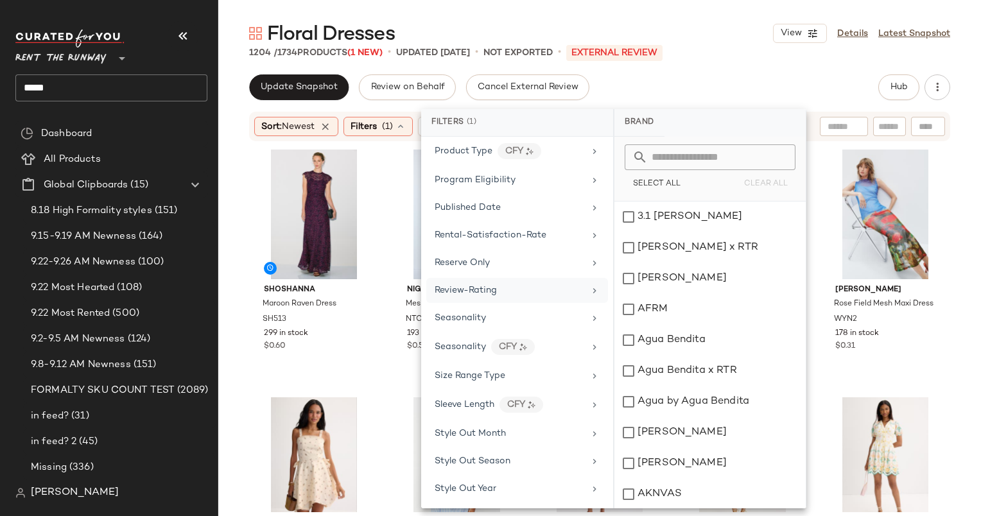
scroll to position [1466, 0]
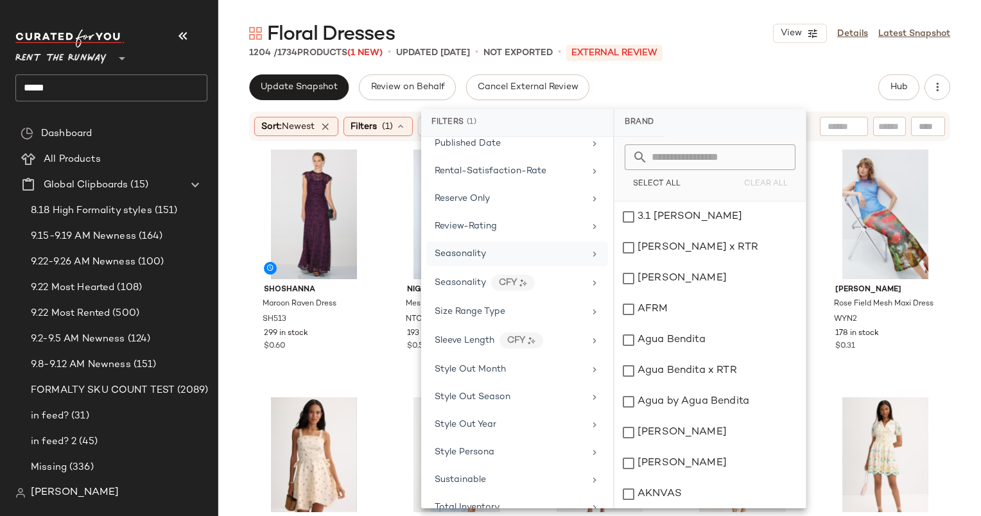
click at [522, 252] on div "Seasonality" at bounding box center [517, 253] width 182 height 25
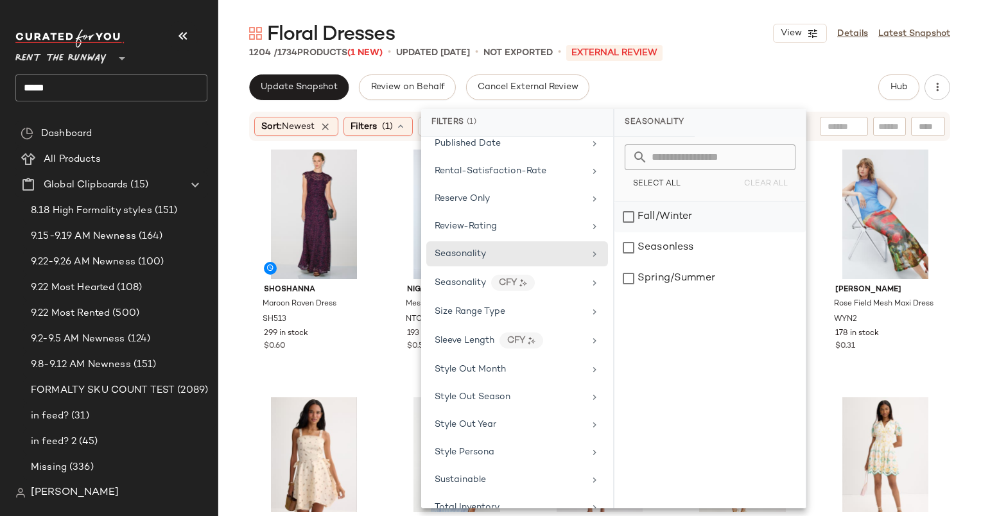
click at [681, 209] on div "Fall/Winter" at bounding box center [709, 217] width 191 height 31
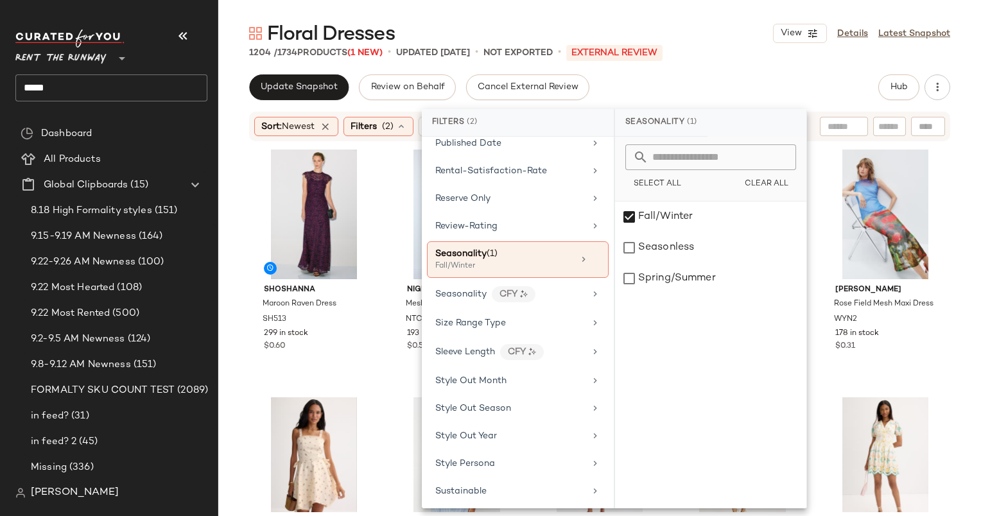
click at [660, 96] on div "Update Snapshot Review on Behalf Cancel External Review Hub" at bounding box center [599, 87] width 701 height 26
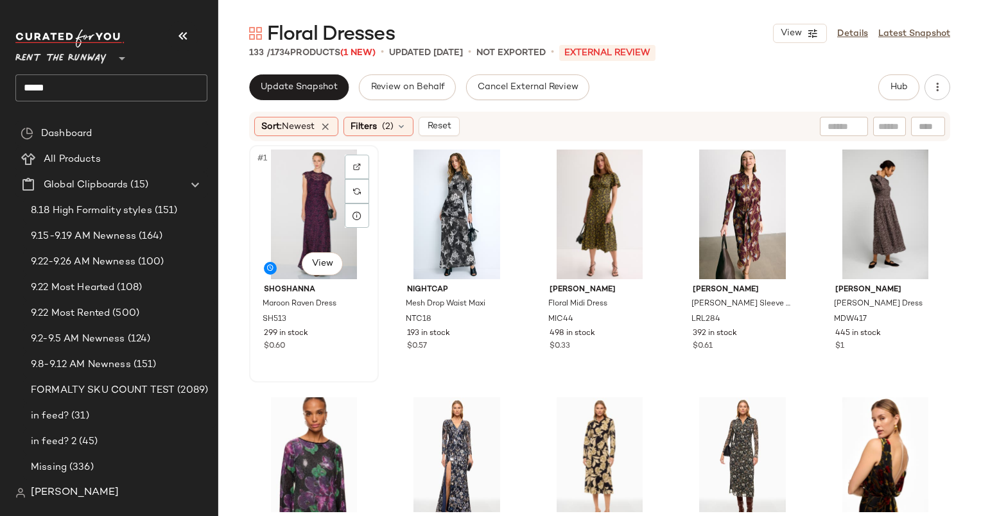
click at [284, 210] on div "#1 View" at bounding box center [314, 215] width 121 height 130
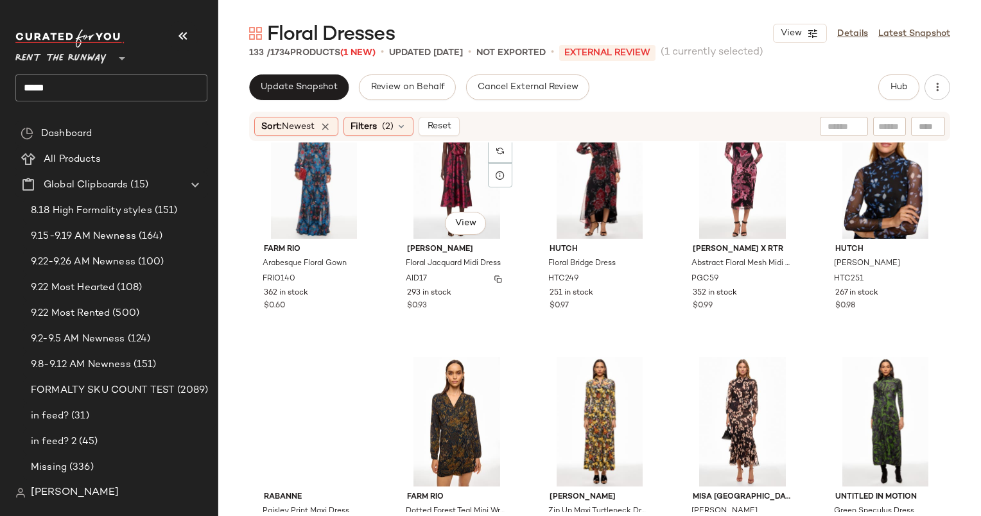
scroll to position [547, 0]
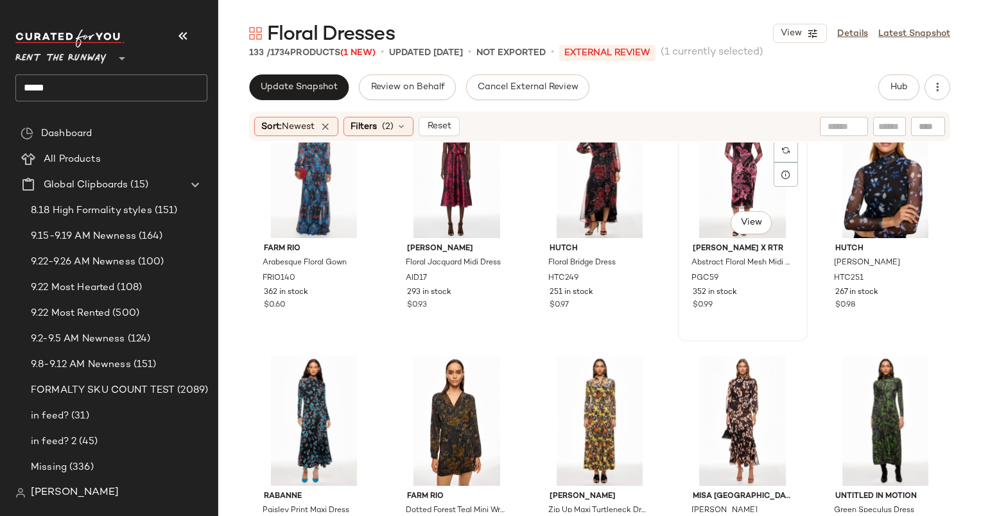
click at [732, 191] on div "#14 View" at bounding box center [742, 173] width 121 height 130
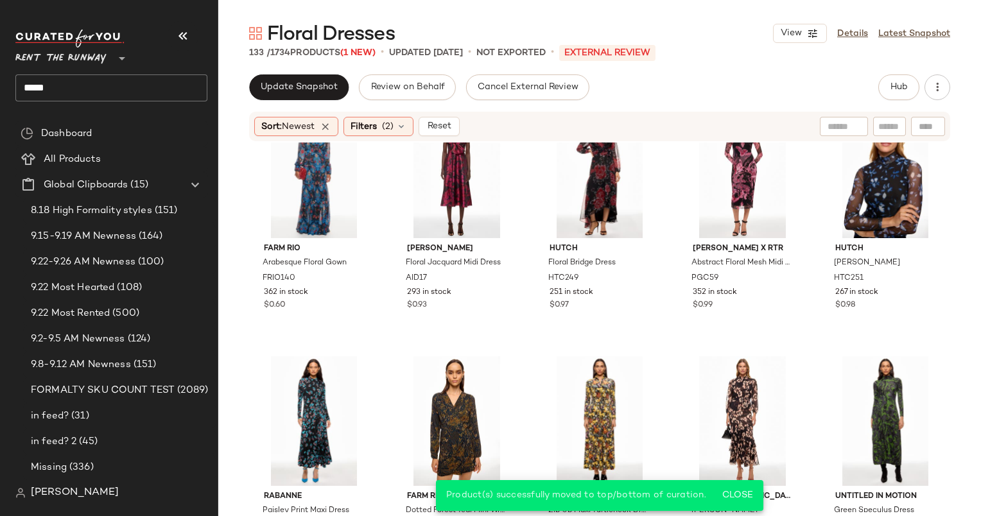
click at [444, 116] on div "Sort: Newest Filters (2) Reset" at bounding box center [599, 127] width 701 height 30
click at [316, 165] on div "#11 View" at bounding box center [314, 173] width 121 height 130
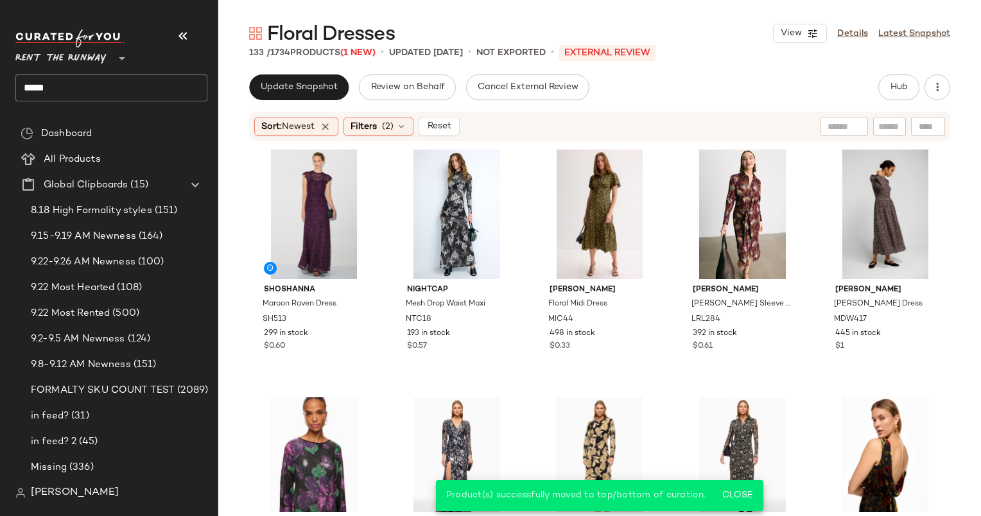
click at [452, 137] on div "Sort: Newest Filters (2) Reset" at bounding box center [599, 127] width 701 height 30
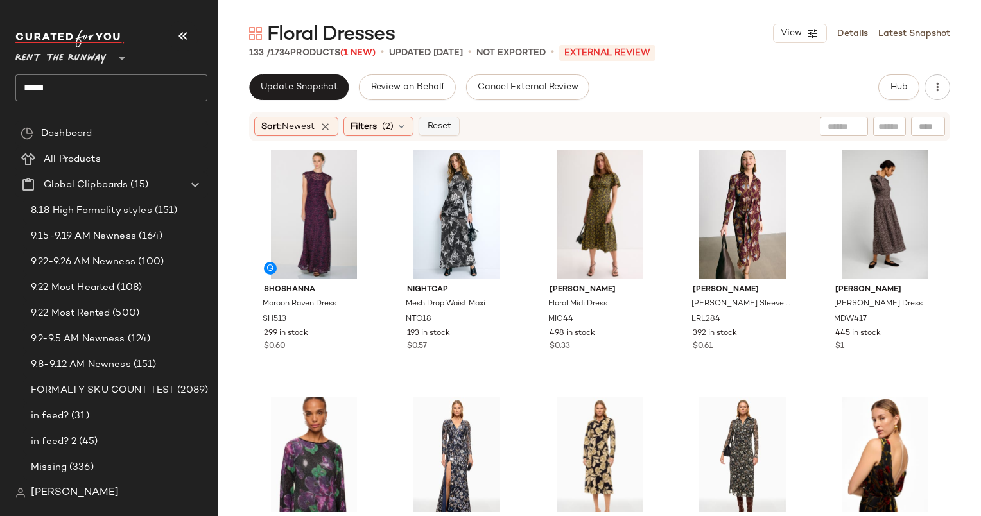
click at [447, 128] on span "Reset" at bounding box center [438, 126] width 24 height 10
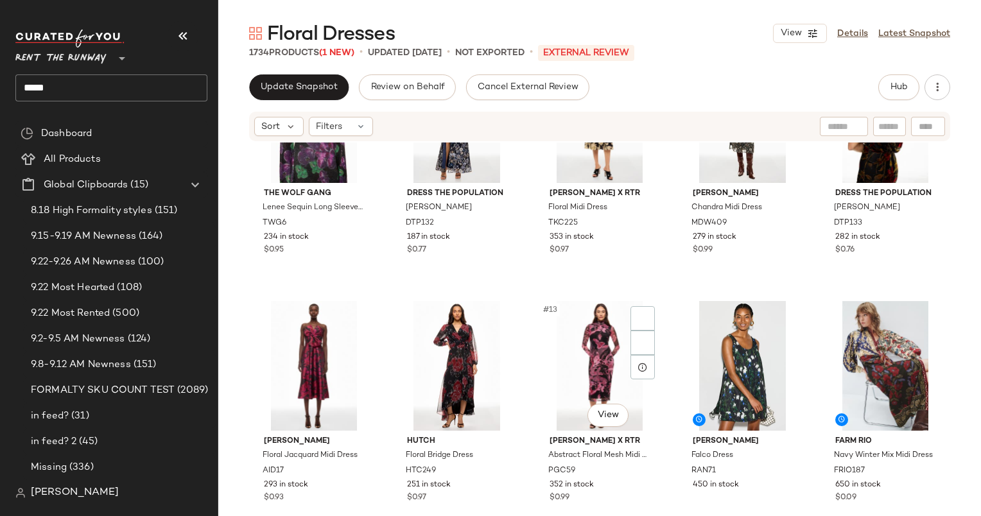
scroll to position [384, 0]
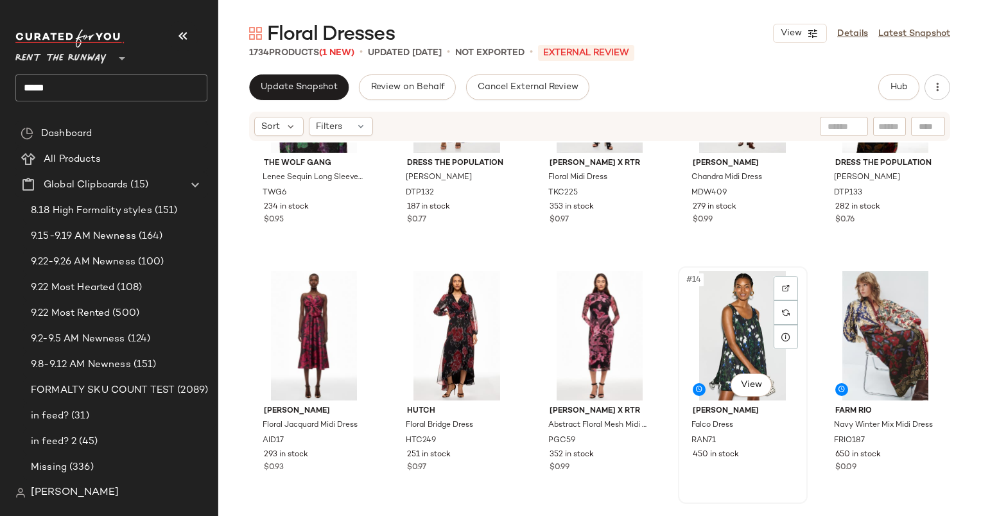
click at [721, 346] on div "#14 View" at bounding box center [742, 336] width 121 height 130
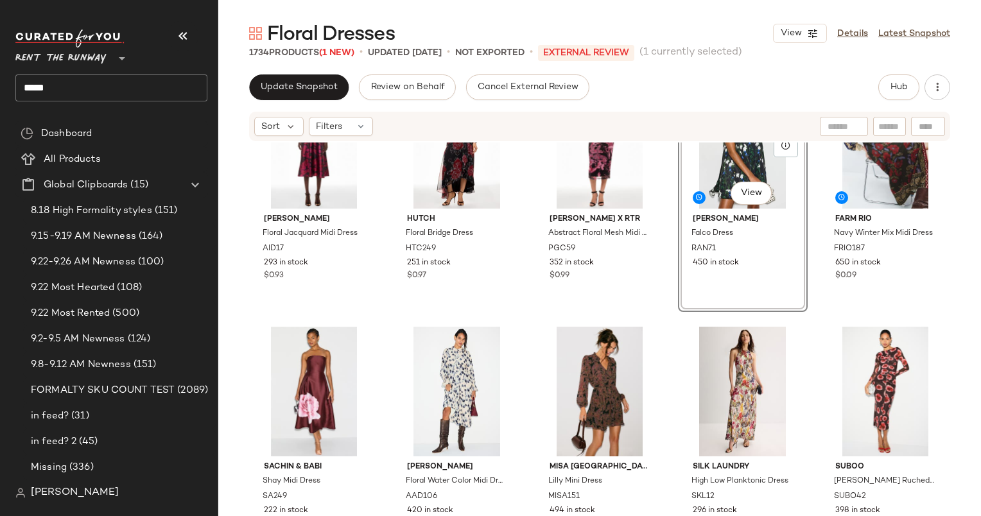
scroll to position [582, 0]
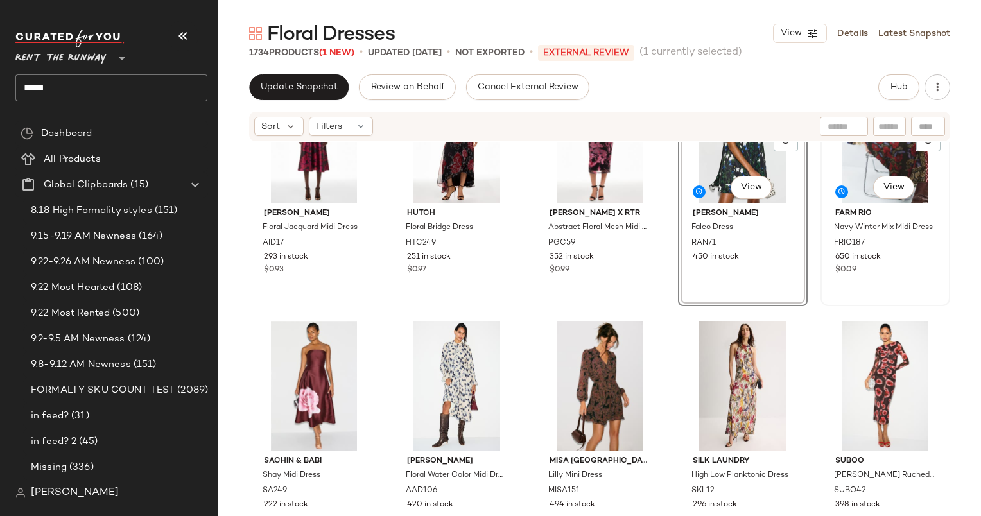
click at [850, 184] on div "#15 View" at bounding box center [885, 138] width 121 height 130
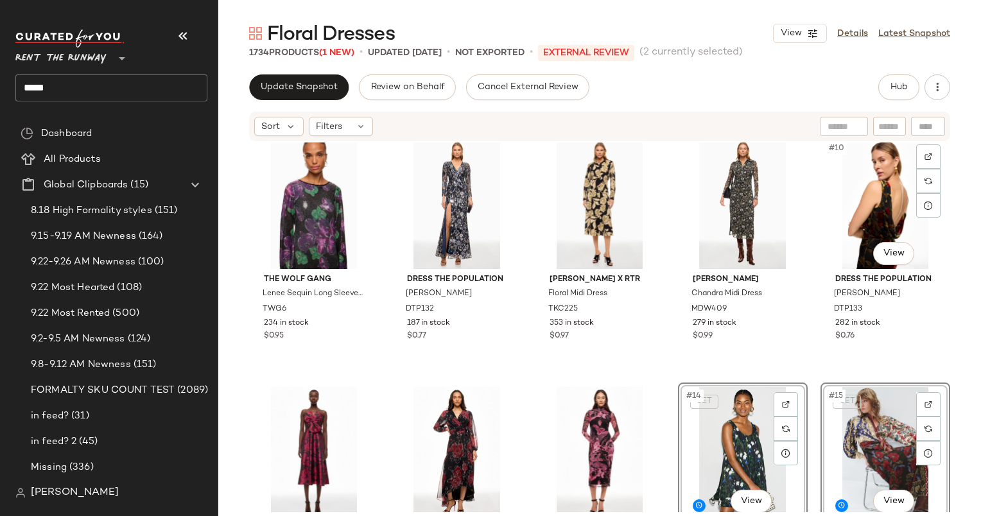
scroll to position [331, 0]
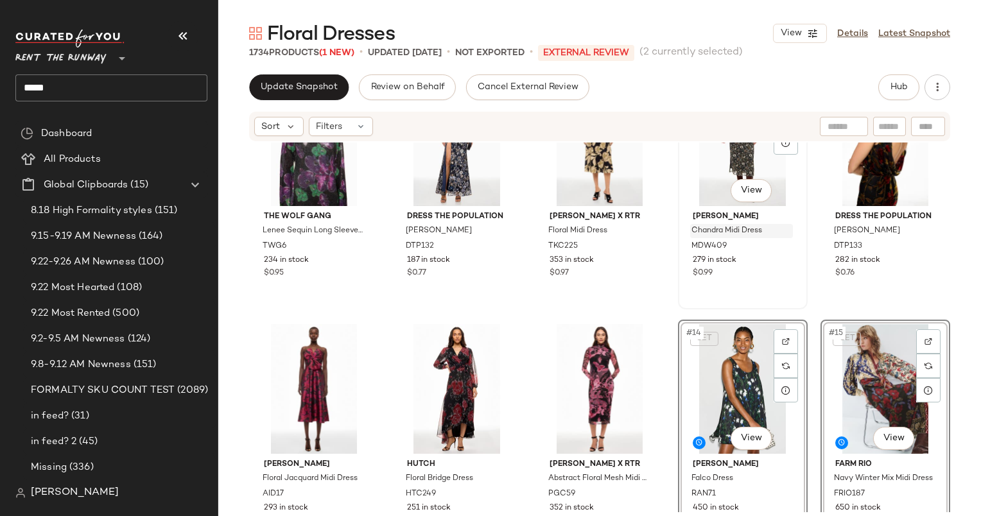
click at [768, 233] on div "Chandra Midi Dress" at bounding box center [741, 231] width 103 height 14
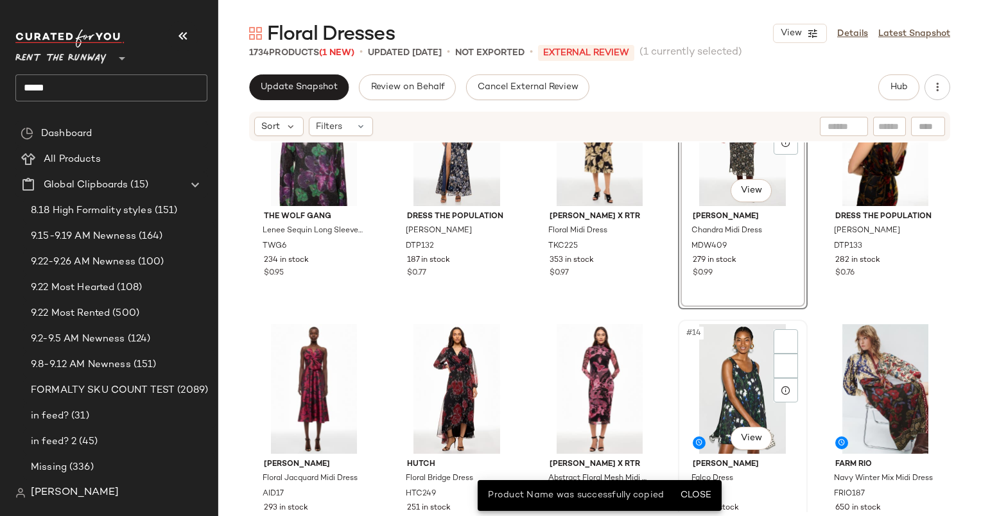
click at [748, 366] on div "#14 View" at bounding box center [742, 389] width 121 height 130
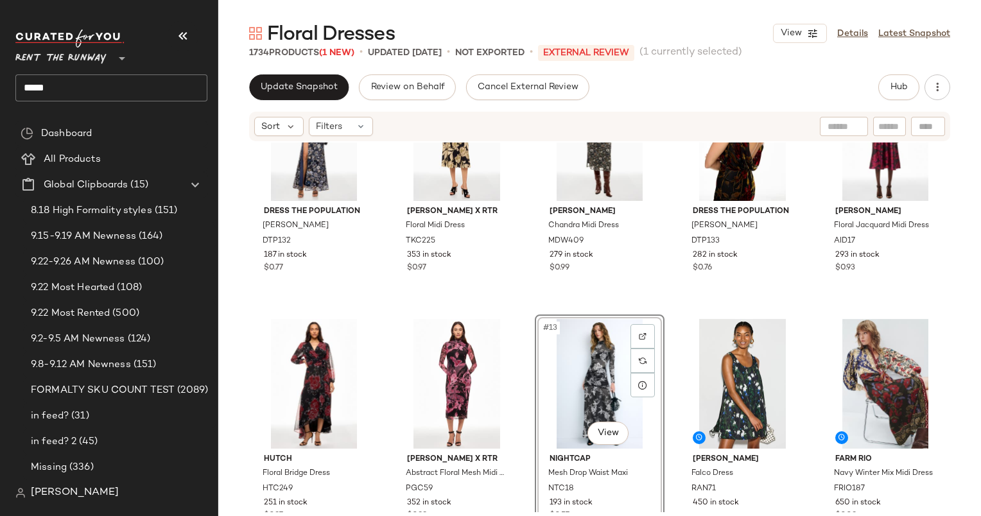
scroll to position [213, 0]
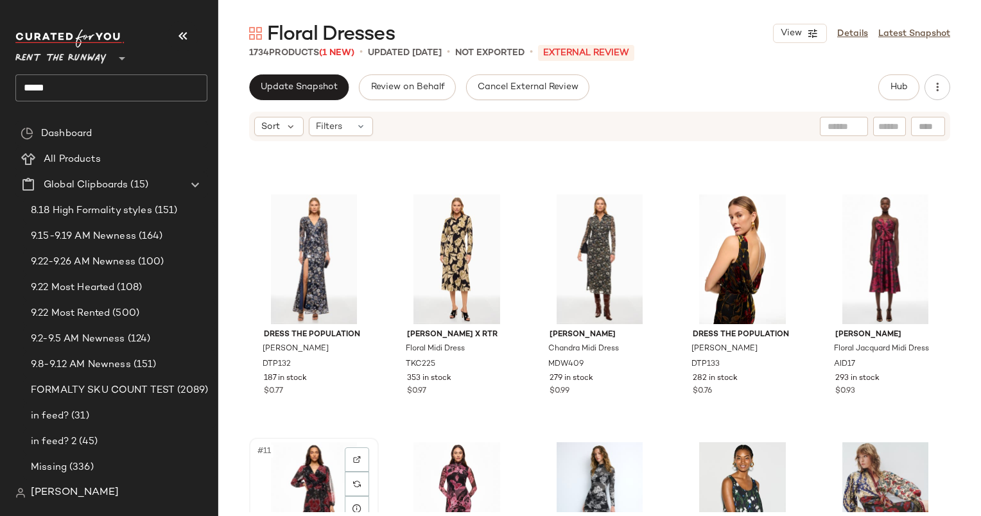
click at [303, 453] on div "#11 View" at bounding box center [314, 507] width 121 height 130
click at [420, 479] on div "#12 View" at bounding box center [457, 507] width 121 height 130
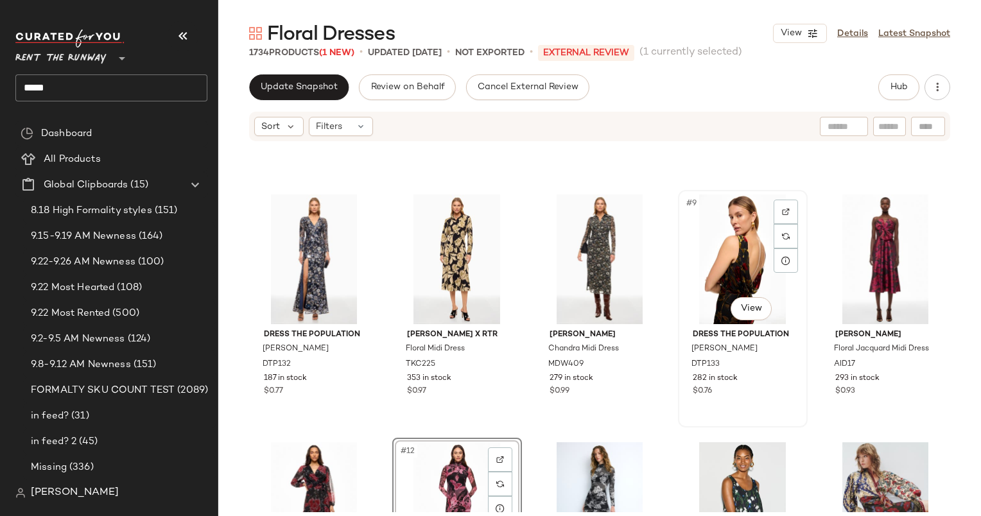
click at [701, 260] on div "#9 View" at bounding box center [742, 259] width 121 height 130
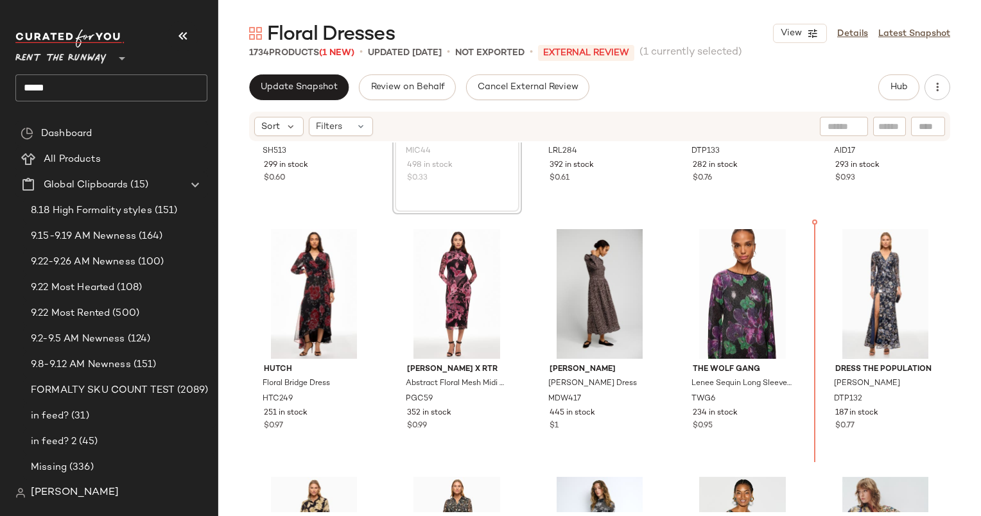
scroll to position [178, 0]
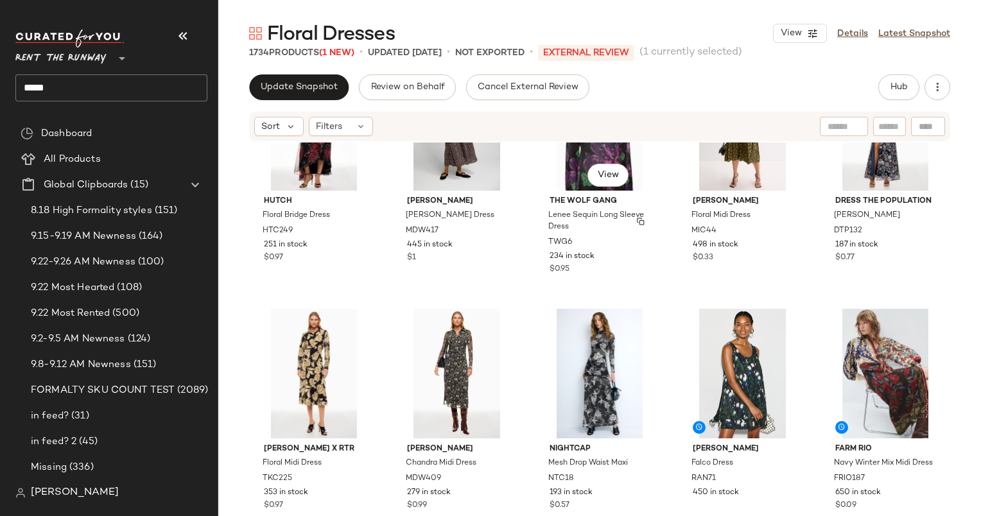
scroll to position [351, 0]
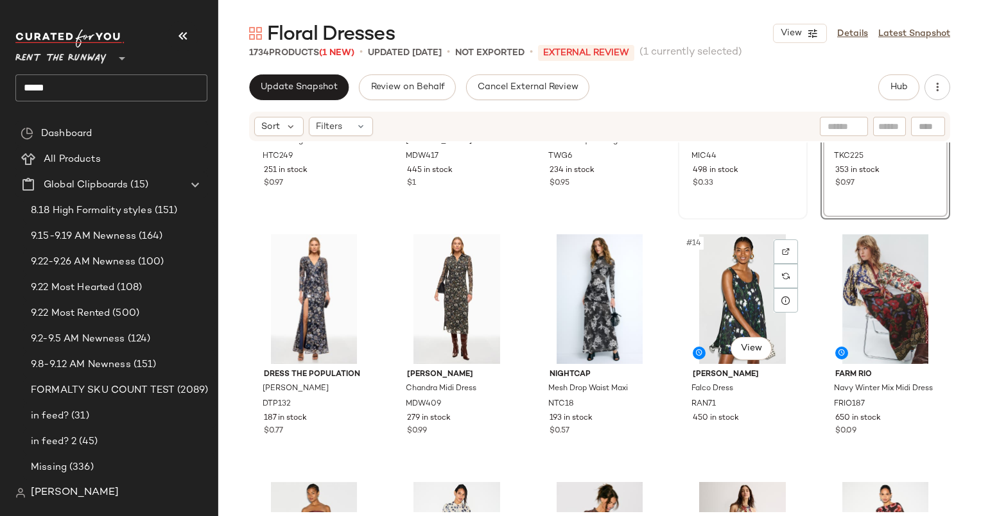
scroll to position [444, 0]
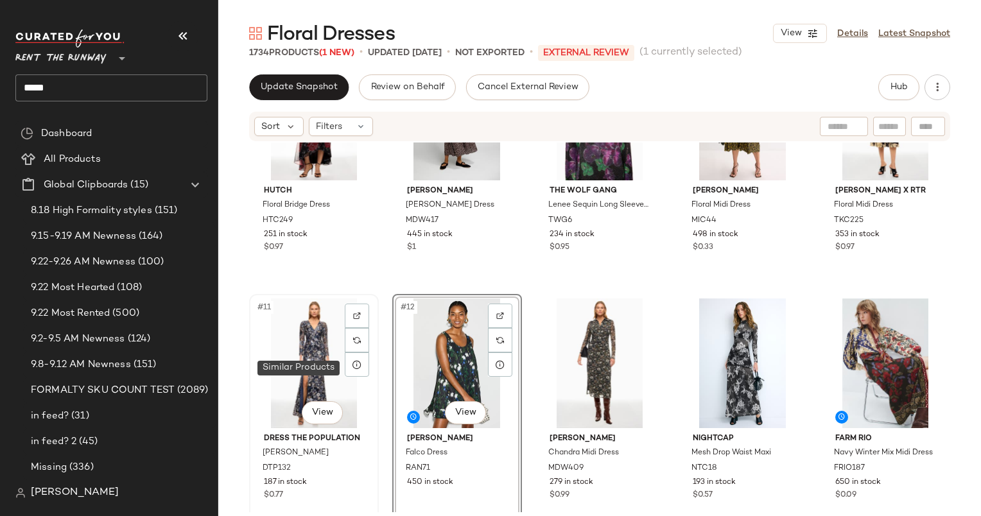
scroll to position [292, 0]
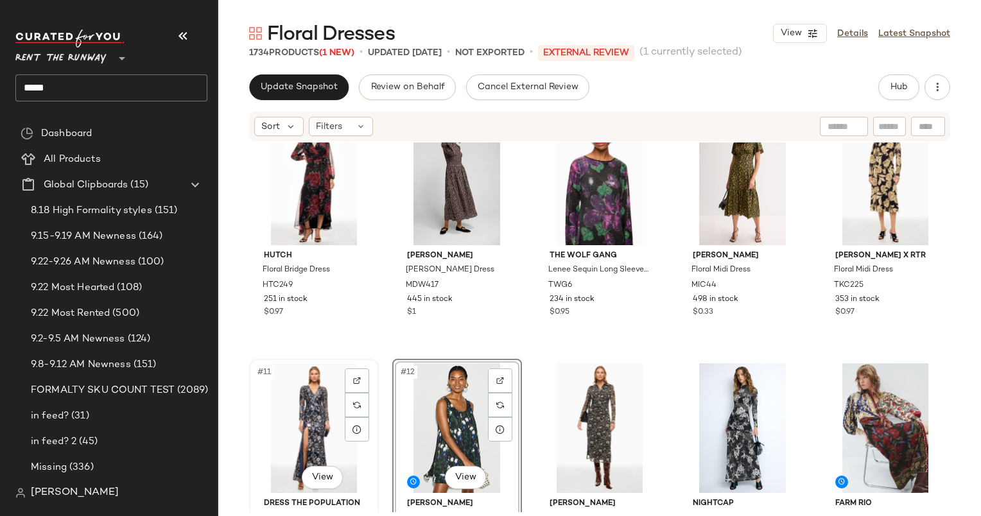
click at [300, 424] on div "#11 View" at bounding box center [314, 428] width 121 height 130
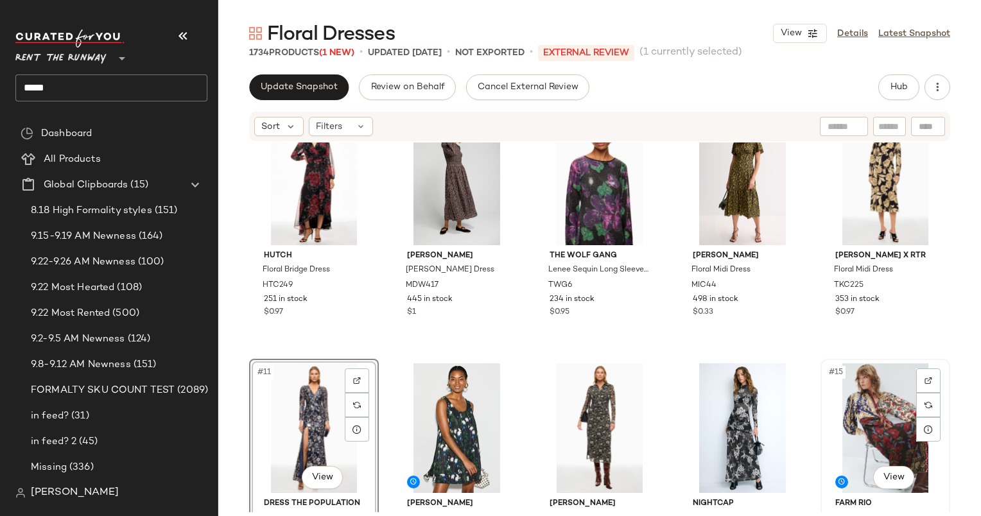
click at [863, 381] on div "#15 View" at bounding box center [885, 428] width 121 height 130
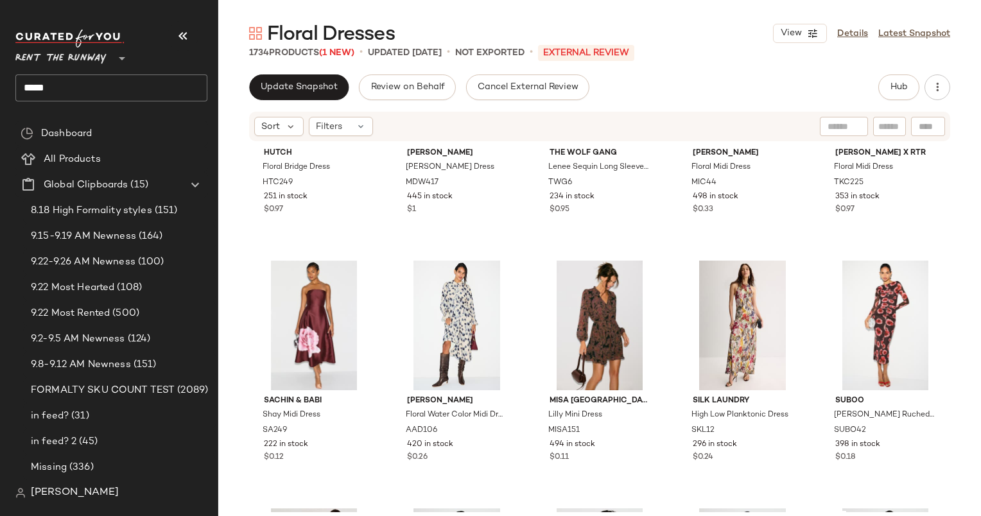
scroll to position [642, 0]
click at [468, 314] on div "#17 View" at bounding box center [457, 326] width 121 height 130
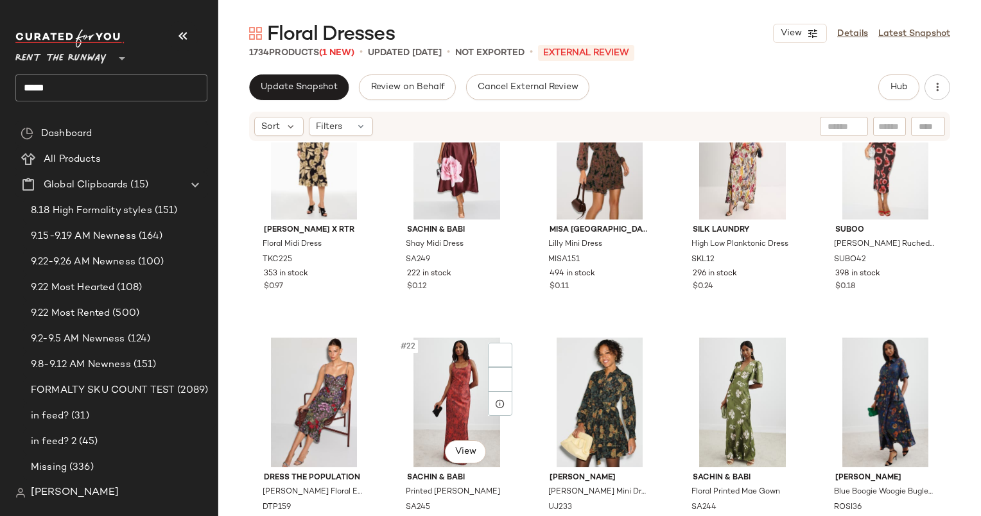
scroll to position [991, 0]
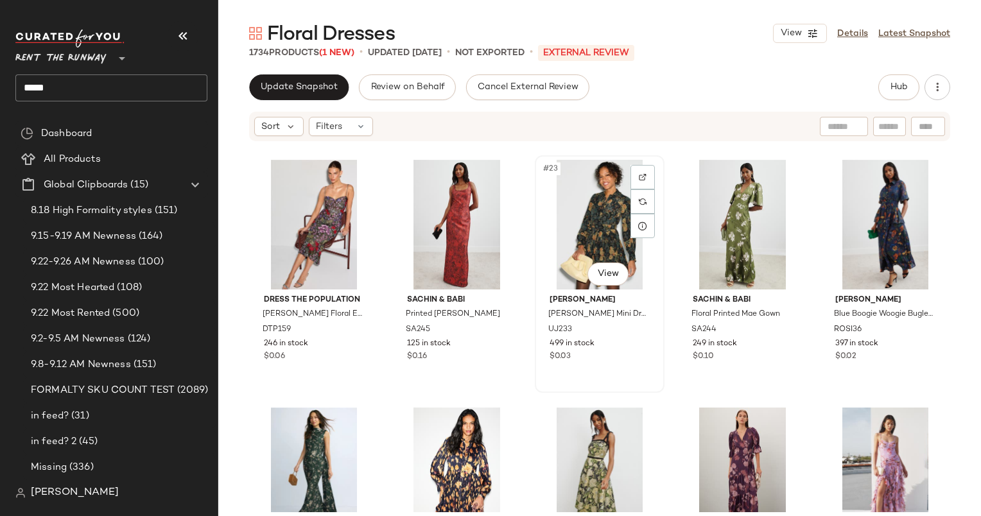
click at [577, 232] on div "#23 View" at bounding box center [599, 225] width 121 height 130
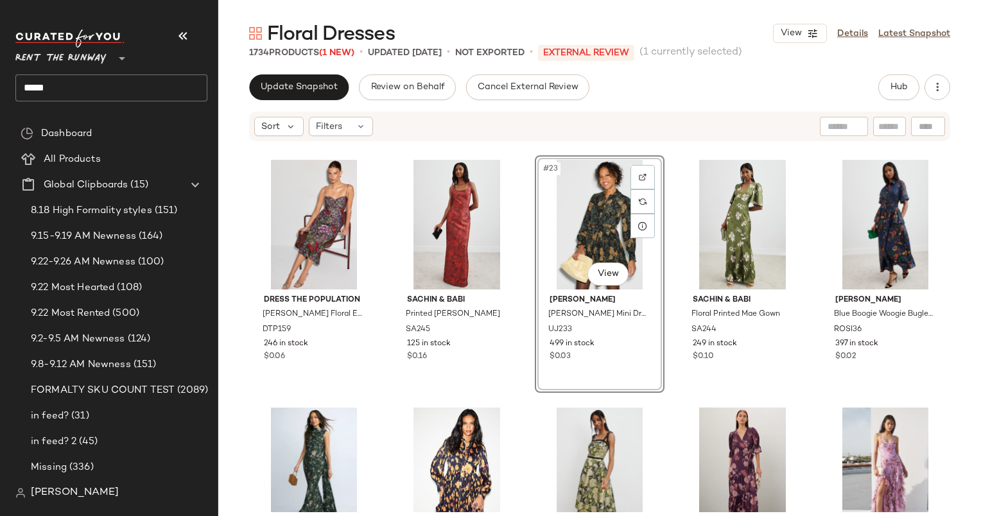
scroll to position [1091, 0]
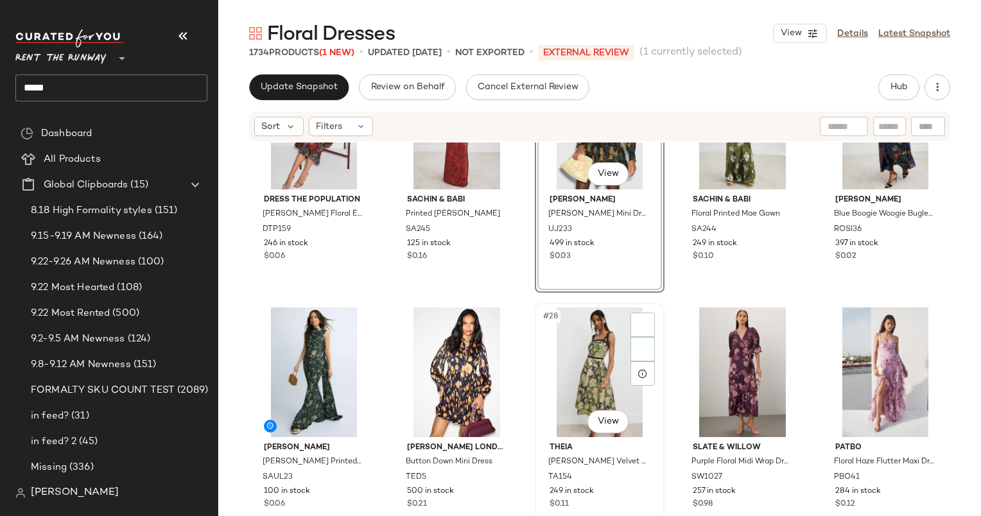
click at [597, 307] on div "#28 View" at bounding box center [599, 372] width 121 height 130
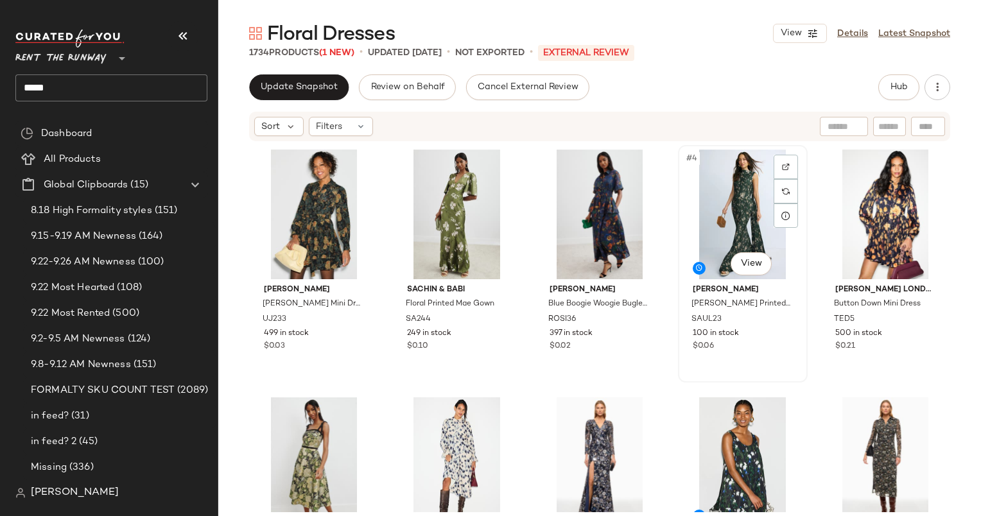
click at [712, 193] on div "#4 View" at bounding box center [742, 215] width 121 height 130
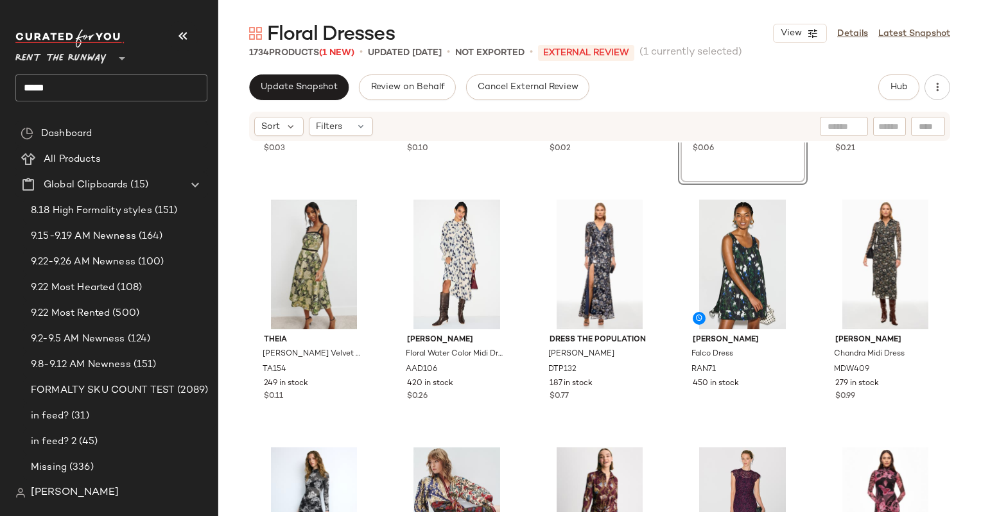
scroll to position [210, 0]
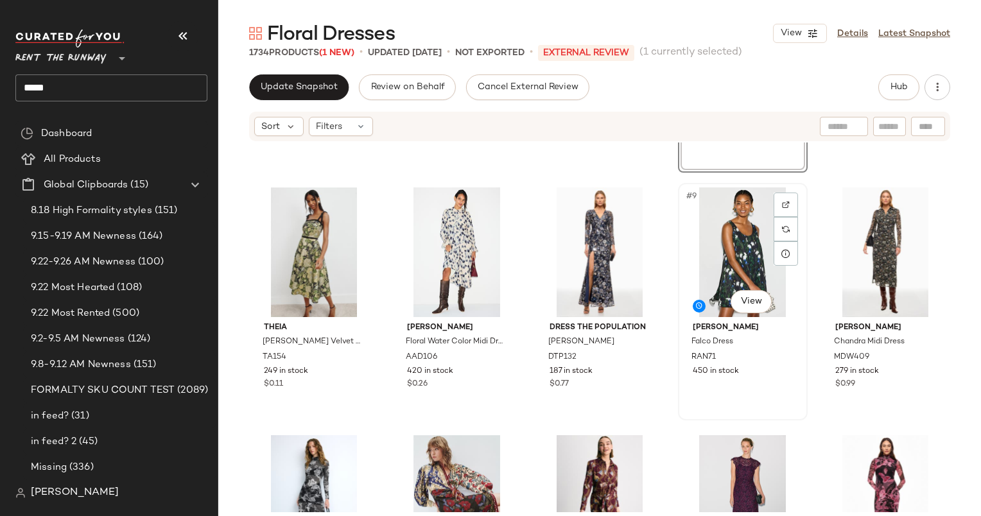
click at [719, 255] on div "#9 View" at bounding box center [742, 252] width 121 height 130
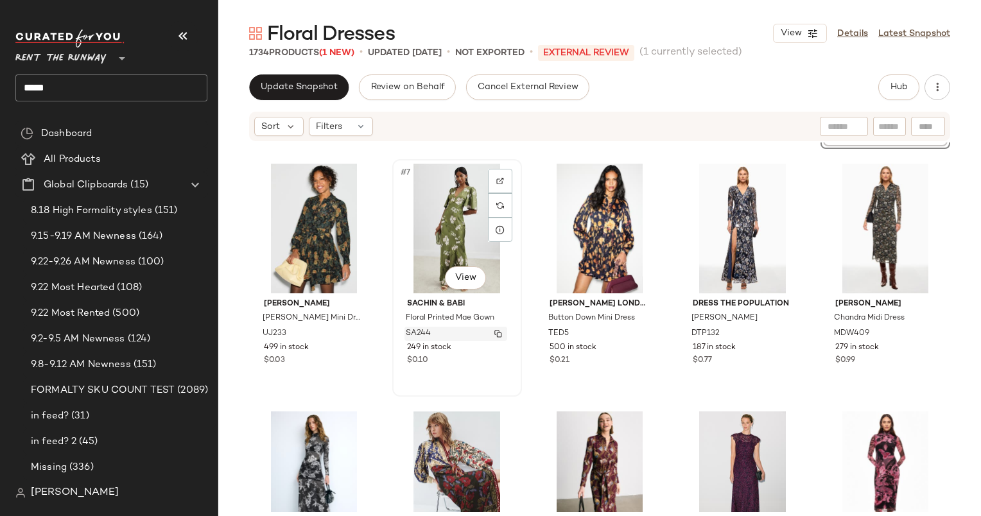
scroll to position [397, 0]
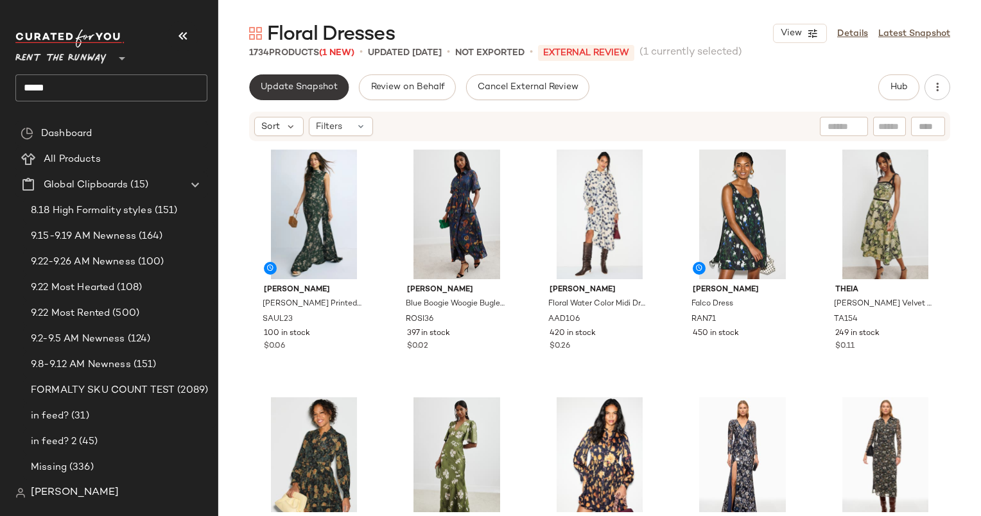
click at [286, 80] on button "Update Snapshot" at bounding box center [298, 87] width 99 height 26
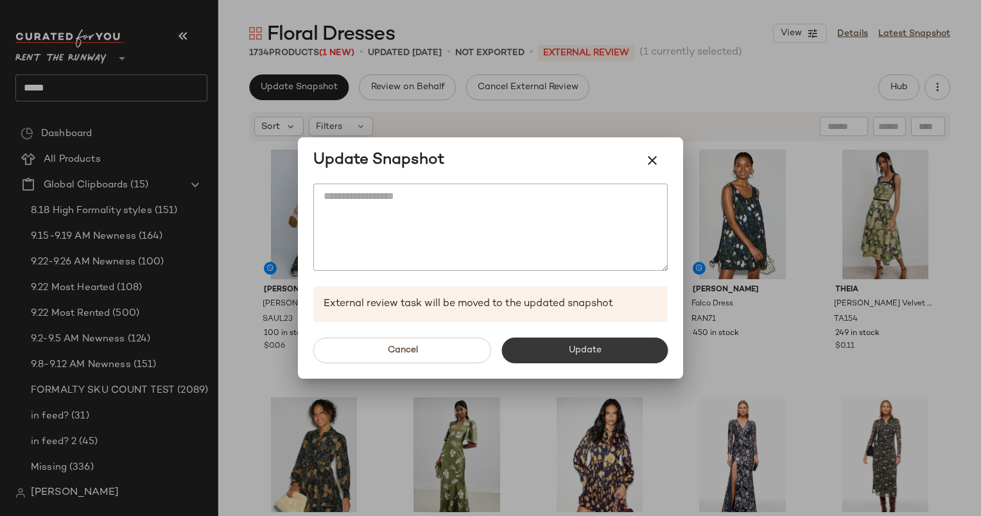
click at [592, 345] on span "Update" at bounding box center [583, 350] width 33 height 10
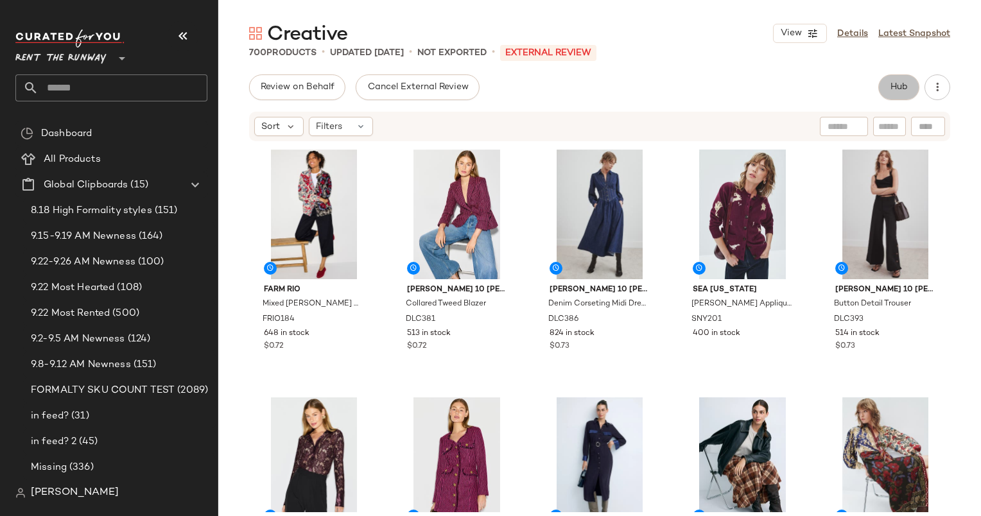
click at [902, 84] on span "Hub" at bounding box center [899, 87] width 18 height 10
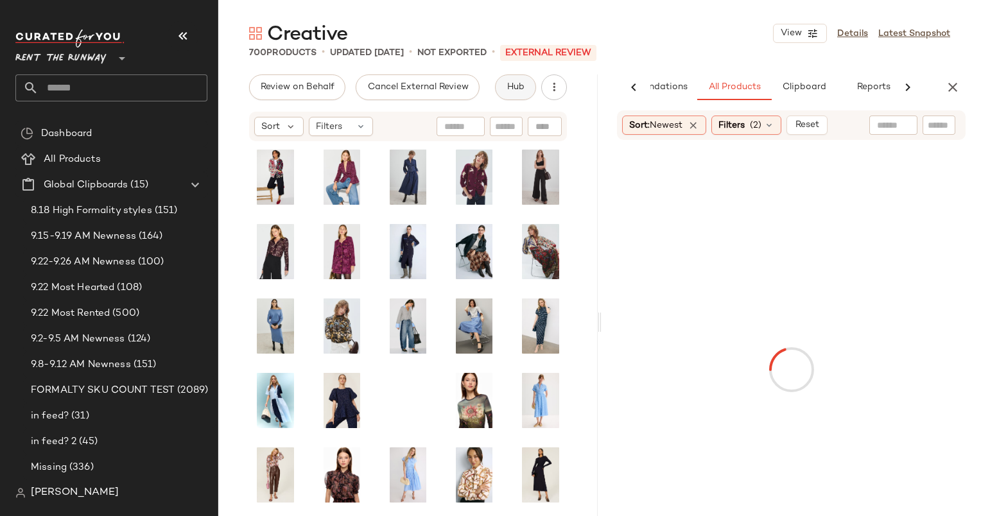
scroll to position [0, 66]
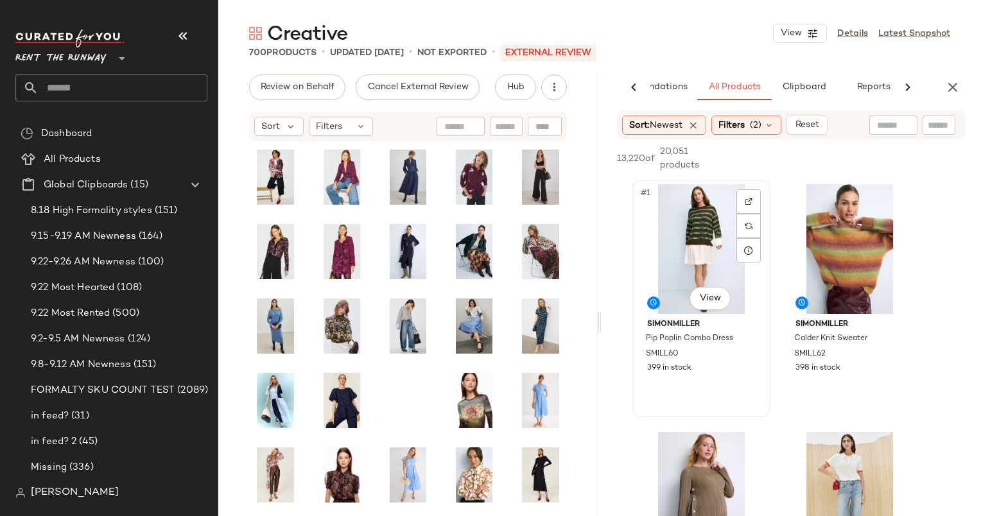
click at [715, 214] on div "#1 View" at bounding box center [701, 249] width 129 height 130
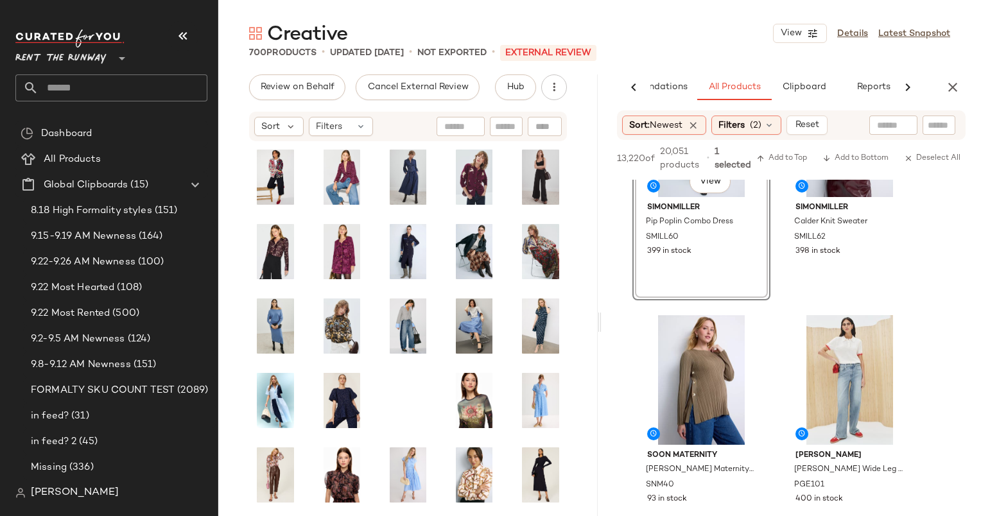
scroll to position [117, 0]
click at [849, 252] on div "398 in stock" at bounding box center [849, 251] width 108 height 12
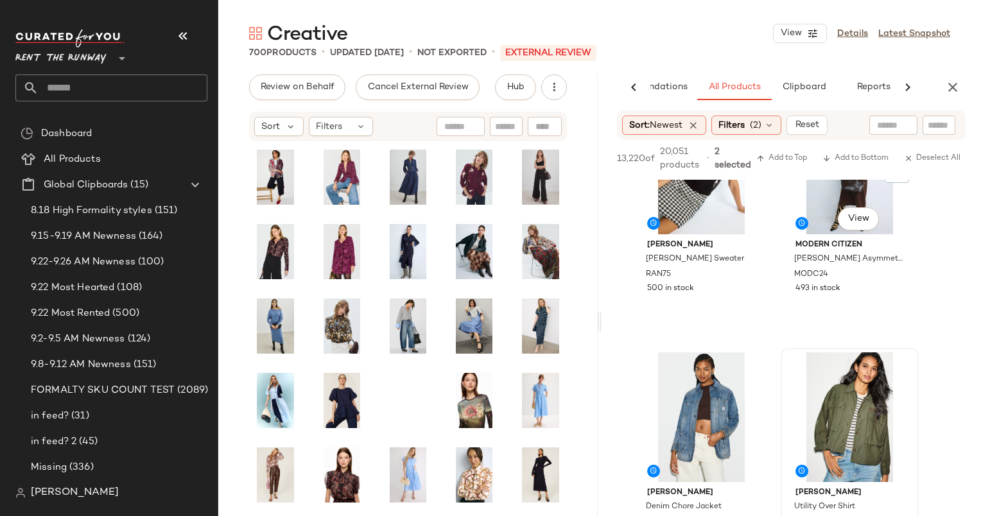
scroll to position [540, 0]
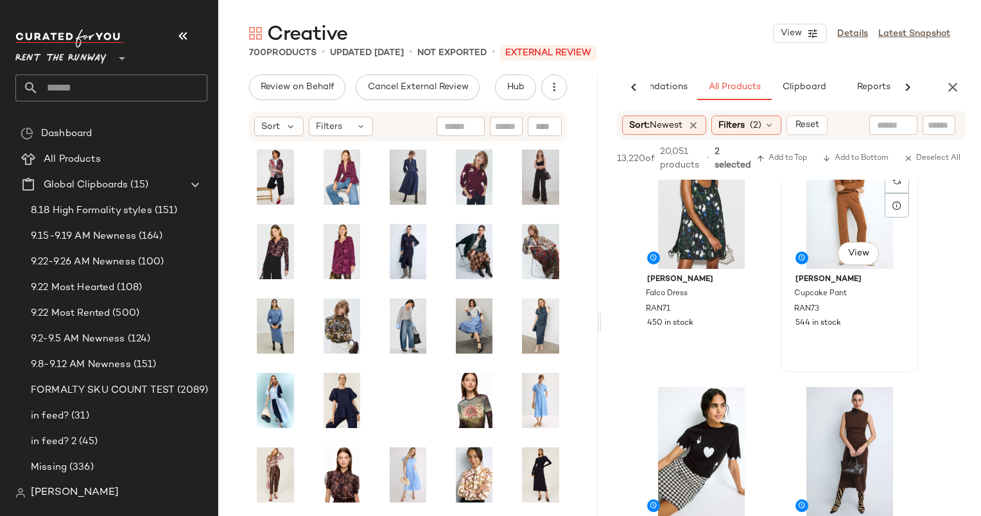
click at [821, 235] on div "#6 View" at bounding box center [849, 204] width 129 height 130
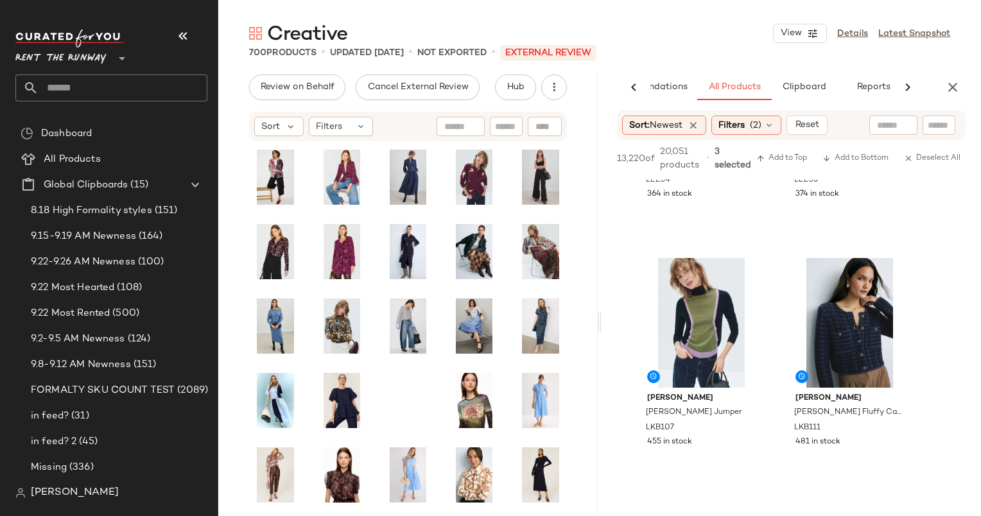
scroll to position [1185, 0]
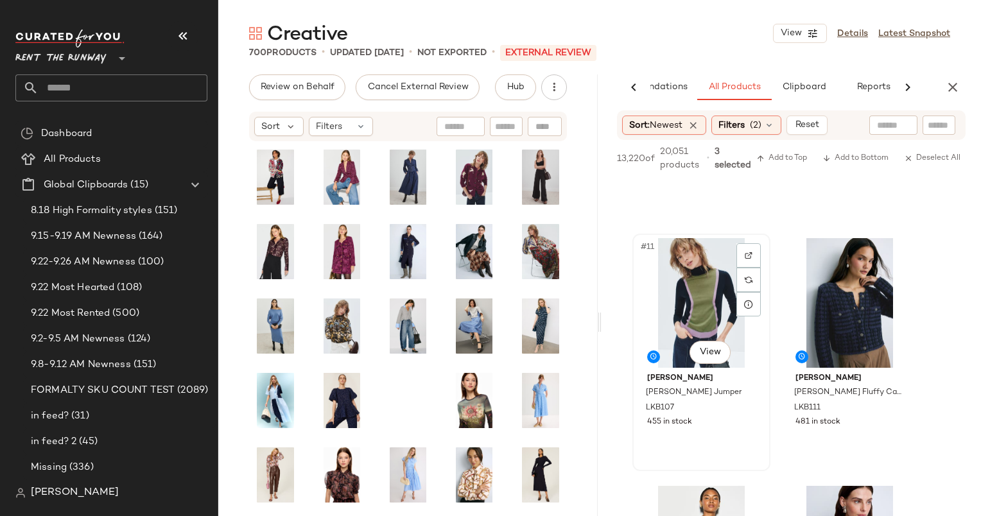
click at [709, 291] on div "#11 View" at bounding box center [701, 303] width 129 height 130
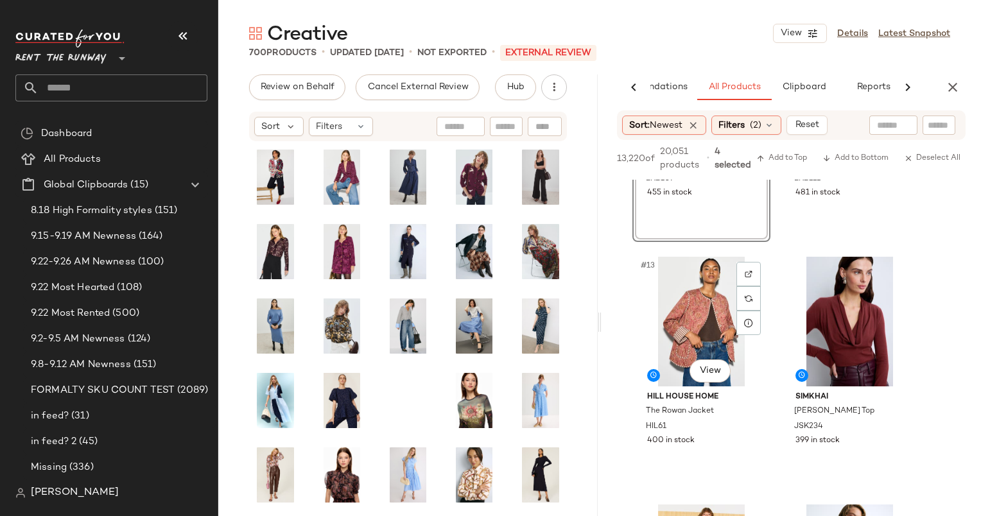
scroll to position [1506, 0]
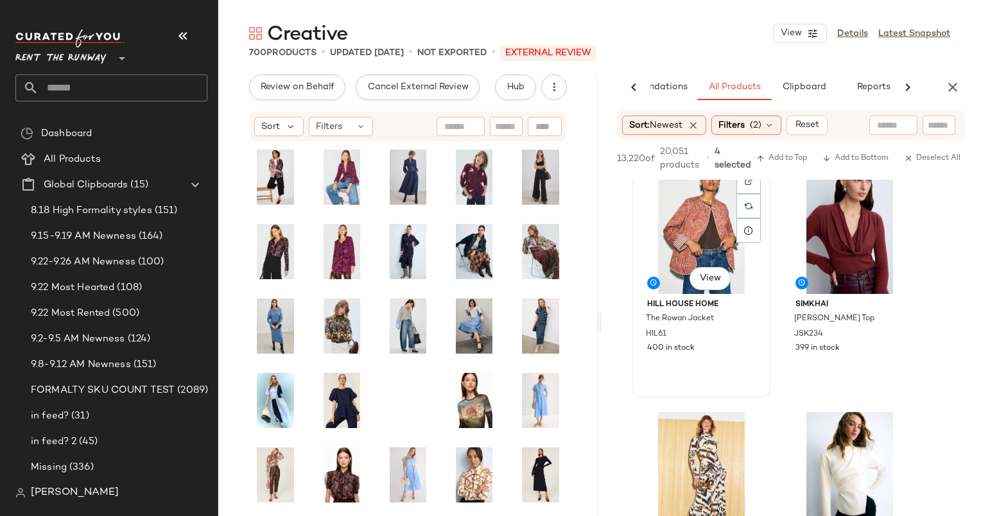
click at [703, 240] on div "#13 View" at bounding box center [701, 229] width 129 height 130
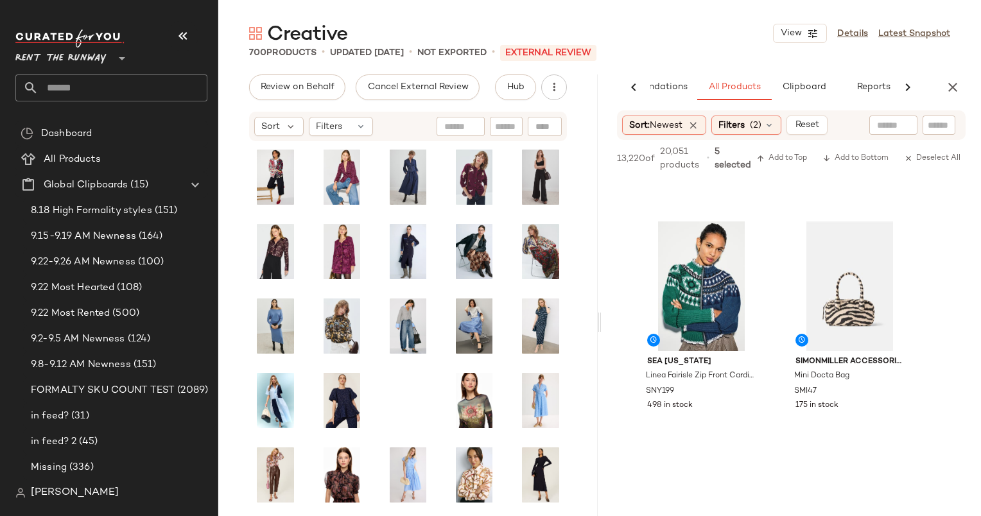
scroll to position [2240, 0]
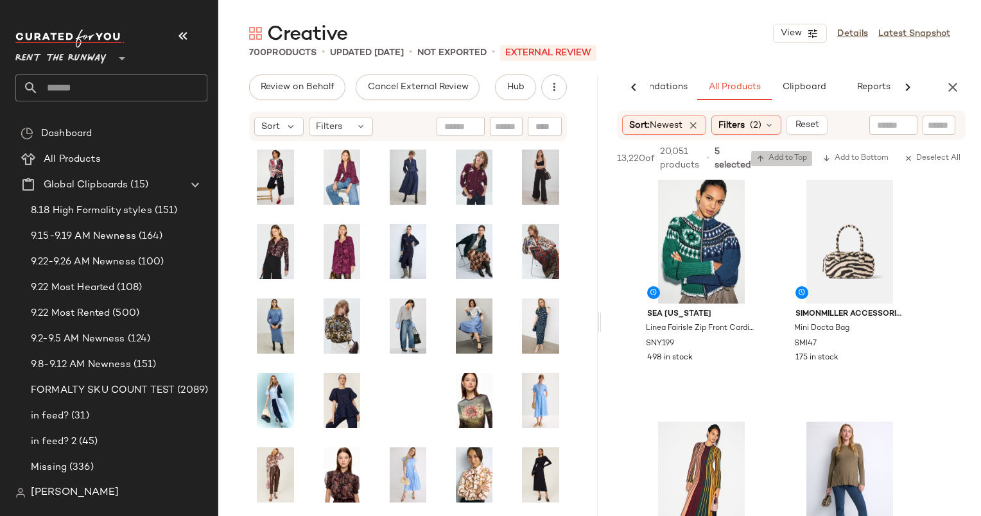
click at [783, 160] on span "Add to Top" at bounding box center [781, 158] width 51 height 9
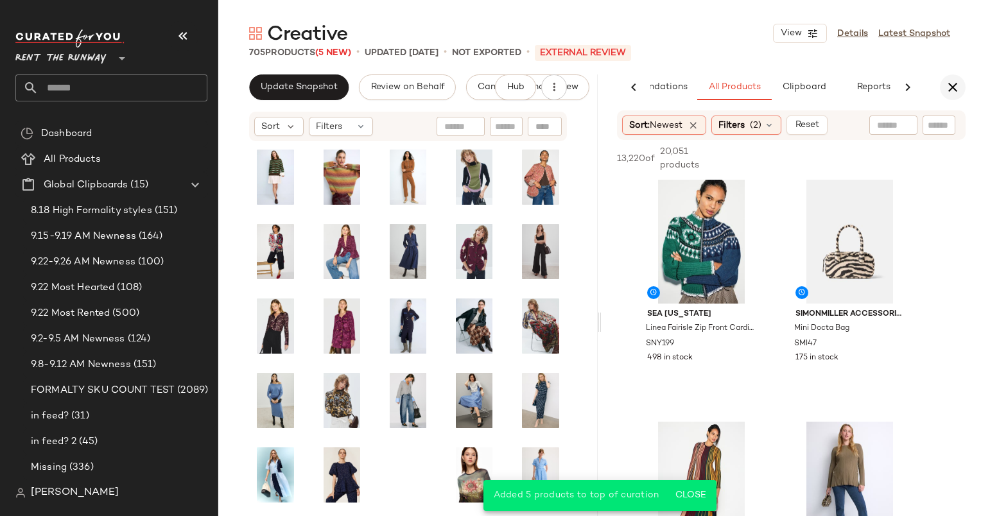
click at [952, 94] on icon "button" at bounding box center [952, 87] width 15 height 15
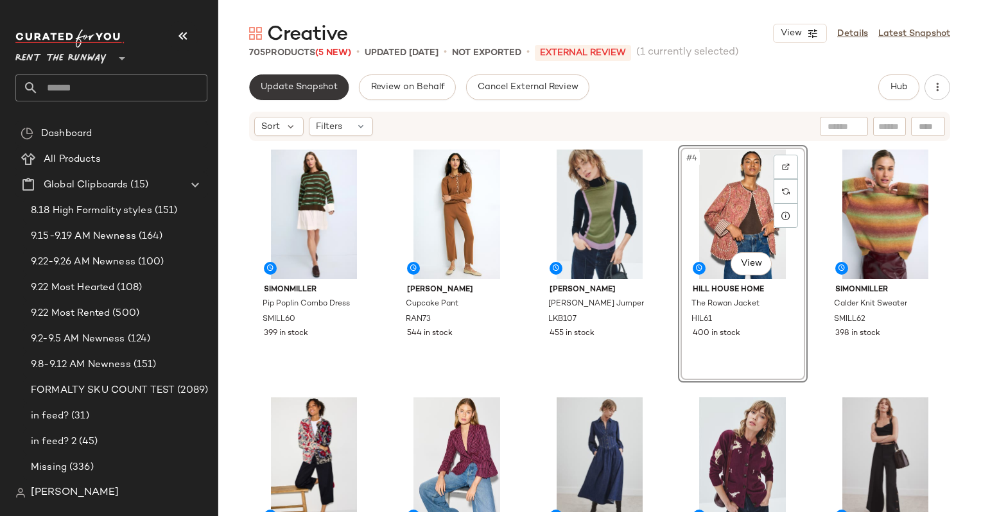
click at [257, 92] on button "Update Snapshot" at bounding box center [298, 87] width 99 height 26
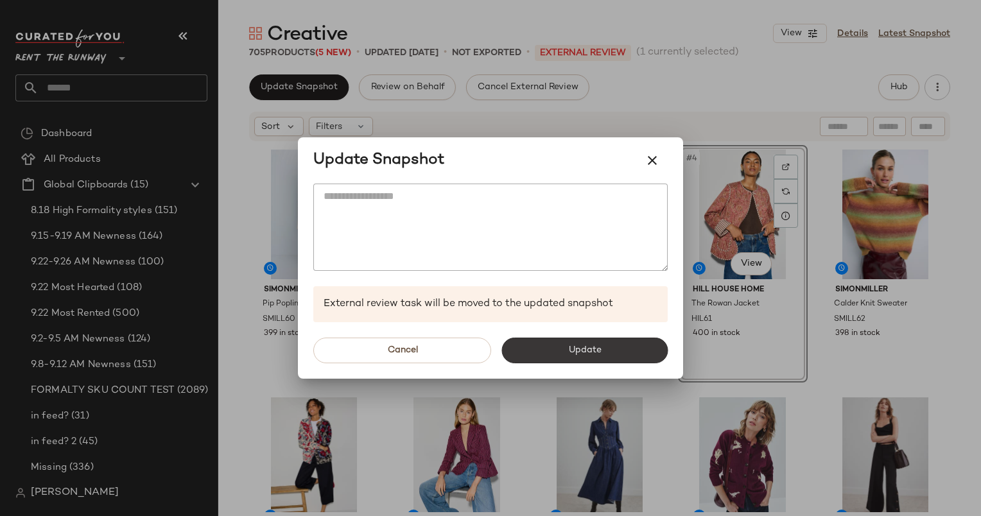
click at [555, 354] on button "Update" at bounding box center [584, 351] width 166 height 26
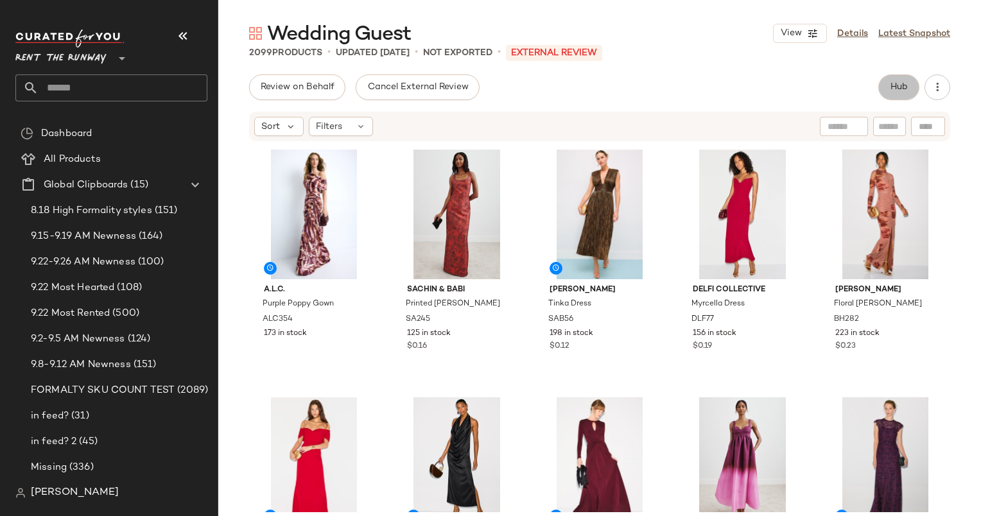
click at [882, 80] on button "Hub" at bounding box center [898, 87] width 41 height 26
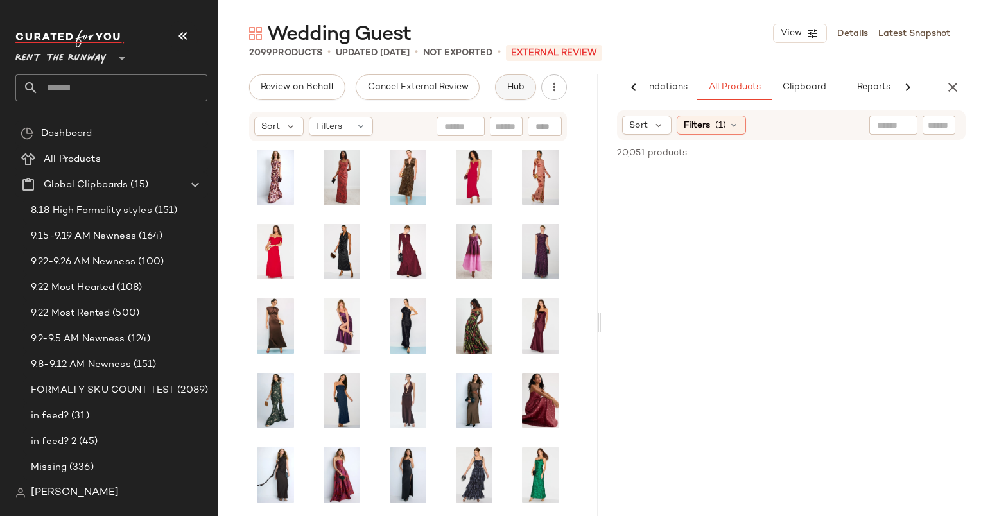
scroll to position [0, 66]
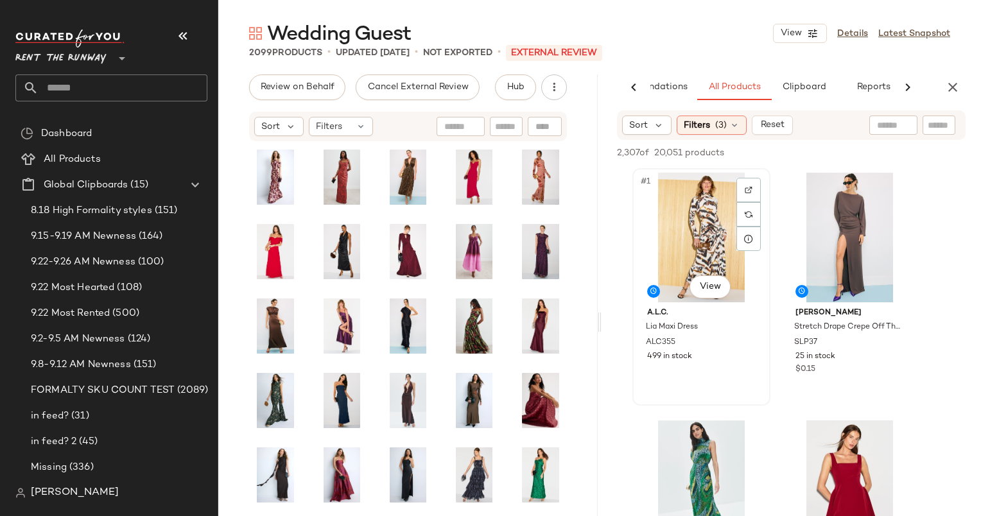
click at [702, 231] on div "#1 View" at bounding box center [701, 238] width 129 height 130
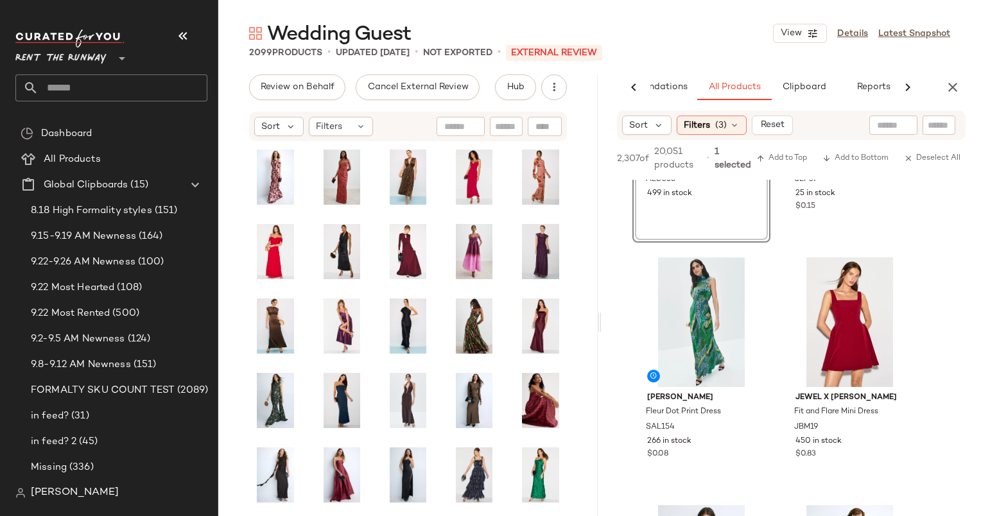
scroll to position [420, 0]
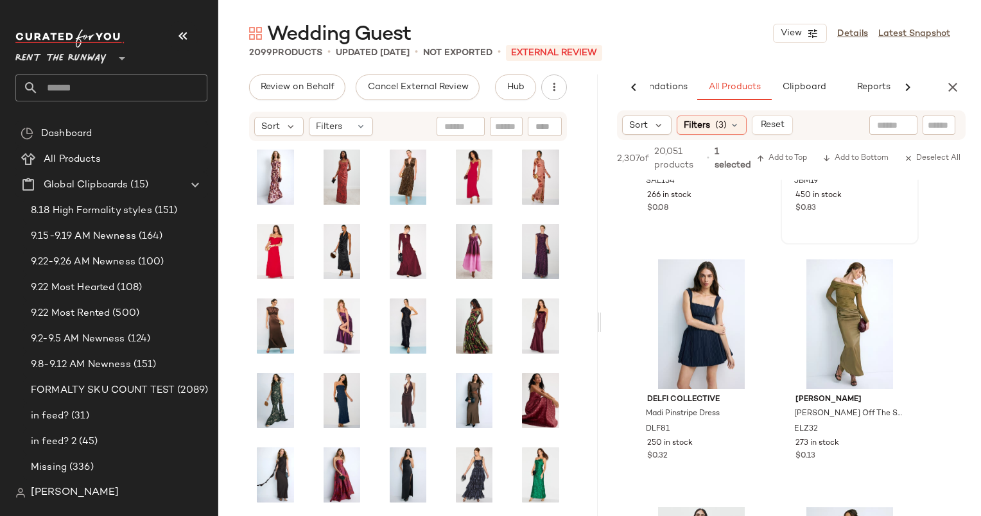
click at [864, 228] on div "#4 View Jewel x [PERSON_NAME] Fit and Flare Mini Dress JBM19 450 in stock $0.83" at bounding box center [849, 125] width 135 height 235
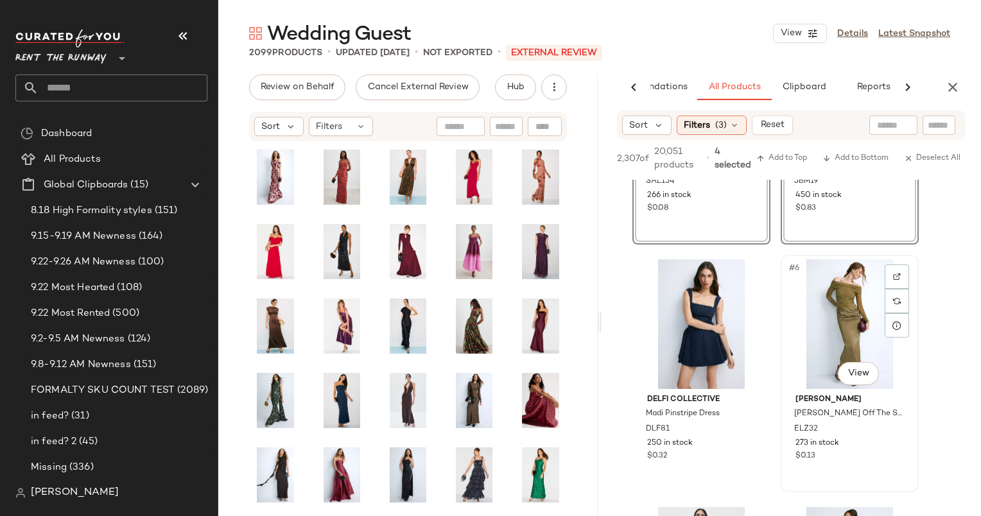
scroll to position [0, 0]
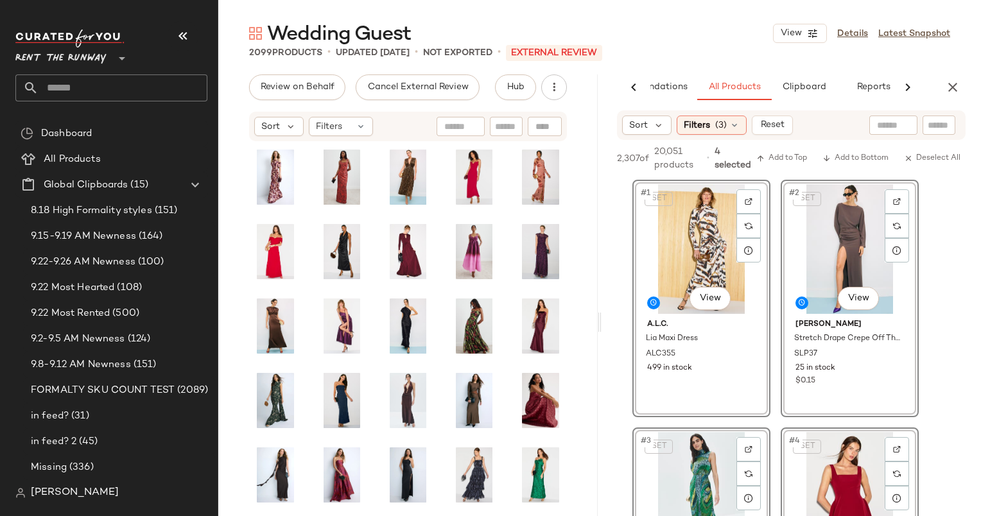
click at [842, 230] on div "SET #2 View" at bounding box center [849, 249] width 129 height 130
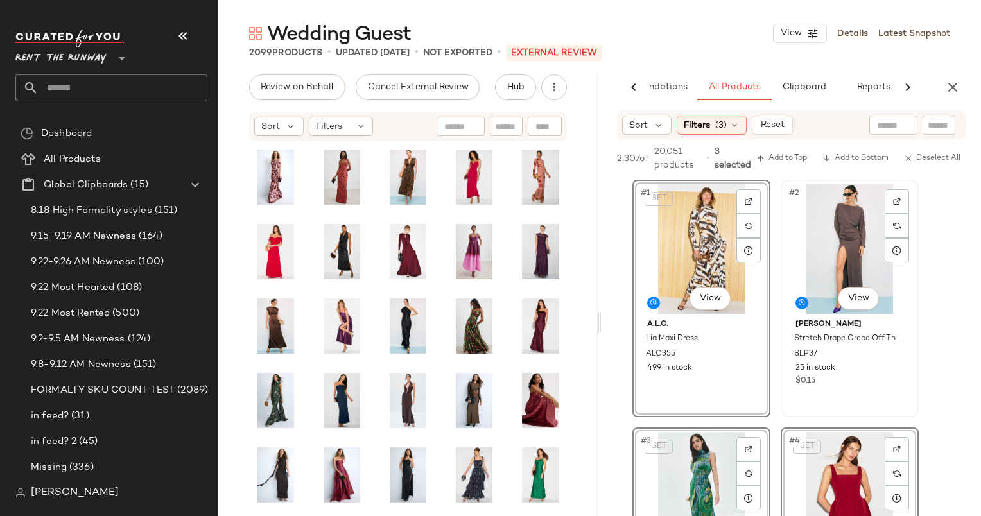
click at [842, 230] on div "#2 View" at bounding box center [849, 249] width 129 height 130
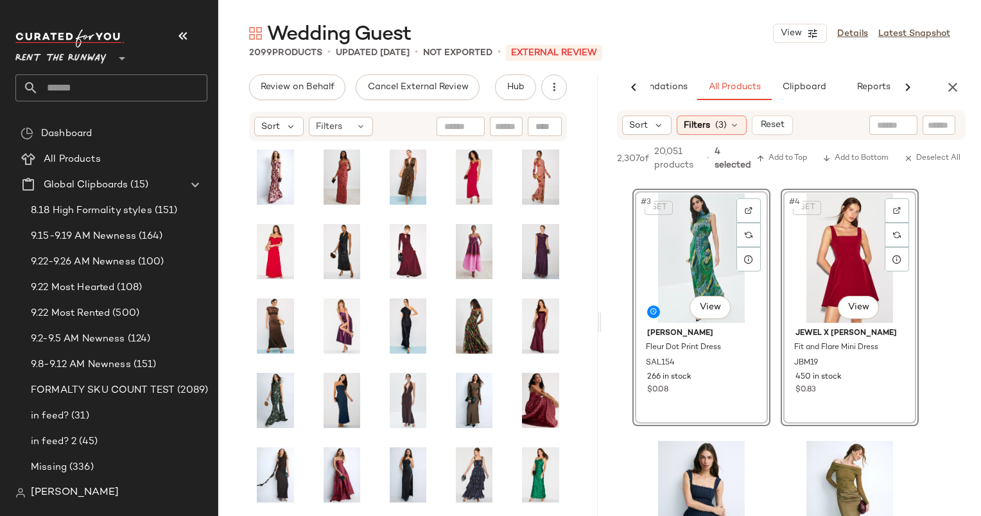
click at [834, 277] on div "SET #4 View" at bounding box center [849, 258] width 129 height 130
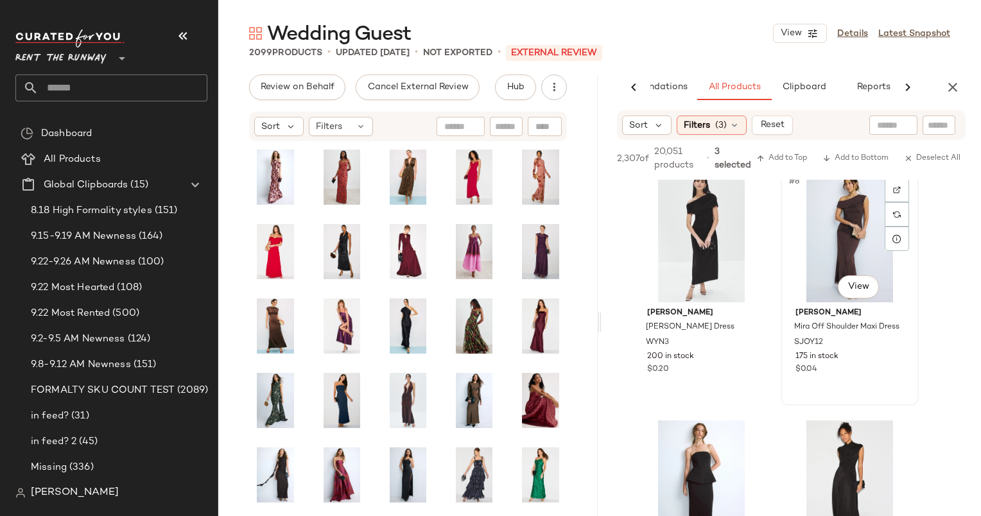
click at [829, 247] on div "#8 View" at bounding box center [849, 238] width 129 height 130
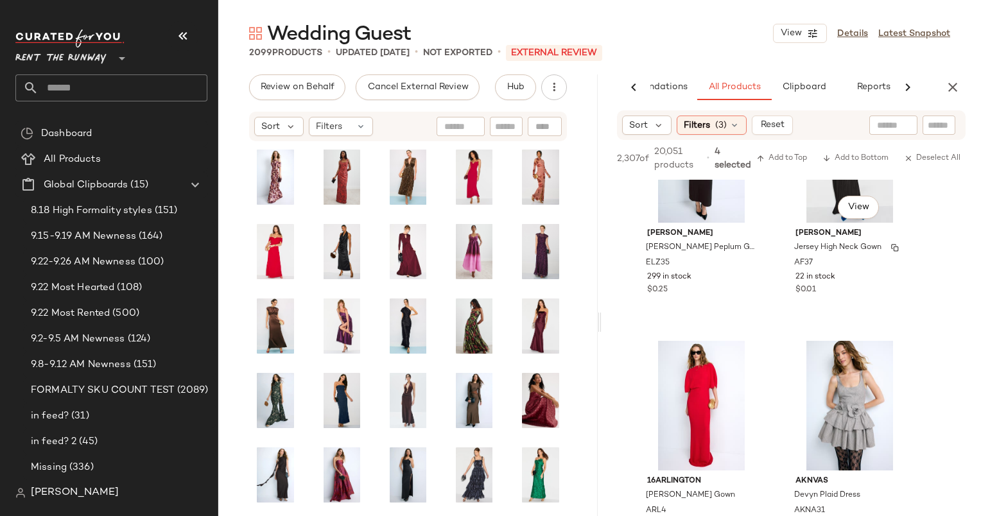
scroll to position [985, 0]
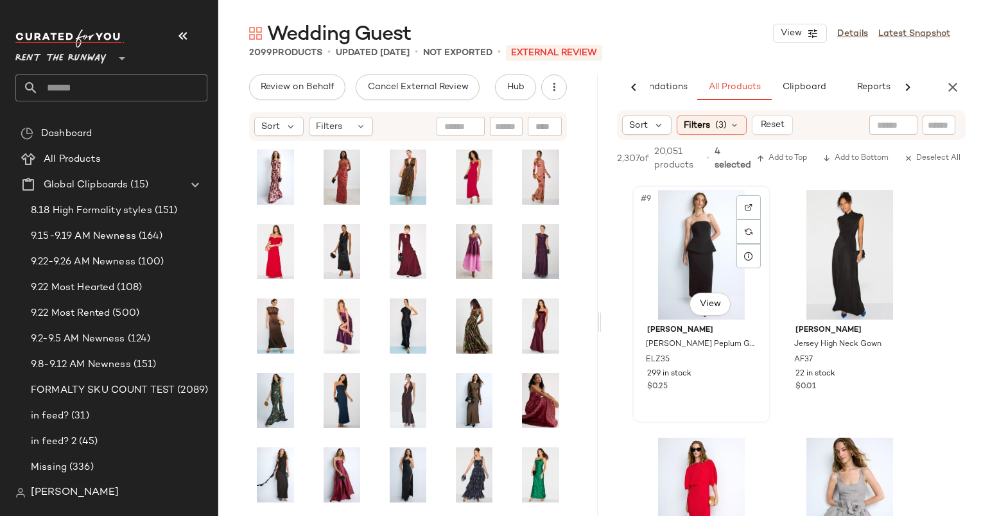
click at [704, 214] on div "#9 View" at bounding box center [701, 255] width 129 height 130
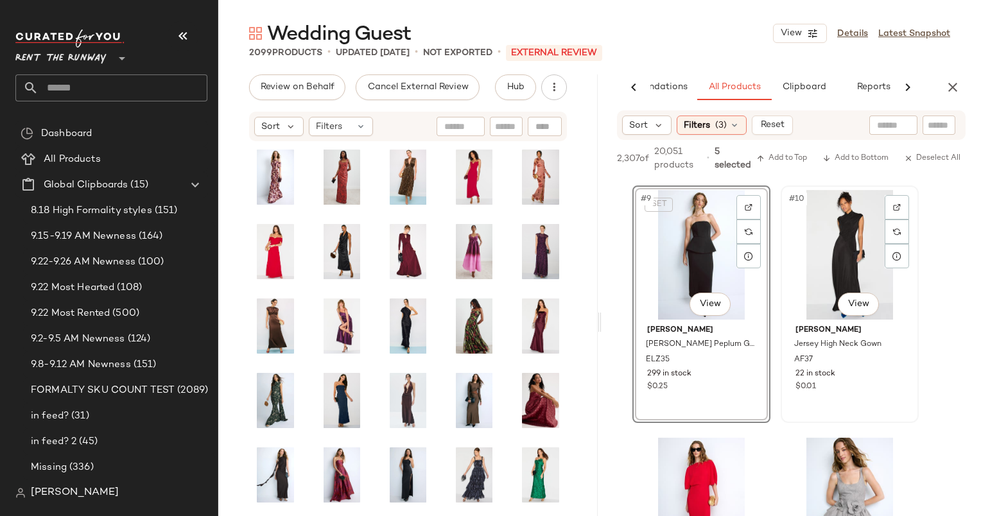
click at [838, 250] on div "#10 View" at bounding box center [849, 255] width 129 height 130
click at [838, 250] on div "SET #10 View" at bounding box center [849, 255] width 129 height 130
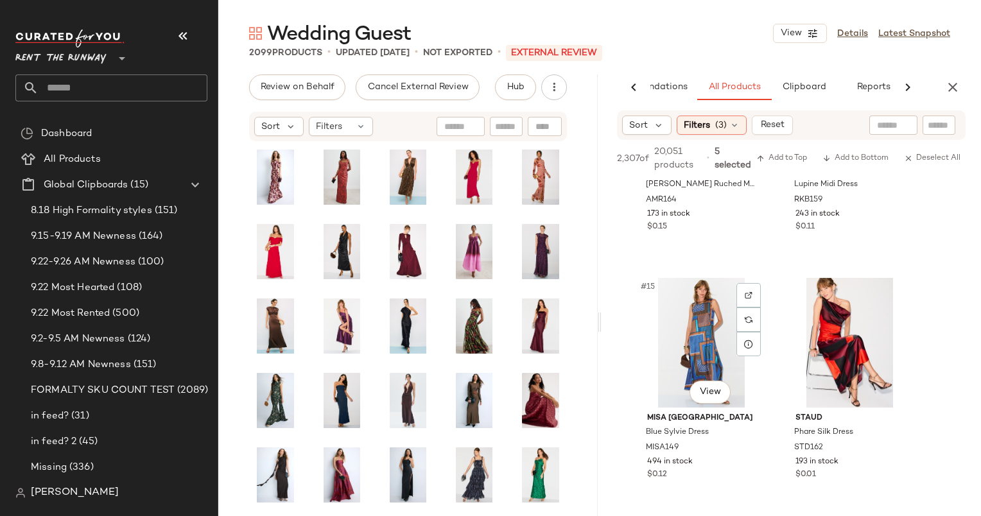
scroll to position [1792, 0]
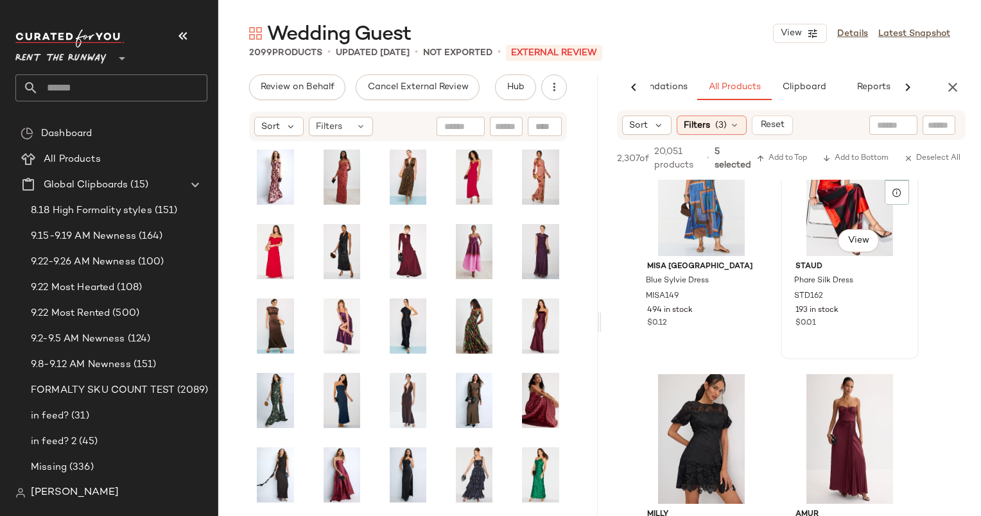
click at [821, 237] on div "#16 View" at bounding box center [849, 191] width 129 height 130
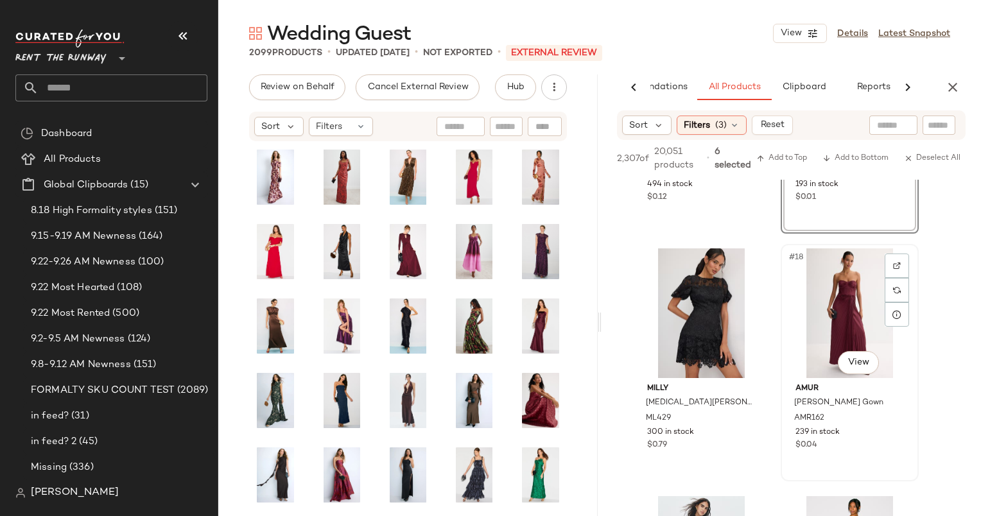
click at [839, 307] on div "#18 View" at bounding box center [849, 313] width 129 height 130
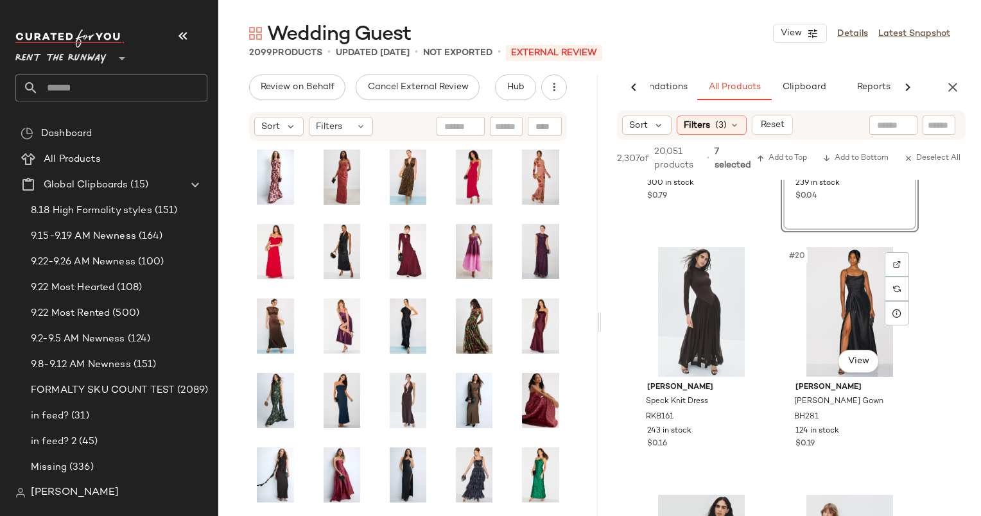
scroll to position [2172, 0]
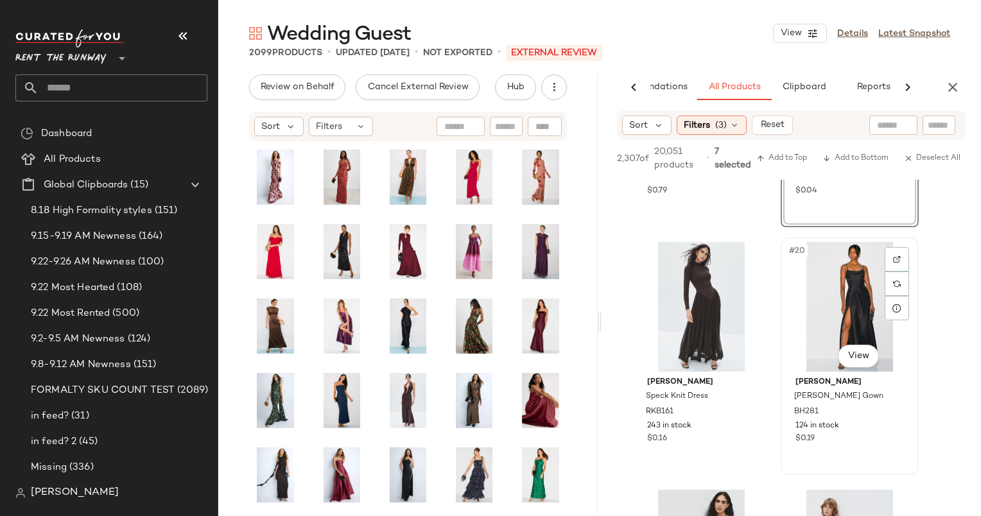
click at [828, 286] on div "#20 View" at bounding box center [849, 307] width 129 height 130
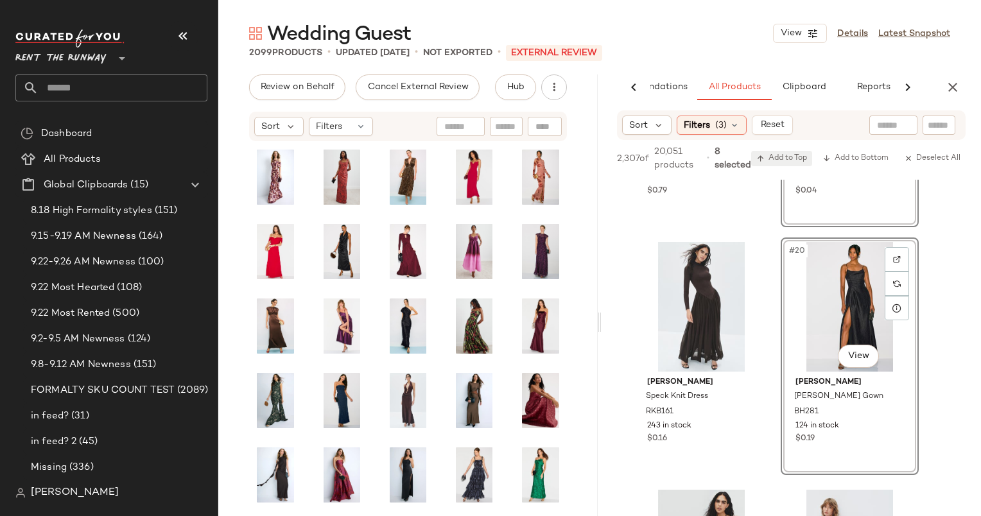
click at [795, 155] on span "Add to Top" at bounding box center [781, 158] width 51 height 9
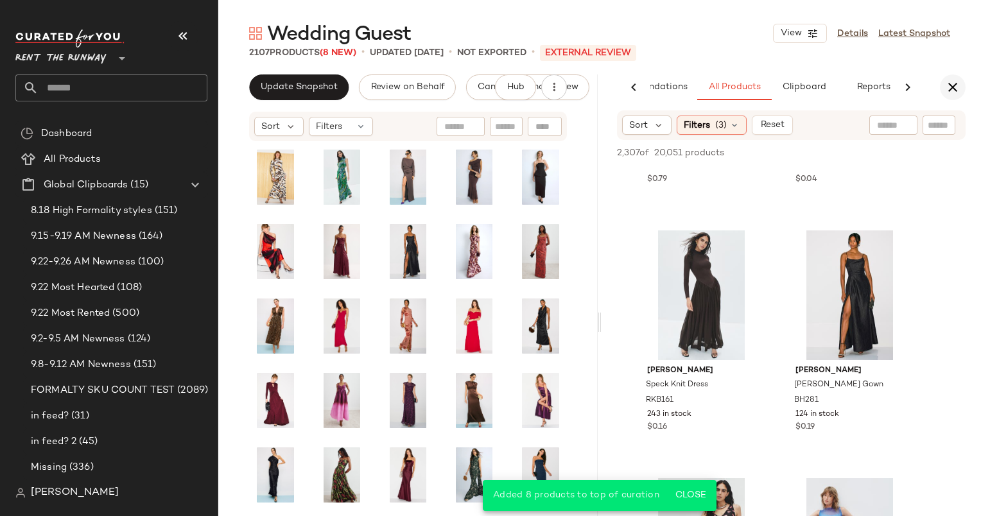
click at [942, 92] on button "button" at bounding box center [953, 87] width 26 height 26
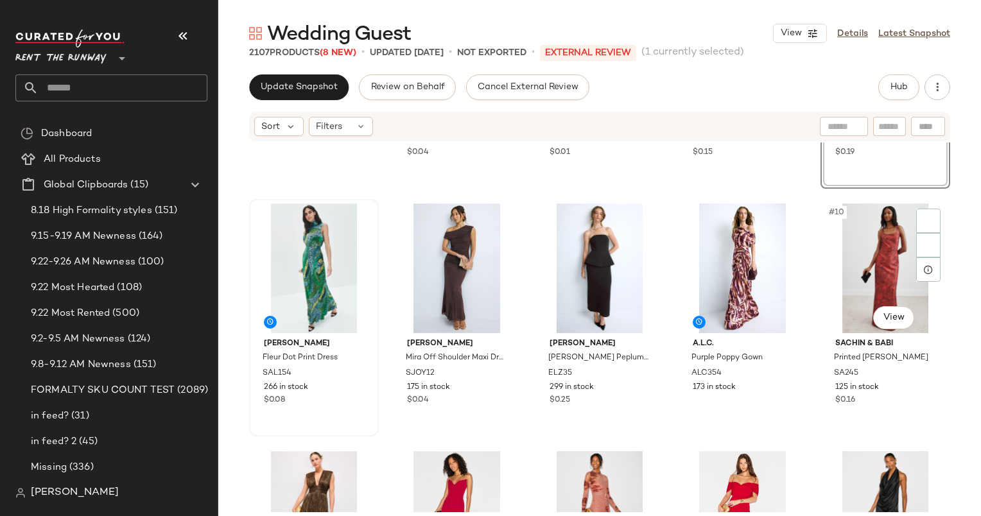
scroll to position [212, 0]
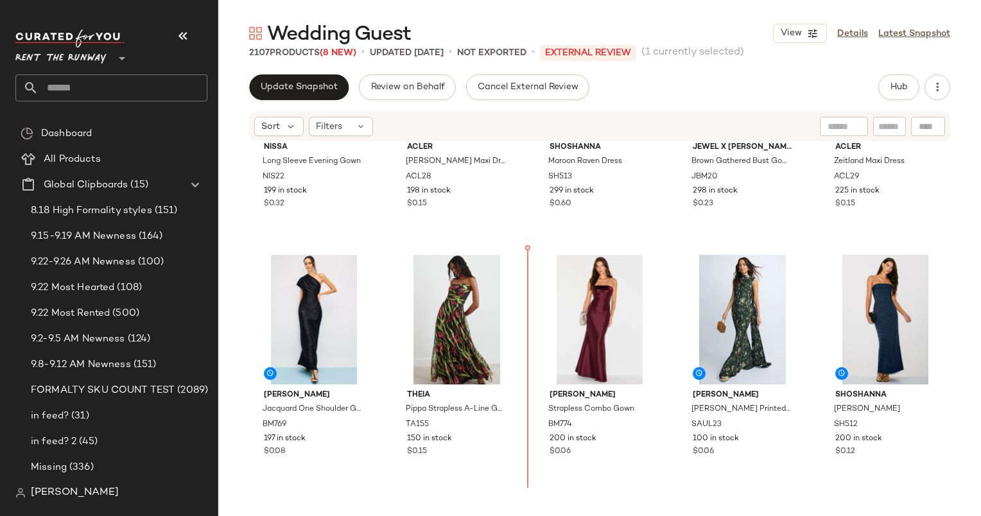
scroll to position [950, 0]
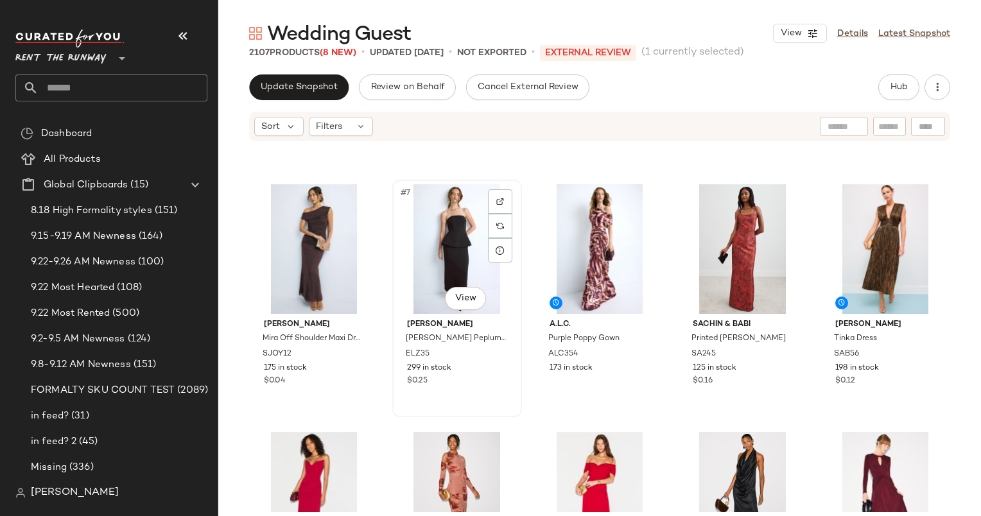
scroll to position [225, 0]
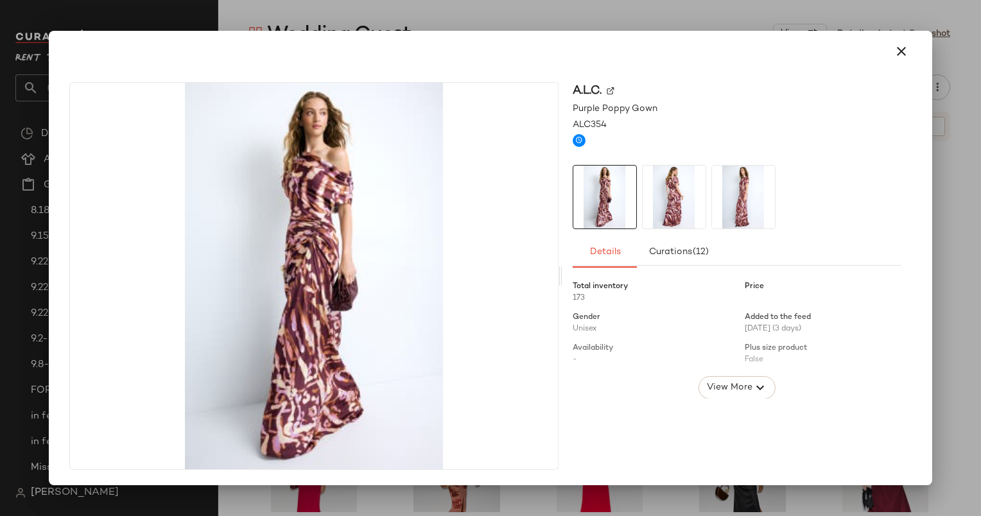
click at [944, 128] on div at bounding box center [490, 258] width 981 height 516
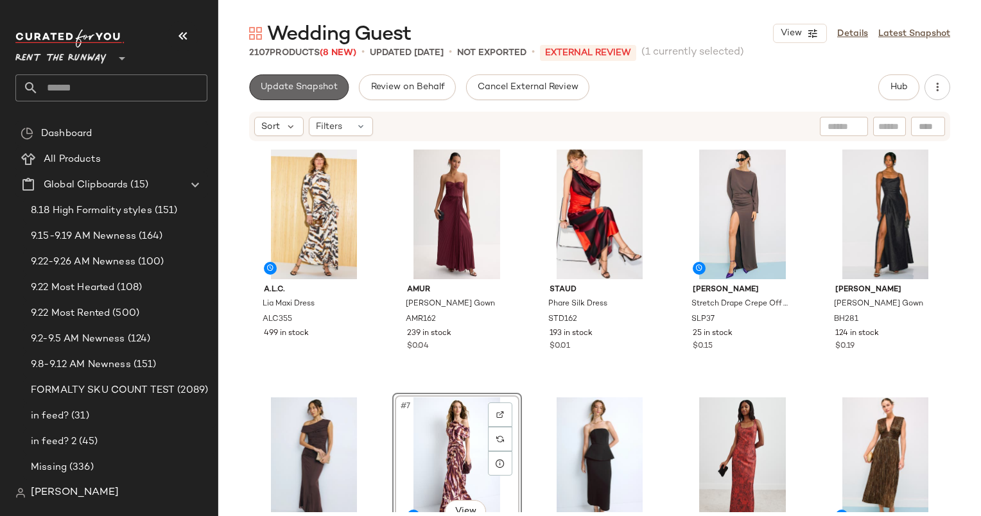
click at [320, 85] on span "Update Snapshot" at bounding box center [299, 87] width 78 height 10
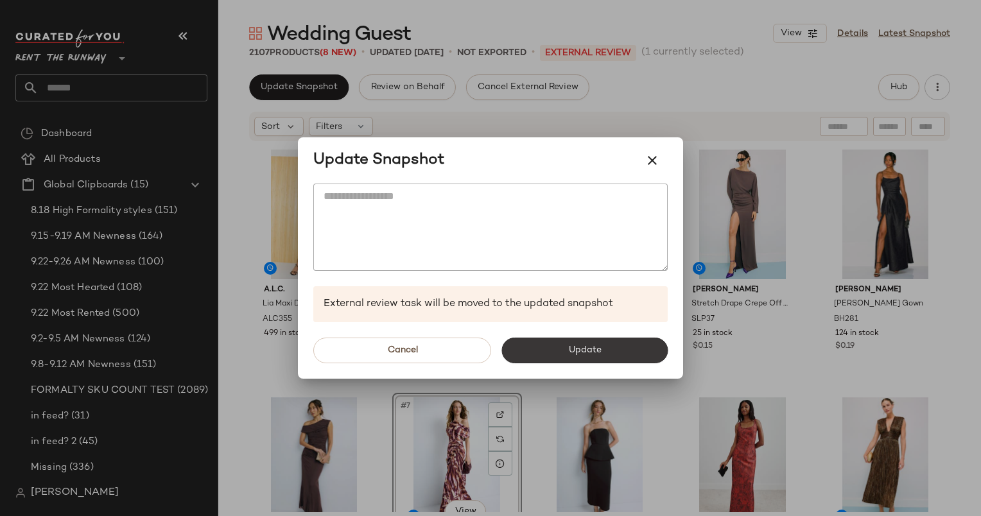
click at [544, 349] on button "Update" at bounding box center [584, 351] width 166 height 26
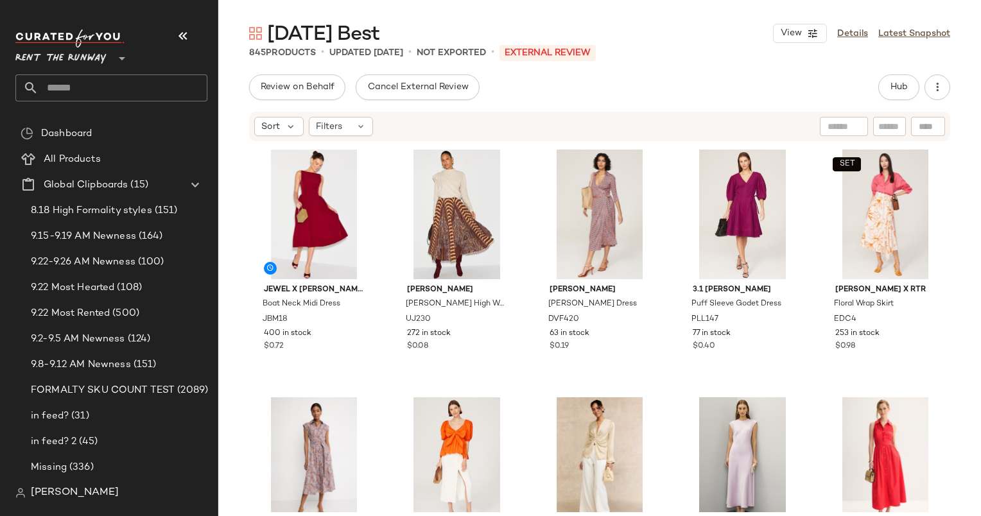
click at [919, 89] on div "Hub" at bounding box center [914, 87] width 72 height 26
click at [907, 89] on button "Hub" at bounding box center [898, 87] width 41 height 26
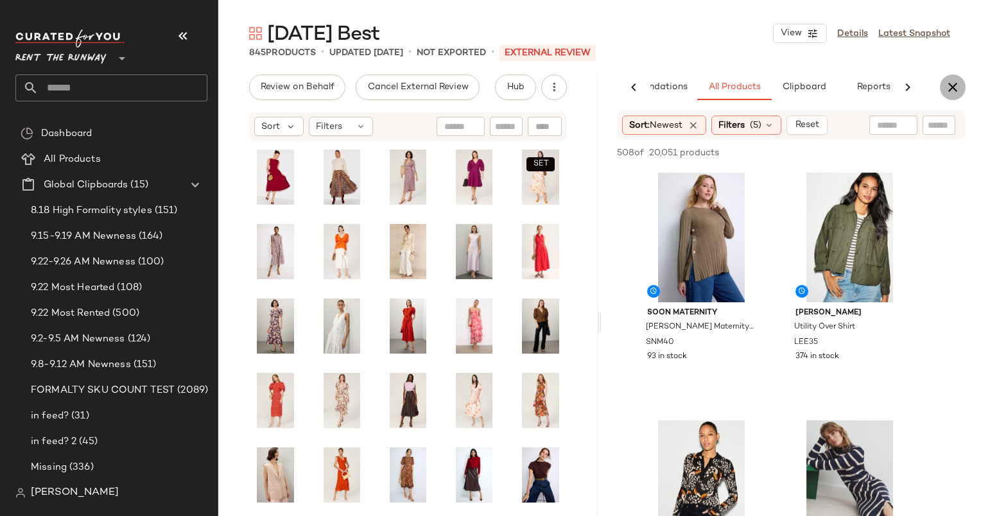
click at [952, 85] on icon "button" at bounding box center [952, 87] width 15 height 15
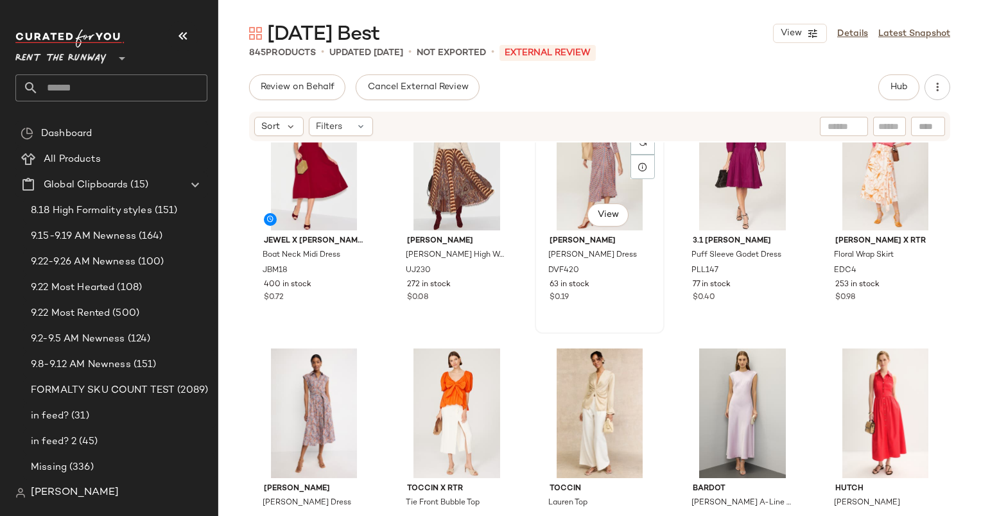
scroll to position [51, 0]
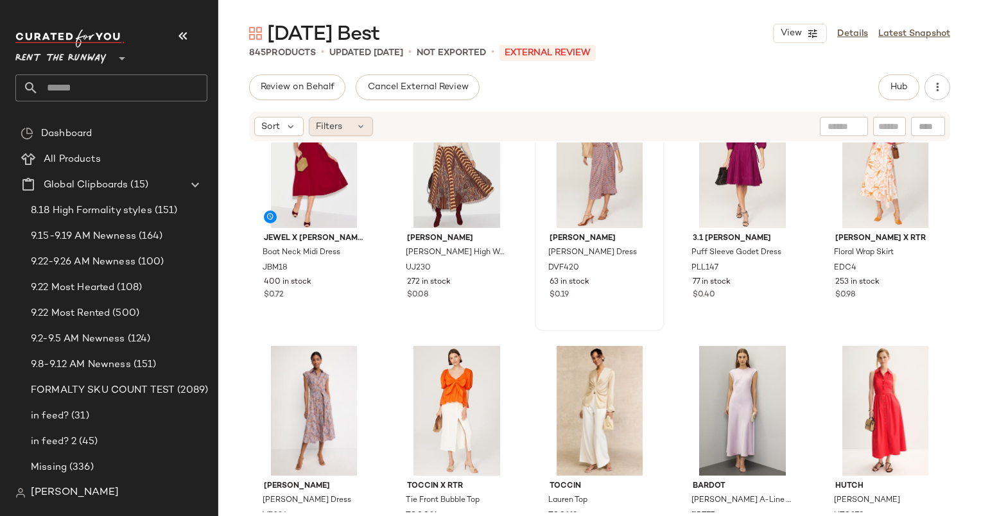
click at [333, 126] on span "Filters" at bounding box center [329, 126] width 26 height 13
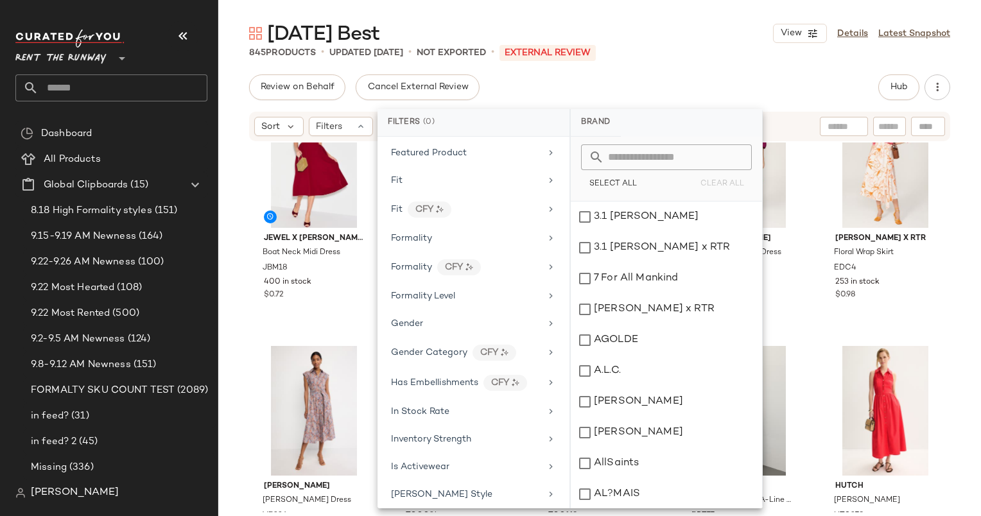
scroll to position [614, 0]
click at [451, 405] on div "In Stock Rate" at bounding box center [466, 411] width 150 height 13
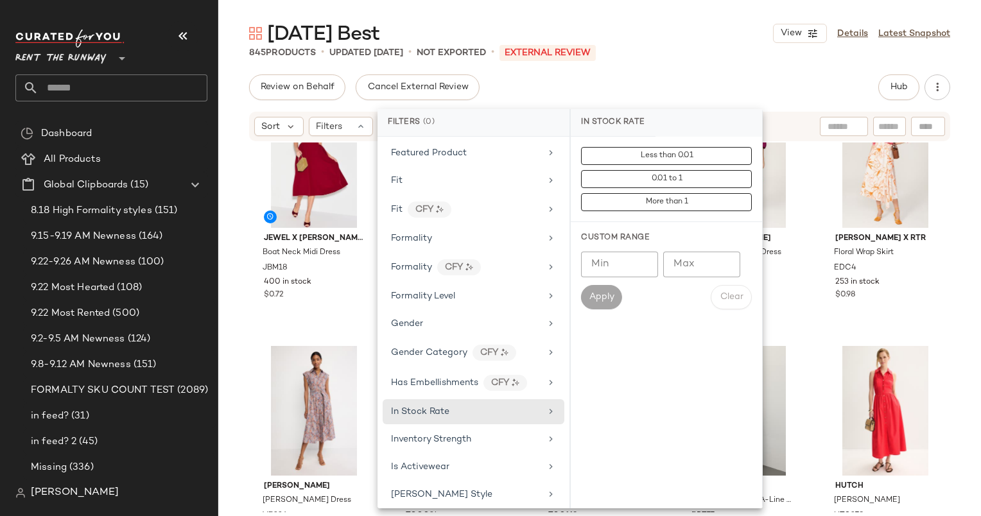
click at [632, 253] on input "Min" at bounding box center [619, 265] width 77 height 26
type input "***"
click at [607, 300] on span "Apply" at bounding box center [602, 297] width 26 height 10
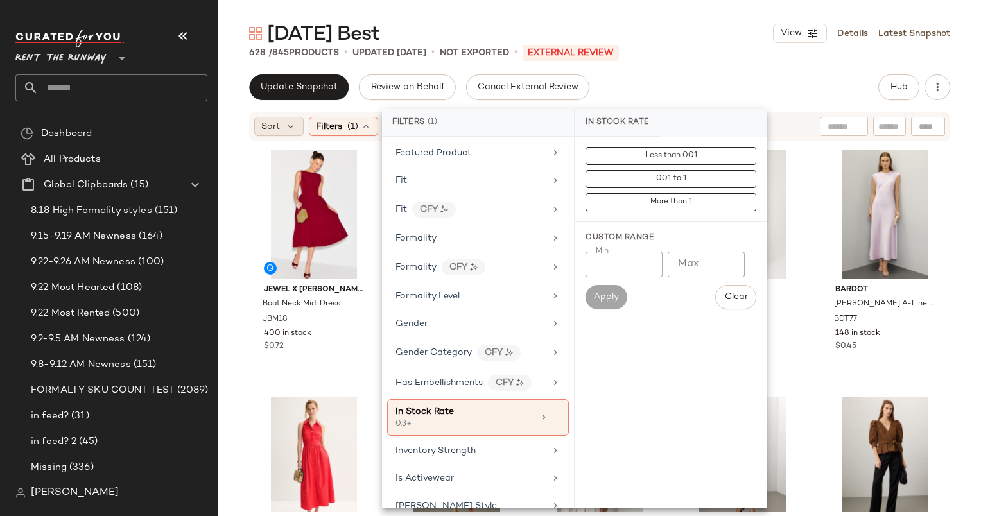
click at [270, 130] on span "Sort" at bounding box center [270, 126] width 19 height 13
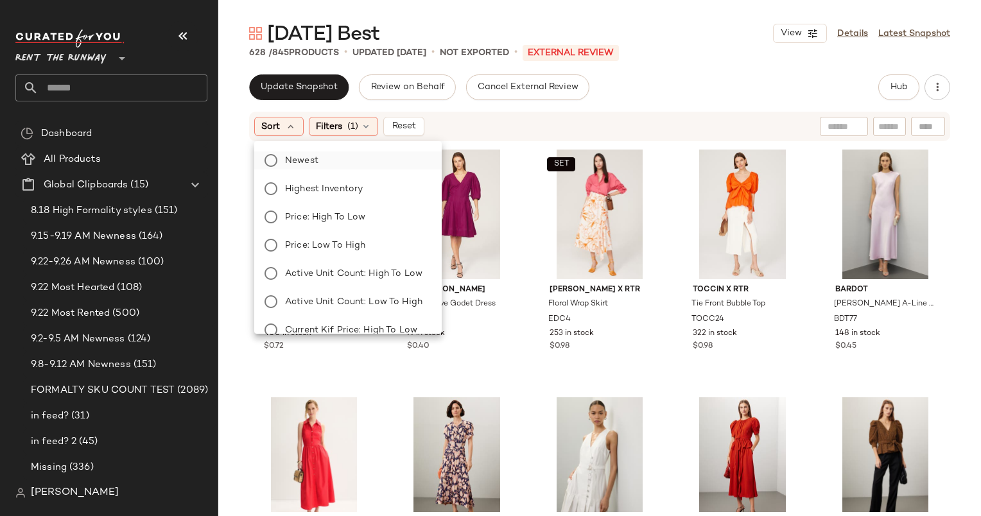
click at [350, 164] on label "Newest" at bounding box center [355, 160] width 151 height 18
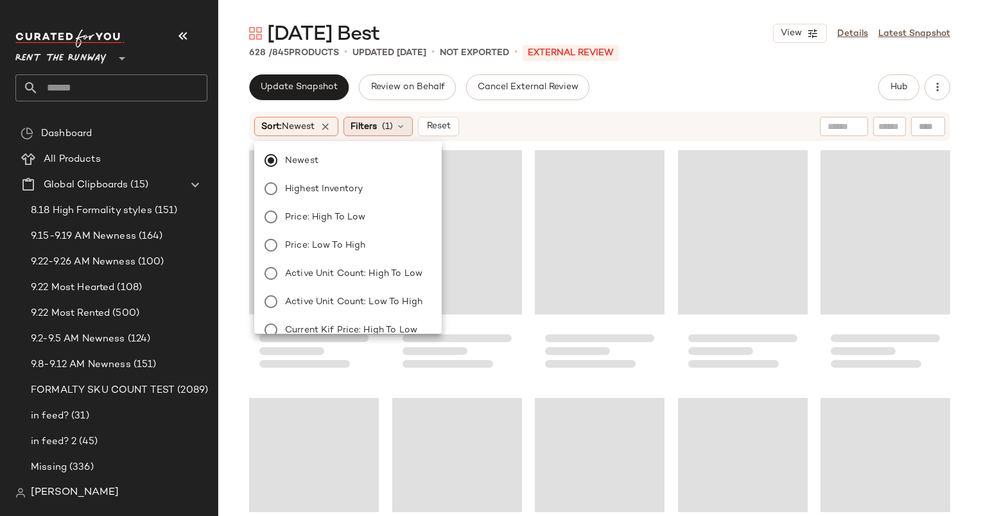
click at [393, 123] on span "(1)" at bounding box center [387, 126] width 11 height 13
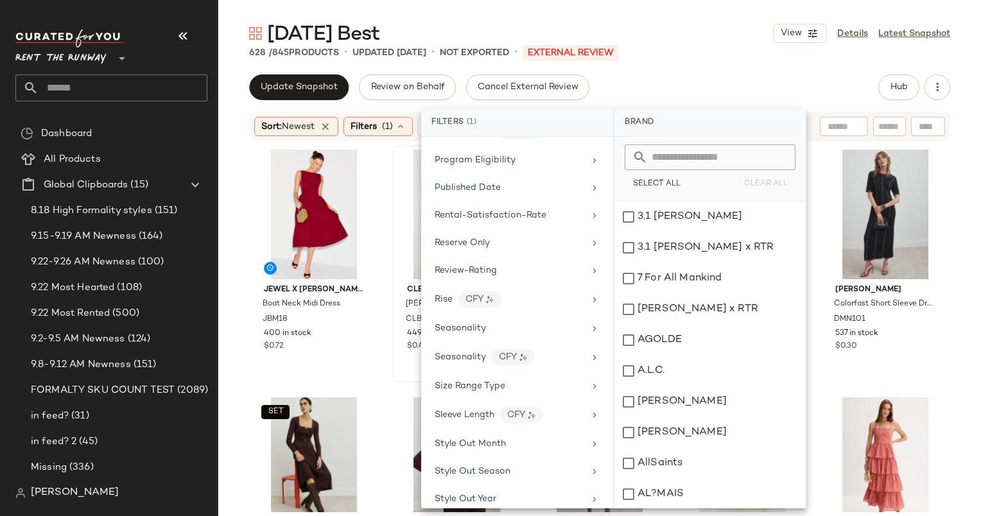
scroll to position [1660, 0]
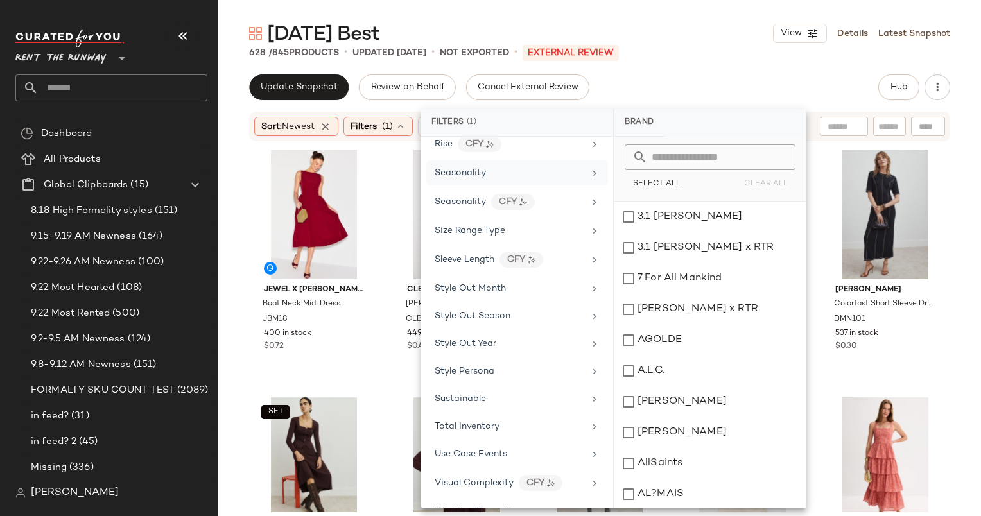
click at [512, 166] on div "Seasonality" at bounding box center [509, 172] width 150 height 13
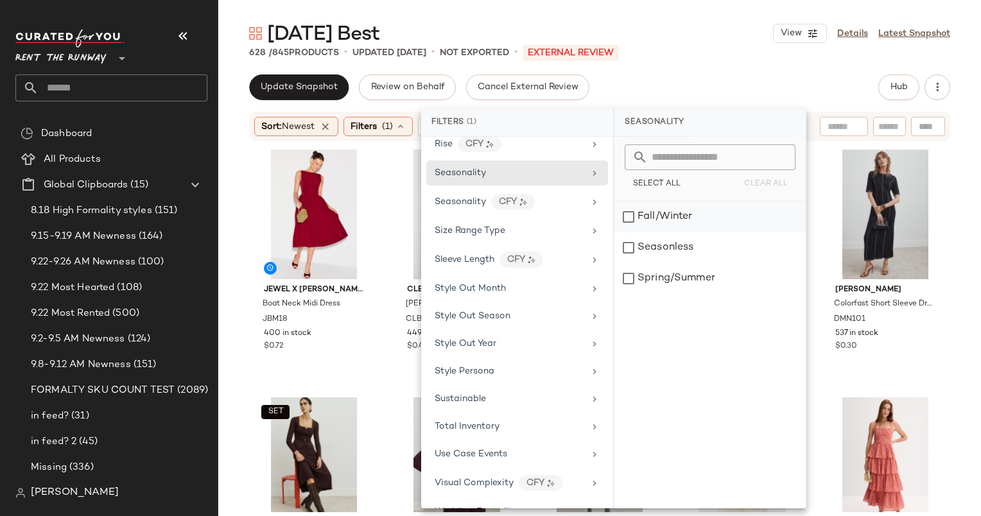
click at [657, 213] on div "Fall/Winter" at bounding box center [709, 217] width 191 height 31
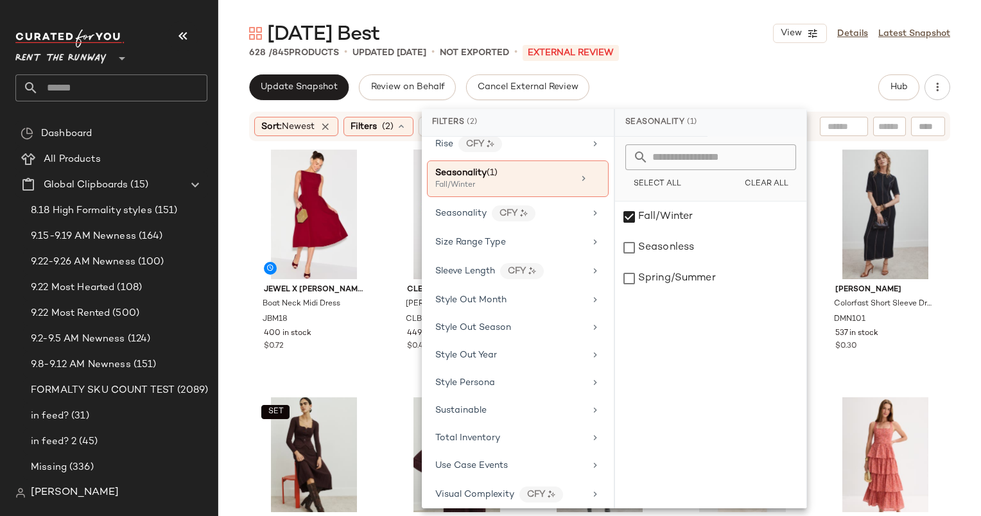
click at [679, 67] on div "Sunday Best View Details Latest Snapshot 628 / 845 Products • updated Sep 22nd …" at bounding box center [599, 268] width 762 height 495
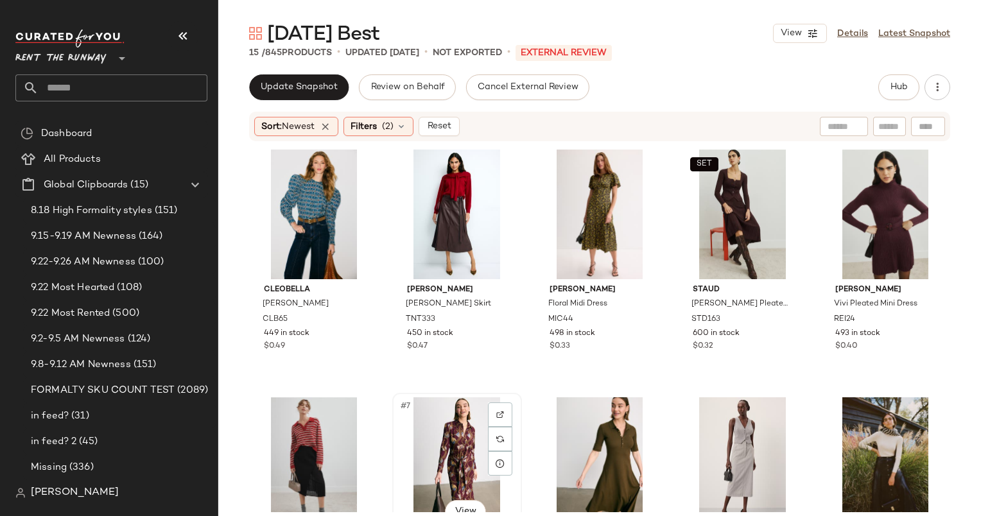
click at [438, 431] on div "#7 View" at bounding box center [457, 462] width 121 height 130
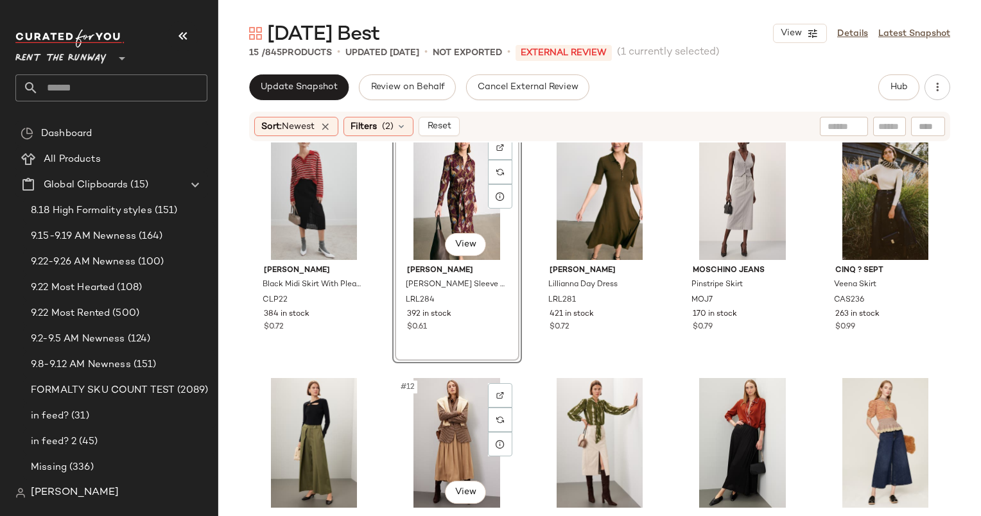
scroll to position [375, 0]
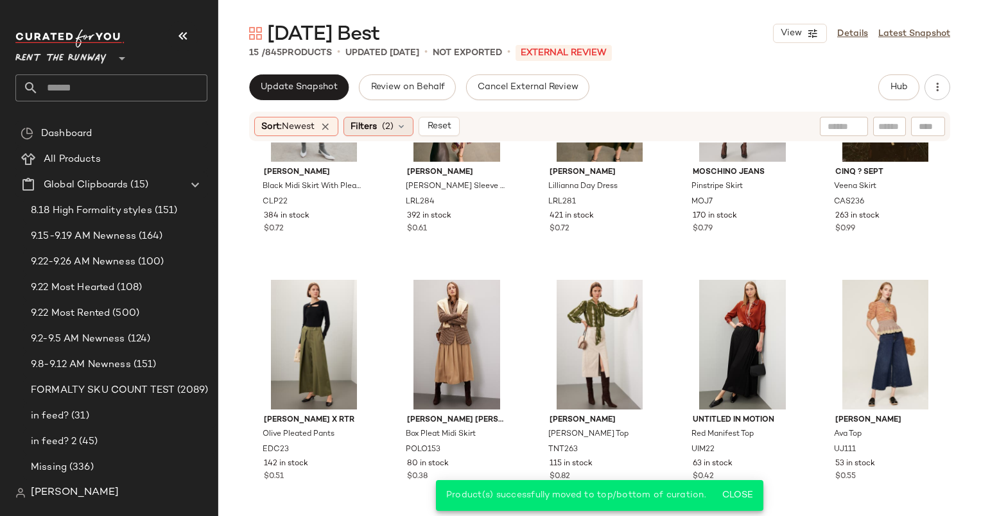
click at [393, 128] on span "(2)" at bounding box center [388, 126] width 12 height 13
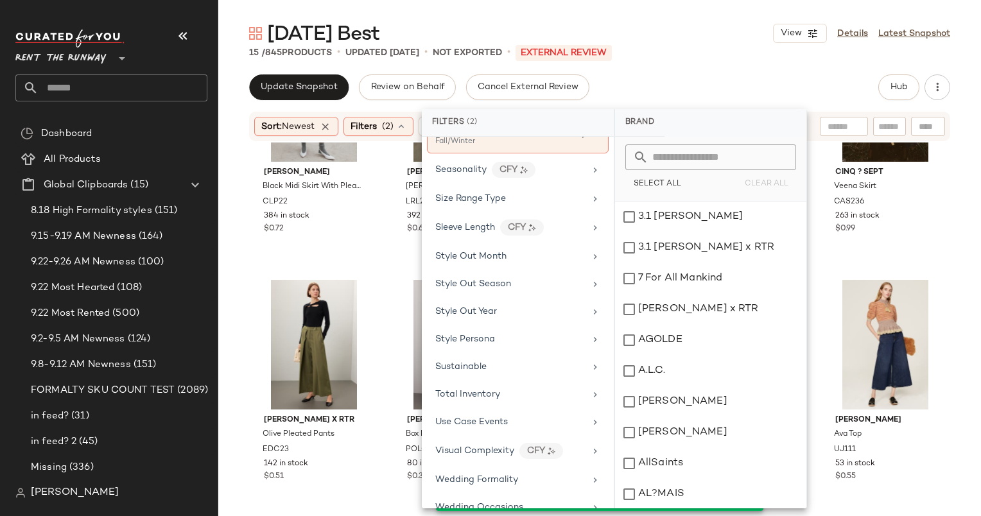
scroll to position [1584, 0]
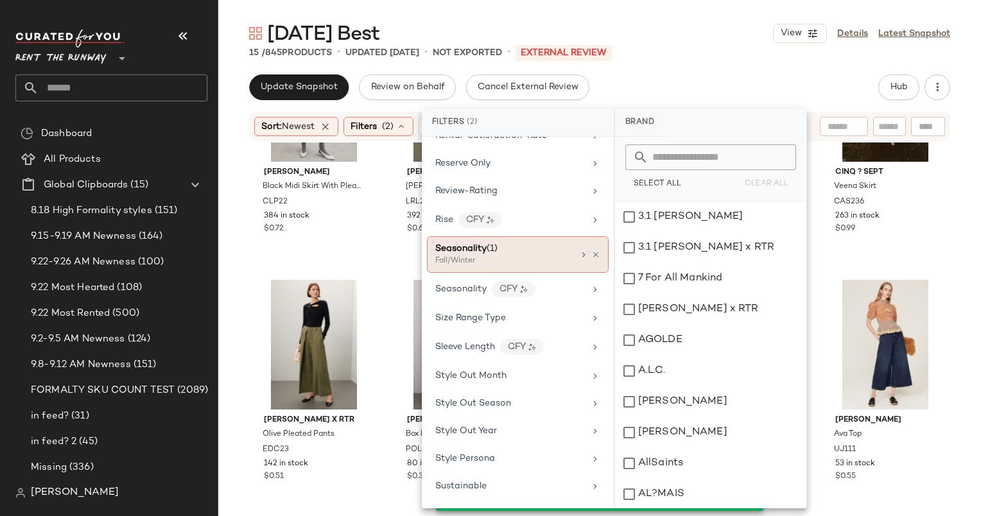
drag, startPoint x: 547, startPoint y: 239, endPoint x: 456, endPoint y: 231, distance: 90.9
click at [456, 244] on span "Seasonality" at bounding box center [460, 249] width 51 height 10
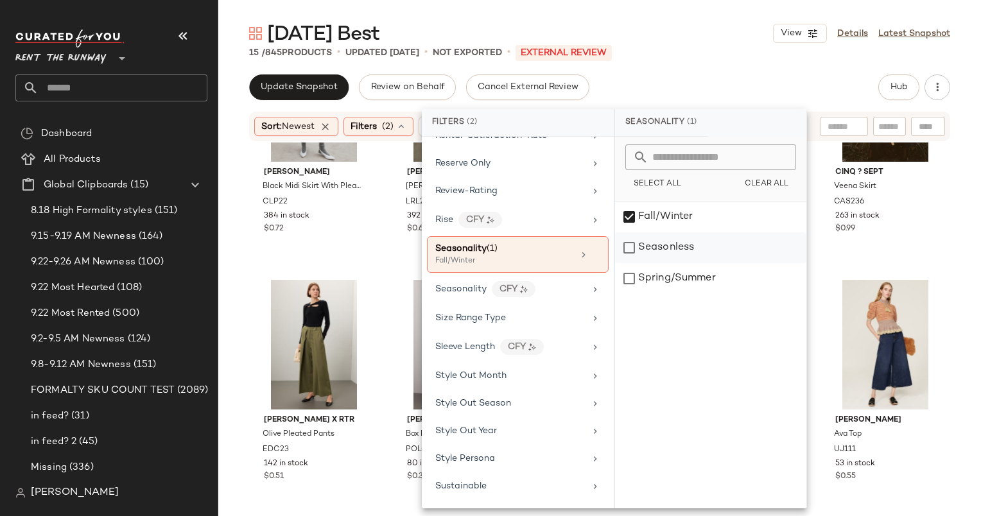
click at [671, 255] on div "Seasonless" at bounding box center [710, 247] width 191 height 31
click at [702, 92] on div "Update Snapshot Review on Behalf Cancel External Review Hub" at bounding box center [599, 87] width 701 height 26
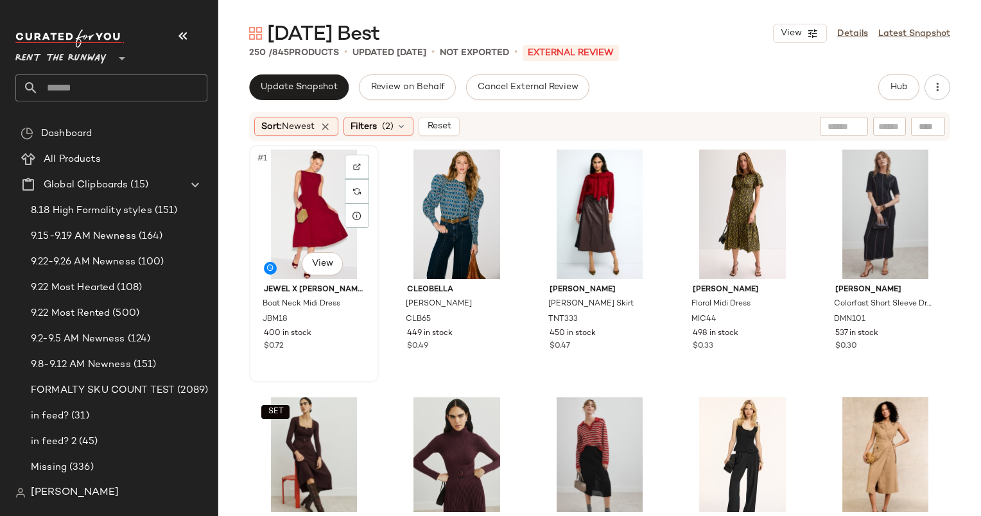
click at [314, 213] on div "#1 View" at bounding box center [314, 215] width 121 height 130
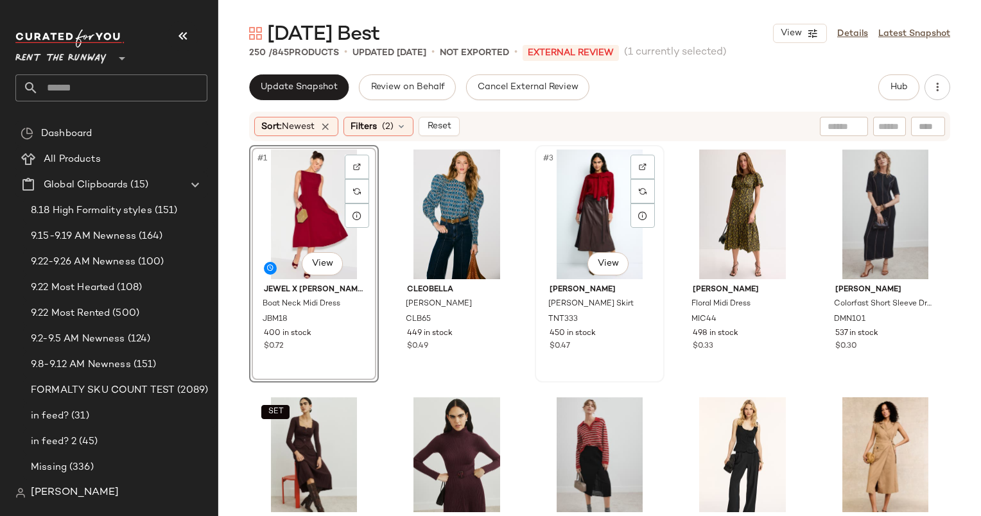
click at [584, 202] on div "#3 View" at bounding box center [599, 215] width 121 height 130
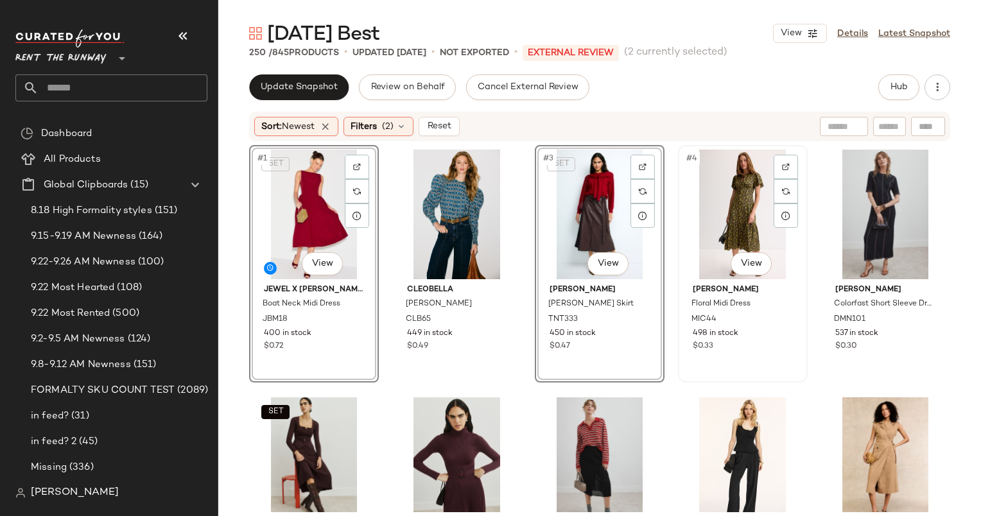
scroll to position [177, 0]
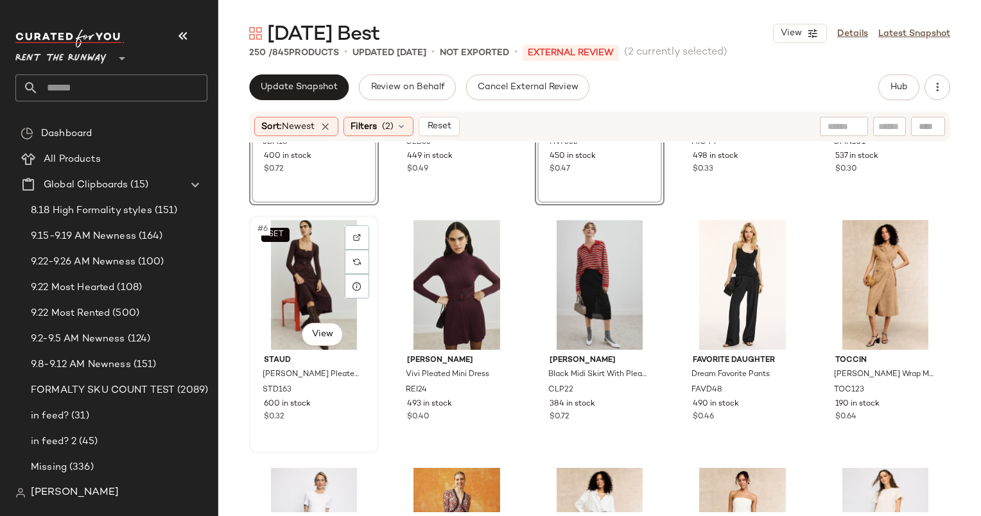
click at [306, 266] on div "SET #6 View" at bounding box center [314, 285] width 121 height 130
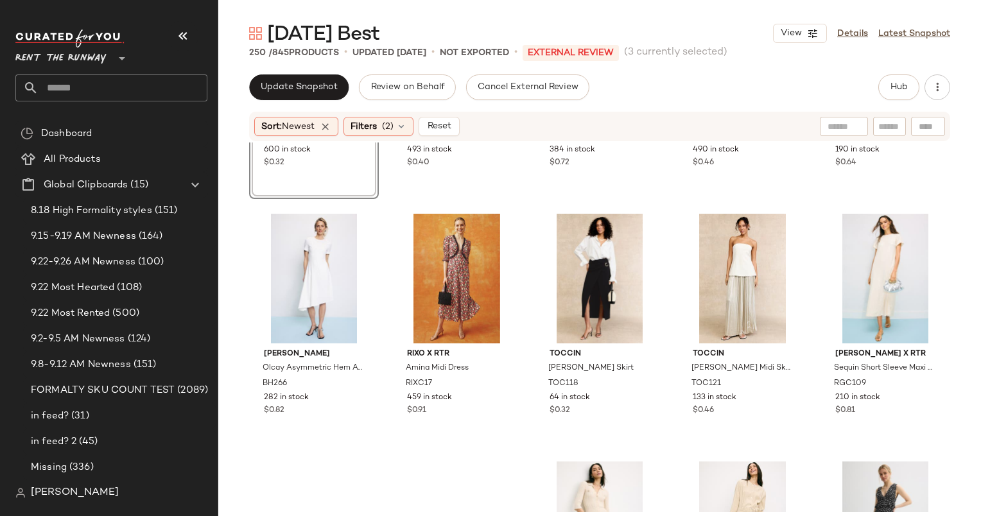
scroll to position [442, 0]
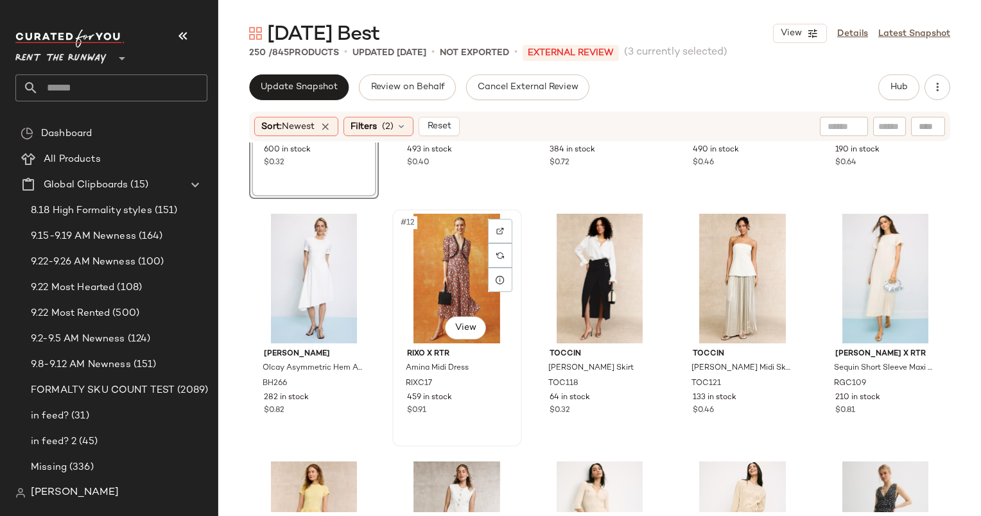
click at [443, 285] on div "#12 View" at bounding box center [457, 279] width 121 height 130
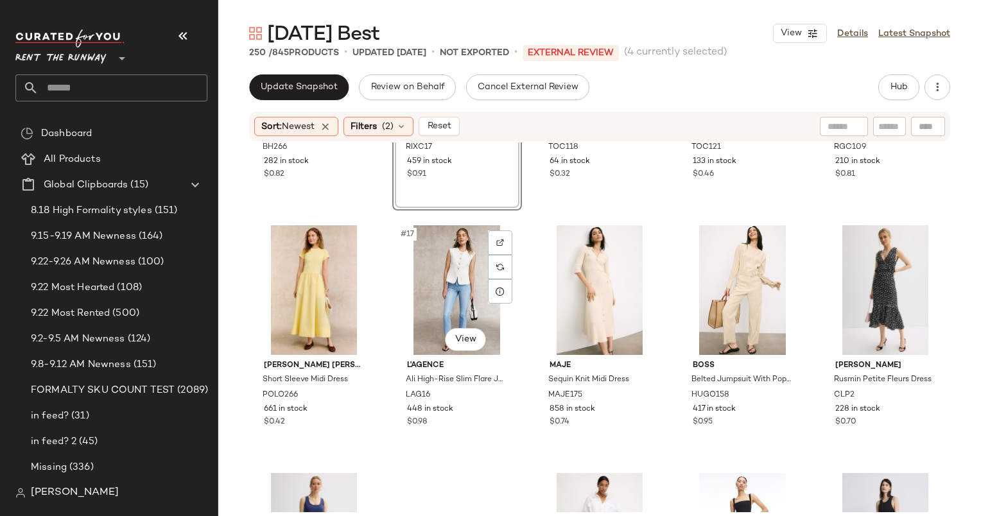
scroll to position [678, 0]
click at [866, 187] on div "#15 View Rosetta Getty x RTR Sequin Short Sleeve Maxi Dress RGC109 210 in stock…" at bounding box center [884, 91] width 127 height 235
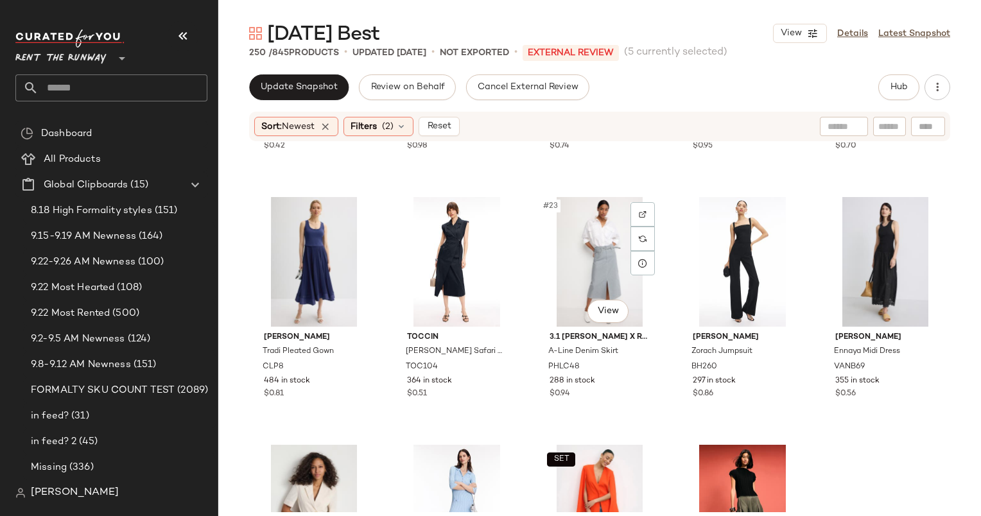
scroll to position [985, 0]
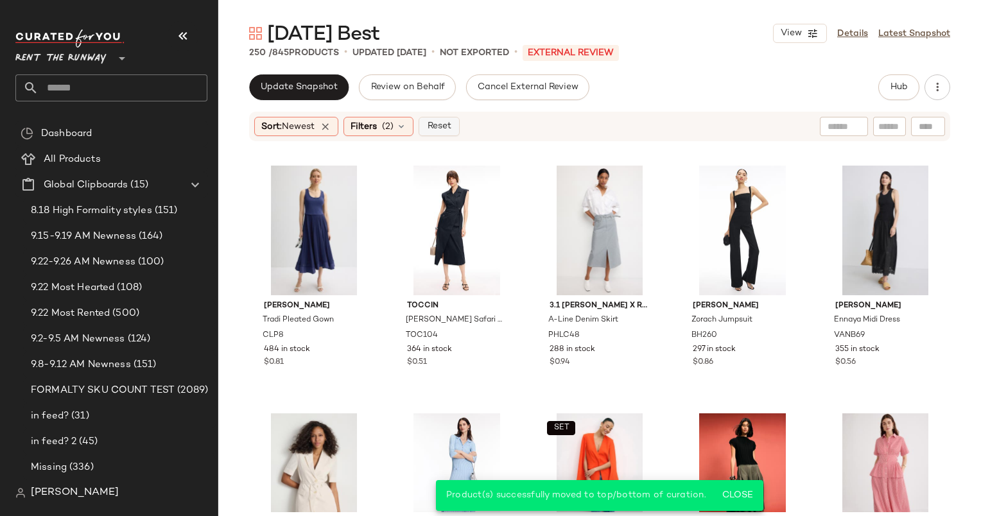
click at [446, 131] on span "Reset" at bounding box center [438, 126] width 24 height 10
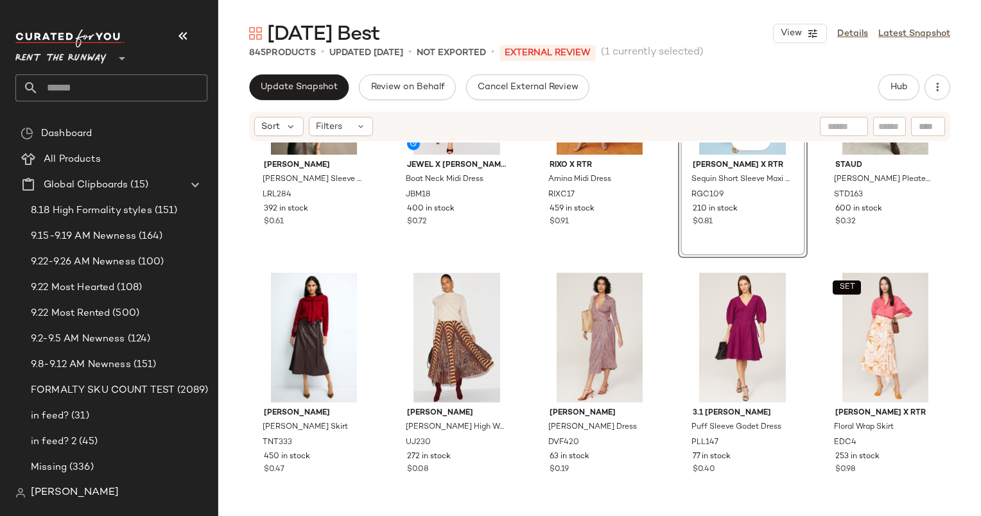
scroll to position [133, 0]
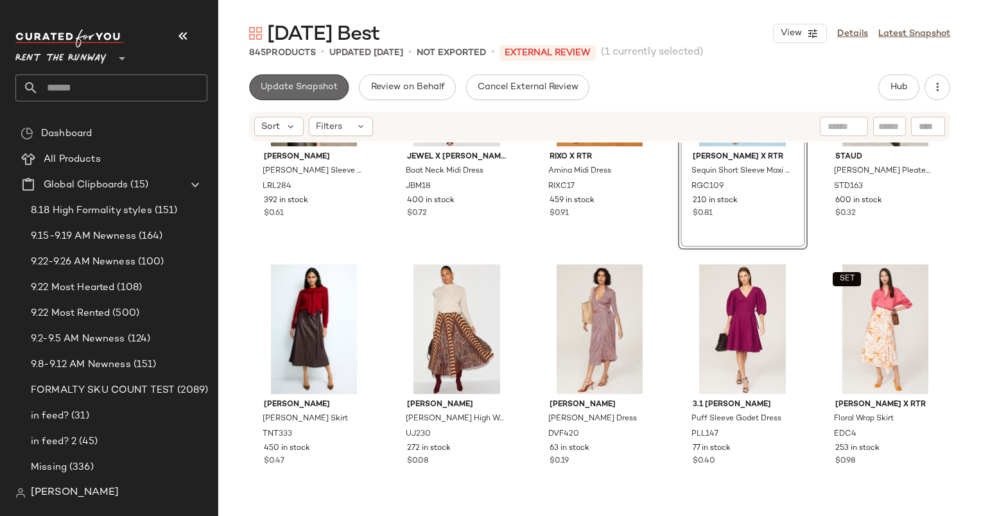
click at [312, 87] on span "Update Snapshot" at bounding box center [299, 87] width 78 height 10
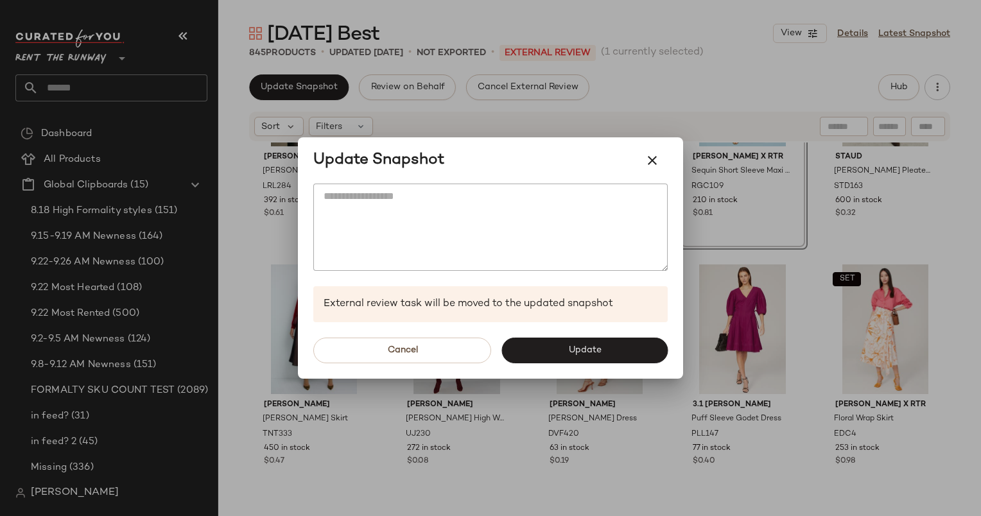
click at [568, 331] on div "Cancel Update" at bounding box center [490, 350] width 385 height 56
click at [592, 346] on span "Update" at bounding box center [583, 350] width 33 height 10
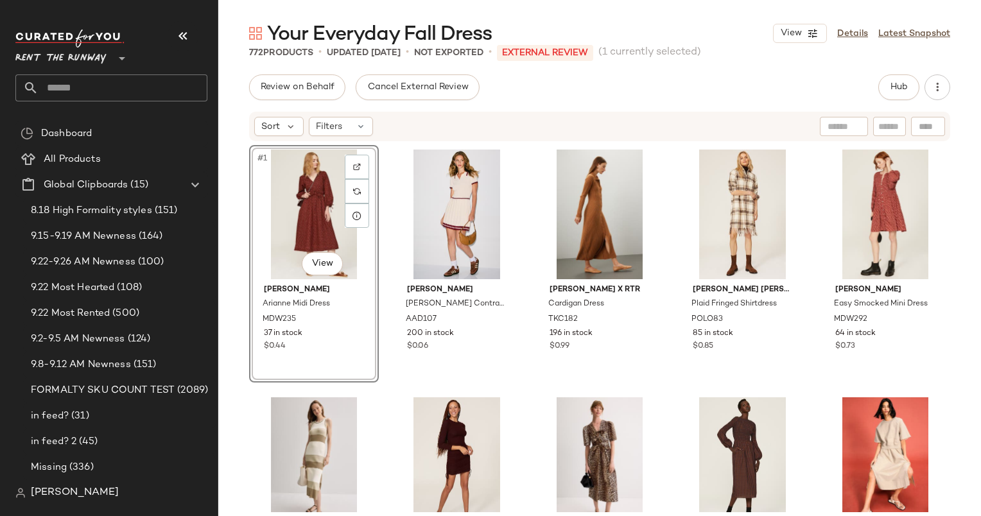
click at [600, 108] on div "Review on Behalf Cancel External Review Hub Sort Filters #1 View [PERSON_NAME] …" at bounding box center [599, 321] width 762 height 495
click at [902, 99] on button "Hub" at bounding box center [898, 87] width 41 height 26
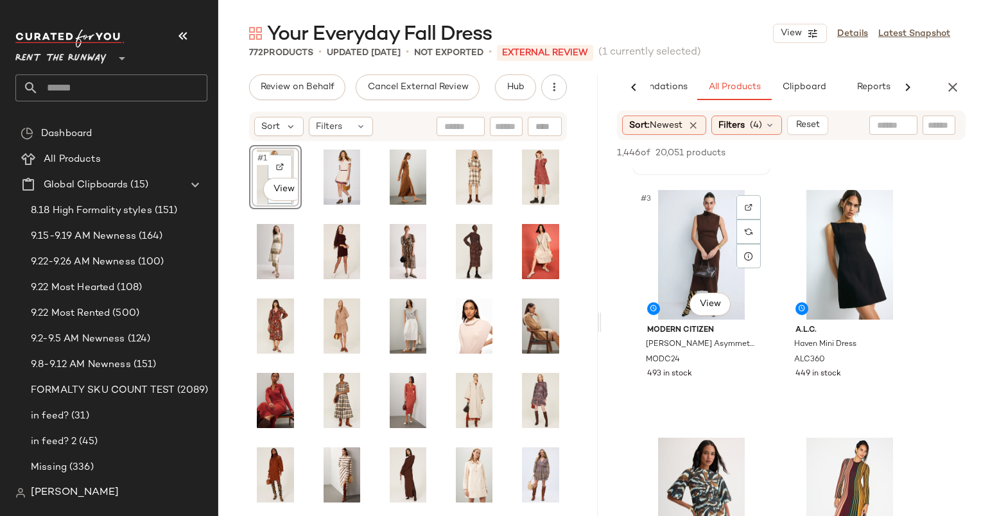
scroll to position [231, 0]
click at [688, 239] on div "#3 View" at bounding box center [701, 254] width 129 height 130
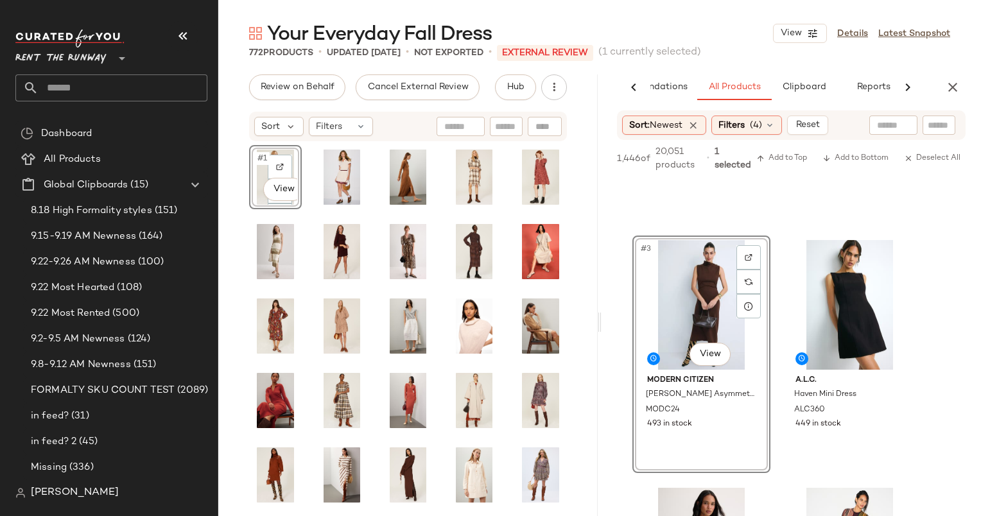
scroll to position [178, 0]
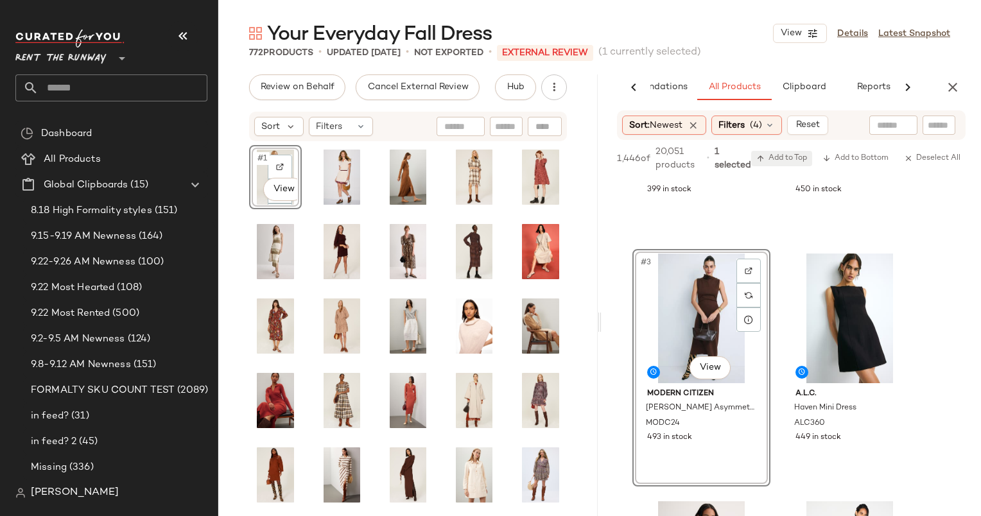
click at [791, 152] on button "Add to Top" at bounding box center [781, 158] width 61 height 15
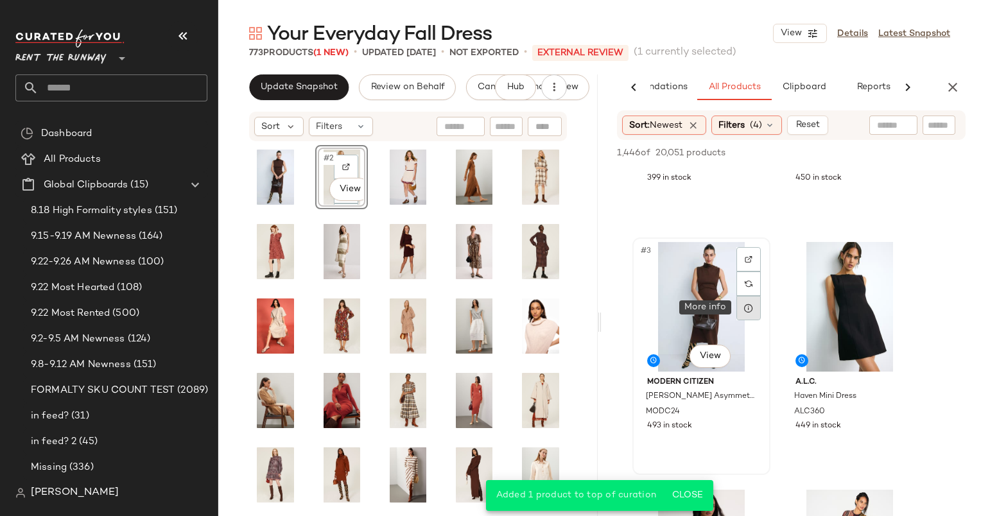
click at [748, 316] on div at bounding box center [748, 308] width 24 height 24
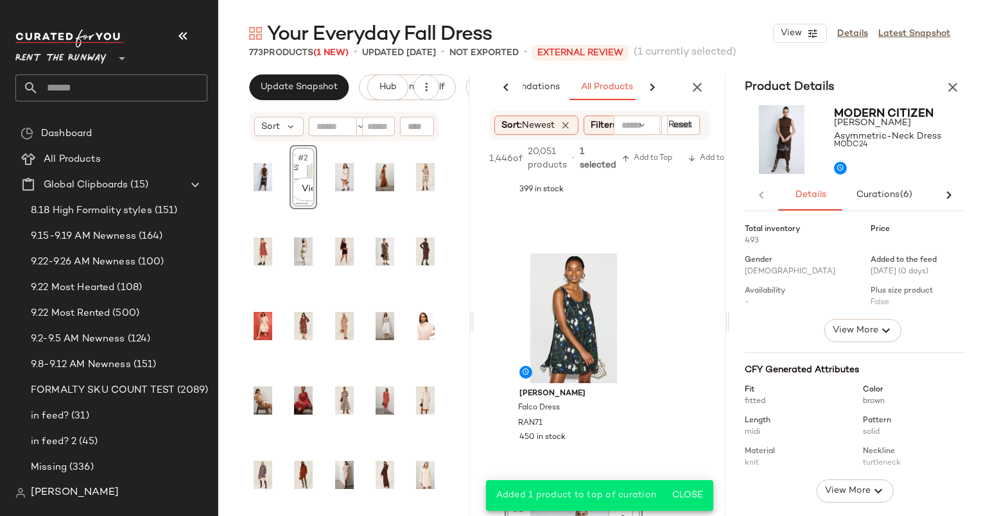
scroll to position [0, 98]
click at [826, 329] on button "View More" at bounding box center [862, 330] width 77 height 23
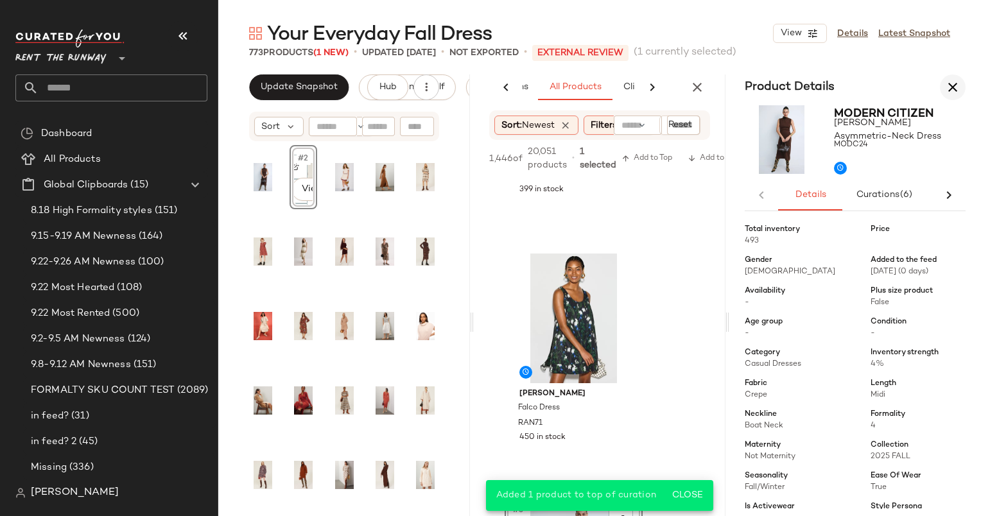
click at [950, 98] on button "button" at bounding box center [953, 87] width 26 height 26
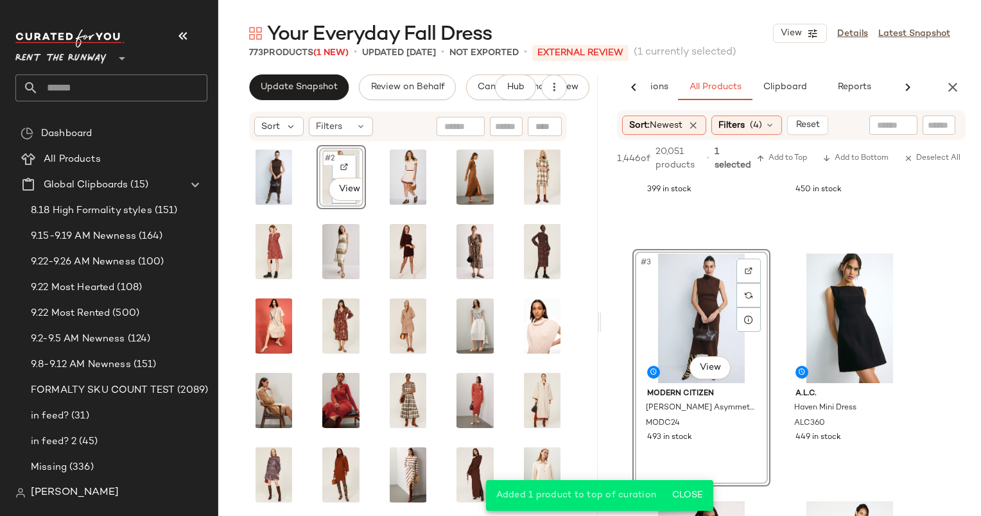
scroll to position [0, 85]
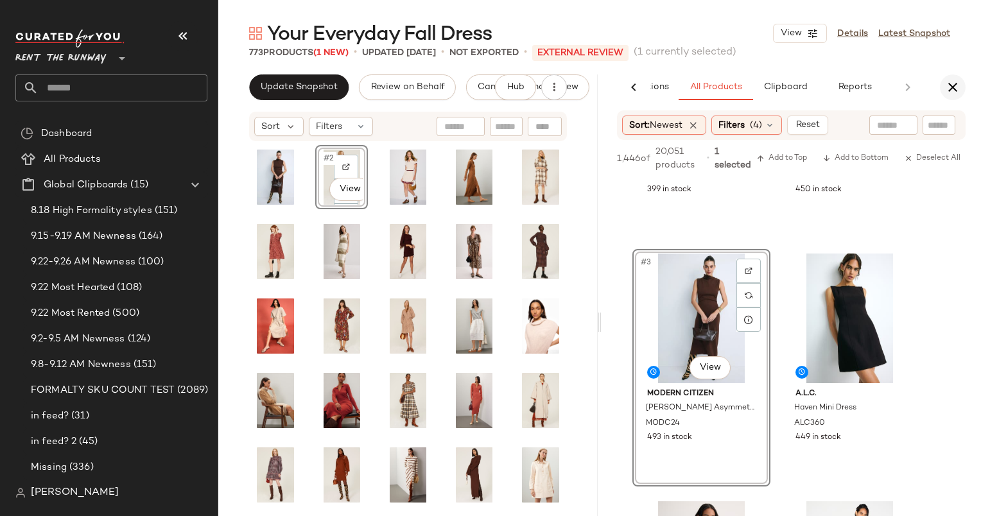
click at [960, 80] on button "button" at bounding box center [953, 87] width 26 height 26
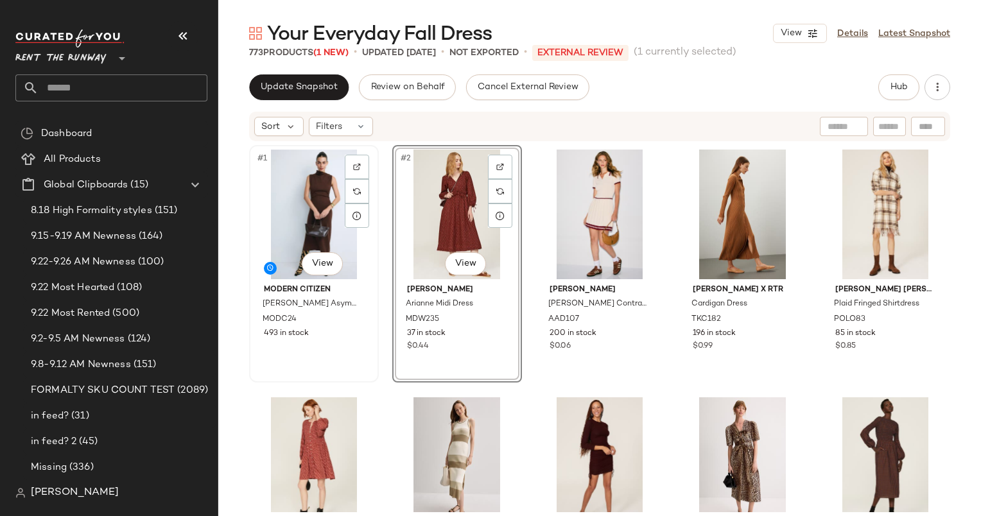
click at [294, 223] on div "#1 View" at bounding box center [314, 215] width 121 height 130
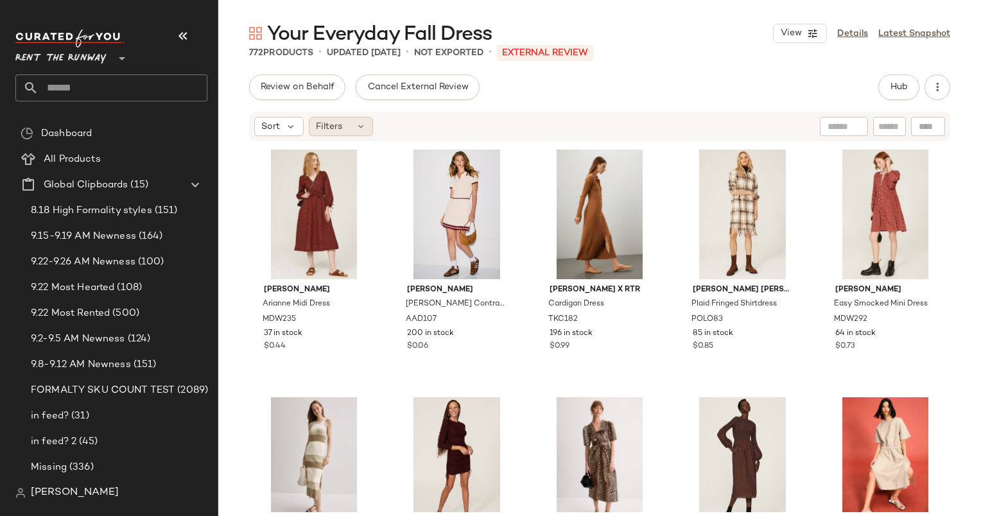
click at [366, 126] on div "Filters" at bounding box center [341, 126] width 64 height 19
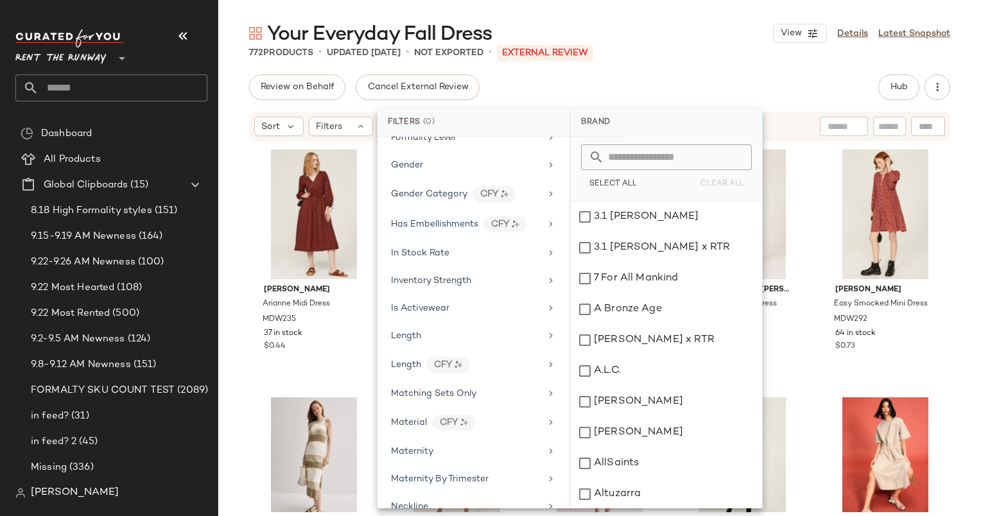
scroll to position [773, 0]
click at [463, 246] on div "In Stock Rate" at bounding box center [466, 252] width 150 height 13
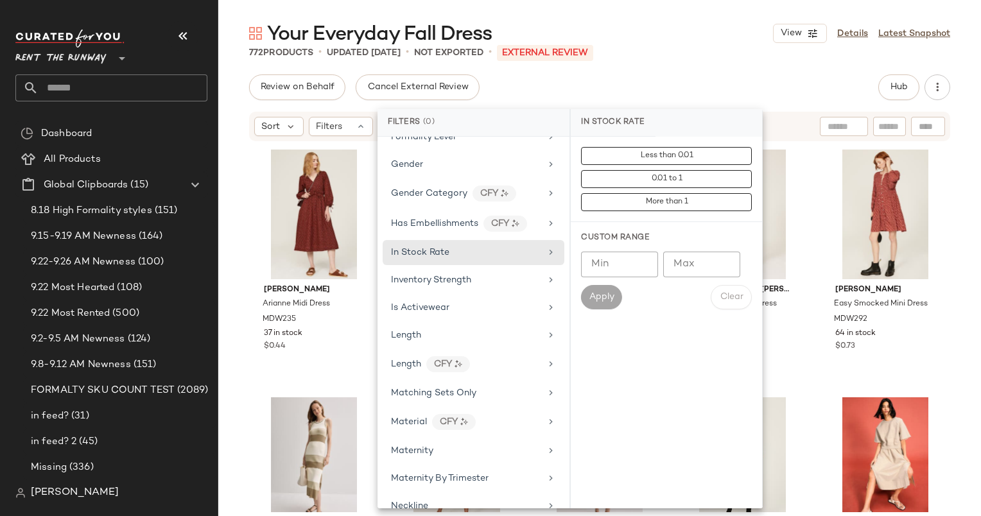
click at [608, 257] on input "Min" at bounding box center [619, 265] width 77 height 26
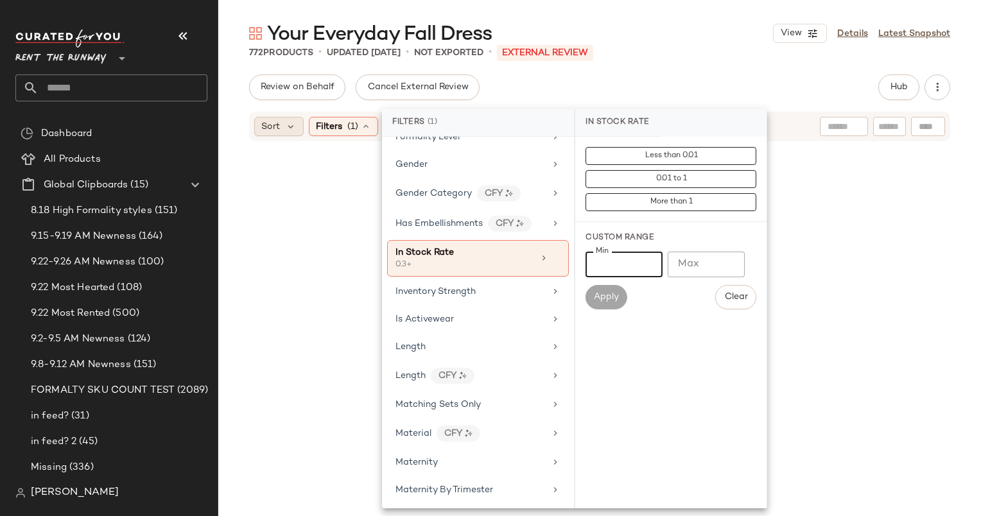
type input "***"
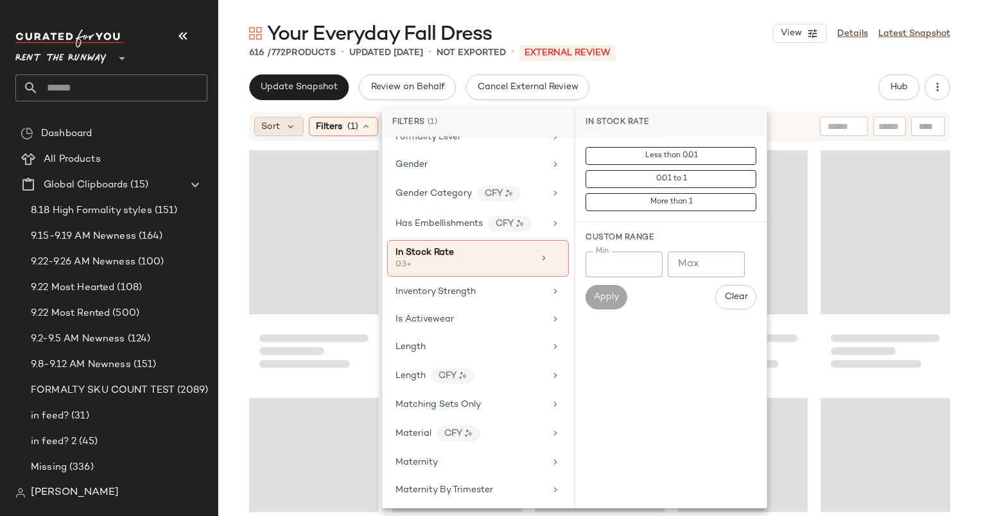
click at [270, 123] on span "Sort" at bounding box center [270, 126] width 19 height 13
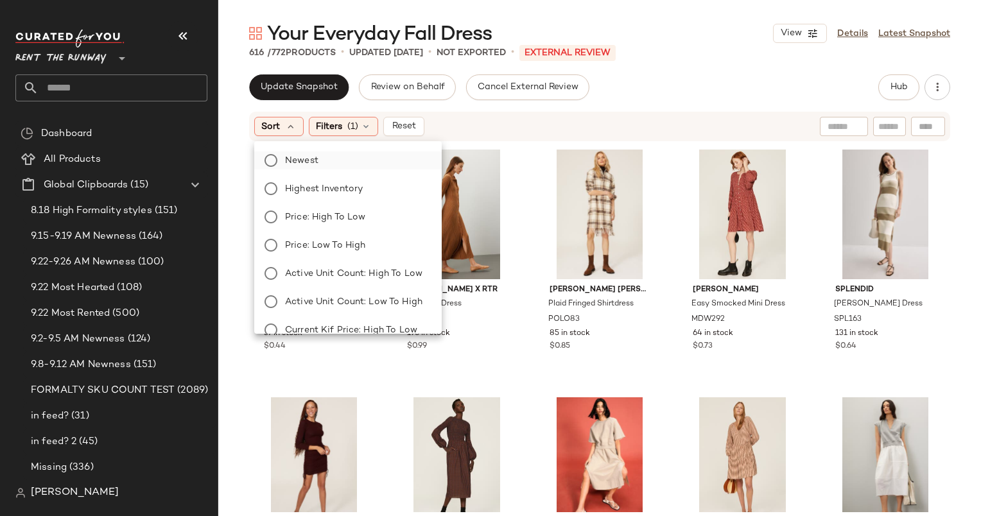
click at [327, 157] on label "Newest" at bounding box center [355, 160] width 151 height 18
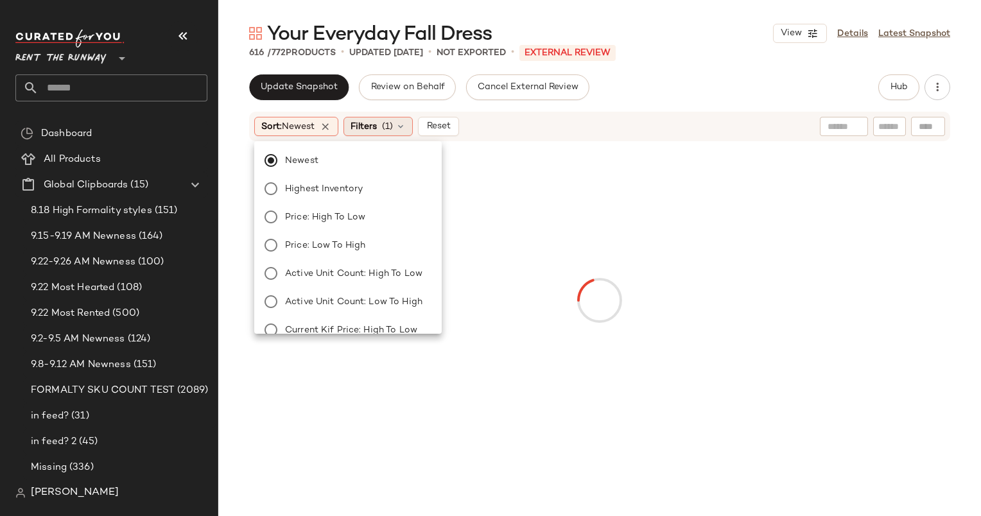
click at [390, 129] on span "(1)" at bounding box center [387, 126] width 11 height 13
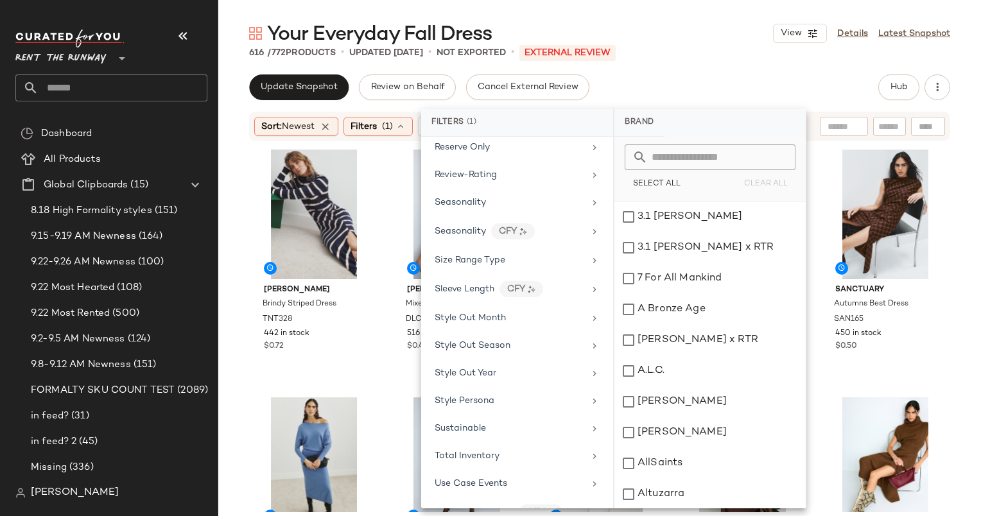
scroll to position [1579, 0]
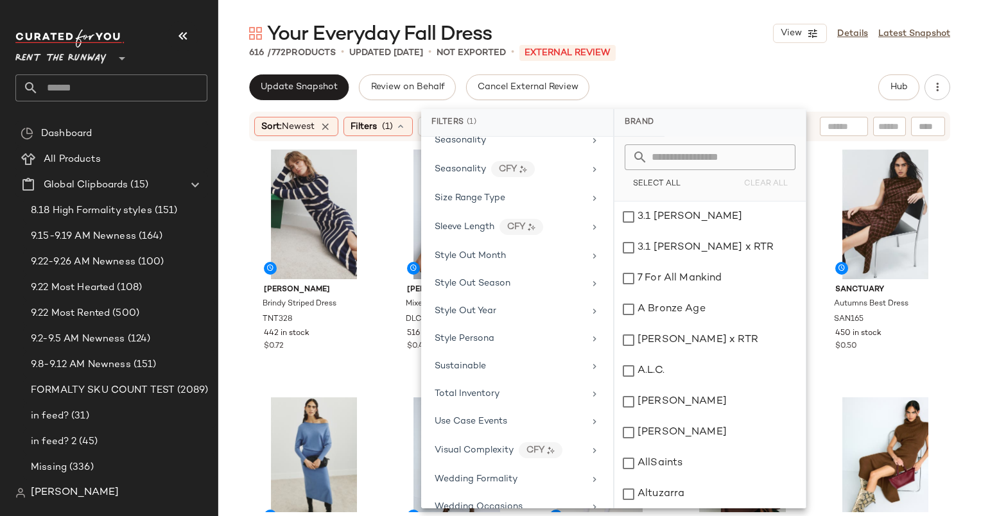
click at [690, 73] on div "Your Everyday Fall Dress View Details Latest Snapshot 616 / 772 Products • upda…" at bounding box center [599, 268] width 762 height 495
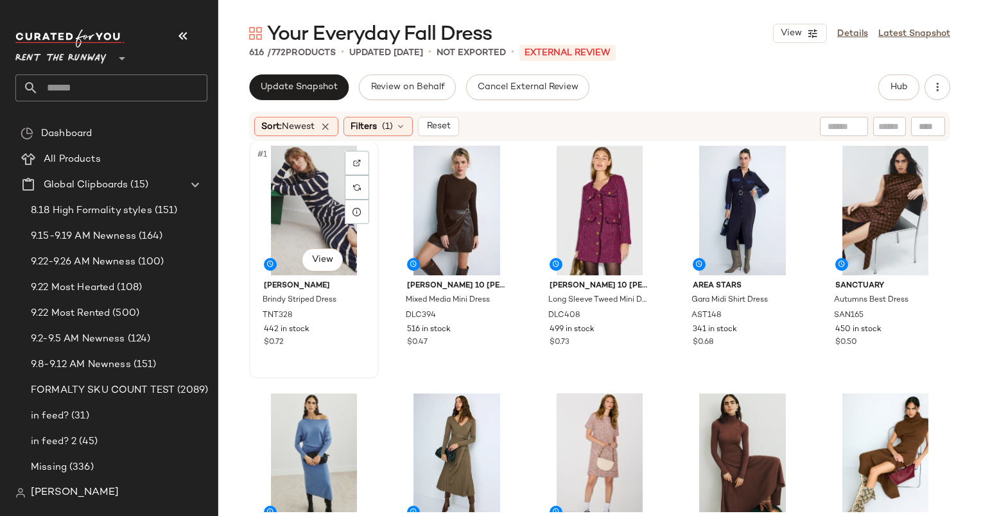
scroll to position [0, 0]
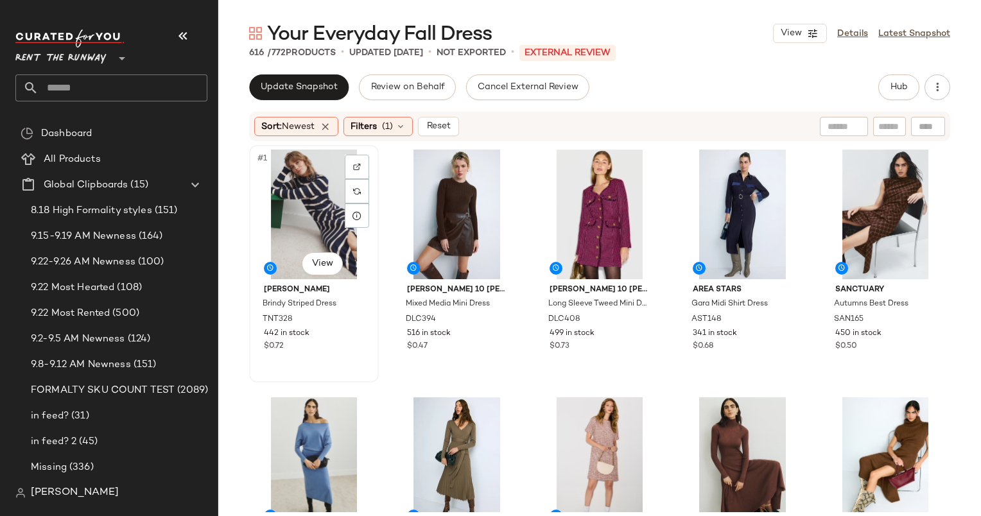
click at [307, 212] on div "#1 View" at bounding box center [314, 215] width 121 height 130
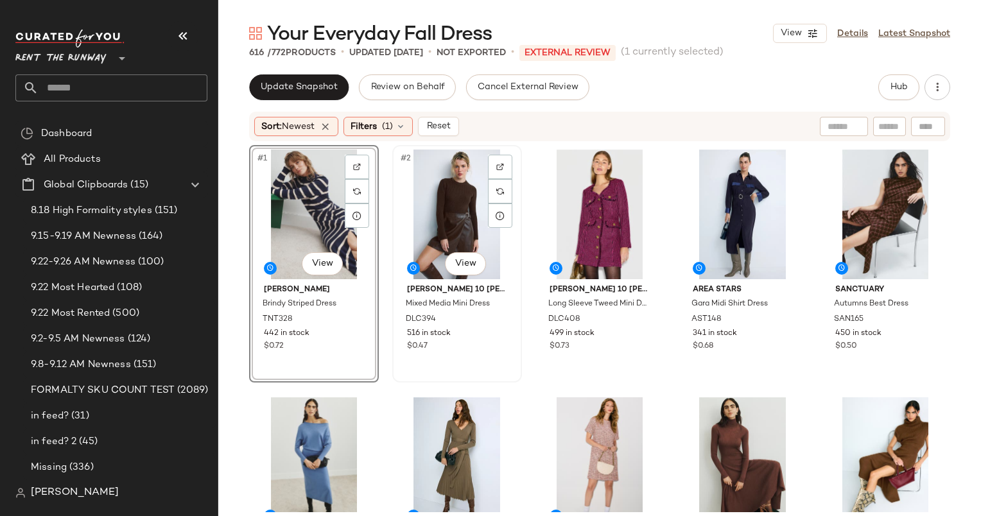
click at [447, 213] on div "#2 View" at bounding box center [457, 215] width 121 height 130
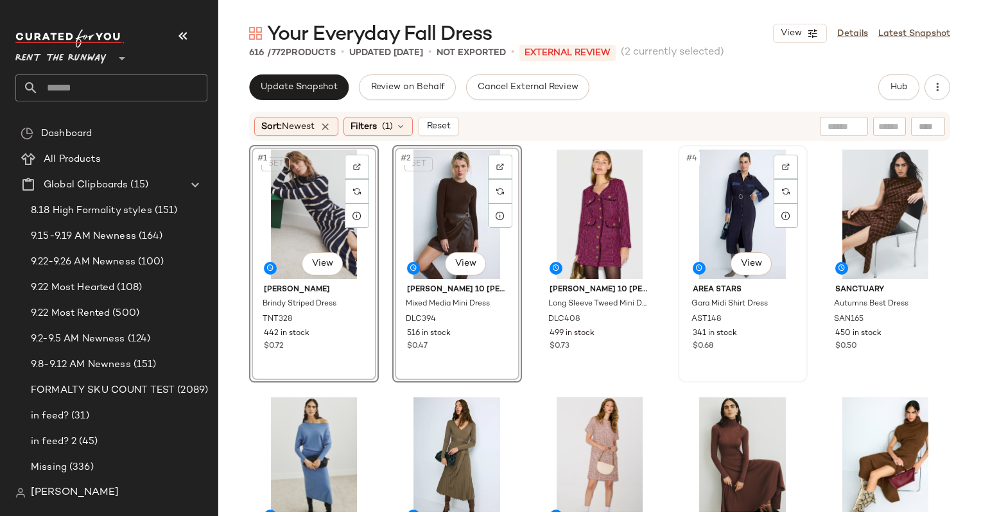
click at [698, 211] on div "#4 View" at bounding box center [742, 215] width 121 height 130
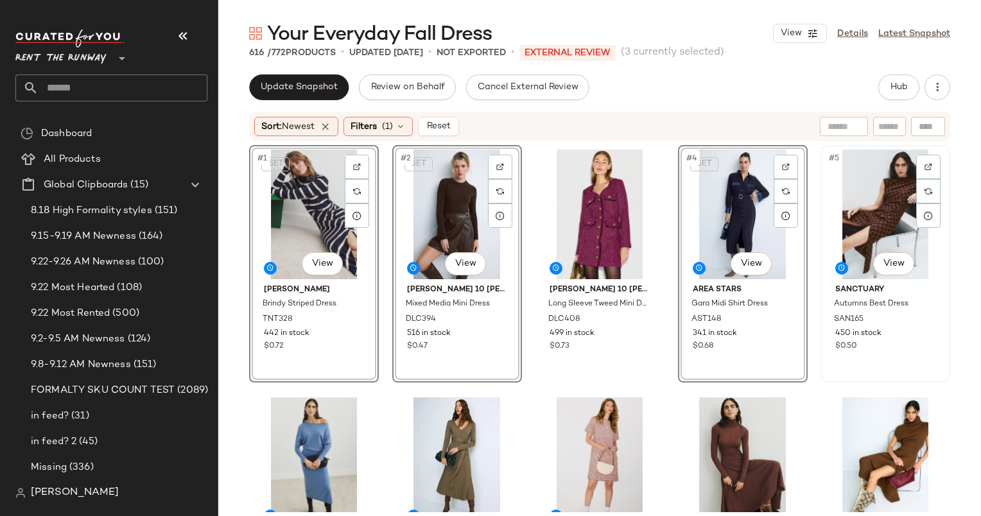
click at [852, 193] on div "#5 View" at bounding box center [885, 215] width 121 height 130
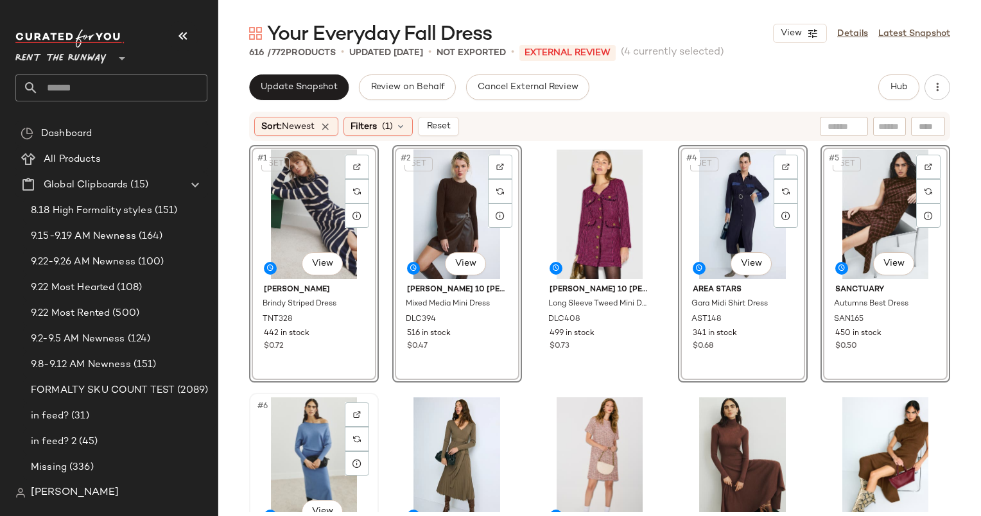
click at [298, 441] on div "#6 View" at bounding box center [314, 462] width 121 height 130
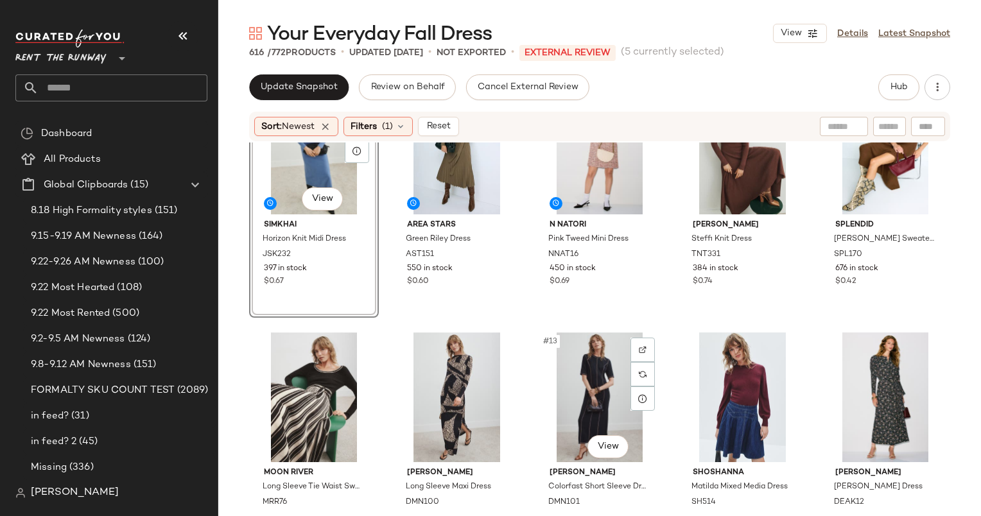
scroll to position [328, 0]
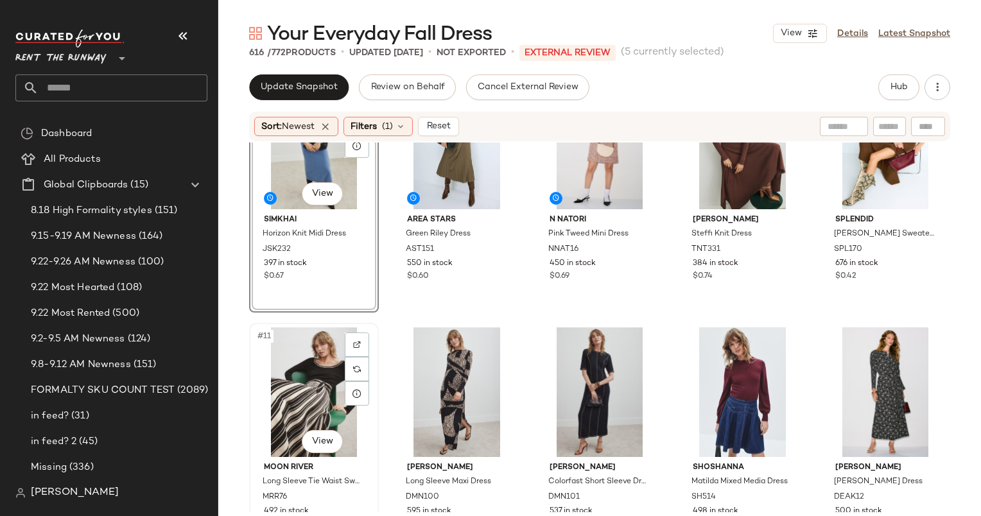
click at [313, 370] on div "#11 View" at bounding box center [314, 392] width 121 height 130
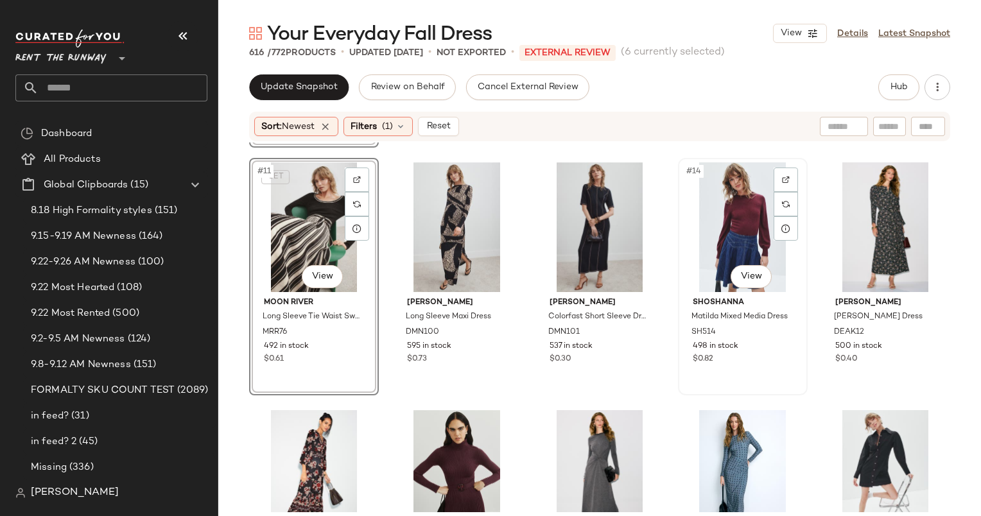
scroll to position [494, 0]
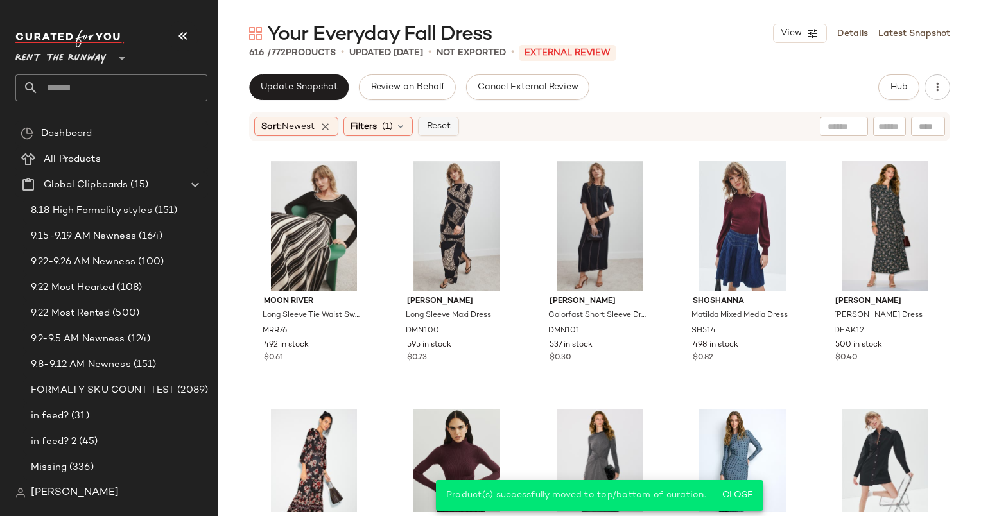
click at [439, 119] on button "Reset" at bounding box center [438, 126] width 41 height 19
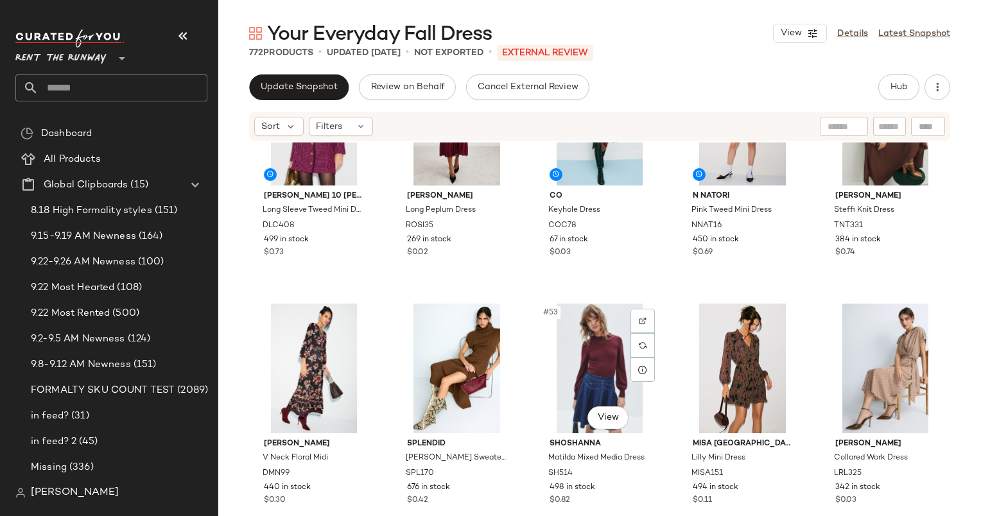
scroll to position [2333, 0]
click at [603, 341] on div "#53 View" at bounding box center [599, 369] width 121 height 130
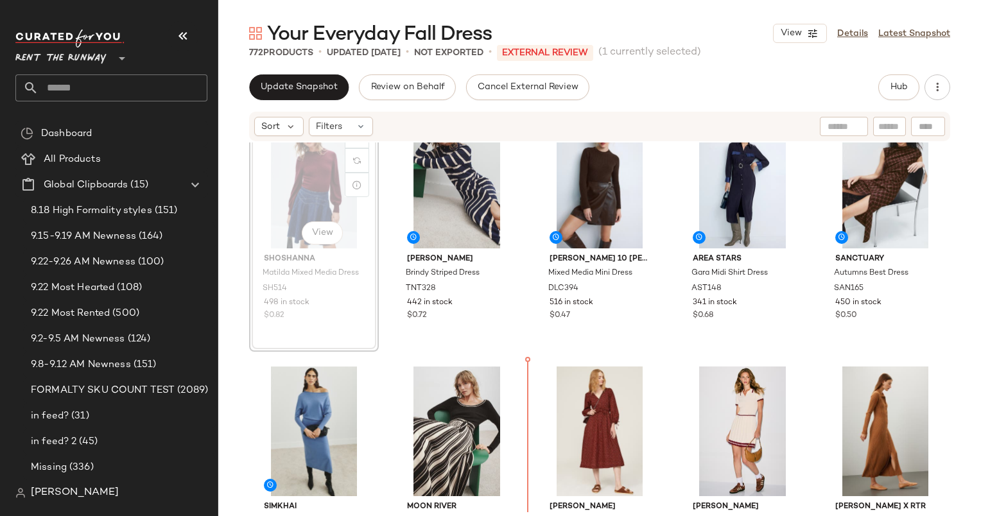
scroll to position [56, 0]
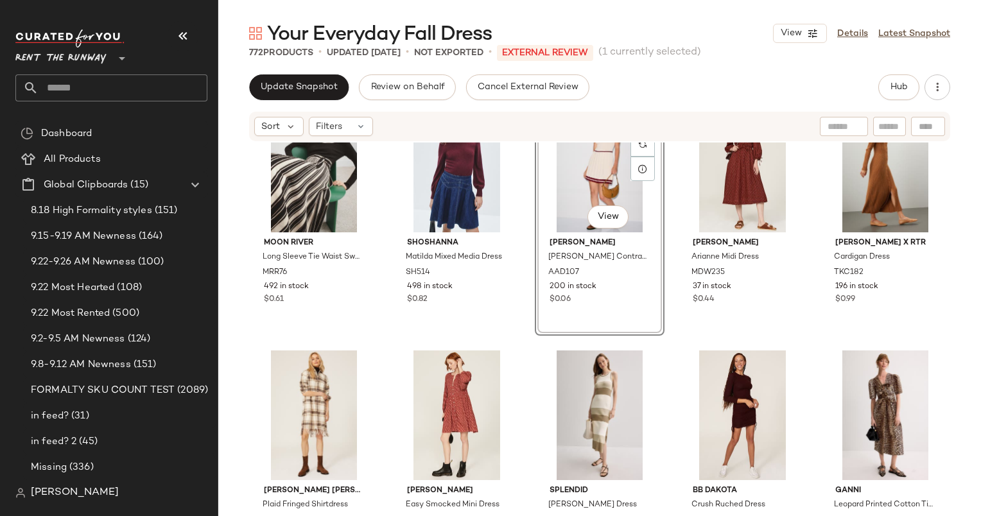
scroll to position [305, 0]
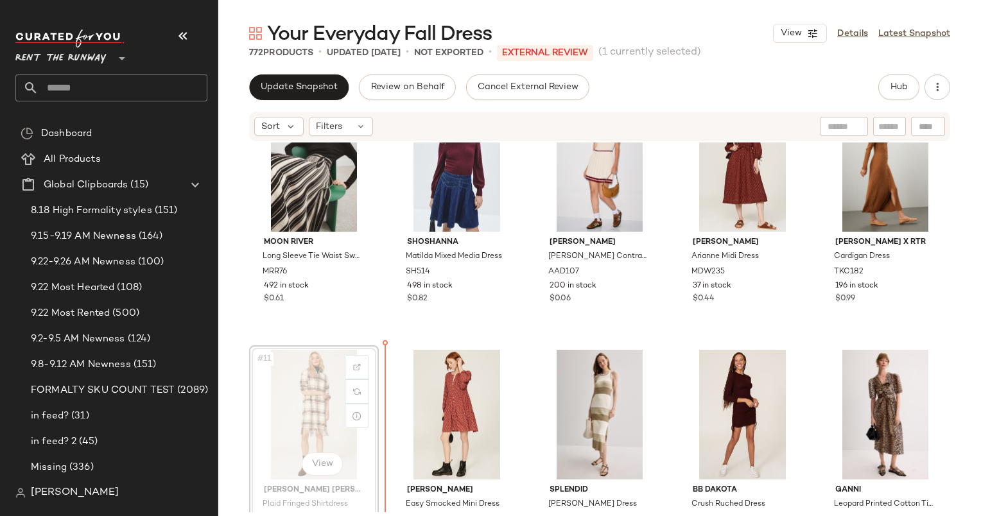
scroll to position [306, 0]
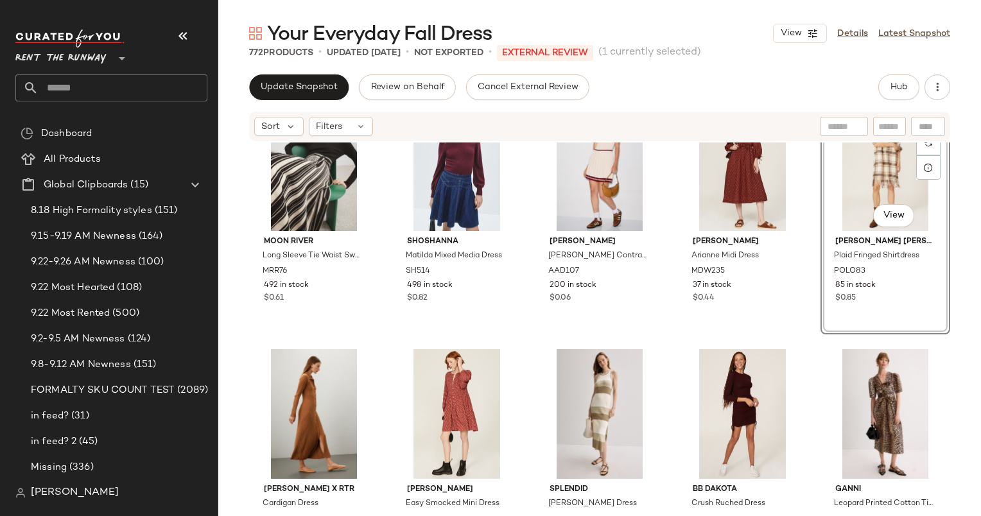
scroll to position [370, 0]
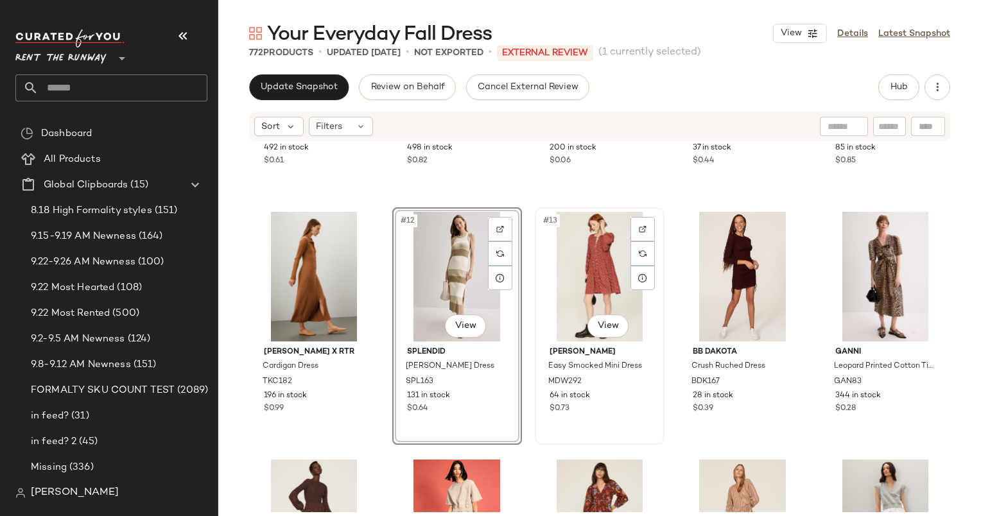
scroll to position [446, 0]
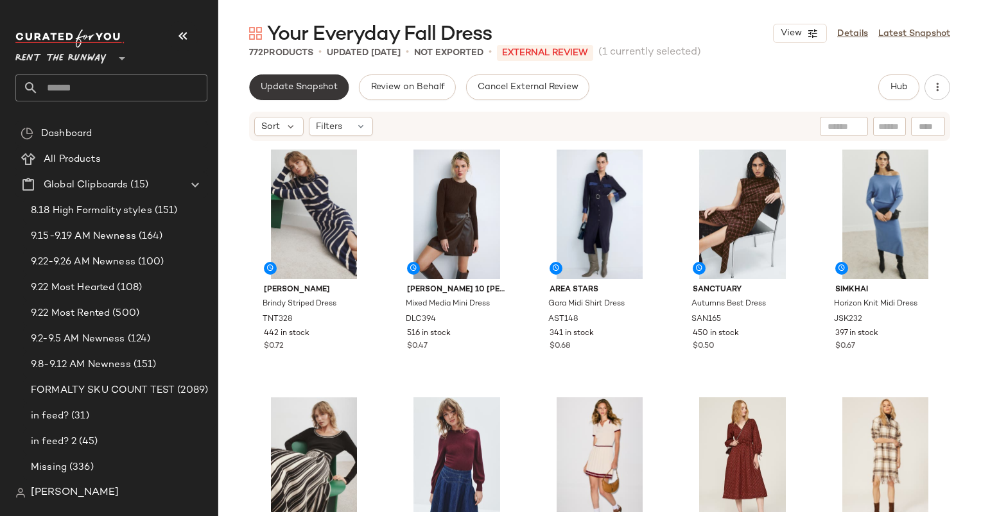
click at [305, 89] on span "Update Snapshot" at bounding box center [299, 87] width 78 height 10
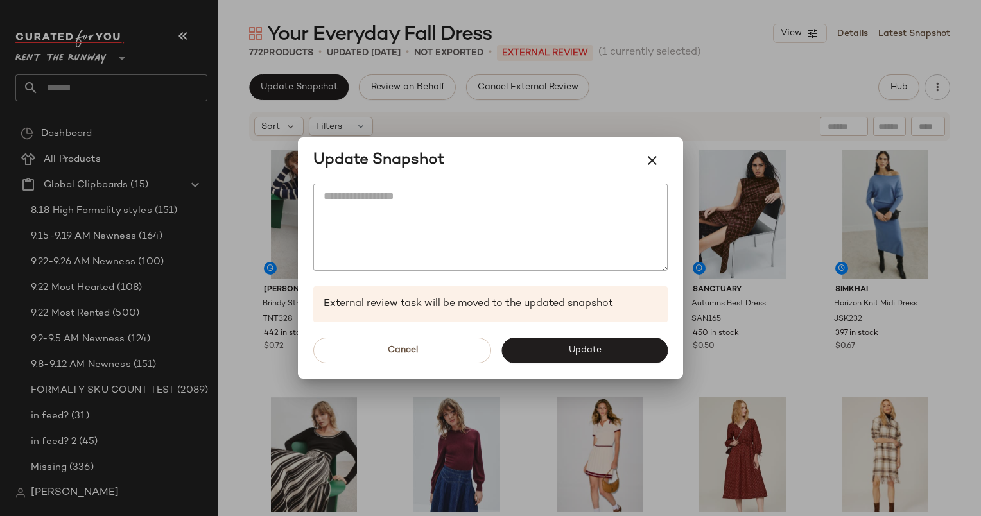
click at [614, 363] on div "Cancel Update" at bounding box center [490, 350] width 385 height 56
click at [644, 365] on div "Cancel Update" at bounding box center [490, 350] width 385 height 56
click at [619, 341] on button "Update" at bounding box center [584, 351] width 166 height 26
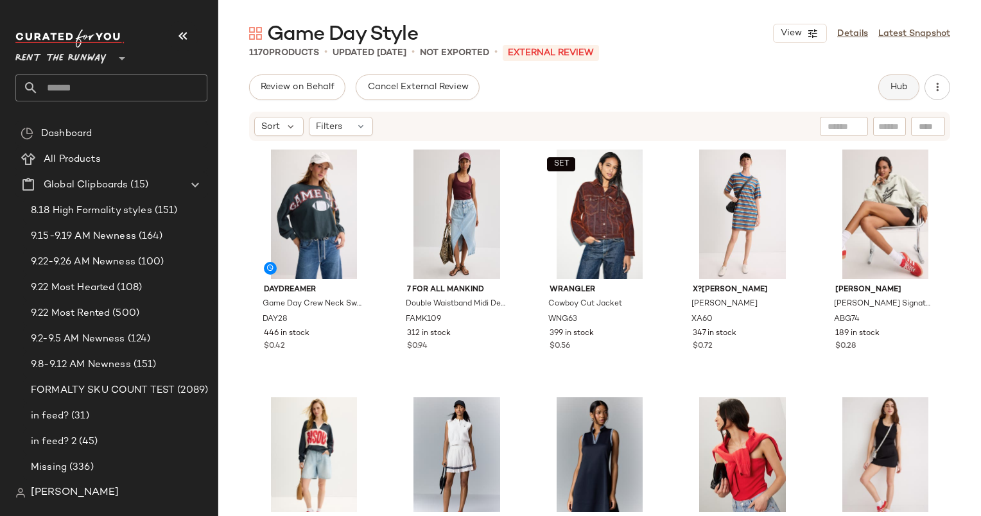
click at [883, 92] on button "Hub" at bounding box center [898, 87] width 41 height 26
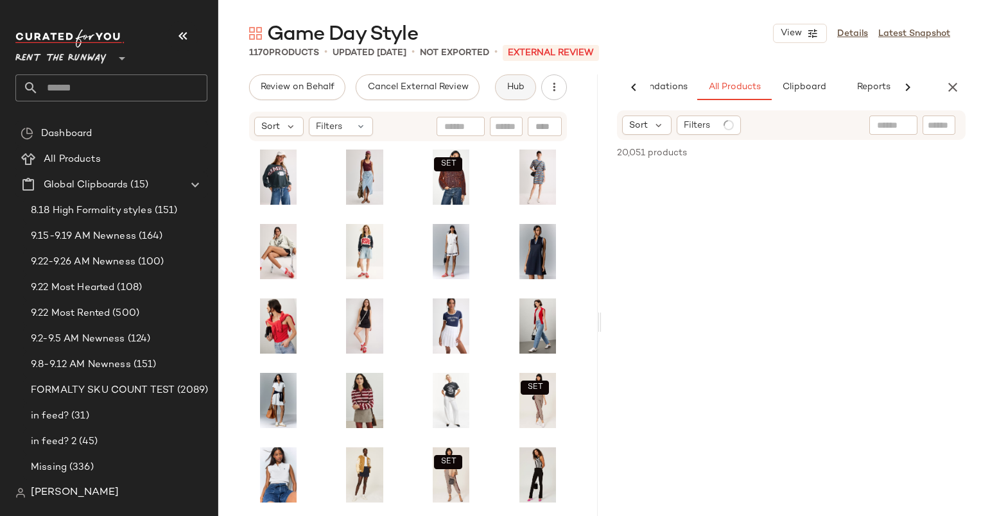
scroll to position [0, 66]
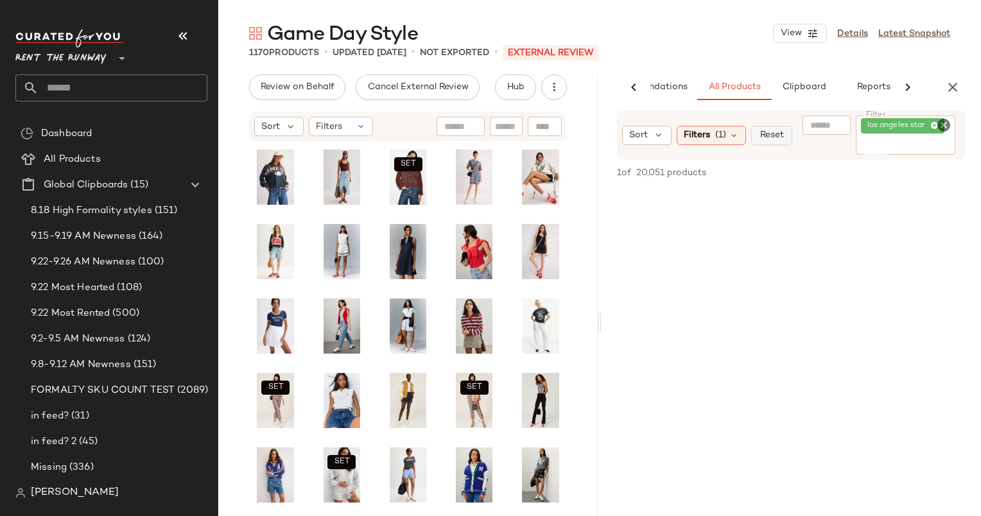
click at [780, 136] on span "Reset" at bounding box center [771, 135] width 24 height 10
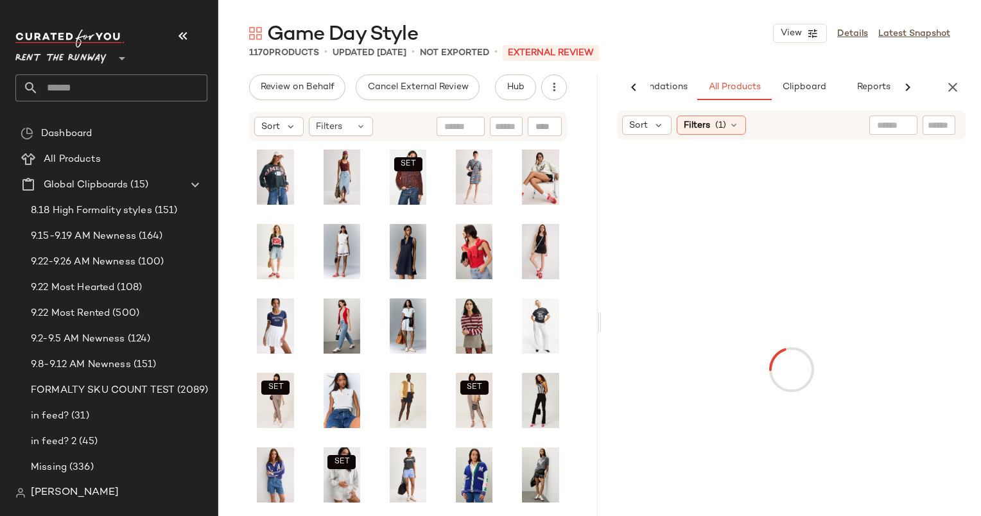
click at [980, 74] on html "Rent the Runway ** Dashboard All Products Global Clipboards (15) 8.18 High Form…" at bounding box center [490, 258] width 981 height 516
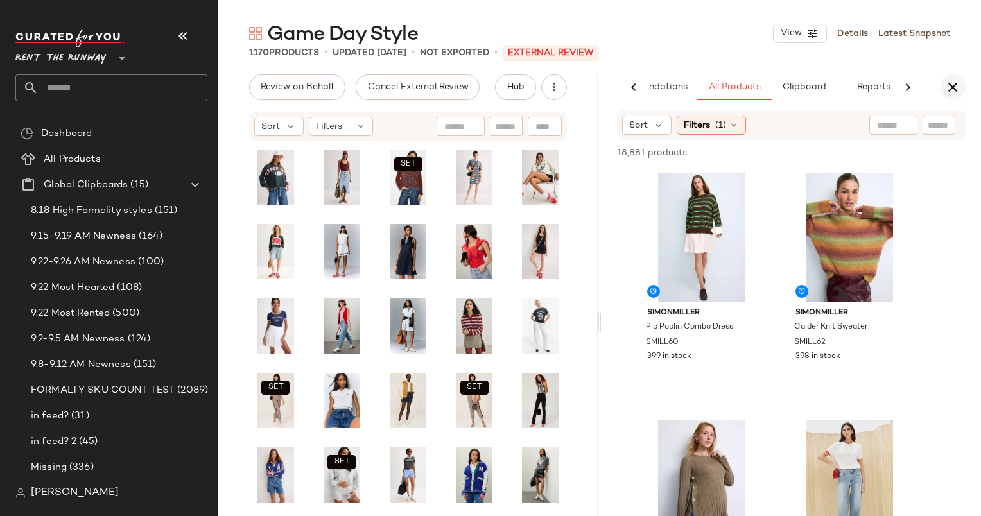
click at [952, 82] on icon "button" at bounding box center [952, 87] width 15 height 15
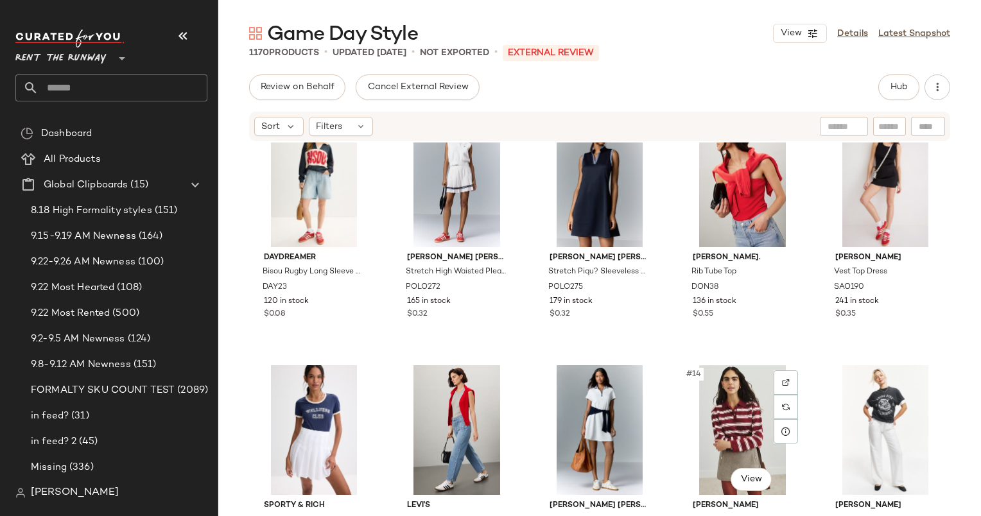
scroll to position [293, 0]
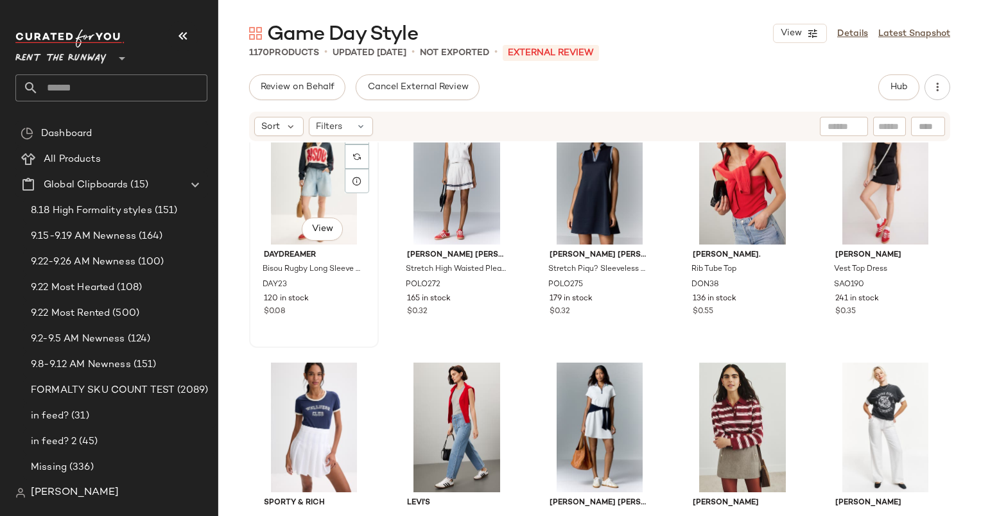
click at [259, 326] on div "#6 View DAYDREAMER Bisou Rugby Long Sleeve Shirt DAY23 120 in stock $0.08" at bounding box center [313, 229] width 127 height 235
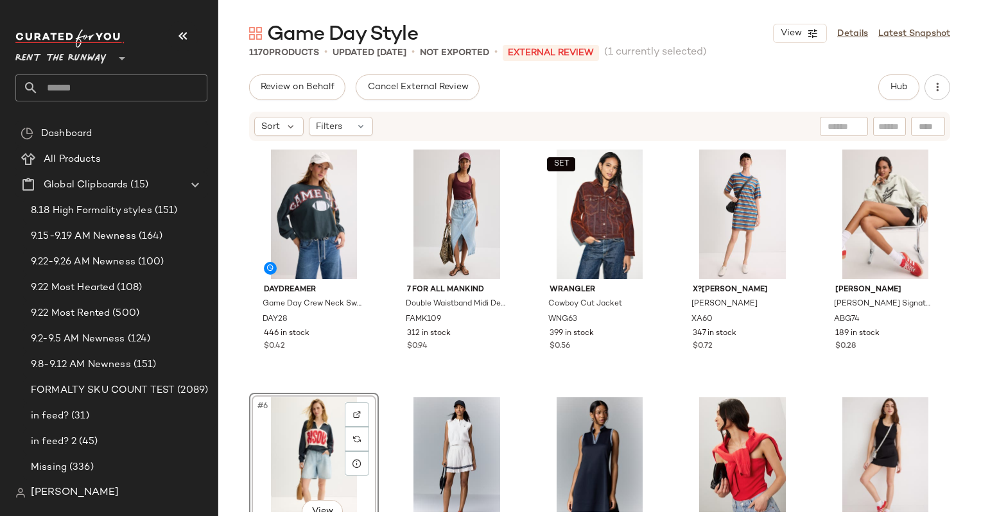
click at [913, 72] on div "Game Day Style View Details Latest Snapshot 1170 Products • updated [DATE] • No…" at bounding box center [599, 268] width 762 height 495
click at [909, 75] on button "Hub" at bounding box center [898, 87] width 41 height 26
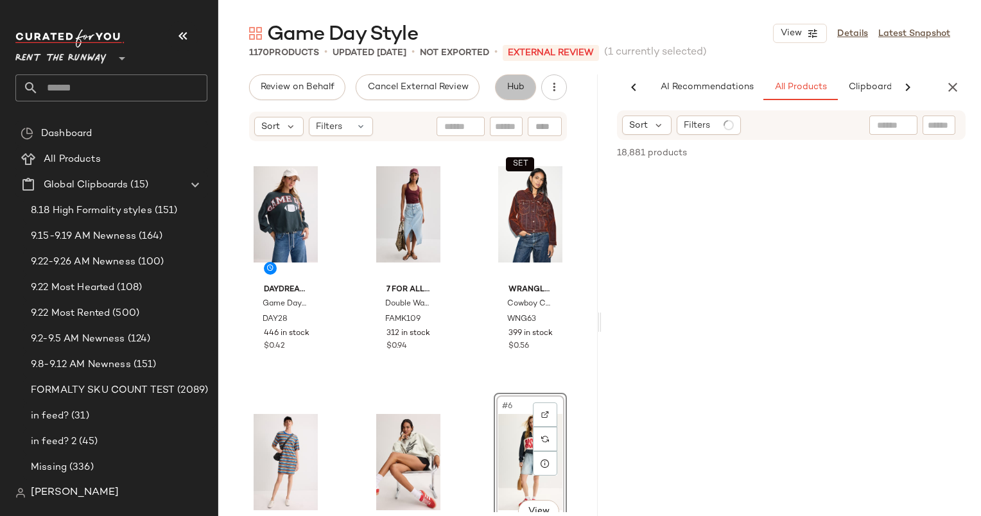
scroll to position [0, 53]
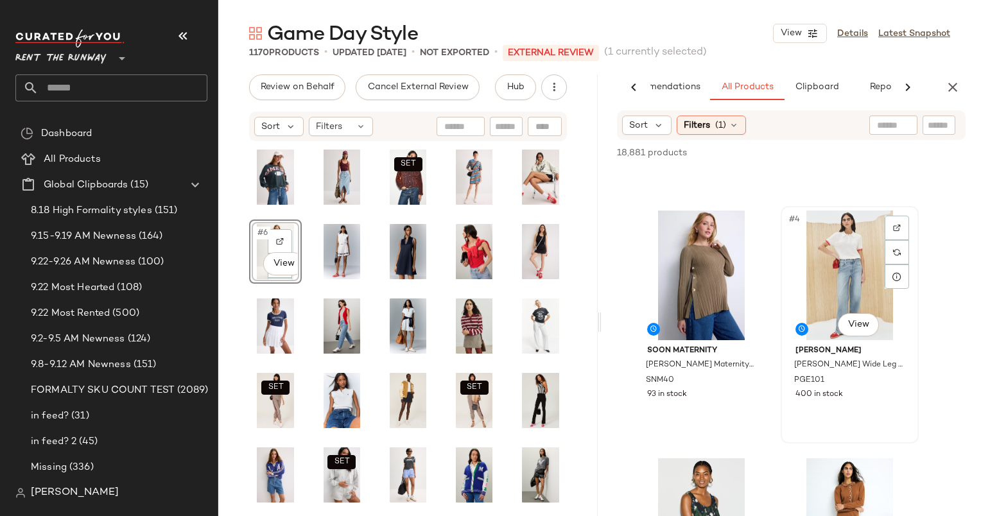
click at [834, 282] on div "#4 View" at bounding box center [849, 276] width 129 height 130
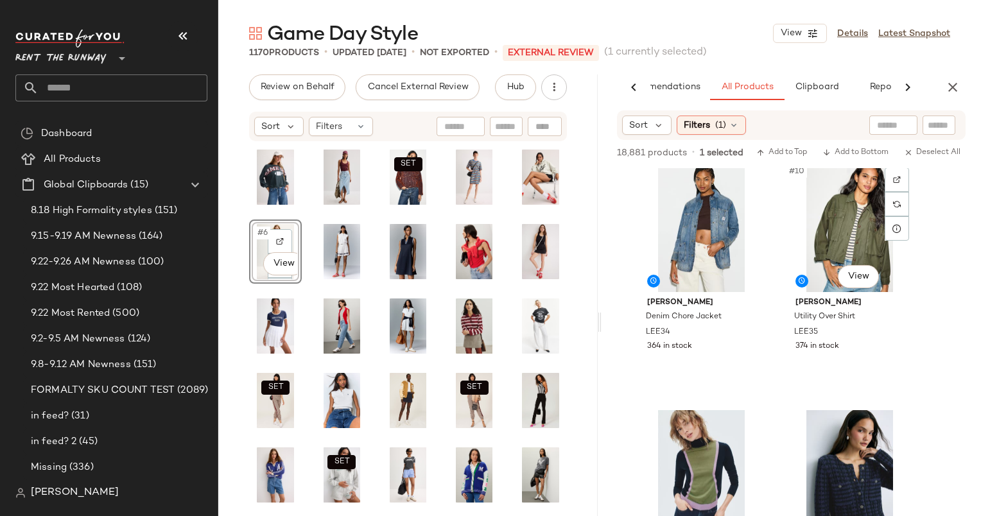
scroll to position [1001, 0]
click at [686, 234] on div "#9 View" at bounding box center [701, 228] width 129 height 130
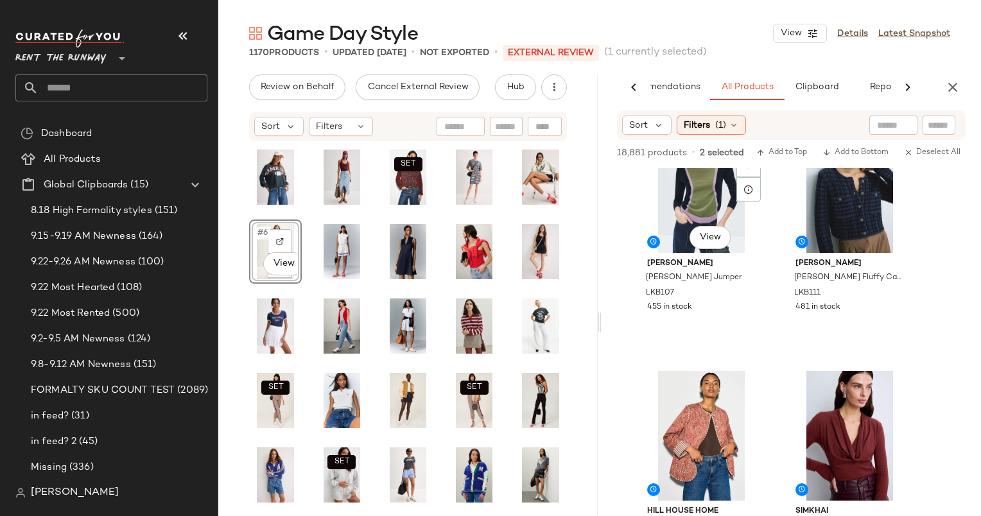
scroll to position [1013, 0]
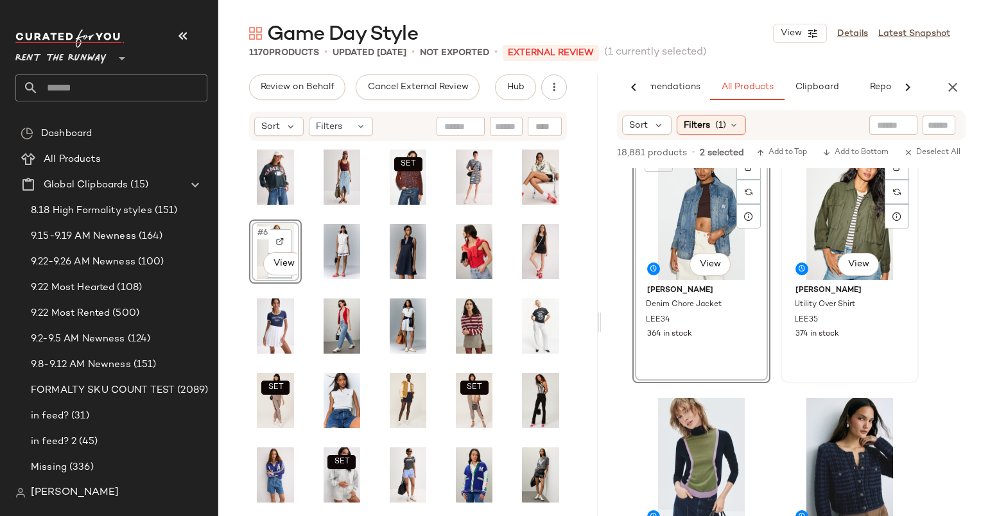
click at [817, 231] on div "#10 View" at bounding box center [849, 215] width 129 height 130
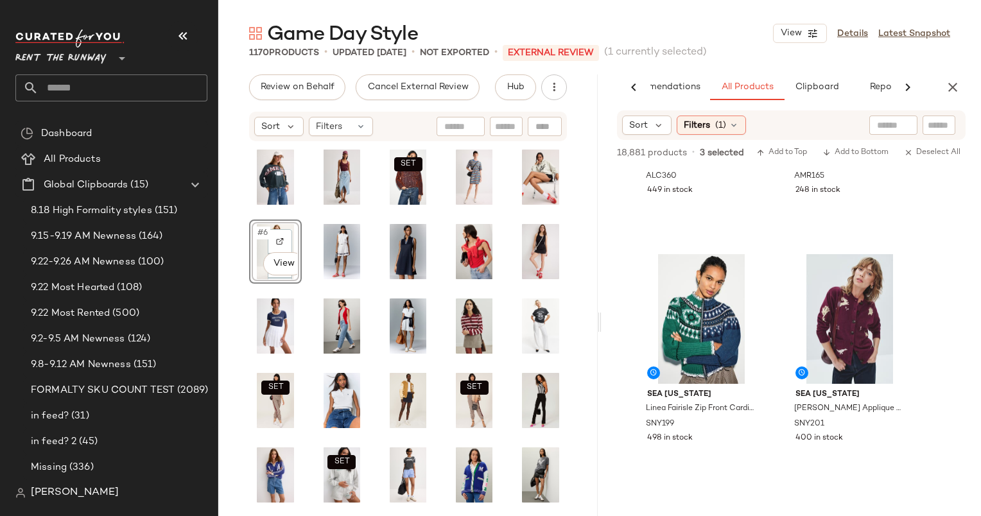
scroll to position [2153, 0]
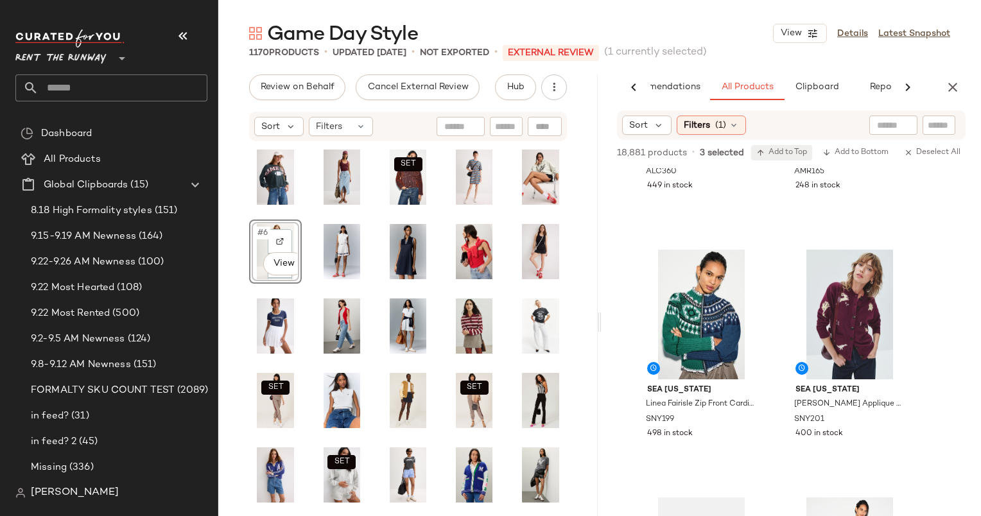
click at [789, 145] on button "Add to Top" at bounding box center [781, 152] width 61 height 15
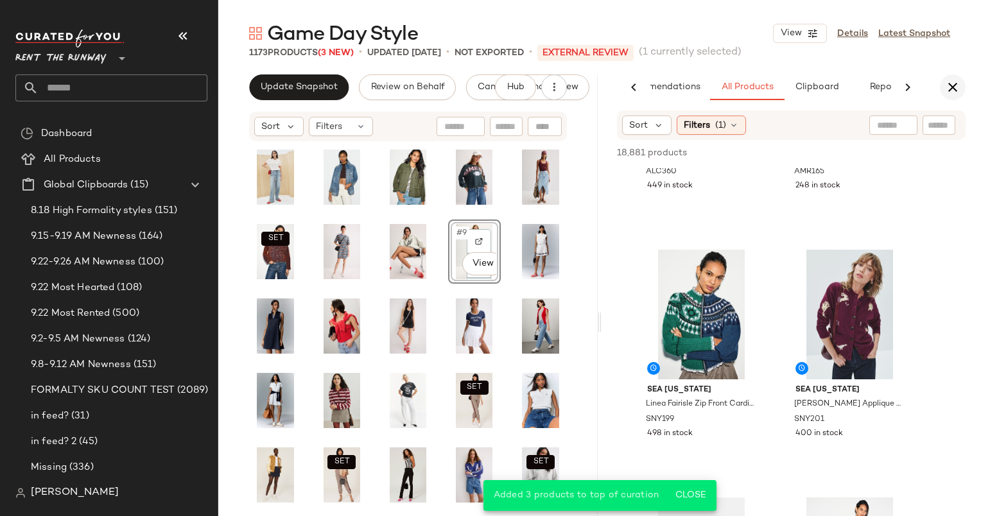
click at [952, 91] on icon "button" at bounding box center [952, 87] width 15 height 15
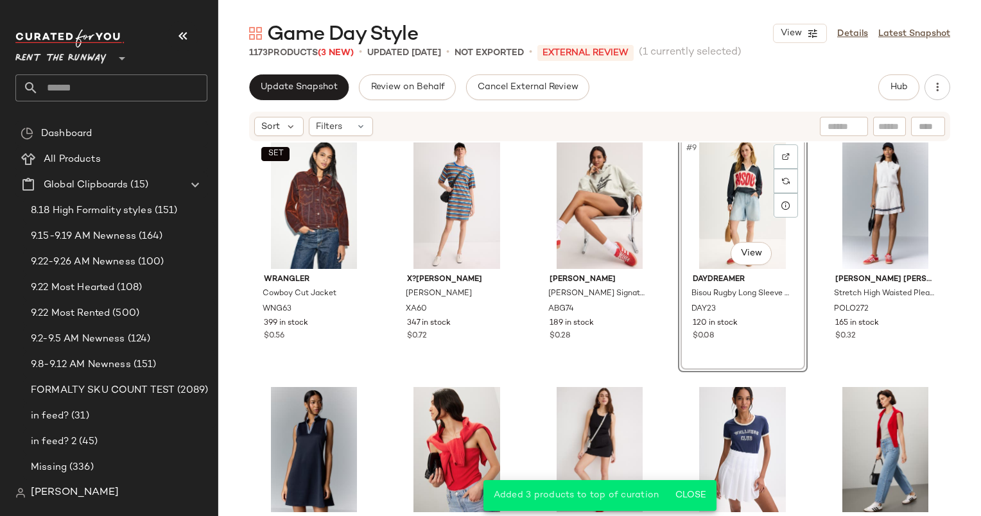
scroll to position [0, 0]
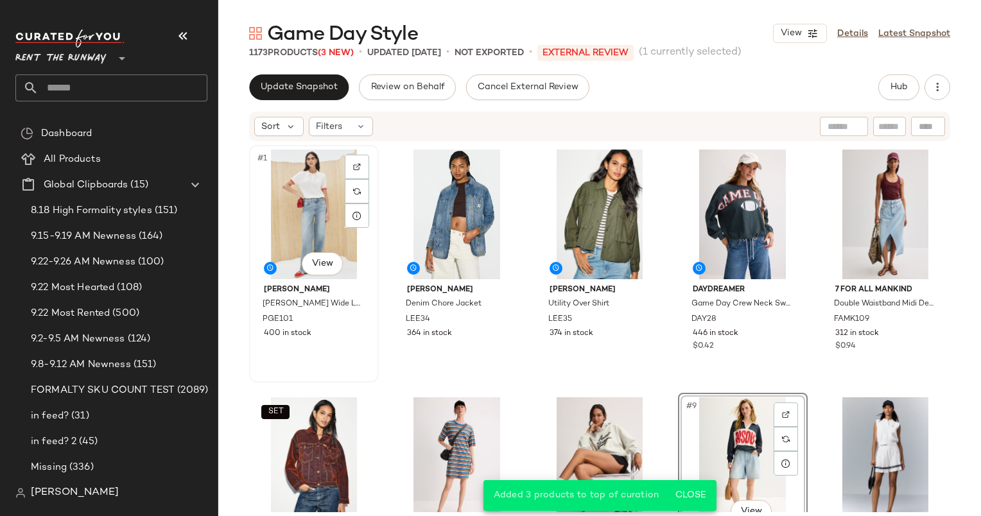
click at [300, 215] on div "#1 View" at bounding box center [314, 215] width 121 height 130
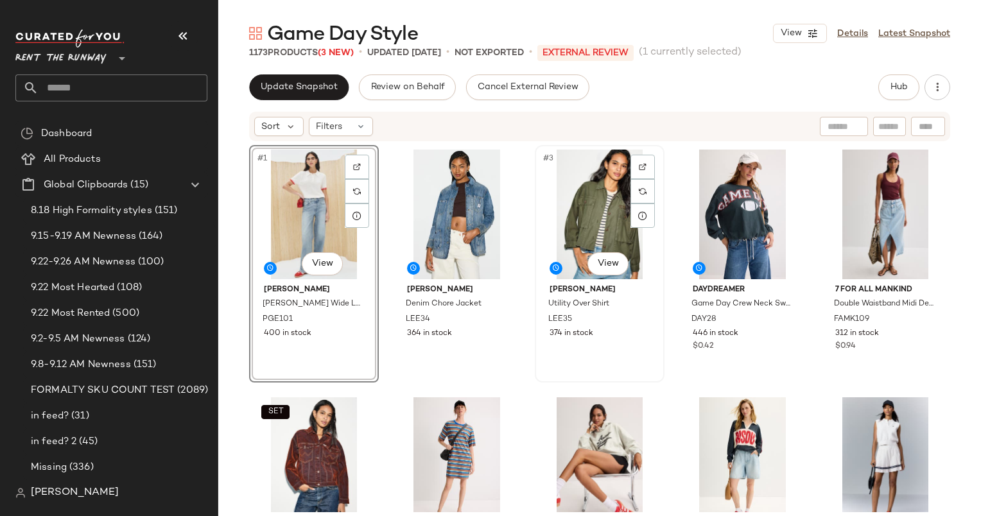
click at [608, 199] on div "#3 View" at bounding box center [599, 215] width 121 height 130
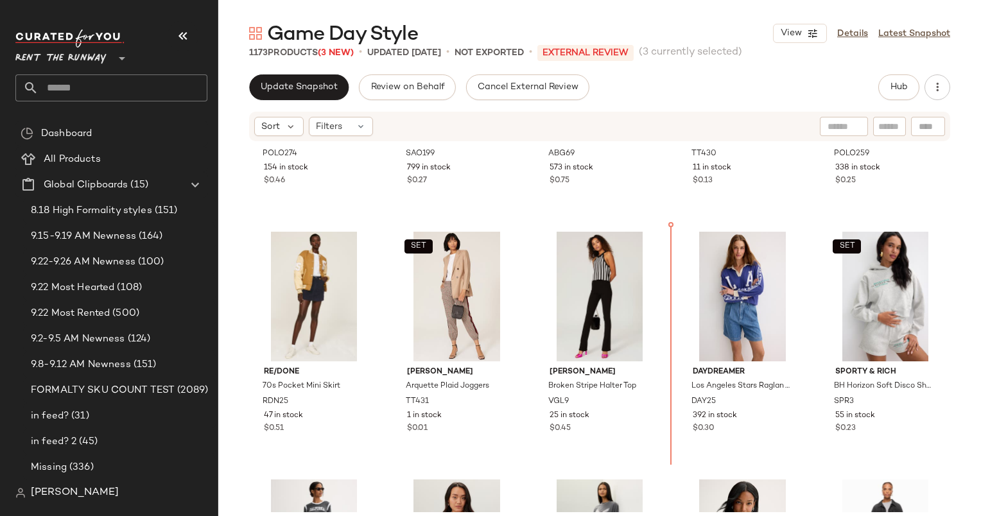
scroll to position [927, 0]
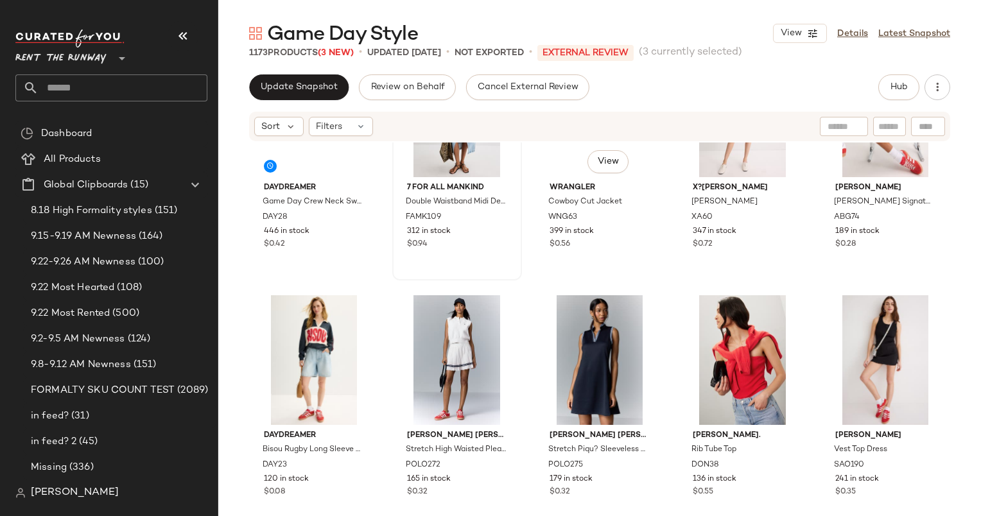
scroll to position [51, 0]
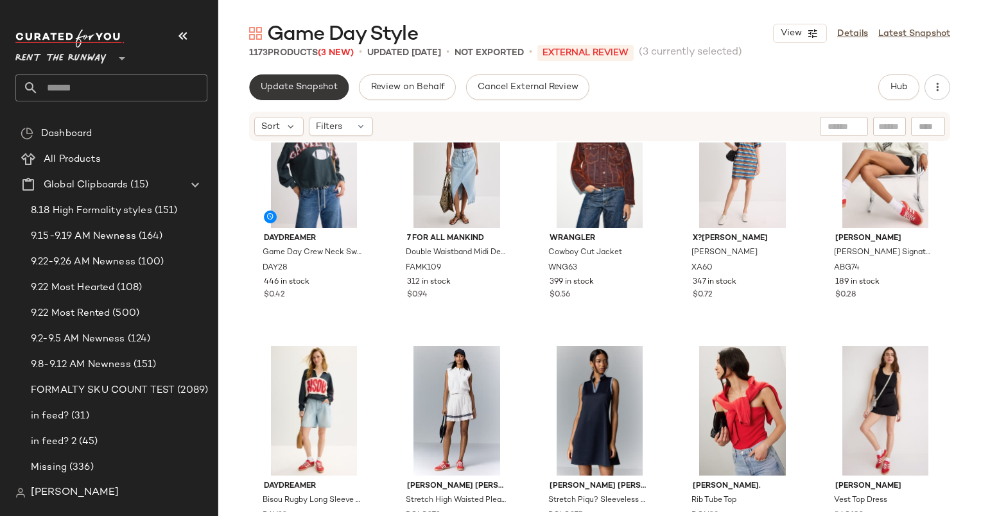
click at [302, 88] on span "Update Snapshot" at bounding box center [299, 87] width 78 height 10
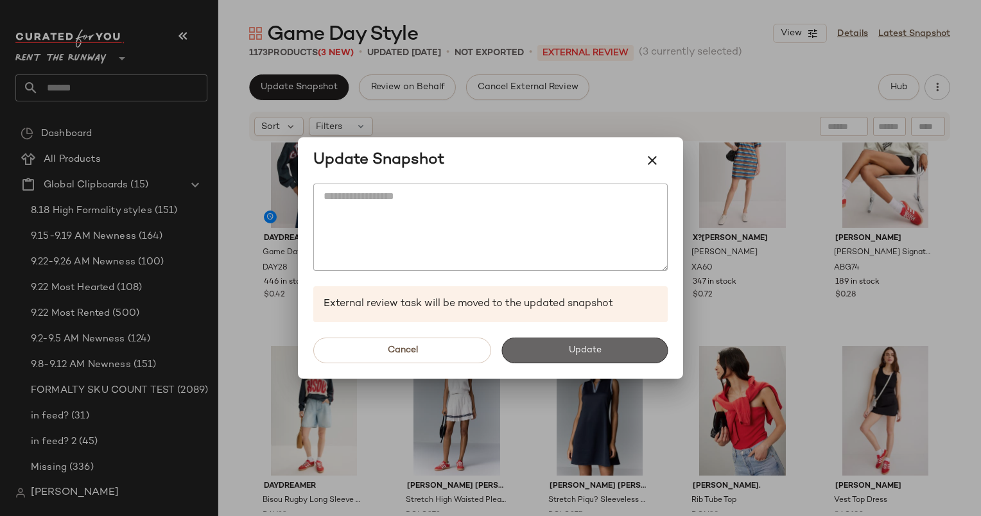
click at [599, 348] on span "Update" at bounding box center [583, 350] width 33 height 10
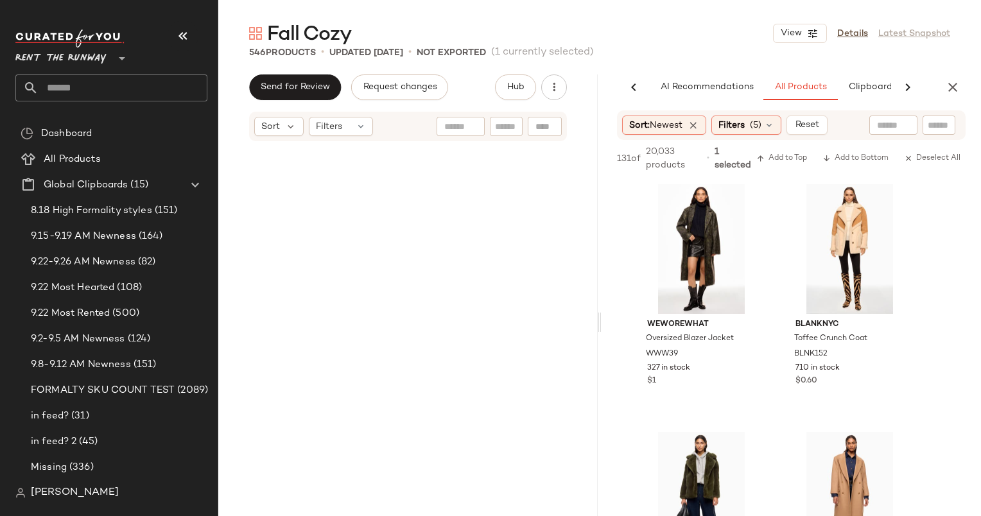
scroll to position [10150, 0]
